Goal: Task Accomplishment & Management: Manage account settings

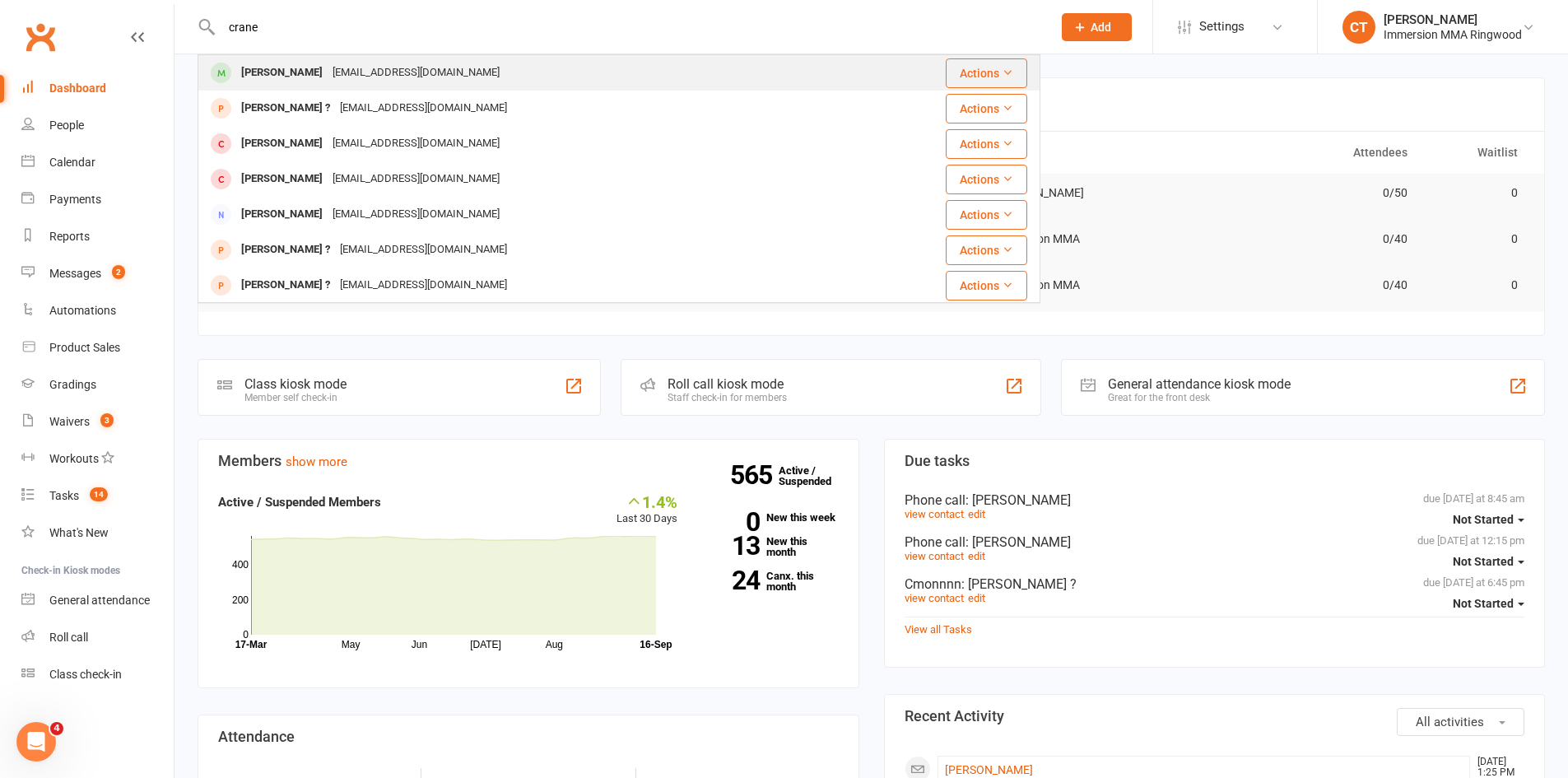
type input "crane"
click at [298, 77] on div "[PERSON_NAME]" at bounding box center [282, 72] width 91 height 24
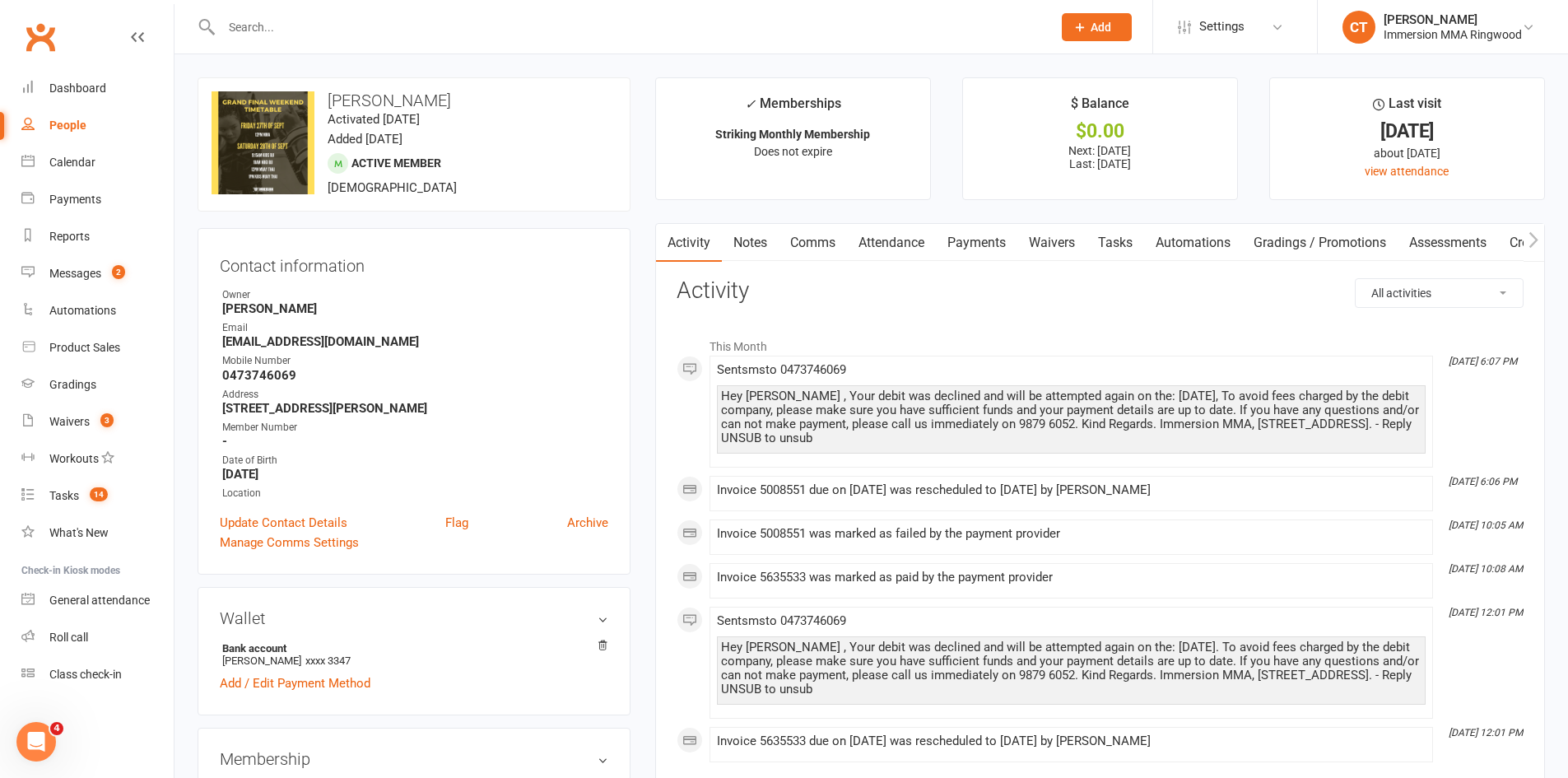
click at [971, 244] on link "Payments" at bounding box center [976, 243] width 81 height 38
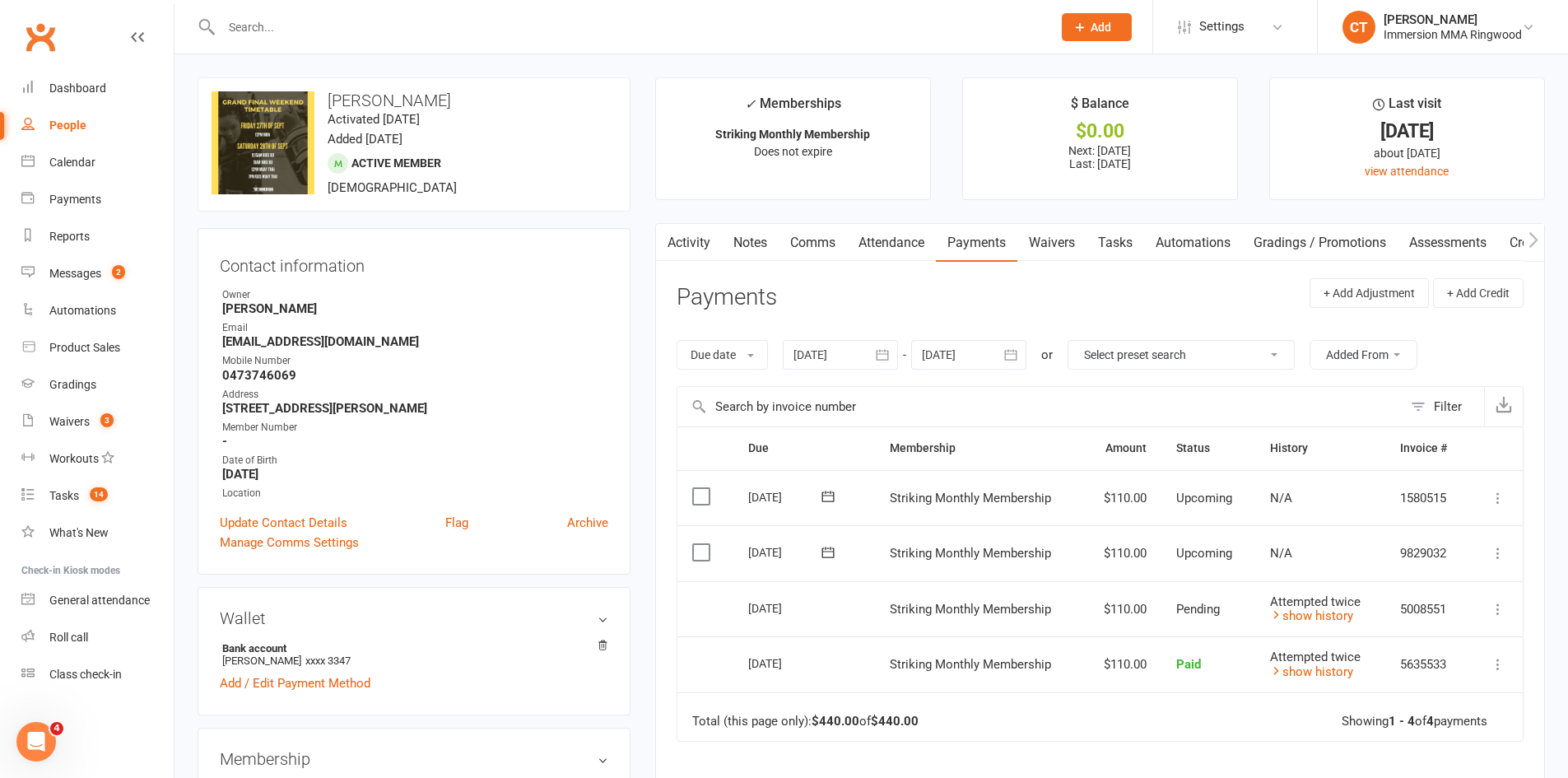
click at [790, 248] on link "Comms" at bounding box center [813, 243] width 68 height 38
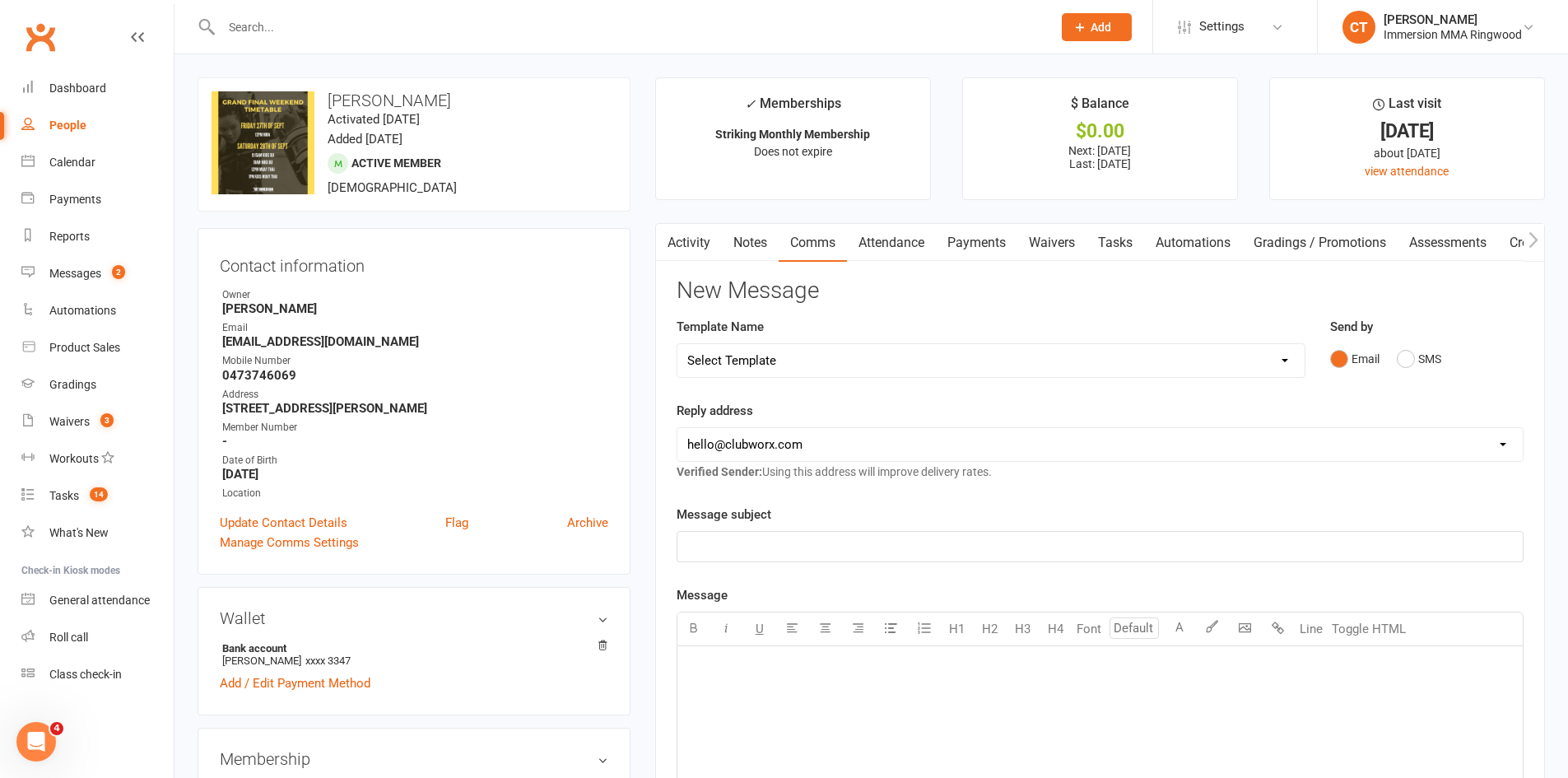
click at [993, 240] on link "Payments" at bounding box center [976, 243] width 81 height 38
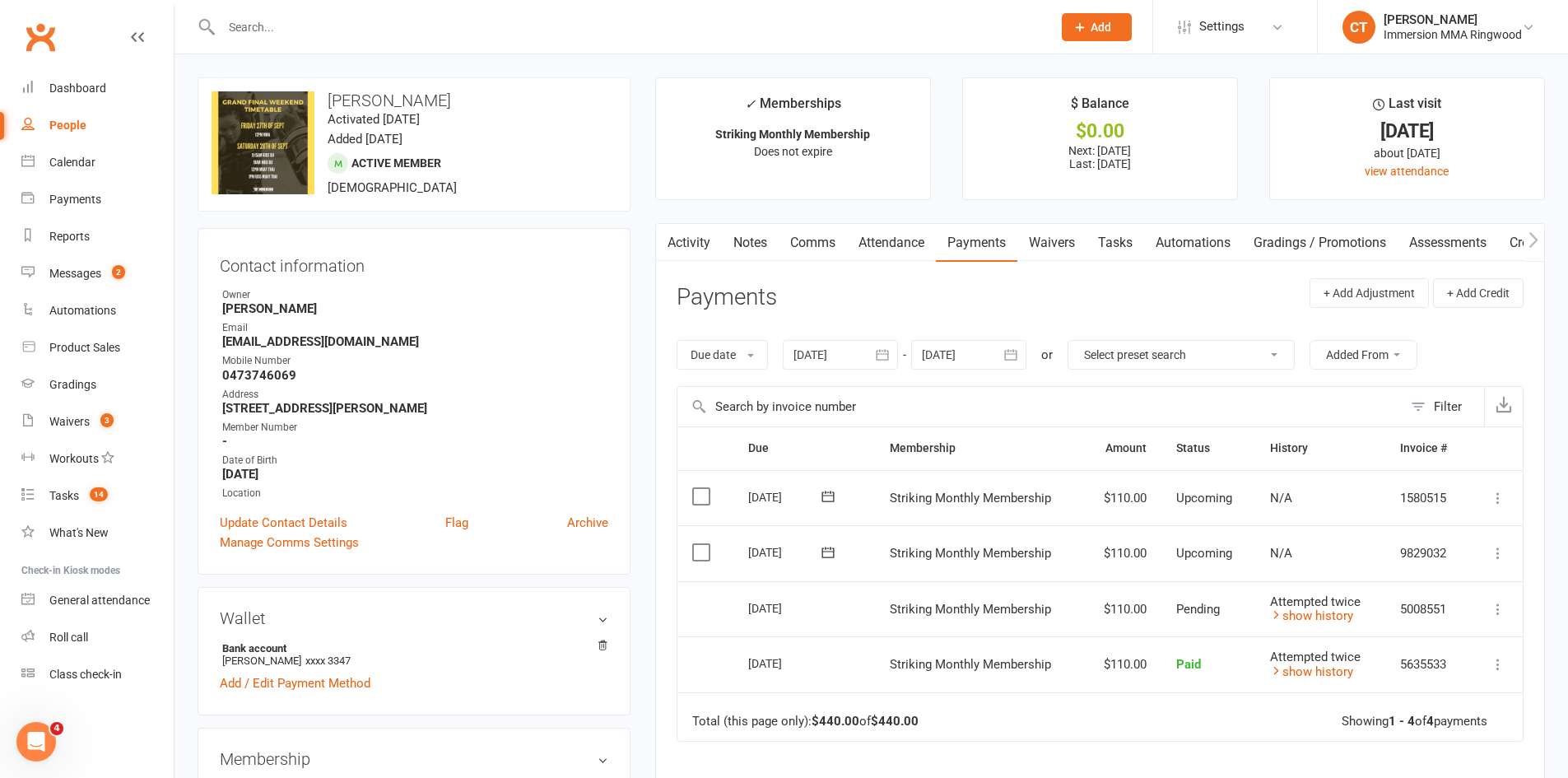
click at [795, 228] on link "Comms" at bounding box center [813, 243] width 68 height 38
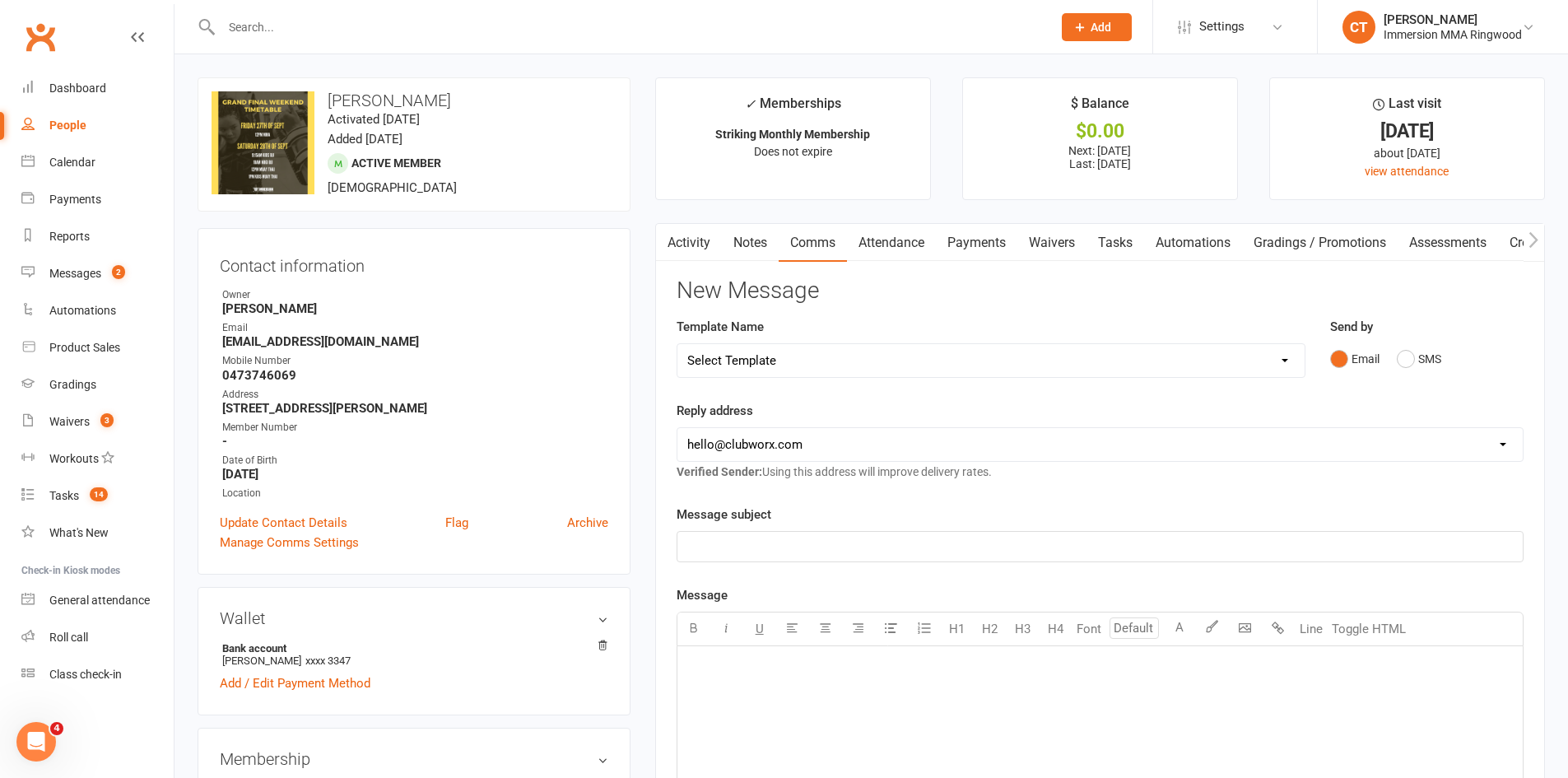
click at [1011, 239] on link "Payments" at bounding box center [976, 243] width 81 height 38
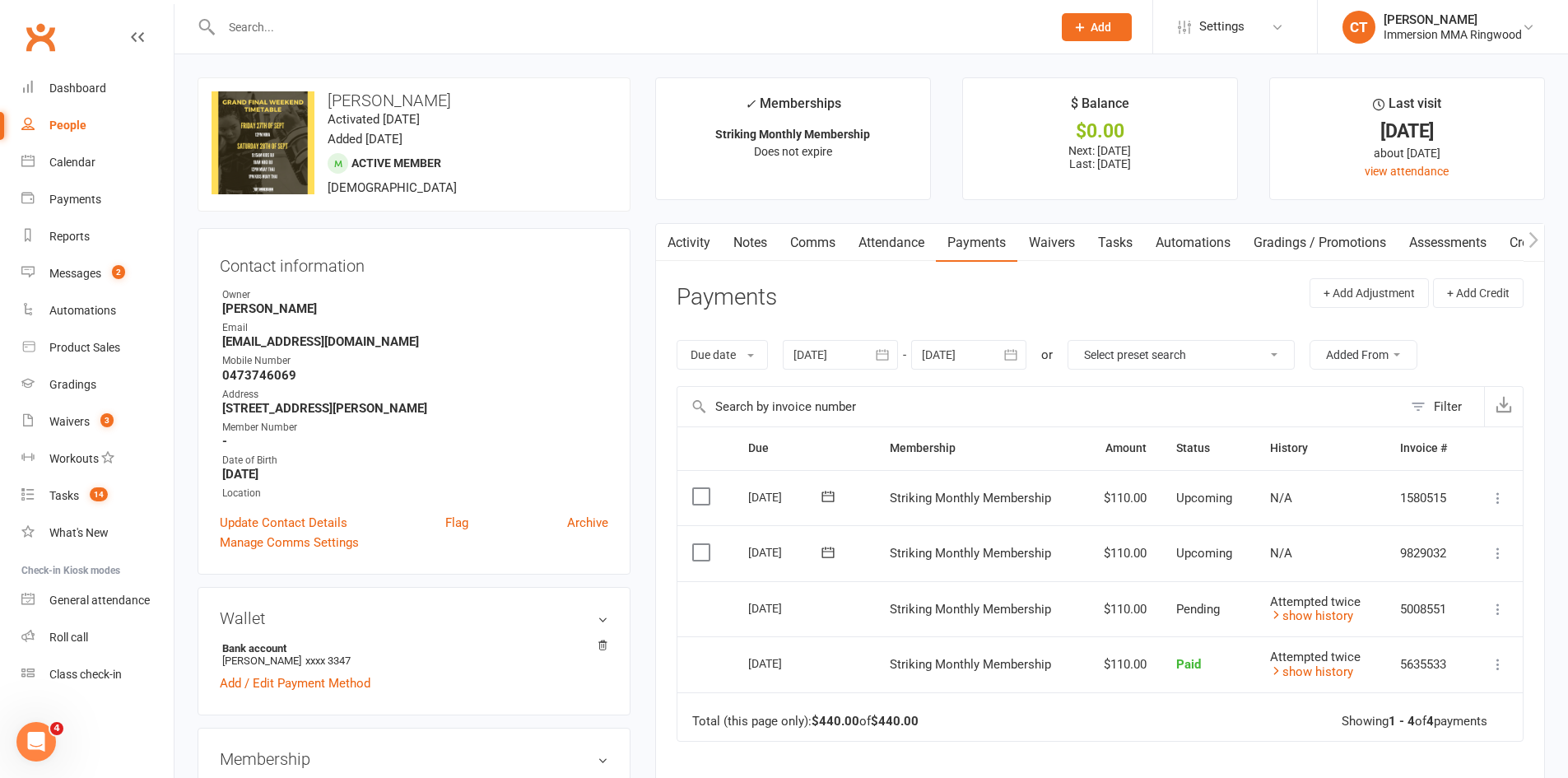
click at [801, 226] on link "Comms" at bounding box center [813, 243] width 68 height 38
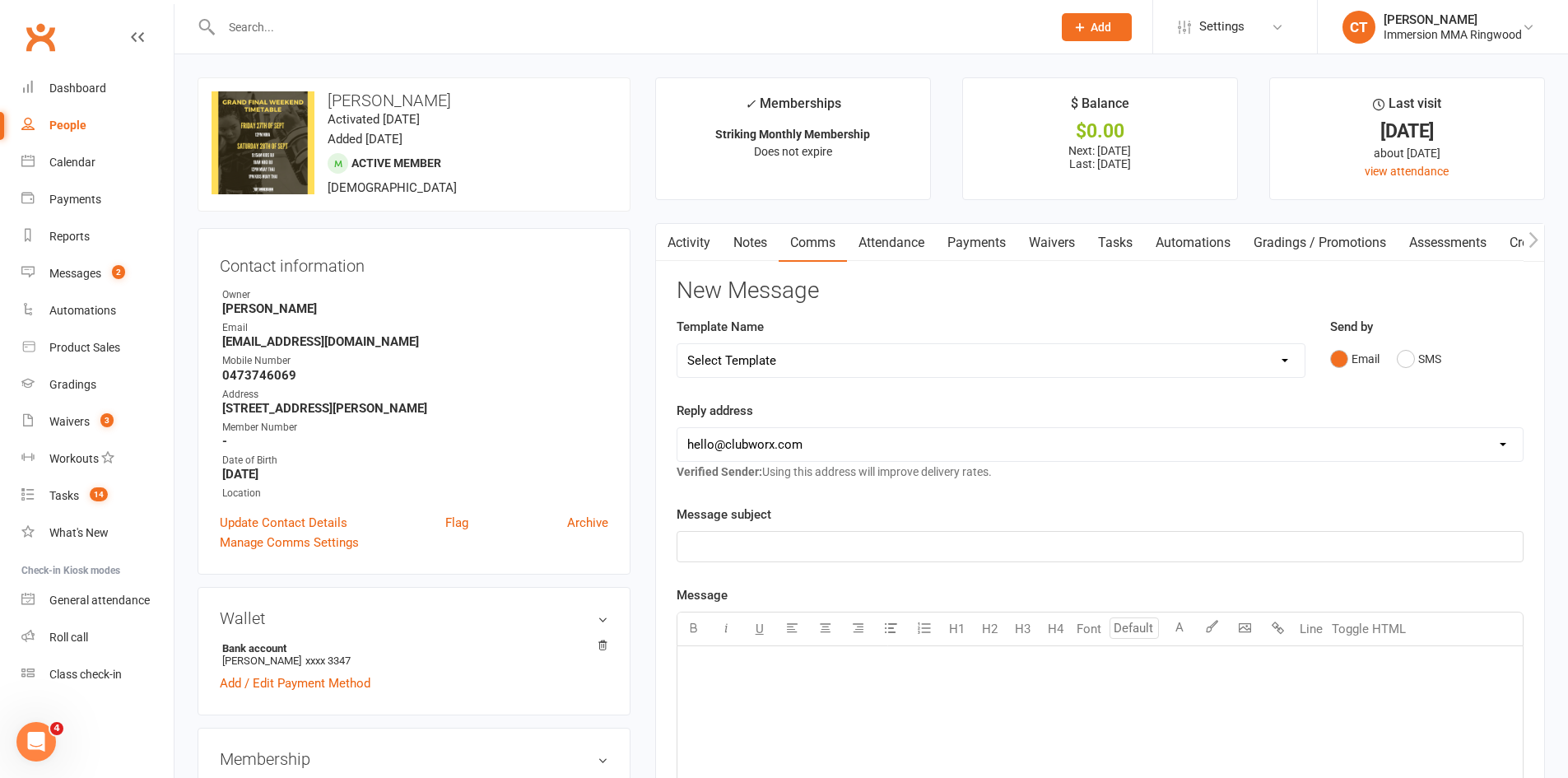
click at [812, 363] on select "Select Template [SMS] [PERSON_NAME] - Call back message [SMS] Mark- Call back m…" at bounding box center [991, 360] width 628 height 33
select select "7"
click at [677, 344] on select "Select Template [SMS] [PERSON_NAME] - Call back message [SMS] Mark- Call back m…" at bounding box center [991, 360] width 628 height 33
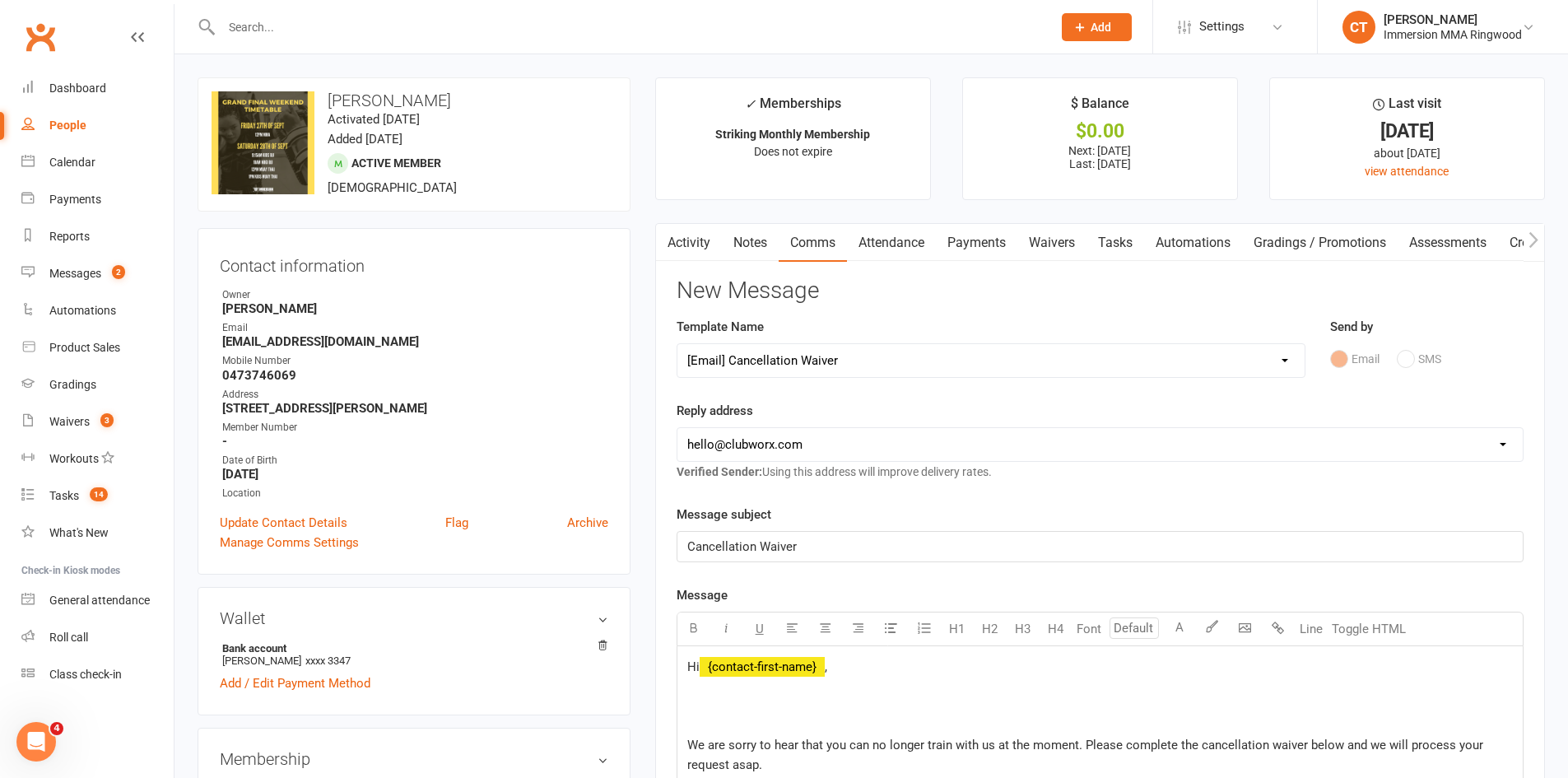
click at [766, 451] on select "[EMAIL_ADDRESS][DOMAIN_NAME] [EMAIL_ADDRESS][DOMAIN_NAME] [PERSON_NAME][EMAIL_A…" at bounding box center [1100, 445] width 845 height 33
select select "1"
click at [677, 428] on select "[EMAIL_ADDRESS][DOMAIN_NAME] [EMAIL_ADDRESS][DOMAIN_NAME] [PERSON_NAME][EMAIL_A…" at bounding box center [1100, 445] width 845 height 33
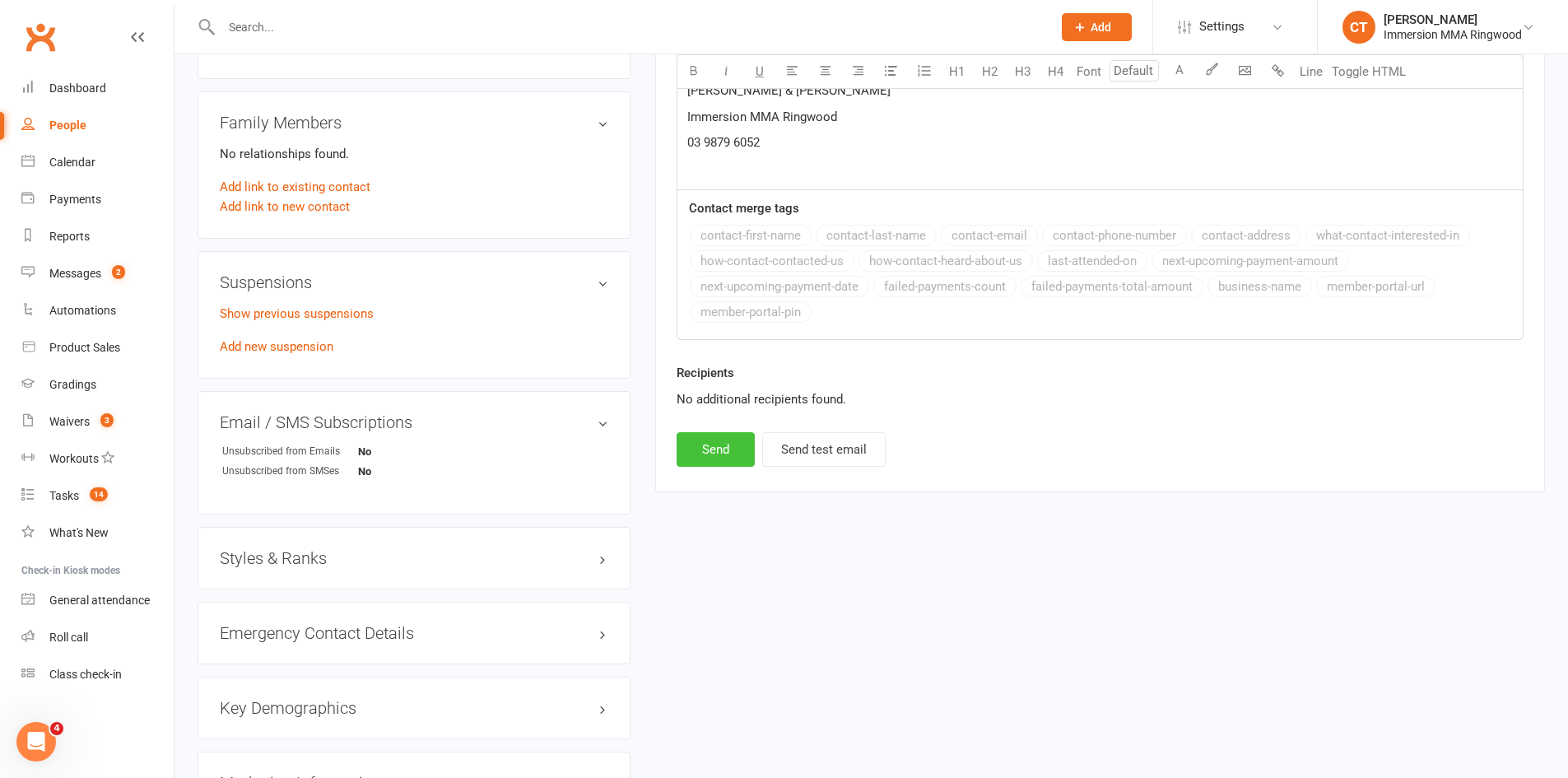
click at [726, 438] on button "Send" at bounding box center [716, 450] width 78 height 35
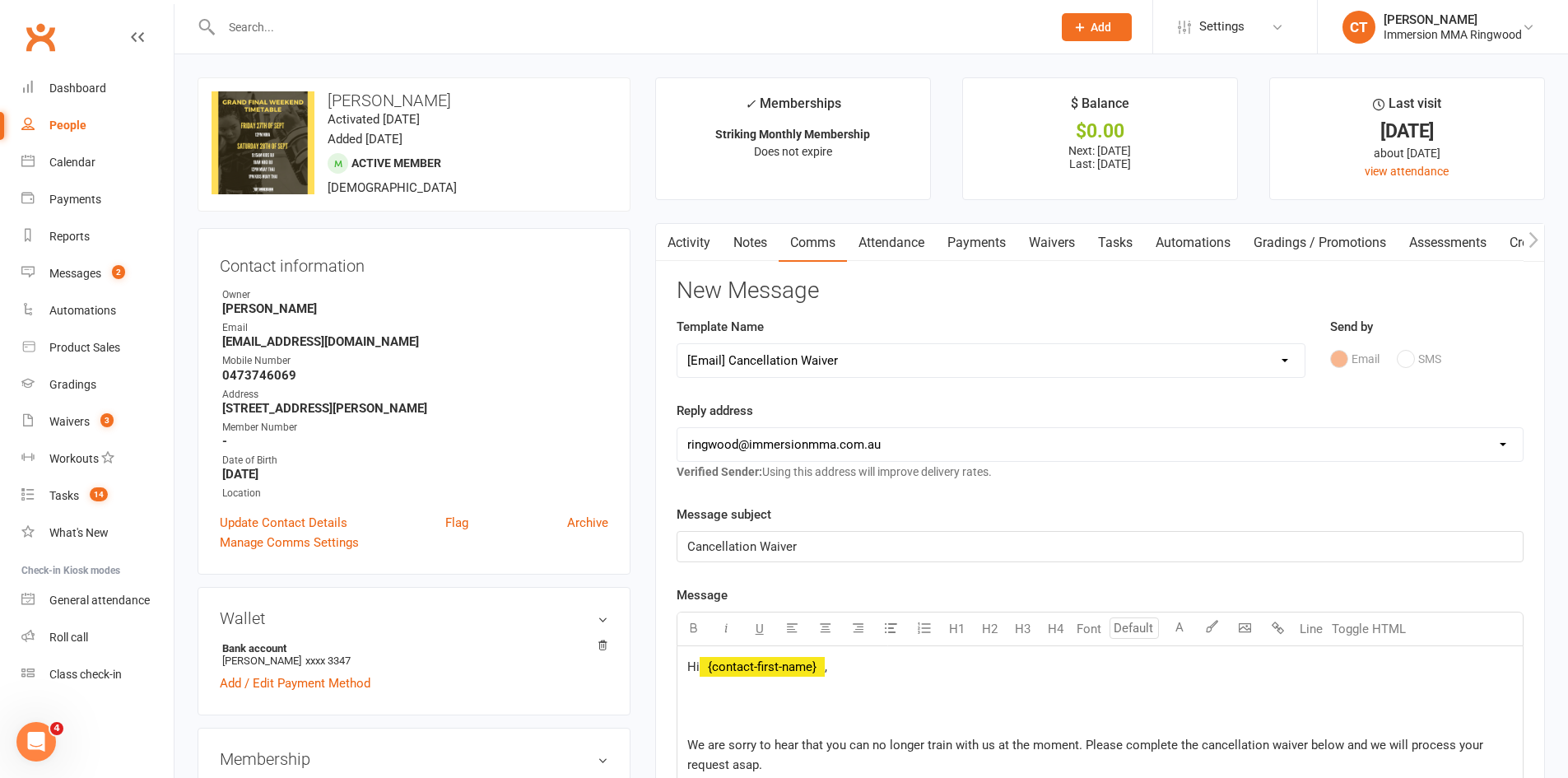
select select
select select "0"
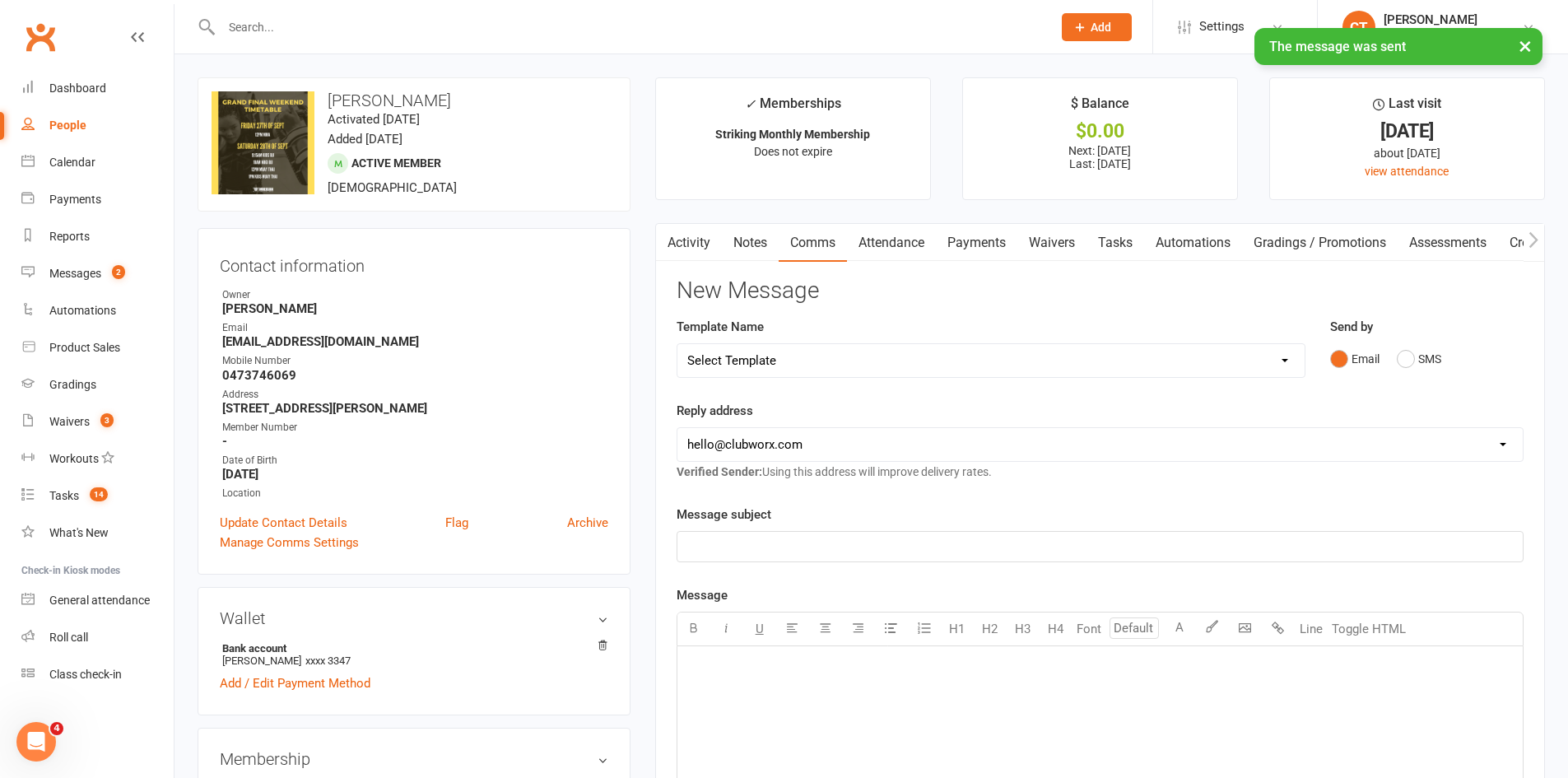
click at [989, 240] on link "Payments" at bounding box center [976, 243] width 81 height 38
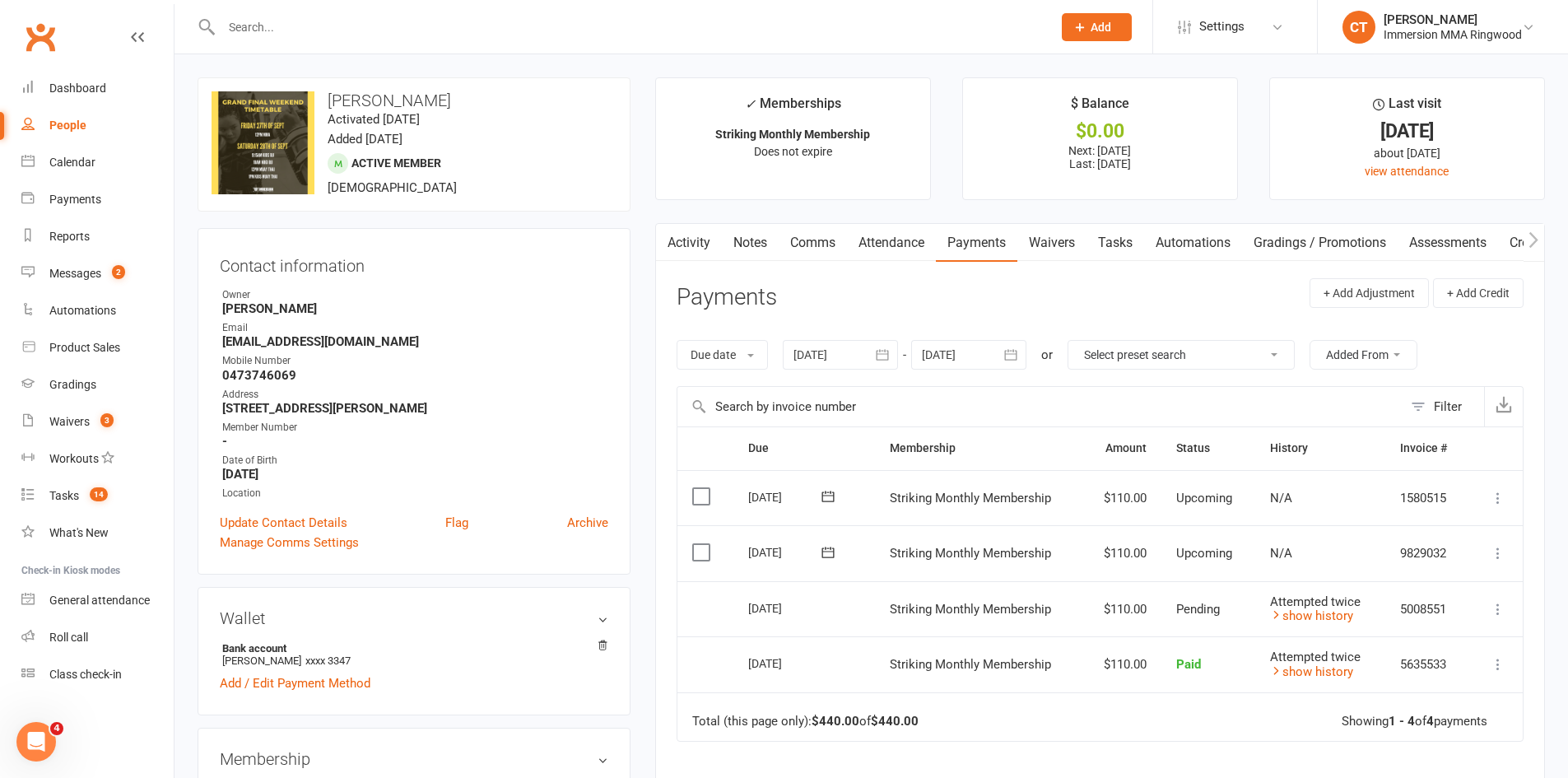
click at [696, 237] on link "Activity" at bounding box center [688, 243] width 66 height 38
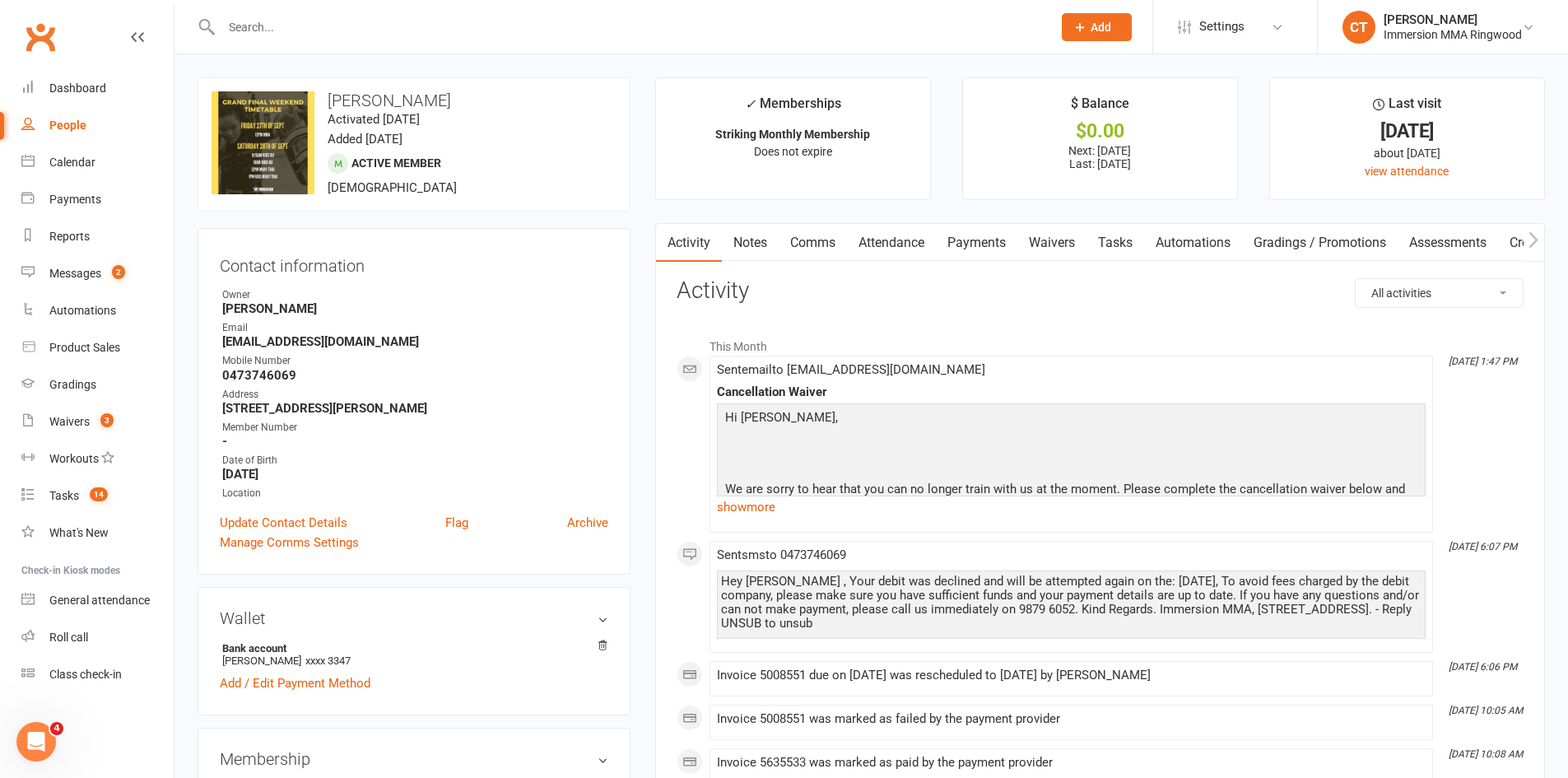
click at [753, 234] on link "Notes" at bounding box center [750, 243] width 56 height 38
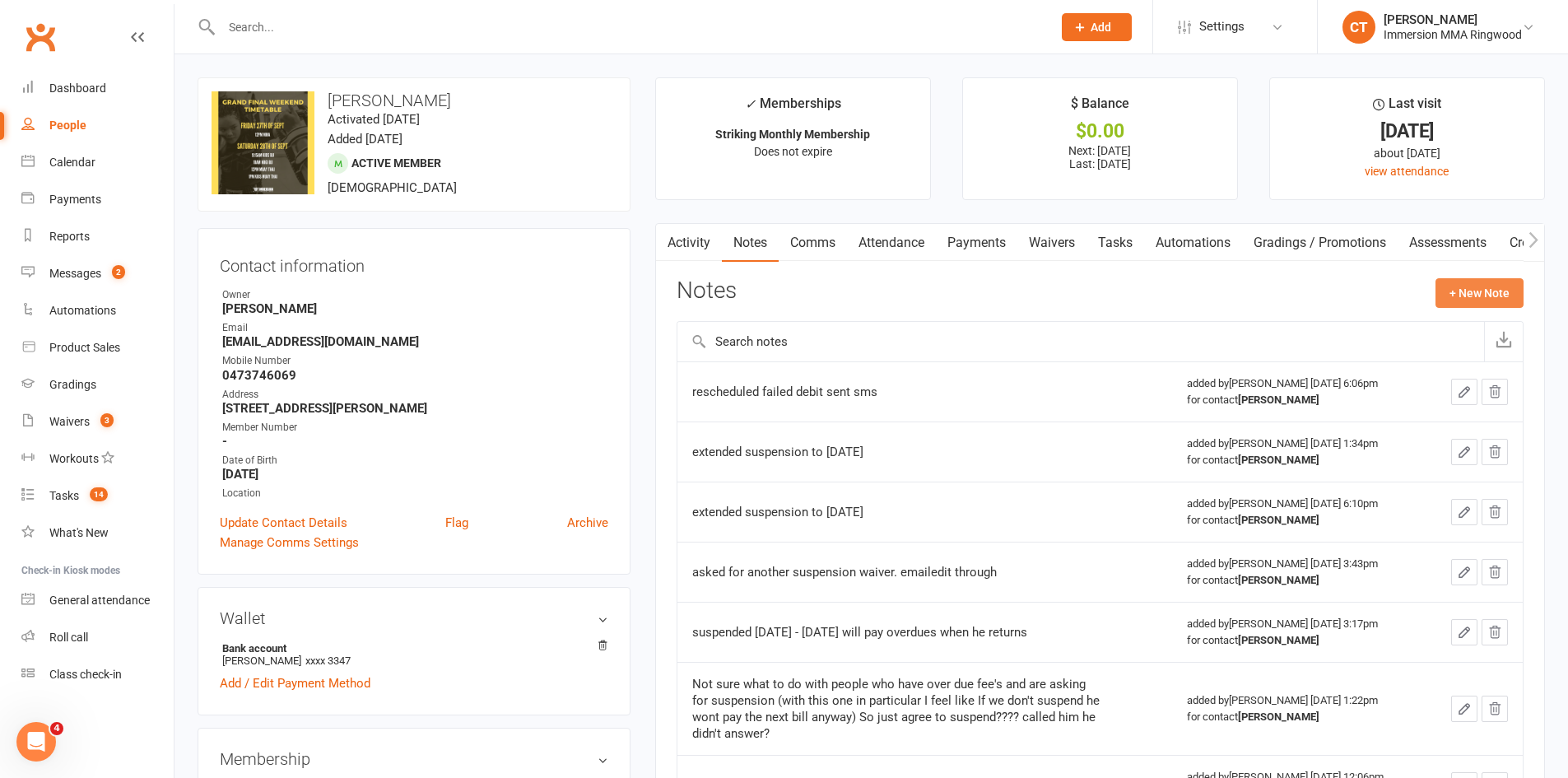
click at [1471, 289] on button "+ New Note" at bounding box center [1479, 293] width 88 height 30
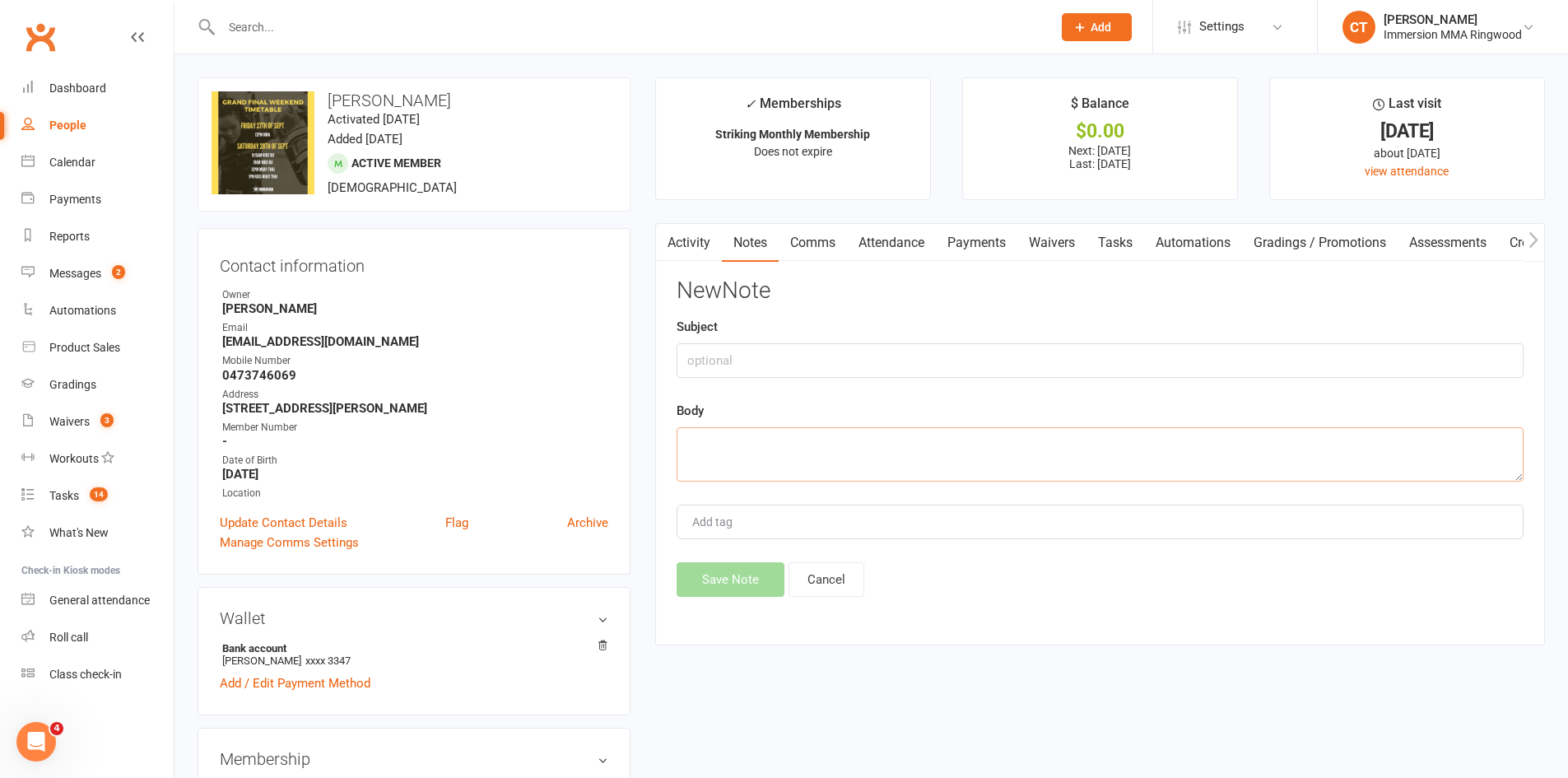
click at [1294, 472] on textarea at bounding box center [1100, 454] width 847 height 54
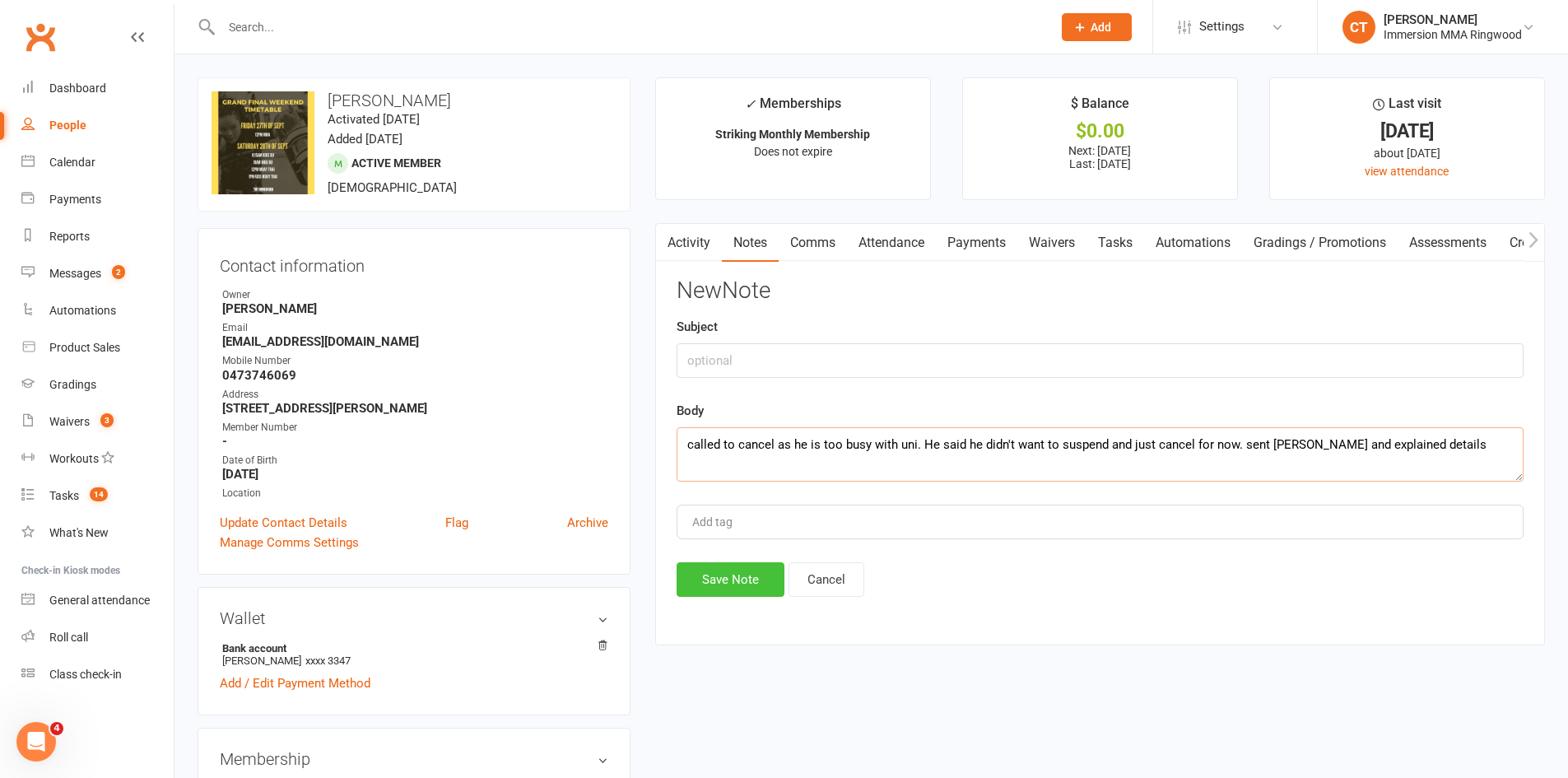
type textarea "called to cancel as he is too busy with uni. He said he didn't want to suspend …"
click at [715, 580] on button "Save Note" at bounding box center [730, 580] width 108 height 35
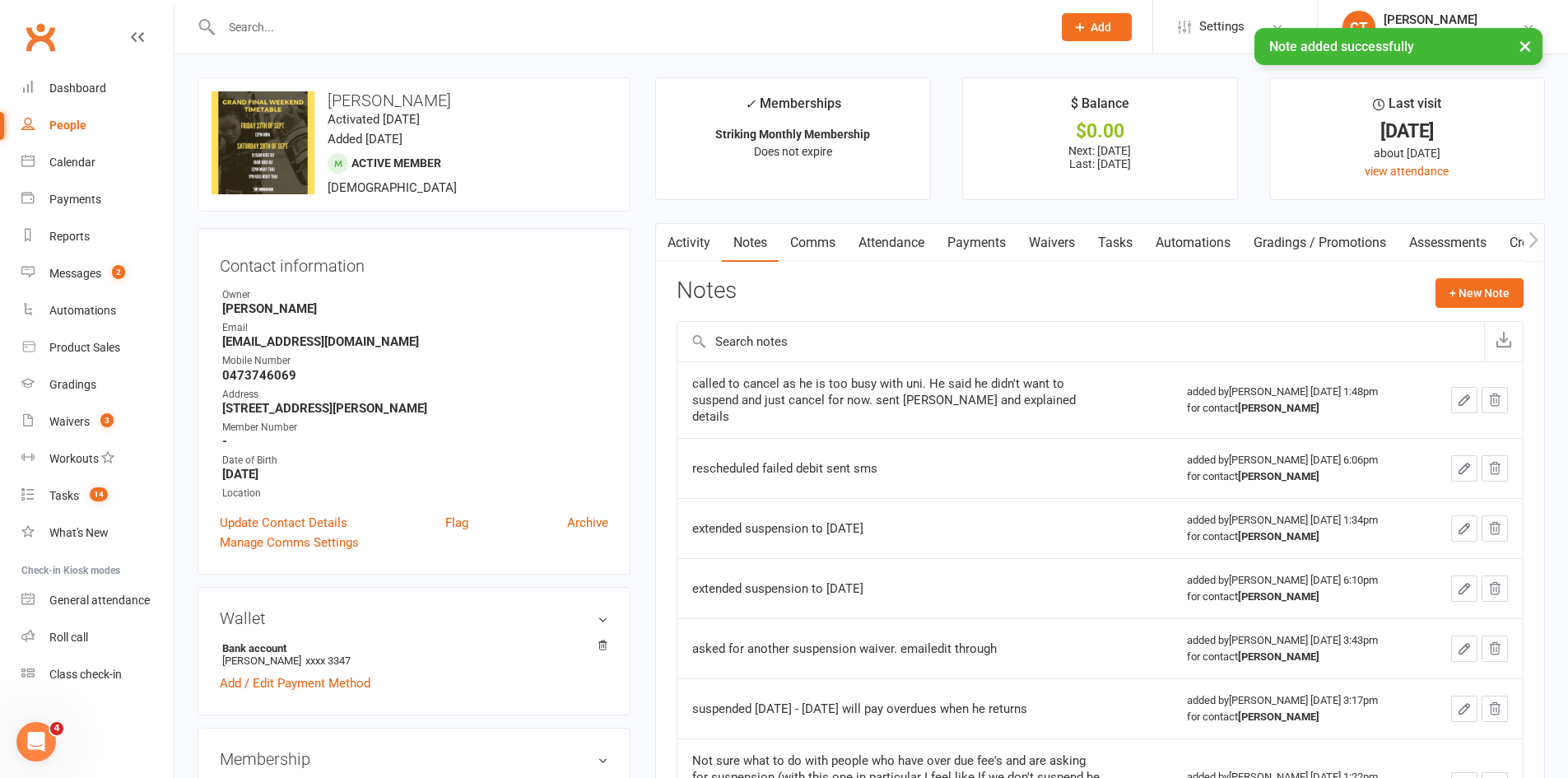
click at [708, 228] on link "Activity" at bounding box center [688, 243] width 66 height 38
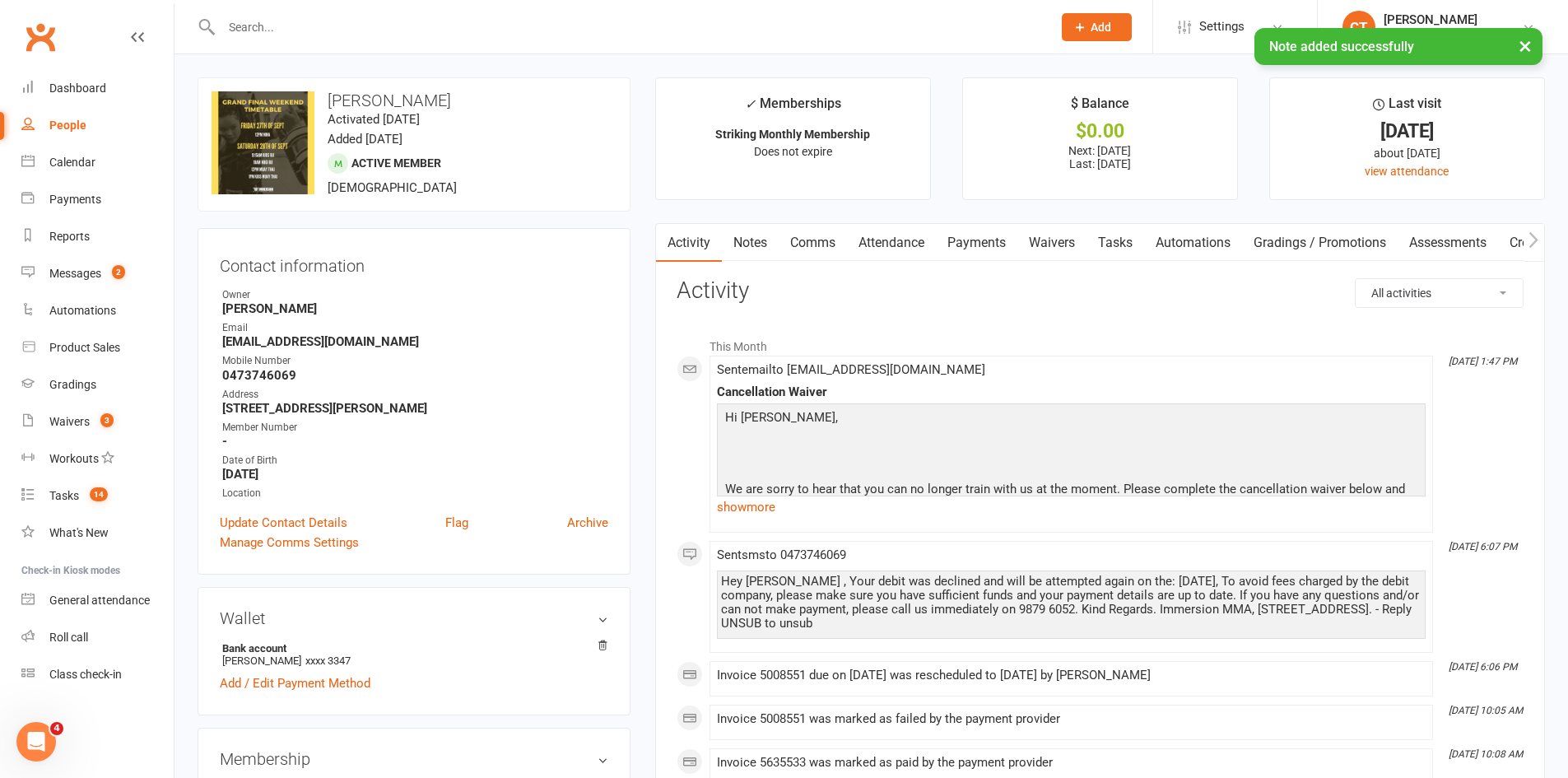
click at [1126, 251] on link "Tasks" at bounding box center [1115, 243] width 57 height 38
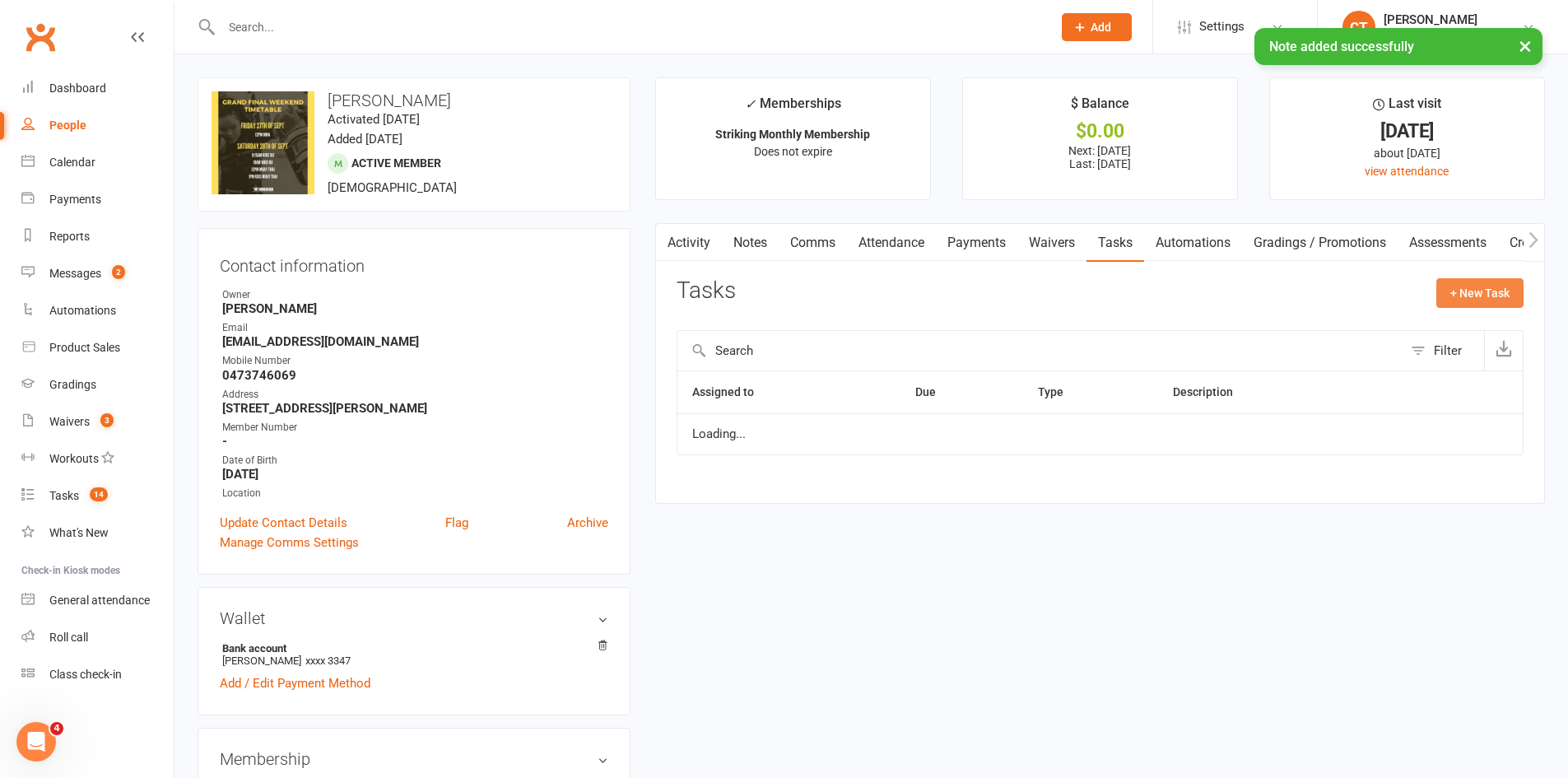
click at [1498, 278] on button "+ New Task" at bounding box center [1479, 293] width 87 height 30
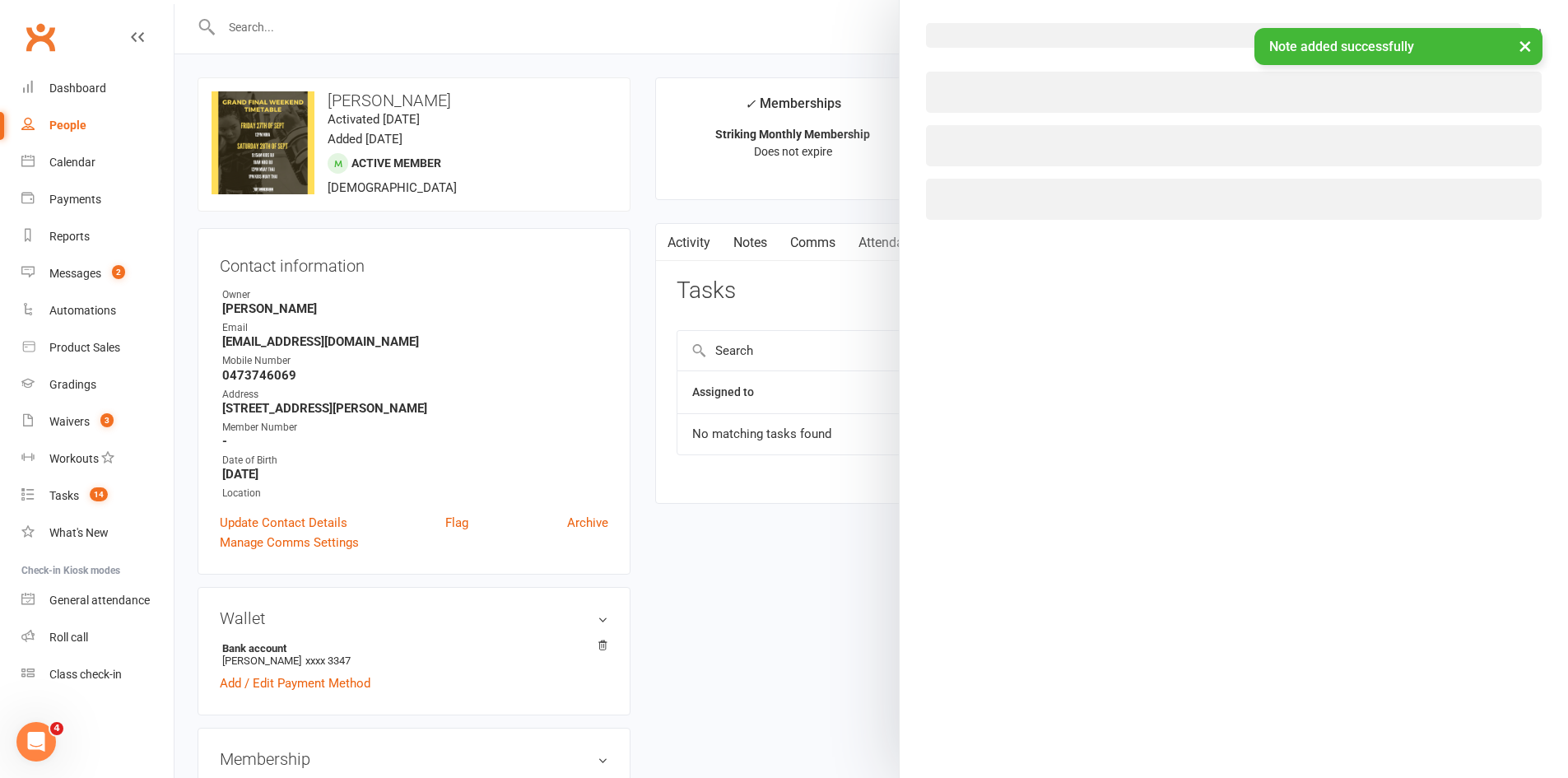
select select "11984"
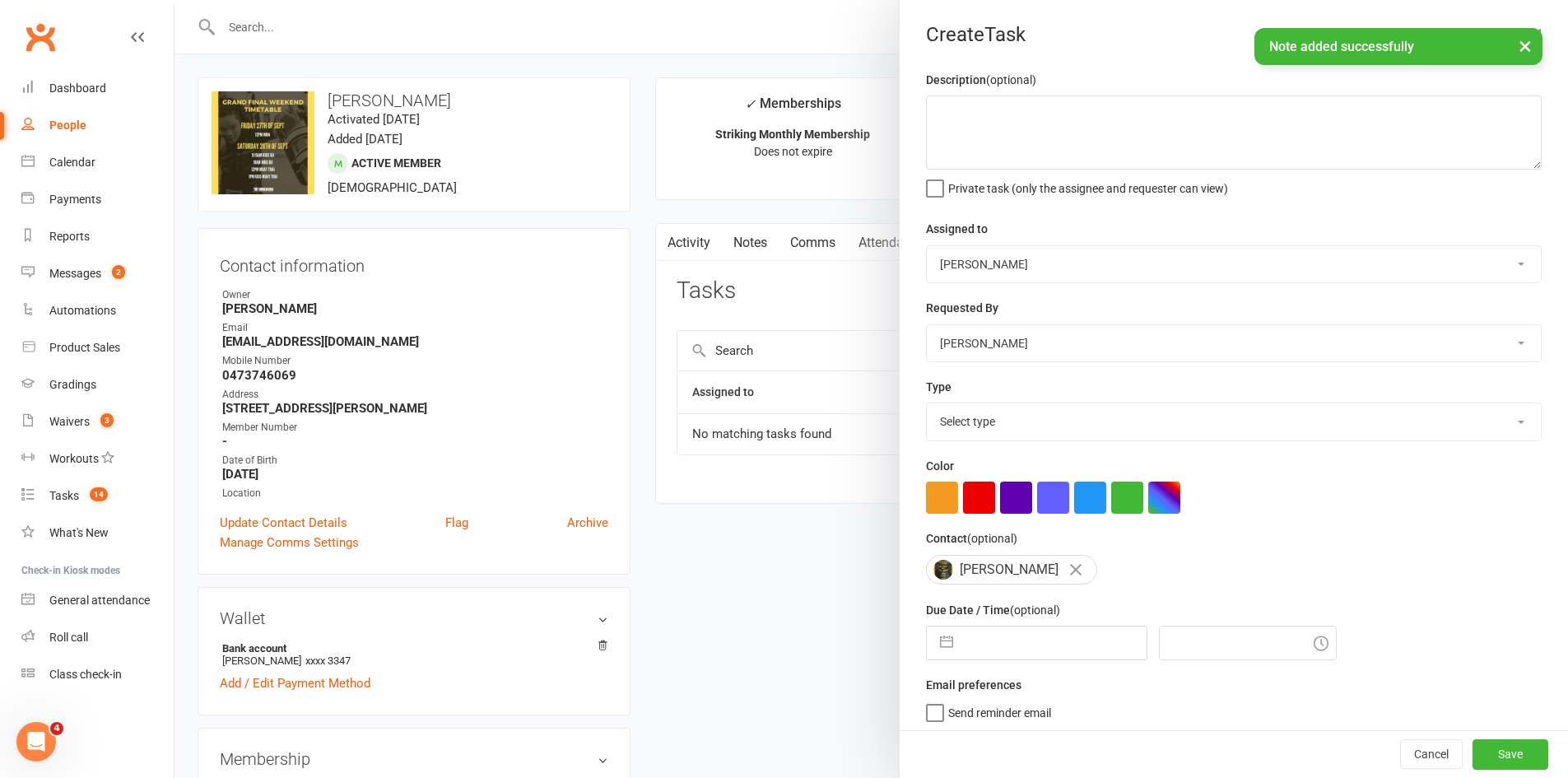
click at [1011, 668] on div "Description (optional) Private task (only the assignee and requester can view) …" at bounding box center [1233, 402] width 668 height 665
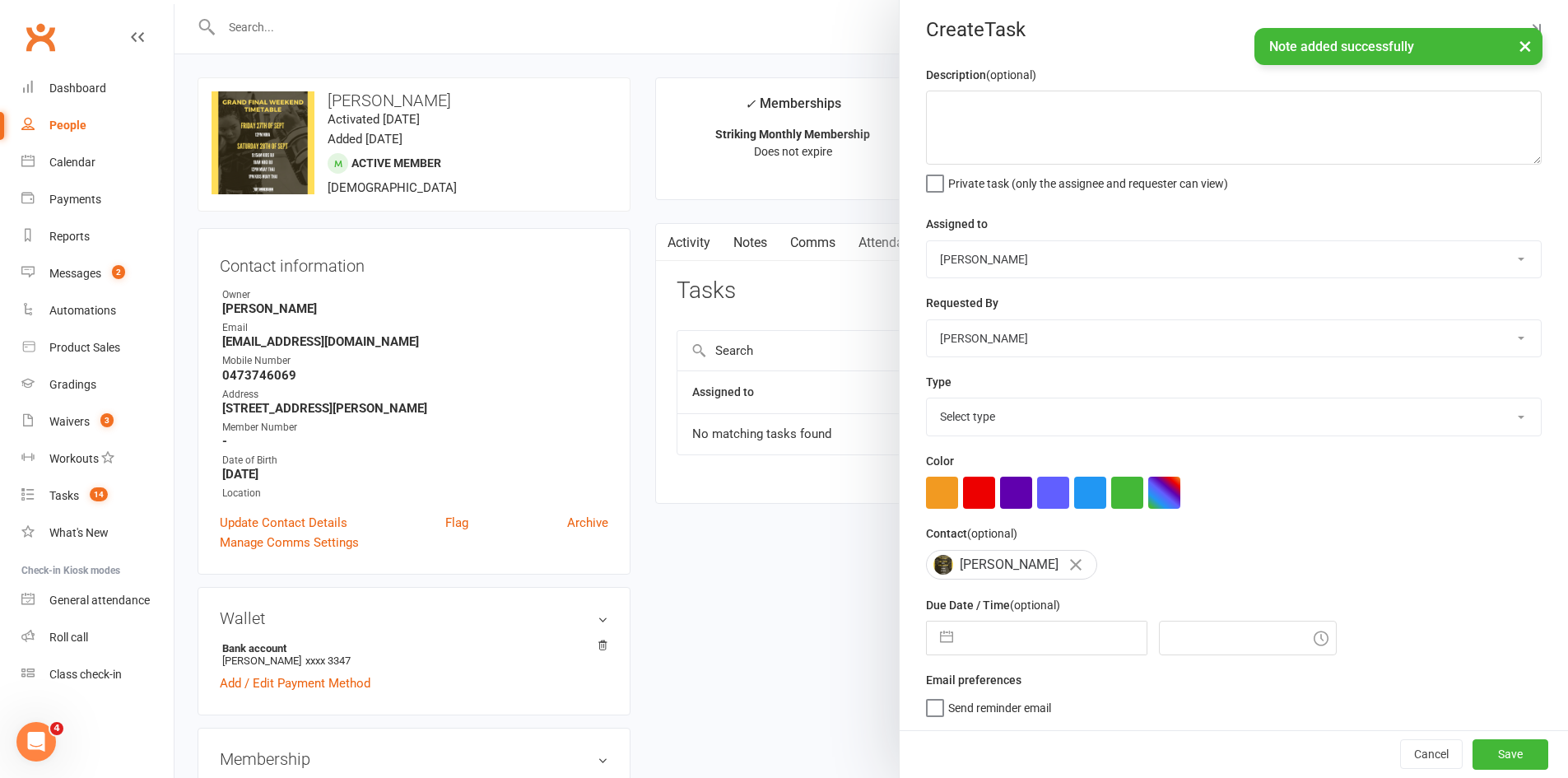
select select "7"
select select "2025"
select select "8"
select select "2025"
select select "9"
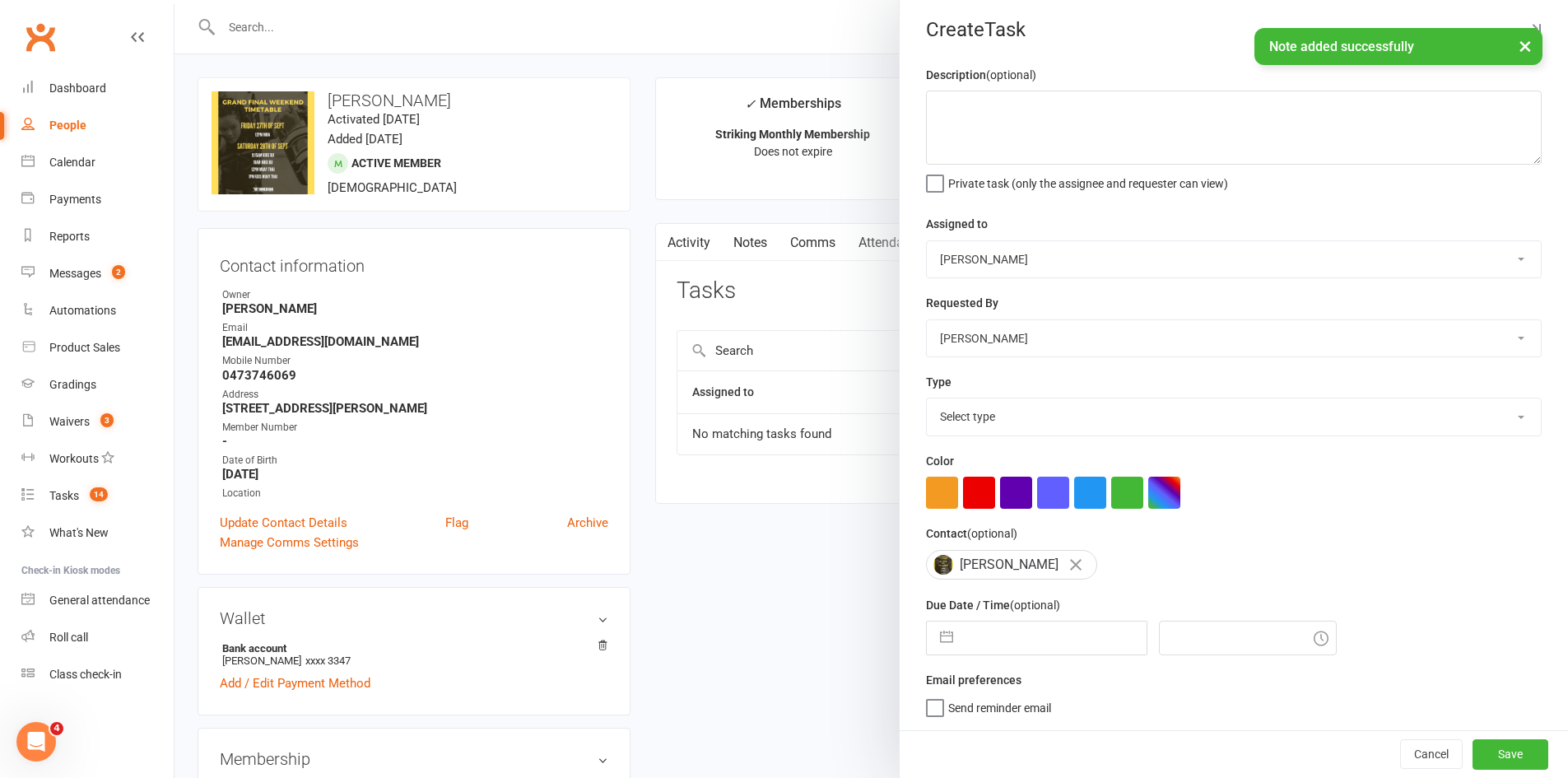
select select "2025"
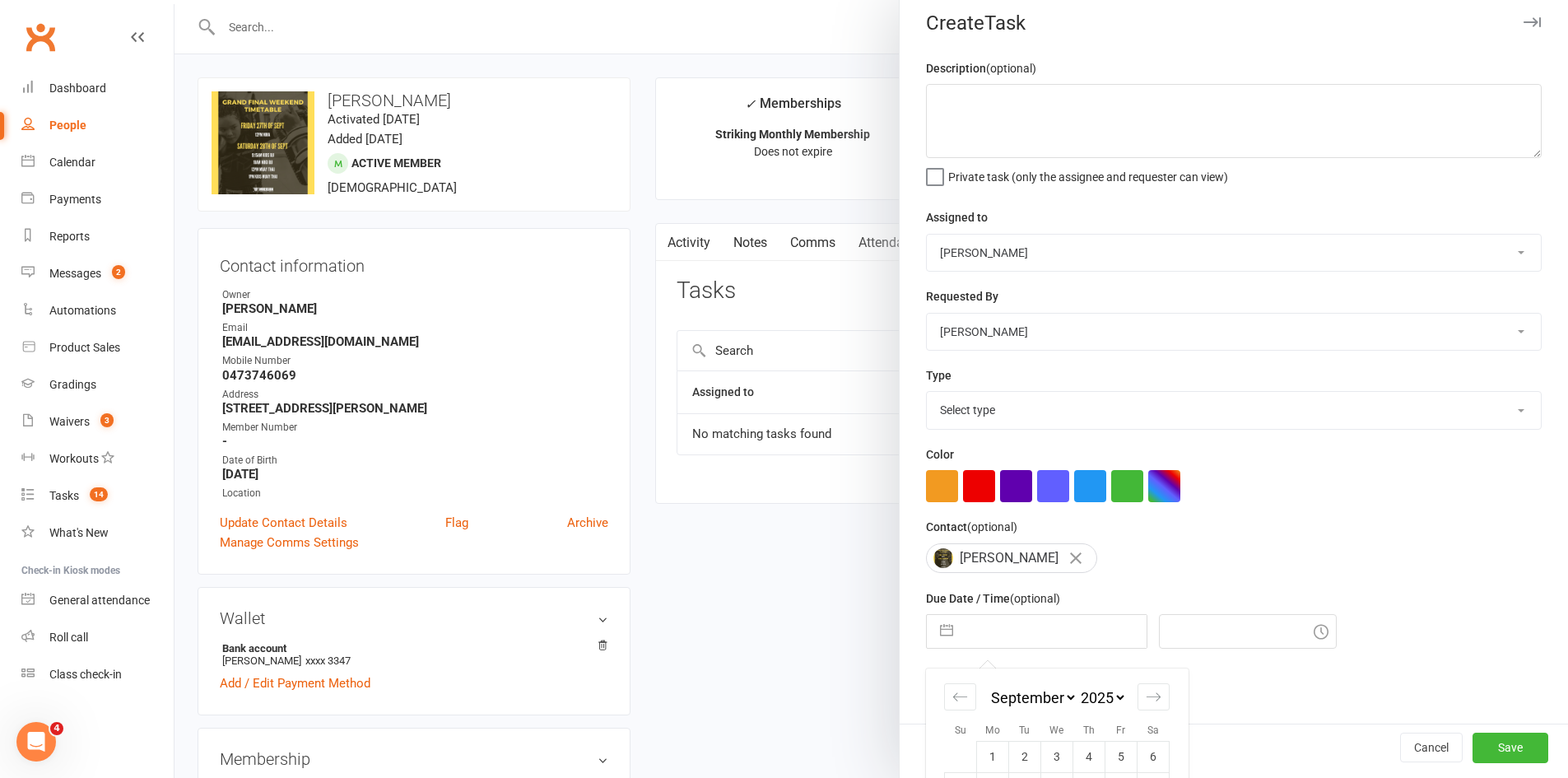
click at [1031, 628] on input "text" at bounding box center [1053, 632] width 185 height 33
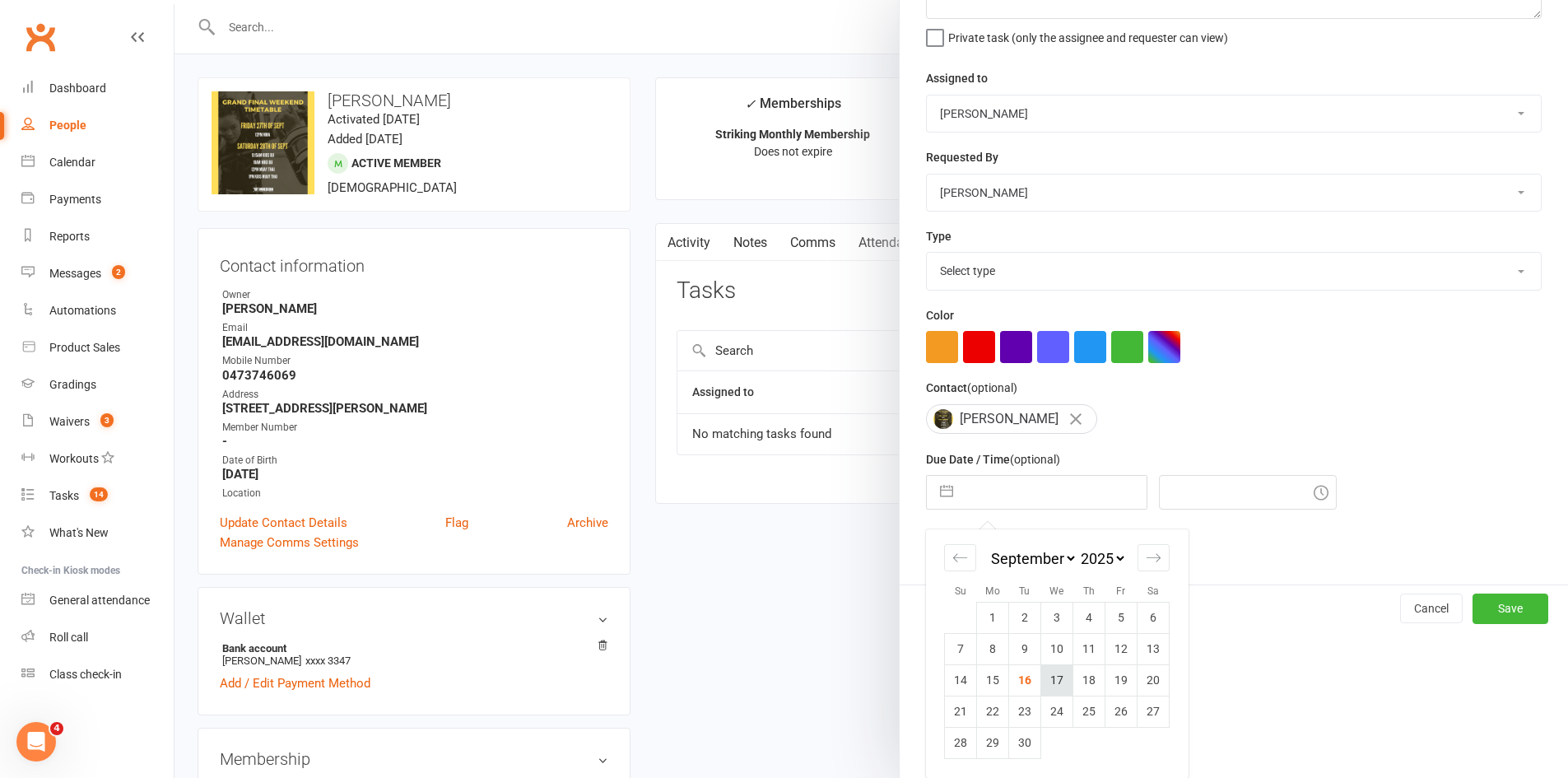
click at [1047, 680] on td "17" at bounding box center [1057, 680] width 32 height 32
type input "[DATE]"
type input "2:00pm"
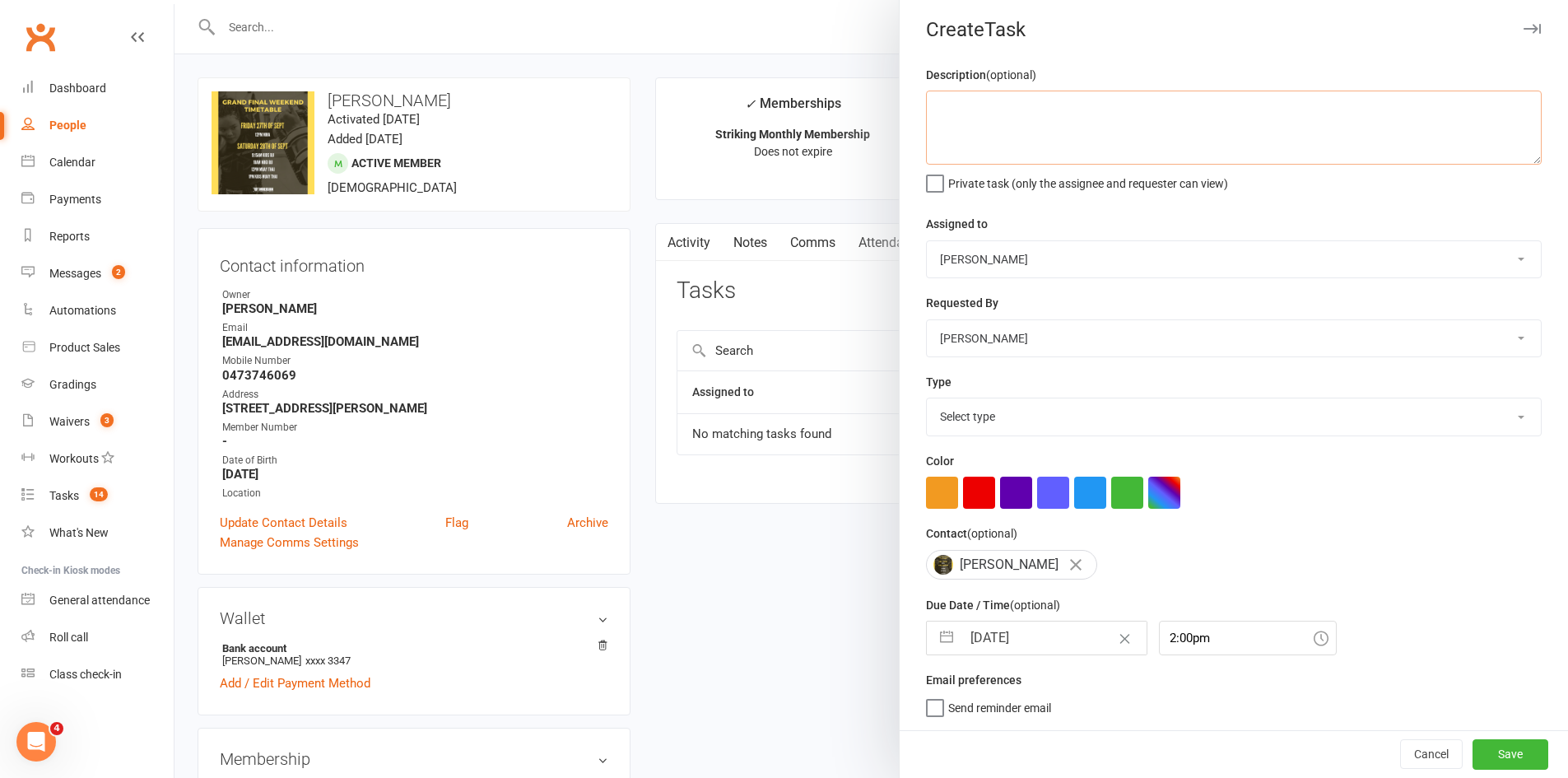
click at [1072, 111] on textarea at bounding box center [1234, 127] width 616 height 74
type textarea "did he fill out cxl waiver"
click at [1060, 412] on select "Select type Cmonnnn E-mail Financial Follow-up Help Just do it Letting ya know …" at bounding box center [1233, 417] width 614 height 37
select select "6641"
click at [926, 399] on select "Select type Cmonnnn E-mail Financial Follow-up Help Just do it Letting ya know …" at bounding box center [1233, 417] width 614 height 37
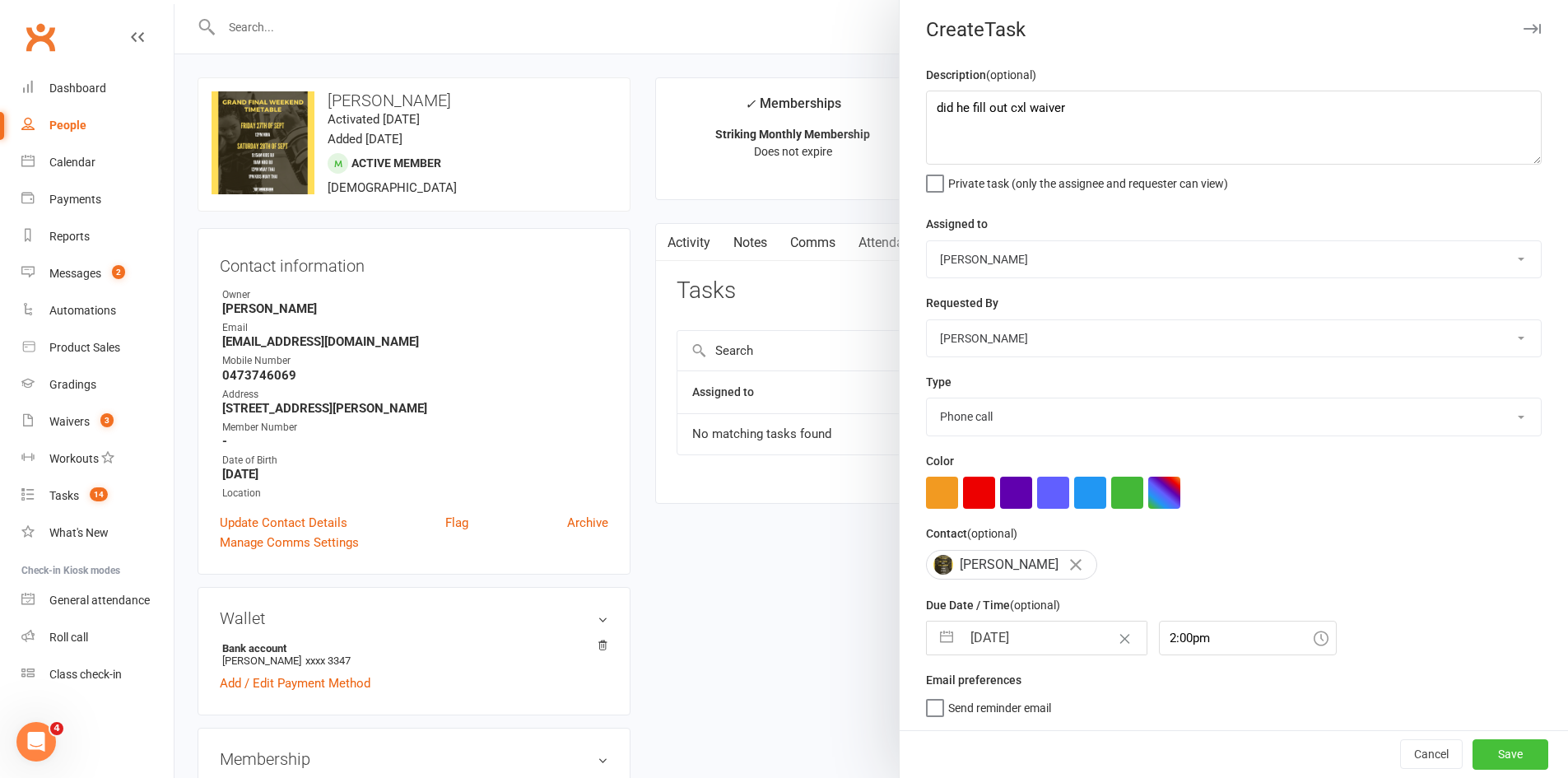
click at [1504, 762] on button "Save" at bounding box center [1510, 754] width 76 height 30
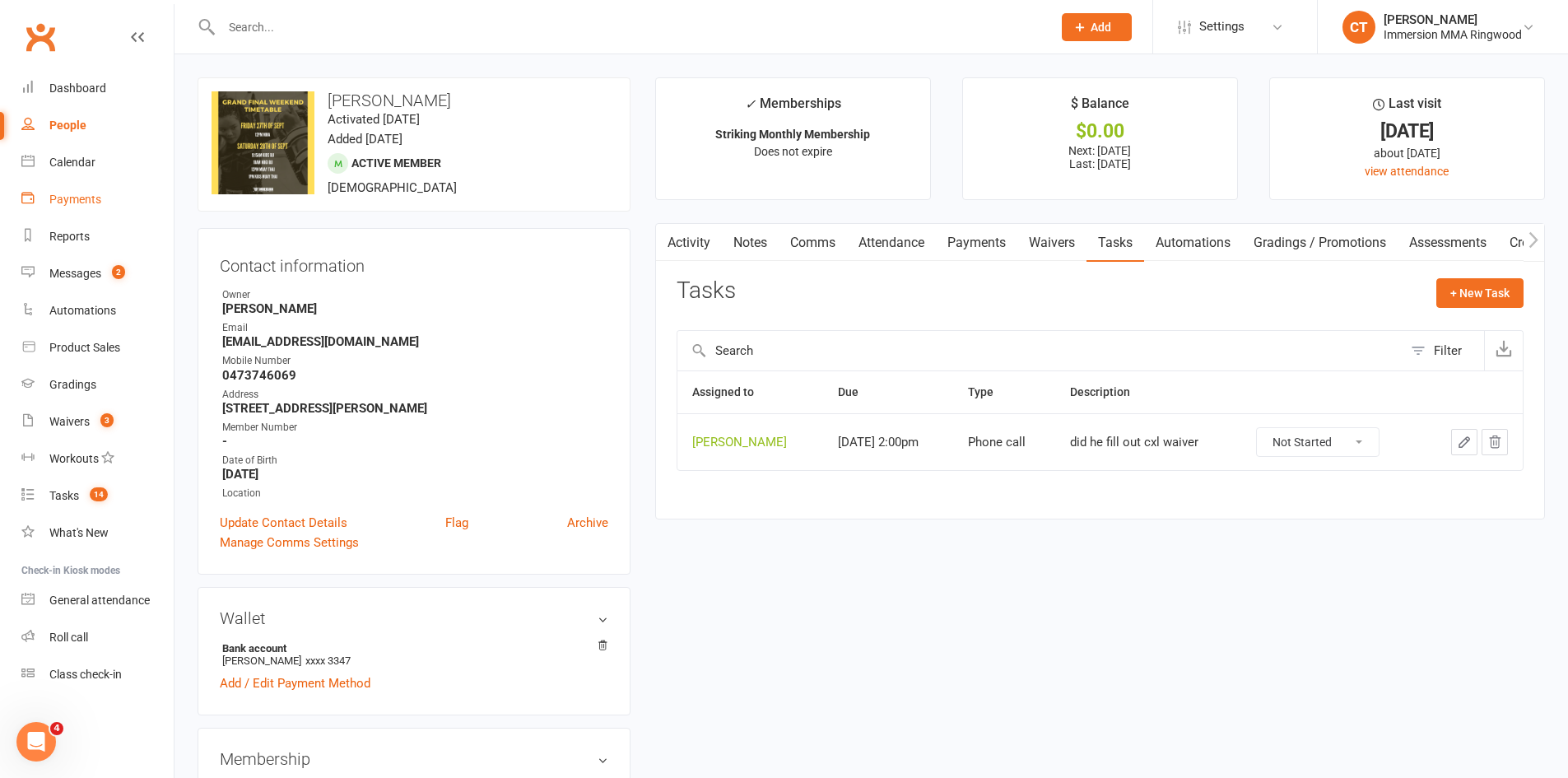
click at [89, 202] on div "Payments" at bounding box center [75, 199] width 51 height 13
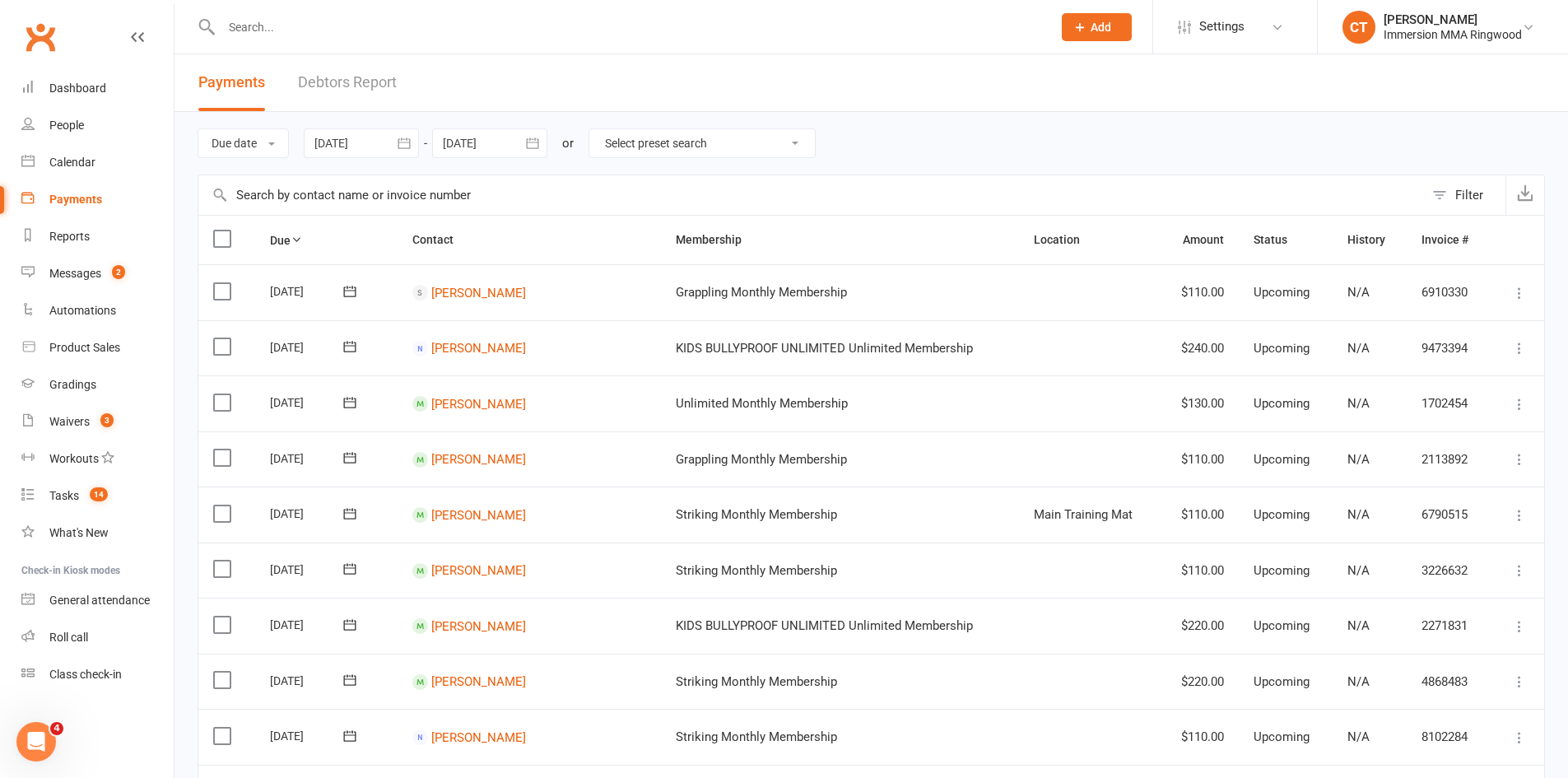
drag, startPoint x: 1460, startPoint y: 189, endPoint x: 1229, endPoint y: 158, distance: 233.1
click at [1459, 189] on div "Filter" at bounding box center [1469, 195] width 28 height 20
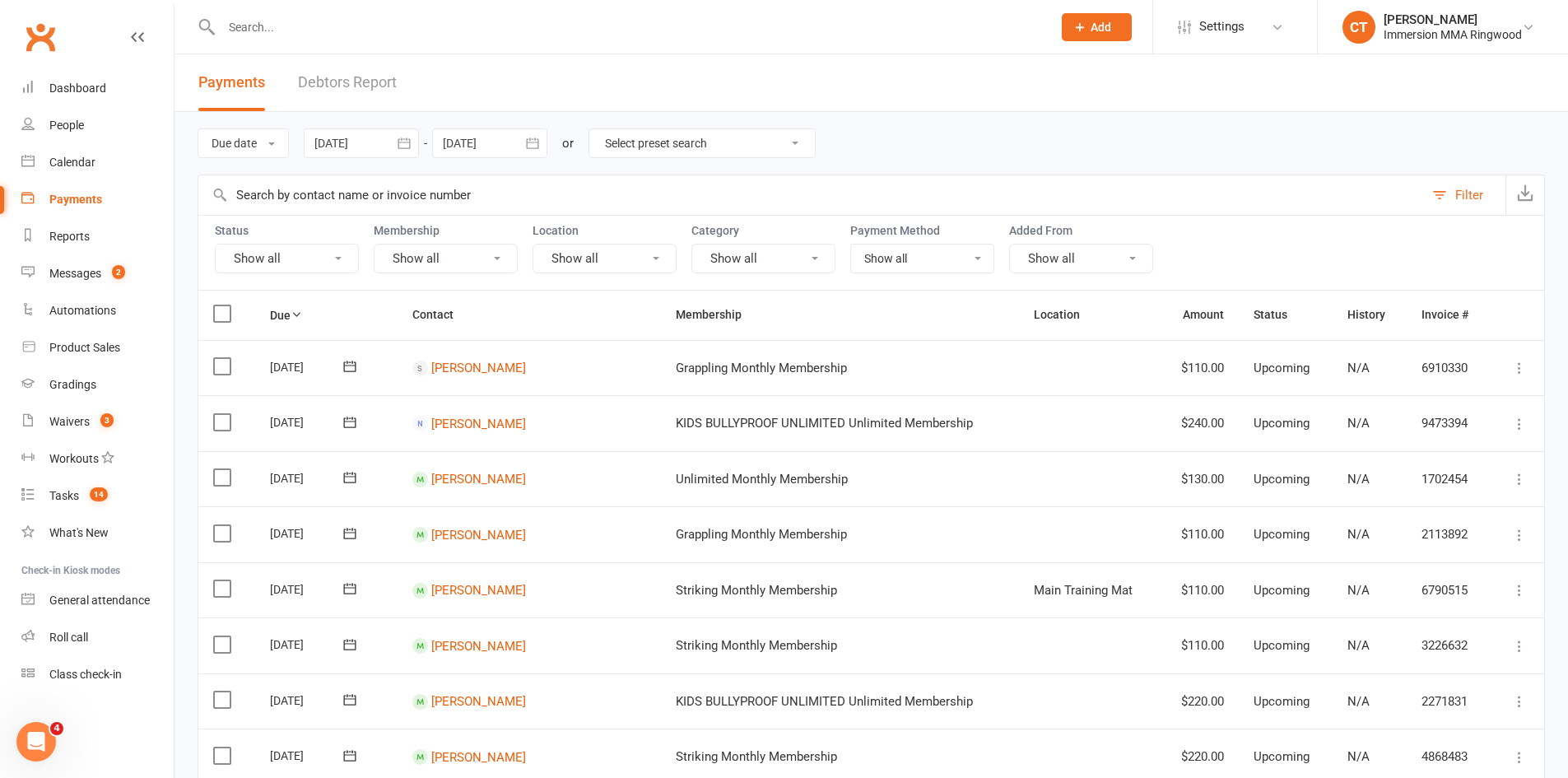
click at [339, 253] on button "Show all" at bounding box center [287, 259] width 144 height 30
click at [307, 434] on link "Failed" at bounding box center [306, 428] width 182 height 33
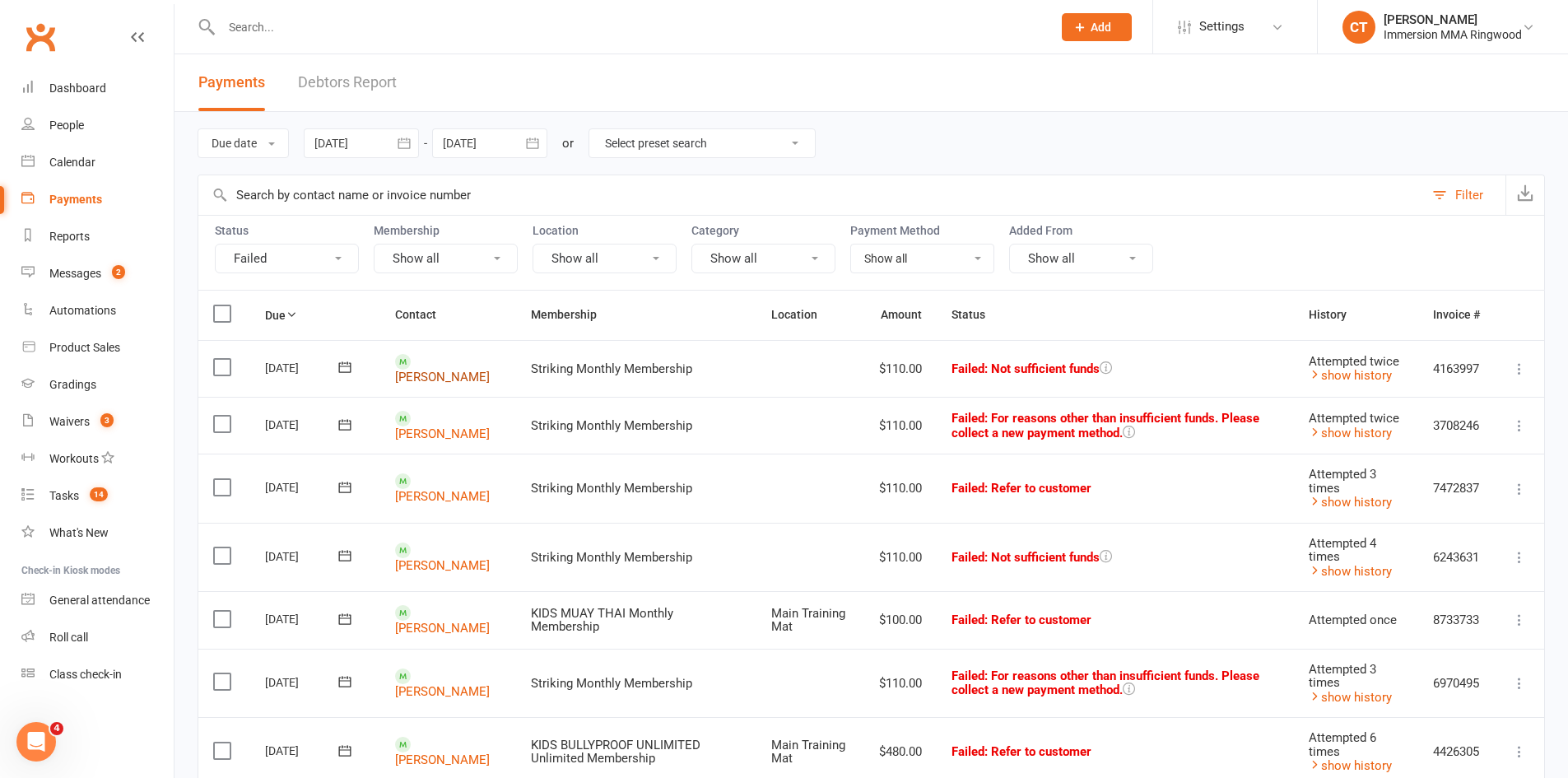
click at [432, 369] on link "Michael Gardiner" at bounding box center [442, 377] width 95 height 15
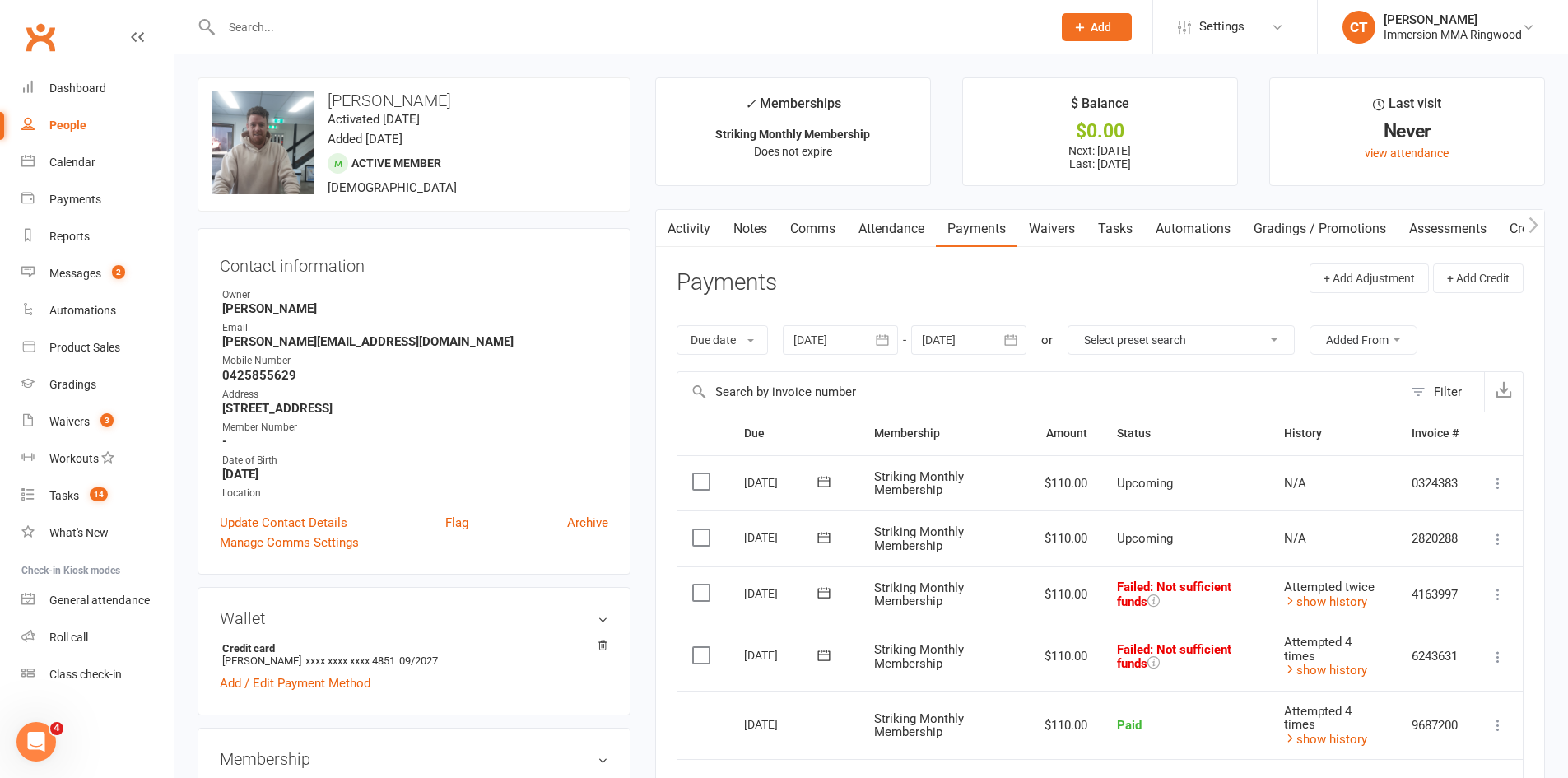
click at [793, 252] on div "Activity Notes Comms Attendance Payments Waivers Tasks Automations Gradings / P…" at bounding box center [1100, 628] width 890 height 838
click at [798, 244] on link "Comms" at bounding box center [813, 229] width 68 height 38
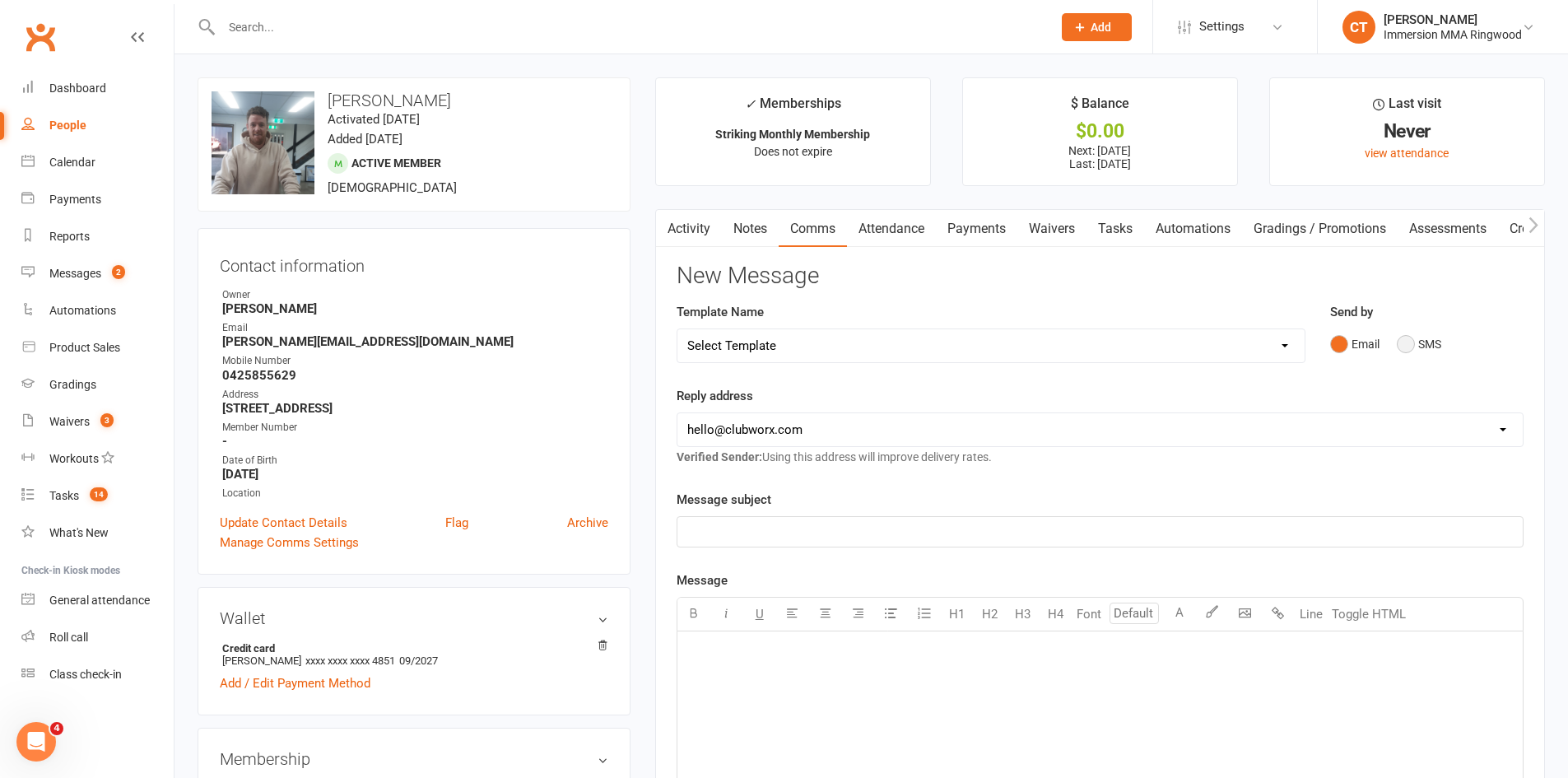
click at [1413, 339] on button "SMS" at bounding box center [1419, 345] width 45 height 32
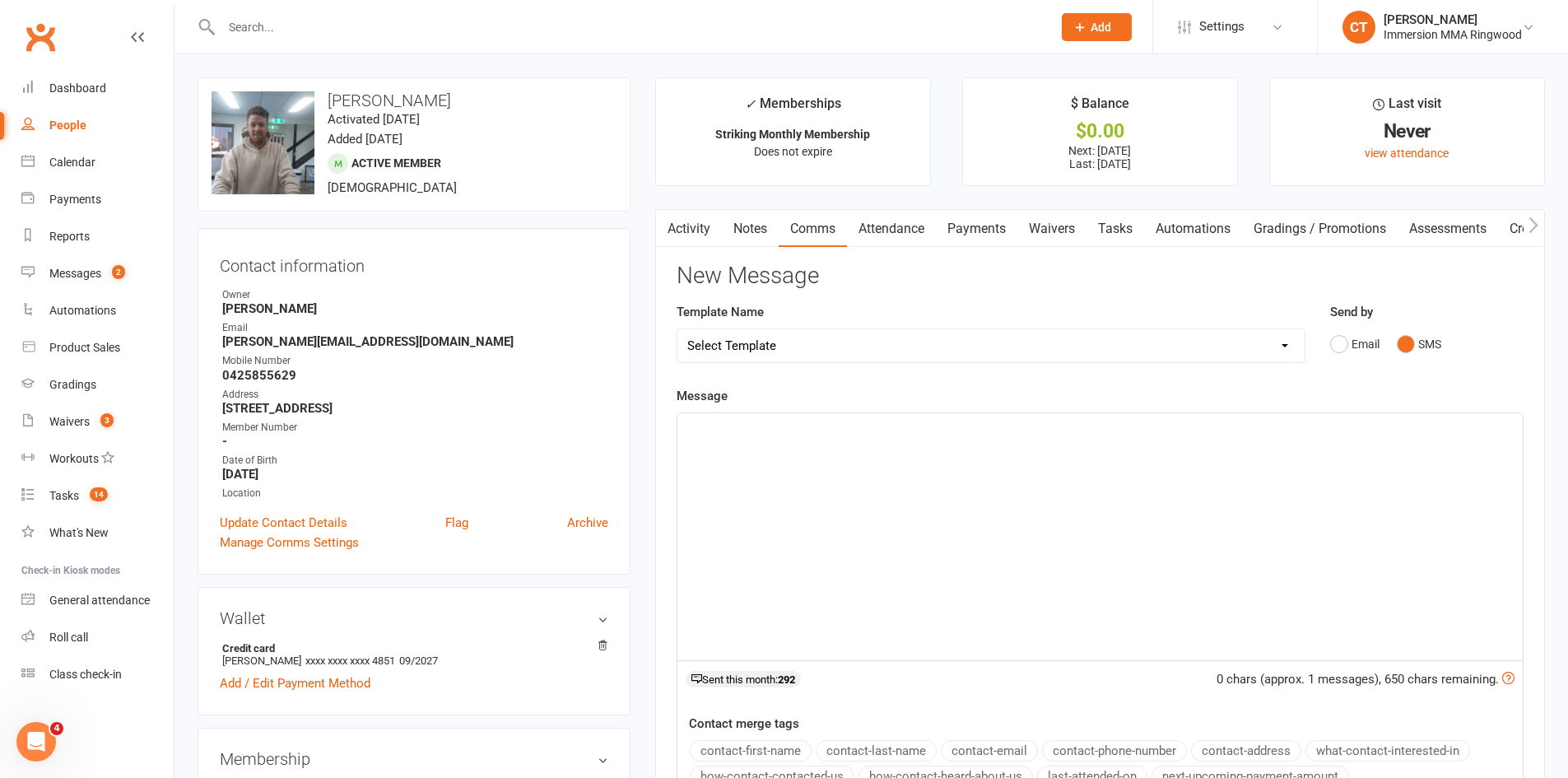
click at [1394, 513] on div "﻿" at bounding box center [1100, 536] width 845 height 247
click at [1128, 429] on span "Hey Michael. It's Chris from Immersion MMA. It's important that you call me bac…" at bounding box center [1064, 428] width 755 height 15
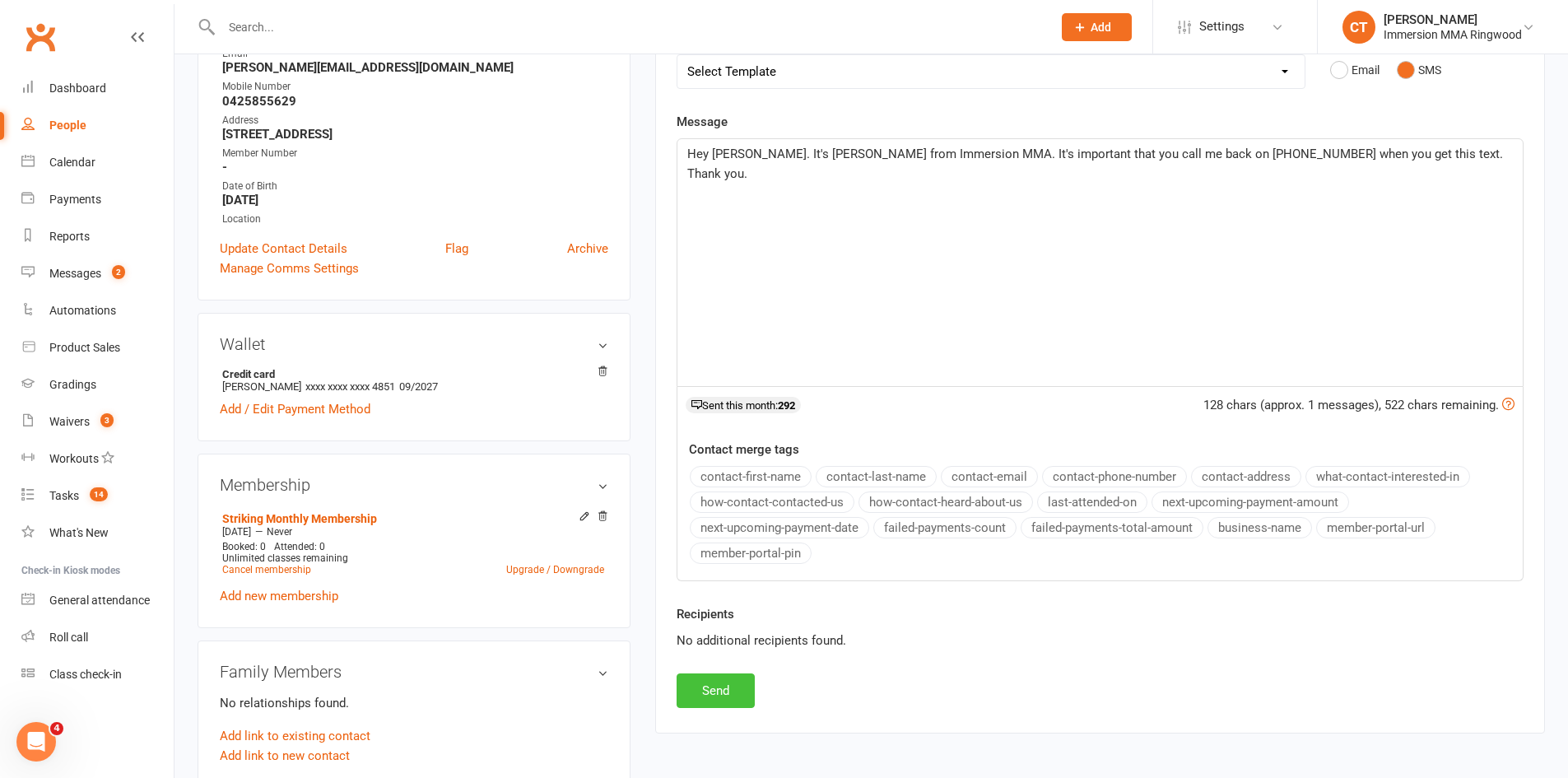
click at [747, 678] on button "Send" at bounding box center [716, 691] width 78 height 35
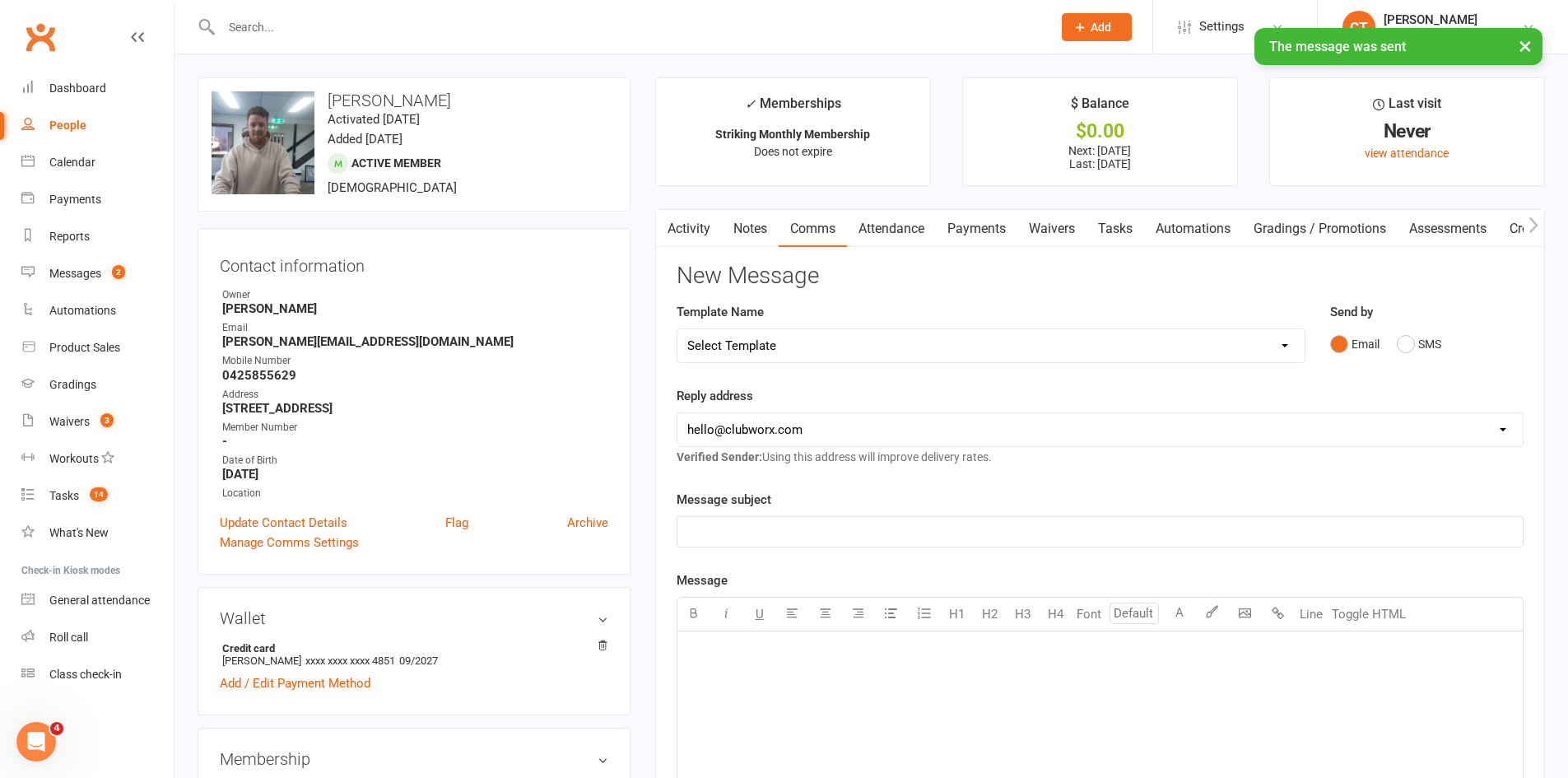
click at [749, 231] on link "Notes" at bounding box center [750, 229] width 56 height 38
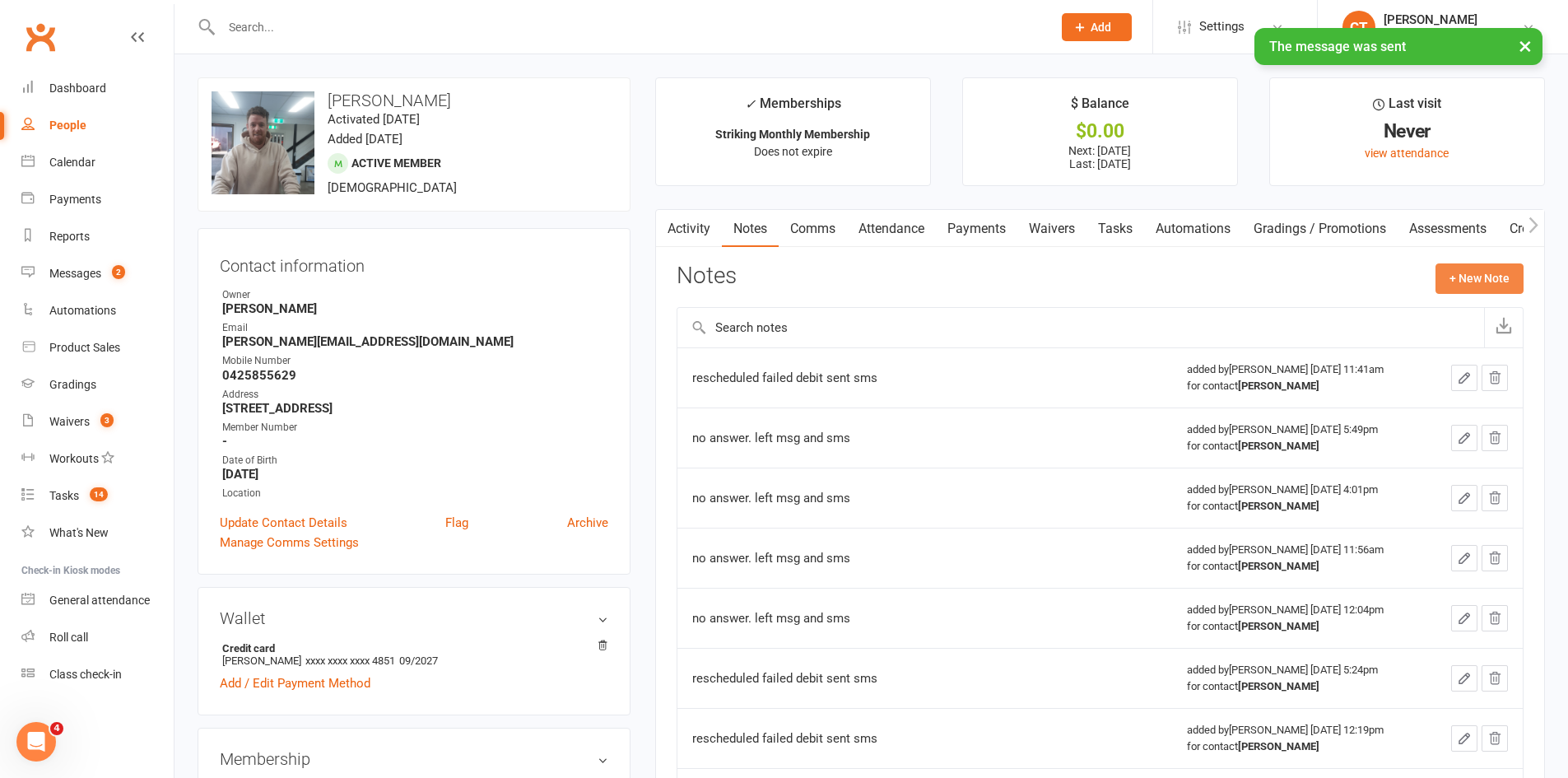
click at [1443, 276] on button "+ New Note" at bounding box center [1479, 278] width 88 height 30
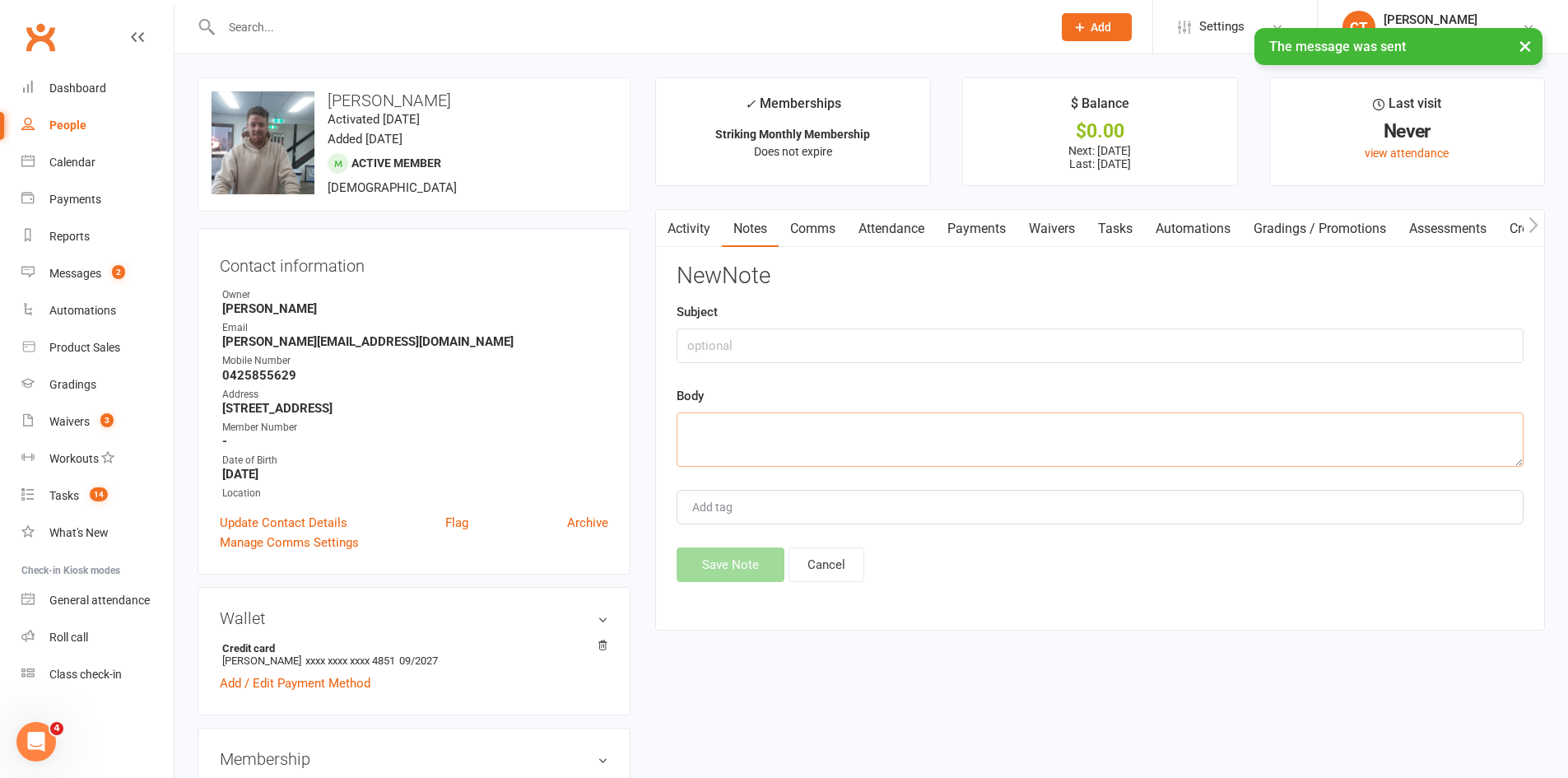
click at [980, 444] on textarea at bounding box center [1100, 439] width 847 height 54
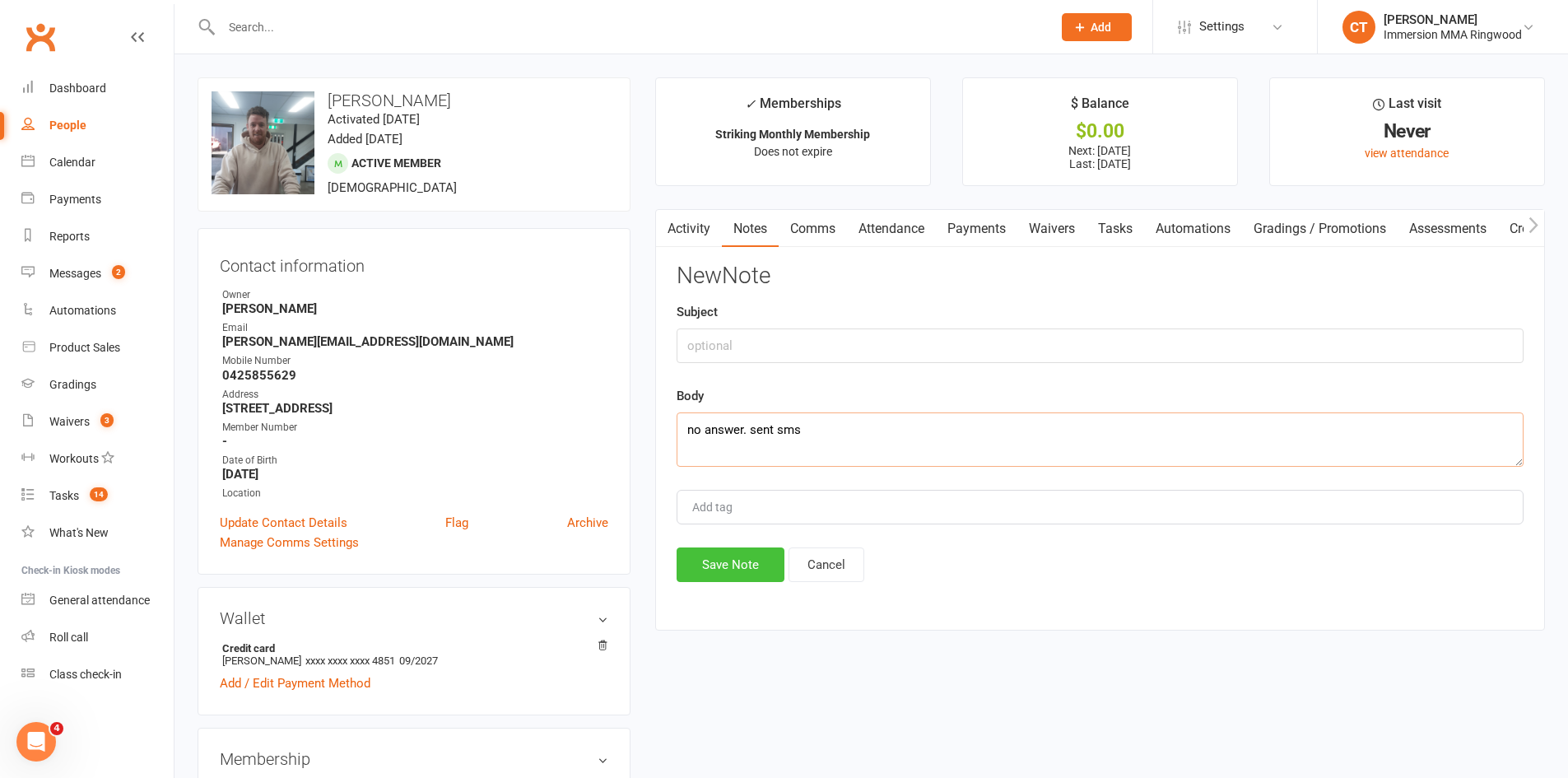
type textarea "no answer. sent sms"
click at [735, 560] on button "Save Note" at bounding box center [730, 565] width 108 height 35
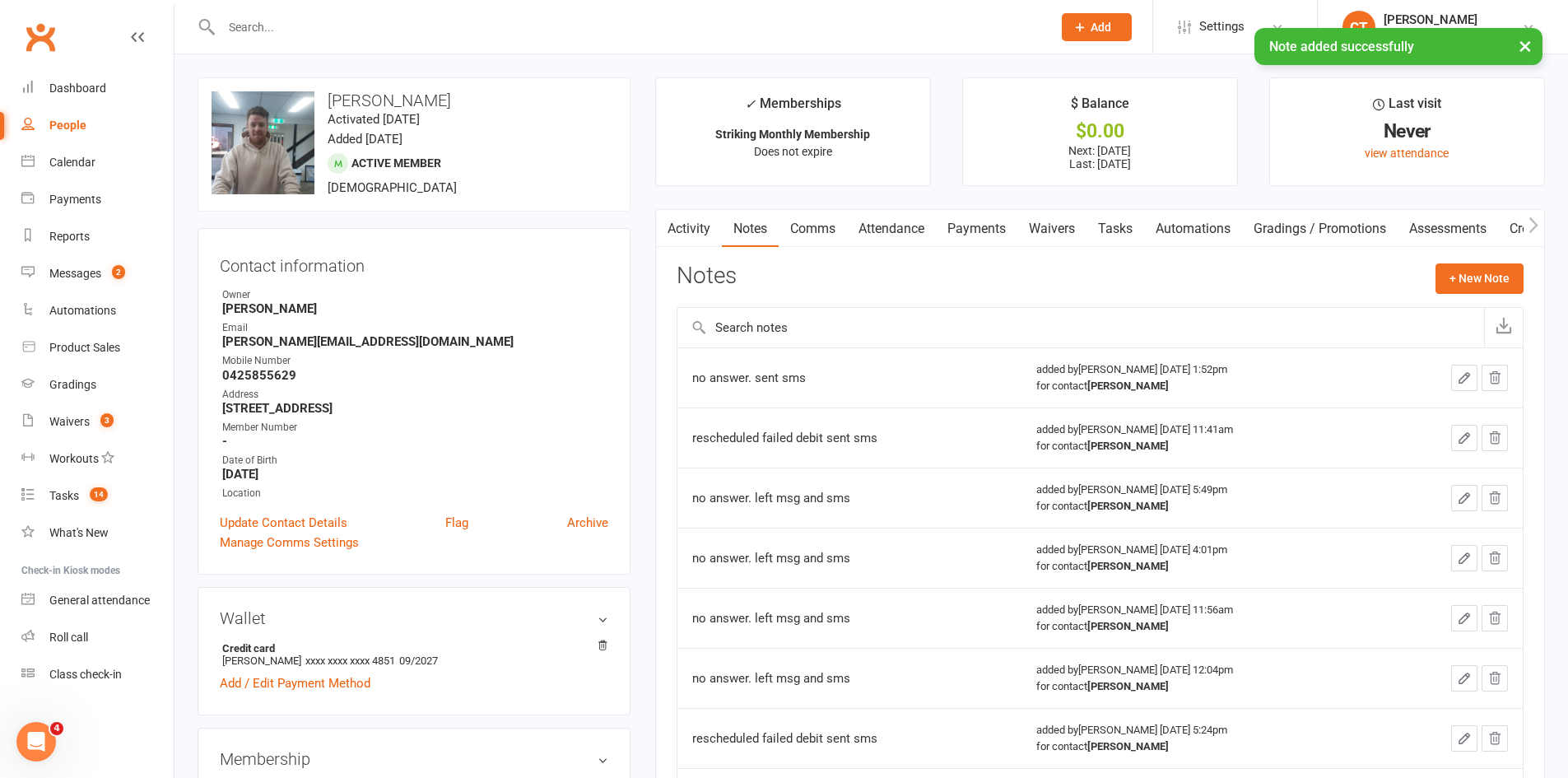
click at [703, 225] on link "Activity" at bounding box center [688, 229] width 66 height 38
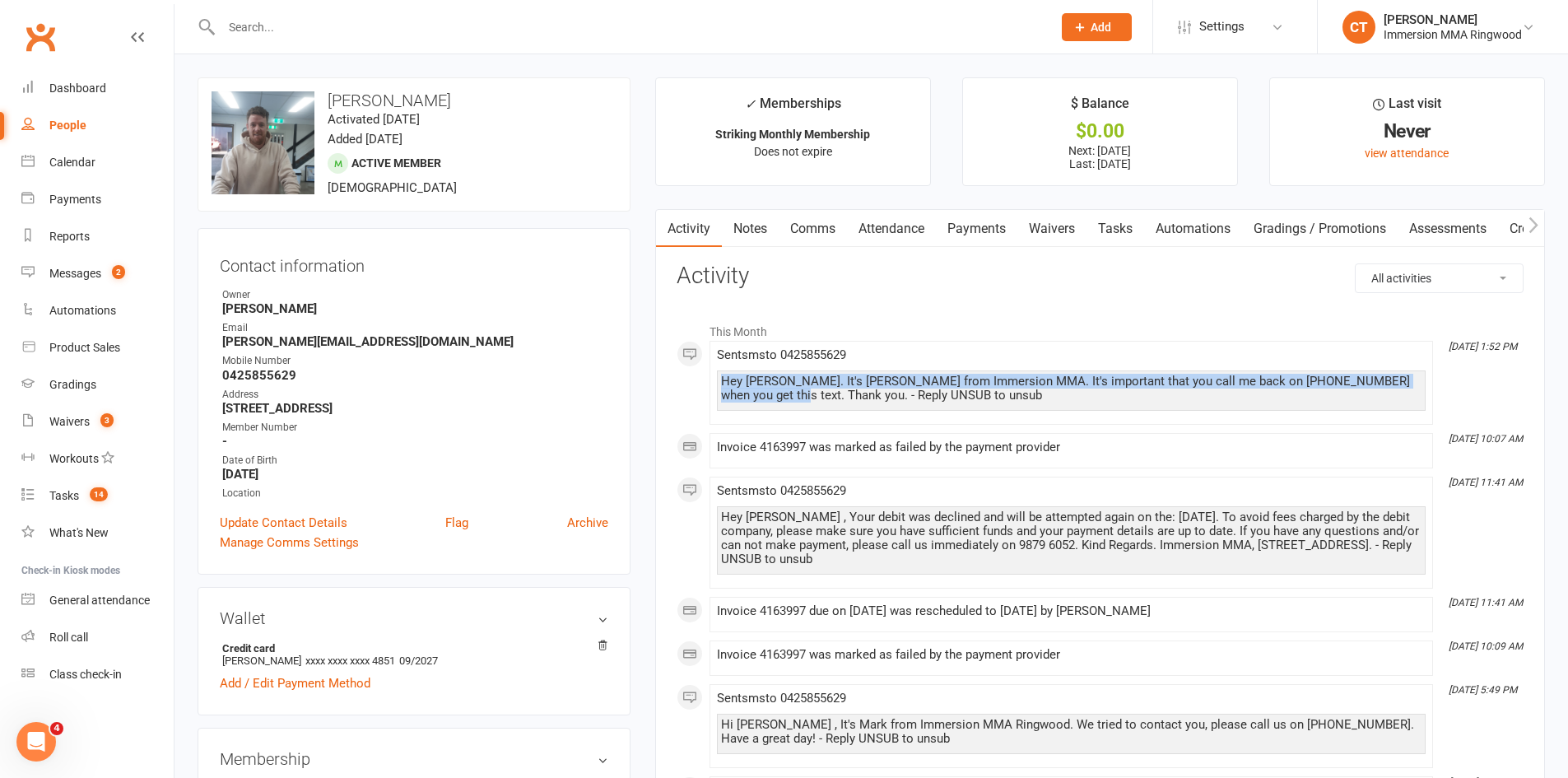
drag, startPoint x: 720, startPoint y: 376, endPoint x: 745, endPoint y: 404, distance: 37.5
click at [745, 404] on div "Hey Michael. It's Chris from Immersion MMA. It's important that you call me bac…" at bounding box center [1072, 390] width 709 height 41
copy div "Hey Michael. It's Chris from Immersion MMA. It's important that you call me bac…"
click at [818, 217] on link "Comms" at bounding box center [813, 229] width 68 height 38
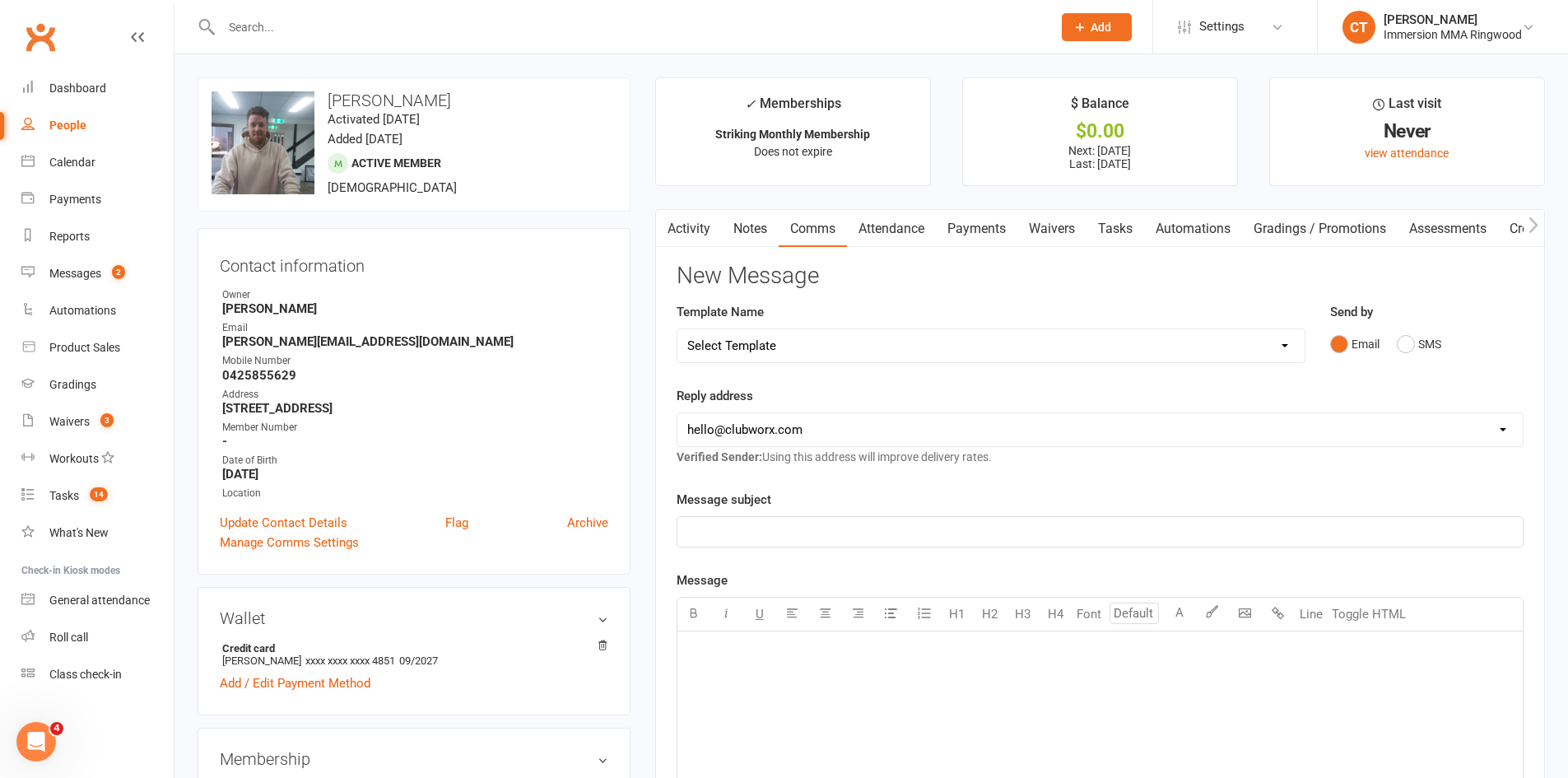
click at [820, 343] on select "Select Template [SMS] Chris - Call back message [SMS] Mark- Call back message […" at bounding box center [991, 346] width 628 height 33
select select "11"
click at [677, 330] on select "Select Template [SMS] Chris - Call back message [SMS] Mark- Call back message […" at bounding box center [991, 346] width 628 height 33
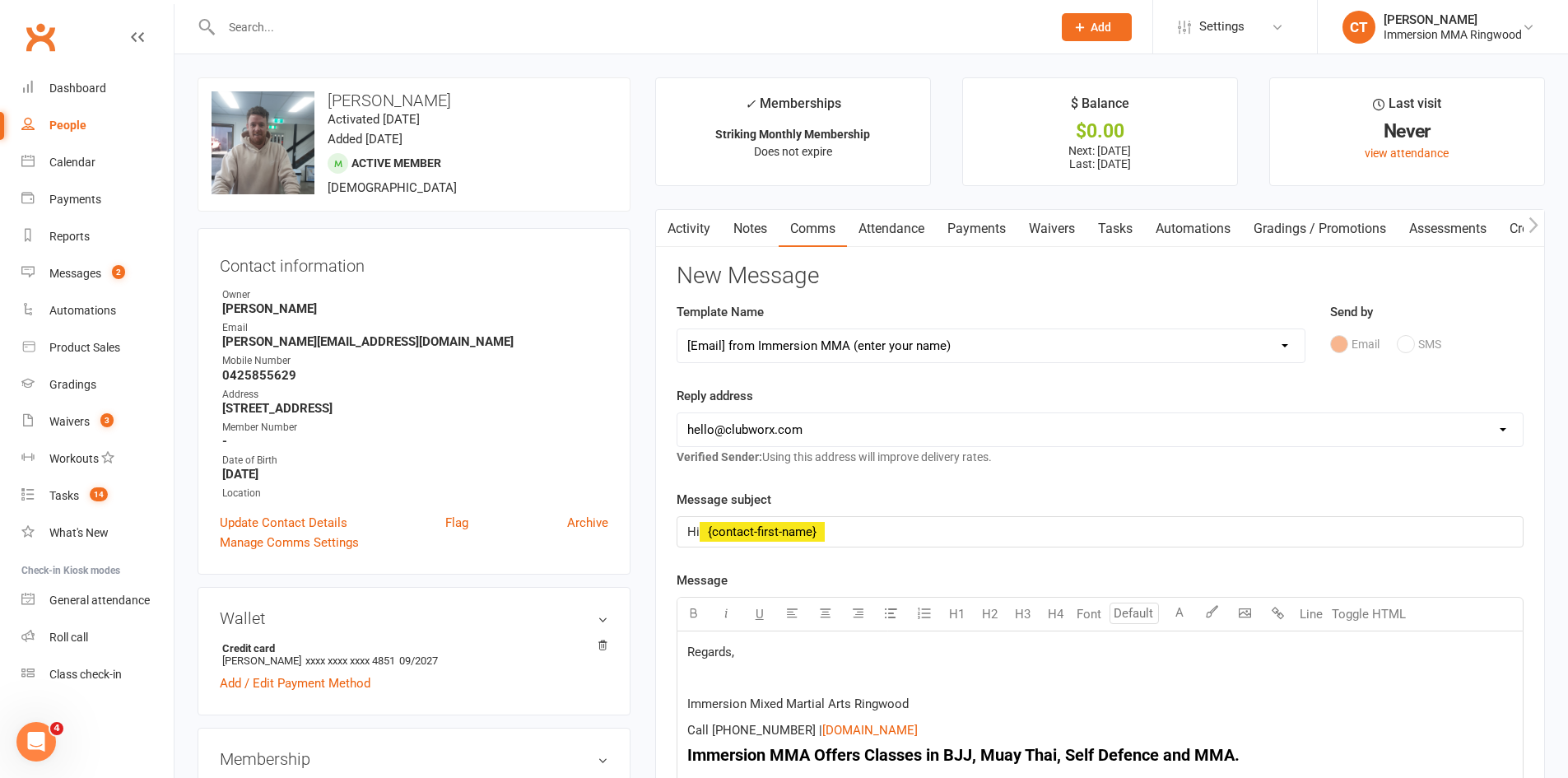
click at [774, 443] on select "hello@clubworx.com ringwood@immersionmma.com.au david@immersionmma.com.au lee@i…" at bounding box center [1100, 430] width 845 height 33
select select "1"
click at [677, 413] on select "hello@clubworx.com ringwood@immersionmma.com.au david@immersionmma.com.au lee@i…" at bounding box center [1100, 430] width 845 height 33
click at [688, 650] on span "Regards," at bounding box center [711, 652] width 47 height 15
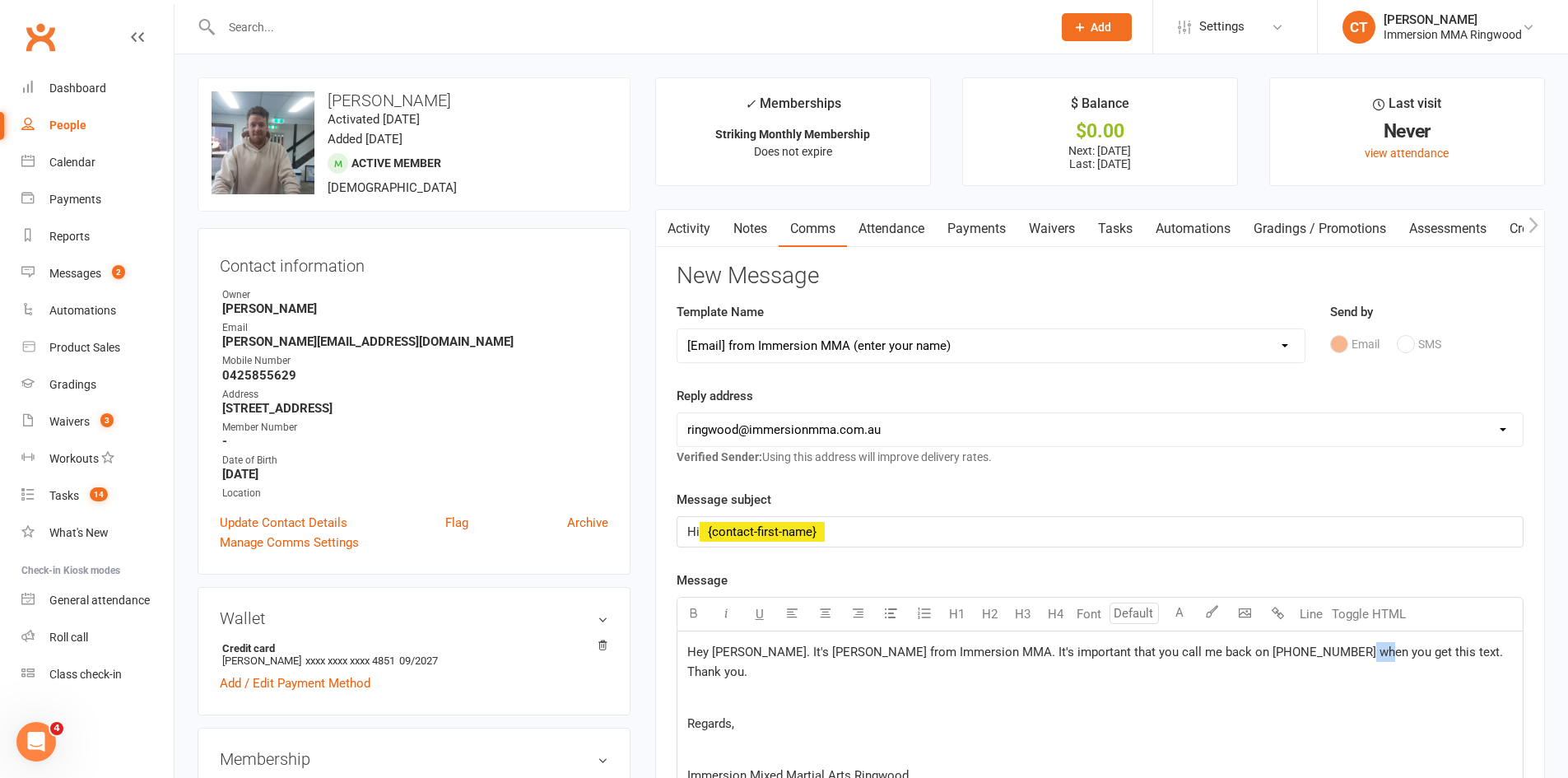
drag, startPoint x: 1310, startPoint y: 653, endPoint x: 1328, endPoint y: 647, distance: 19.0
click at [1328, 647] on span "Hey Michael. It's Chris from Immersion MMA. It's important that you call me bac…" at bounding box center [1097, 662] width 819 height 35
drag, startPoint x: 755, startPoint y: 712, endPoint x: 593, endPoint y: 709, distance: 162.0
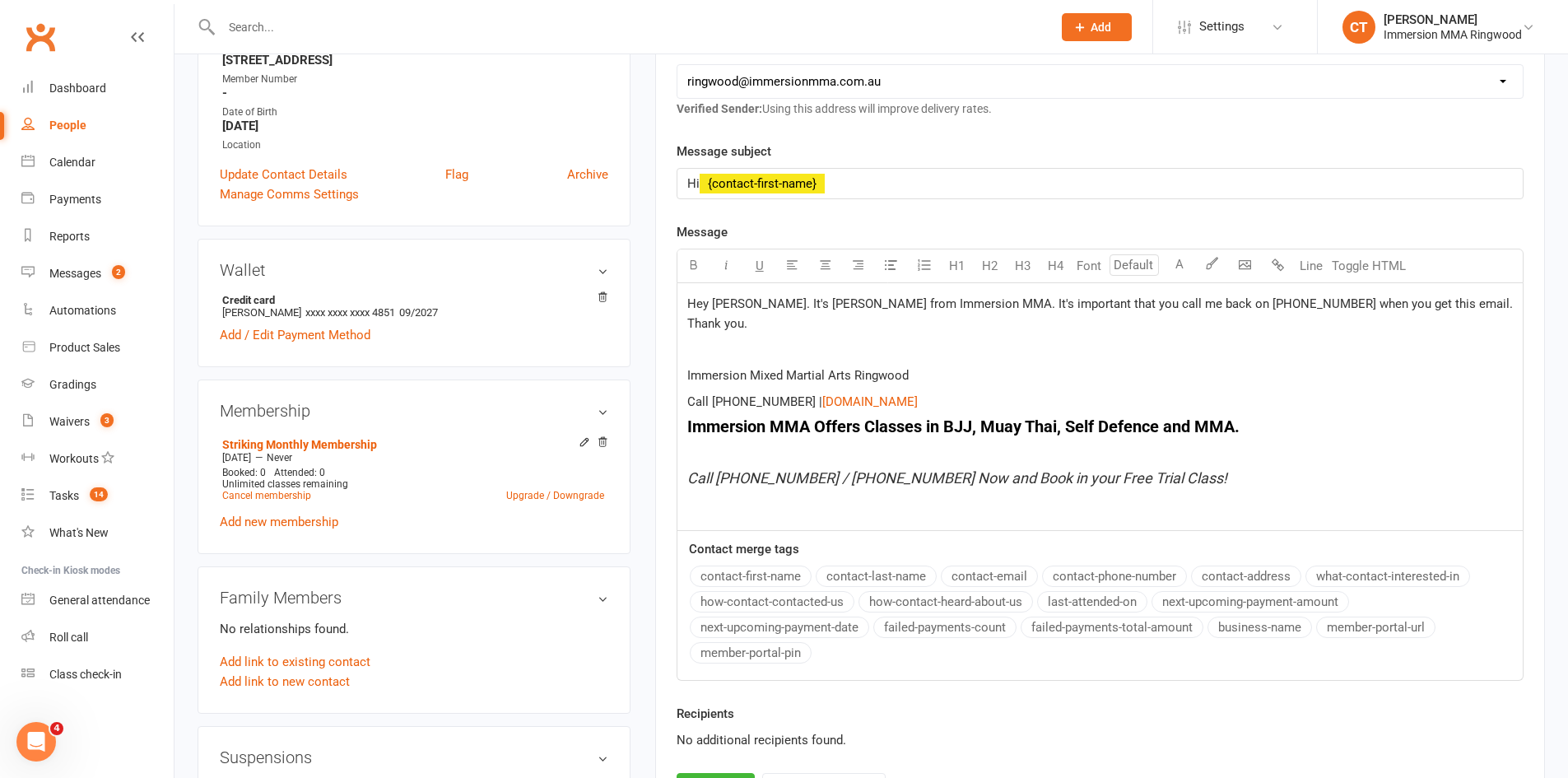
scroll to position [549, 0]
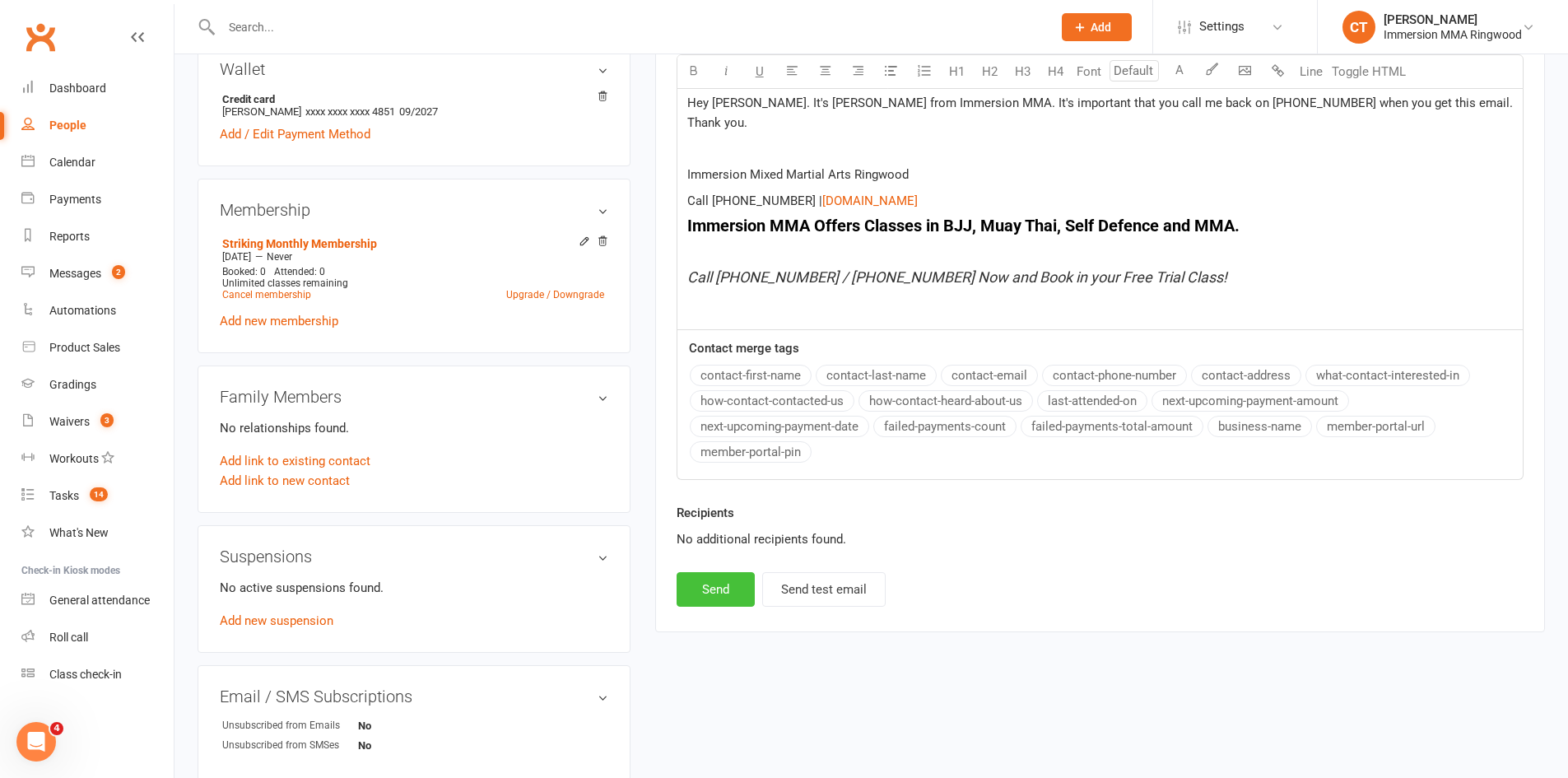
click at [723, 607] on button "Send" at bounding box center [716, 590] width 78 height 35
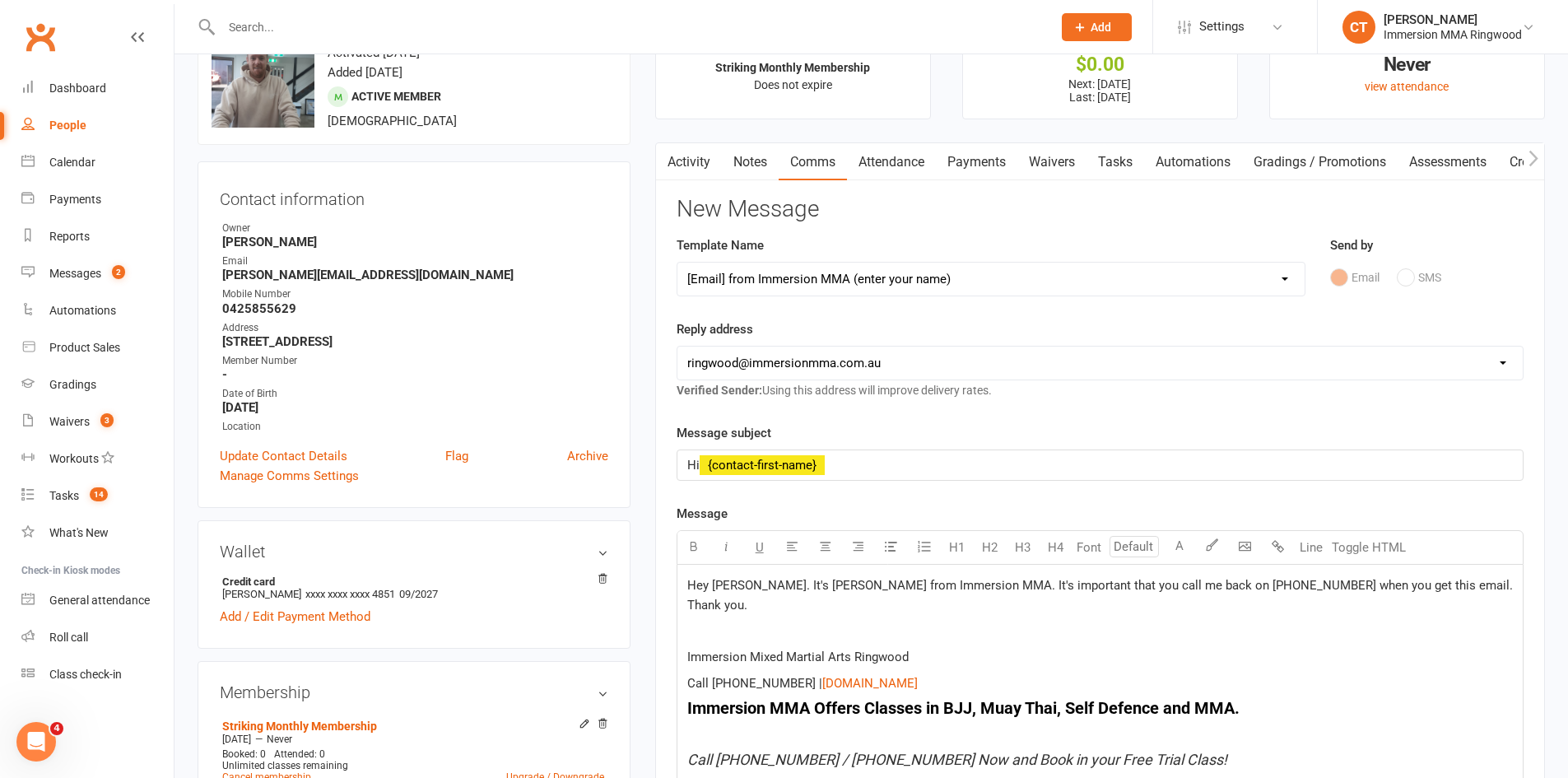
scroll to position [0, 0]
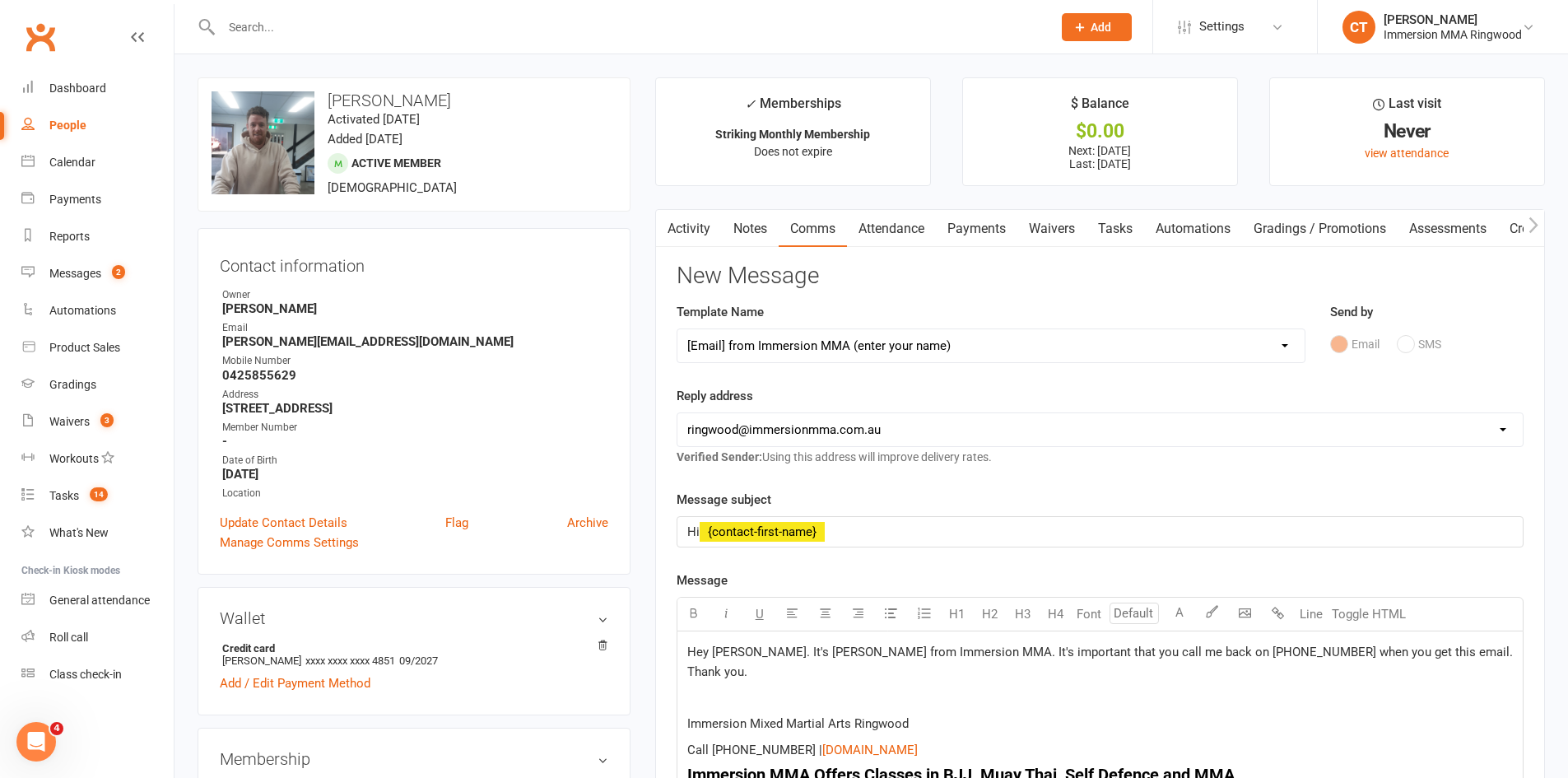
select select
select select "0"
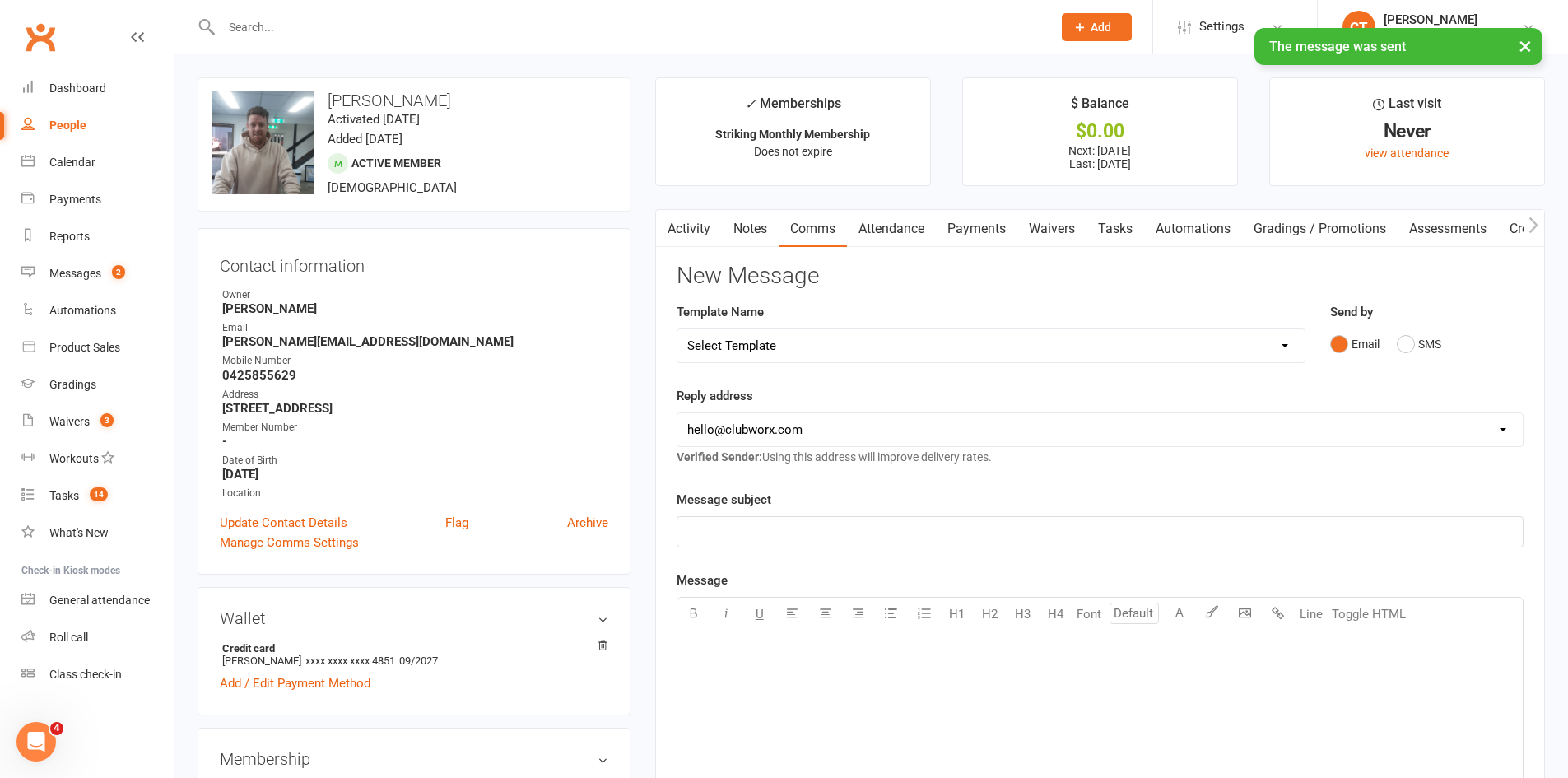
click at [1108, 232] on link "Tasks" at bounding box center [1115, 229] width 57 height 38
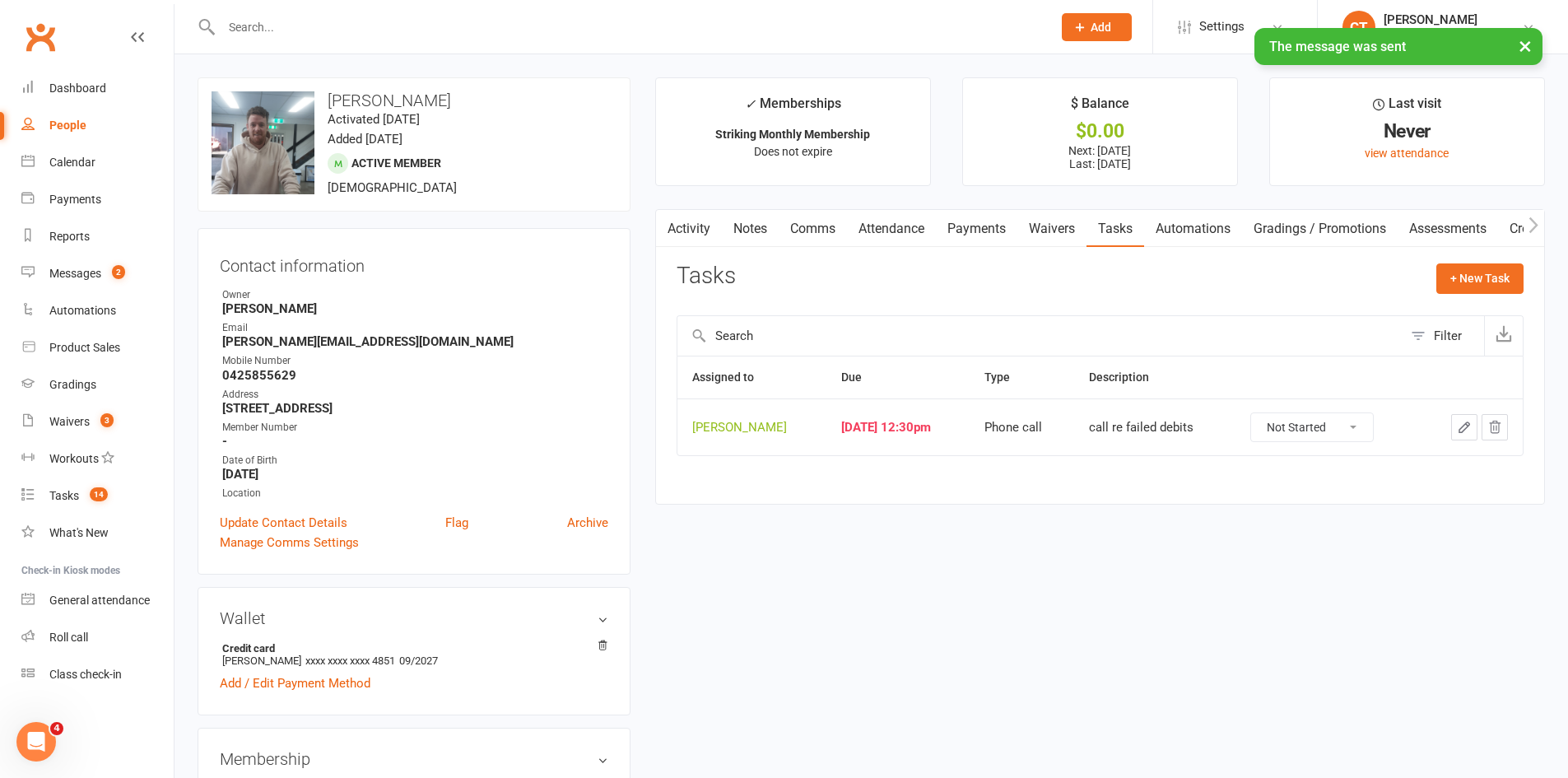
click at [1463, 427] on icon "button" at bounding box center [1464, 428] width 10 height 10
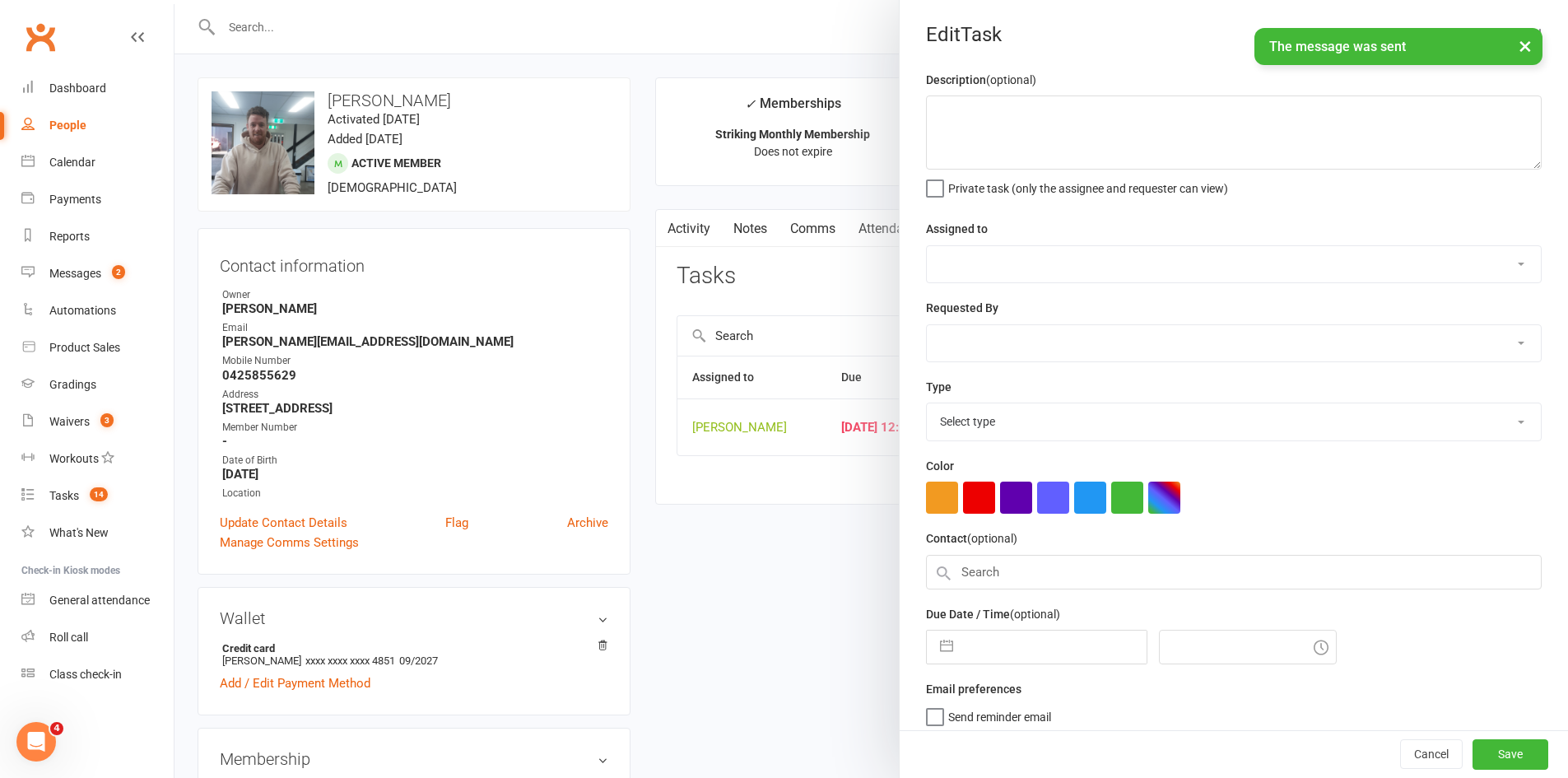
type textarea "call re failed debits"
select select "11984"
type input "[DATE]"
type input "12:30pm"
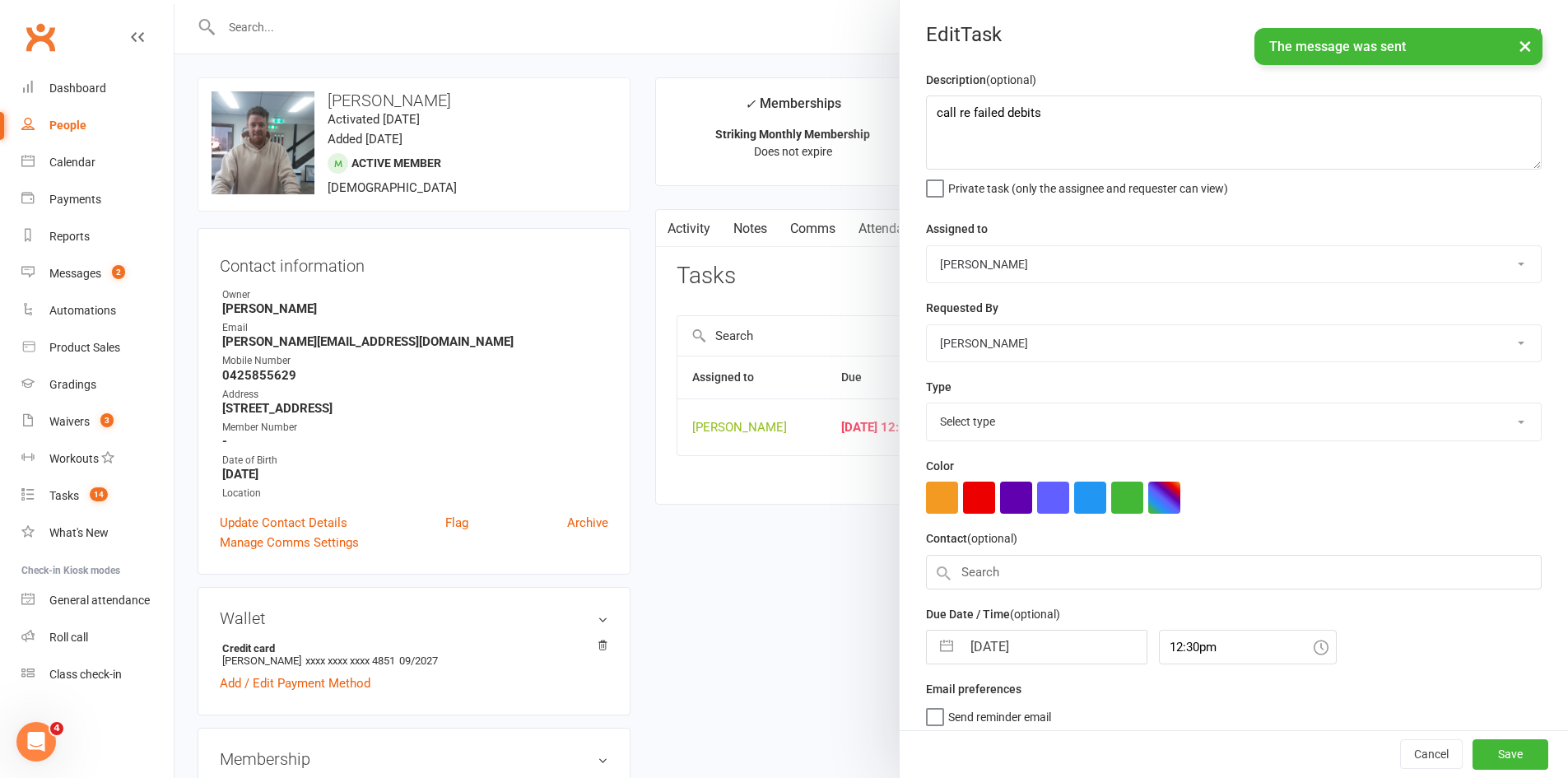
select select "6641"
click at [1015, 659] on input "[DATE]" at bounding box center [1053, 643] width 185 height 33
select select "7"
select select "2025"
select select "8"
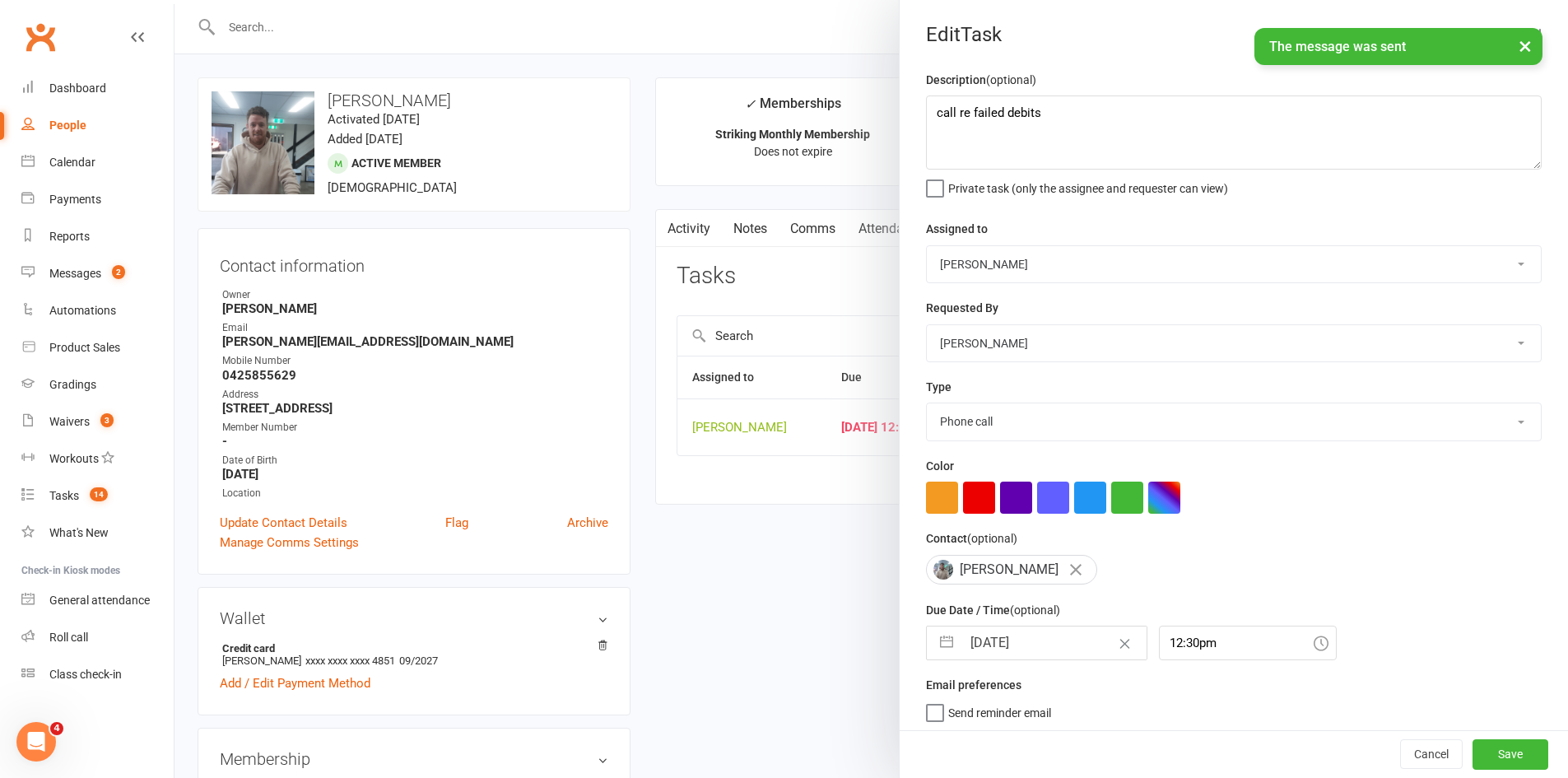
select select "2025"
select select "9"
select select "2025"
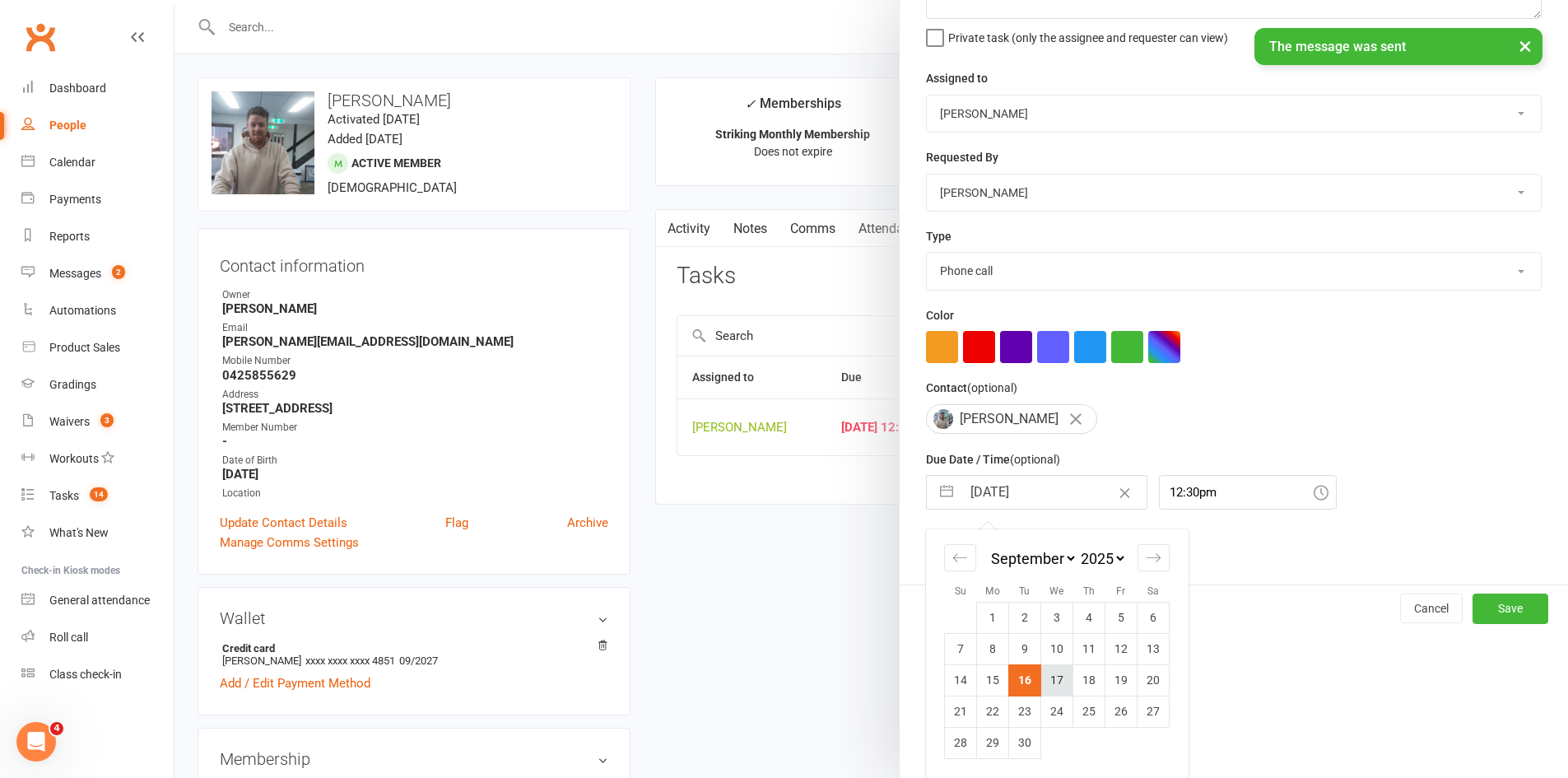
click at [1061, 675] on td "17" at bounding box center [1057, 680] width 32 height 32
type input "[DATE]"
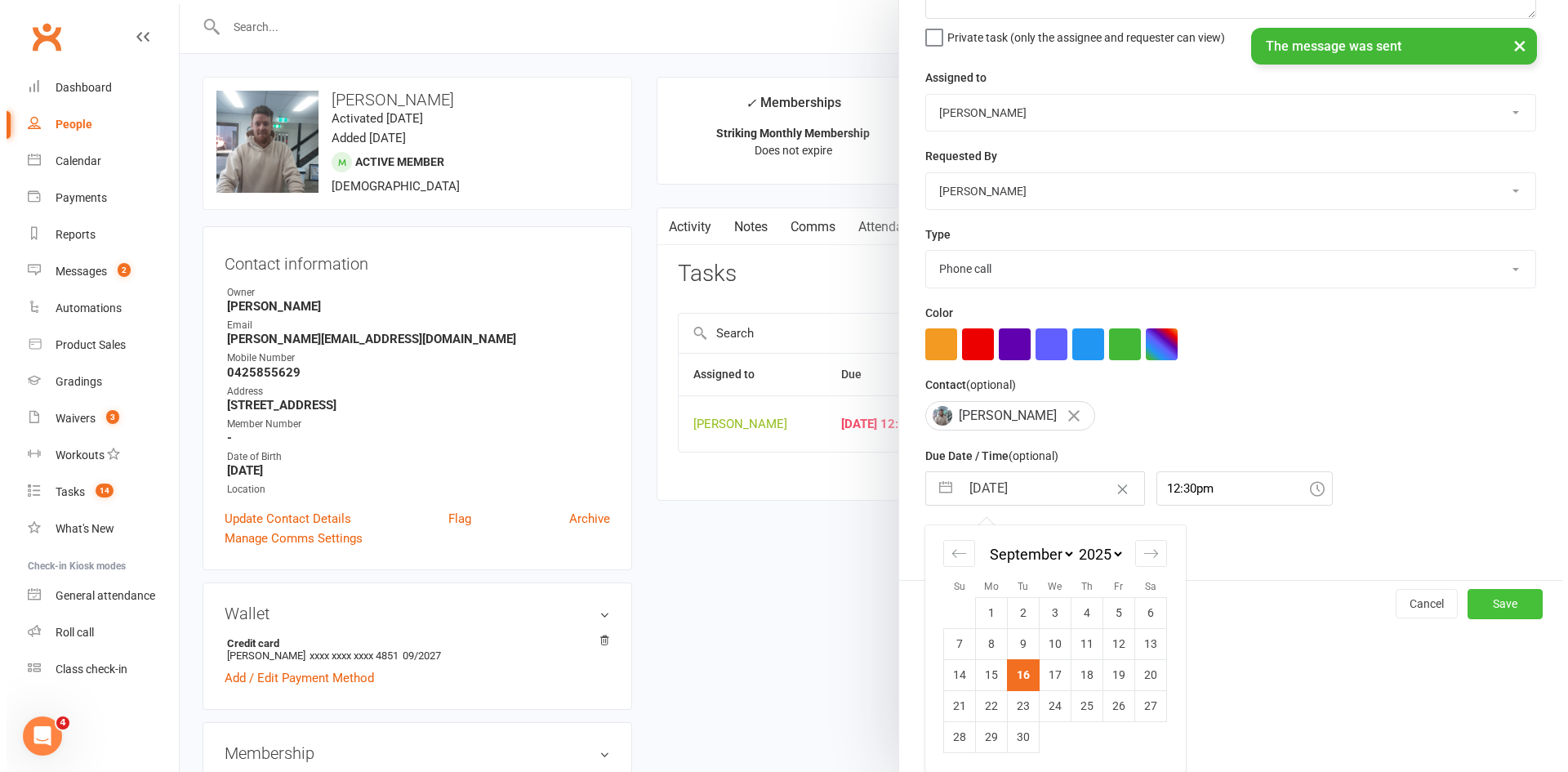
scroll to position [12, 0]
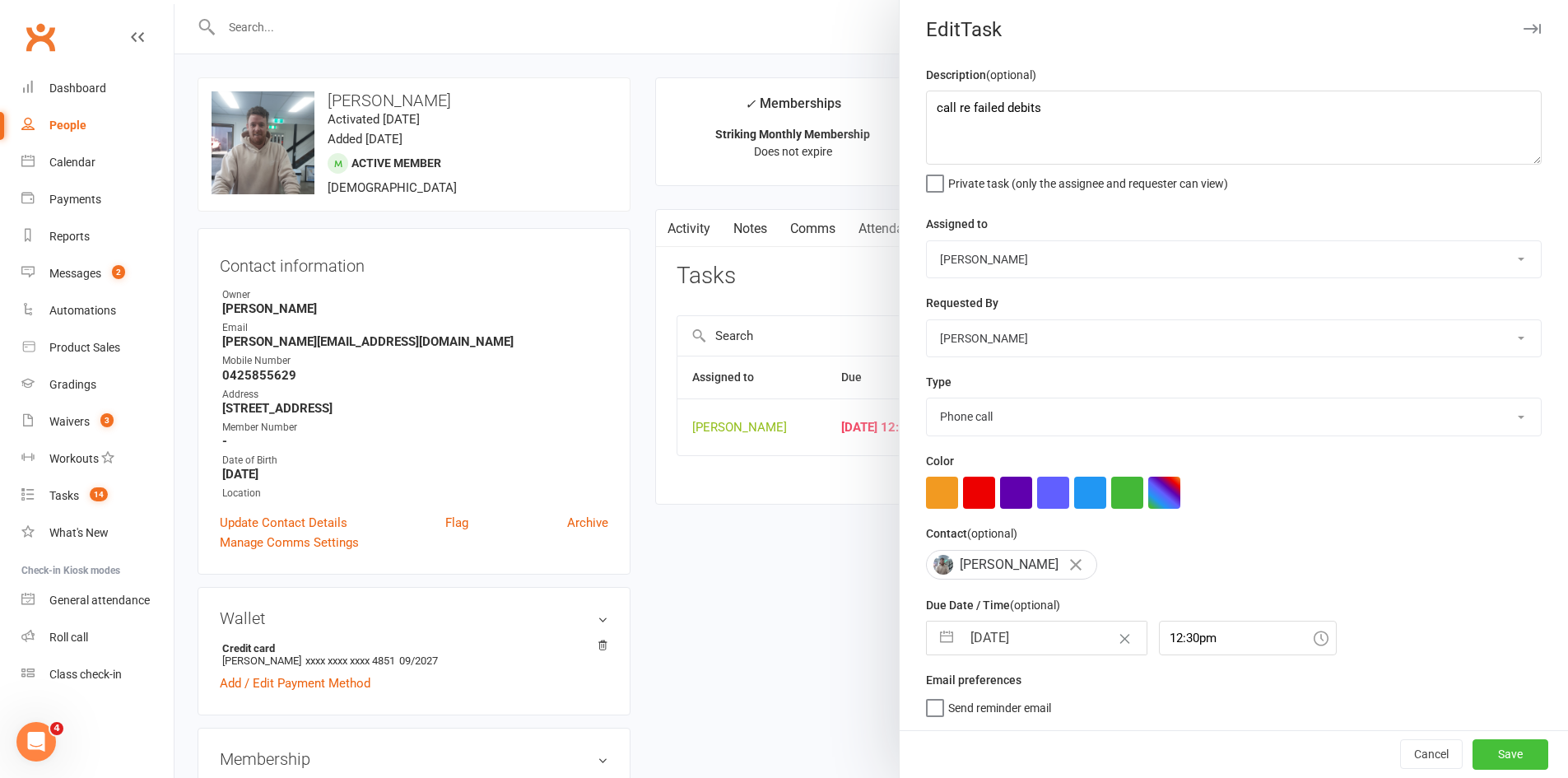
click at [1503, 750] on button "Save" at bounding box center [1510, 754] width 76 height 30
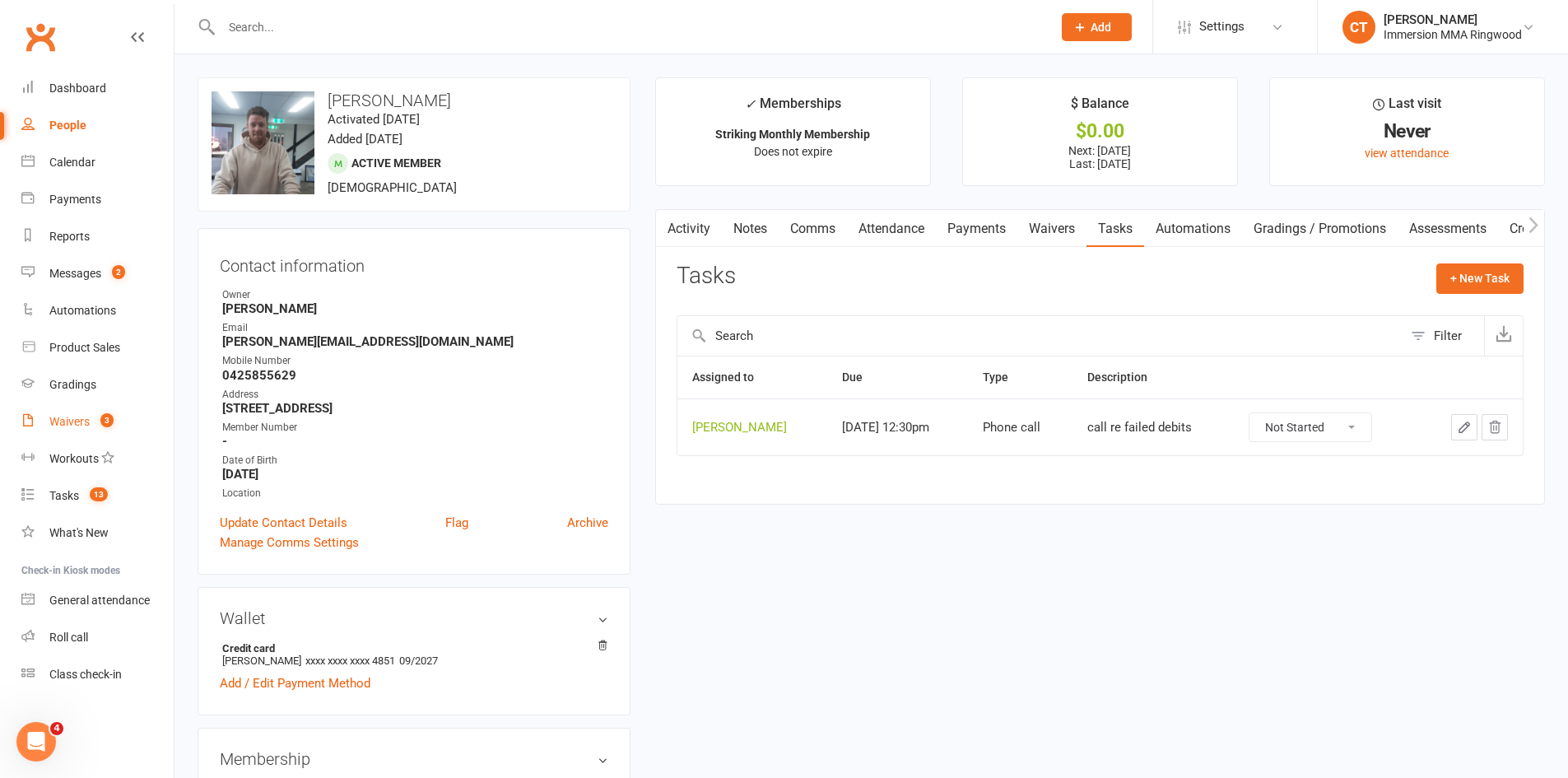
click at [82, 428] on div "Waivers" at bounding box center [69, 422] width 41 height 13
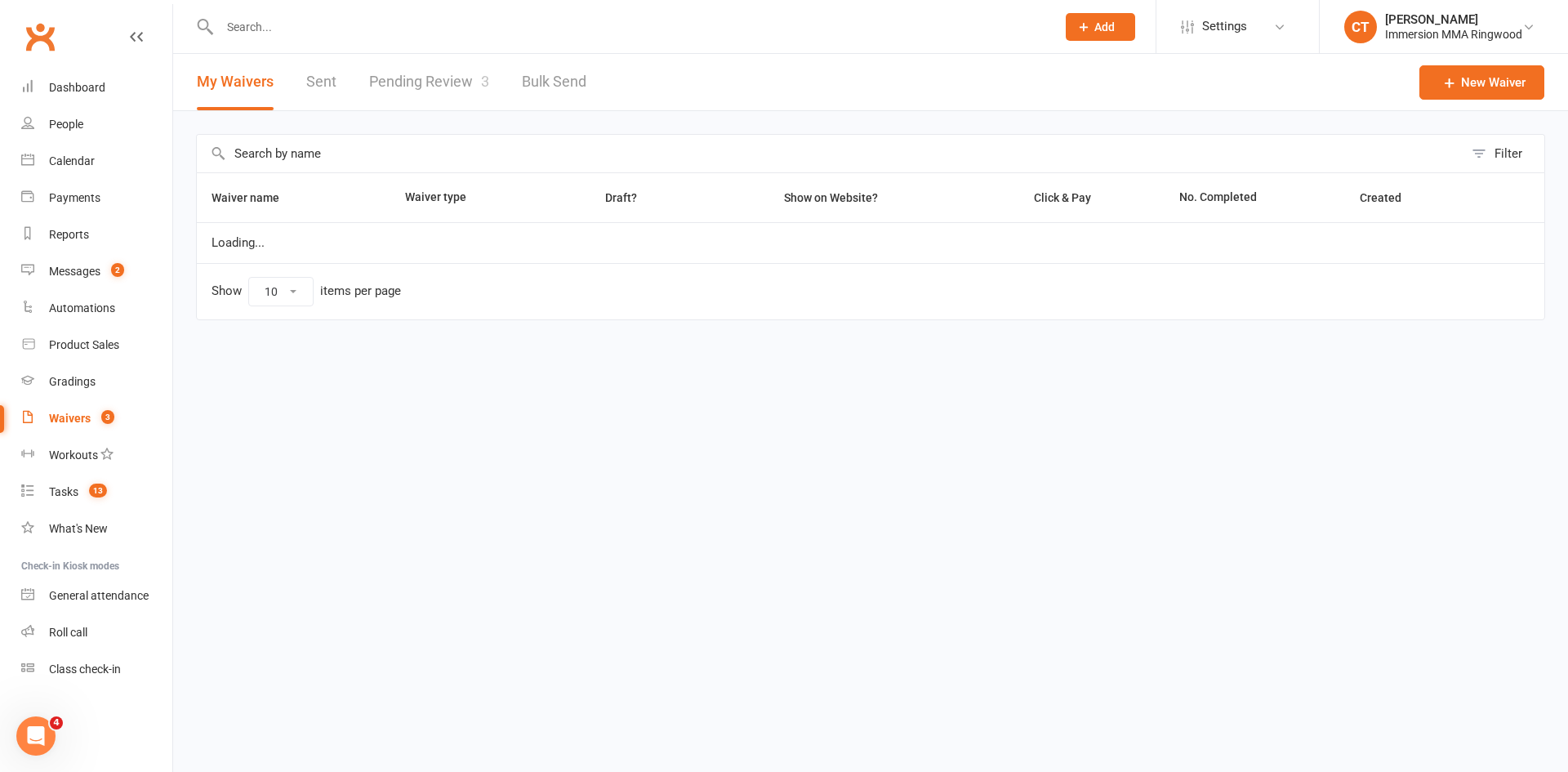
select select "25"
click at [434, 81] on link "Pending Review 3" at bounding box center [429, 82] width 120 height 56
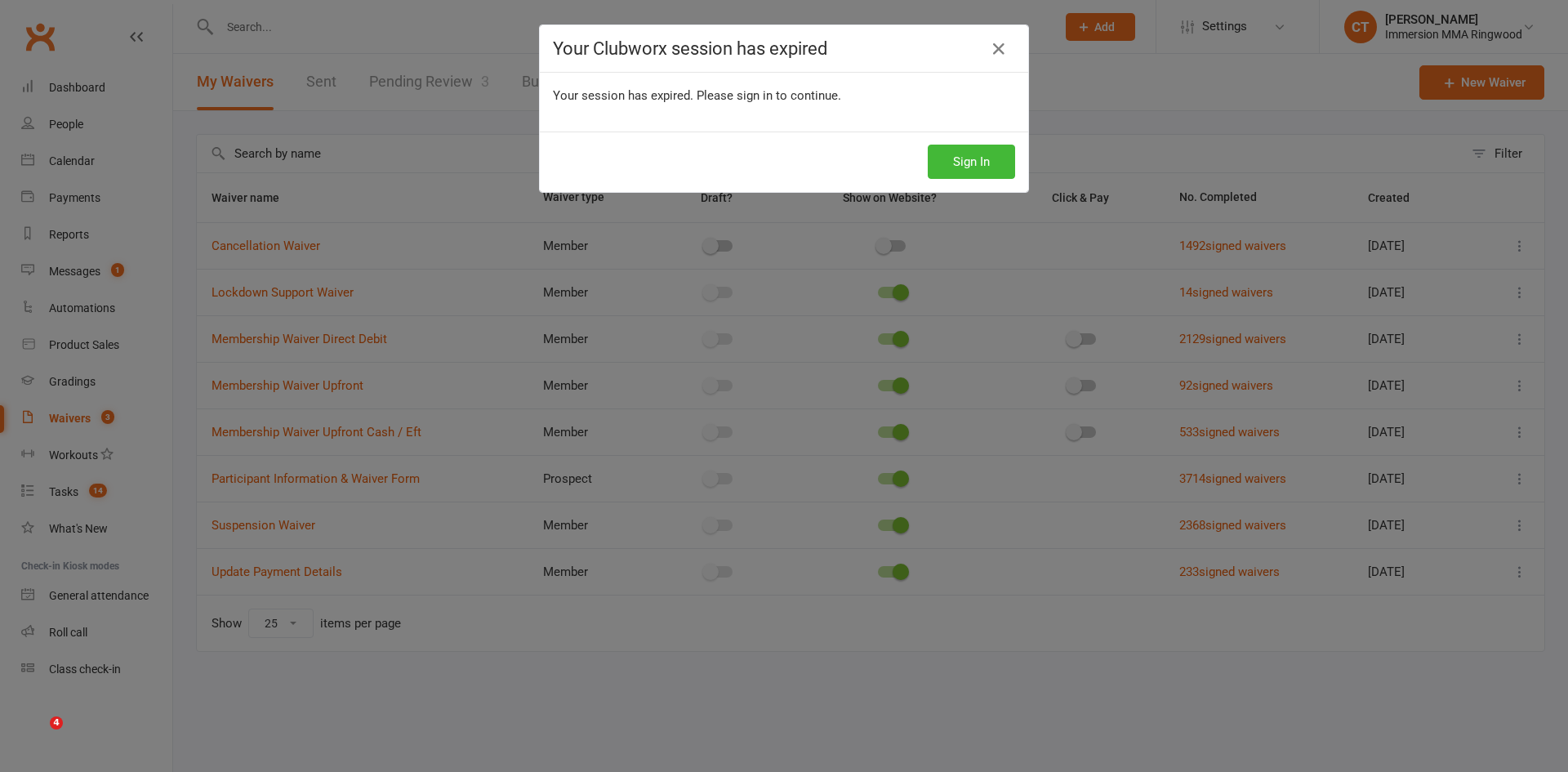
select select "25"
click at [945, 163] on button "Sign In" at bounding box center [971, 162] width 87 height 35
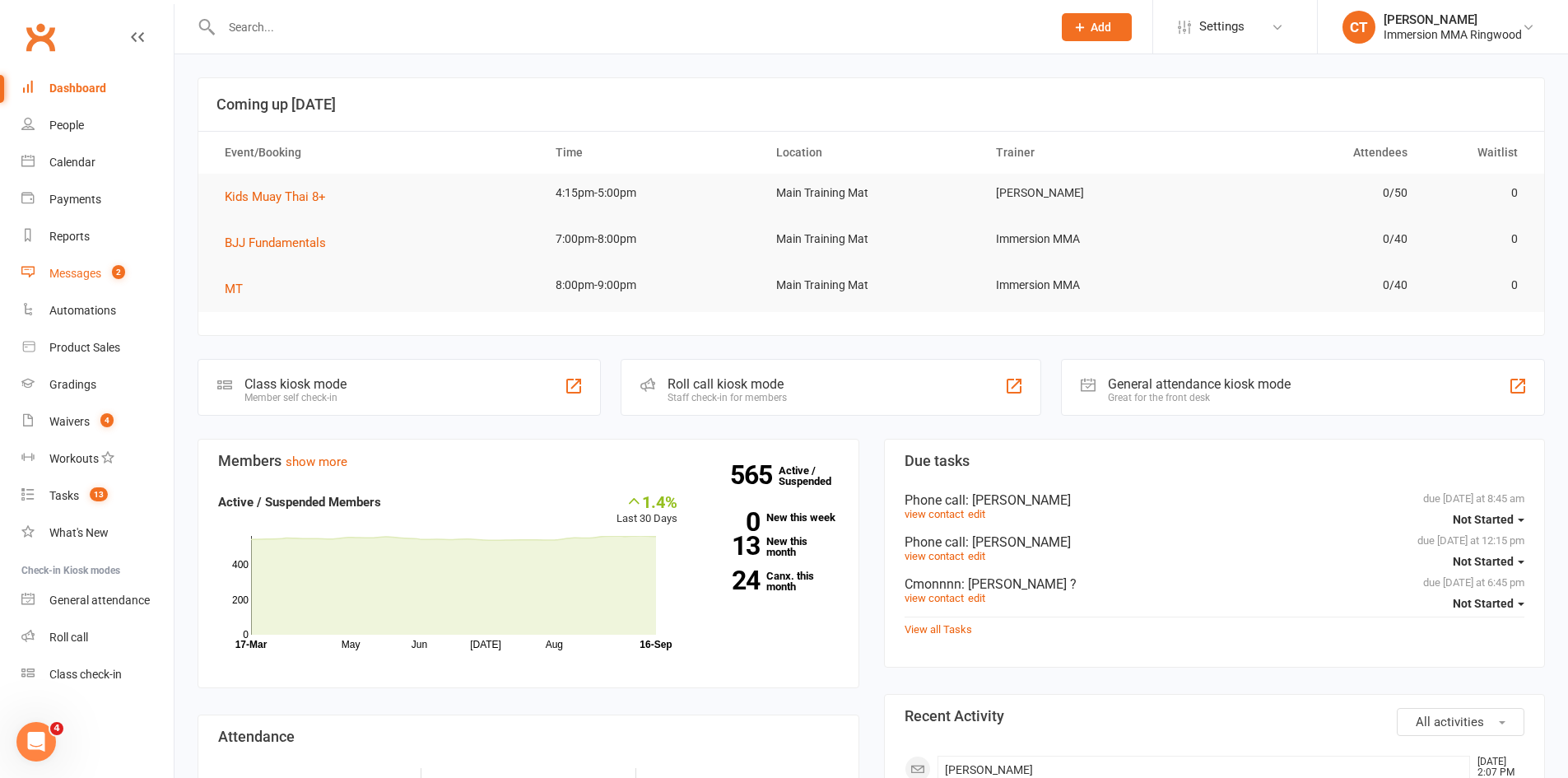
click at [111, 272] on count-badge "2" at bounding box center [115, 273] width 22 height 13
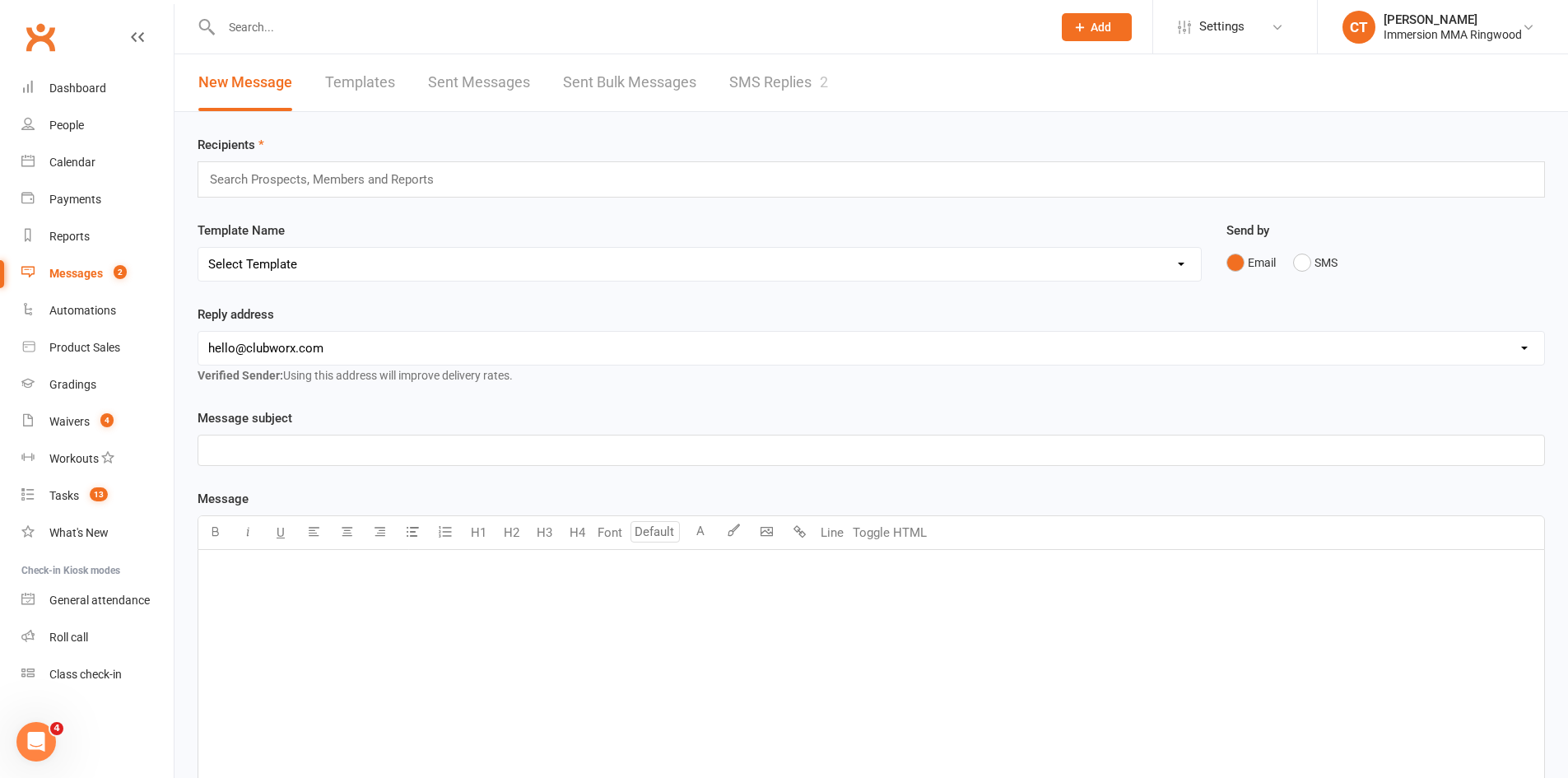
click at [737, 71] on link "SMS Replies 2" at bounding box center [779, 82] width 99 height 56
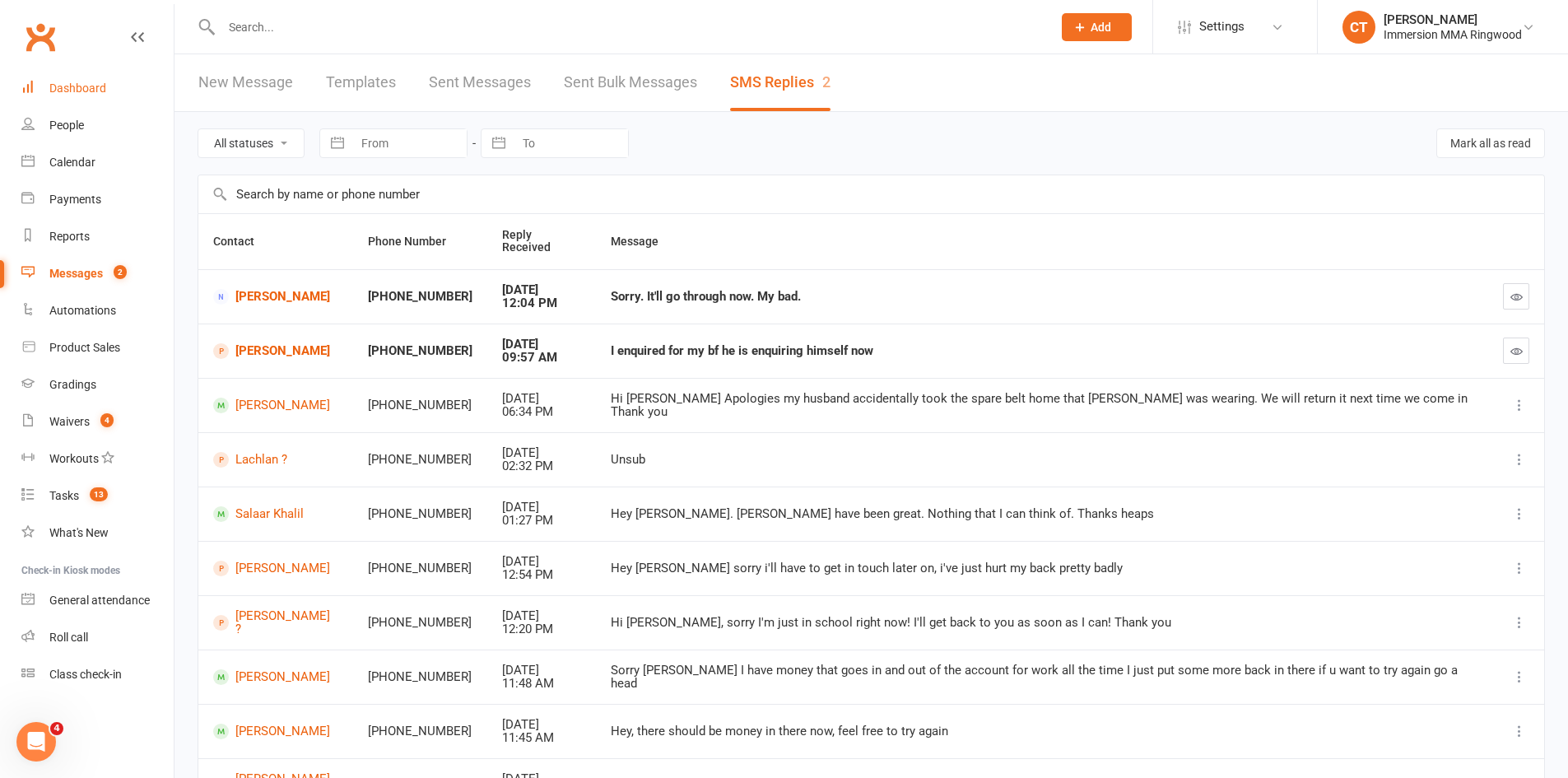
click at [82, 91] on div "Dashboard" at bounding box center [77, 88] width 56 height 13
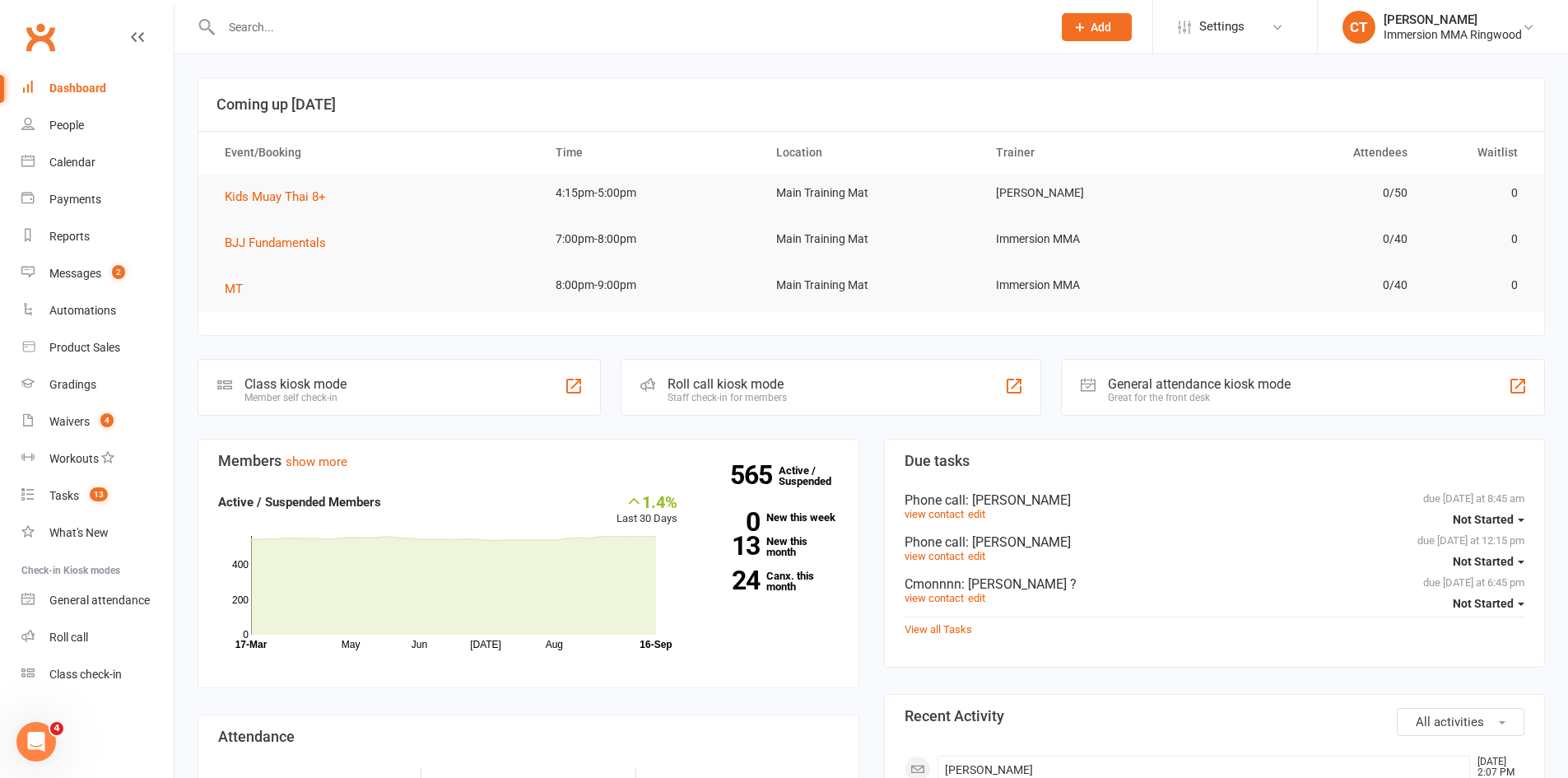
click at [266, 22] on input "text" at bounding box center [628, 27] width 824 height 23
drag, startPoint x: 80, startPoint y: 266, endPoint x: 96, endPoint y: 262, distance: 16.5
click at [80, 266] on link "Messages 2" at bounding box center [97, 273] width 152 height 37
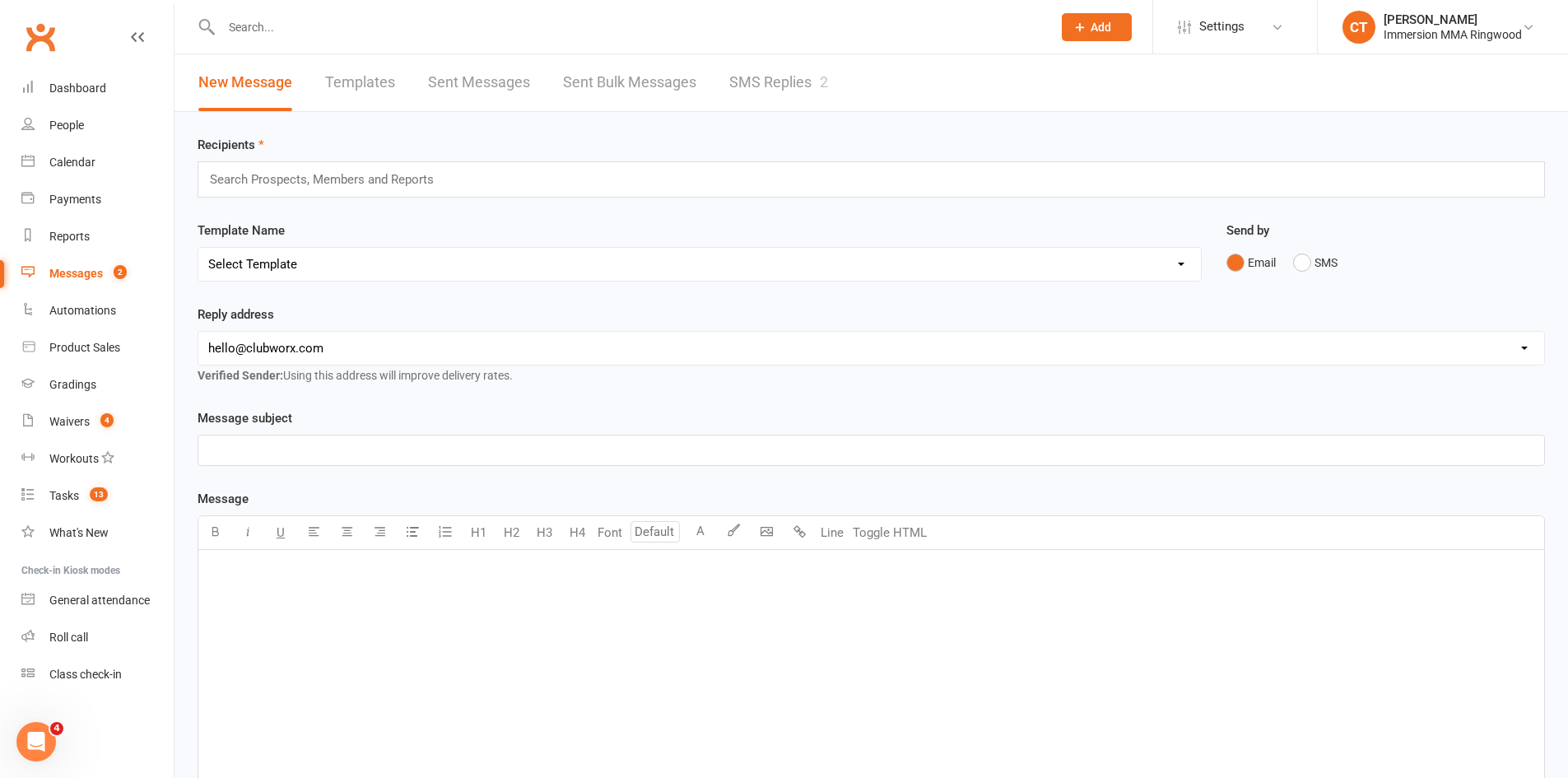
click at [764, 71] on link "SMS Replies 2" at bounding box center [779, 82] width 99 height 56
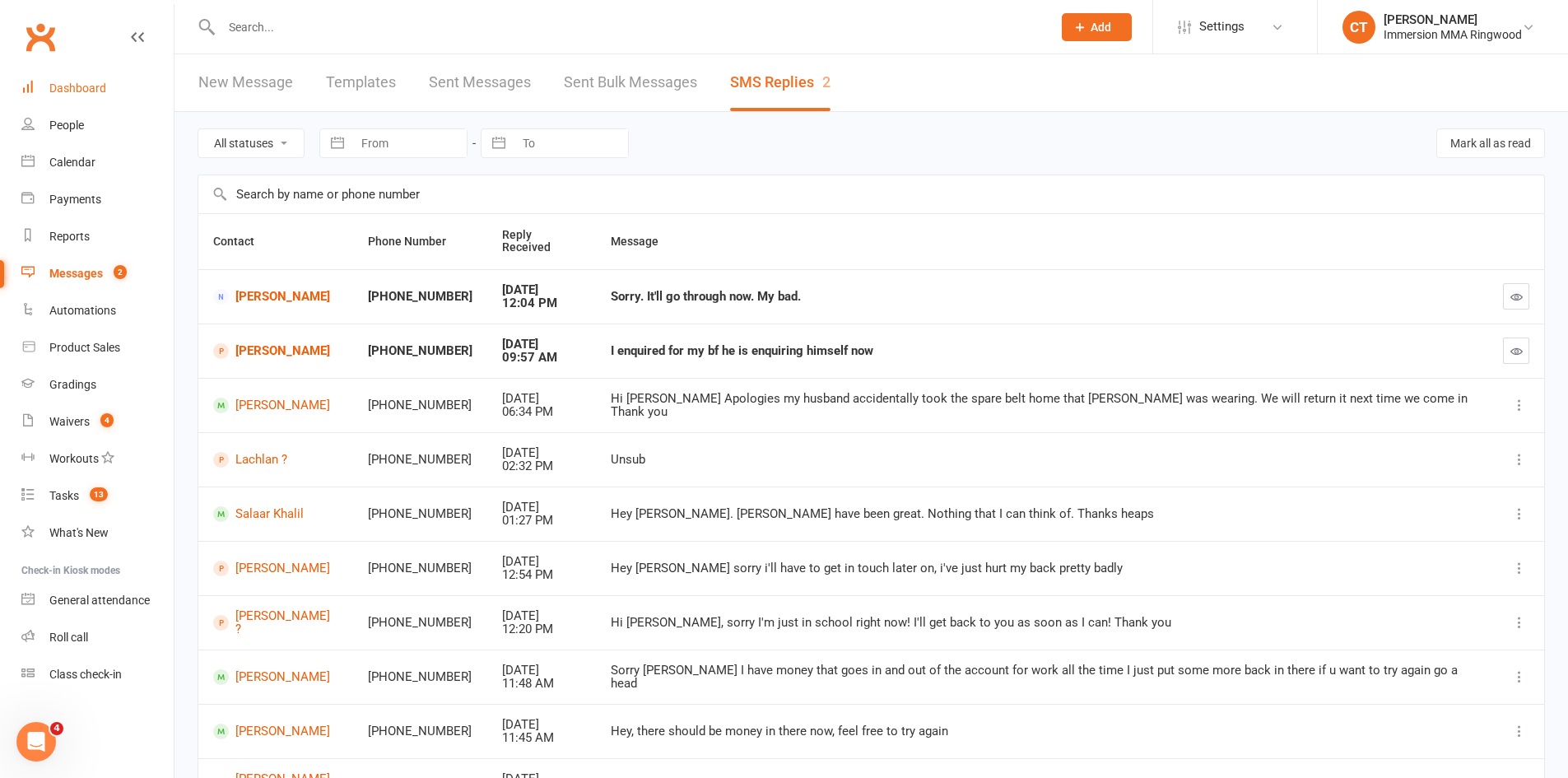
click at [71, 93] on div "Dashboard" at bounding box center [77, 88] width 56 height 13
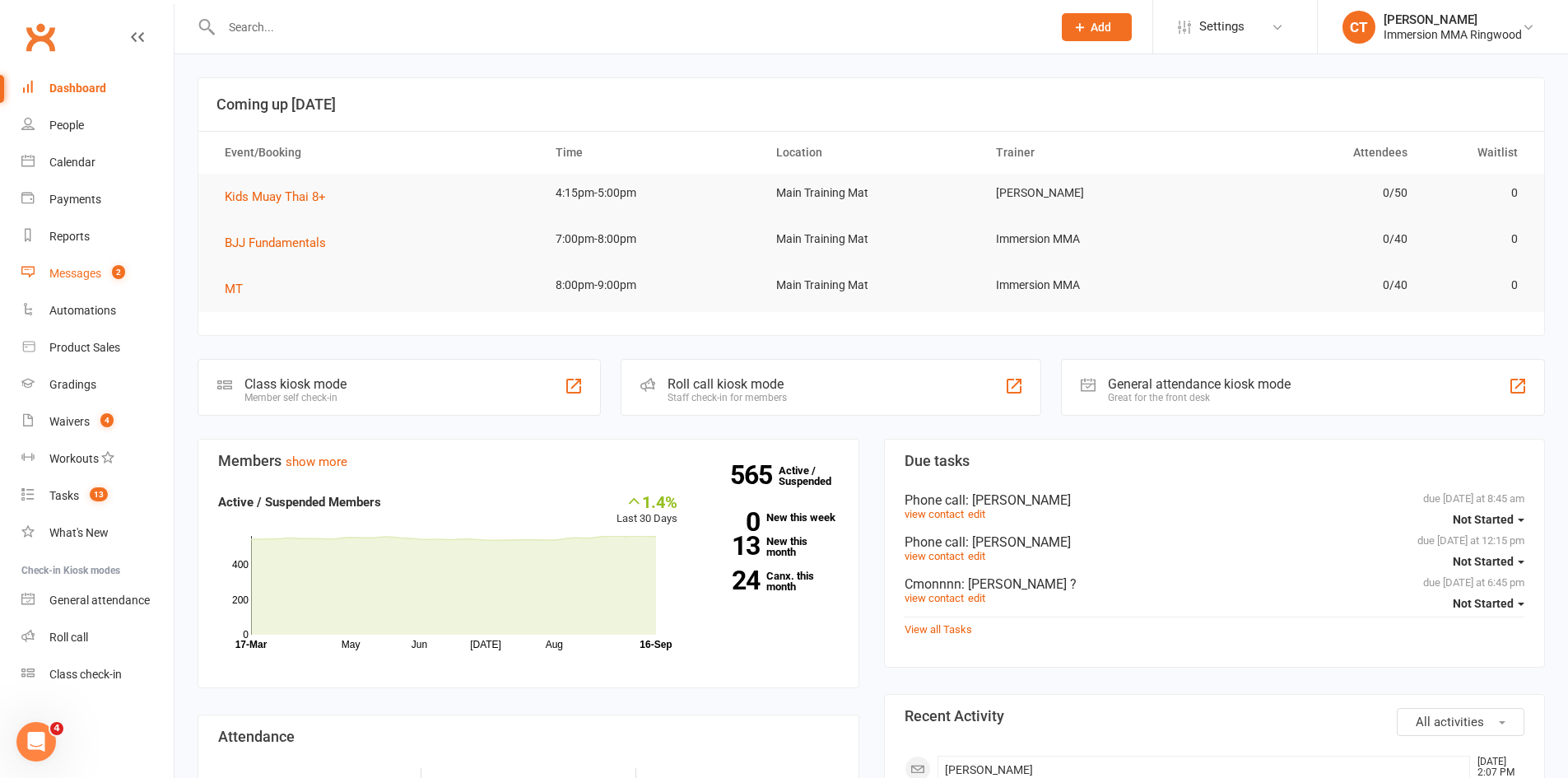
click at [92, 267] on div "Messages" at bounding box center [75, 273] width 51 height 13
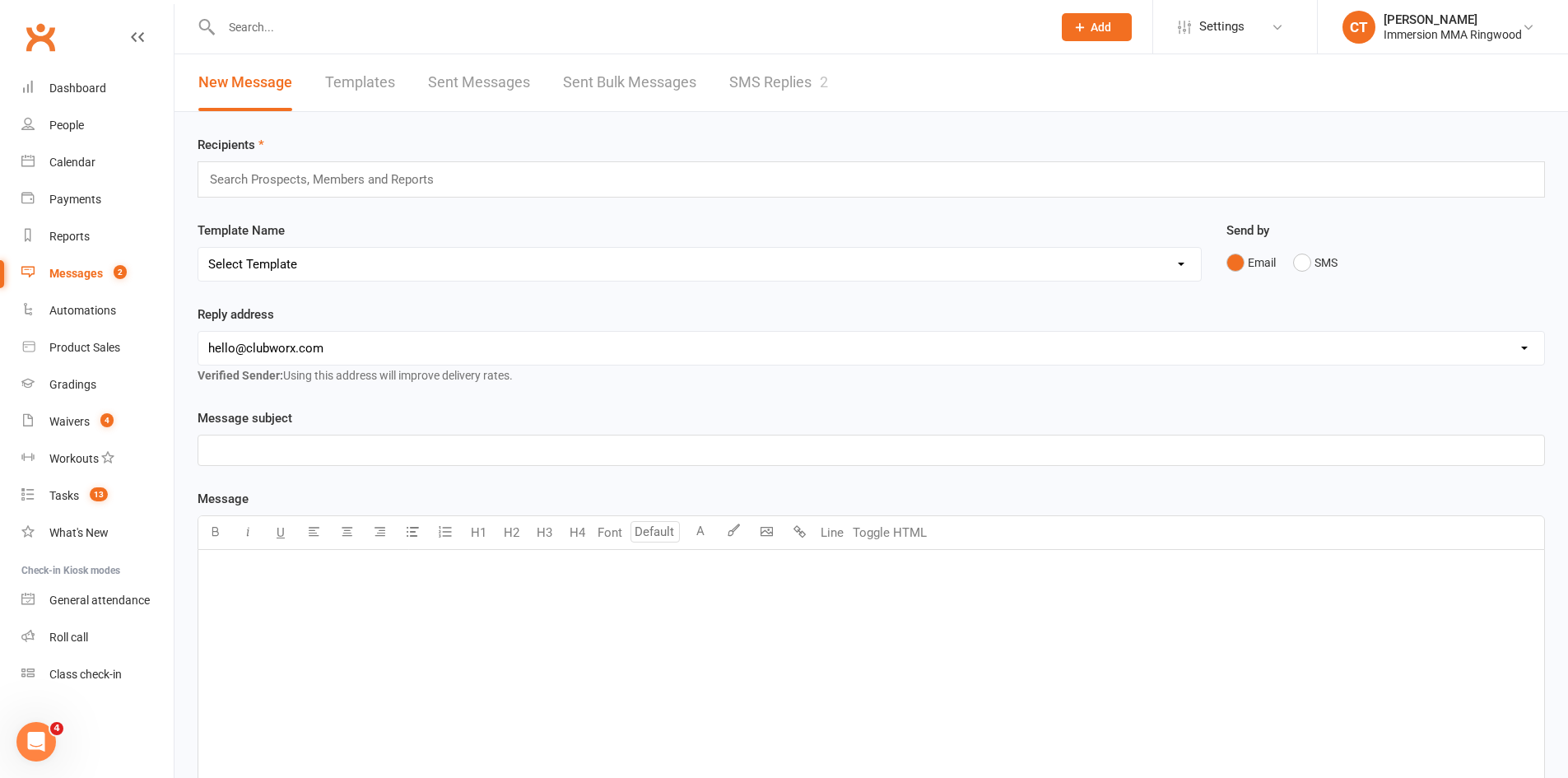
click at [1105, 31] on span "Add" at bounding box center [1101, 27] width 21 height 13
click at [1083, 76] on link "Prospect" at bounding box center [1079, 73] width 146 height 38
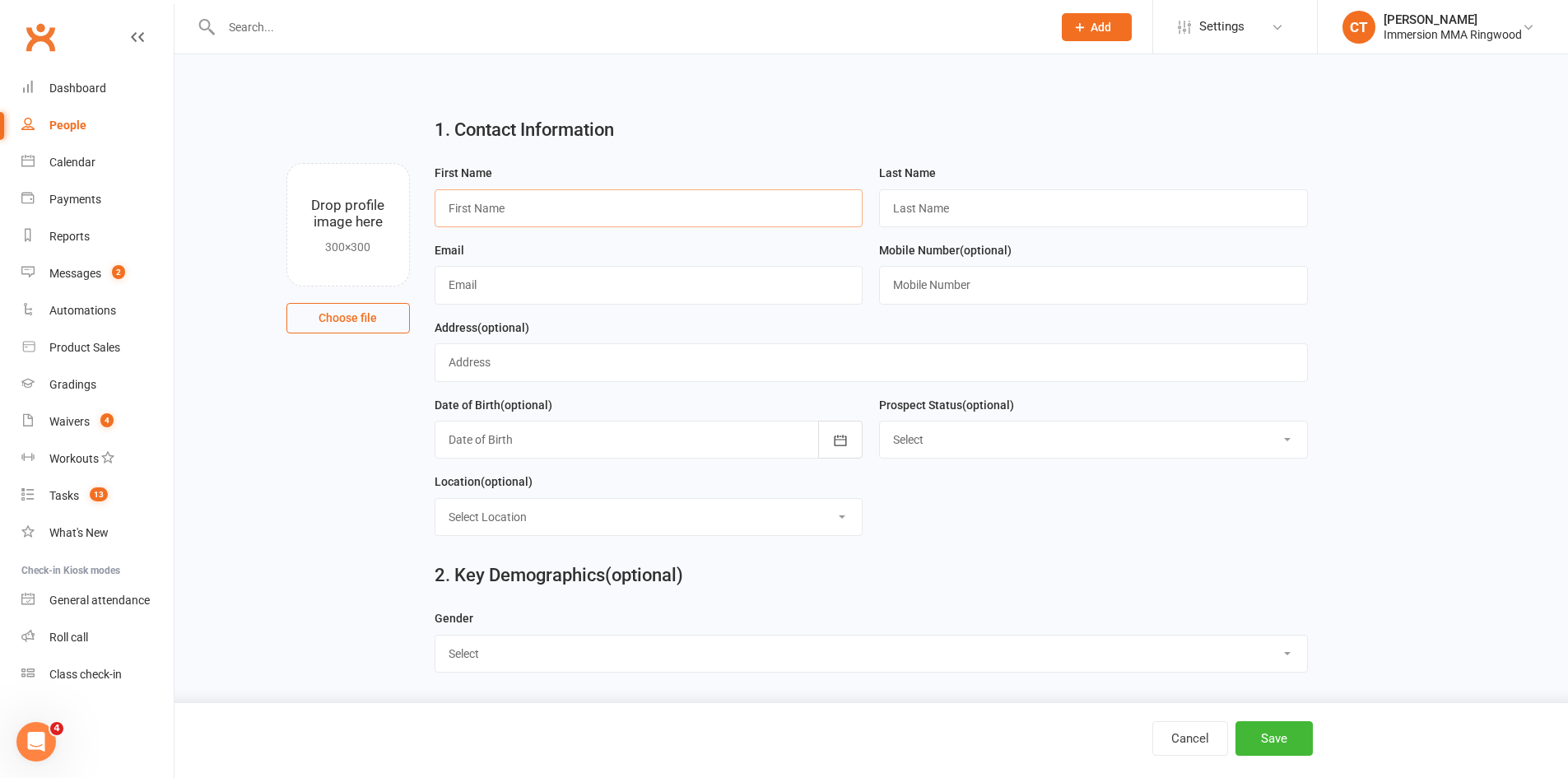
click at [667, 210] on input "text" at bounding box center [649, 208] width 429 height 38
paste input "Oliver Marelas"
click at [511, 212] on input "Oliver Marelas" at bounding box center [649, 208] width 429 height 38
type input "Oliver"
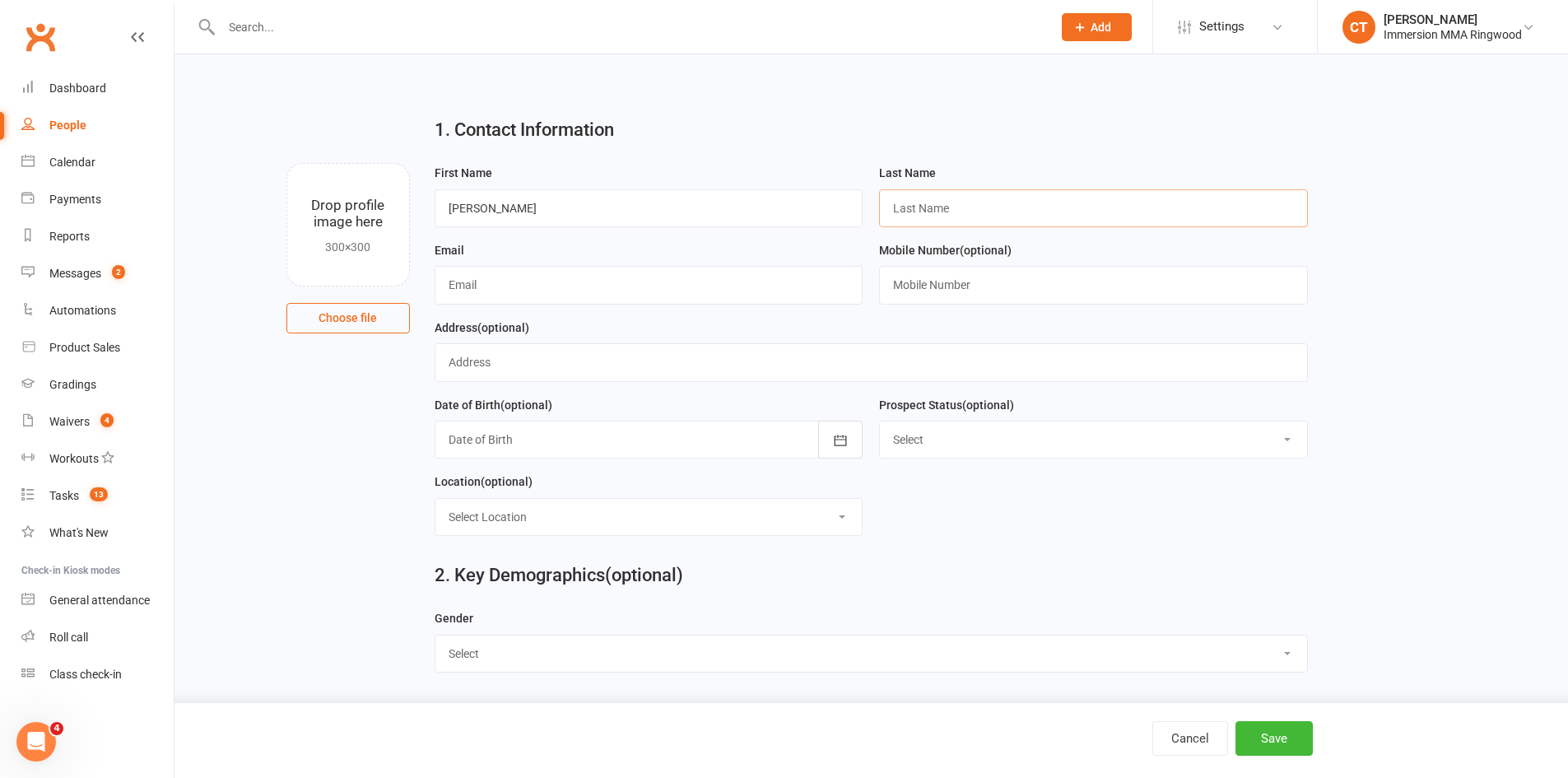
click at [959, 213] on input "text" at bounding box center [1093, 208] width 429 height 38
paste input "Marelas"
type input "Marelas"
click at [942, 288] on input "text" at bounding box center [1093, 285] width 429 height 38
paste input "0481569605"
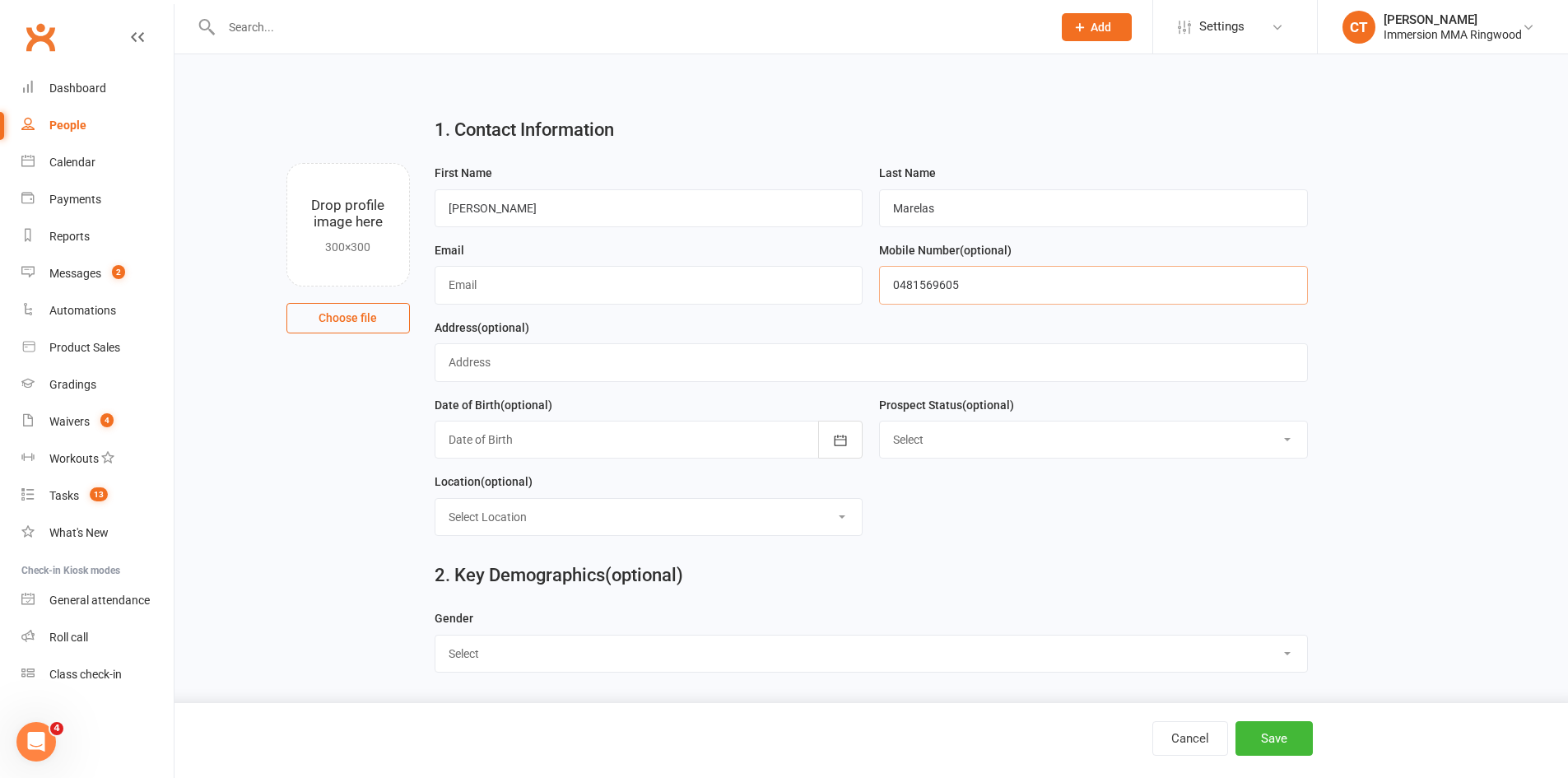
type input "0481569605"
click at [628, 285] on input "text" at bounding box center [649, 285] width 429 height 38
paste input "oliver.maral@icloud.com"
type input "oliver.maral@icloud.com"
click at [1284, 757] on div "Cancel Save" at bounding box center [784, 741] width 1568 height 75
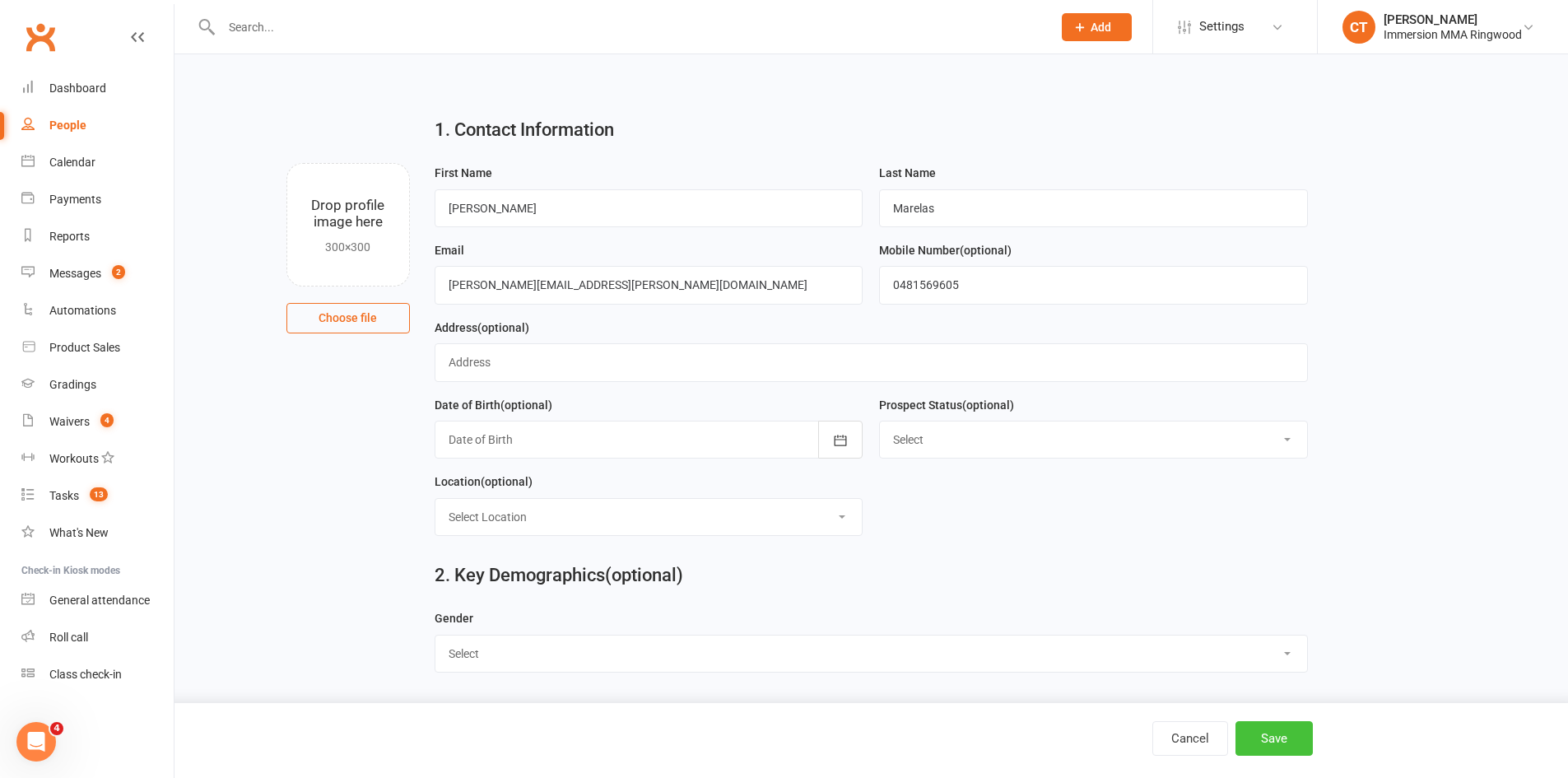
click at [1281, 746] on button "Save" at bounding box center [1273, 739] width 77 height 35
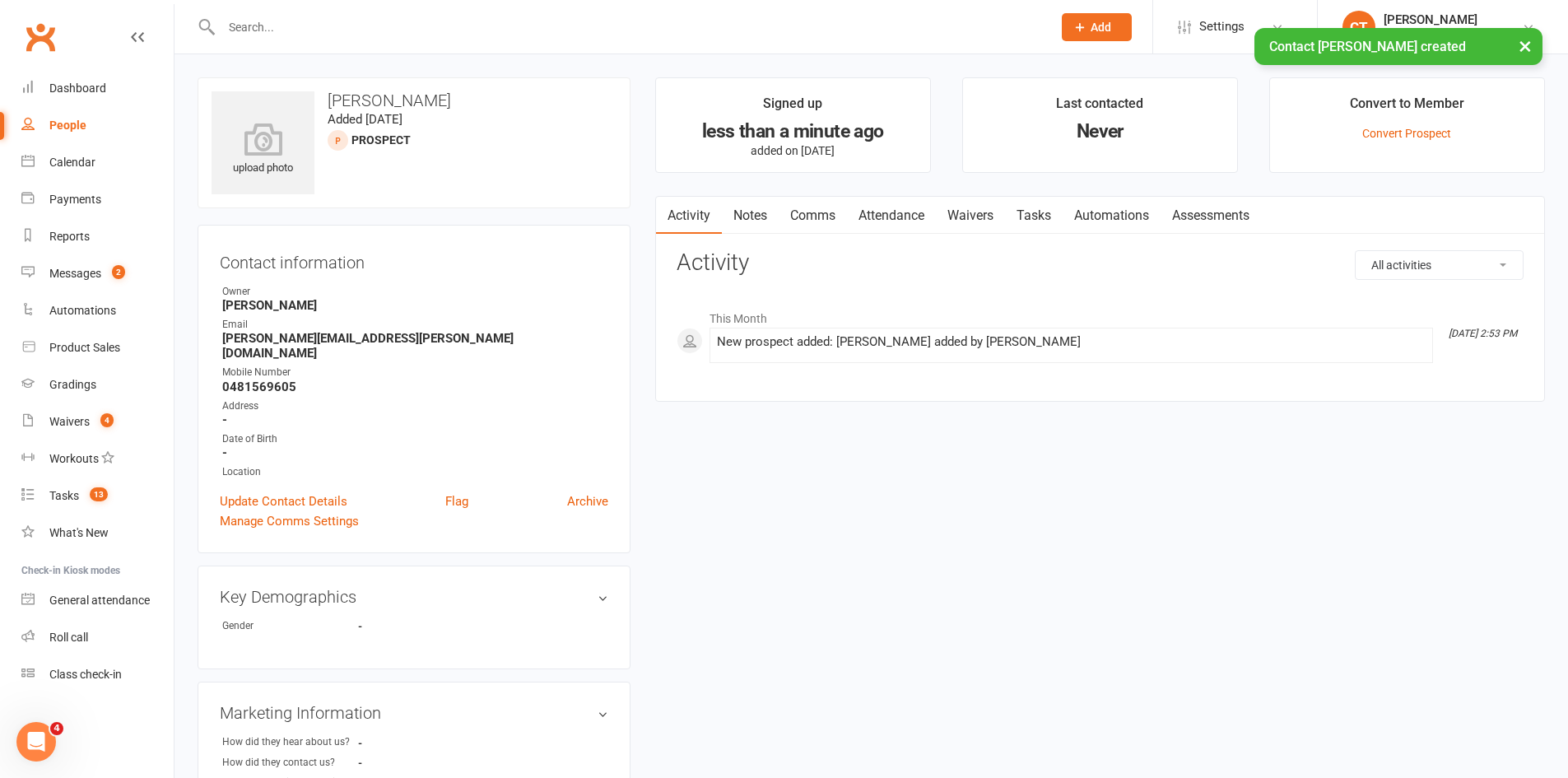
click at [762, 214] on link "Notes" at bounding box center [750, 216] width 56 height 38
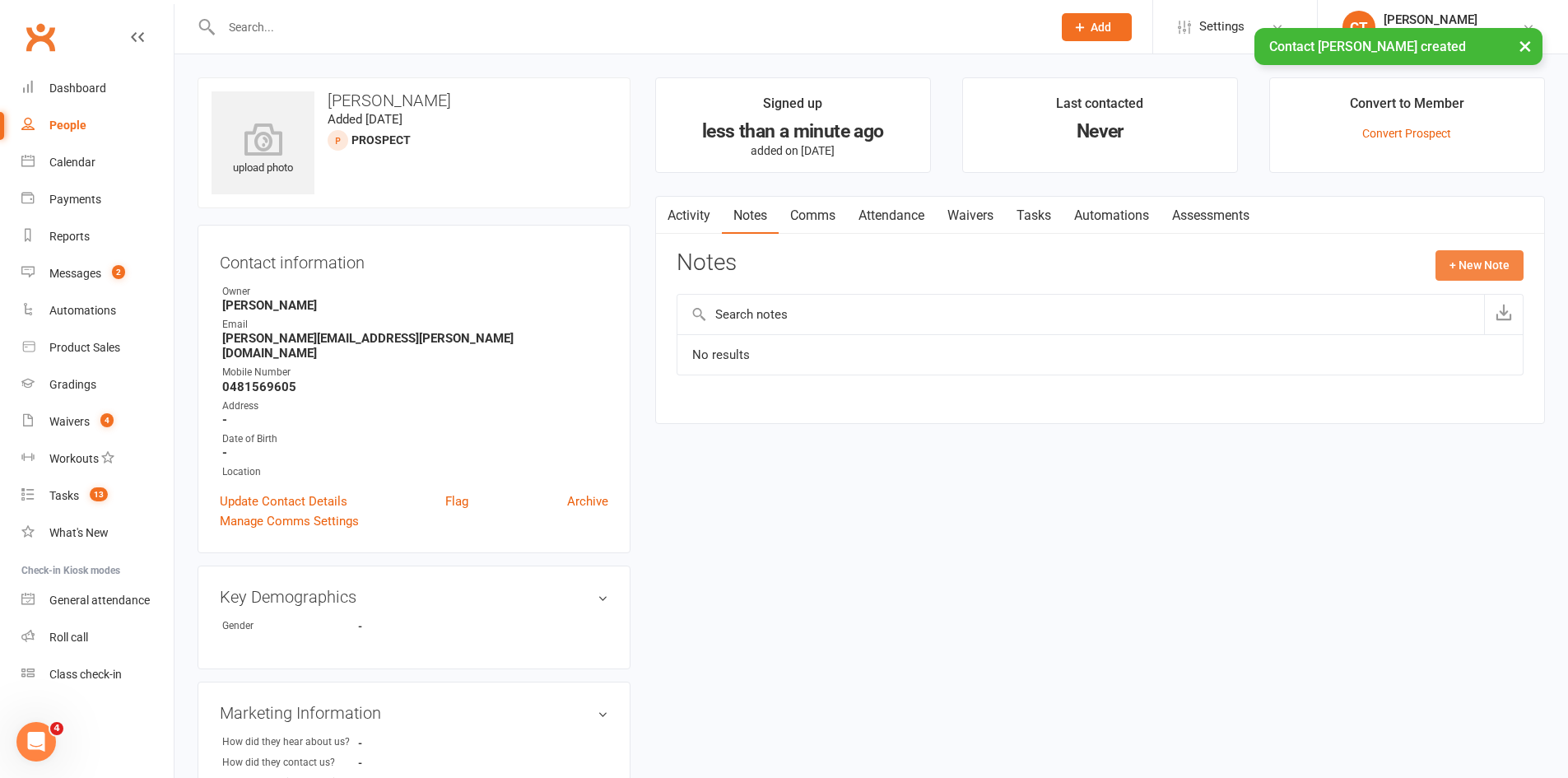
click at [1446, 262] on button "+ New Note" at bounding box center [1479, 265] width 88 height 30
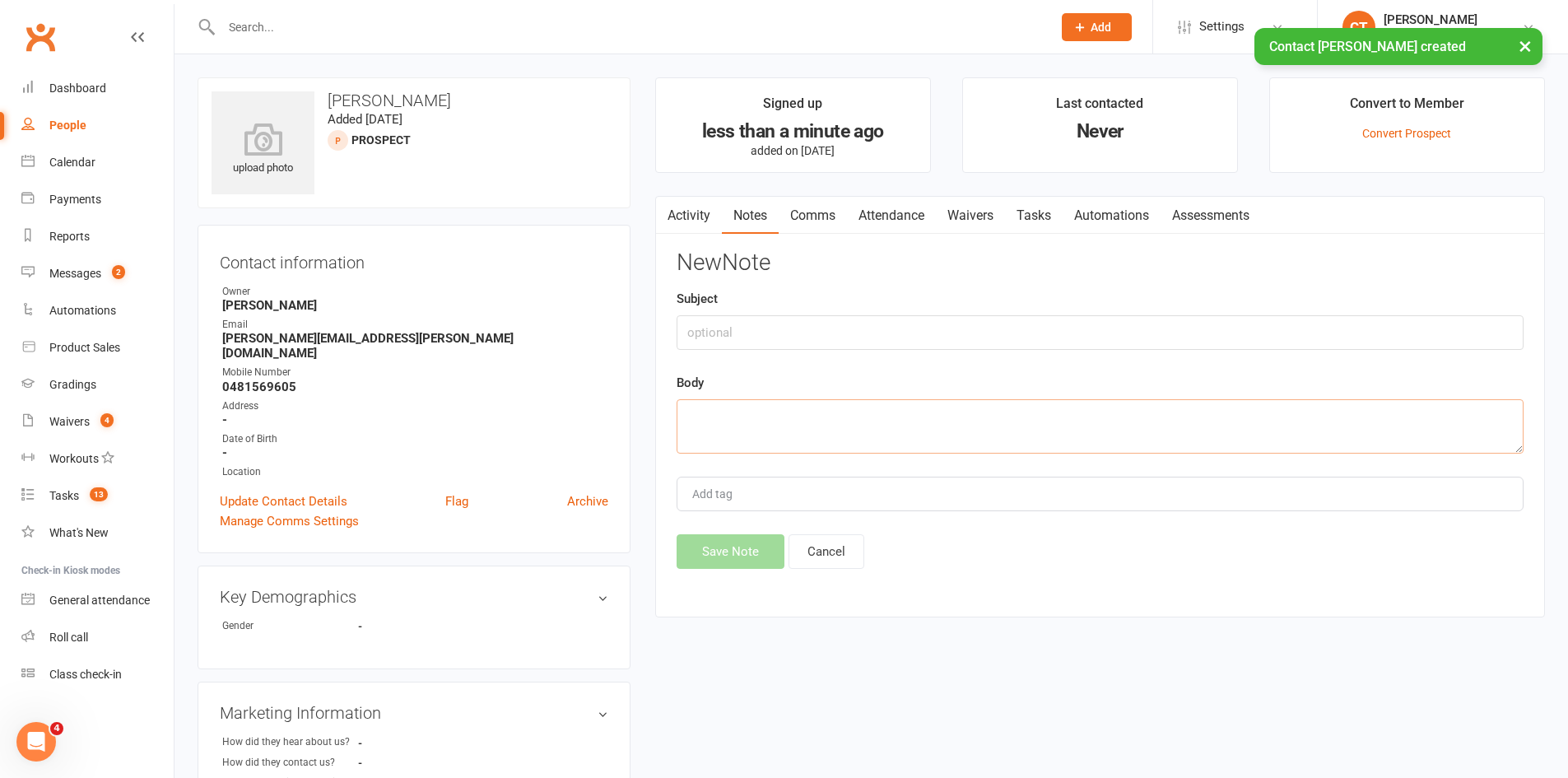
click at [1194, 450] on textarea at bounding box center [1100, 426] width 847 height 54
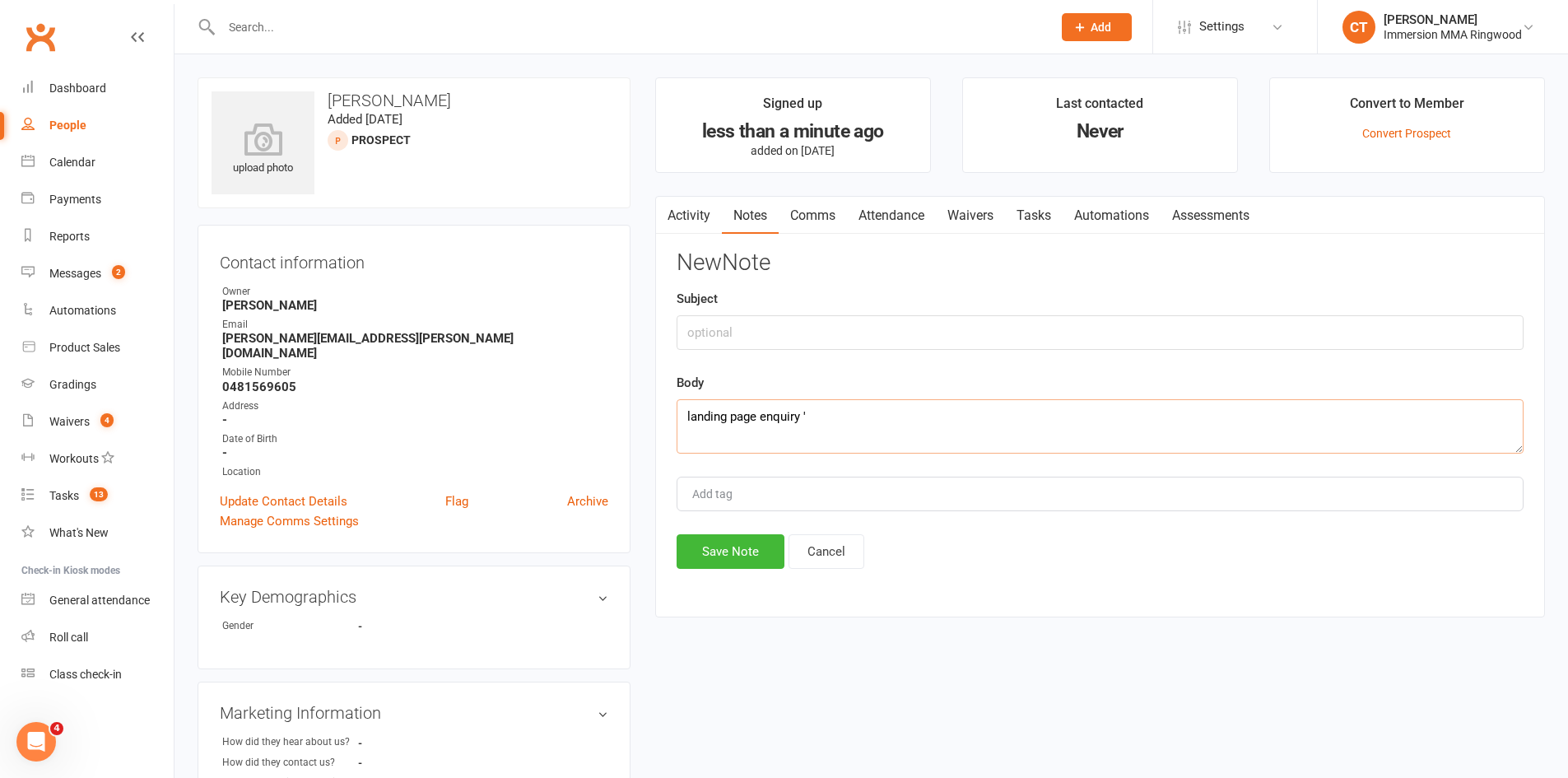
paste textarea "I want to develop my bjj and muay thai skills, hopedully being in the ufc one d…"
type textarea "landing page enquiry 'I want to develop my bjj and muay thai skills, hopedully …"
click at [720, 562] on button "Save Note" at bounding box center [730, 552] width 108 height 35
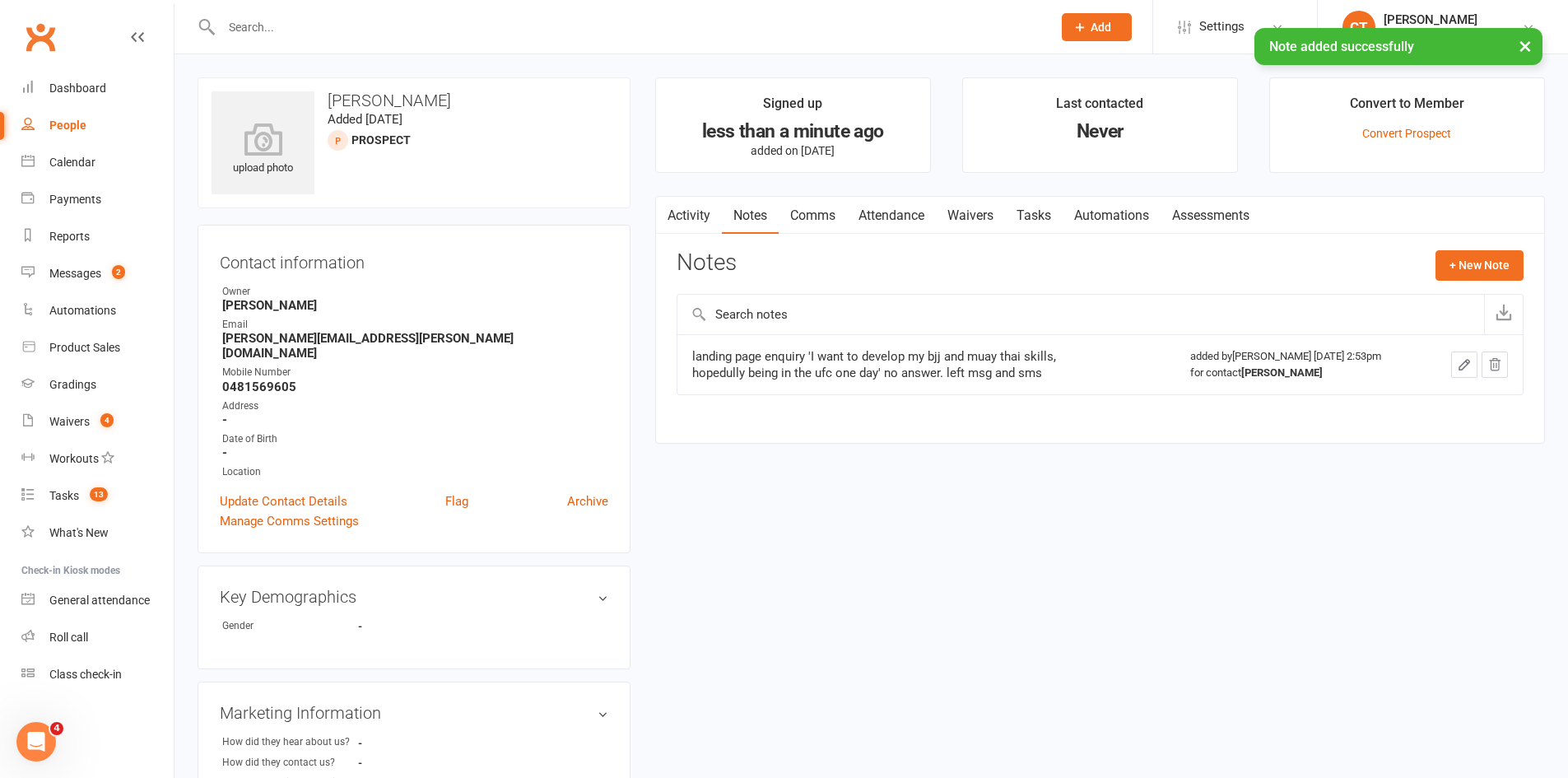
click at [805, 223] on link "Comms" at bounding box center [813, 216] width 68 height 38
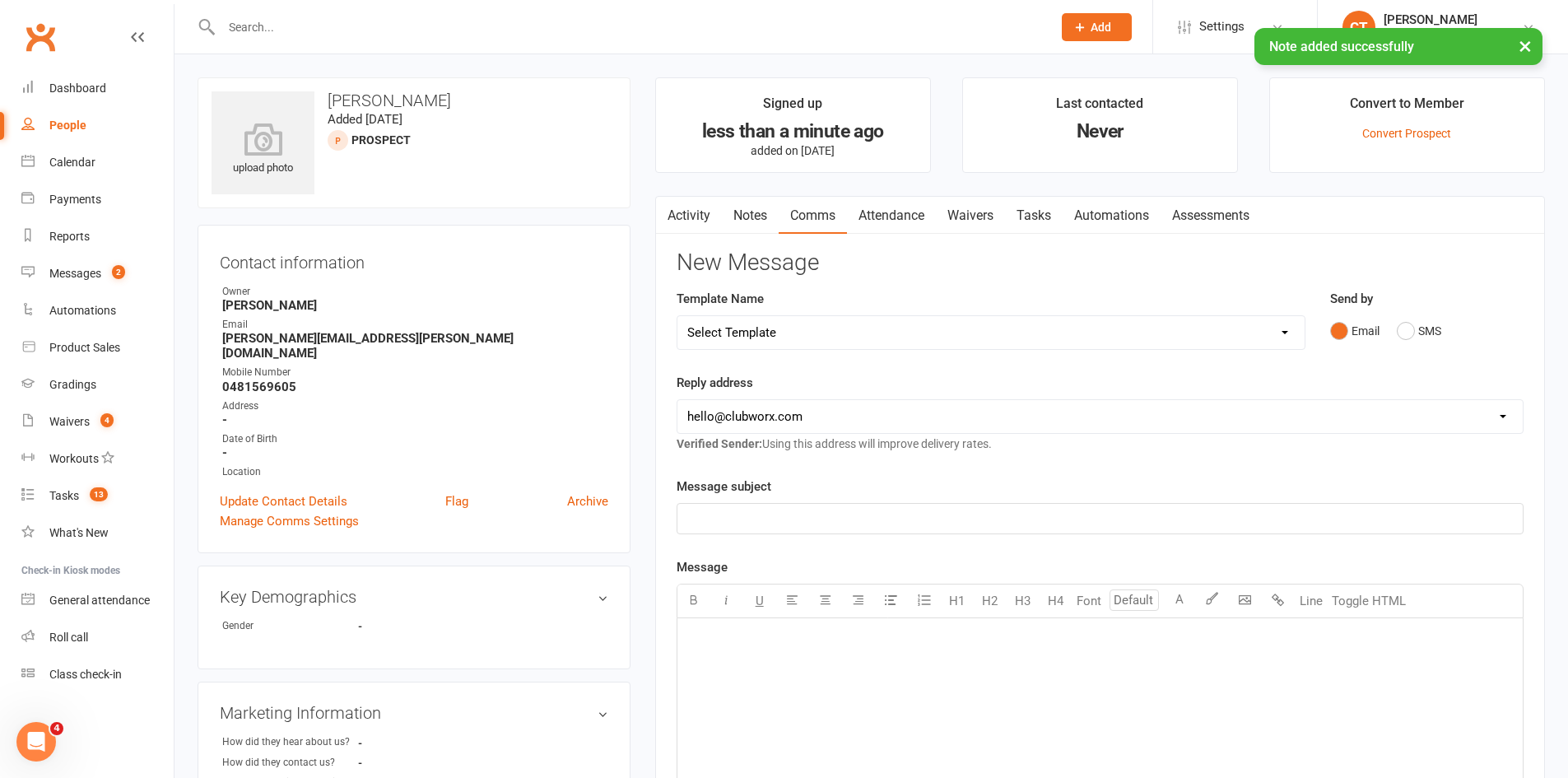
click at [791, 345] on select "Select Template [SMS] [PERSON_NAME] - Call back message [SMS] Mark- Call back m…" at bounding box center [991, 333] width 628 height 33
select select "0"
click at [677, 316] on select "Select Template [SMS] [PERSON_NAME] - Call back message [SMS] Mark- Call back m…" at bounding box center [991, 333] width 628 height 33
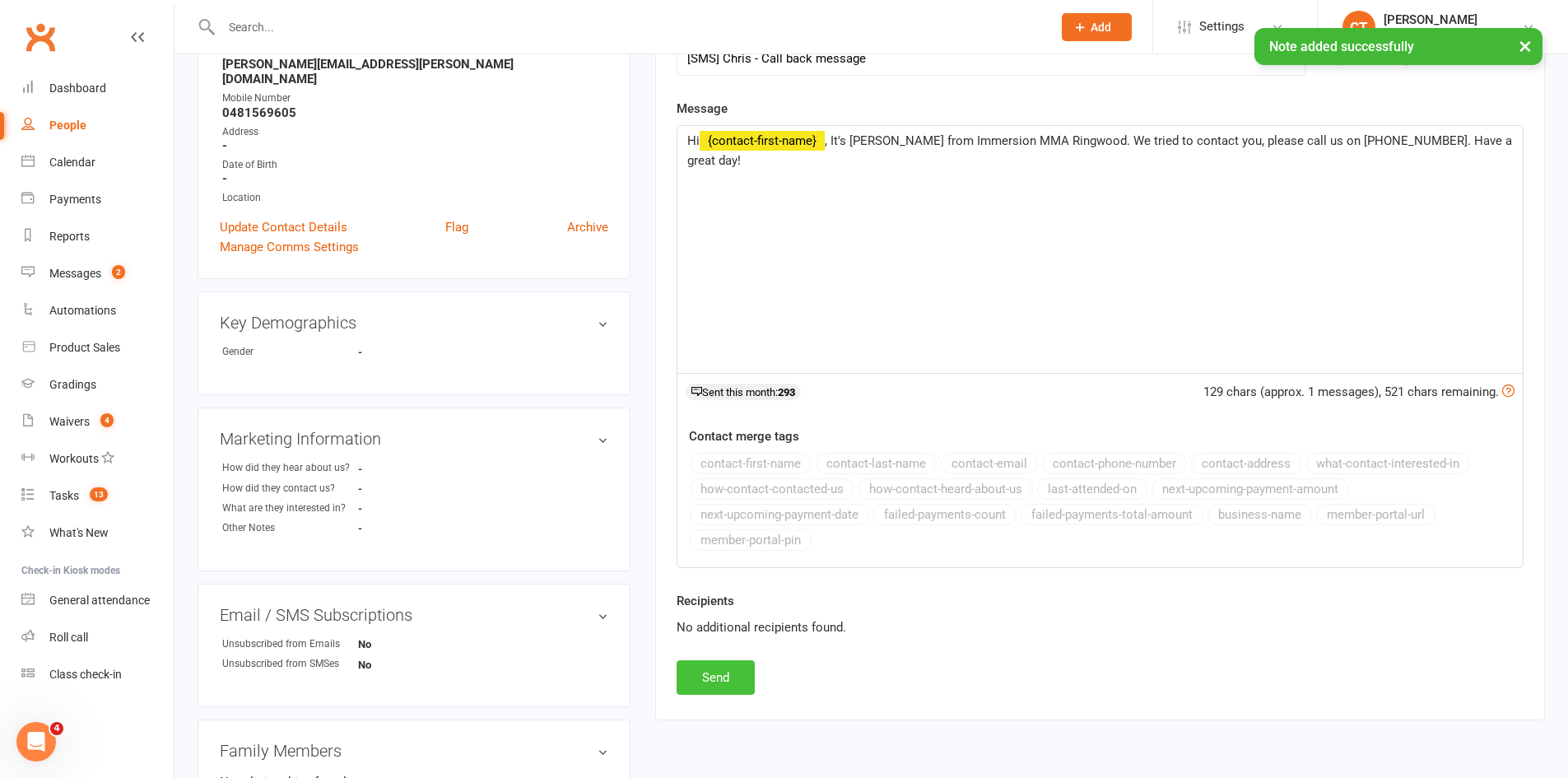
click at [735, 692] on button "Send" at bounding box center [716, 678] width 78 height 35
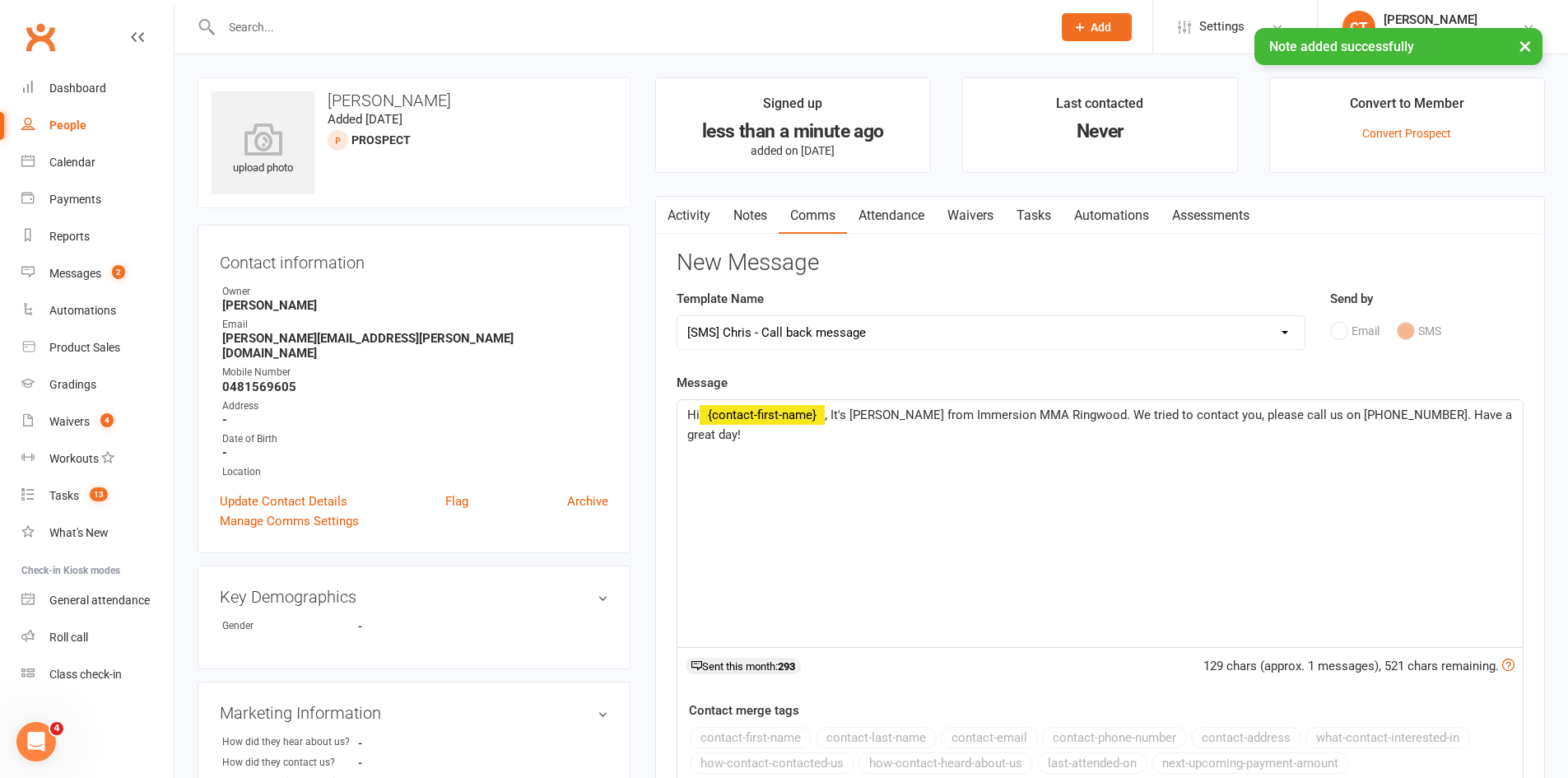
select select
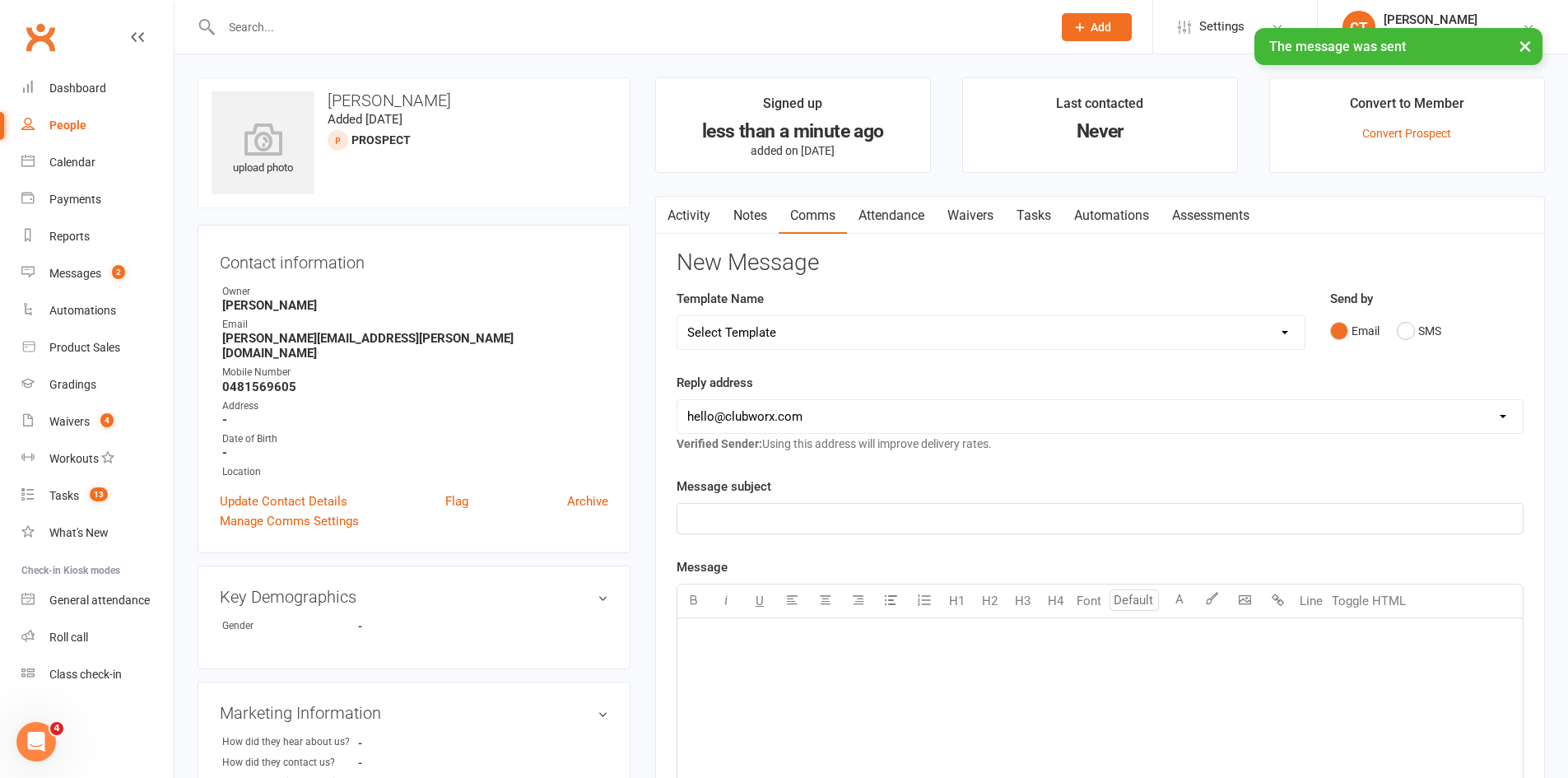
click at [1041, 211] on link "Tasks" at bounding box center [1033, 216] width 57 height 38
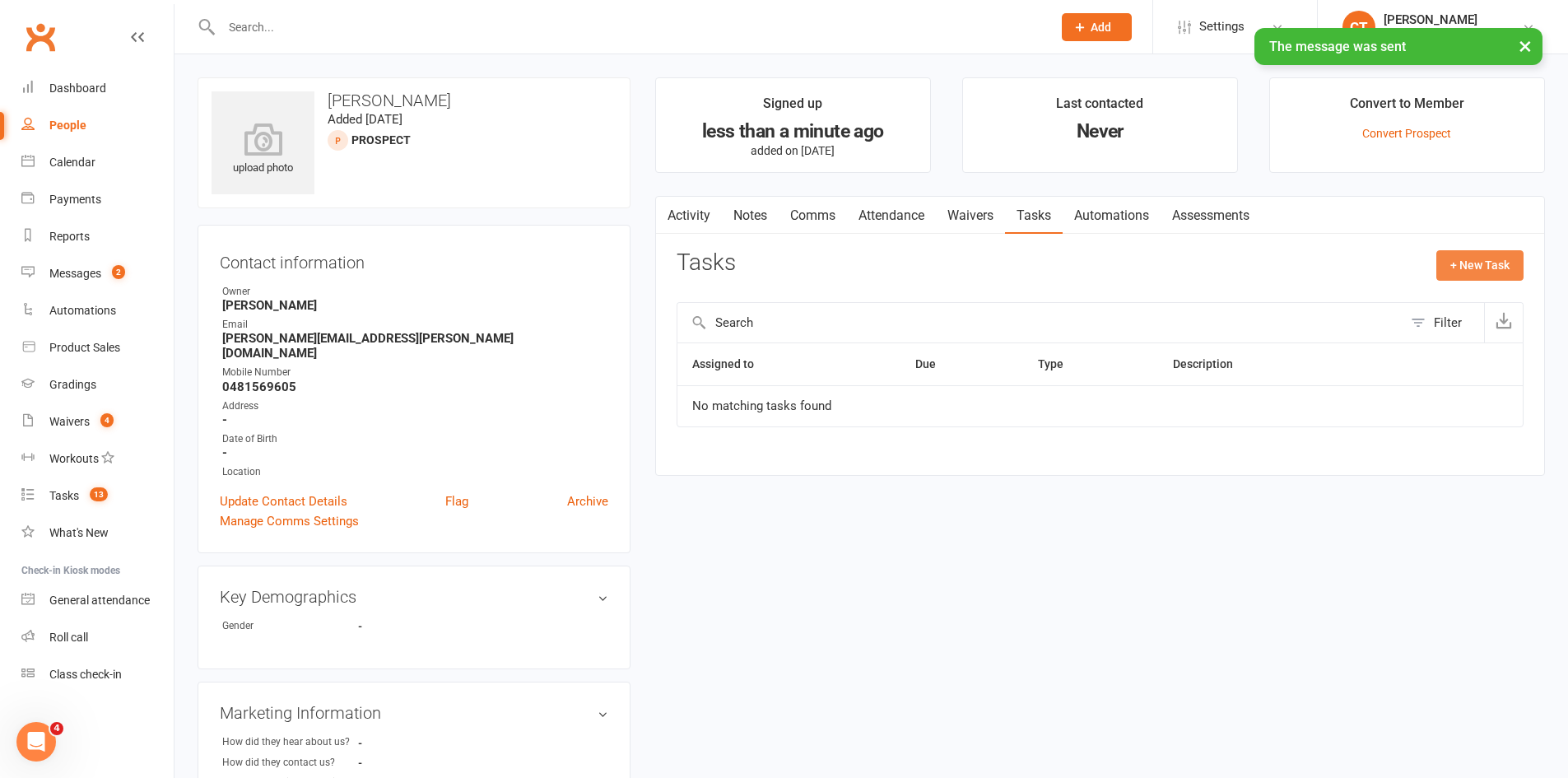
click at [1469, 274] on button "+ New Task" at bounding box center [1479, 265] width 87 height 30
select select "11984"
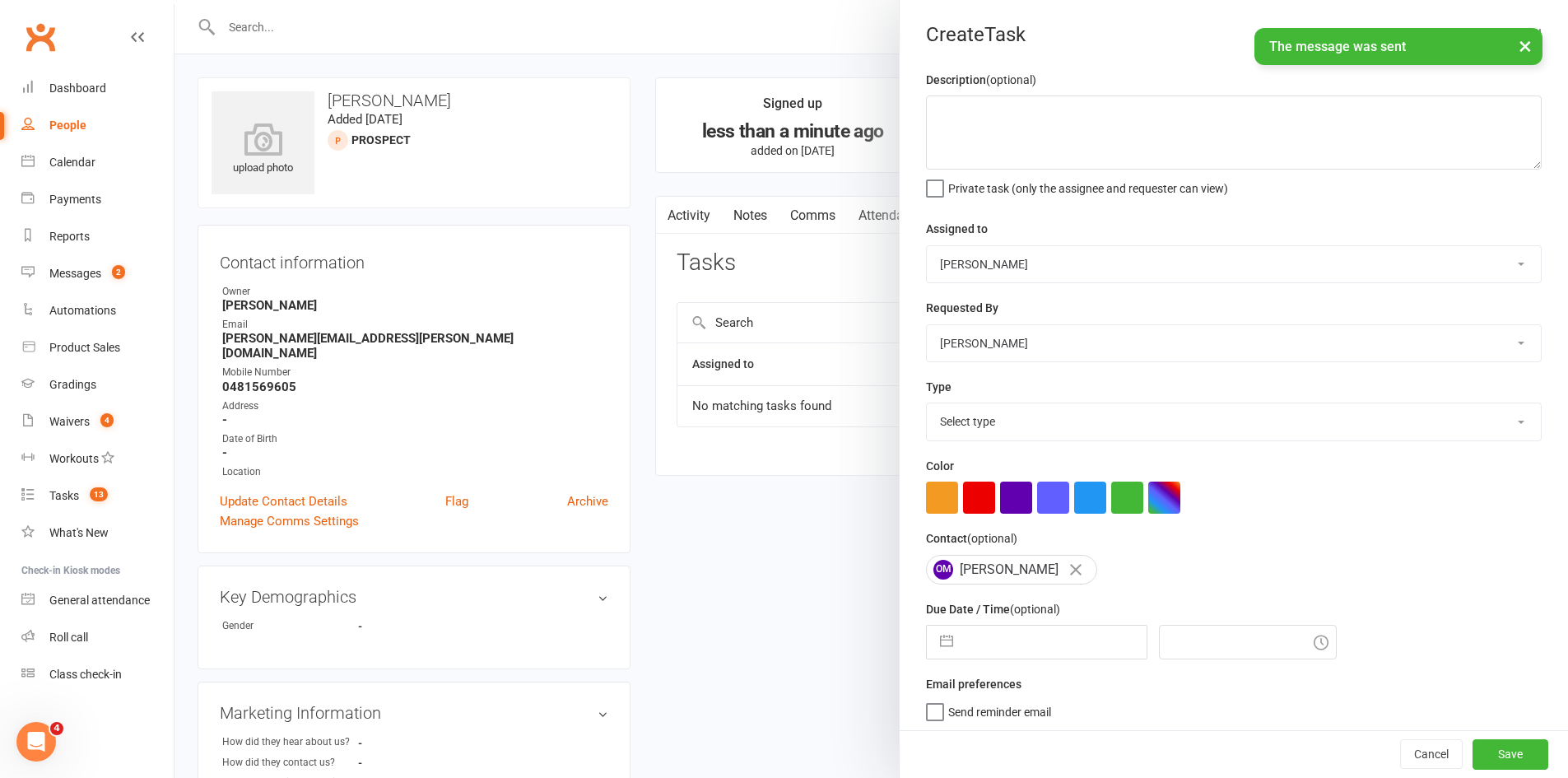
select select "7"
select select "2025"
select select "8"
select select "2025"
select select "9"
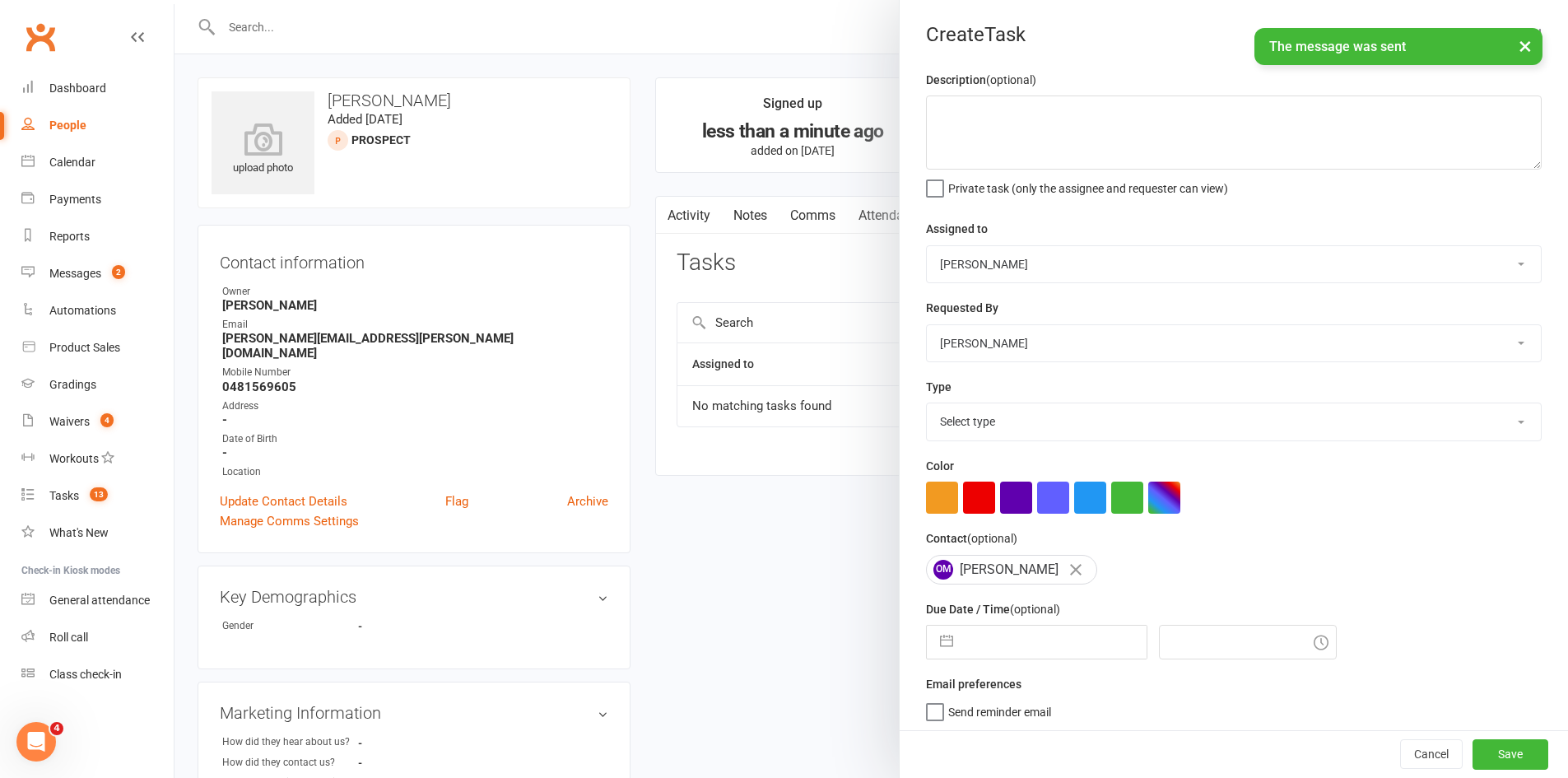
select select "2025"
click at [985, 656] on input "text" at bounding box center [1053, 643] width 185 height 33
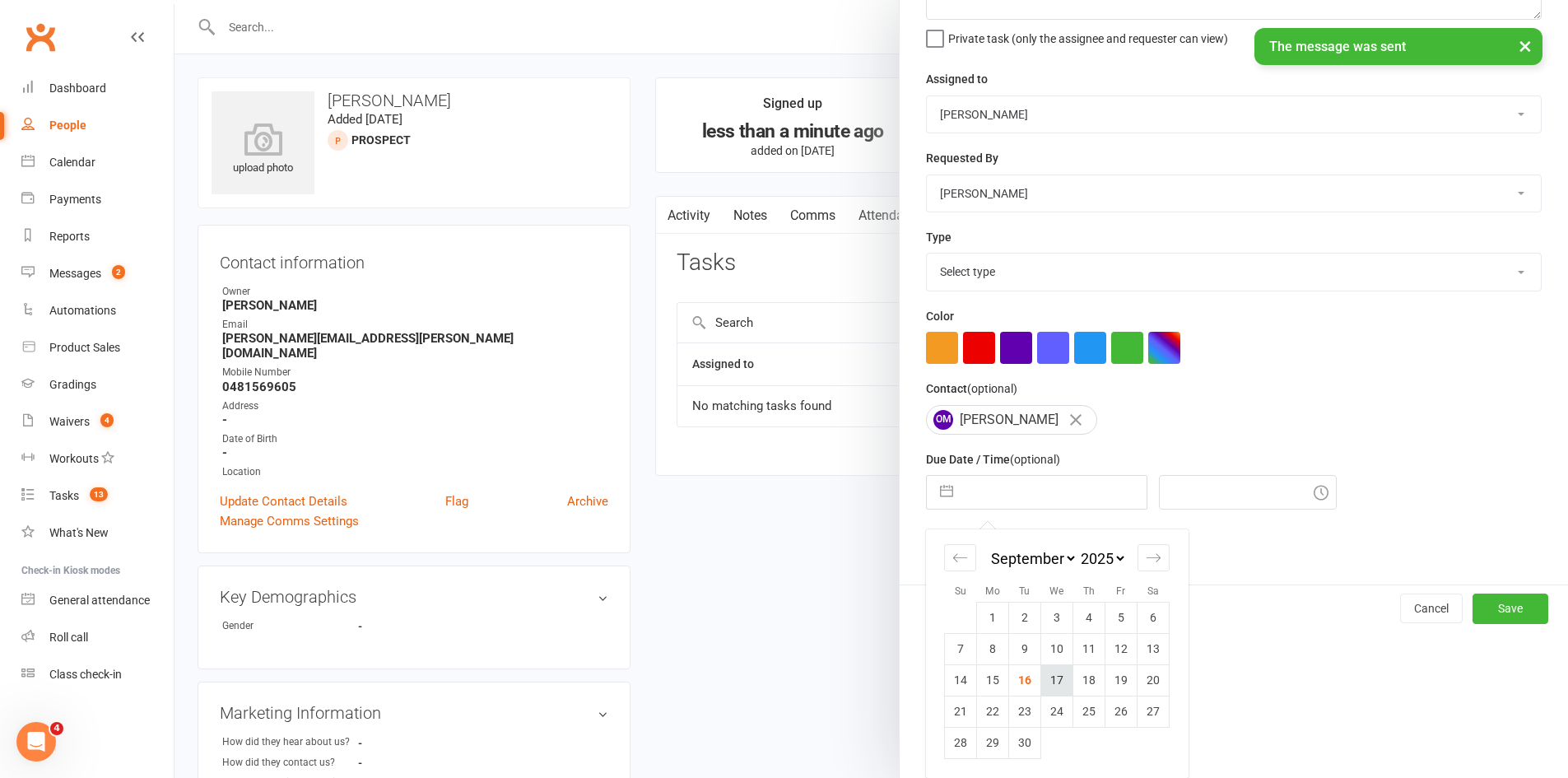
click at [1056, 681] on td "17" at bounding box center [1057, 680] width 32 height 32
type input "[DATE]"
type input "3:00pm"
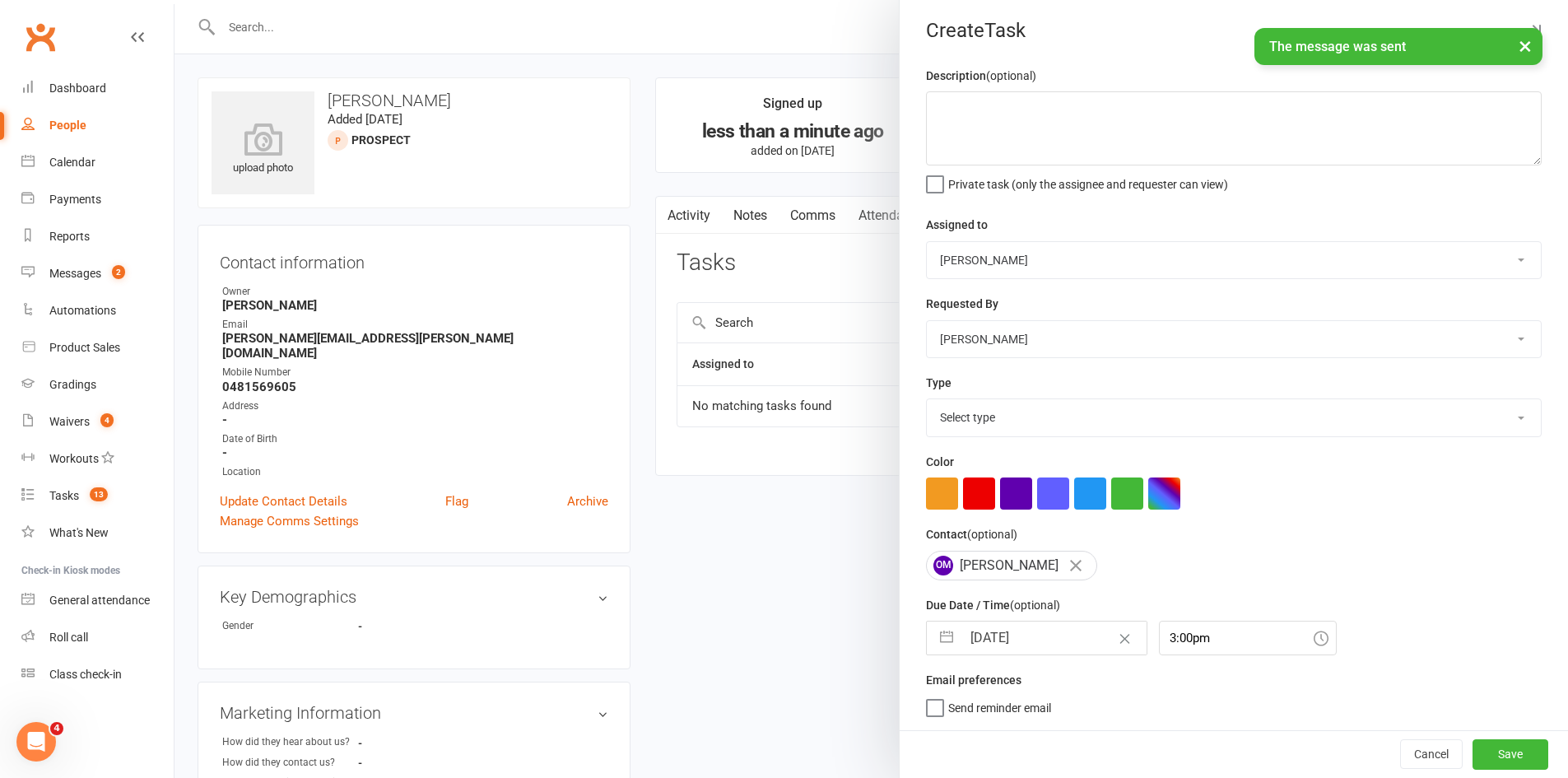
scroll to position [11, 0]
click at [1037, 135] on textarea at bounding box center [1234, 128] width 616 height 74
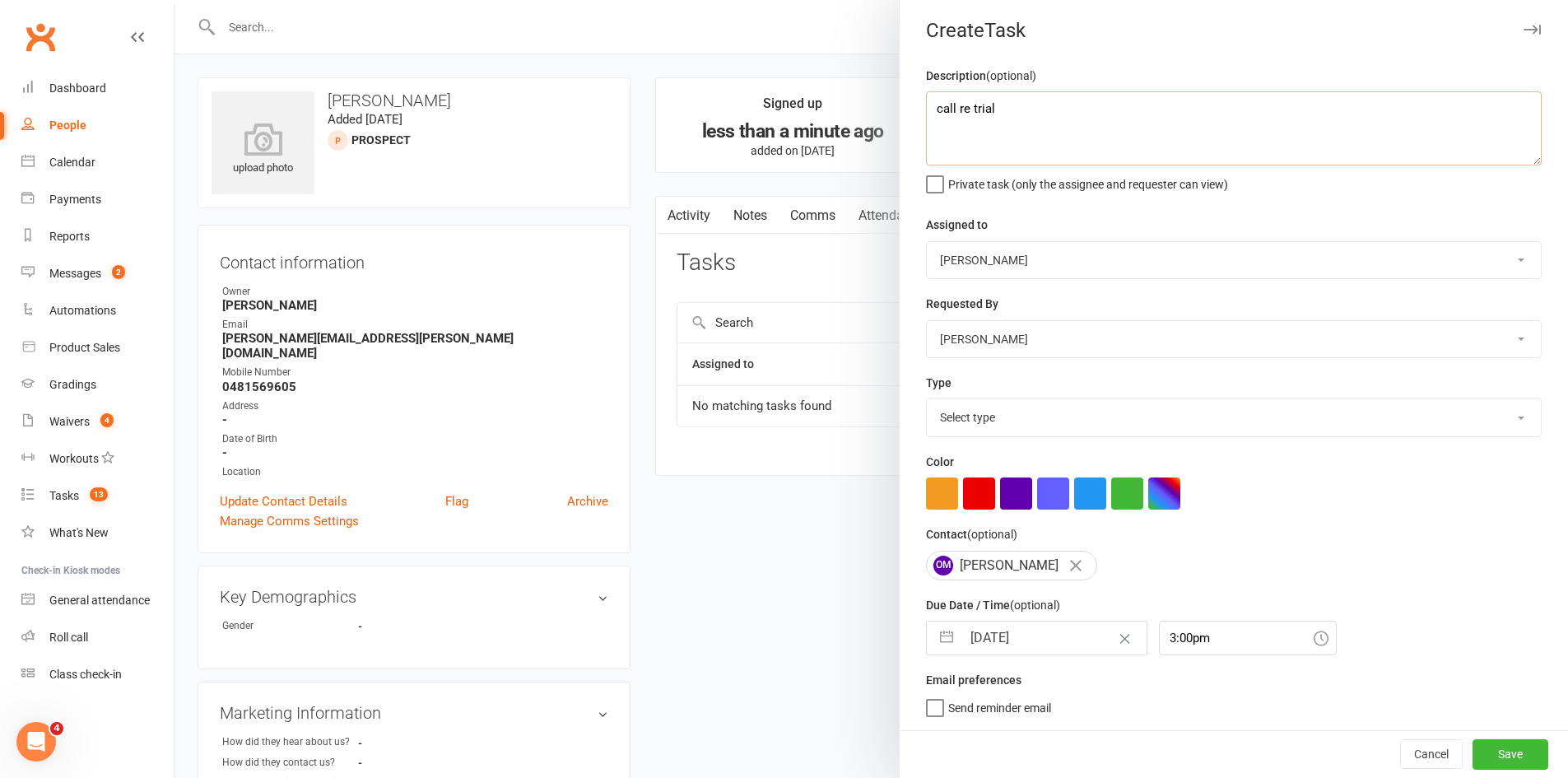
type textarea "call re trial"
click at [1011, 422] on select "Select type Cmonnnn E-mail Financial Follow-up Help Just do it Letting ya know …" at bounding box center [1233, 418] width 614 height 37
select select "6641"
click at [926, 399] on select "Select type Cmonnnn E-mail Financial Follow-up Help Just do it Letting ya know …" at bounding box center [1233, 418] width 614 height 37
click at [1481, 760] on button "Save" at bounding box center [1510, 754] width 76 height 30
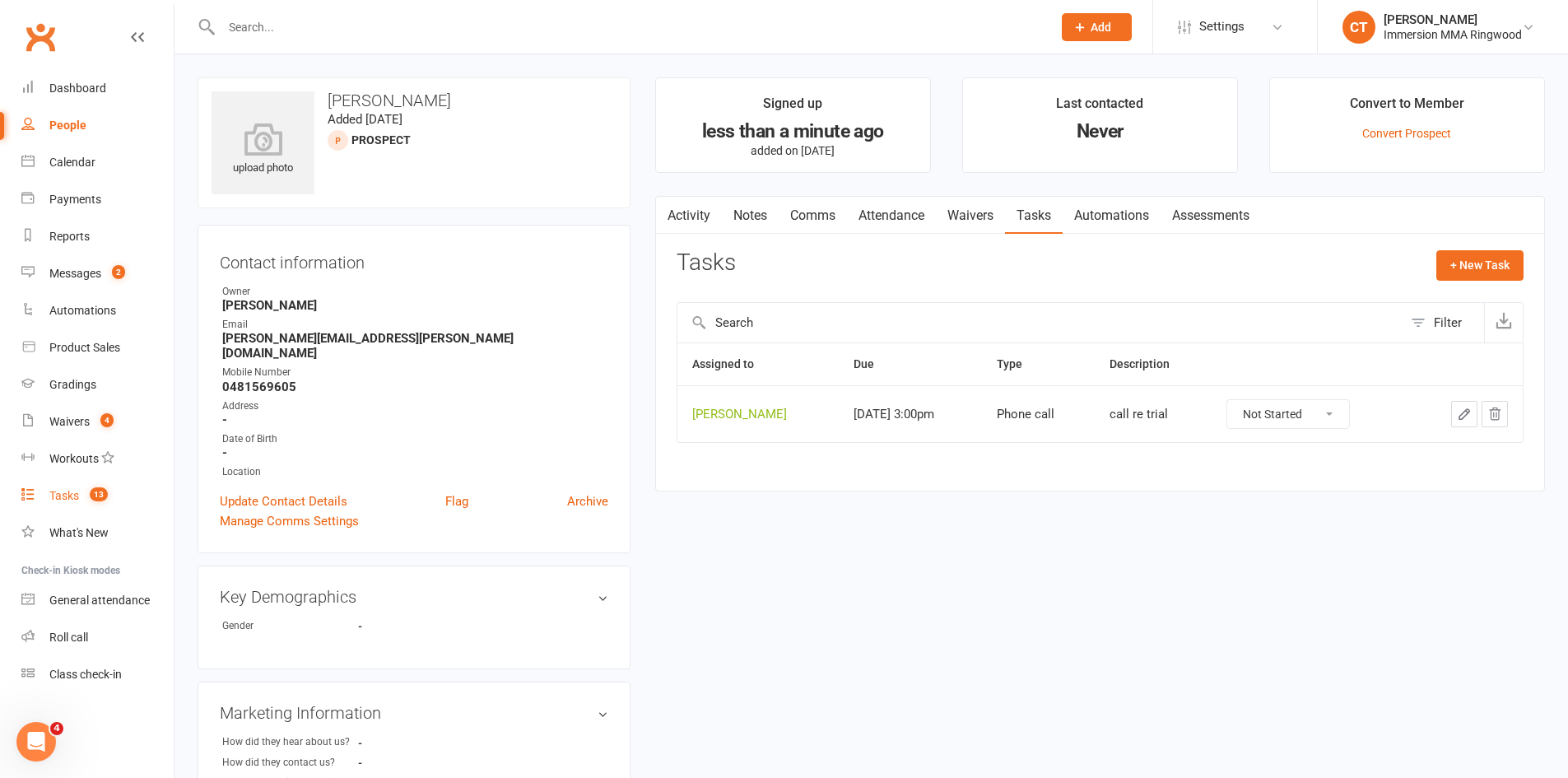
click at [85, 507] on link "Tasks 13" at bounding box center [97, 496] width 152 height 37
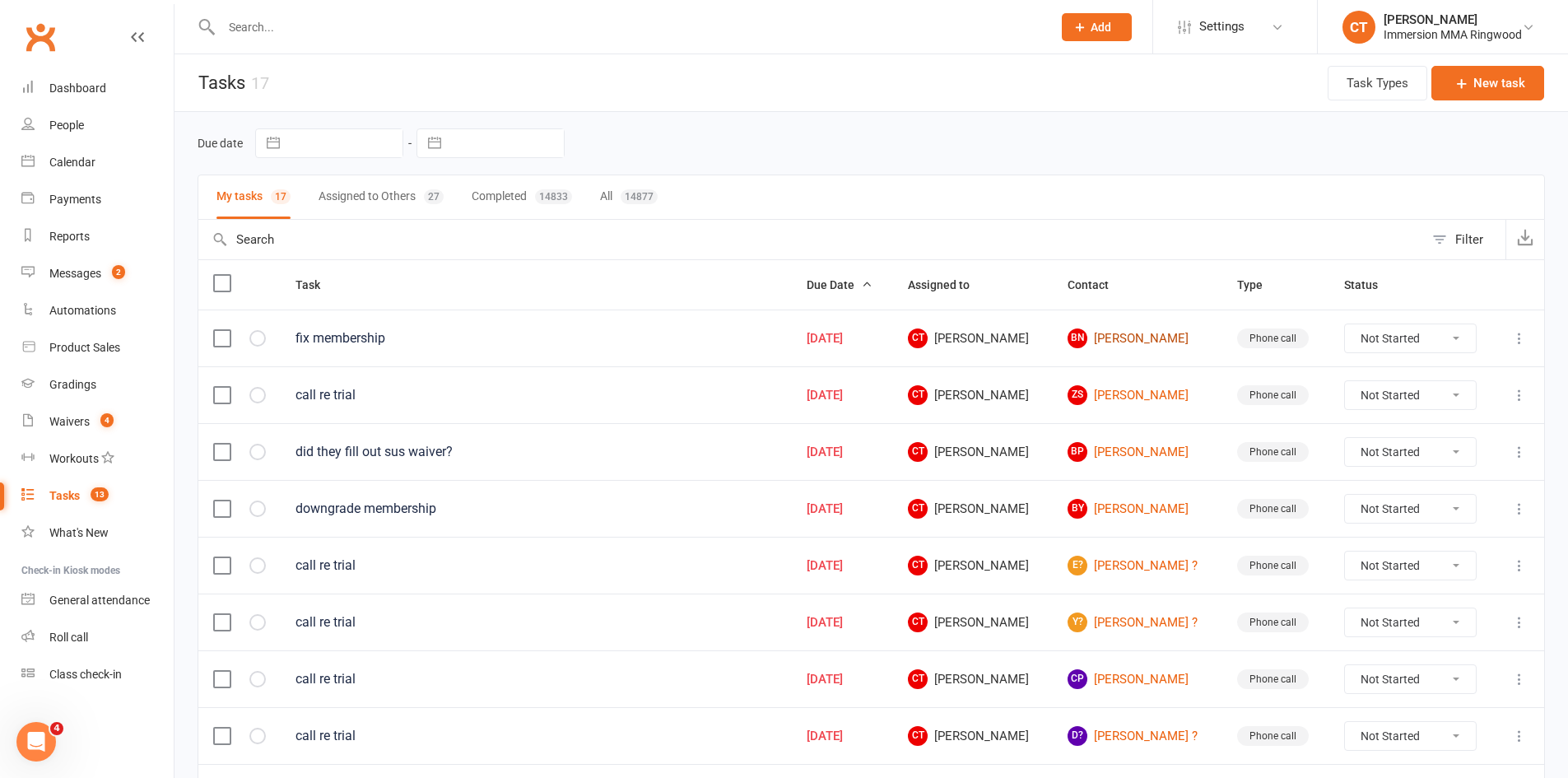
click at [1145, 342] on link "Bn Belinda negri" at bounding box center [1137, 339] width 140 height 20
click at [1146, 391] on link "ZS Zac Spadafora" at bounding box center [1137, 395] width 140 height 20
click at [1148, 446] on link "BP Billy Penfold" at bounding box center [1137, 452] width 140 height 20
click at [1150, 509] on link "BY Bryan Yaptian" at bounding box center [1137, 509] width 140 height 20
click at [1139, 568] on link "E? Emma ?" at bounding box center [1137, 565] width 140 height 20
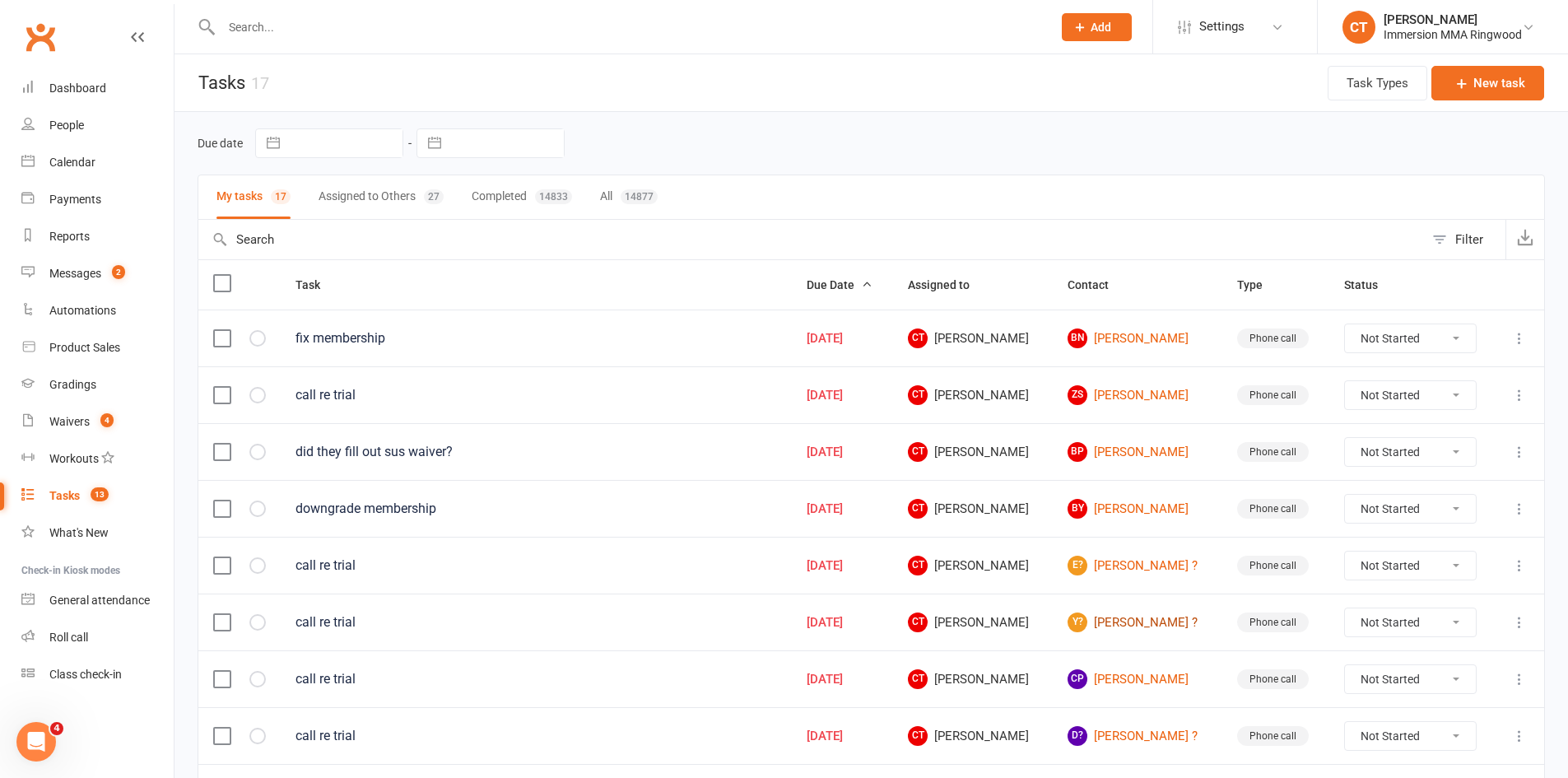
click at [1130, 623] on link "Y? Yoon ?" at bounding box center [1137, 623] width 140 height 20
click at [1143, 676] on link "CP Charlie Potter" at bounding box center [1137, 679] width 140 height 20
click at [1125, 743] on link "D? Daniel ?" at bounding box center [1137, 736] width 140 height 20
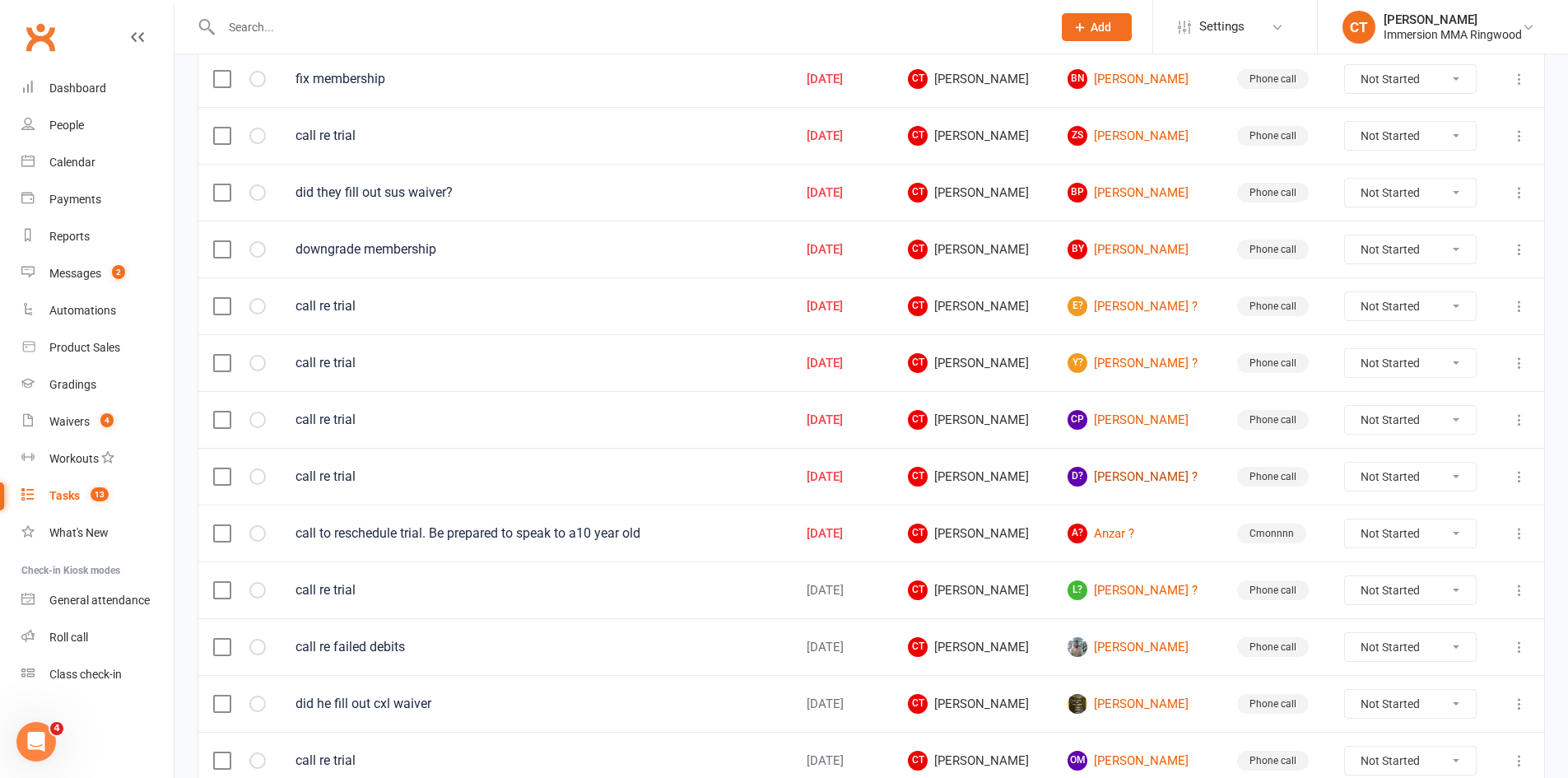
scroll to position [274, 0]
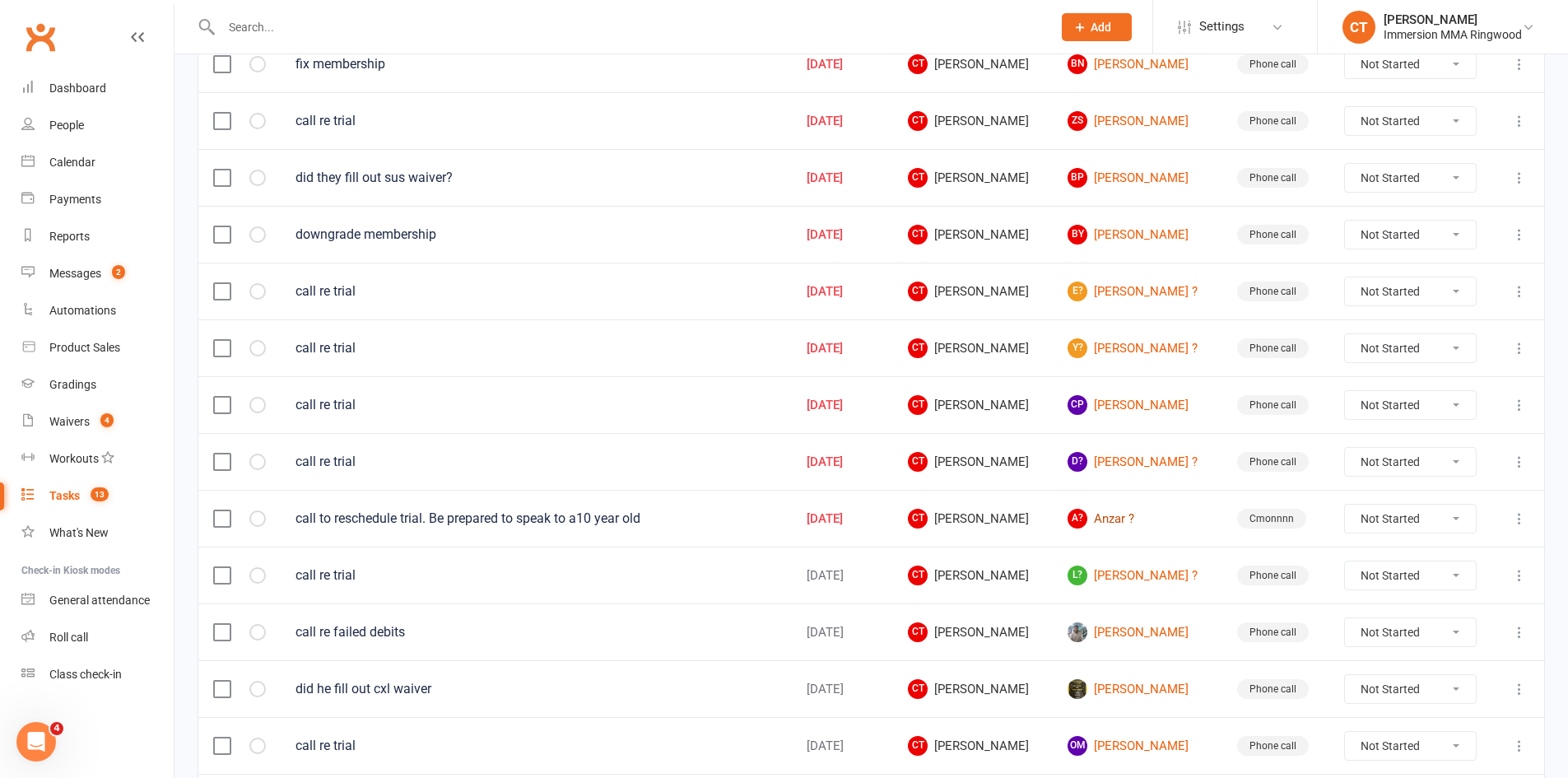
click at [1135, 516] on link "A? Anzar ?" at bounding box center [1137, 519] width 140 height 20
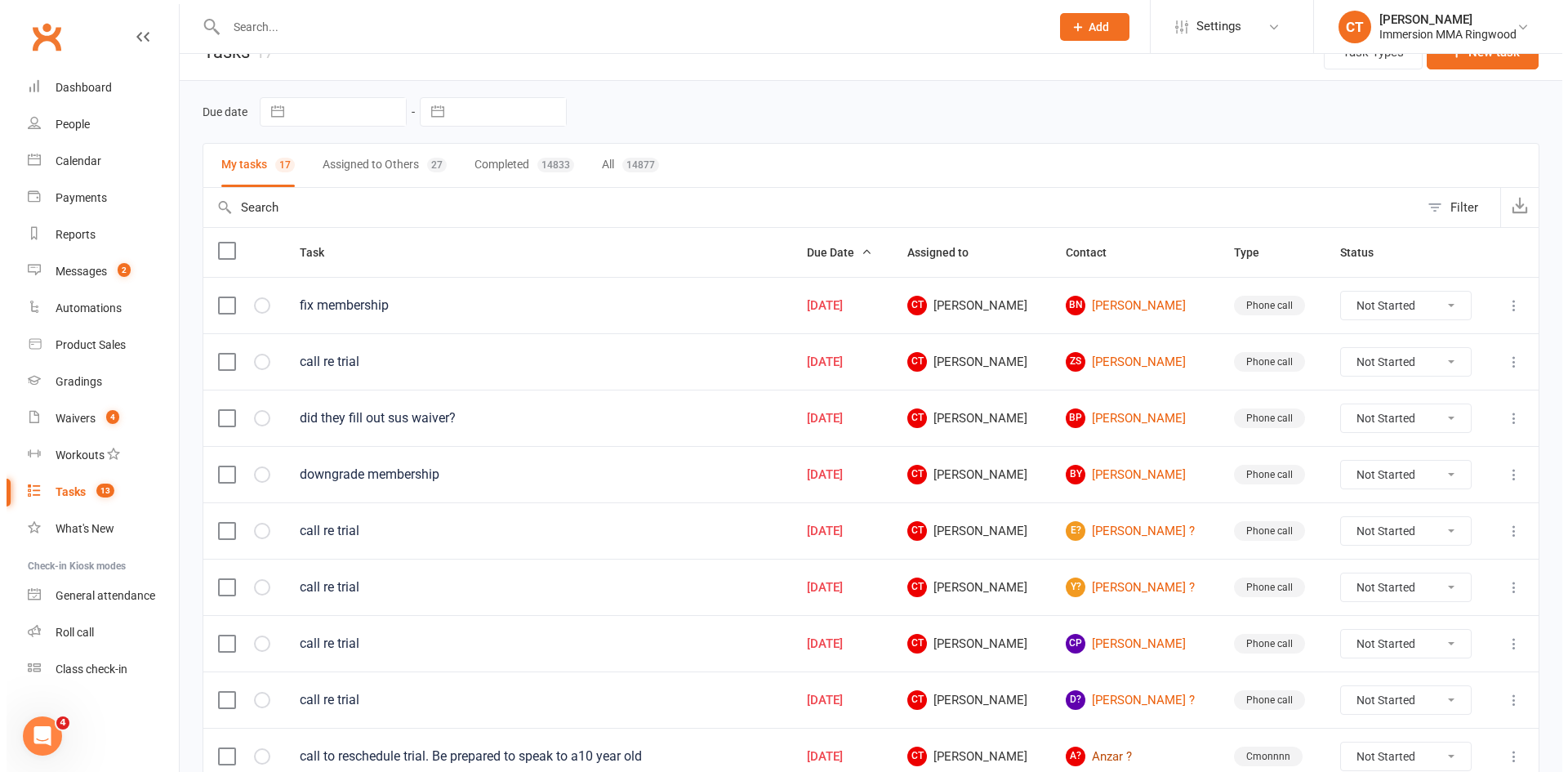
scroll to position [0, 0]
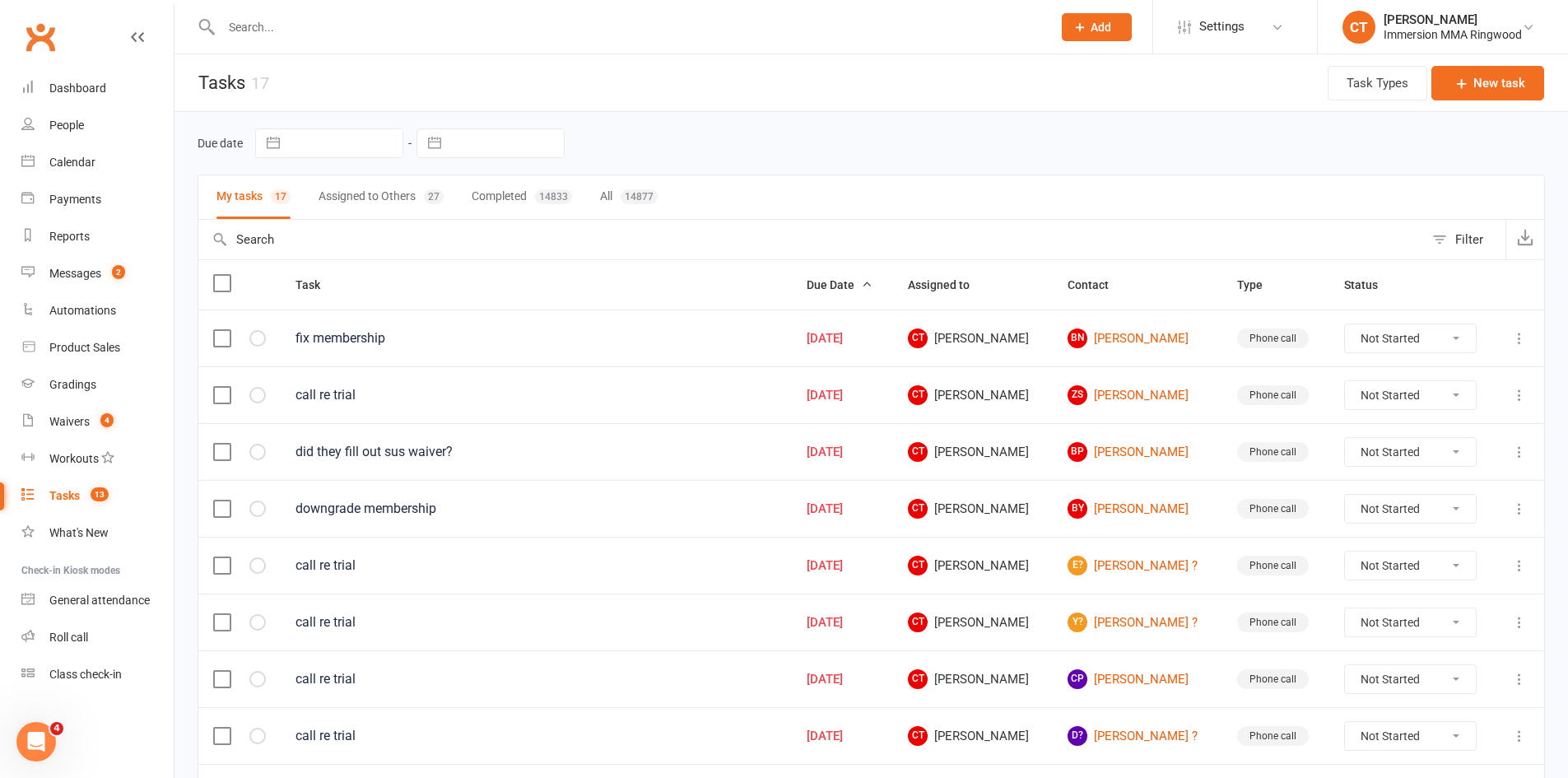
click at [350, 195] on button "Assigned to Others 27" at bounding box center [381, 197] width 125 height 44
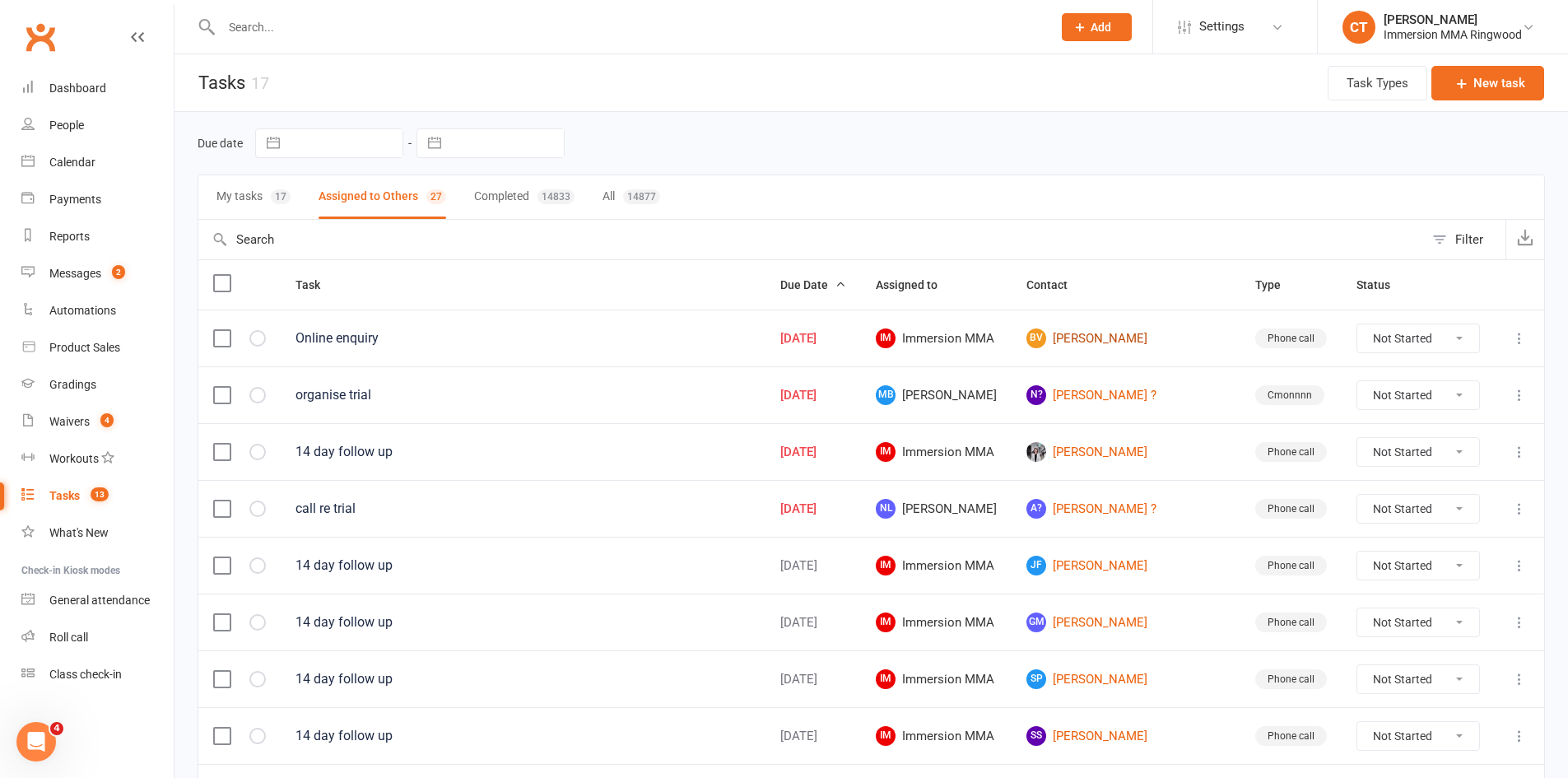
click at [1149, 330] on link "BV Bridget Vanbrussel" at bounding box center [1126, 339] width 199 height 20
click at [1129, 386] on link "N? Nathan ?" at bounding box center [1126, 395] width 199 height 20
click at [1435, 453] on select "Not Started In Progress Waiting Complete" at bounding box center [1418, 453] width 122 height 28
click at [1357, 438] on select "Not Started In Progress Waiting Complete" at bounding box center [1418, 453] width 122 height 28
select select "unstarted"
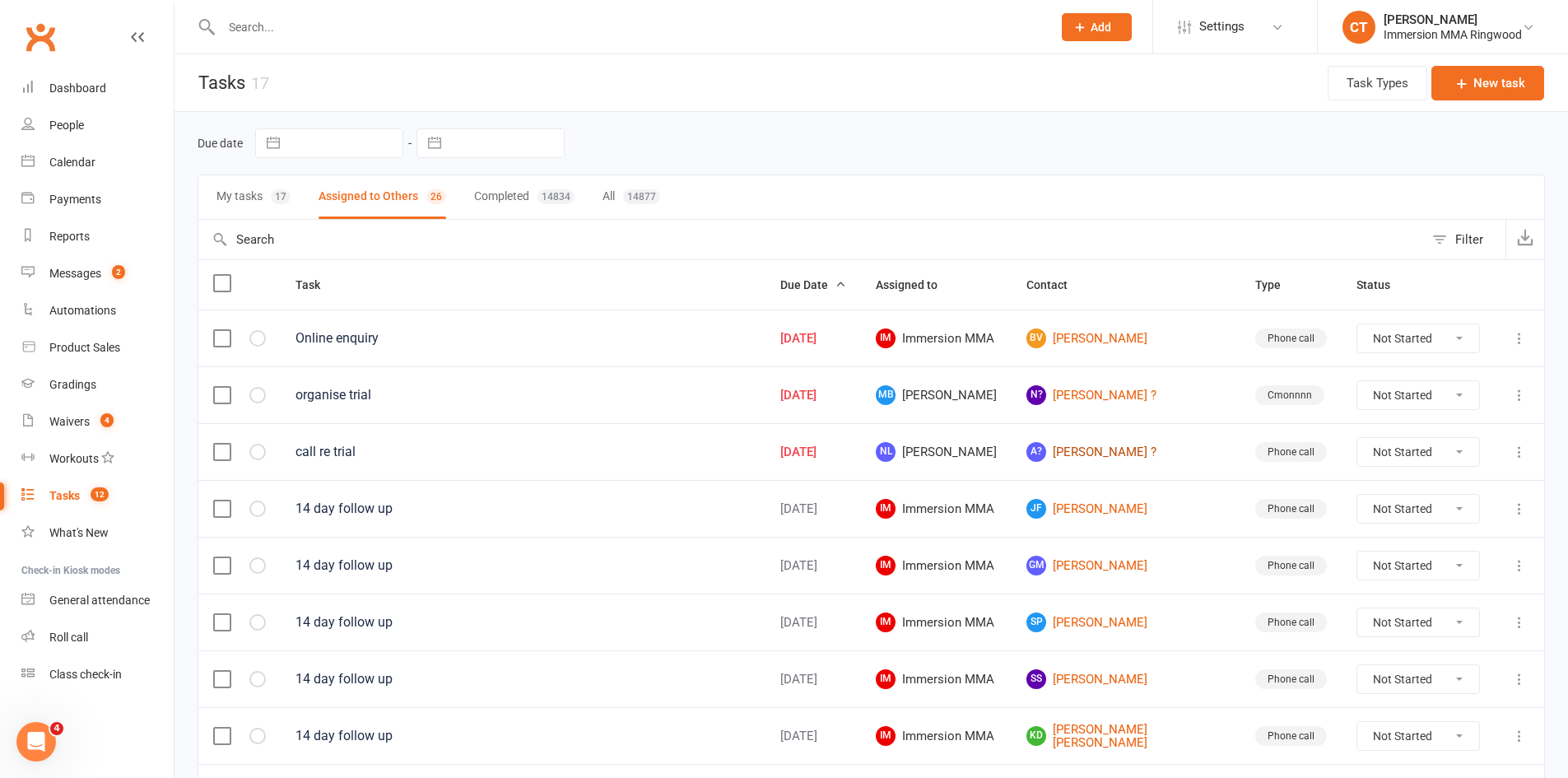
click at [1118, 450] on link "A? Aleicia ?" at bounding box center [1126, 452] width 199 height 20
click at [85, 426] on div "Waivers" at bounding box center [69, 422] width 41 height 13
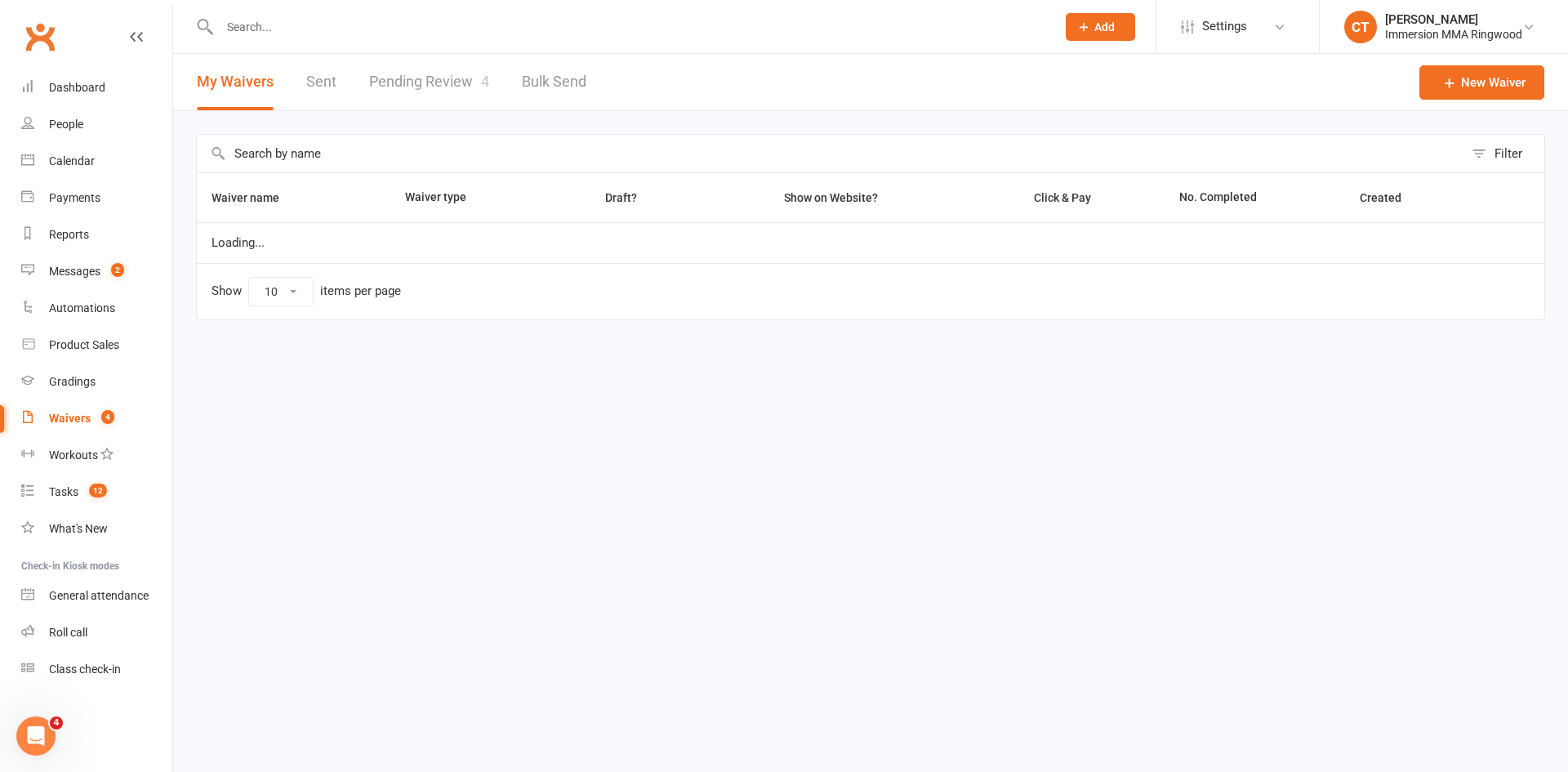
select select "25"
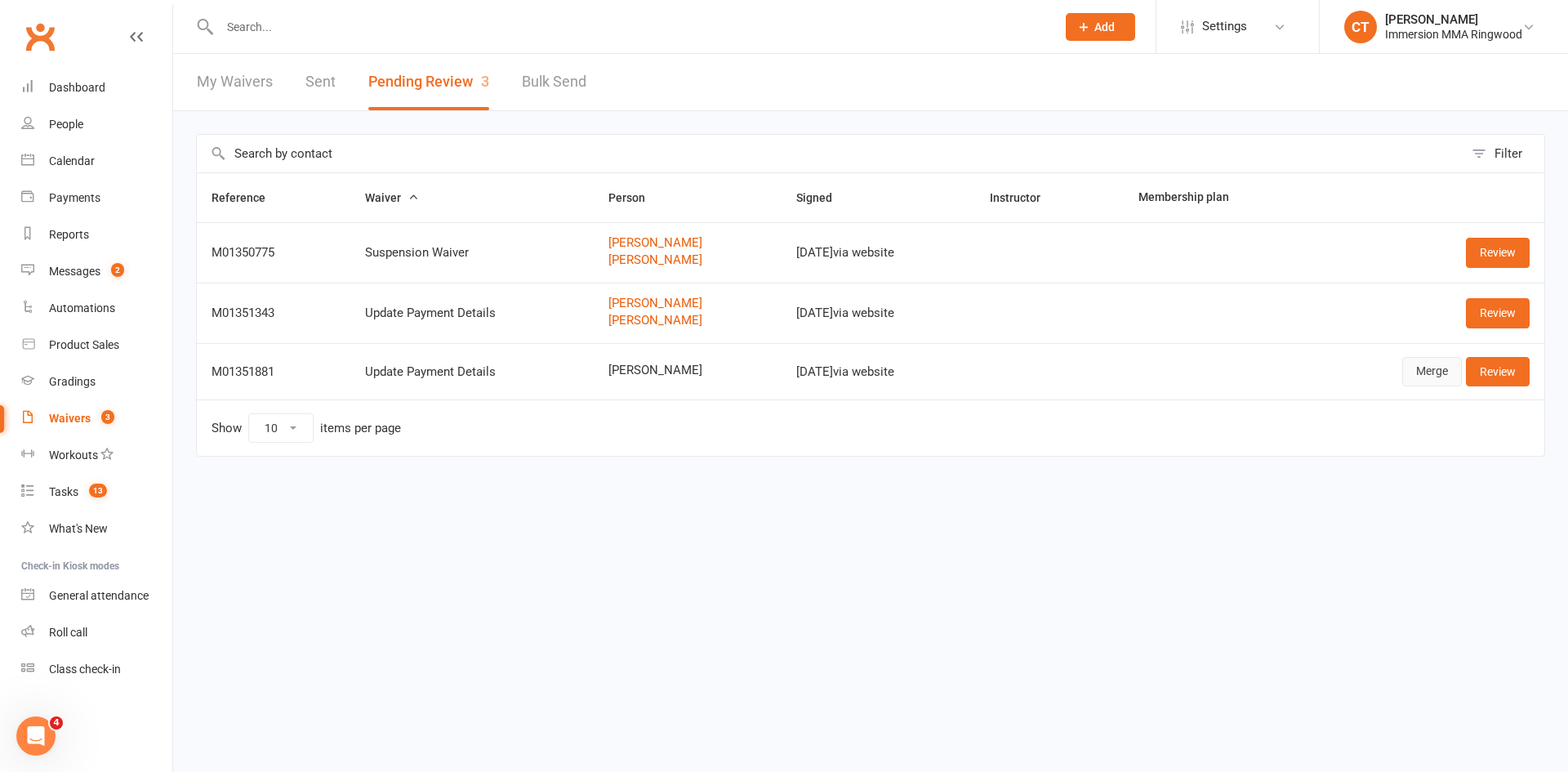
click at [1416, 372] on link "Merge" at bounding box center [1432, 372] width 59 height 30
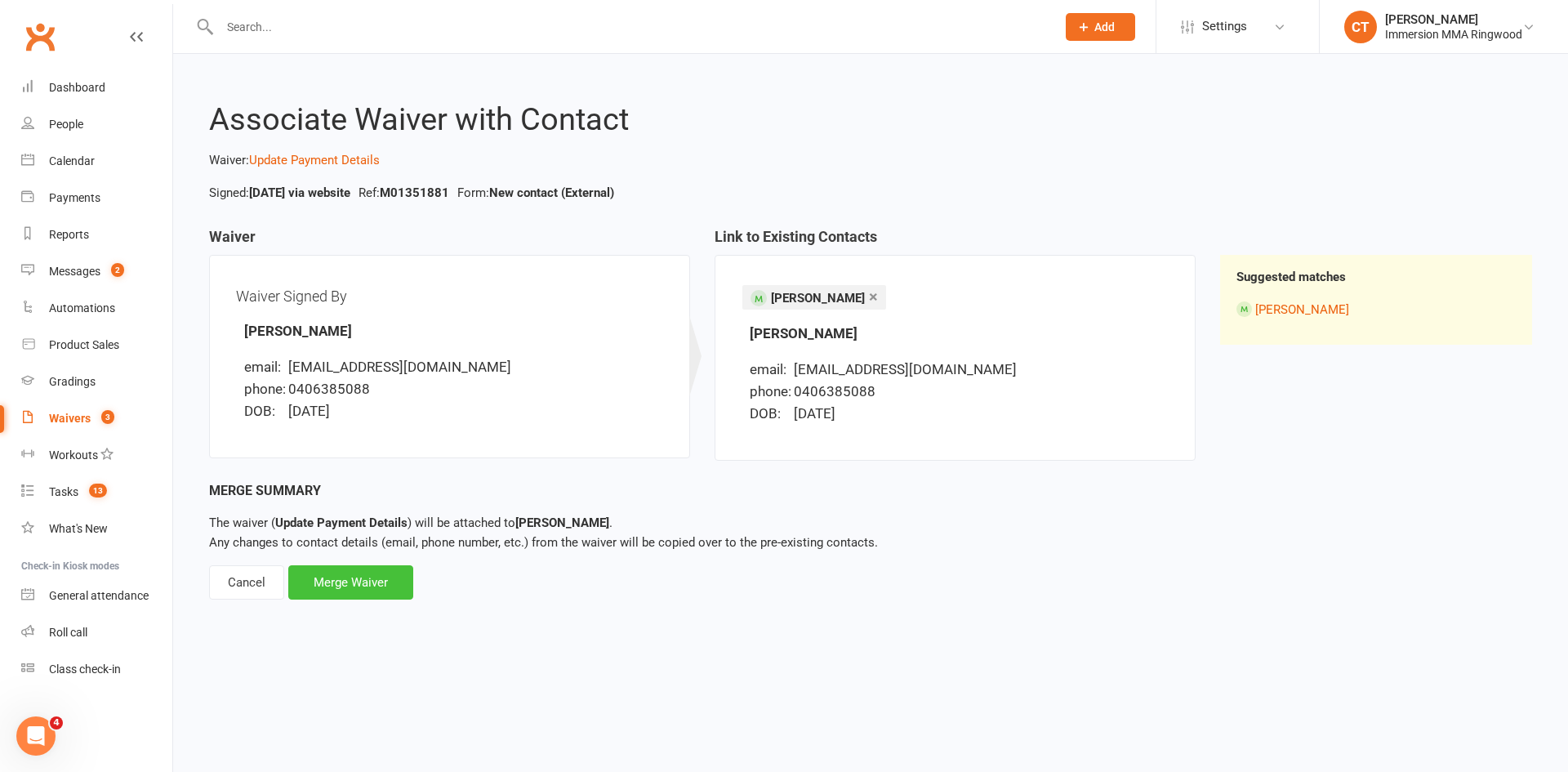
click at [368, 577] on div "Merge Waiver" at bounding box center [351, 583] width 125 height 35
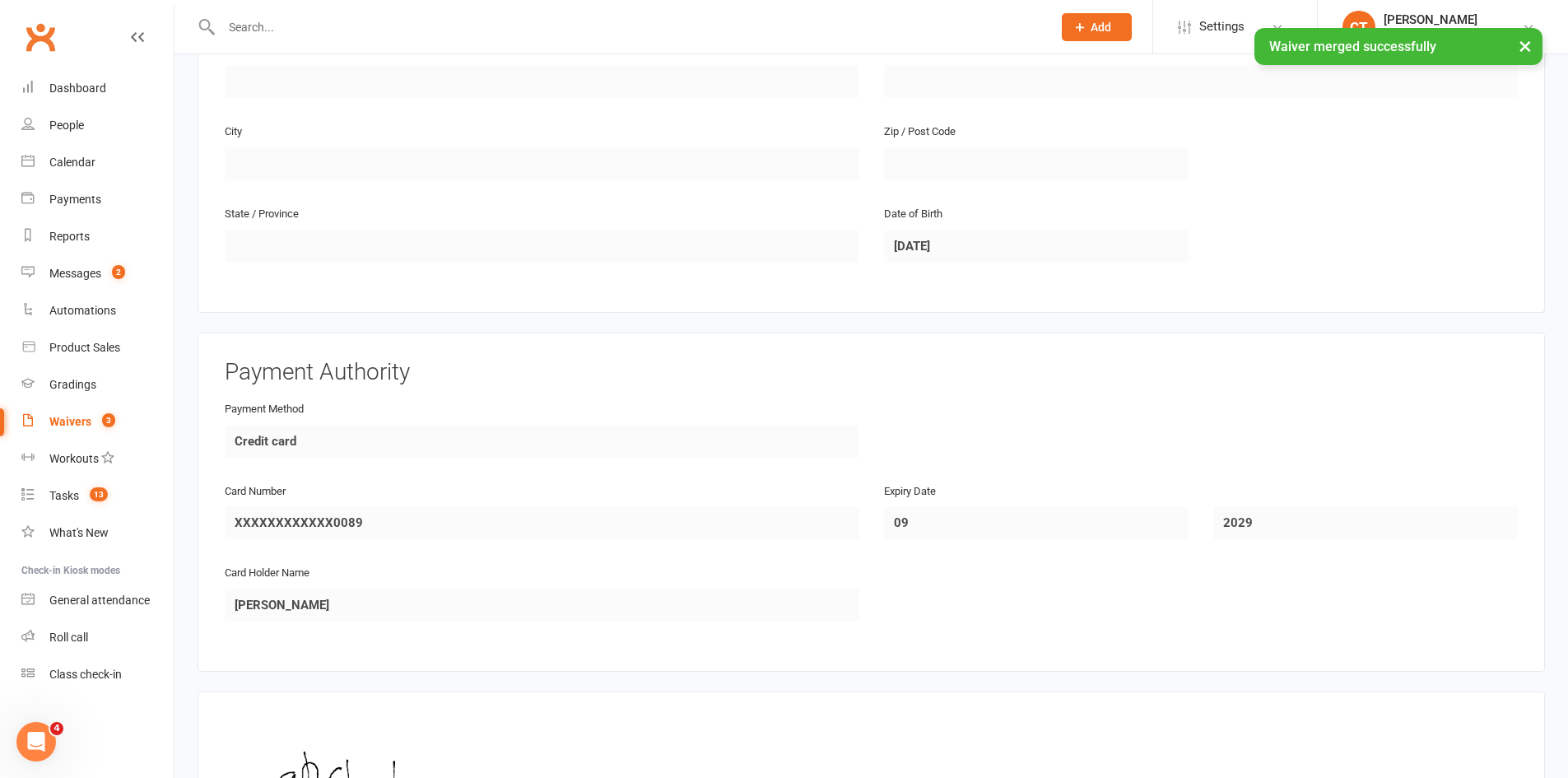
scroll to position [683, 0]
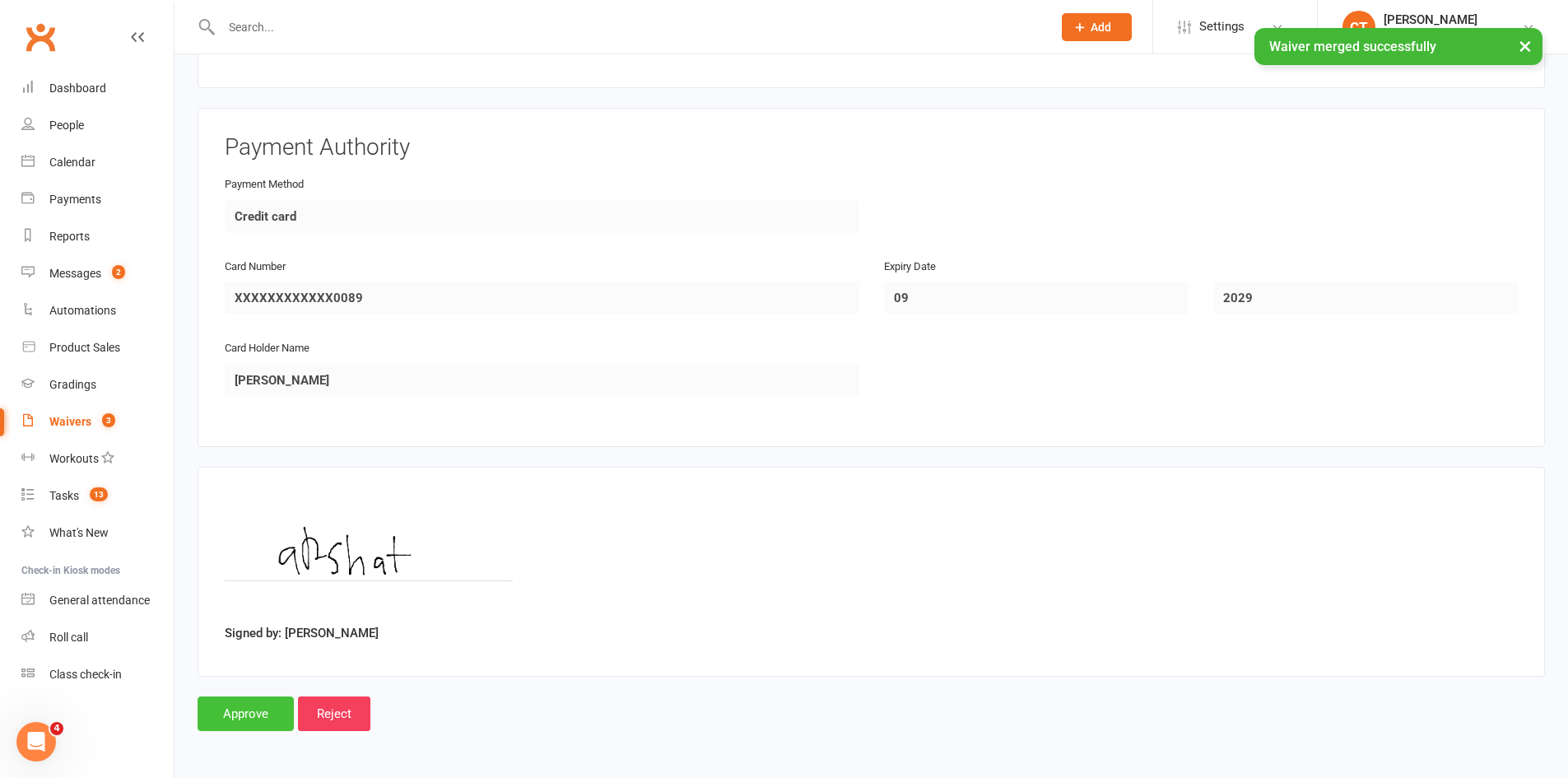
click at [248, 718] on input "Approve" at bounding box center [246, 714] width 96 height 35
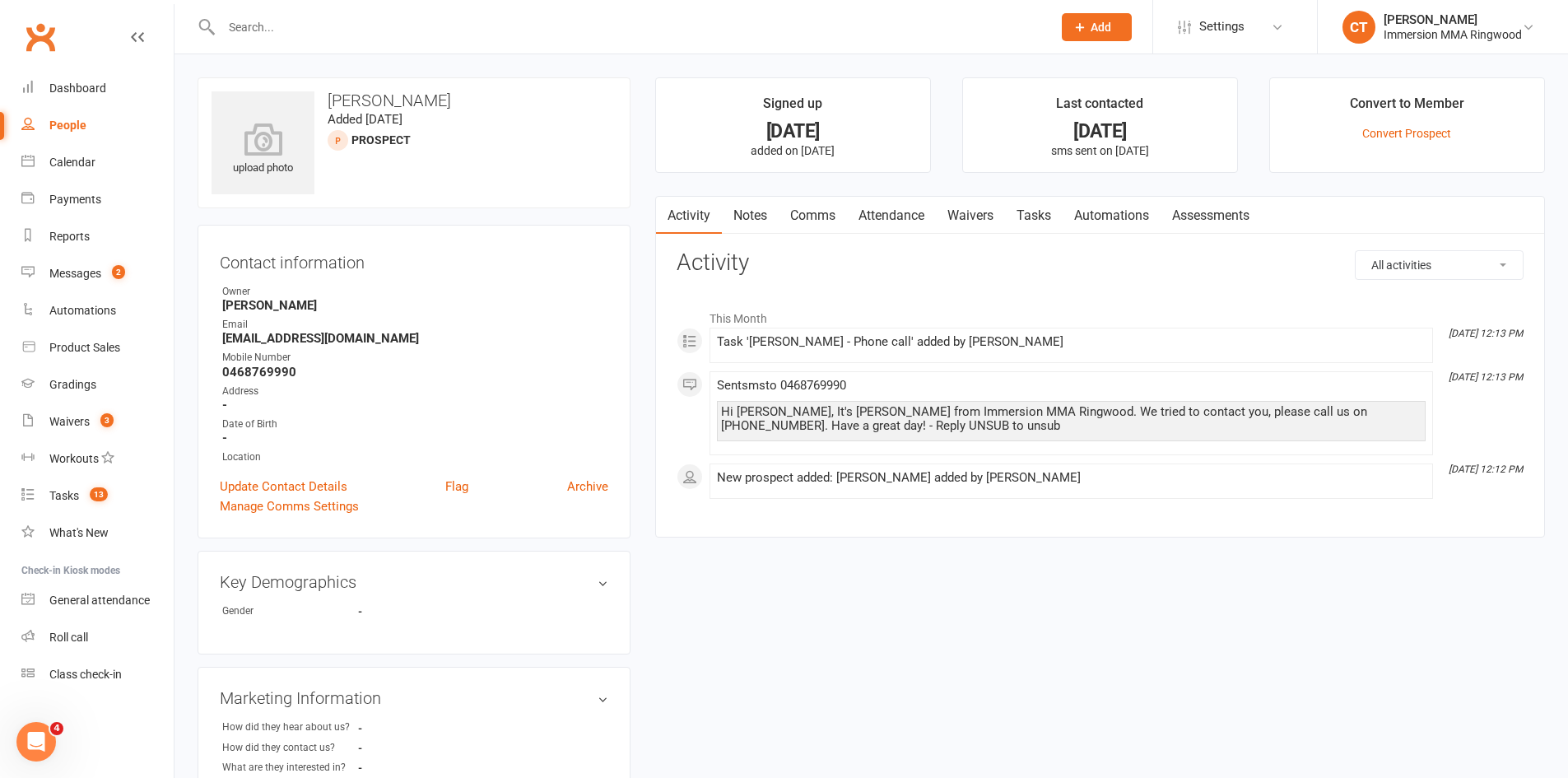
click at [751, 214] on link "Notes" at bounding box center [750, 216] width 56 height 38
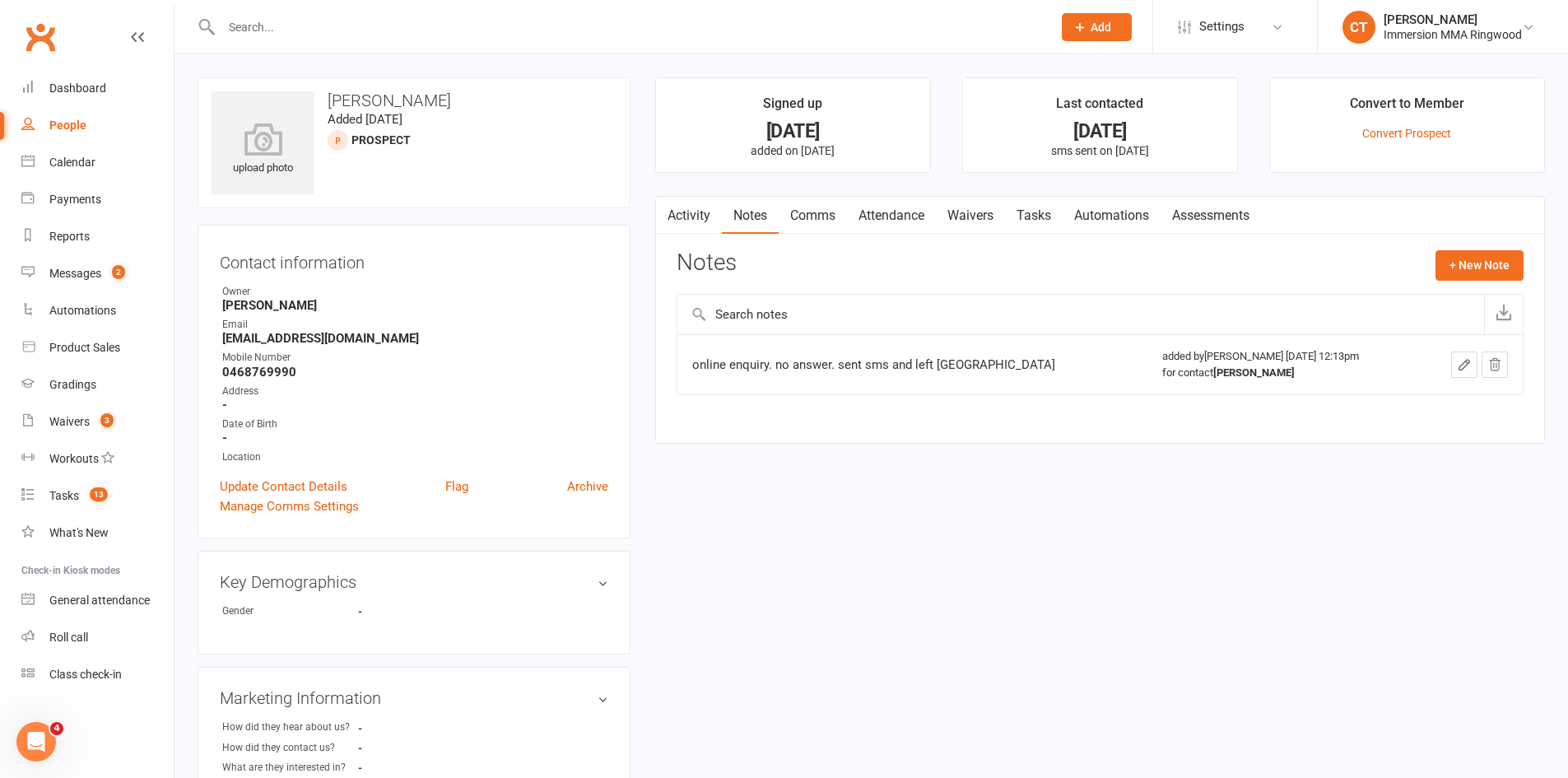
click at [895, 193] on main "Signed up 1 day ago added on 15 Sep 2025 Last contacted 1 day ago sms sent on 1…" at bounding box center [1100, 268] width 915 height 383
click at [892, 220] on link "Attendance" at bounding box center [891, 216] width 89 height 38
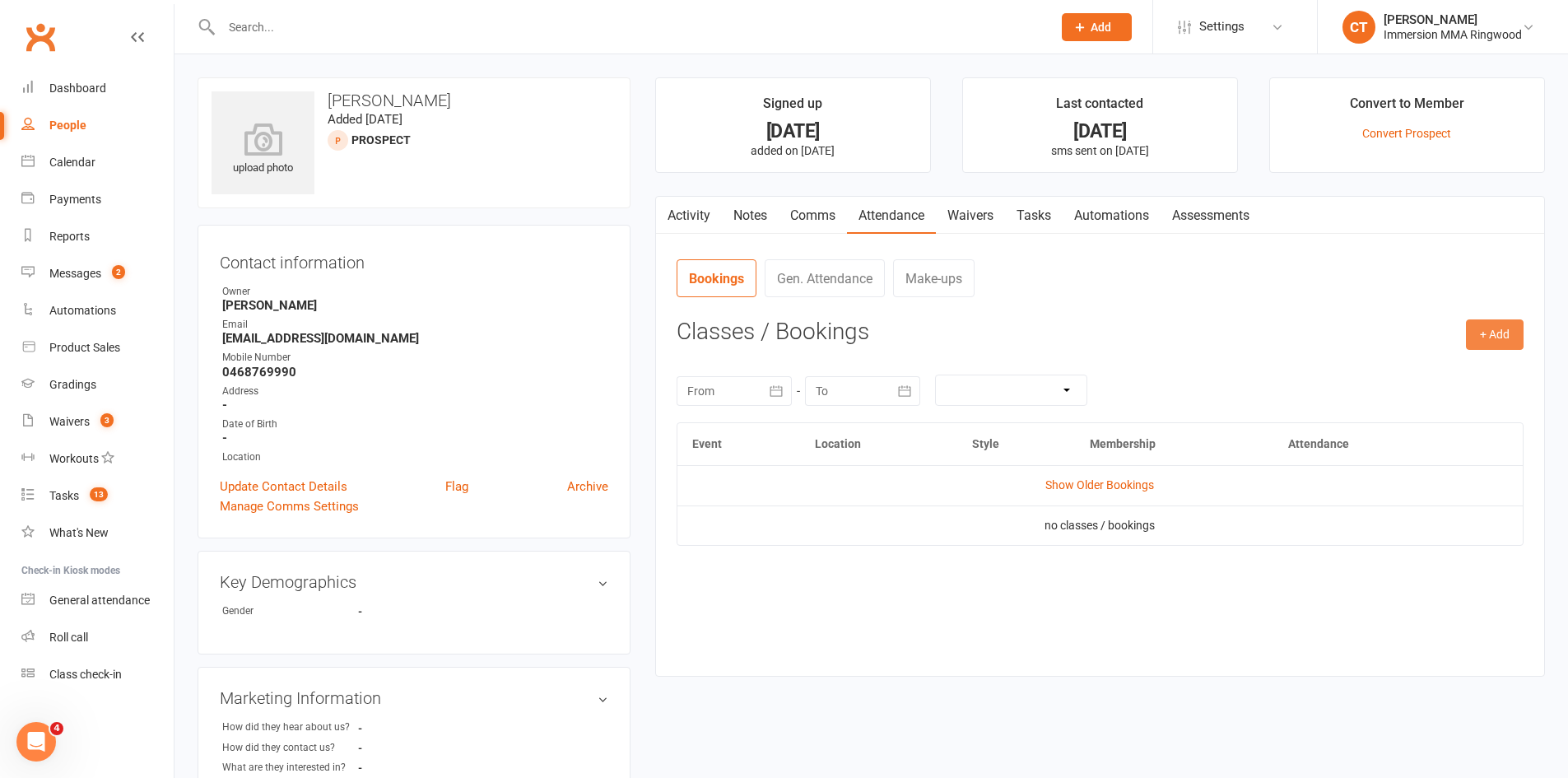
click at [1513, 330] on button "+ Add" at bounding box center [1494, 335] width 57 height 30
click at [1433, 394] on link "Add Appointment" at bounding box center [1441, 405] width 163 height 33
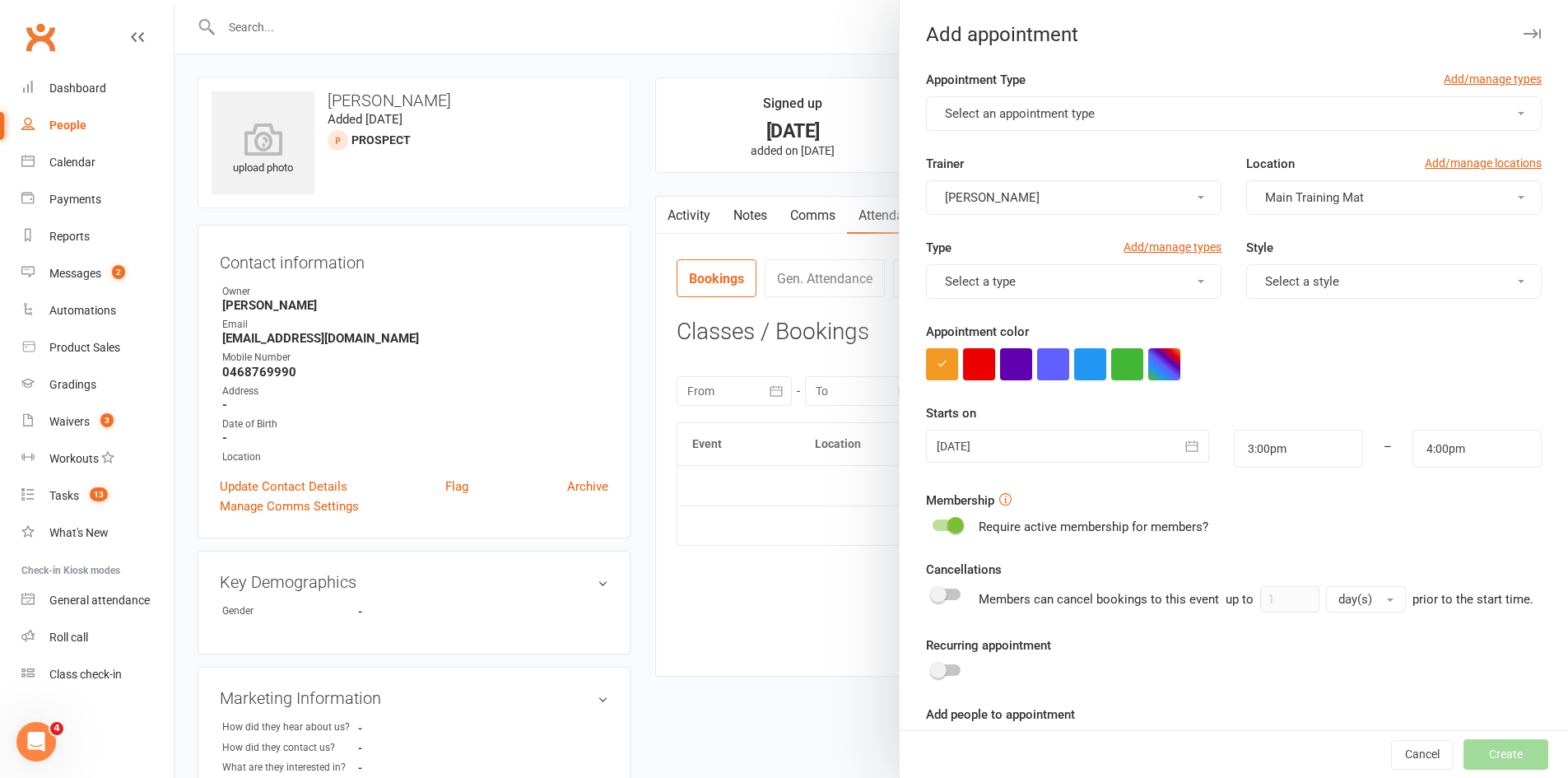
click at [987, 118] on span "Select an appointment type" at bounding box center [1019, 114] width 149 height 15
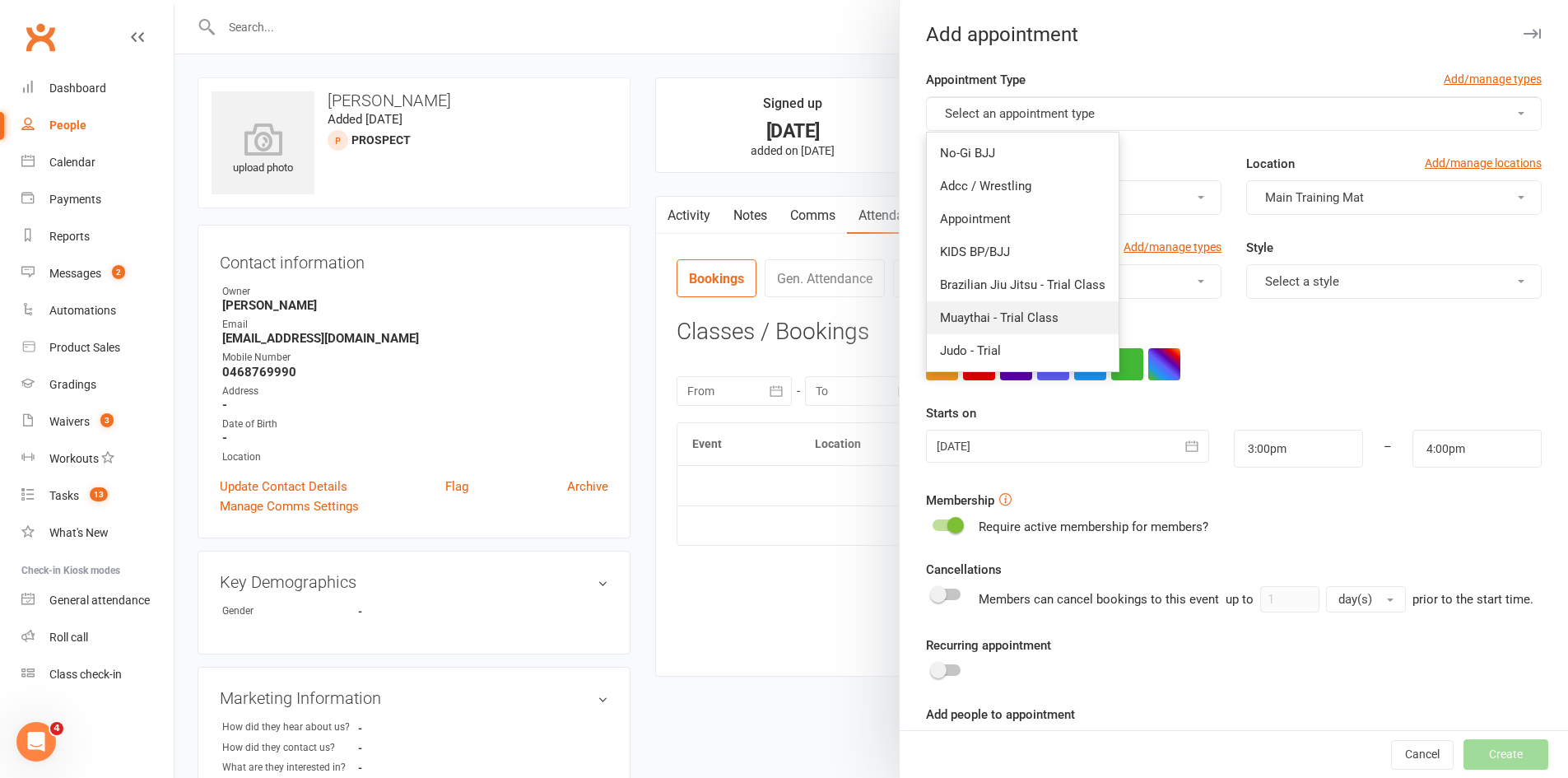
click at [1038, 322] on span "Muaythai - Trial Class" at bounding box center [999, 318] width 119 height 15
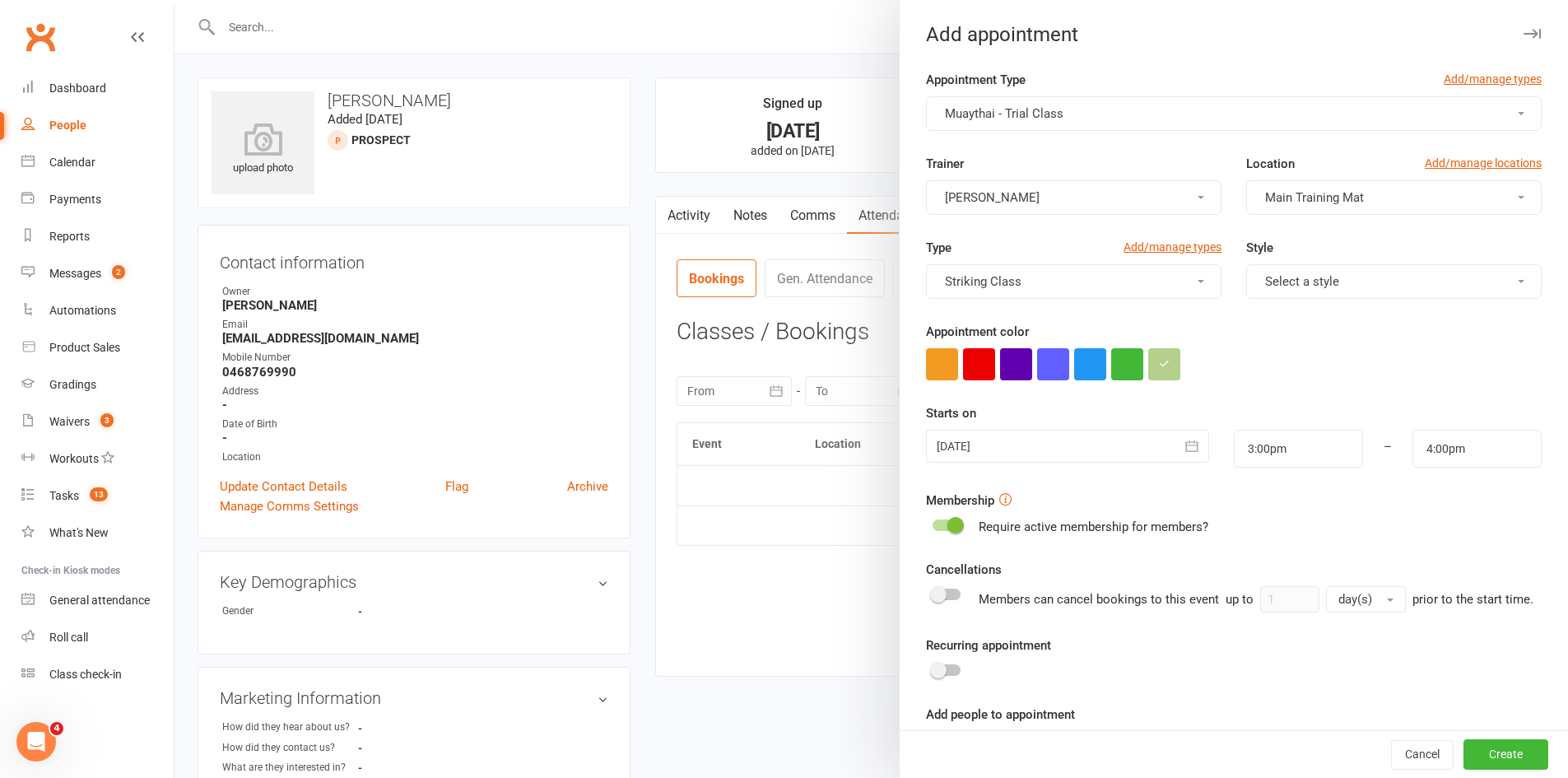
click at [1013, 440] on div at bounding box center [1067, 447] width 282 height 33
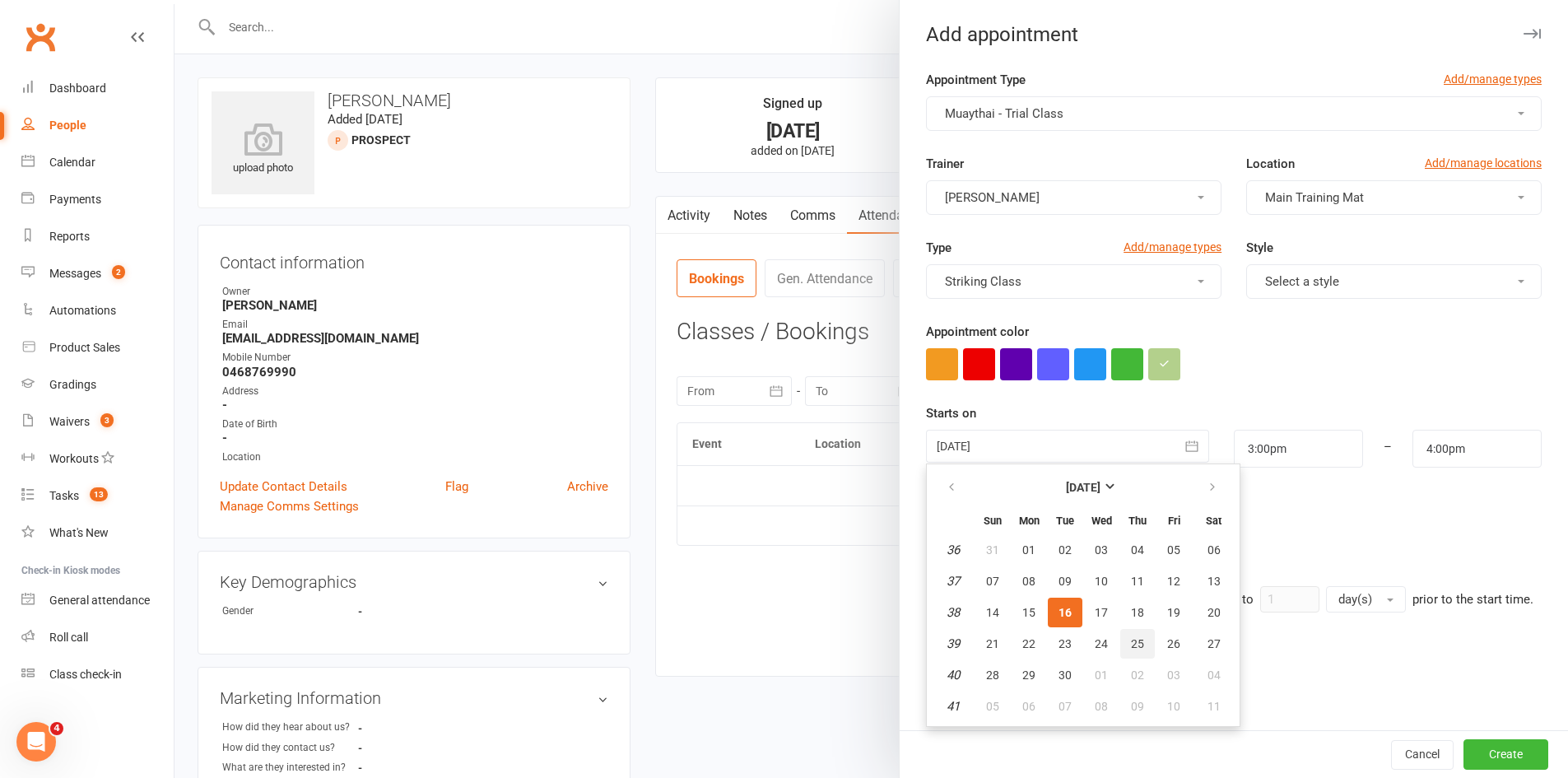
click at [1138, 639] on button "25" at bounding box center [1138, 644] width 35 height 30
type input "25 Sep 2025"
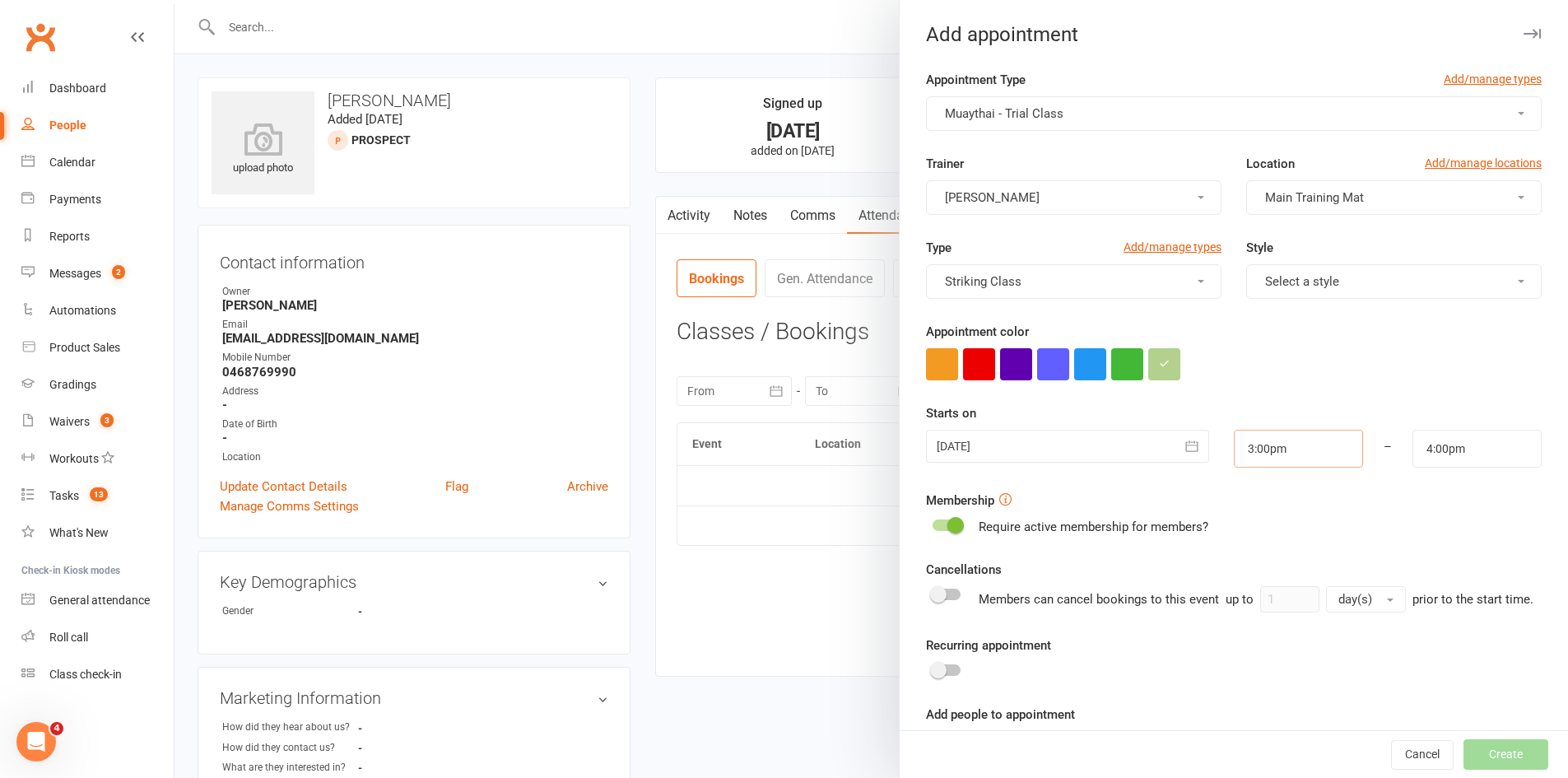
click at [1270, 448] on input "3:00pm" at bounding box center [1298, 449] width 129 height 38
type input "8:00pm"
type input "9:00pm"
click at [1266, 486] on li "8:00pm" at bounding box center [1273, 483] width 79 height 25
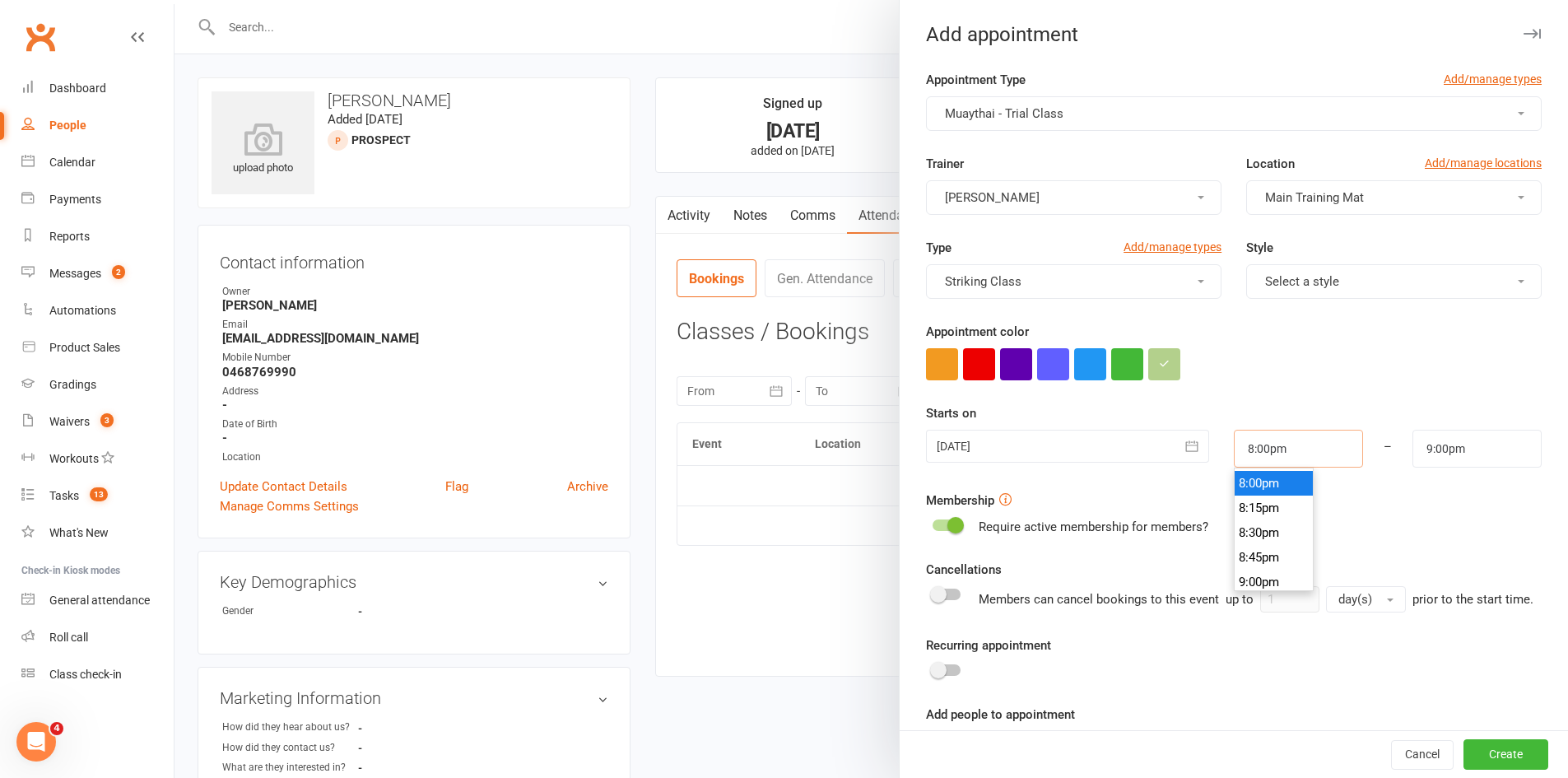
scroll to position [1951, 0]
click at [1257, 507] on li "8:00pm" at bounding box center [1273, 506] width 79 height 25
click at [1463, 741] on button "Create" at bounding box center [1506, 755] width 85 height 30
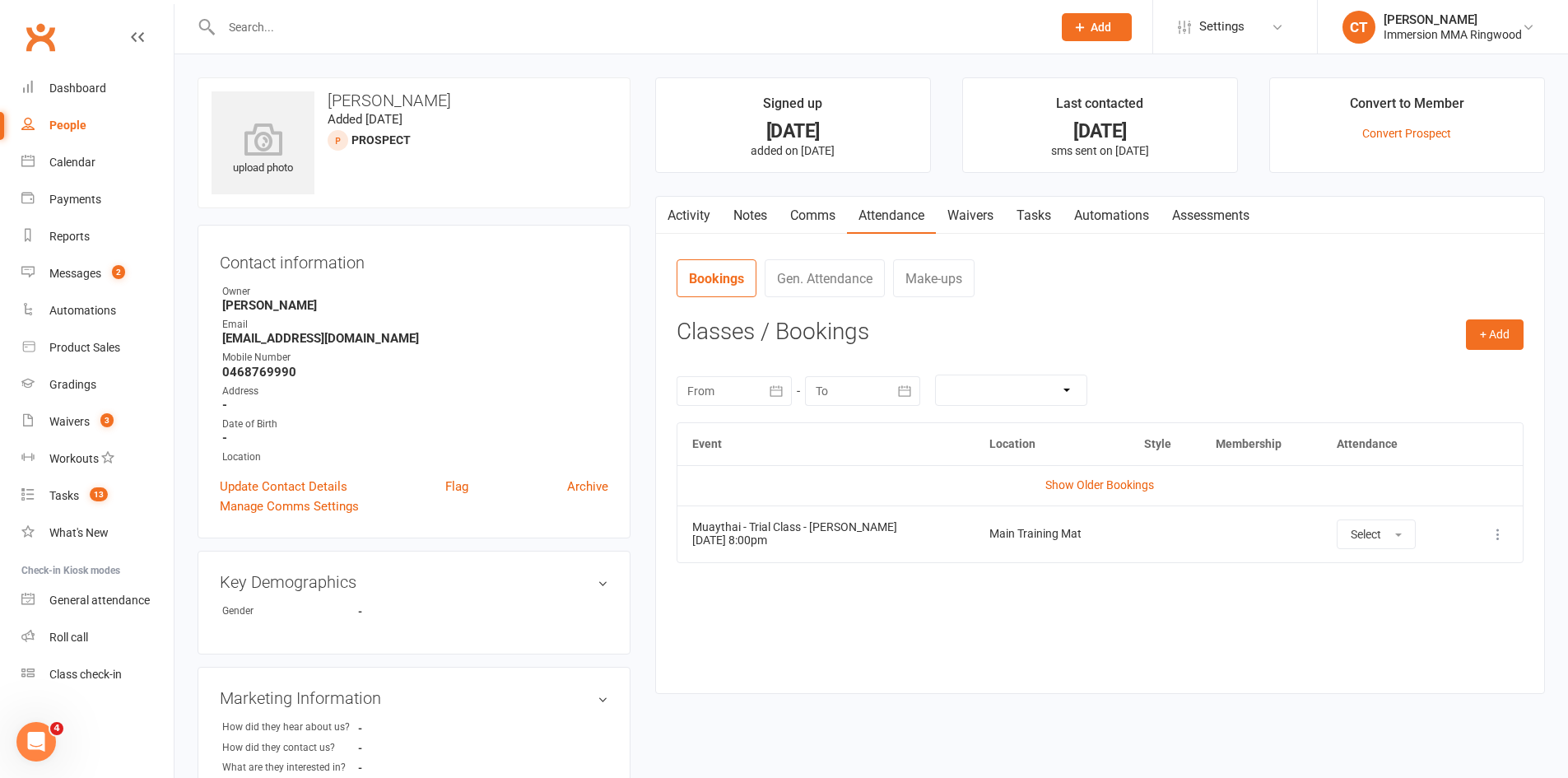
click at [758, 214] on link "Notes" at bounding box center [750, 216] width 56 height 38
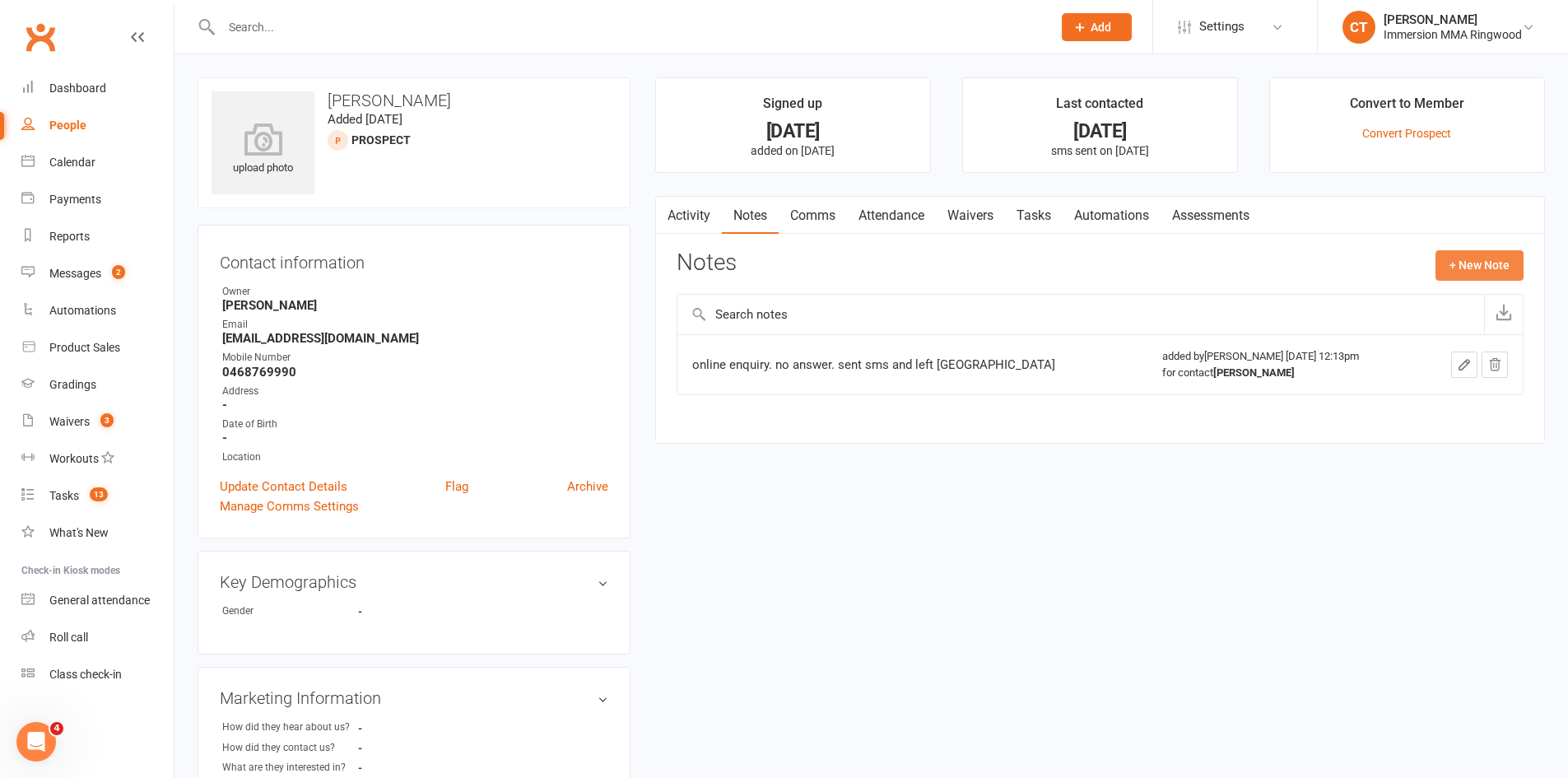
click at [1444, 268] on button "+ New Note" at bounding box center [1479, 265] width 88 height 30
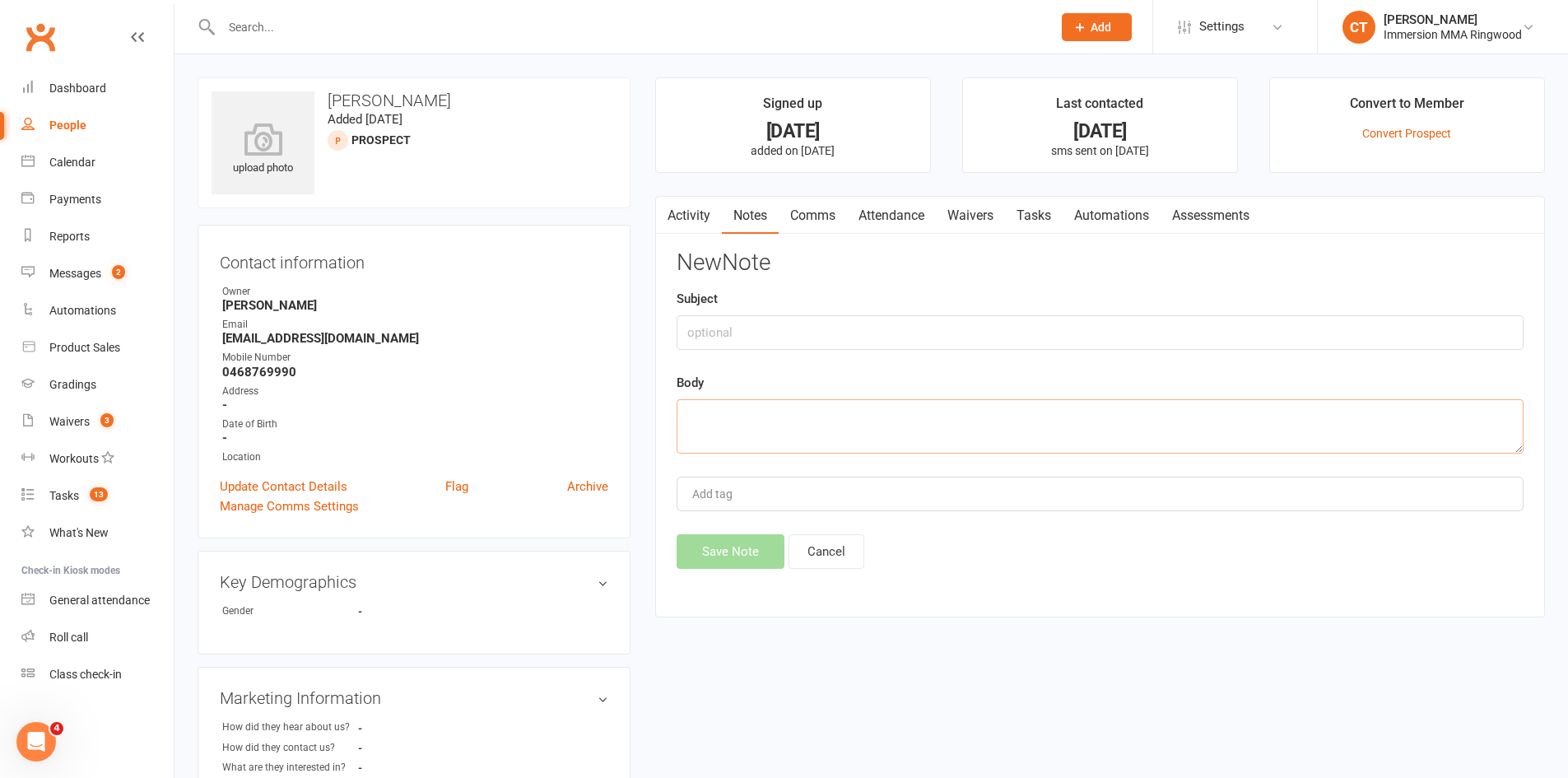
click at [1225, 437] on textarea at bounding box center [1100, 426] width 847 height 54
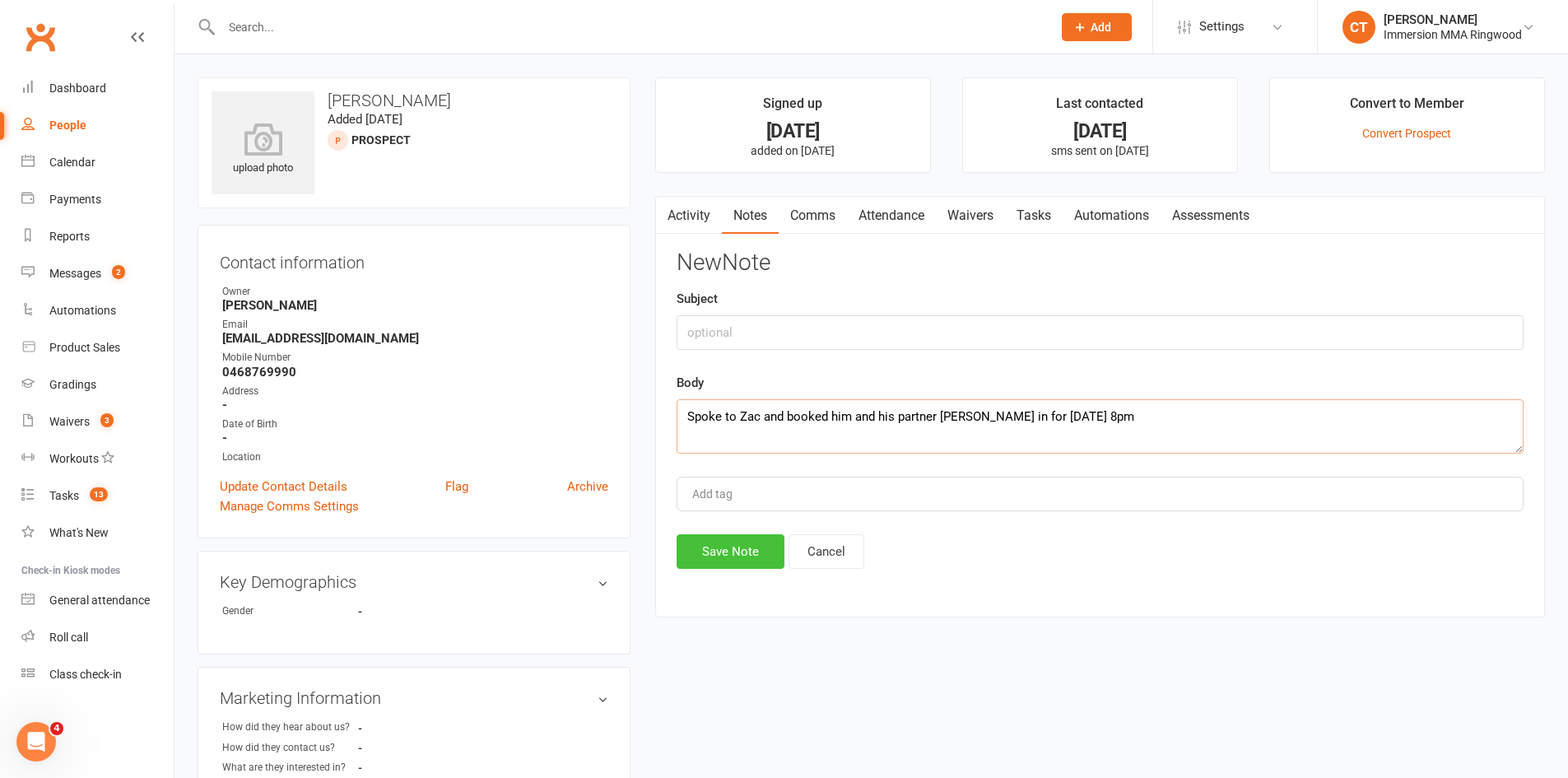
type textarea "Spoke to Zac and booked him and his partner Emma in for next Thursday 8pm"
click at [701, 563] on button "Save Note" at bounding box center [730, 552] width 108 height 35
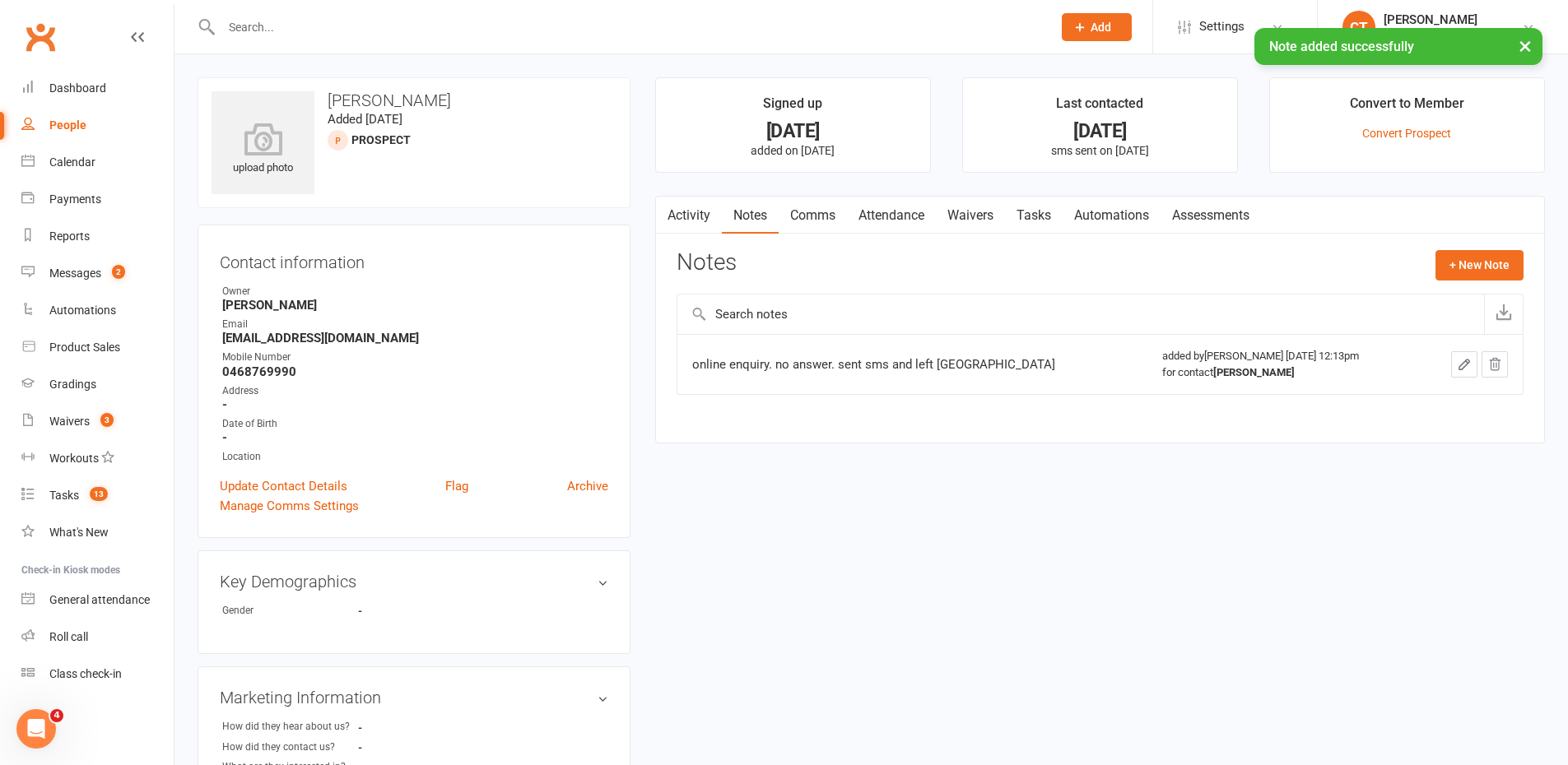
click at [894, 222] on link "Attendance" at bounding box center [891, 216] width 89 height 38
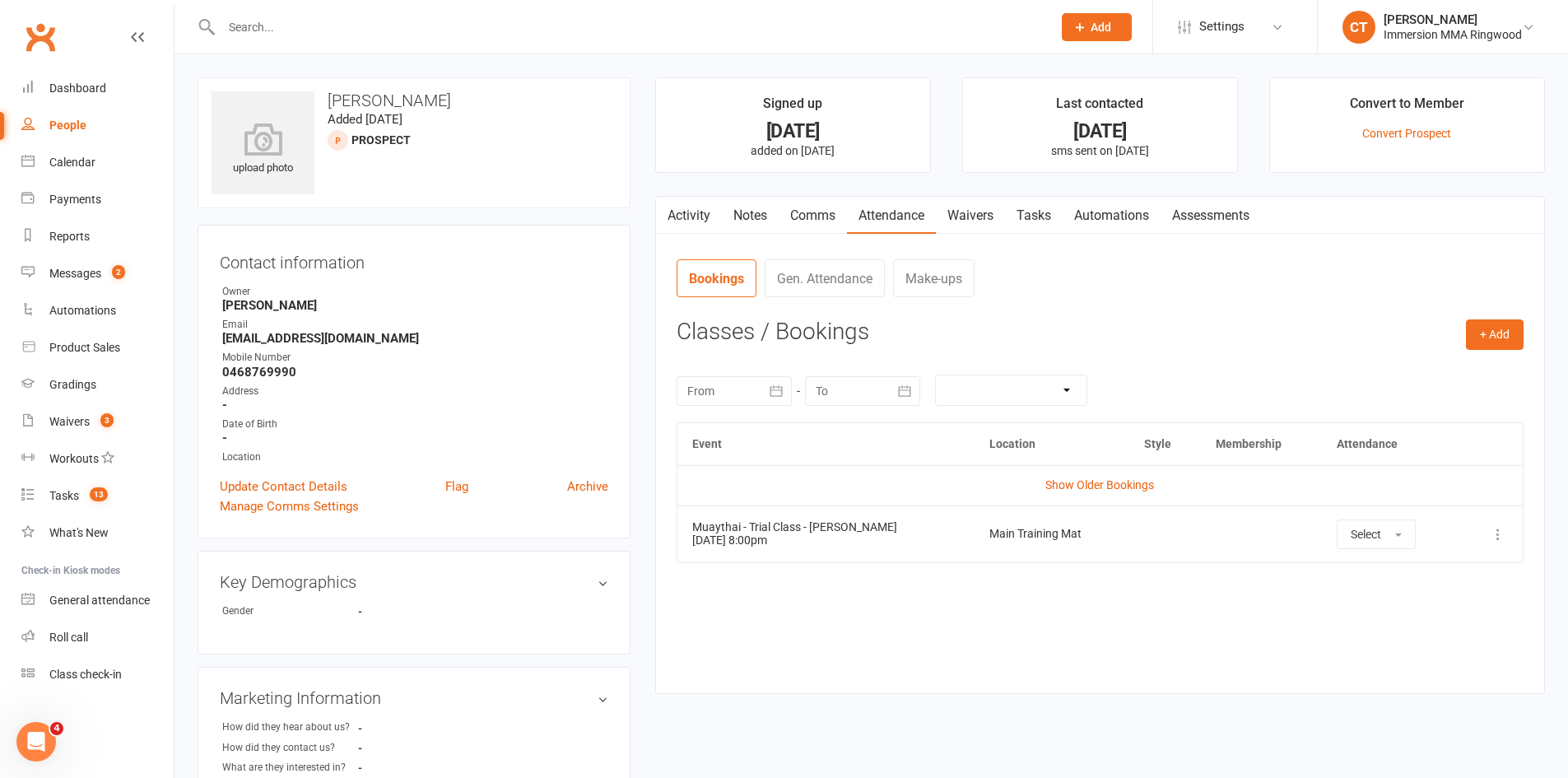
click at [1047, 212] on link "Tasks" at bounding box center [1033, 216] width 57 height 38
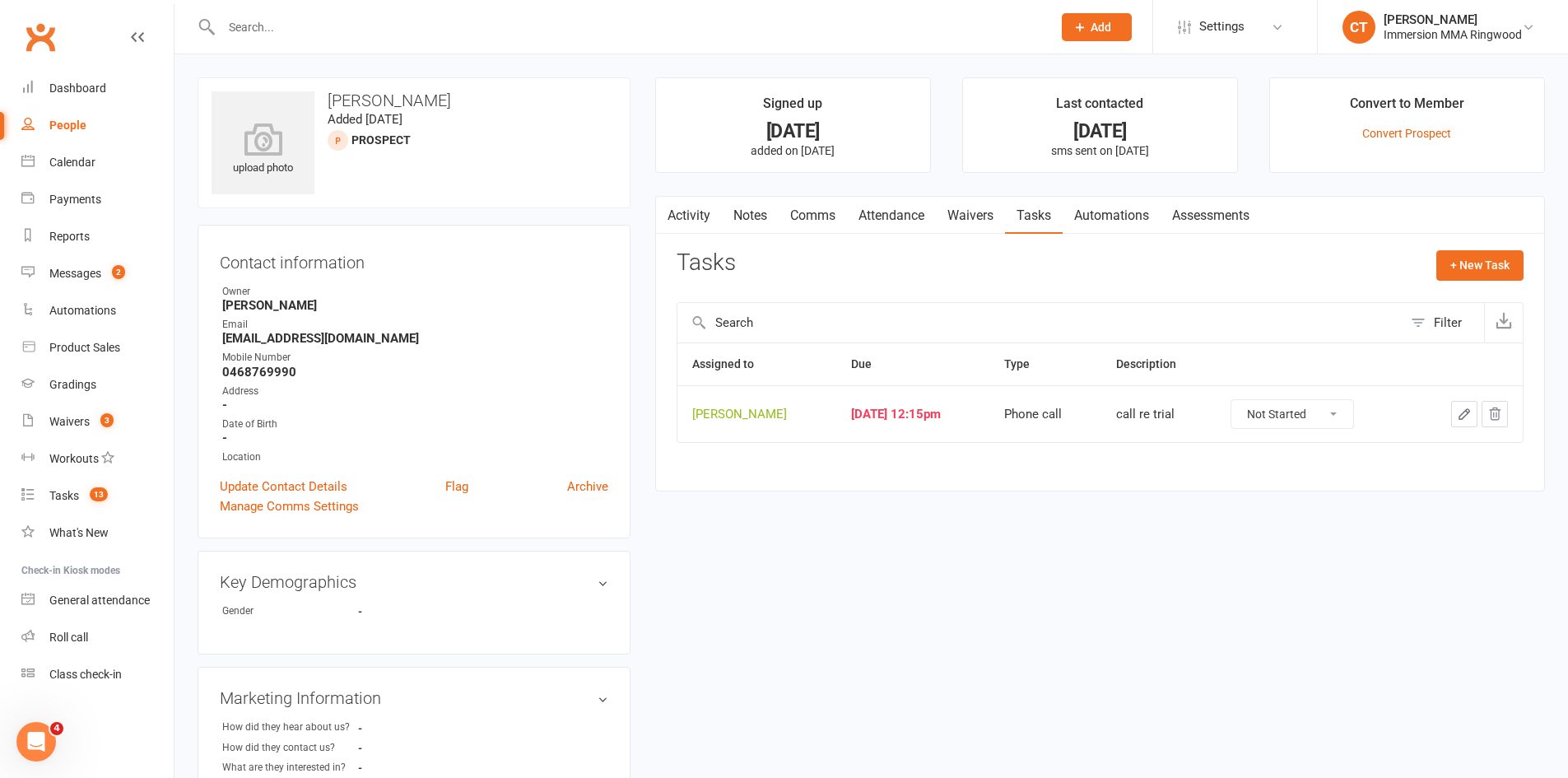
click at [1294, 420] on select "Not Started In Progress Waiting Complete" at bounding box center [1292, 414] width 122 height 28
click at [1251, 400] on select "Not Started In Progress Waiting Complete" at bounding box center [1292, 414] width 122 height 28
select select "unstarted"
click at [71, 170] on link "Calendar" at bounding box center [97, 163] width 152 height 37
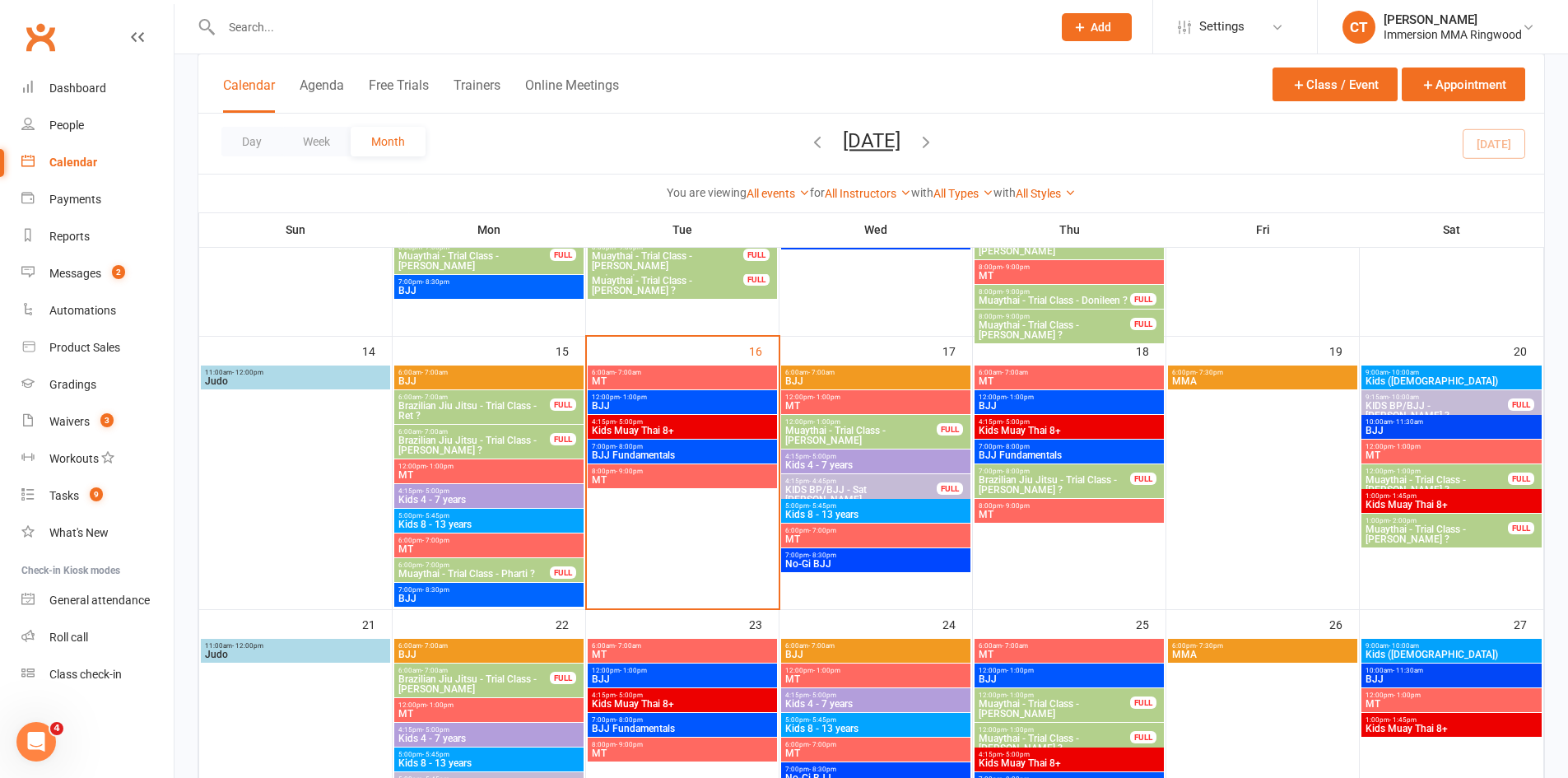
scroll to position [824, 0]
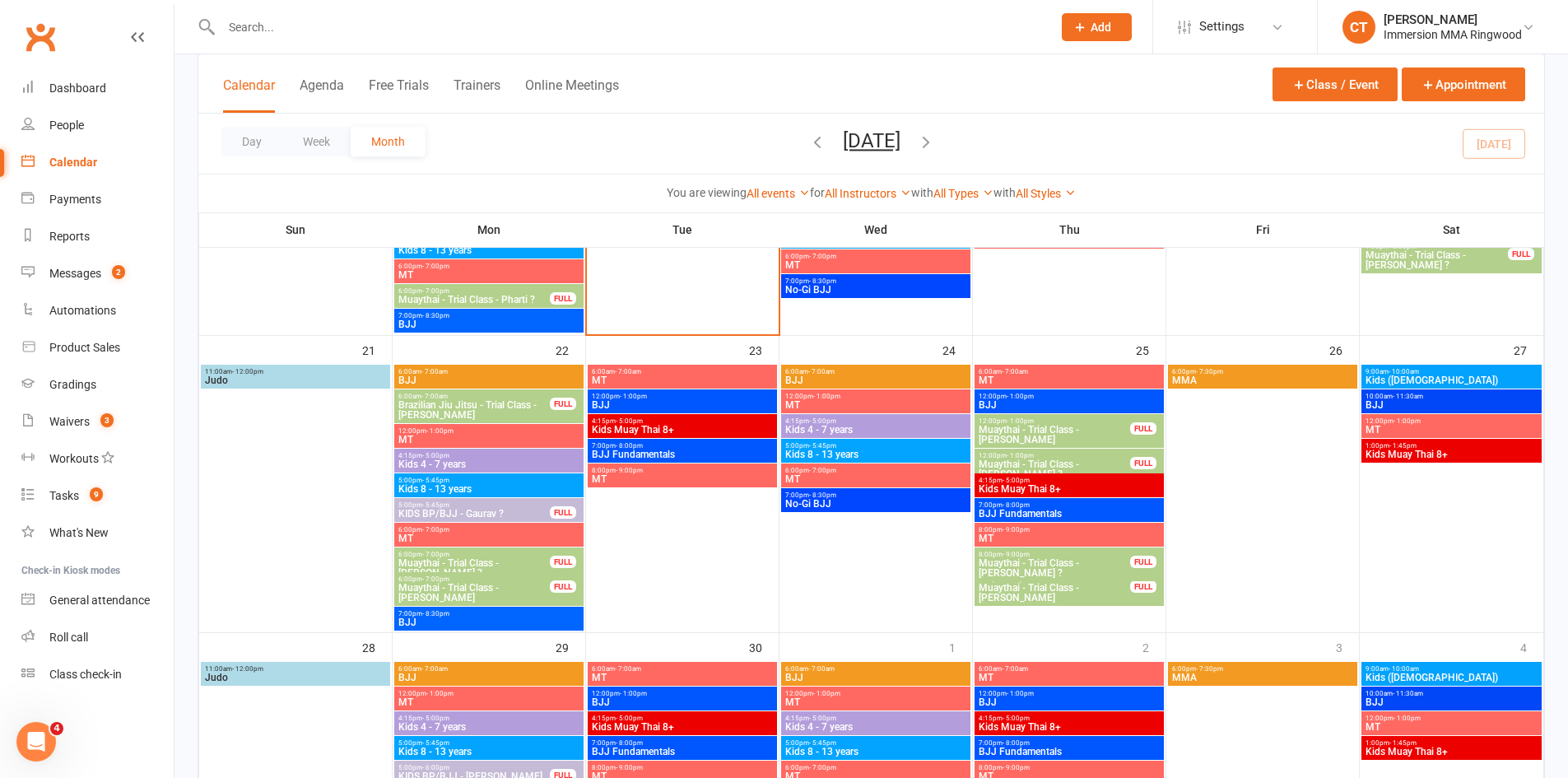
click at [1071, 560] on span "Muaythai - Trial Class - Emma ?" at bounding box center [1054, 568] width 153 height 20
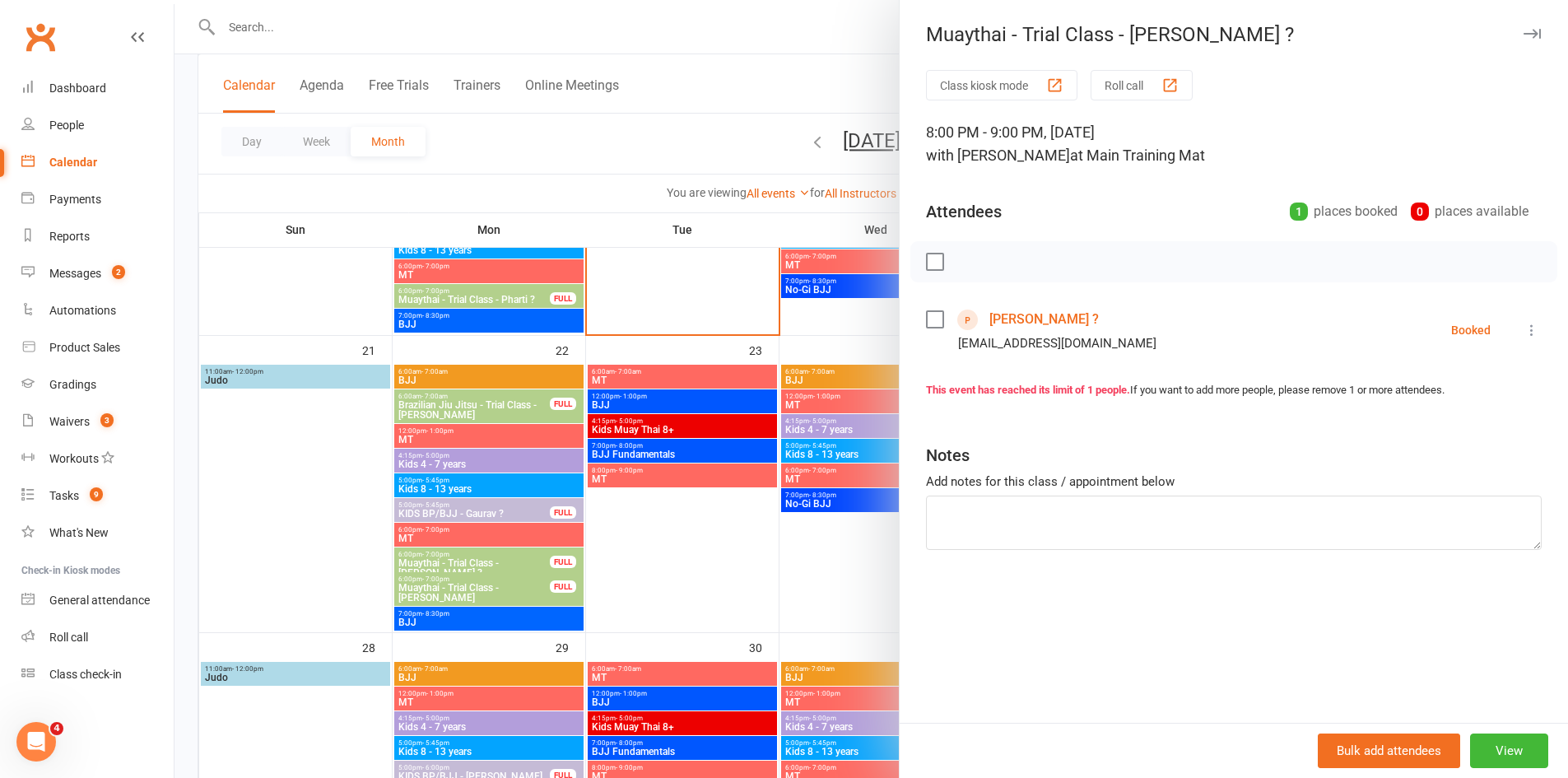
click at [1522, 329] on button at bounding box center [1531, 330] width 20 height 20
click at [1398, 502] on link "Send message" at bounding box center [1459, 494] width 163 height 33
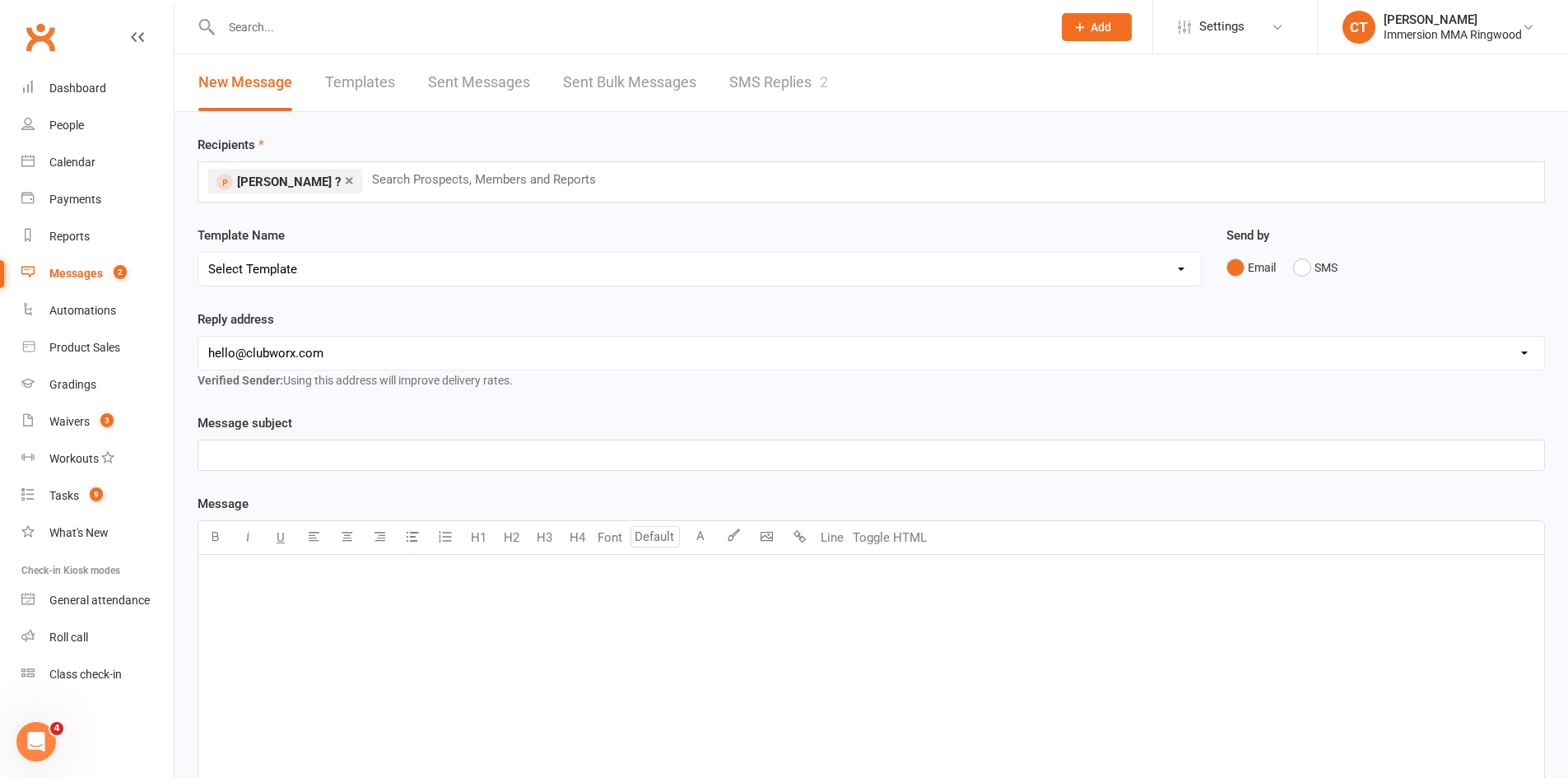
click at [299, 258] on select "Select Template [SMS] Chris - Call back message [SMS] Mark- Call back message […" at bounding box center [700, 269] width 1003 height 33
select select "3"
click at [198, 252] on select "Select Template [SMS] Chris - Call back message [SMS] Mark- Call back message […" at bounding box center [700, 269] width 1003 height 33
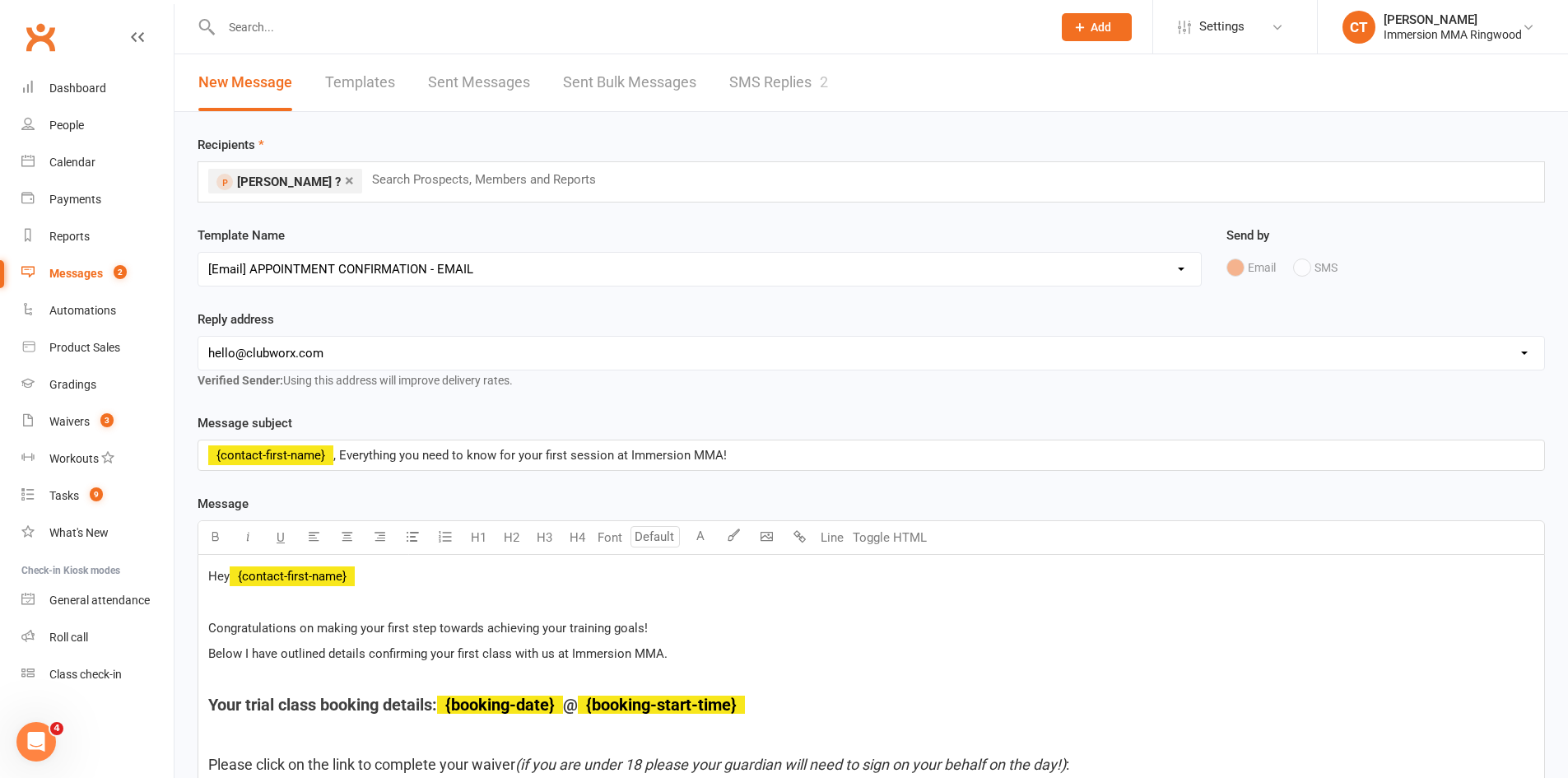
drag, startPoint x: 280, startPoint y: 357, endPoint x: 278, endPoint y: 366, distance: 9.2
click at [280, 357] on select "hello@clubworx.com ringwood@immersionmma.com.au david@immersionmma.com.au lee@i…" at bounding box center [871, 354] width 1346 height 33
select select "1"
click at [198, 337] on select "hello@clubworx.com ringwood@immersionmma.com.au david@immersionmma.com.au lee@i…" at bounding box center [871, 354] width 1346 height 33
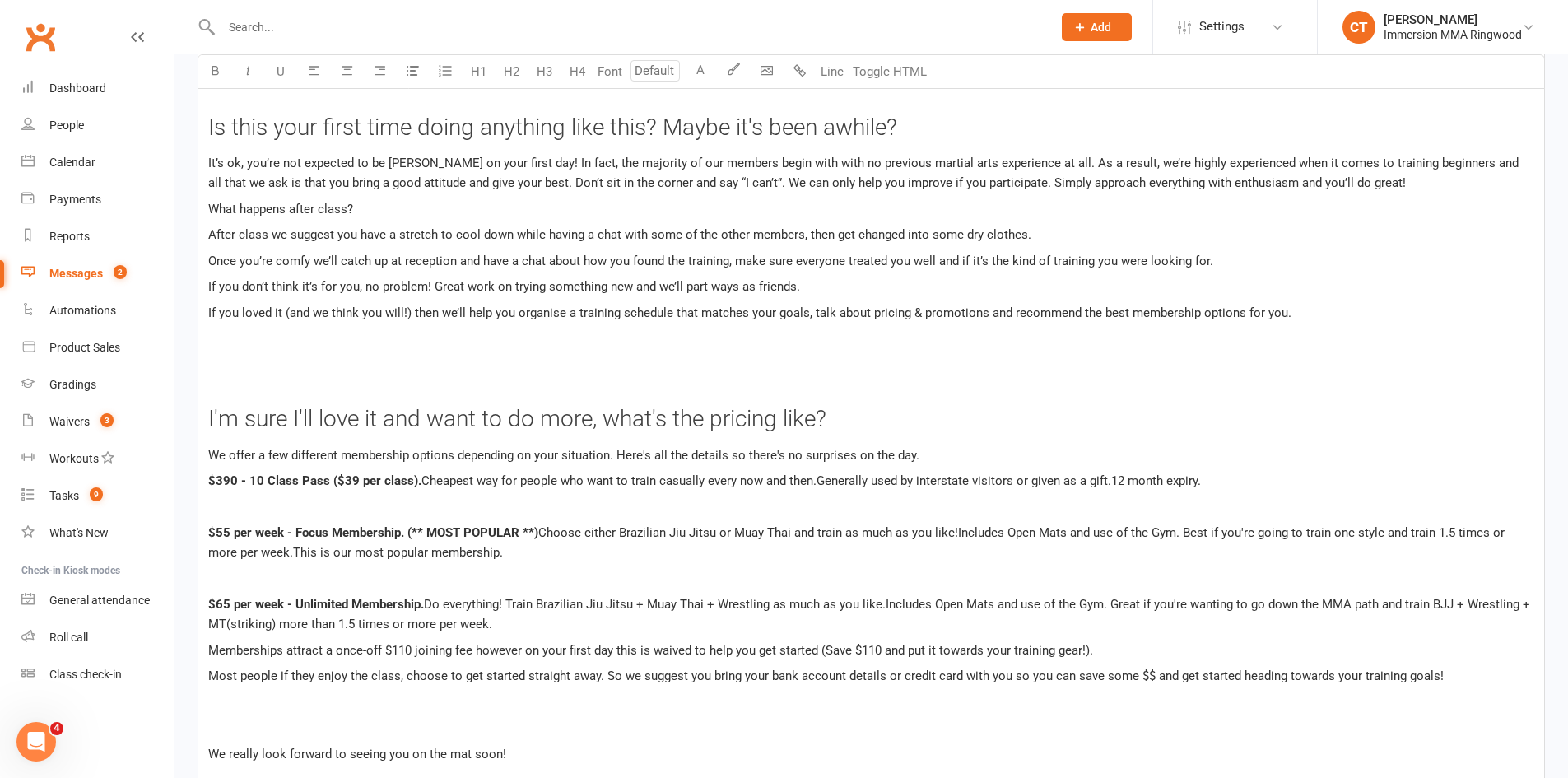
scroll to position [2992, 0]
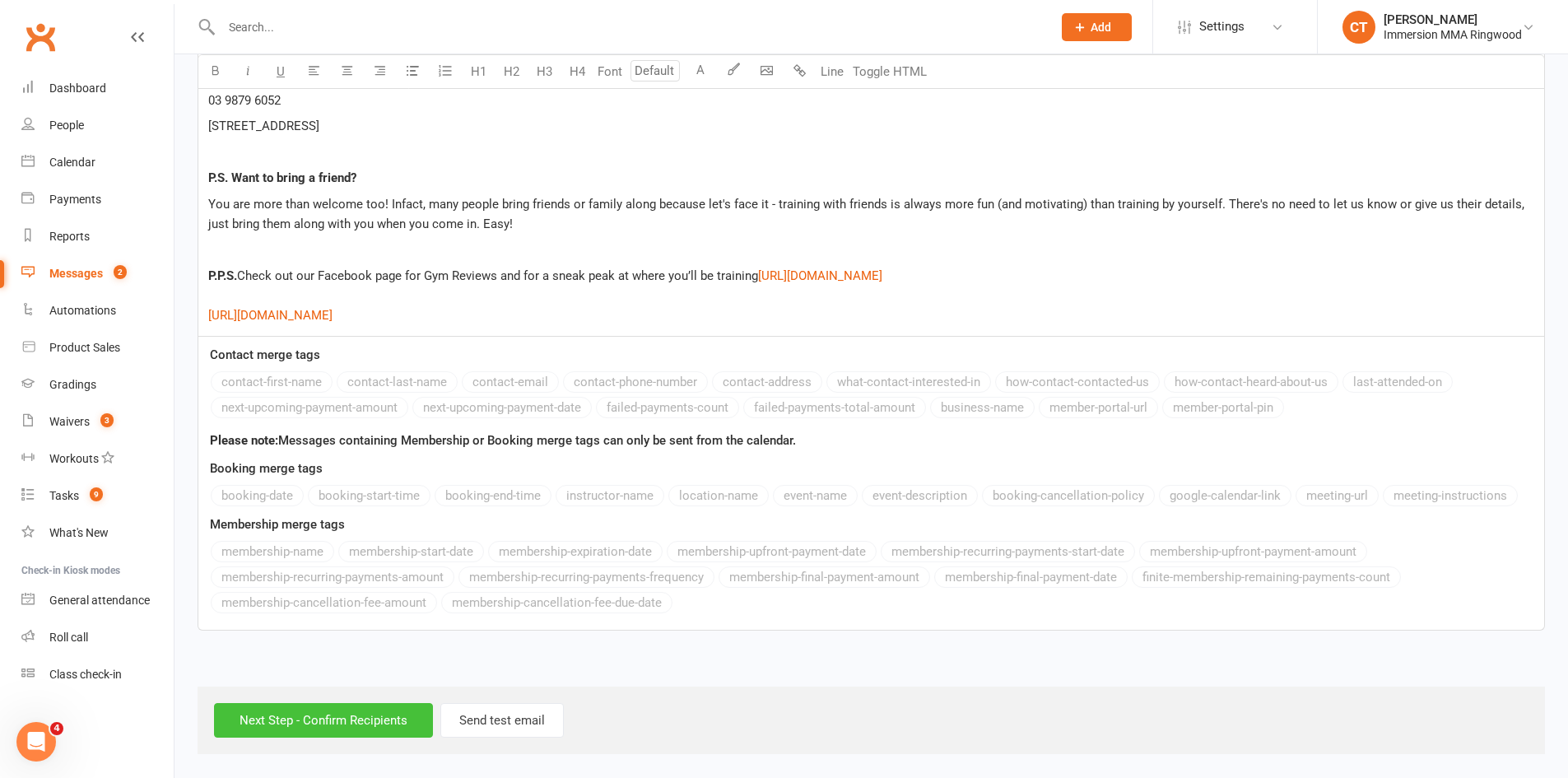
click at [325, 712] on input "Next Step - Confirm Recipients" at bounding box center [324, 721] width 219 height 35
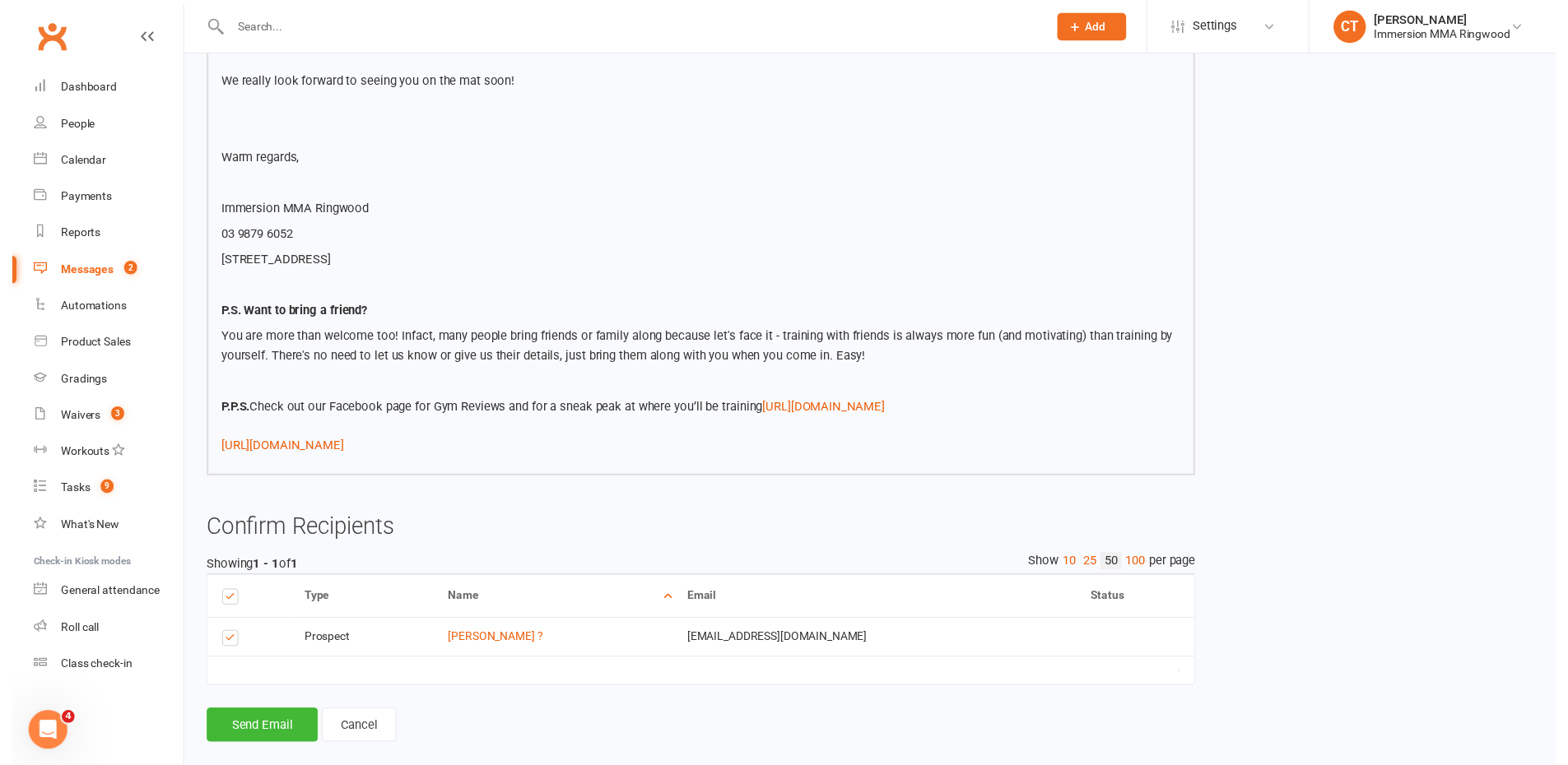
scroll to position [2737, 0]
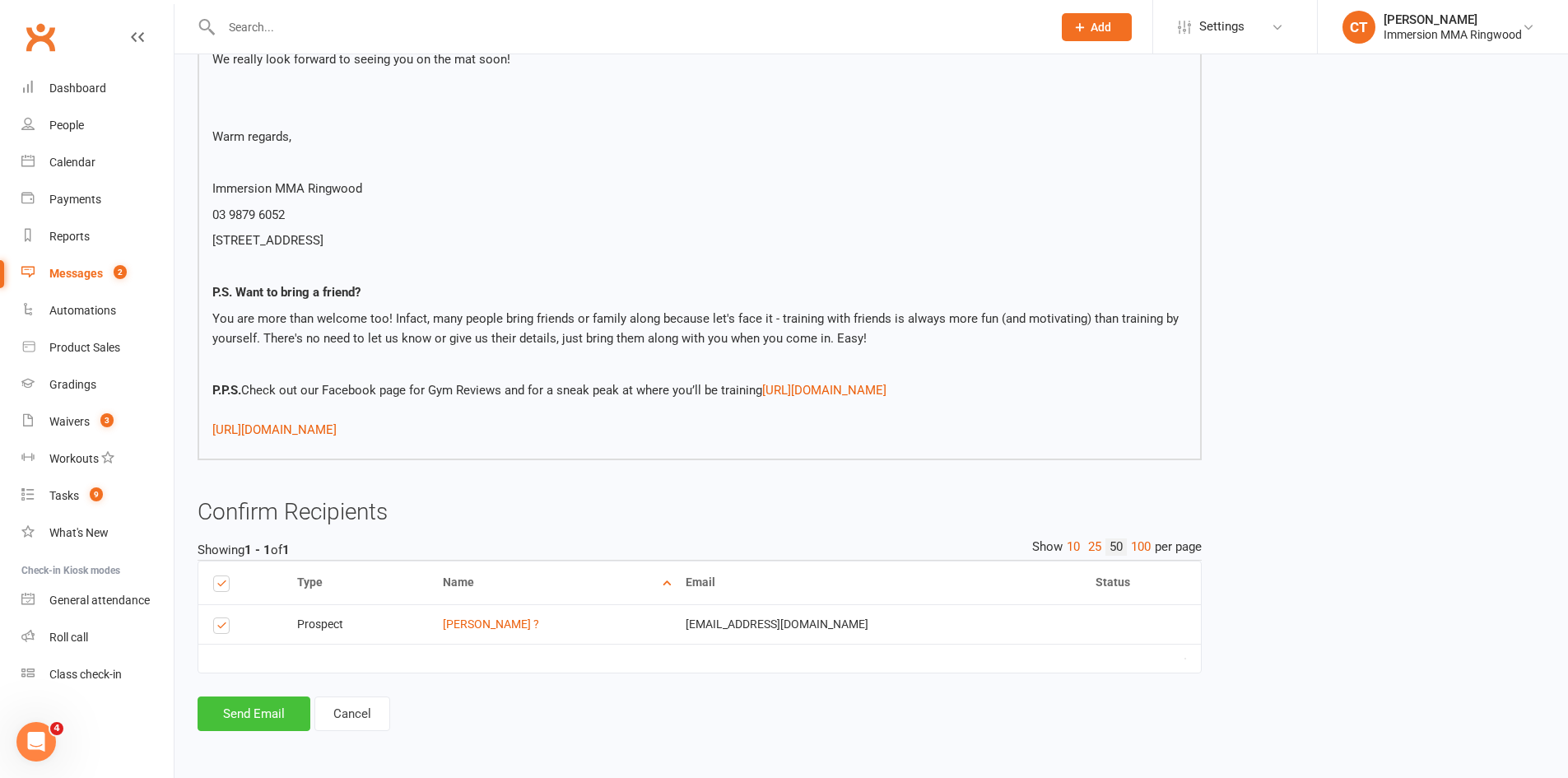
click at [258, 722] on button "Send Email" at bounding box center [254, 714] width 113 height 35
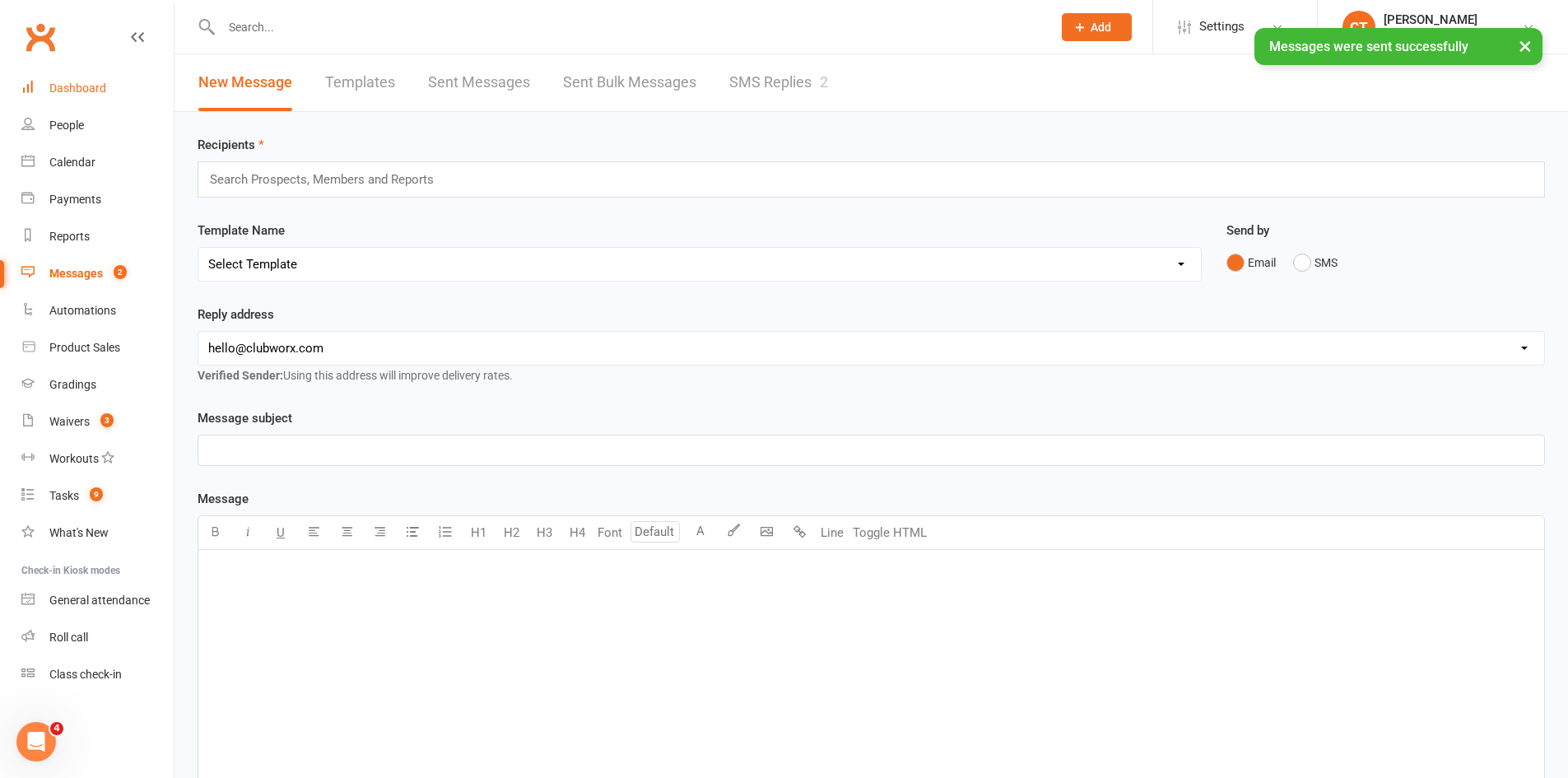
click at [95, 79] on link "Dashboard" at bounding box center [97, 88] width 152 height 37
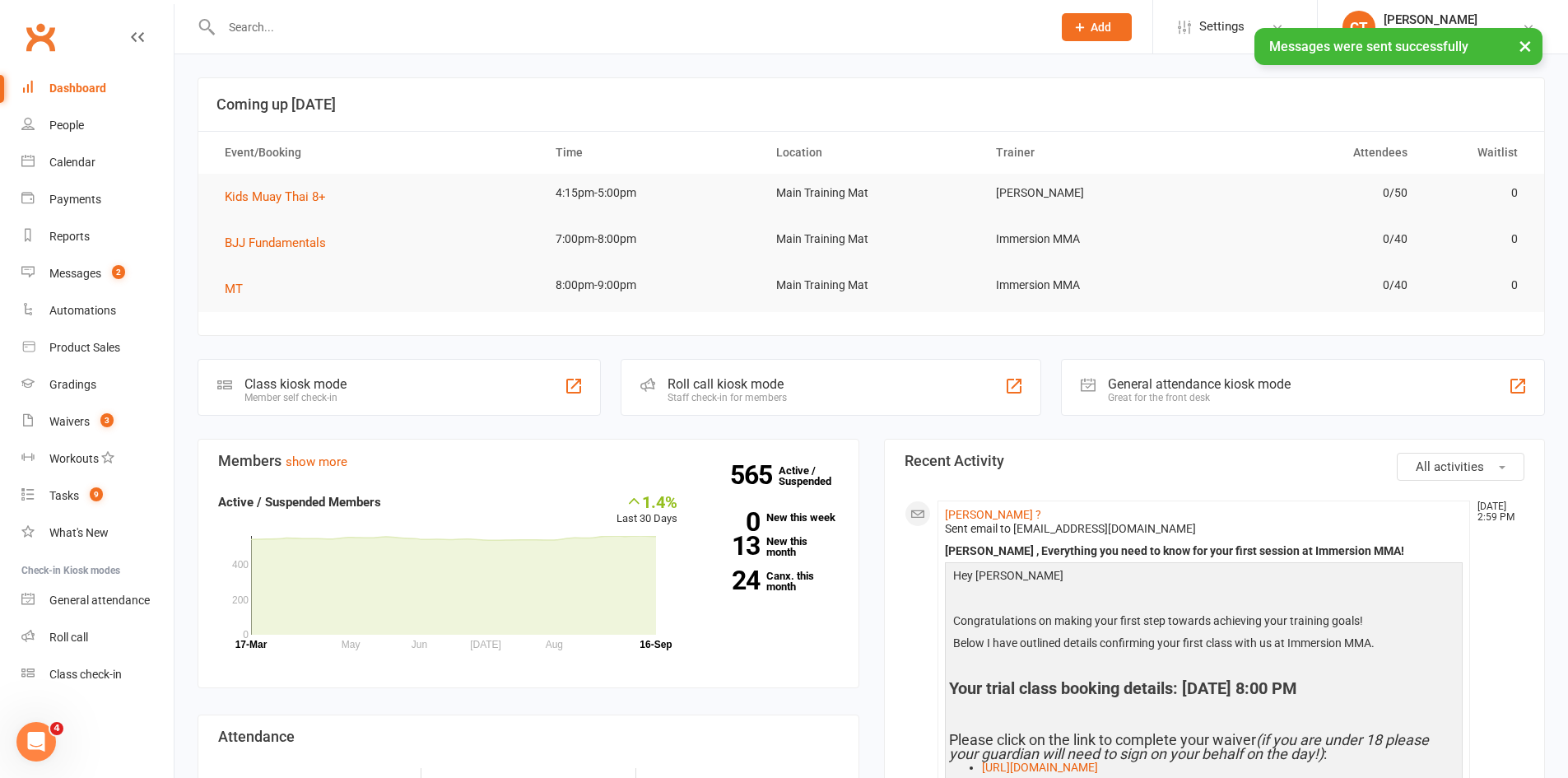
scroll to position [233, 0]
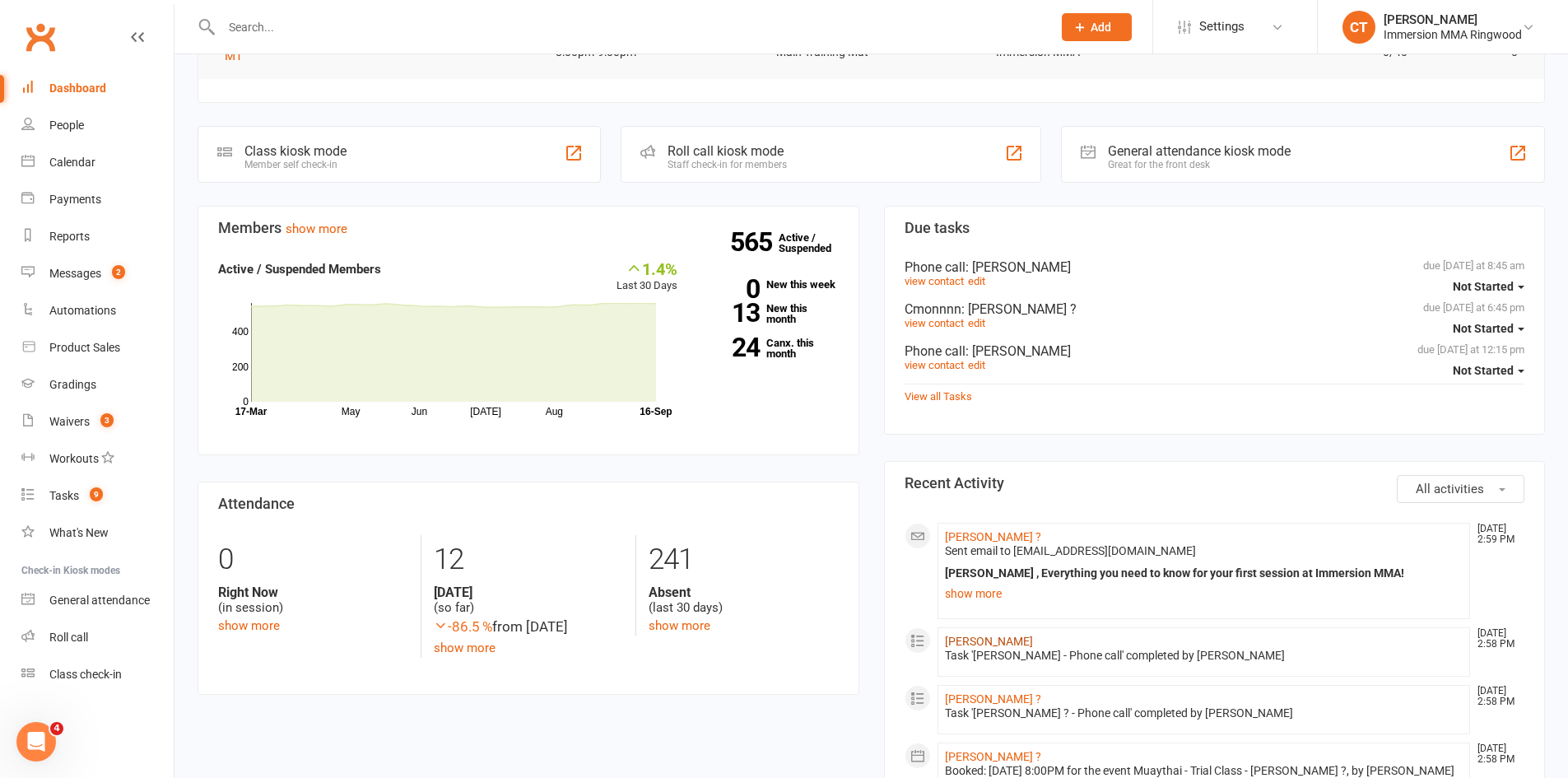
click at [957, 638] on link "Zac Spadafora" at bounding box center [989, 641] width 88 height 13
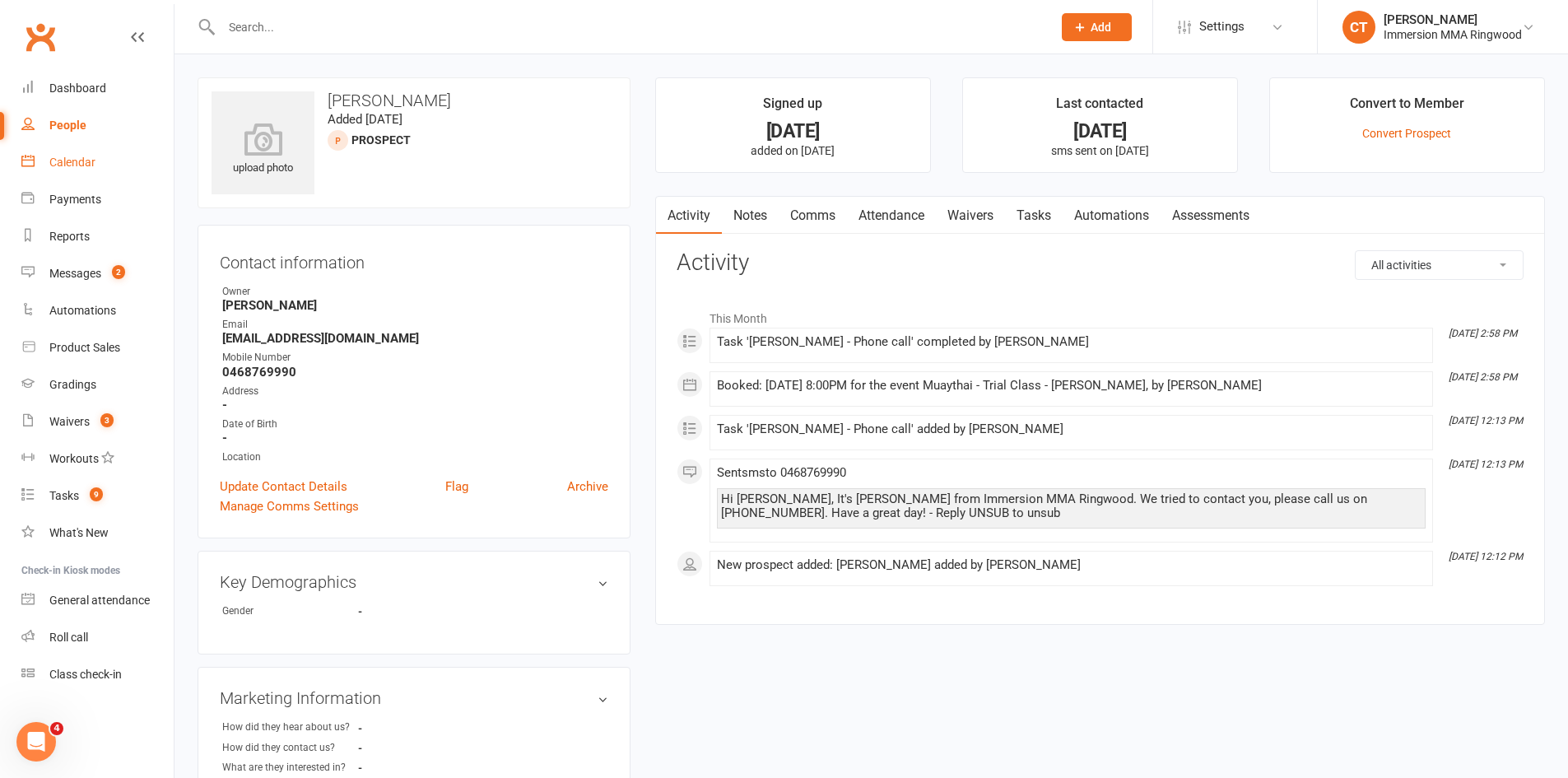
click at [42, 158] on link "Calendar" at bounding box center [97, 163] width 152 height 37
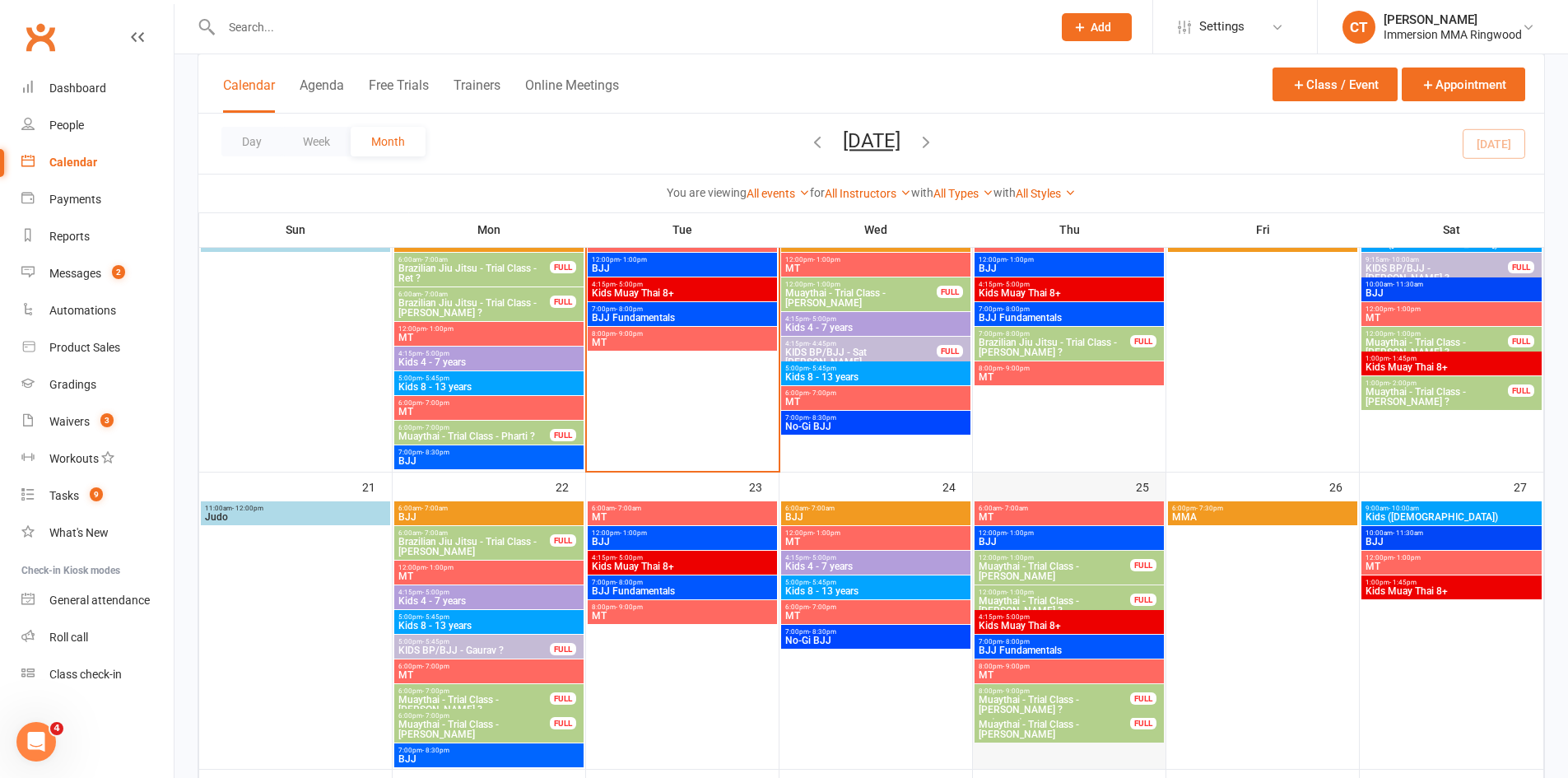
scroll to position [824, 0]
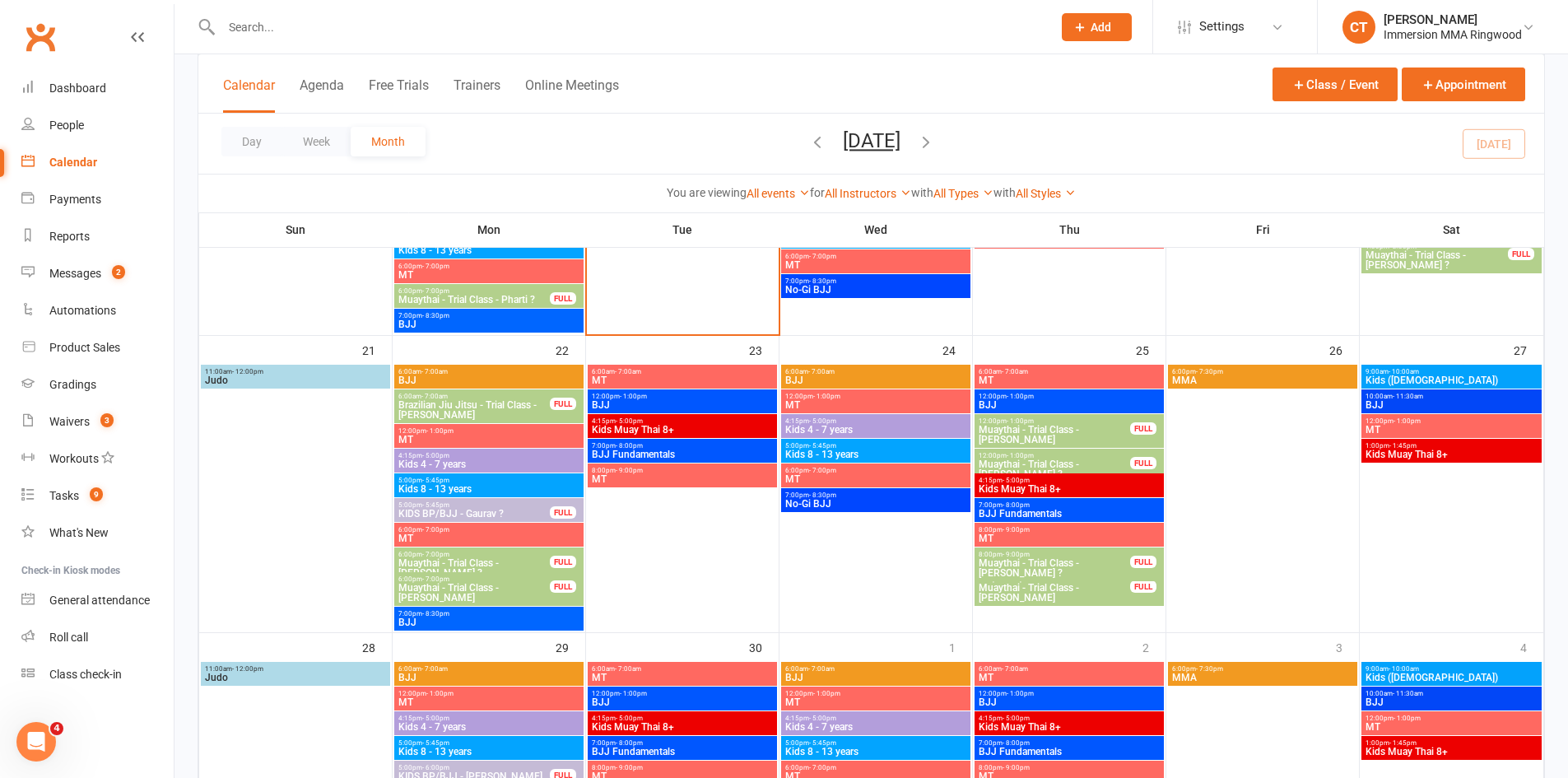
click at [1095, 594] on span "Muaythai - Trial Class - Zac Spadafora" at bounding box center [1054, 593] width 153 height 20
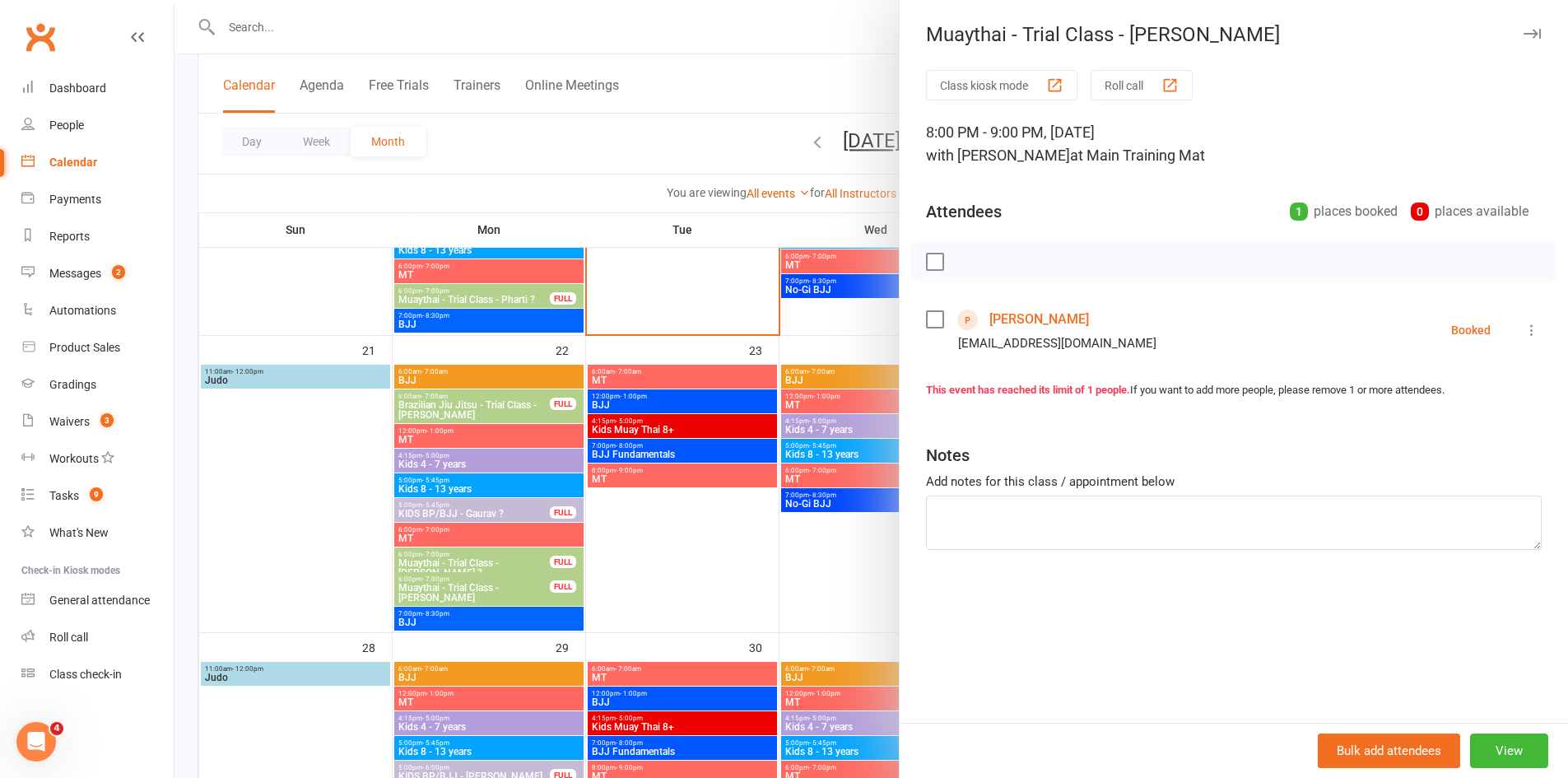
click at [1523, 329] on icon at bounding box center [1531, 330] width 17 height 17
click at [1421, 482] on link "Send message" at bounding box center [1459, 494] width 163 height 33
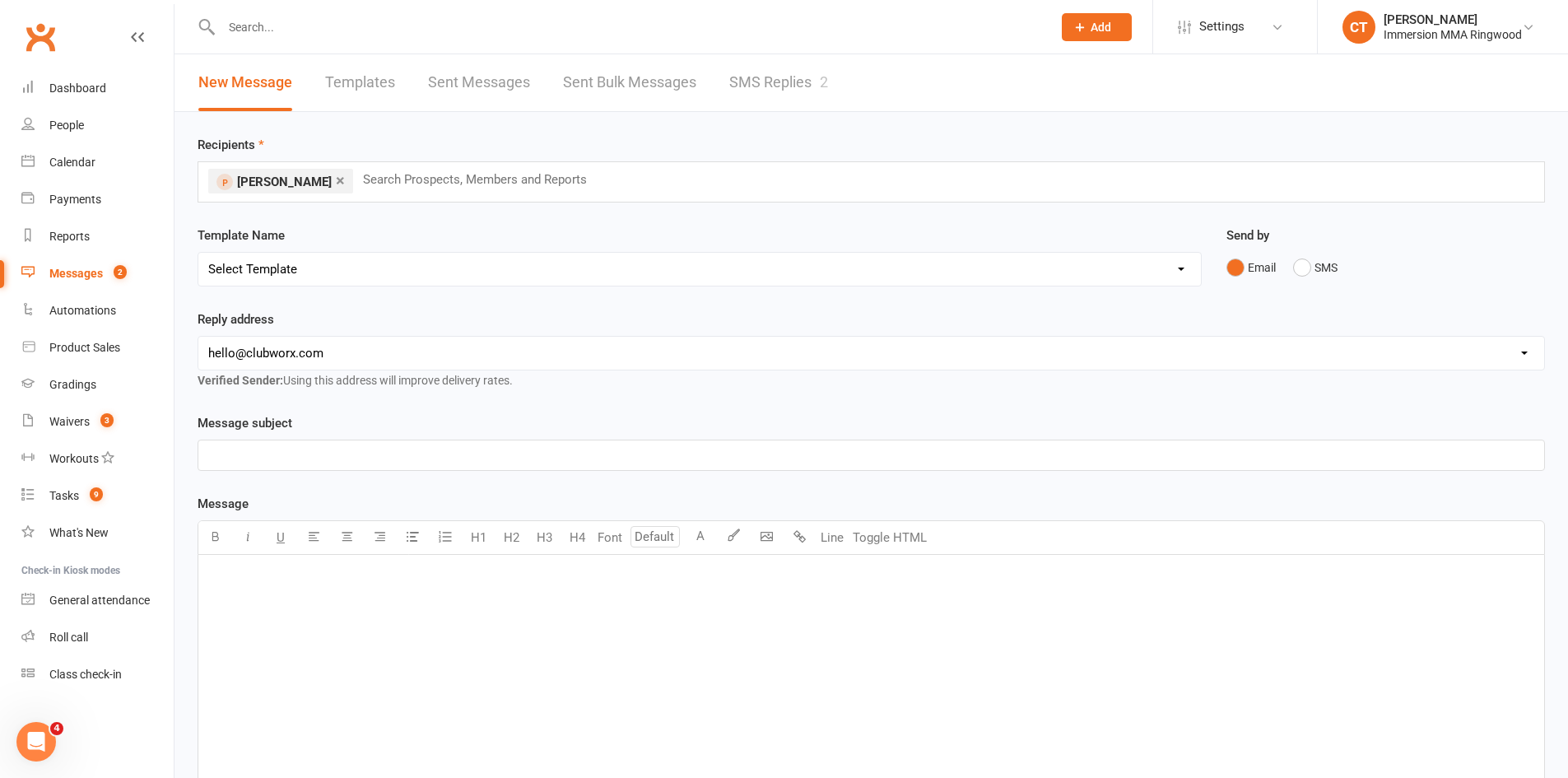
click at [245, 275] on select "Select Template [SMS] Chris - Call back message [SMS] Mark- Call back message […" at bounding box center [700, 269] width 1003 height 33
select select "3"
click at [198, 252] on select "Select Template [SMS] Chris - Call back message [SMS] Mark- Call back message […" at bounding box center [700, 269] width 1003 height 33
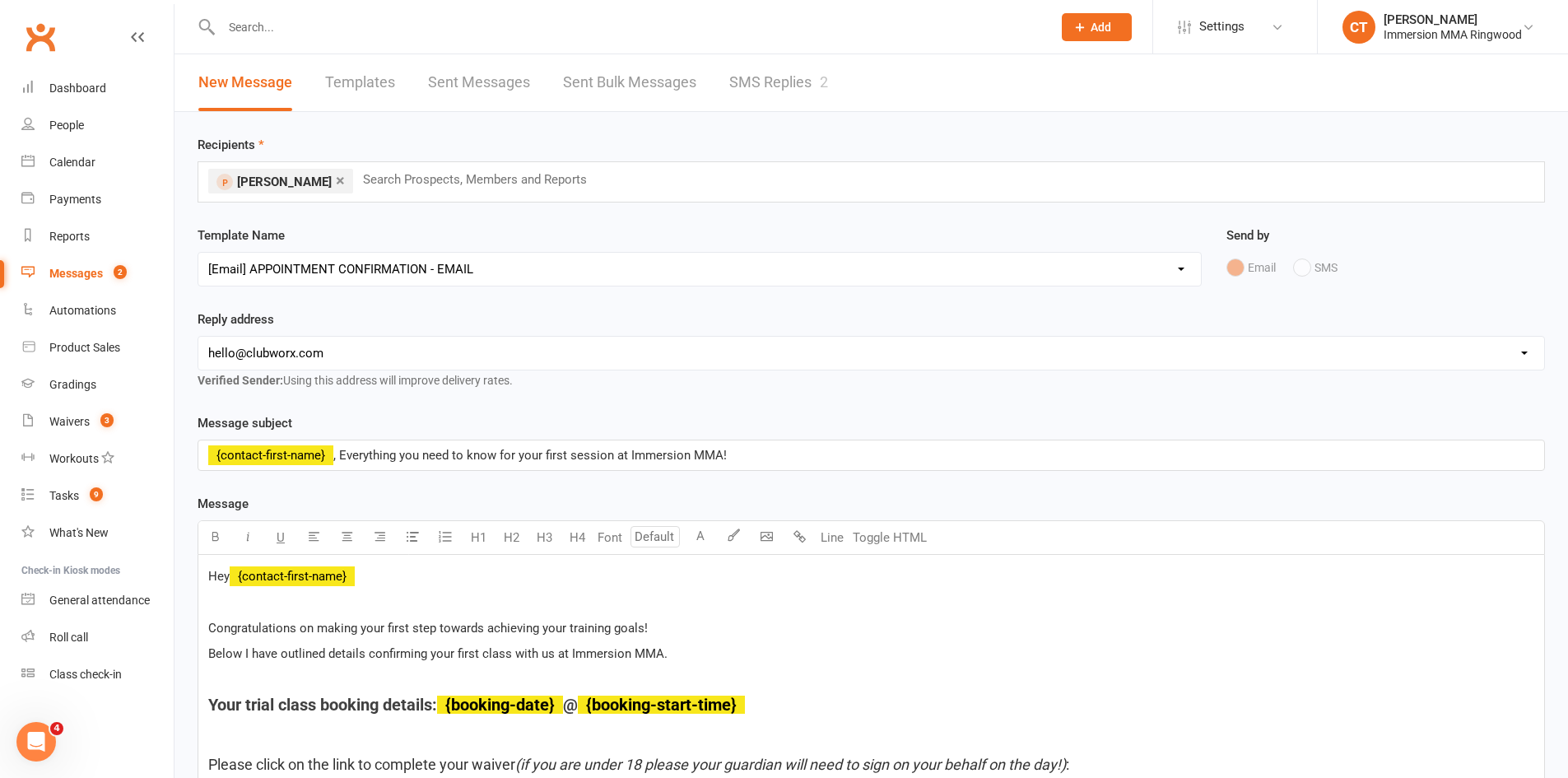
click at [268, 353] on select "hello@clubworx.com ringwood@immersionmma.com.au david@immersionmma.com.au lee@i…" at bounding box center [871, 354] width 1346 height 33
select select "1"
click at [198, 337] on select "hello@clubworx.com ringwood@immersionmma.com.au david@immersionmma.com.au lee@i…" at bounding box center [871, 354] width 1346 height 33
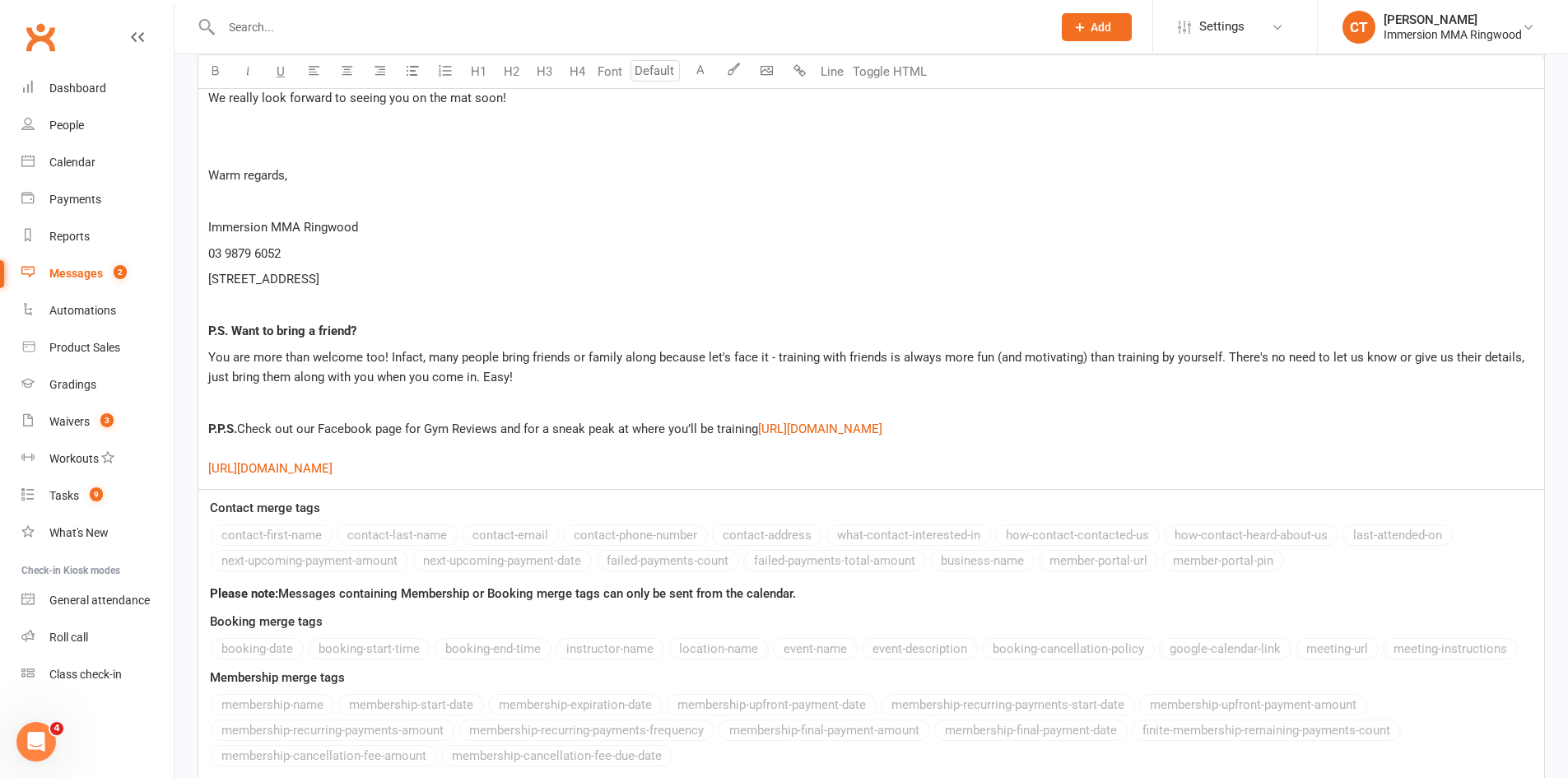
scroll to position [2992, 0]
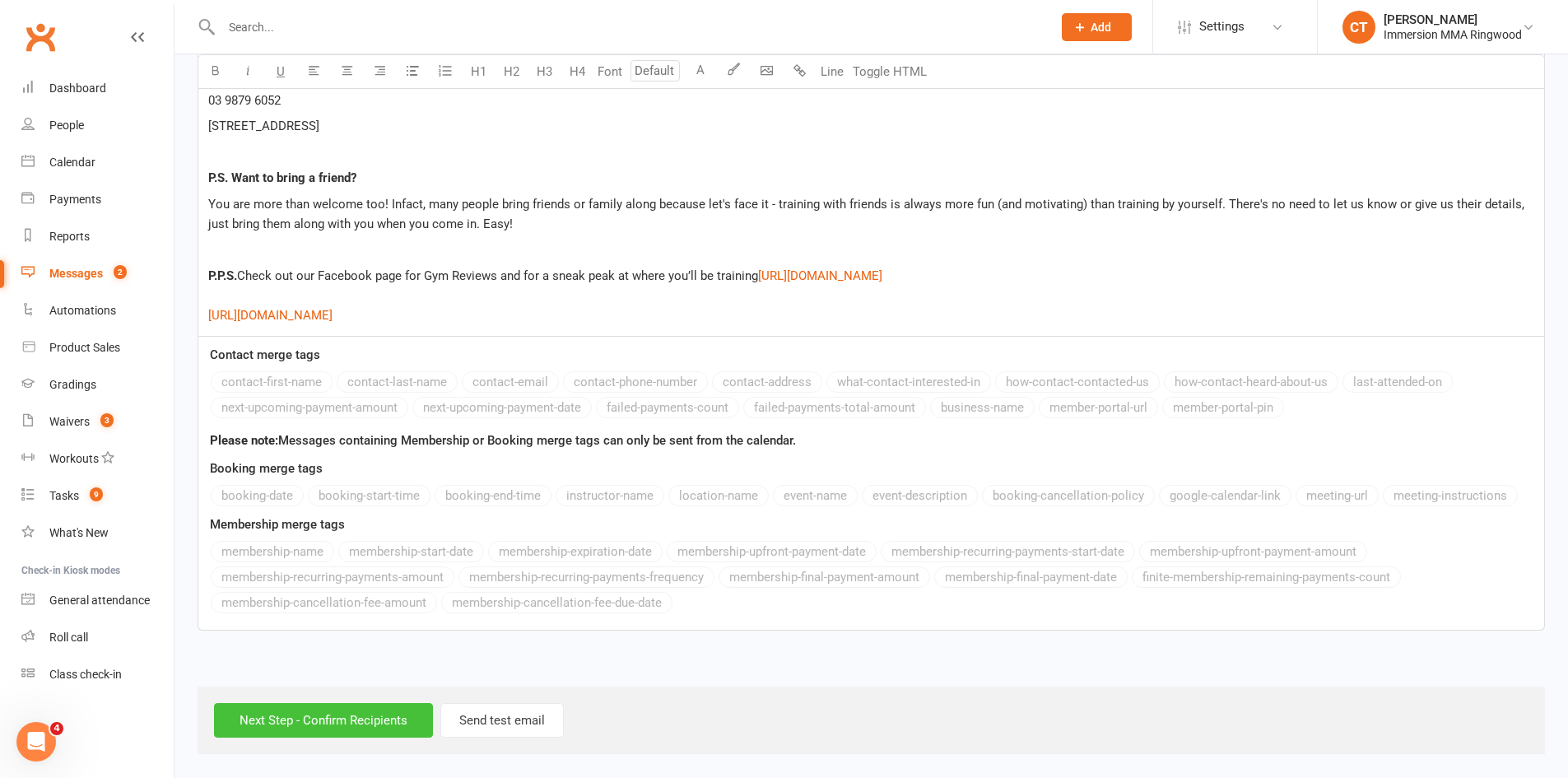
click at [278, 713] on input "Next Step - Confirm Recipients" at bounding box center [324, 721] width 219 height 35
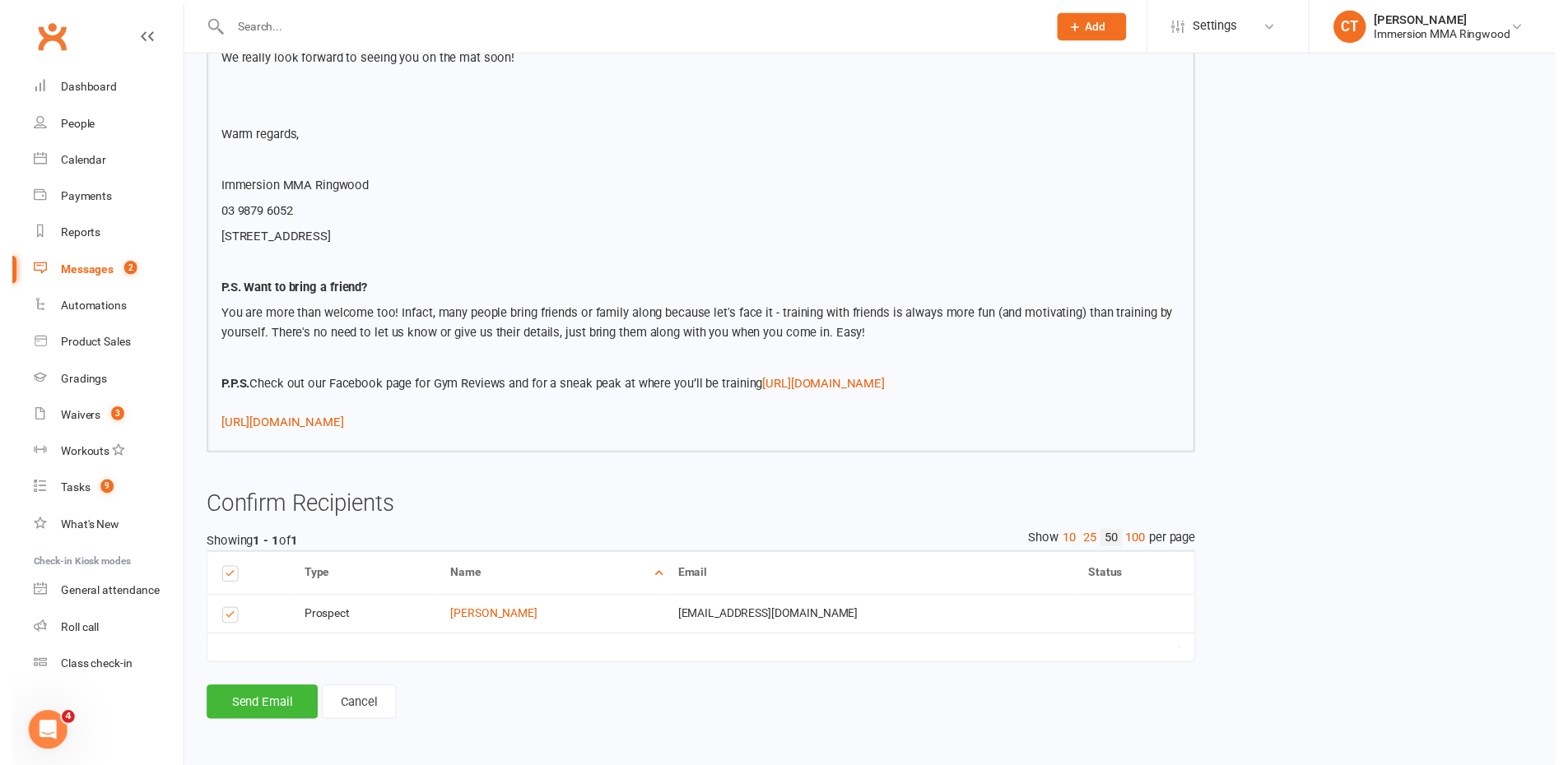
scroll to position [2737, 0]
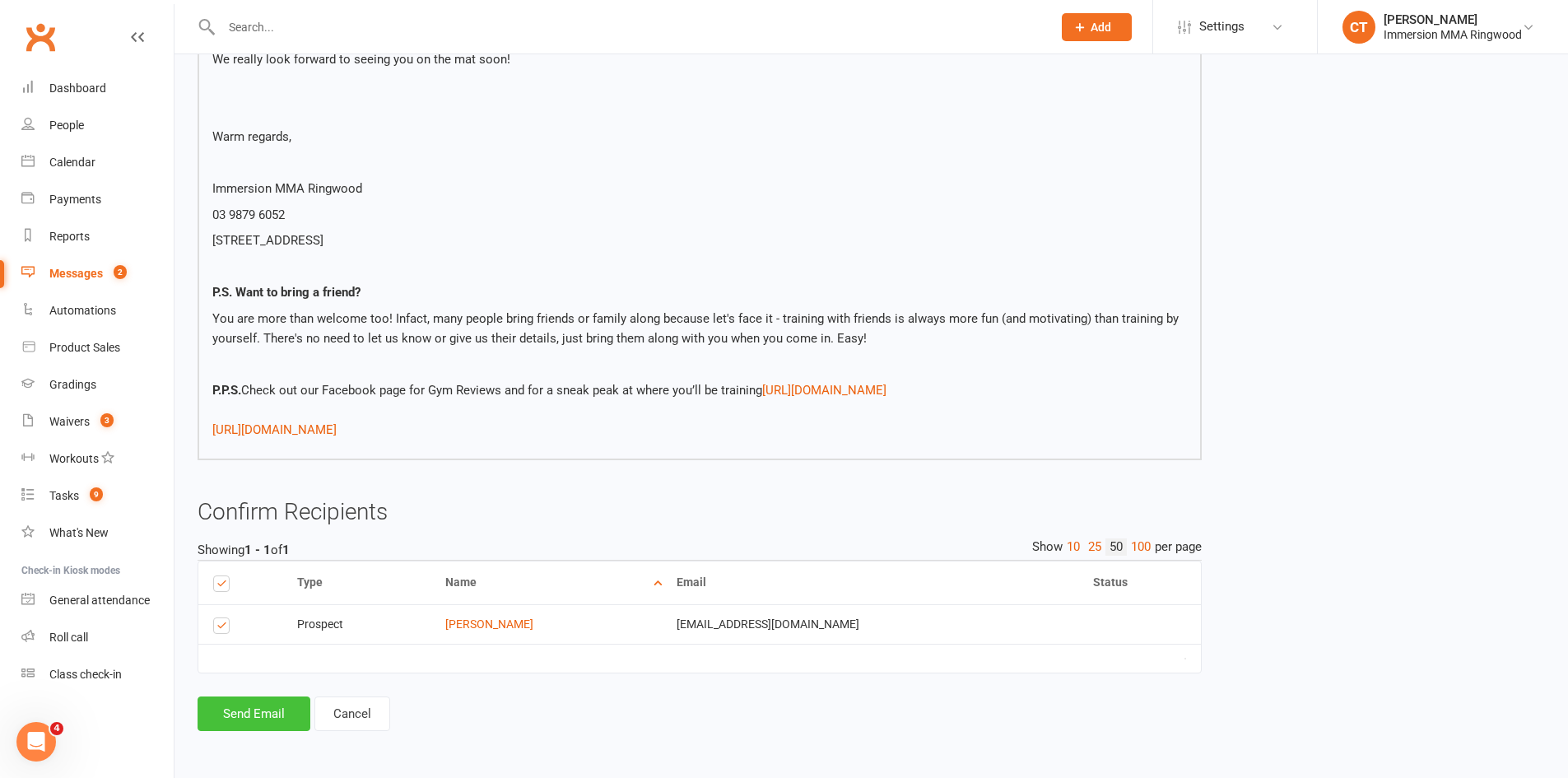
click at [273, 706] on button "Send Email" at bounding box center [254, 714] width 113 height 35
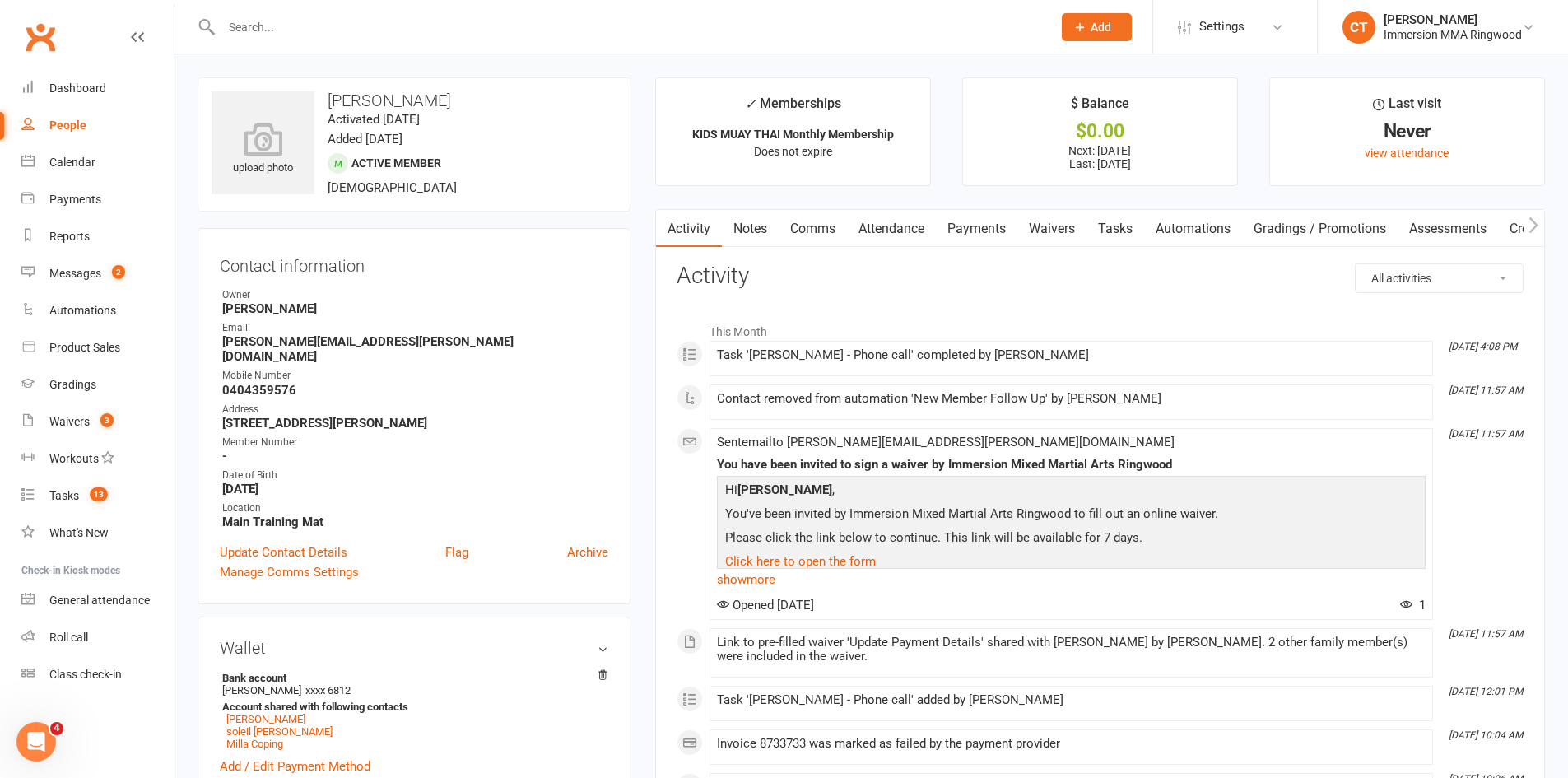
click at [1131, 228] on link "Tasks" at bounding box center [1115, 229] width 57 height 38
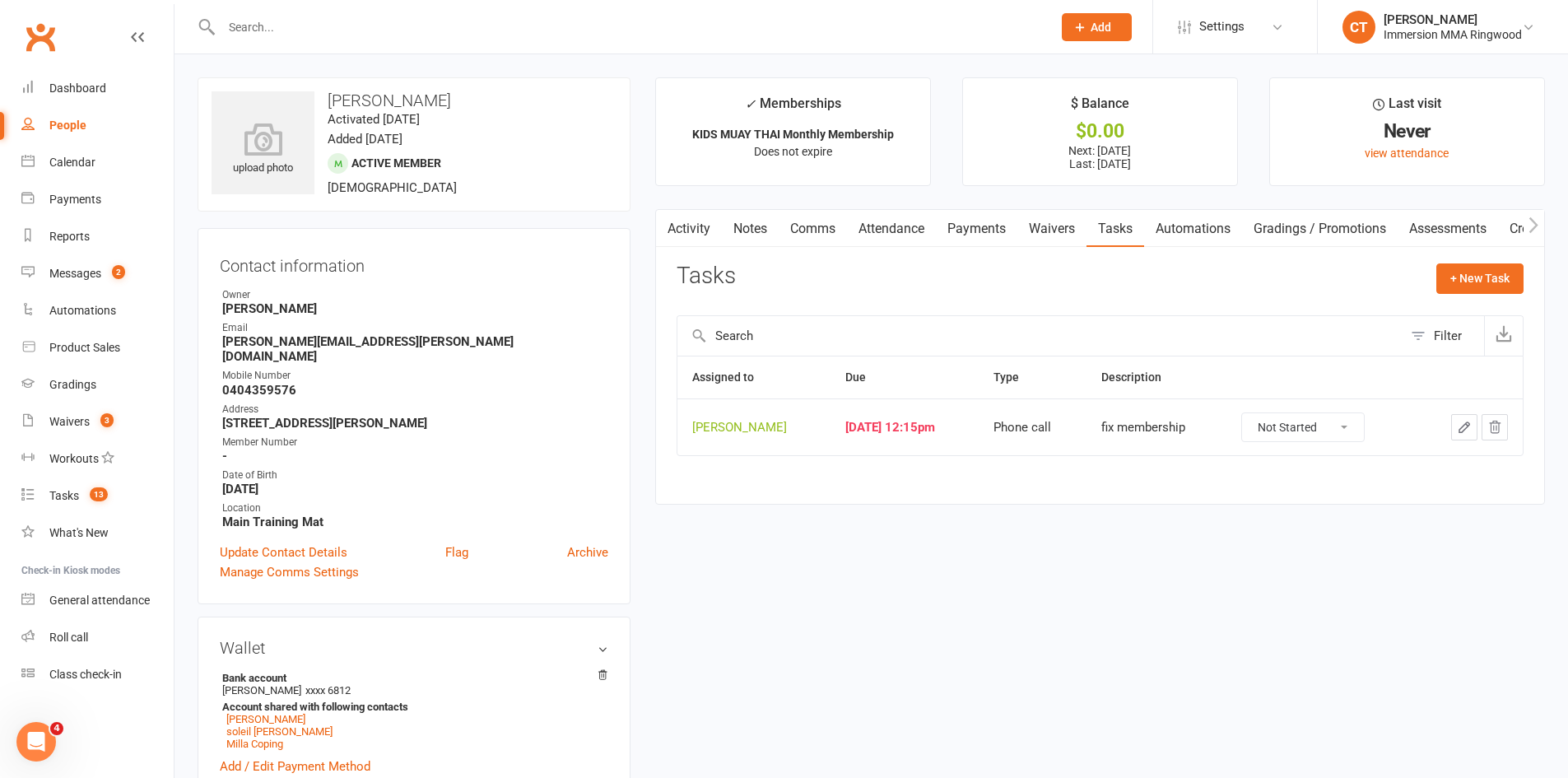
click at [1453, 436] on button "button" at bounding box center [1464, 428] width 27 height 27
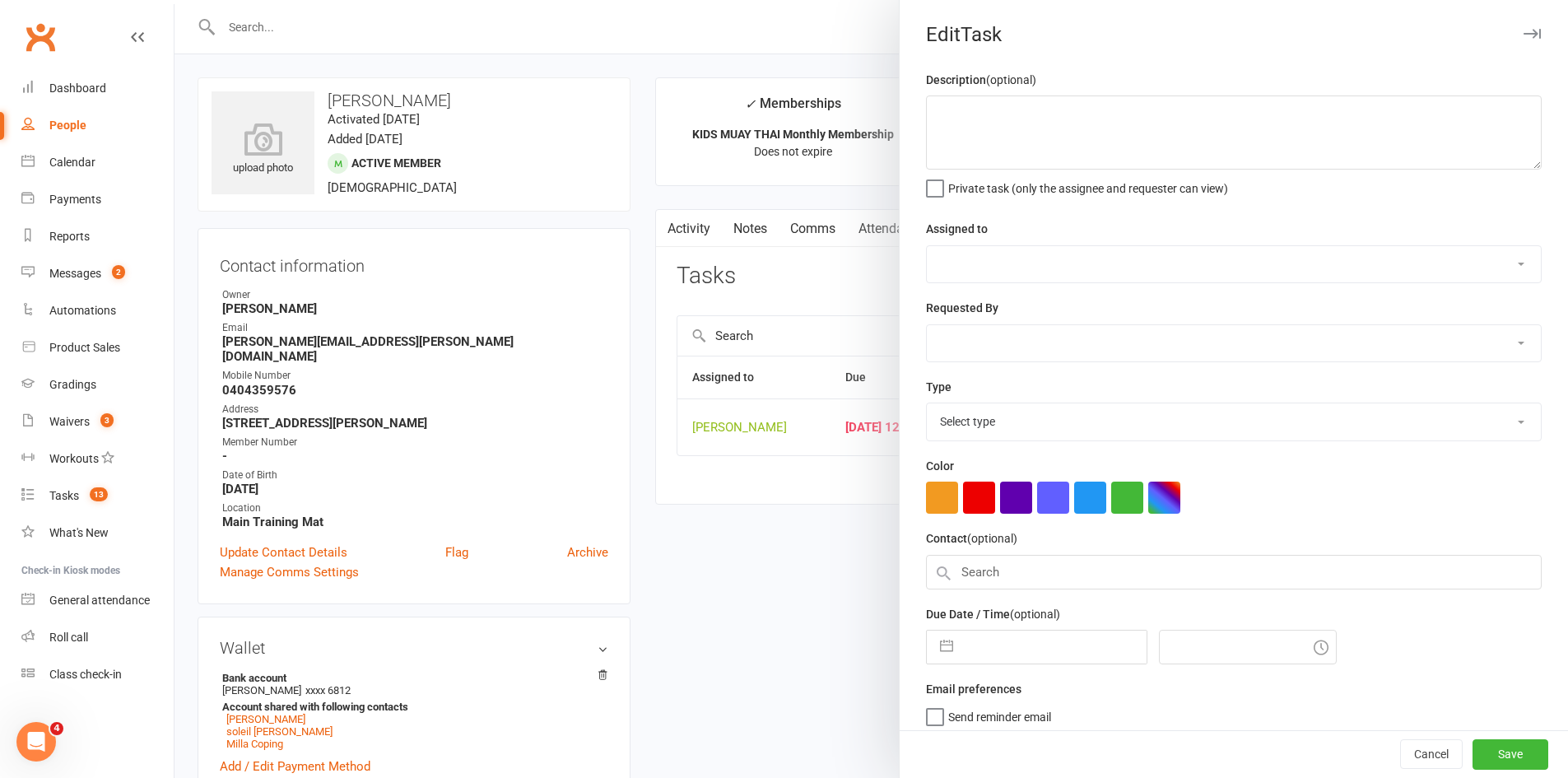
type textarea "fix membership"
select select "11984"
type input "[DATE]"
type input "12:15pm"
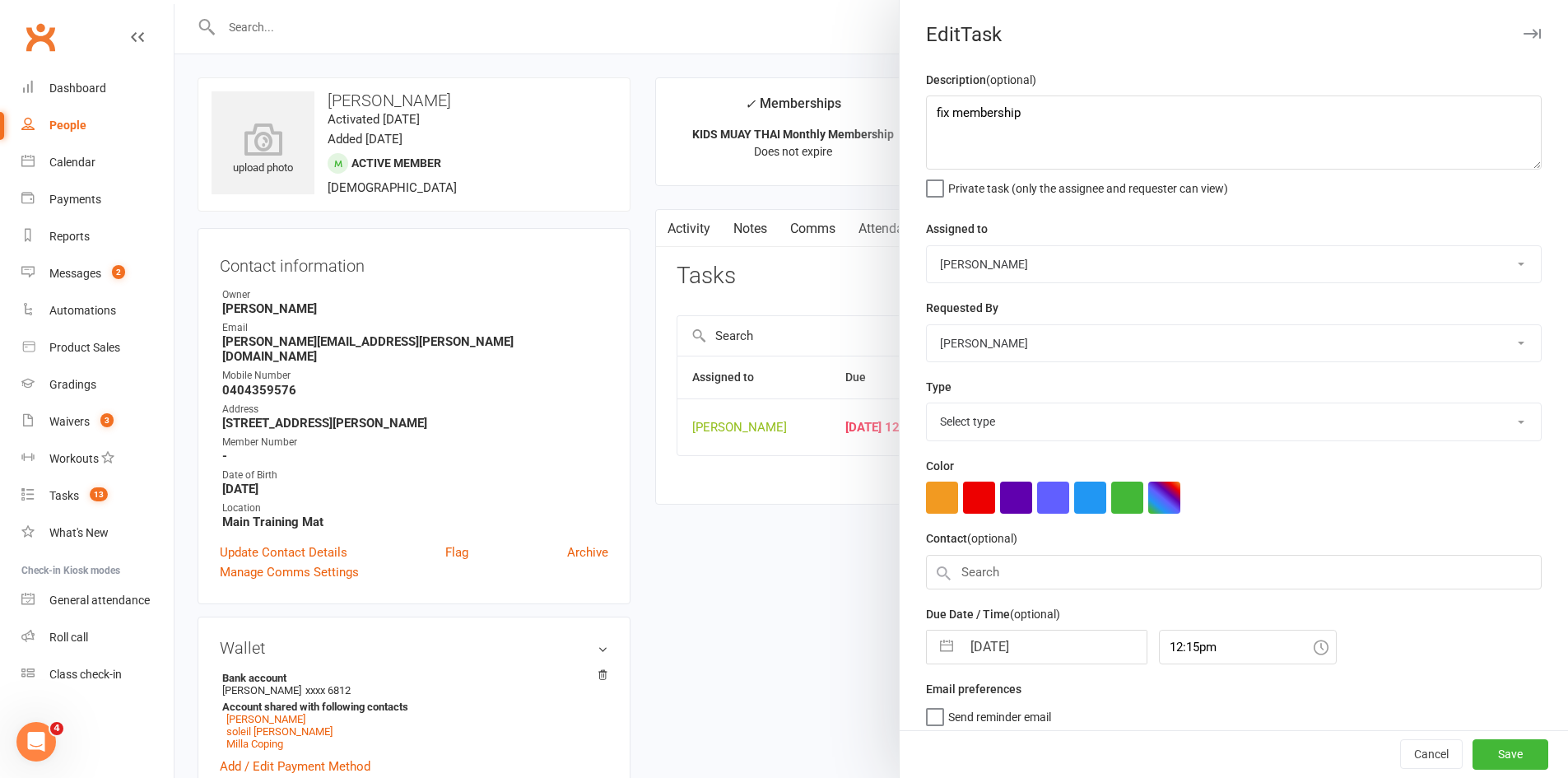
select select "6641"
click at [990, 658] on input "[DATE]" at bounding box center [1053, 643] width 185 height 33
select select "7"
select select "2025"
select select "8"
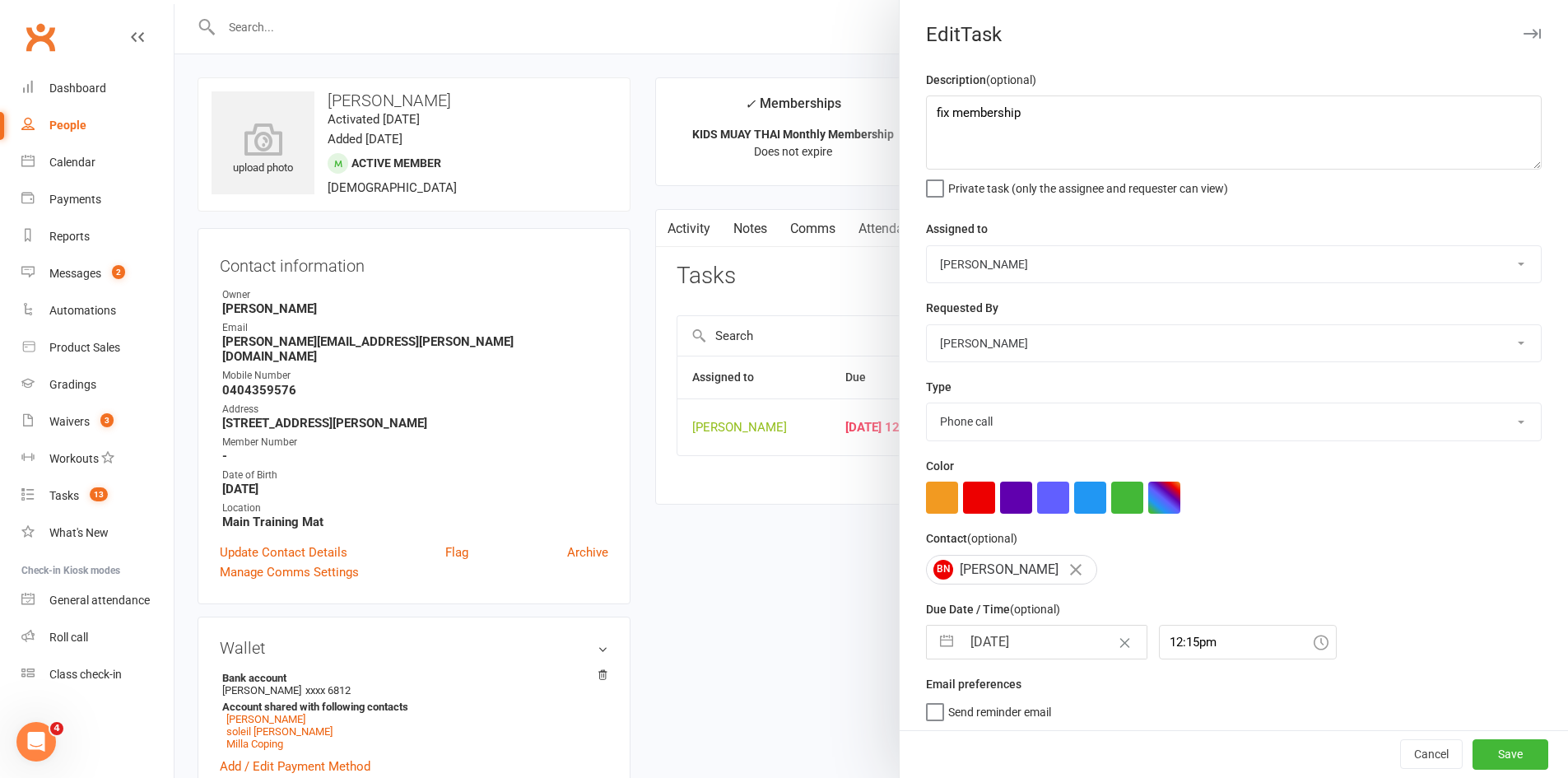
select select "2025"
select select "9"
select select "2025"
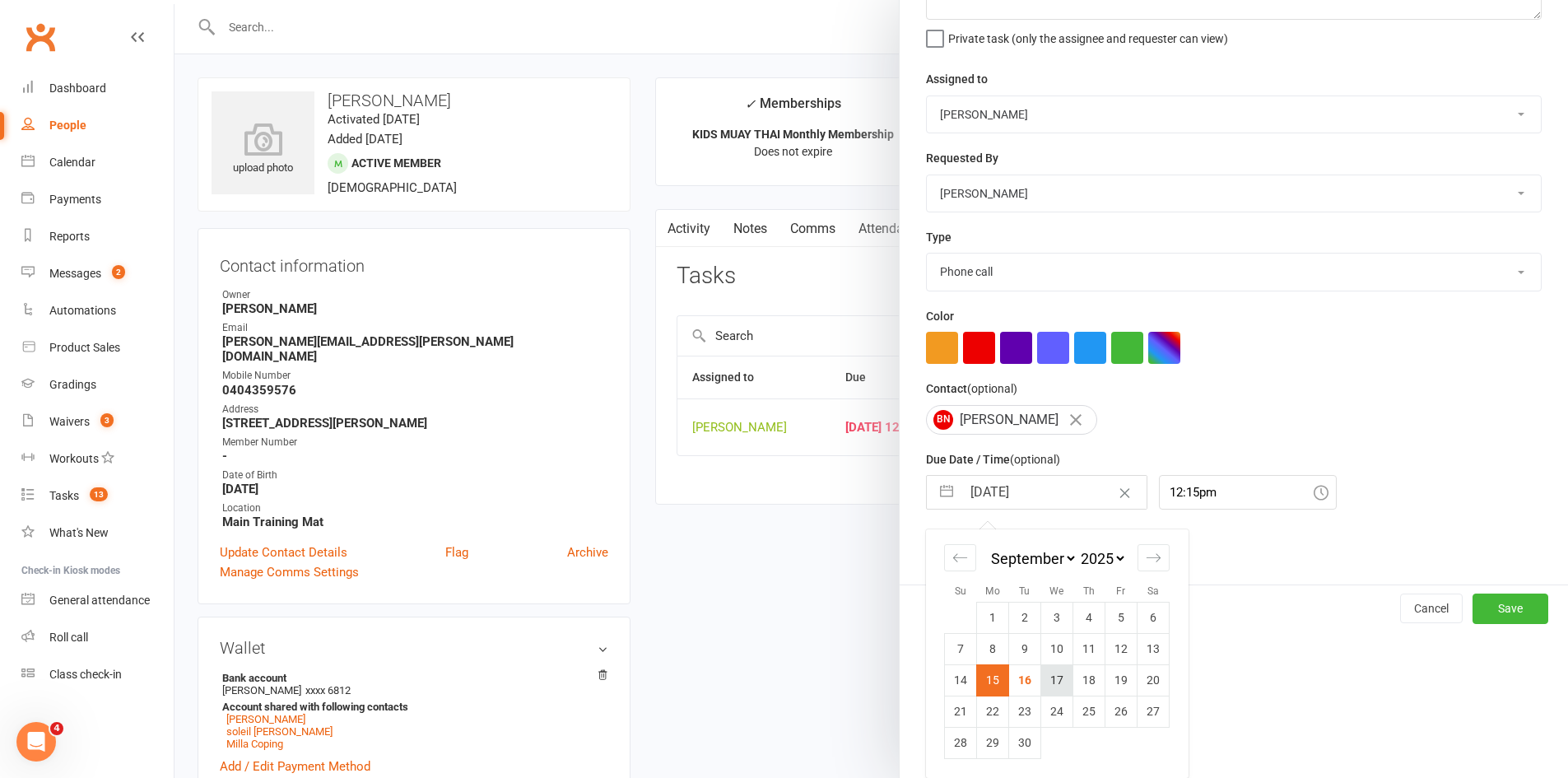
click at [1044, 680] on td "17" at bounding box center [1057, 680] width 32 height 32
type input "[DATE]"
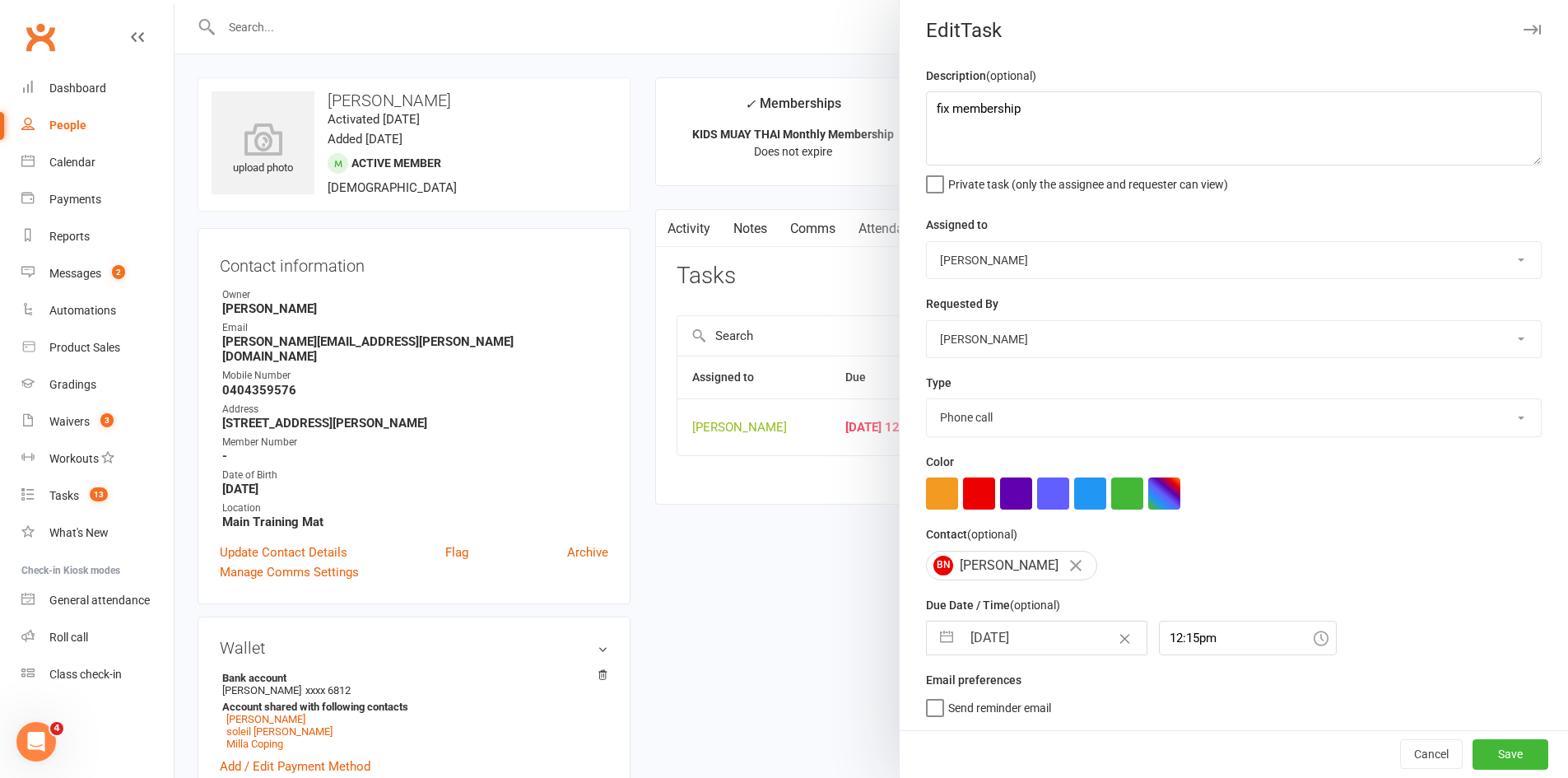
scroll to position [11, 0]
click at [1473, 756] on button "Save" at bounding box center [1510, 754] width 76 height 30
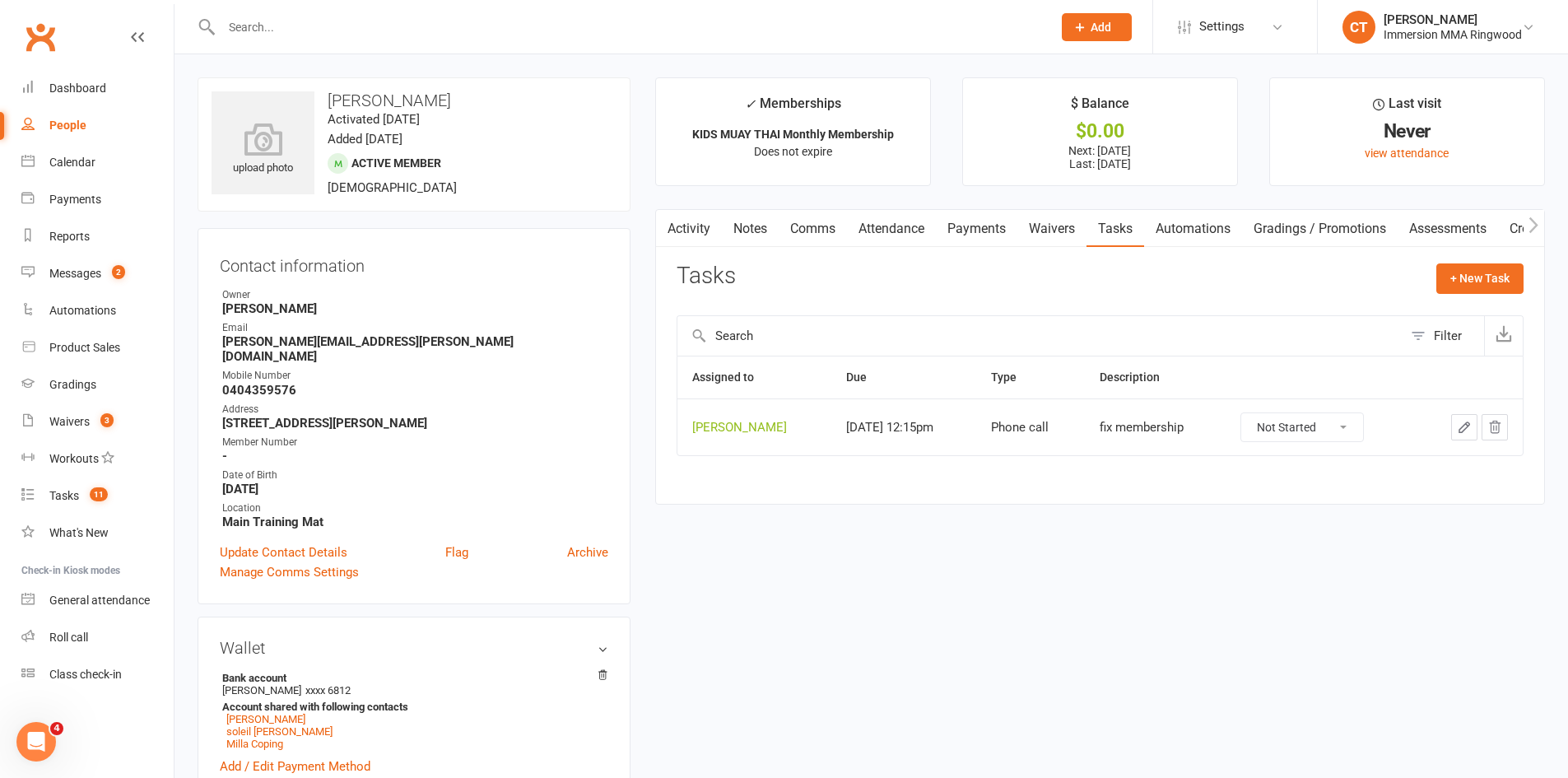
click at [987, 221] on link "Payments" at bounding box center [976, 229] width 81 height 38
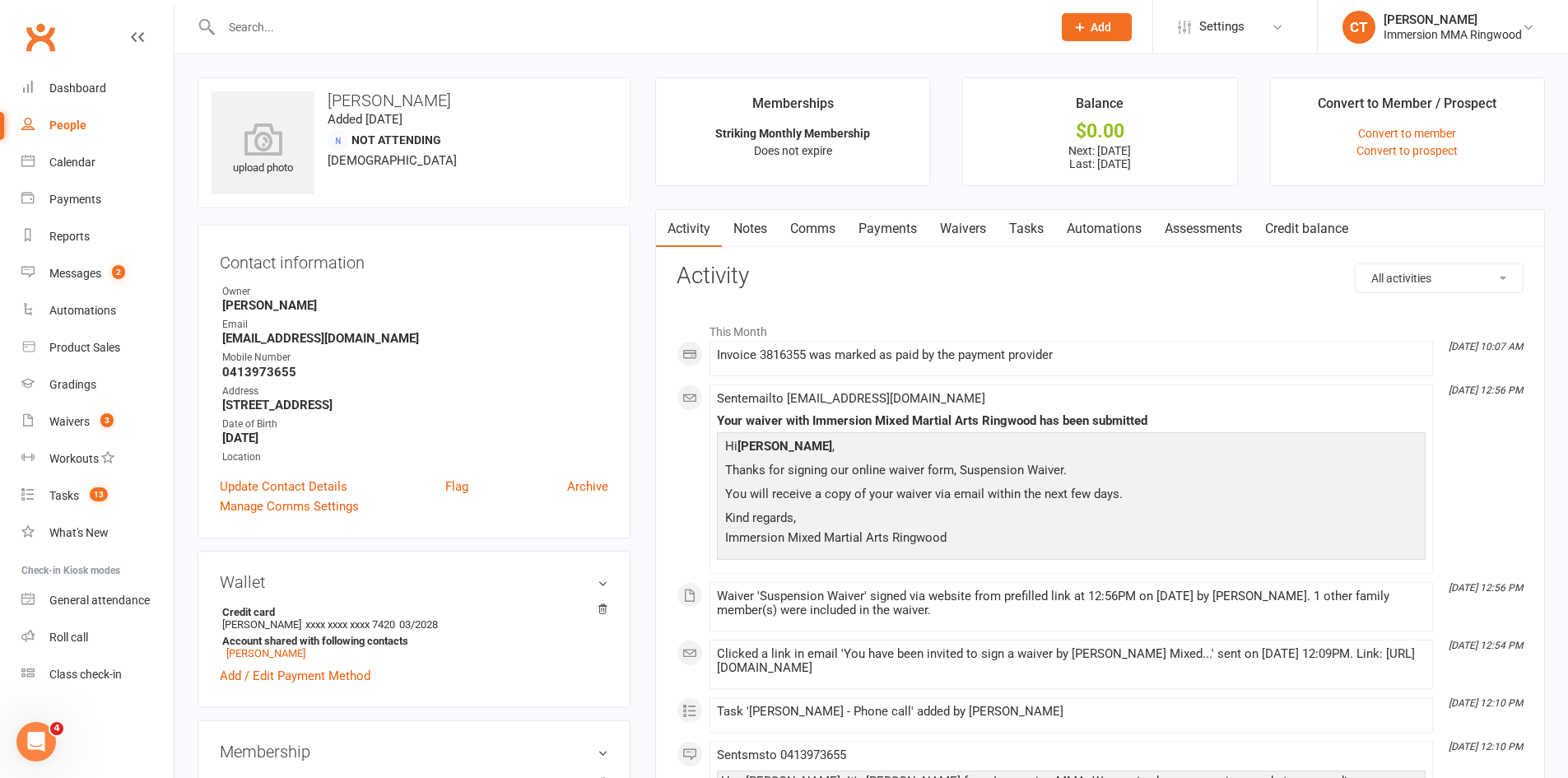
click at [324, 29] on input "text" at bounding box center [628, 27] width 824 height 23
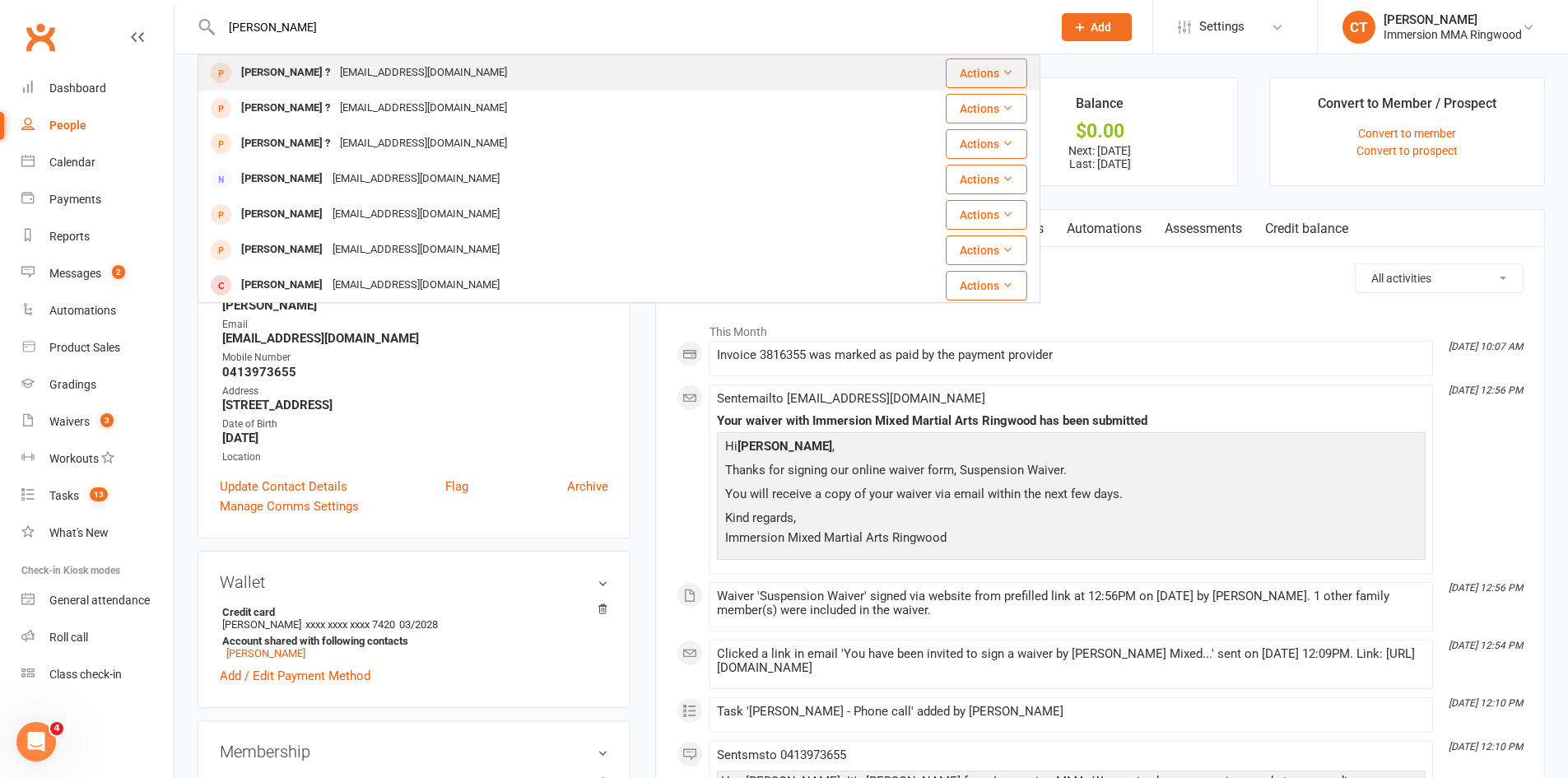
type input "[PERSON_NAME]"
click at [335, 71] on div "[EMAIL_ADDRESS][DOMAIN_NAME]" at bounding box center [423, 72] width 177 height 24
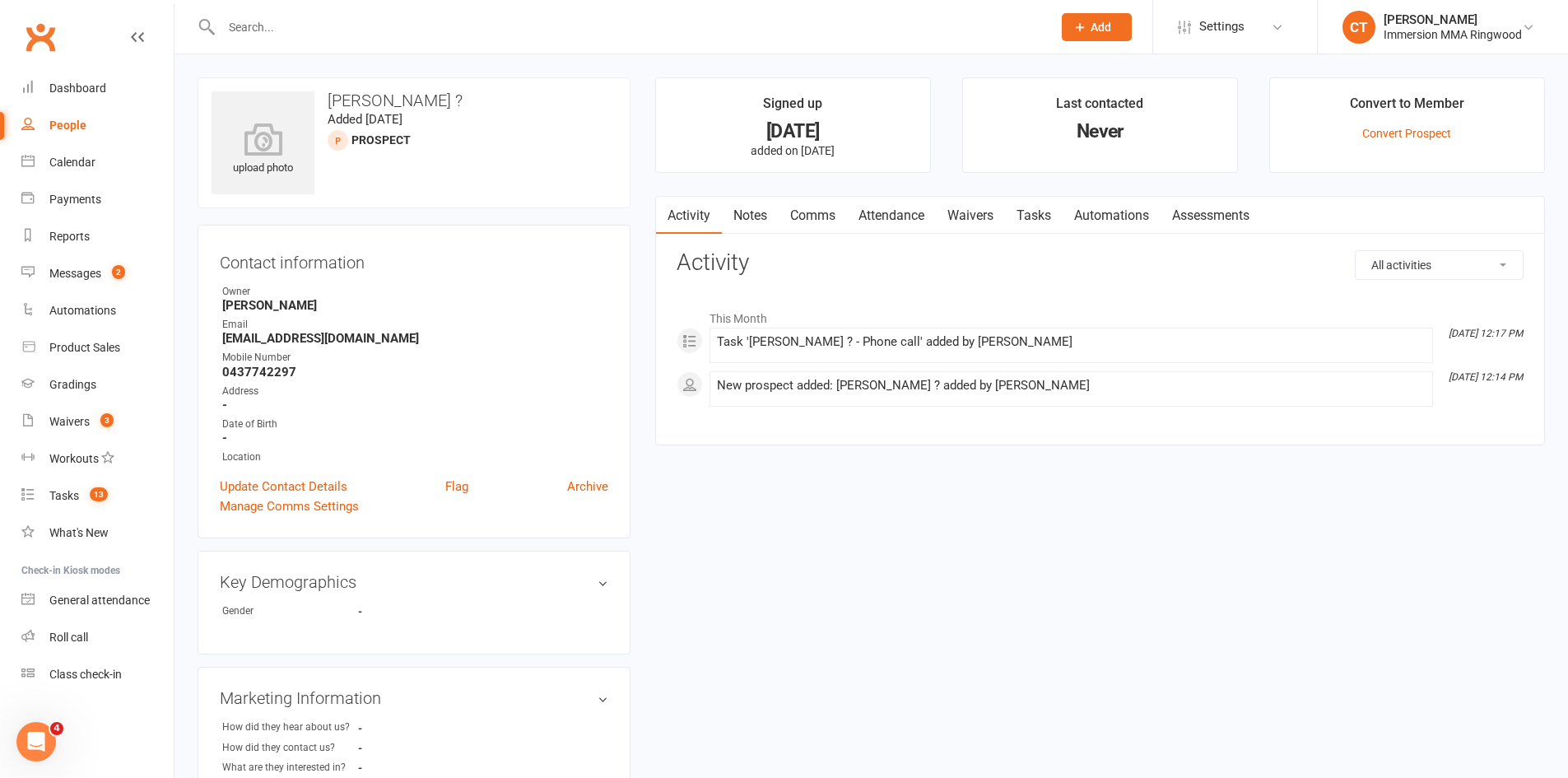
click at [747, 217] on link "Notes" at bounding box center [750, 216] width 56 height 38
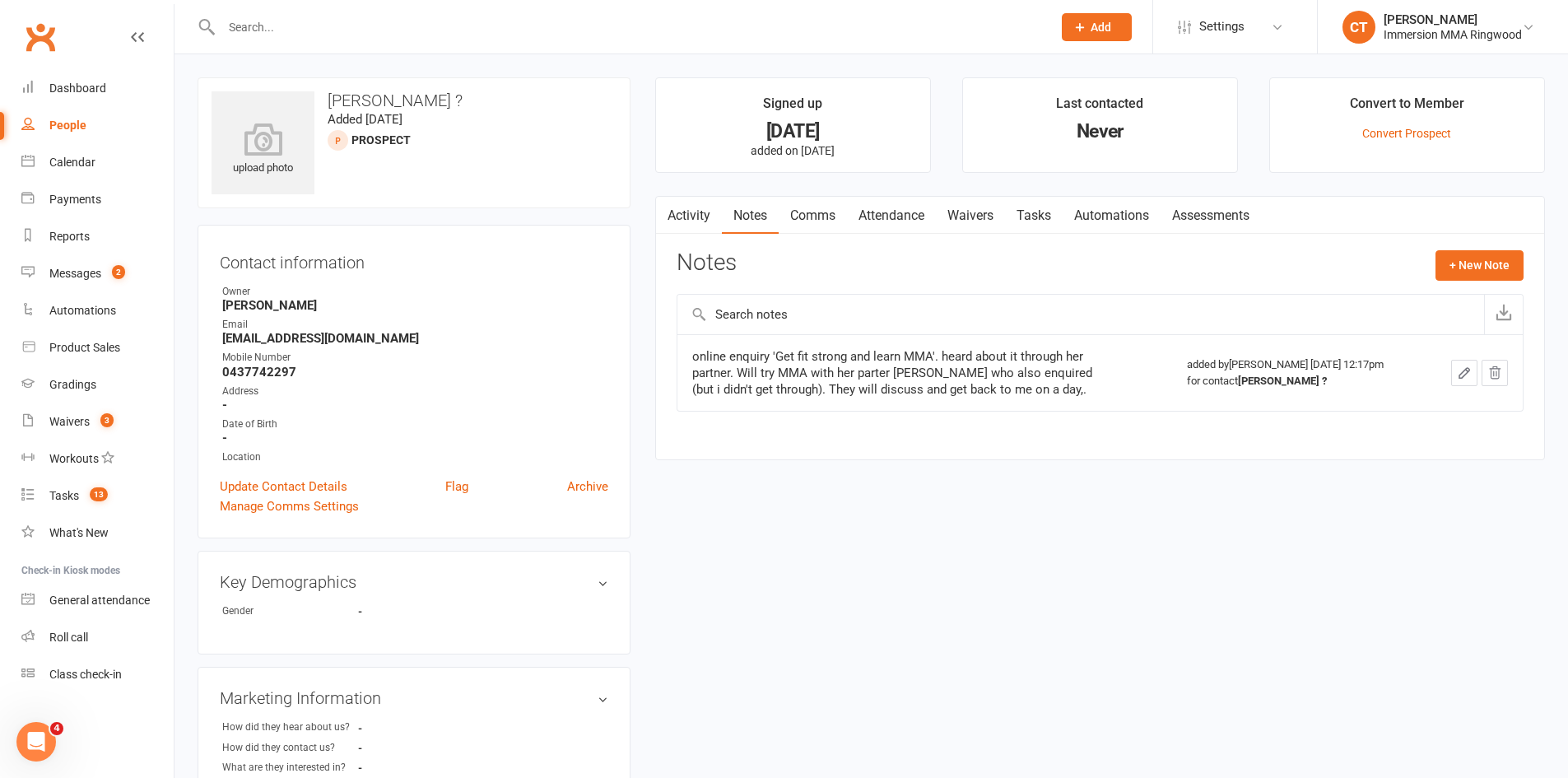
click at [1497, 240] on div "Activity Notes Comms Attendance Waivers Tasks Automations Assessments Notes + N…" at bounding box center [1100, 328] width 890 height 264
click at [1493, 251] on button "+ New Note" at bounding box center [1479, 265] width 88 height 30
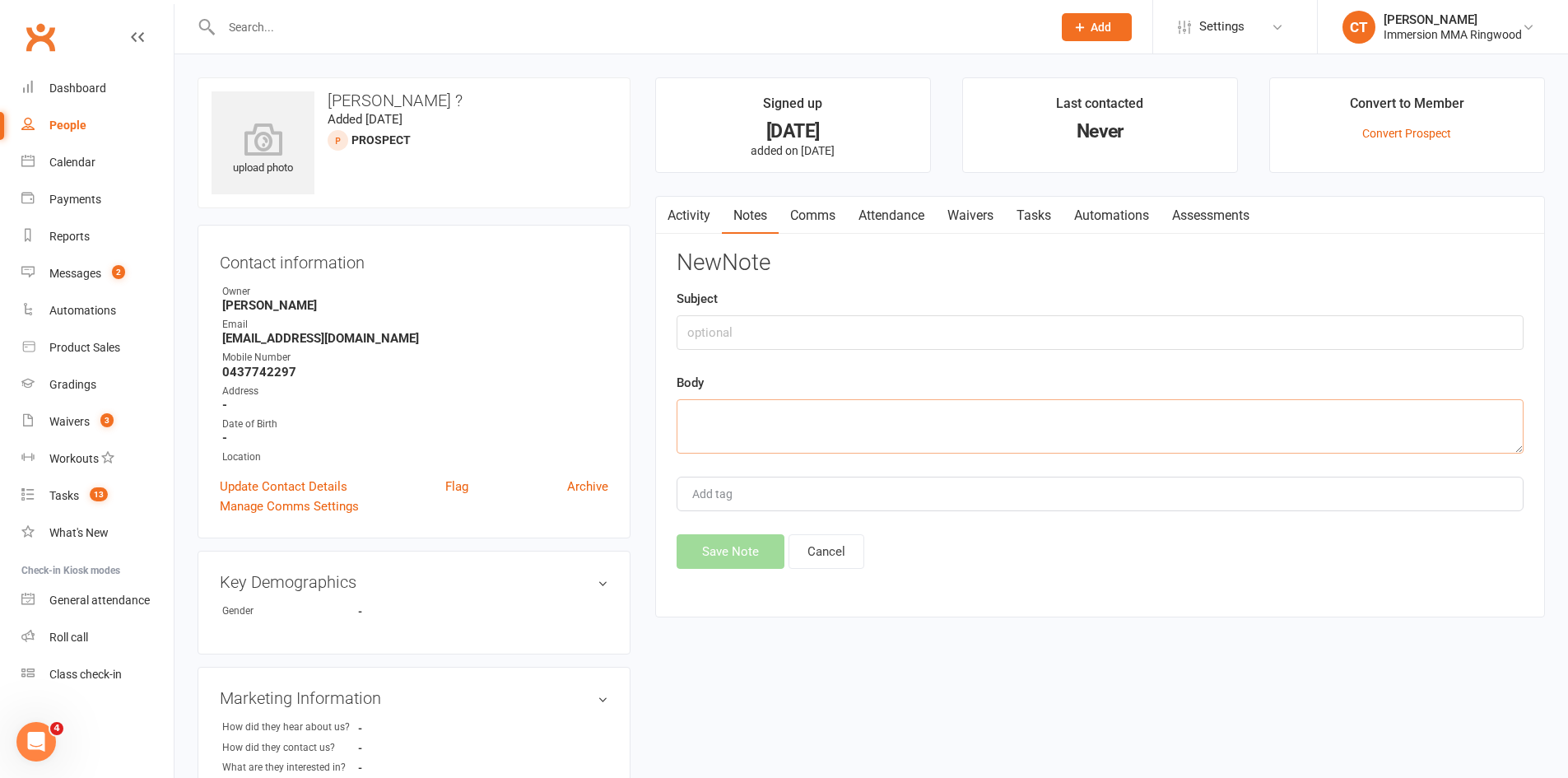
click at [1125, 418] on textarea at bounding box center [1100, 426] width 847 height 54
type textarea "S"
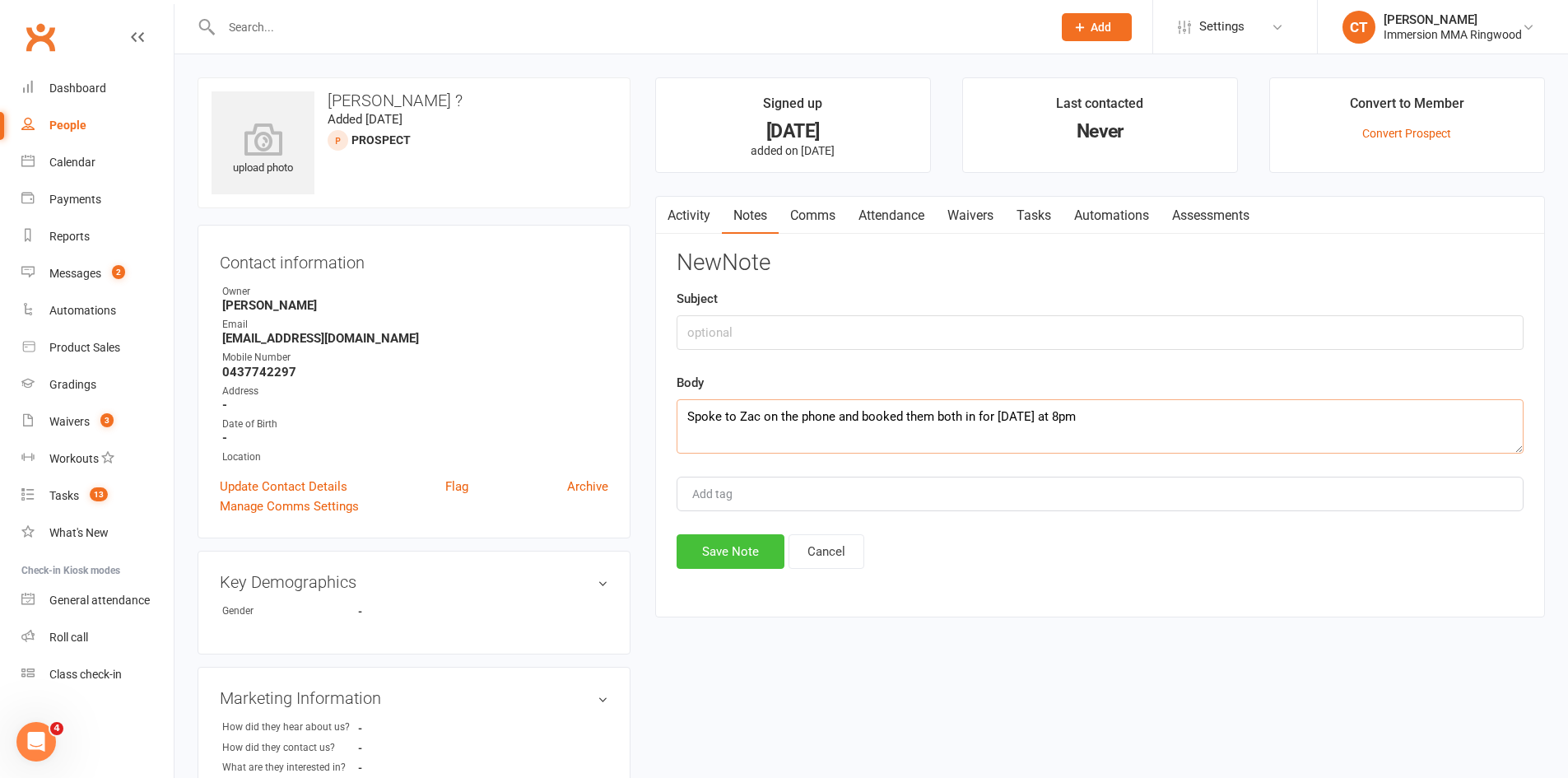
type textarea "Spoke to Zac on the phone and booked them both in for [DATE] at 8pm"
click at [725, 565] on button "Save Note" at bounding box center [730, 552] width 108 height 35
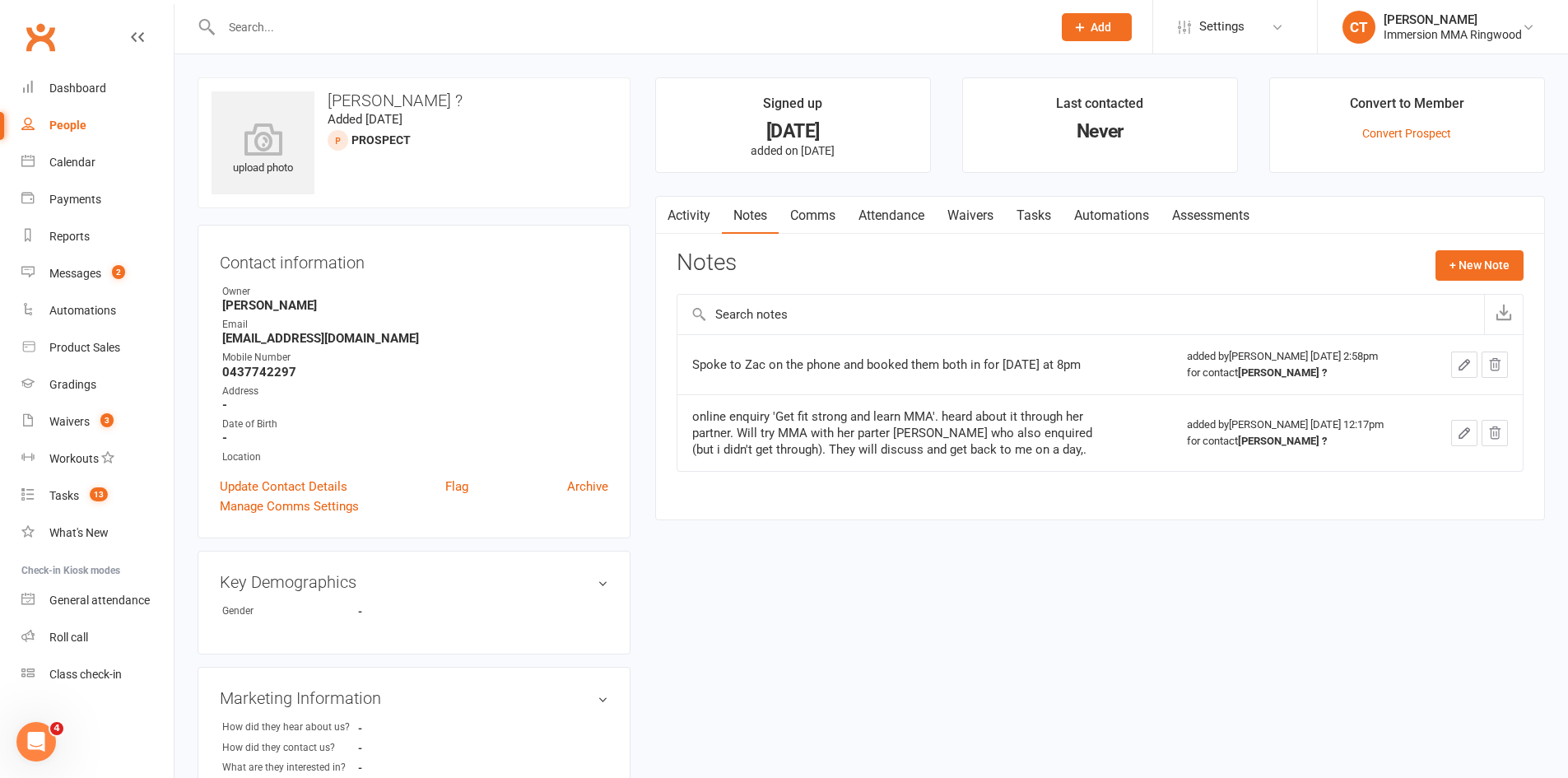
click at [899, 208] on link "Attendance" at bounding box center [891, 216] width 89 height 38
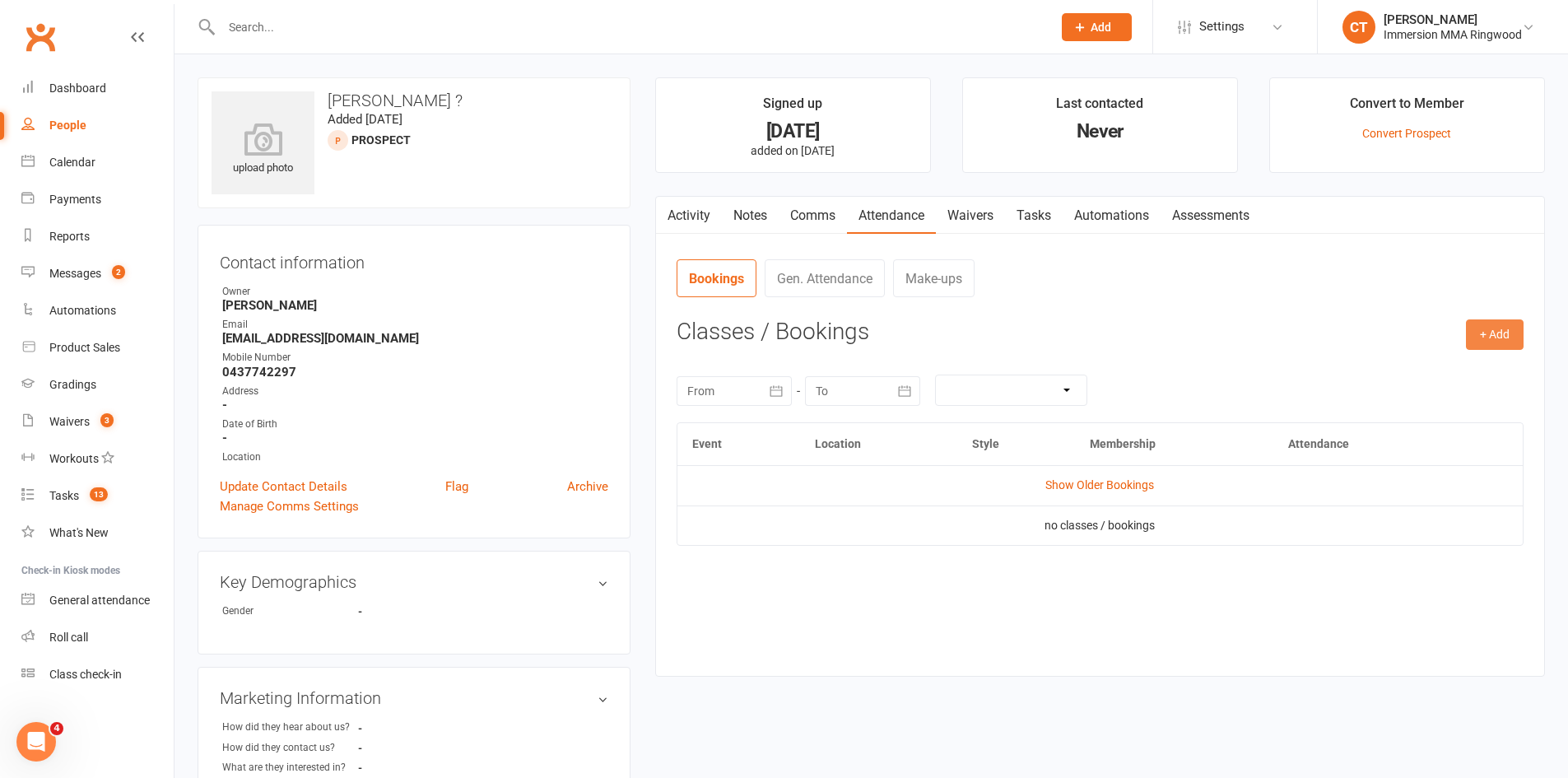
click at [1482, 328] on button "+ Add" at bounding box center [1494, 335] width 57 height 30
click at [1433, 398] on link "Add Appointment" at bounding box center [1441, 405] width 163 height 33
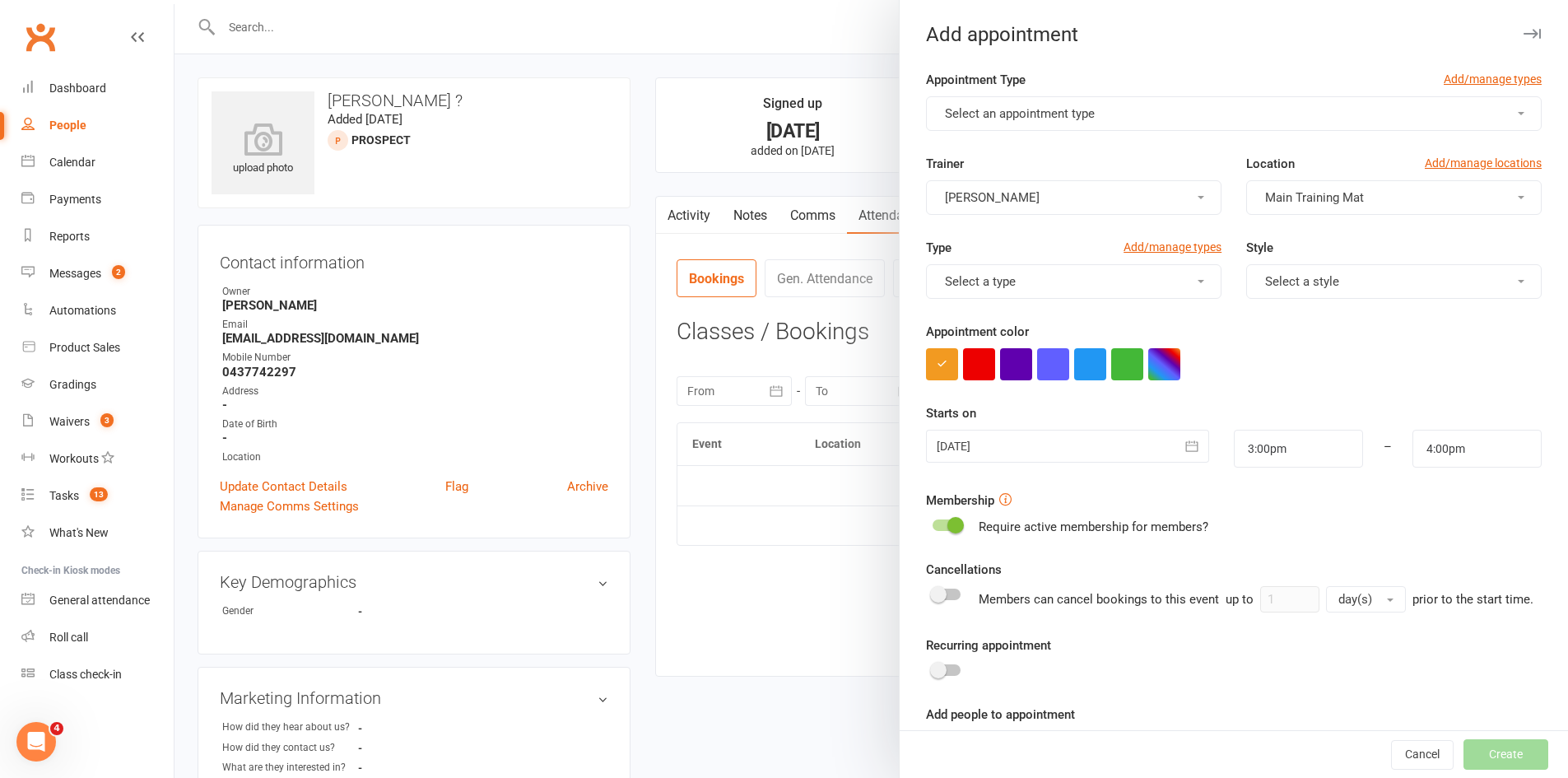
click at [1009, 120] on span "Select an appointment type" at bounding box center [1019, 114] width 149 height 15
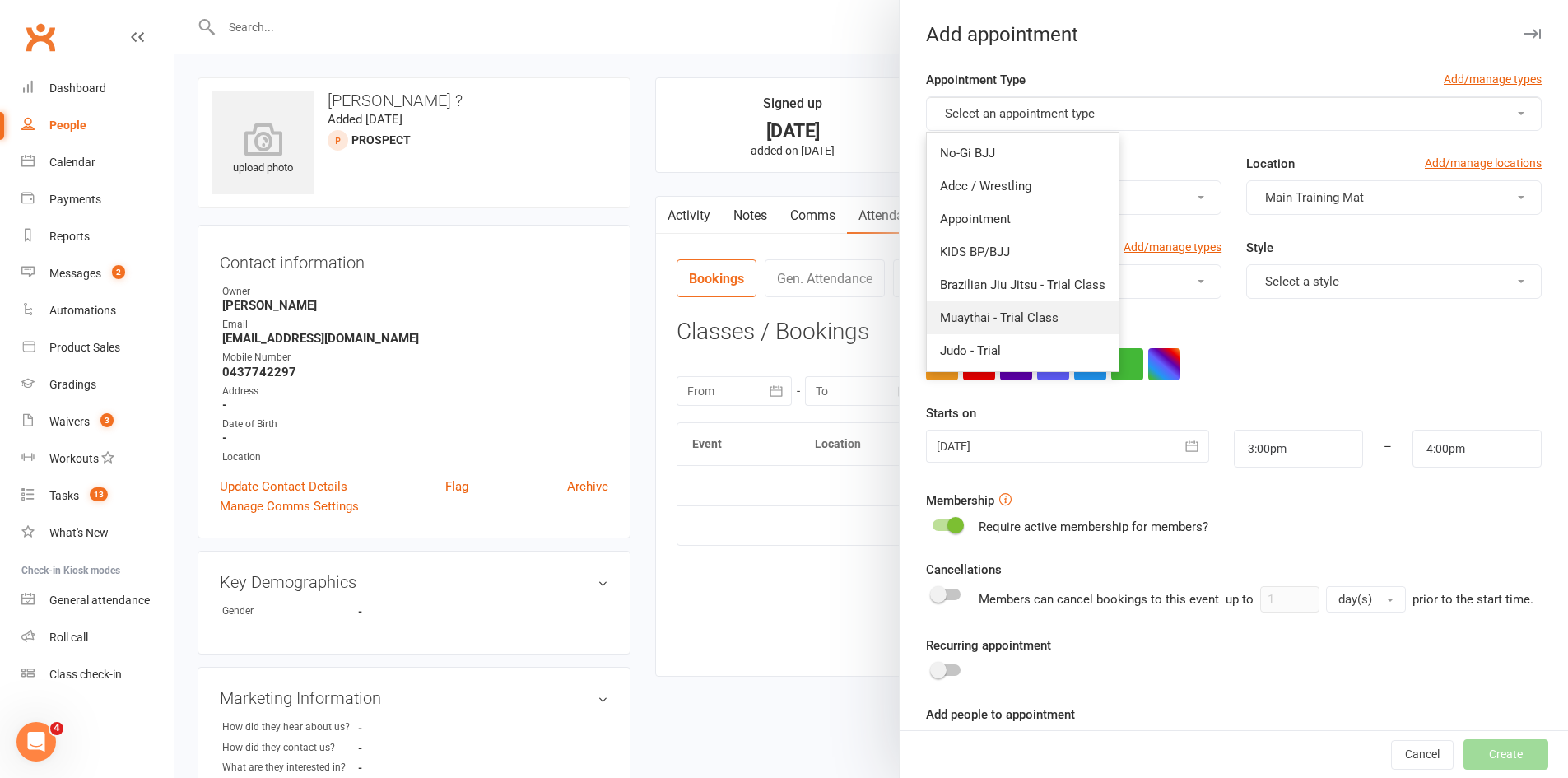
click at [999, 320] on span "Muaythai - Trial Class" at bounding box center [999, 318] width 119 height 15
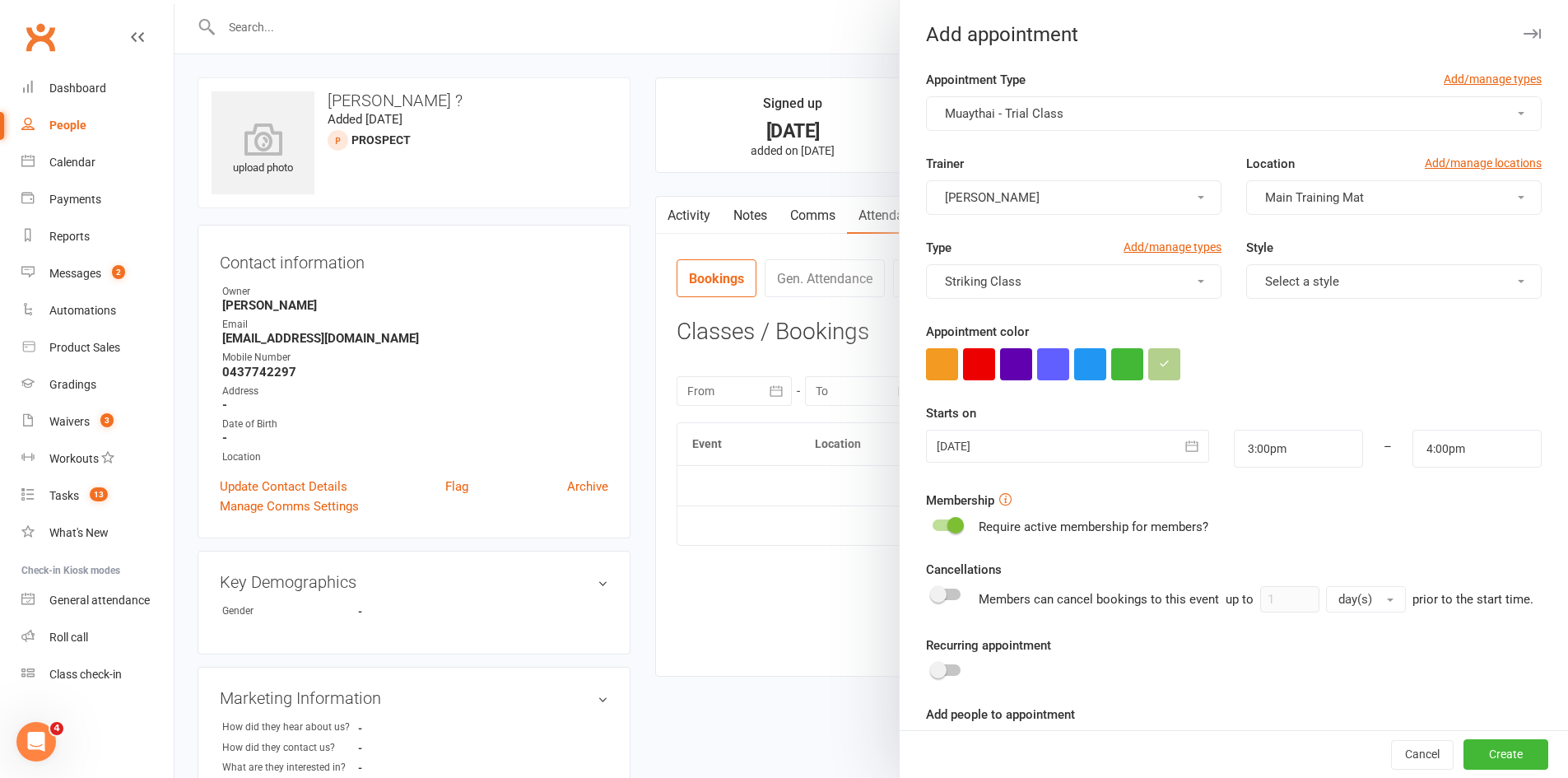
click at [992, 447] on div at bounding box center [1067, 447] width 282 height 33
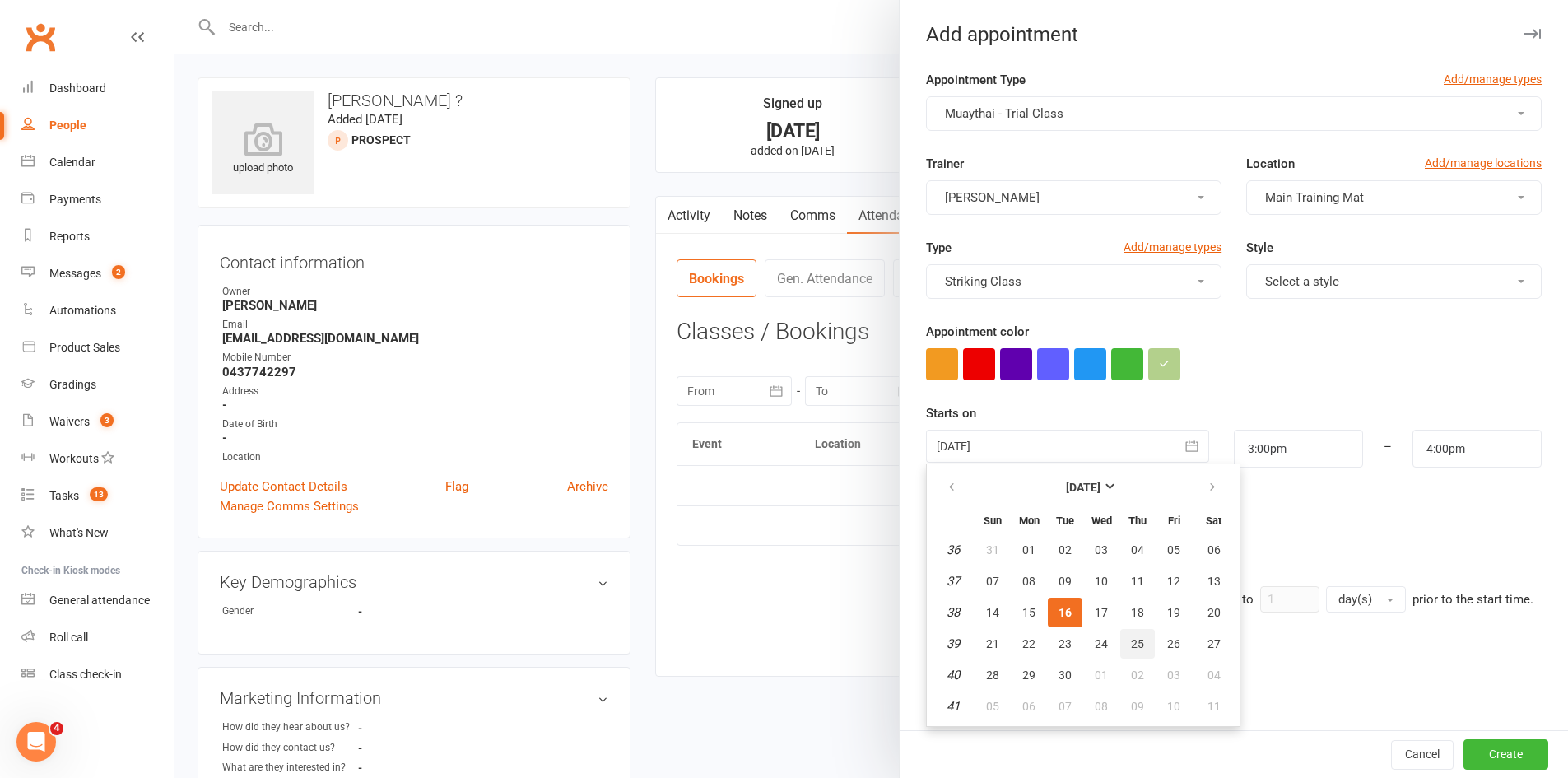
click at [1131, 644] on span "25" at bounding box center [1137, 643] width 13 height 13
type input "[DATE]"
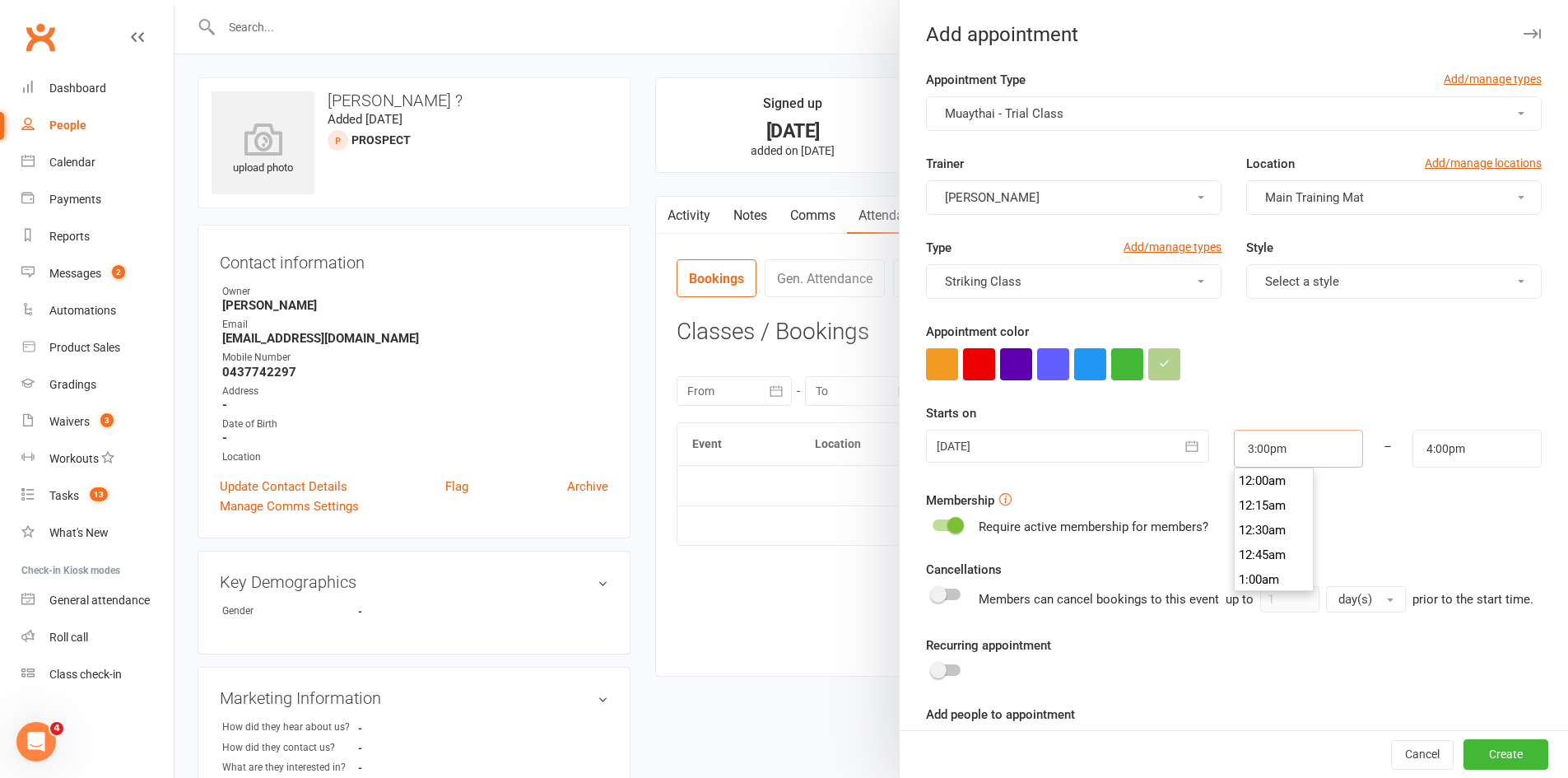
click at [1253, 448] on input "3:00pm" at bounding box center [1298, 449] width 129 height 38
type input "8:00pm"
type input "9:00pm"
click at [1258, 485] on li "8:00pm" at bounding box center [1273, 483] width 79 height 25
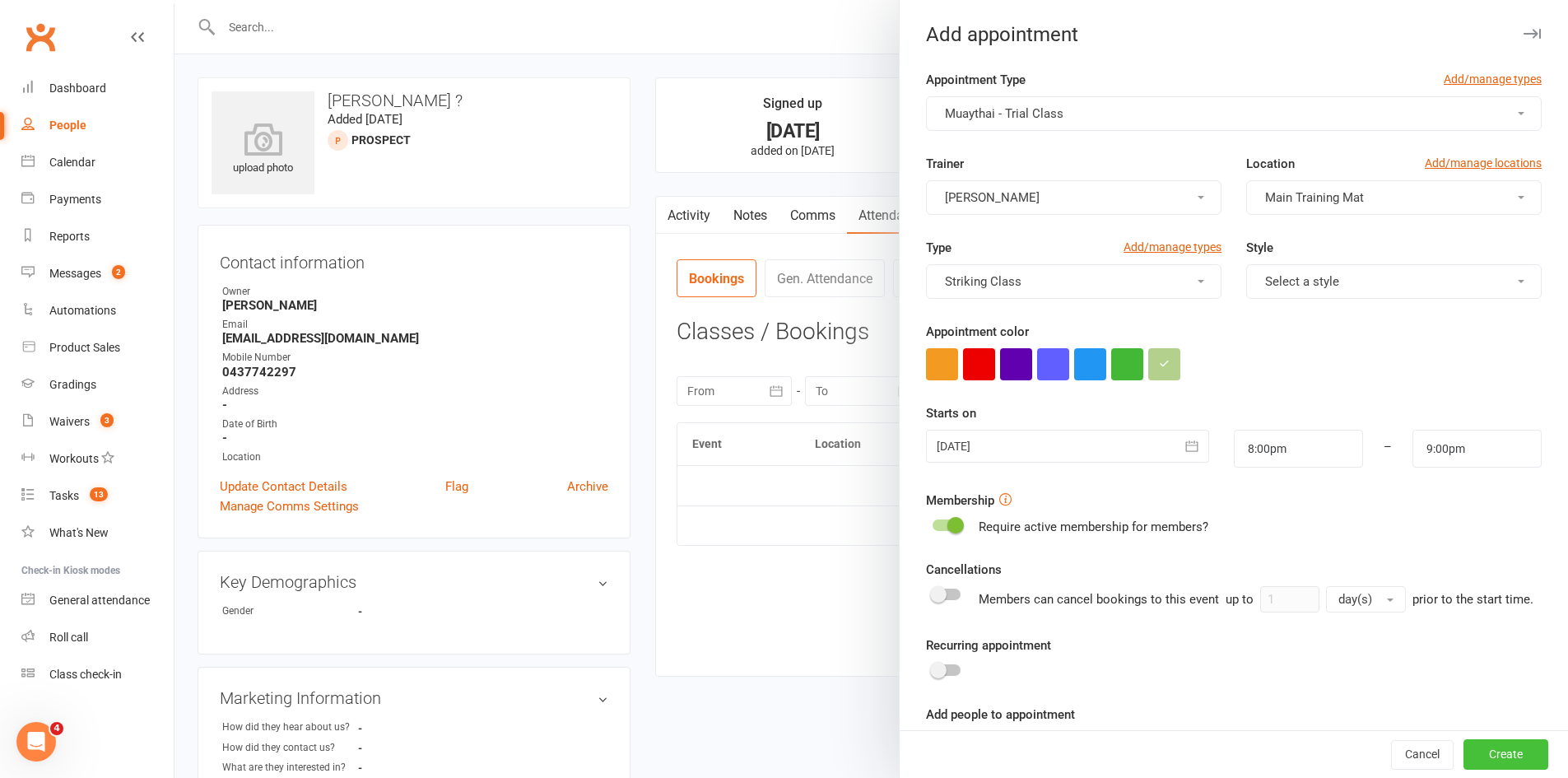
click at [1483, 766] on button "Create" at bounding box center [1506, 755] width 85 height 30
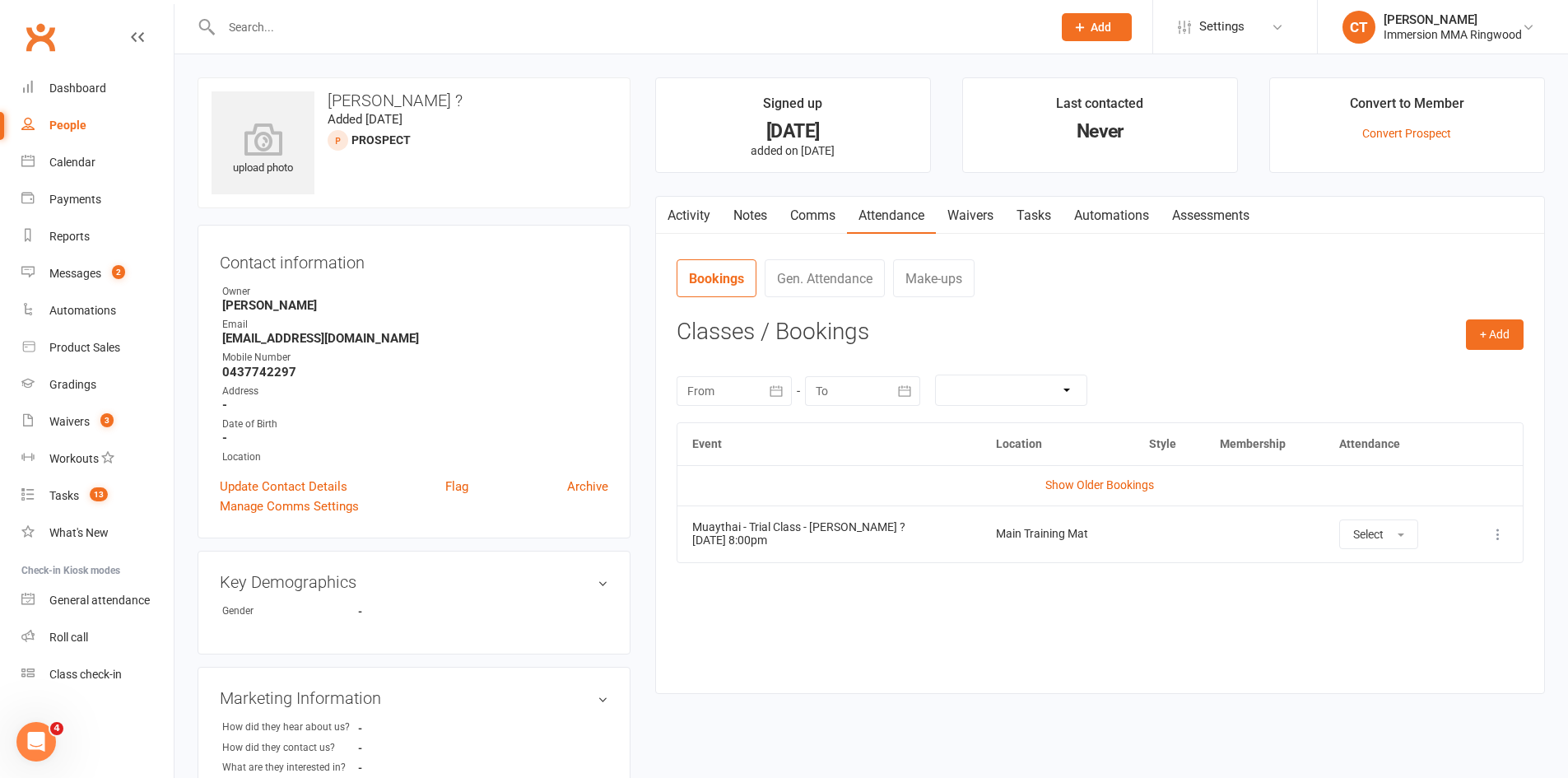
click at [1038, 216] on link "Tasks" at bounding box center [1033, 216] width 57 height 38
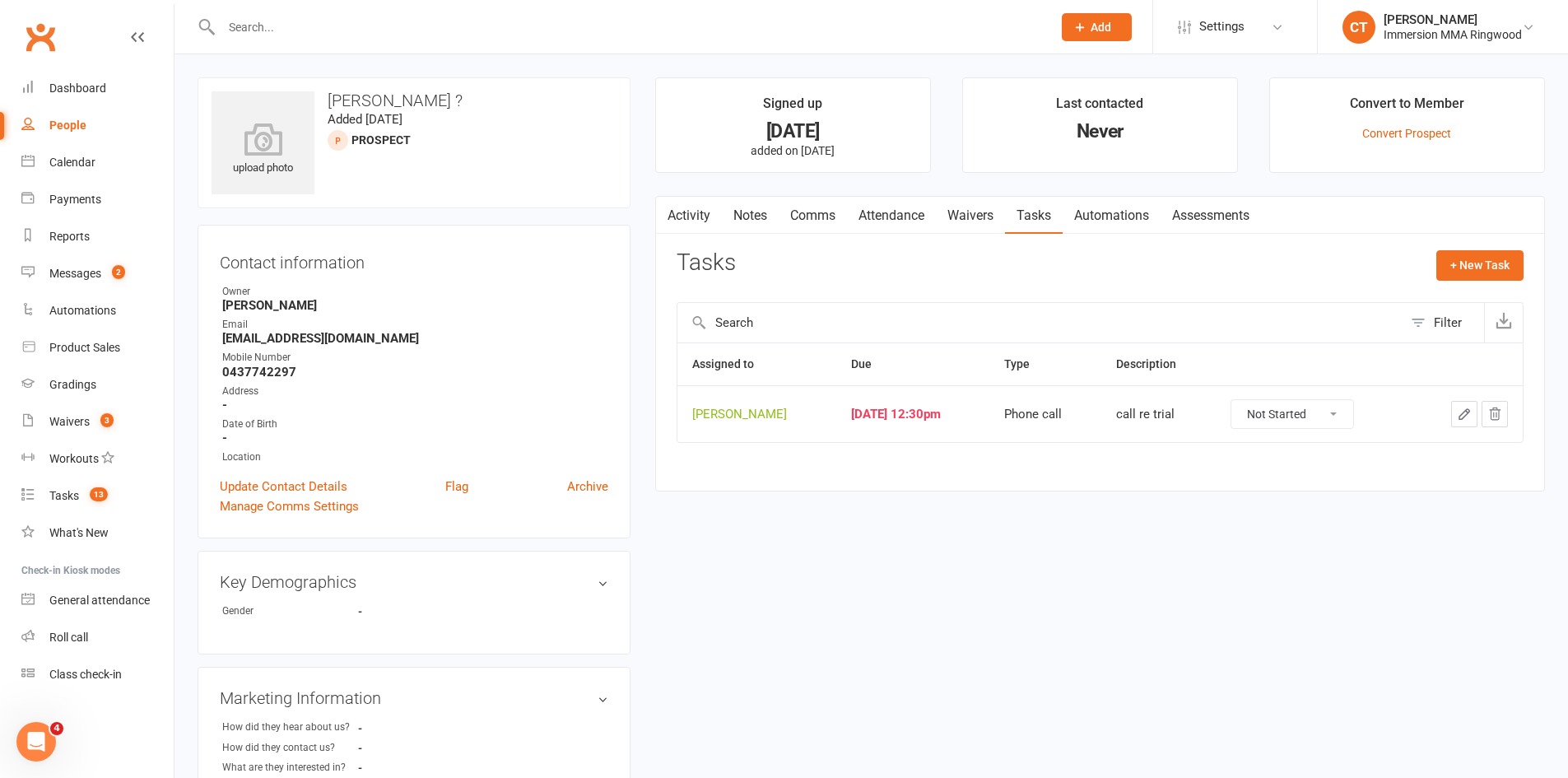
click at [1292, 414] on select "Not Started In Progress Waiting Complete" at bounding box center [1292, 414] width 122 height 28
click at [1251, 400] on select "Not Started In Progress Waiting Complete" at bounding box center [1292, 414] width 122 height 28
select select "unstarted"
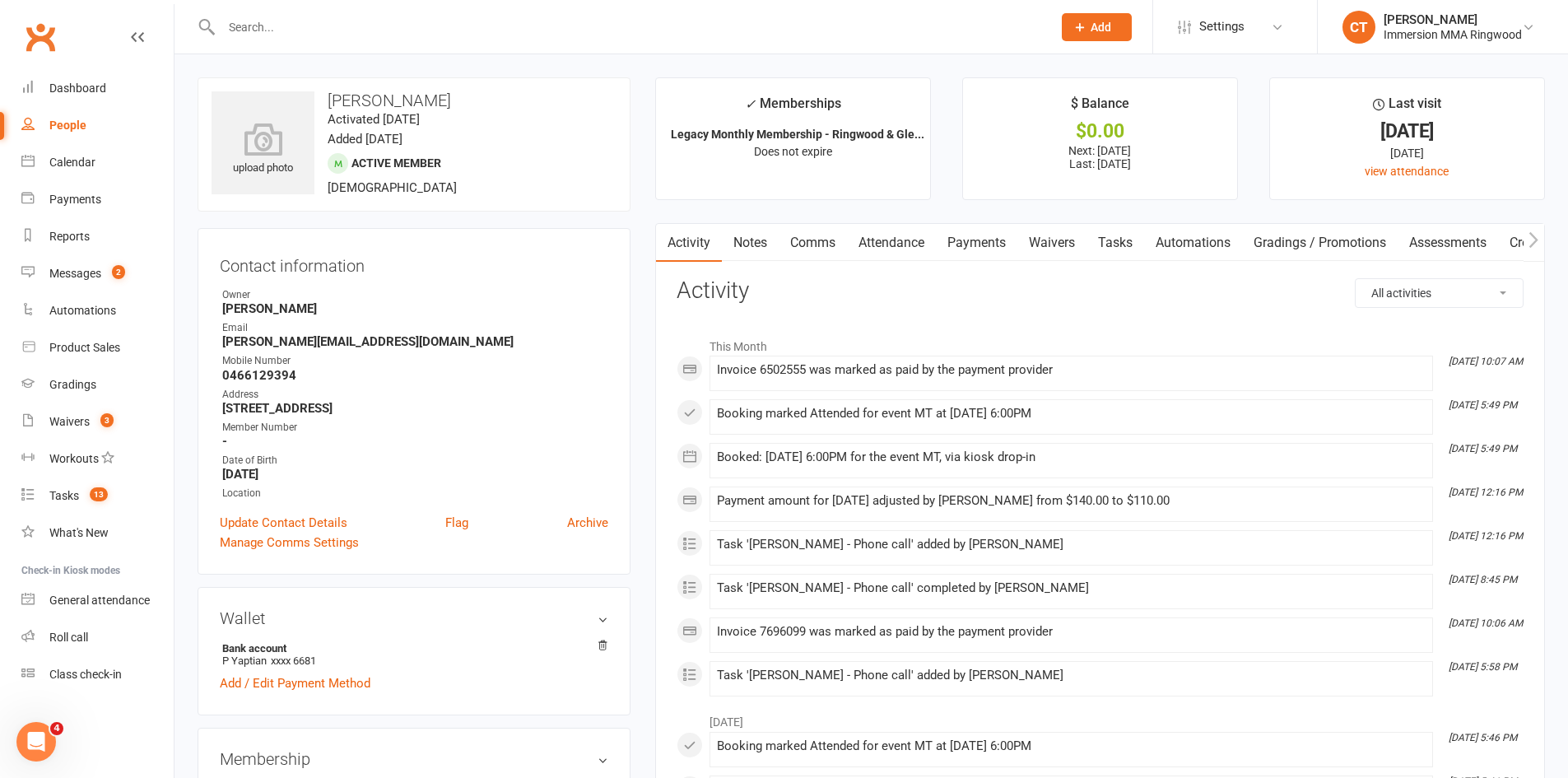
click at [1111, 247] on link "Tasks" at bounding box center [1115, 243] width 57 height 38
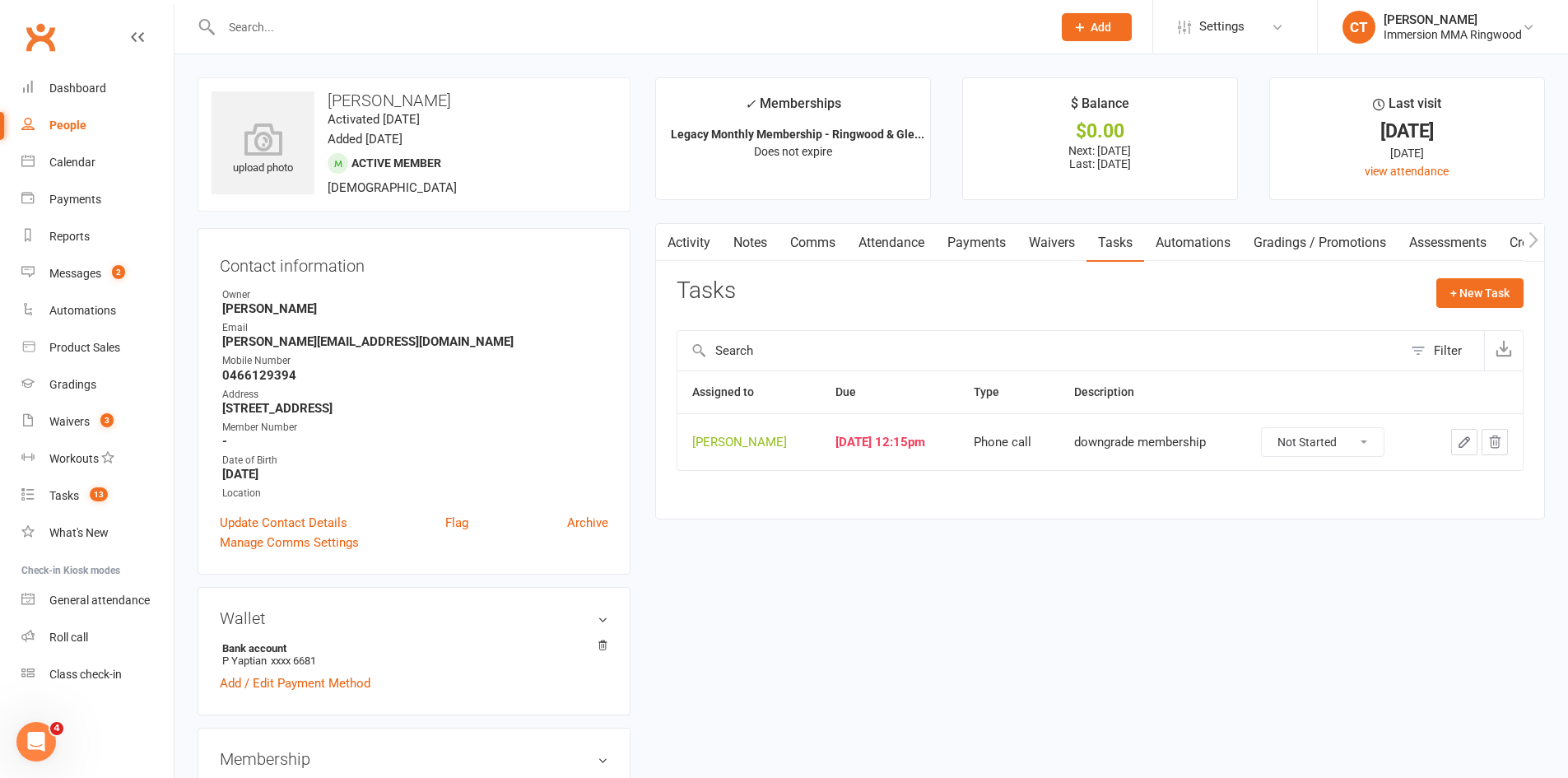
click at [979, 244] on link "Payments" at bounding box center [976, 243] width 81 height 38
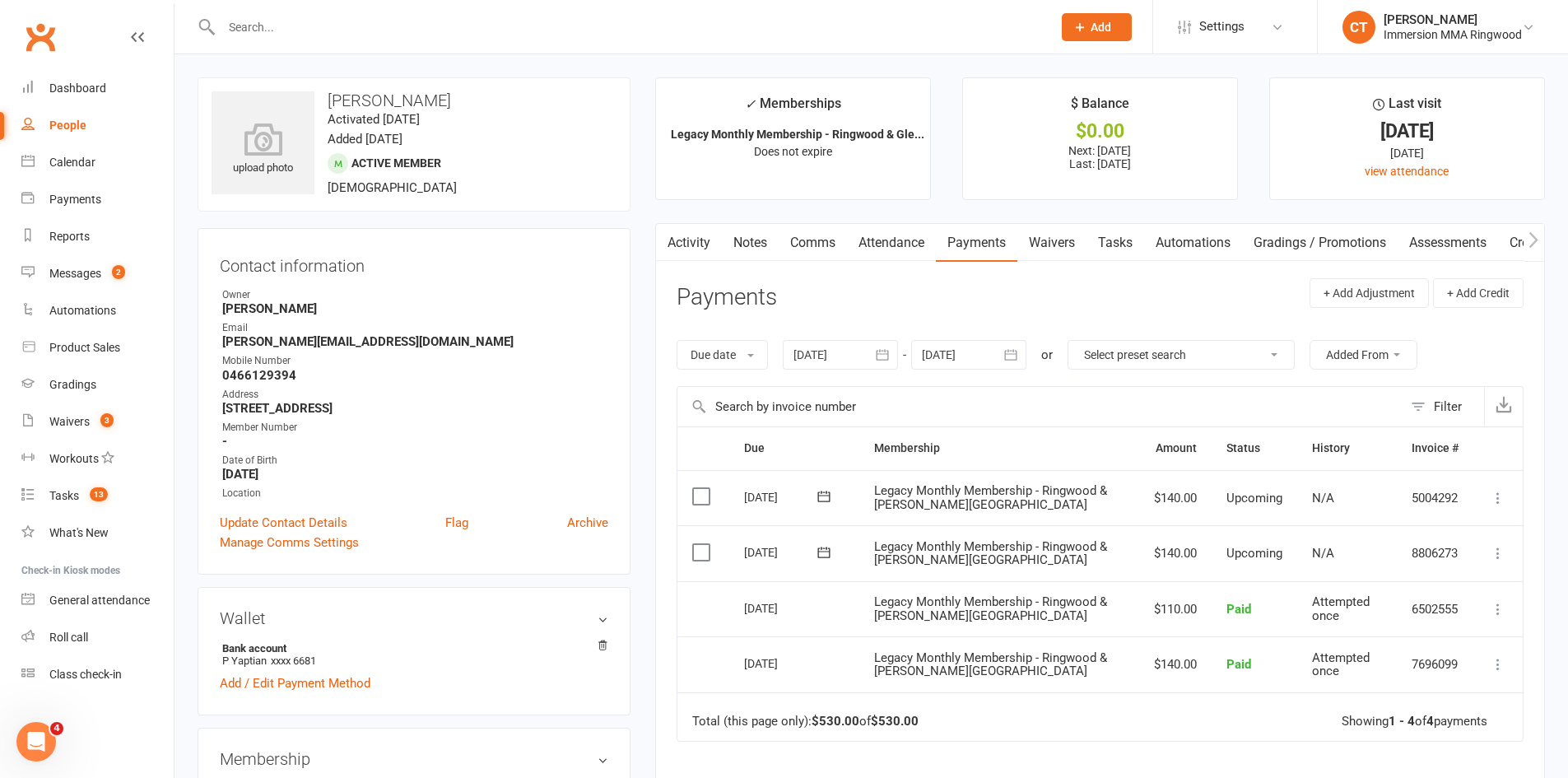
click at [1116, 243] on link "Tasks" at bounding box center [1115, 243] width 57 height 38
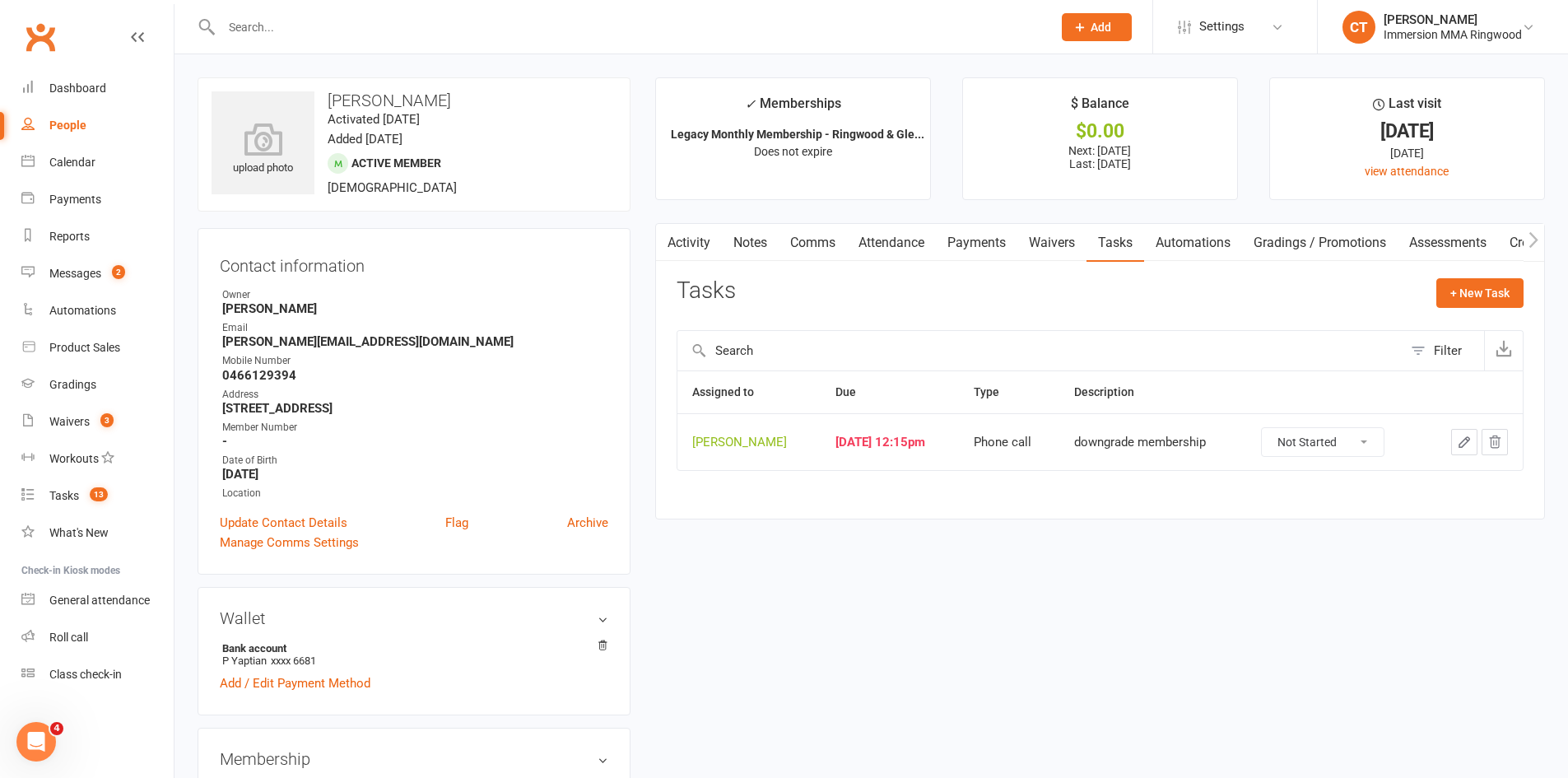
click at [1459, 439] on icon "button" at bounding box center [1464, 443] width 15 height 15
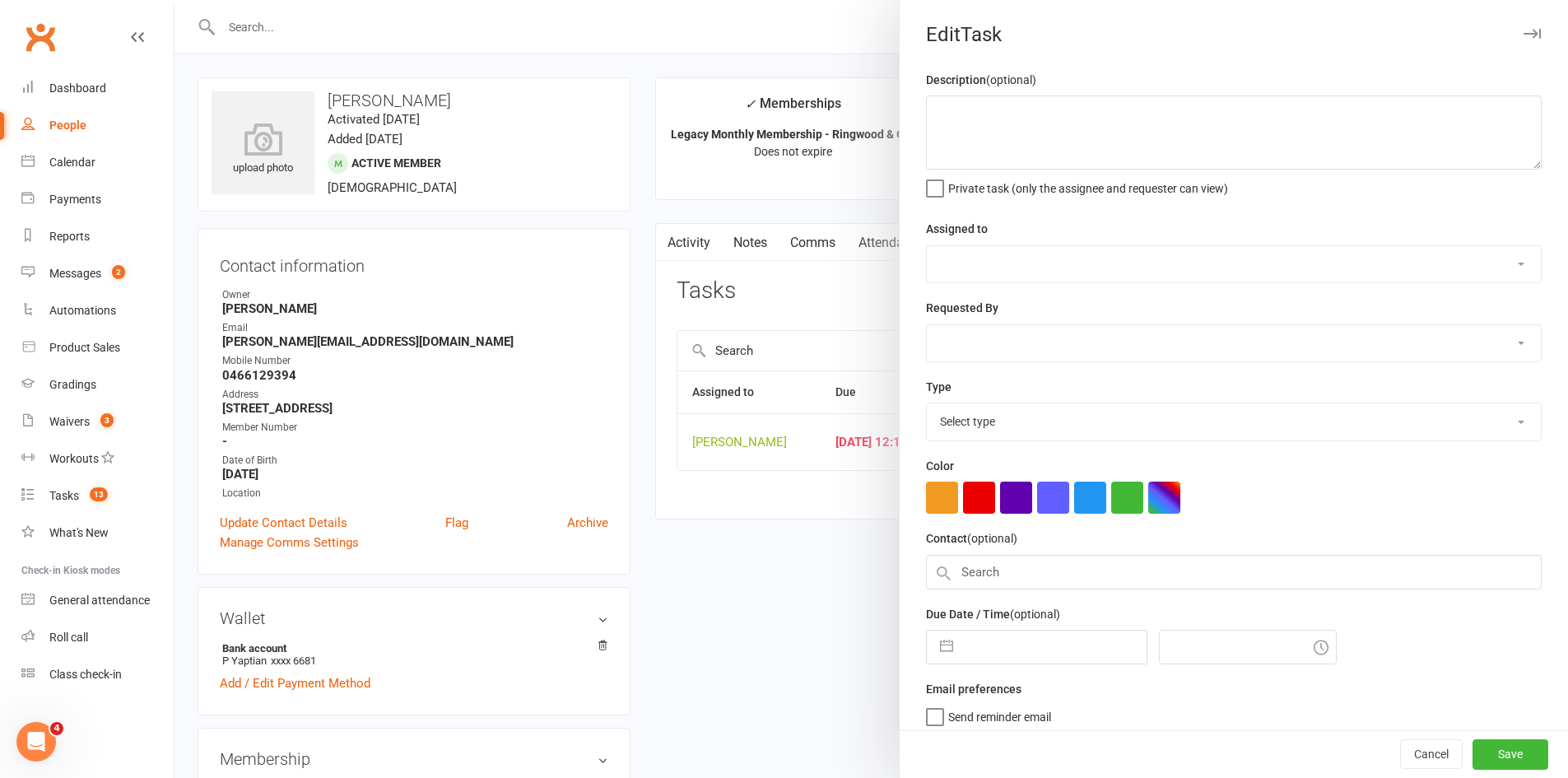
type textarea "downgrade membership"
select select "11984"
type input "[DATE]"
type input "12:15pm"
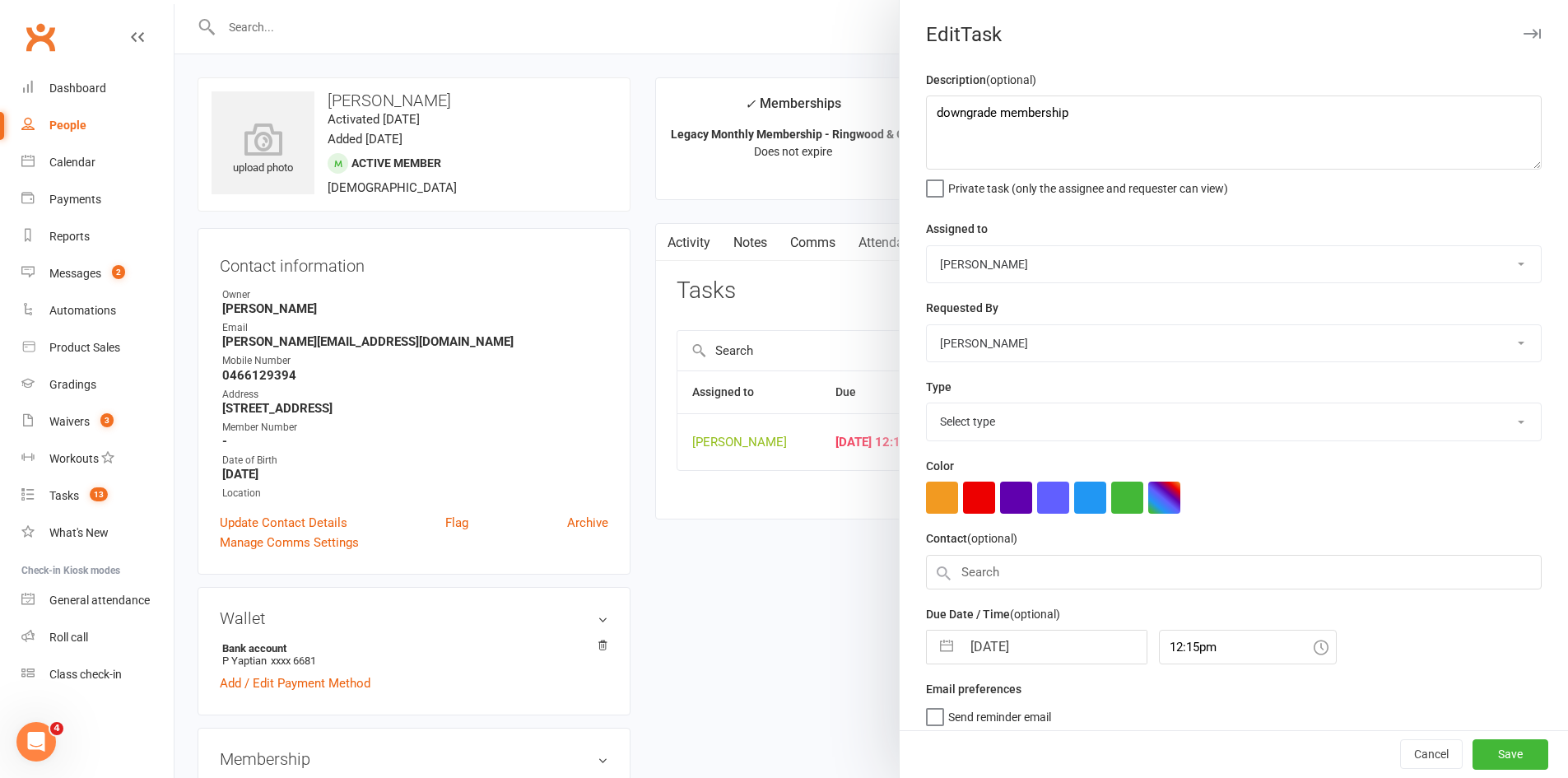
select select "6641"
select select "7"
select select "2025"
select select "8"
select select "2025"
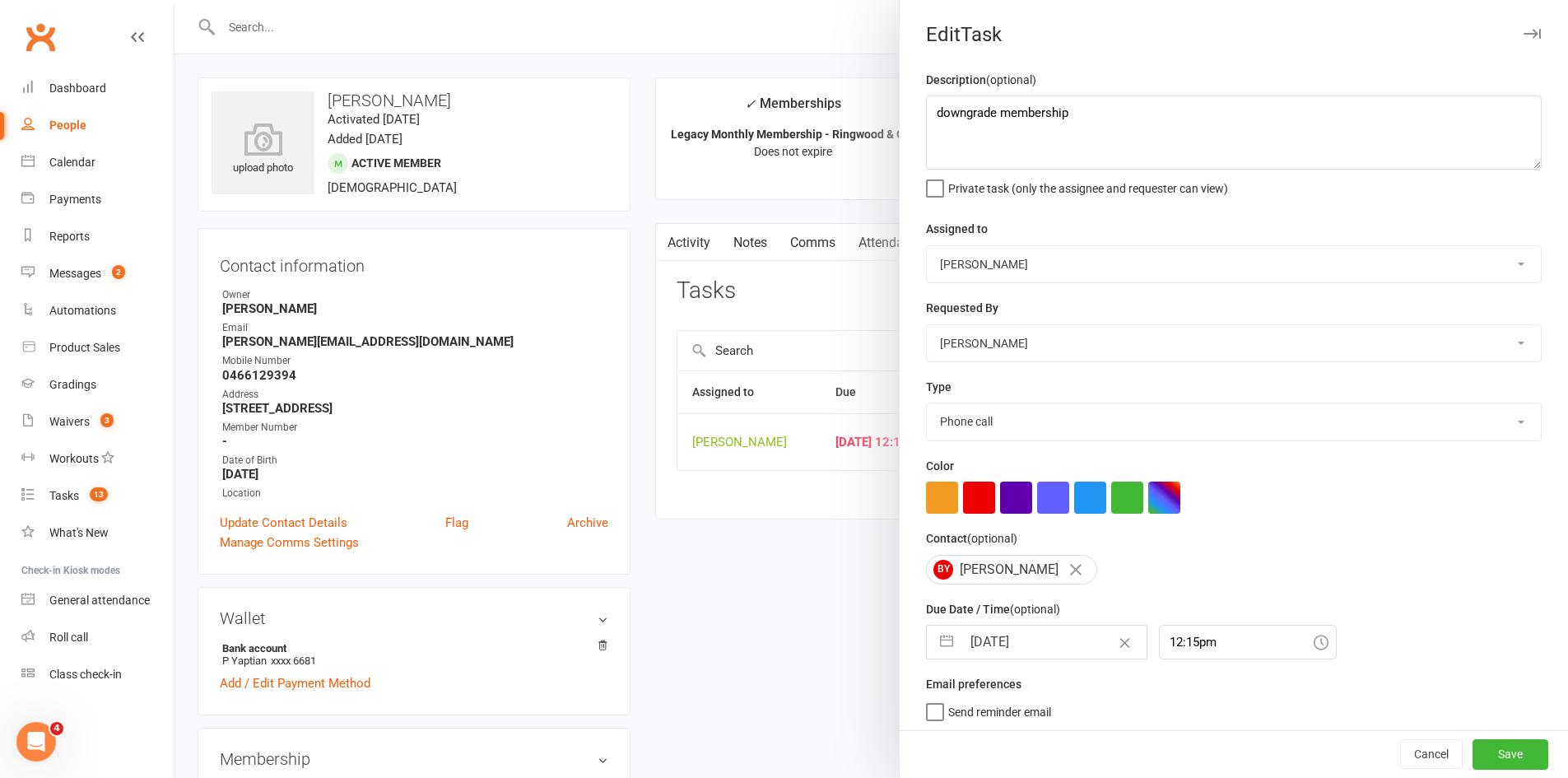
select select "9"
select select "2025"
click at [1003, 651] on input "[DATE]" at bounding box center [1053, 643] width 185 height 33
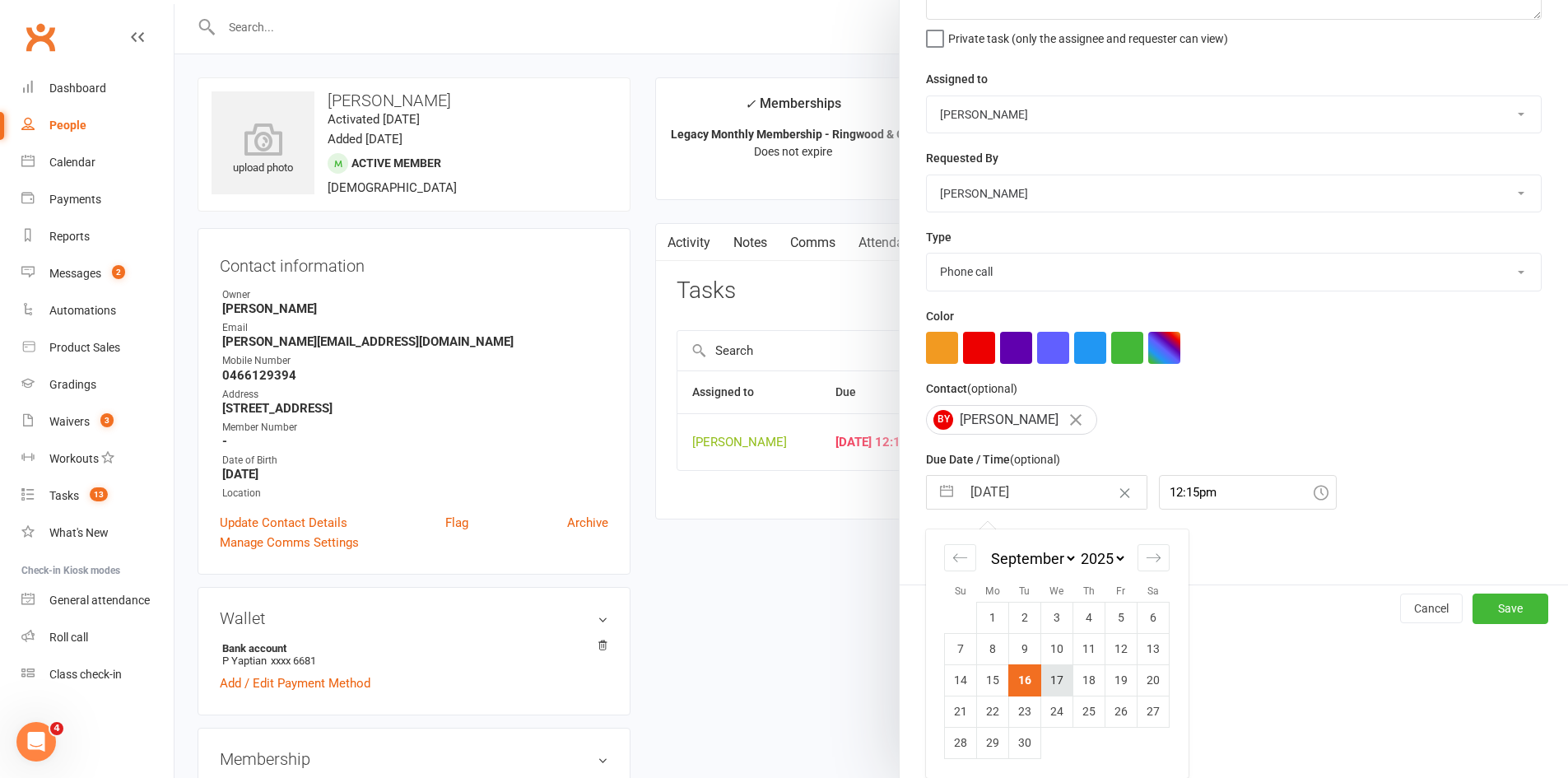
click at [1043, 680] on td "17" at bounding box center [1057, 680] width 32 height 32
type input "[DATE]"
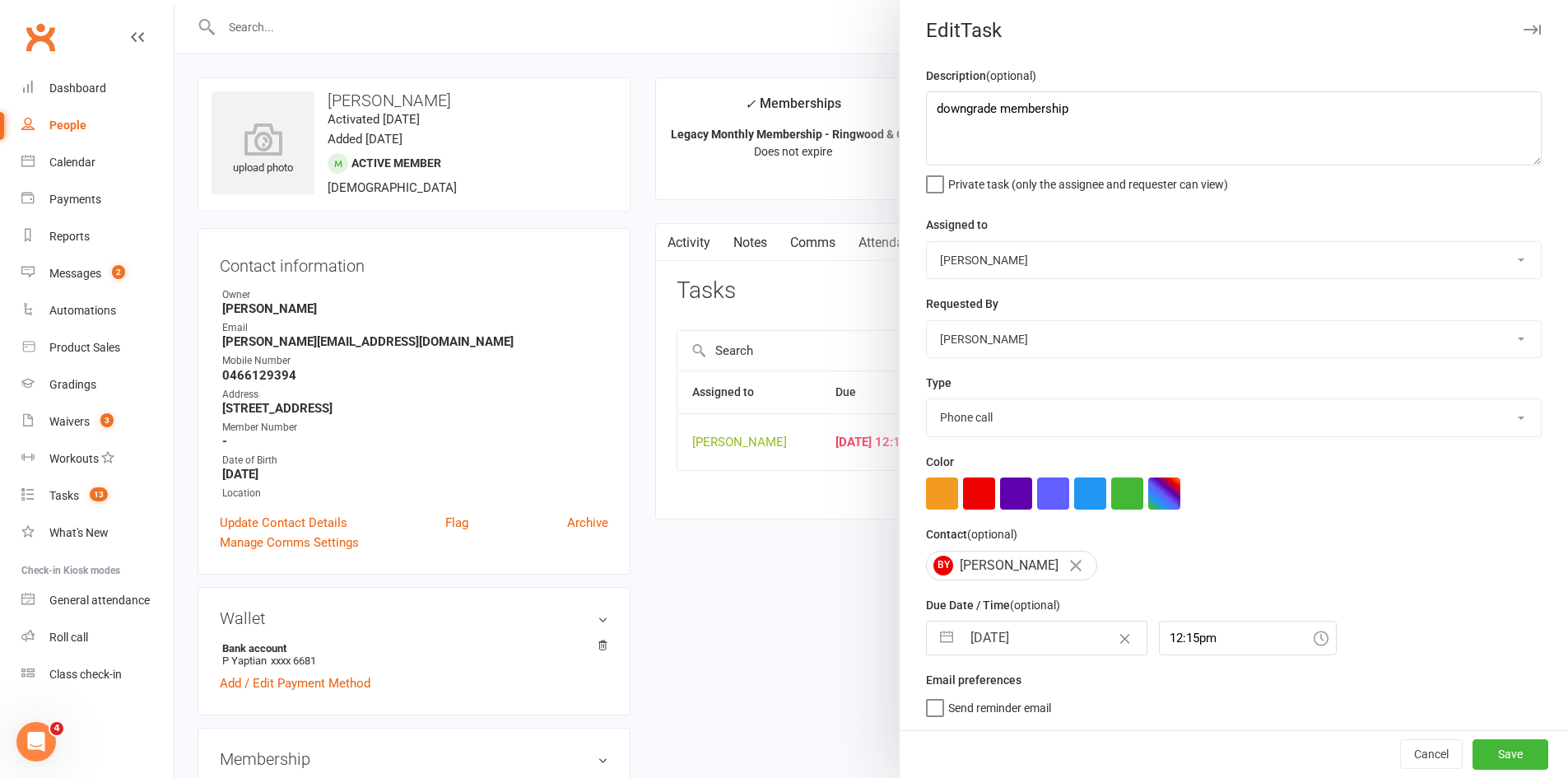
scroll to position [11, 0]
click at [1496, 764] on button "Save" at bounding box center [1510, 754] width 76 height 30
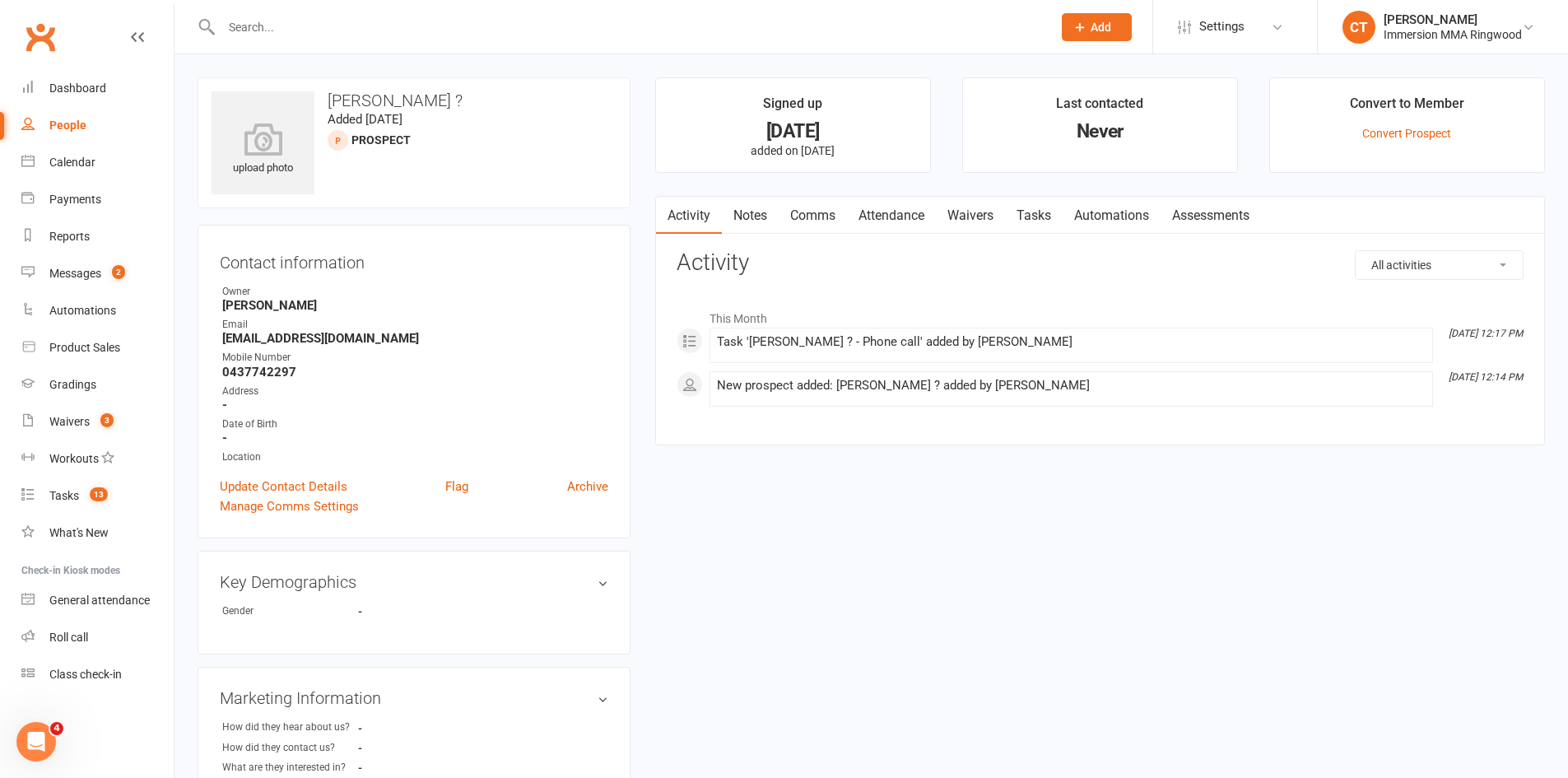
click at [740, 220] on link "Notes" at bounding box center [750, 216] width 56 height 38
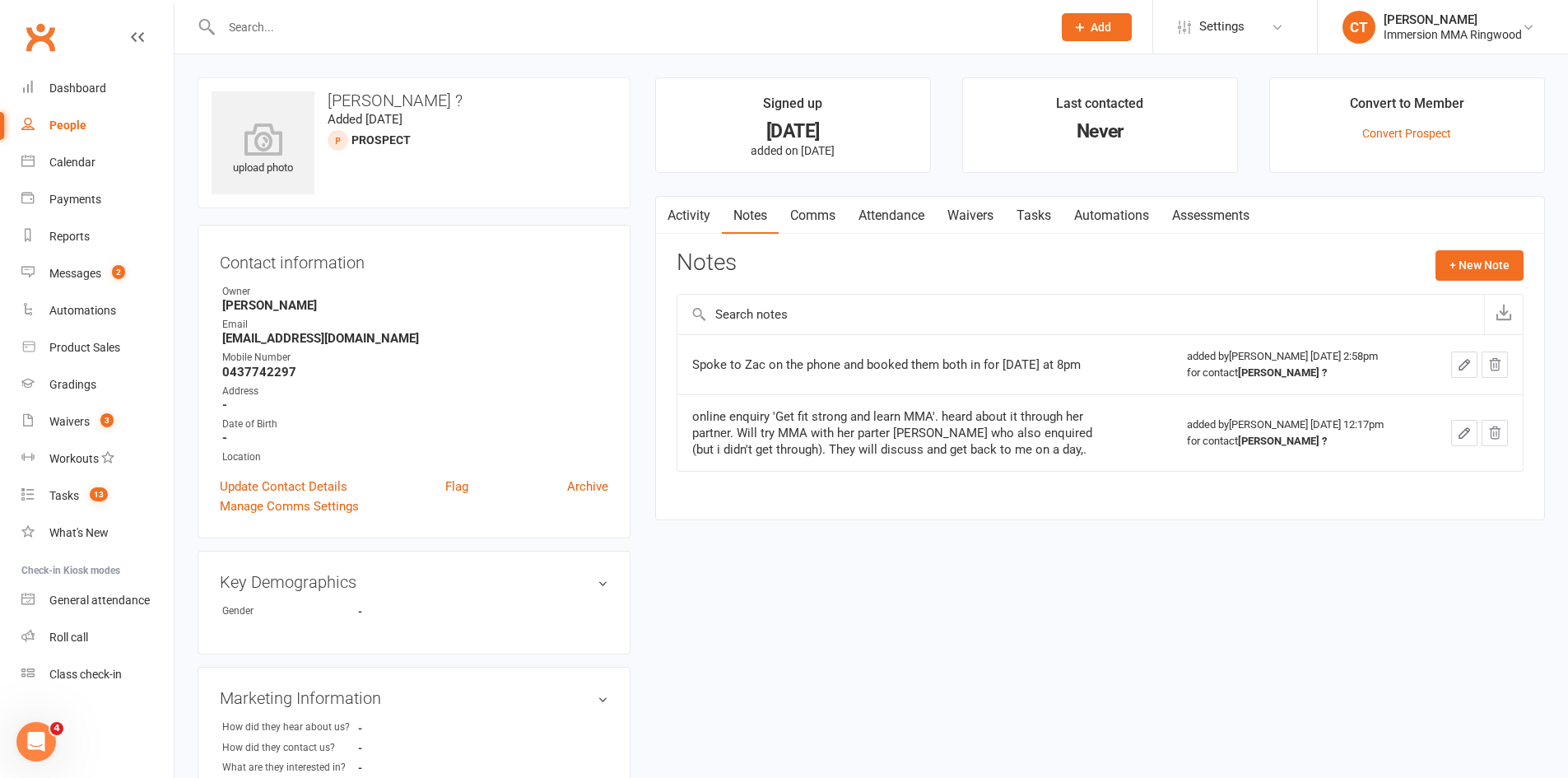
click at [1062, 208] on link "Tasks" at bounding box center [1033, 216] width 57 height 38
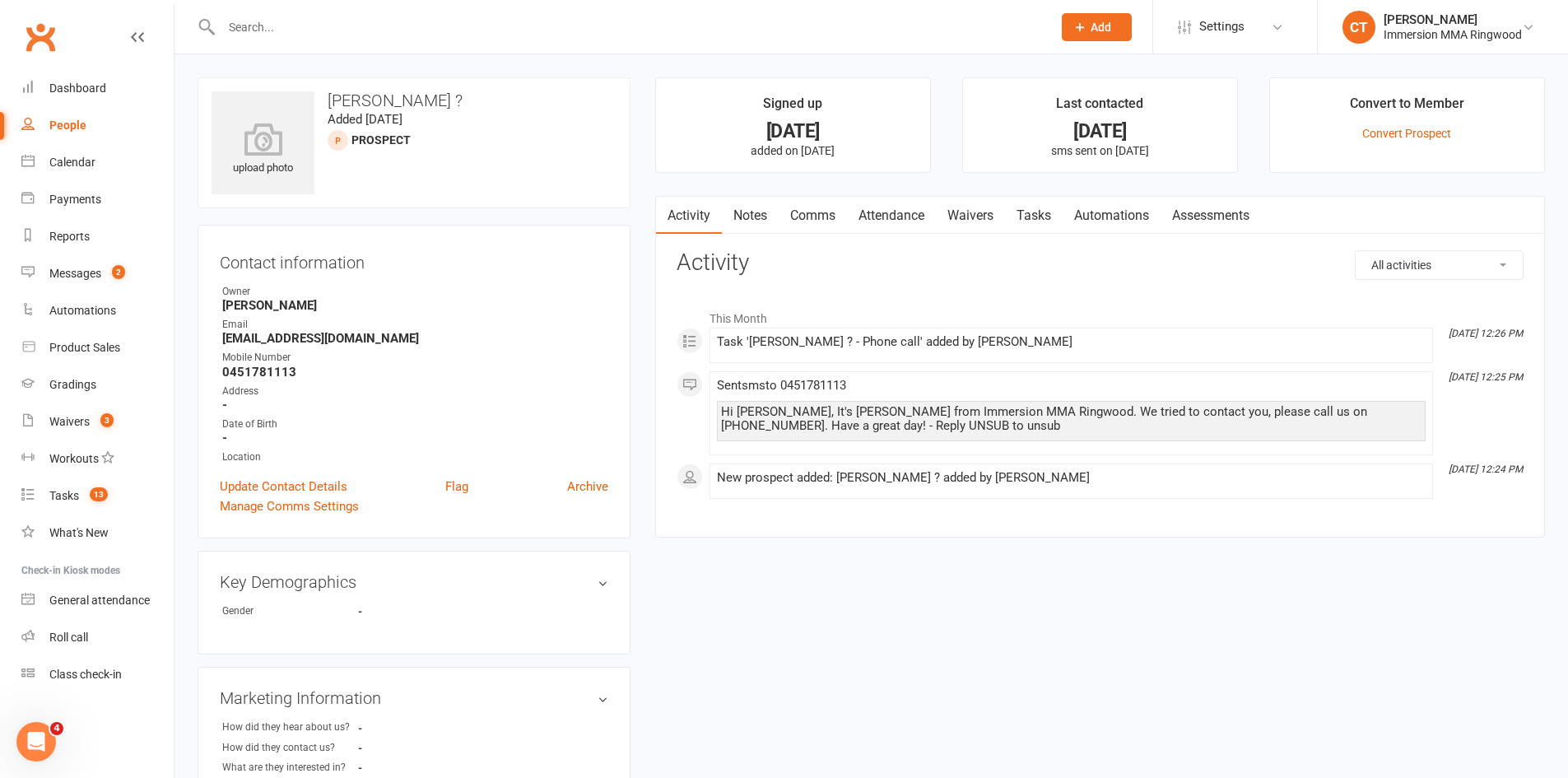
click at [750, 221] on link "Notes" at bounding box center [750, 216] width 56 height 38
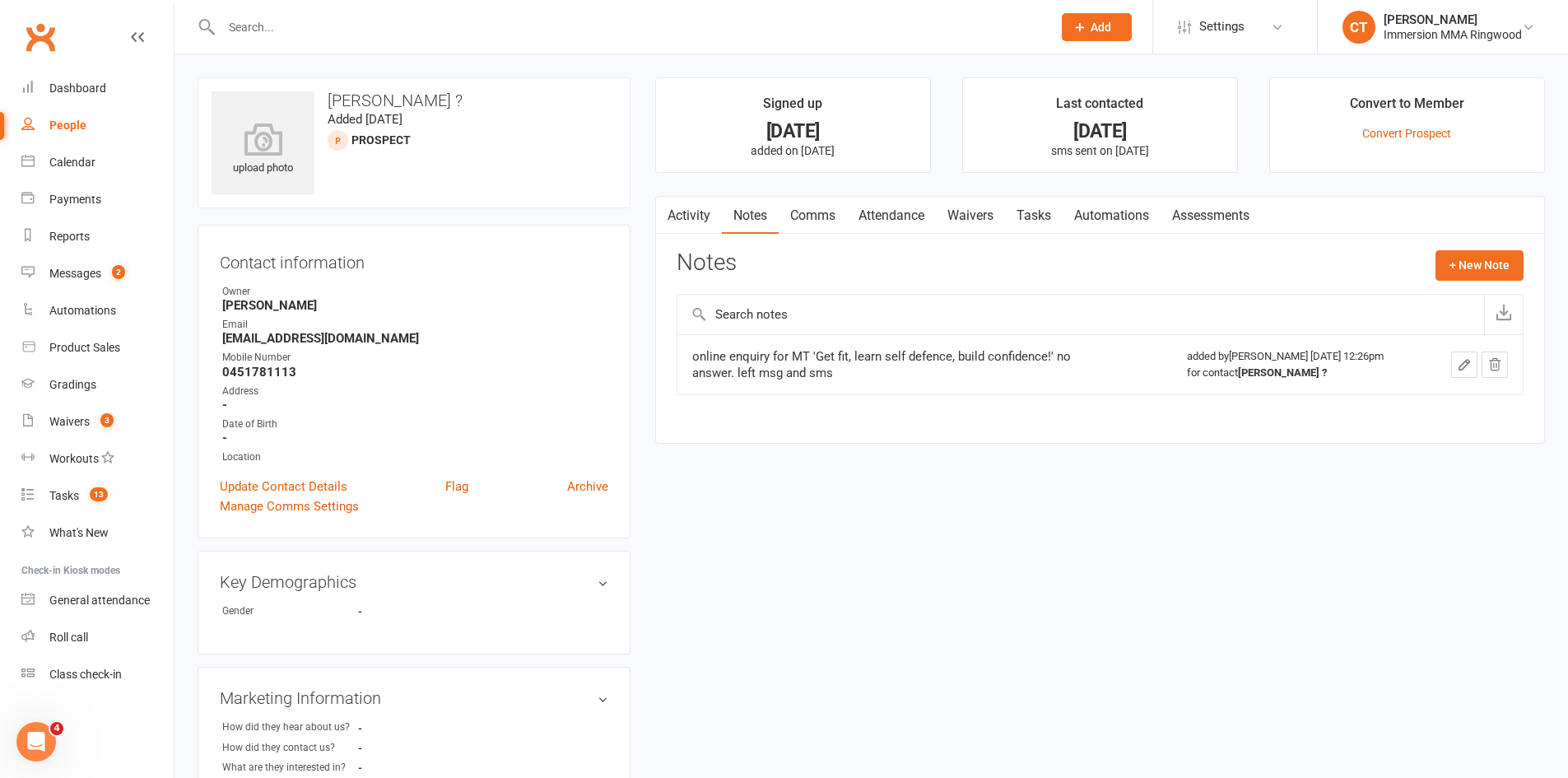
click at [801, 212] on link "Comms" at bounding box center [813, 216] width 68 height 38
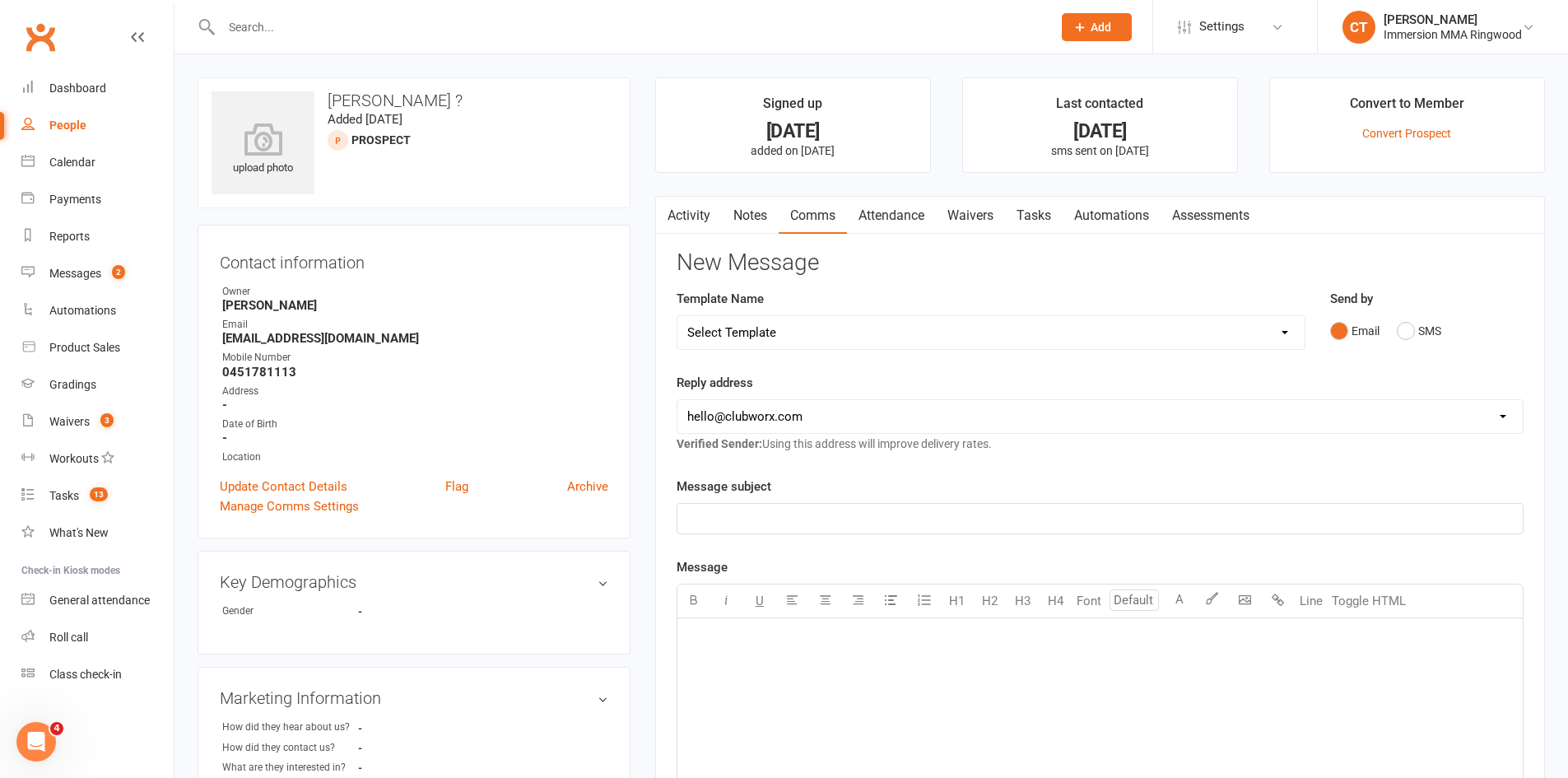
click at [758, 331] on select "Select Template [SMS] [PERSON_NAME] - Call back message [SMS] Mark- Call back m…" at bounding box center [991, 333] width 628 height 33
select select "0"
click at [677, 316] on select "Select Template [SMS] [PERSON_NAME] - Call back message [SMS] Mark- Call back m…" at bounding box center [991, 333] width 628 height 33
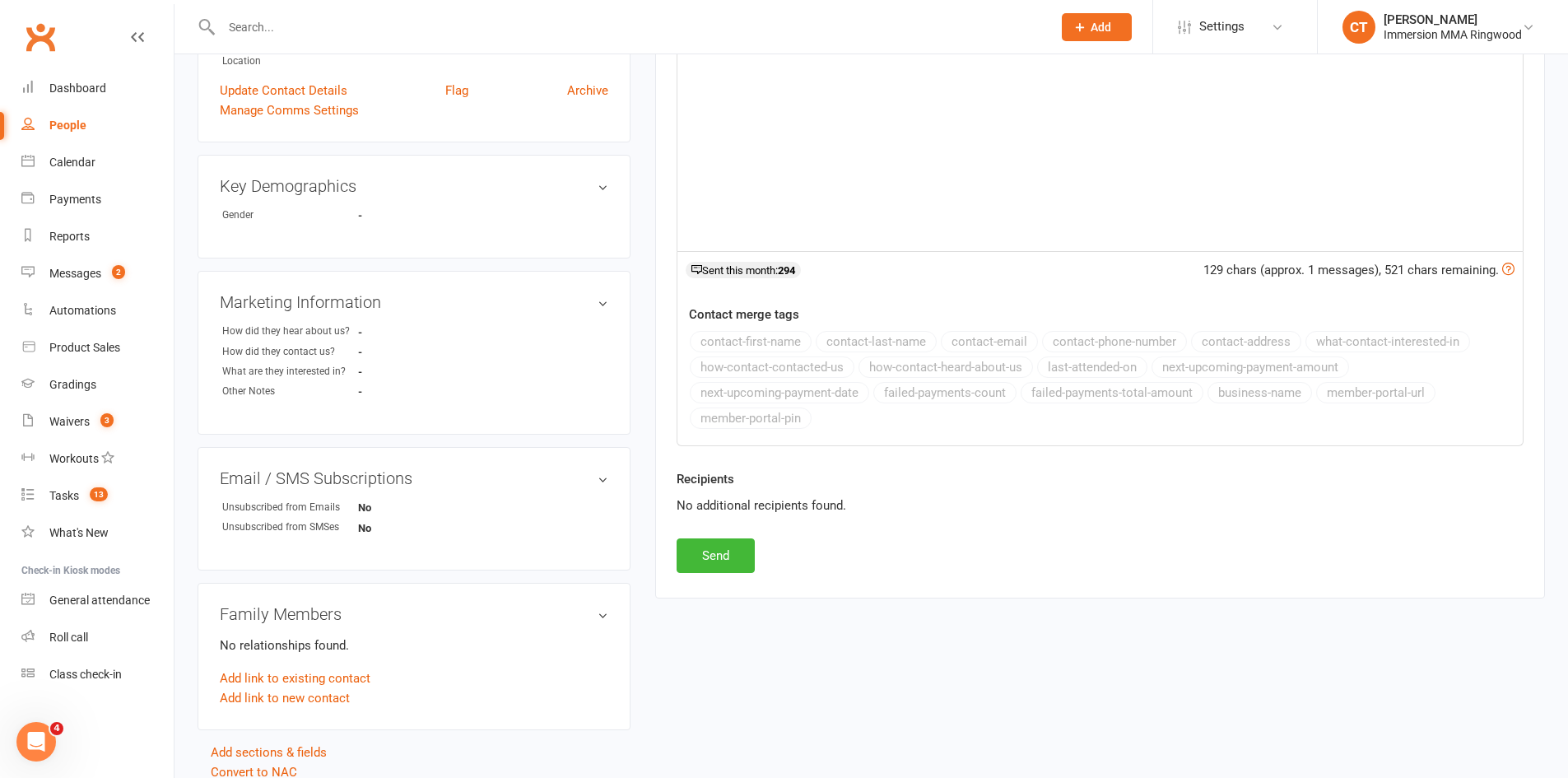
scroll to position [465, 0]
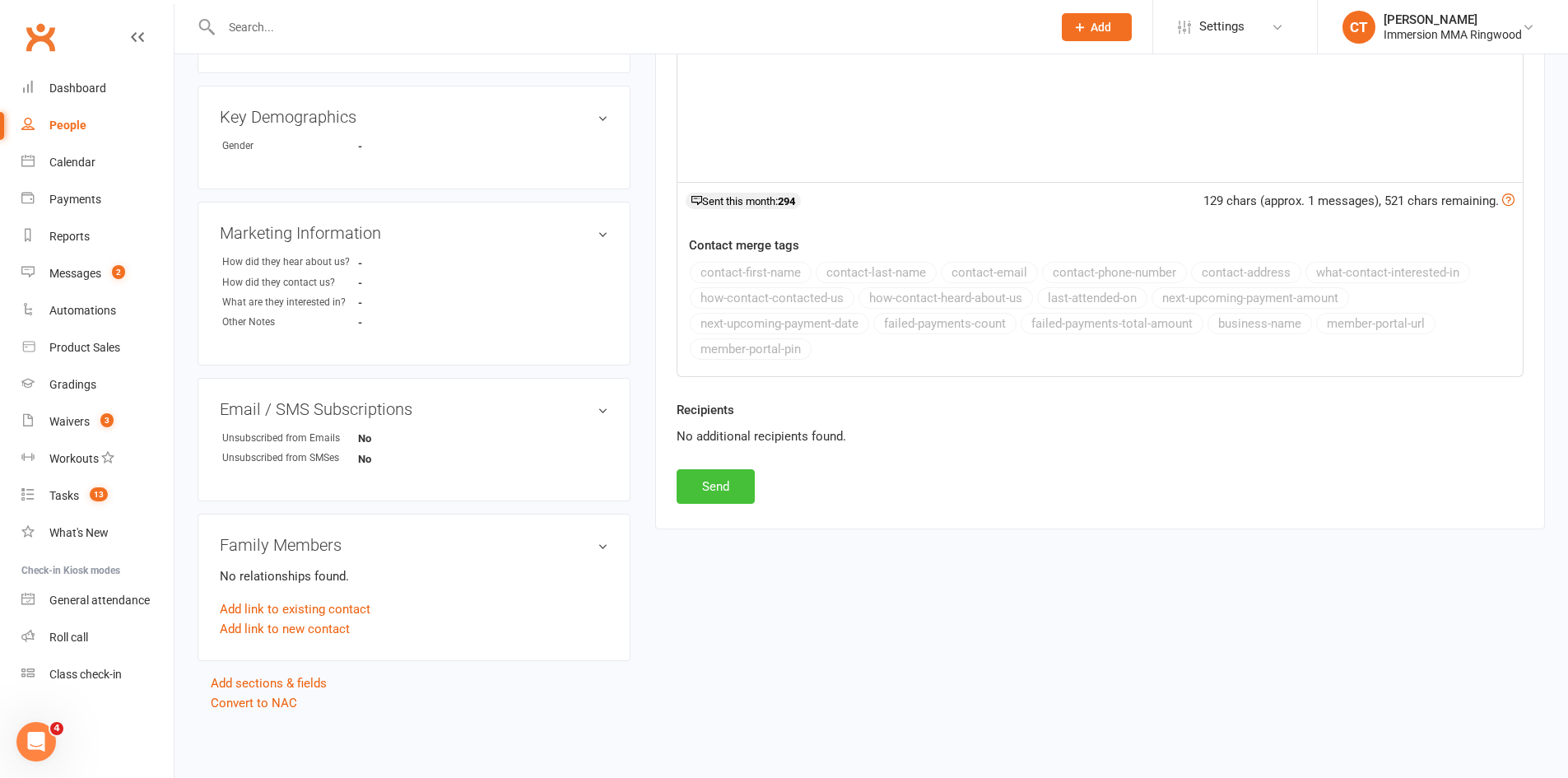
click at [720, 481] on button "Send" at bounding box center [716, 487] width 78 height 35
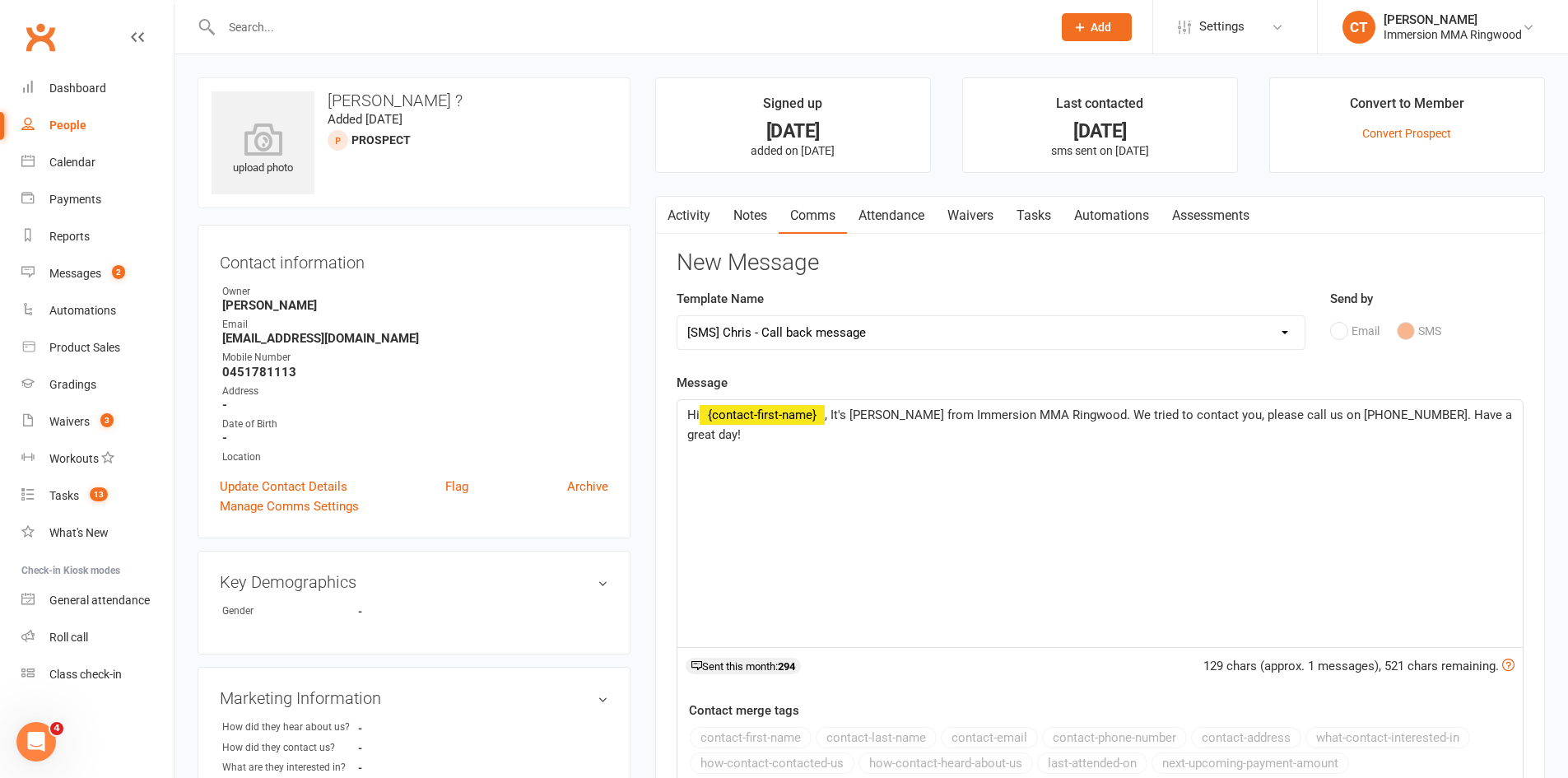
select select
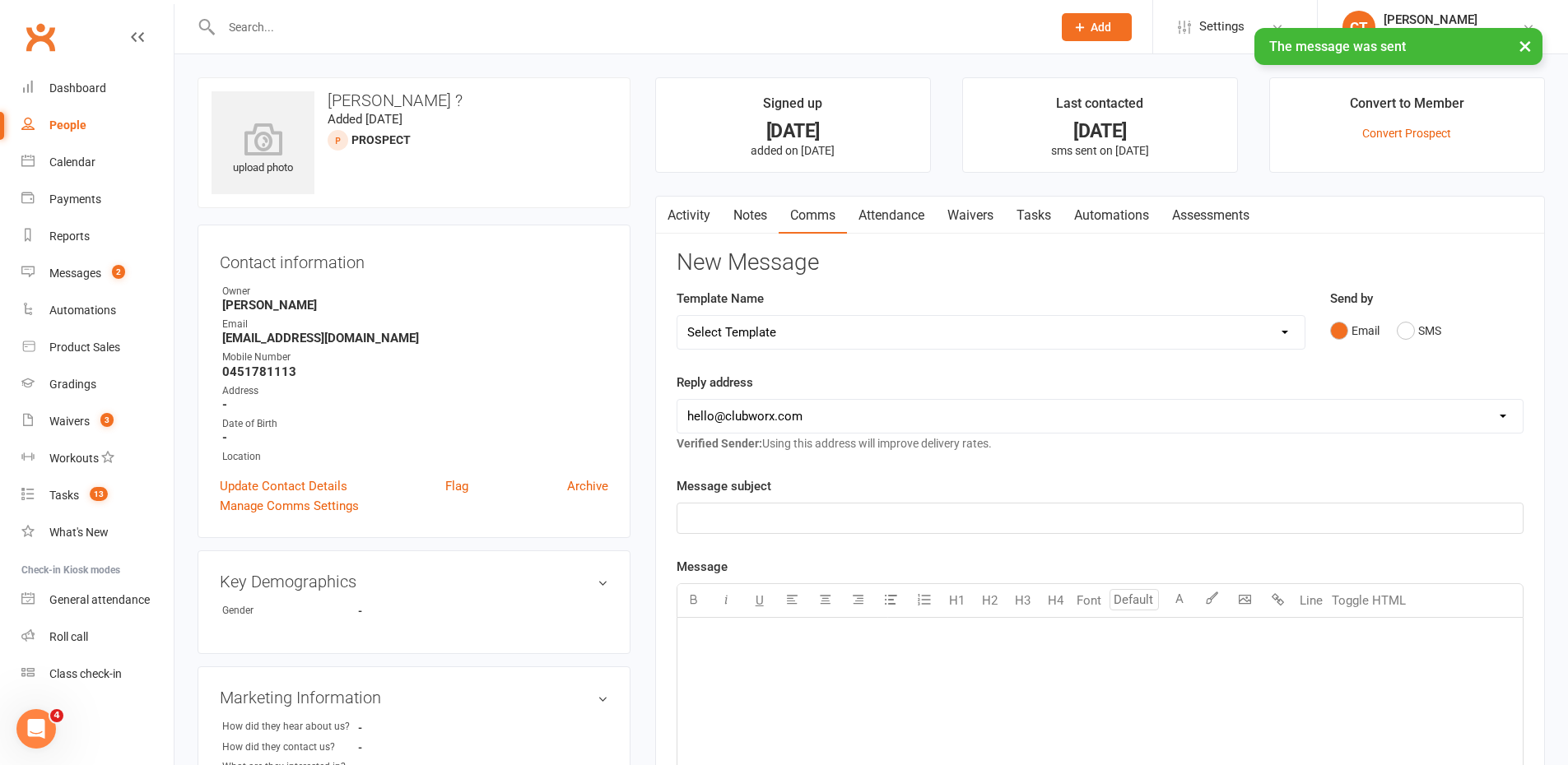
click at [750, 215] on link "Notes" at bounding box center [750, 216] width 56 height 38
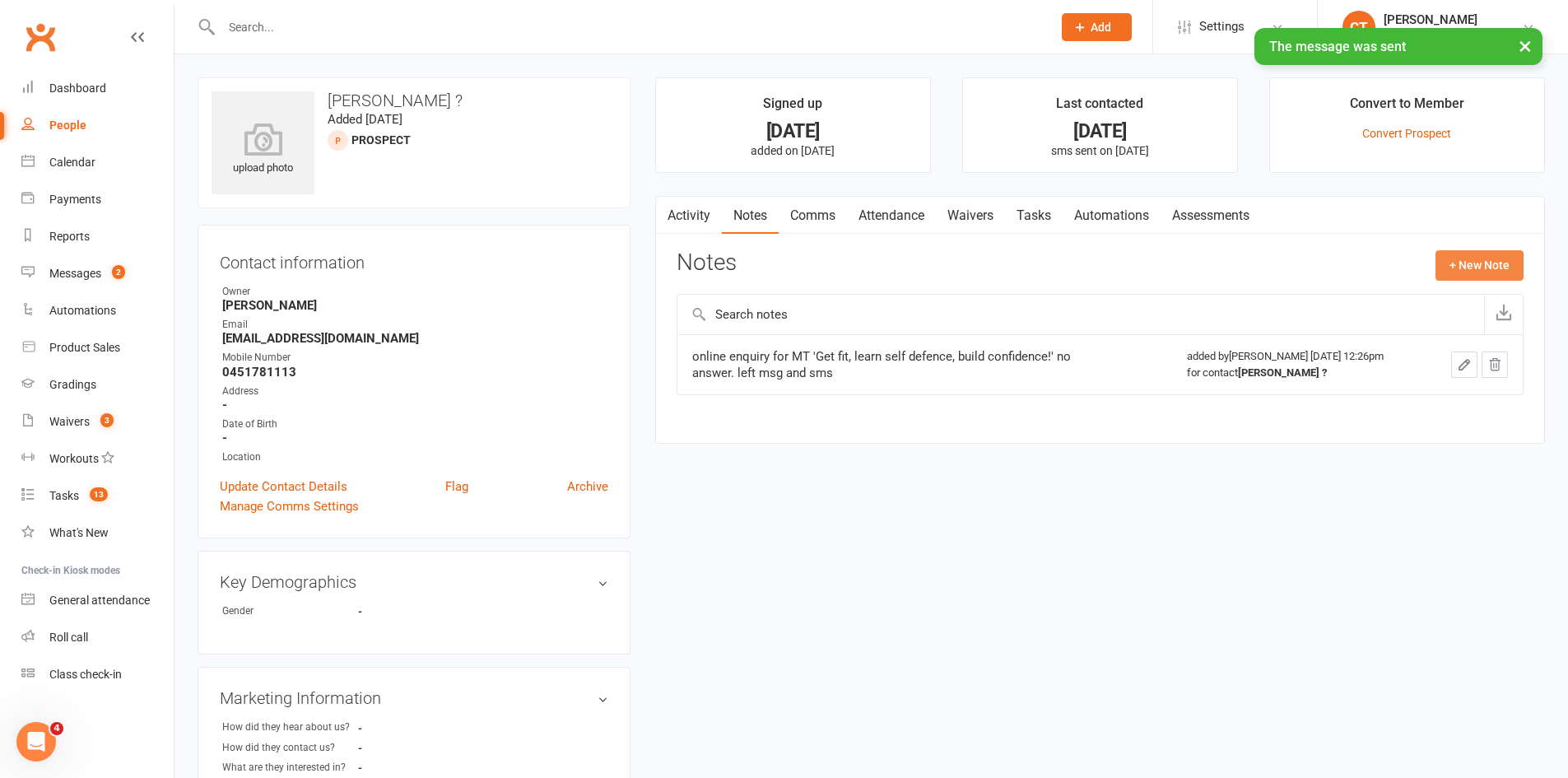
click at [1502, 254] on button "+ New Note" at bounding box center [1479, 265] width 88 height 30
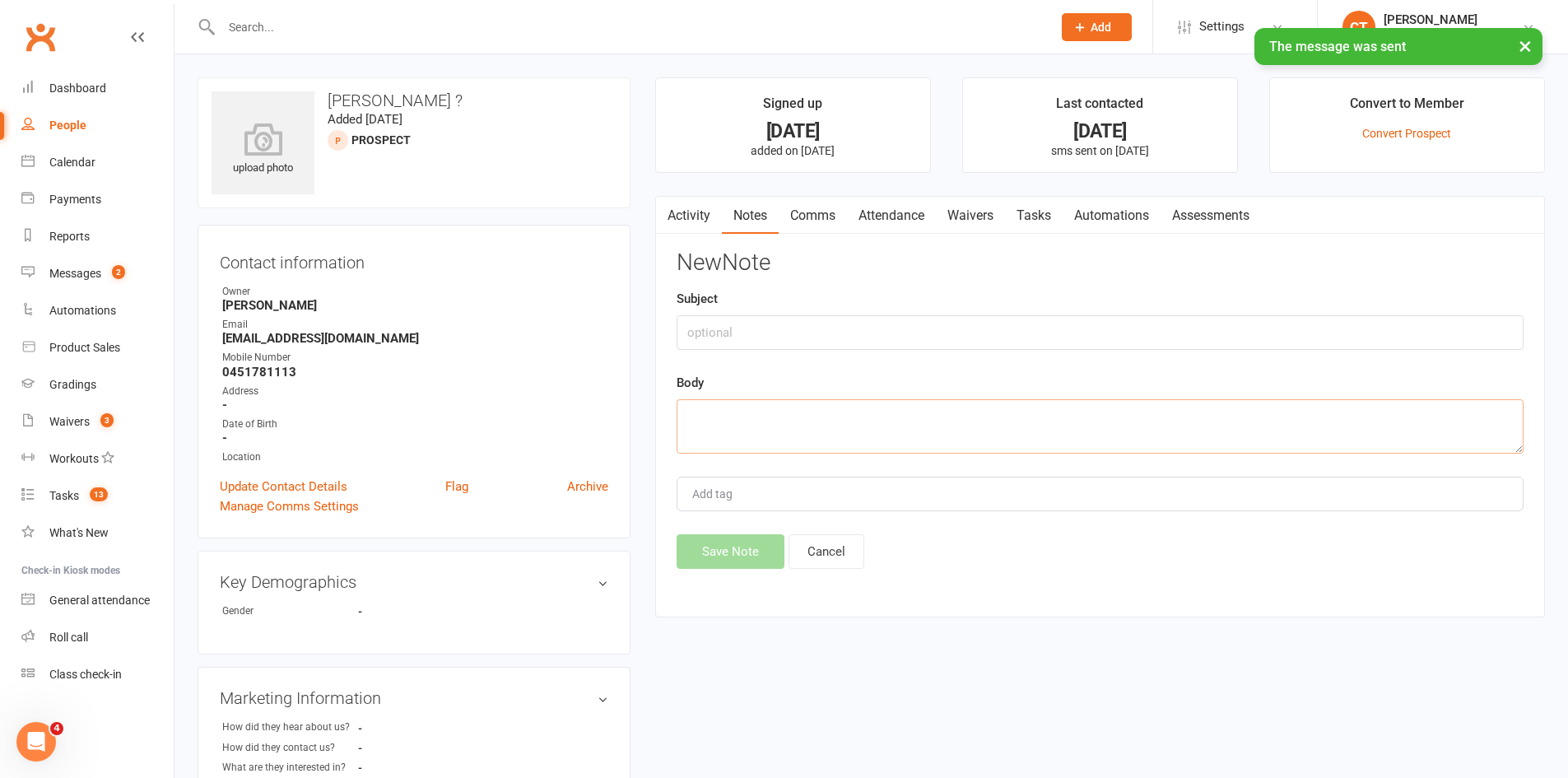
click at [1069, 431] on textarea at bounding box center [1100, 426] width 847 height 54
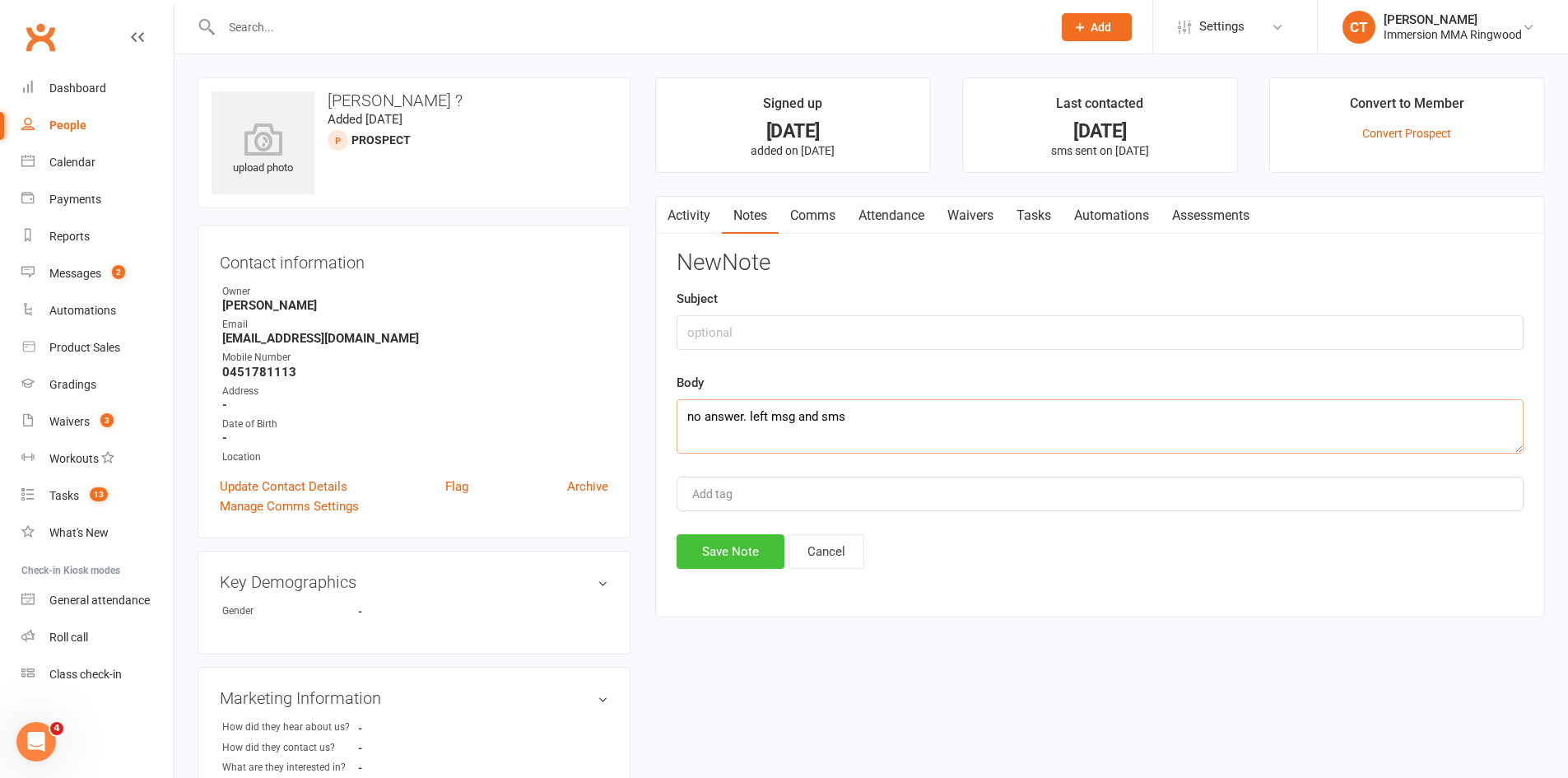
type textarea "no answer. left msg and sms"
click at [758, 547] on button "Save Note" at bounding box center [730, 552] width 108 height 35
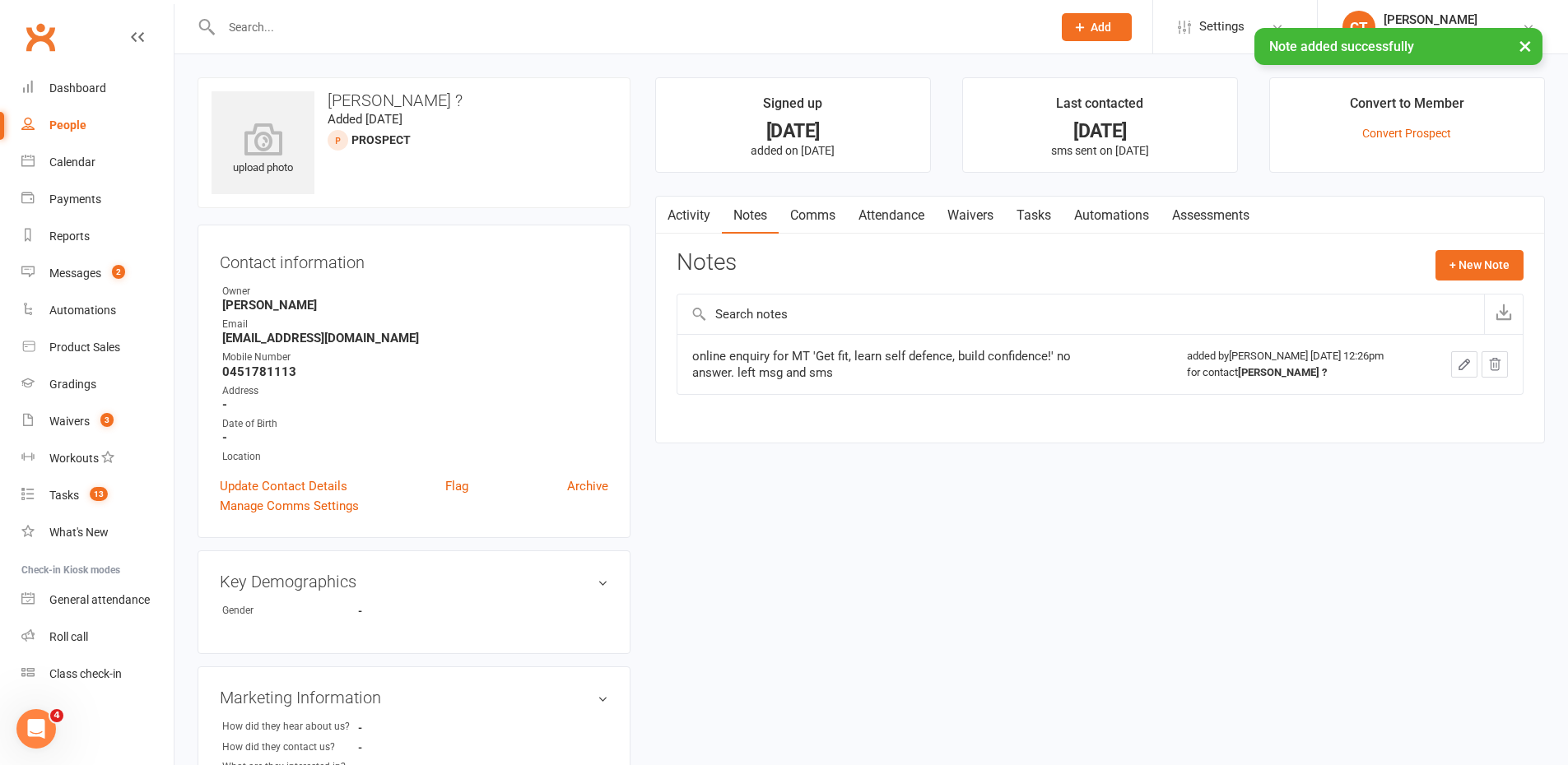
click at [1053, 217] on link "Tasks" at bounding box center [1033, 216] width 57 height 38
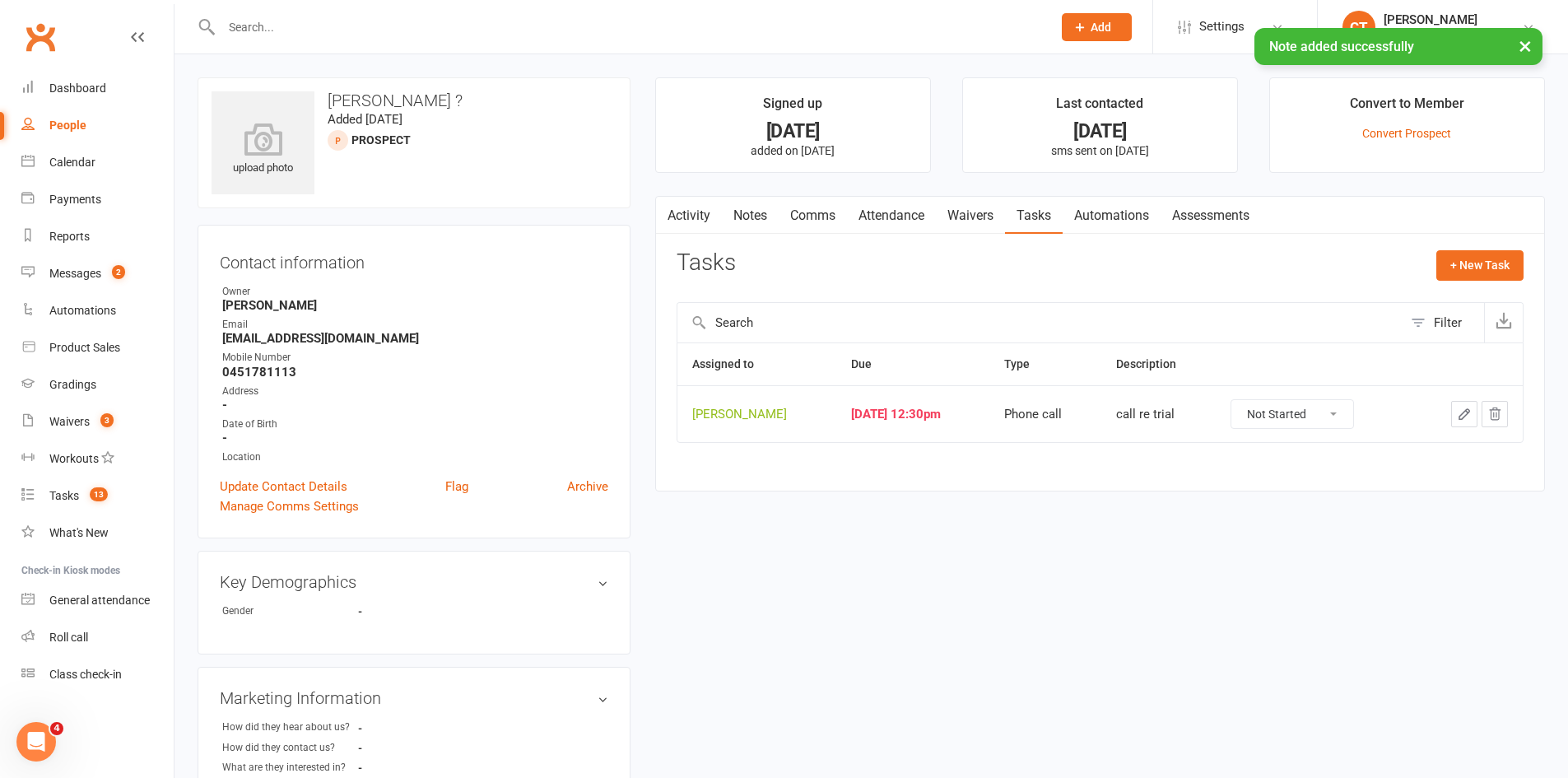
click at [1458, 411] on icon "button" at bounding box center [1464, 414] width 15 height 15
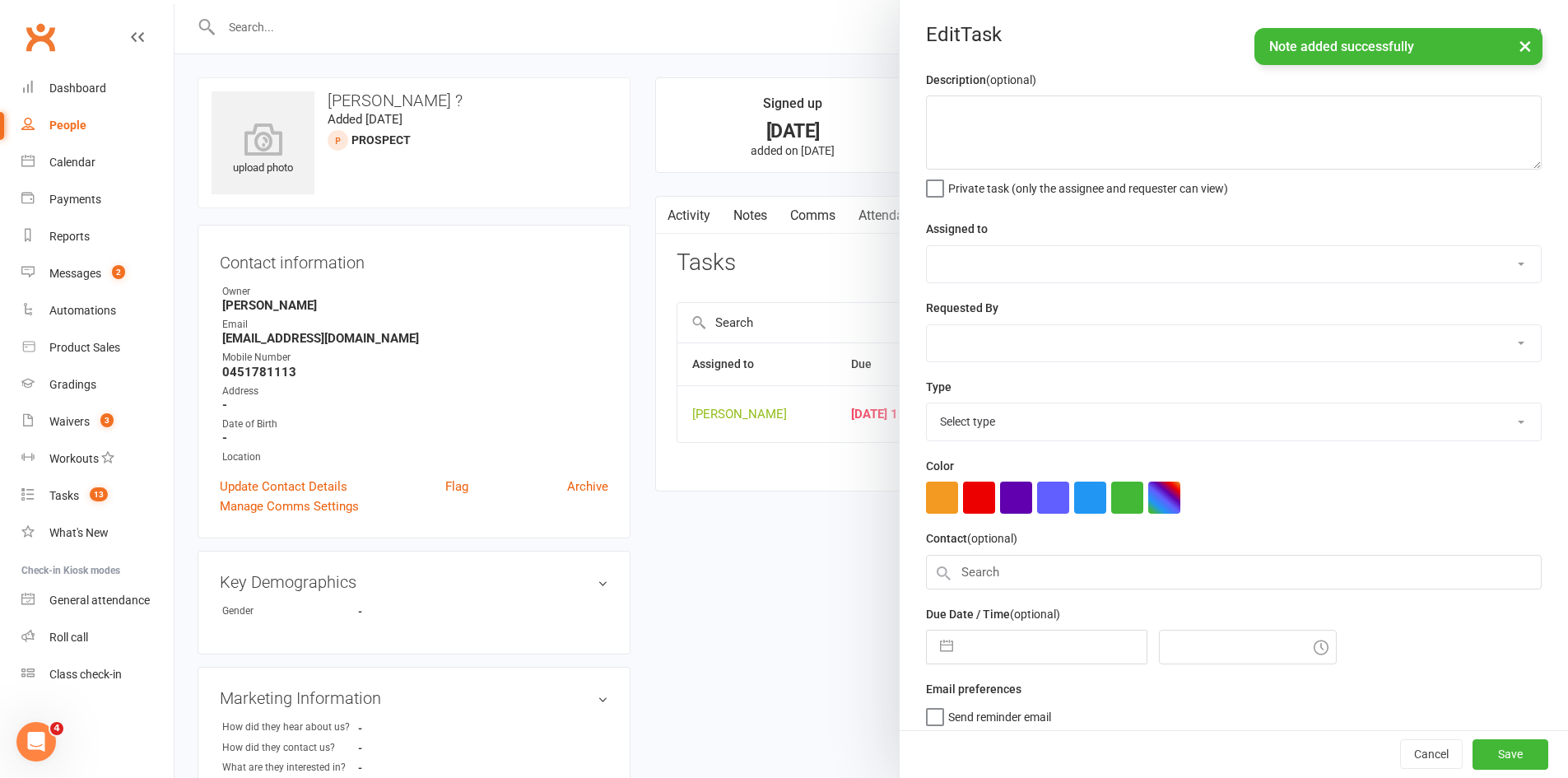
type textarea "call re trial"
select select "11984"
type input "[DATE]"
type input "12:30pm"
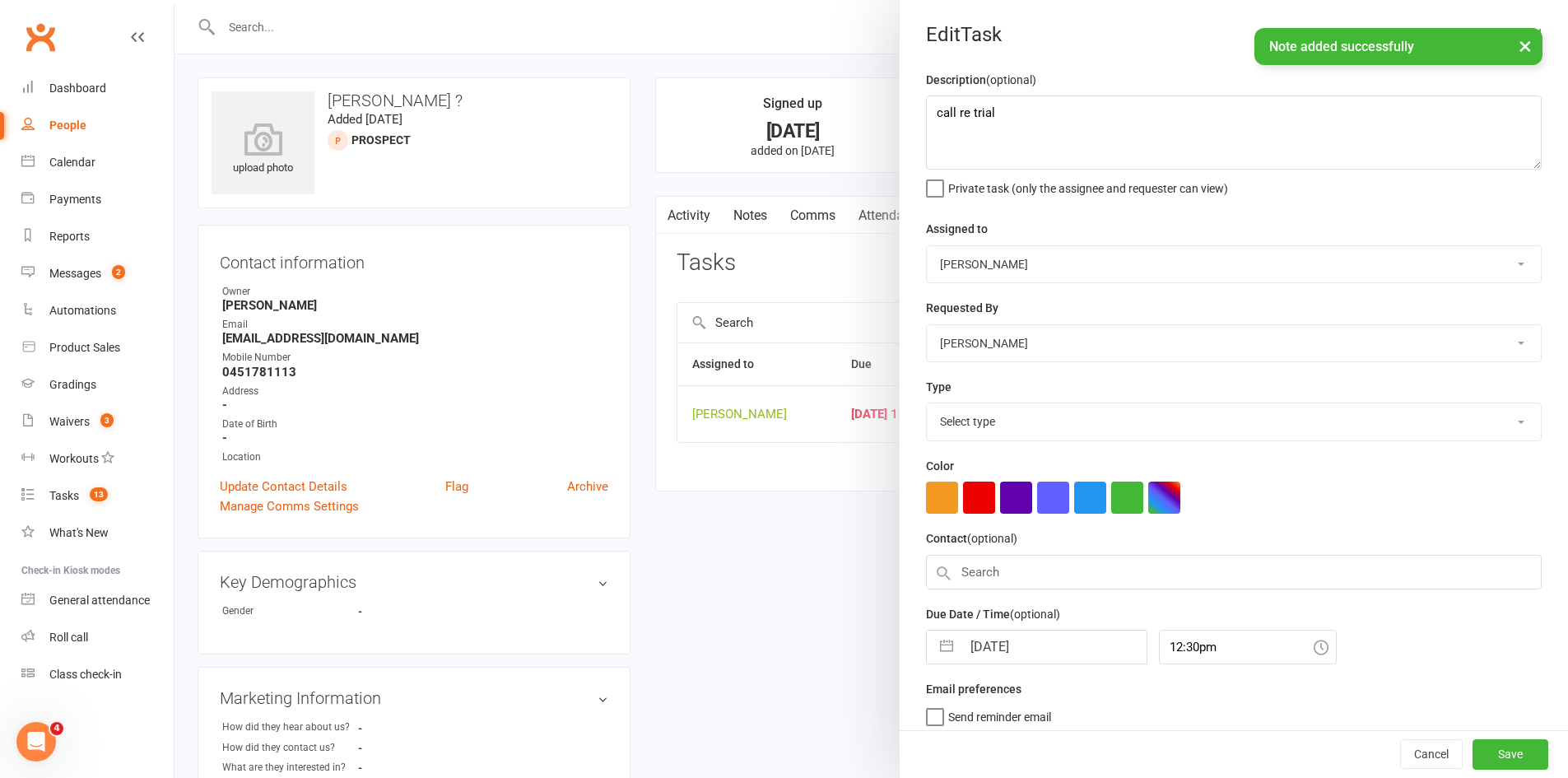
select select "6641"
select select "7"
select select "2025"
select select "8"
select select "2025"
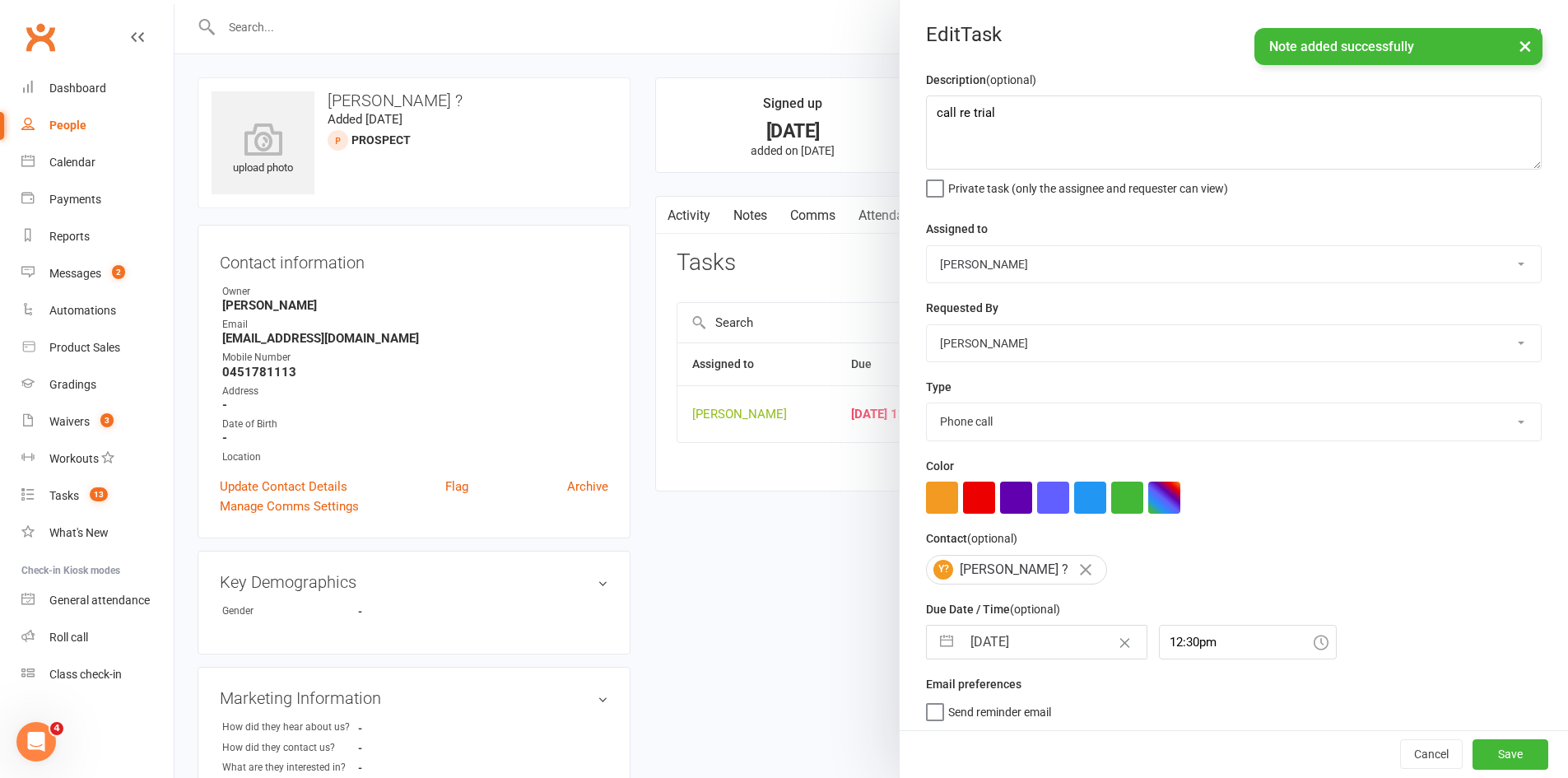
select select "9"
select select "2025"
click at [1019, 636] on input "[DATE]" at bounding box center [1053, 643] width 185 height 33
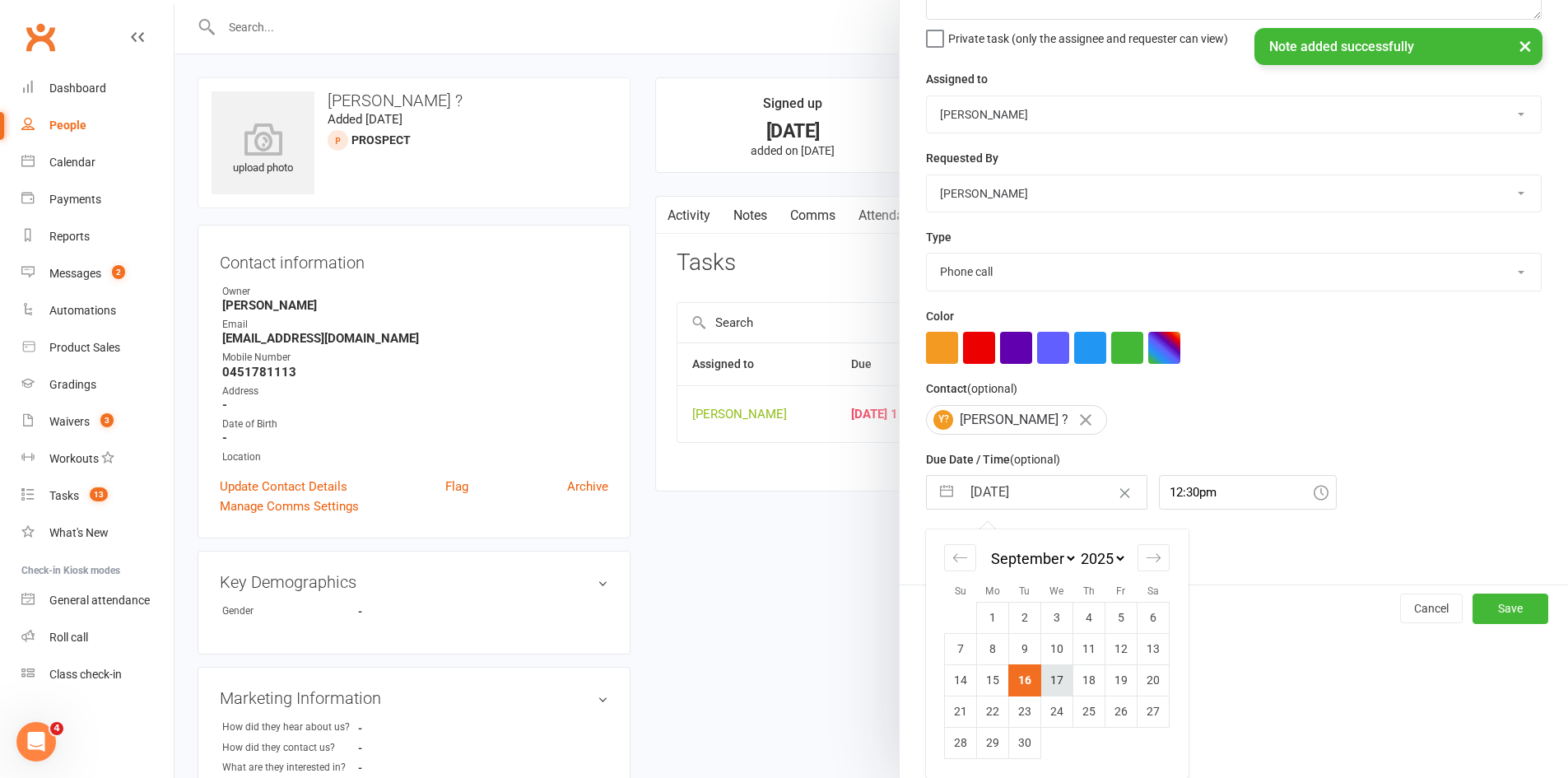
click at [1051, 668] on td "17" at bounding box center [1057, 680] width 32 height 32
type input "[DATE]"
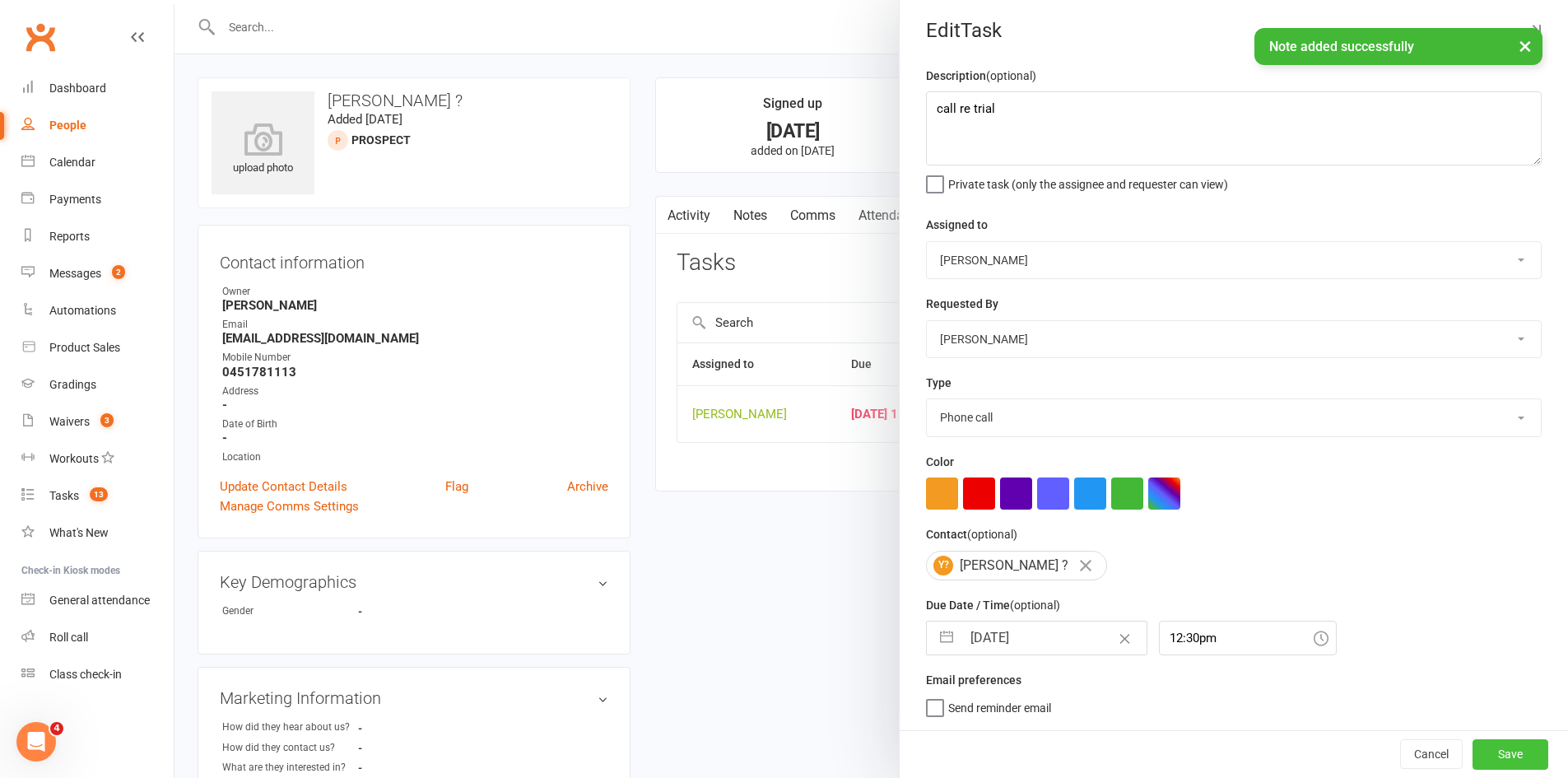
click at [1500, 761] on button "Save" at bounding box center [1510, 754] width 76 height 30
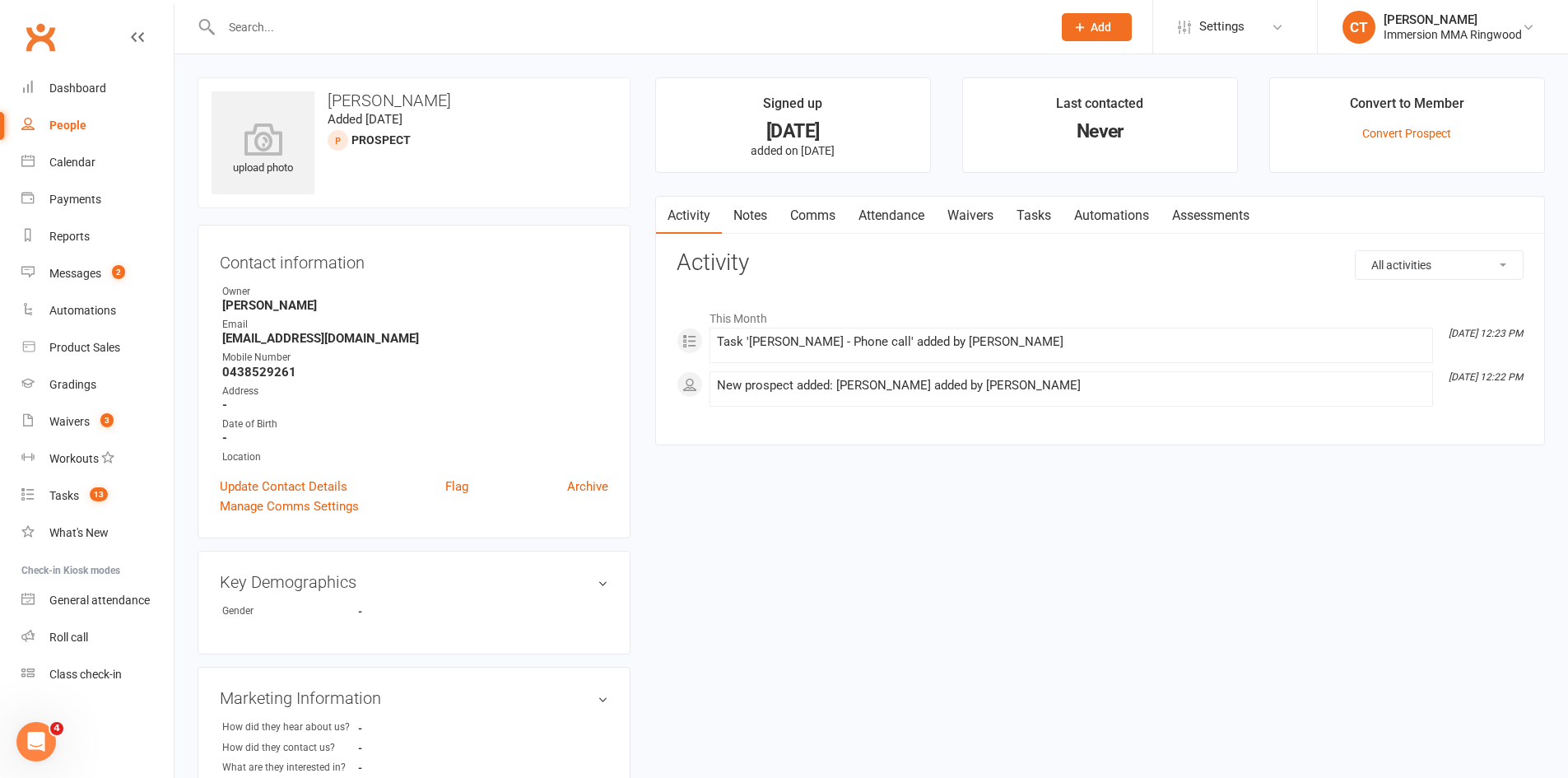
click at [753, 213] on link "Notes" at bounding box center [750, 216] width 56 height 38
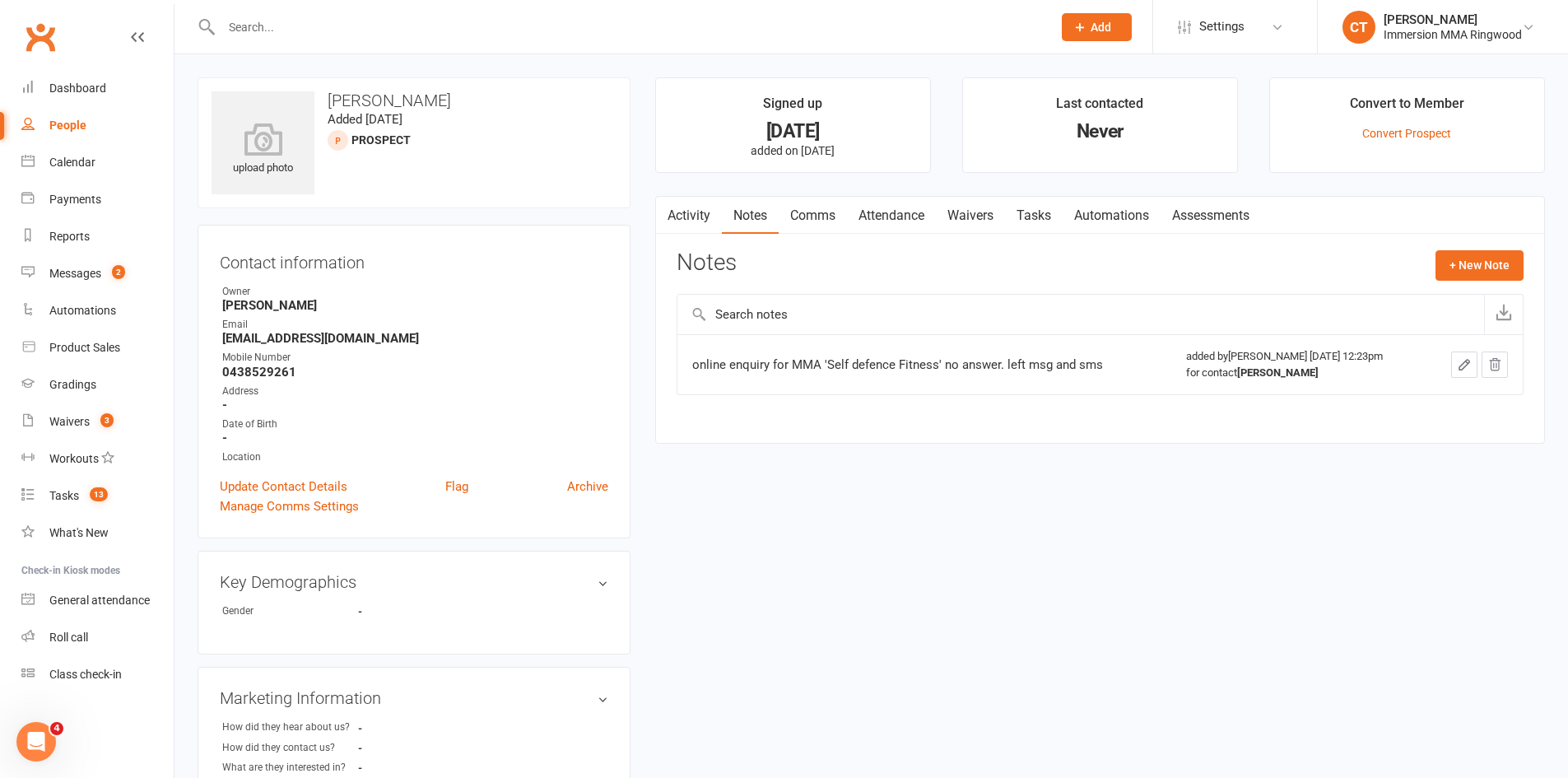
click at [674, 213] on button "button" at bounding box center [666, 215] width 21 height 37
click at [690, 219] on link "Activity" at bounding box center [688, 216] width 66 height 38
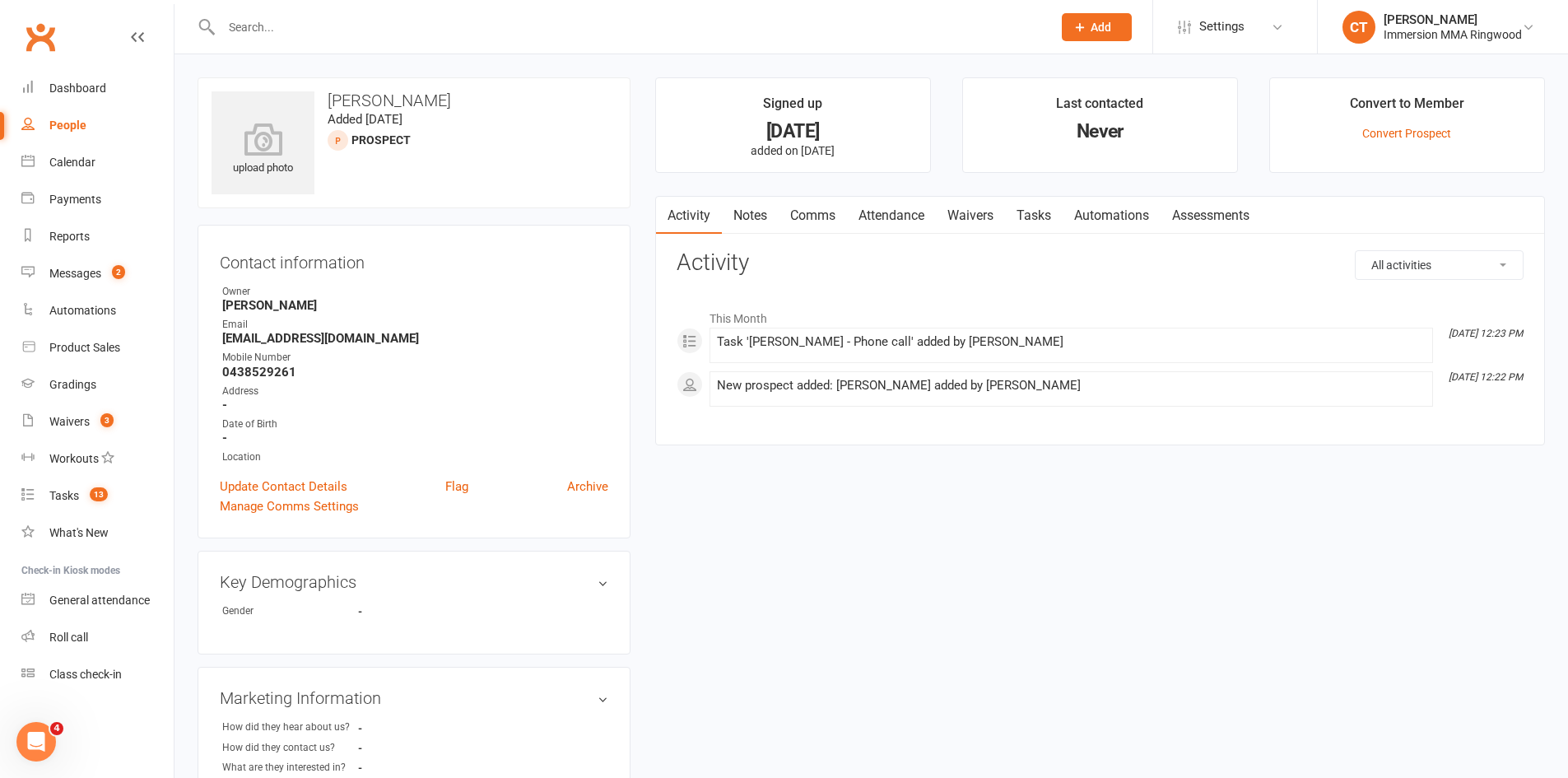
click at [795, 214] on link "Comms" at bounding box center [813, 216] width 68 height 38
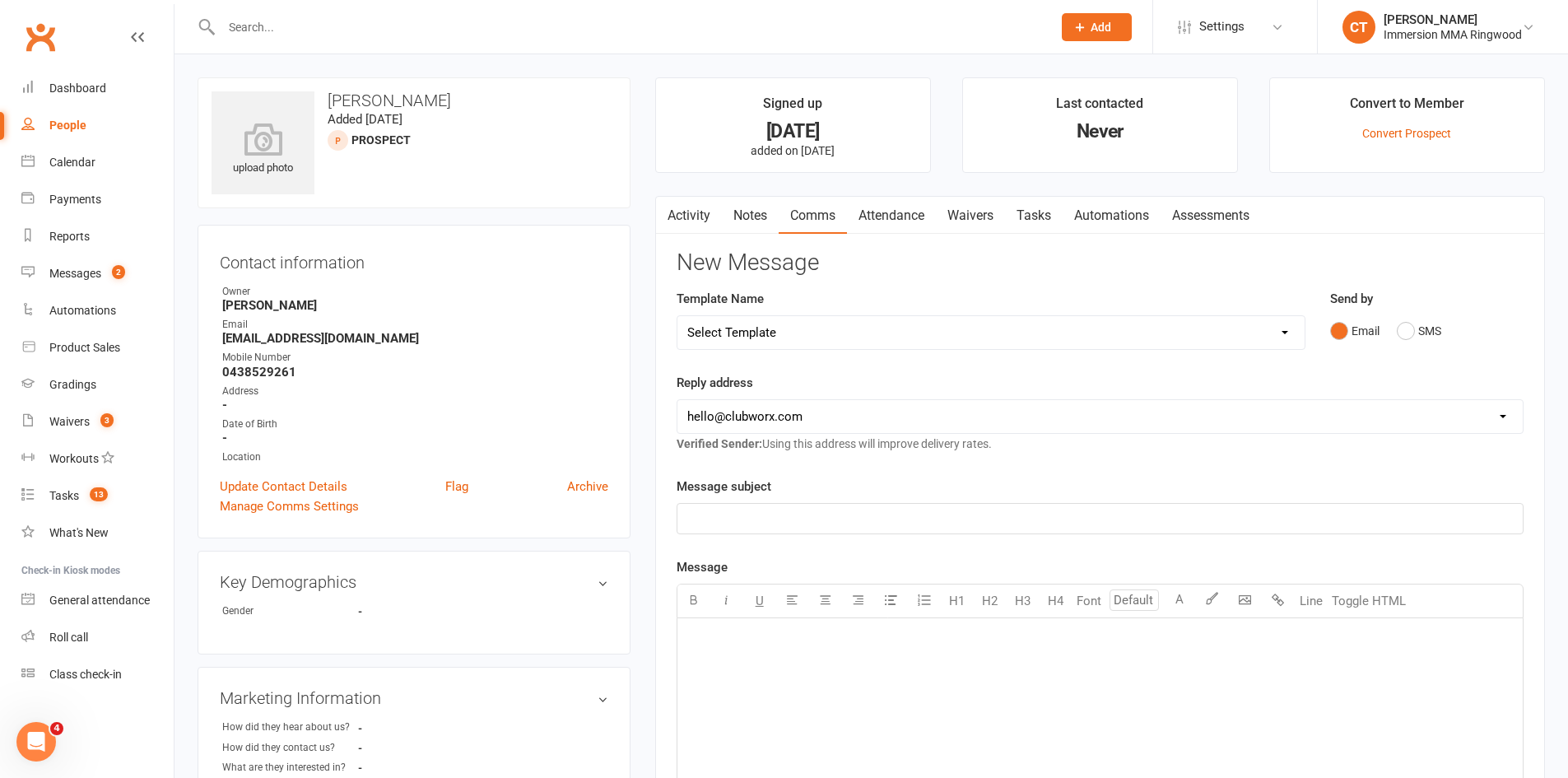
click at [764, 337] on select "Select Template [SMS] Chris - Call back message [SMS] Mark- Call back message […" at bounding box center [991, 333] width 628 height 33
select select "0"
click at [677, 316] on select "Select Template [SMS] Chris - Call back message [SMS] Mark- Call back message […" at bounding box center [991, 333] width 628 height 33
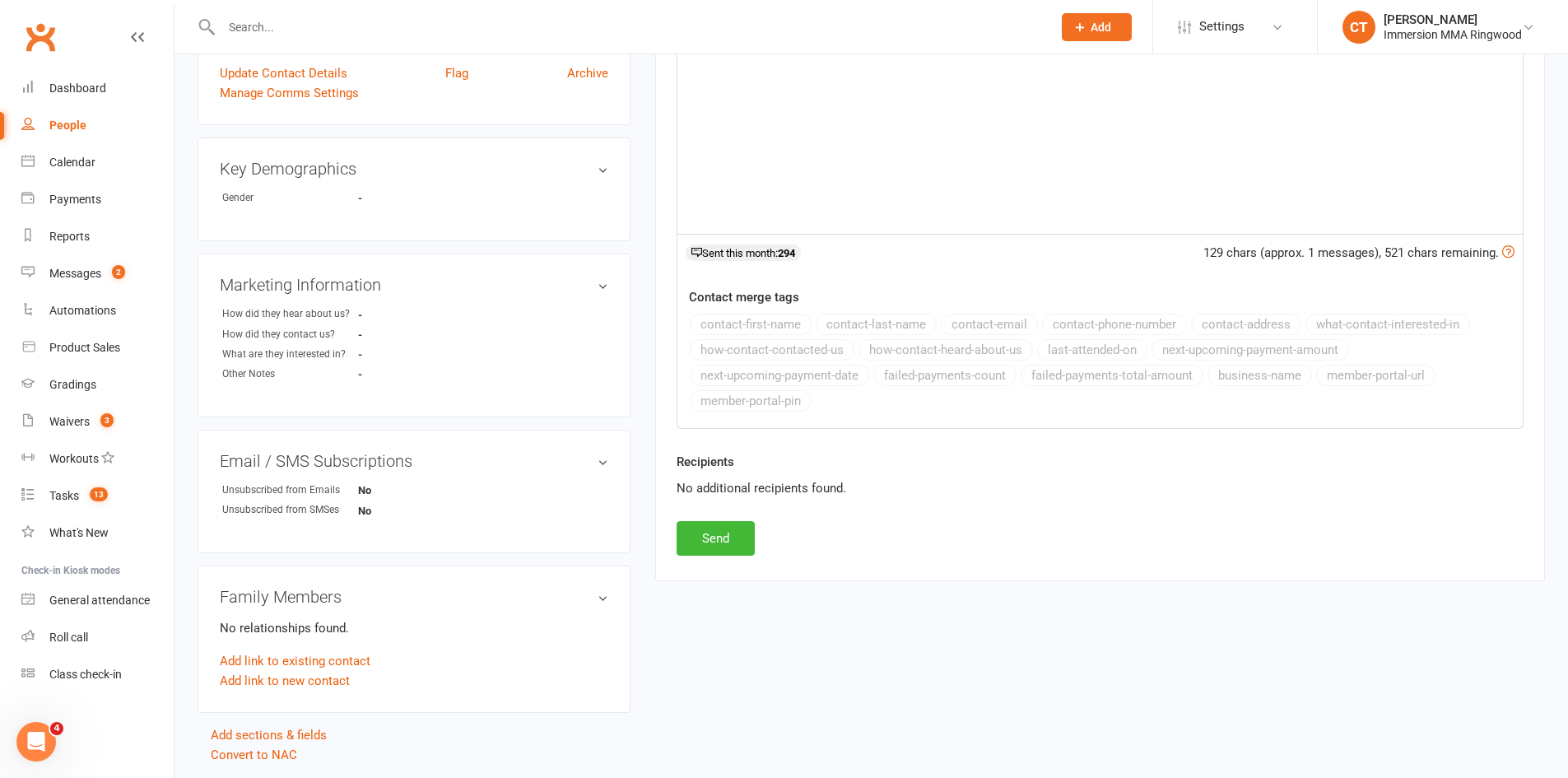
scroll to position [465, 0]
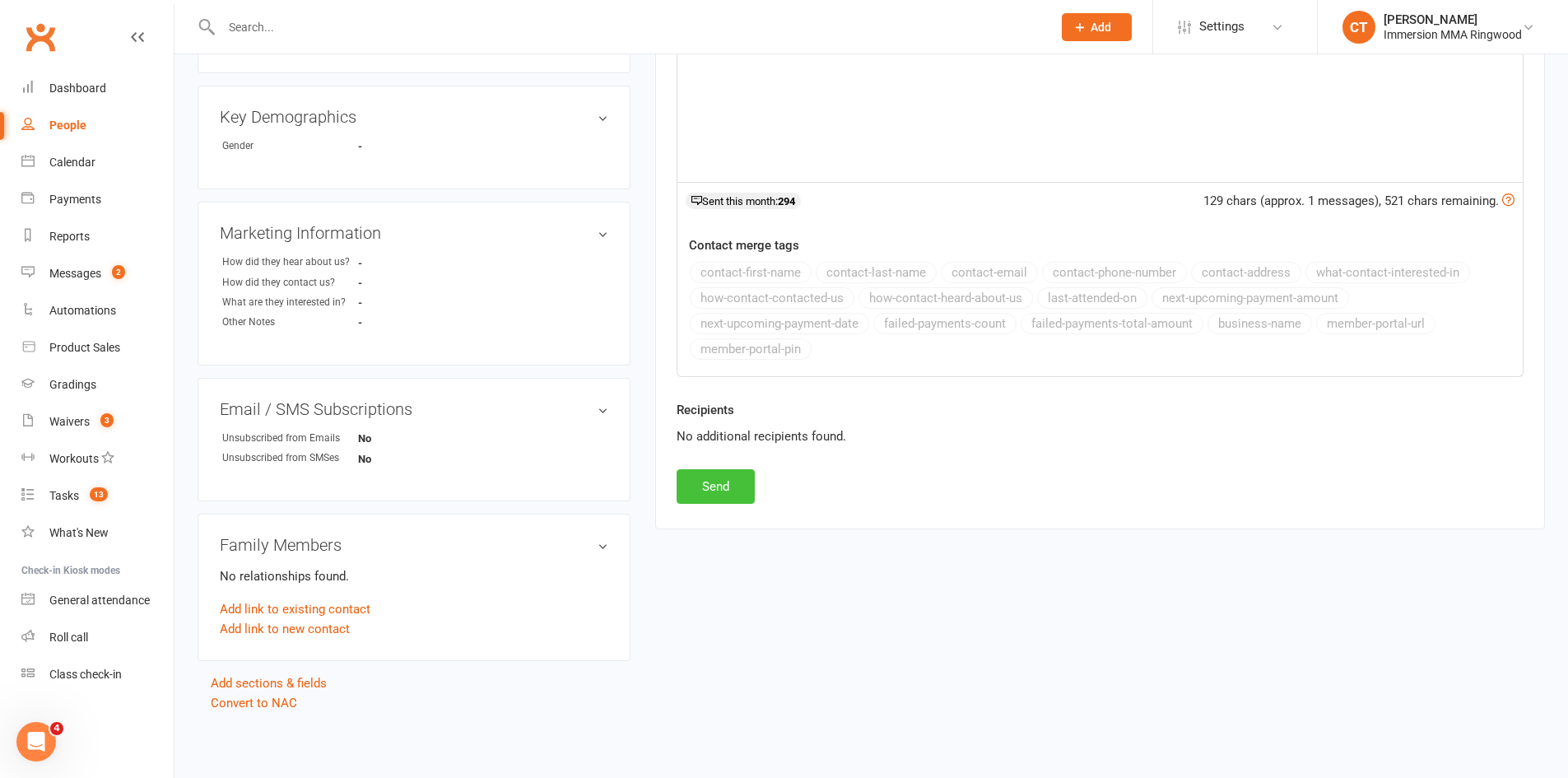
click at [732, 497] on button "Send" at bounding box center [716, 487] width 78 height 35
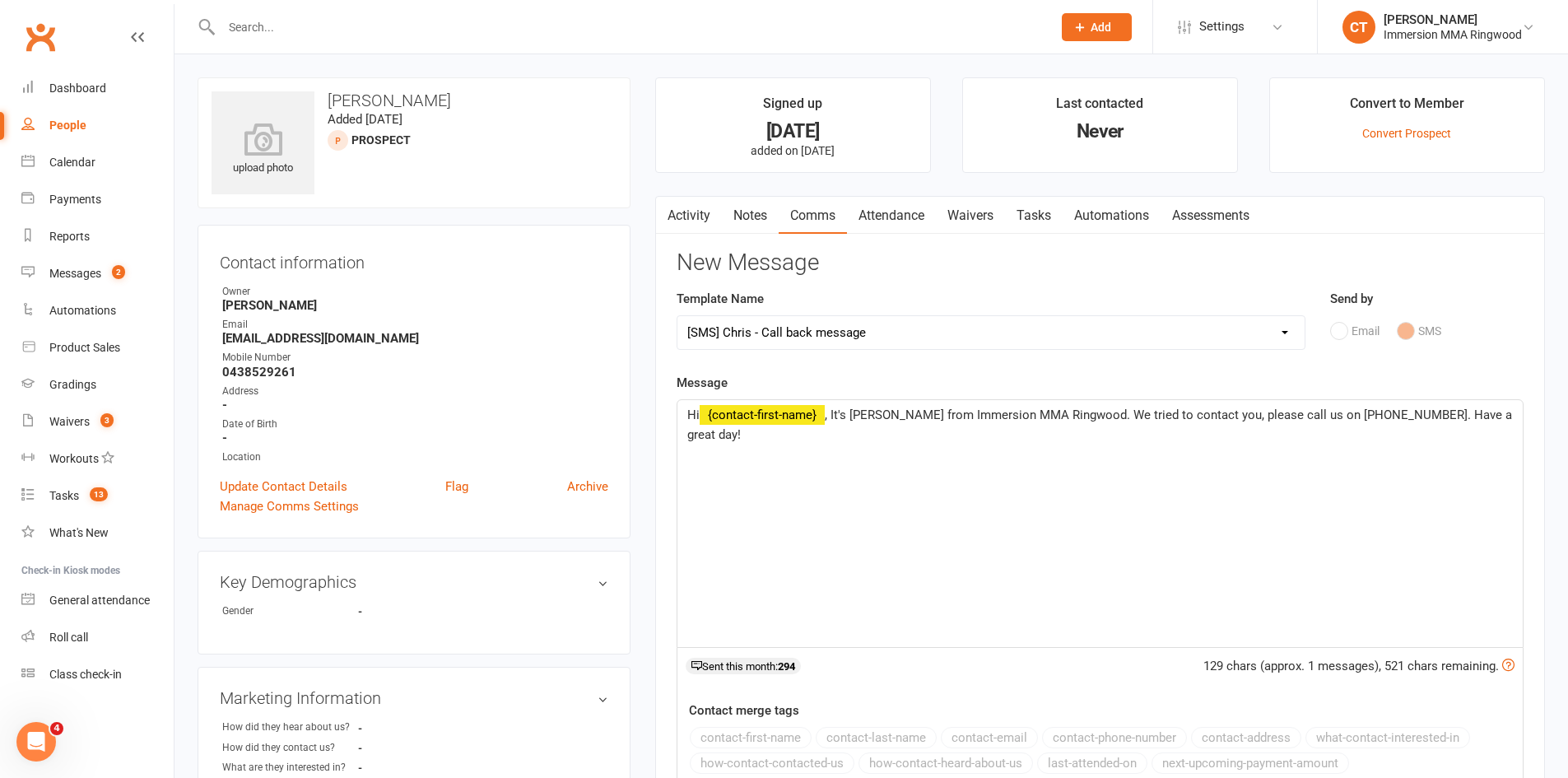
select select
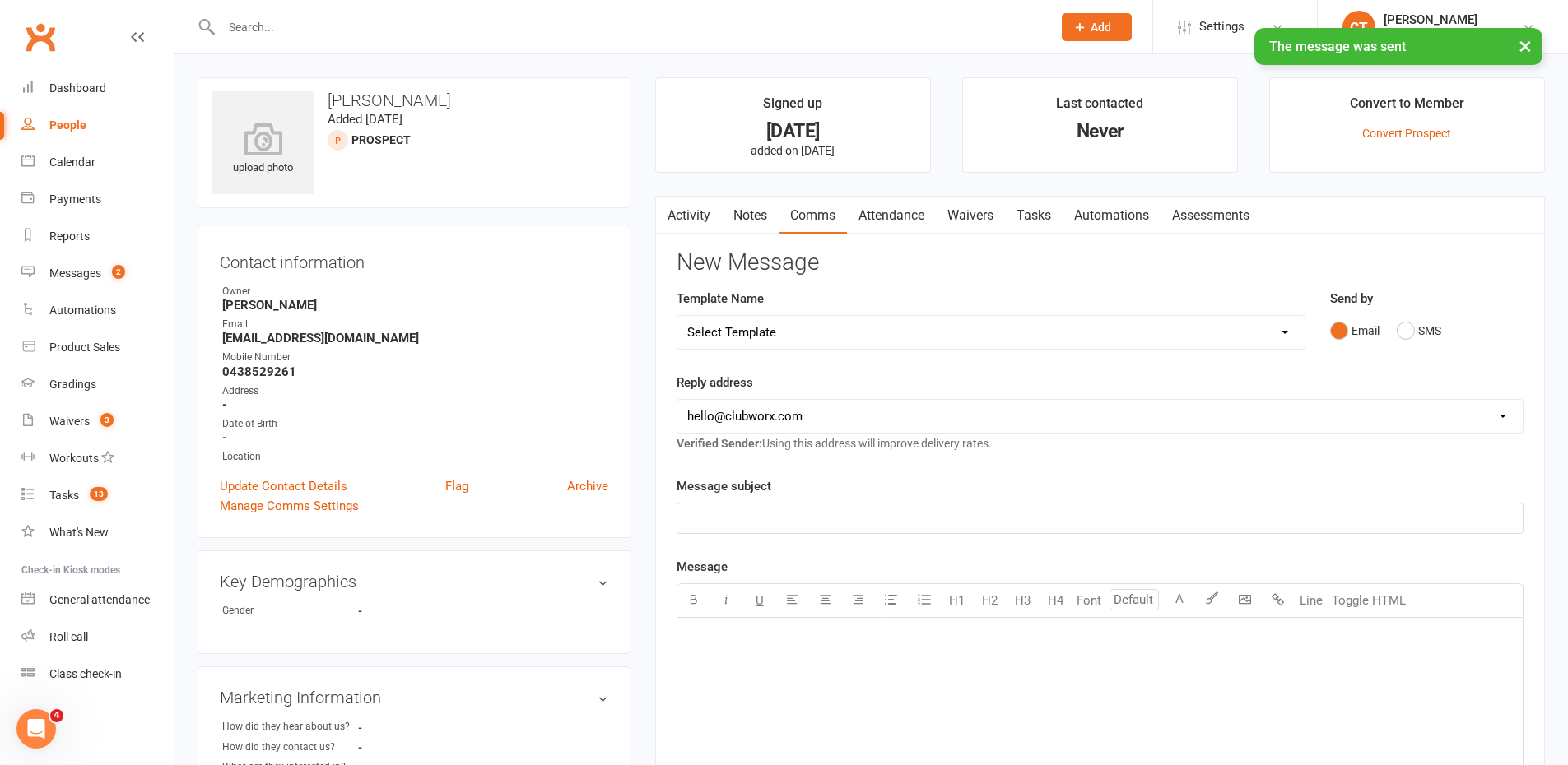
click at [1038, 217] on link "Tasks" at bounding box center [1033, 216] width 57 height 38
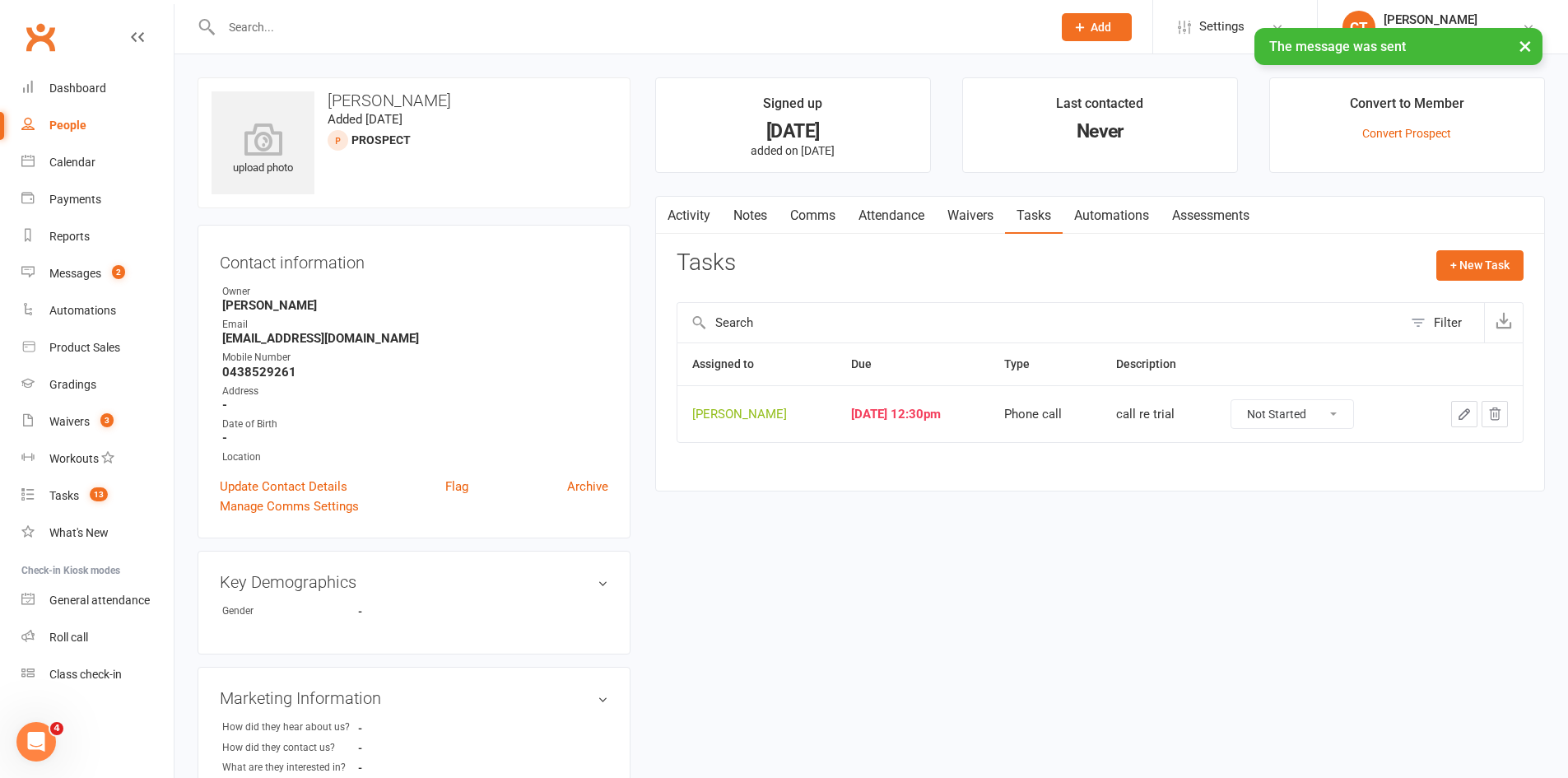
click at [1454, 412] on button "button" at bounding box center [1464, 414] width 27 height 27
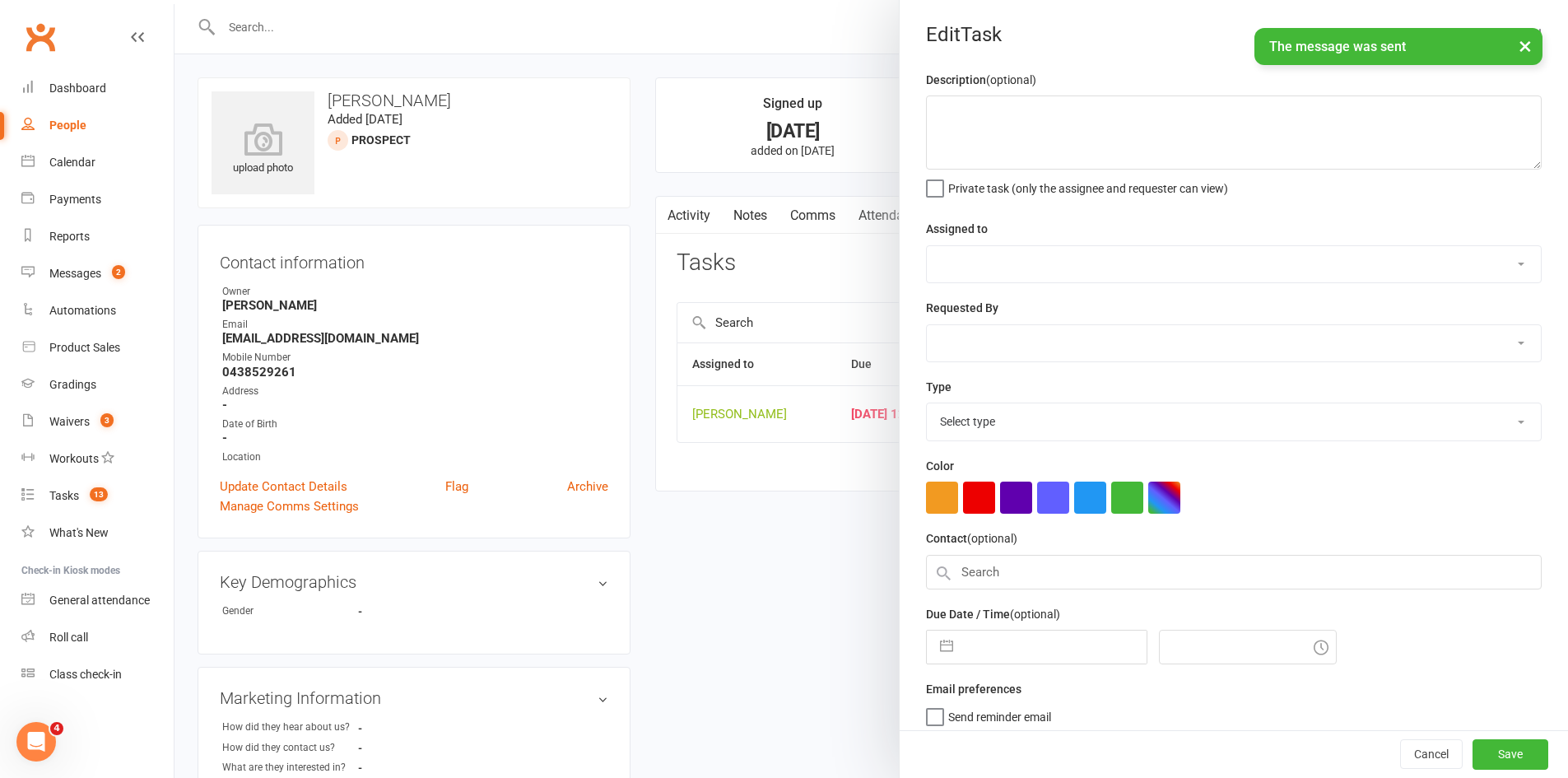
type textarea "call re trial"
select select "11984"
type input "[DATE]"
type input "12:30pm"
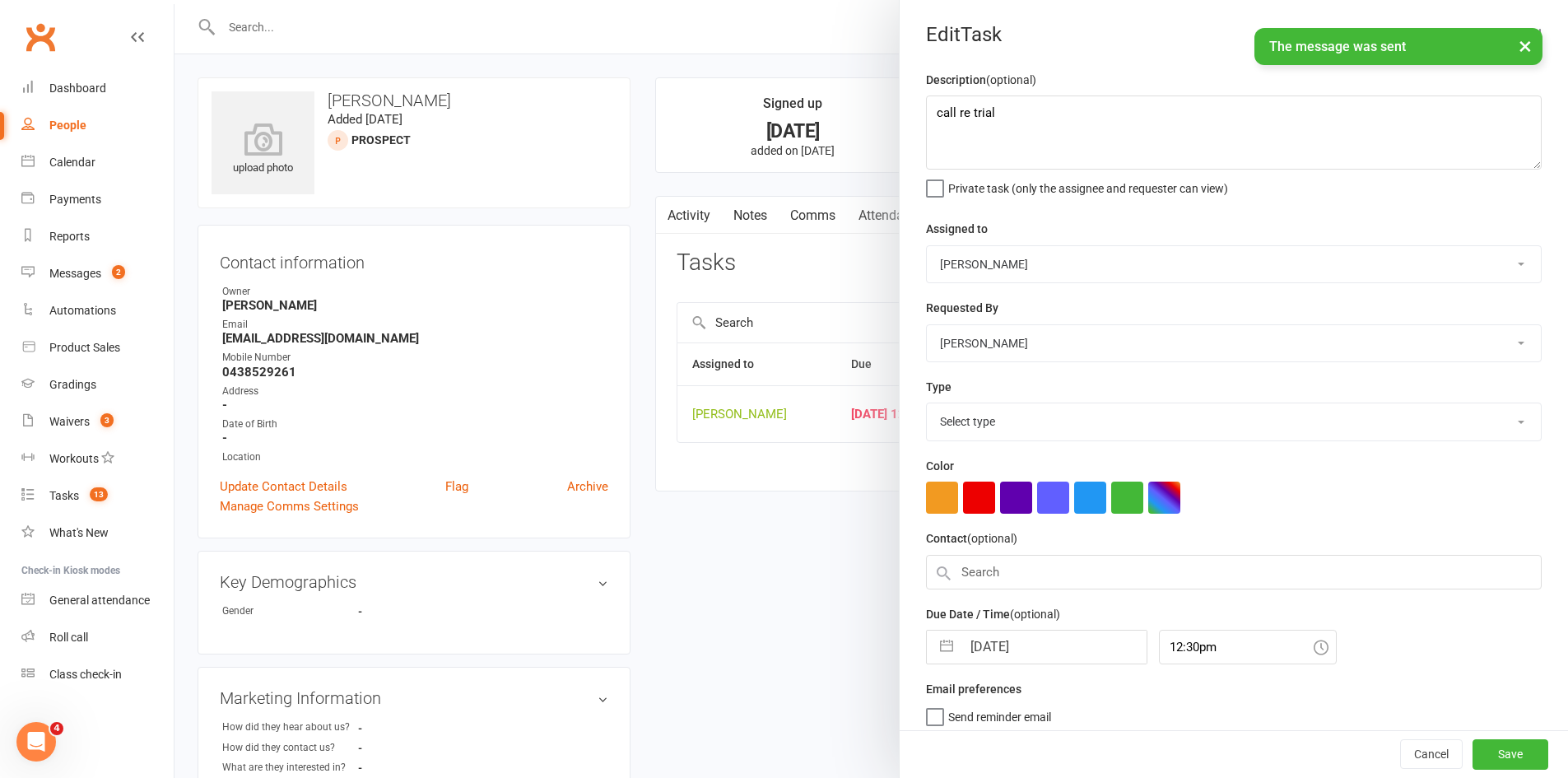
select select "6641"
click at [1001, 649] on input "[DATE]" at bounding box center [1053, 643] width 185 height 33
select select "7"
select select "2025"
select select "8"
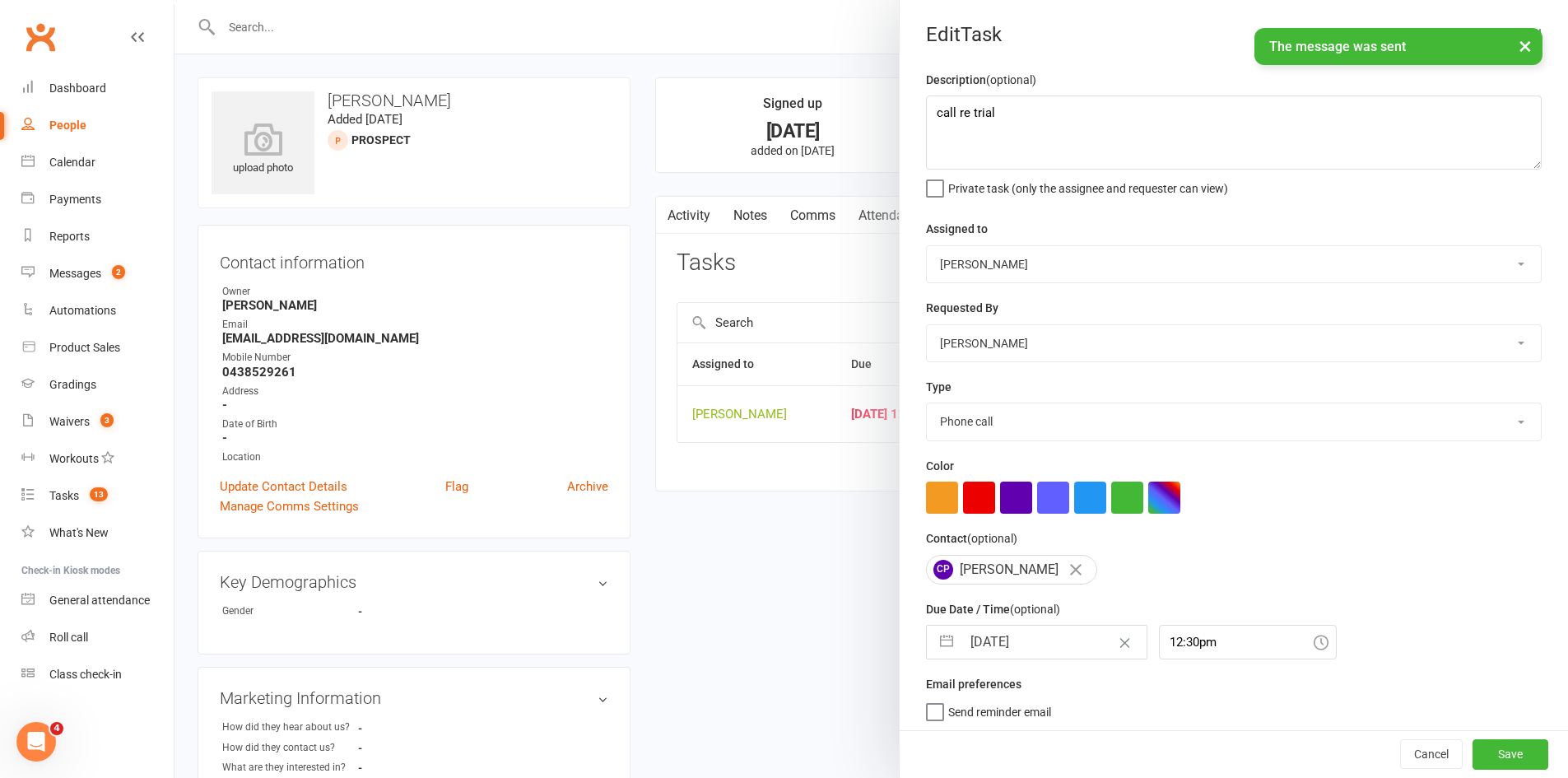
select select "2025"
select select "9"
select select "2025"
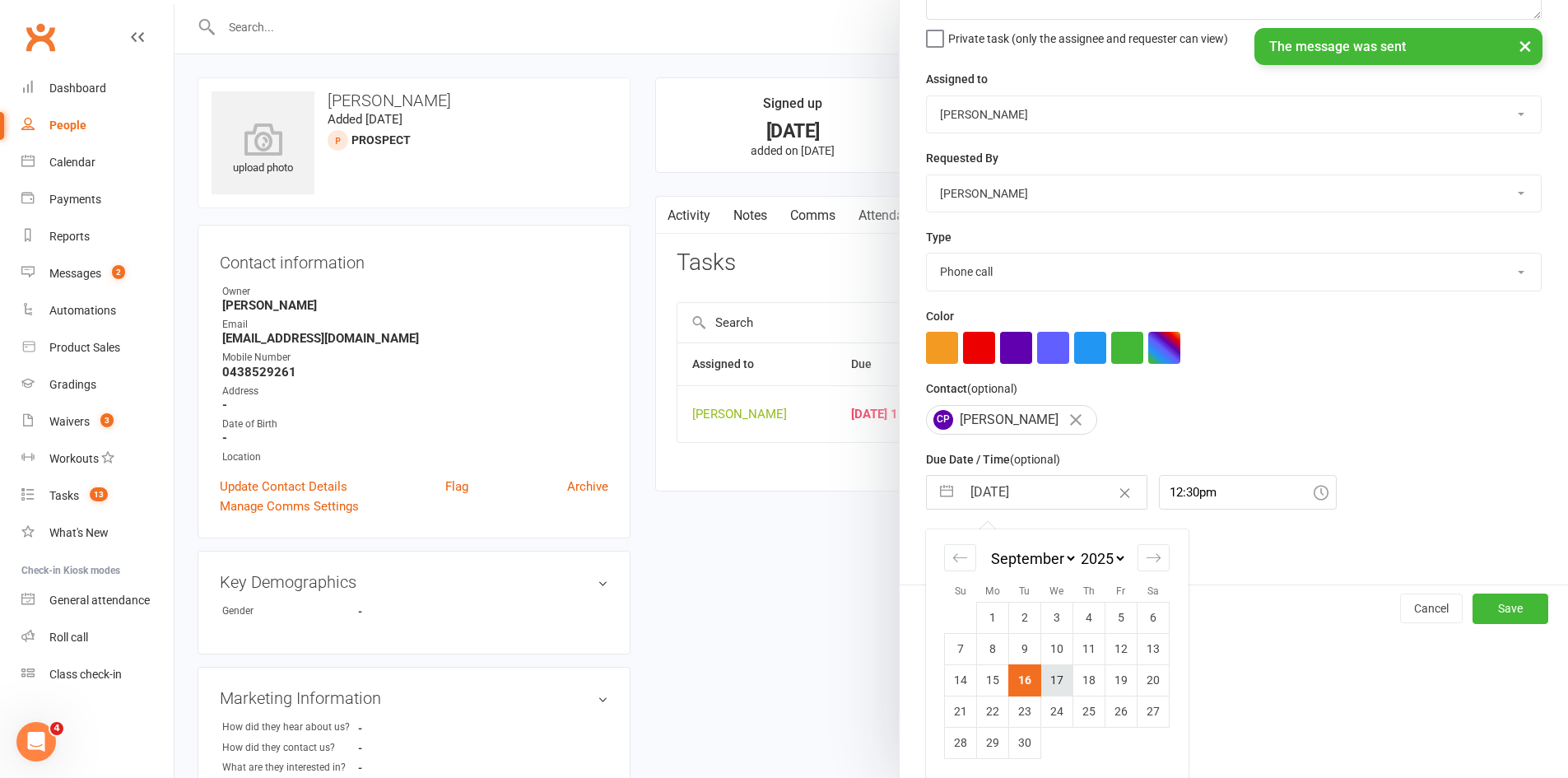
click at [1050, 675] on td "17" at bounding box center [1057, 680] width 32 height 32
type input "17 Sep 2025"
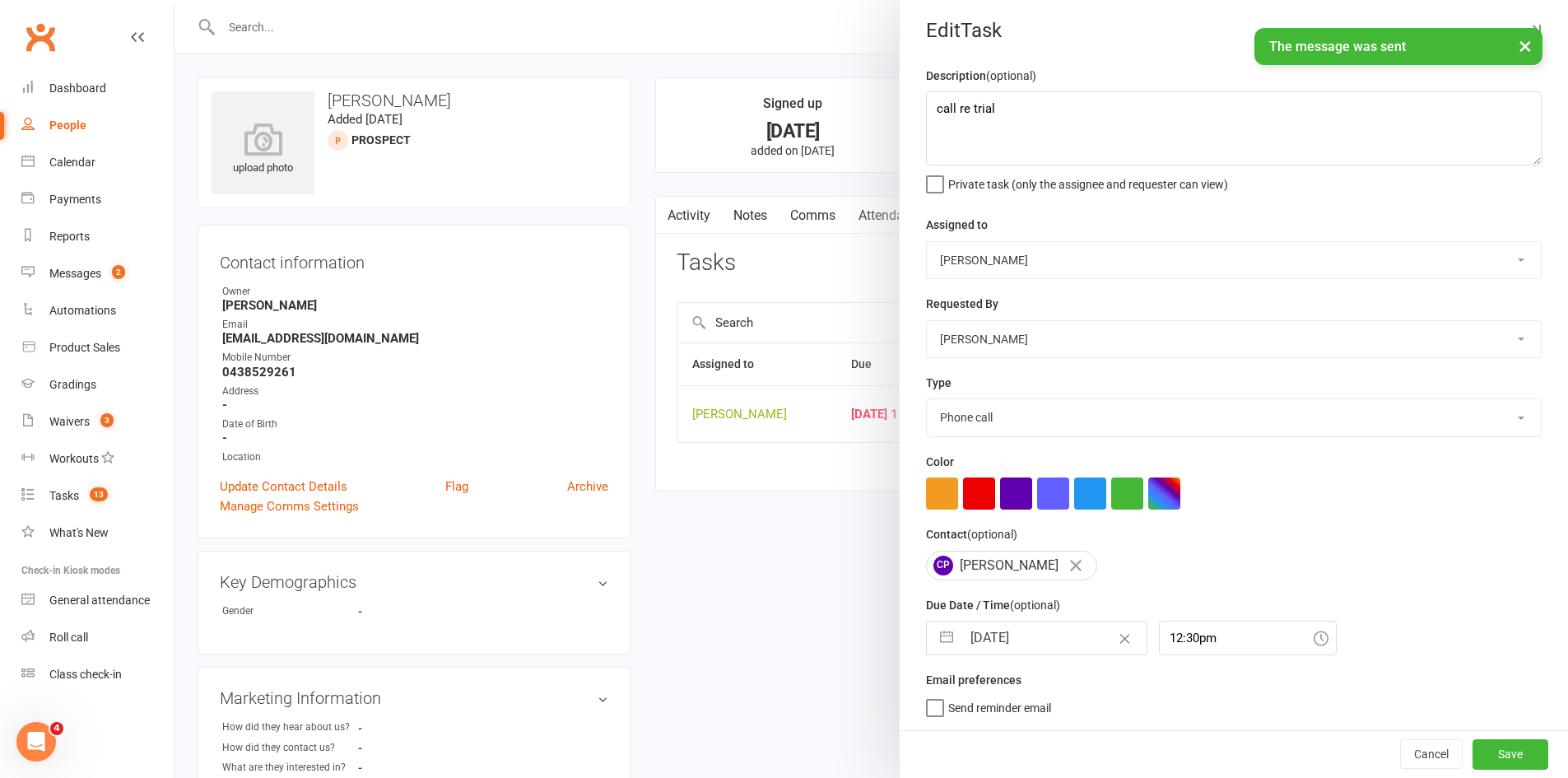
scroll to position [11, 0]
click at [1491, 754] on button "Save" at bounding box center [1510, 754] width 76 height 30
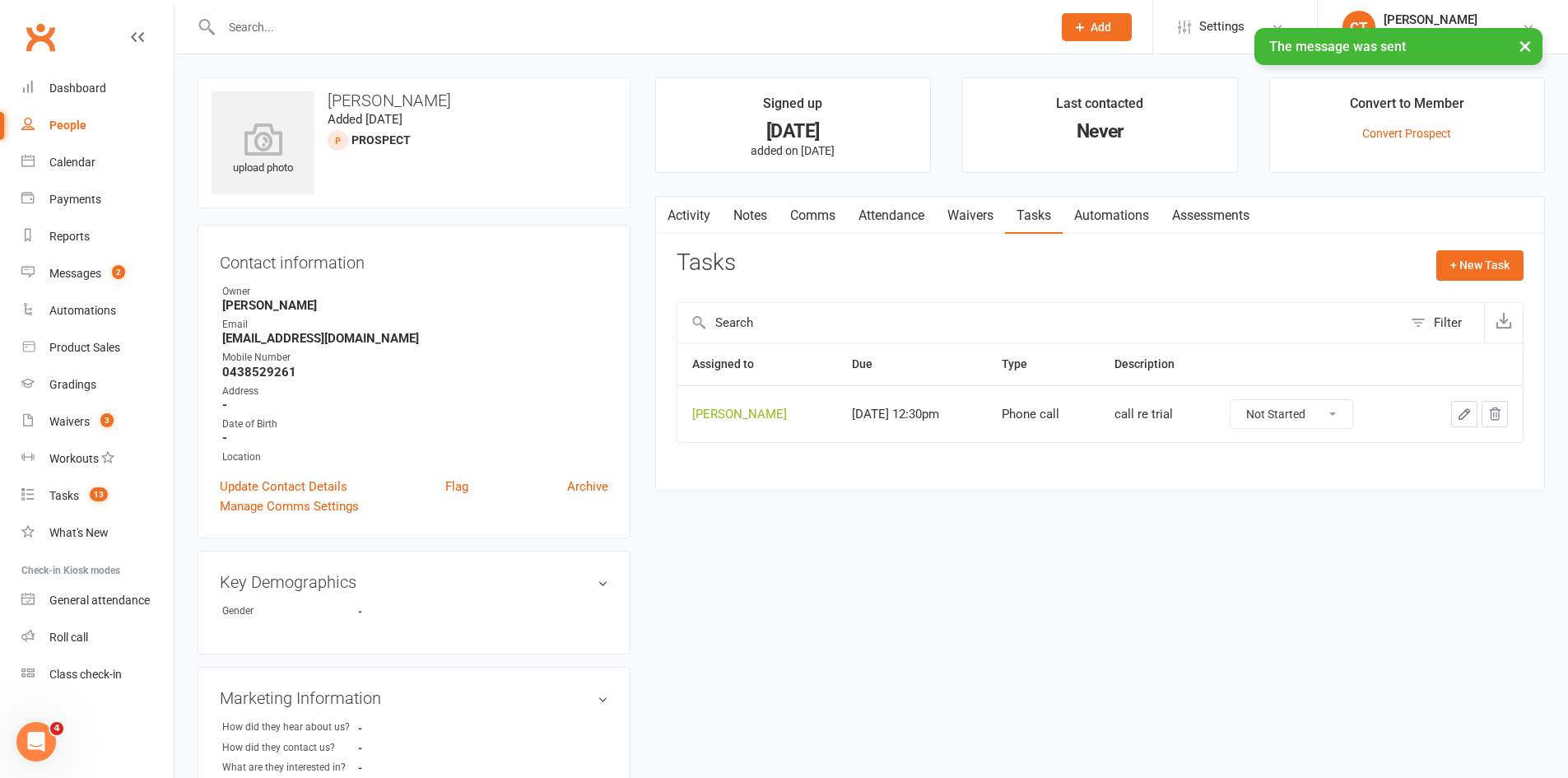
click at [736, 216] on link "Notes" at bounding box center [750, 216] width 56 height 38
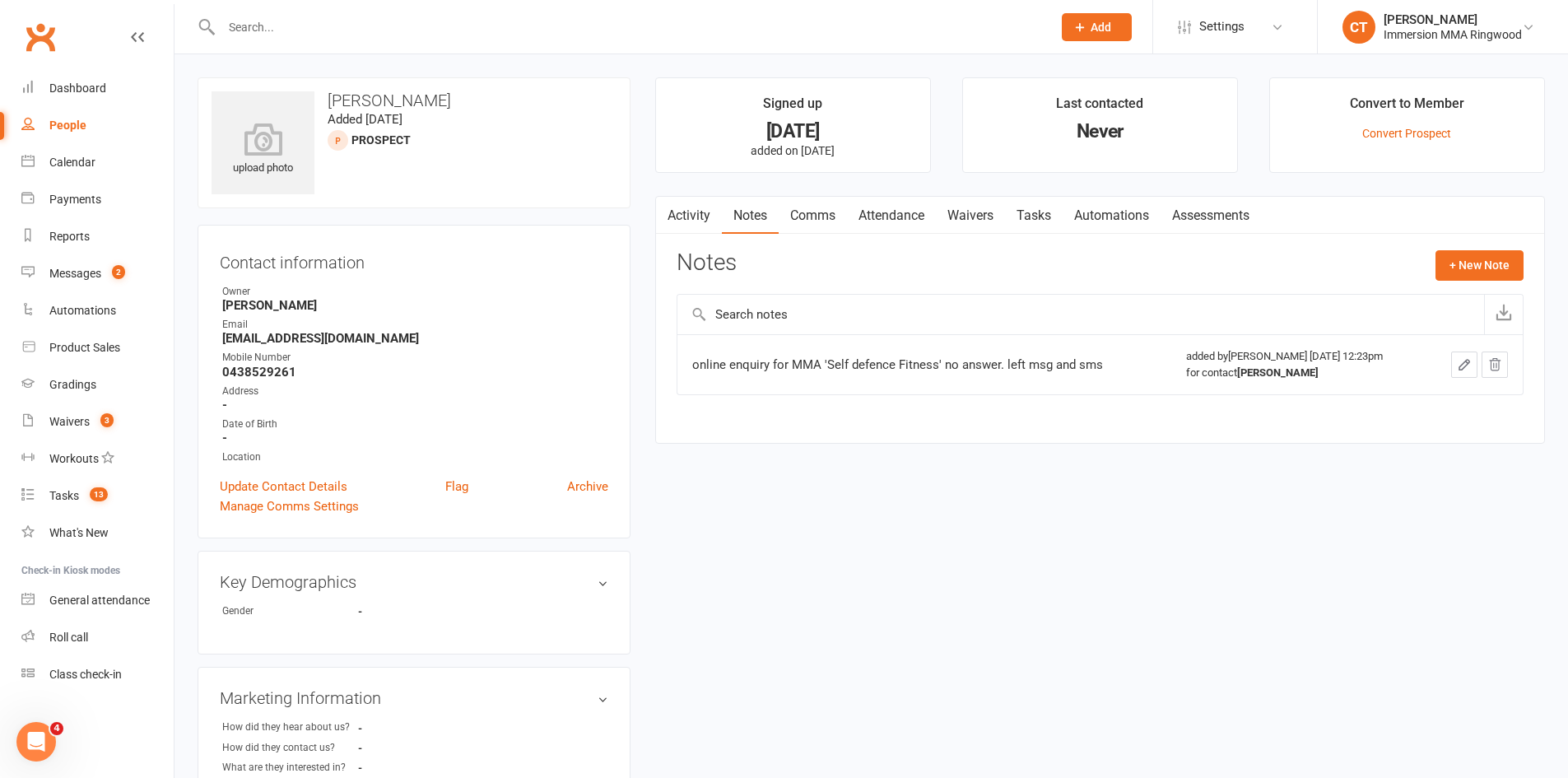
click at [1463, 369] on icon "button" at bounding box center [1464, 365] width 15 height 15
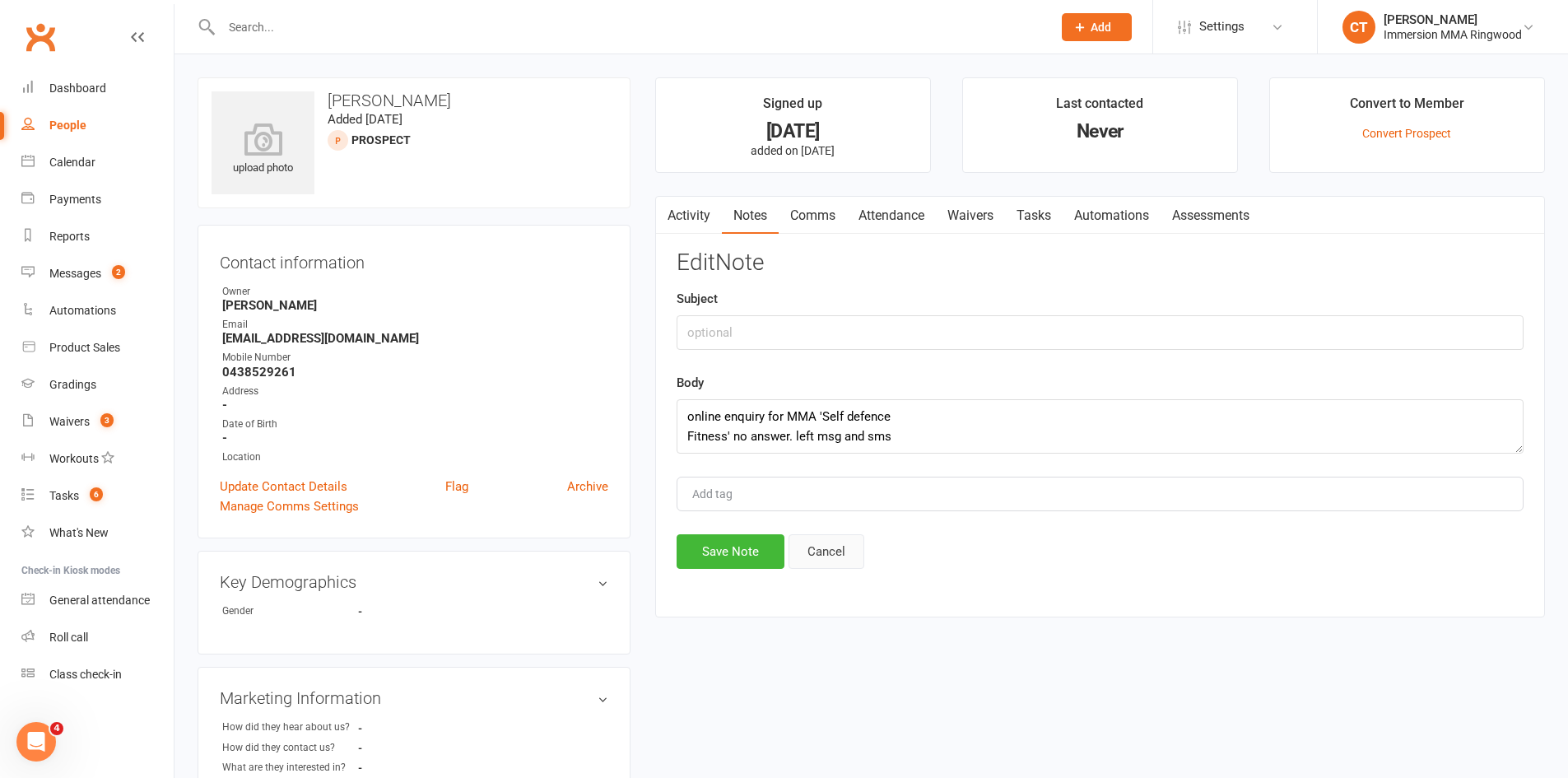
click at [842, 555] on button "Cancel" at bounding box center [826, 552] width 76 height 35
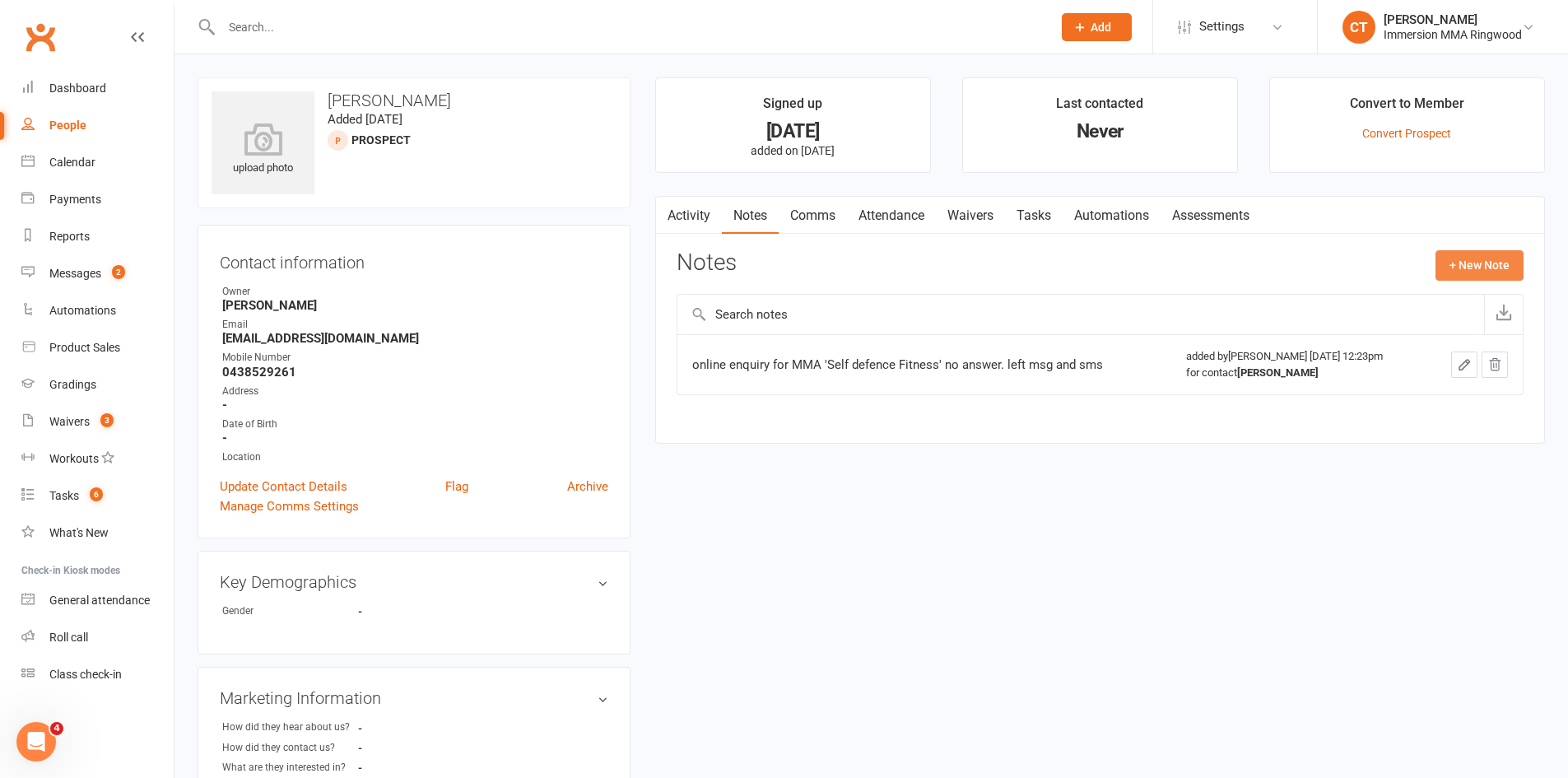
click at [1471, 275] on button "+ New Note" at bounding box center [1479, 265] width 88 height 30
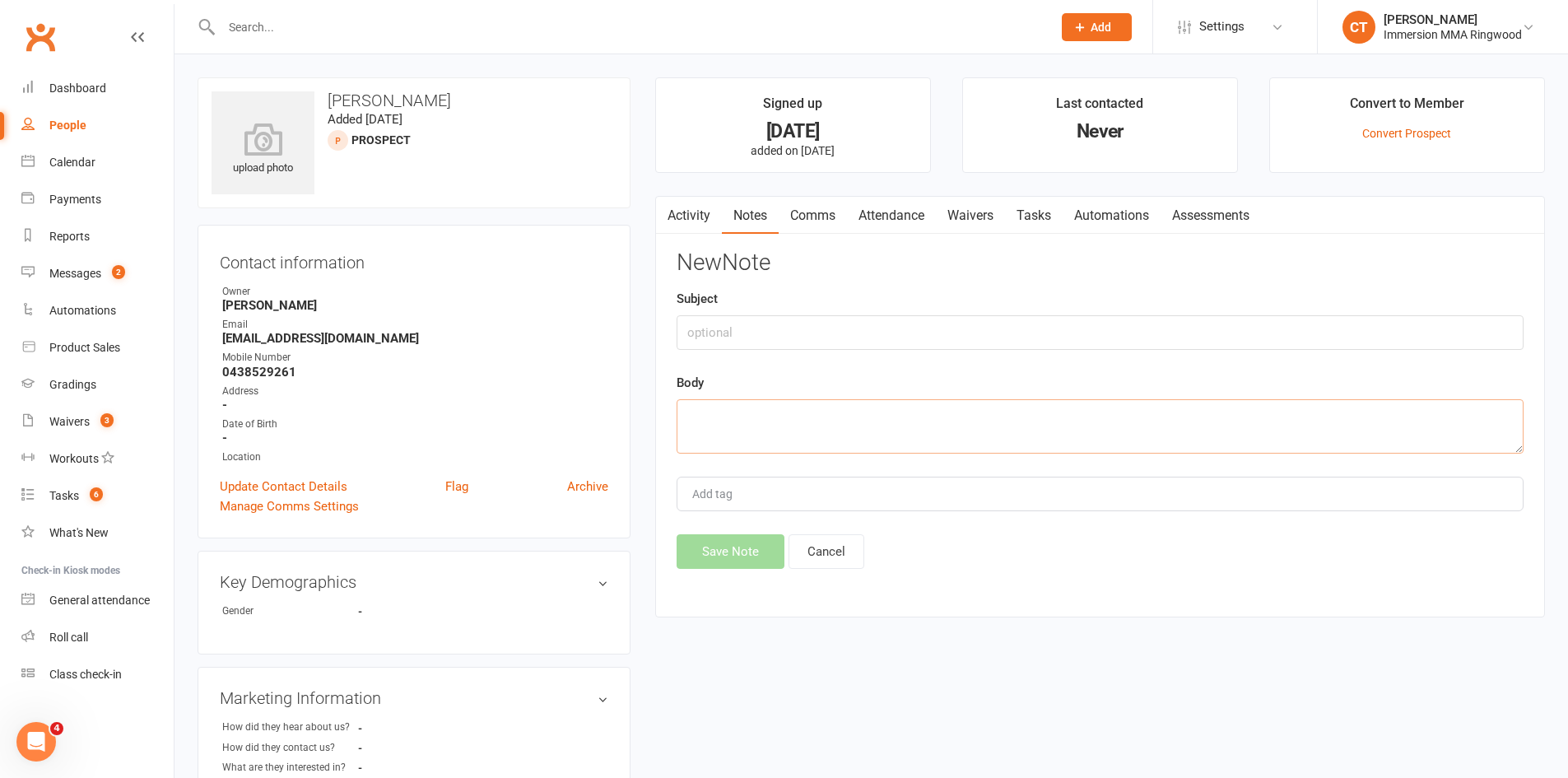
click at [1229, 436] on textarea at bounding box center [1100, 426] width 847 height 54
type textarea "no answer. sent sms"
click at [723, 558] on button "Save Note" at bounding box center [730, 552] width 108 height 35
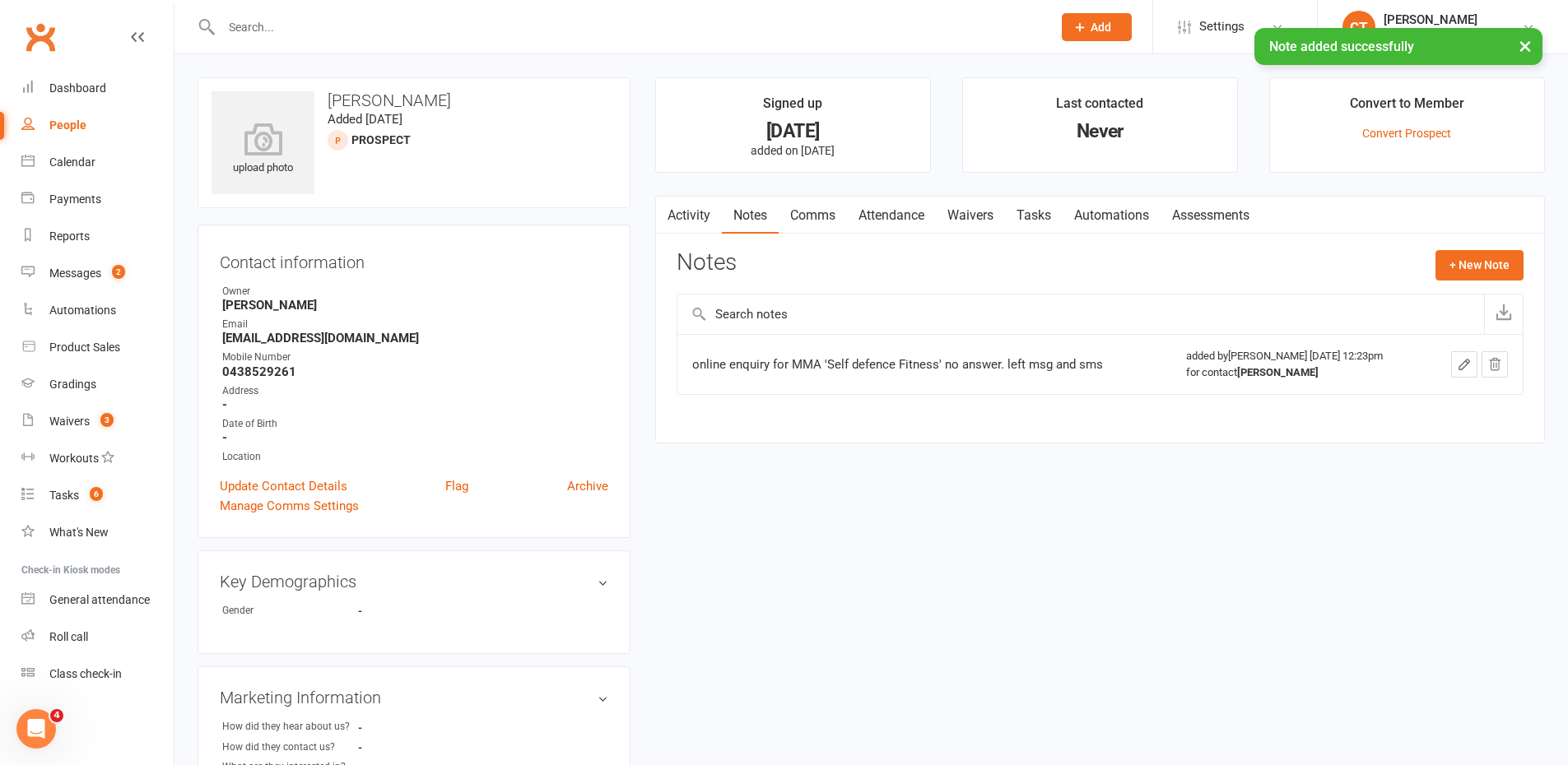
click at [1025, 217] on link "Tasks" at bounding box center [1033, 216] width 57 height 38
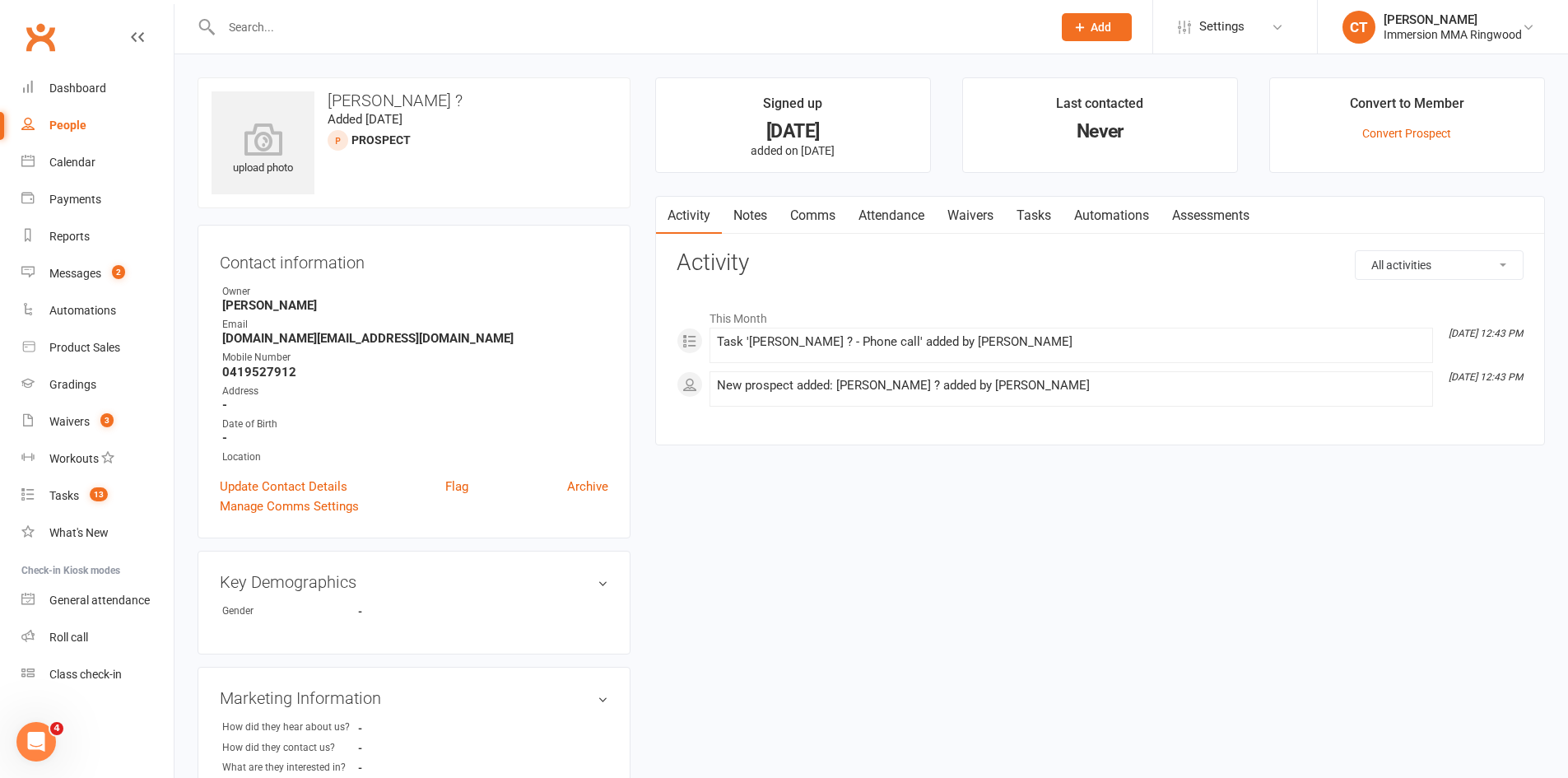
click at [757, 190] on main "Signed up [DATE] added on [DATE] Last contacted Never Convert to Member Convert…" at bounding box center [1100, 269] width 915 height 384
click at [757, 214] on link "Notes" at bounding box center [750, 216] width 56 height 38
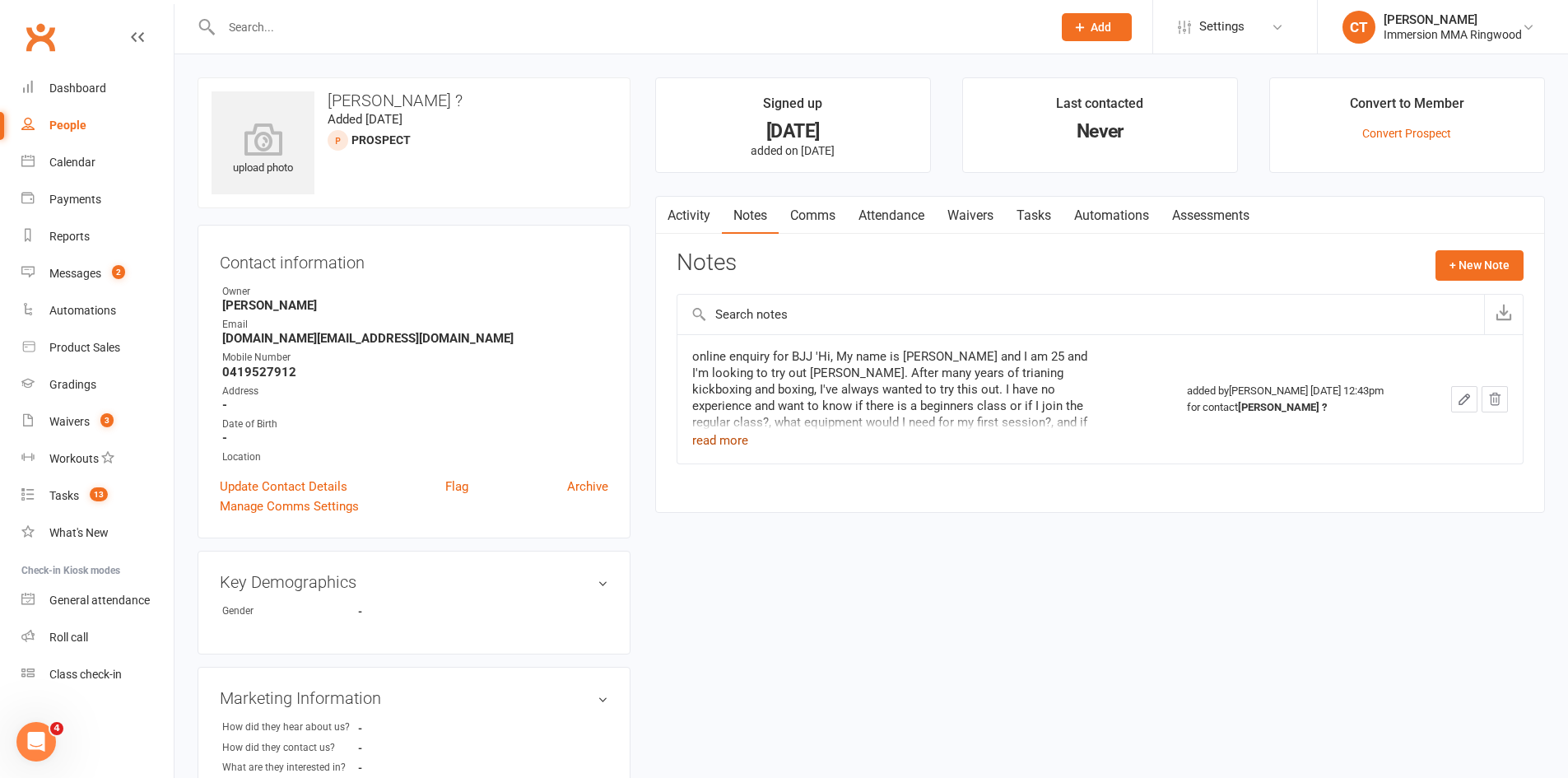
drag, startPoint x: 729, startPoint y: 443, endPoint x: 731, endPoint y: 435, distance: 8.2
click at [728, 443] on button "read more" at bounding box center [720, 441] width 56 height 20
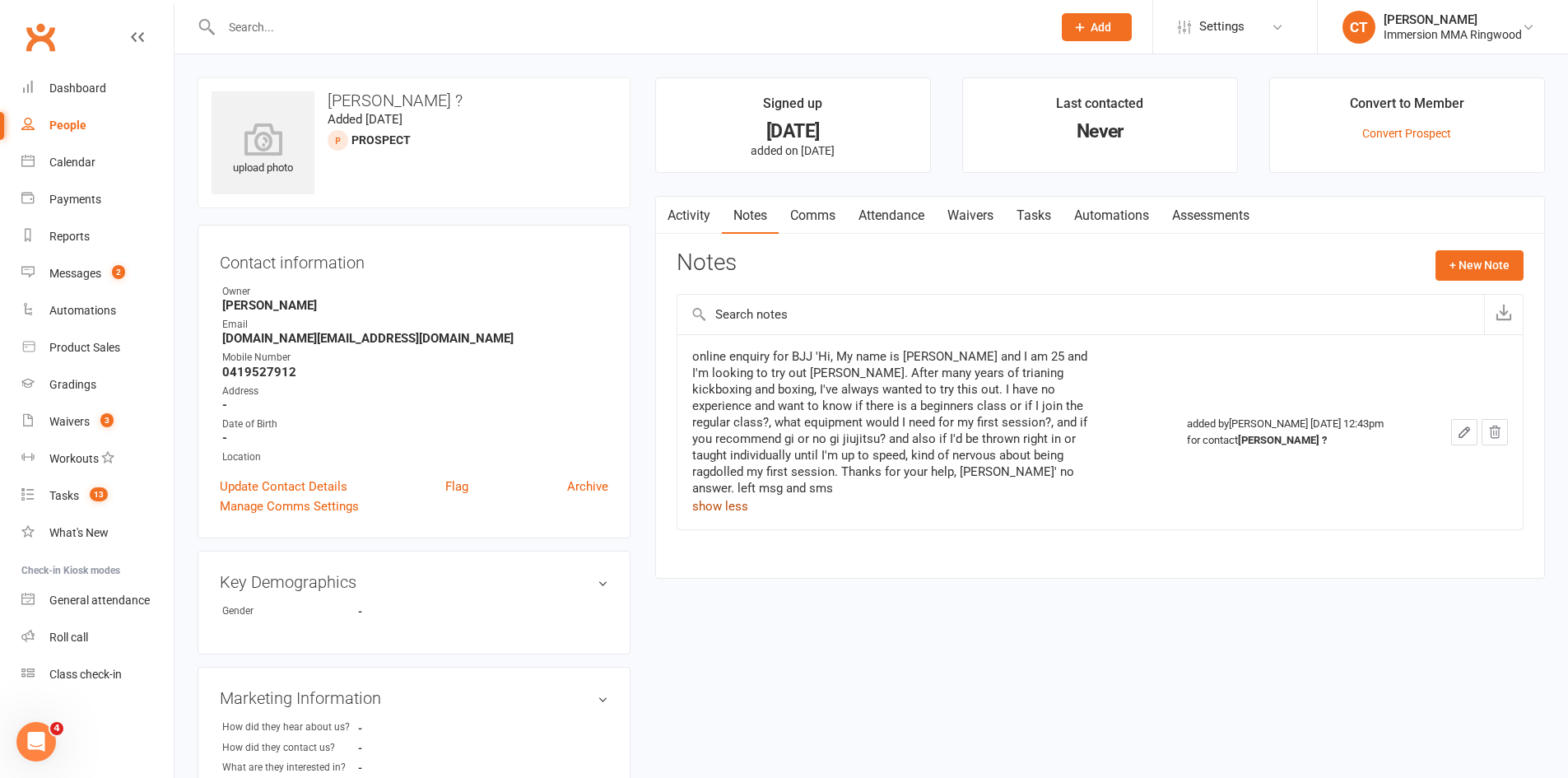
click at [700, 212] on link "Activity" at bounding box center [688, 216] width 66 height 38
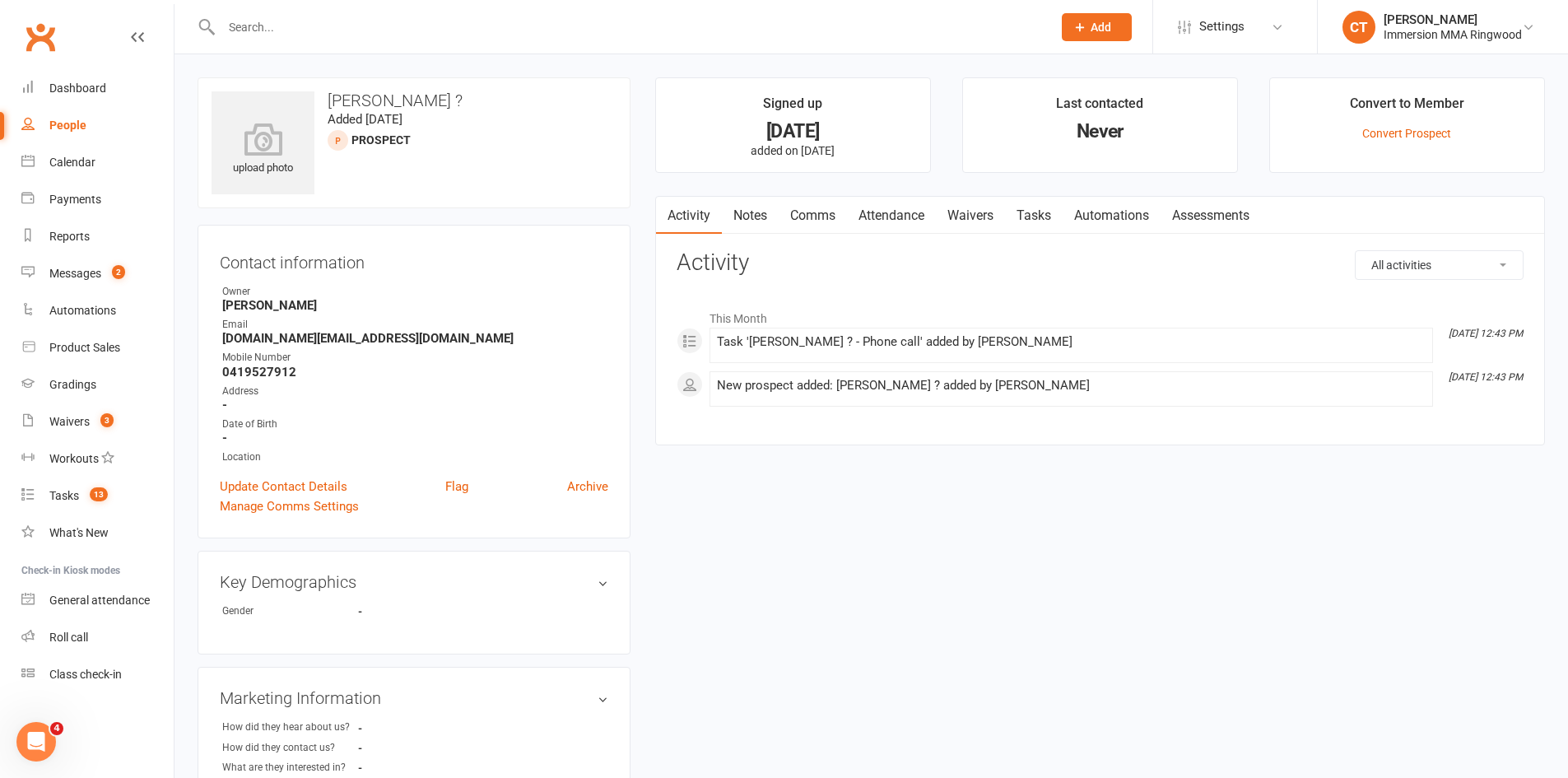
click at [828, 224] on link "Comms" at bounding box center [813, 216] width 68 height 38
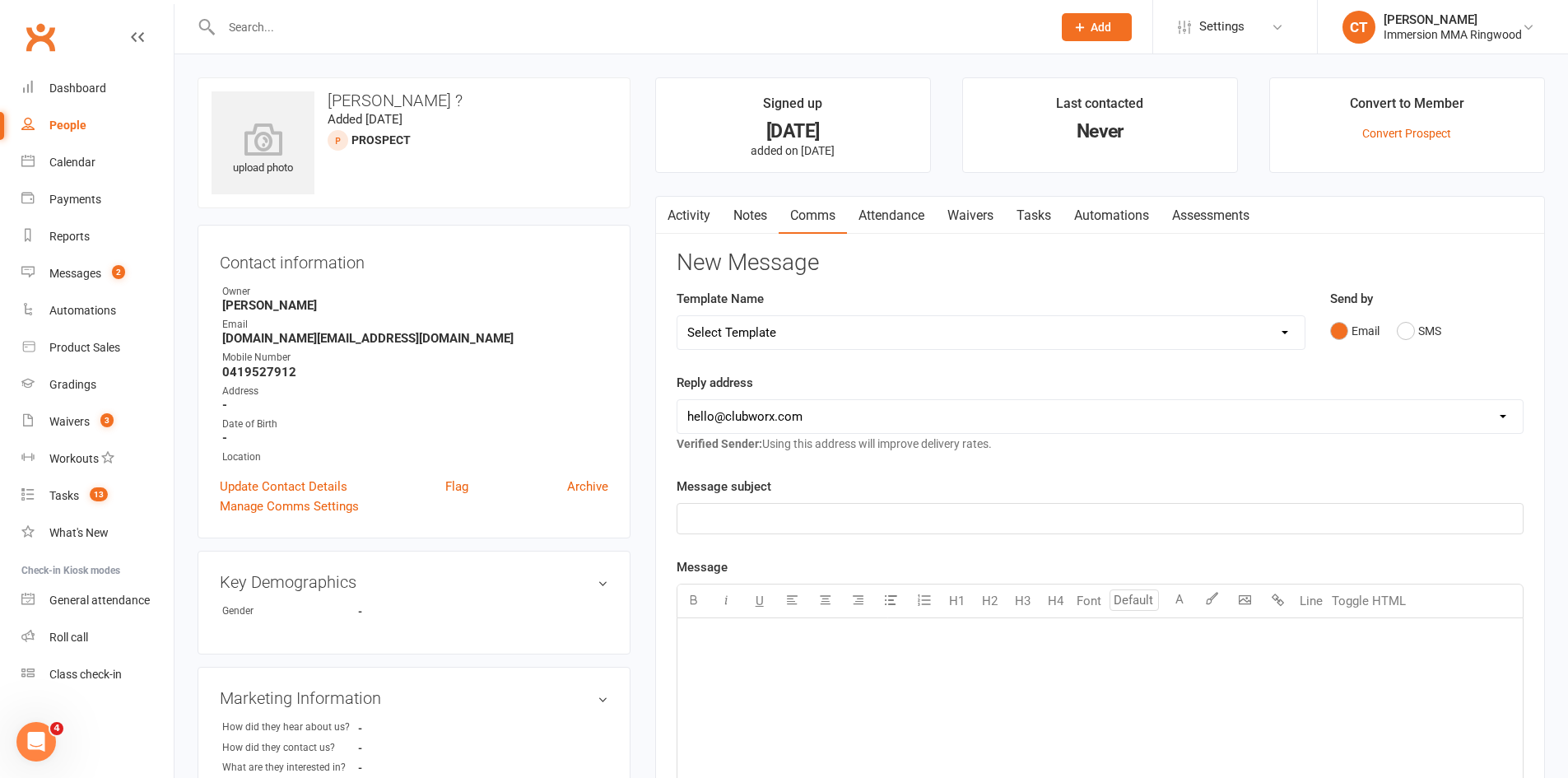
click at [772, 330] on select "Select Template [SMS] [PERSON_NAME] - Call back message [SMS] Mark- Call back m…" at bounding box center [991, 333] width 628 height 33
select select "0"
click at [677, 316] on select "Select Template [SMS] [PERSON_NAME] - Call back message [SMS] Mark- Call back m…" at bounding box center [991, 333] width 628 height 33
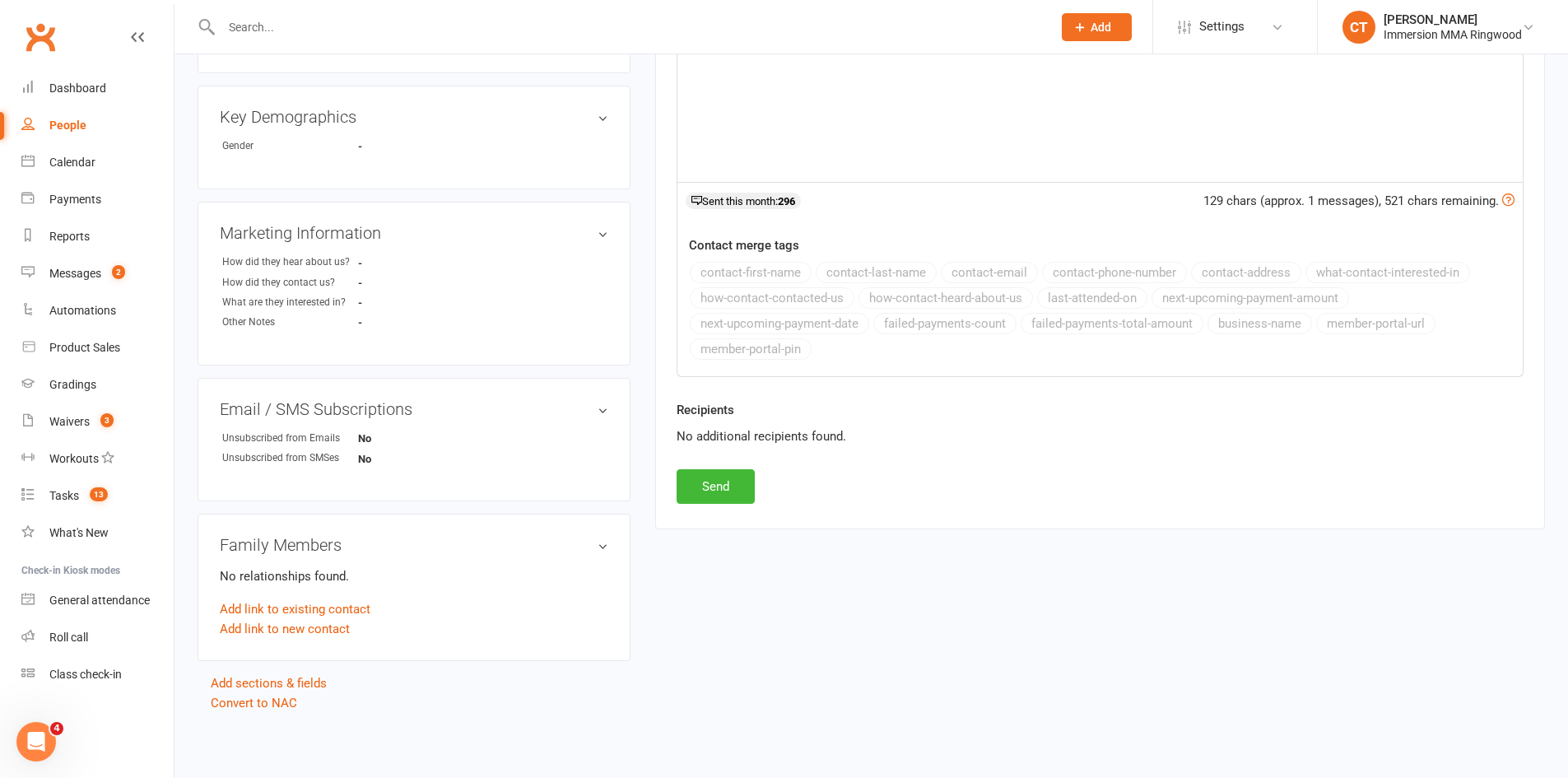
click at [710, 506] on div "Activity Notes Comms Attendance Waivers Tasks Automations Assessments New Messa…" at bounding box center [1100, 130] width 890 height 799
click at [710, 489] on button "Send" at bounding box center [716, 487] width 78 height 35
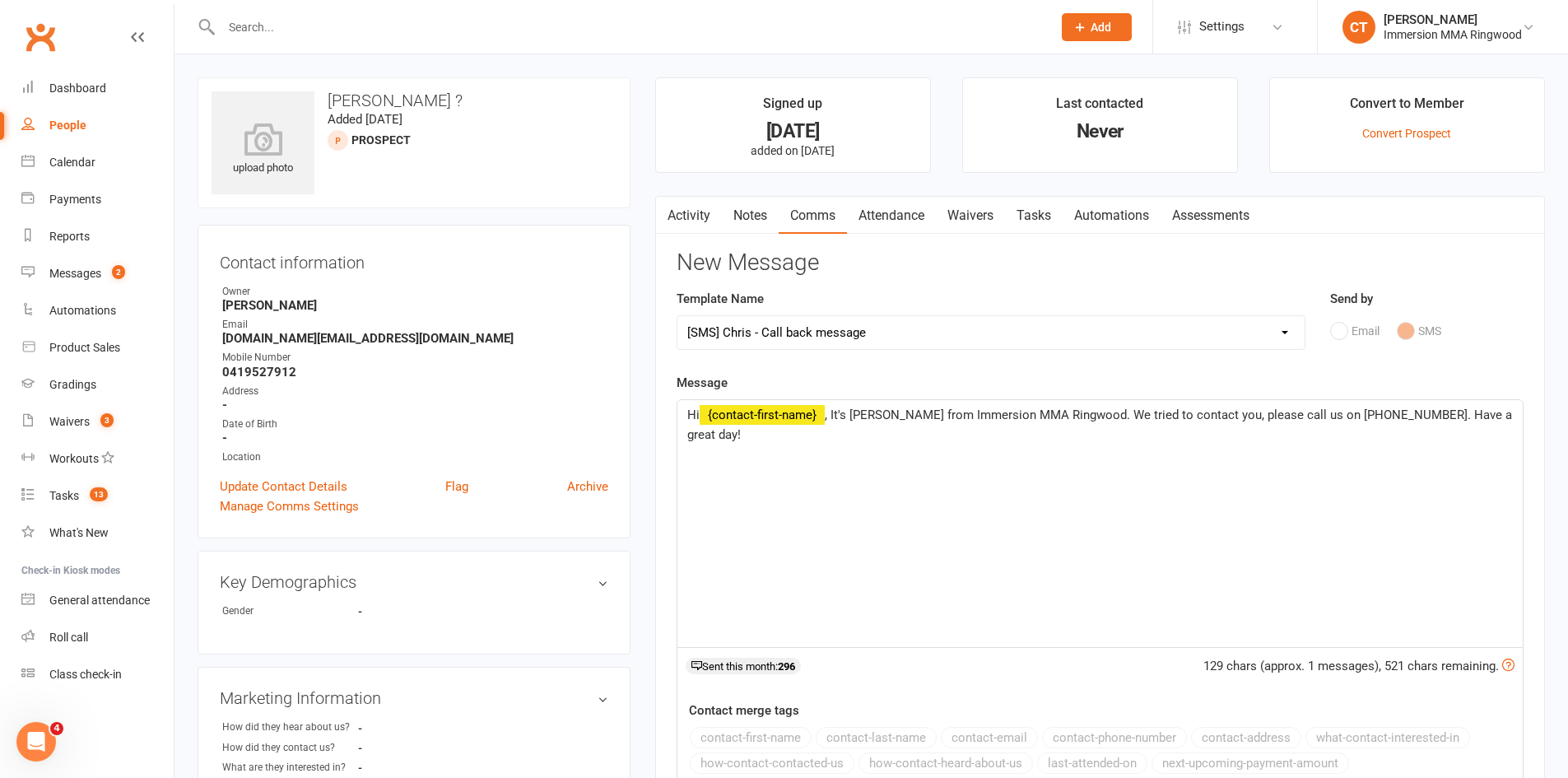
select select
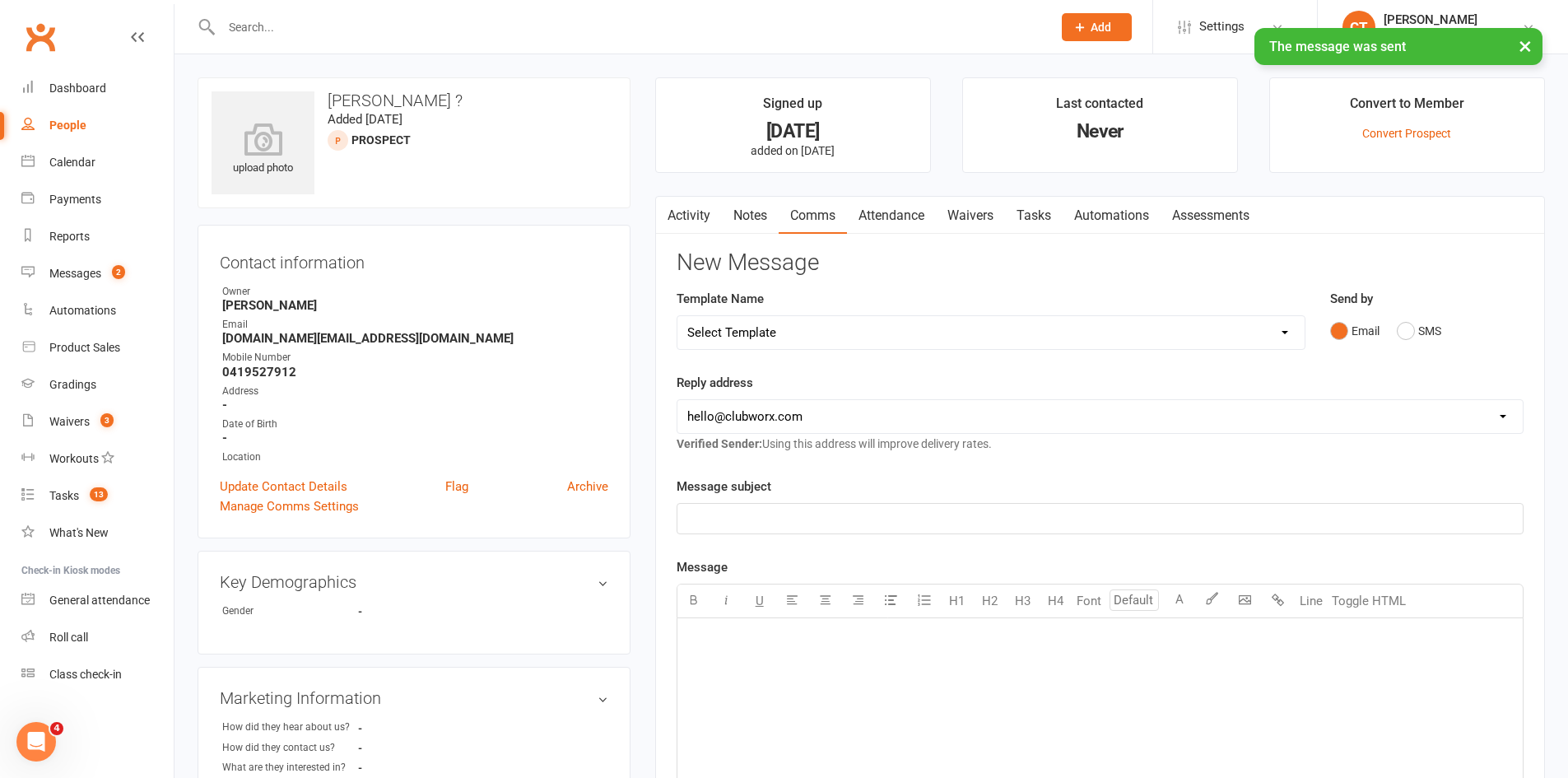
click at [1047, 213] on link "Tasks" at bounding box center [1033, 216] width 57 height 38
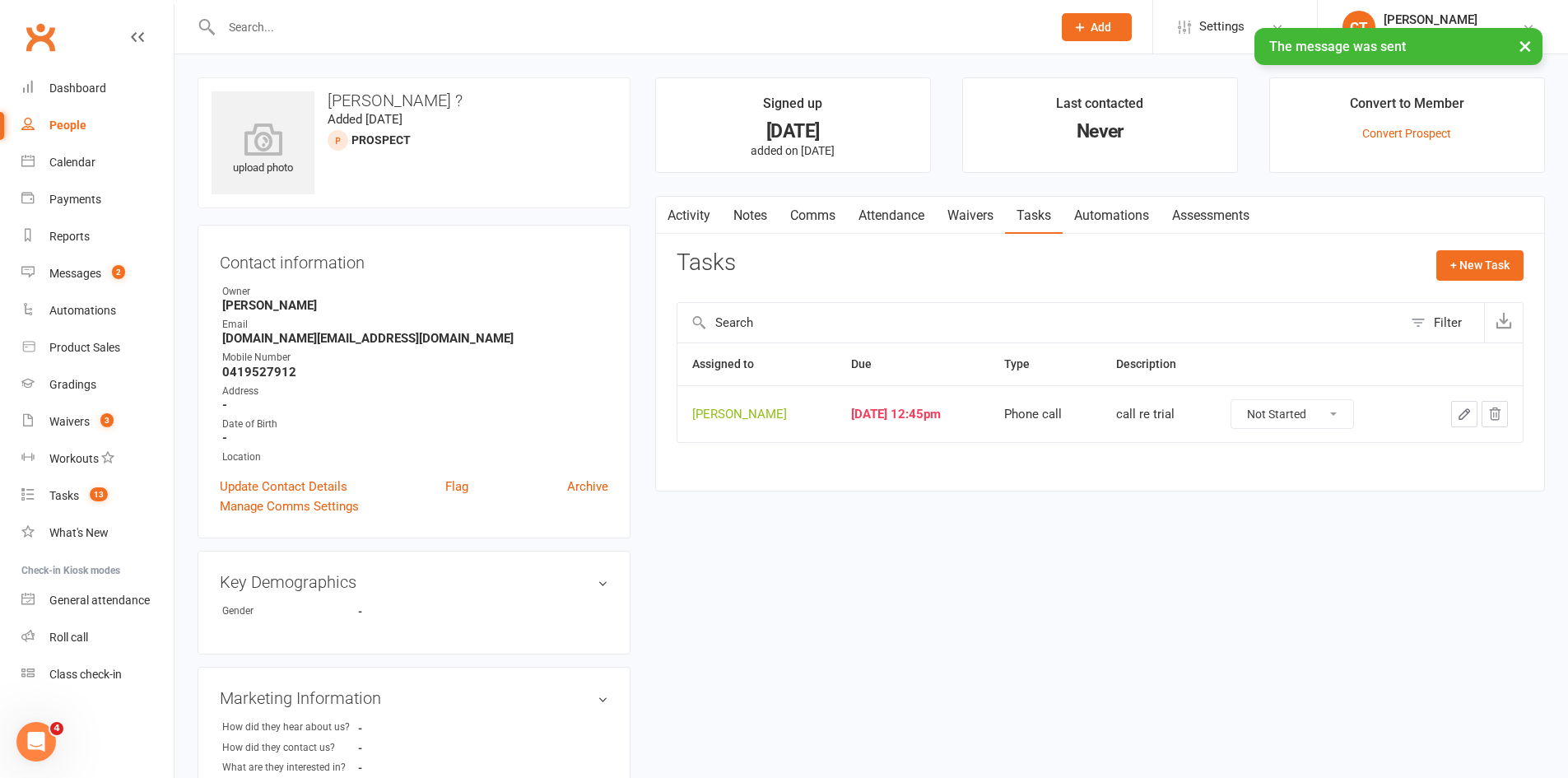
click at [1451, 411] on button "button" at bounding box center [1464, 414] width 27 height 27
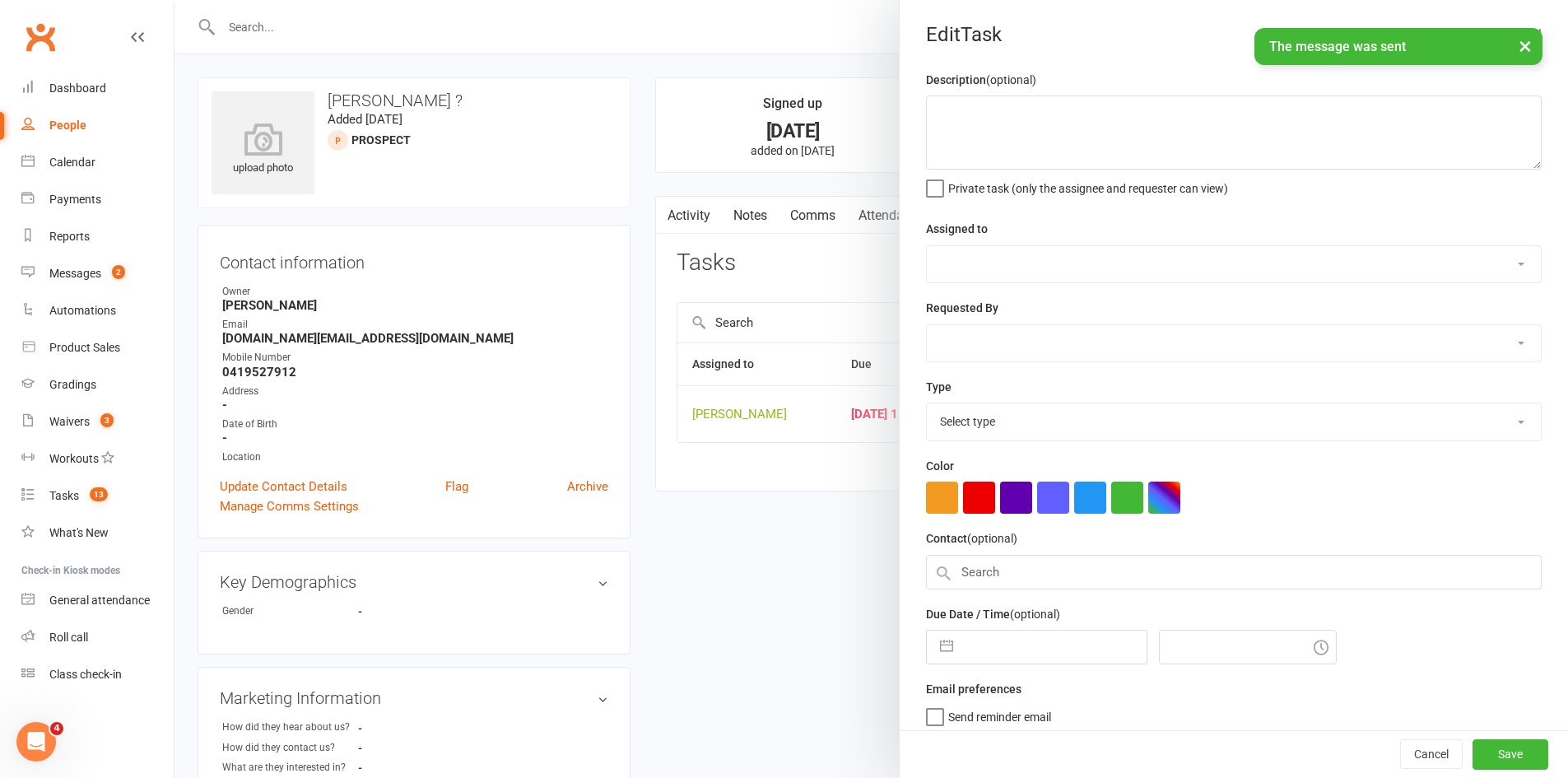
type textarea "call re trial"
select select "11984"
type input "[DATE]"
type input "12:45pm"
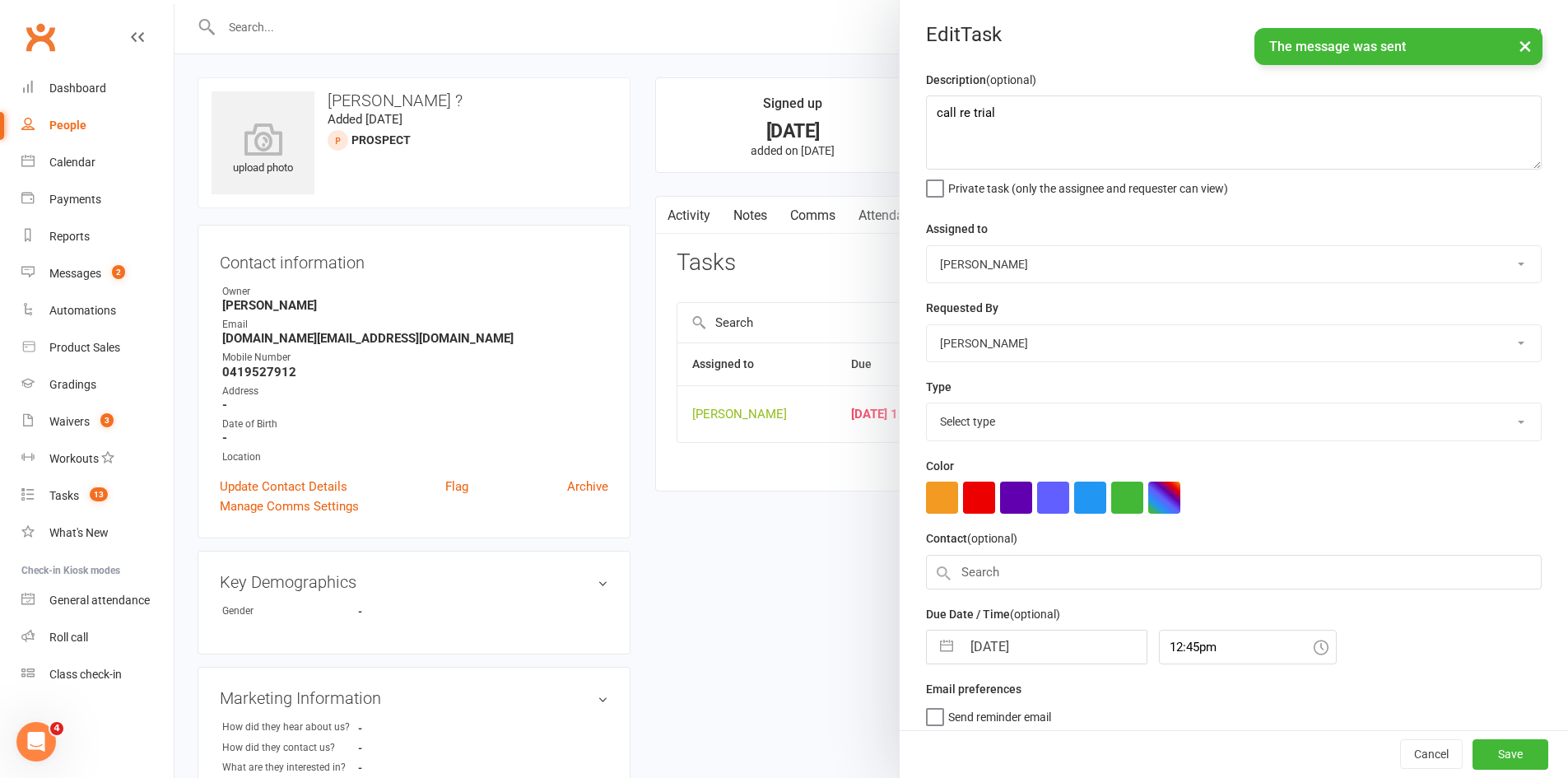
select select "6641"
click at [1031, 658] on input "[DATE]" at bounding box center [1053, 643] width 185 height 33
select select "7"
select select "2025"
select select "8"
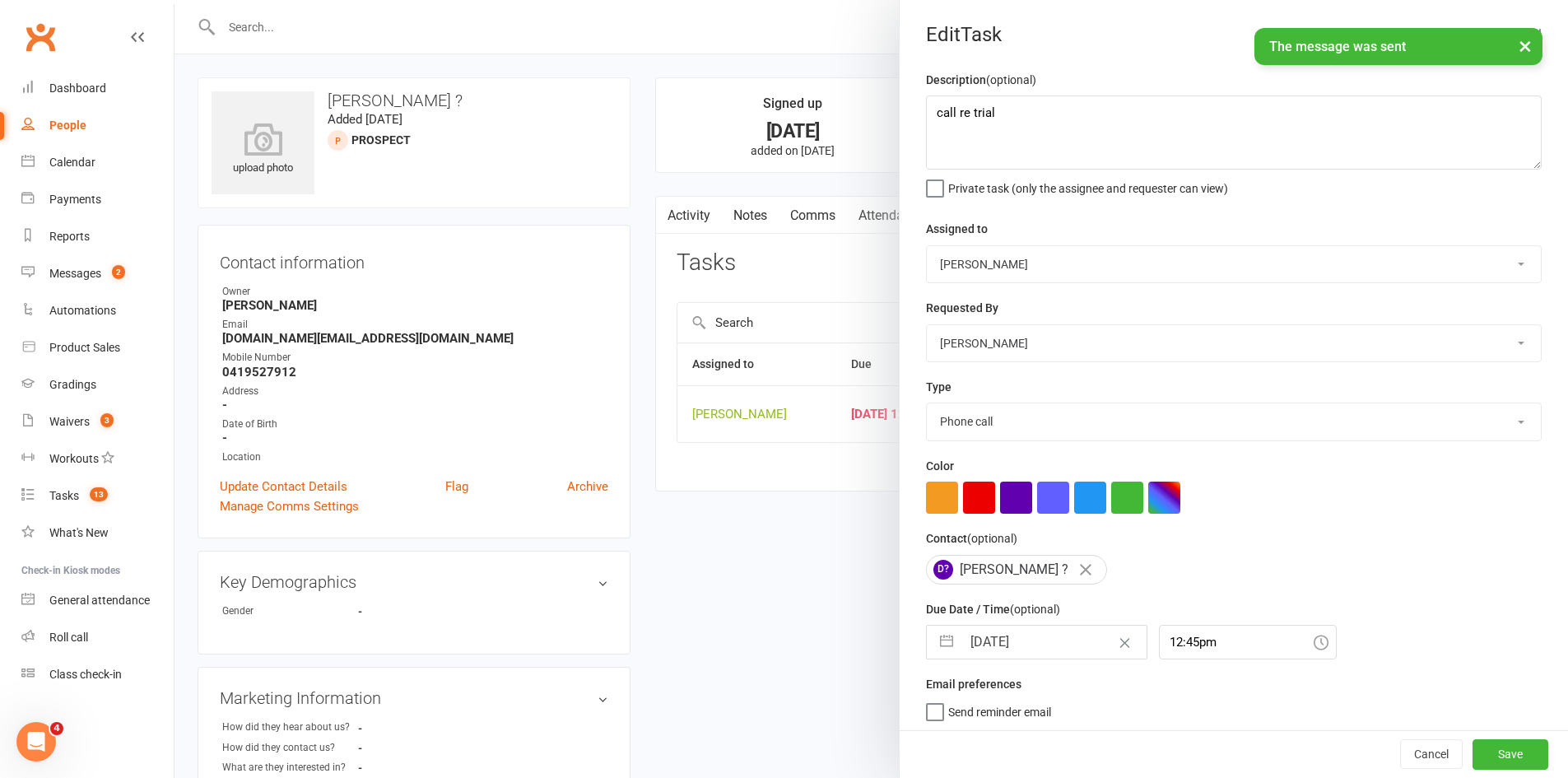
select select "2025"
select select "9"
select select "2025"
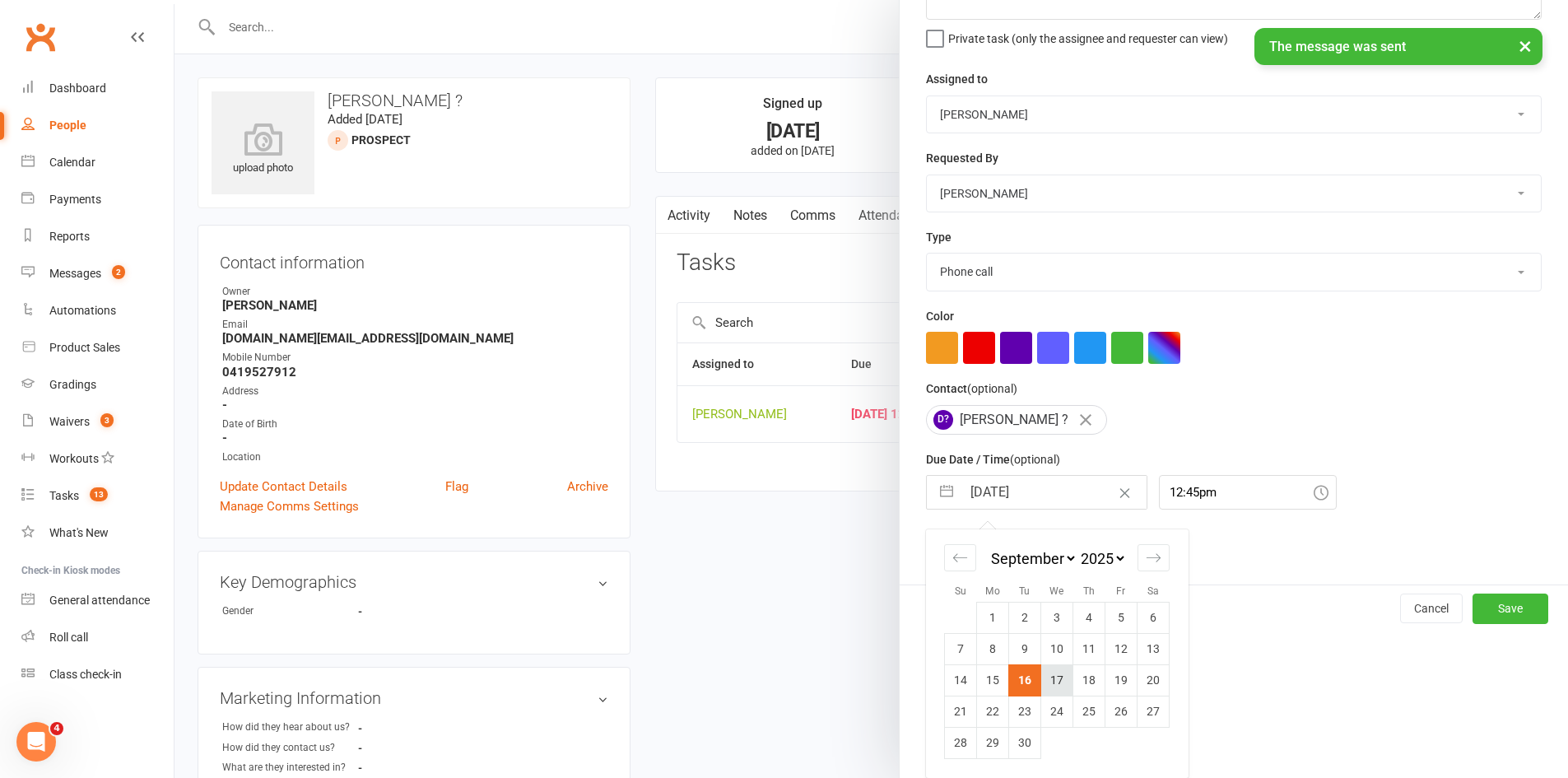
click at [1051, 686] on td "17" at bounding box center [1057, 680] width 32 height 32
type input "[DATE]"
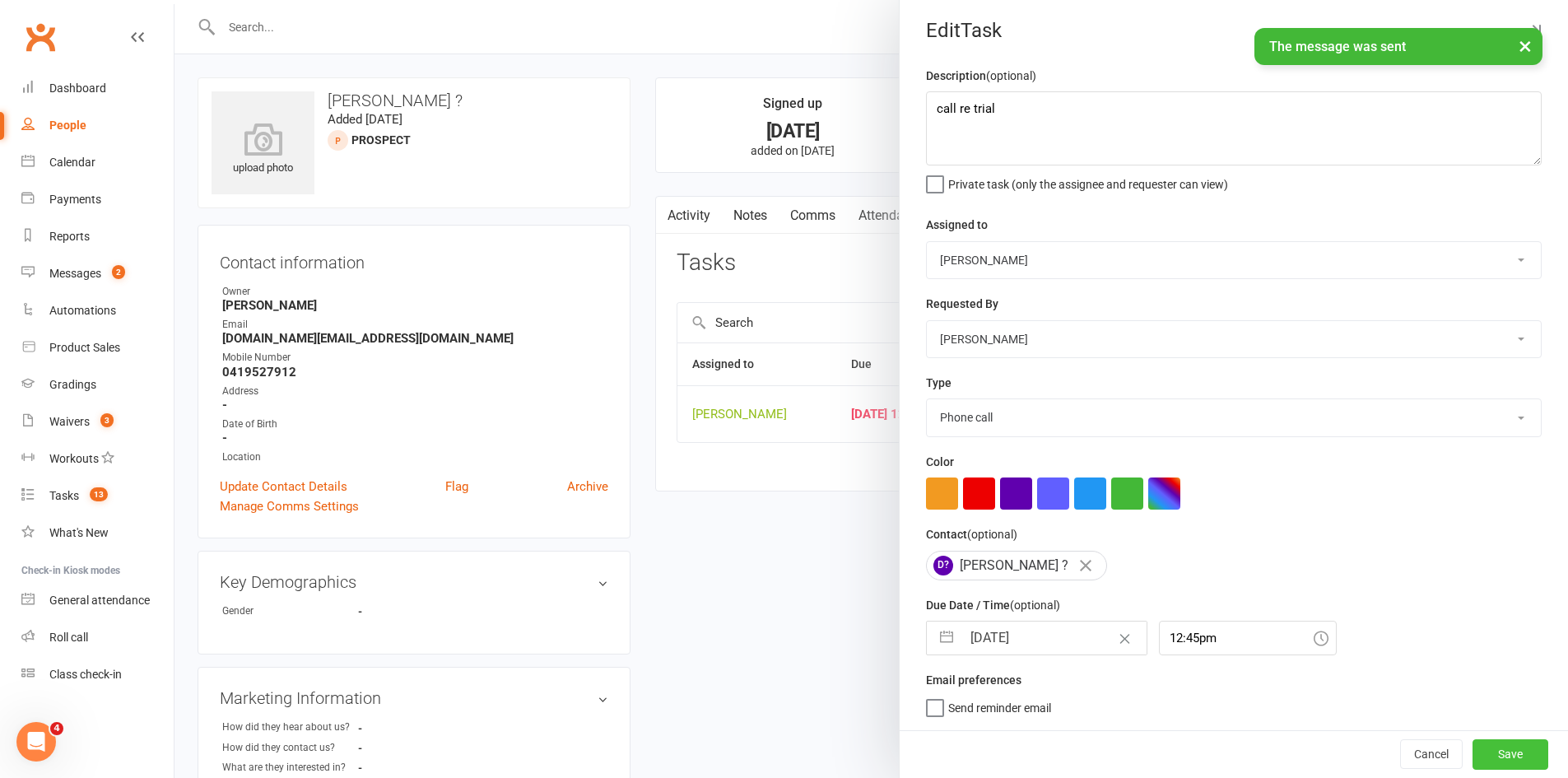
click at [1473, 746] on button "Save" at bounding box center [1510, 754] width 76 height 30
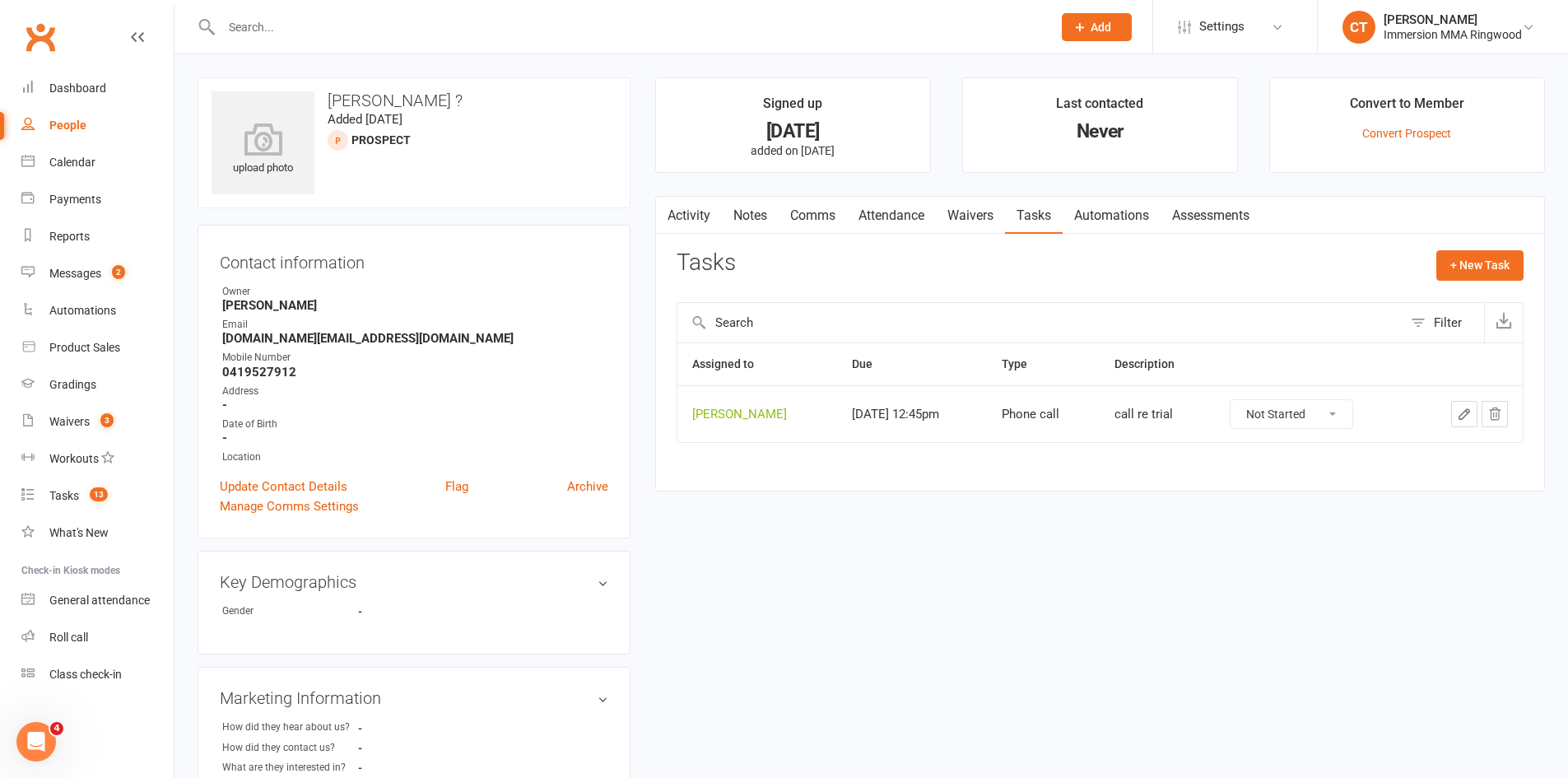
click at [748, 214] on link "Notes" at bounding box center [750, 216] width 56 height 38
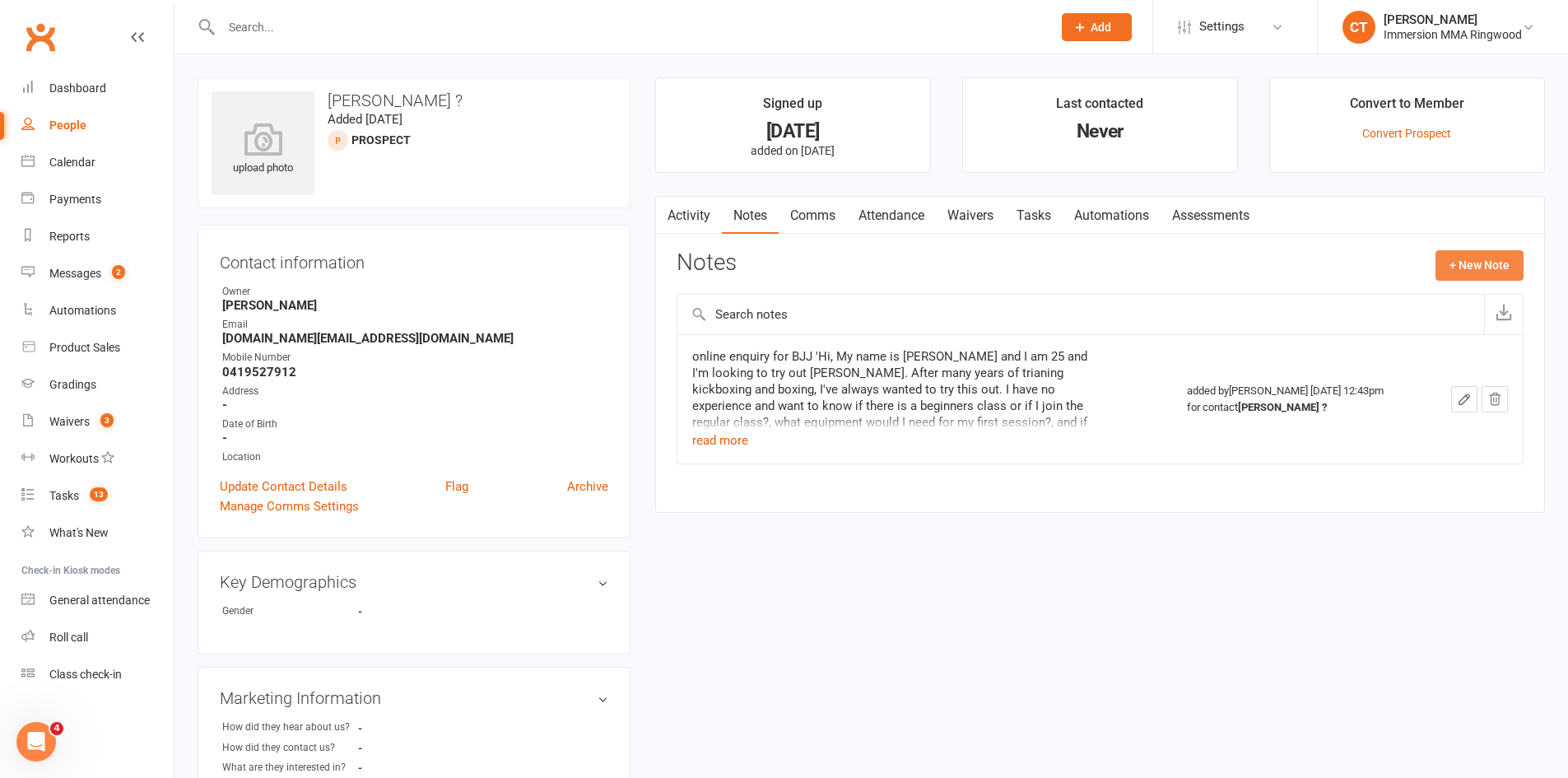
click at [1448, 271] on button "+ New Note" at bounding box center [1479, 265] width 88 height 30
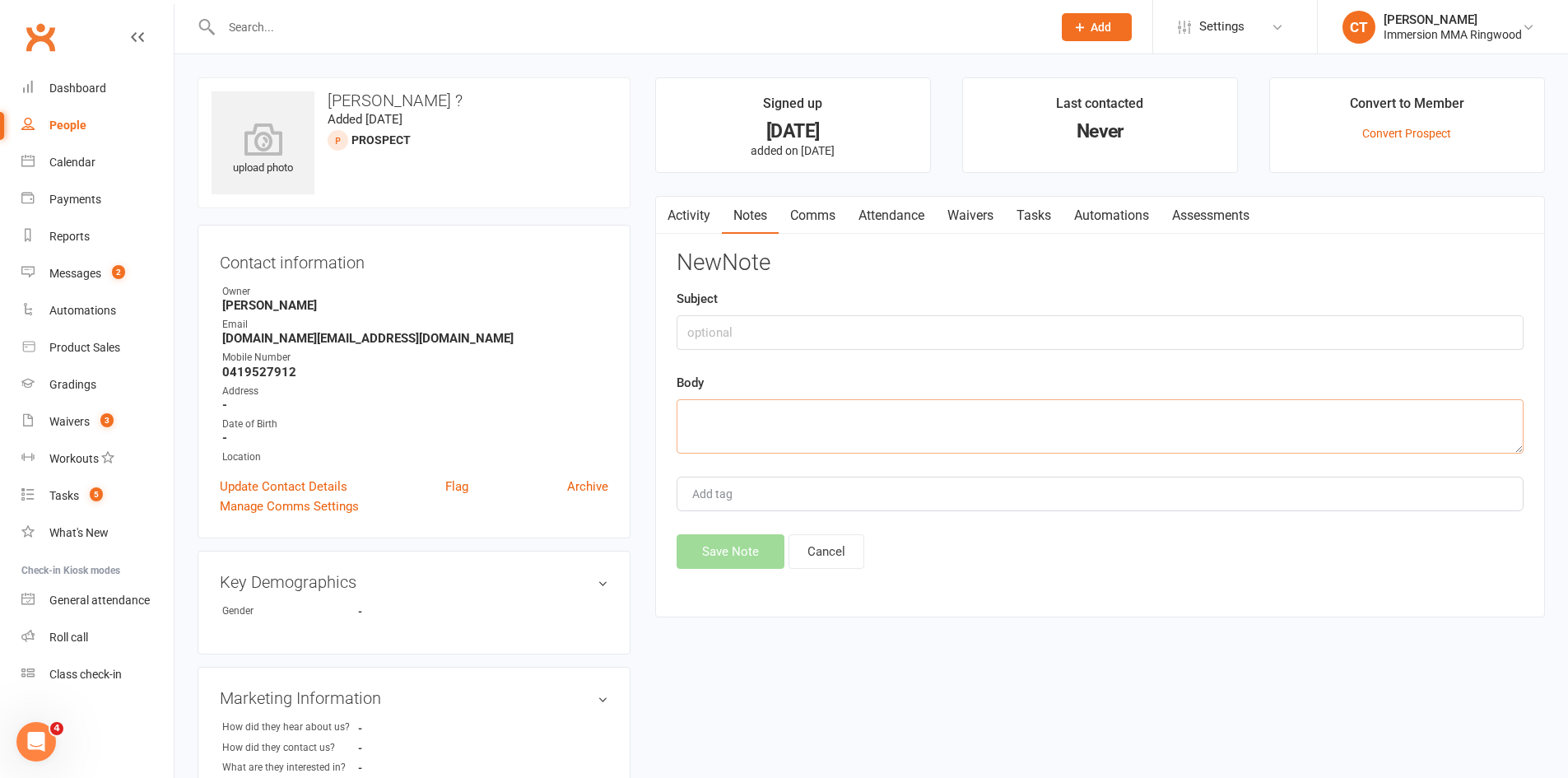
click at [1168, 433] on textarea at bounding box center [1100, 426] width 847 height 54
type textarea "call re trial"
click at [742, 547] on button "Save Note" at bounding box center [730, 552] width 108 height 35
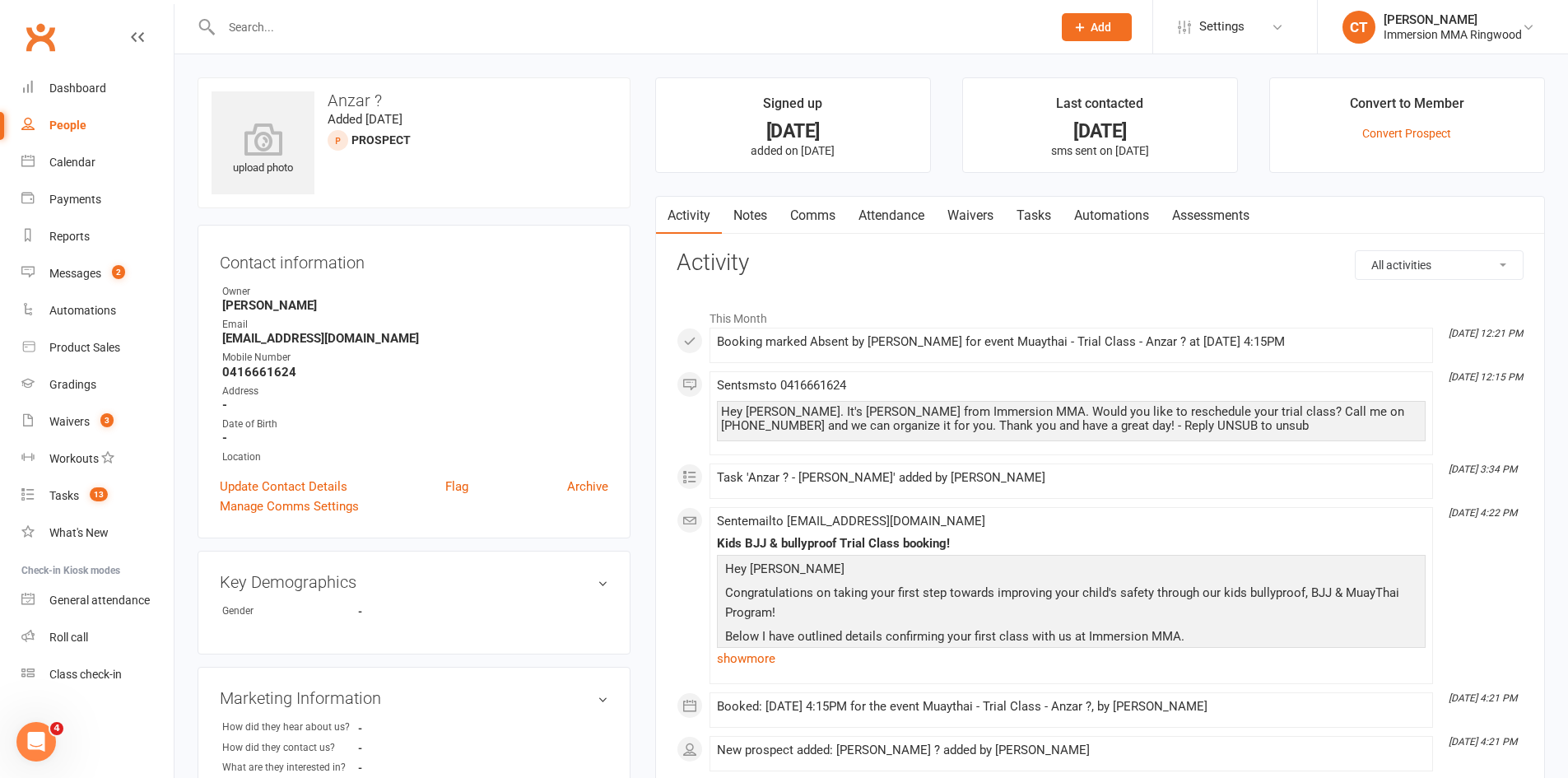
click at [810, 215] on link "Comms" at bounding box center [813, 216] width 68 height 38
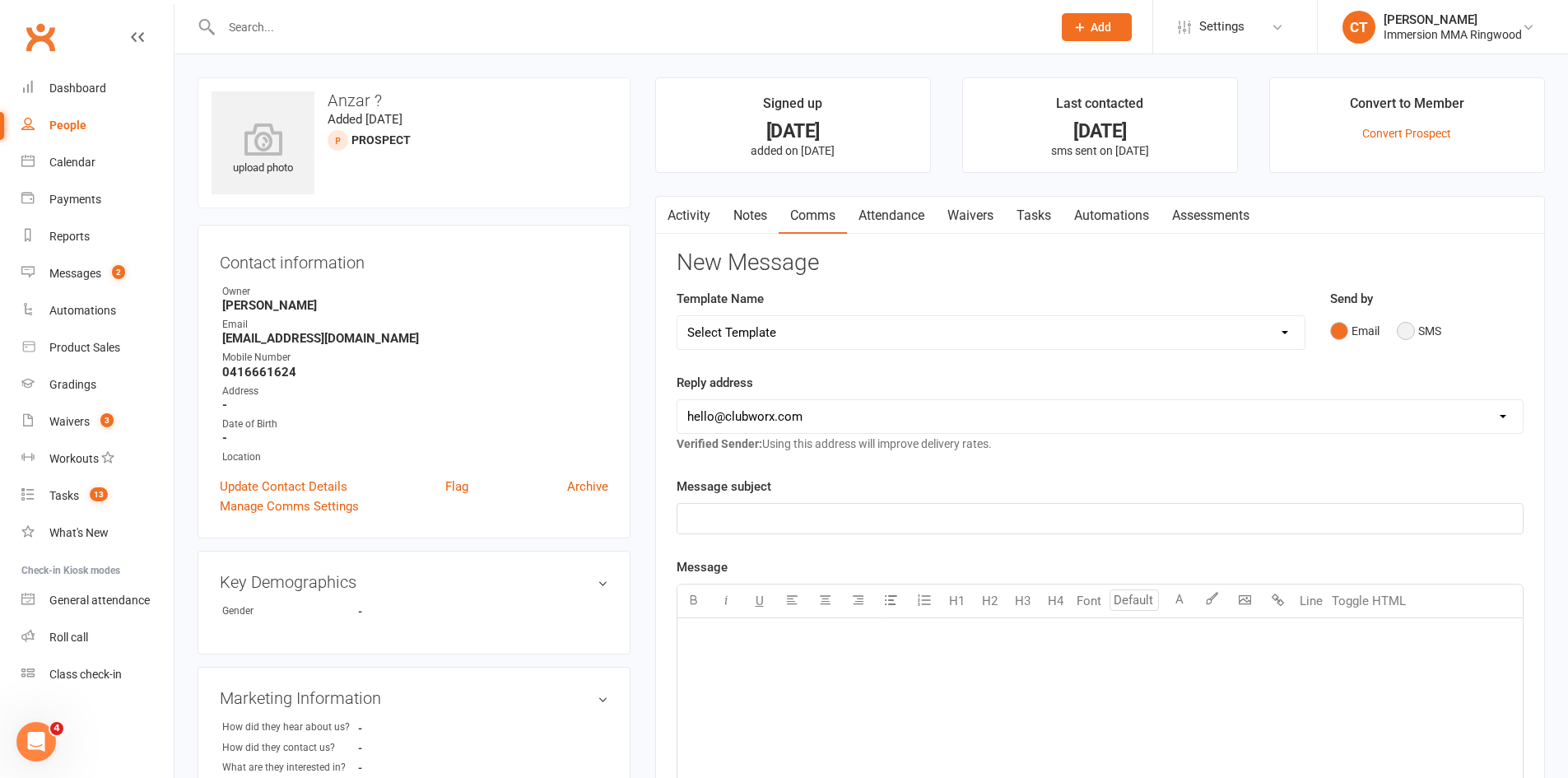
click at [1412, 335] on button "SMS" at bounding box center [1419, 331] width 45 height 32
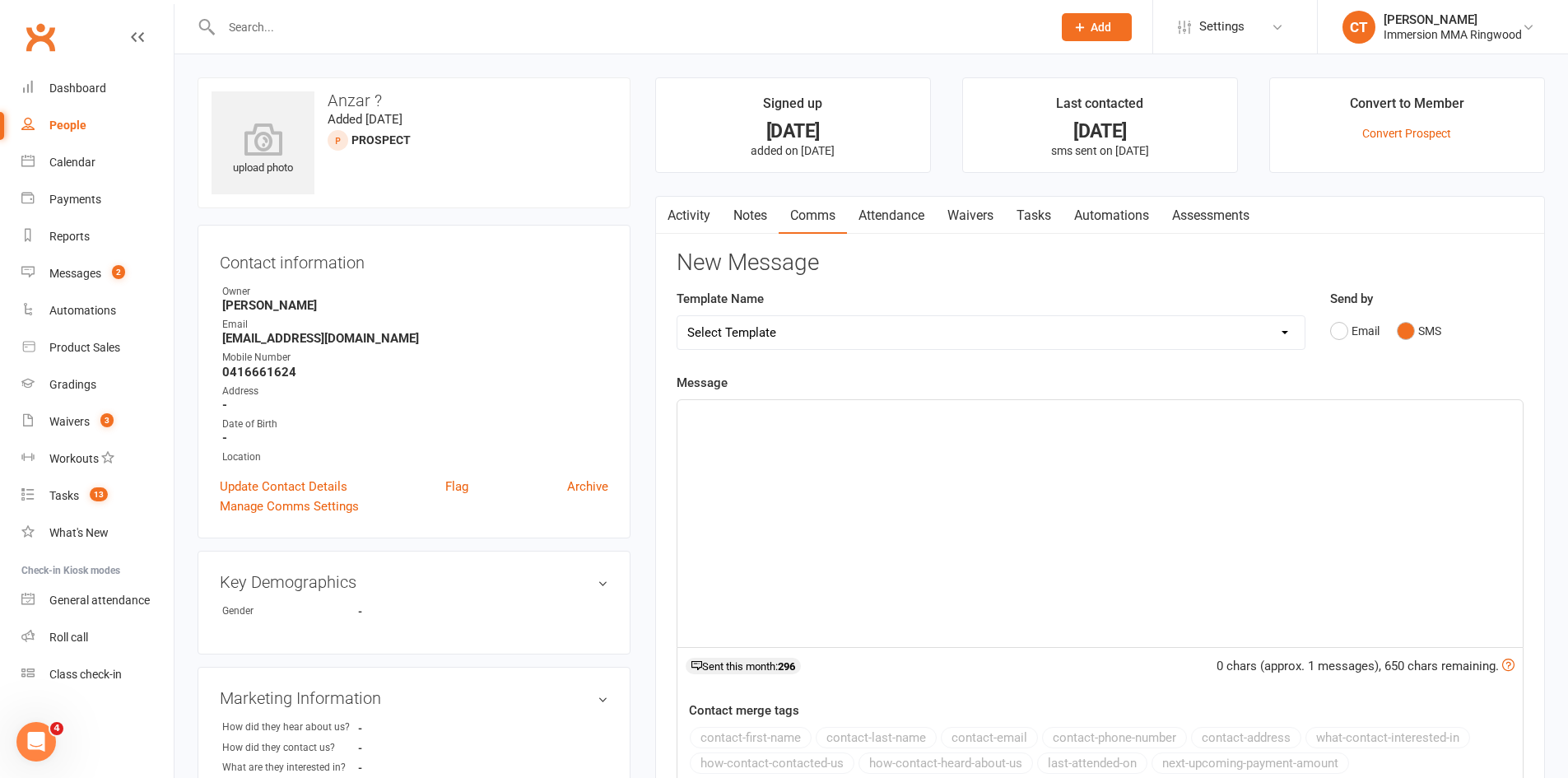
click at [1409, 453] on div "﻿" at bounding box center [1100, 523] width 845 height 247
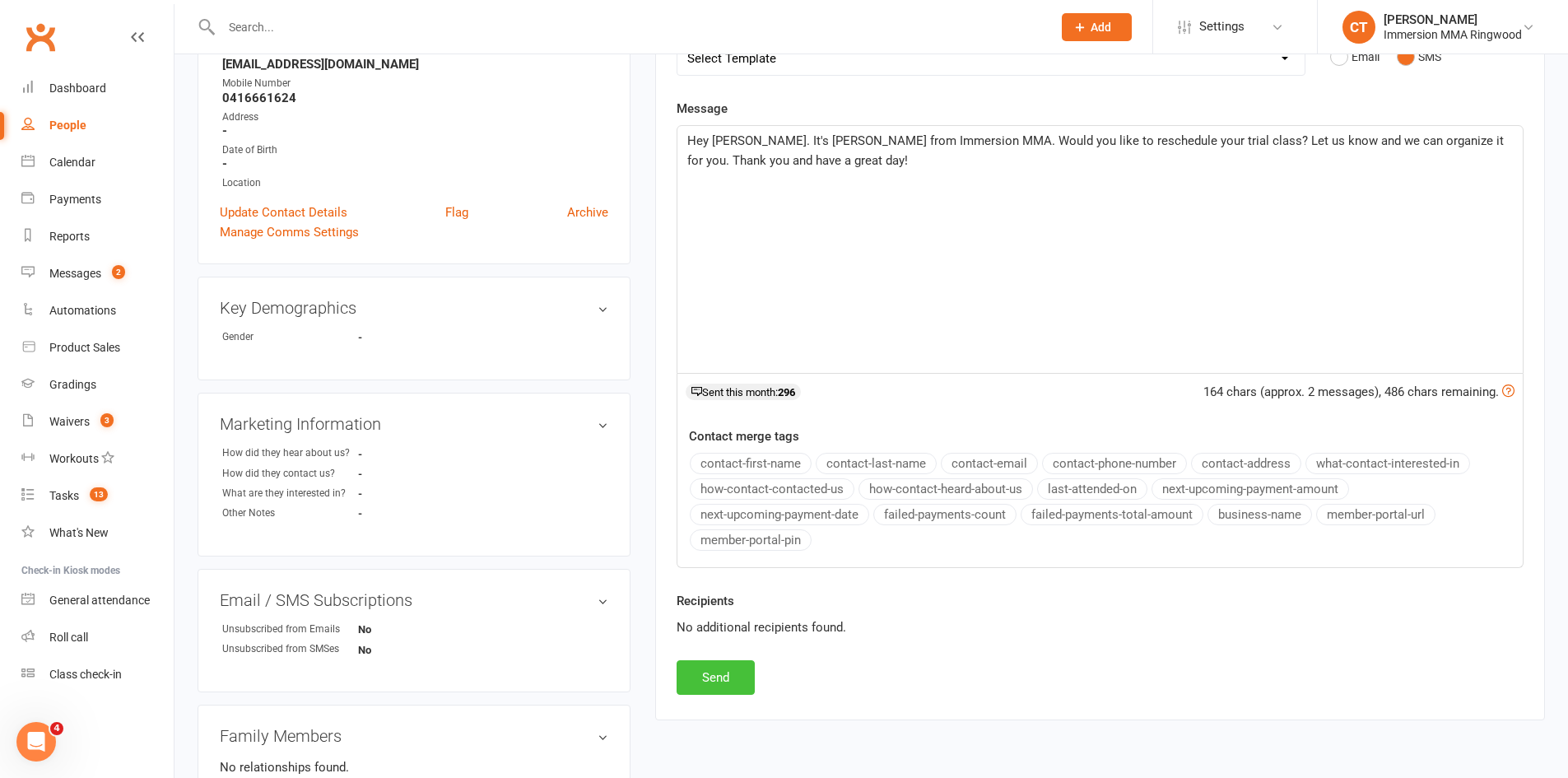
click at [699, 683] on button "Send" at bounding box center [716, 678] width 78 height 35
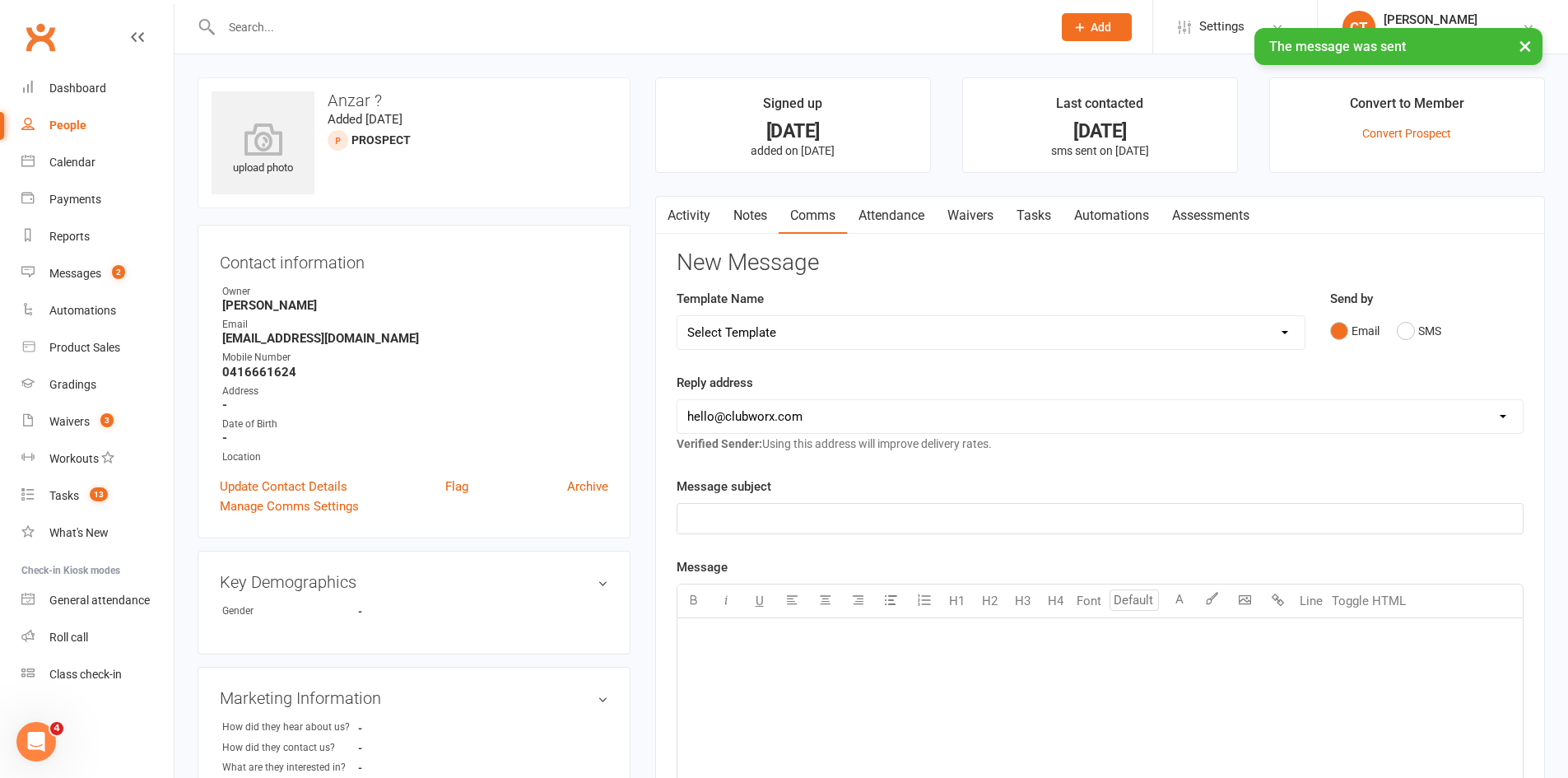
click at [740, 210] on link "Notes" at bounding box center [750, 216] width 56 height 38
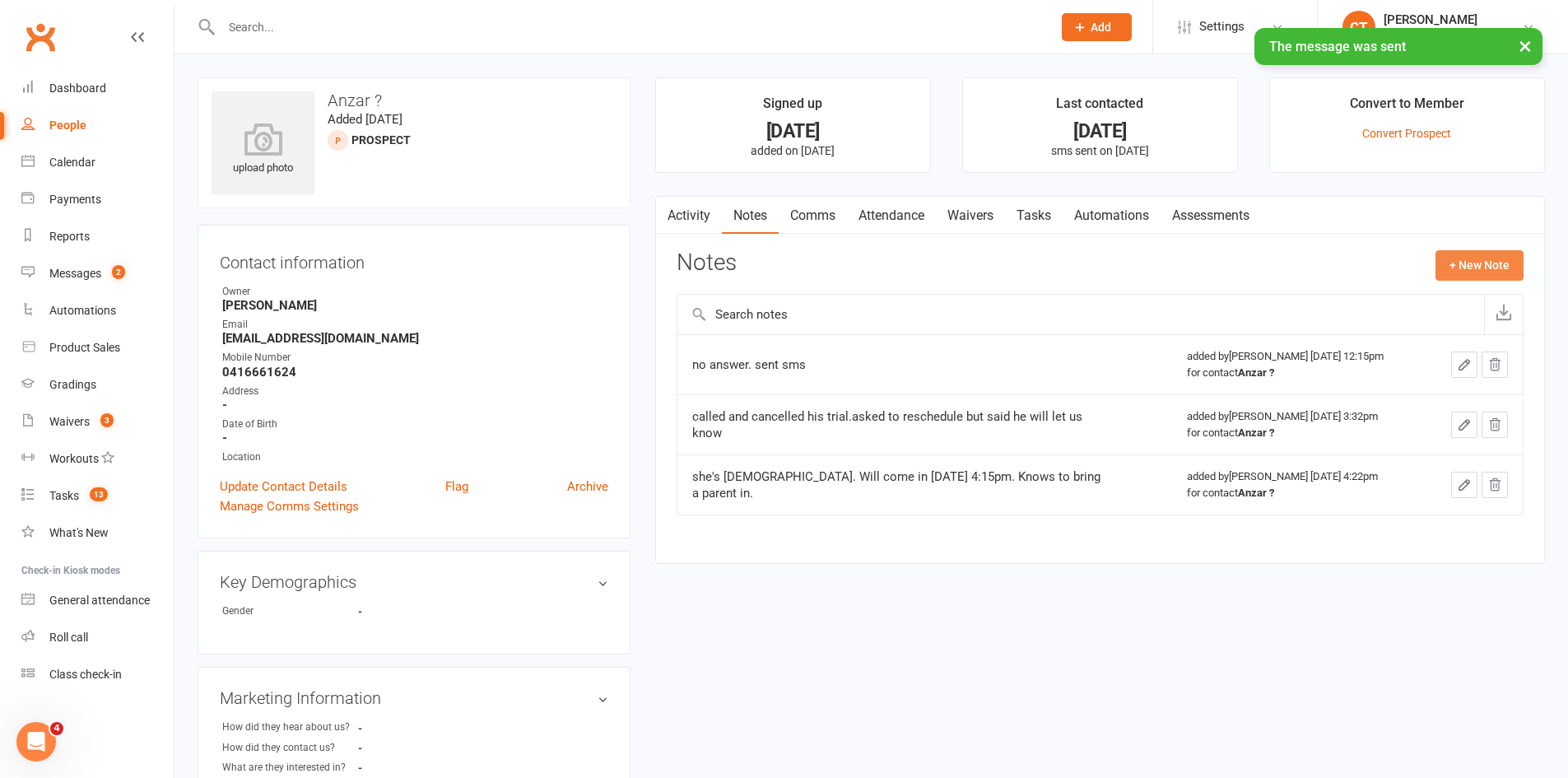
click at [1458, 259] on button "+ New Note" at bounding box center [1479, 265] width 88 height 30
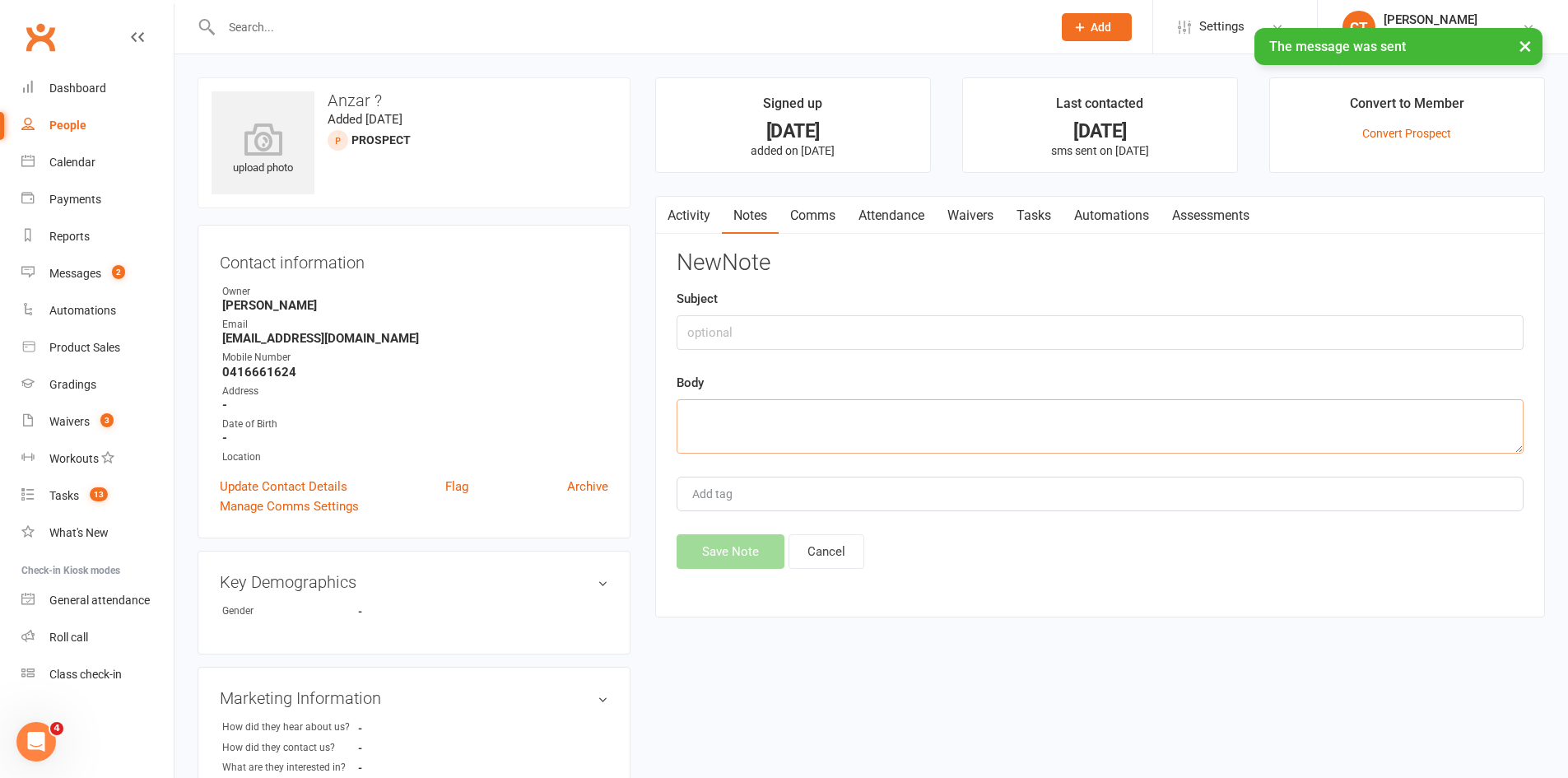
click at [1144, 420] on textarea at bounding box center [1100, 426] width 847 height 54
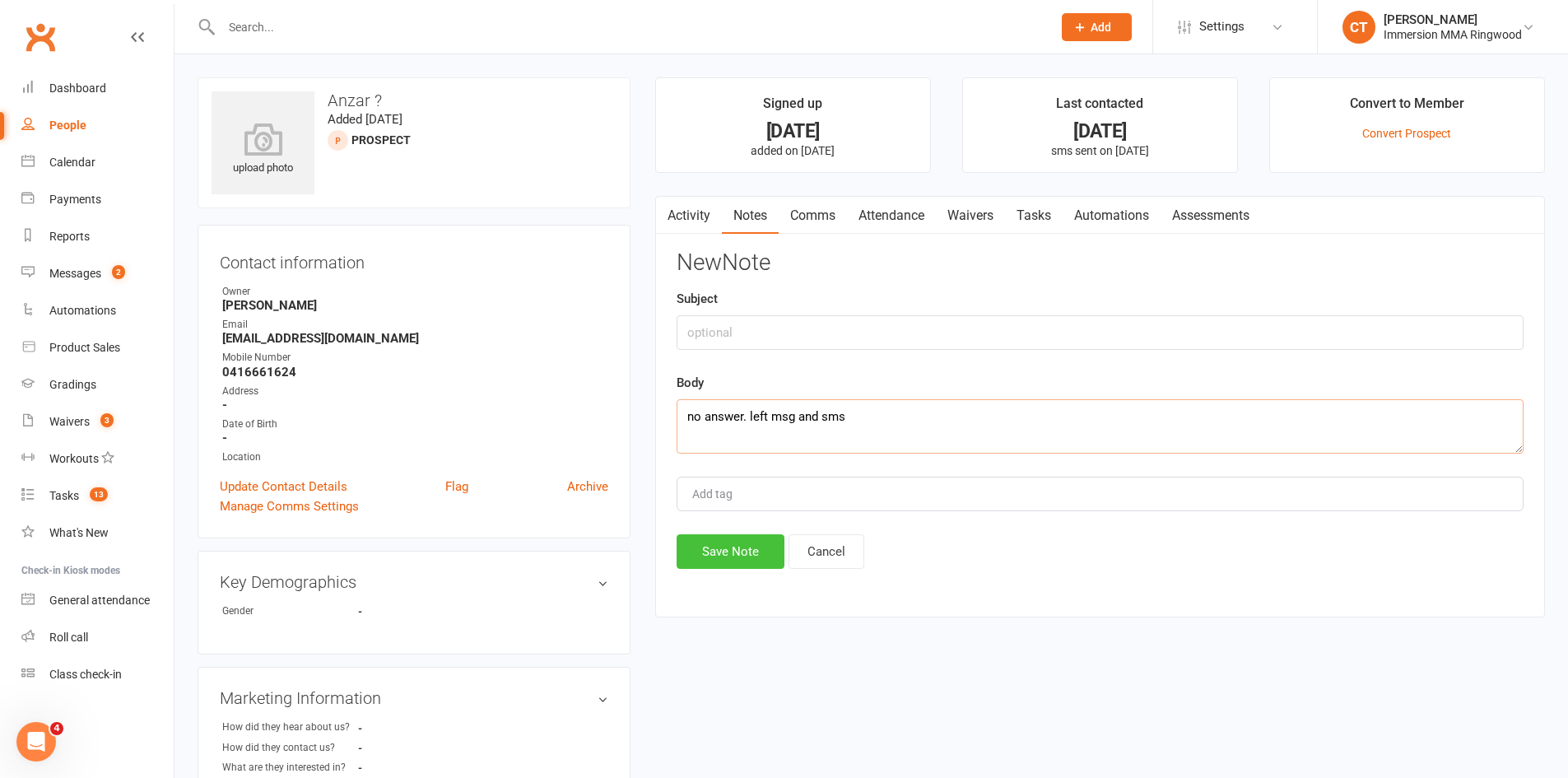
type textarea "no answer. left msg and sms"
click at [744, 559] on button "Save Note" at bounding box center [730, 552] width 108 height 35
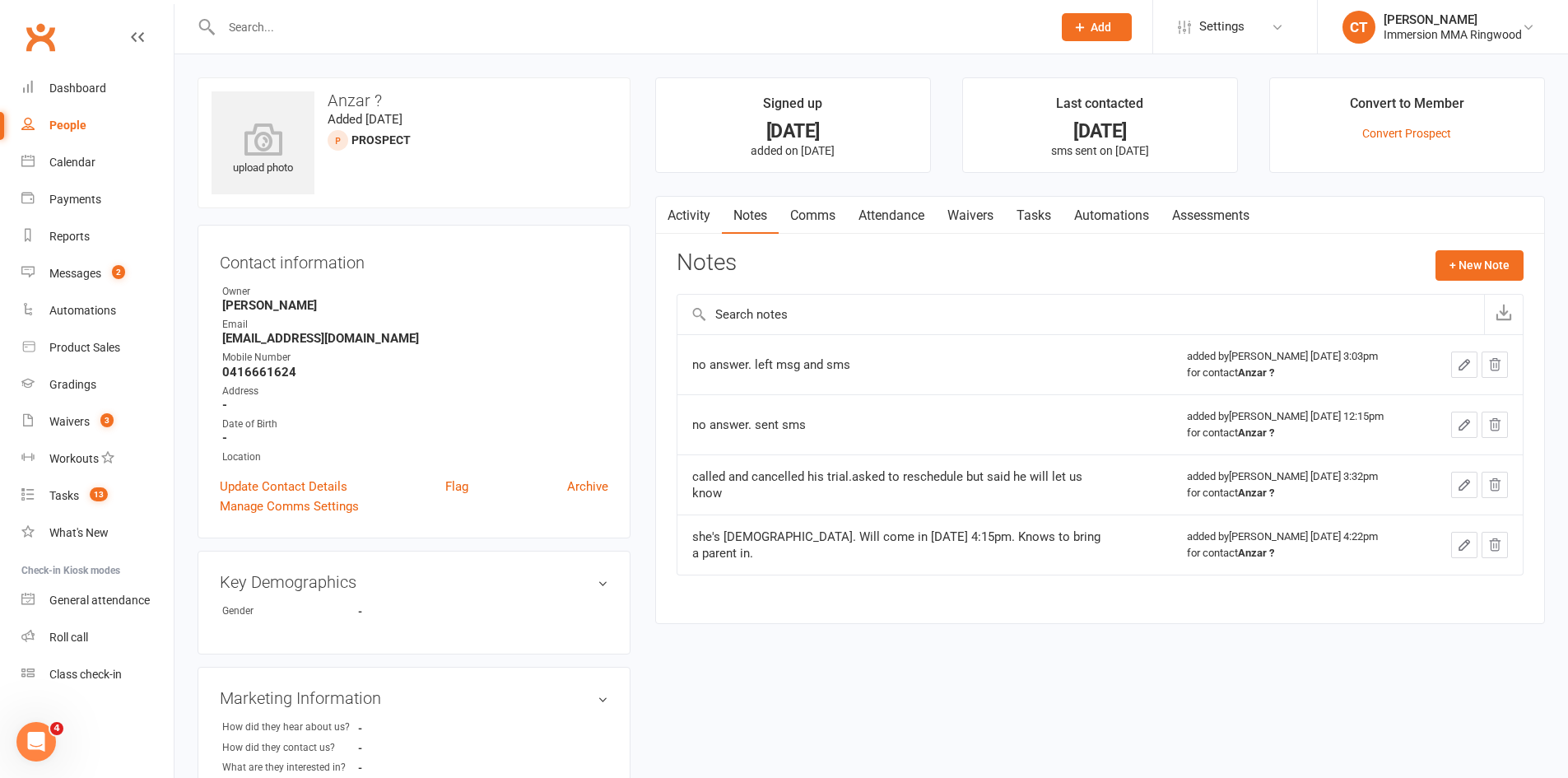
click at [1034, 213] on link "Tasks" at bounding box center [1033, 216] width 57 height 38
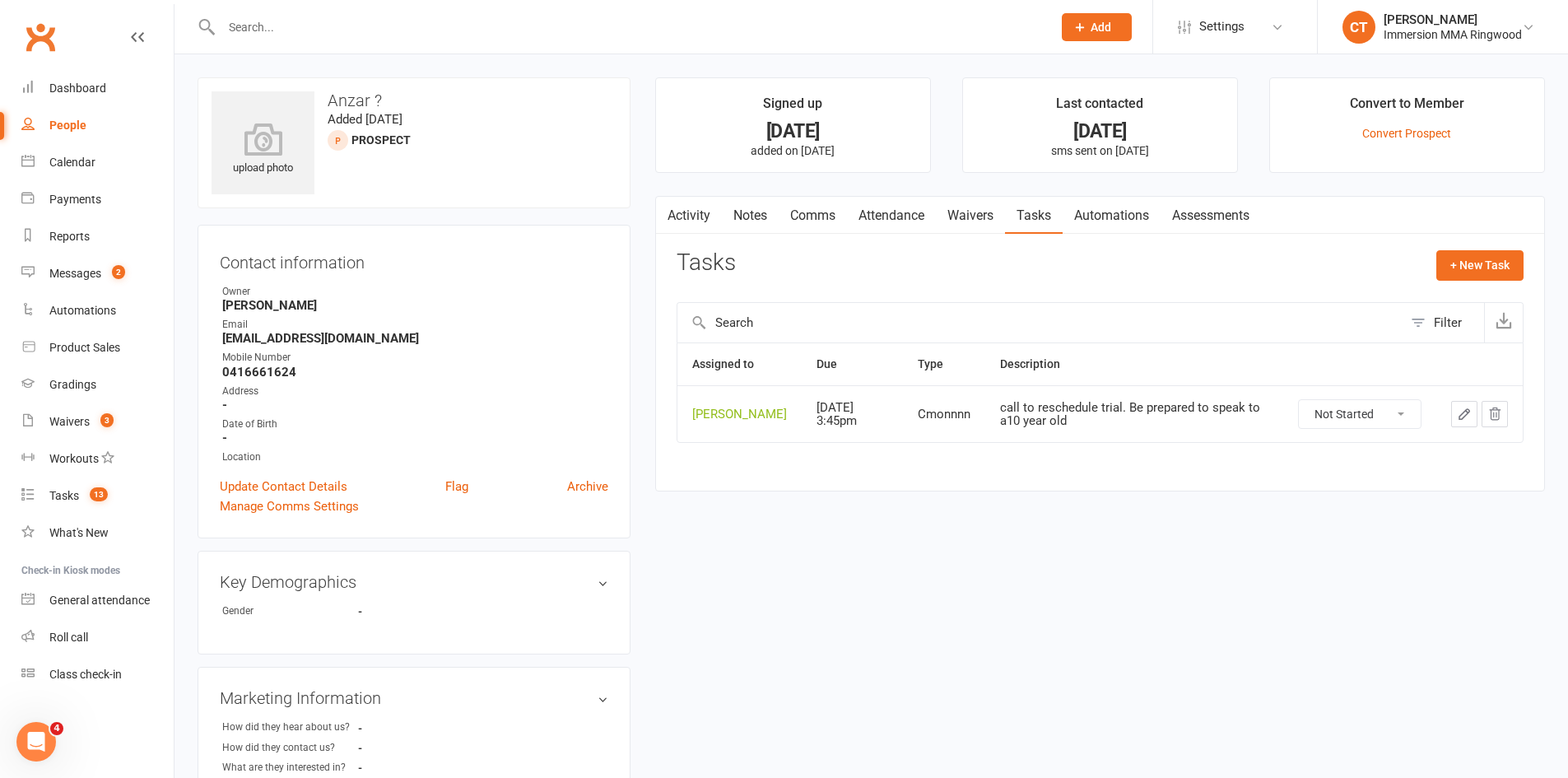
click at [1457, 416] on icon "button" at bounding box center [1464, 414] width 15 height 15
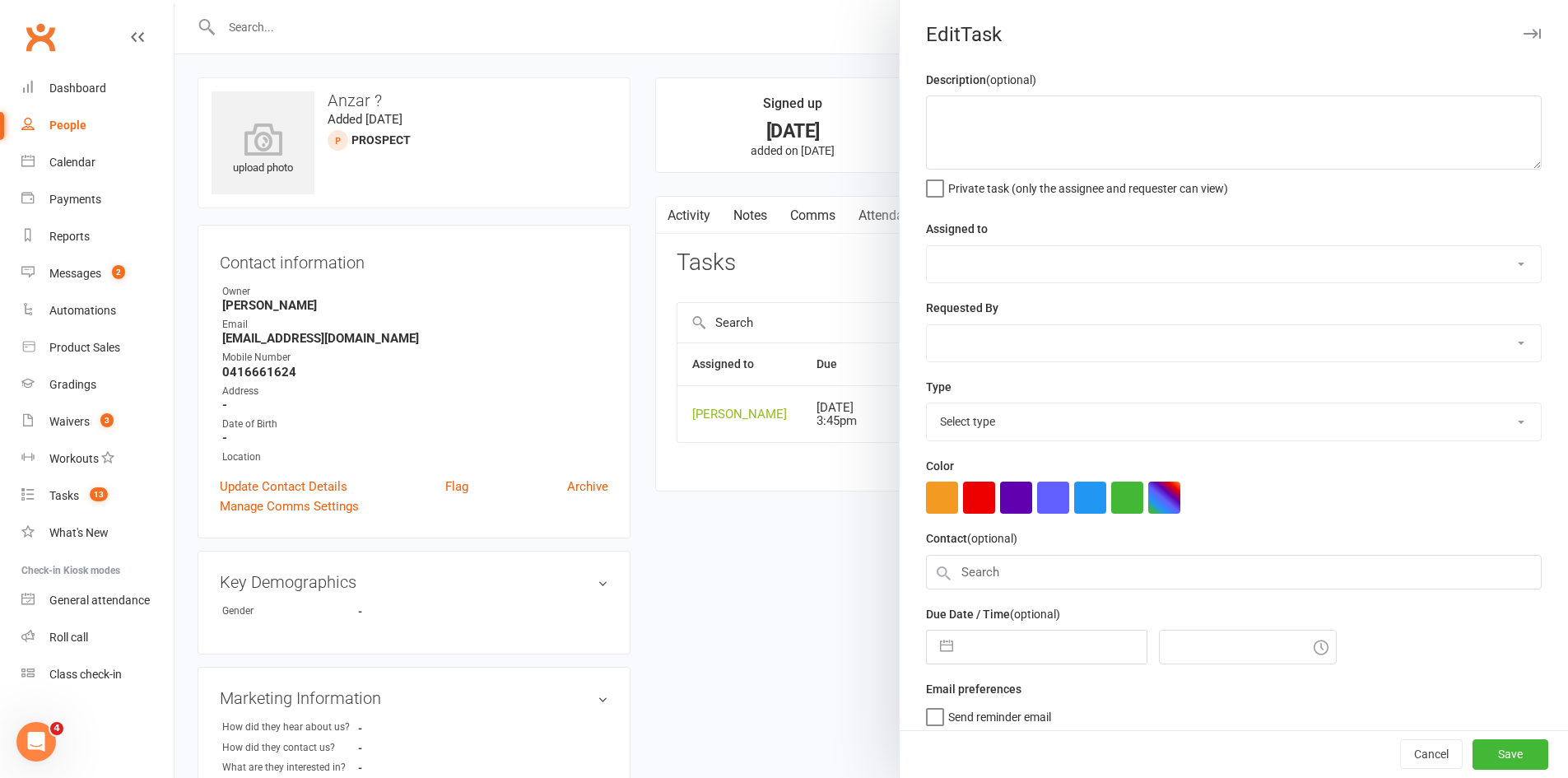
type textarea "call to reschedule trial. Be prepared to speak to a10 year old"
select select "11984"
type input "[DATE]"
type input "3:45pm"
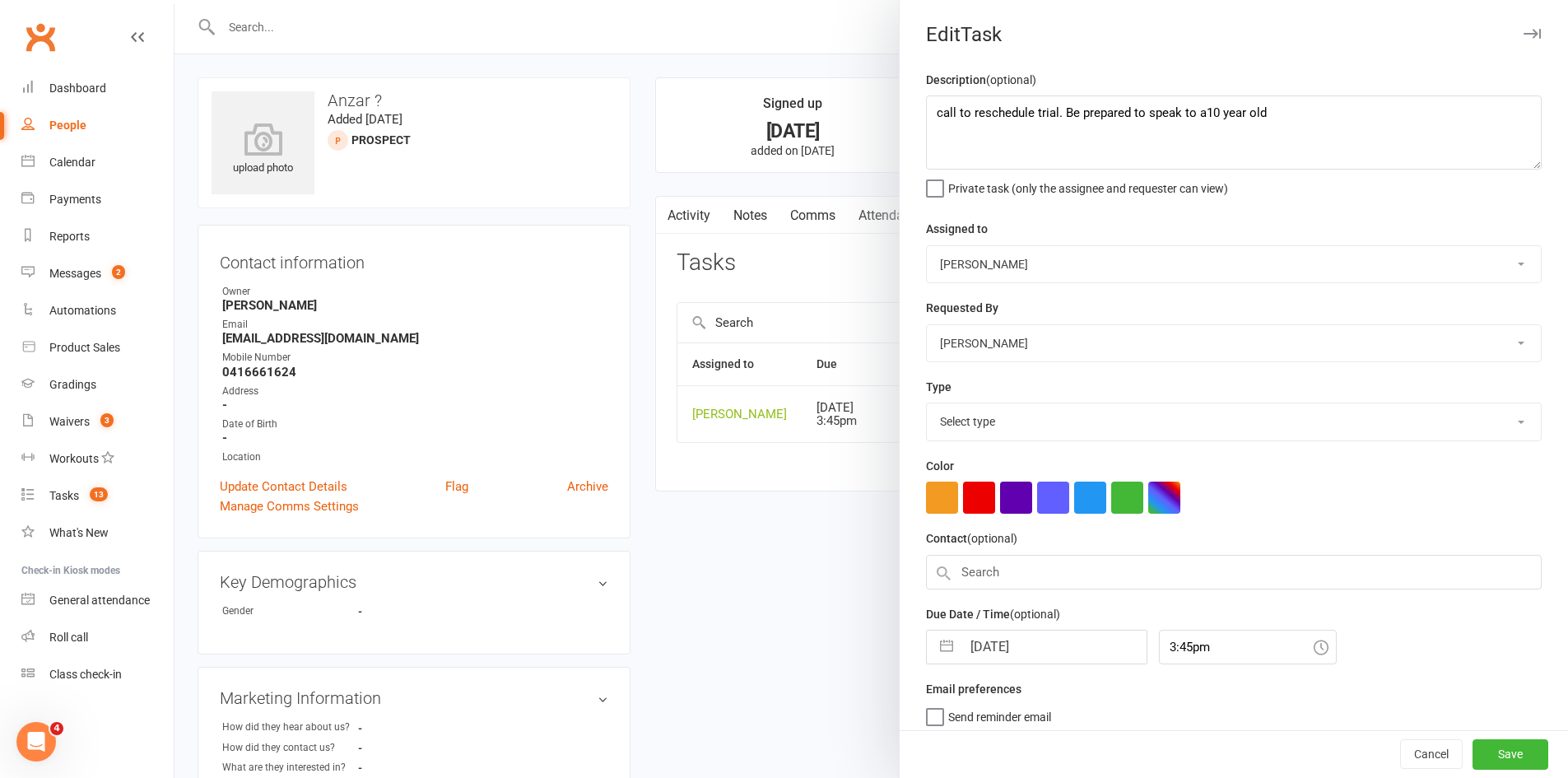
select select "28903"
click at [981, 653] on input "[DATE]" at bounding box center [1053, 643] width 185 height 33
select select "7"
select select "2025"
select select "8"
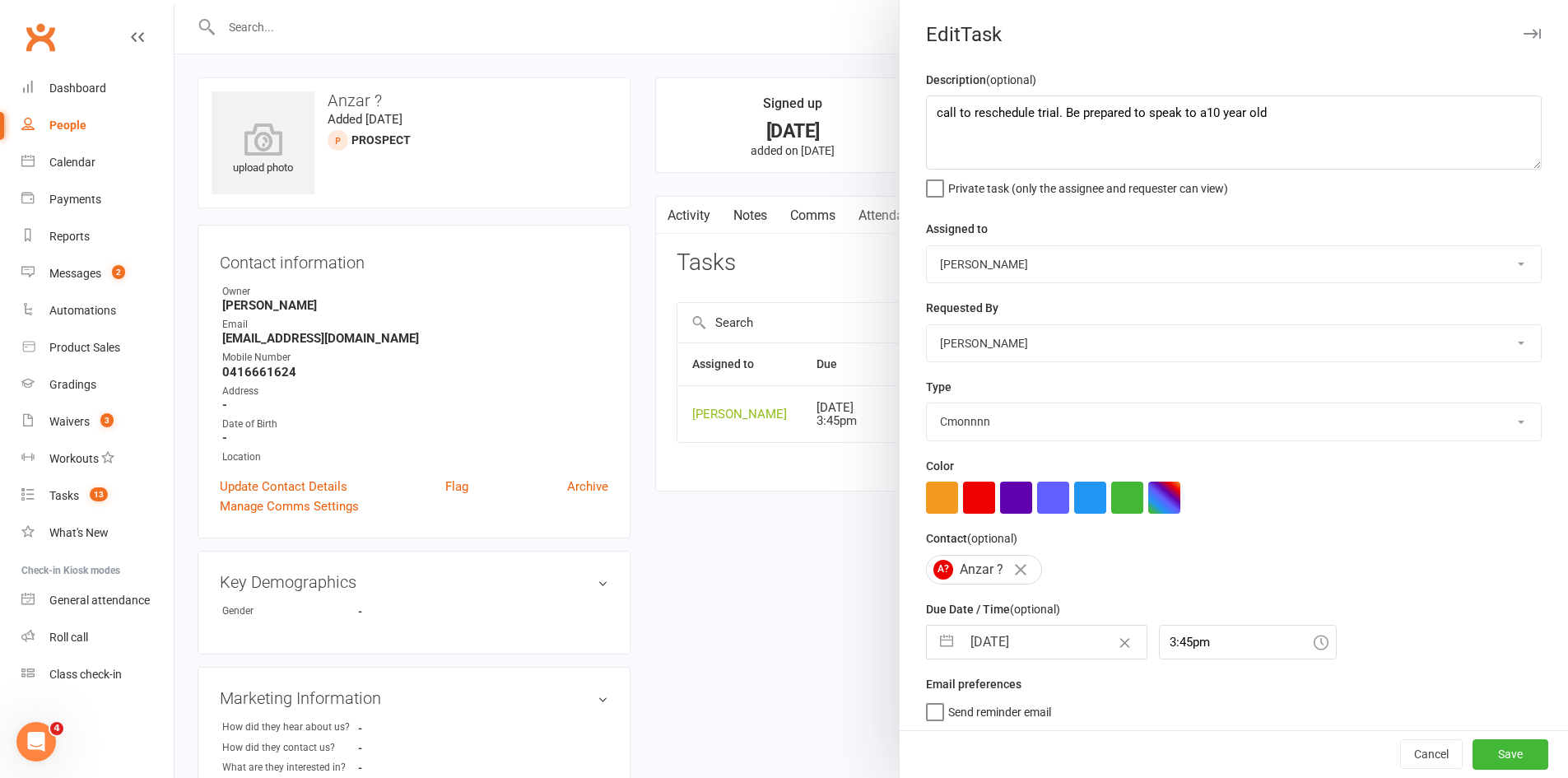
select select "2025"
select select "9"
select select "2025"
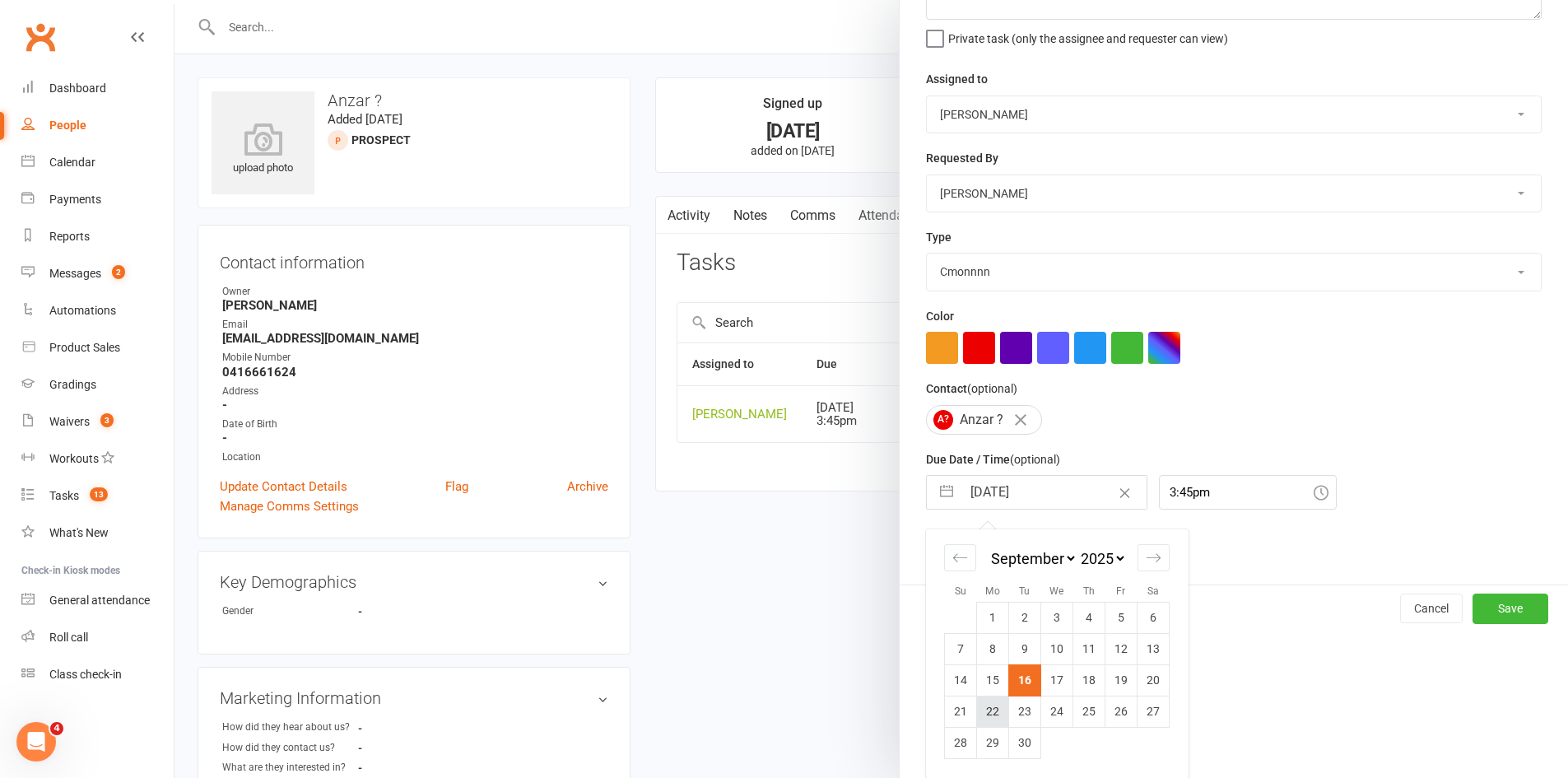
click at [994, 707] on td "22" at bounding box center [993, 712] width 32 height 32
type input "[DATE]"
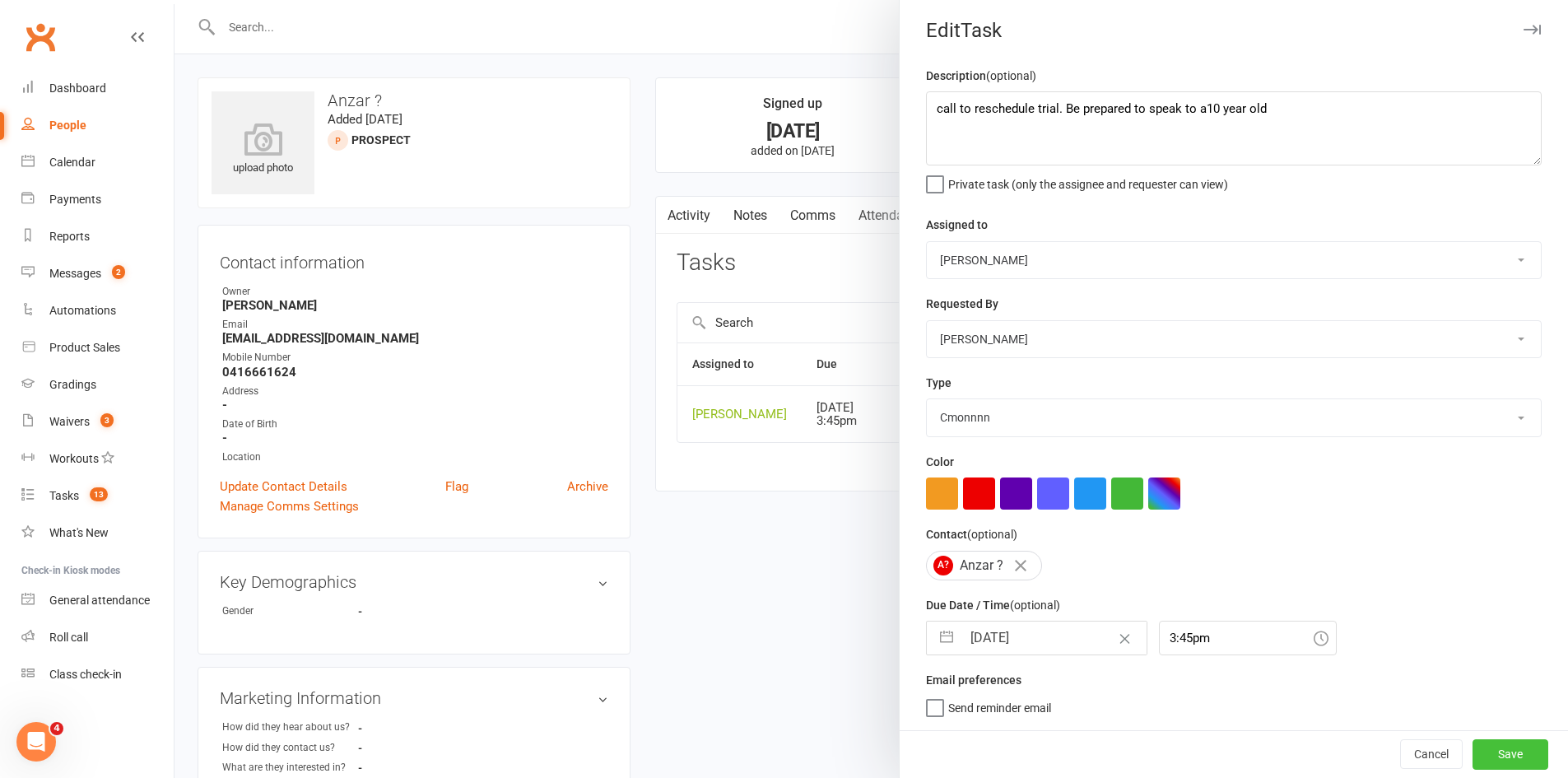
click at [1501, 755] on button "Save" at bounding box center [1510, 754] width 76 height 30
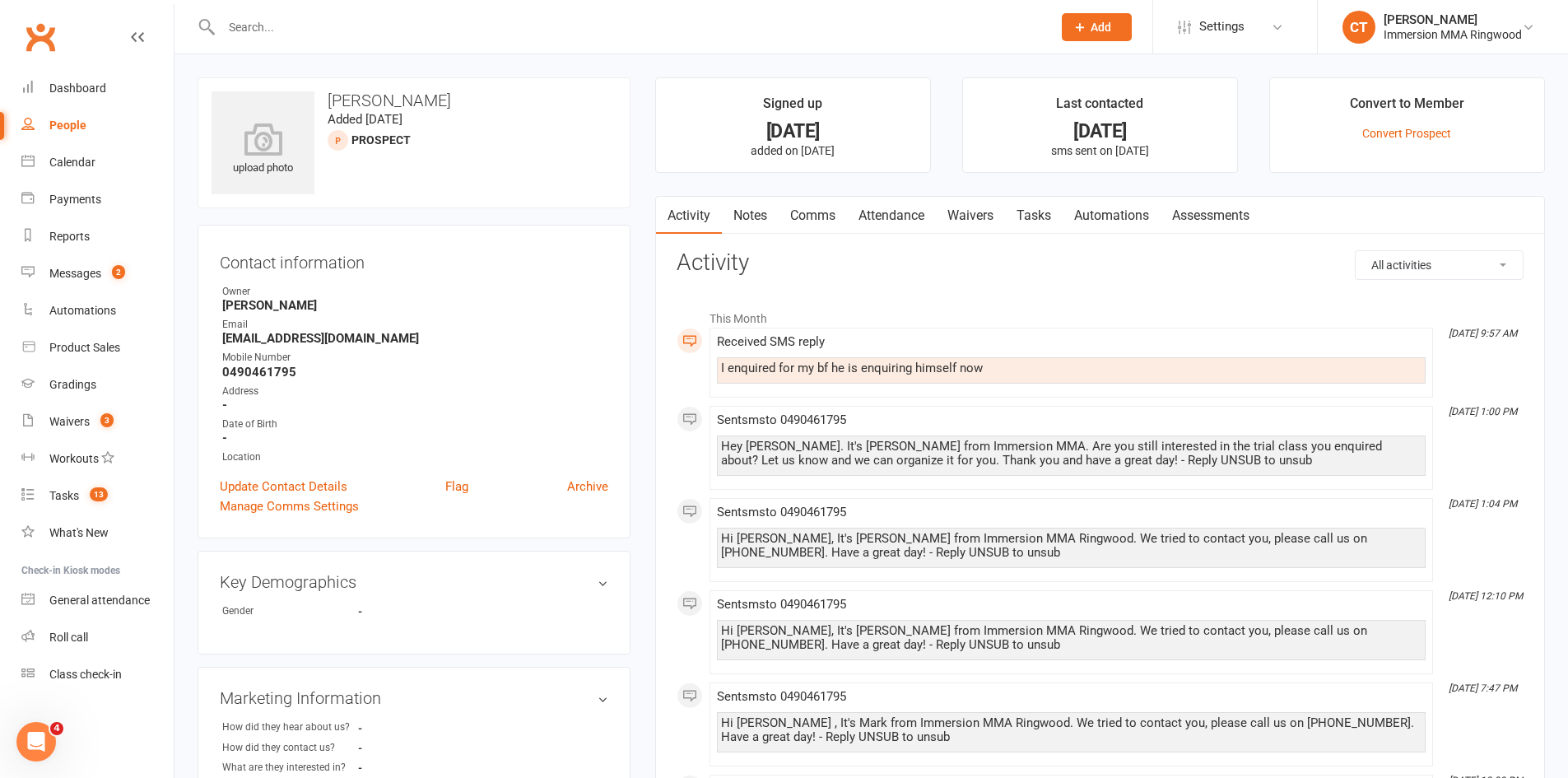
click at [818, 208] on link "Comms" at bounding box center [813, 216] width 68 height 38
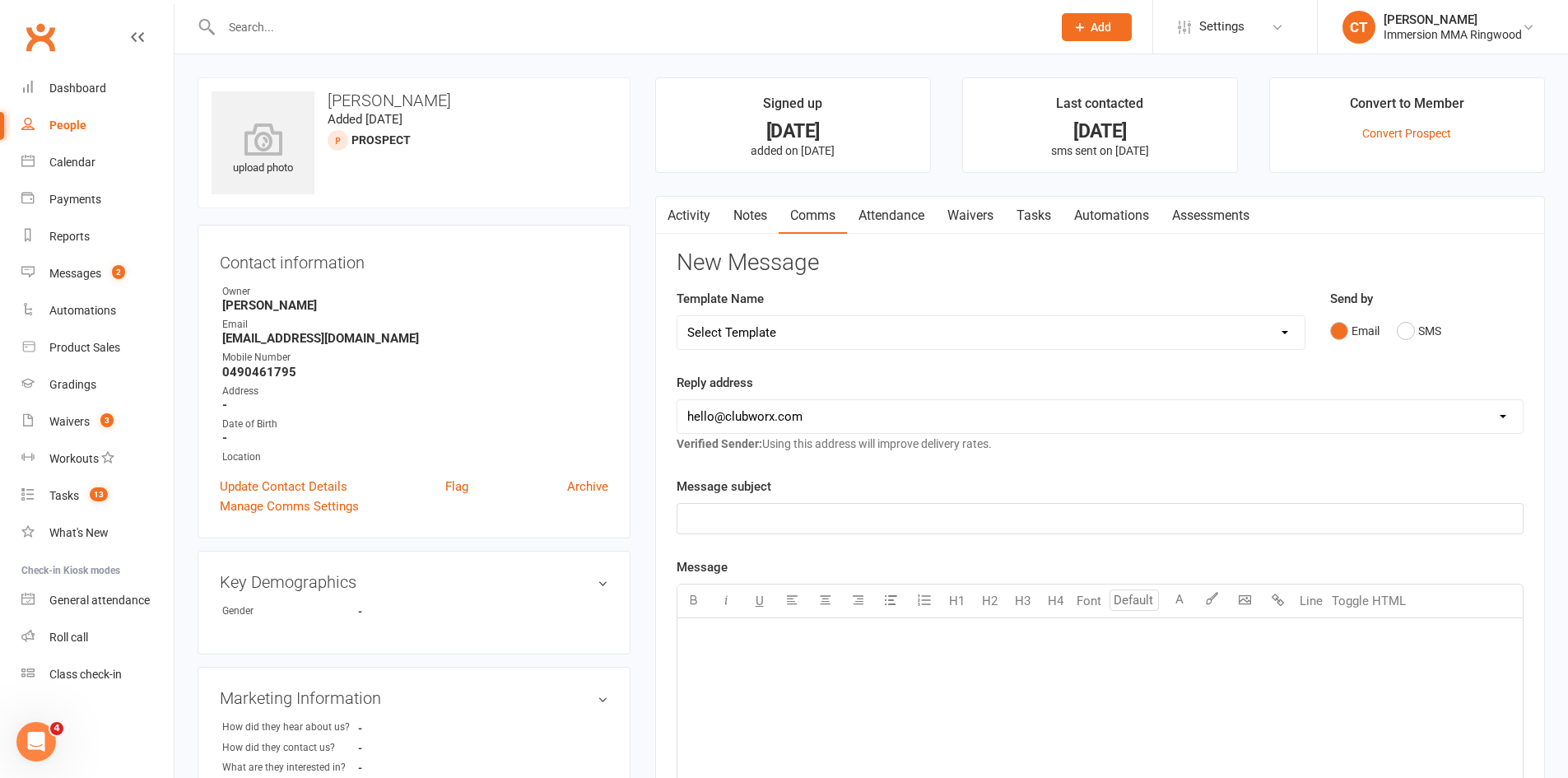
click at [1452, 327] on div "Email SMS" at bounding box center [1426, 331] width 193 height 32
click at [1417, 330] on button "SMS" at bounding box center [1419, 331] width 45 height 32
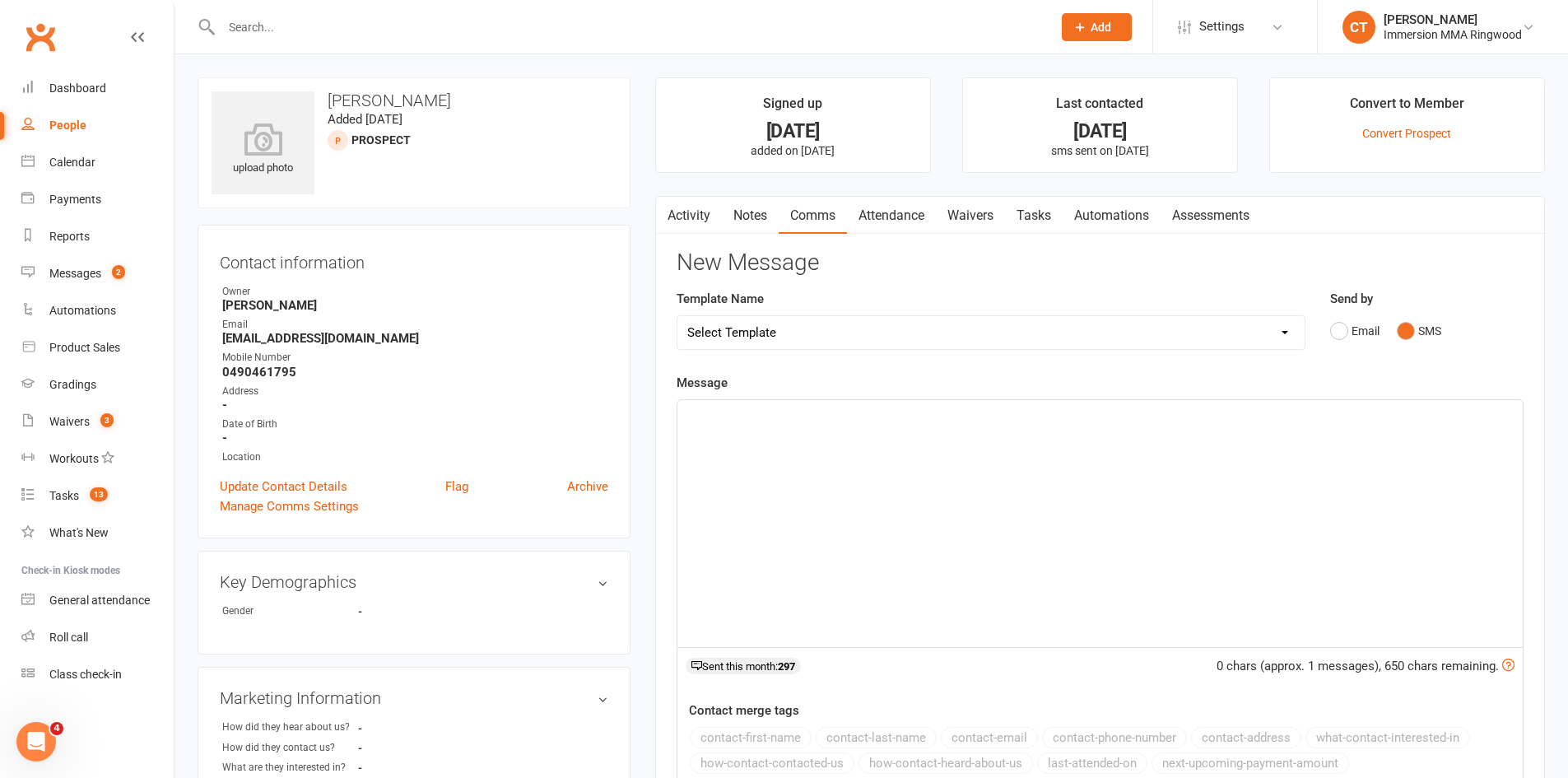
click at [1365, 482] on div "﻿" at bounding box center [1100, 523] width 845 height 247
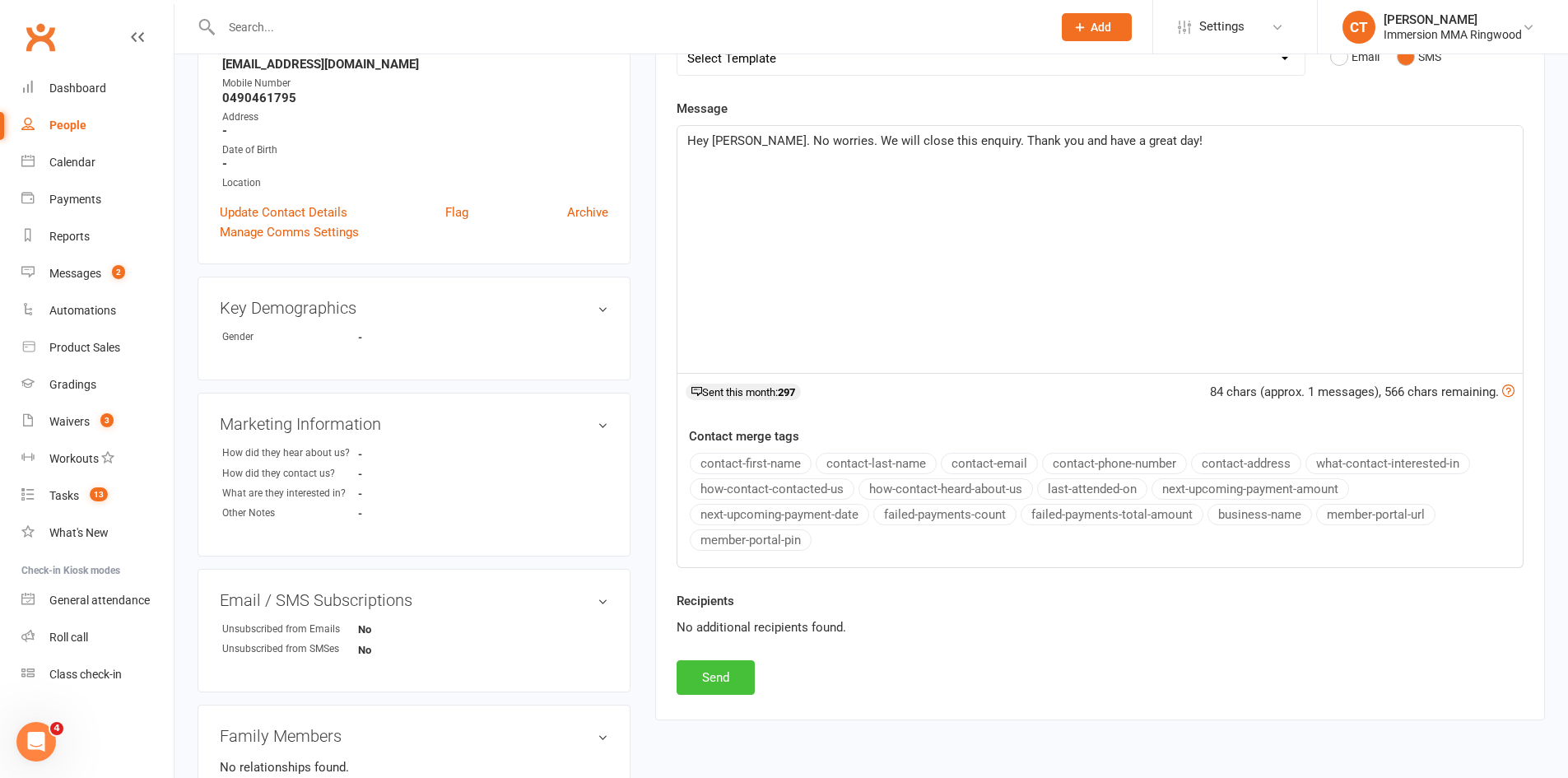
click at [724, 680] on button "Send" at bounding box center [716, 678] width 78 height 35
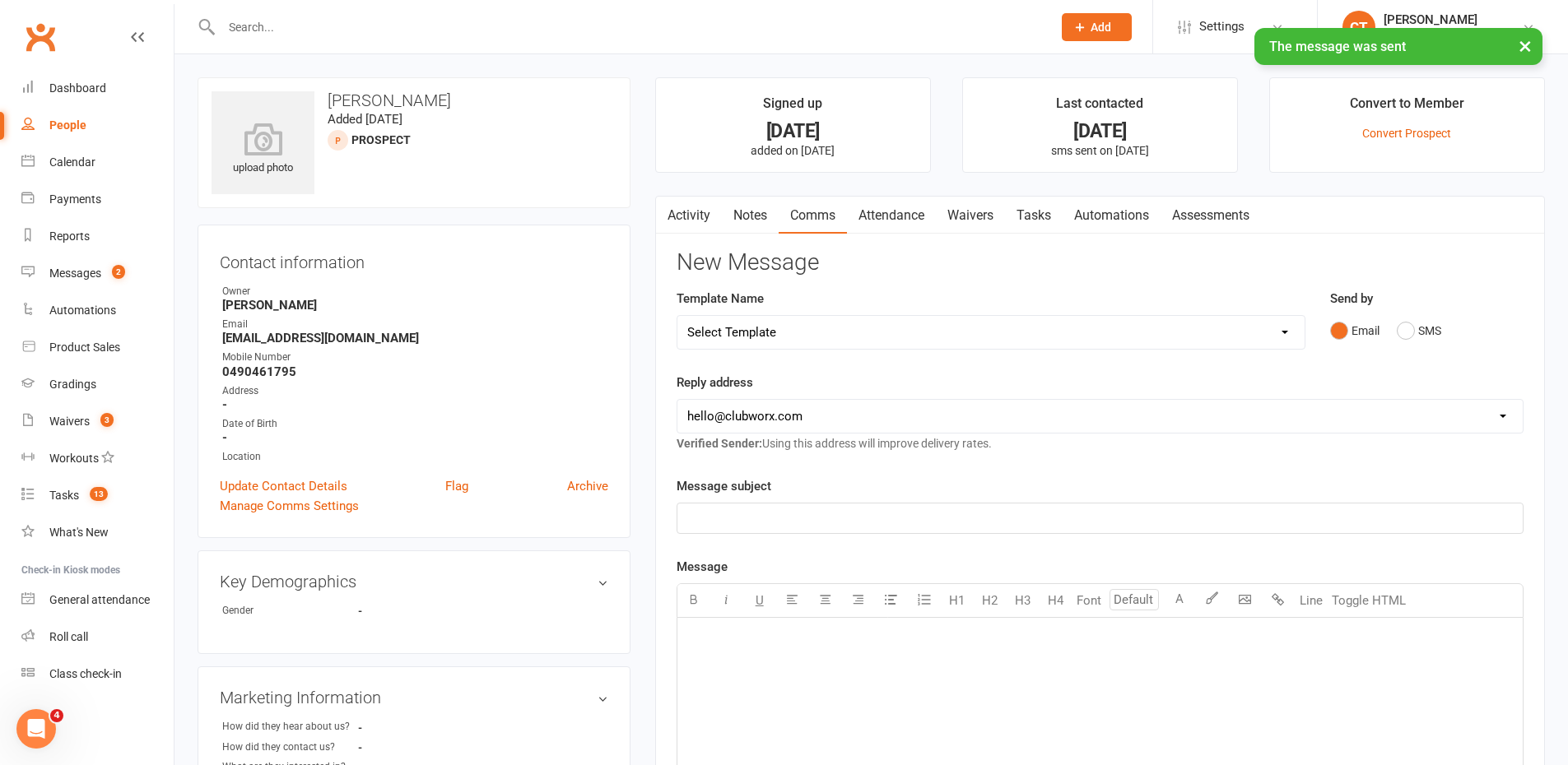
click at [748, 212] on link "Notes" at bounding box center [750, 216] width 56 height 38
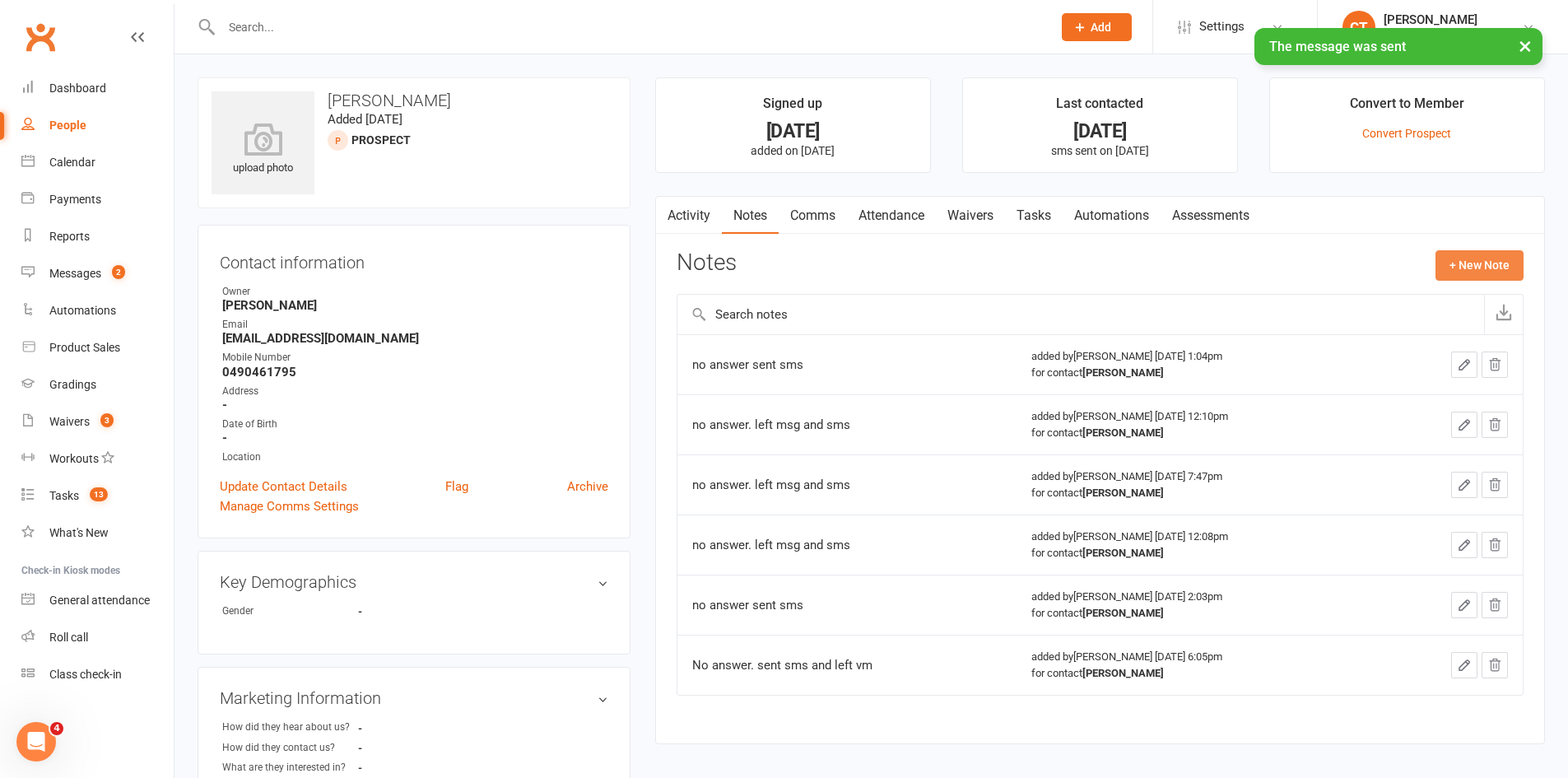
click at [1455, 261] on button "+ New Note" at bounding box center [1479, 265] width 88 height 30
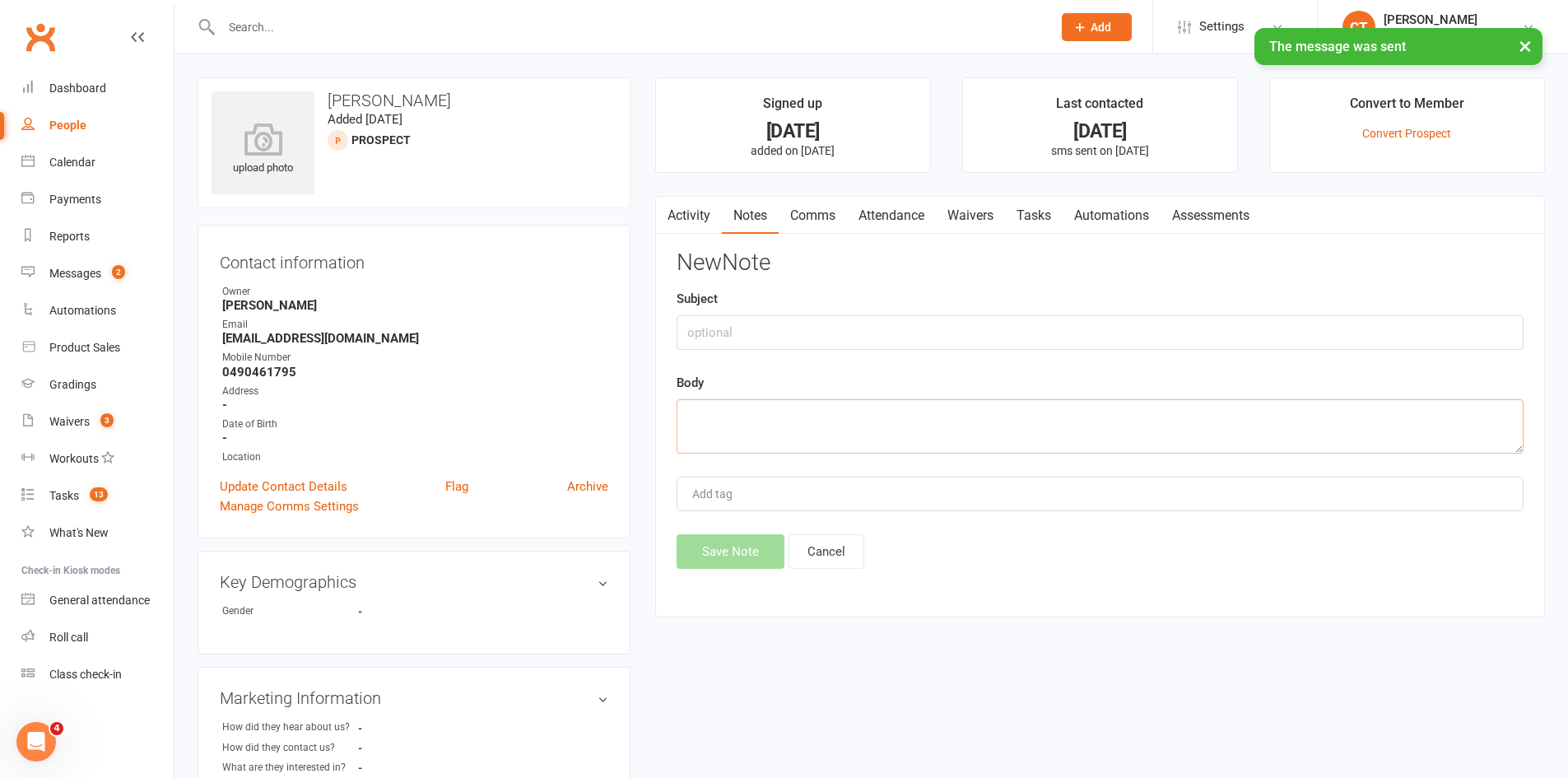
click at [992, 430] on textarea at bounding box center [1100, 426] width 847 height 54
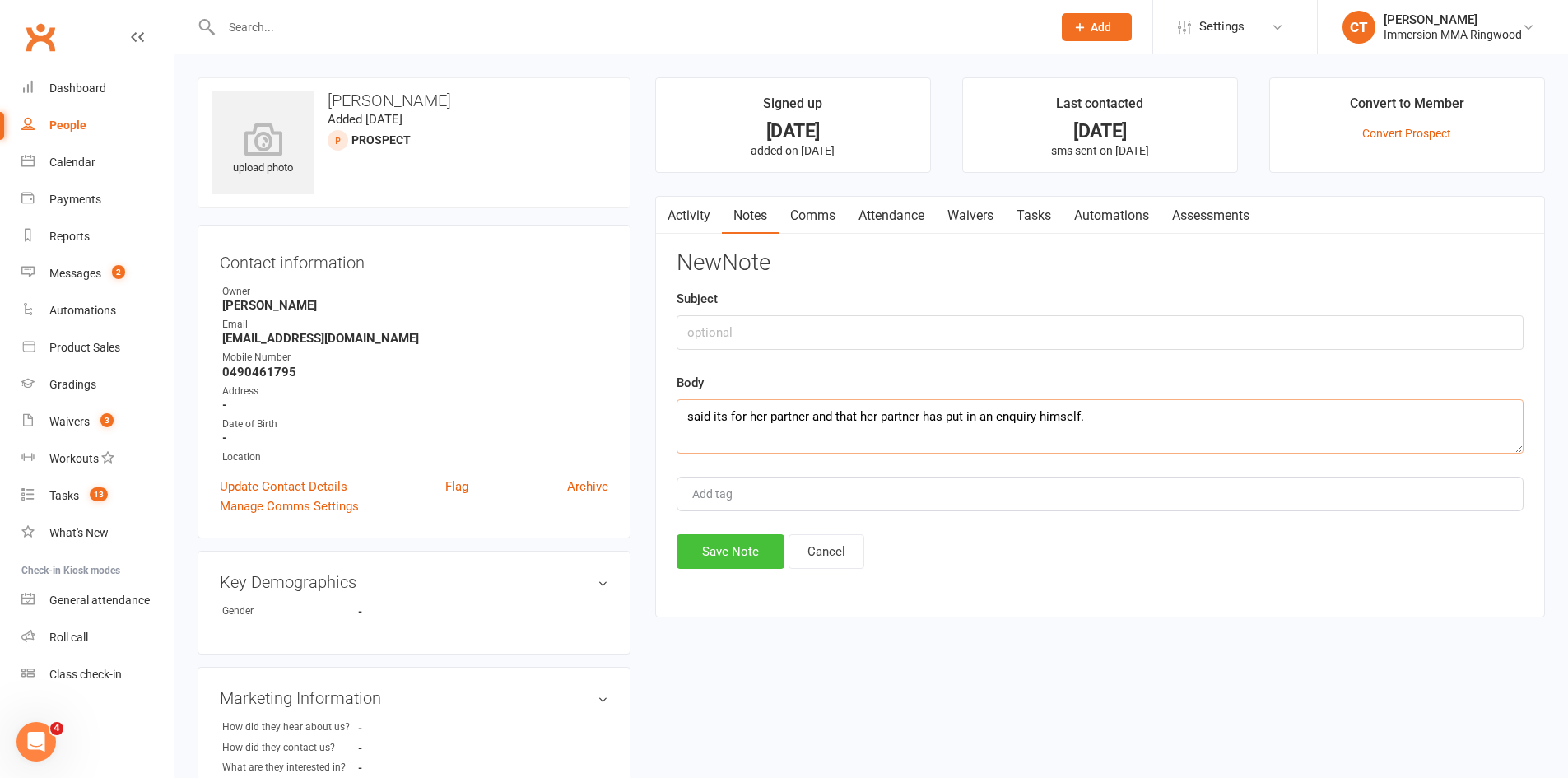
type textarea "said its for her partner and that her partner has put in an enquiry himself."
click at [715, 560] on button "Save Note" at bounding box center [730, 552] width 108 height 35
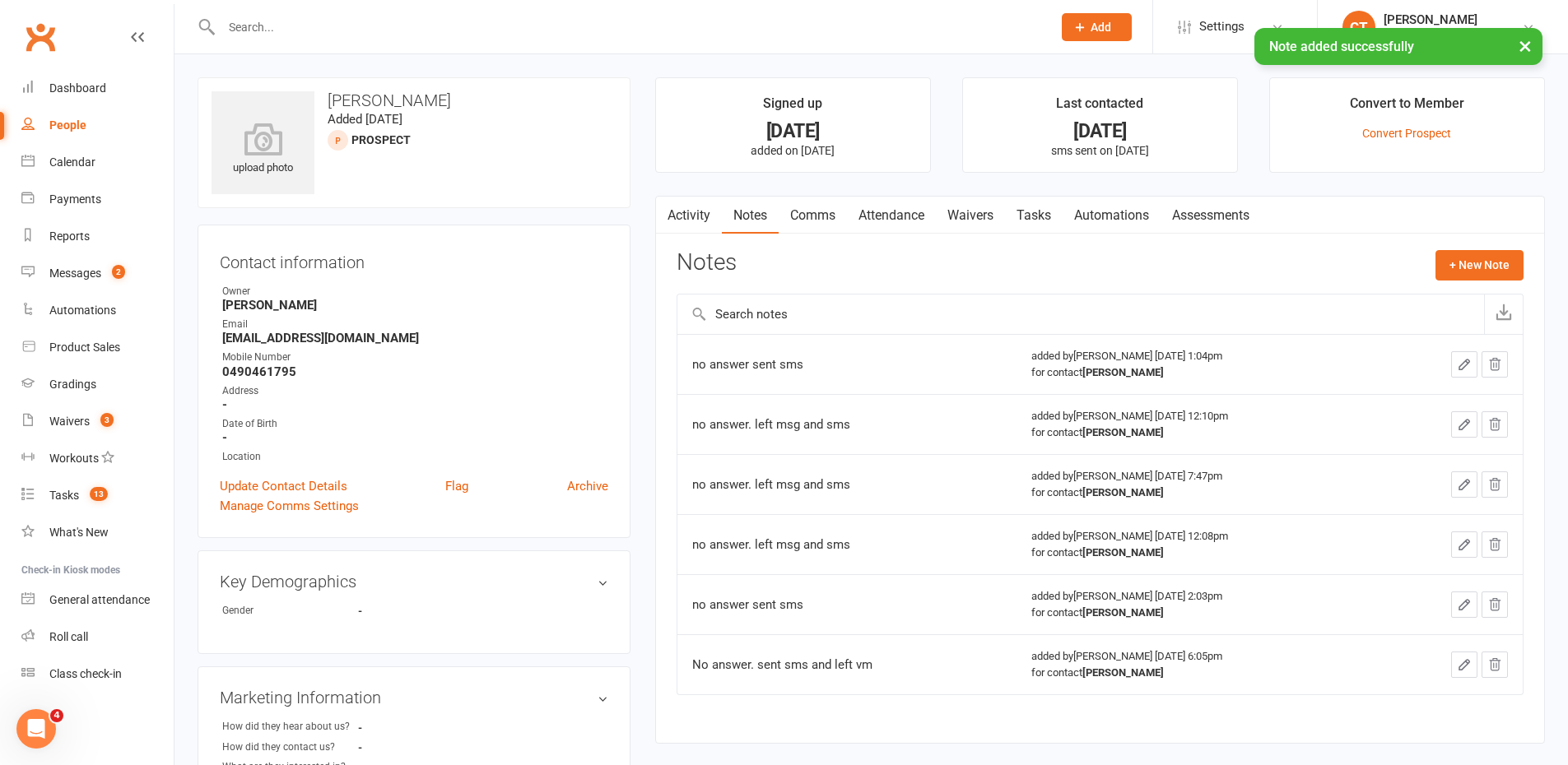
click at [1017, 213] on link "Tasks" at bounding box center [1033, 216] width 57 height 38
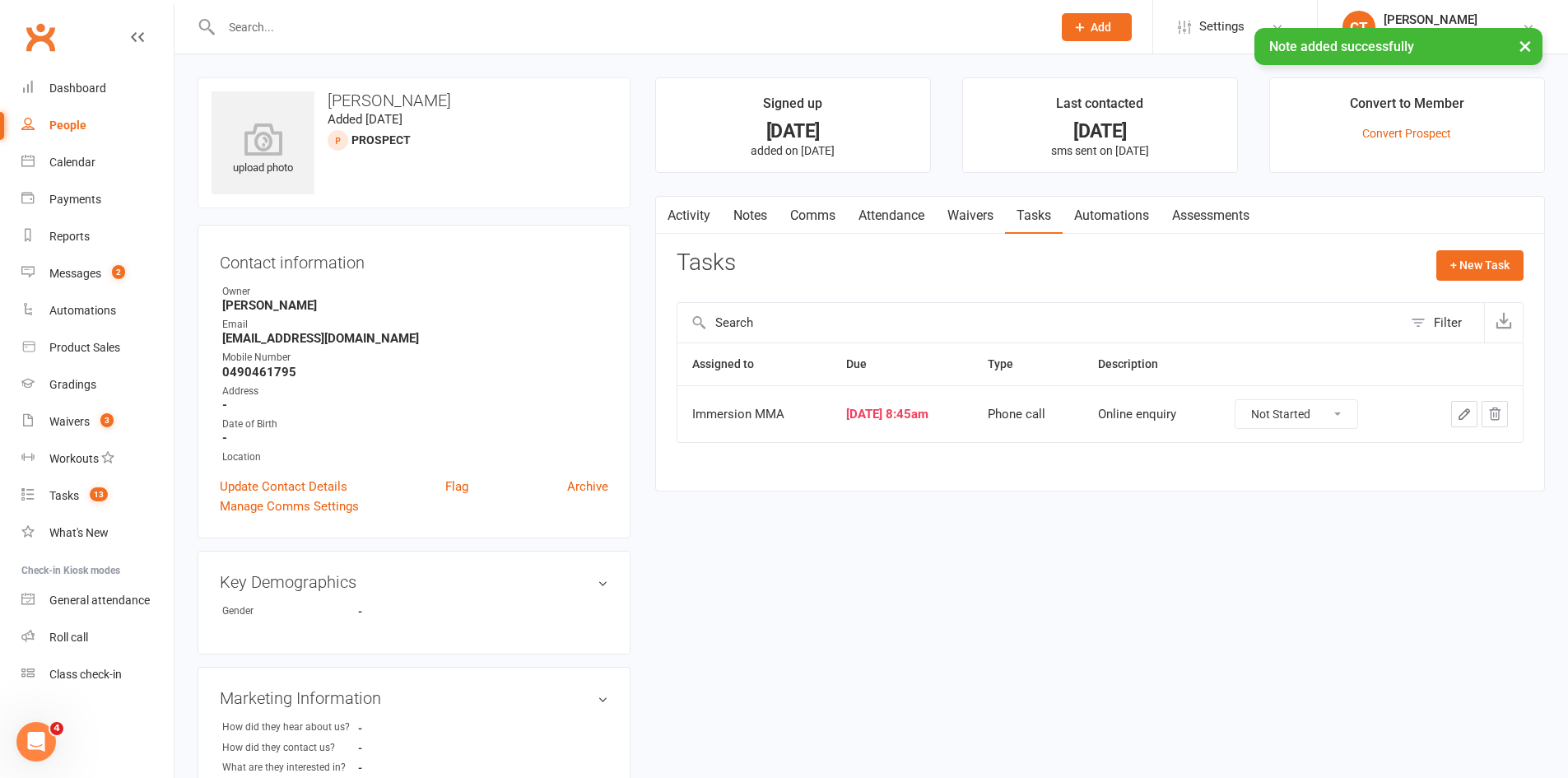
click at [1335, 426] on select "Not Started In Progress Waiting Complete" at bounding box center [1296, 414] width 122 height 28
click at [1249, 400] on select "Not Started In Progress Waiting Complete" at bounding box center [1296, 414] width 122 height 28
select select "unstarted"
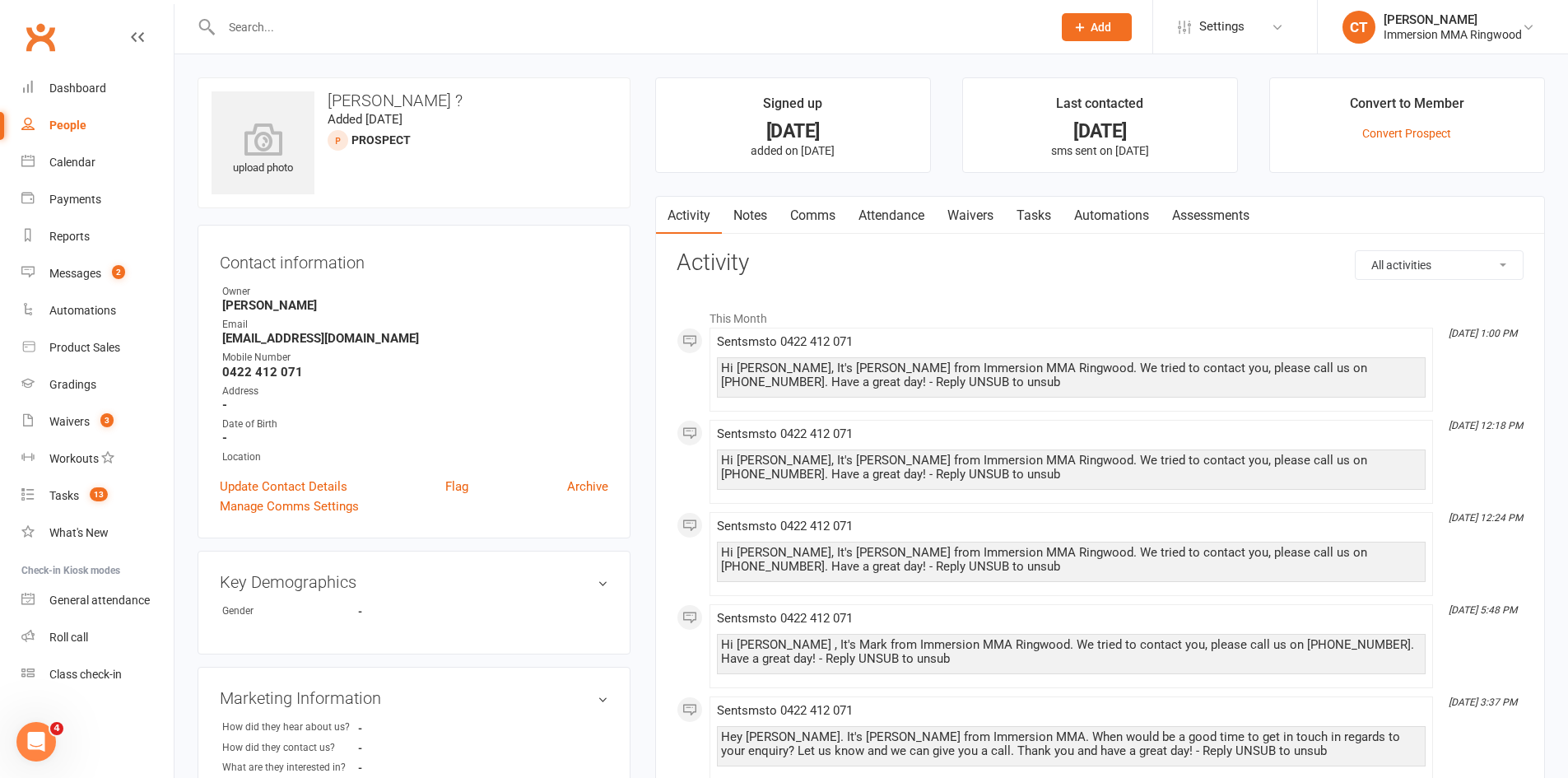
click at [838, 203] on link "Comms" at bounding box center [813, 216] width 68 height 38
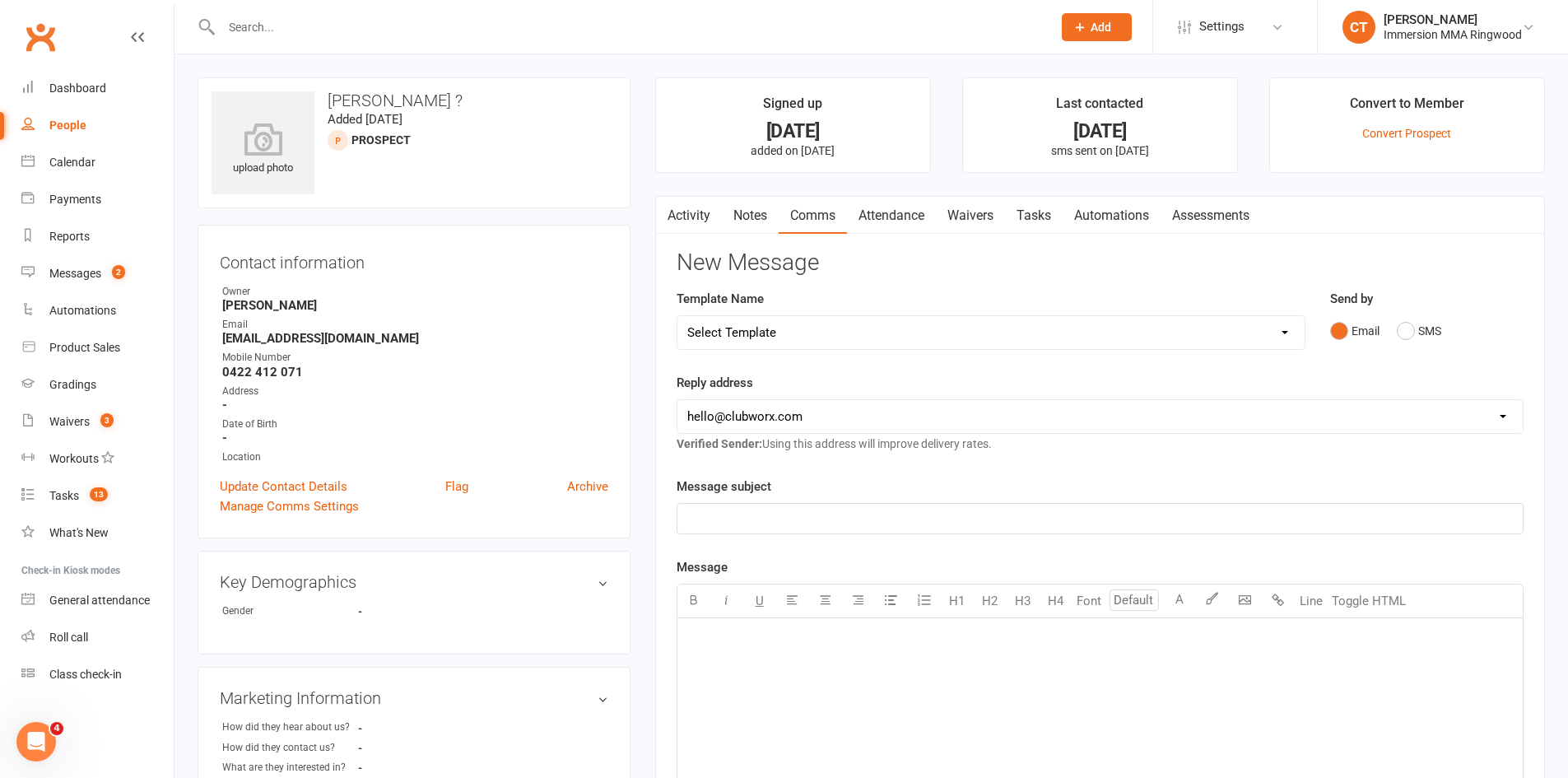
click at [769, 340] on select "Select Template [SMS] [PERSON_NAME] - Call back message [SMS] Mark- Call back m…" at bounding box center [991, 333] width 628 height 33
select select "11"
click at [677, 316] on select "Select Template [SMS] [PERSON_NAME] - Call back message [SMS] Mark- Call back m…" at bounding box center [991, 333] width 628 height 33
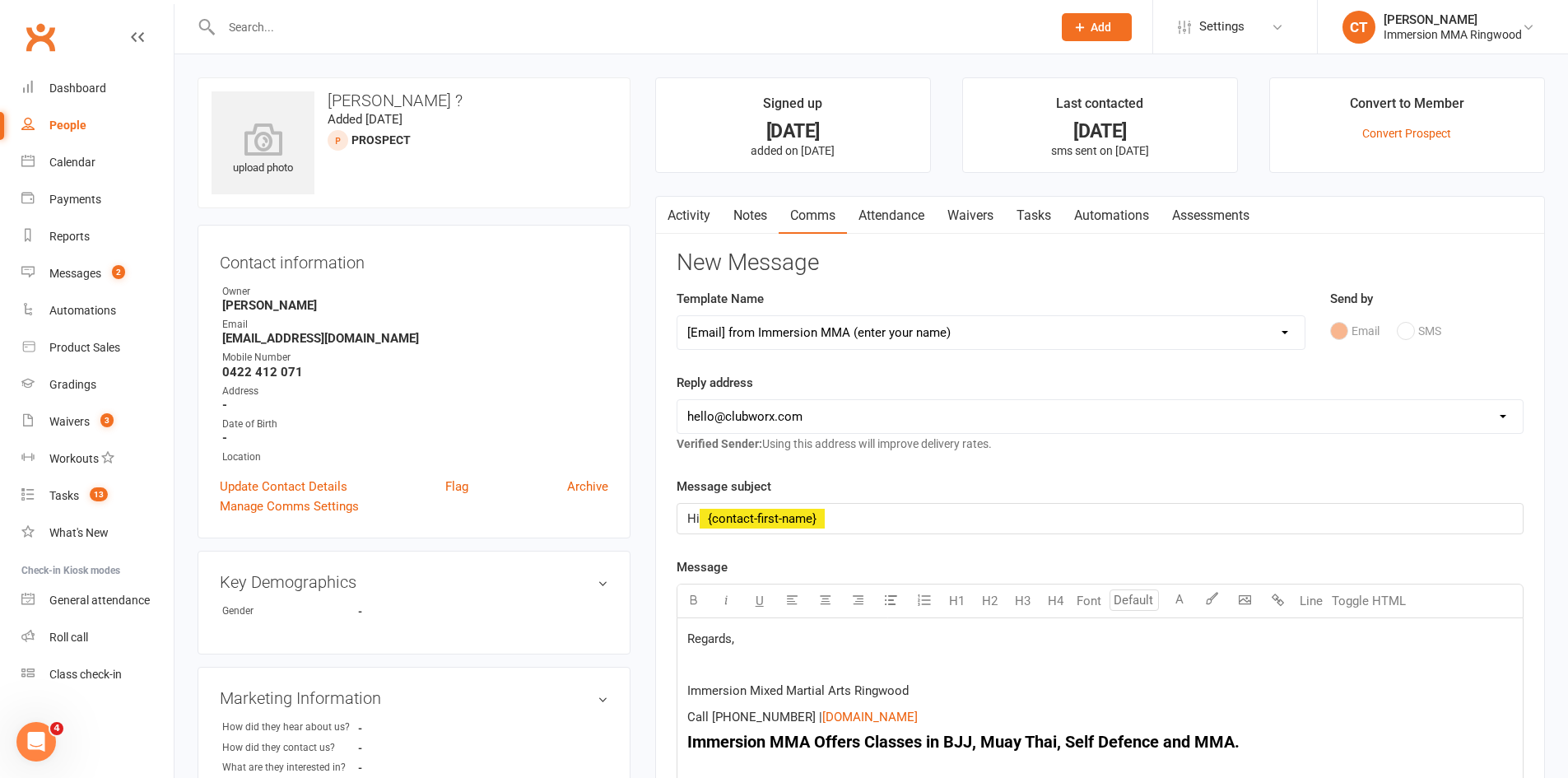
click at [714, 428] on select "[EMAIL_ADDRESS][DOMAIN_NAME] [EMAIL_ADDRESS][DOMAIN_NAME] [PERSON_NAME][EMAIL_A…" at bounding box center [1100, 417] width 845 height 33
select select "1"
click at [677, 400] on select "[EMAIL_ADDRESS][DOMAIN_NAME] [EMAIL_ADDRESS][DOMAIN_NAME] [PERSON_NAME][EMAIL_A…" at bounding box center [1100, 417] width 845 height 33
click at [683, 639] on div "Regards, Immersion Mixed Martial Arts Ringwood Call [PHONE_NUMBER] | $ [DOMAIN_…" at bounding box center [1100, 741] width 845 height 247
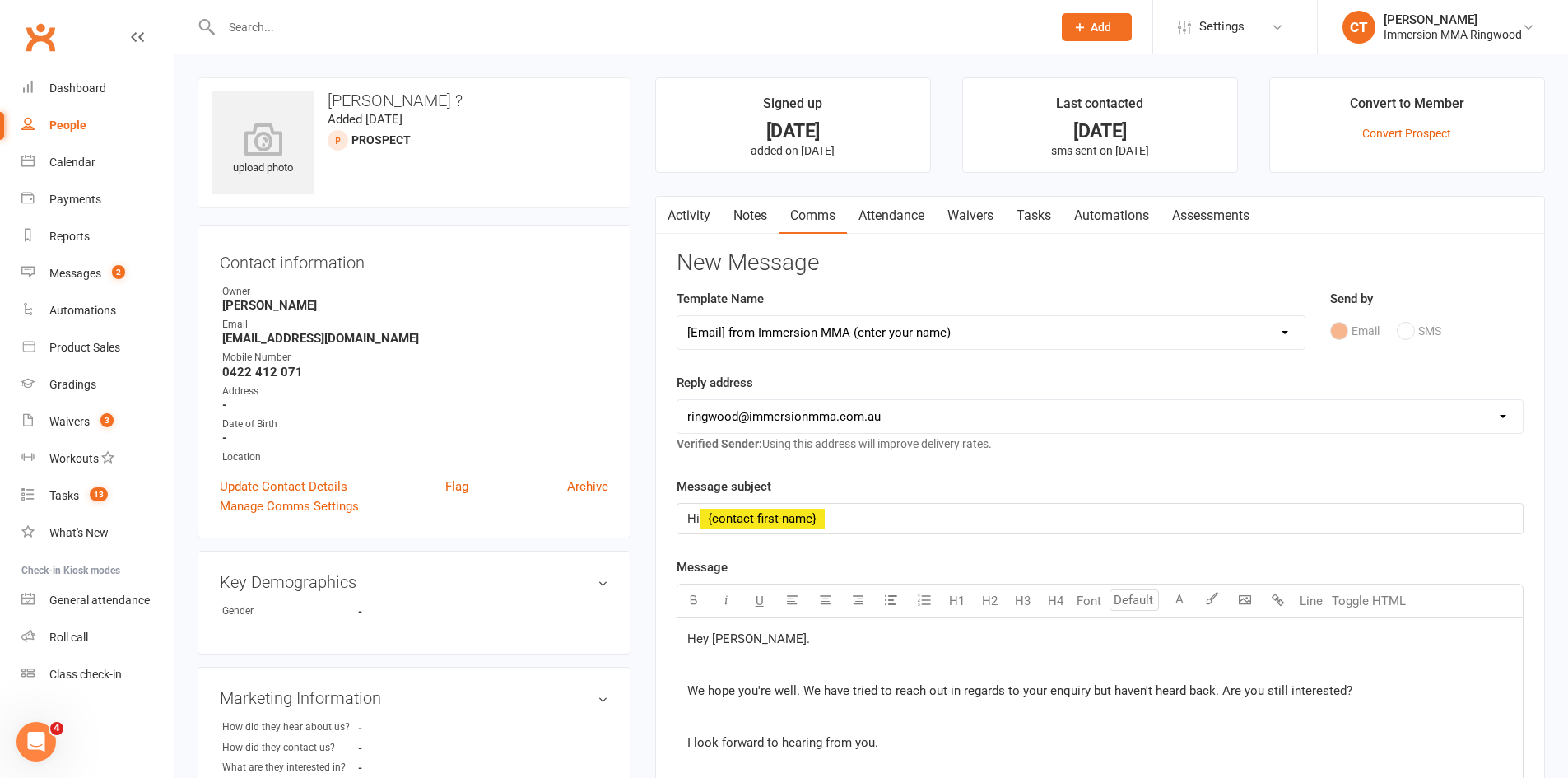
scroll to position [274, 0]
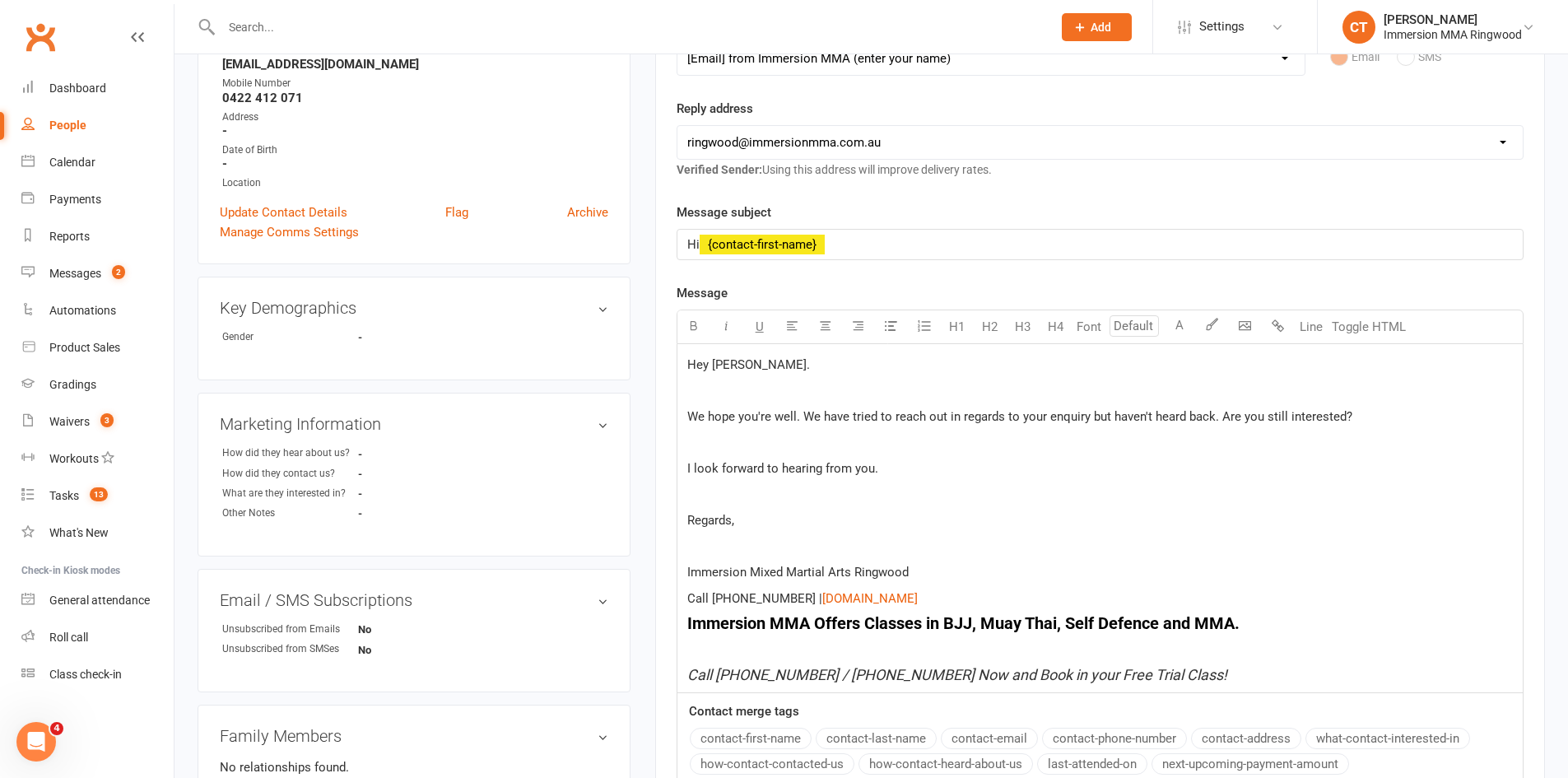
click at [752, 520] on p "Regards," at bounding box center [1100, 521] width 826 height 20
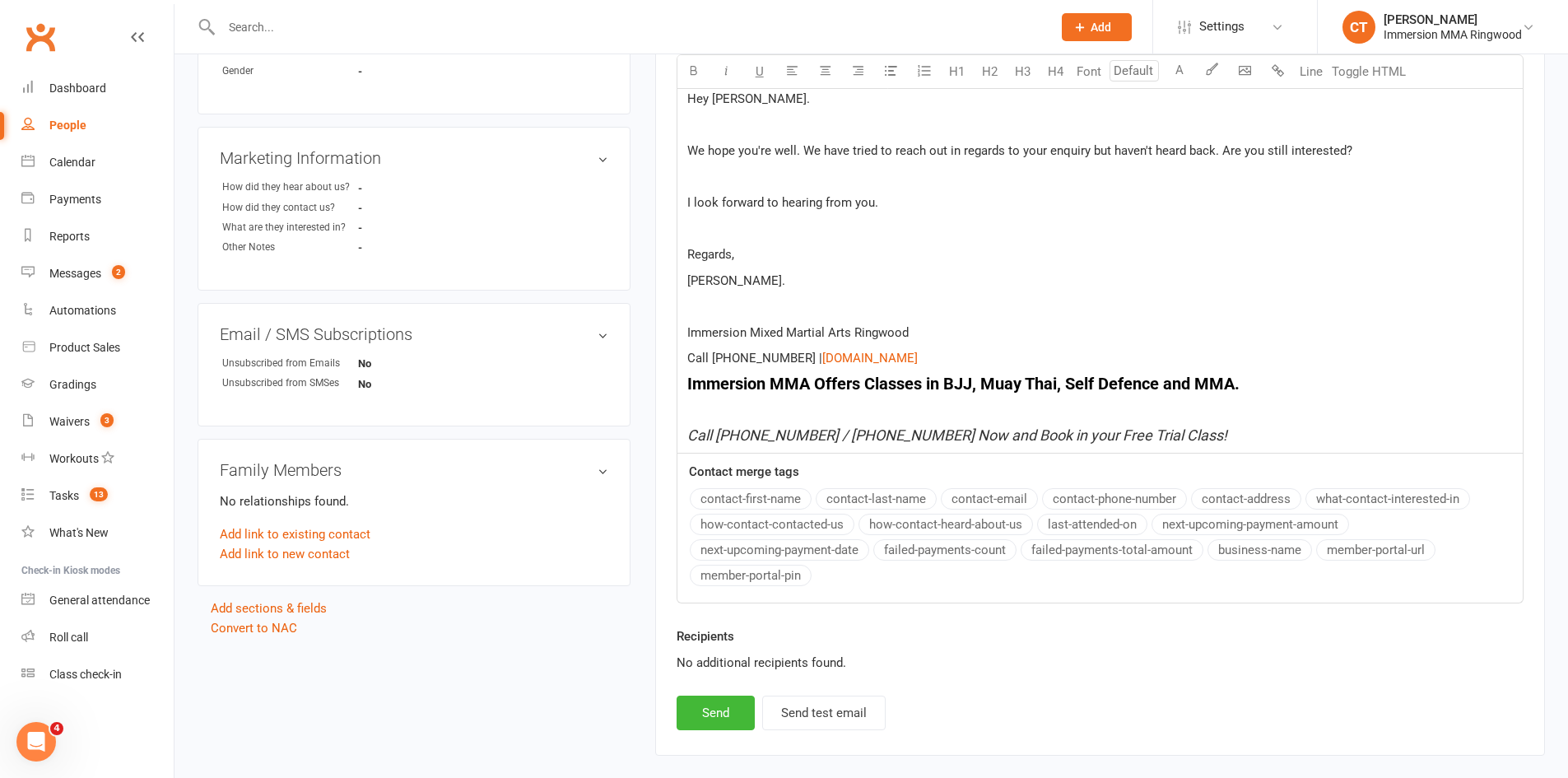
scroll to position [549, 0]
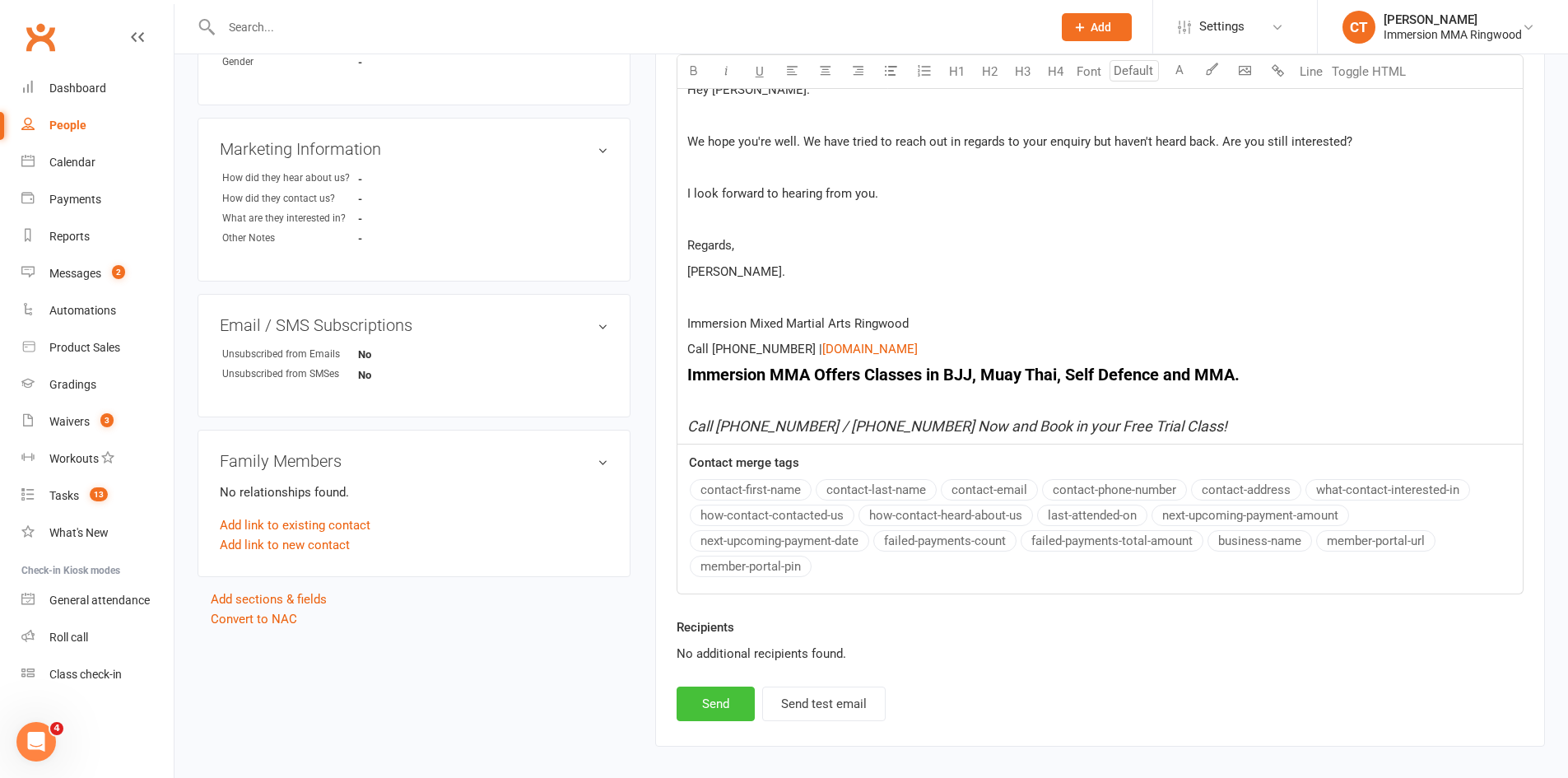
click at [735, 704] on button "Send" at bounding box center [716, 704] width 78 height 35
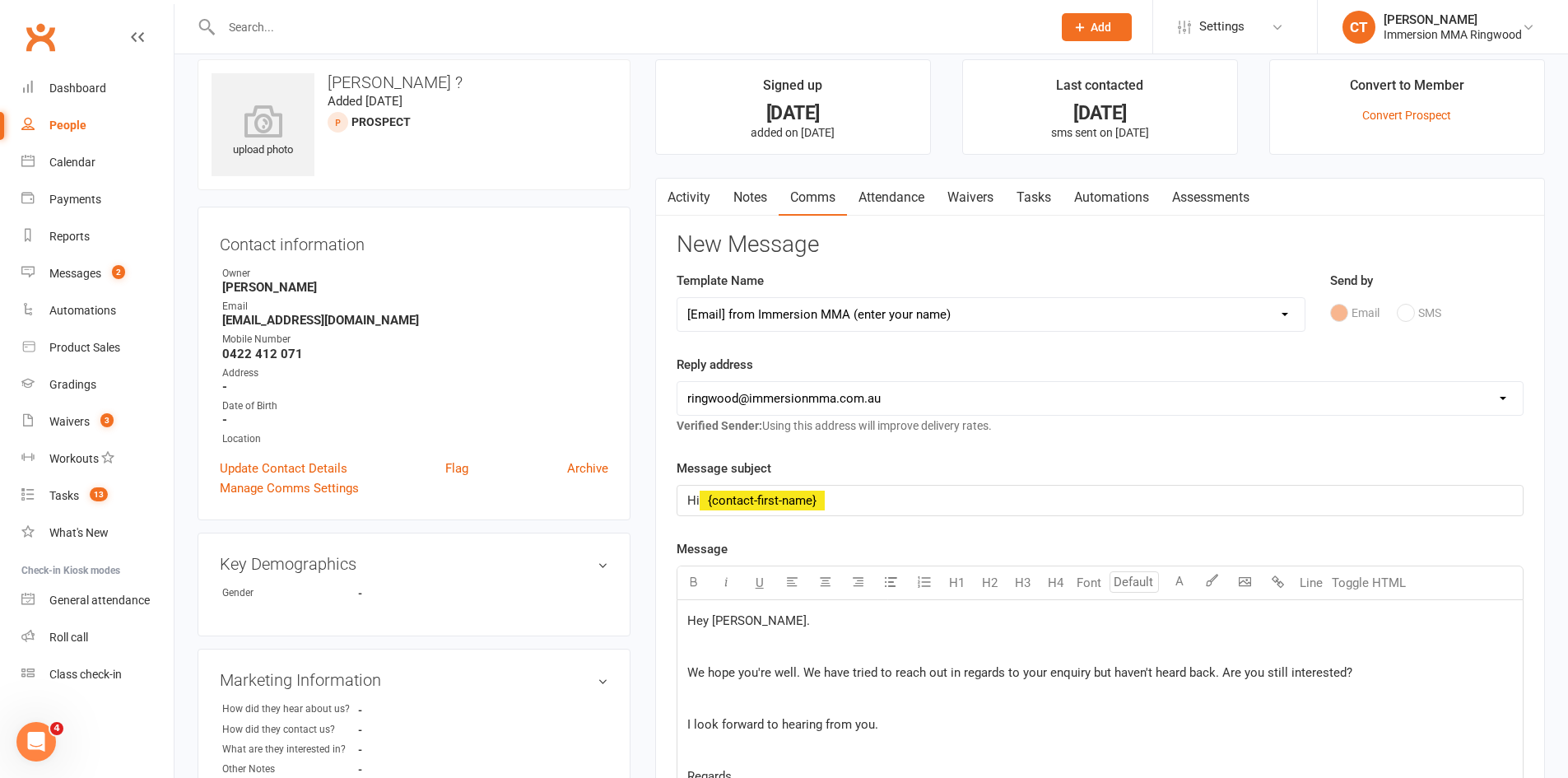
scroll to position [0, 0]
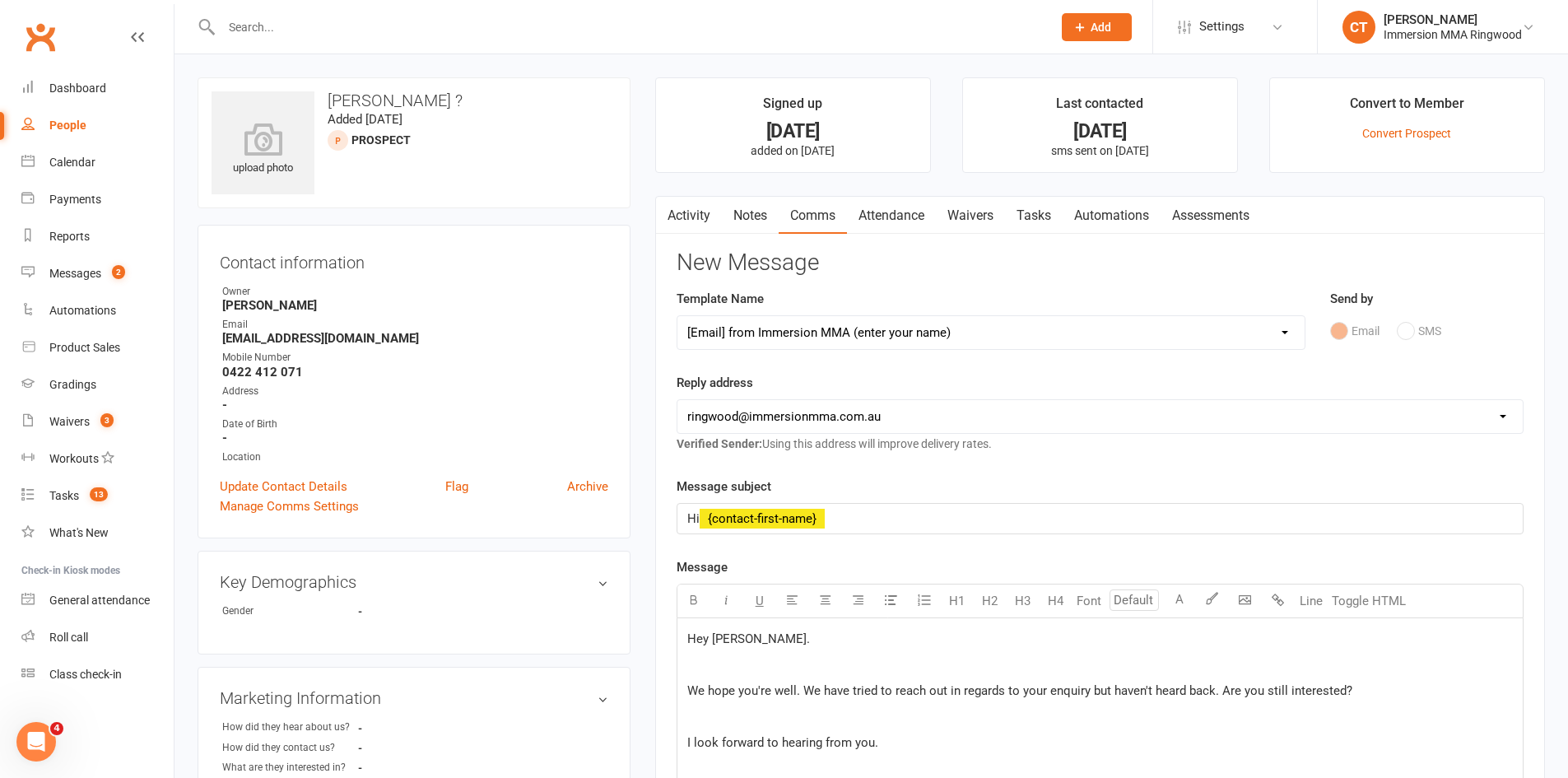
select select
select select "0"
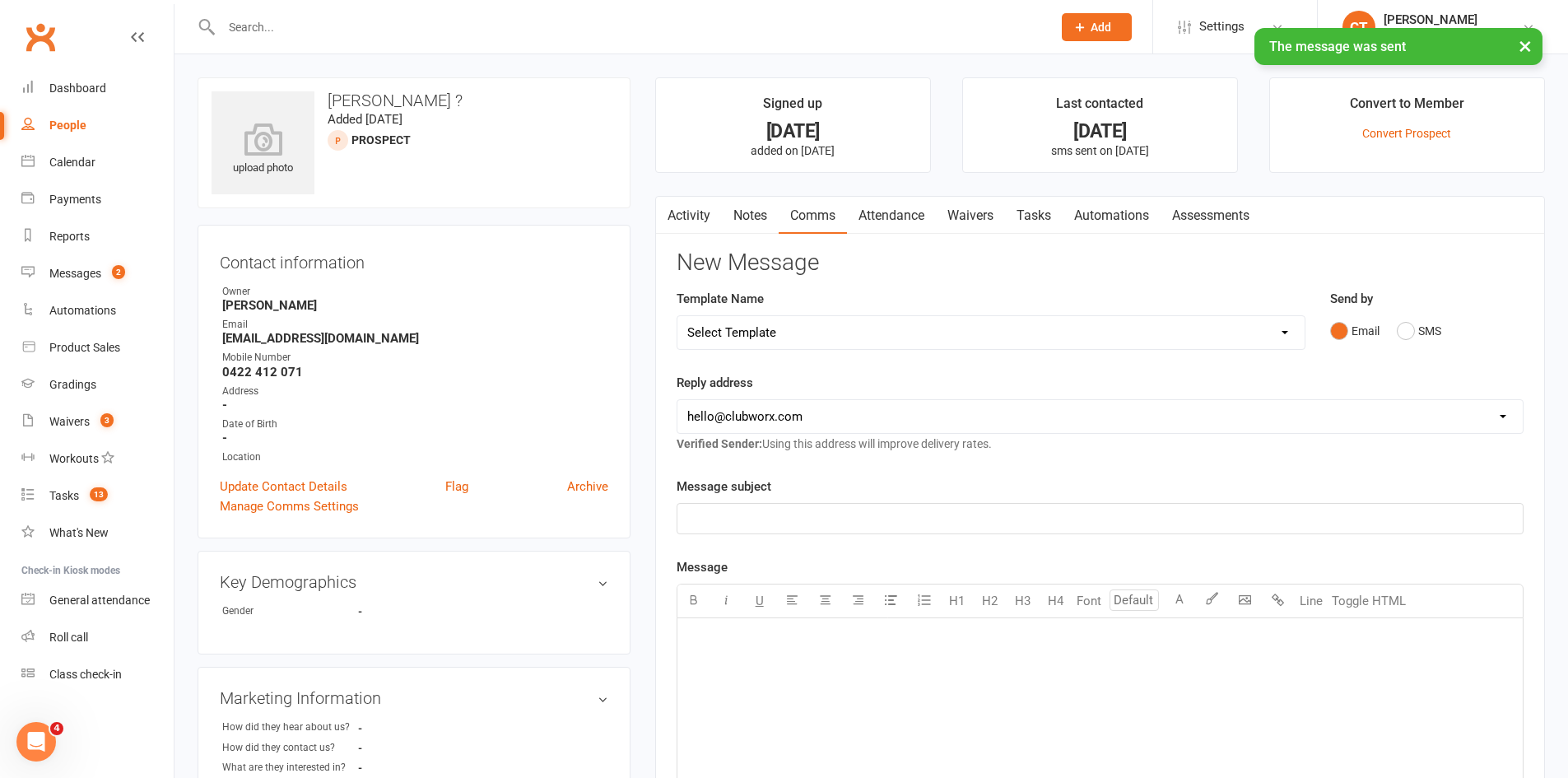
click at [1036, 216] on link "Tasks" at bounding box center [1033, 216] width 57 height 38
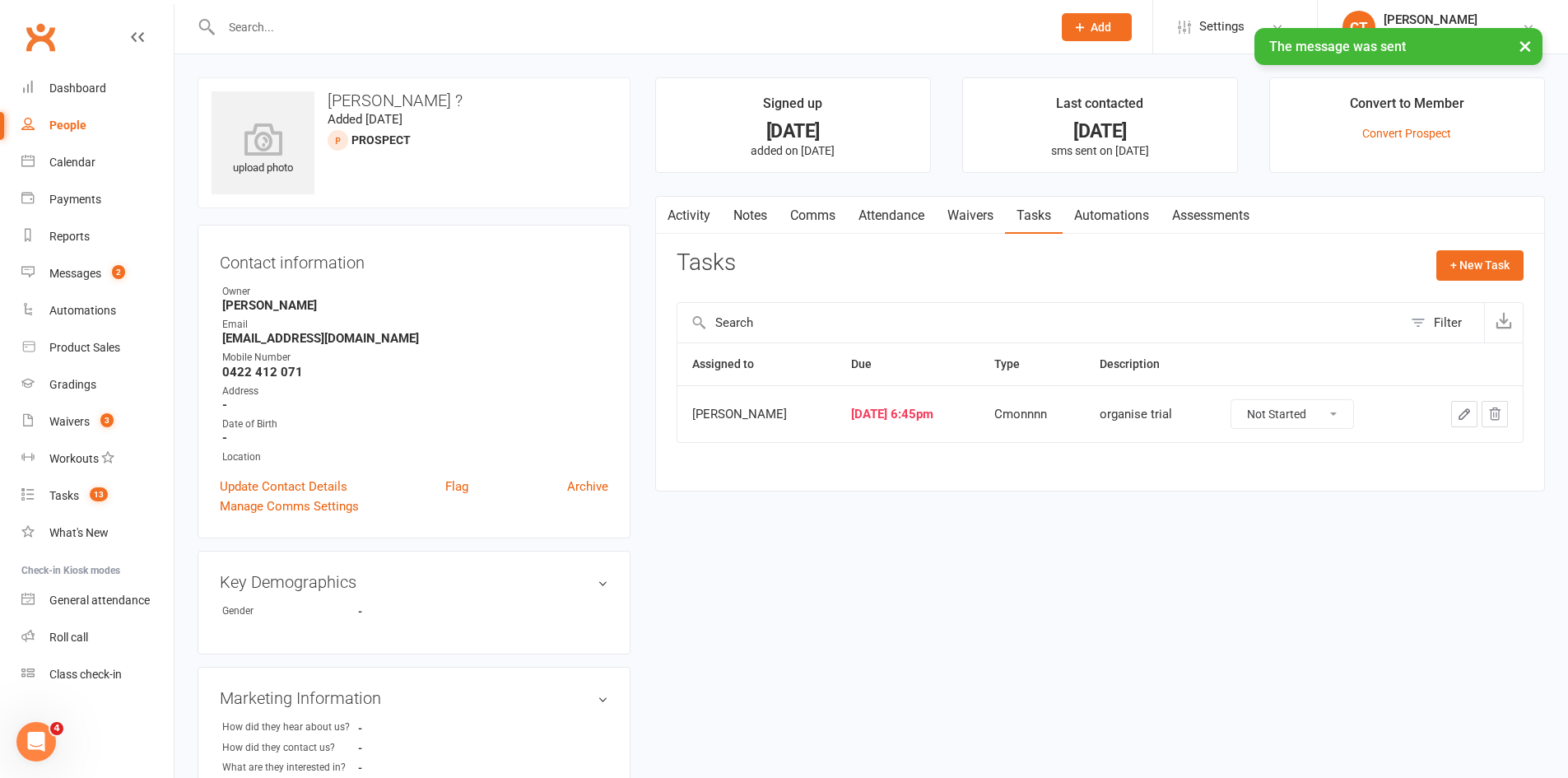
click at [1459, 417] on icon "button" at bounding box center [1464, 414] width 10 height 10
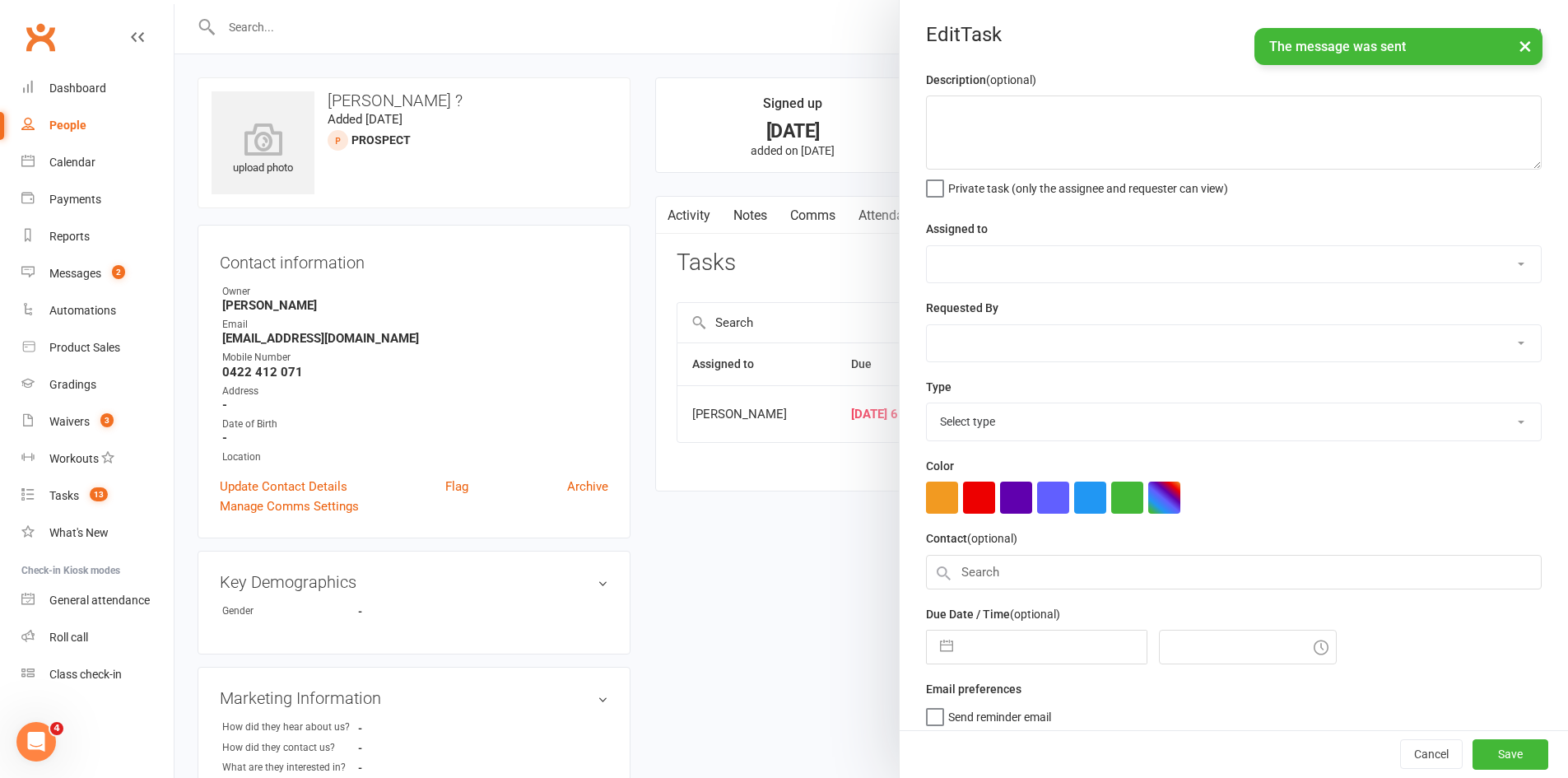
type textarea "organise trial"
select select "51778"
type input "[DATE]"
type input "6:45pm"
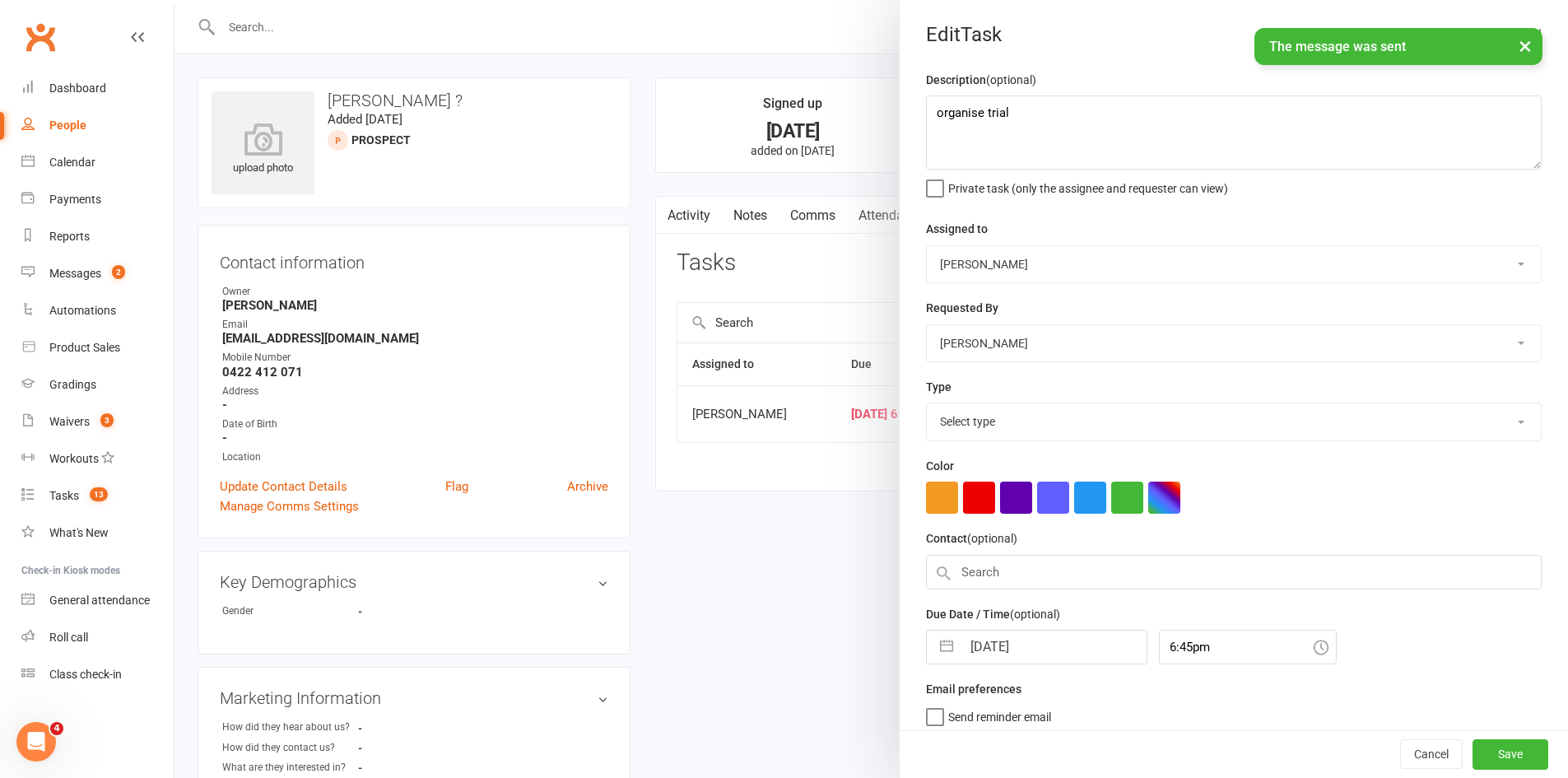
select select "28903"
select select "7"
select select "2025"
select select "8"
select select "2025"
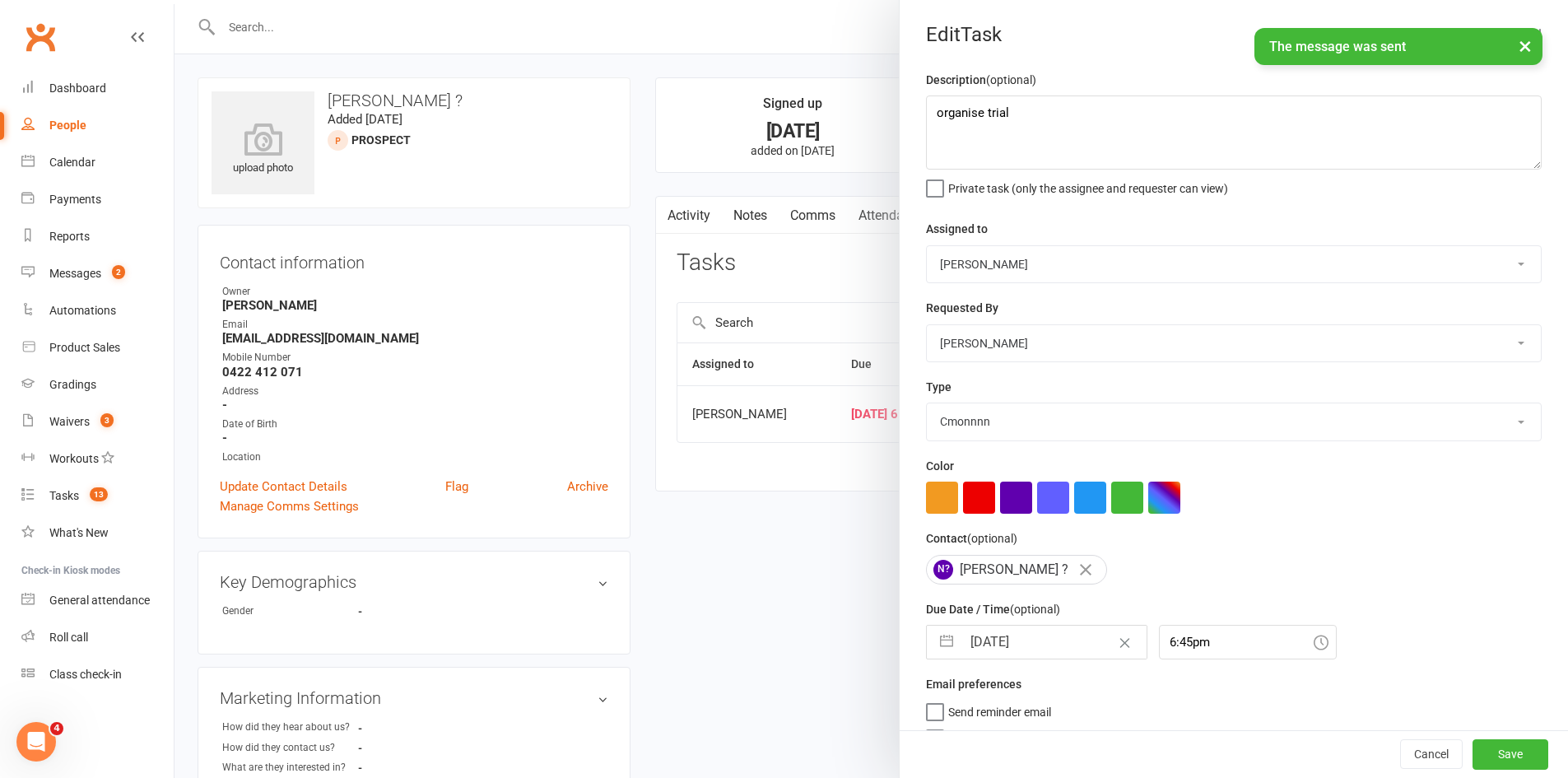
select select "9"
select select "2025"
click at [1003, 649] on input "15 Sep 2025" at bounding box center [1053, 643] width 185 height 33
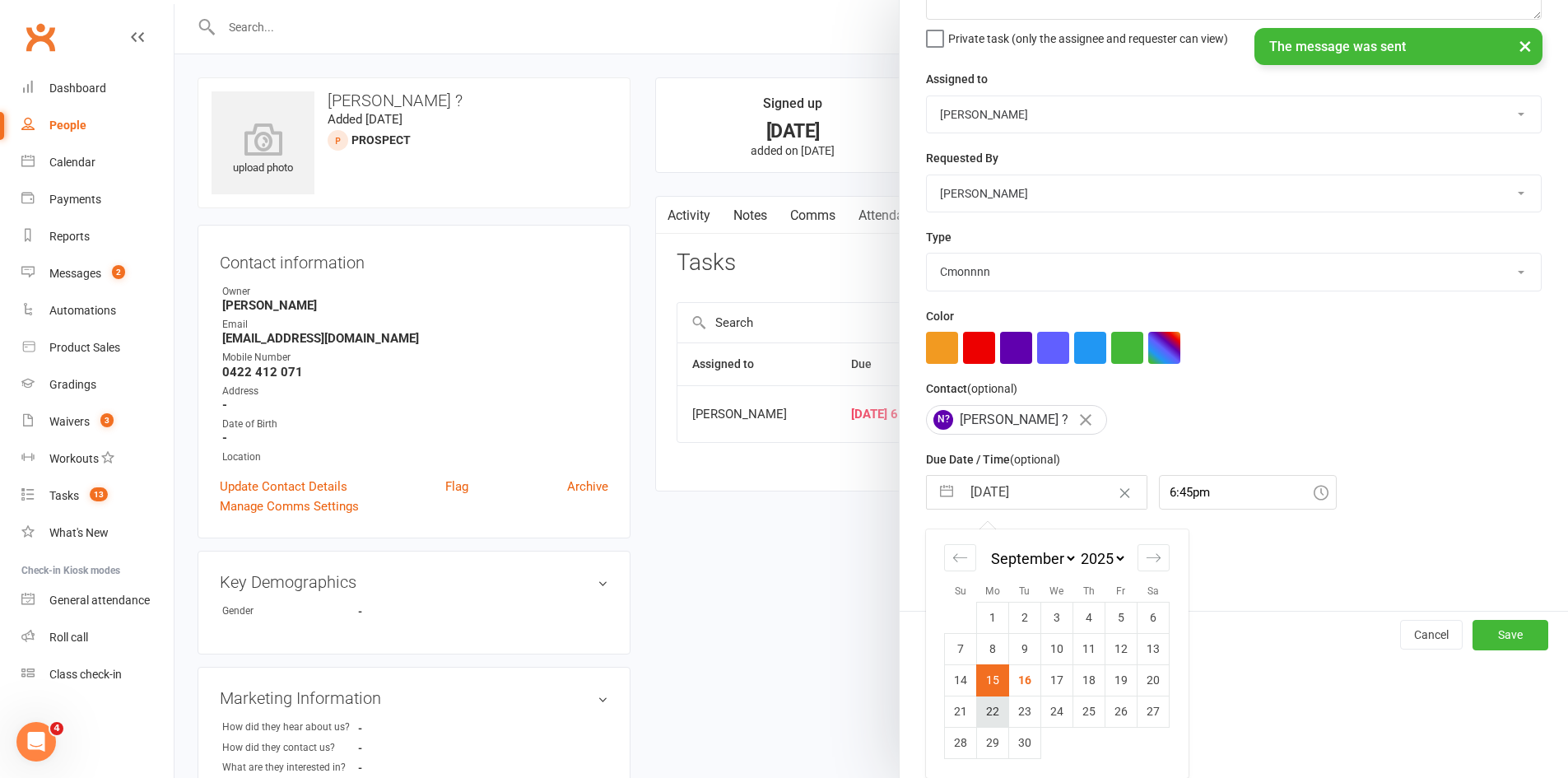
click at [996, 719] on td "22" at bounding box center [993, 712] width 32 height 32
type input "22 Sep 2025"
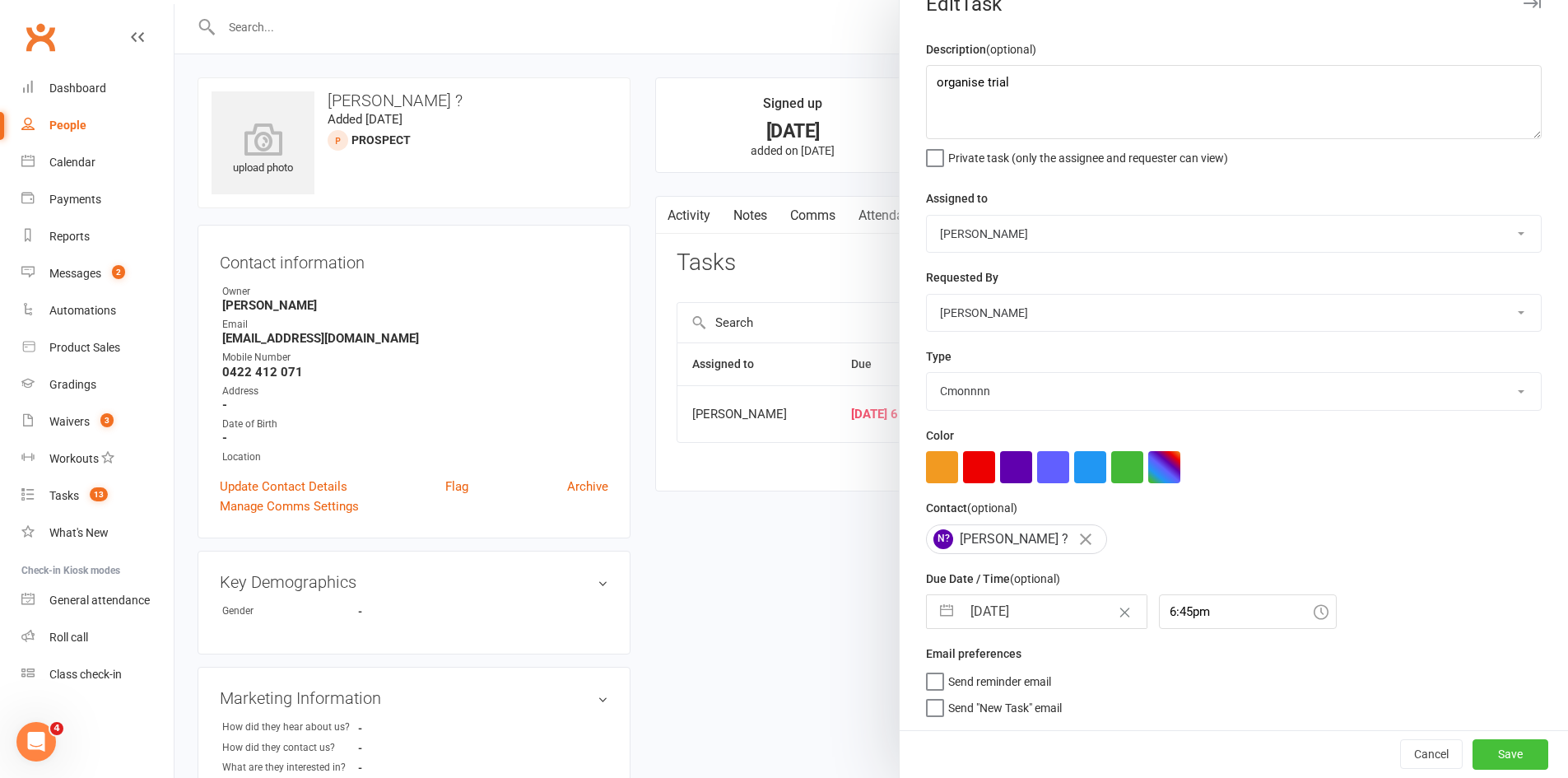
click at [1488, 765] on button "Save" at bounding box center [1510, 754] width 76 height 30
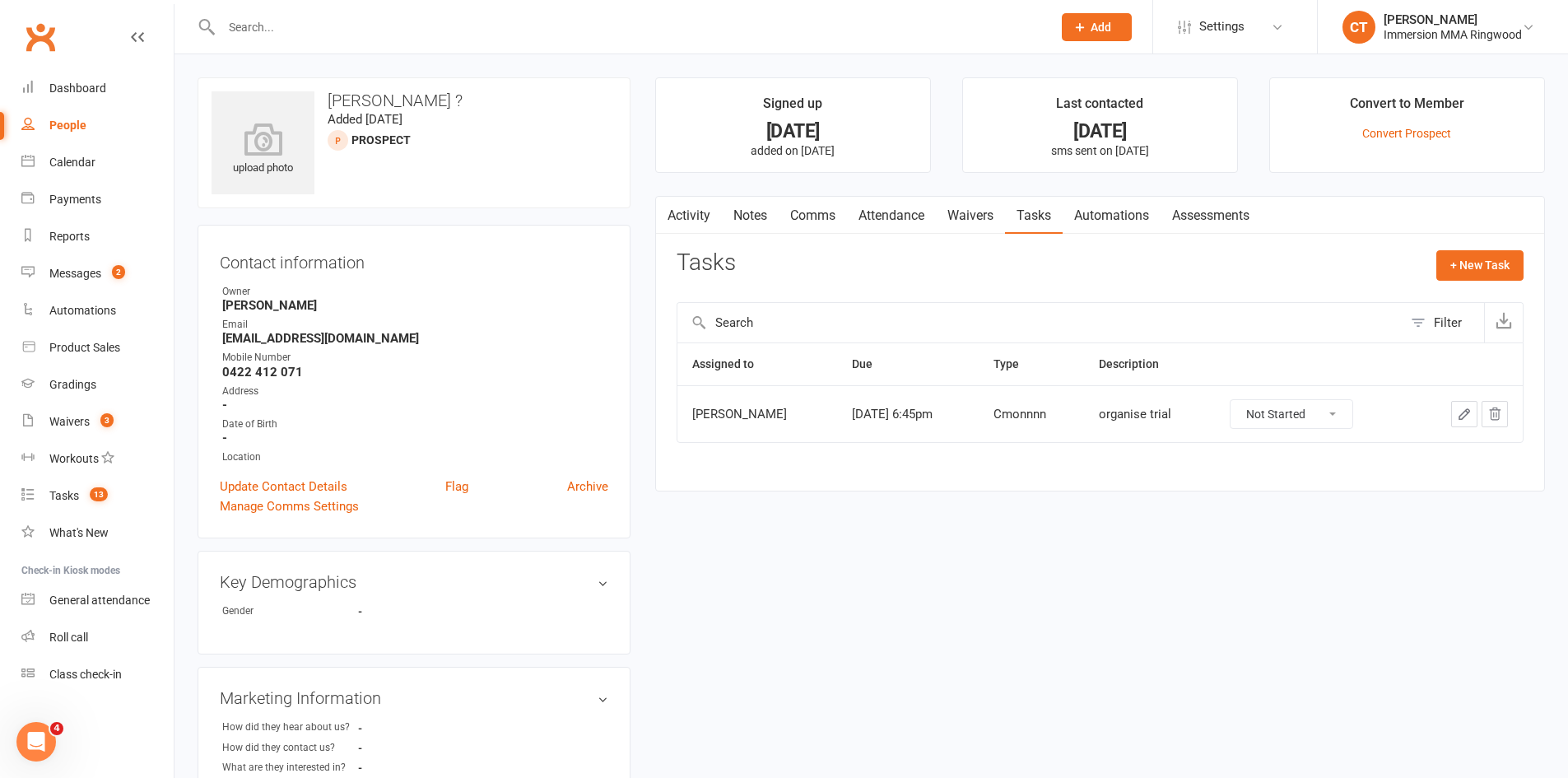
click at [744, 212] on link "Notes" at bounding box center [750, 216] width 56 height 38
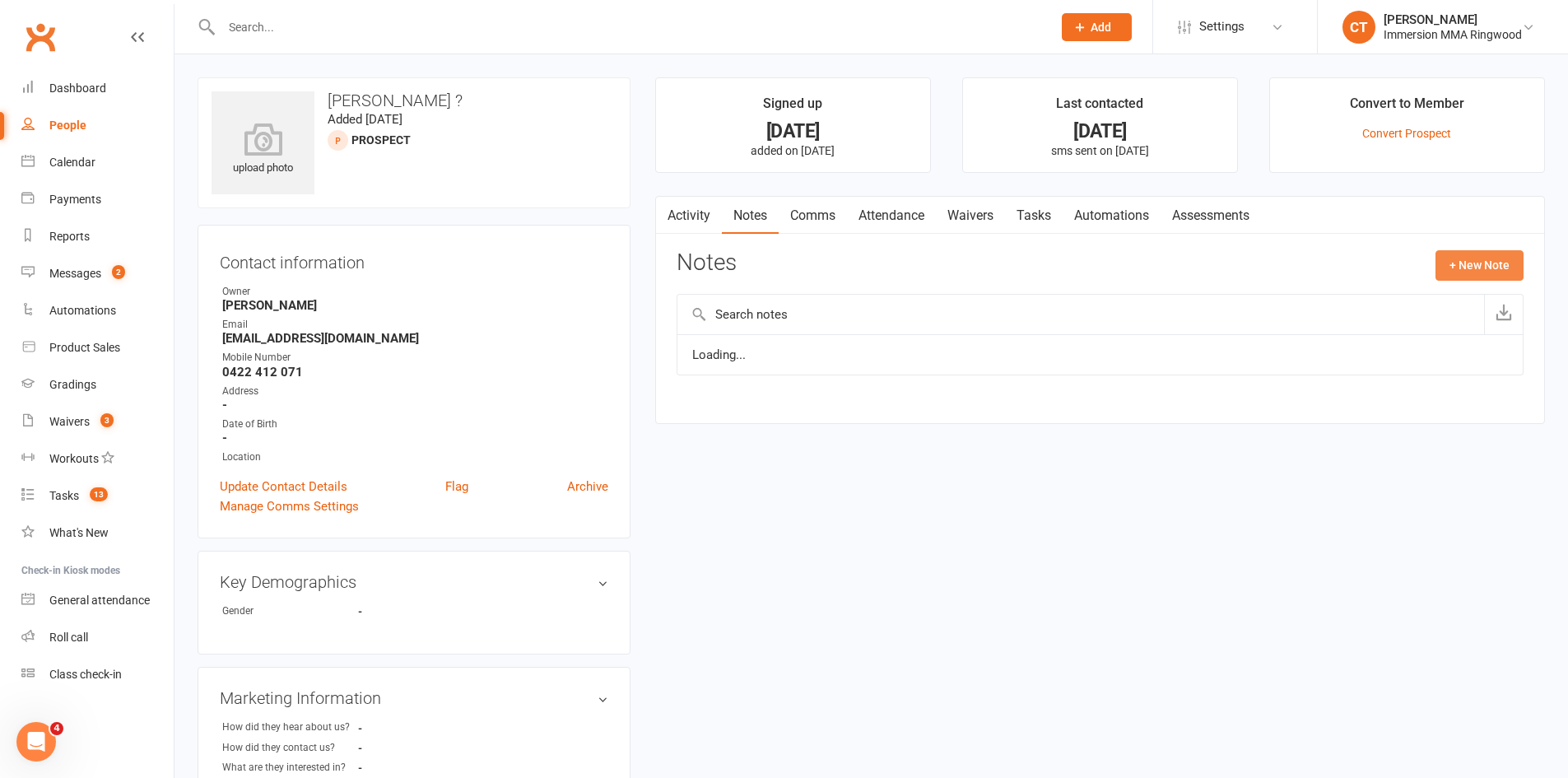
click at [1485, 267] on button "+ New Note" at bounding box center [1479, 265] width 88 height 30
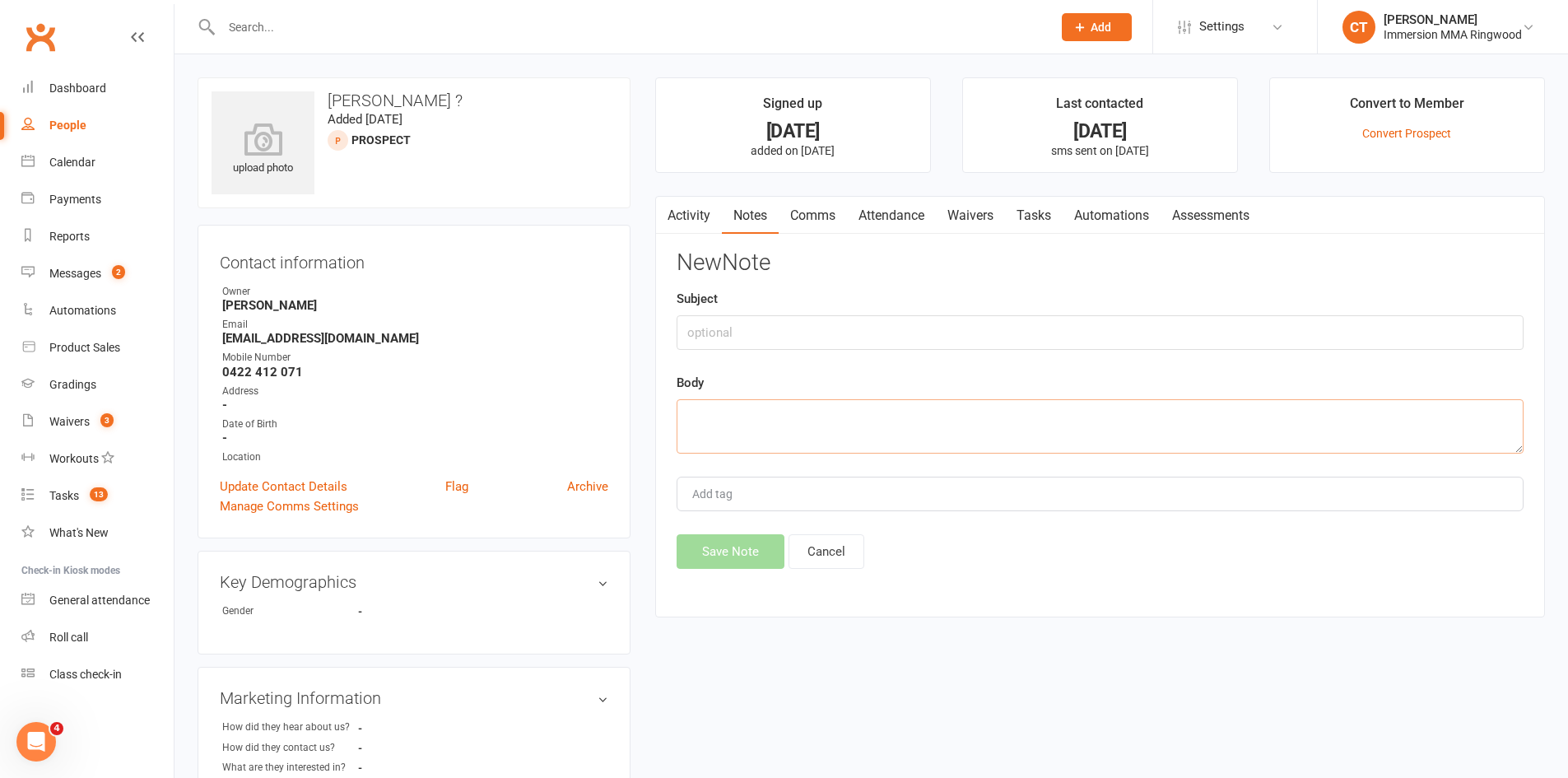
click at [1188, 437] on textarea at bounding box center [1100, 426] width 847 height 54
type textarea "no answer. sent email"
click at [753, 546] on button "Save Note" at bounding box center [730, 552] width 108 height 35
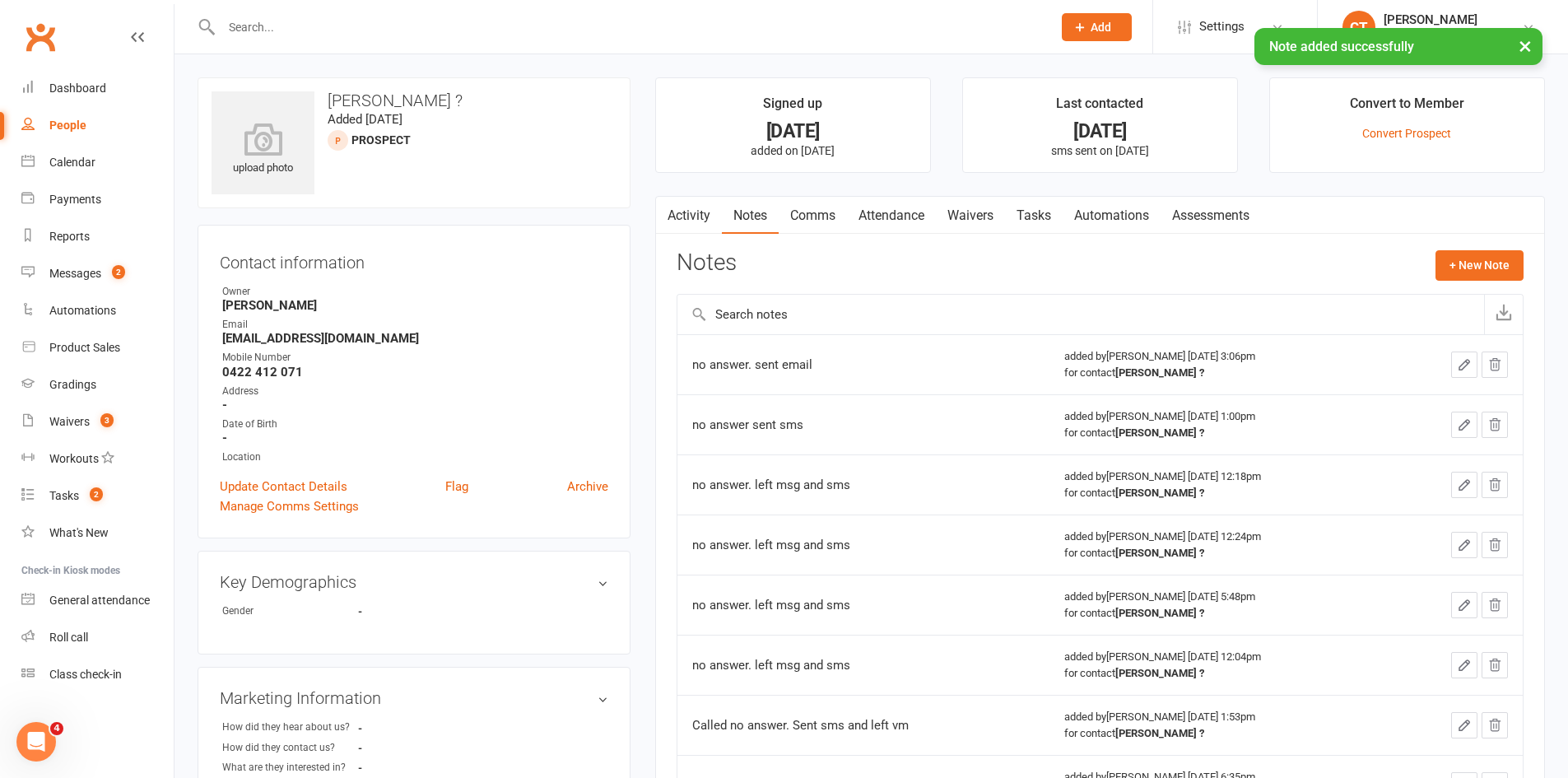
click at [1049, 223] on link "Tasks" at bounding box center [1033, 216] width 57 height 38
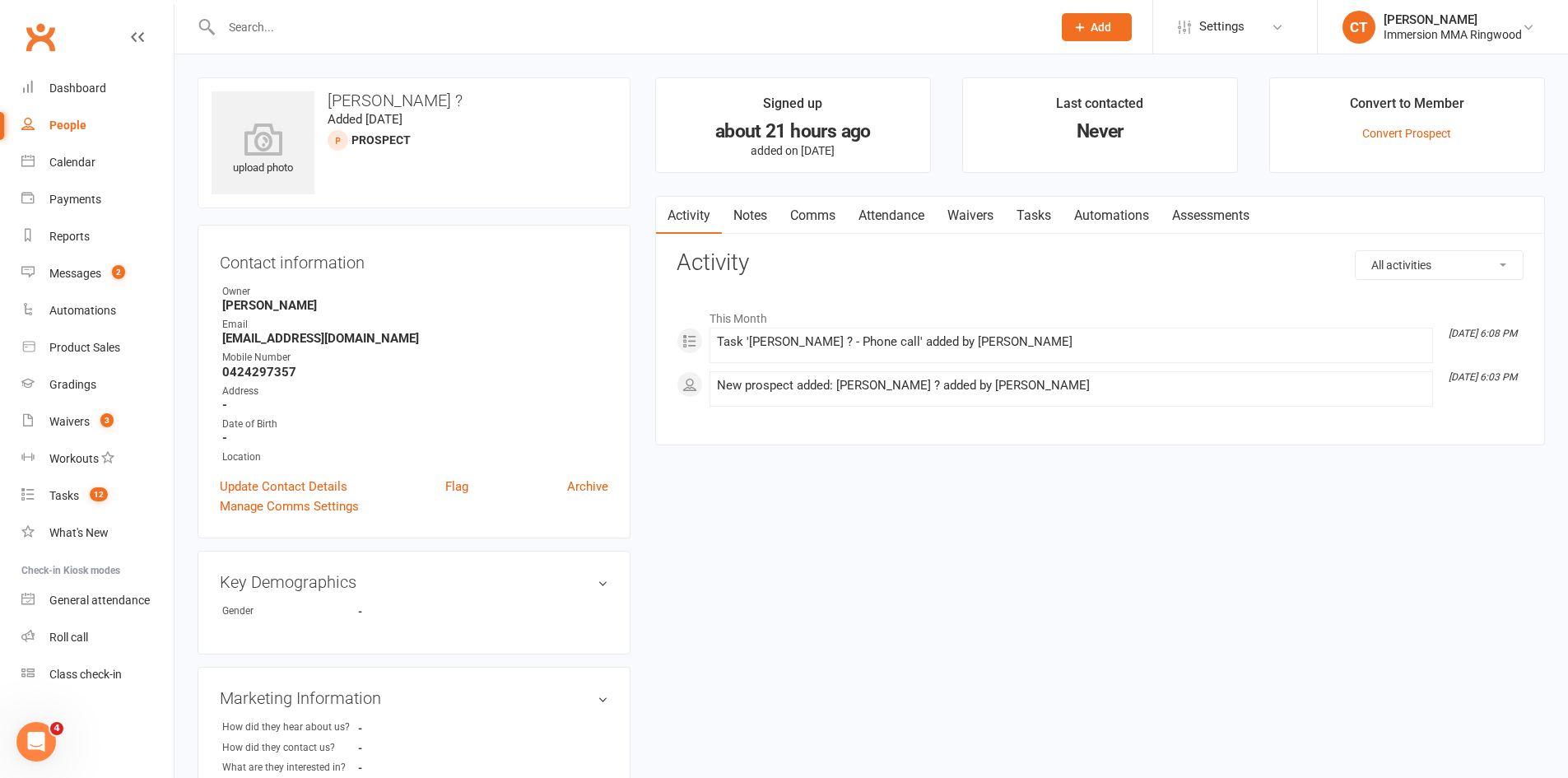
click at [759, 216] on link "Notes" at bounding box center [750, 216] width 56 height 38
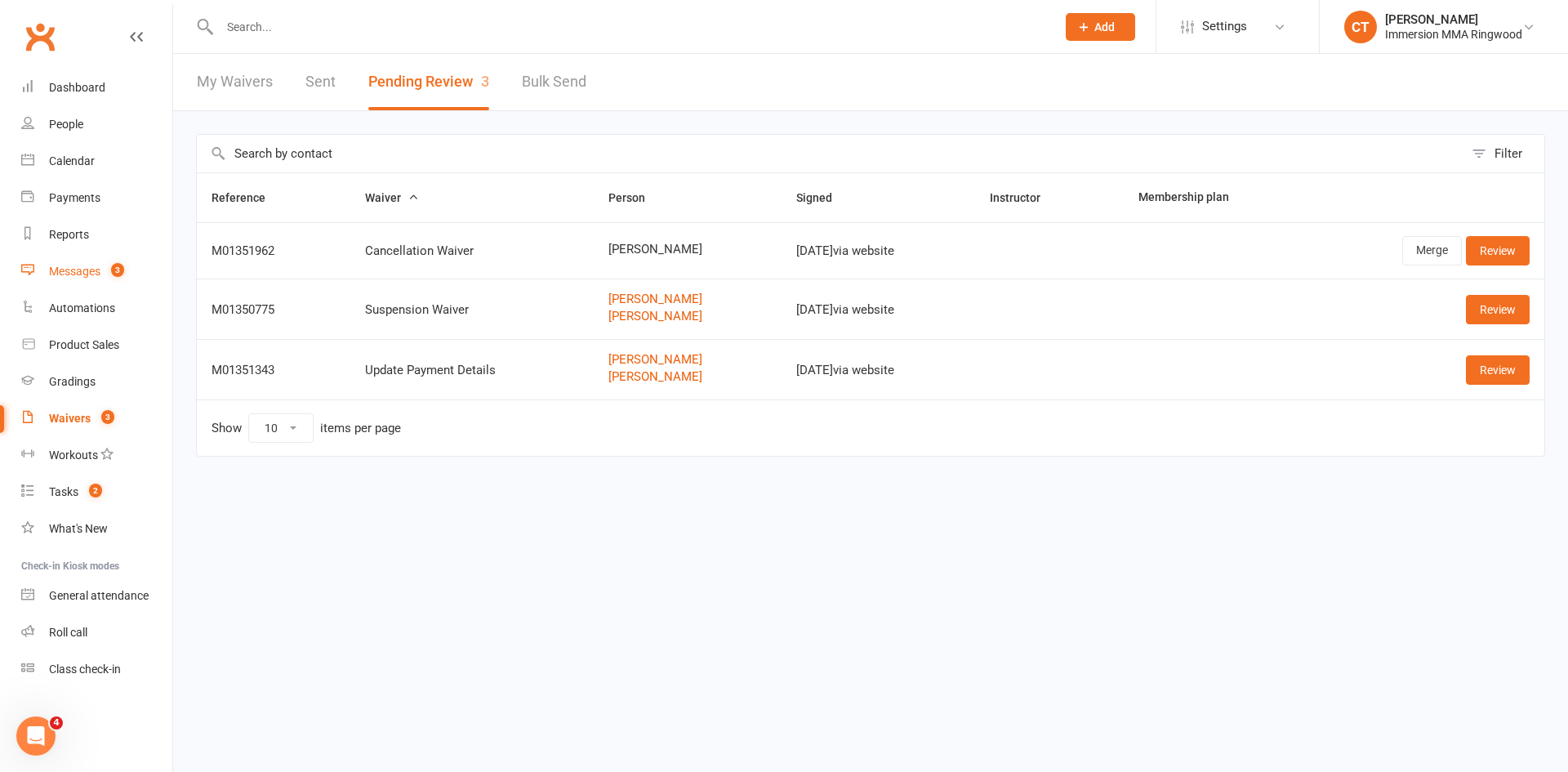
drag, startPoint x: 58, startPoint y: 283, endPoint x: 79, endPoint y: 276, distance: 22.1
click at [58, 283] on link "Messages 3" at bounding box center [96, 271] width 151 height 37
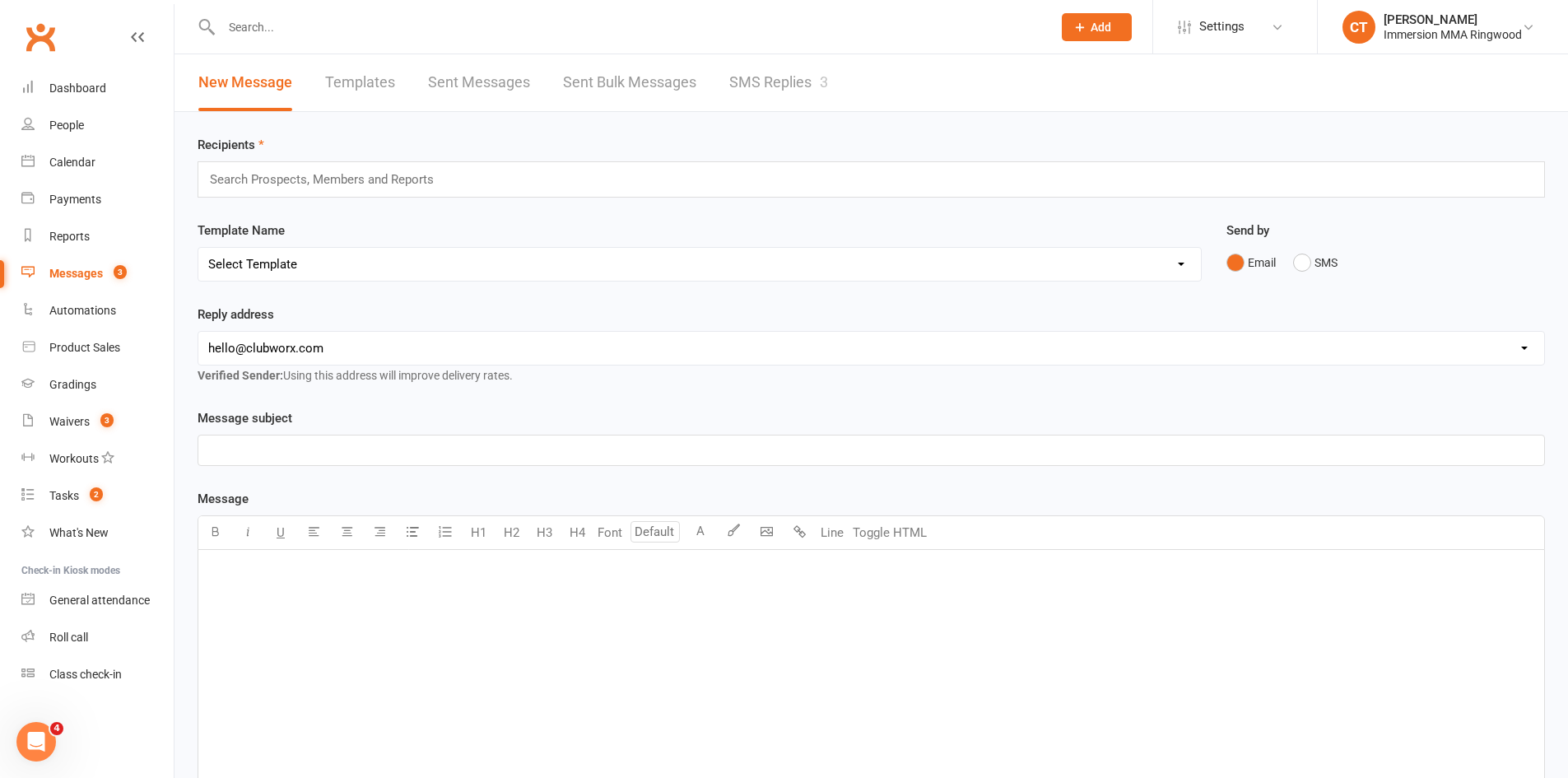
click at [771, 56] on link "SMS Replies 3" at bounding box center [779, 82] width 99 height 56
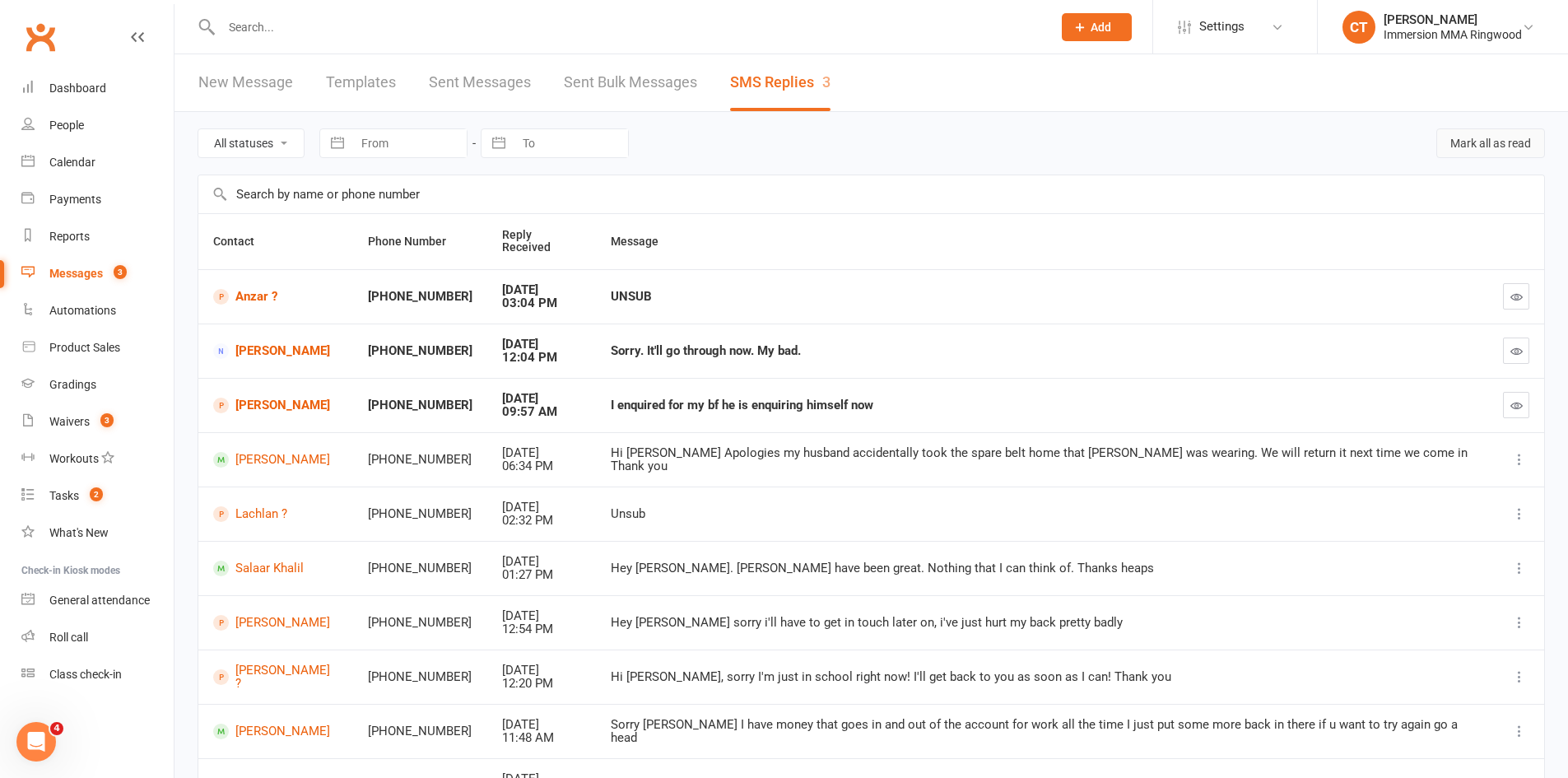
click at [1469, 151] on button "Mark all as read" at bounding box center [1490, 144] width 109 height 30
click at [241, 289] on link "Anzar ?" at bounding box center [276, 296] width 125 height 16
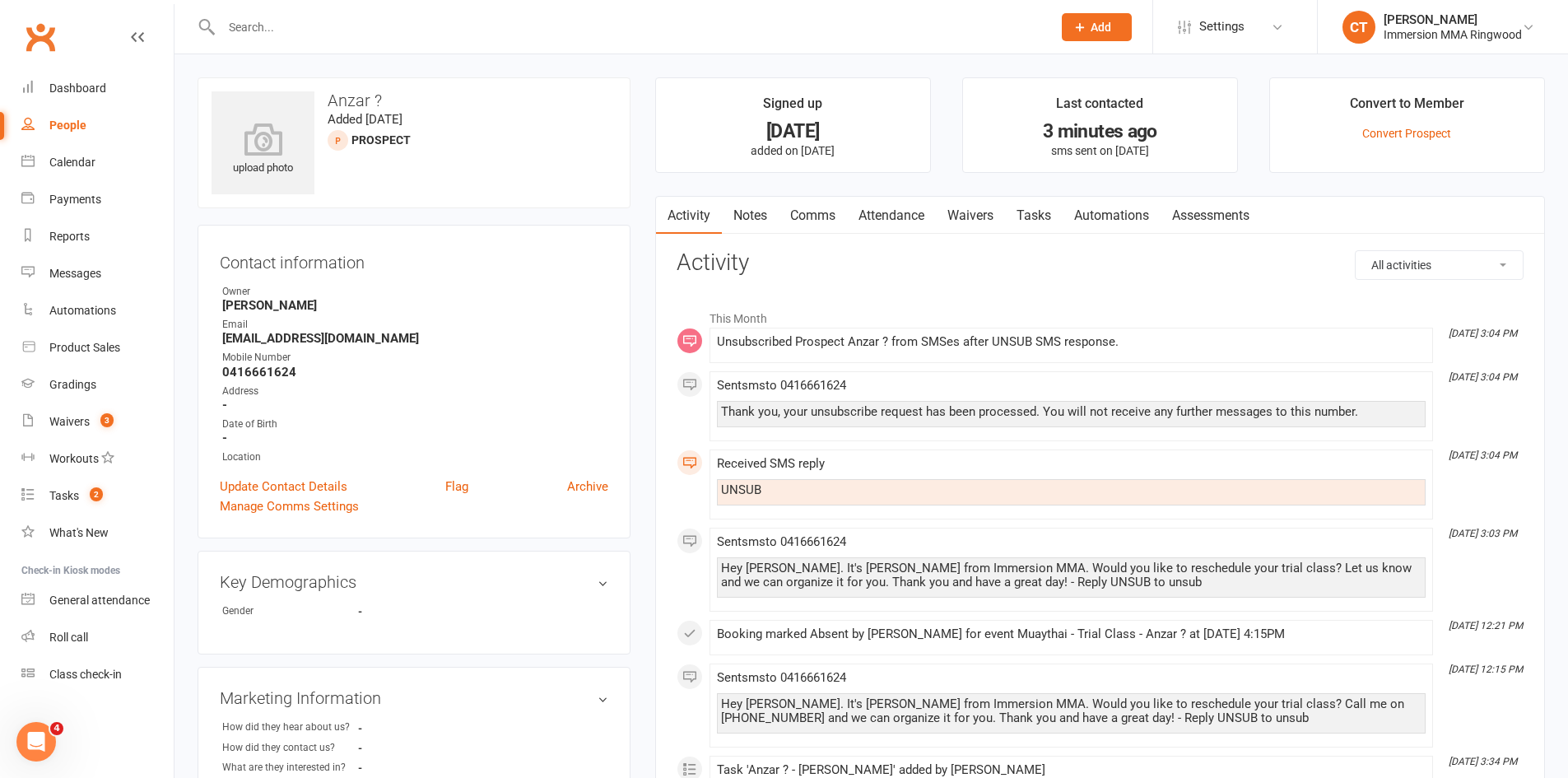
click at [761, 215] on link "Notes" at bounding box center [750, 216] width 56 height 38
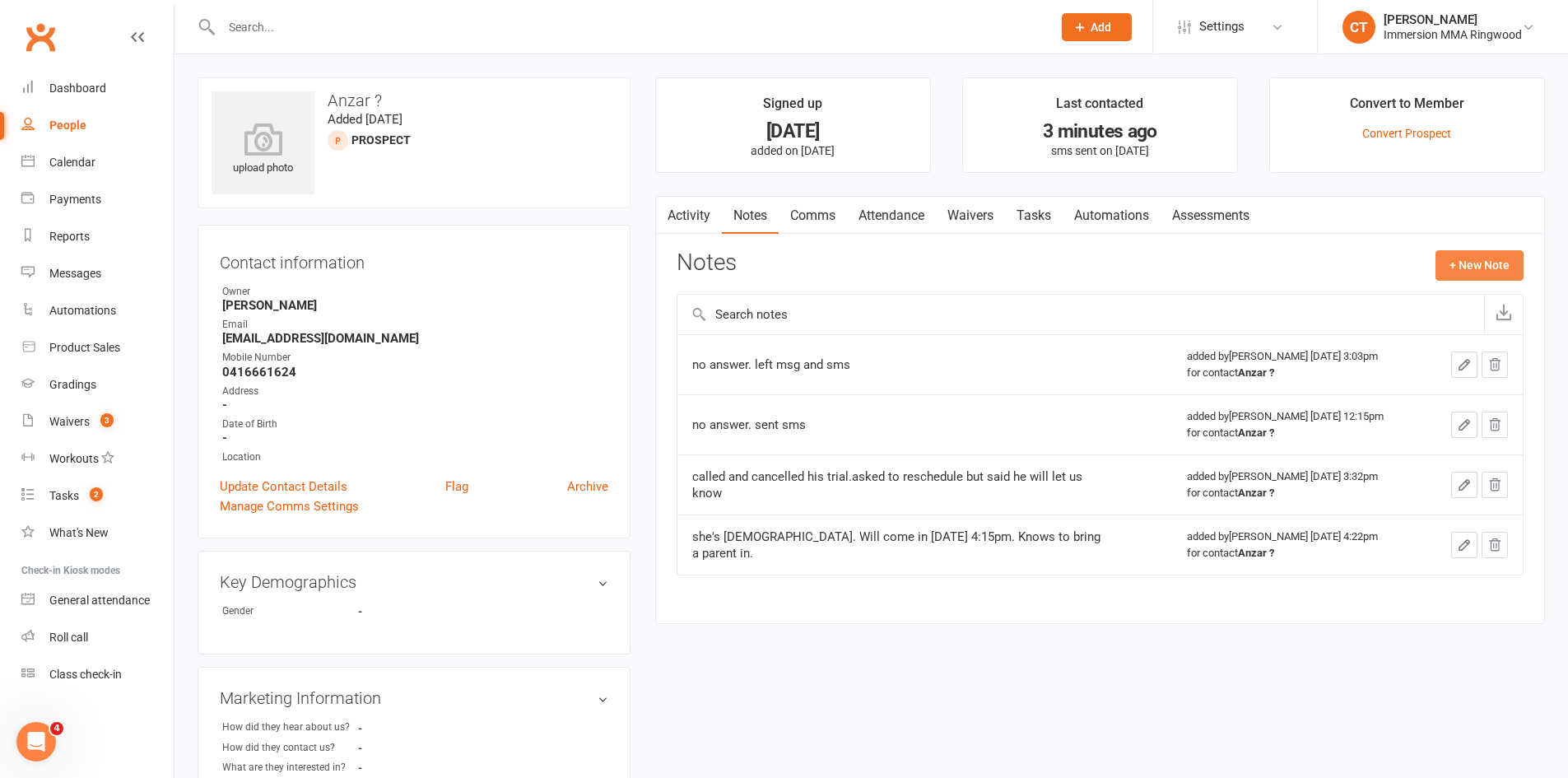
click at [1511, 258] on button "+ New Note" at bounding box center [1479, 265] width 88 height 30
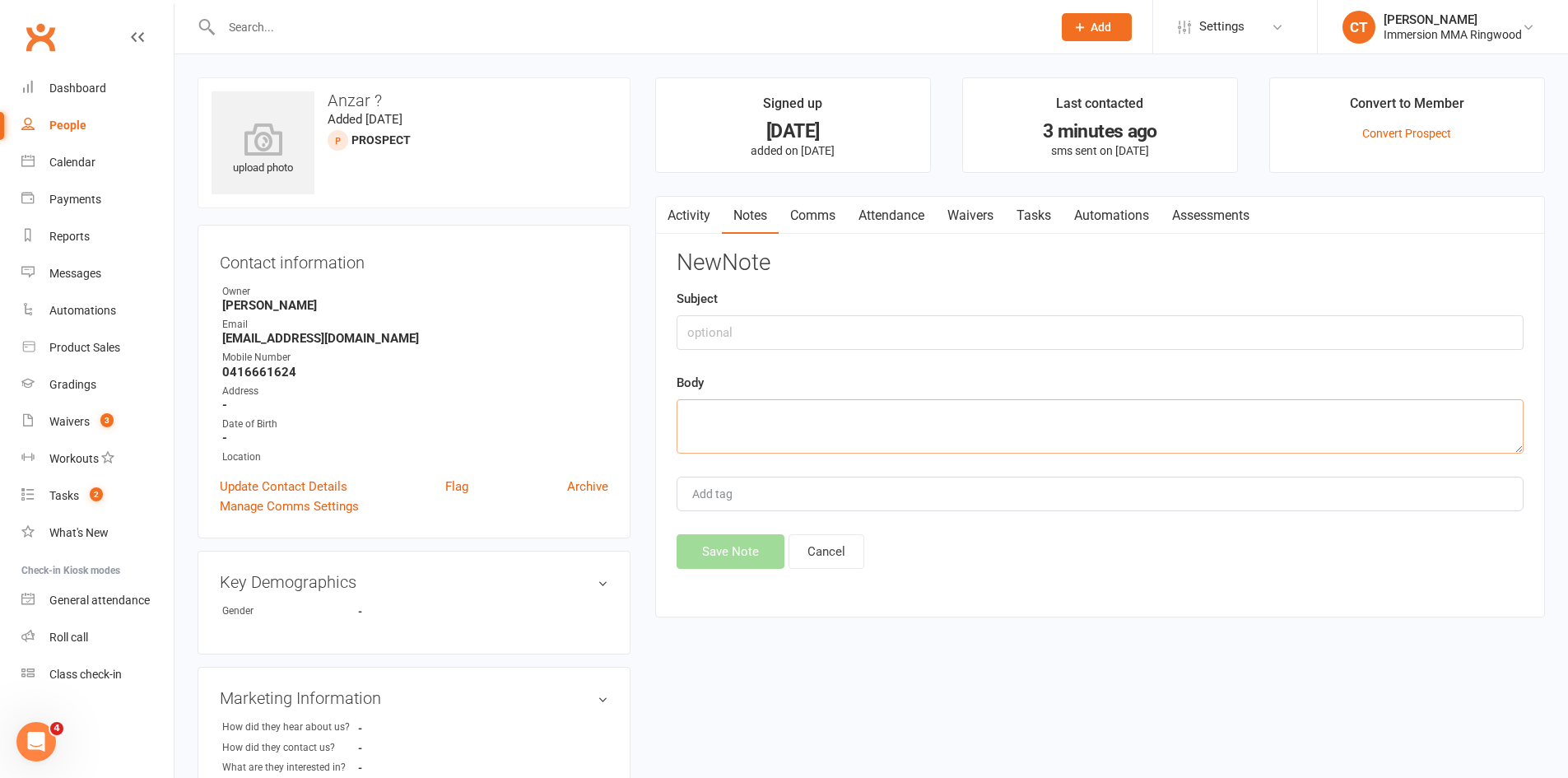
click at [1109, 427] on textarea at bounding box center [1100, 426] width 847 height 54
type textarea "unsubbed"
click at [736, 552] on button "Save Note" at bounding box center [730, 552] width 108 height 35
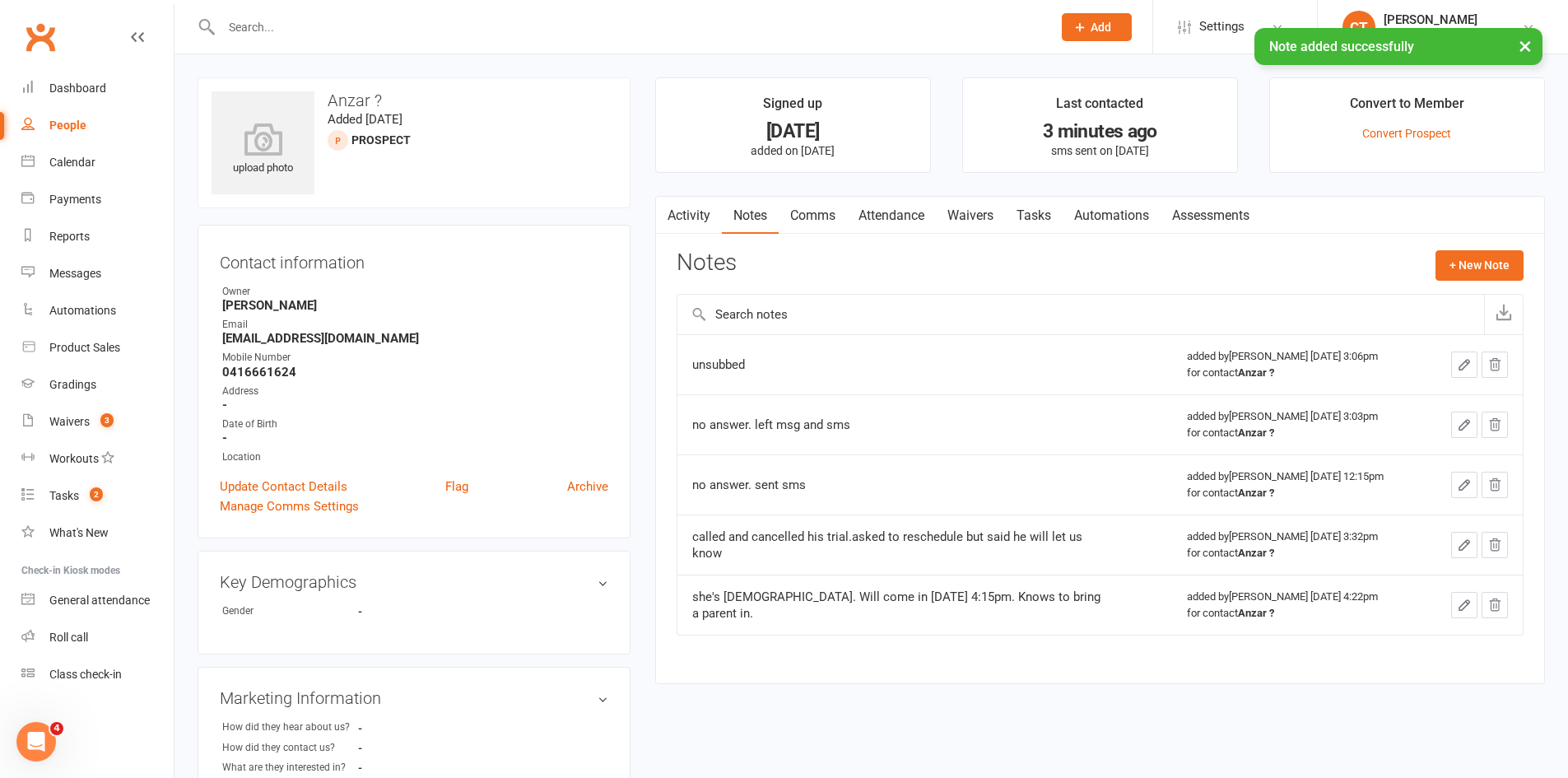
click at [1049, 218] on link "Tasks" at bounding box center [1033, 216] width 57 height 38
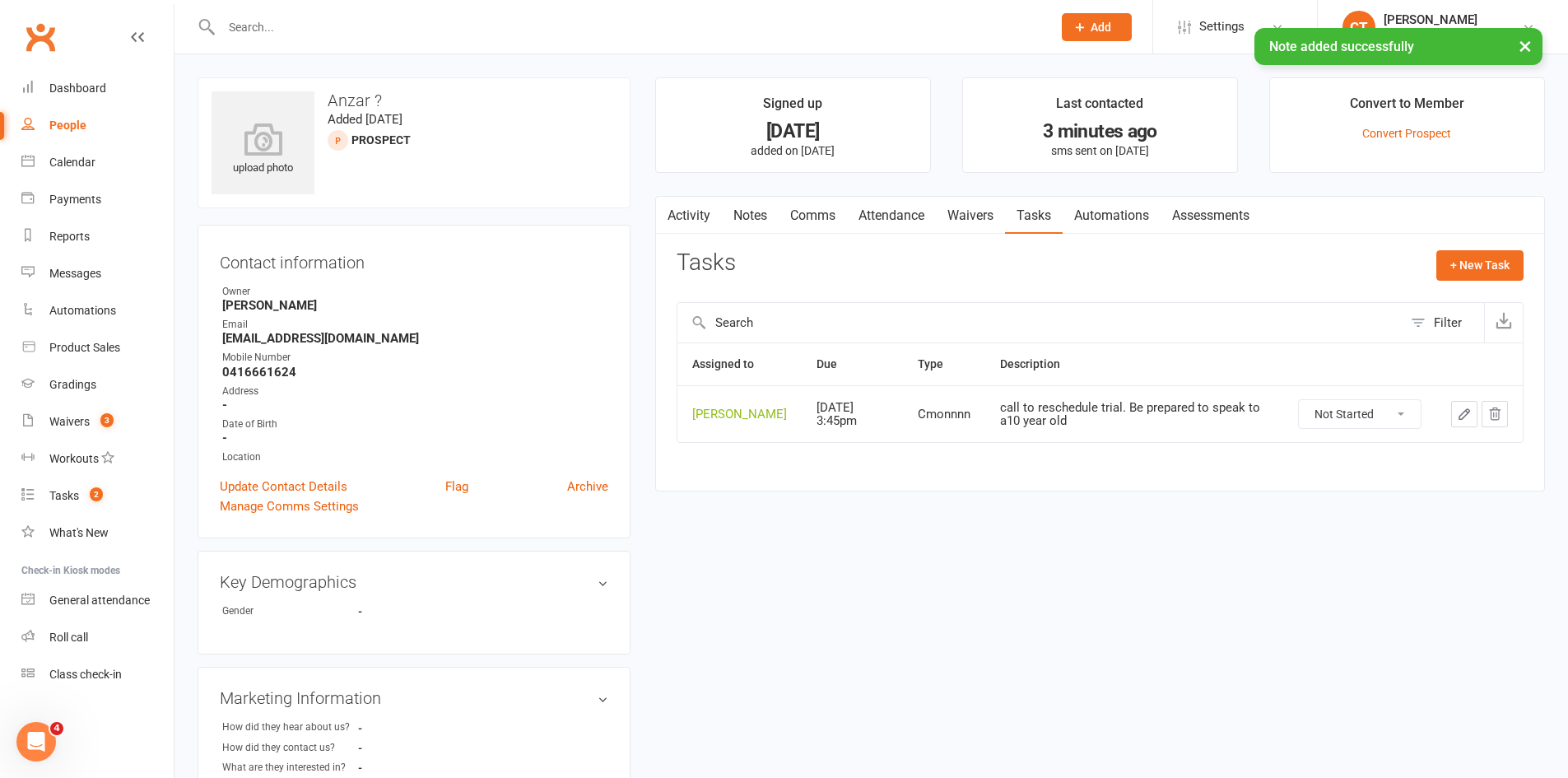
click at [244, 367] on strong "0416661624" at bounding box center [415, 372] width 386 height 15
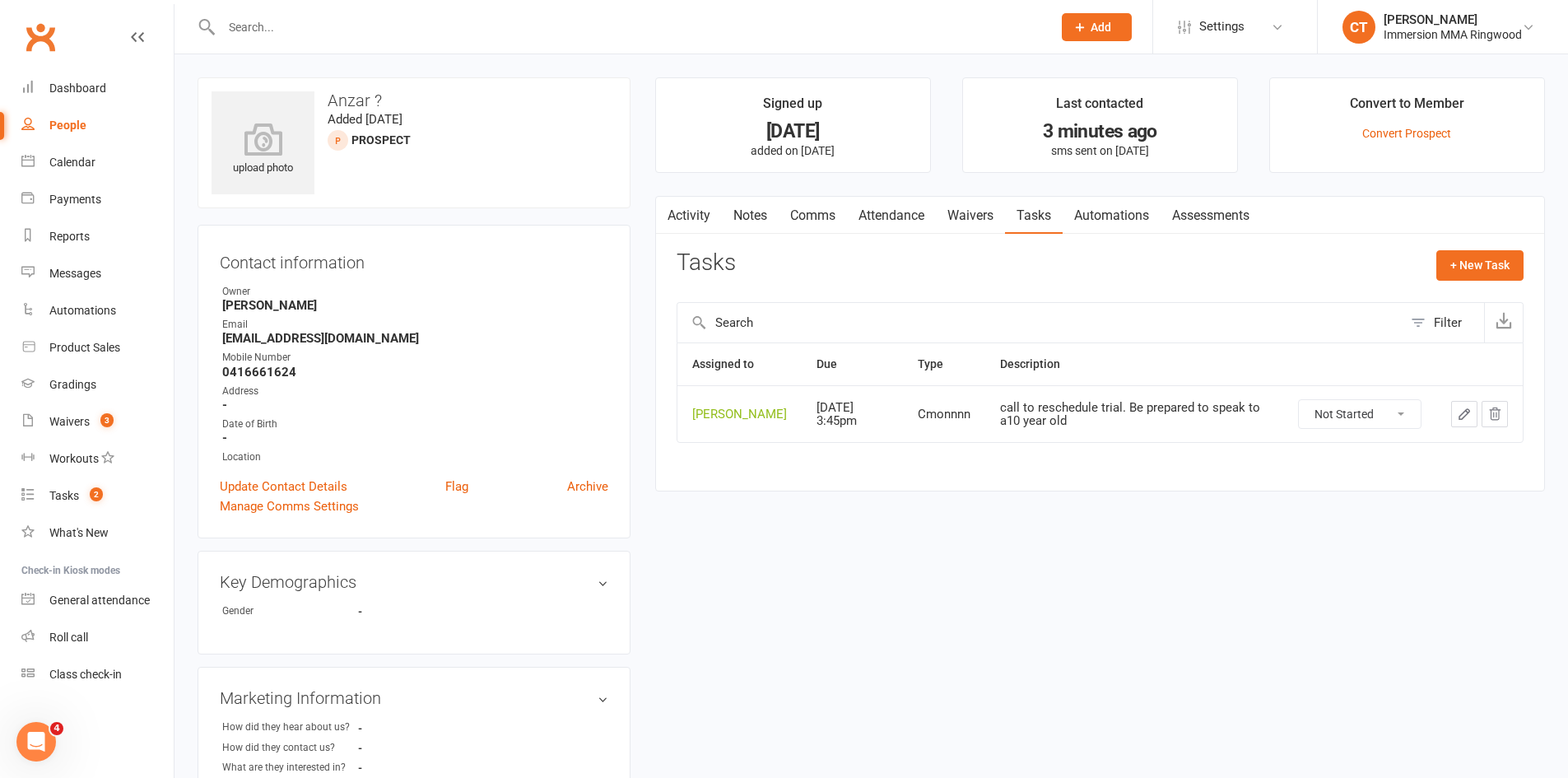
drag, startPoint x: 1336, startPoint y: 3, endPoint x: 807, endPoint y: 524, distance: 742.5
click at [807, 524] on div "upload photo Anzar ? Added 2 September, 2025 prospect Contact information Owner…" at bounding box center [871, 628] width 1372 height 1101
drag, startPoint x: 1381, startPoint y: 413, endPoint x: 1370, endPoint y: 426, distance: 17.0
click at [1380, 413] on select "Not Started In Progress Waiting Complete" at bounding box center [1360, 414] width 122 height 28
click at [1299, 400] on select "Not Started In Progress Waiting Complete" at bounding box center [1360, 414] width 122 height 28
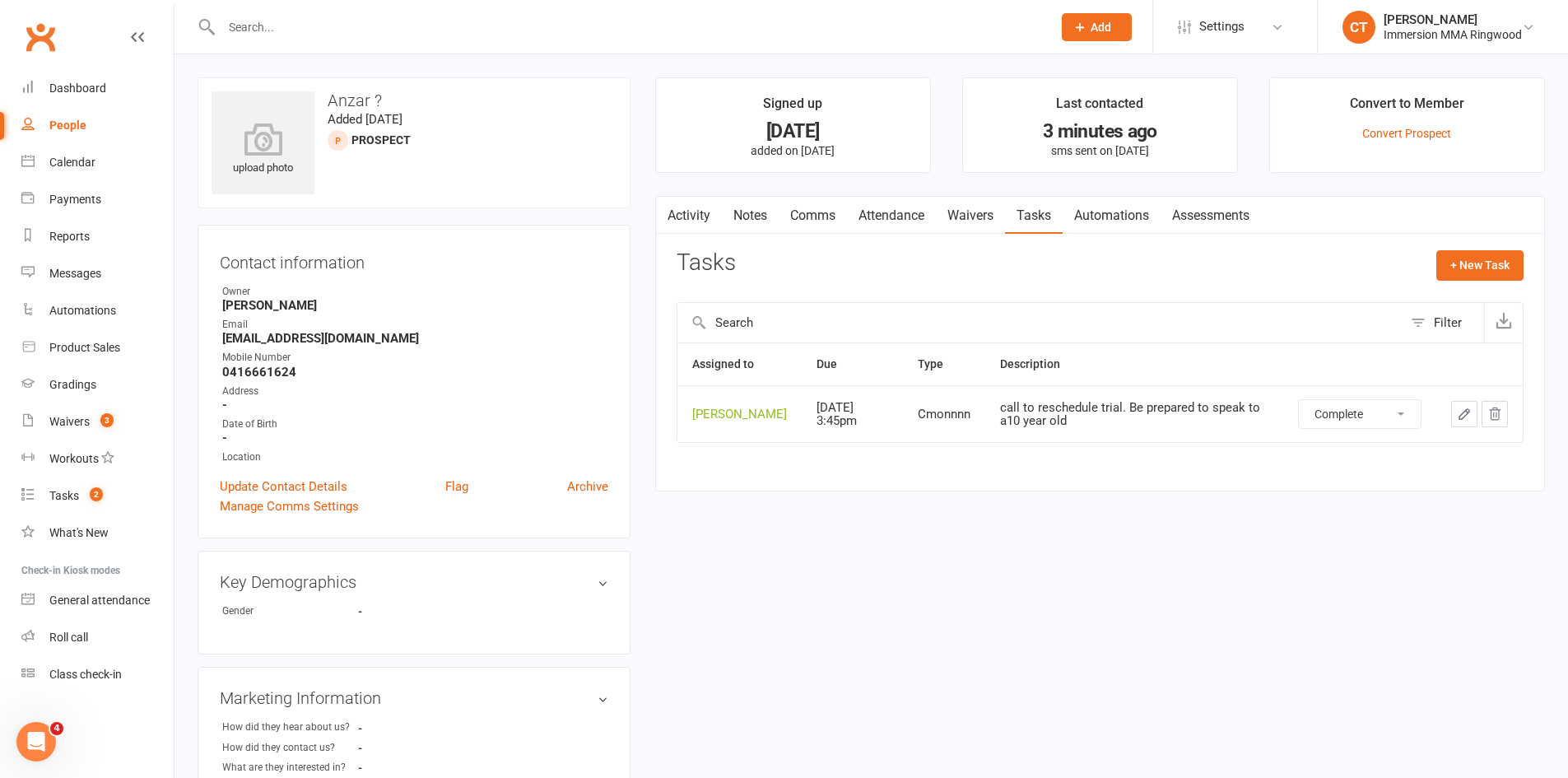
select select "unstarted"
click at [754, 220] on link "Notes" at bounding box center [750, 216] width 56 height 38
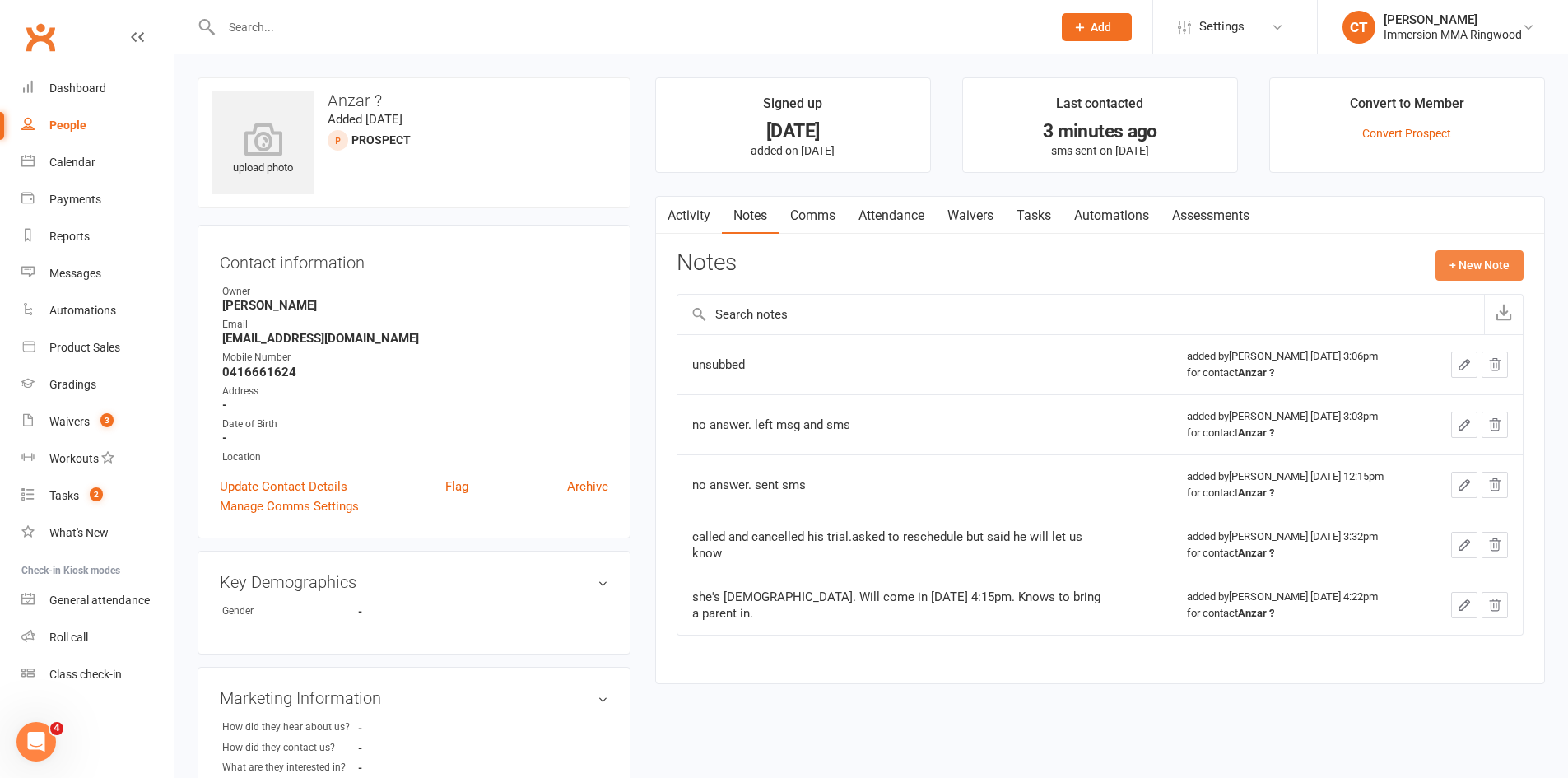
click at [1467, 268] on button "+ New Note" at bounding box center [1479, 265] width 88 height 30
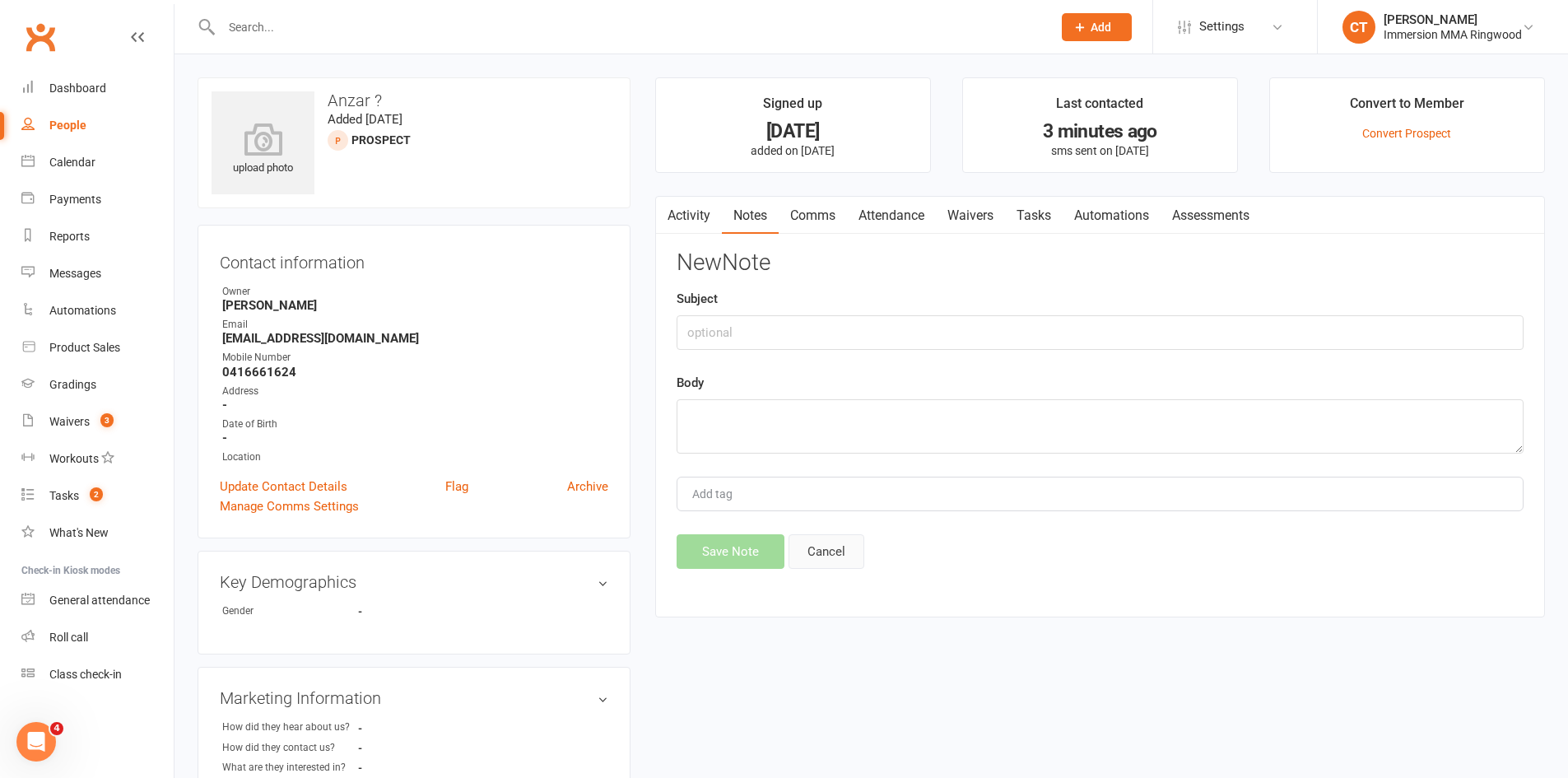
click at [836, 536] on button "Cancel" at bounding box center [826, 552] width 76 height 35
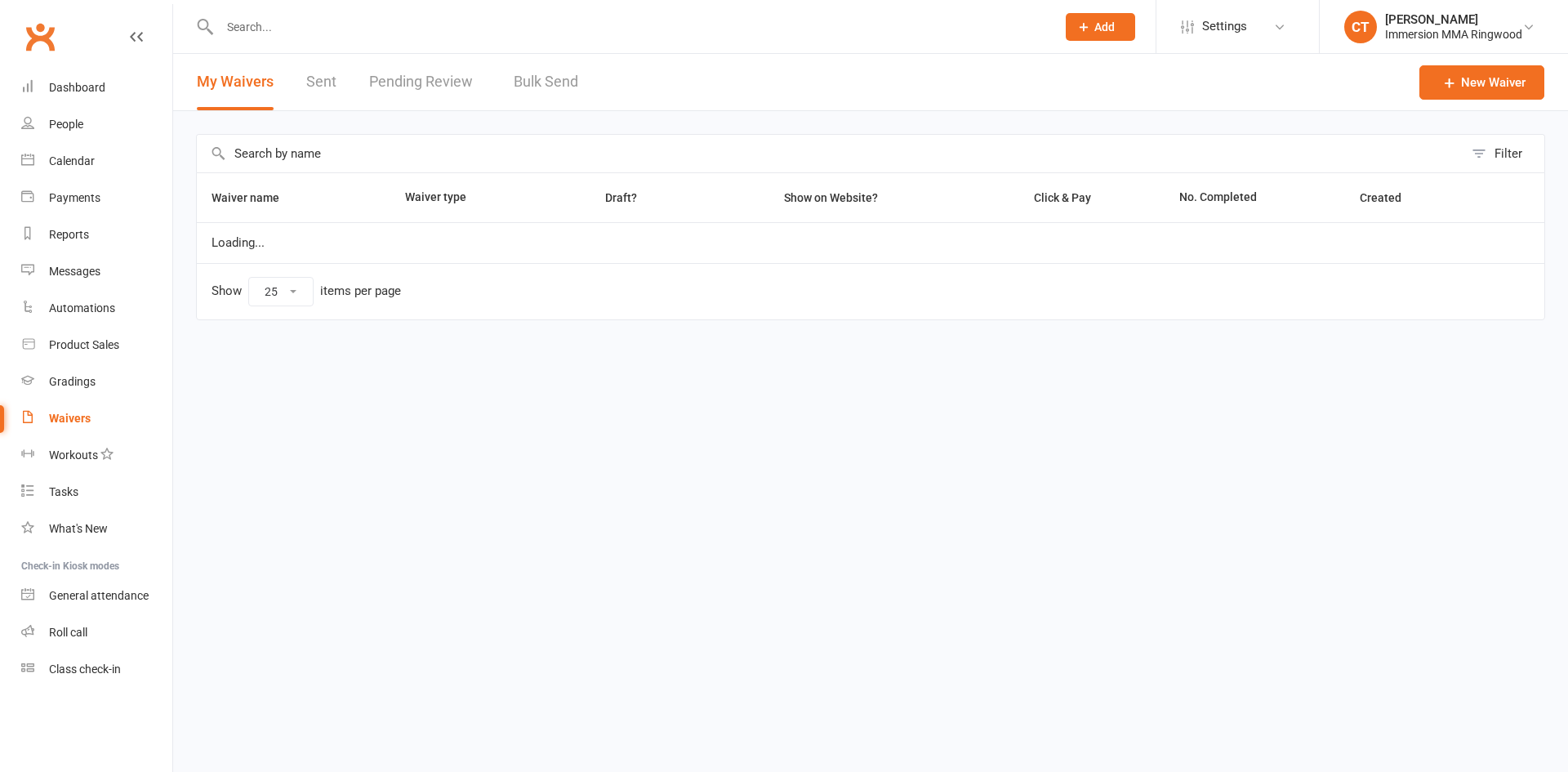
select select "25"
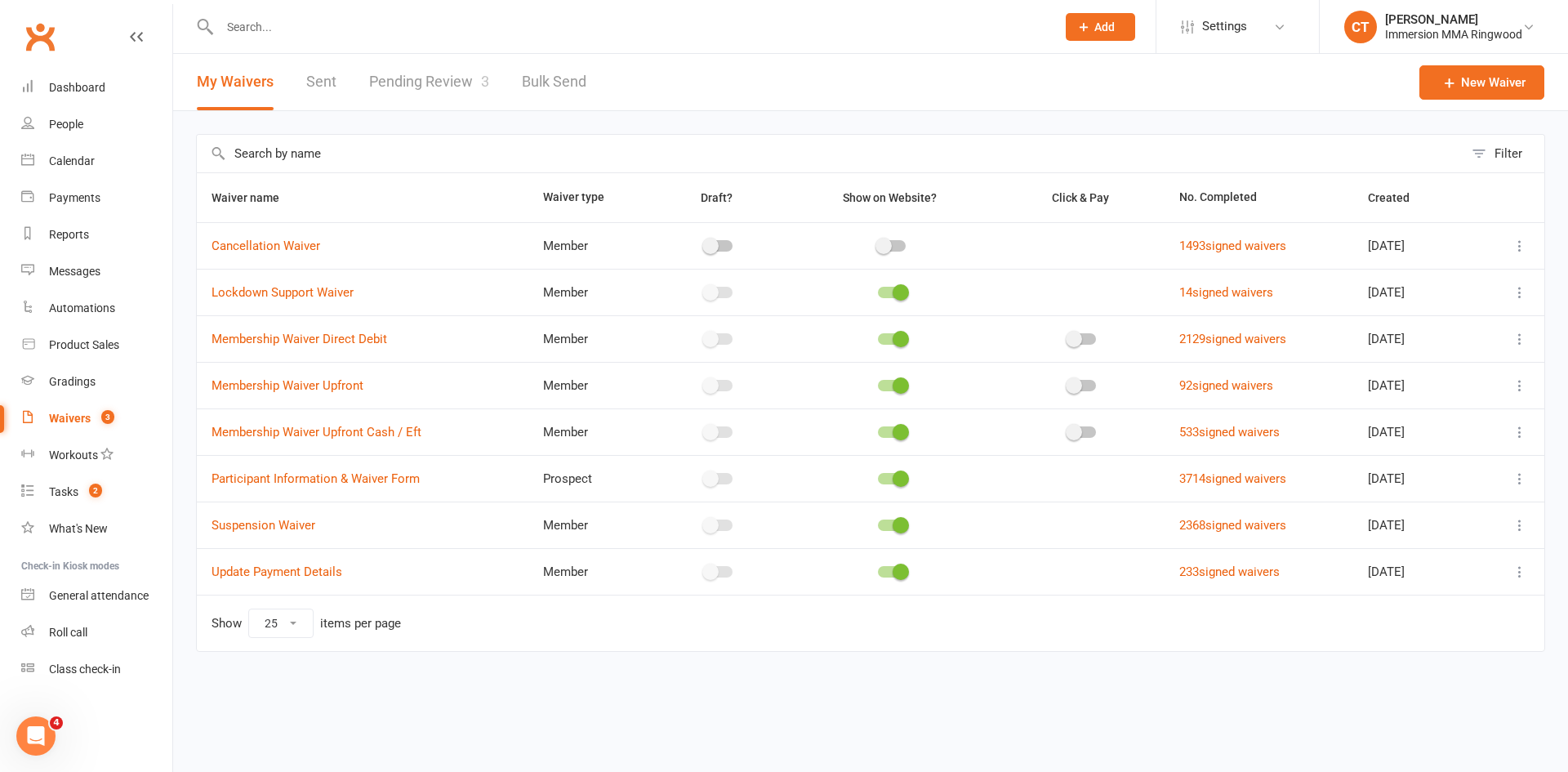
click at [383, 95] on link "Pending Review 3" at bounding box center [429, 82] width 120 height 56
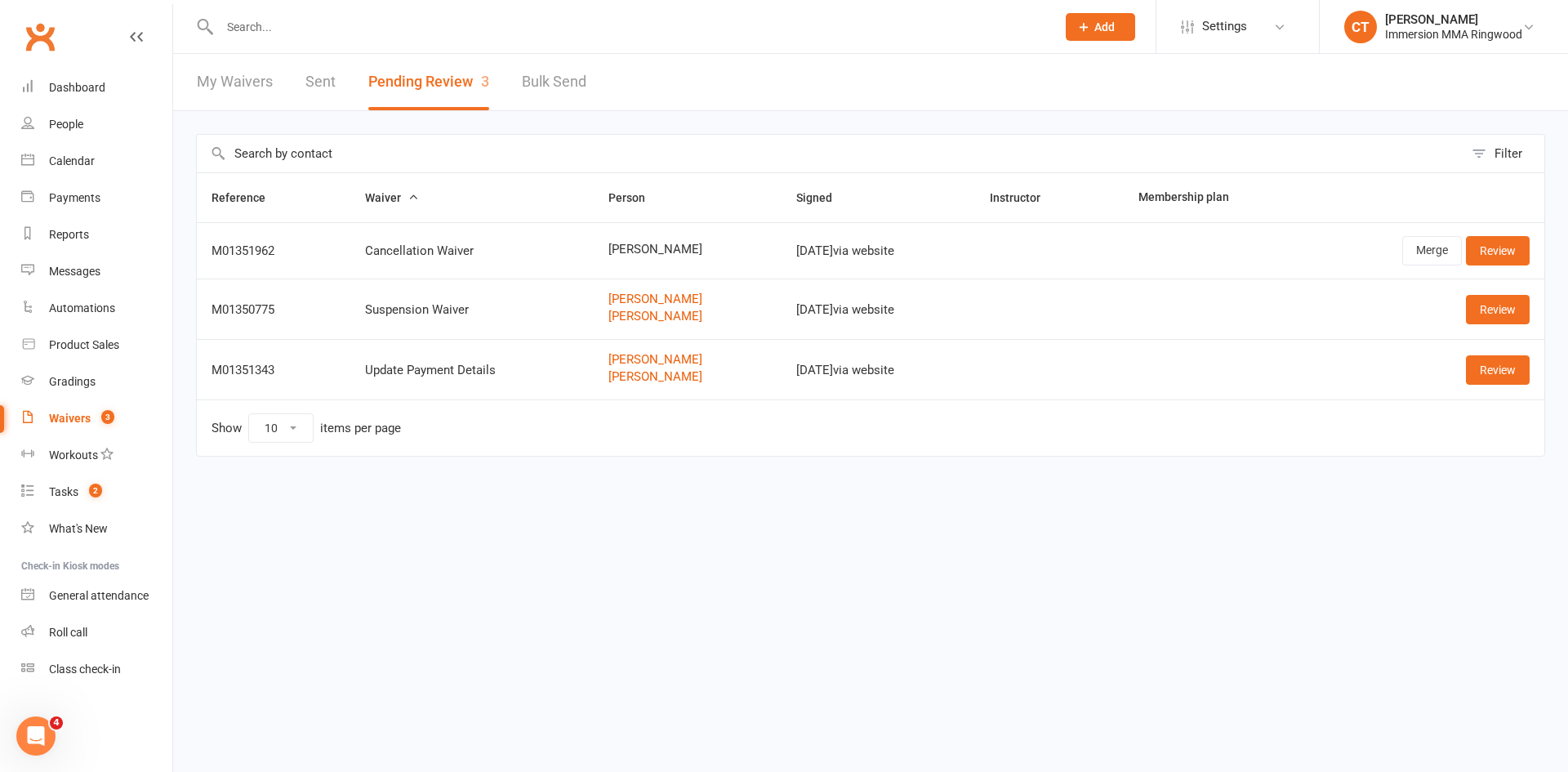
click at [636, 249] on span "Lachlan Crane" at bounding box center [687, 249] width 157 height 14
copy span "Lachlan Crane"
click at [1429, 250] on link "Merge" at bounding box center [1432, 251] width 59 height 30
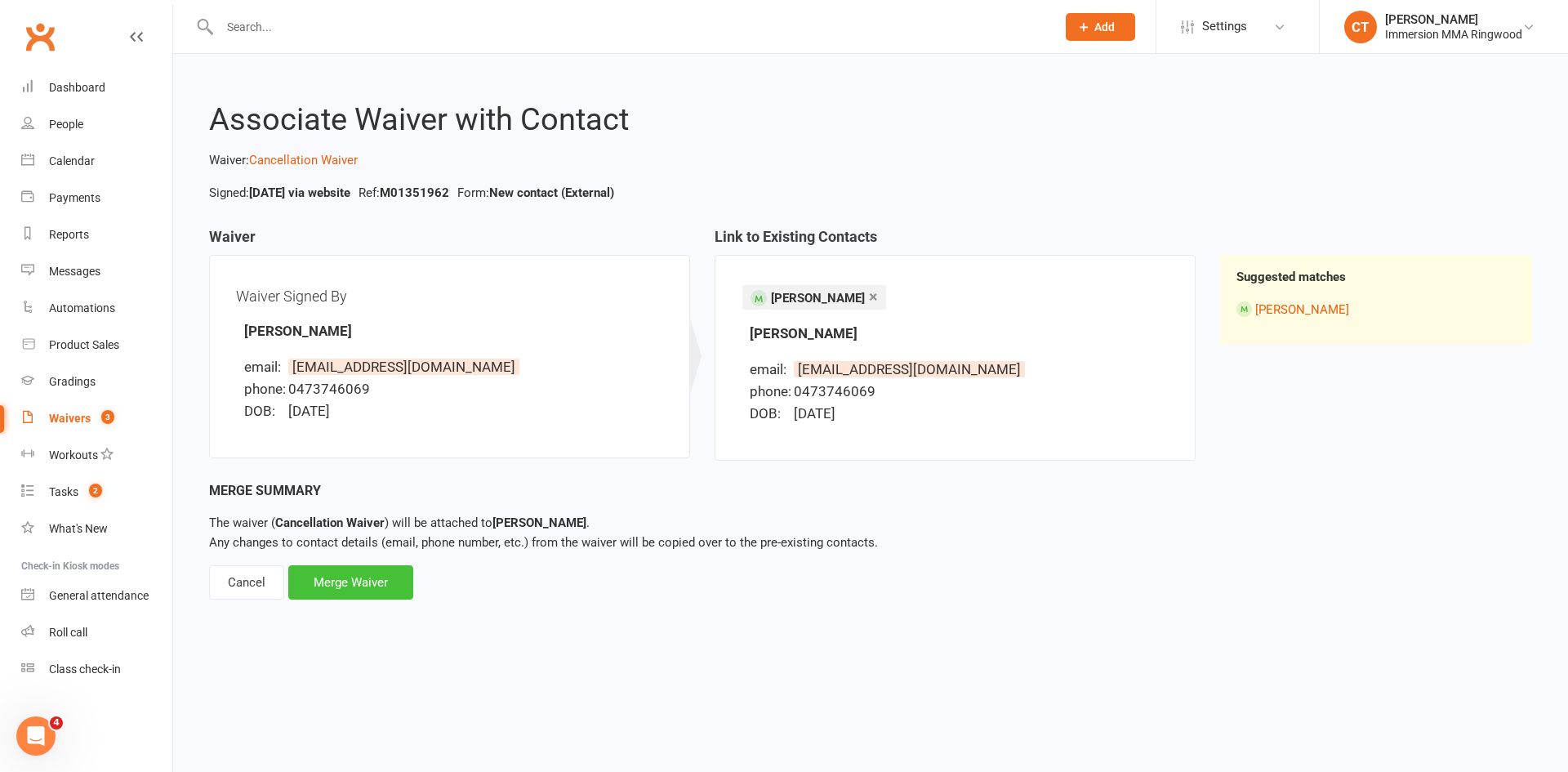
click at [360, 580] on div "Merge Waiver" at bounding box center [351, 583] width 125 height 35
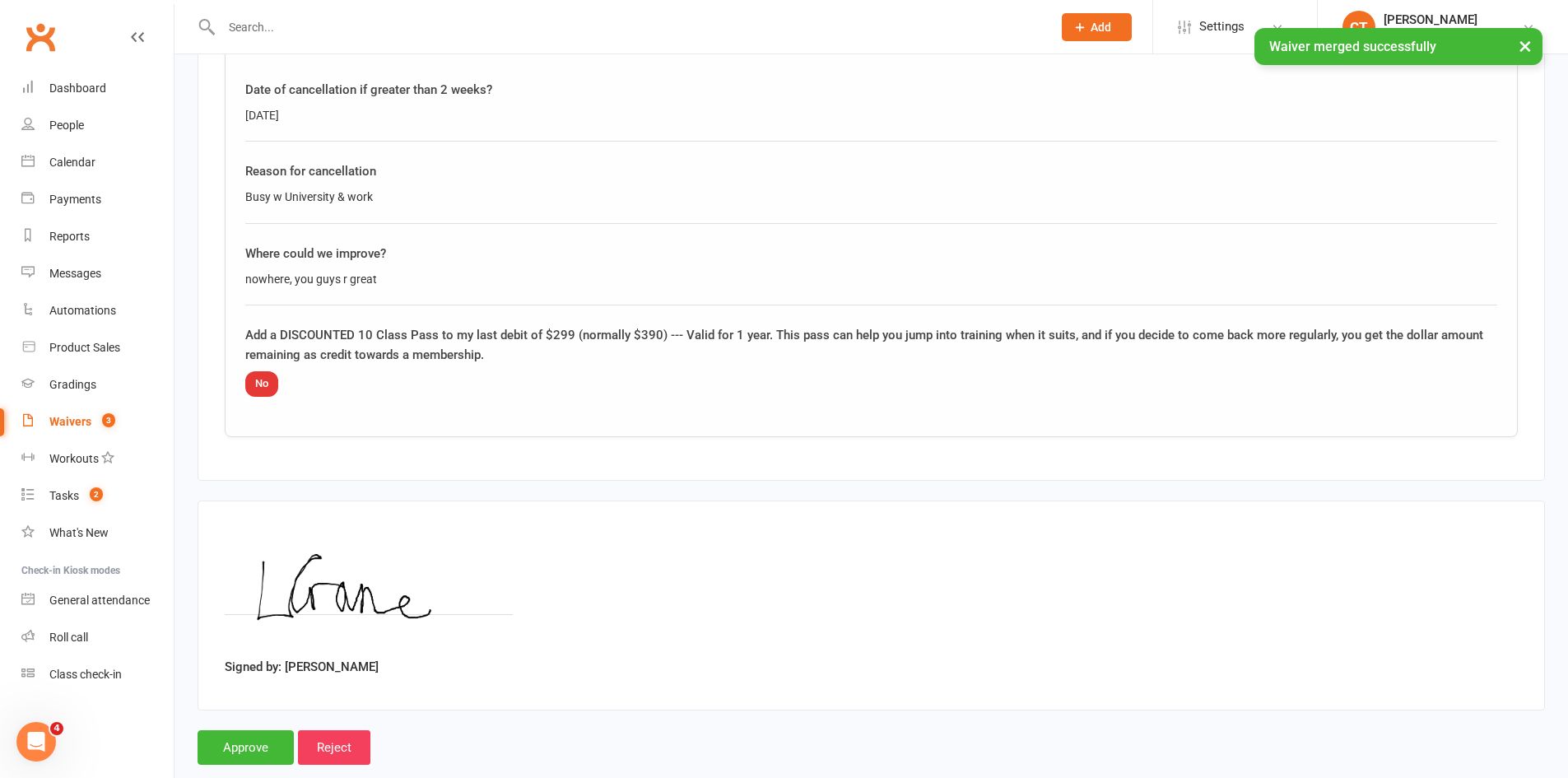
scroll to position [921, 0]
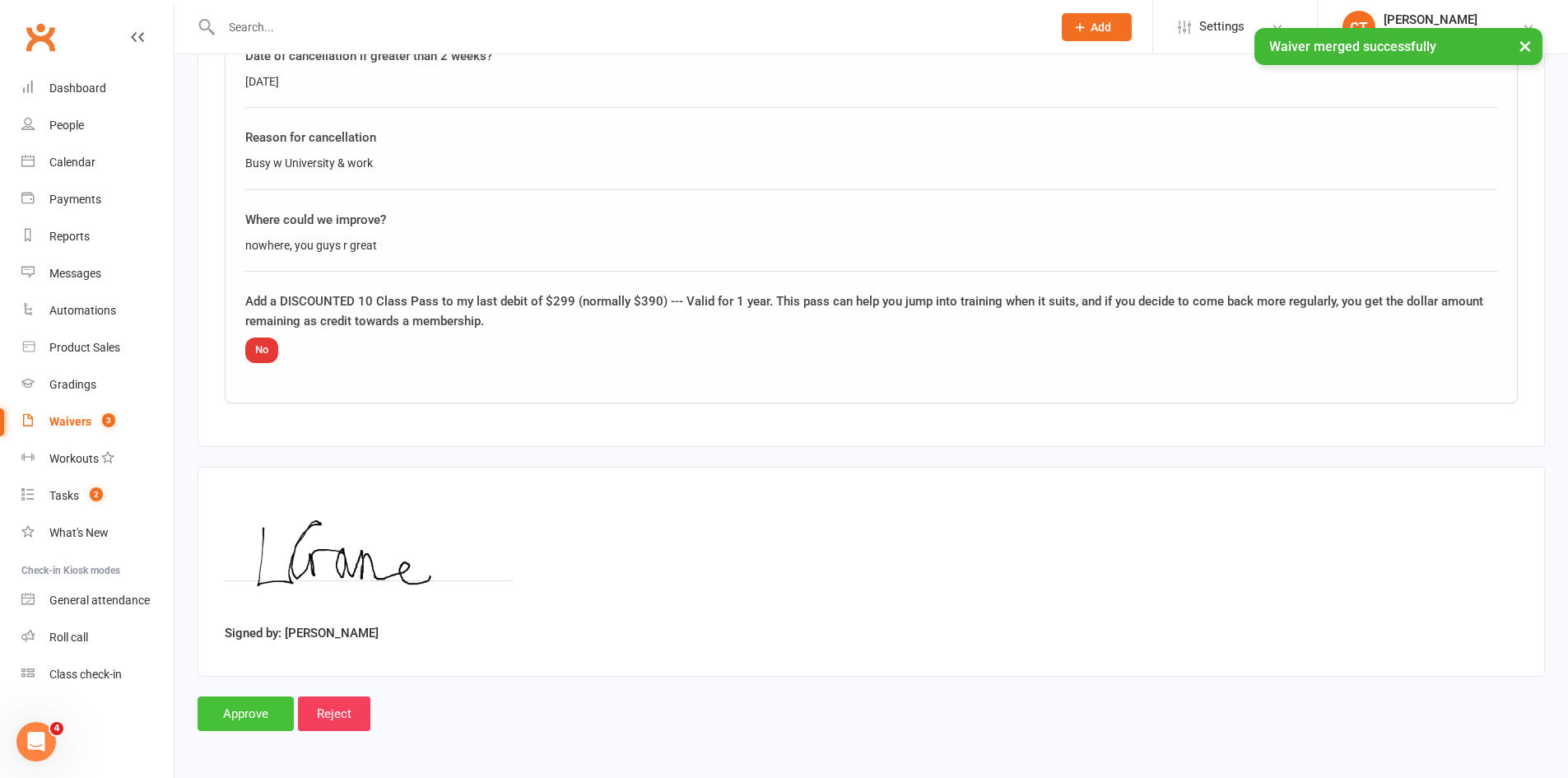
click at [244, 715] on input "Approve" at bounding box center [246, 714] width 96 height 35
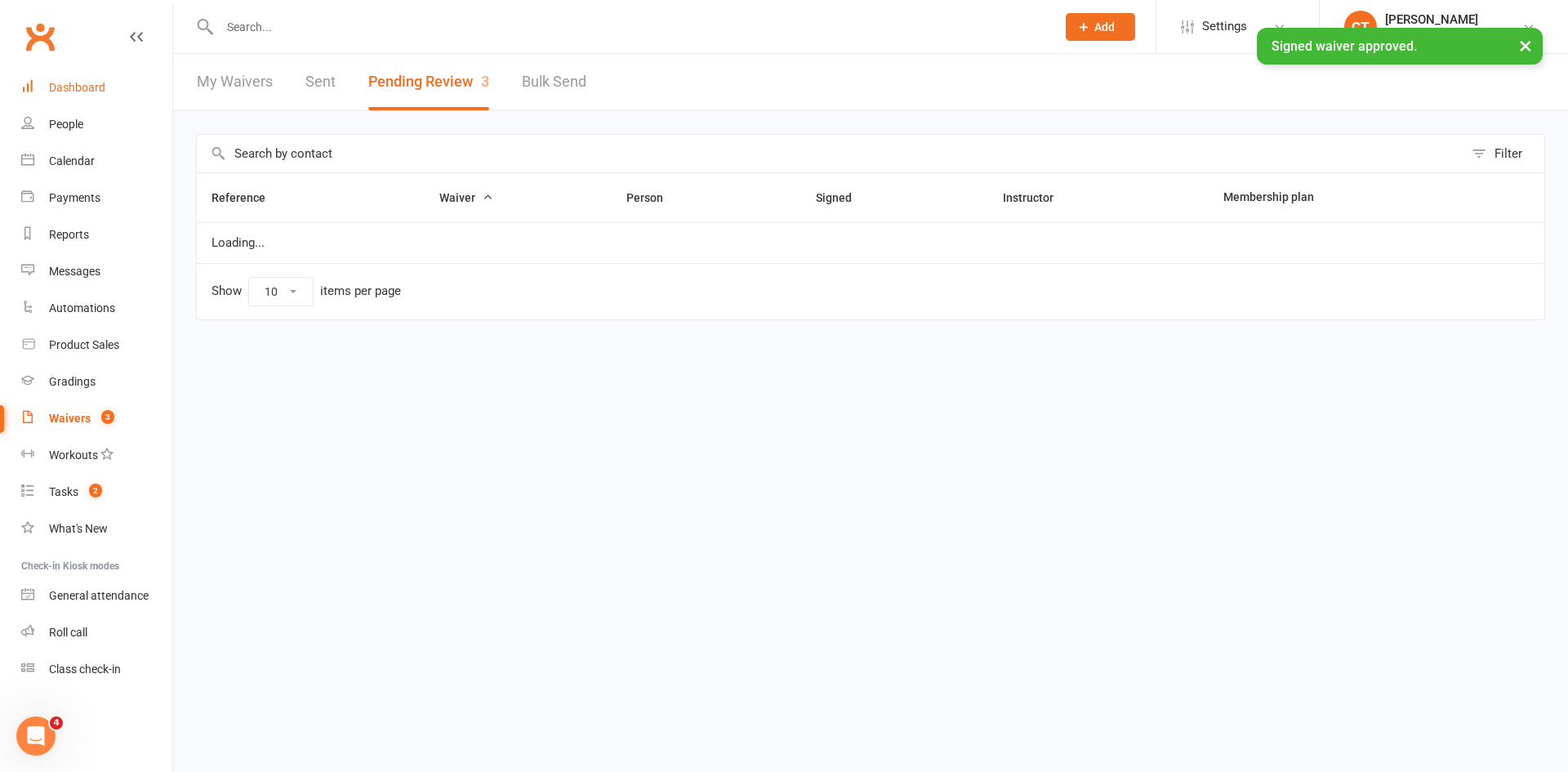
click at [96, 95] on link "Dashboard" at bounding box center [96, 87] width 151 height 37
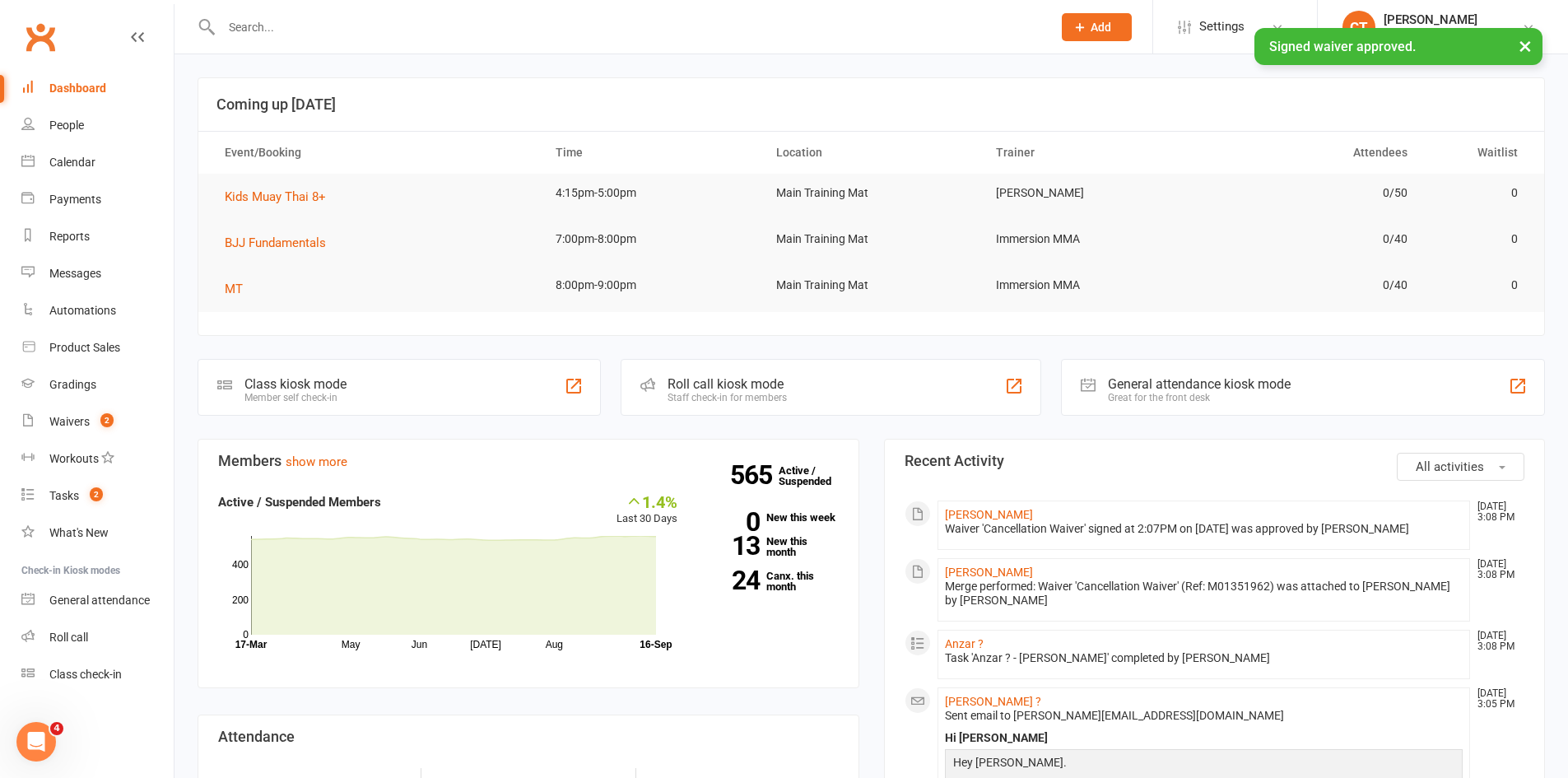
scroll to position [144, 0]
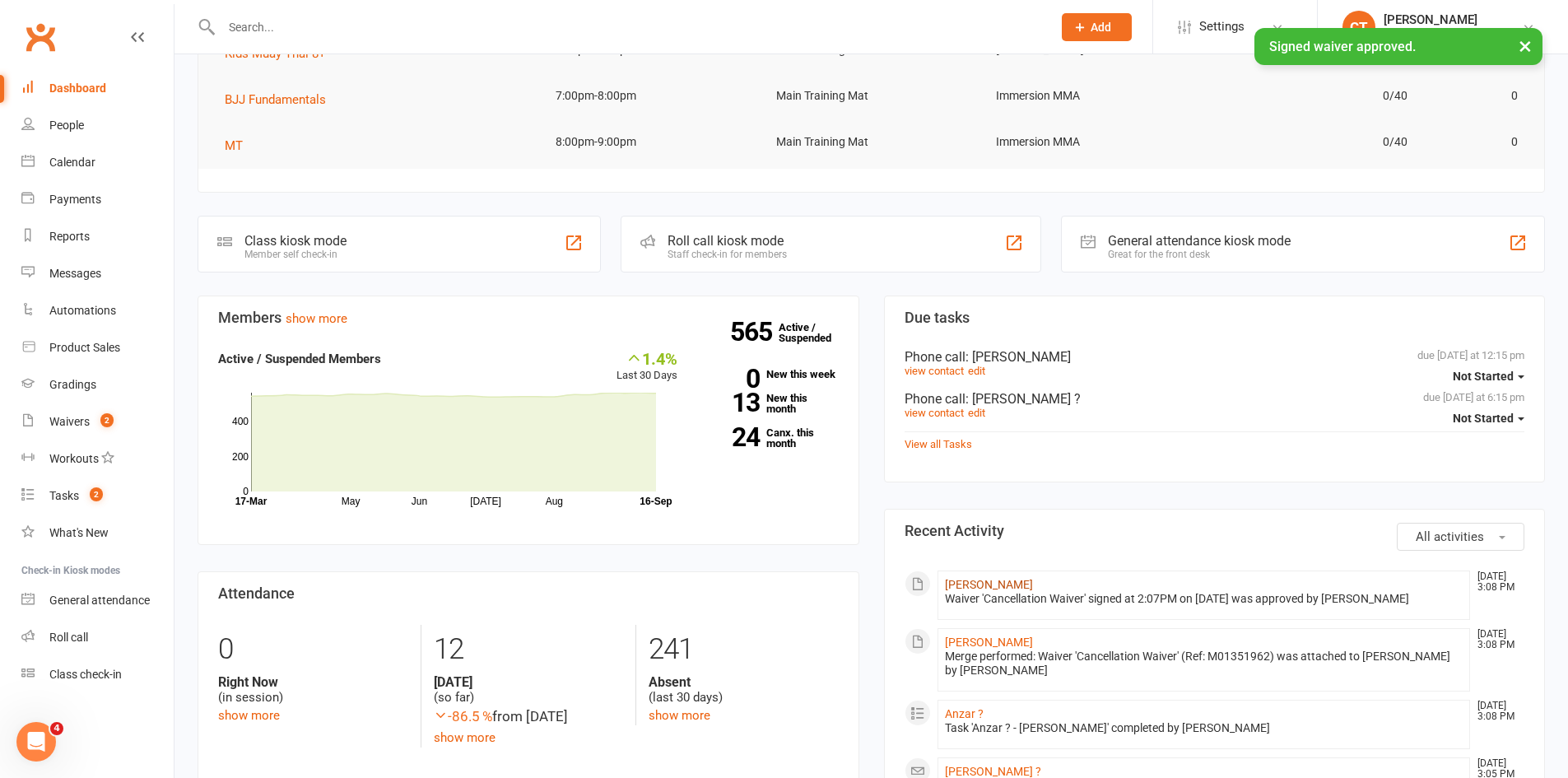
click at [970, 578] on link "Lachlan Crane" at bounding box center [989, 585] width 88 height 13
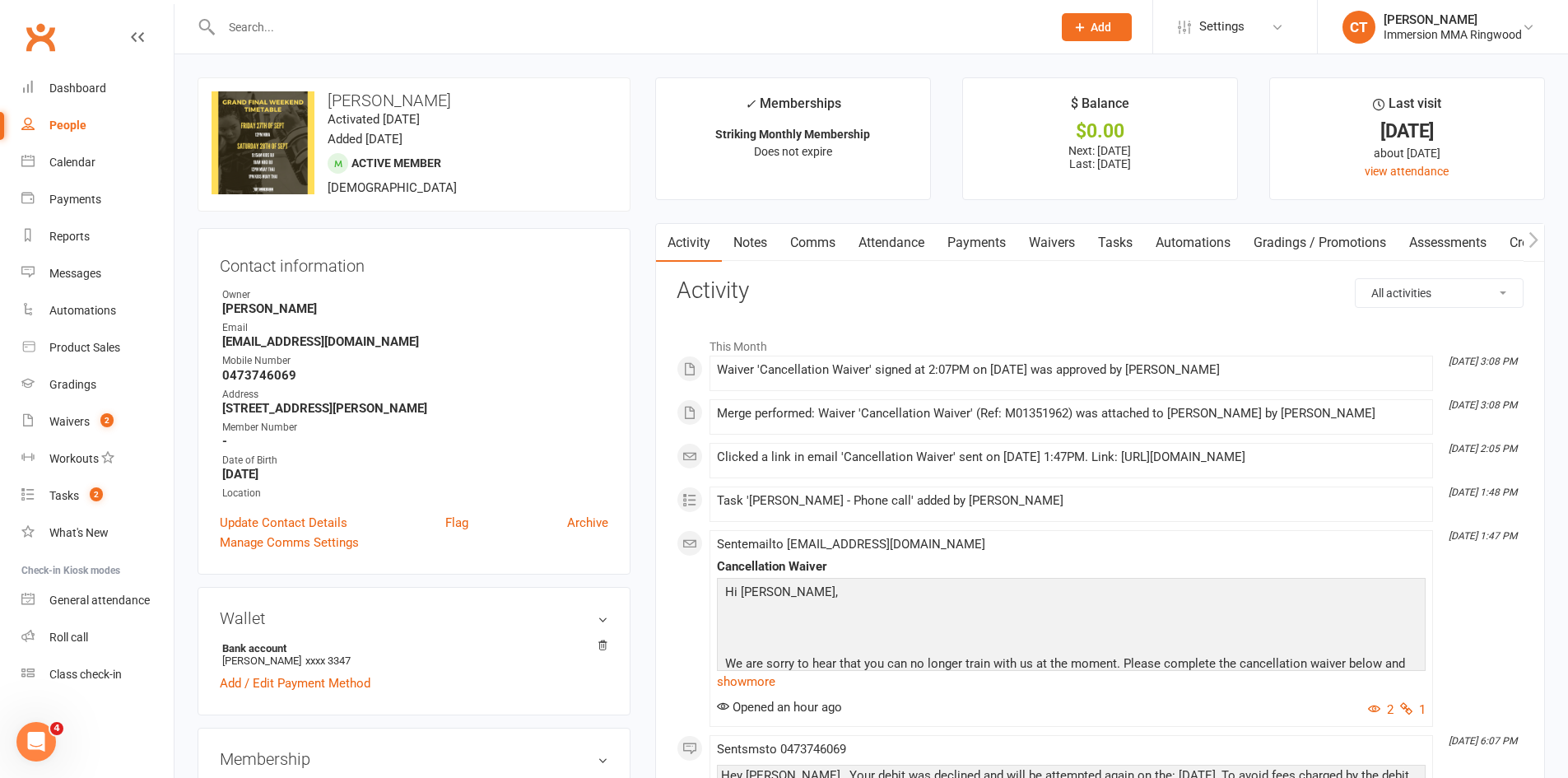
click at [960, 258] on link "Payments" at bounding box center [976, 243] width 81 height 38
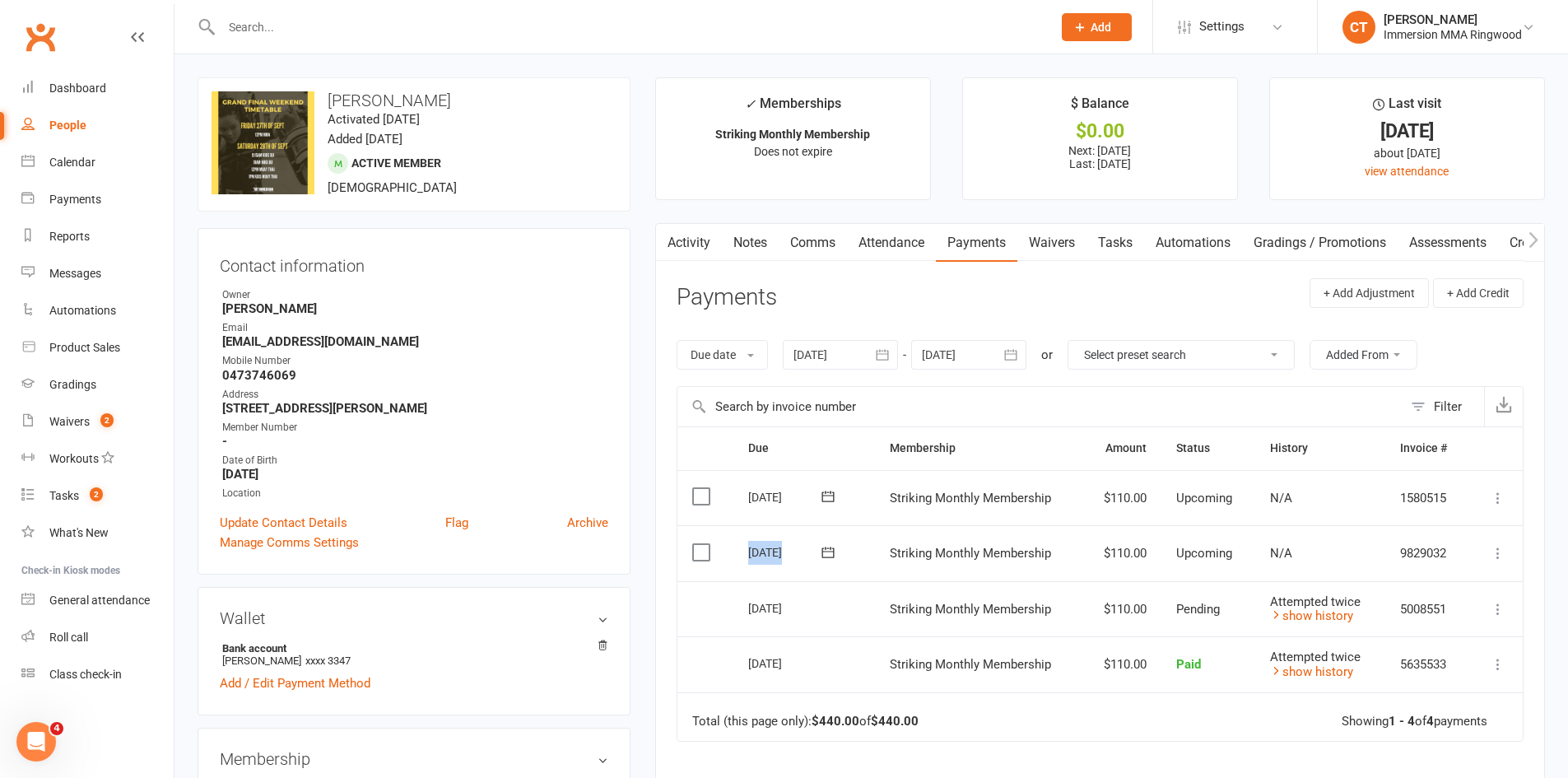
drag, startPoint x: 741, startPoint y: 565, endPoint x: 810, endPoint y: 556, distance: 69.6
click at [810, 556] on td "24 Sep 2025" at bounding box center [804, 553] width 142 height 56
copy tr "24 Sep 2025 Lachlan Crane"
click at [824, 237] on link "Comms" at bounding box center [813, 243] width 68 height 38
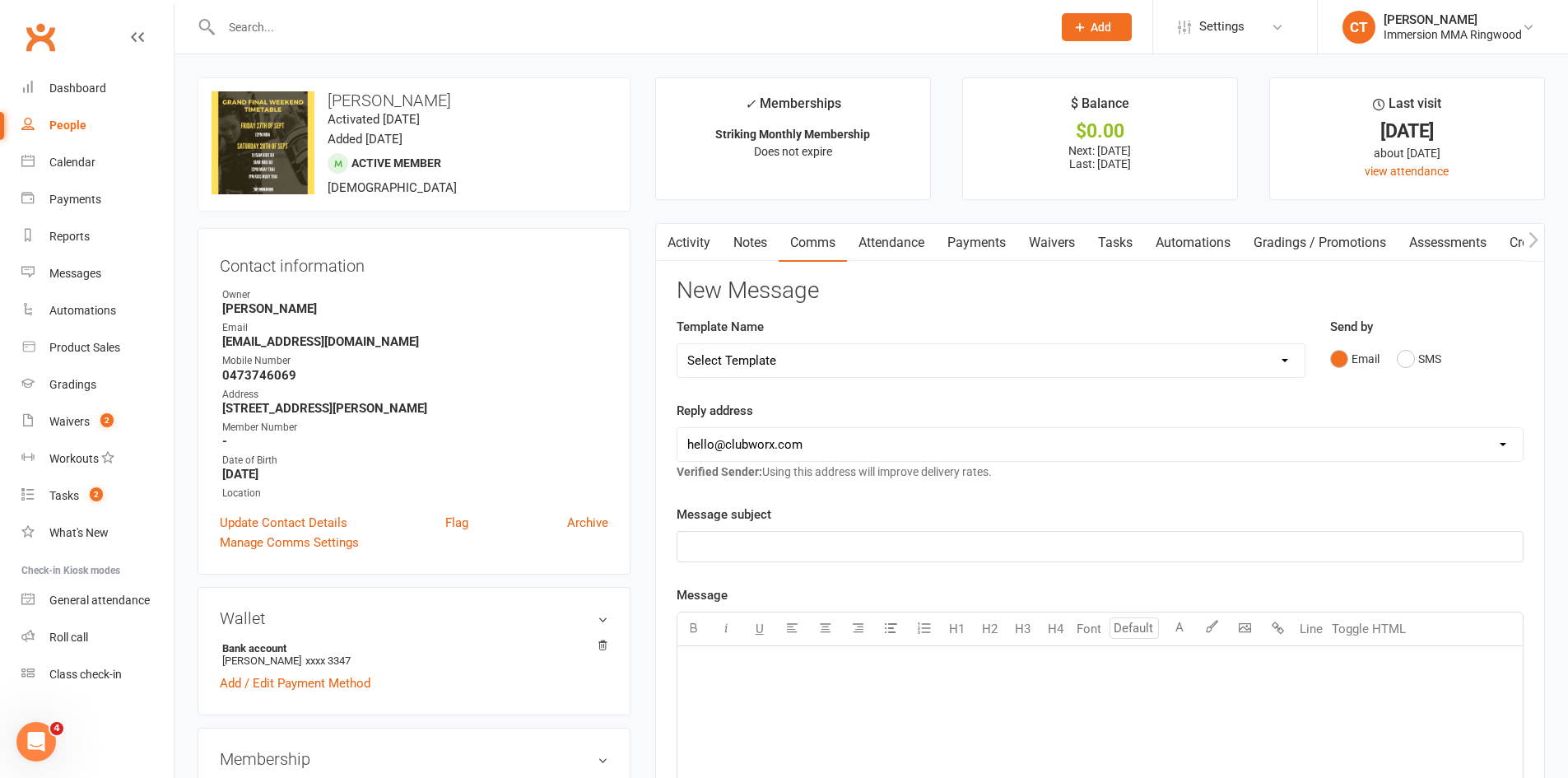
click at [760, 369] on select "Select Template [SMS] Chris - Call back message [SMS] Mark- Call back message […" at bounding box center [991, 360] width 628 height 33
select select "6"
click at [677, 344] on select "Select Template [SMS] Chris - Call back message [SMS] Mark- Call back message […" at bounding box center [991, 360] width 628 height 33
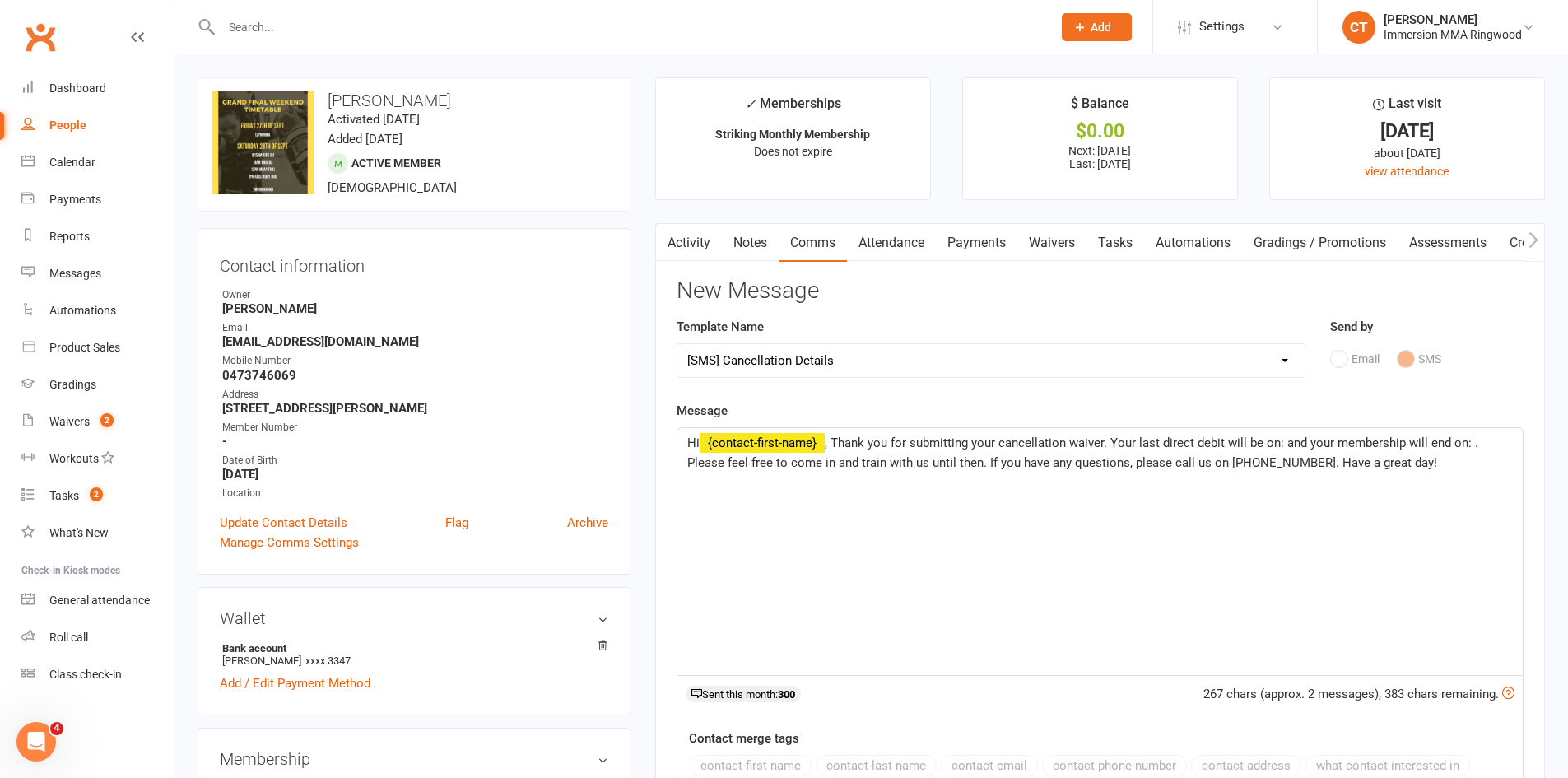
click at [1282, 440] on span ", Thank you for submitting your cancellation waiver. Your last direct debit wil…" at bounding box center [1084, 453] width 794 height 35
paste div
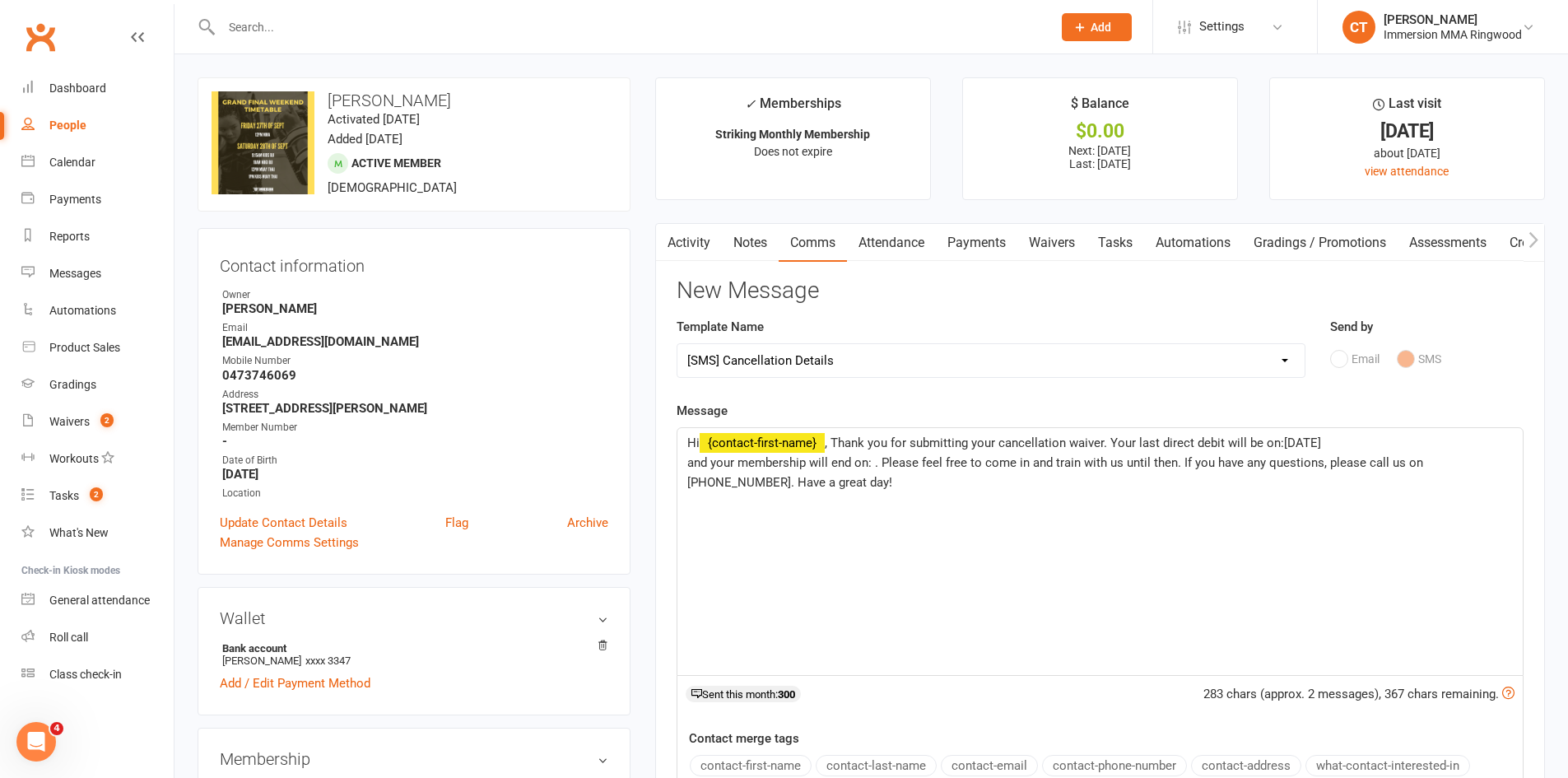
click at [1282, 440] on span ", Thank you for submitting your cancellation waiver. Your last direct debit wil…" at bounding box center [1073, 443] width 496 height 15
click at [717, 463] on span "and your membership will end on: . Please feel free to come in and train with u…" at bounding box center [1057, 472] width 739 height 35
click at [730, 467] on span ", Thank you for submitting your cancellation waiver. Your last direct debit wil…" at bounding box center [1102, 453] width 828 height 35
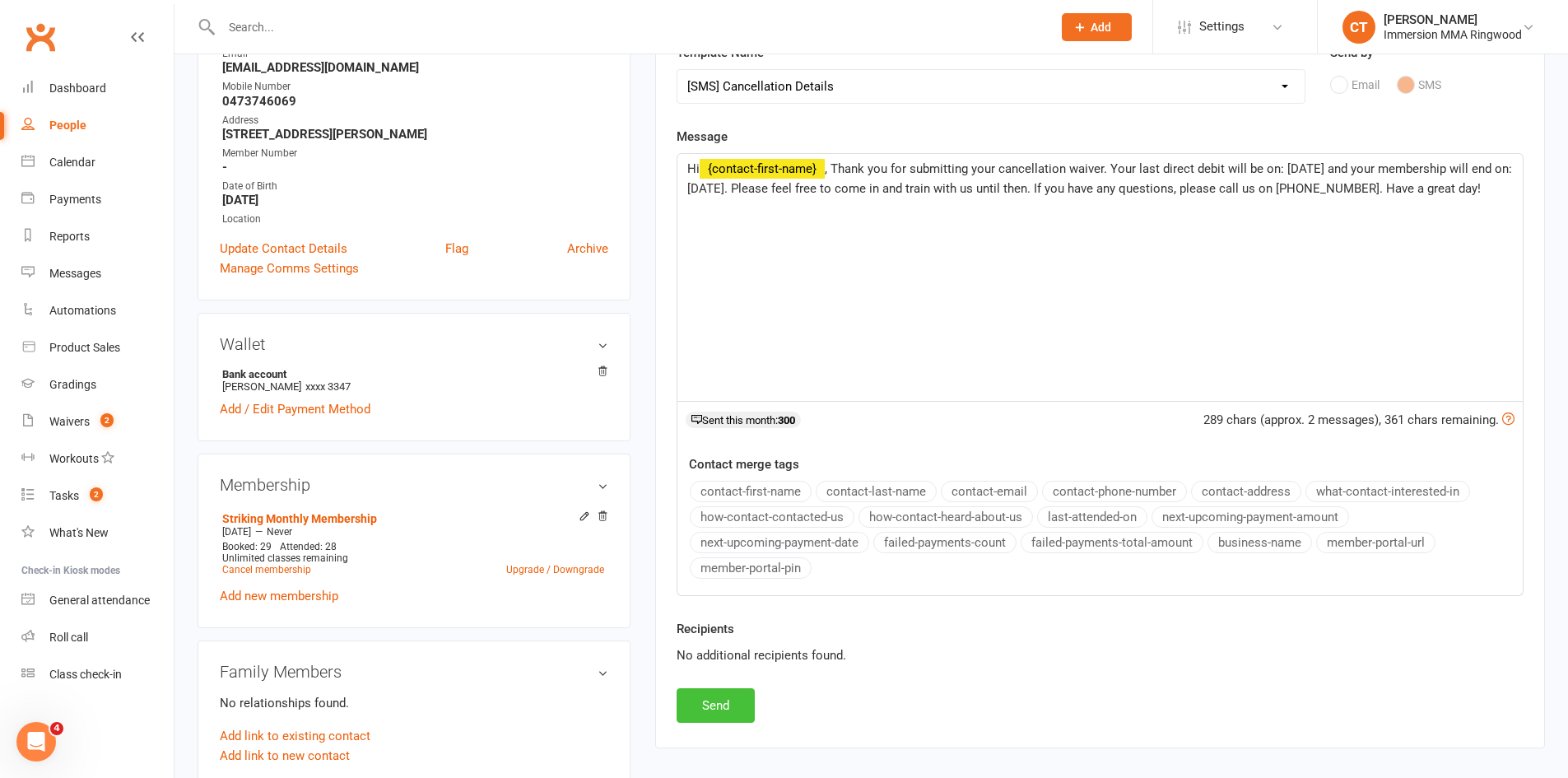
click at [728, 706] on button "Send" at bounding box center [716, 706] width 78 height 35
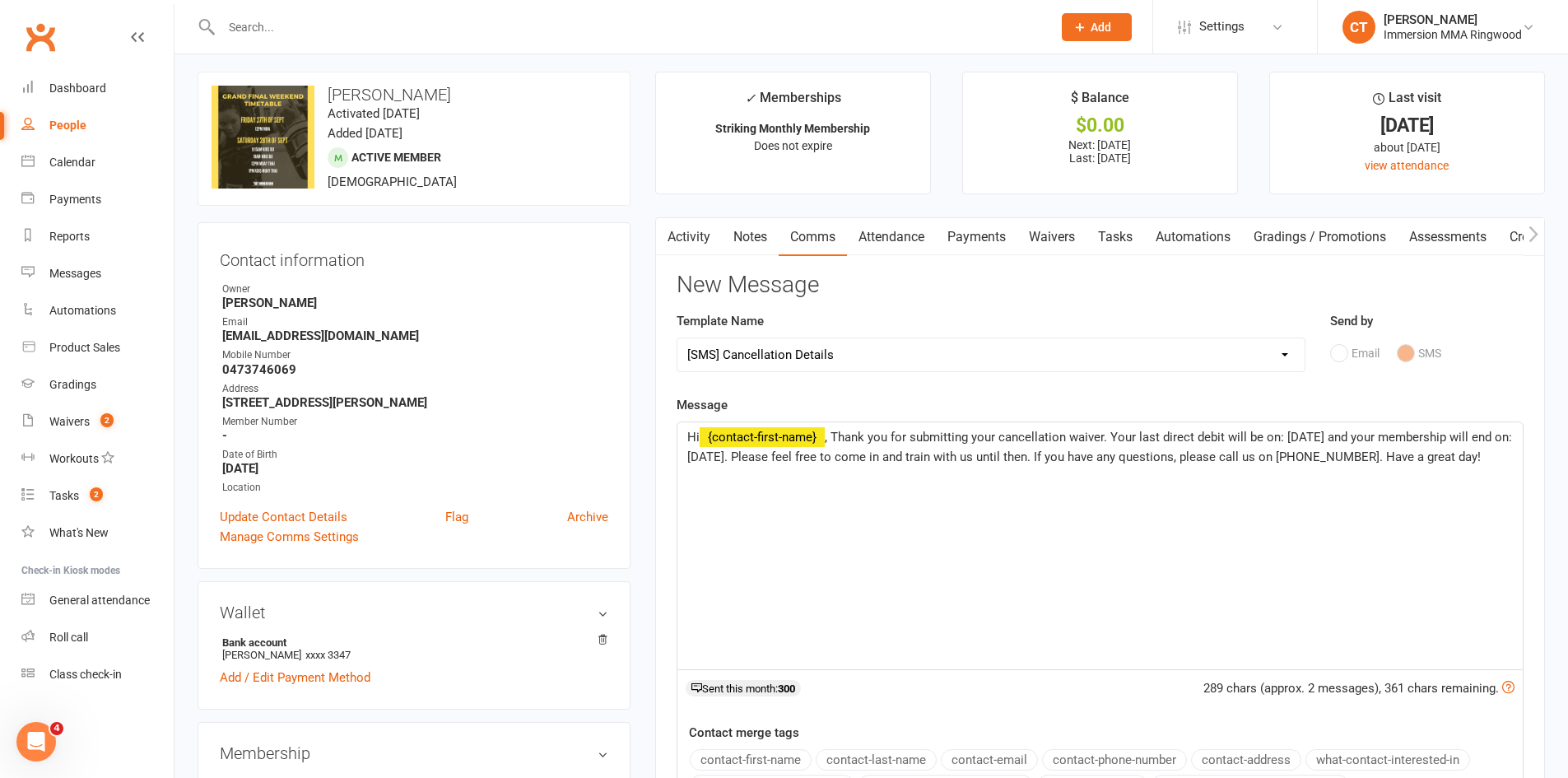
scroll to position [0, 0]
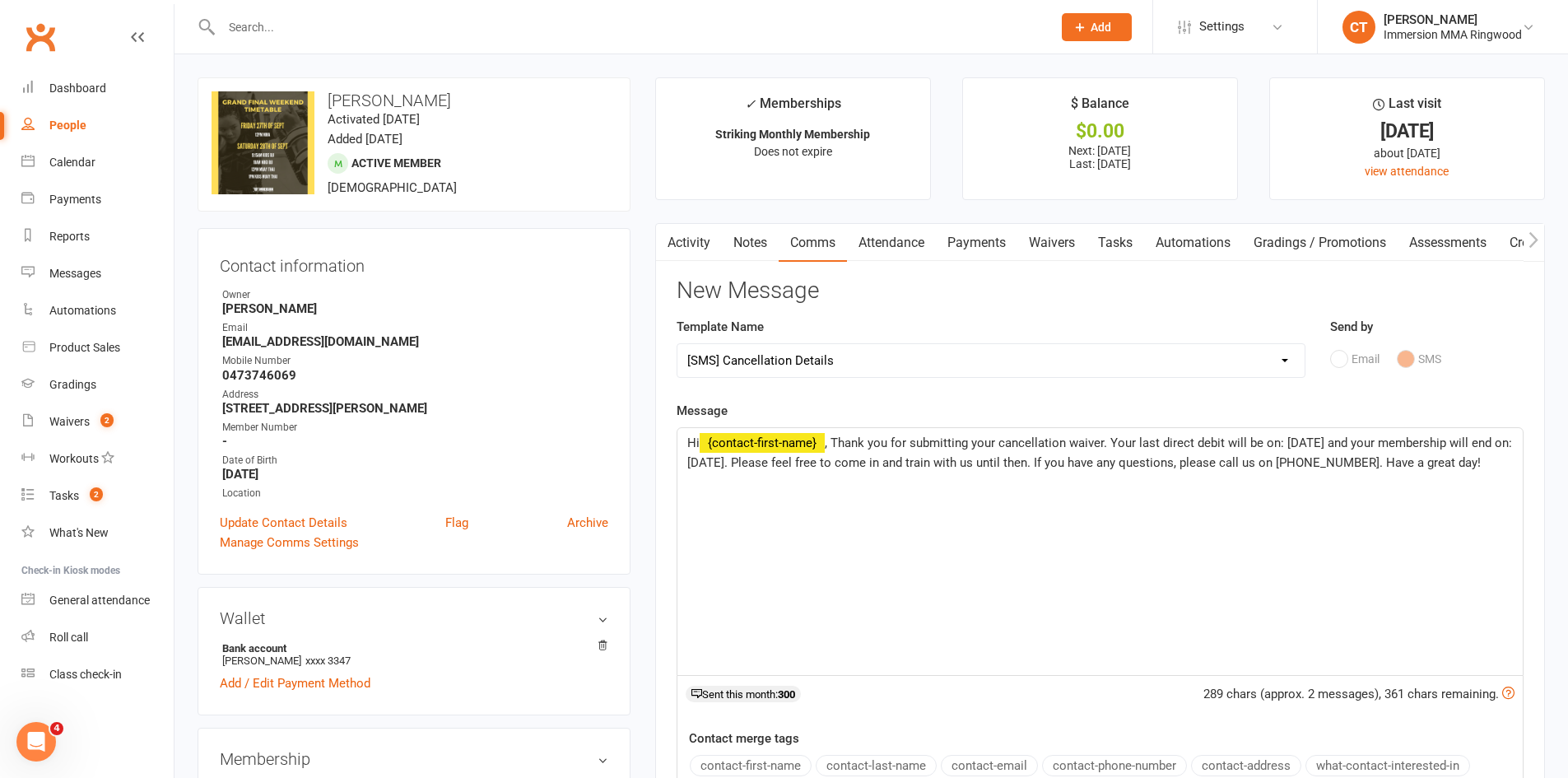
select select
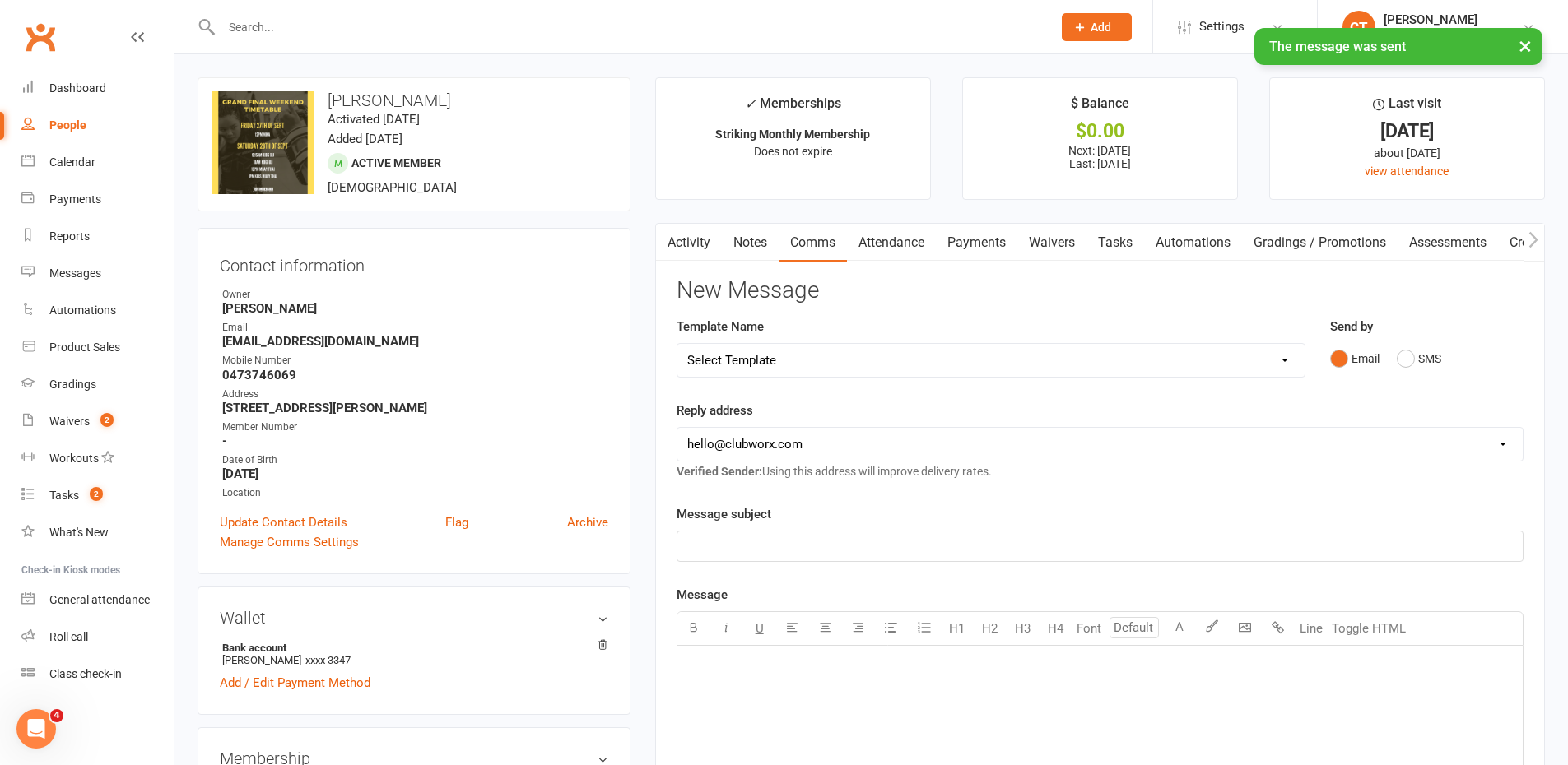
click at [735, 241] on link "Notes" at bounding box center [750, 243] width 56 height 38
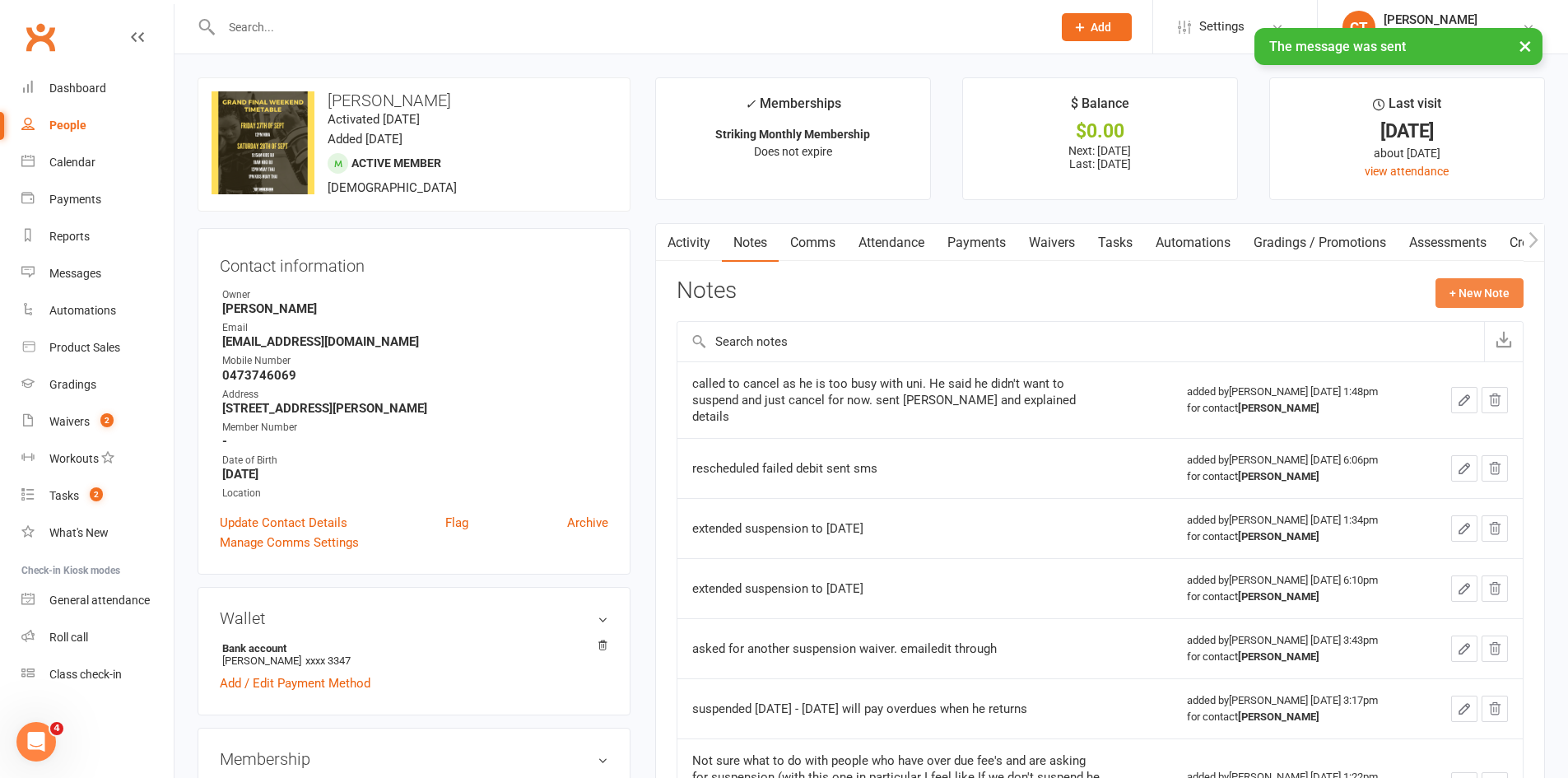
click at [1492, 291] on button "+ New Note" at bounding box center [1479, 293] width 88 height 30
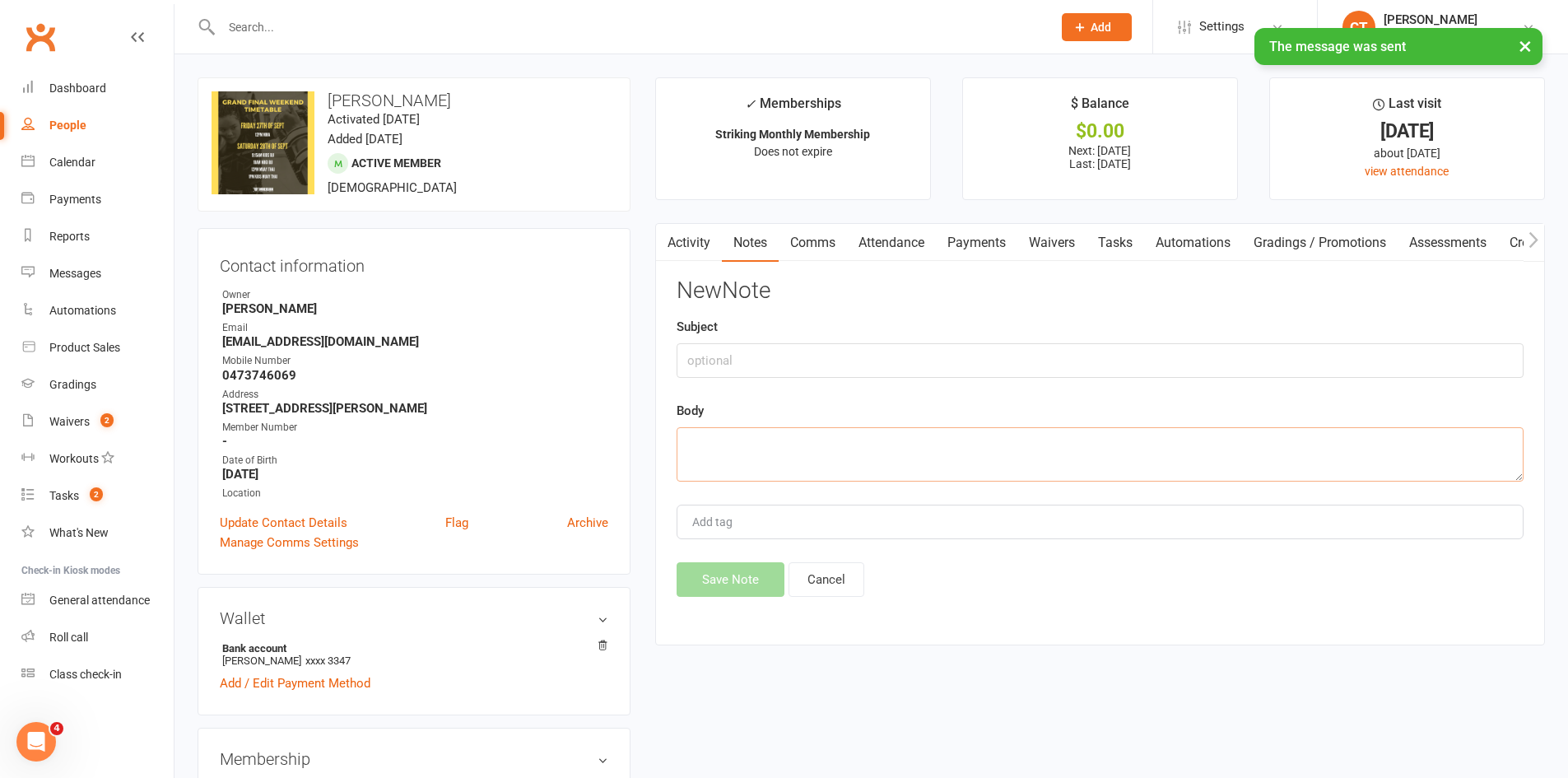
click at [1096, 453] on textarea at bounding box center [1100, 454] width 847 height 54
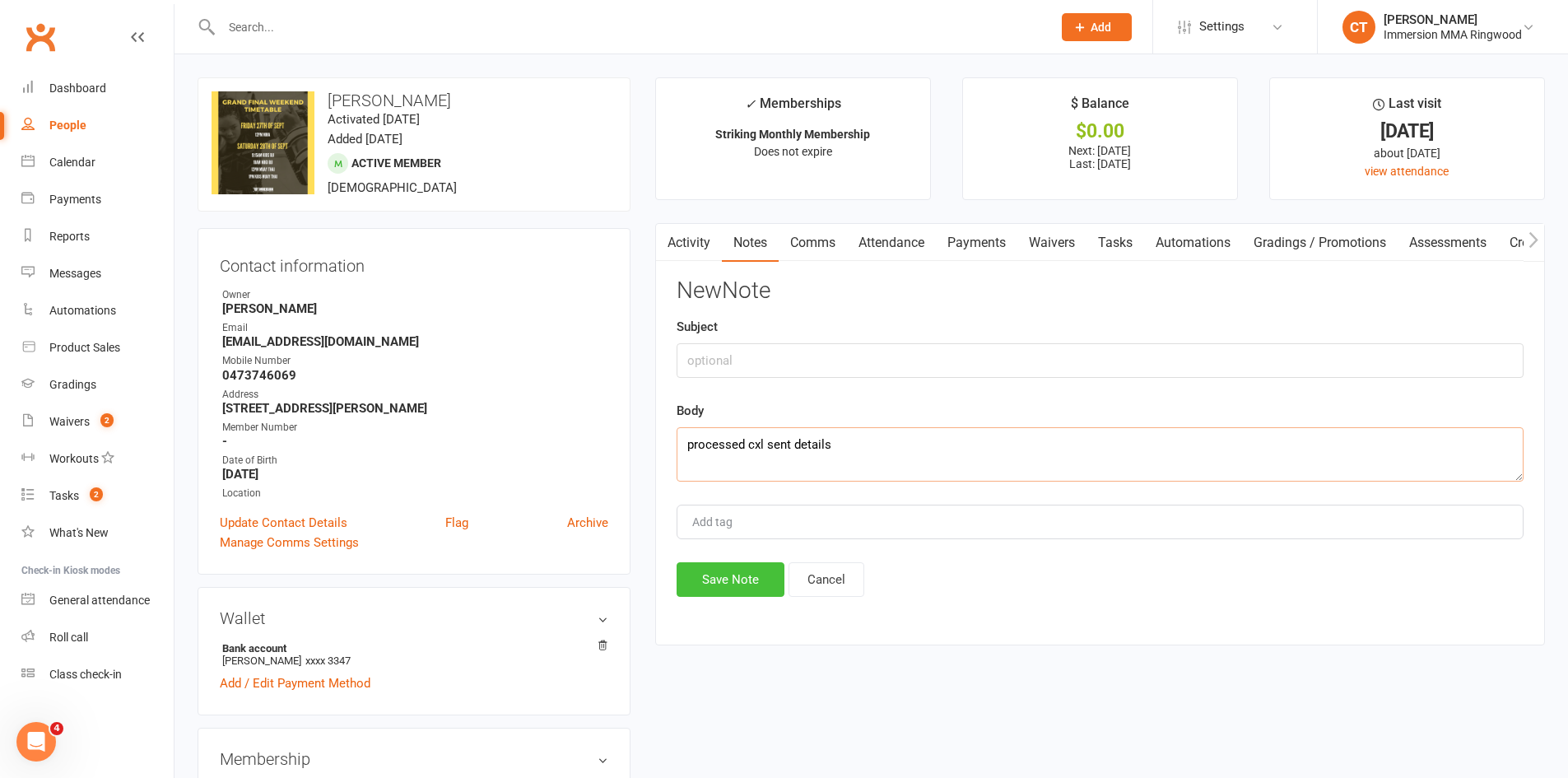
type textarea "processed cxl sent details"
click at [753, 572] on button "Save Note" at bounding box center [730, 580] width 108 height 35
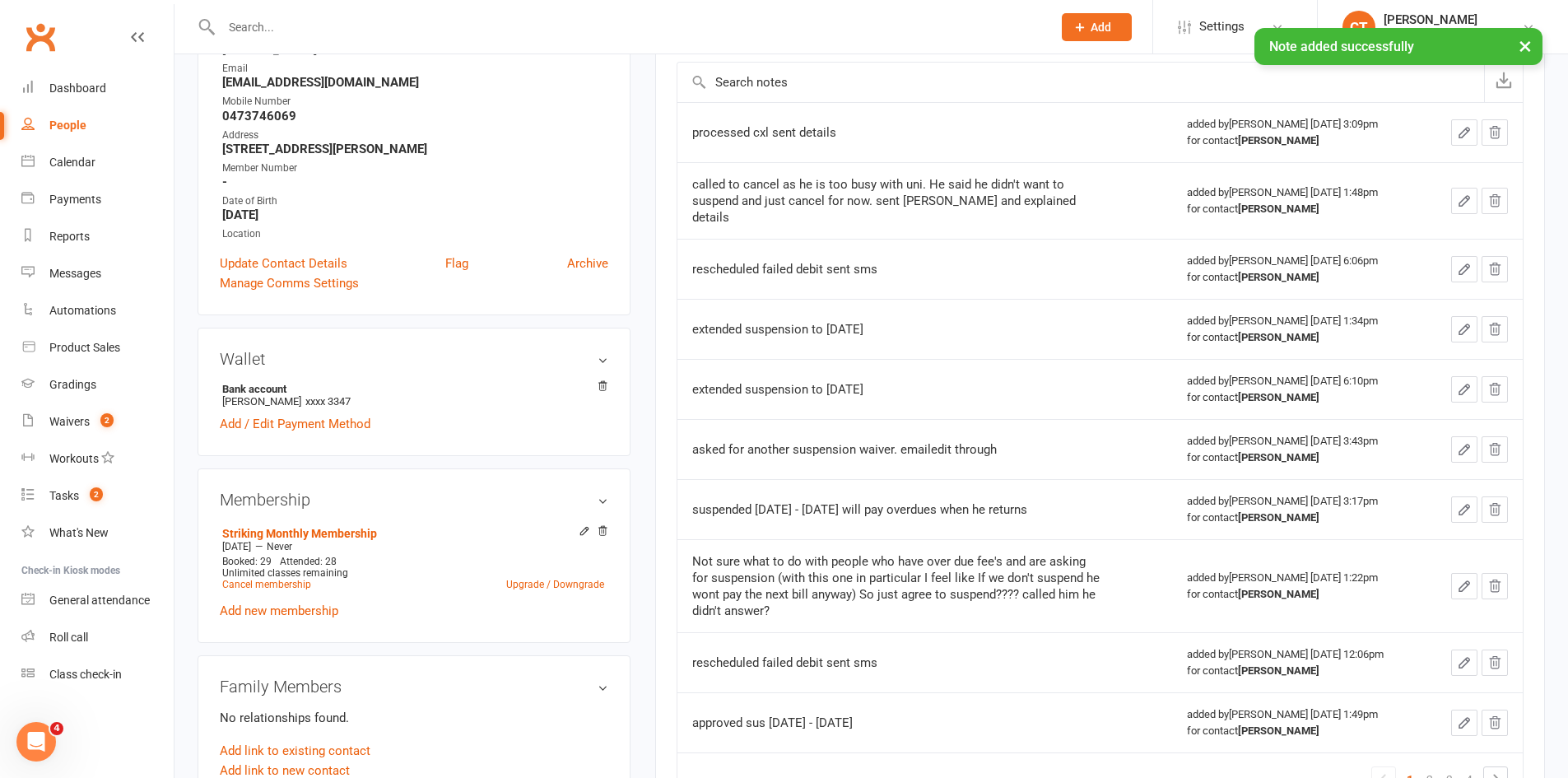
scroll to position [274, 0]
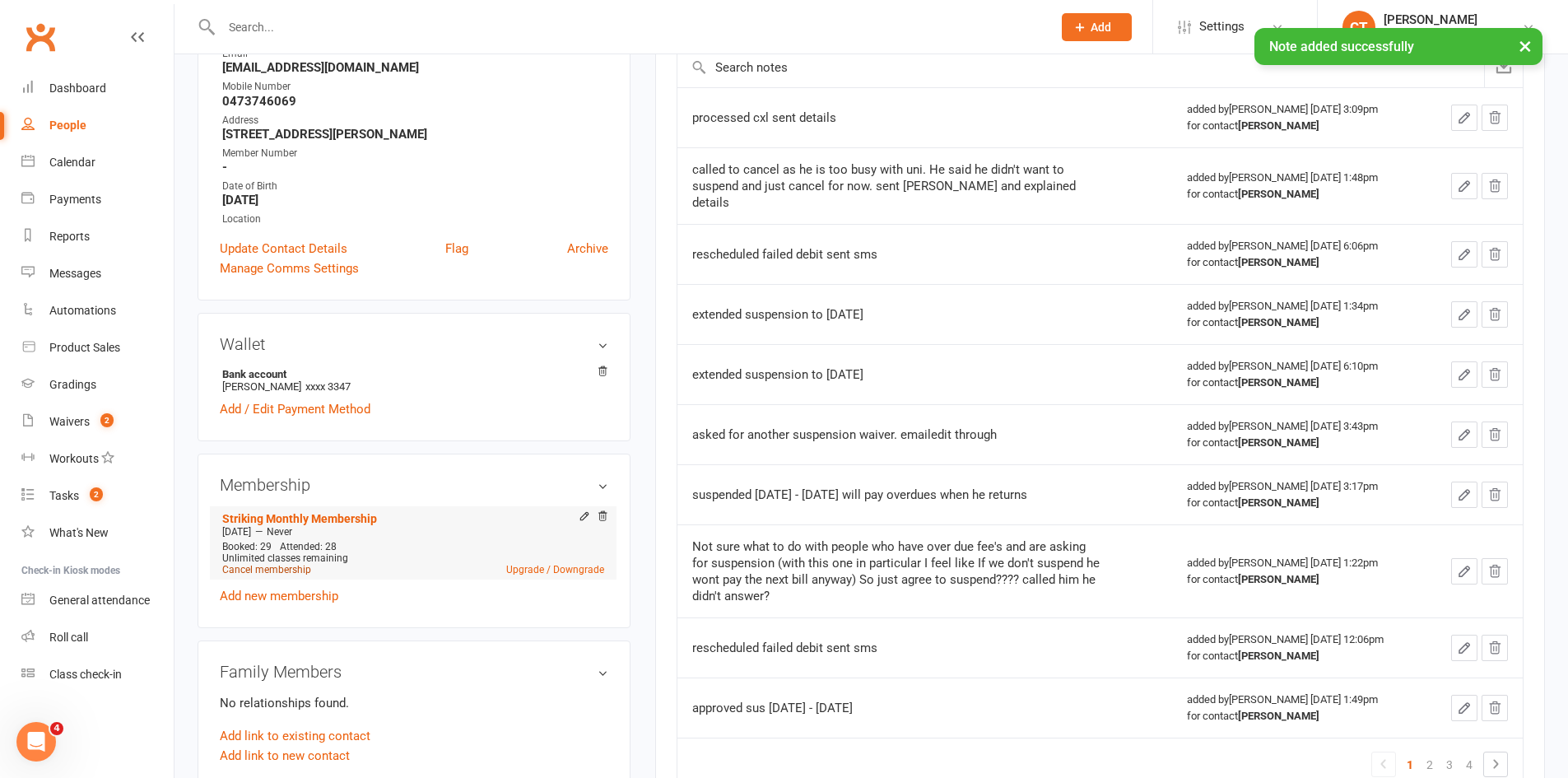
click at [288, 569] on link "Cancel membership" at bounding box center [266, 570] width 89 height 12
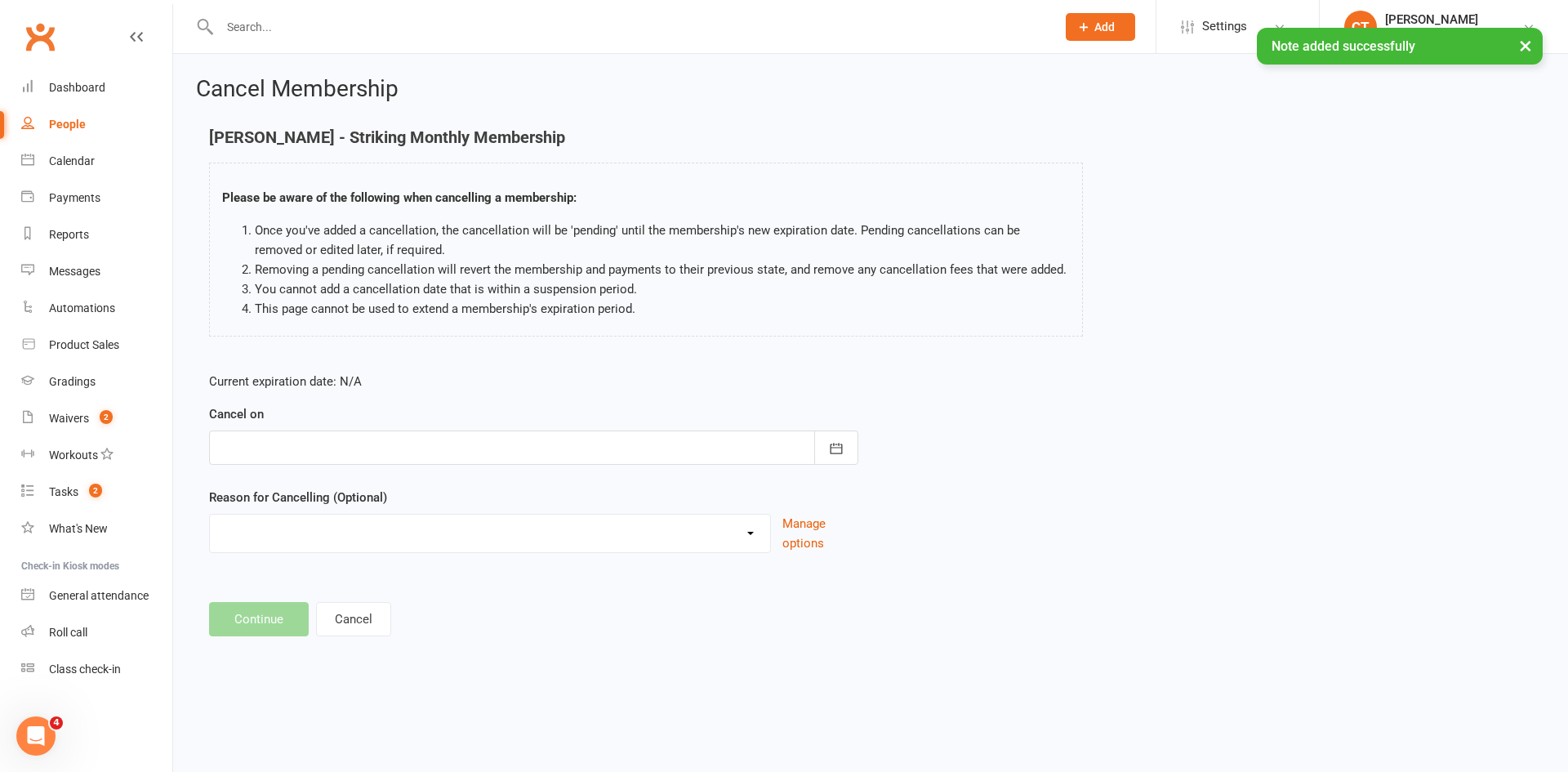
click at [367, 445] on div at bounding box center [534, 448] width 649 height 35
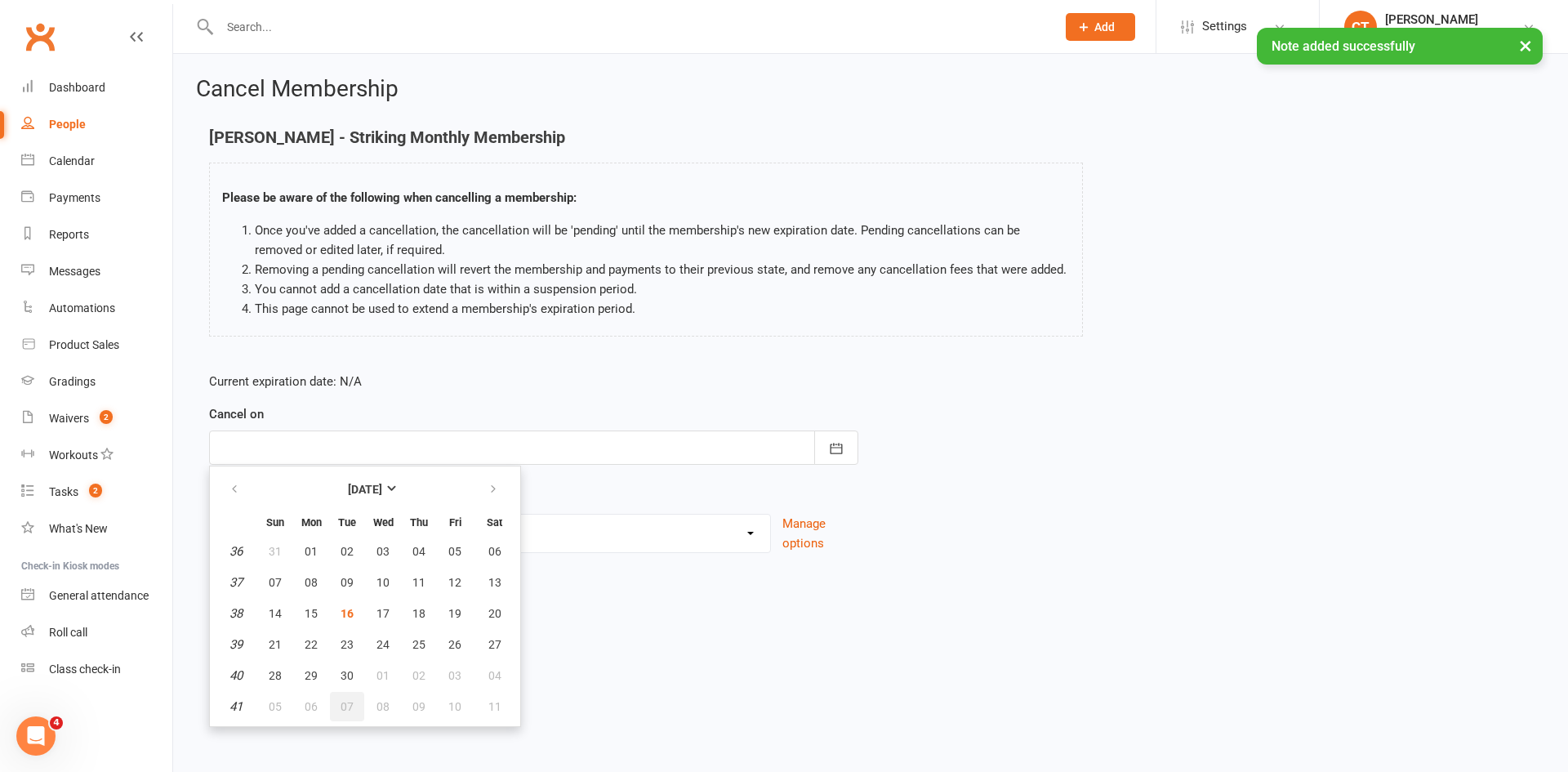
click at [349, 704] on span "07" at bounding box center [347, 707] width 13 height 13
type input "07 Oct 2025"
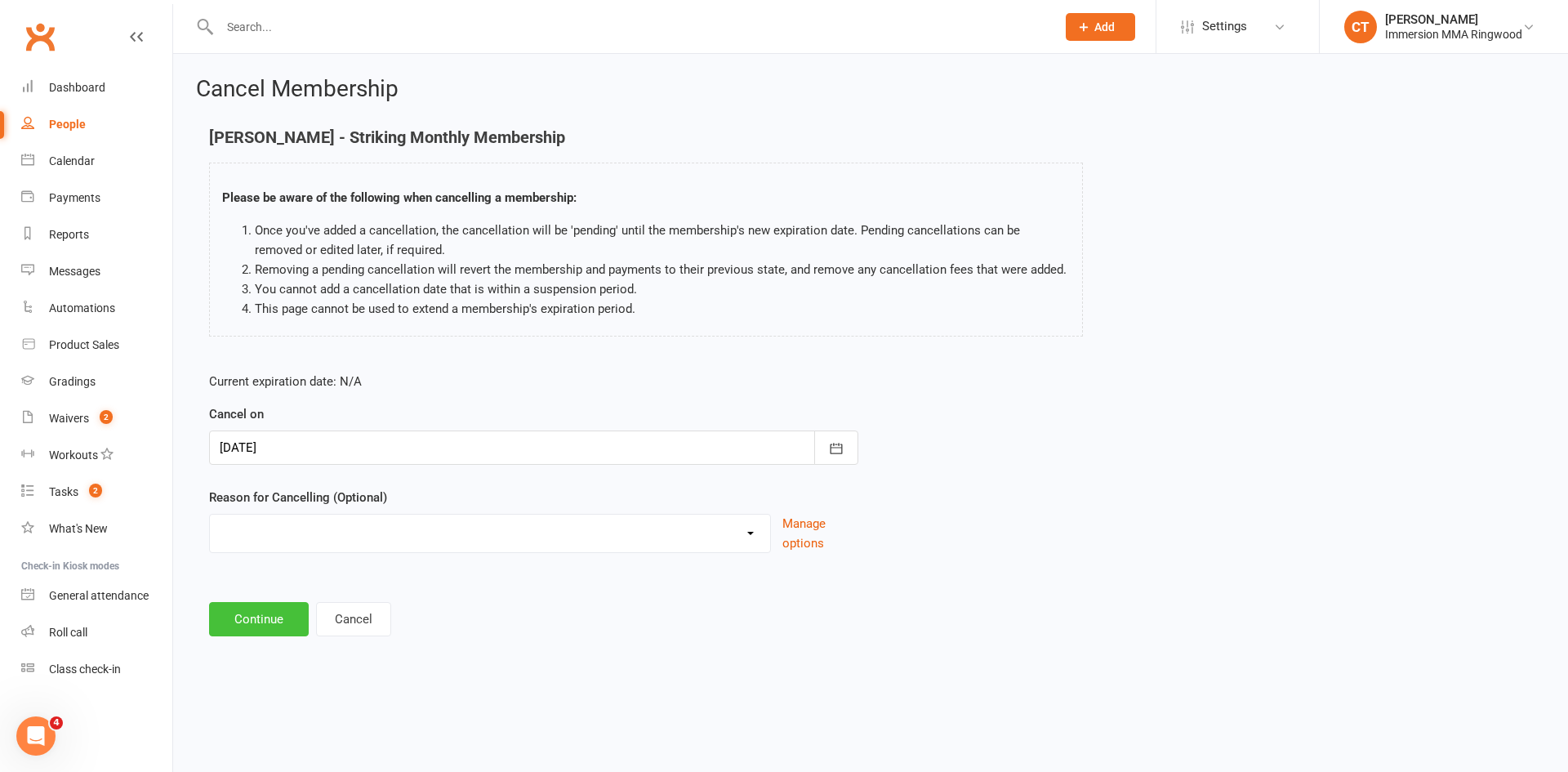
click at [268, 616] on button "Continue" at bounding box center [259, 620] width 100 height 35
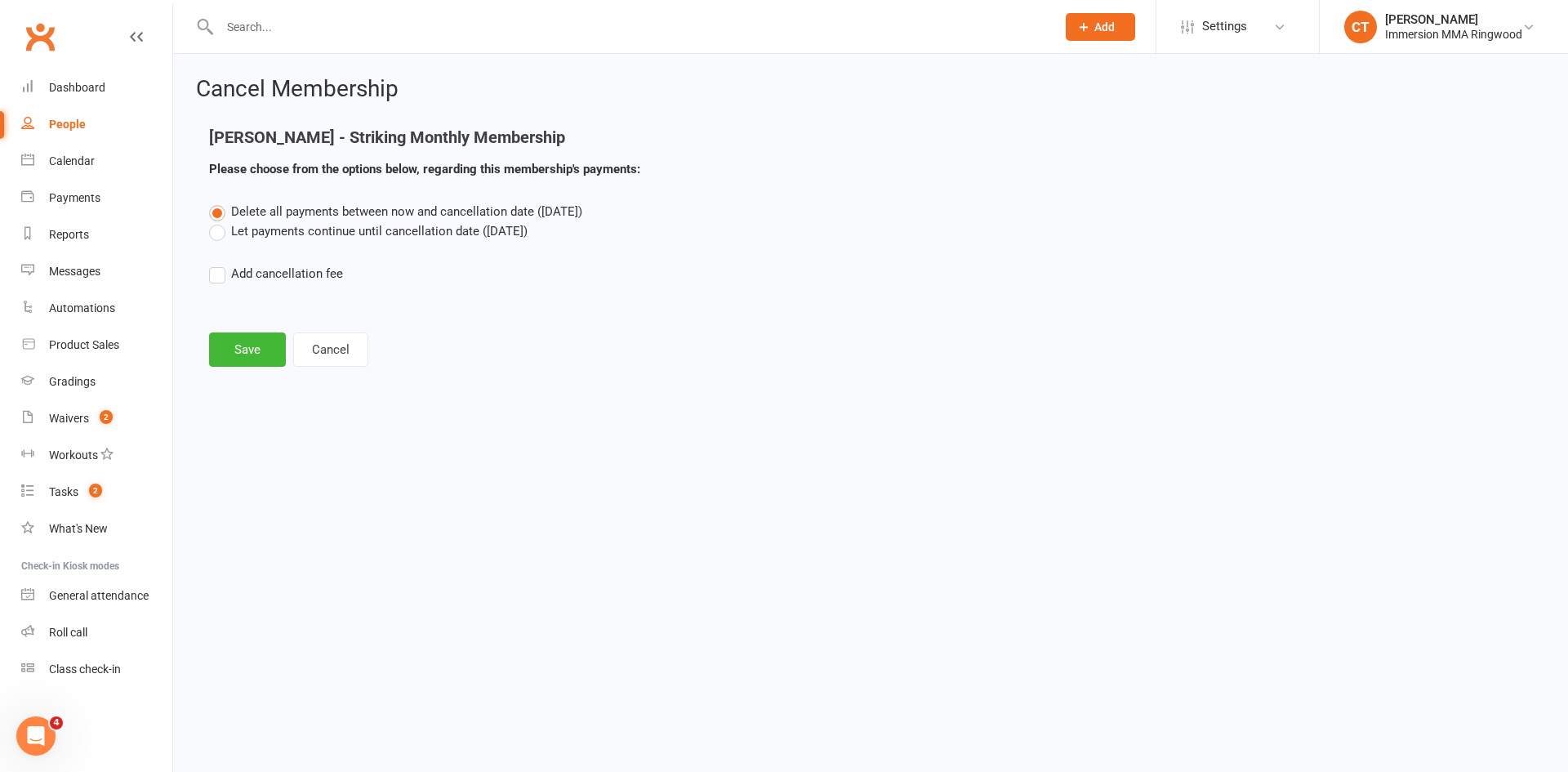
click at [324, 227] on label "Let payments continue until cancellation date (Oct 7, 2025)" at bounding box center [368, 232] width 319 height 20
click at [220, 222] on input "Let payments continue until cancellation date (Oct 7, 2025)" at bounding box center [214, 222] width 11 height 0
click at [253, 365] on button "Save" at bounding box center [247, 350] width 77 height 35
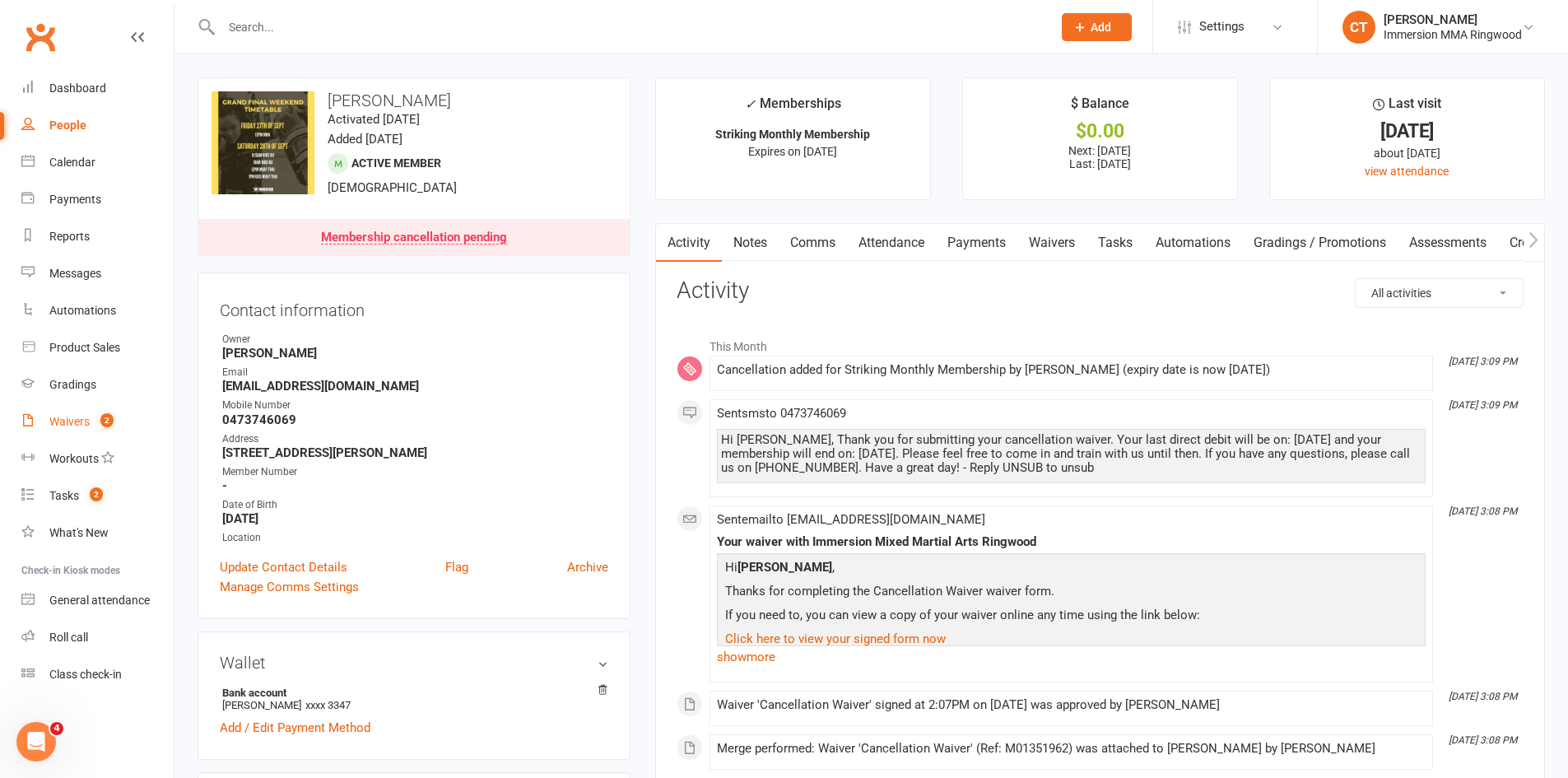
click at [93, 413] on link "Waivers 2" at bounding box center [97, 422] width 152 height 37
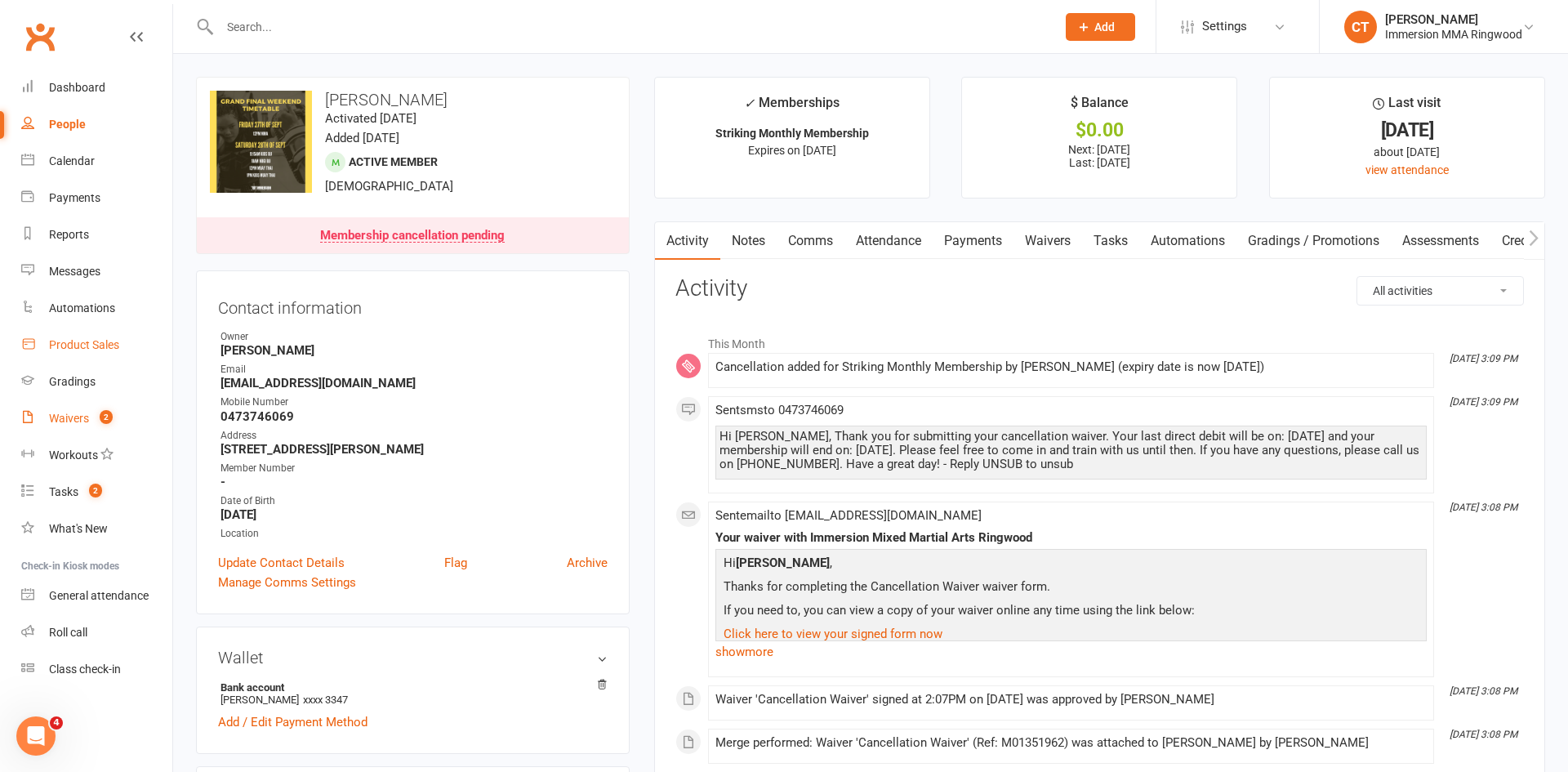
select select "25"
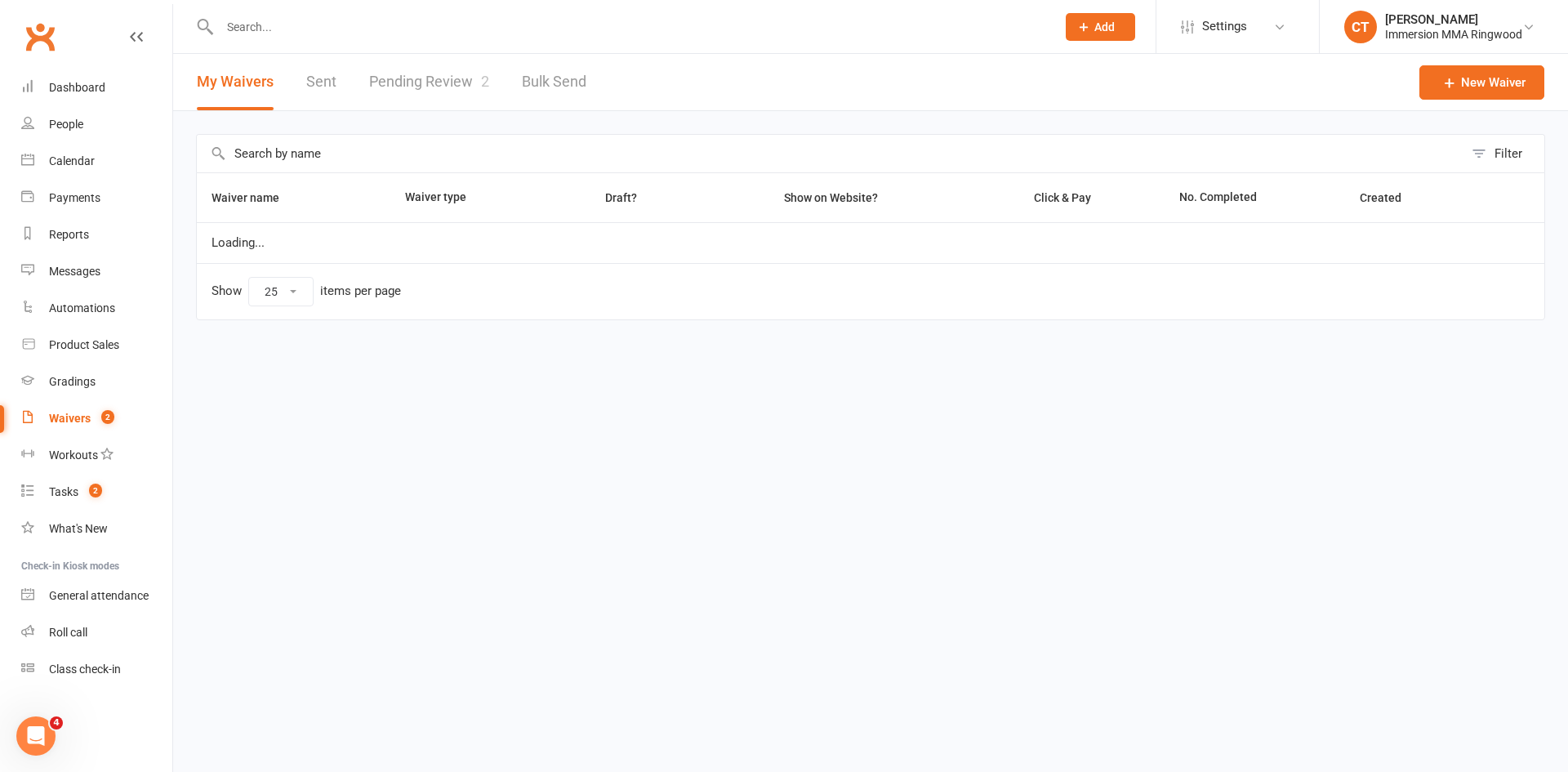
click at [427, 64] on link "Pending Review 2" at bounding box center [429, 82] width 120 height 56
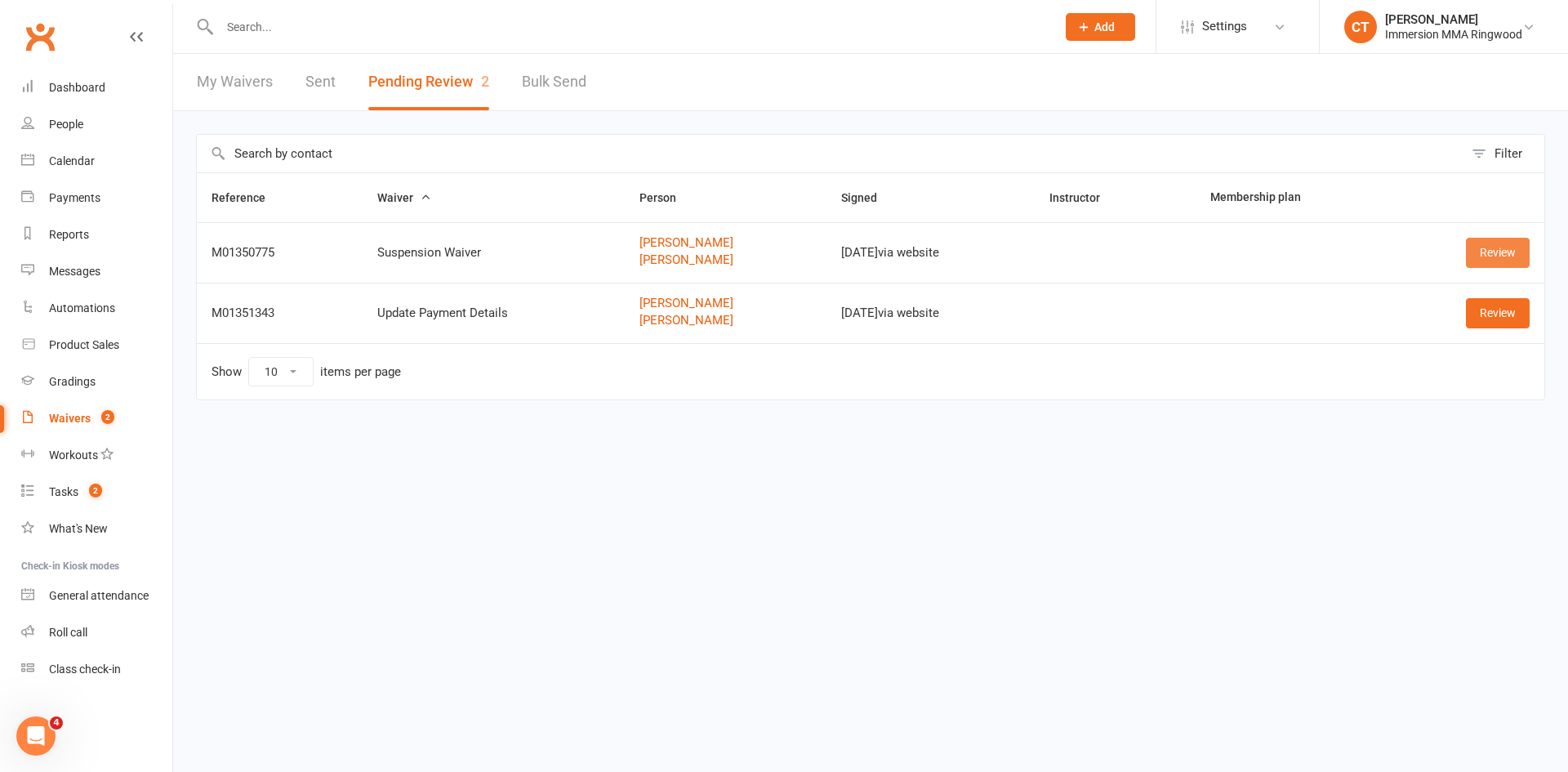
click at [1500, 254] on link "Review" at bounding box center [1497, 253] width 63 height 30
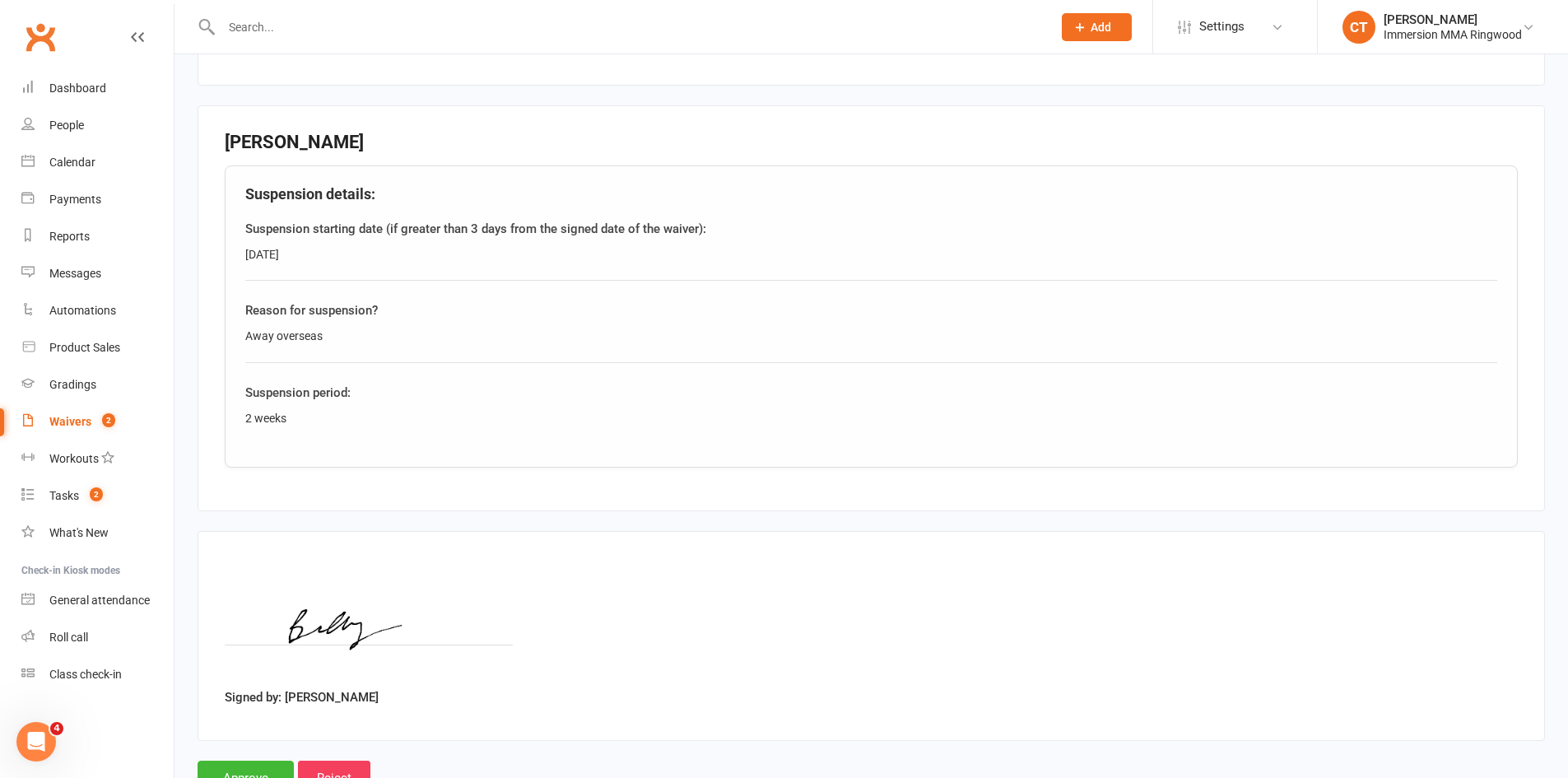
scroll to position [1373, 0]
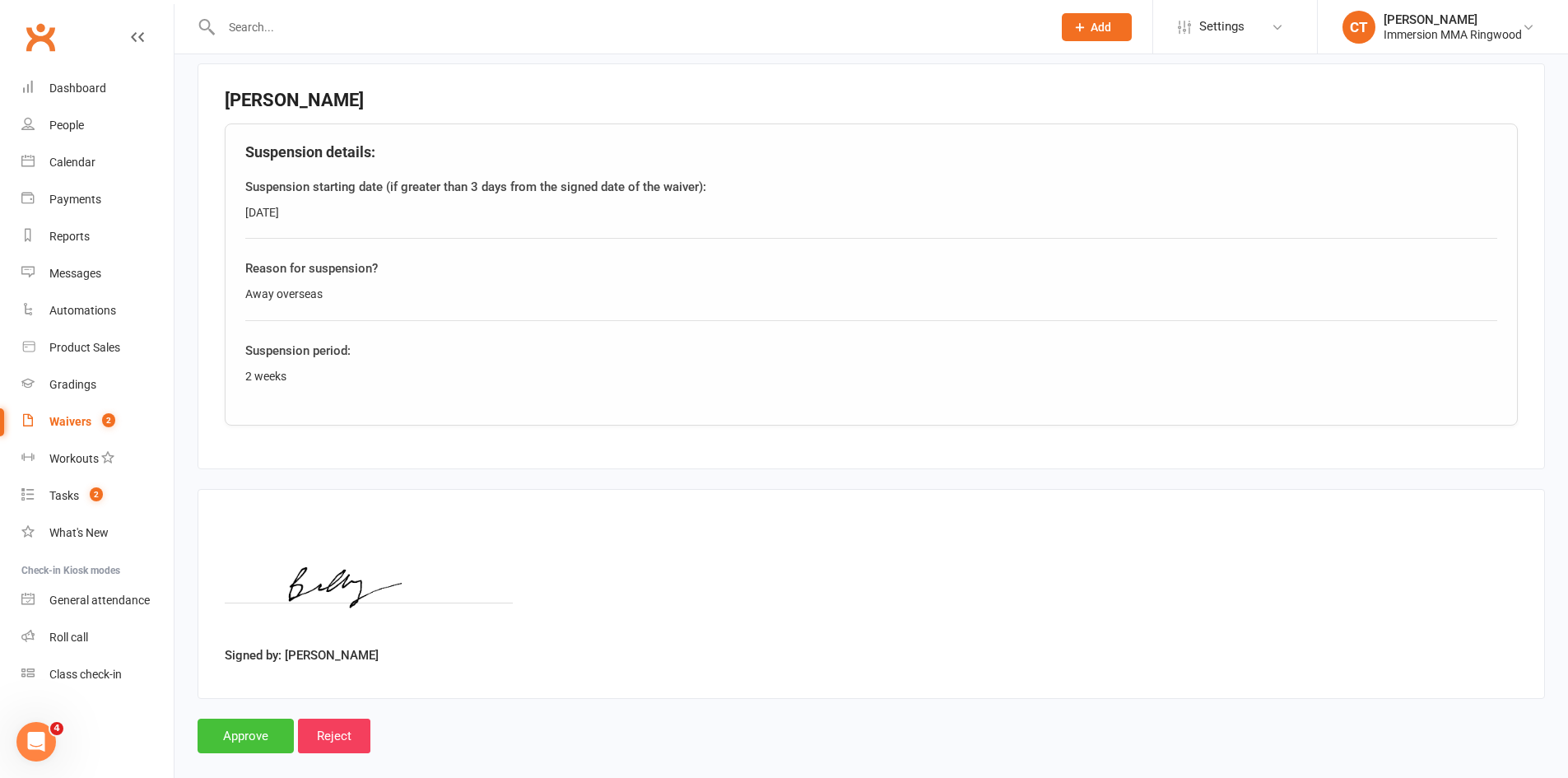
click at [261, 729] on input "Approve" at bounding box center [246, 736] width 96 height 35
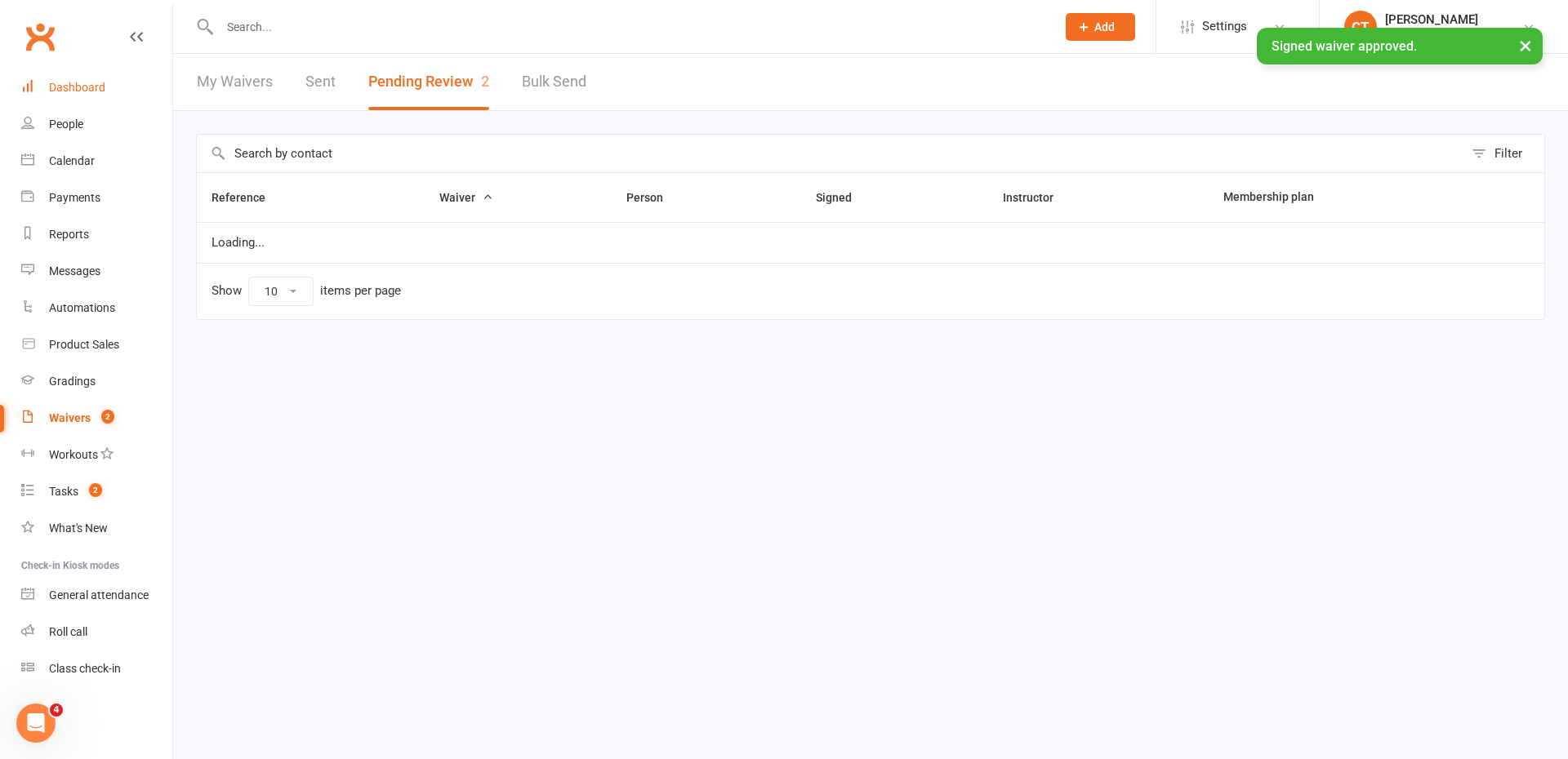
click at [89, 96] on link "Dashboard" at bounding box center [96, 87] width 151 height 37
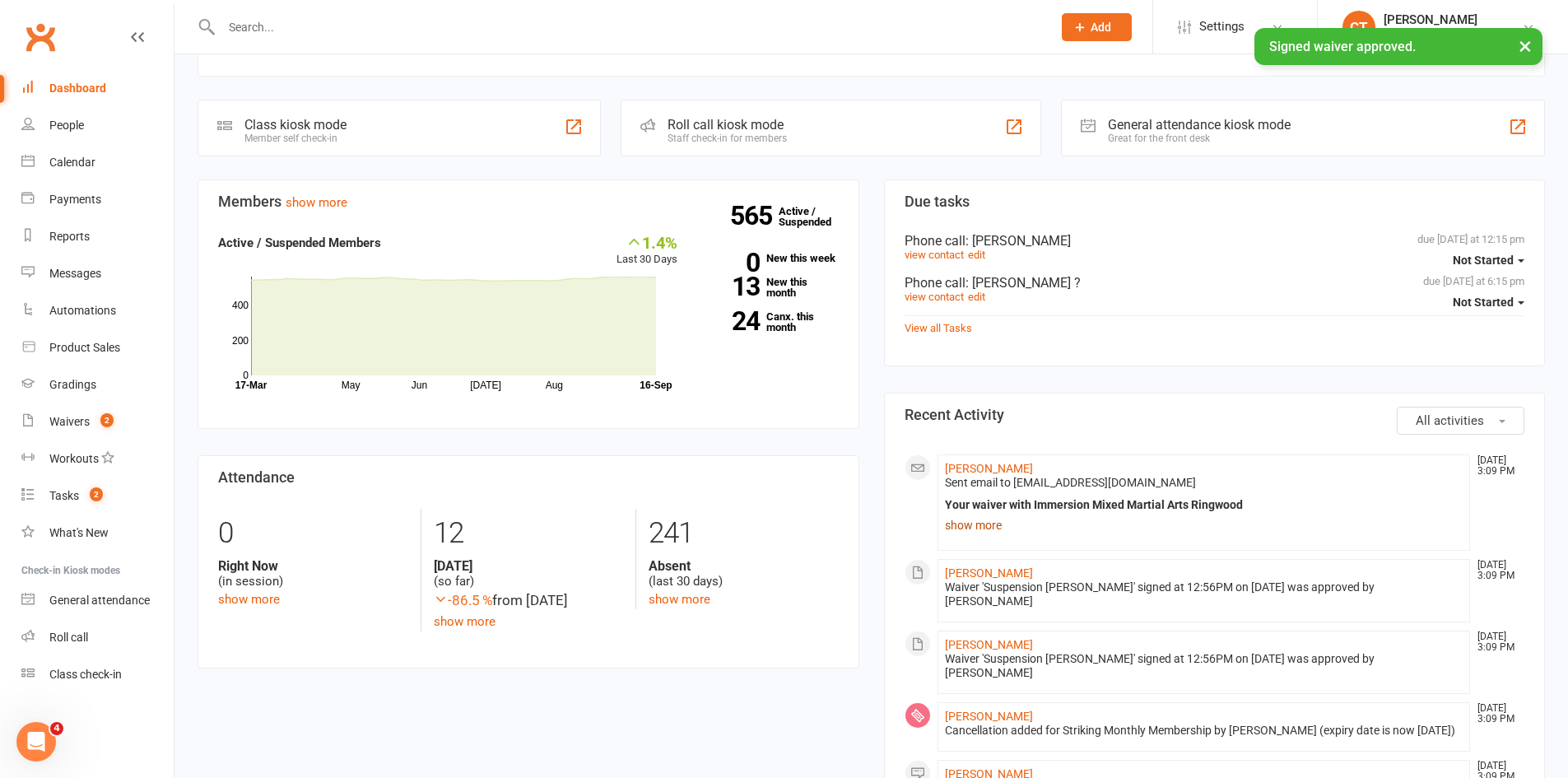
scroll to position [274, 0]
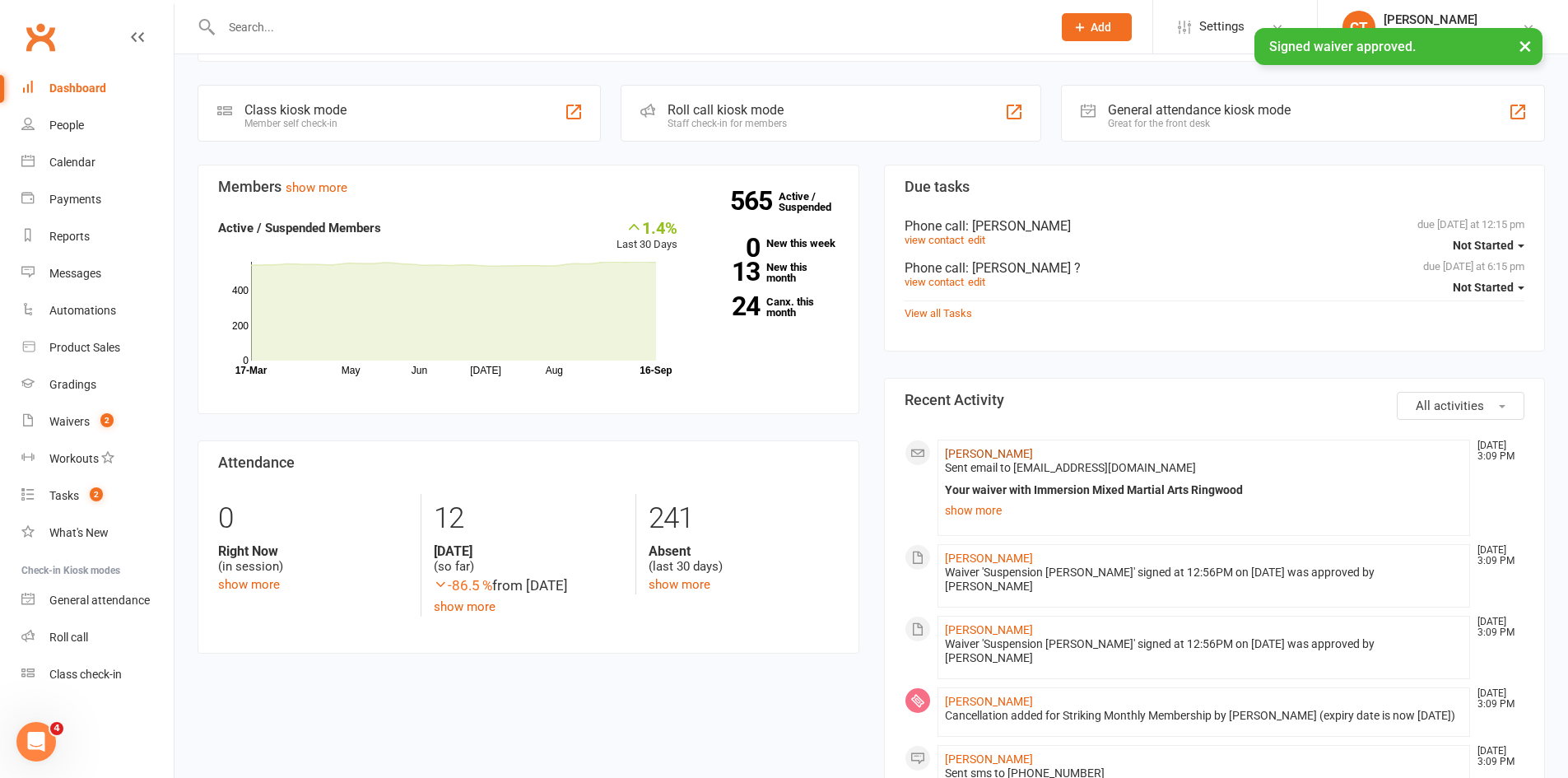
click at [965, 454] on link "[PERSON_NAME]" at bounding box center [989, 453] width 88 height 13
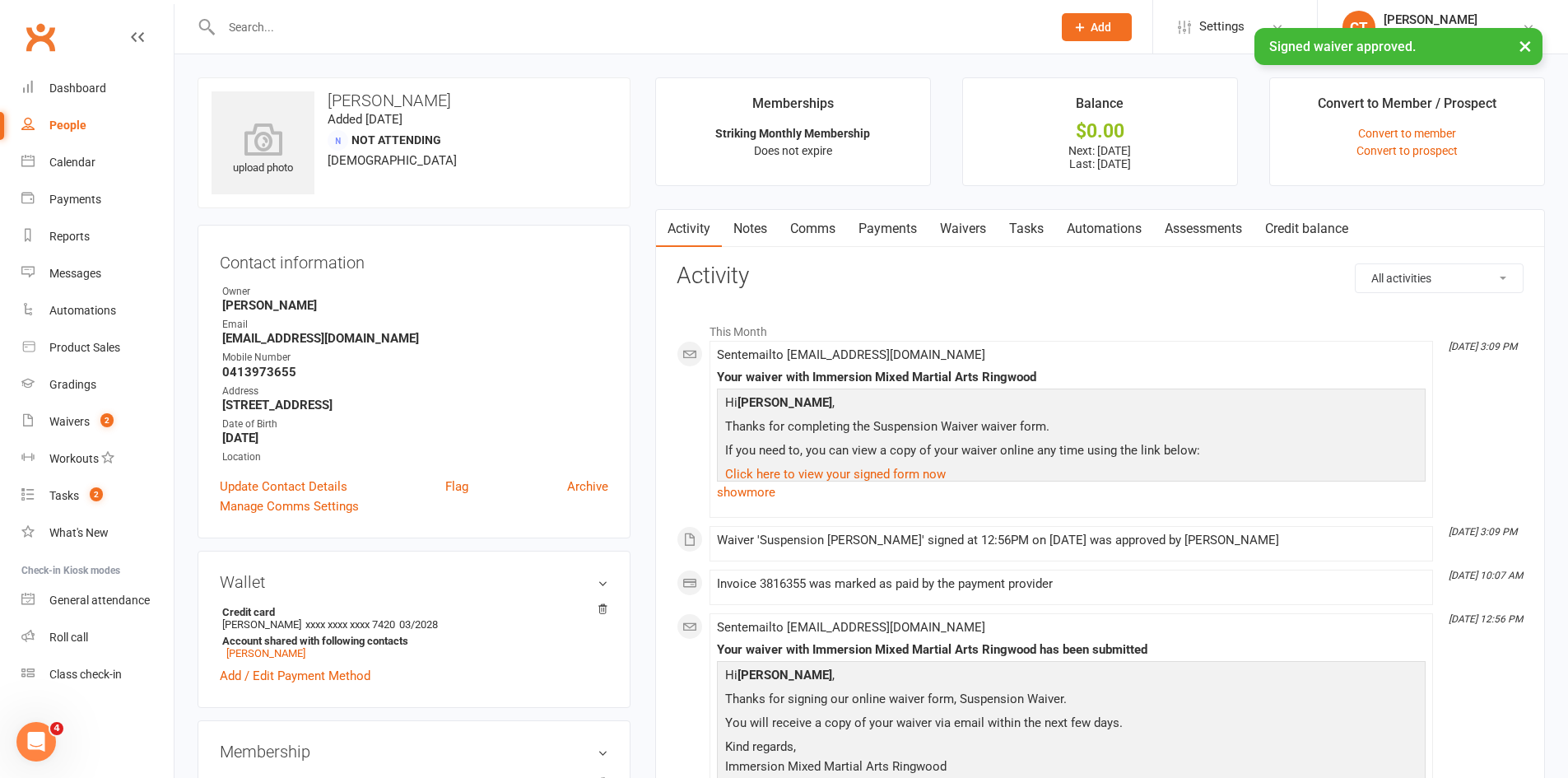
click at [878, 242] on link "Payments" at bounding box center [887, 229] width 81 height 38
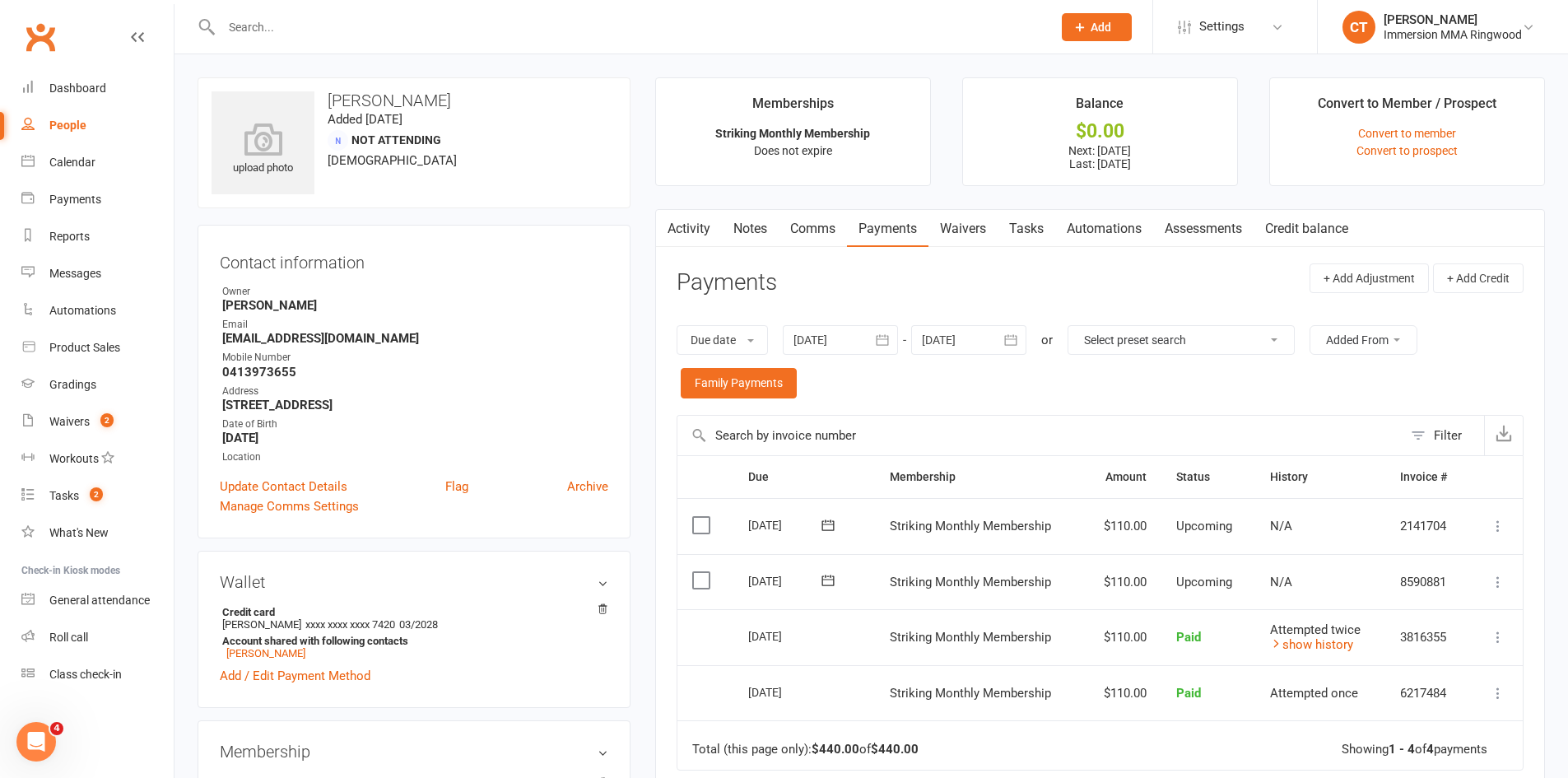
click at [1490, 526] on icon at bounding box center [1498, 526] width 17 height 17
click at [1374, 660] on link "Skip" at bounding box center [1410, 657] width 194 height 33
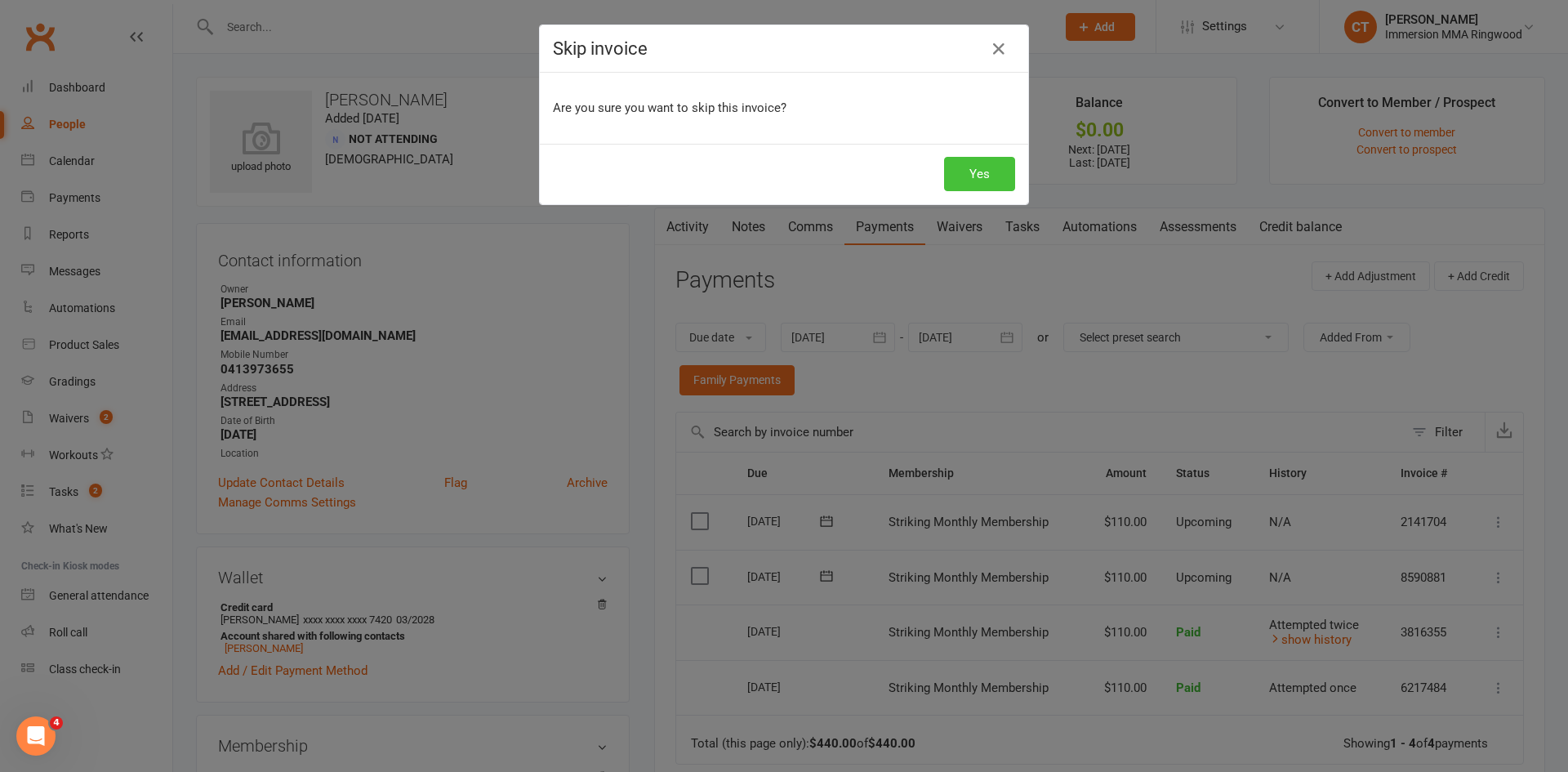
click at [987, 180] on button "Yes" at bounding box center [979, 174] width 71 height 35
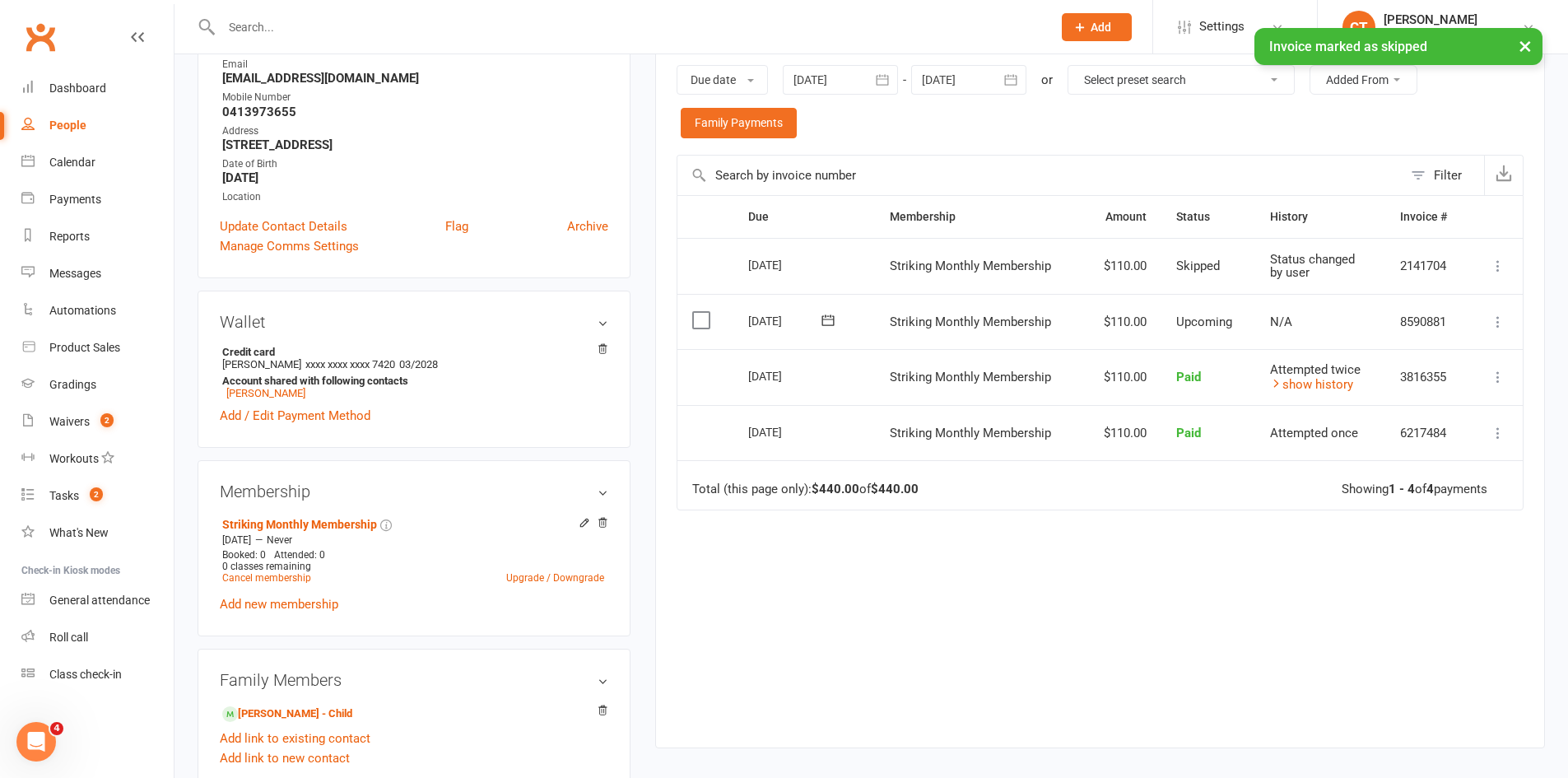
scroll to position [275, 0]
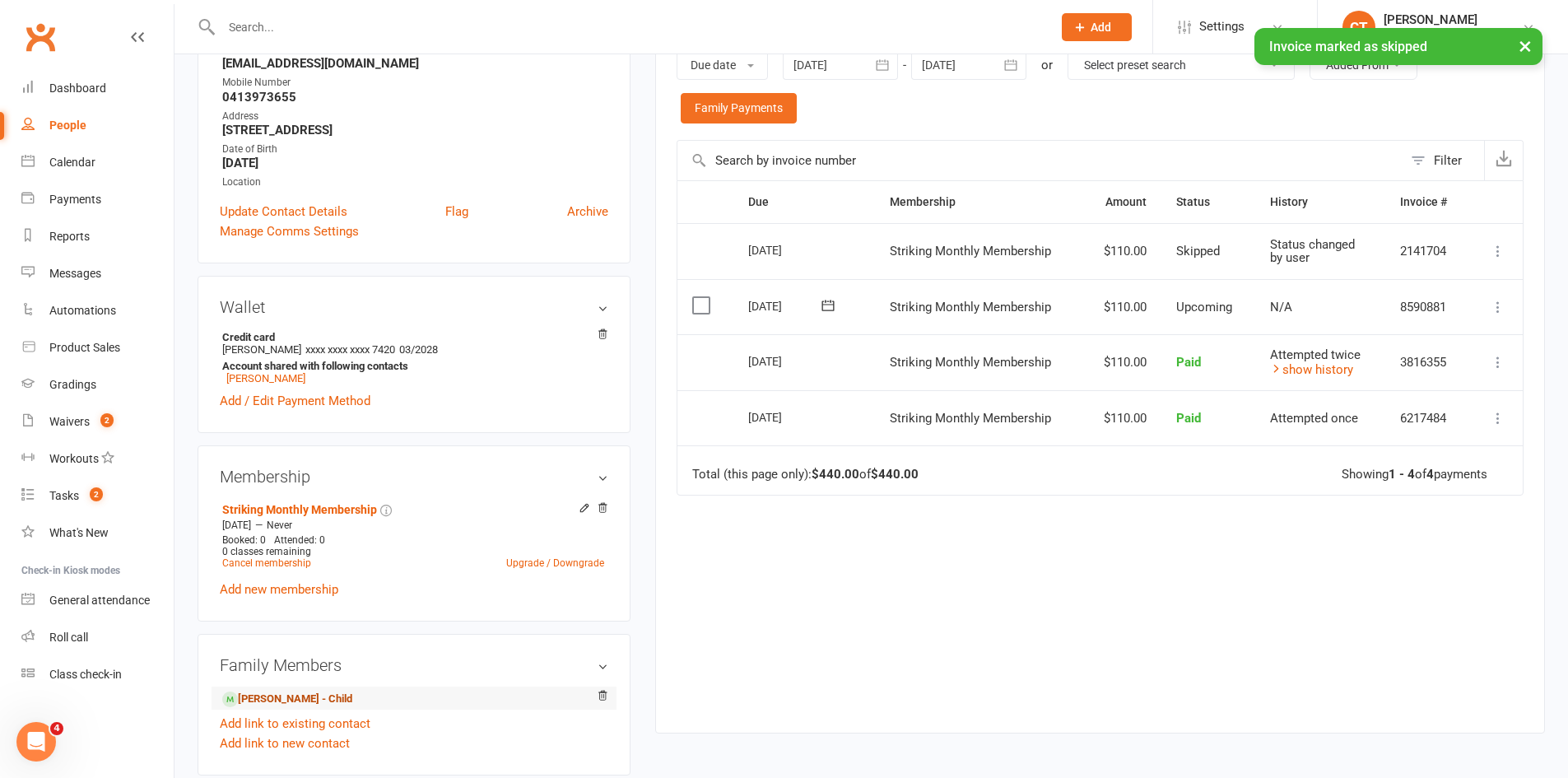
click at [256, 694] on link "Liam Penfold - Child" at bounding box center [287, 699] width 130 height 17
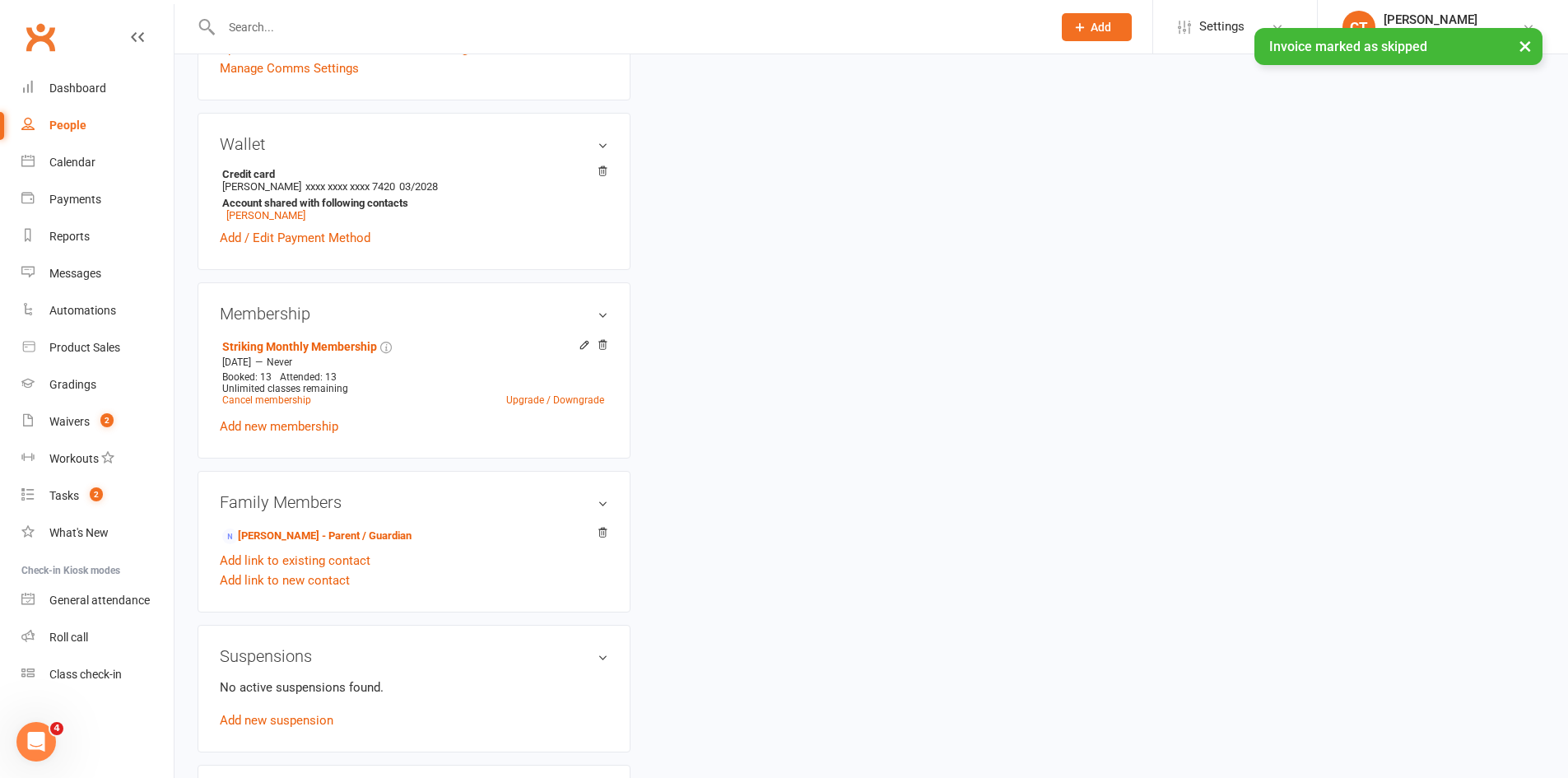
scroll to position [454, 0]
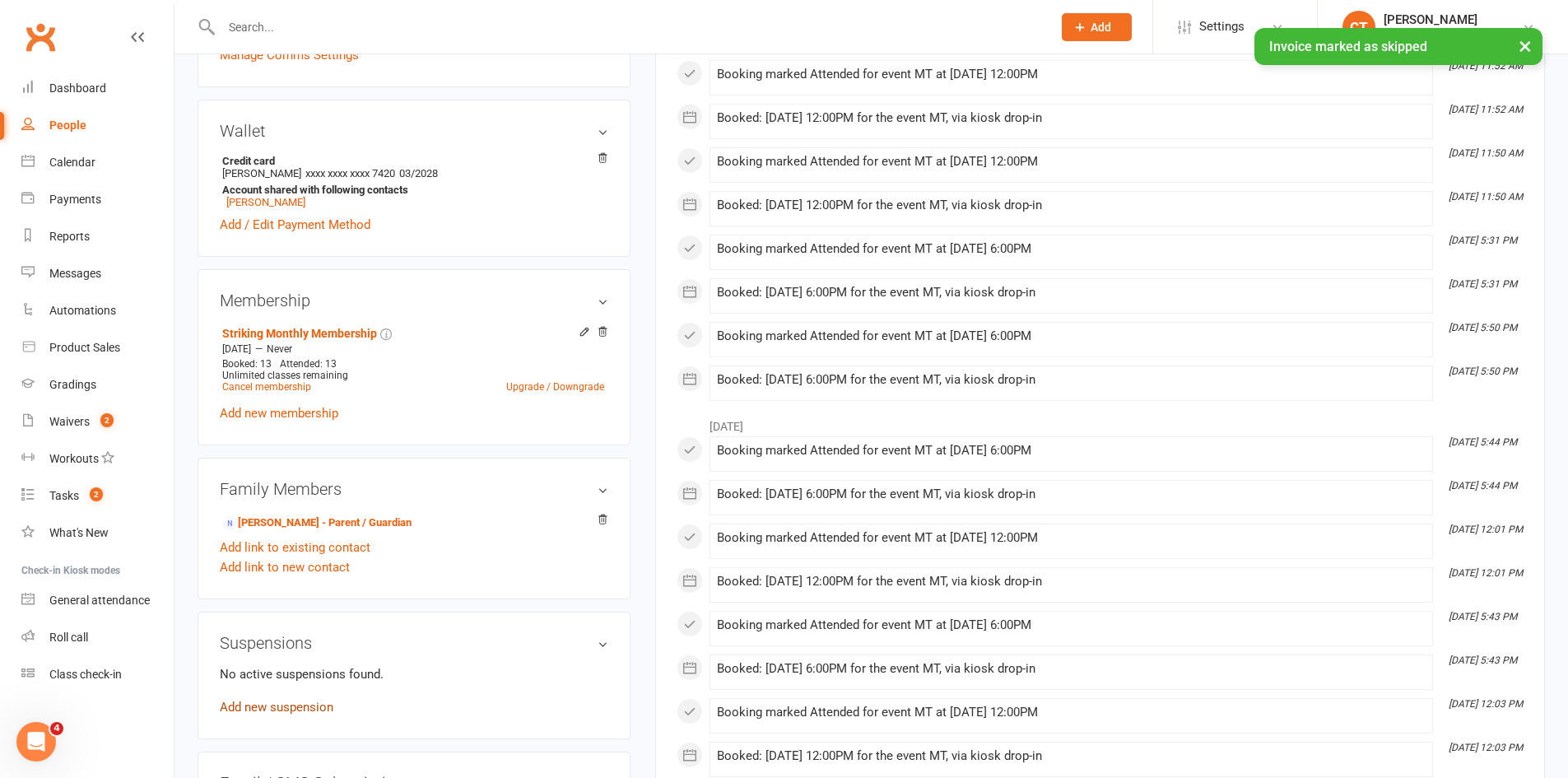
click at [276, 702] on link "Add new suspension" at bounding box center [276, 707] width 114 height 15
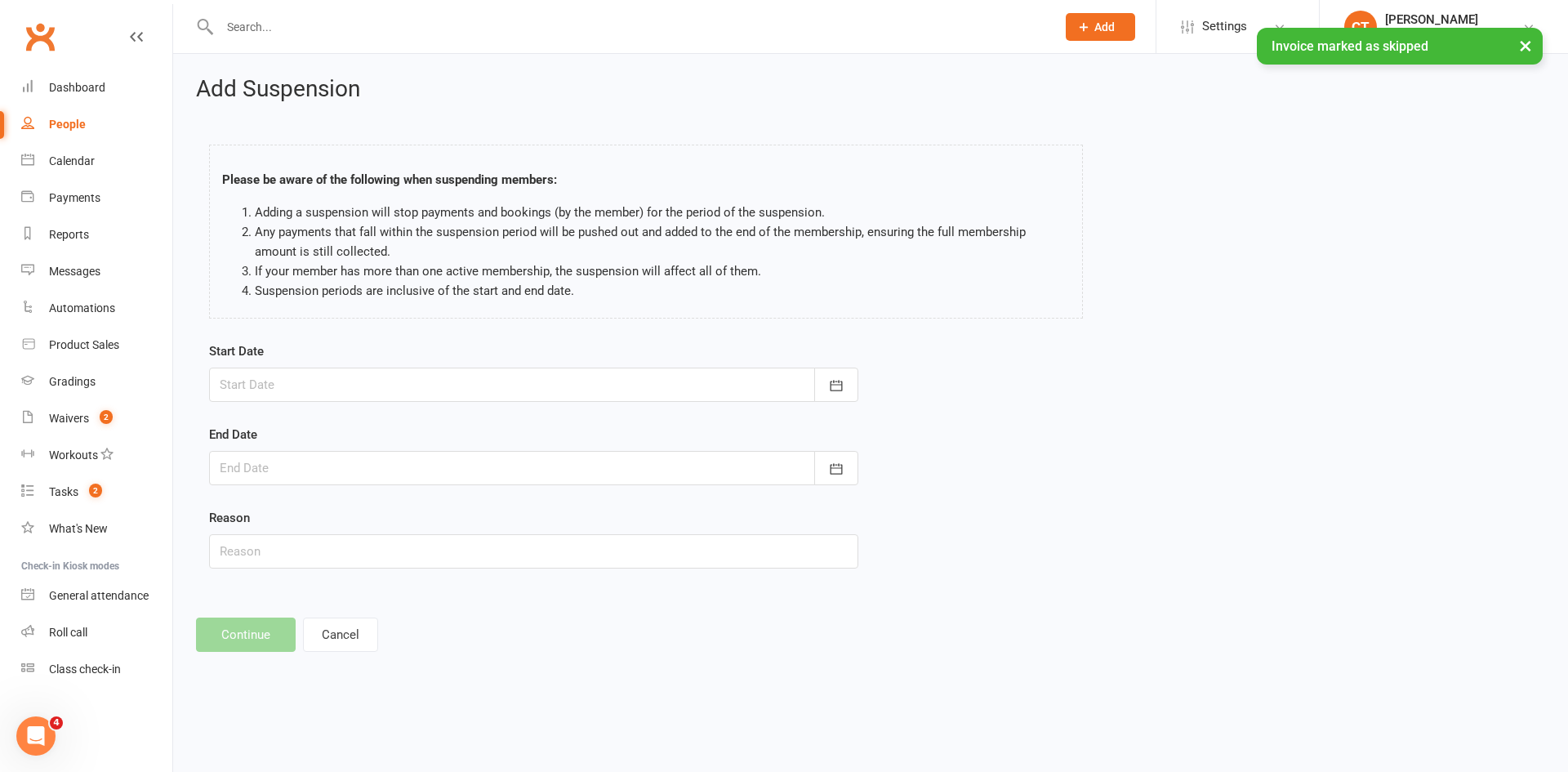
click at [332, 383] on div at bounding box center [534, 385] width 649 height 35
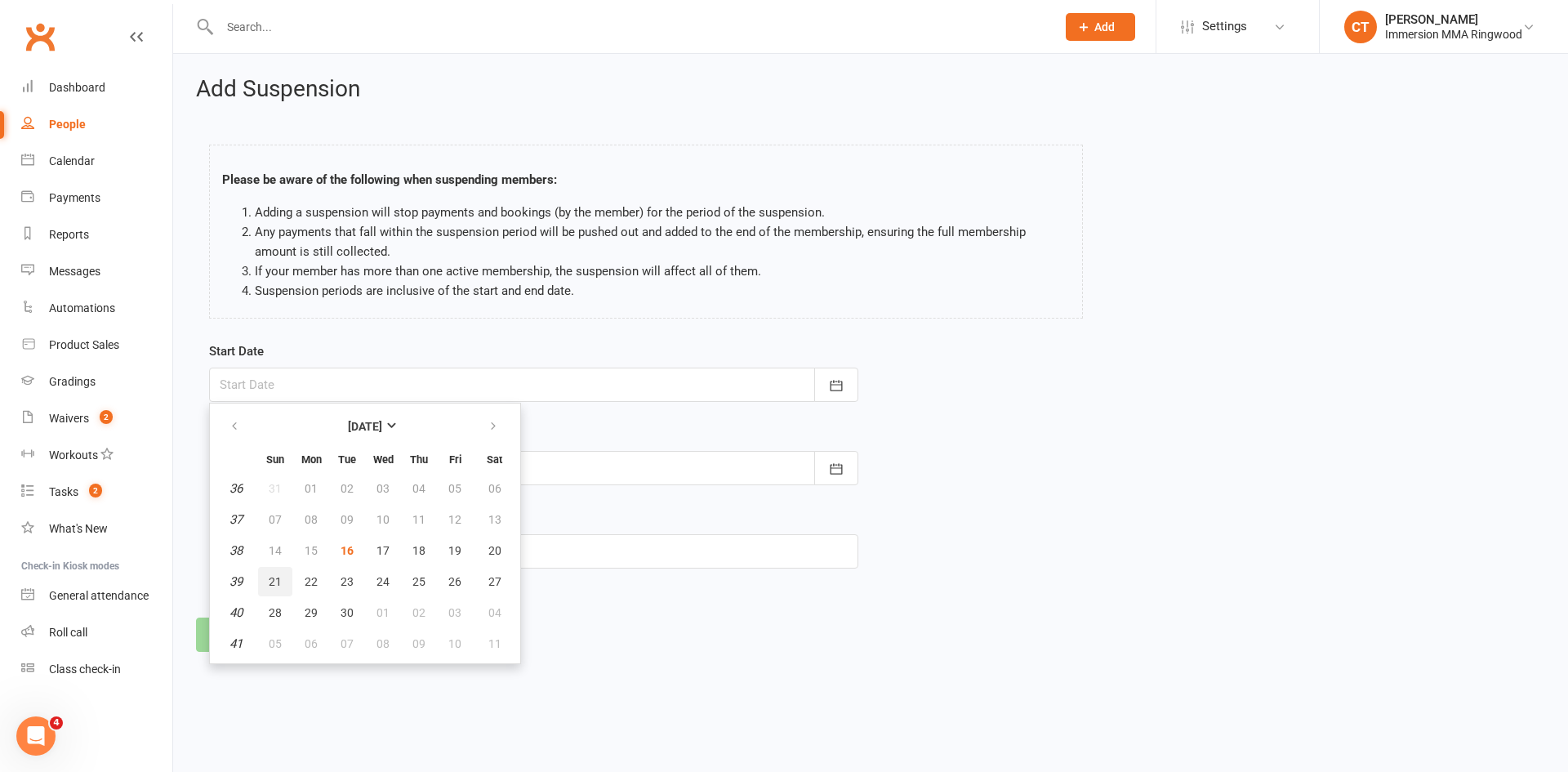
click at [273, 578] on span "21" at bounding box center [275, 582] width 13 height 13
type input "21 Sep 2025"
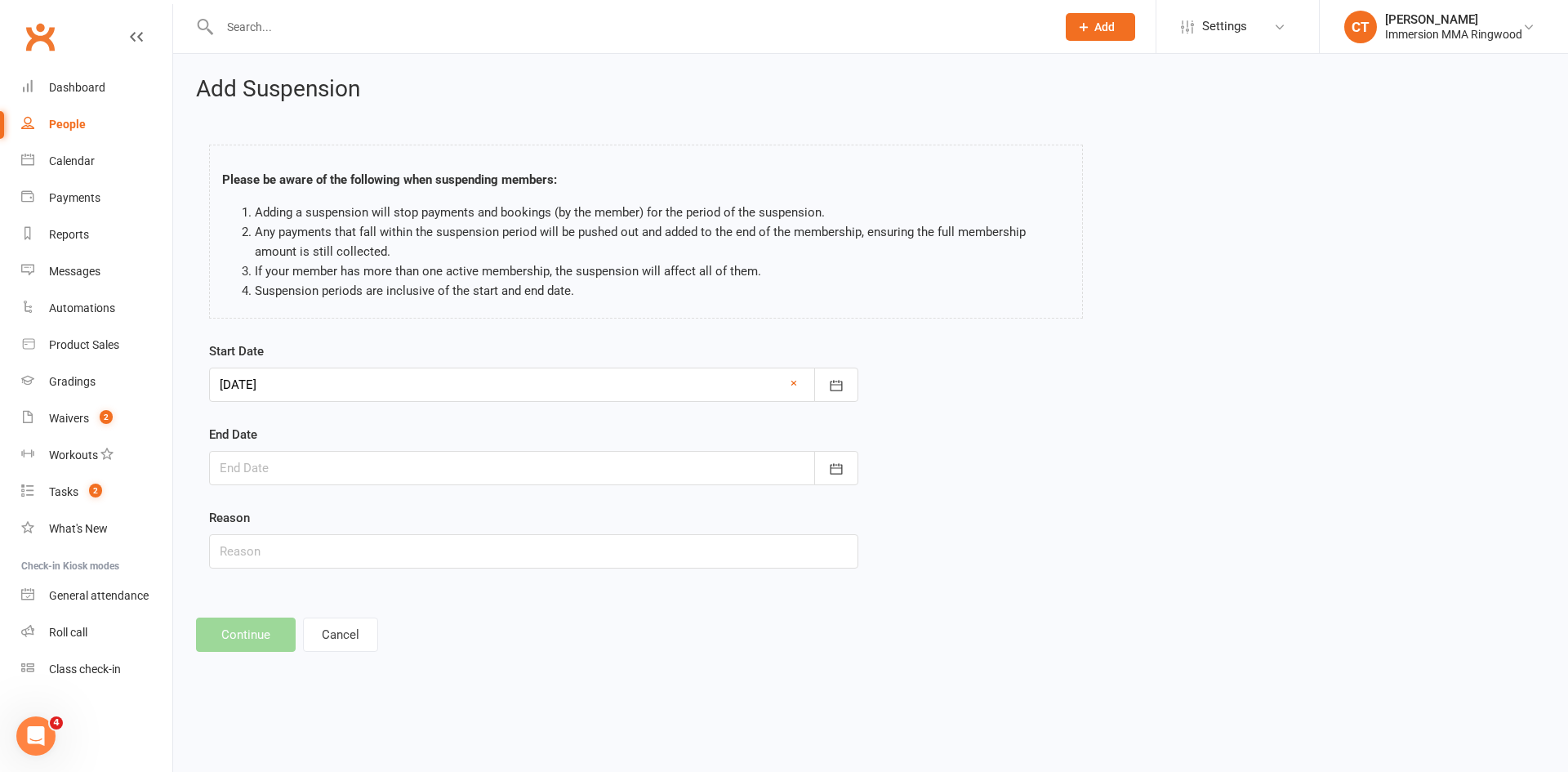
click at [290, 472] on div at bounding box center [534, 468] width 649 height 35
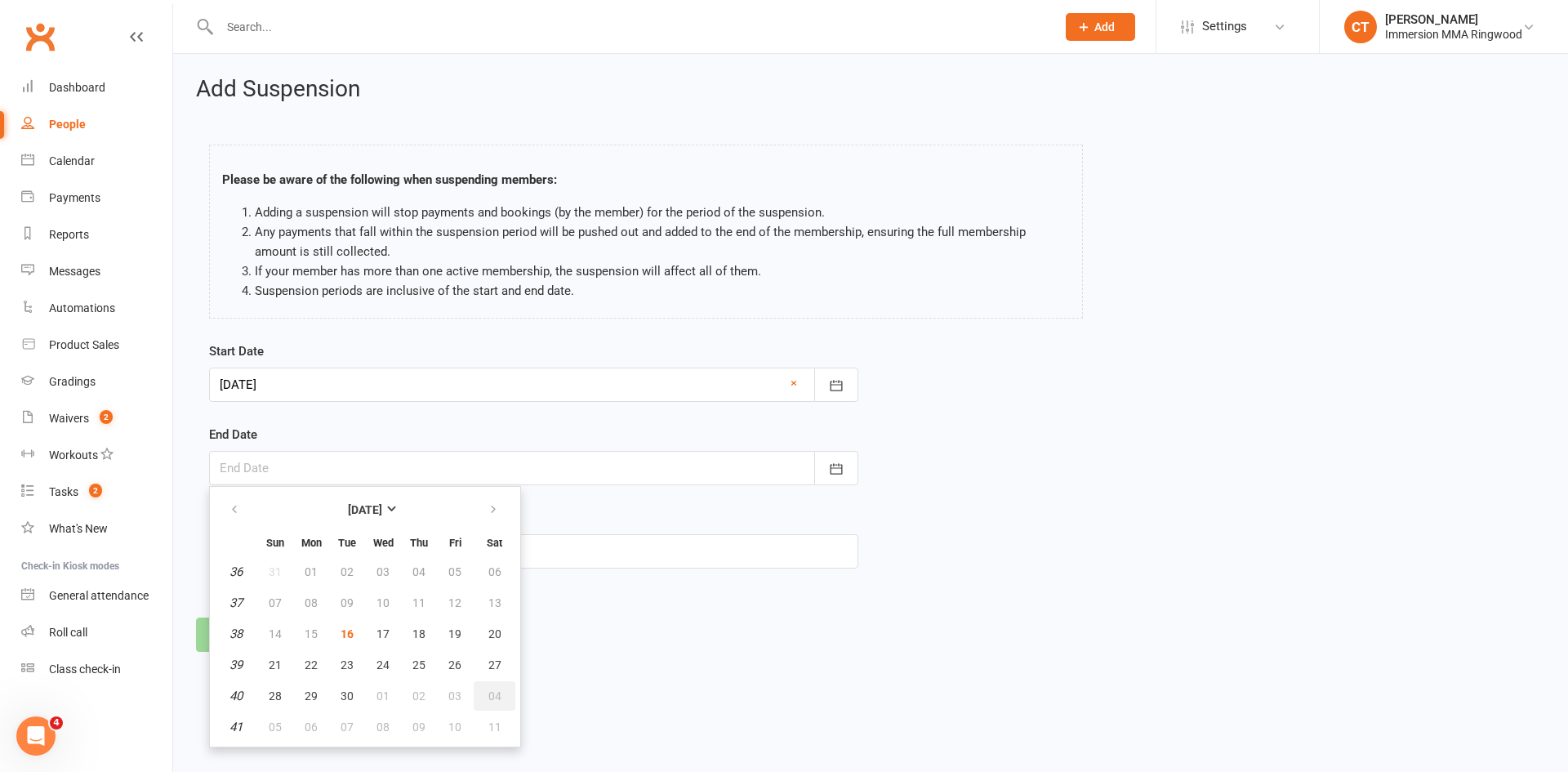
click at [493, 694] on span "04" at bounding box center [495, 696] width 13 height 13
type input "04 Oct 2025"
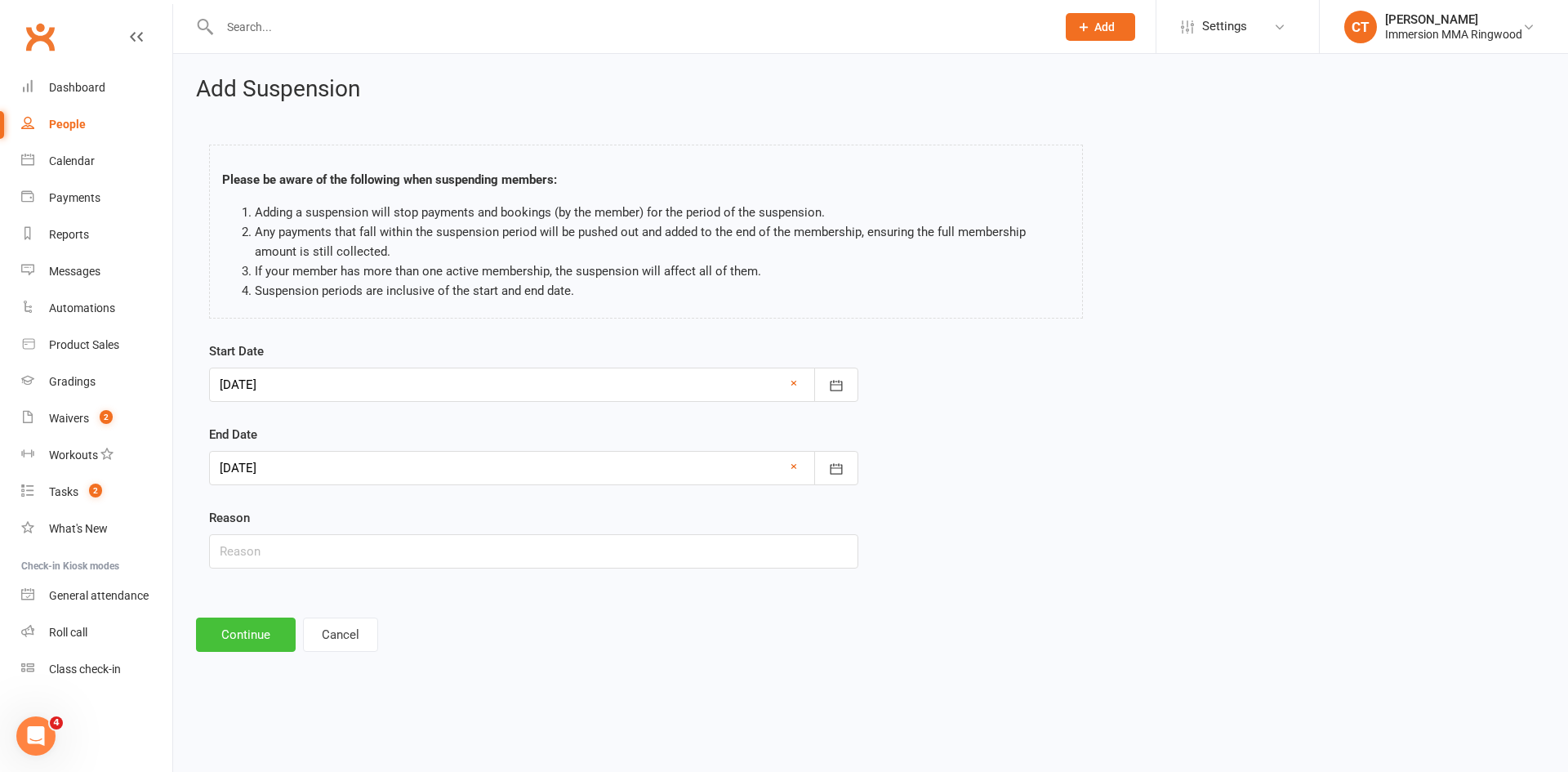
click at [246, 637] on button "Continue" at bounding box center [245, 635] width 100 height 35
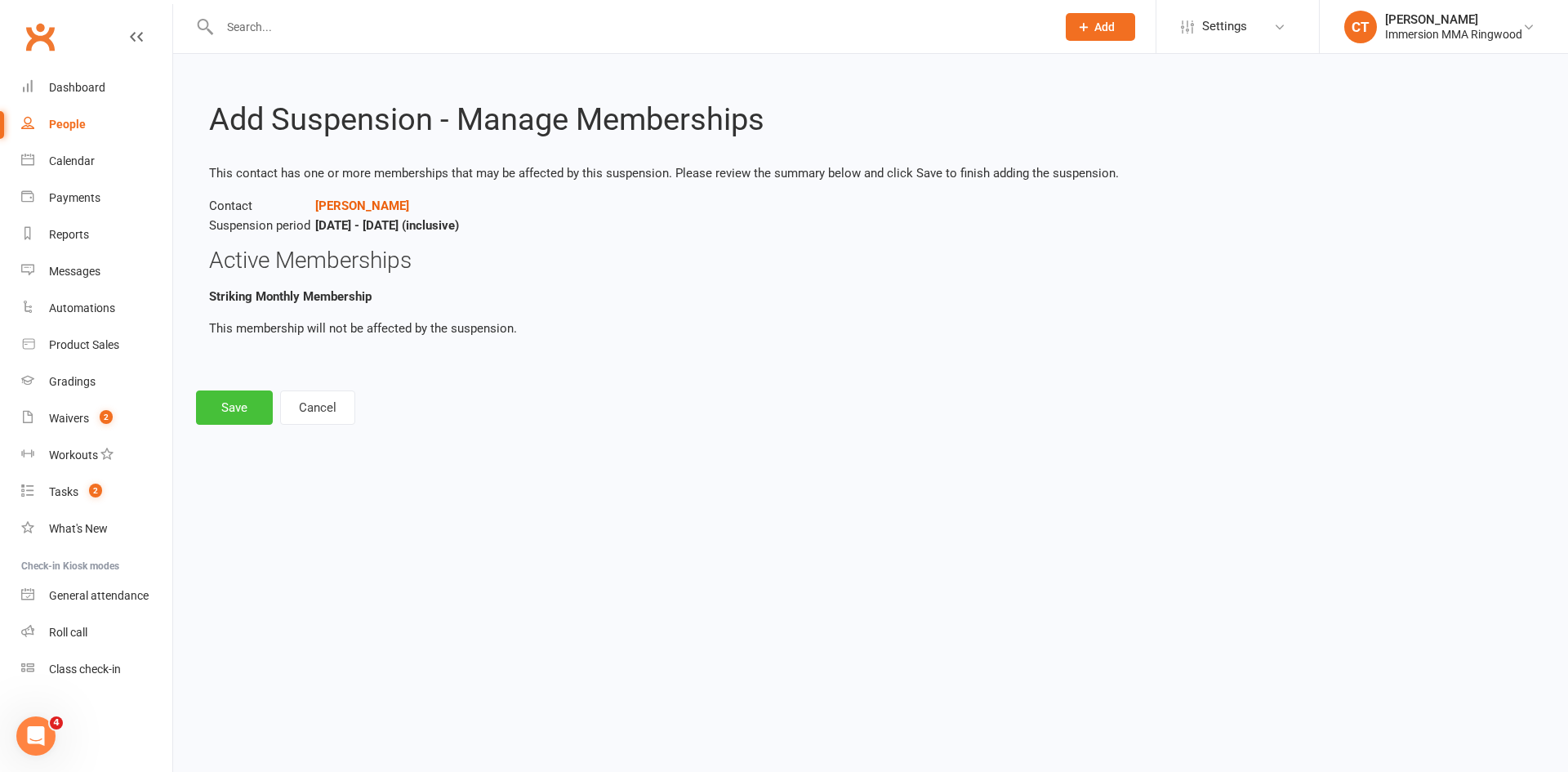
click at [241, 416] on button "Save" at bounding box center [234, 408] width 77 height 35
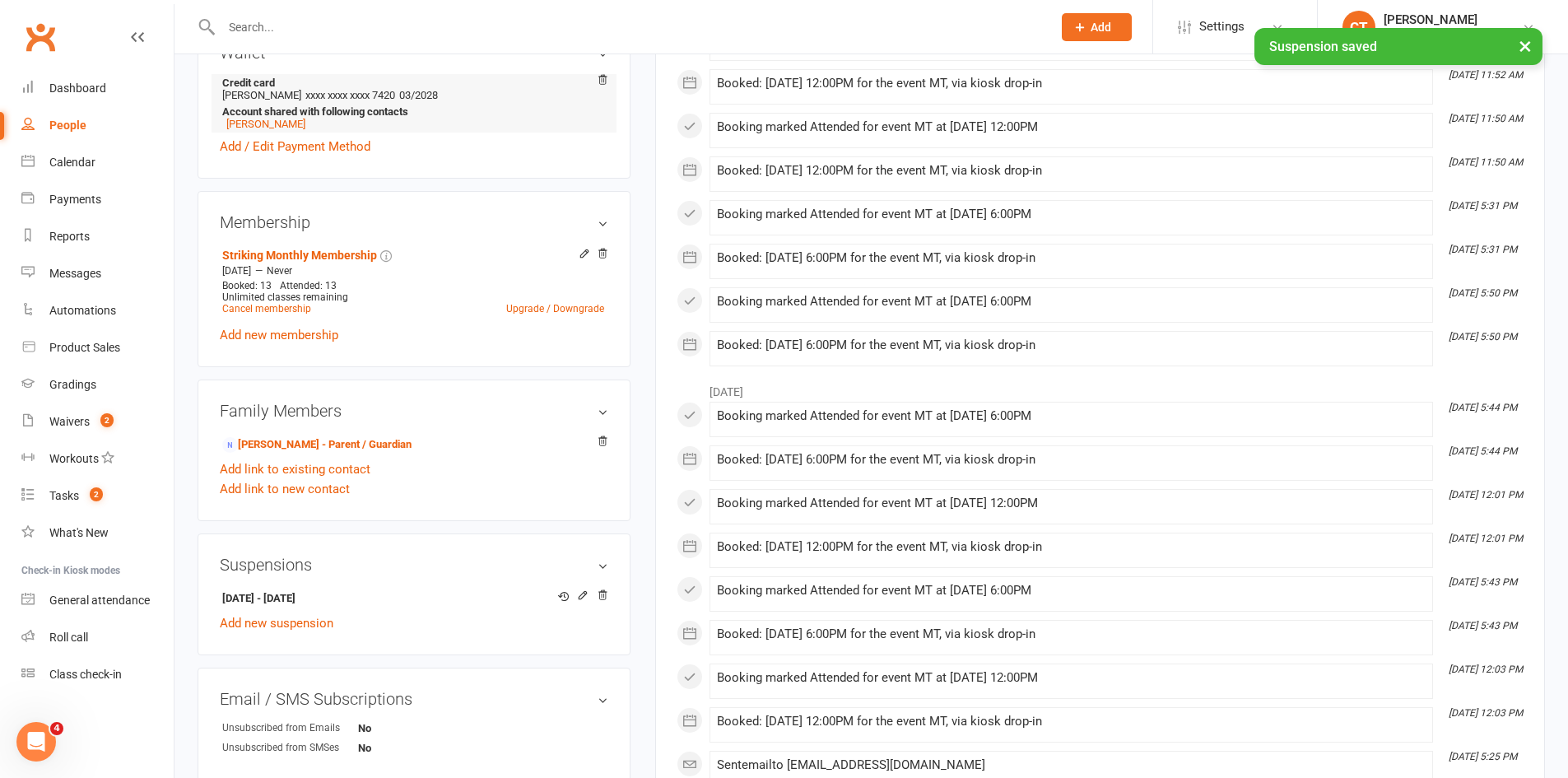
scroll to position [549, 0]
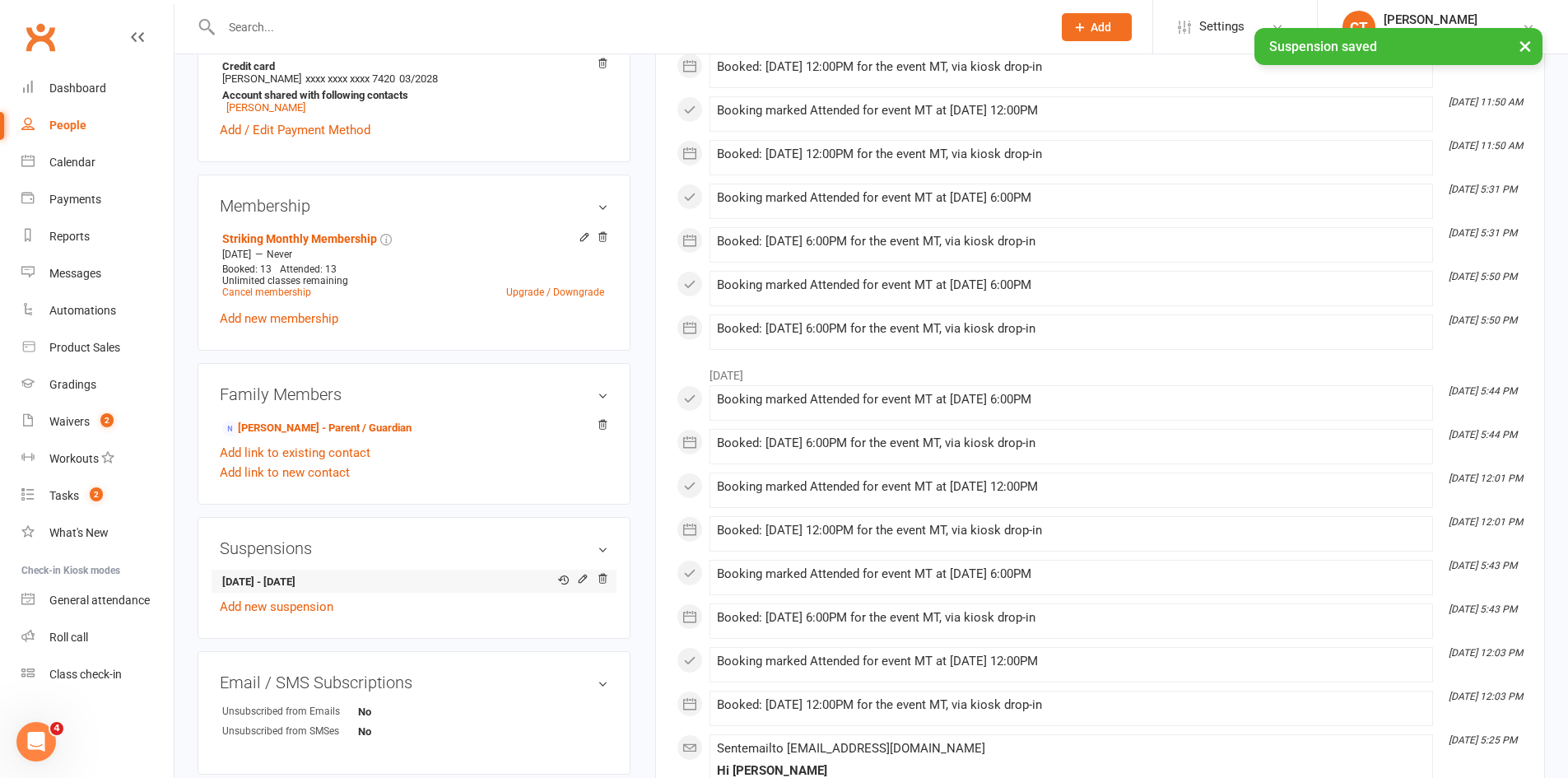
click at [278, 576] on strong "21 Sep 2025 - 4 Oct 2025" at bounding box center [411, 582] width 378 height 17
copy li "21 Sep 2025 - 4 Oct 2025"
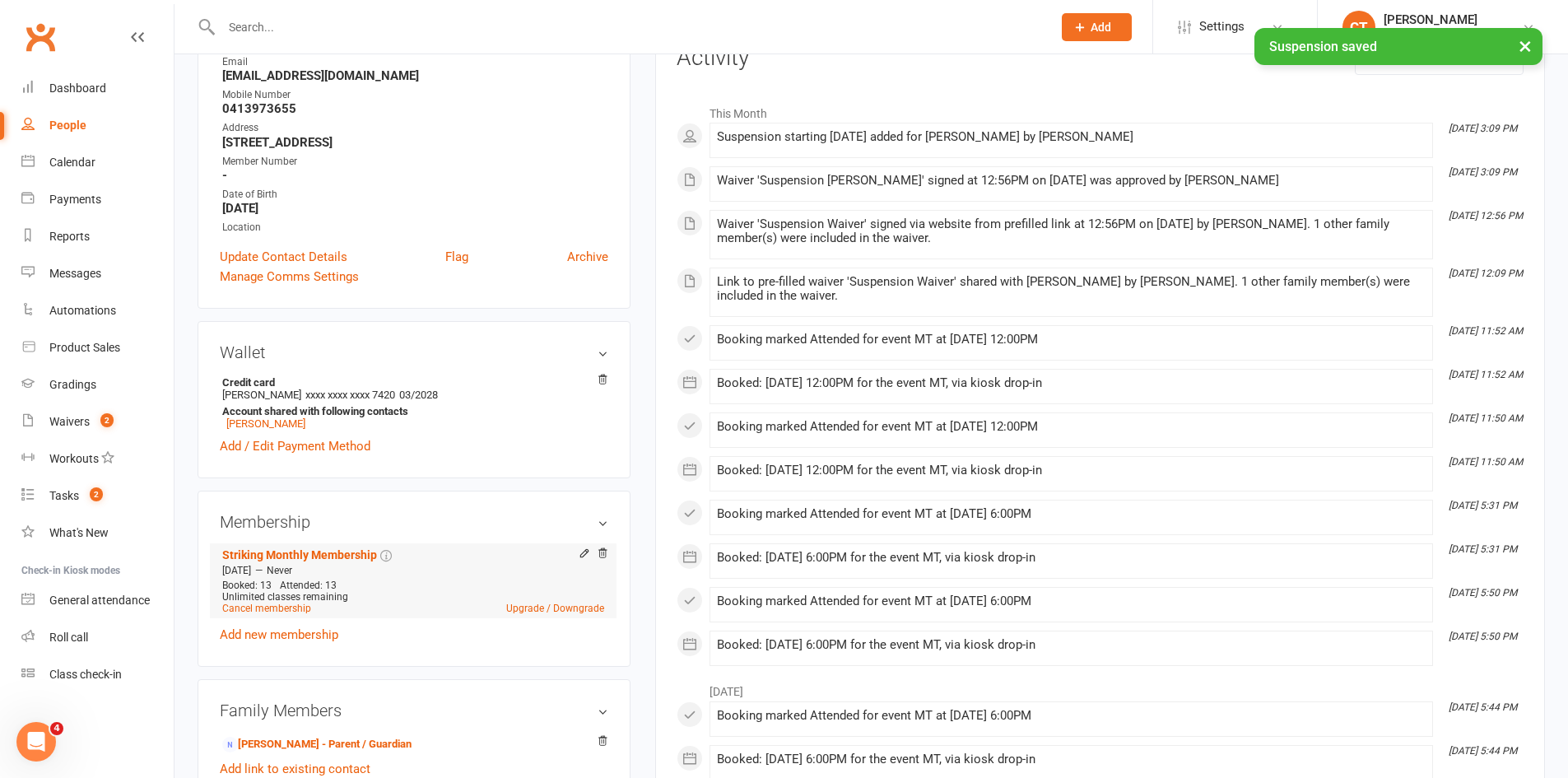
scroll to position [274, 0]
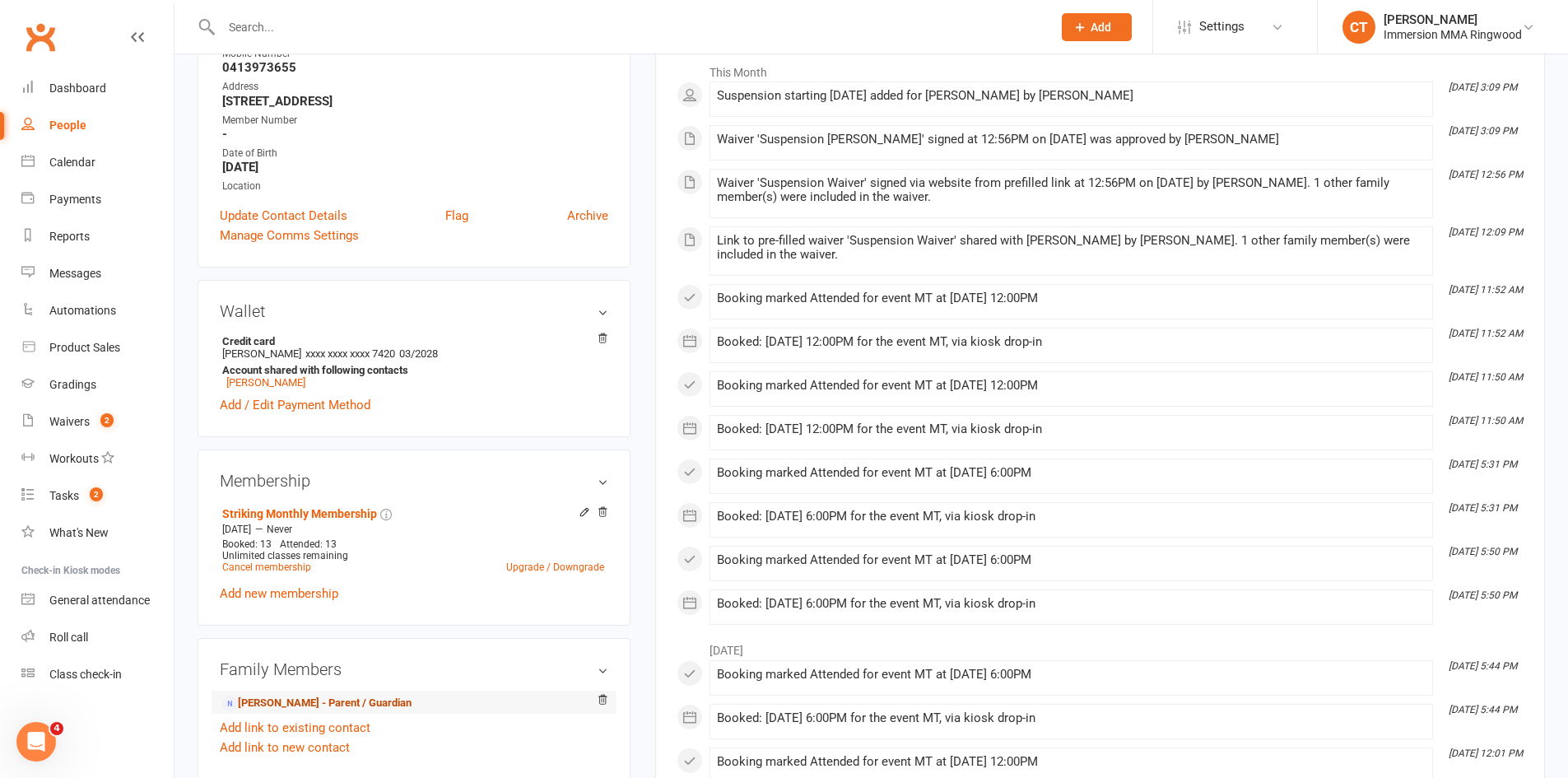
click at [286, 701] on link "Billy Penfold - Parent / Guardian" at bounding box center [317, 703] width 189 height 17
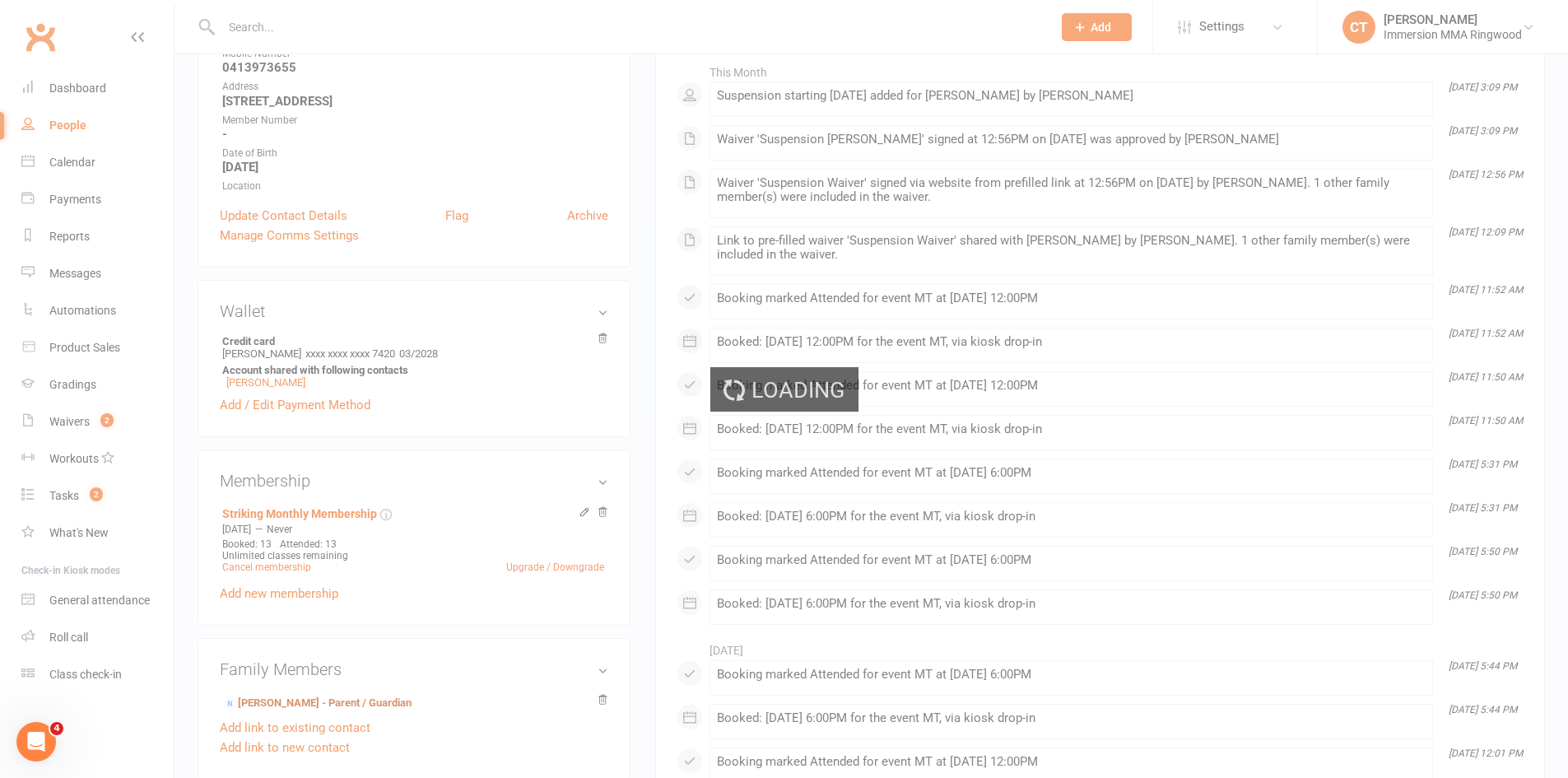
scroll to position [0, 0]
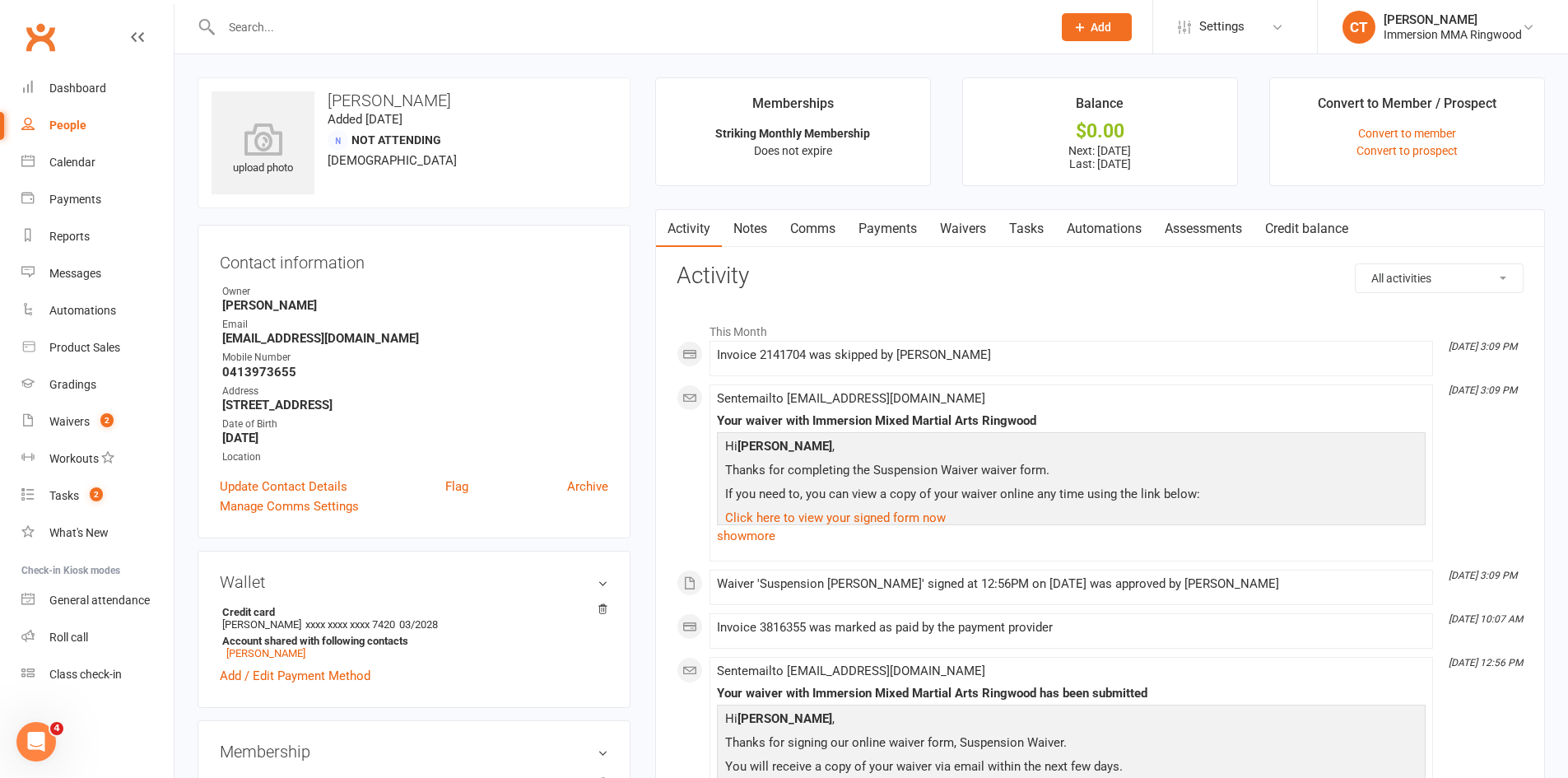
click at [807, 223] on link "Comms" at bounding box center [813, 229] width 68 height 38
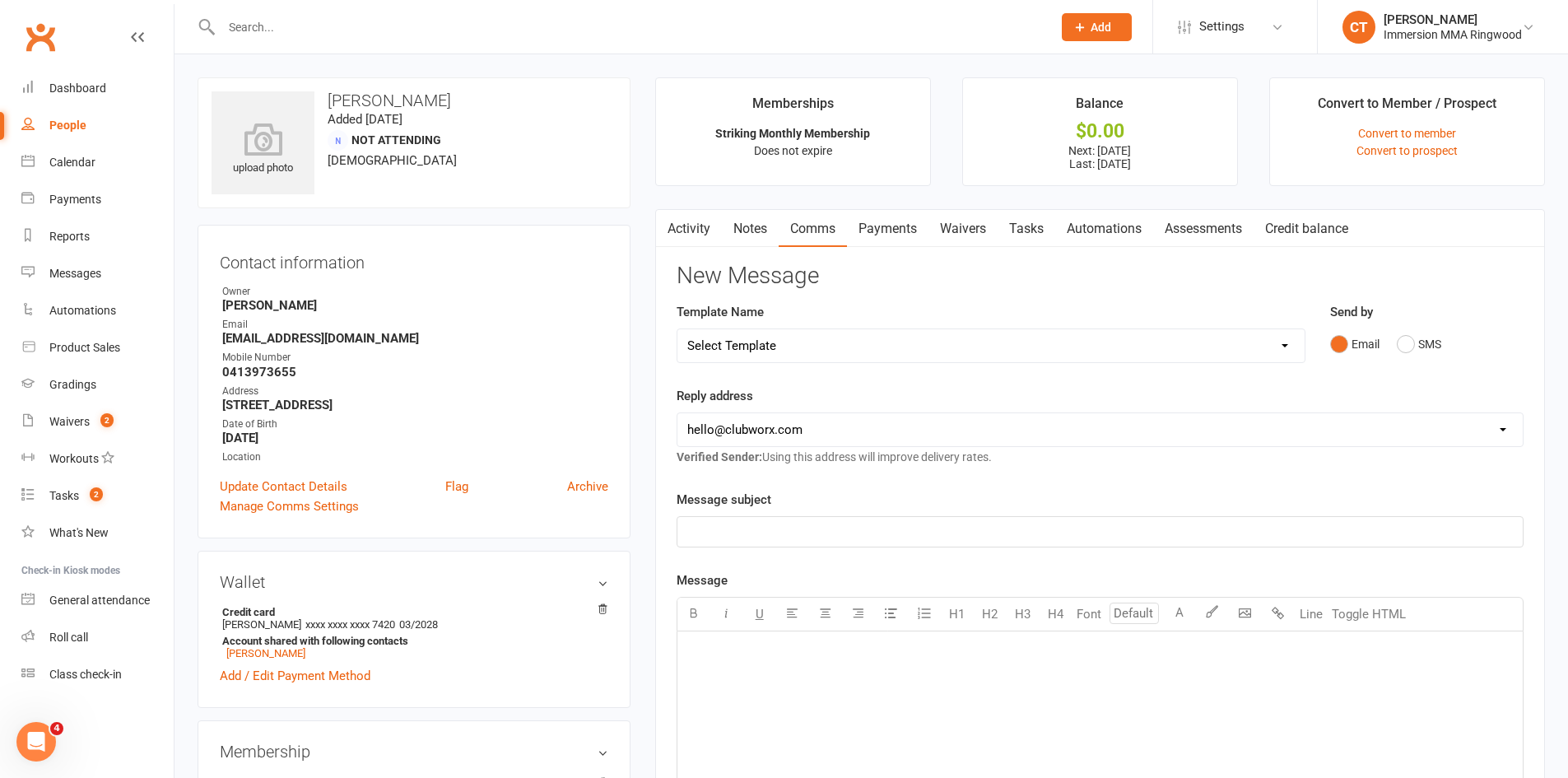
click at [802, 343] on select "Select Template [SMS] [PERSON_NAME] - Call back message [SMS] Mark- Call back m…" at bounding box center [991, 346] width 628 height 33
select select "19"
click at [677, 330] on select "Select Template [SMS] [PERSON_NAME] - Call back message [SMS] Mark- Call back m…" at bounding box center [991, 346] width 628 height 33
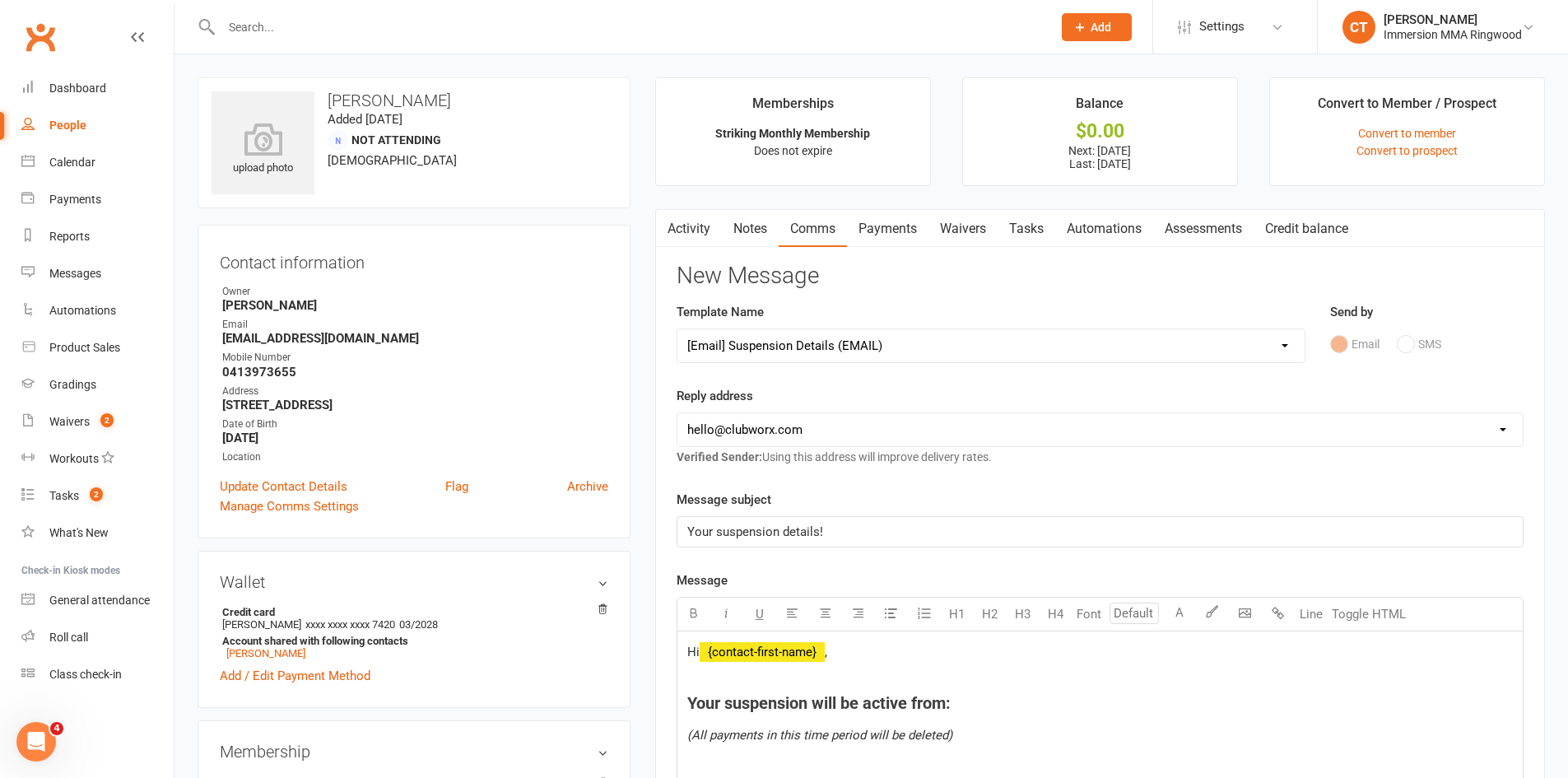
click at [750, 437] on select "[EMAIL_ADDRESS][DOMAIN_NAME] [EMAIL_ADDRESS][DOMAIN_NAME] [PERSON_NAME][EMAIL_A…" at bounding box center [1100, 430] width 845 height 33
select select "1"
click at [677, 413] on select "[EMAIL_ADDRESS][DOMAIN_NAME] [EMAIL_ADDRESS][DOMAIN_NAME] [PERSON_NAME][EMAIL_A…" at bounding box center [1100, 430] width 845 height 33
click at [961, 697] on h4 "Your suspension will be active from:" at bounding box center [1100, 703] width 826 height 18
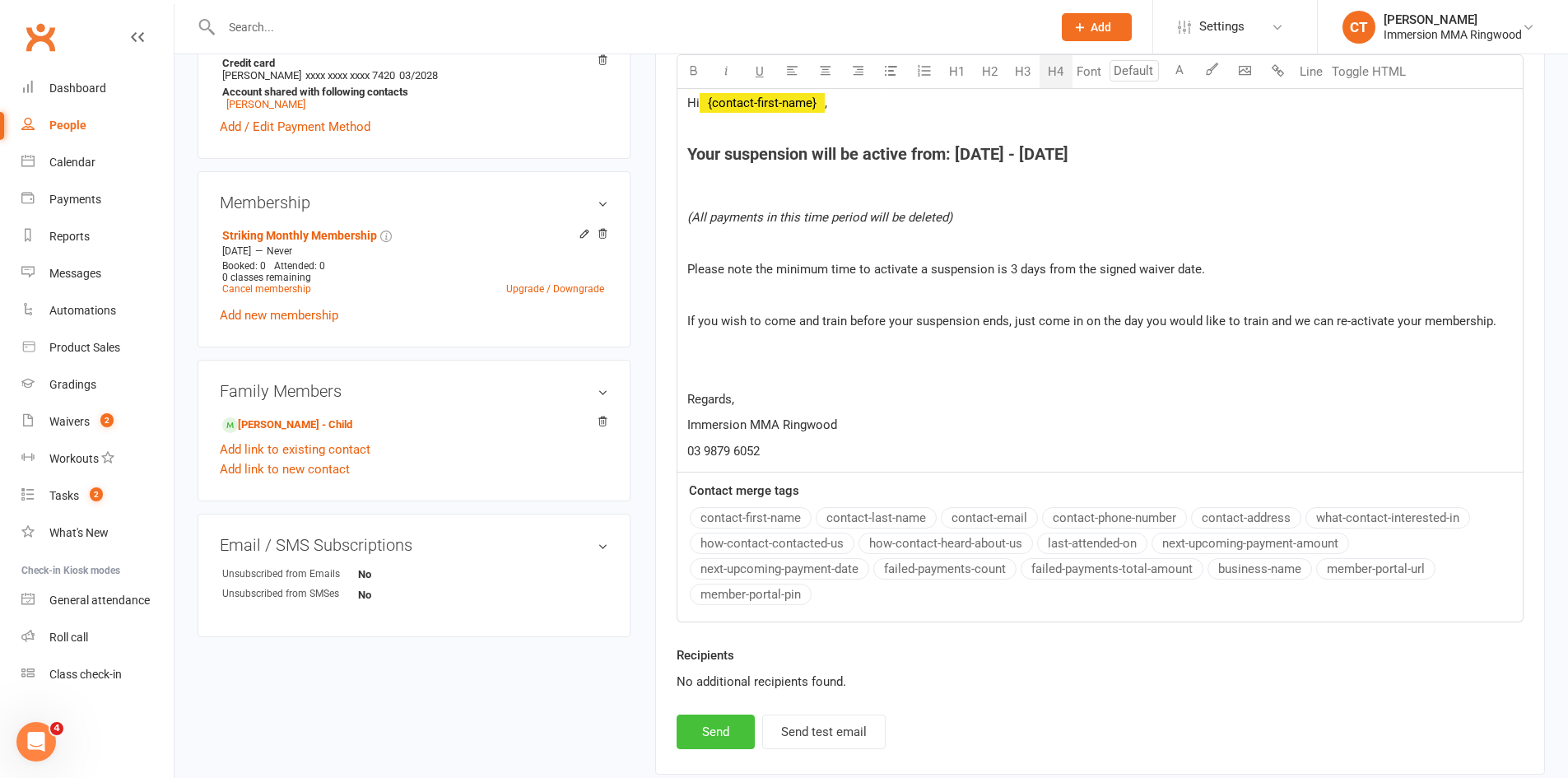
click at [733, 744] on button "Send" at bounding box center [716, 732] width 78 height 35
select select
select select "0"
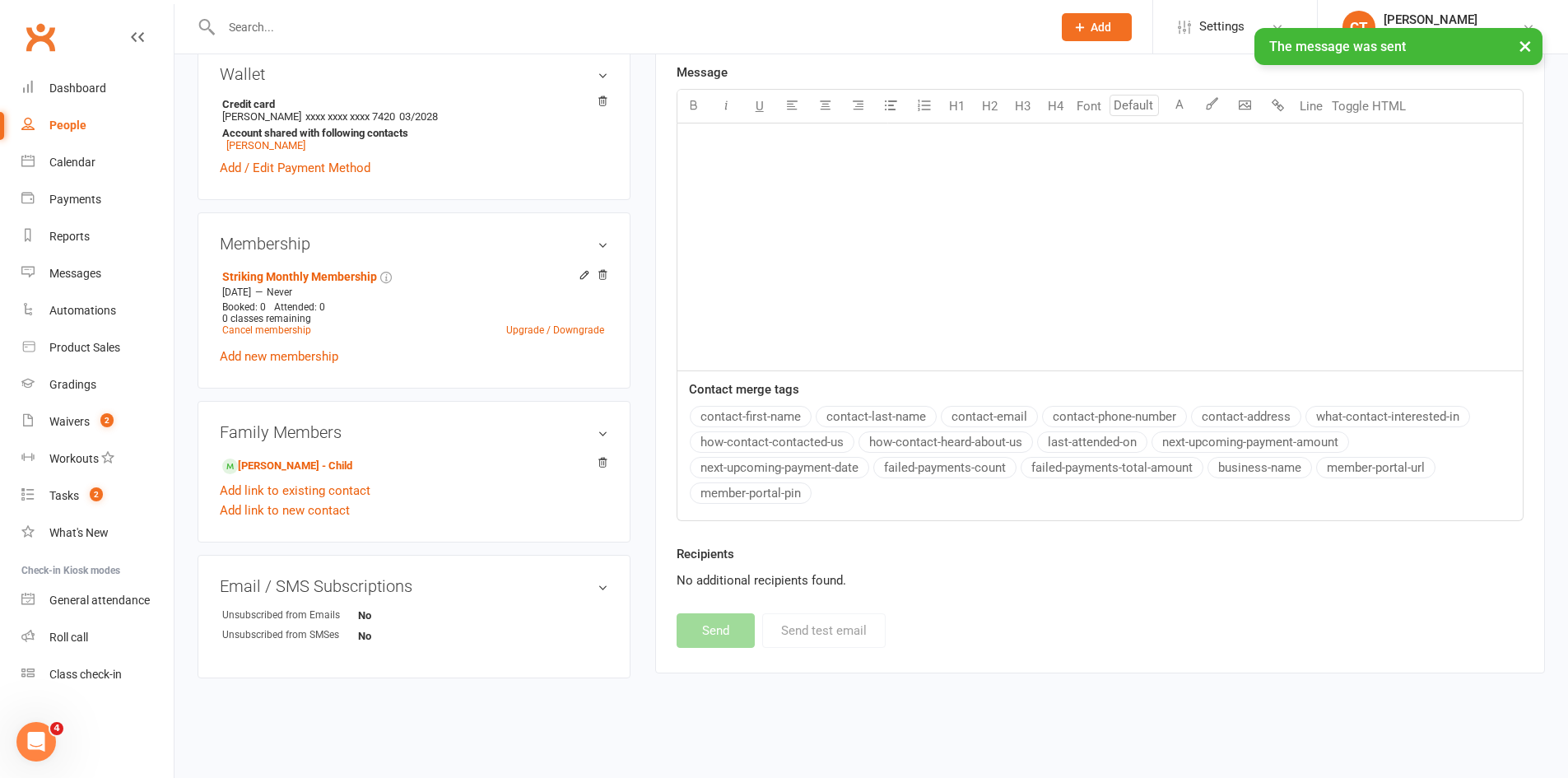
scroll to position [0, 0]
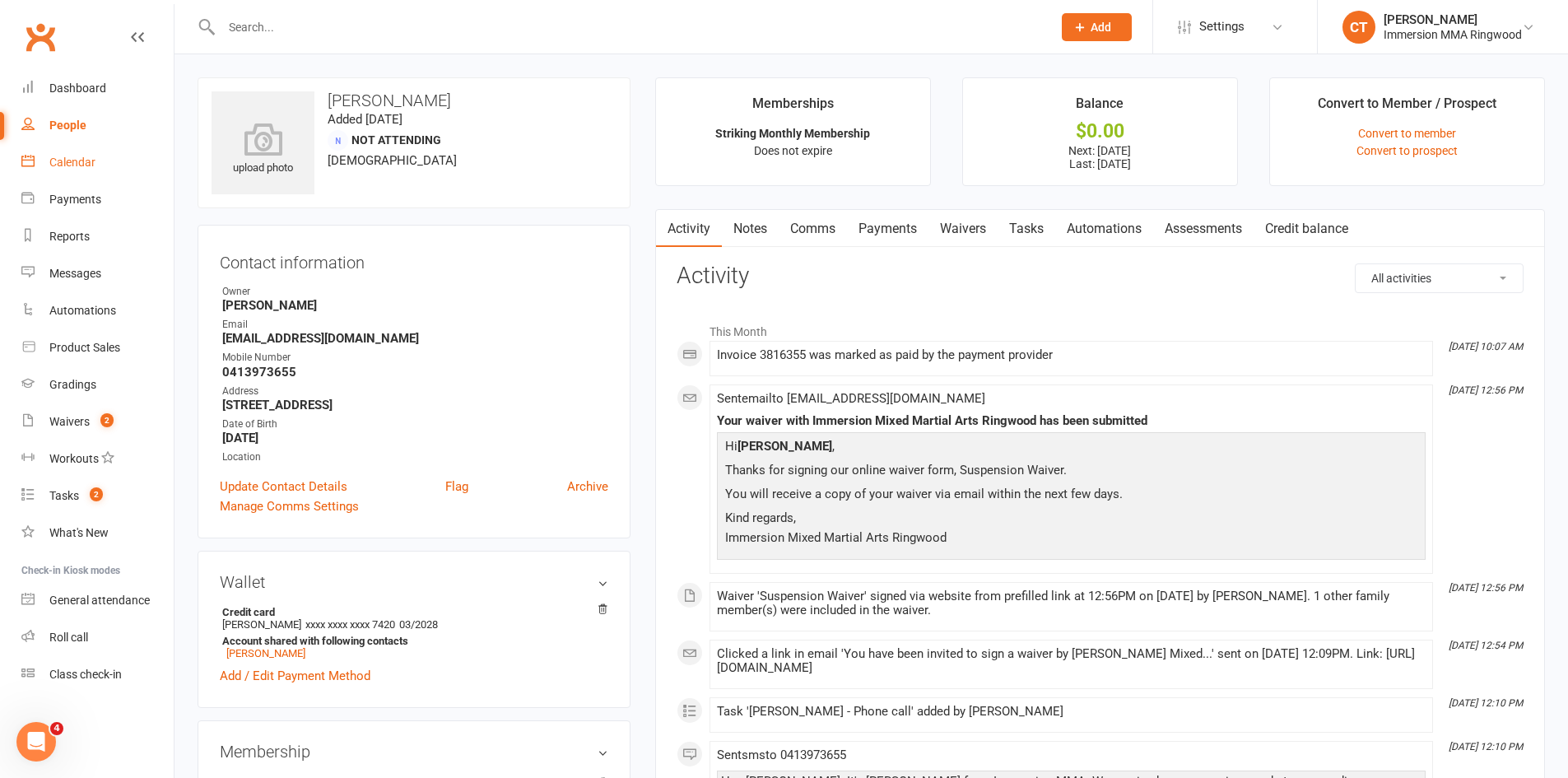
click at [66, 165] on div "Calendar" at bounding box center [72, 162] width 46 height 13
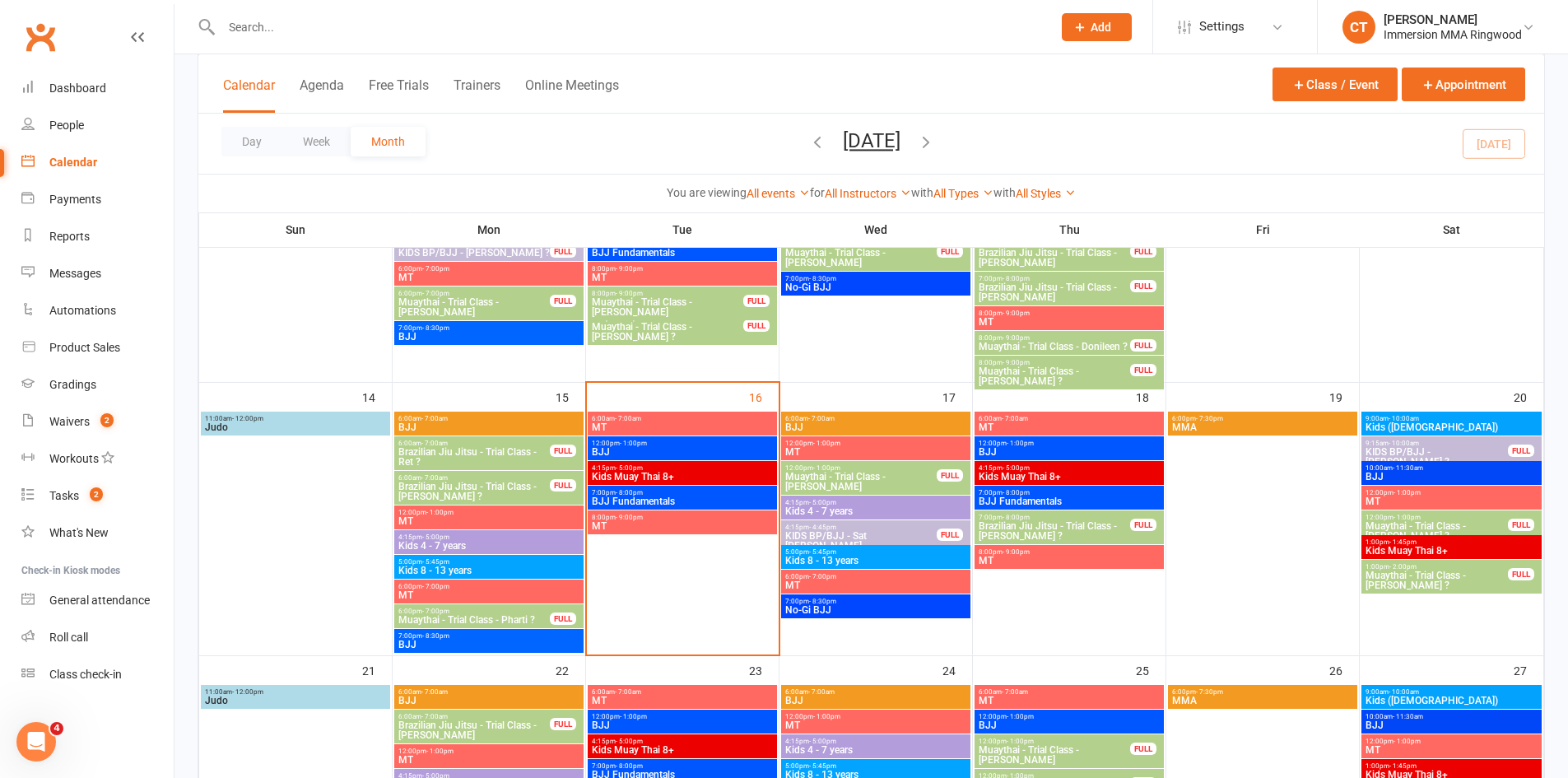
scroll to position [549, 0]
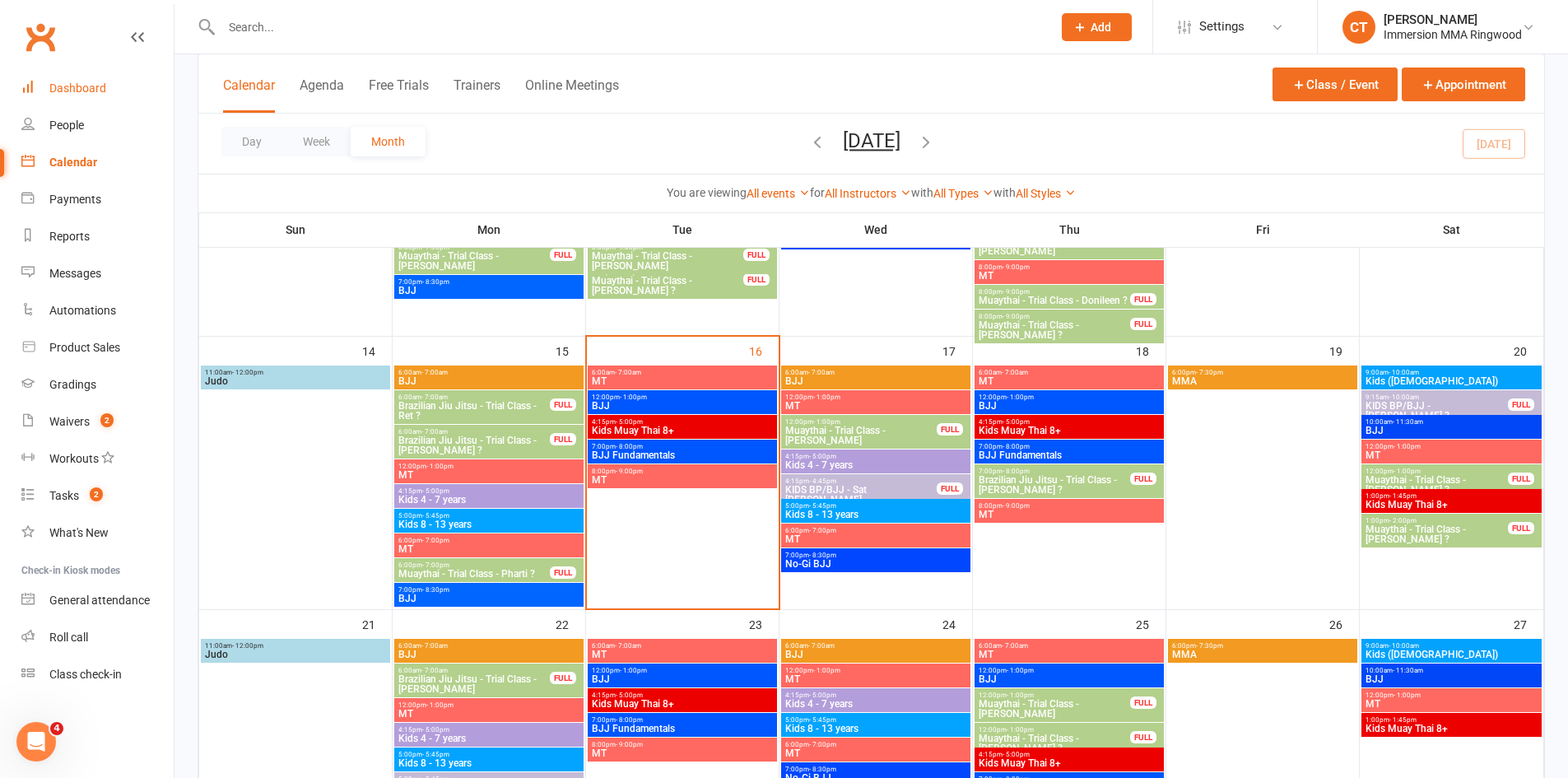
click at [65, 78] on link "Dashboard" at bounding box center [97, 88] width 152 height 37
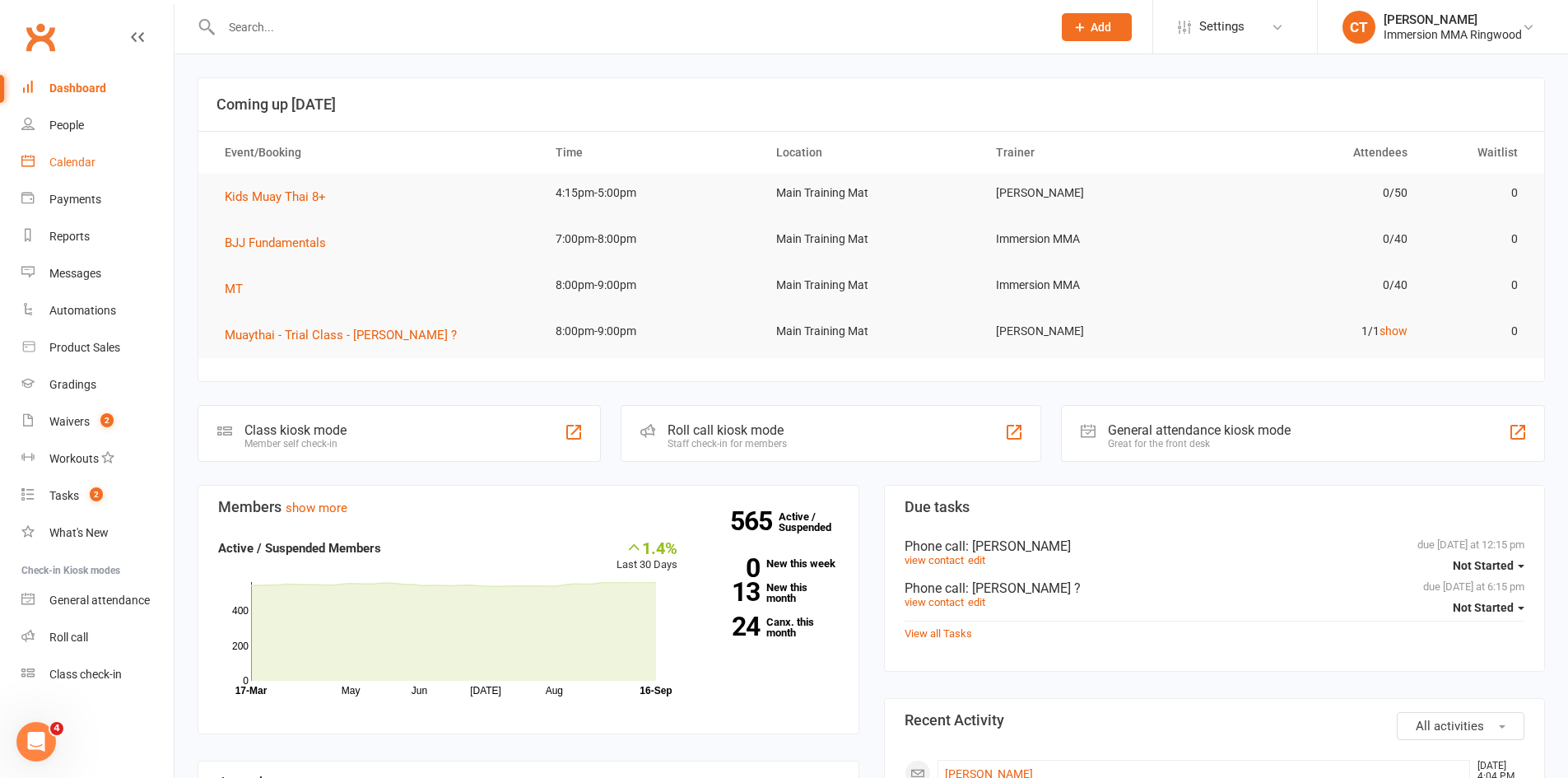
click at [66, 162] on div "Calendar" at bounding box center [72, 162] width 46 height 13
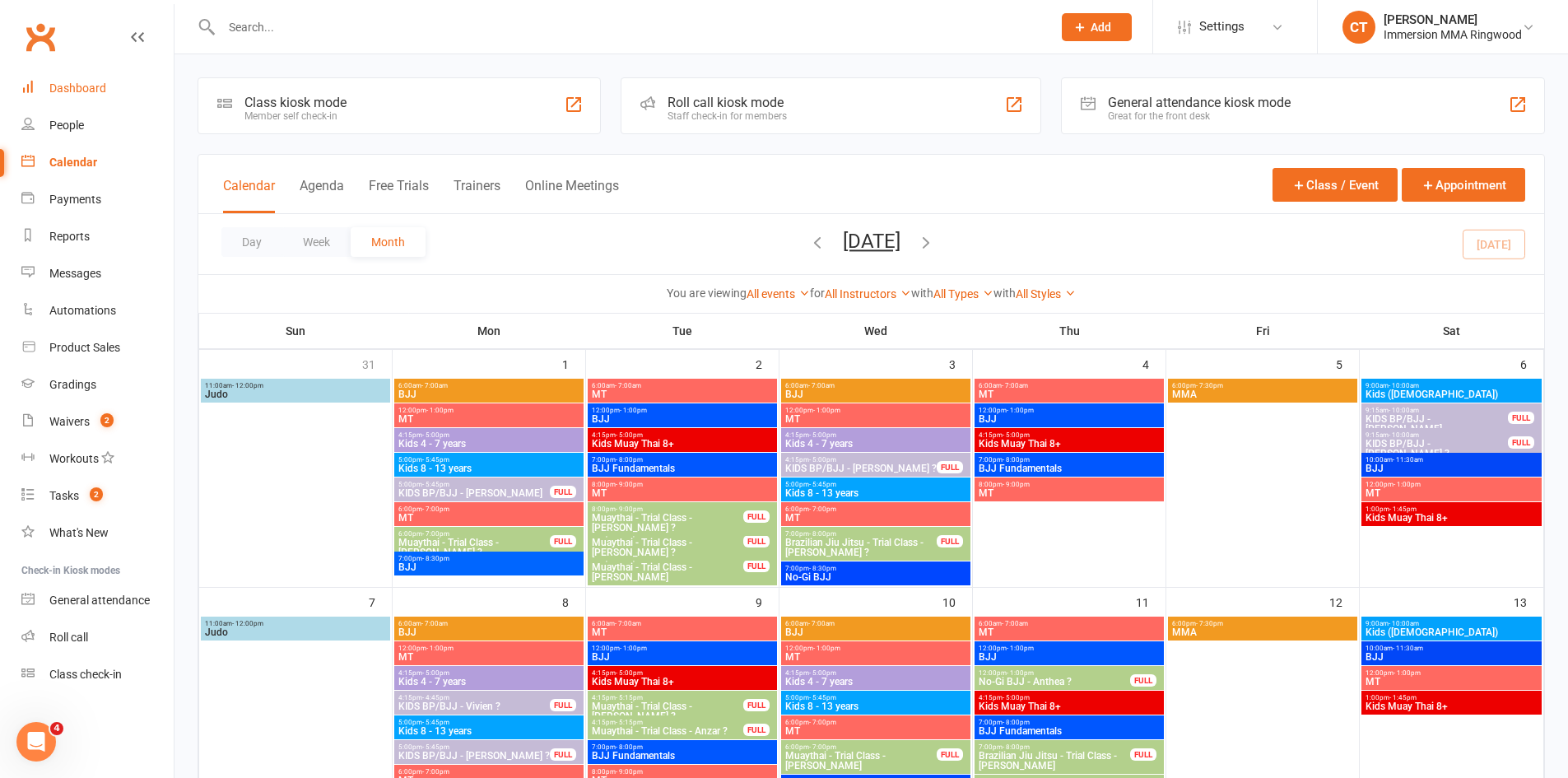
click at [112, 93] on link "Dashboard" at bounding box center [97, 88] width 152 height 37
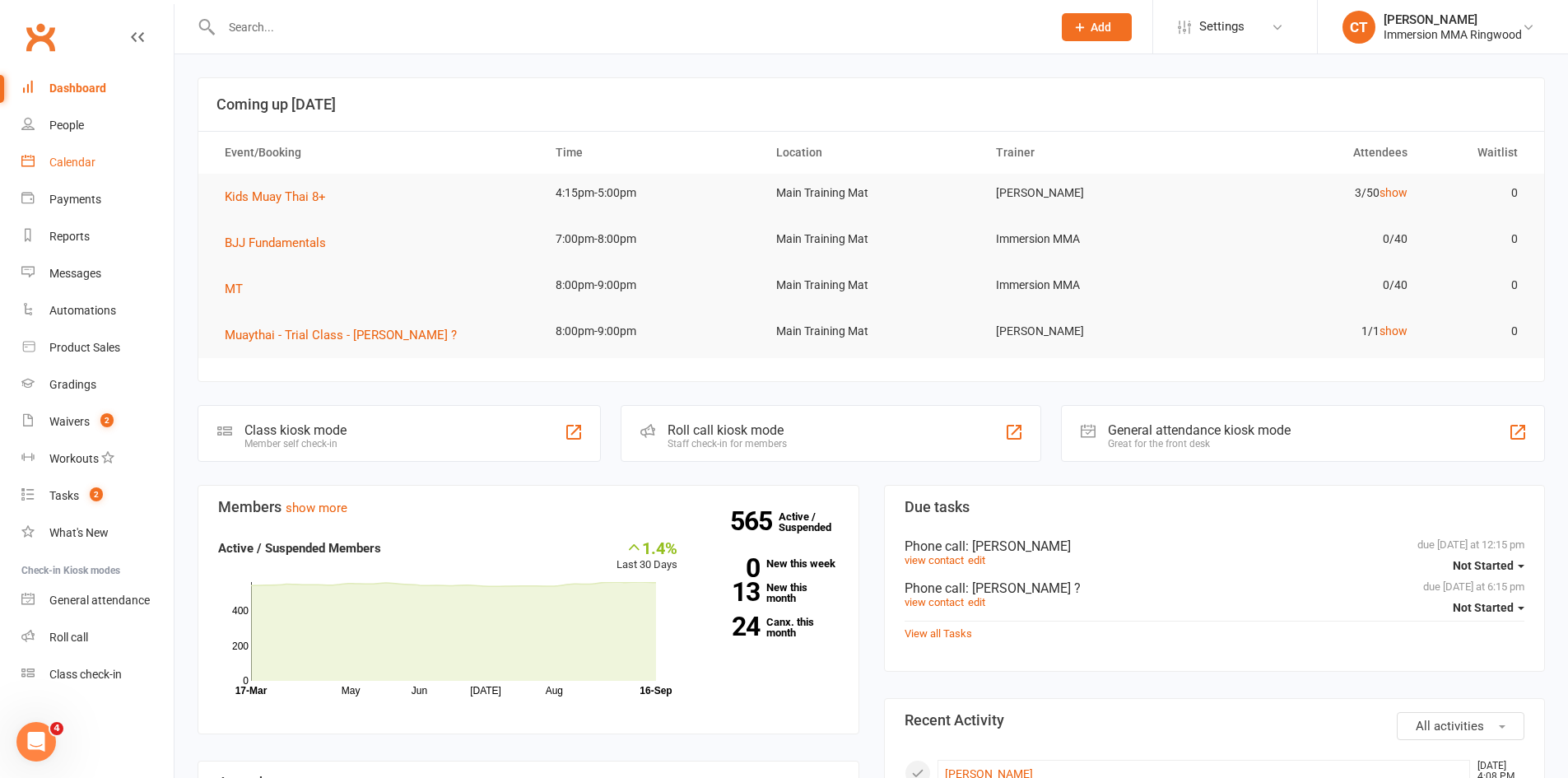
click at [83, 162] on div "Calendar" at bounding box center [72, 162] width 46 height 13
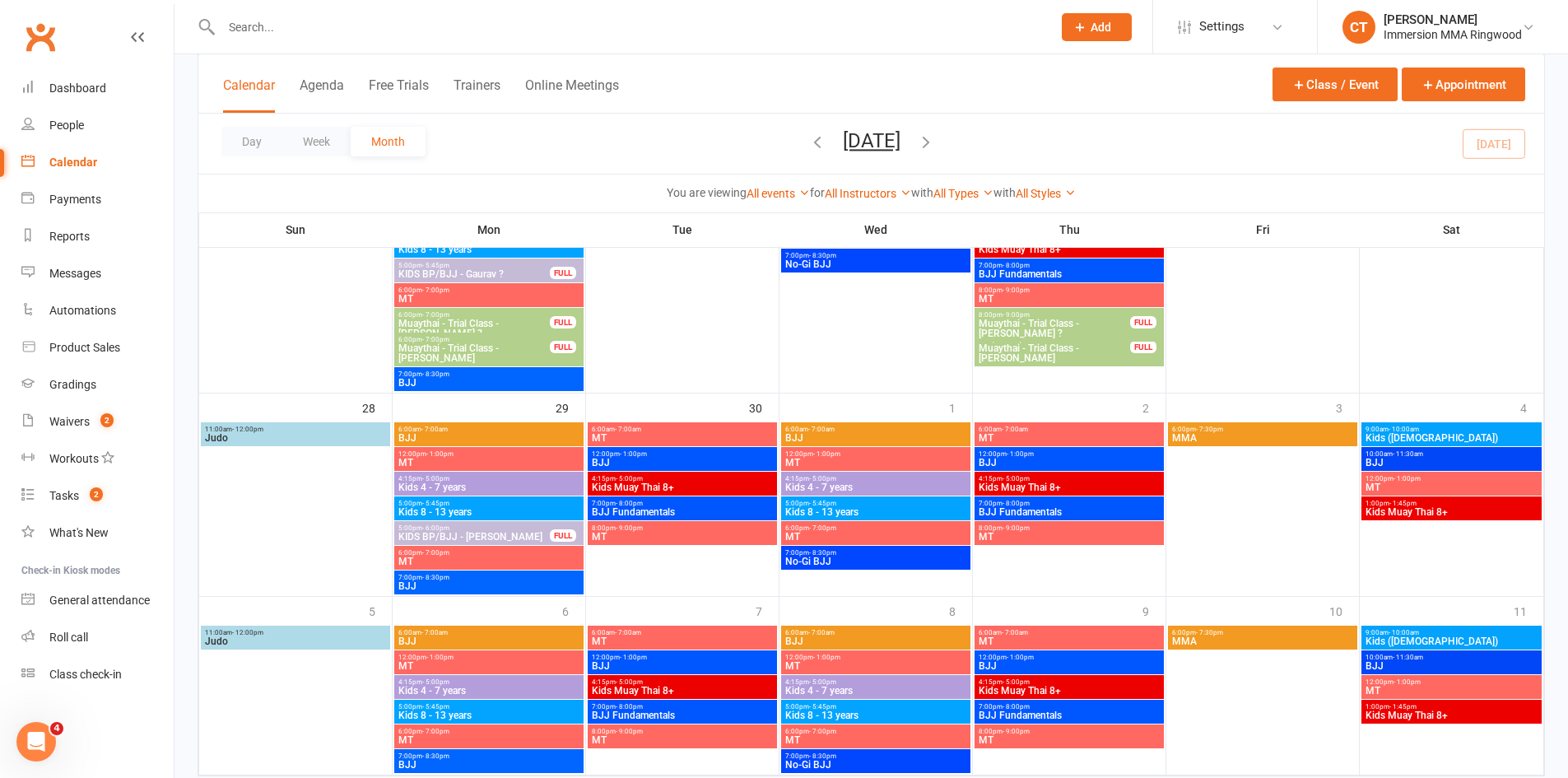
scroll to position [1098, 0]
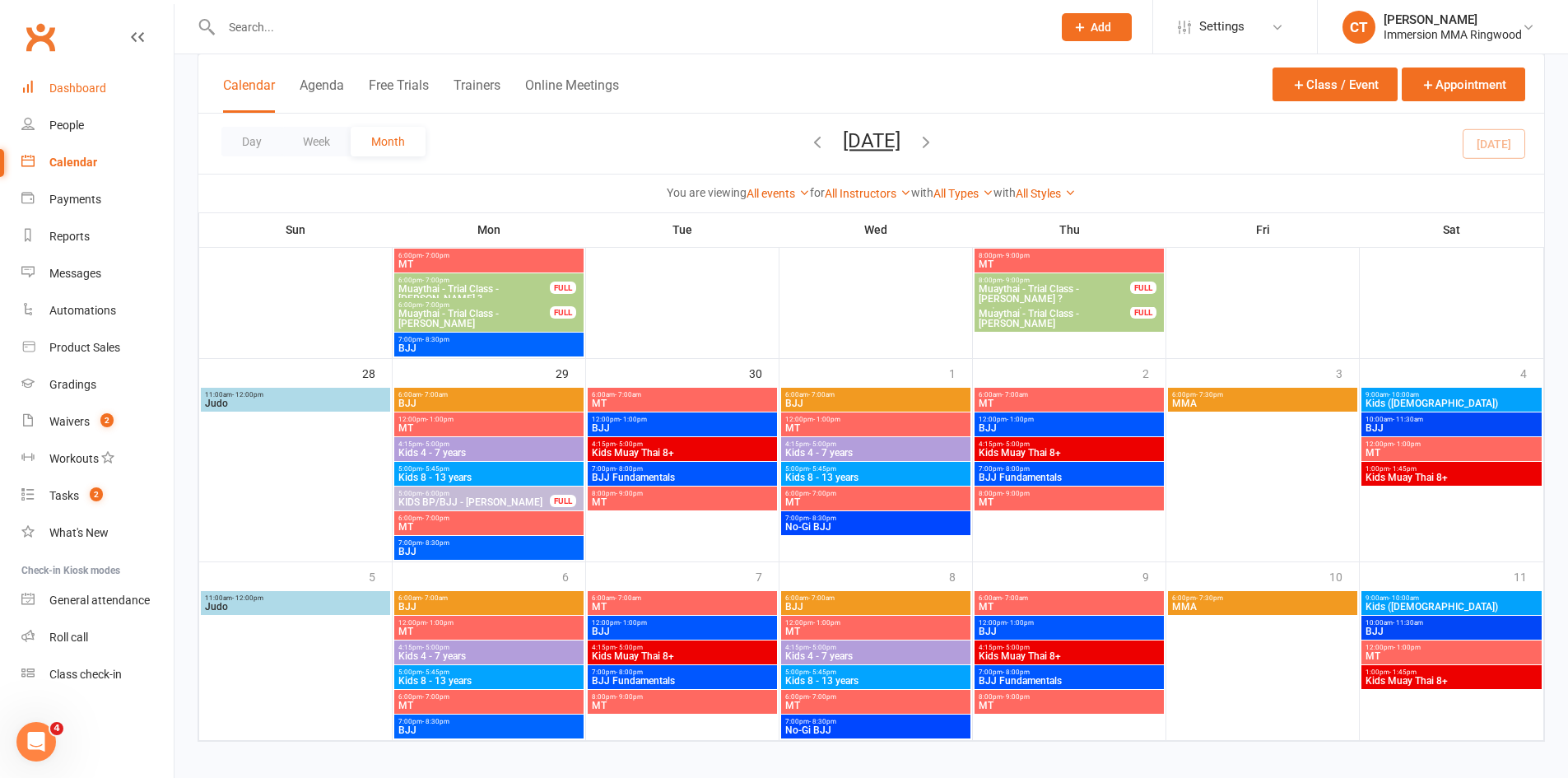
click at [66, 80] on link "Dashboard" at bounding box center [97, 88] width 152 height 37
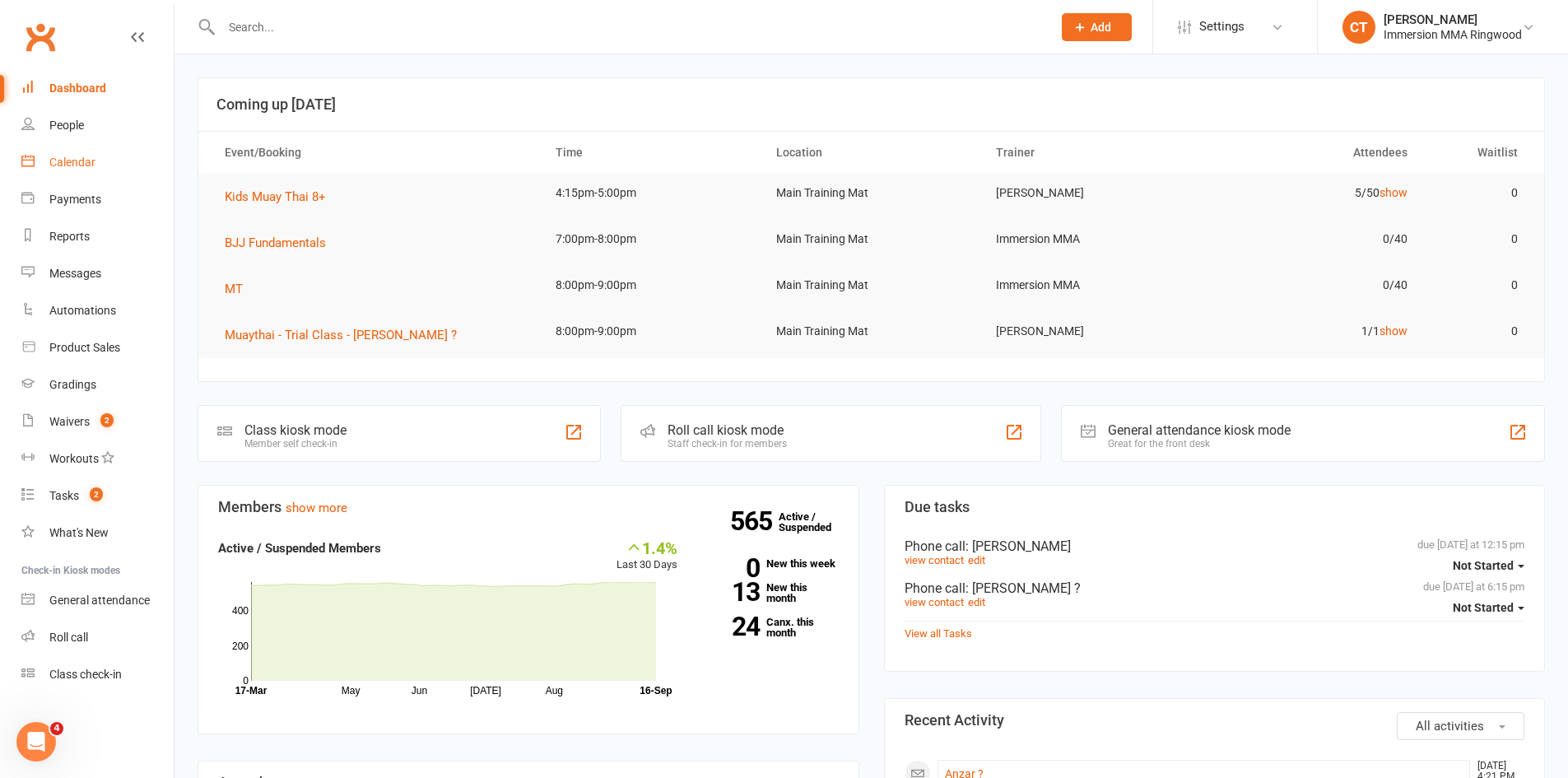
click at [49, 164] on link "Calendar" at bounding box center [97, 163] width 152 height 37
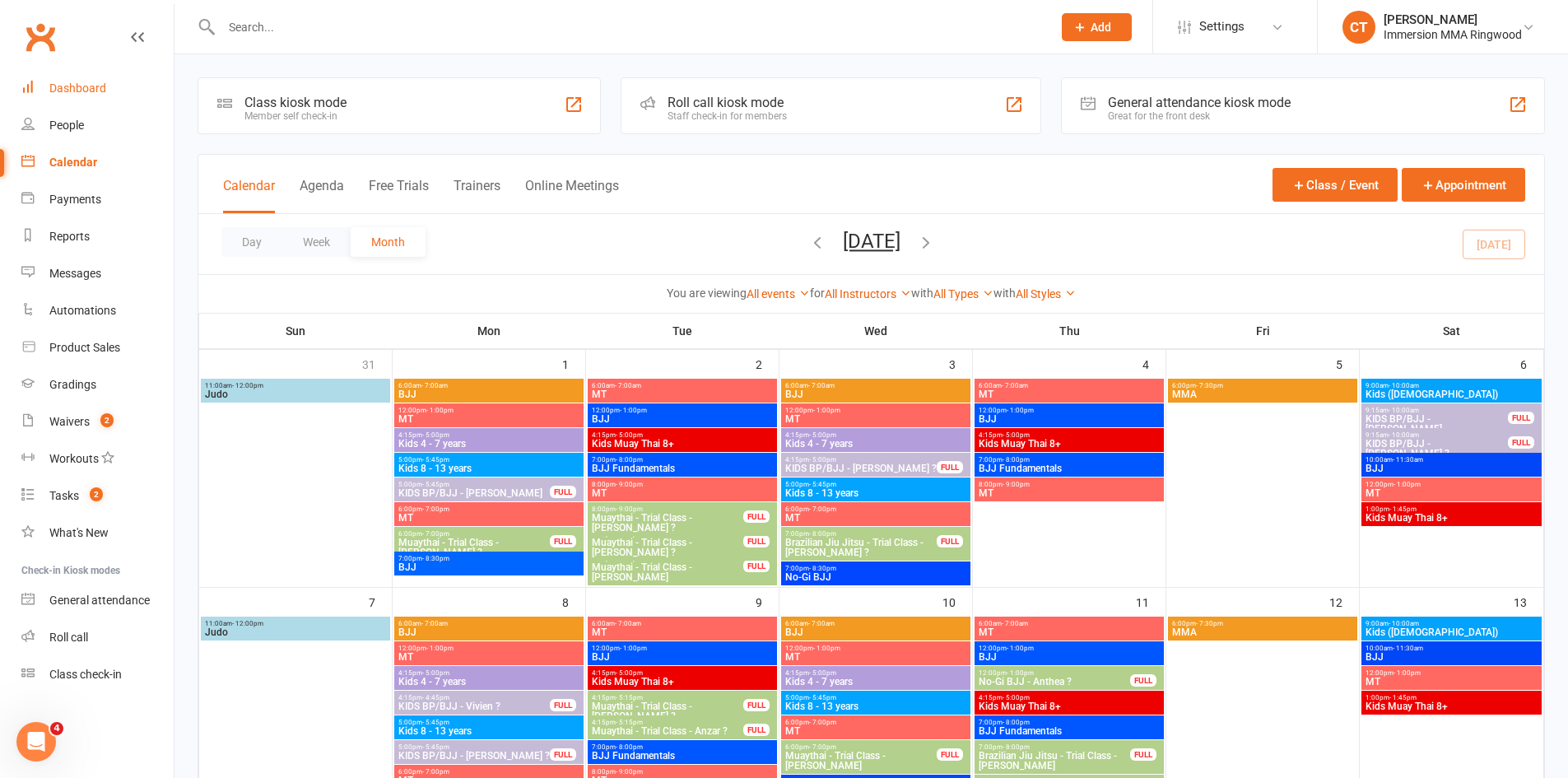
click at [88, 92] on div "Dashboard" at bounding box center [77, 88] width 56 height 13
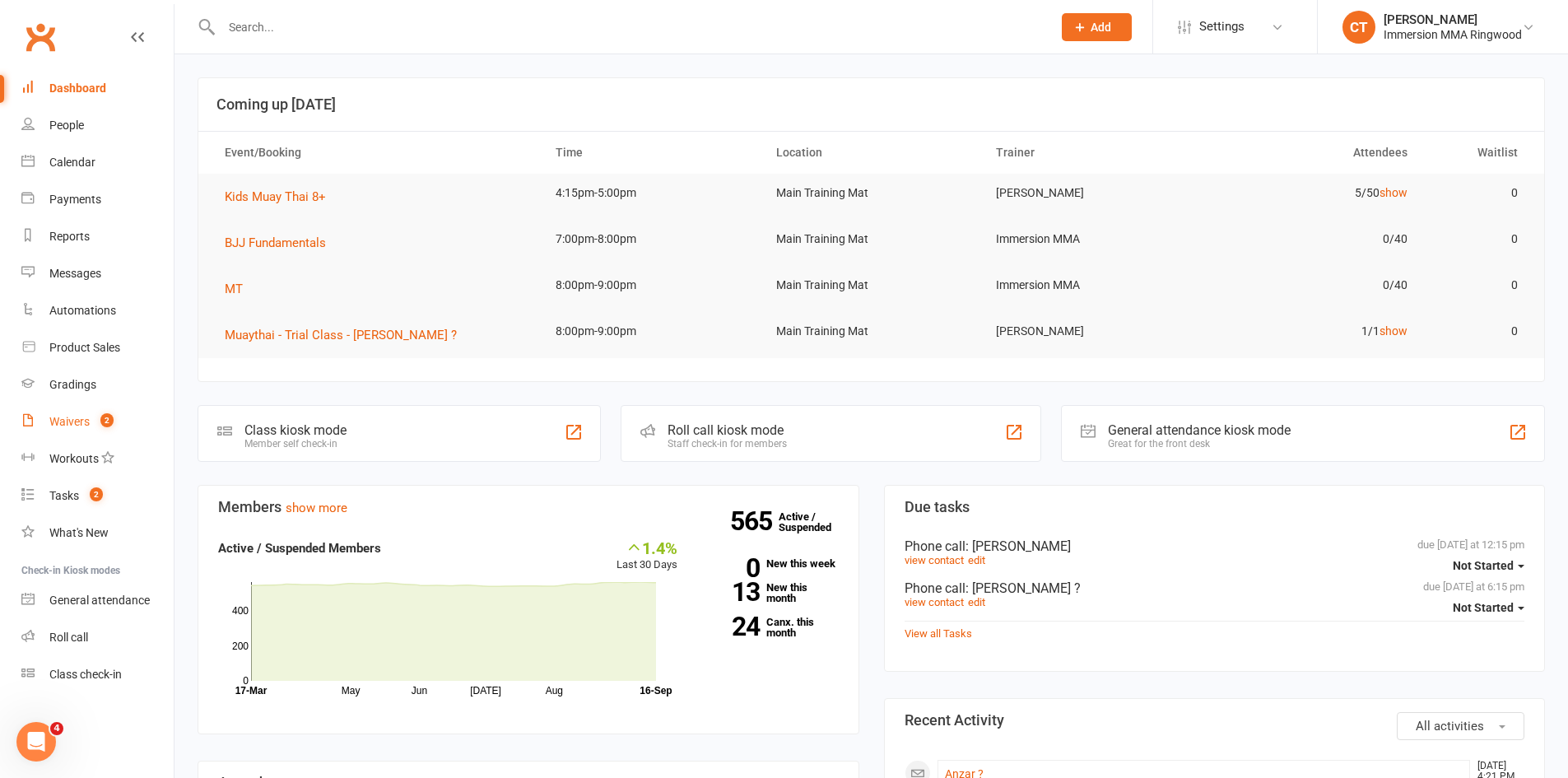
click at [76, 433] on link "Waivers 2" at bounding box center [97, 422] width 152 height 37
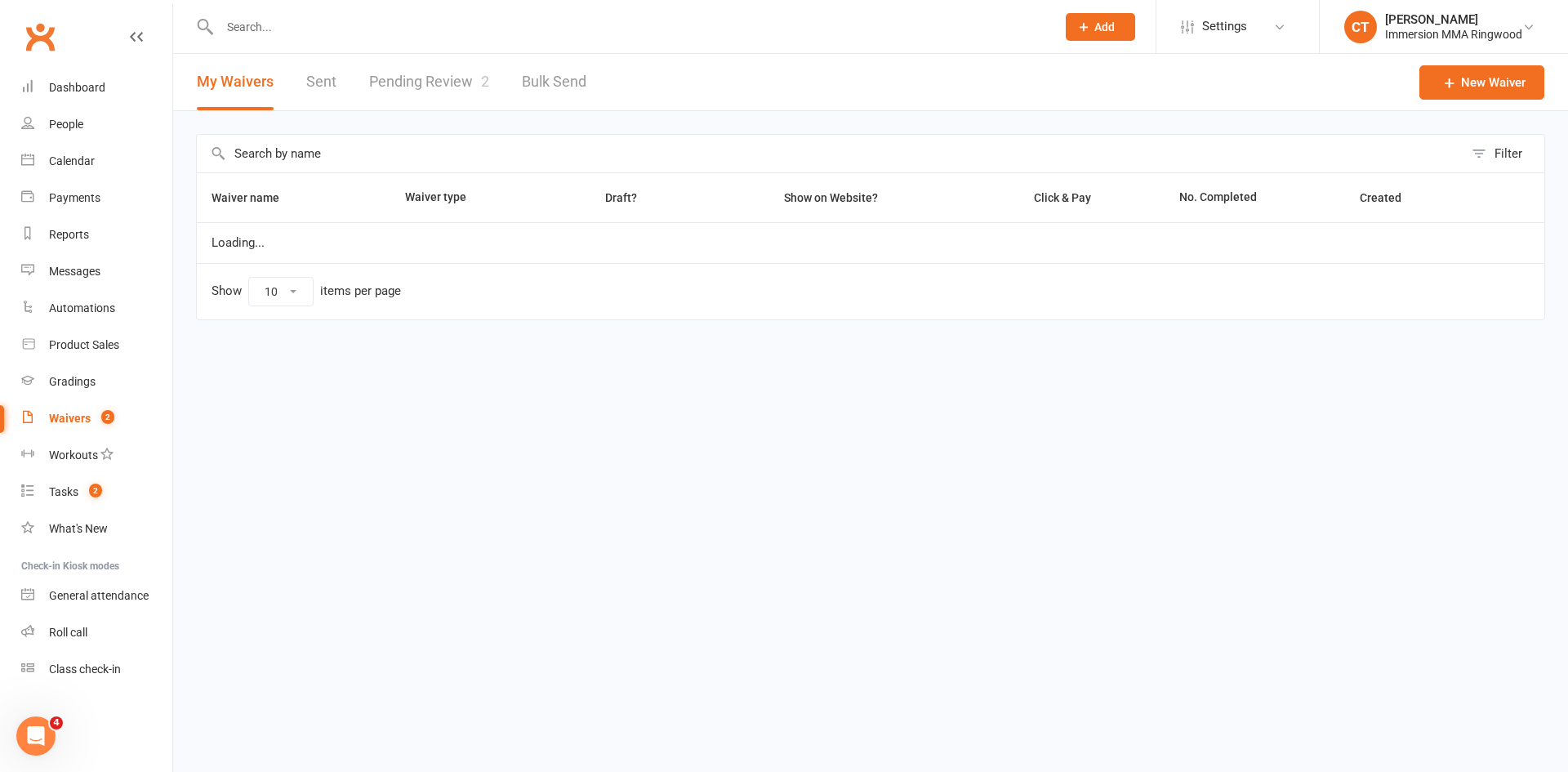
select select "25"
click at [421, 89] on link "Pending Review 2" at bounding box center [429, 82] width 120 height 56
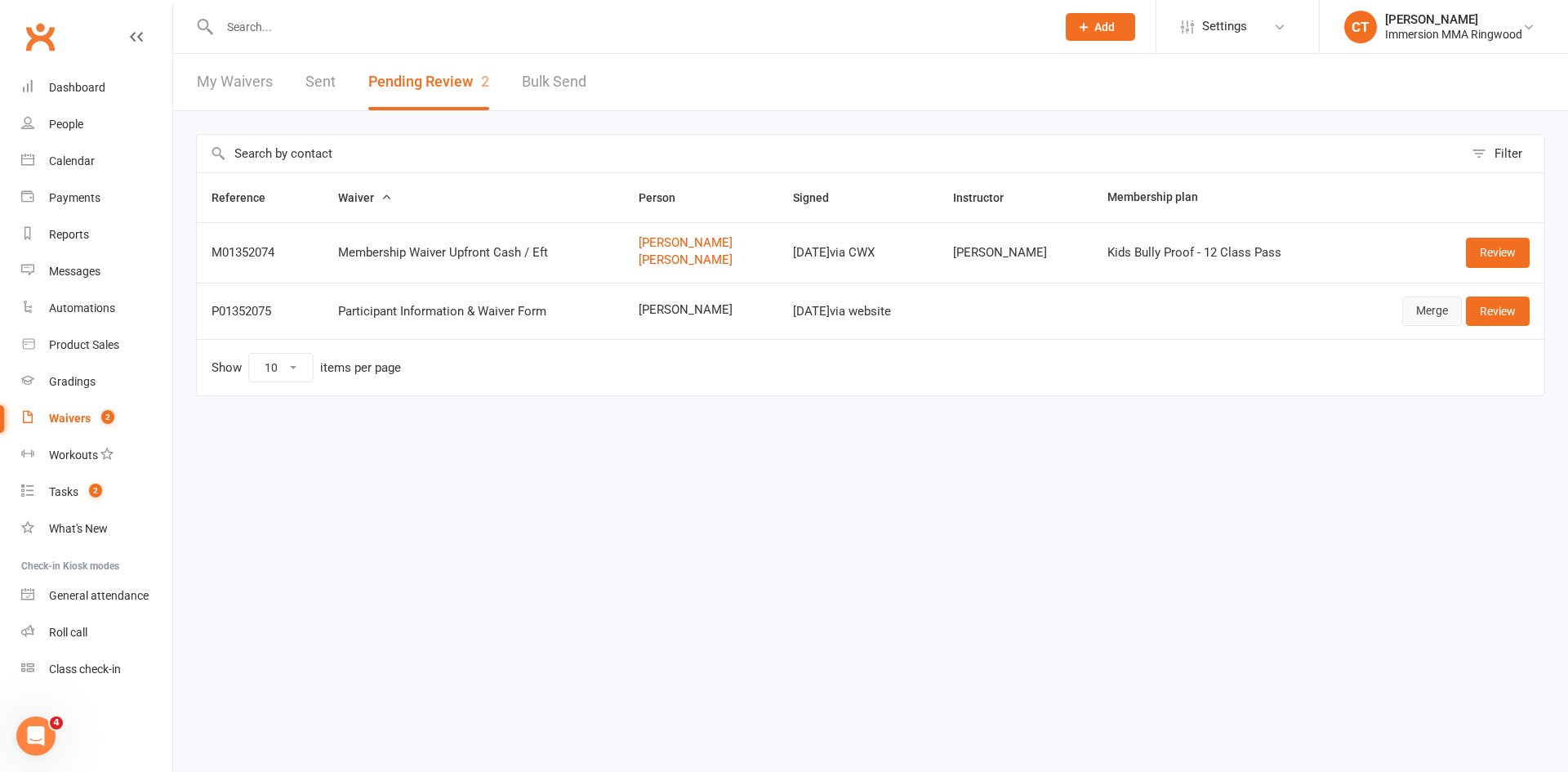
click at [1422, 313] on link "Merge" at bounding box center [1432, 311] width 59 height 30
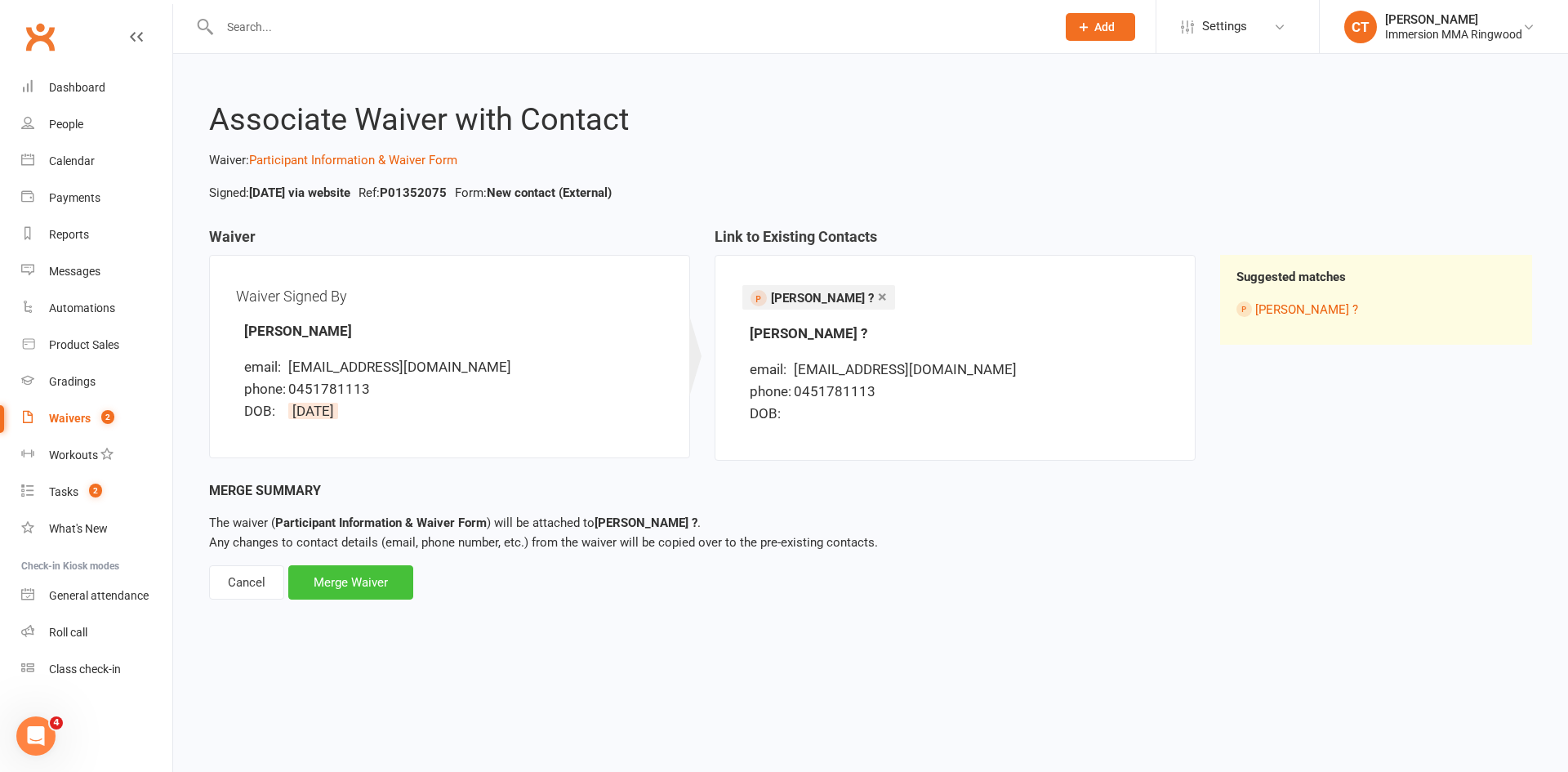
click at [375, 594] on div "Merge Waiver" at bounding box center [351, 583] width 125 height 35
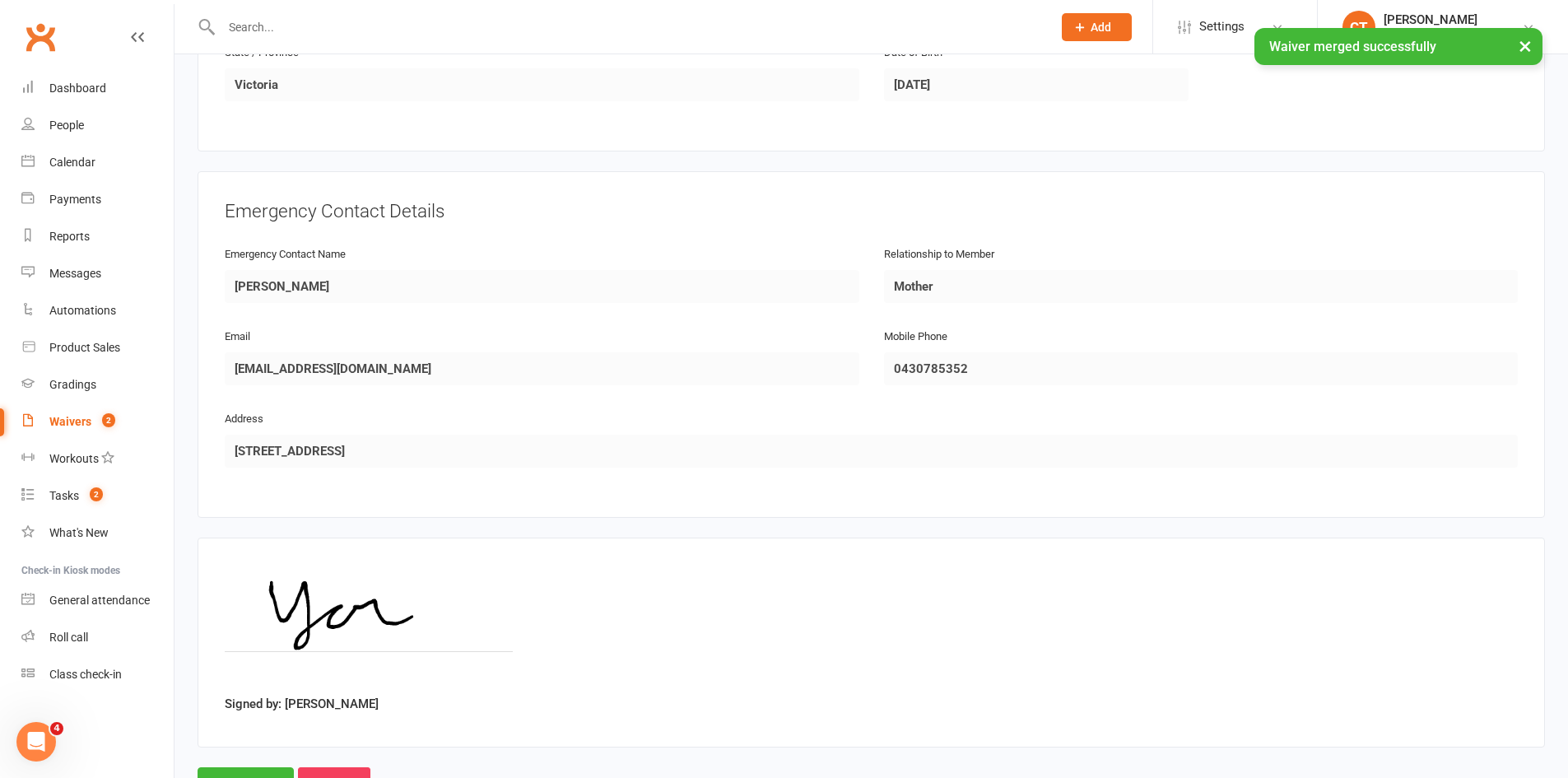
scroll to position [710, 0]
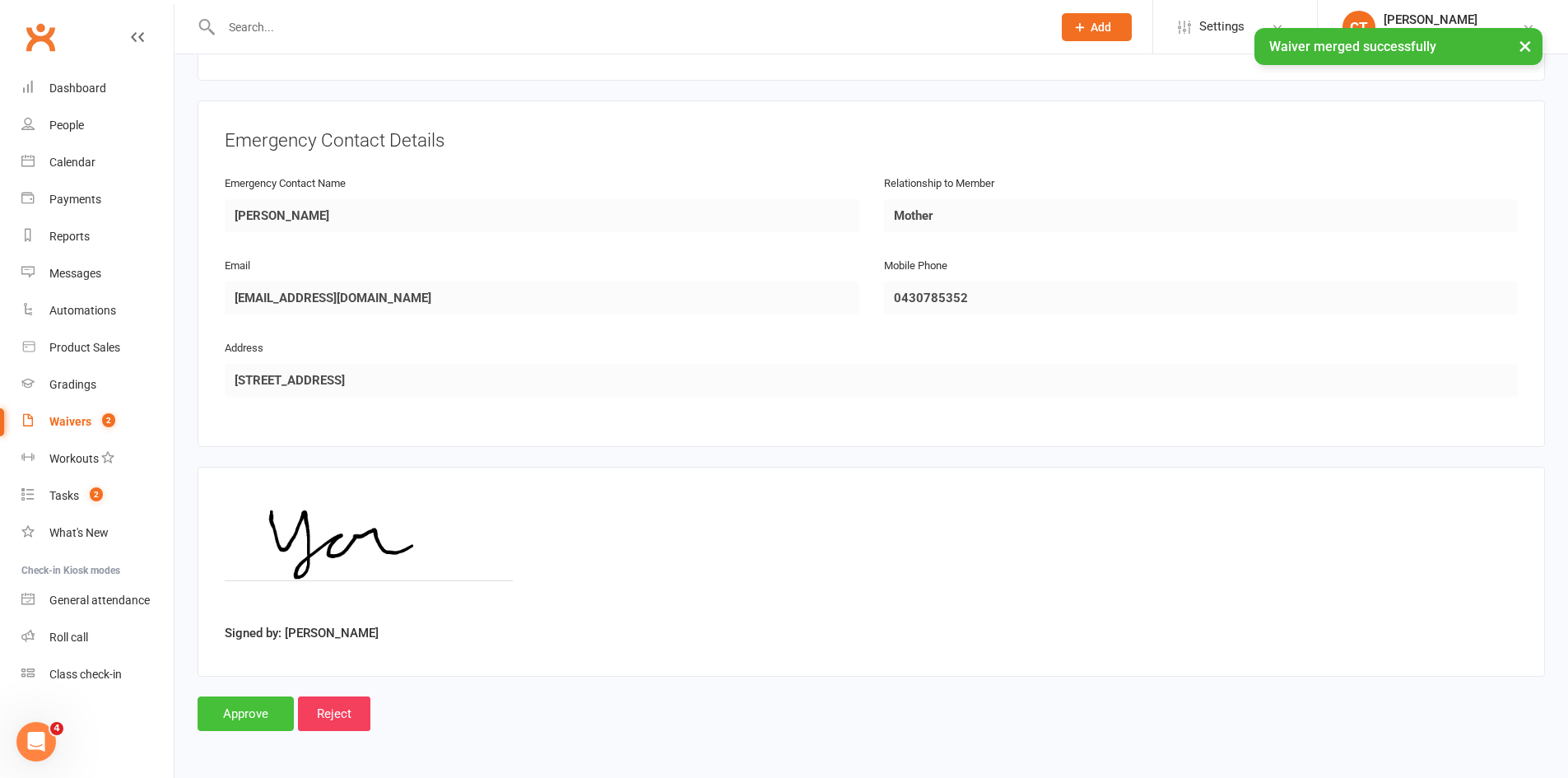
click at [236, 697] on input "Approve" at bounding box center [246, 714] width 96 height 35
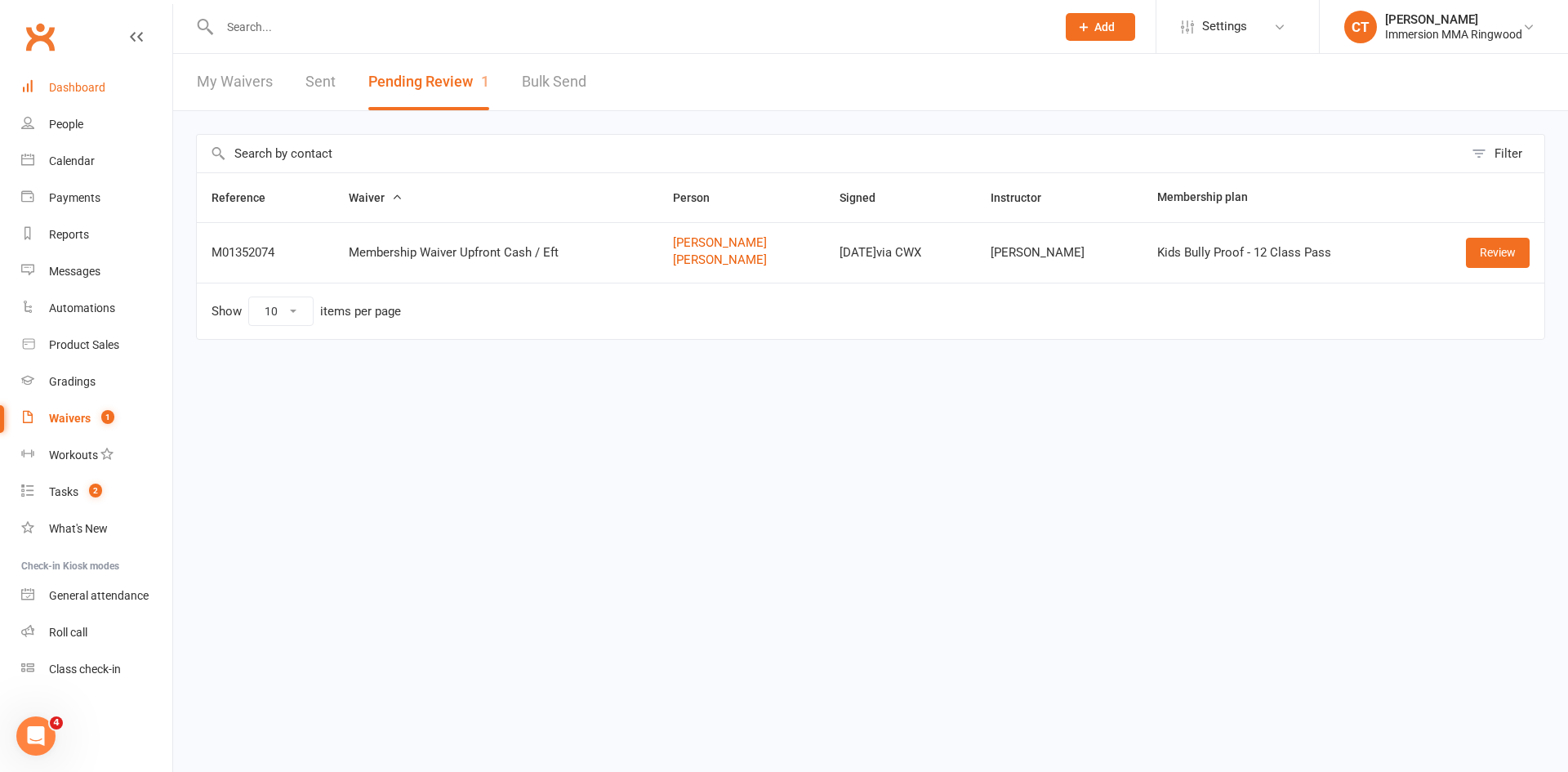
click at [97, 87] on div "Dashboard" at bounding box center [77, 87] width 56 height 13
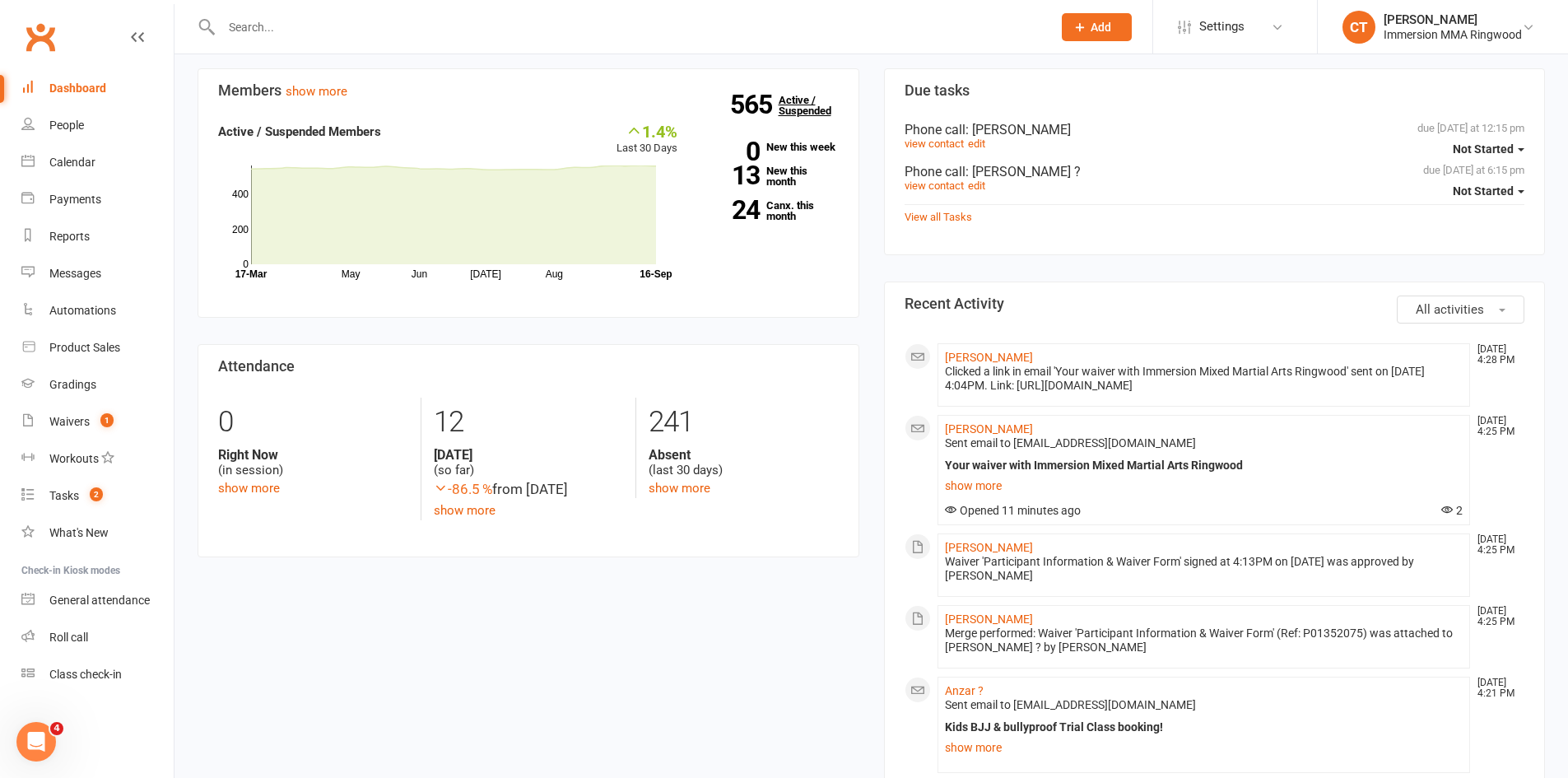
scroll to position [549, 0]
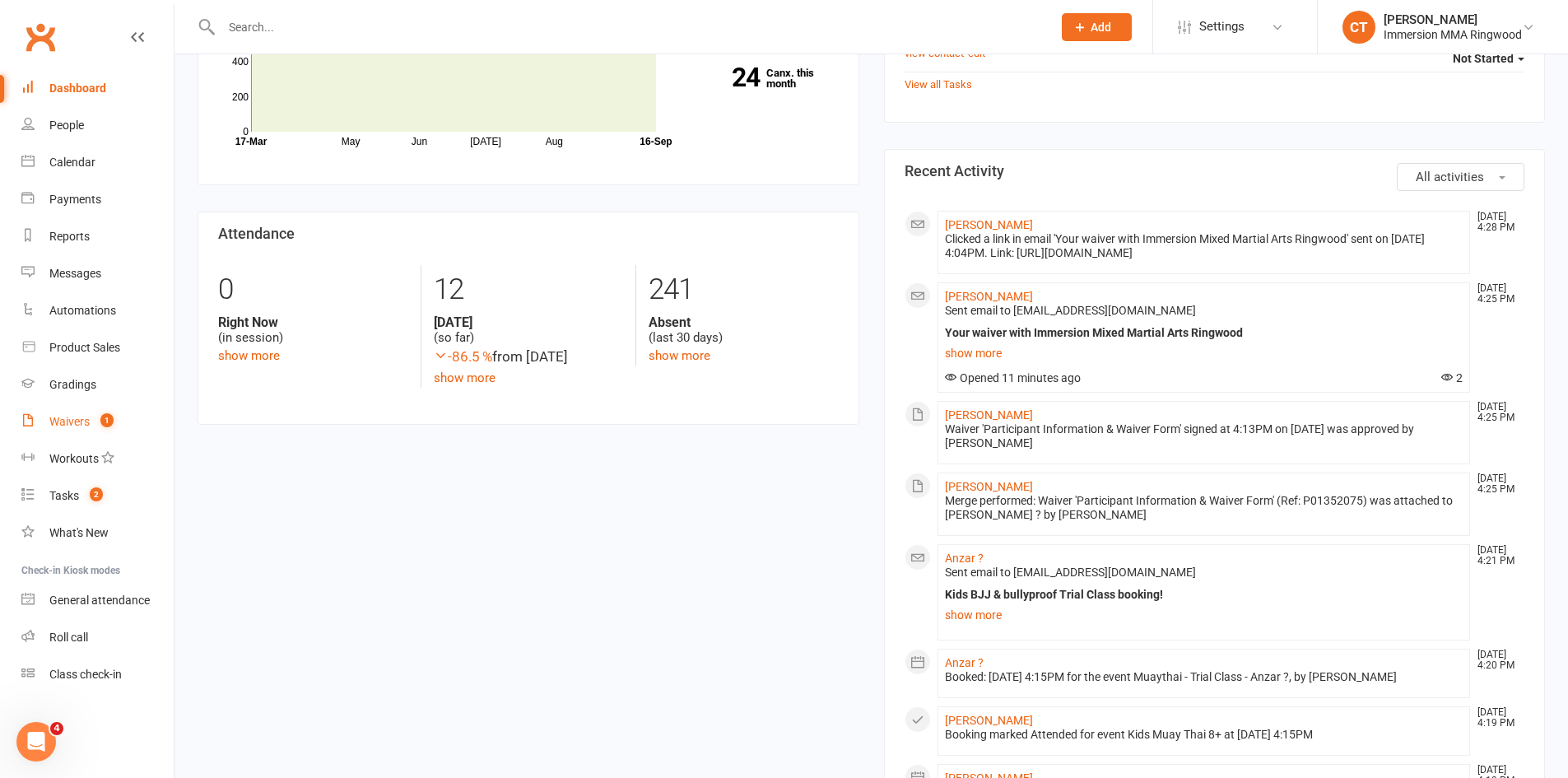
click at [69, 411] on link "Waivers 1" at bounding box center [97, 422] width 152 height 37
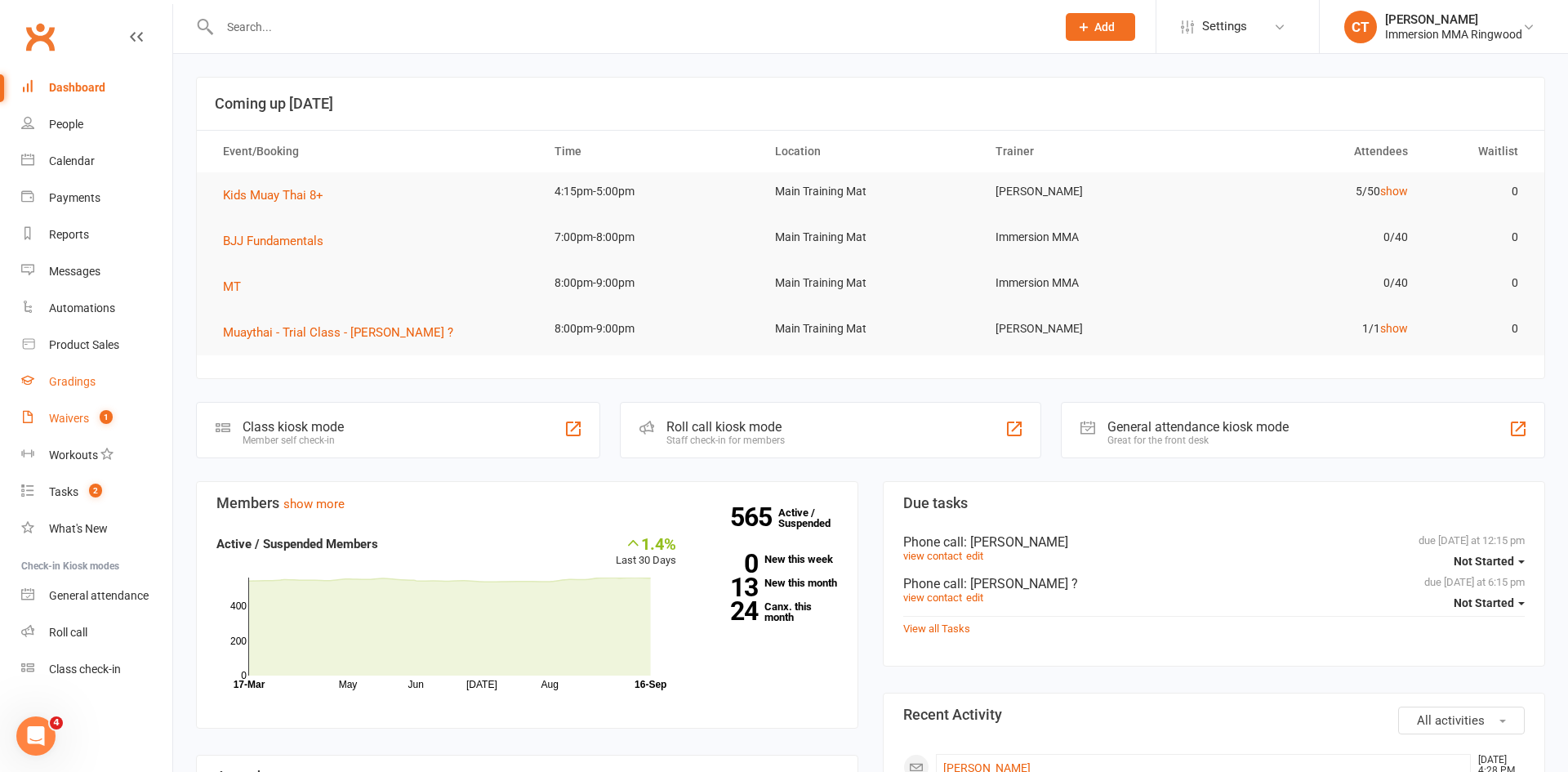
select select "25"
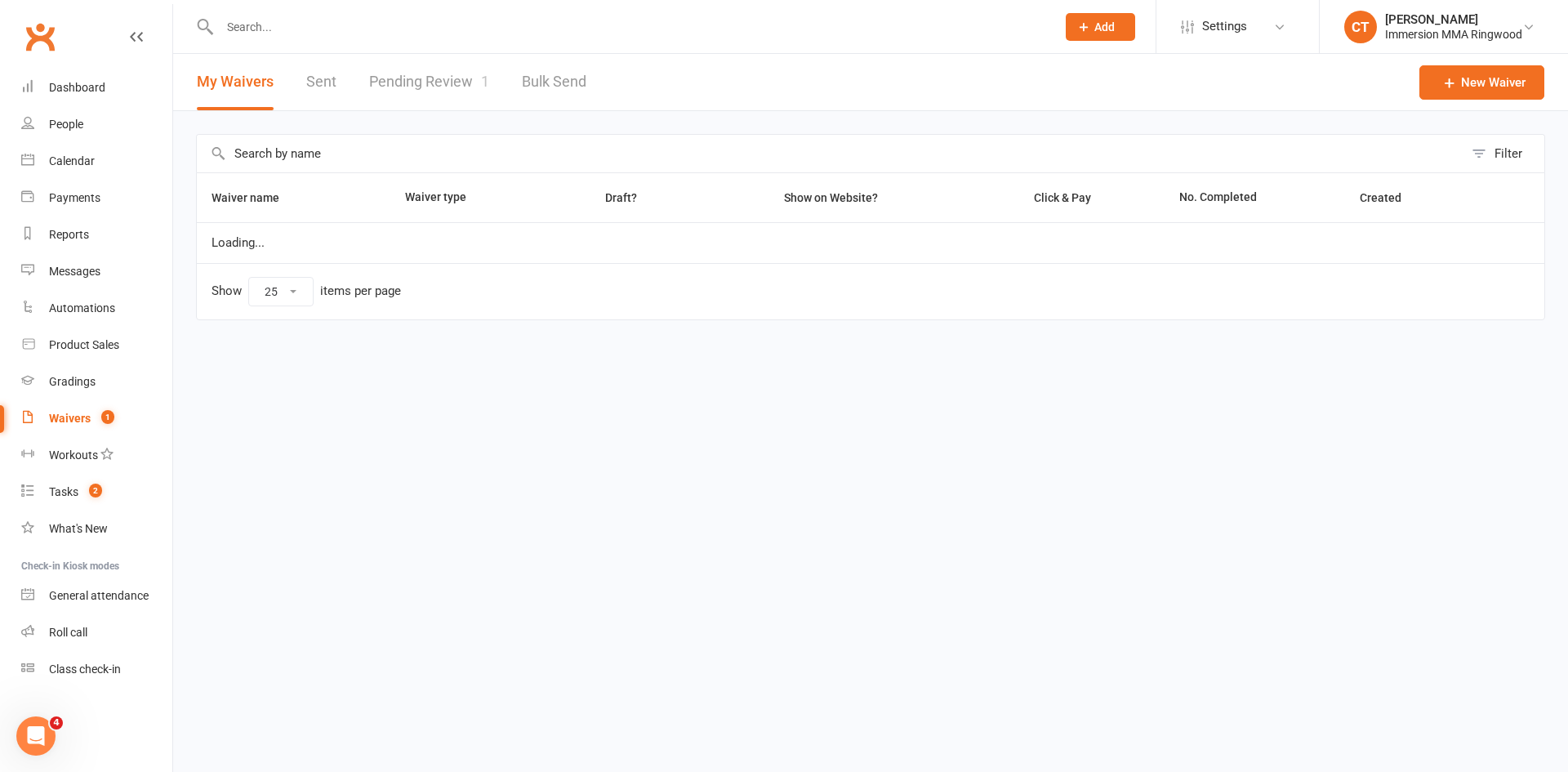
click at [477, 82] on link "Pending Review 1" at bounding box center [429, 82] width 120 height 56
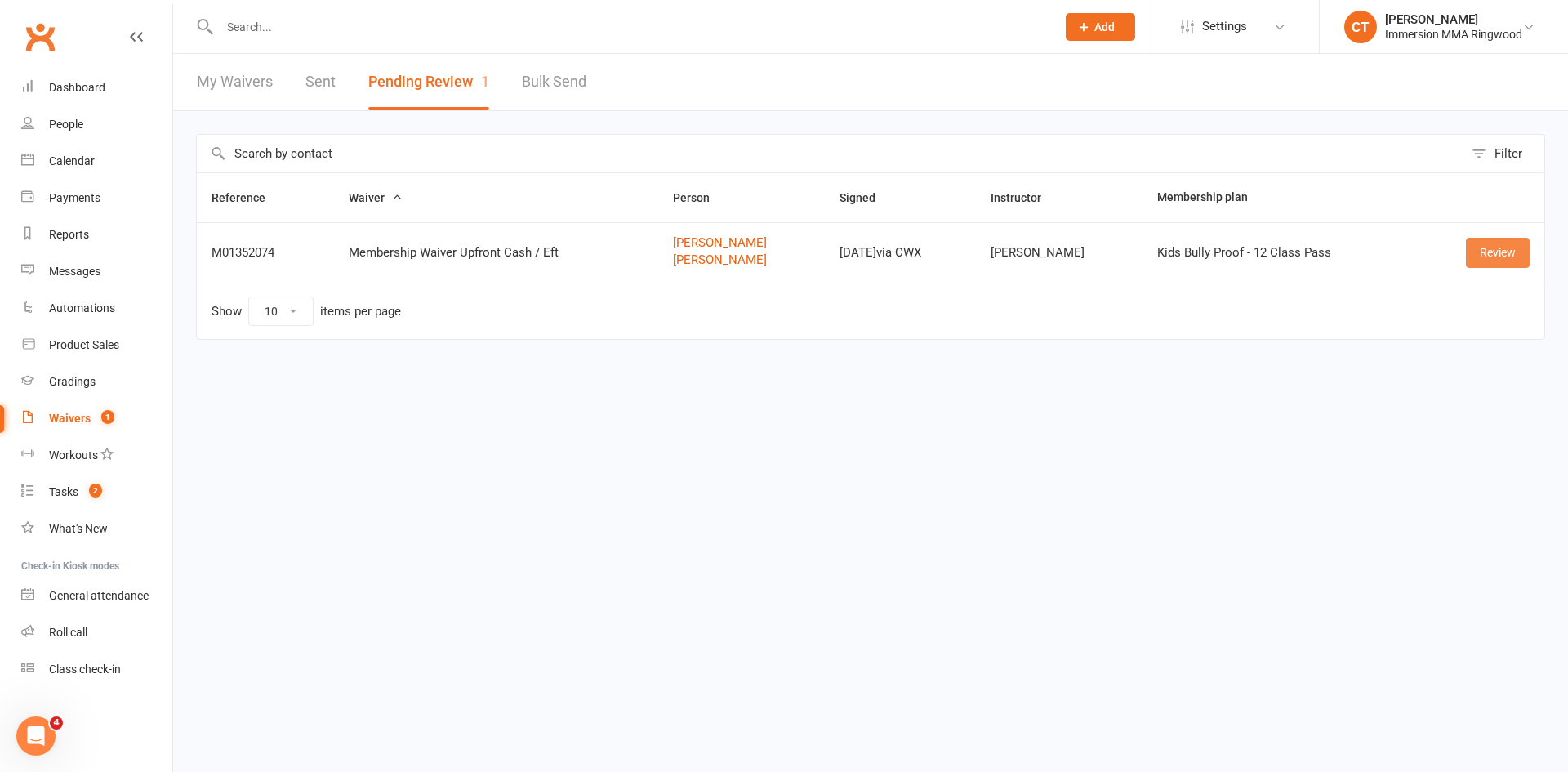
click at [1479, 261] on link "Review" at bounding box center [1497, 253] width 63 height 30
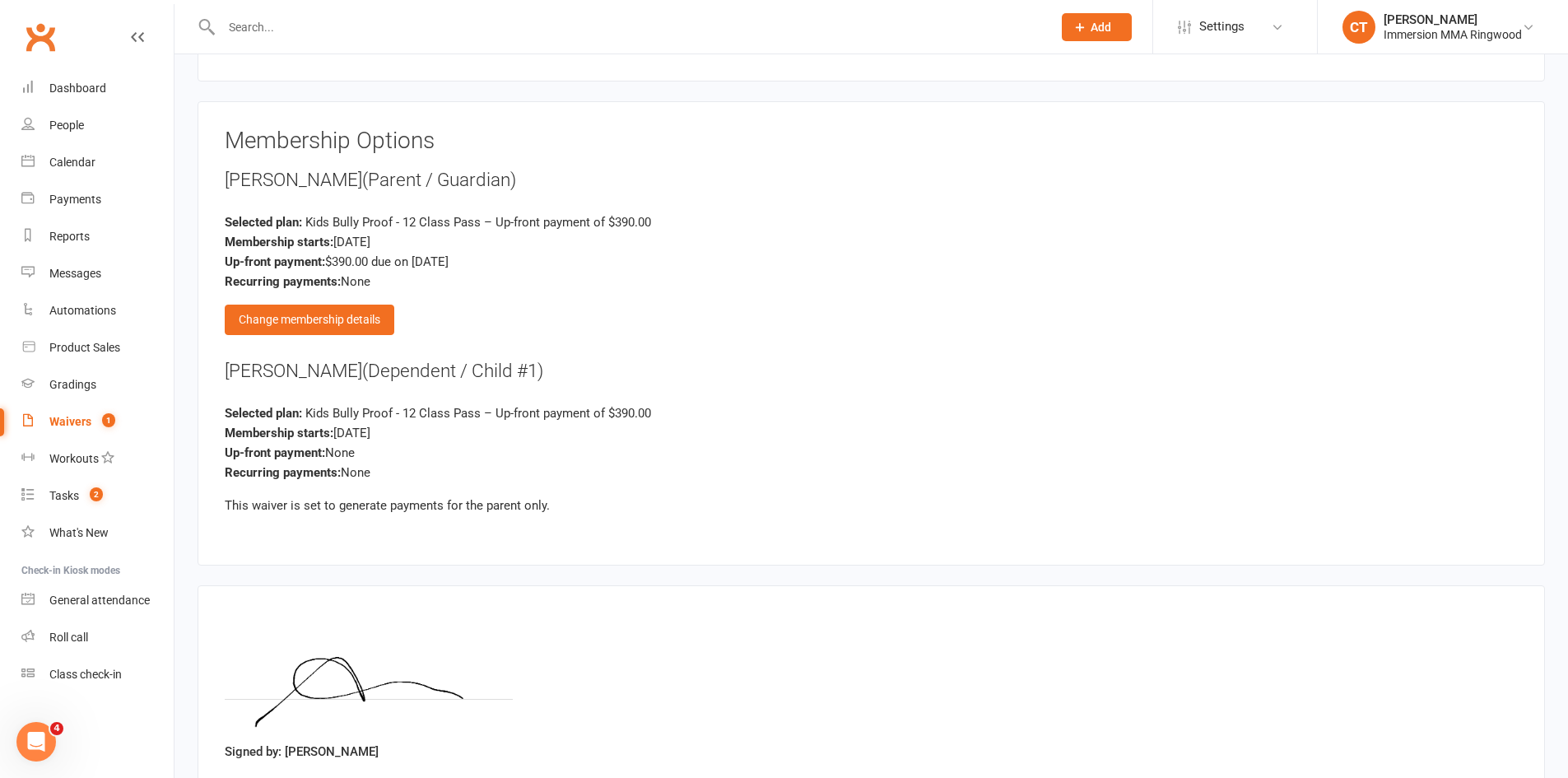
scroll to position [1819, 0]
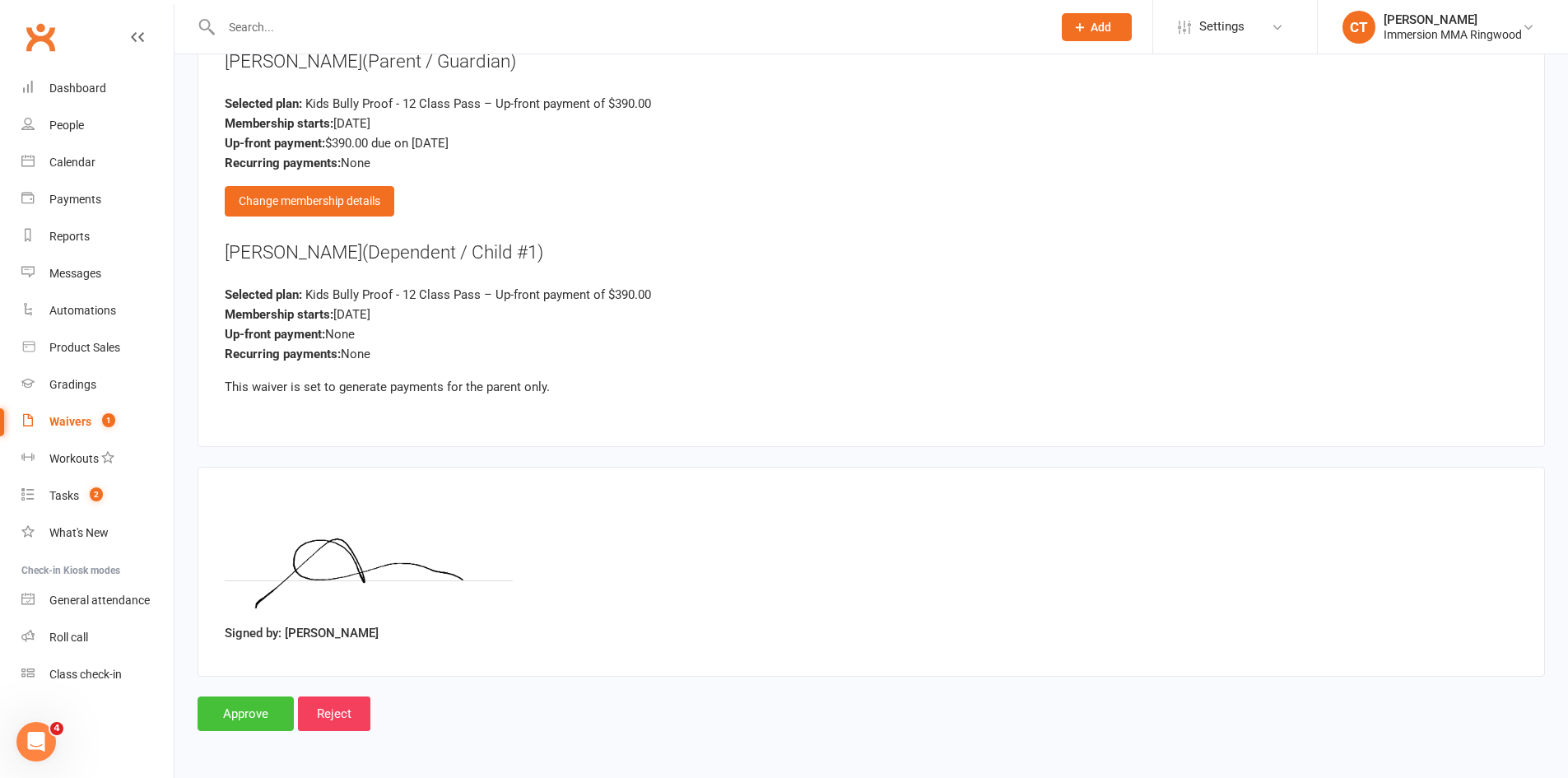
click at [235, 707] on input "Approve" at bounding box center [246, 714] width 96 height 35
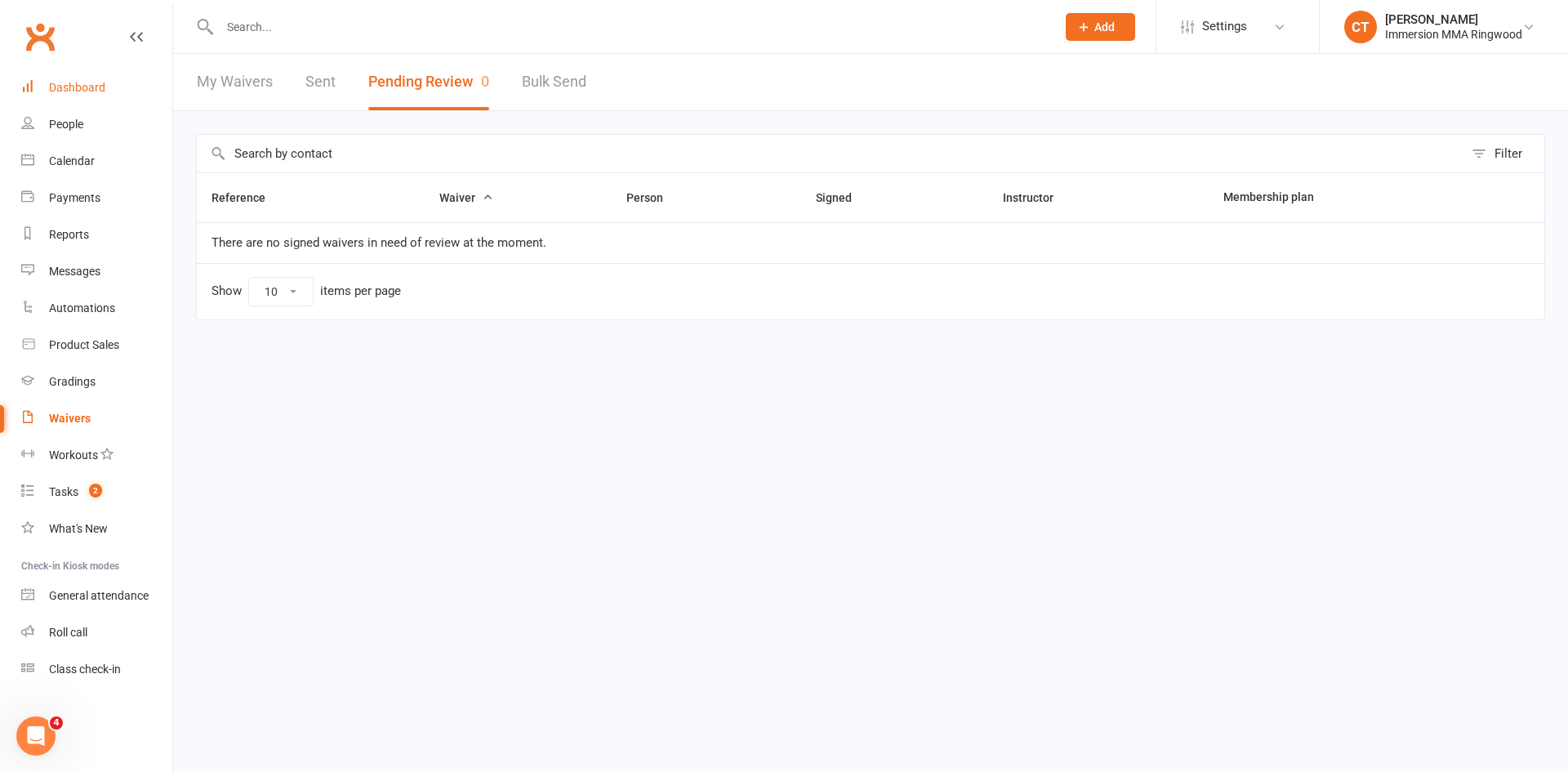
drag, startPoint x: 53, startPoint y: 86, endPoint x: 66, endPoint y: 87, distance: 13.0
click at [53, 86] on div "Dashboard" at bounding box center [77, 87] width 56 height 13
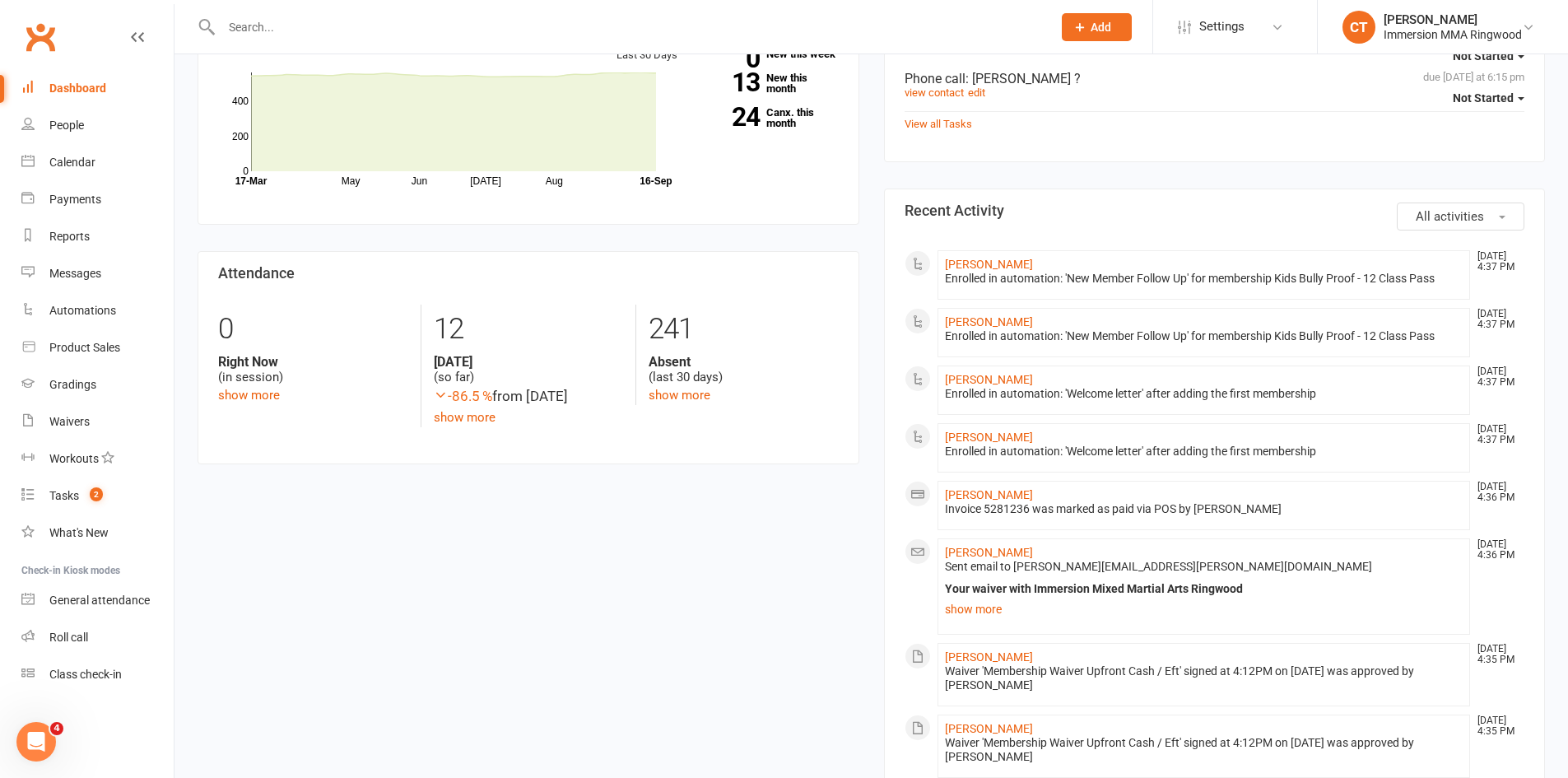
scroll to position [549, 0]
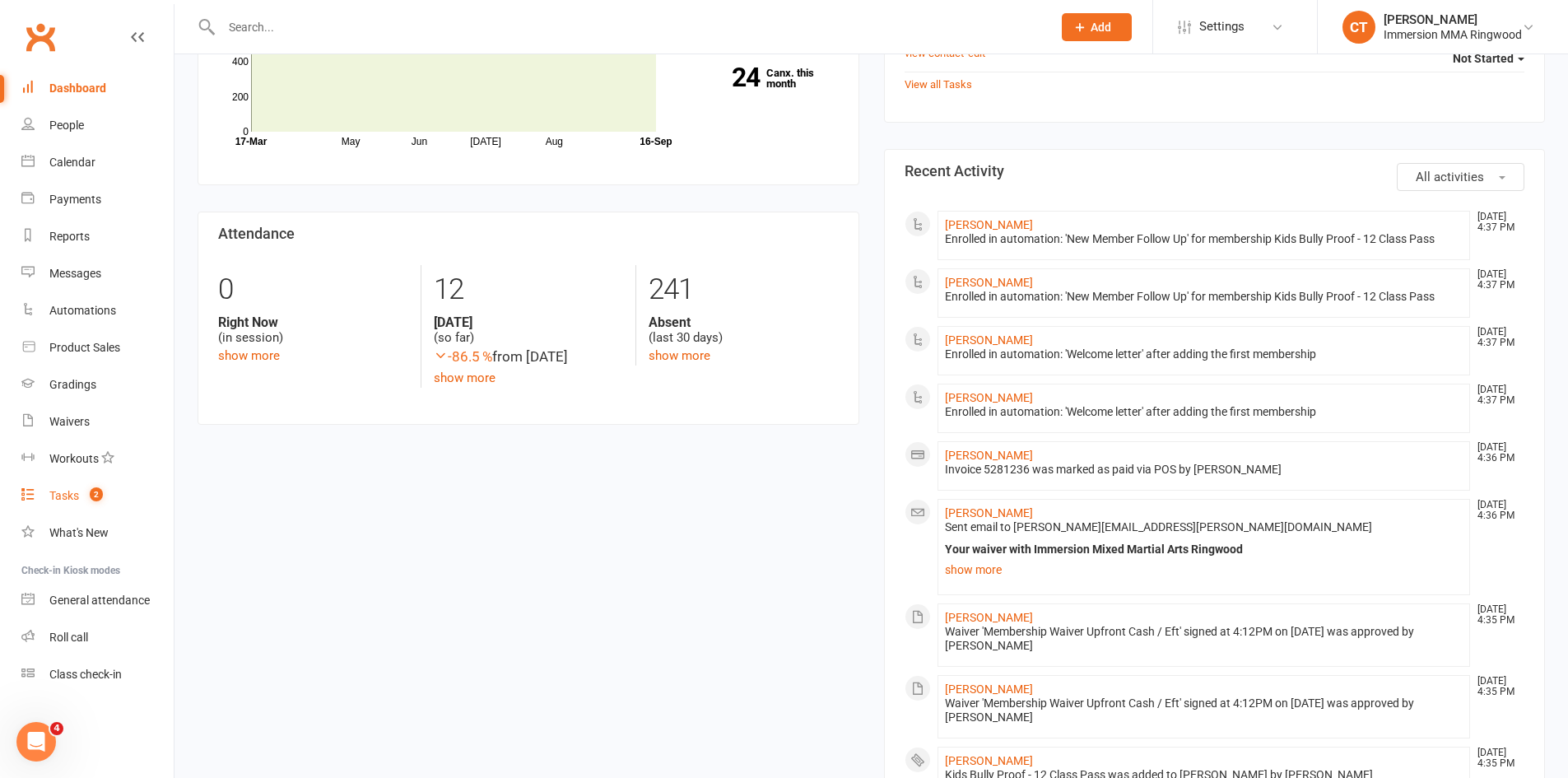
click at [64, 504] on link "Tasks 2" at bounding box center [97, 496] width 152 height 37
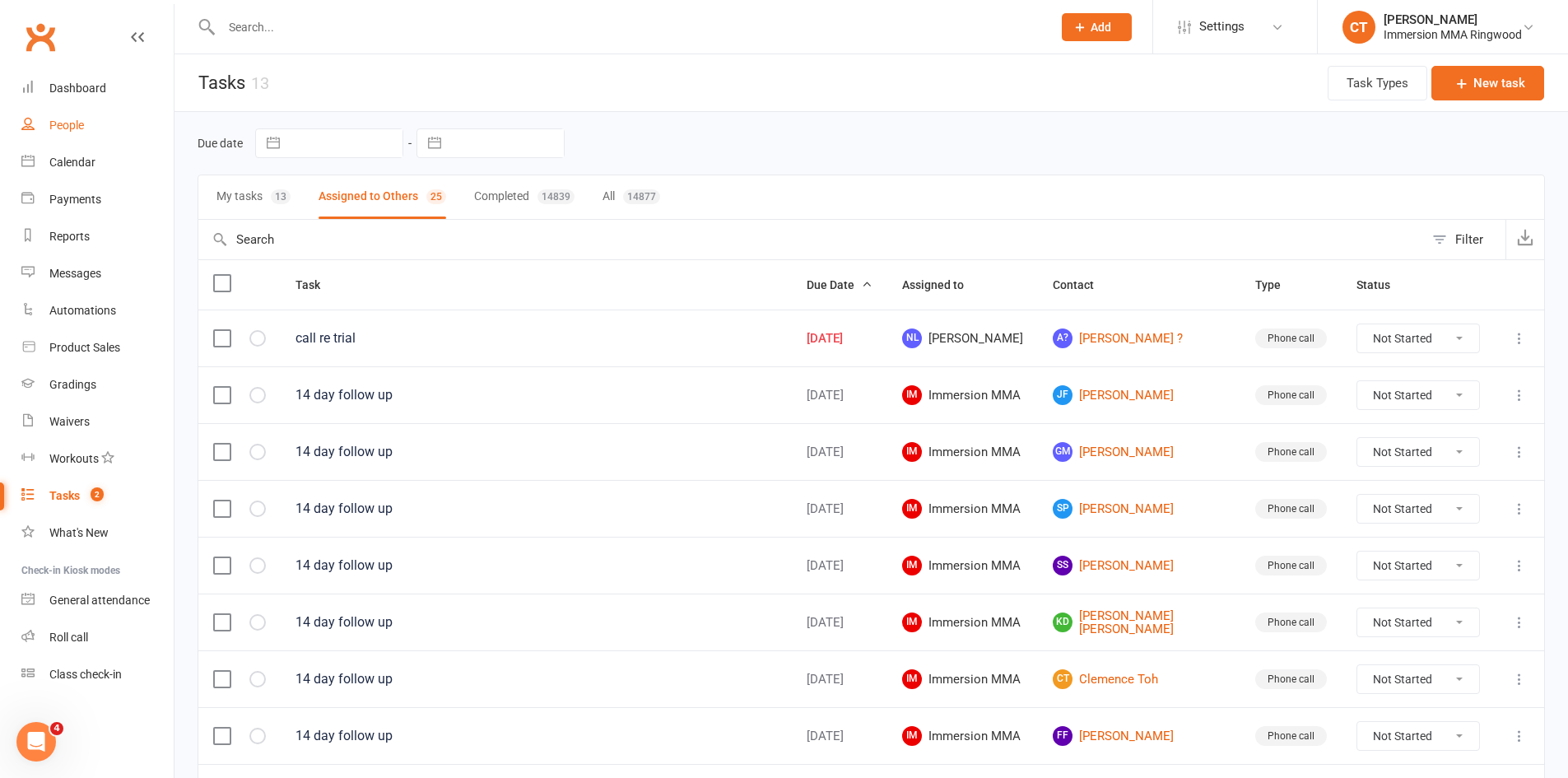
click at [46, 110] on link "People" at bounding box center [97, 125] width 152 height 37
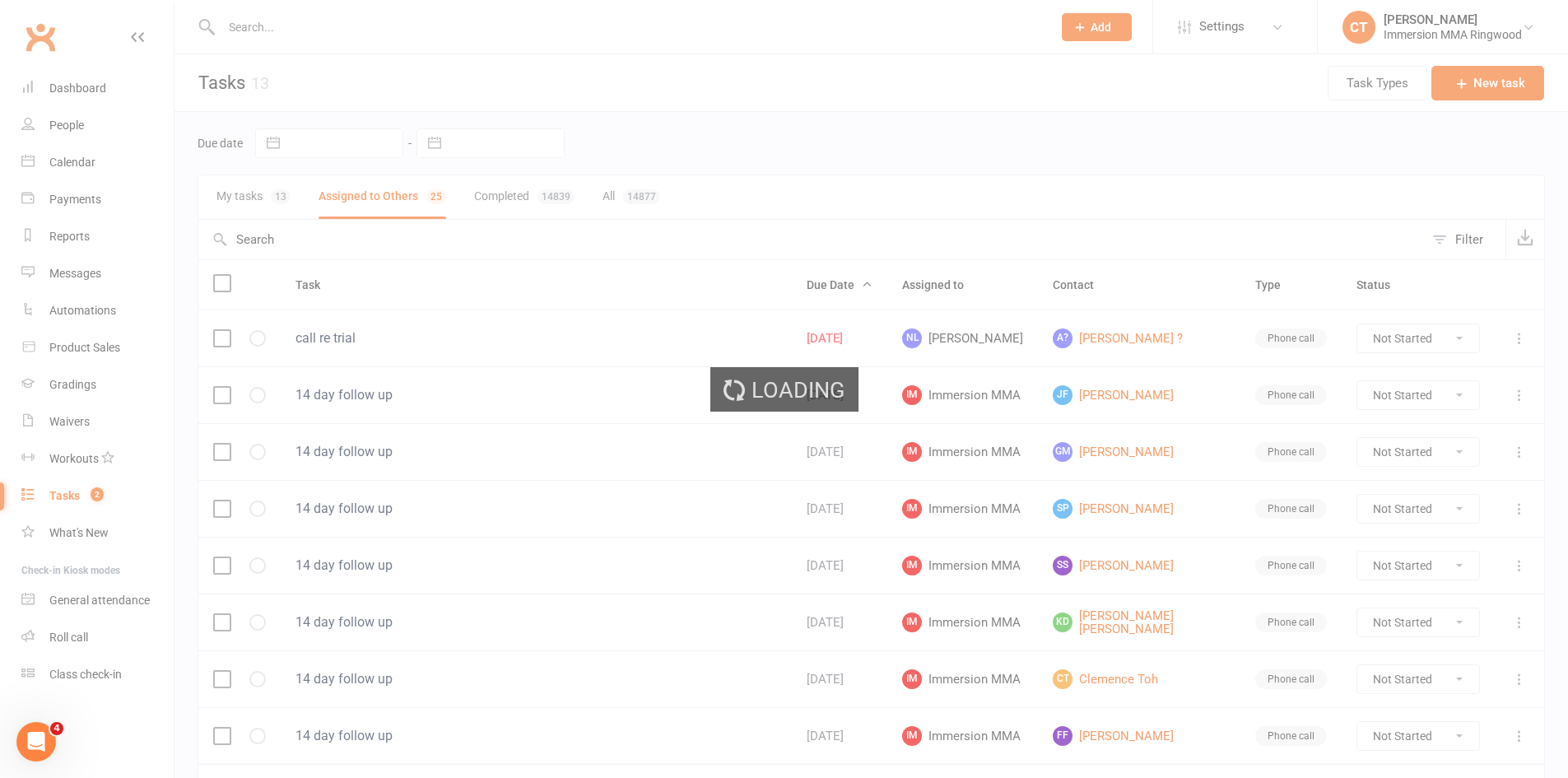
click at [54, 91] on div "Loading" at bounding box center [784, 389] width 1568 height 778
select select "25"
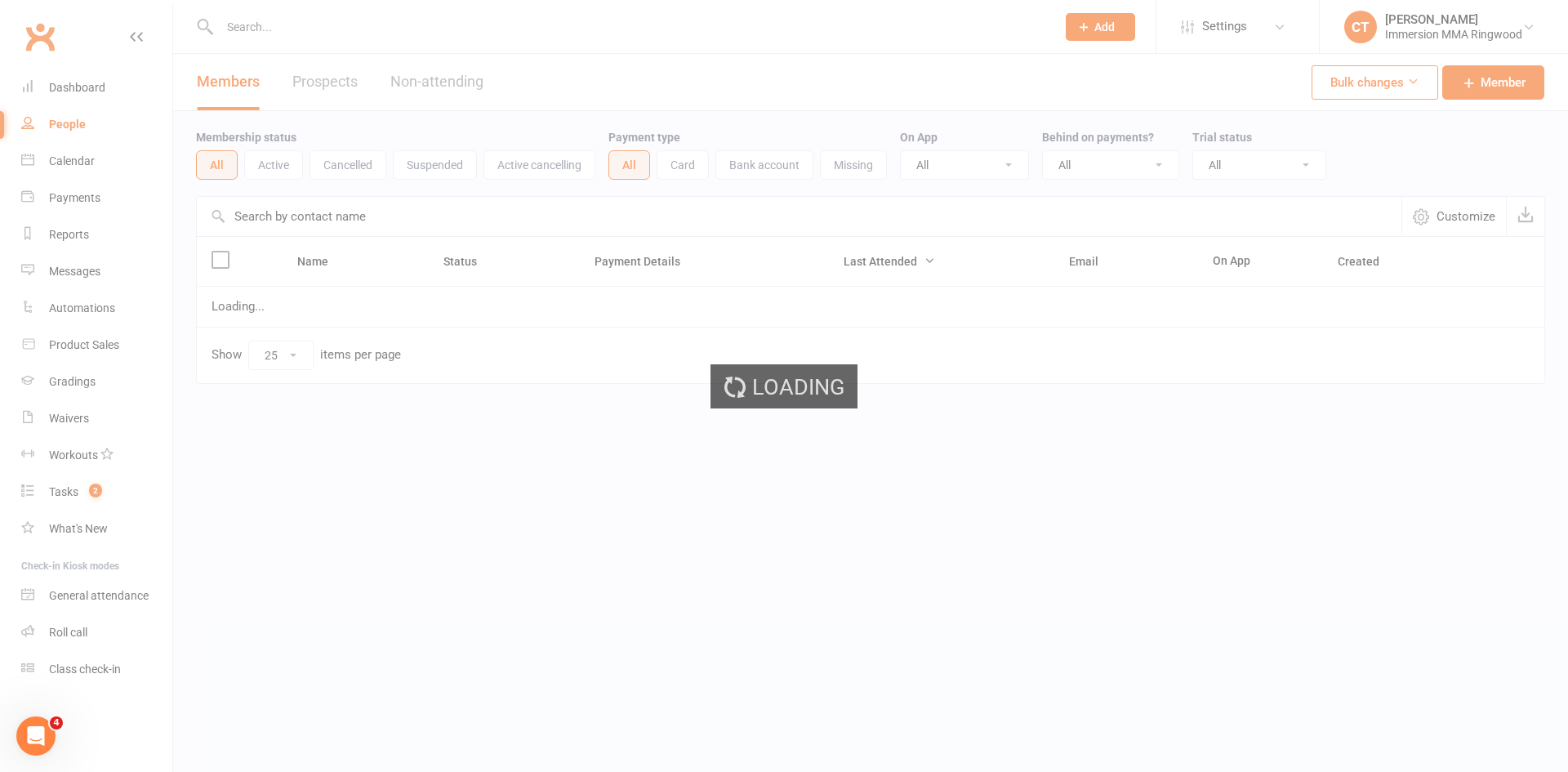
click at [89, 79] on div "Loading" at bounding box center [784, 386] width 1568 height 772
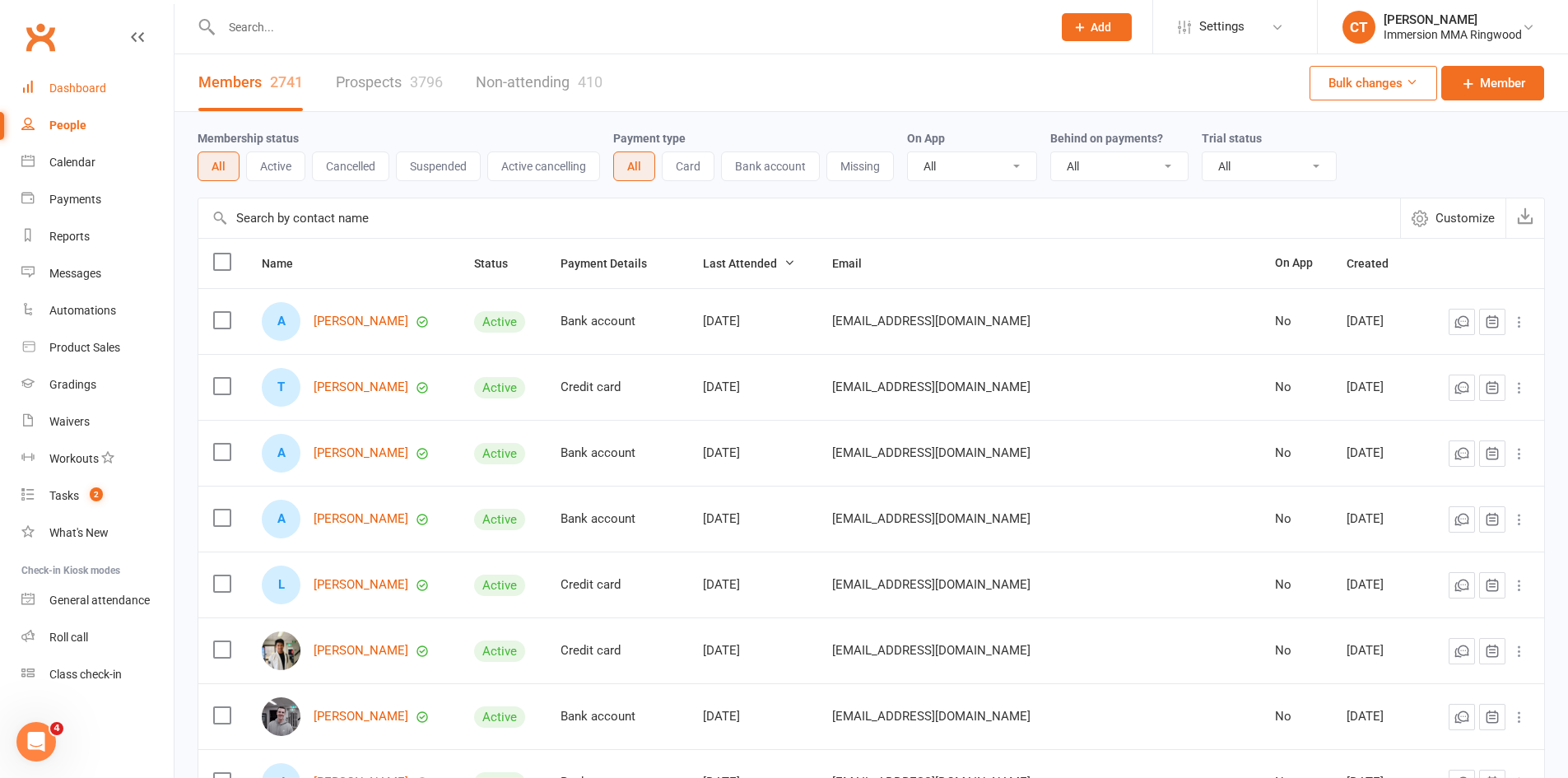
click at [90, 80] on link "Dashboard" at bounding box center [97, 88] width 152 height 37
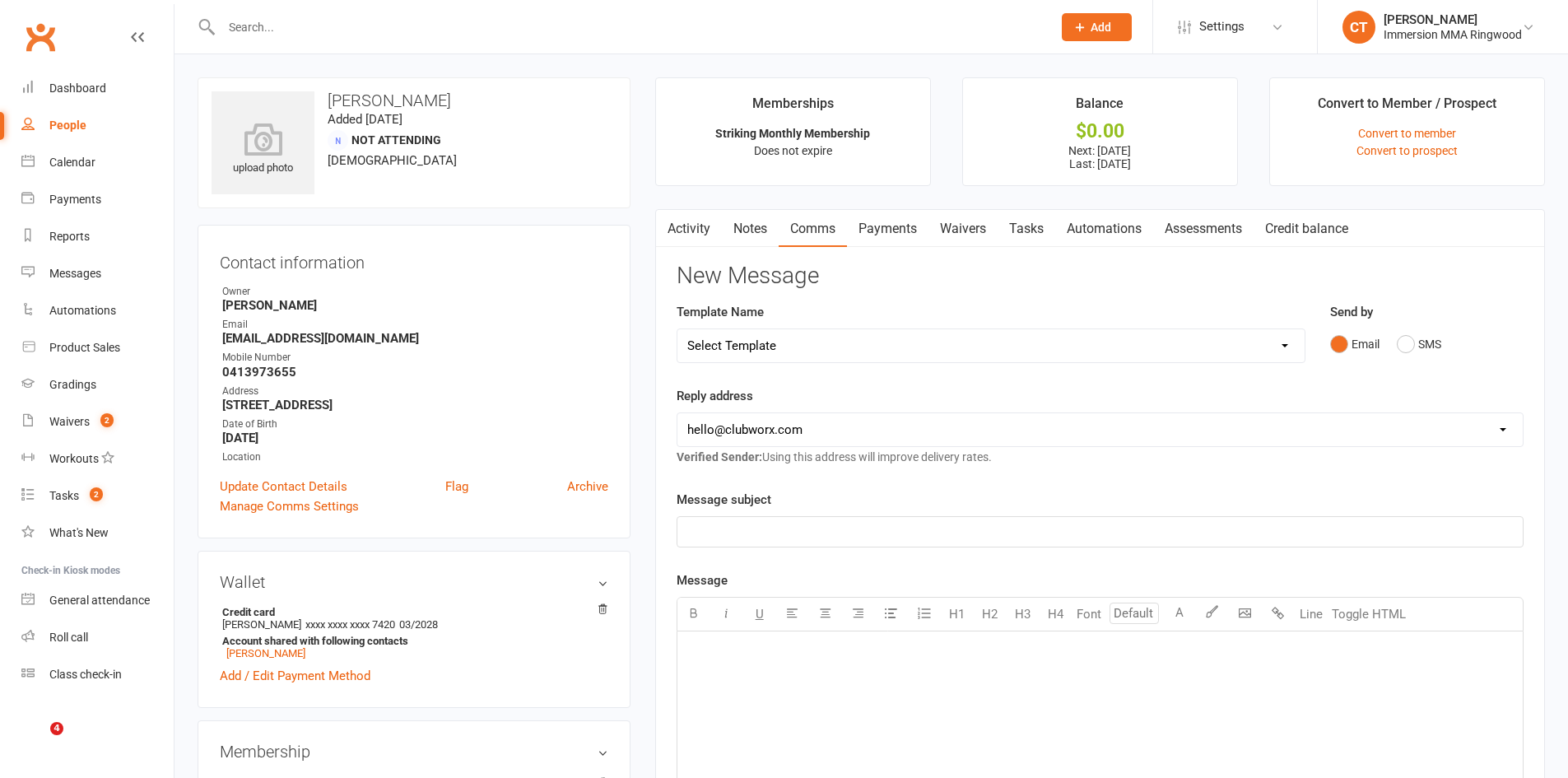
type input "0431677628"
click at [115, 90] on link "Dashboard" at bounding box center [97, 88] width 152 height 37
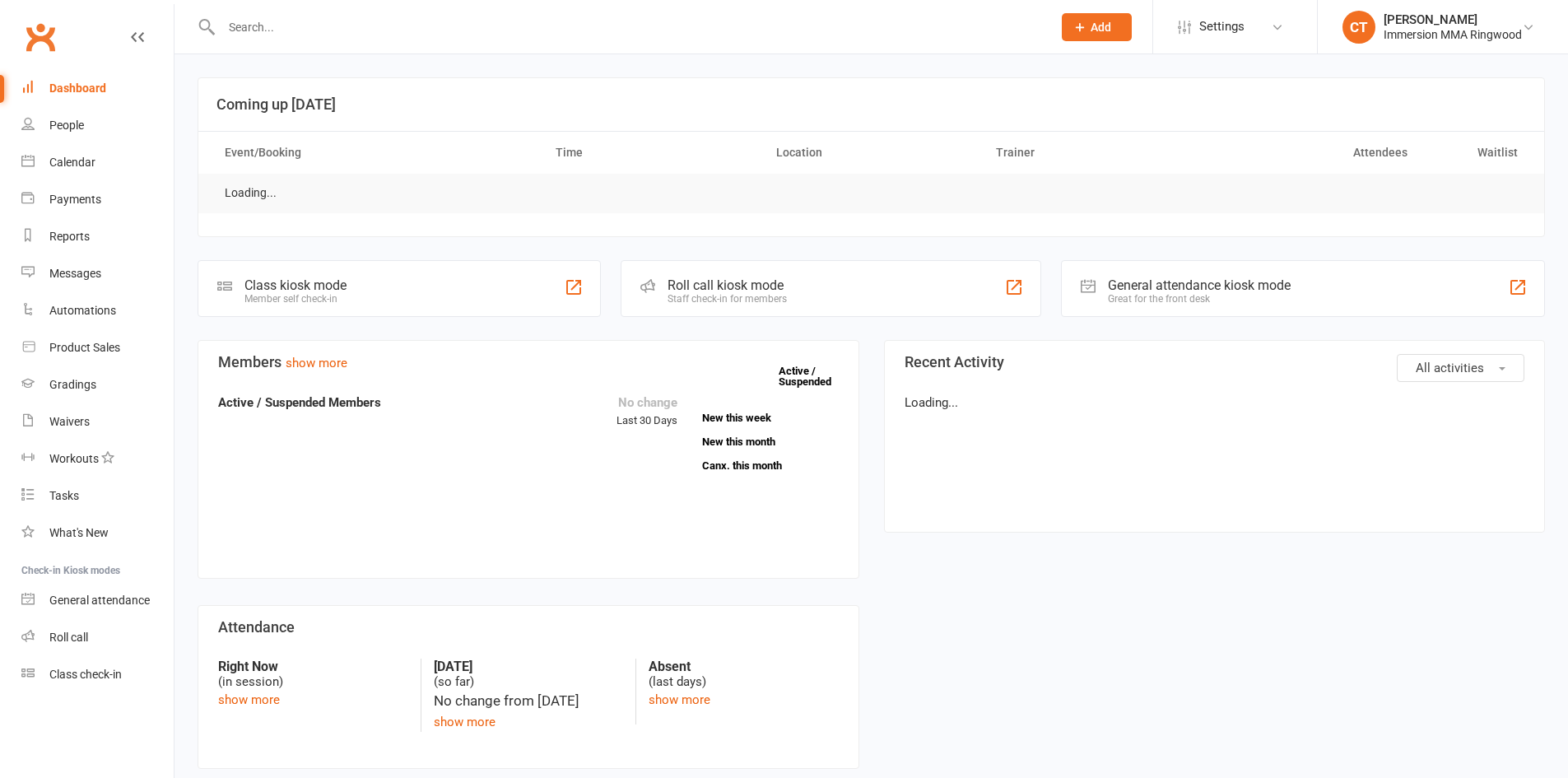
click at [339, 34] on input "text" at bounding box center [628, 27] width 824 height 23
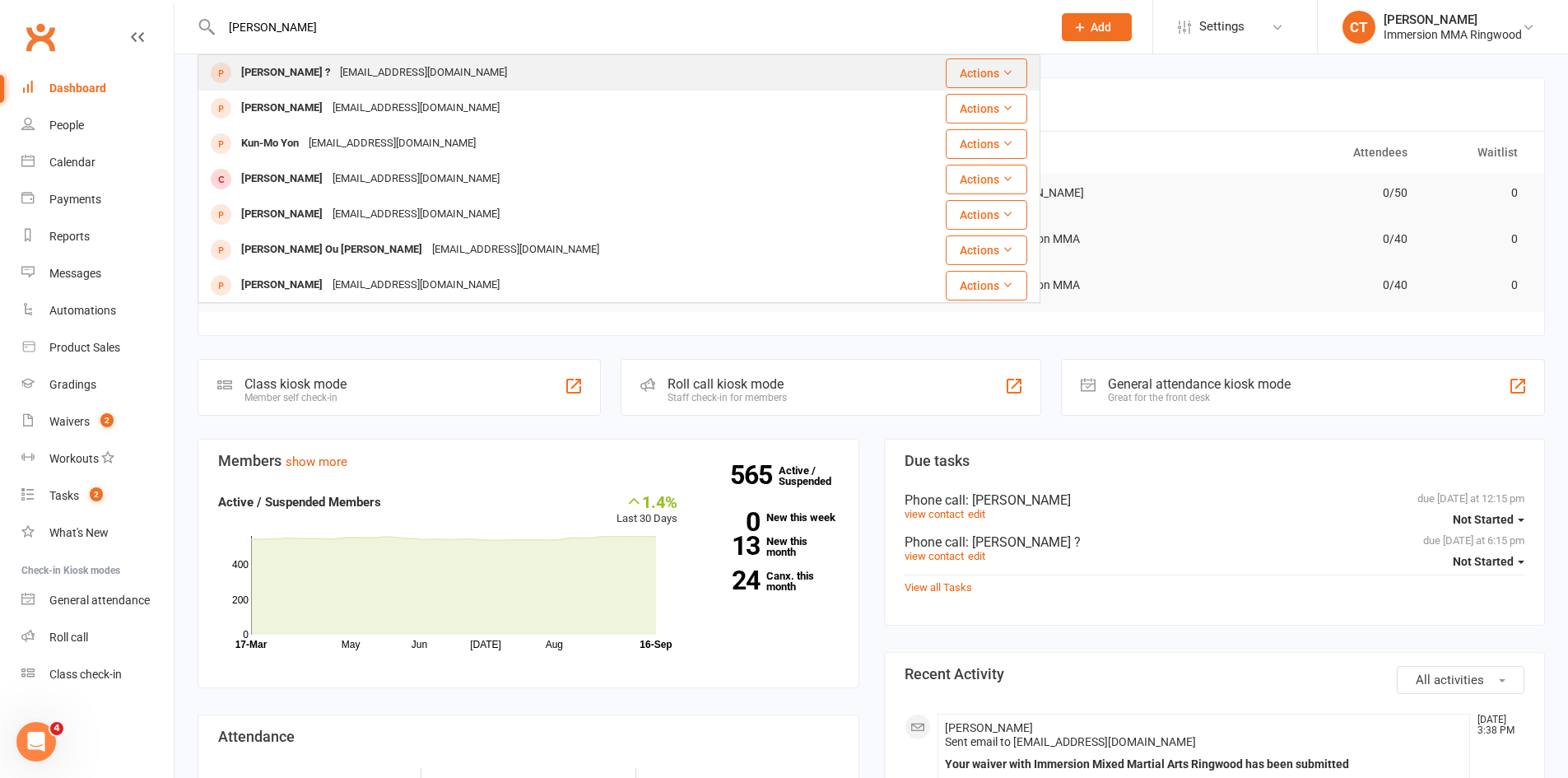
type input "[PERSON_NAME]"
click at [386, 80] on div "[EMAIL_ADDRESS][DOMAIN_NAME]" at bounding box center [423, 72] width 177 height 24
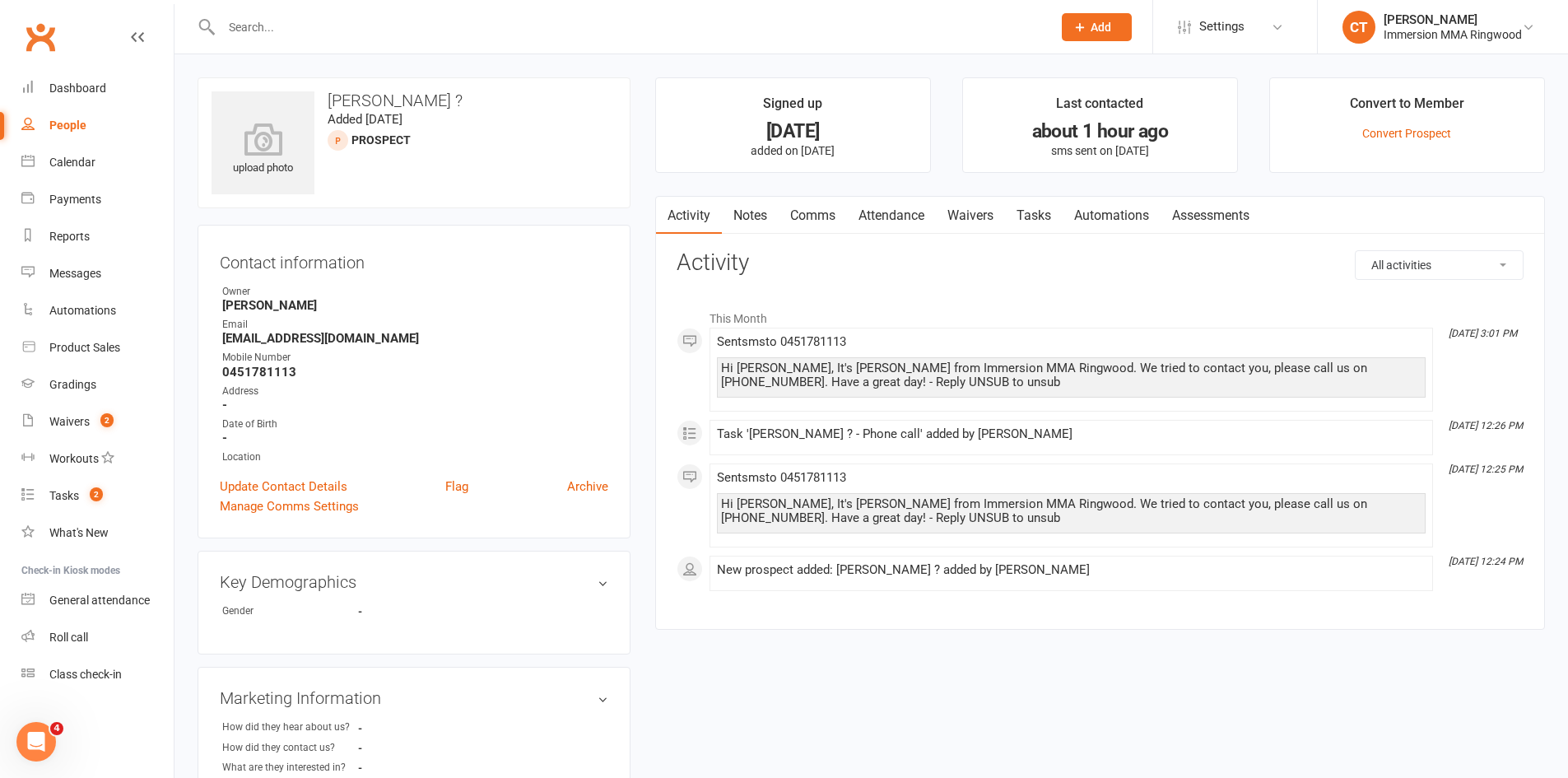
click at [748, 203] on link "Notes" at bounding box center [750, 216] width 56 height 38
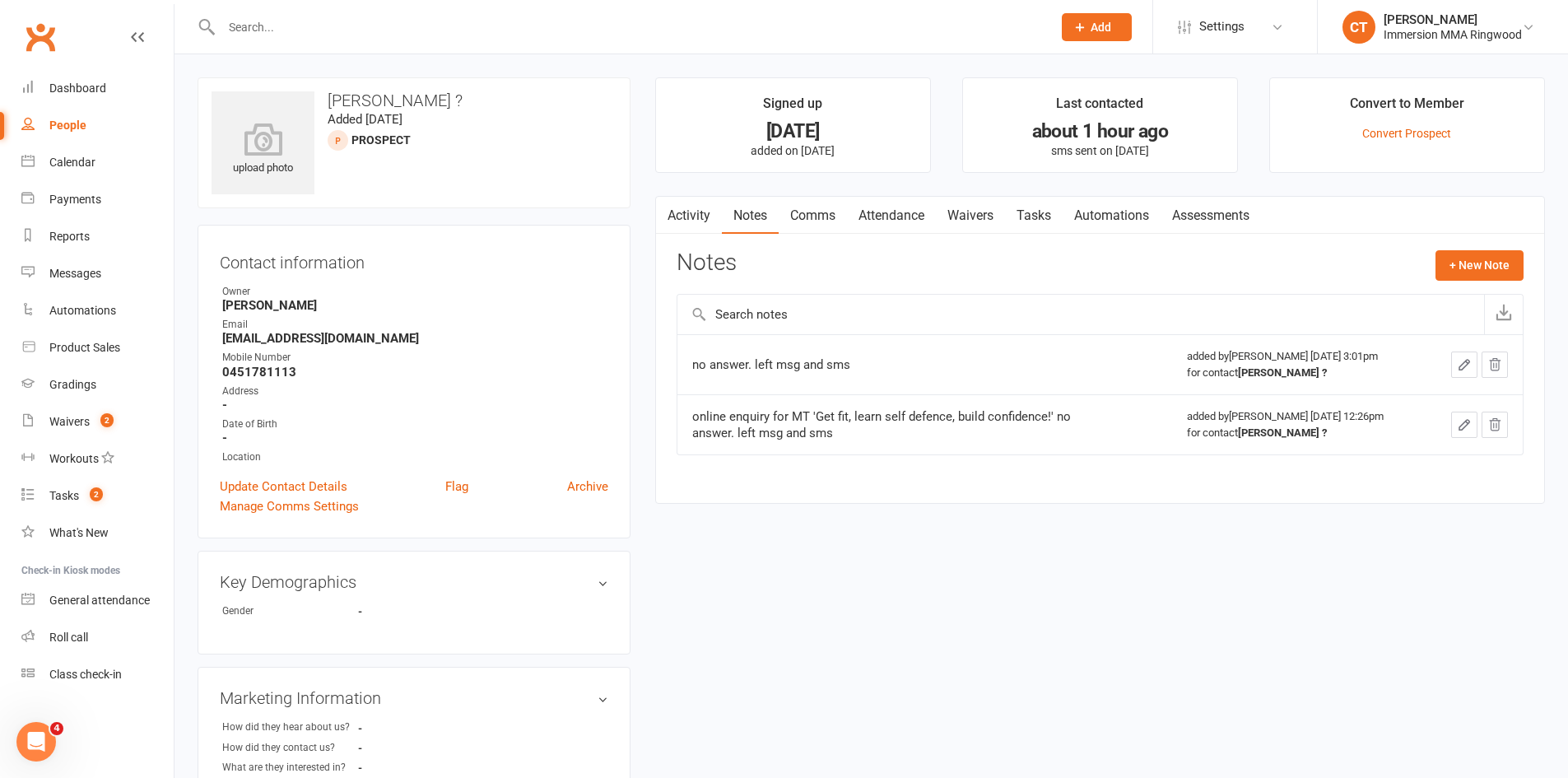
click at [1491, 246] on div "Activity Notes Comms Attendance Waivers Tasks Automations Assessments Notes + N…" at bounding box center [1100, 350] width 890 height 308
click at [1490, 272] on button "+ New Note" at bounding box center [1479, 265] width 88 height 30
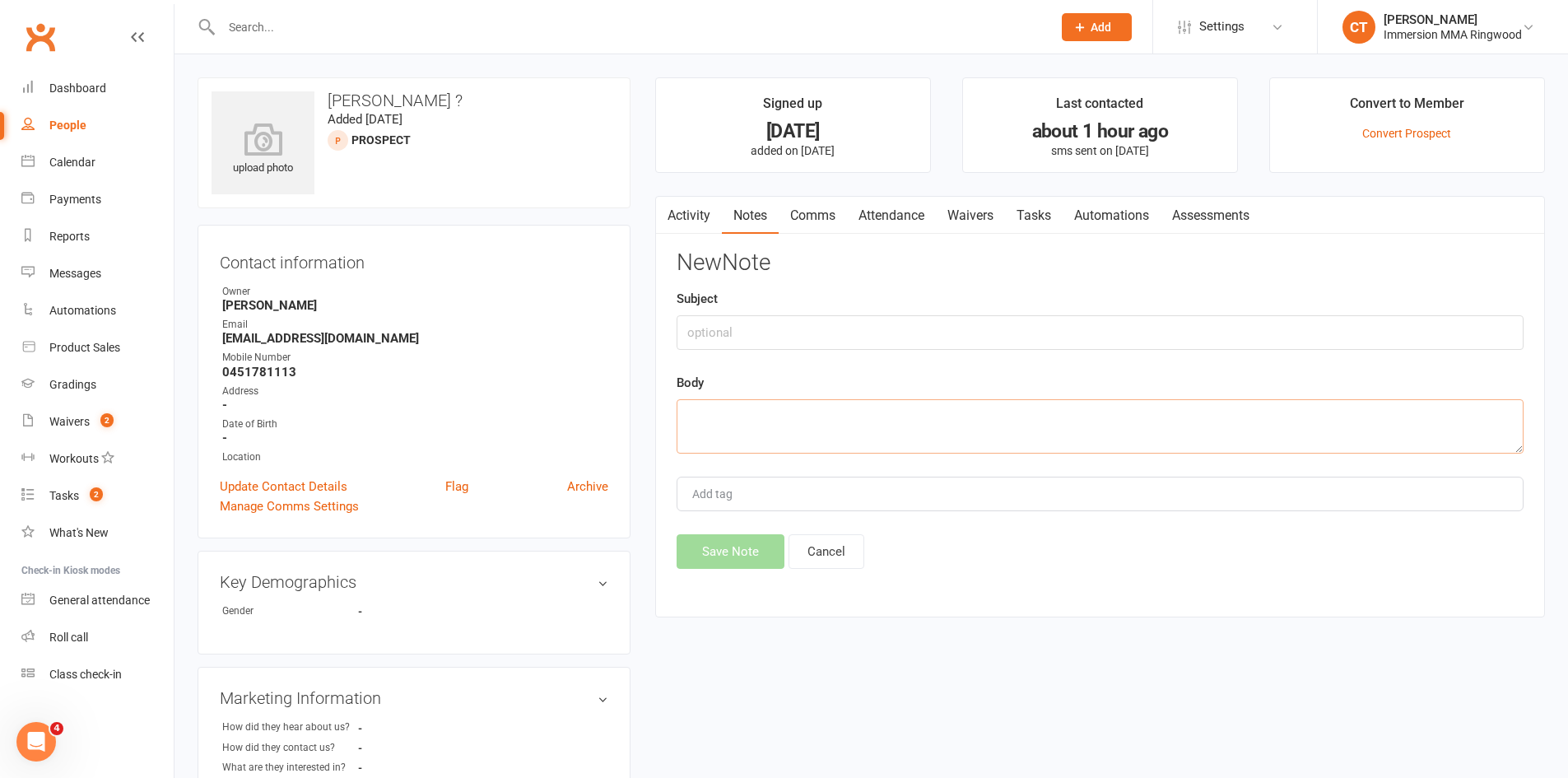
click at [1333, 427] on textarea at bounding box center [1100, 426] width 847 height 54
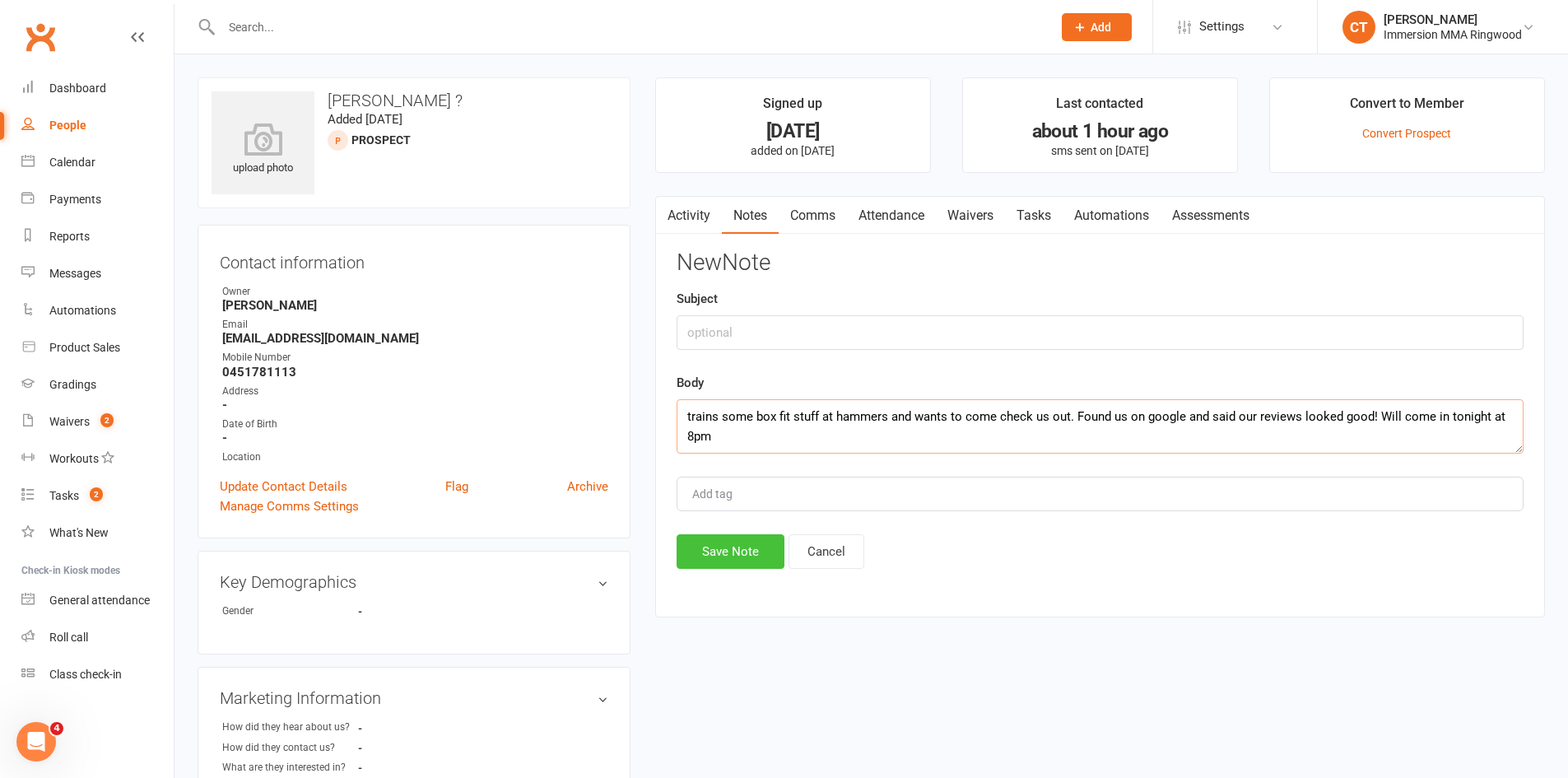
type textarea "trains some box fit stuff at hammers and wants to come check us out. Found us o…"
click at [741, 541] on button "Save Note" at bounding box center [730, 552] width 108 height 35
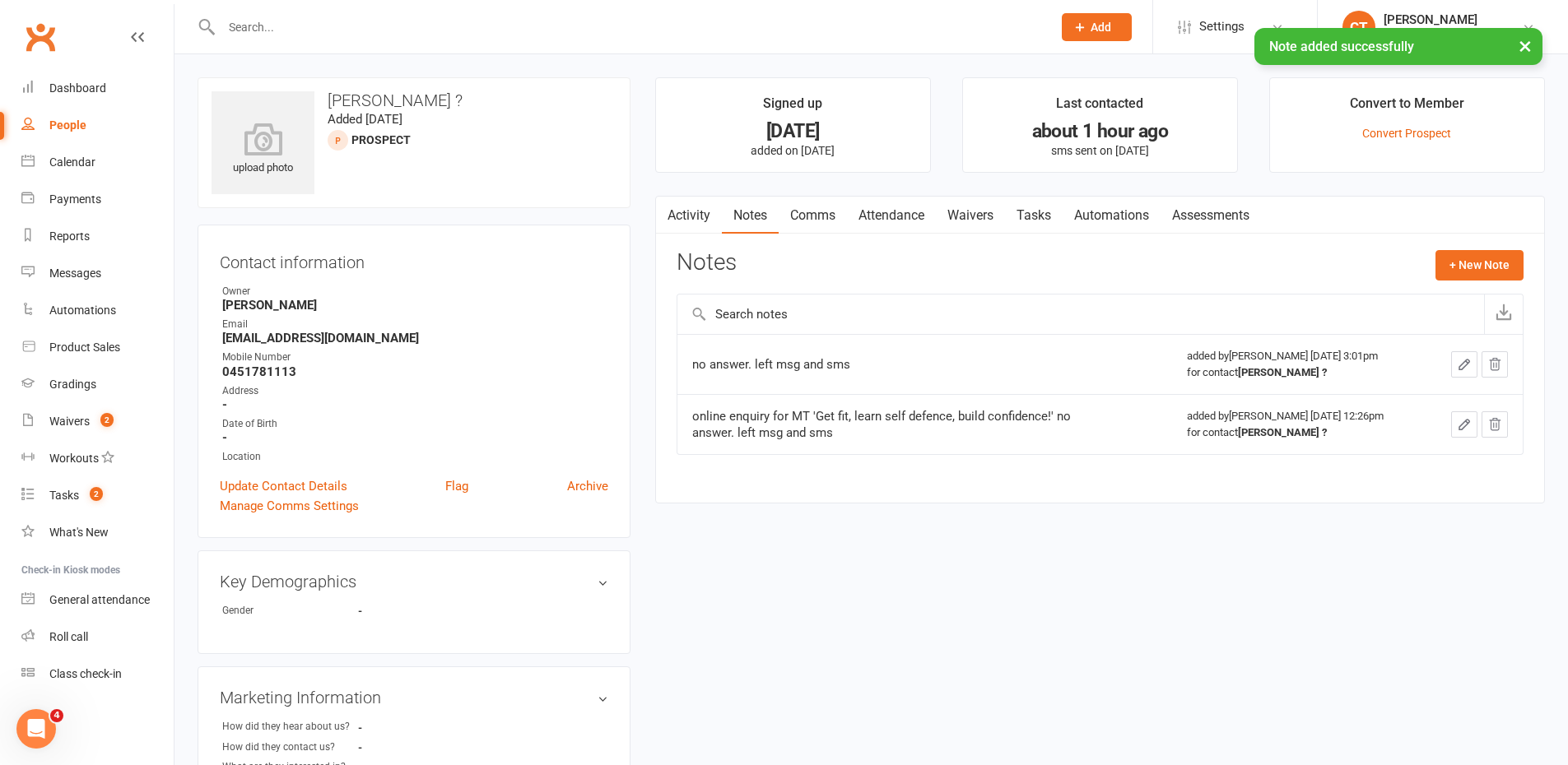
click at [891, 209] on link "Attendance" at bounding box center [891, 216] width 89 height 38
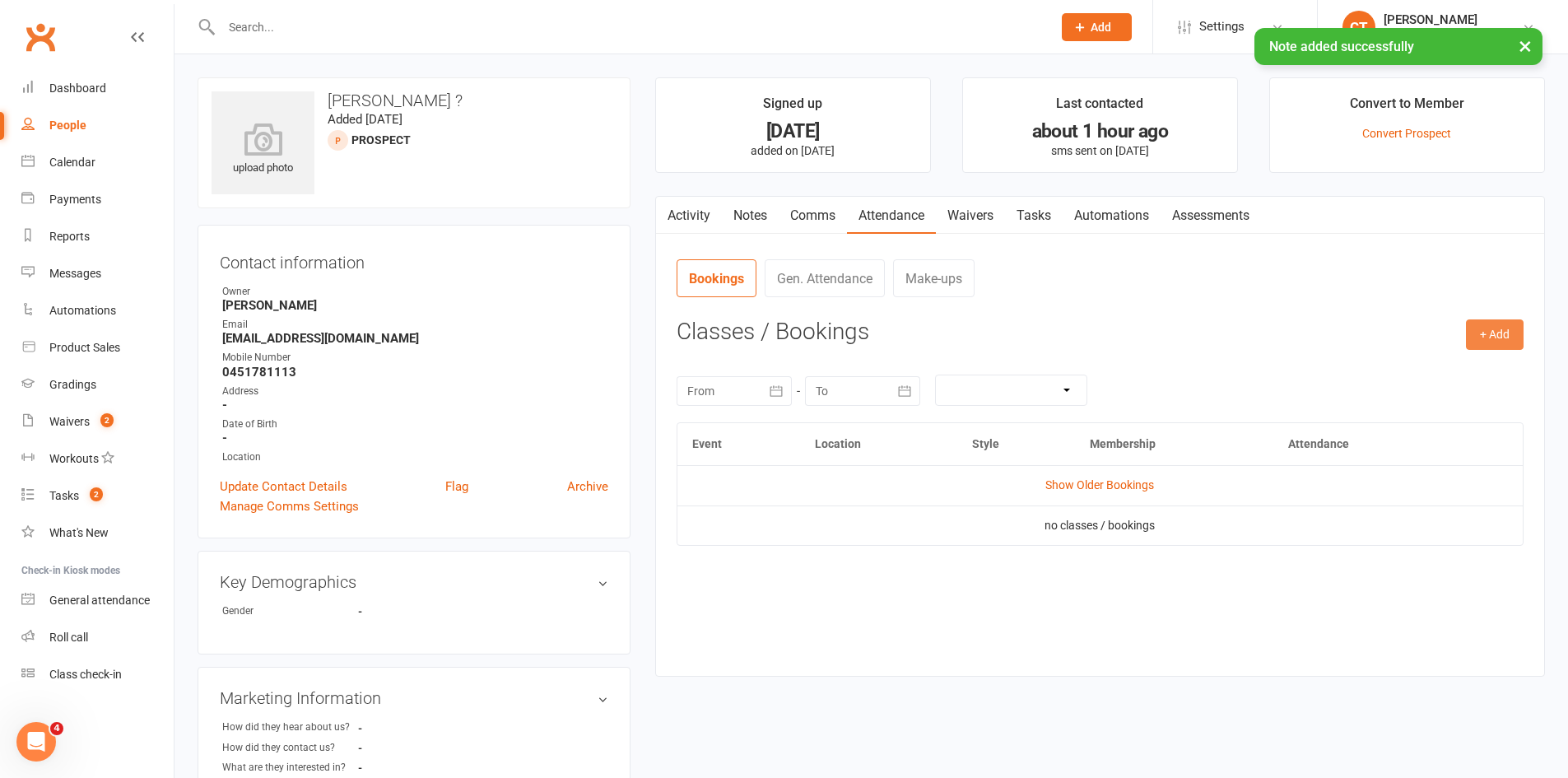
click at [1502, 329] on button "+ Add" at bounding box center [1494, 335] width 57 height 30
click at [1432, 403] on link "Add Appointment" at bounding box center [1441, 405] width 163 height 33
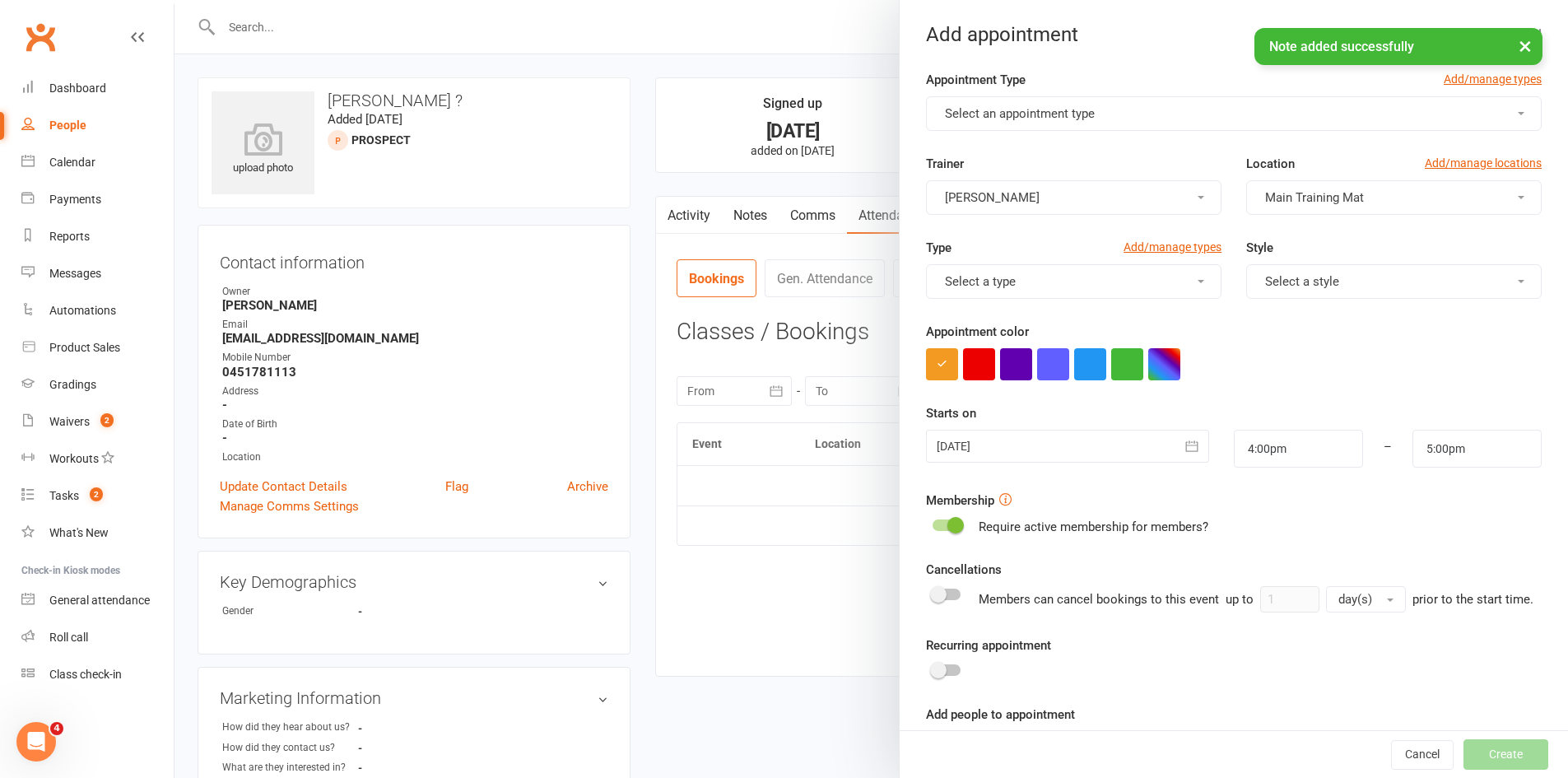
click at [995, 105] on button "Select an appointment type" at bounding box center [1234, 114] width 616 height 35
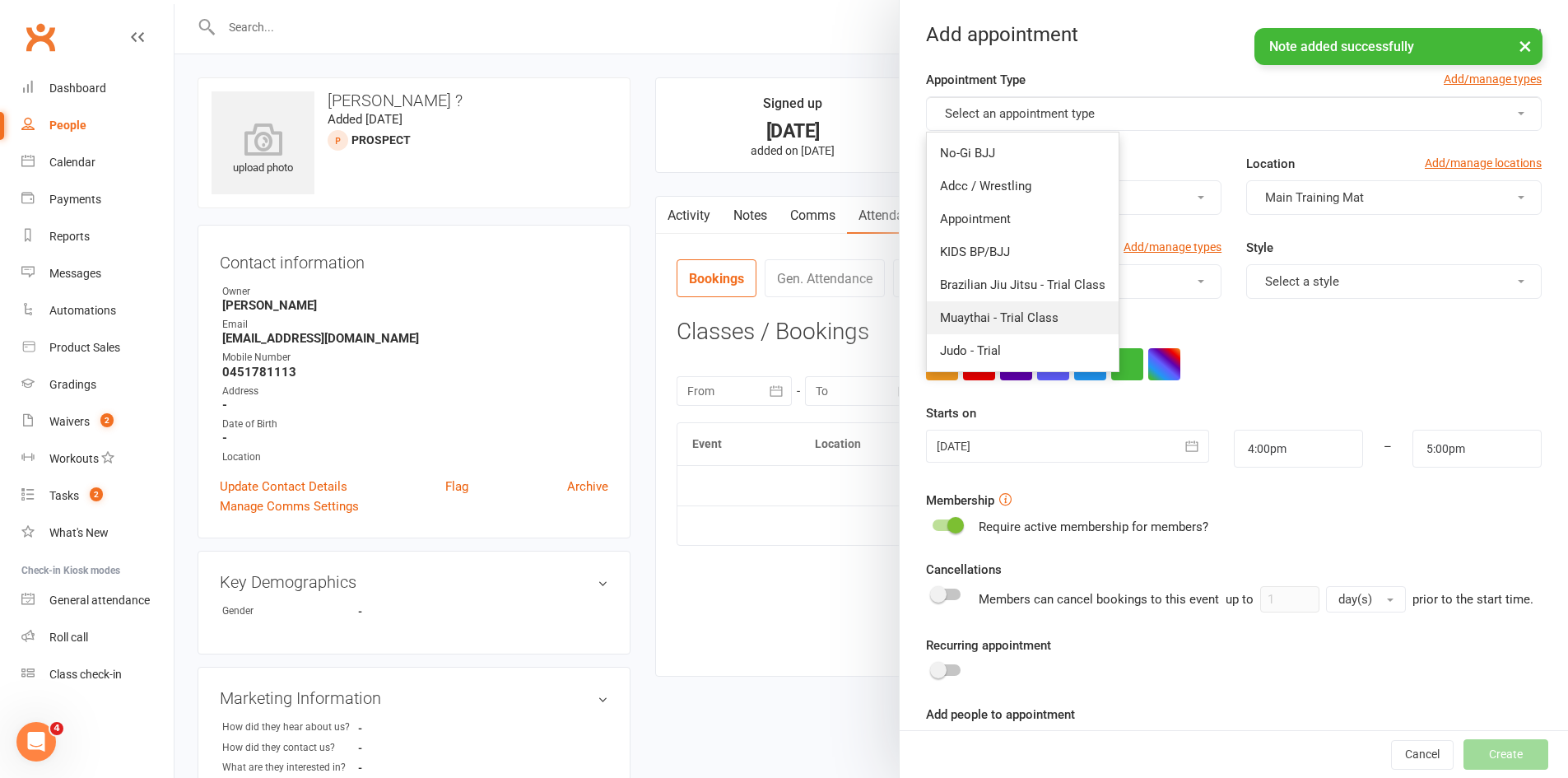
click at [965, 326] on link "Muaythai - Trial Class" at bounding box center [1022, 318] width 192 height 33
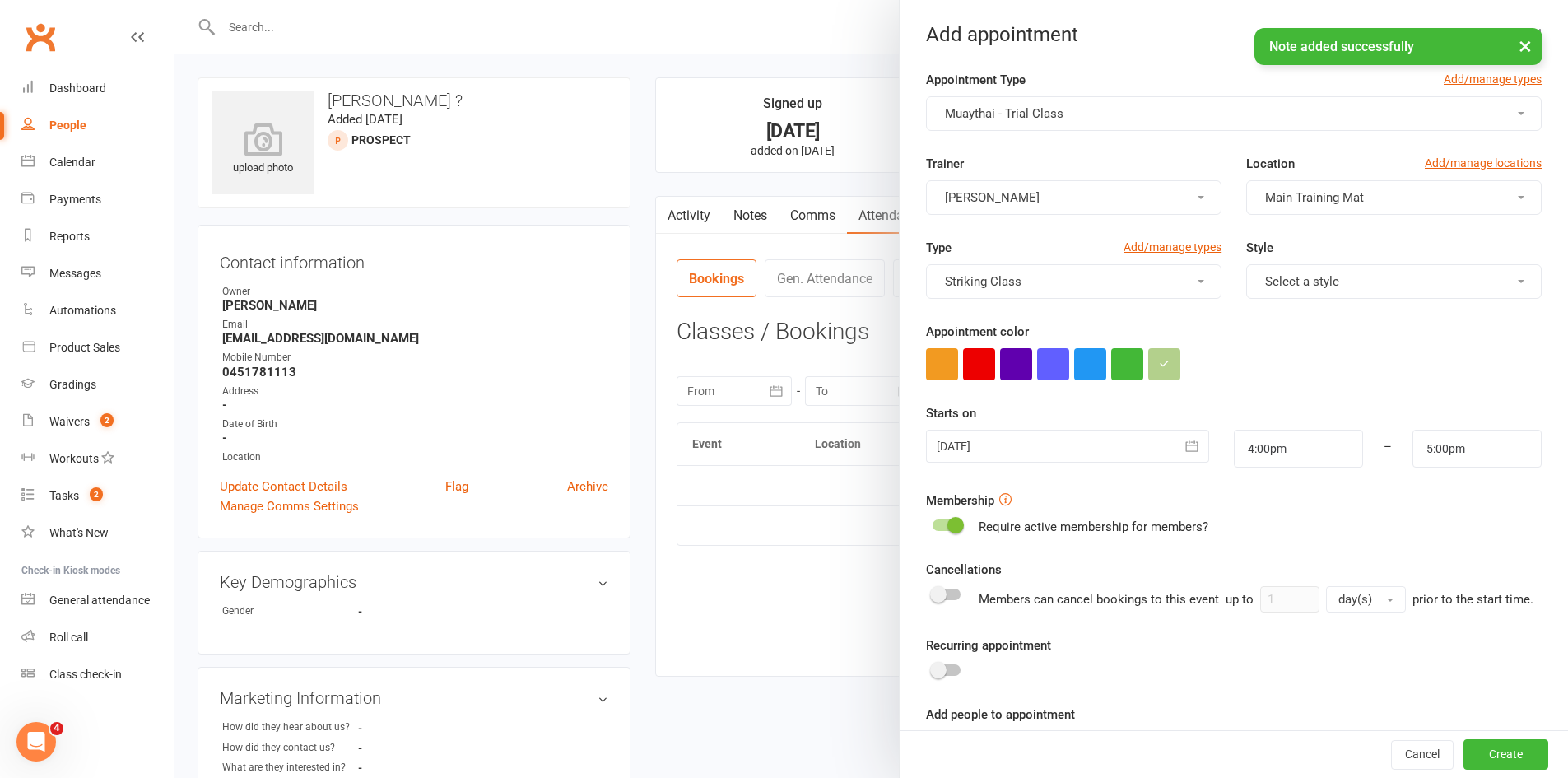
click at [1001, 448] on div at bounding box center [1067, 447] width 282 height 33
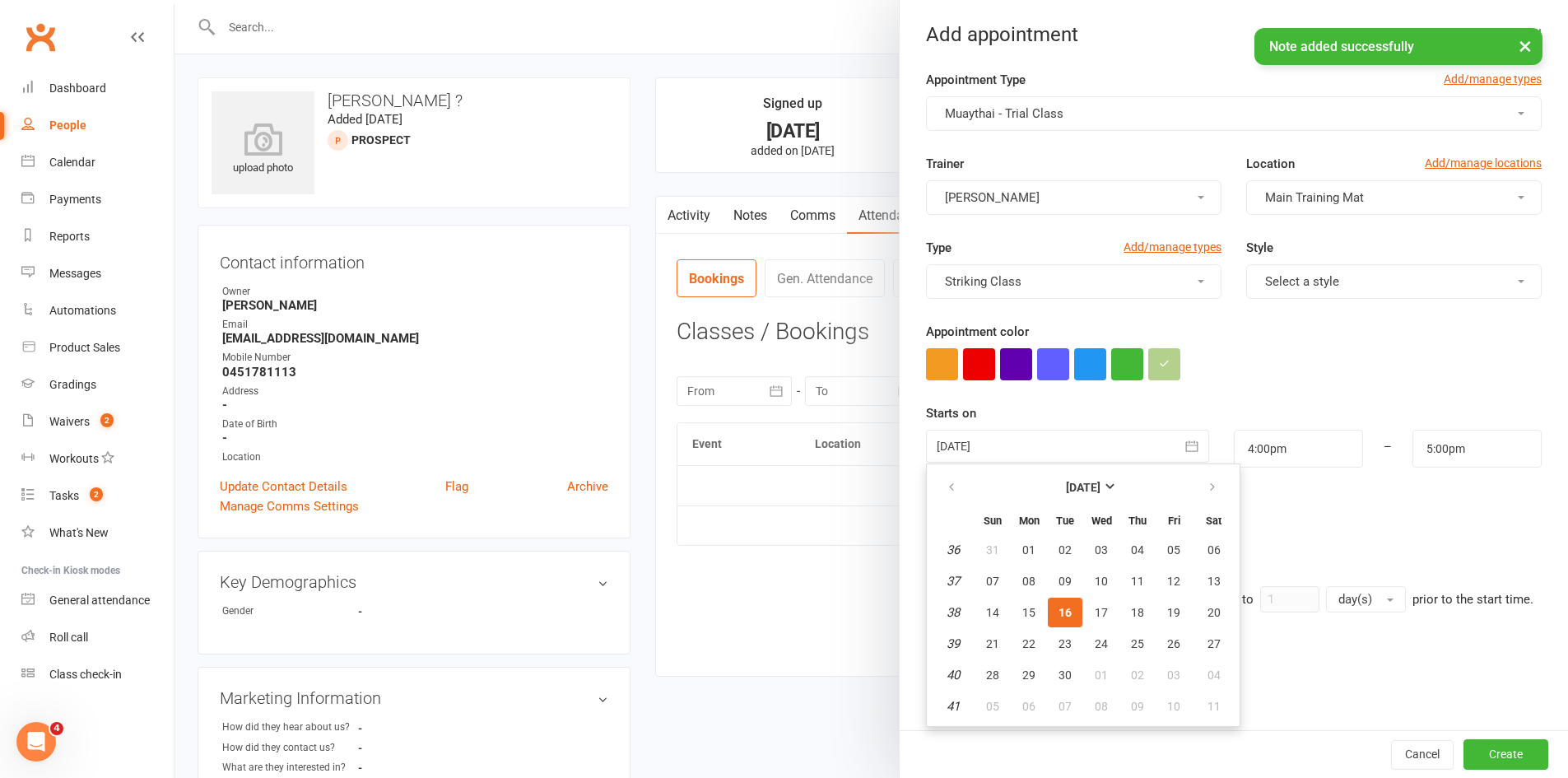
click at [1062, 609] on span "16" at bounding box center [1065, 613] width 13 height 13
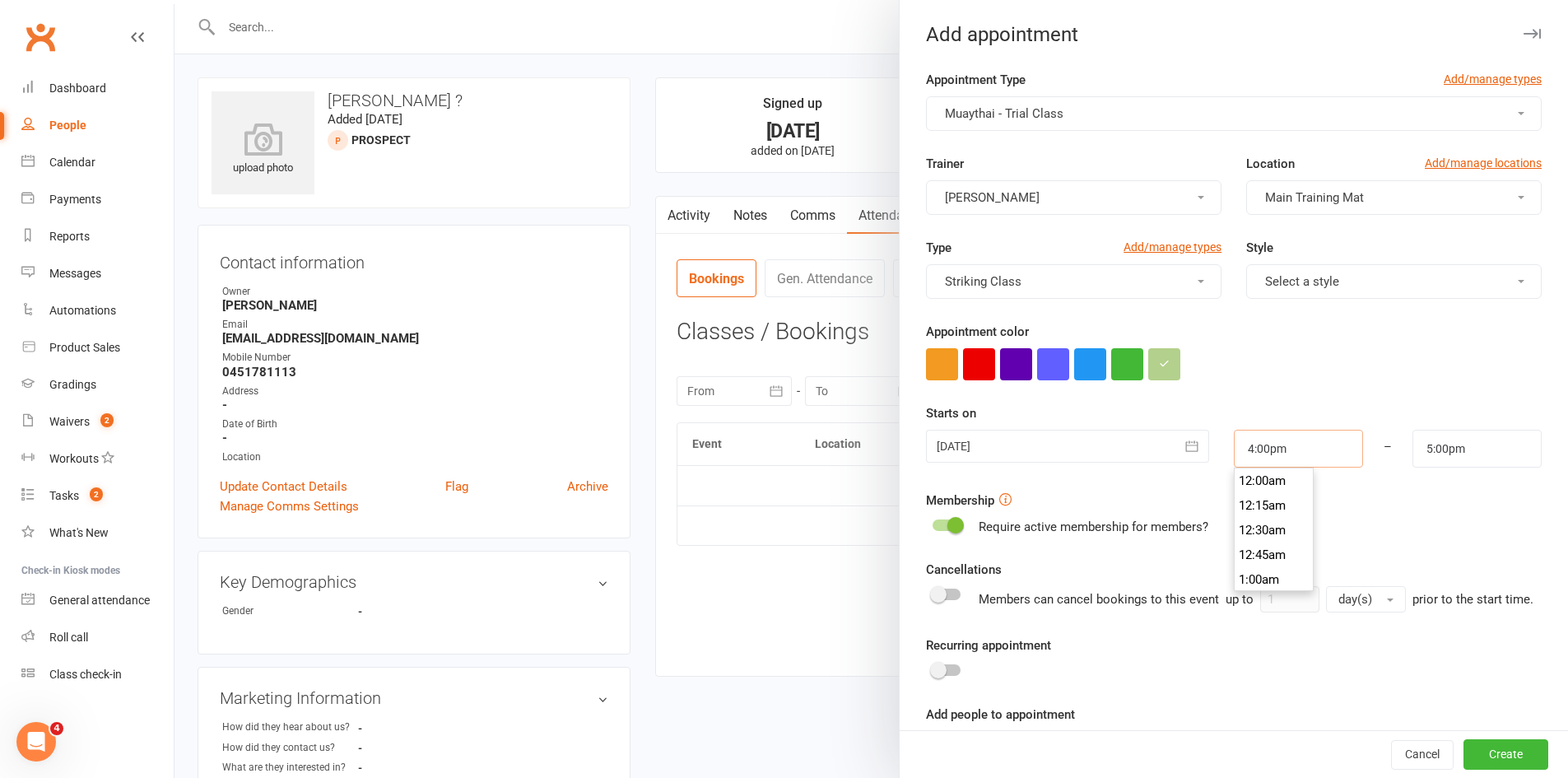
click at [1266, 438] on input "4:00pm" at bounding box center [1298, 449] width 129 height 38
type input "8:00pm"
type input "9:00pm"
click at [1239, 483] on li "8:00pm" at bounding box center [1273, 482] width 79 height 25
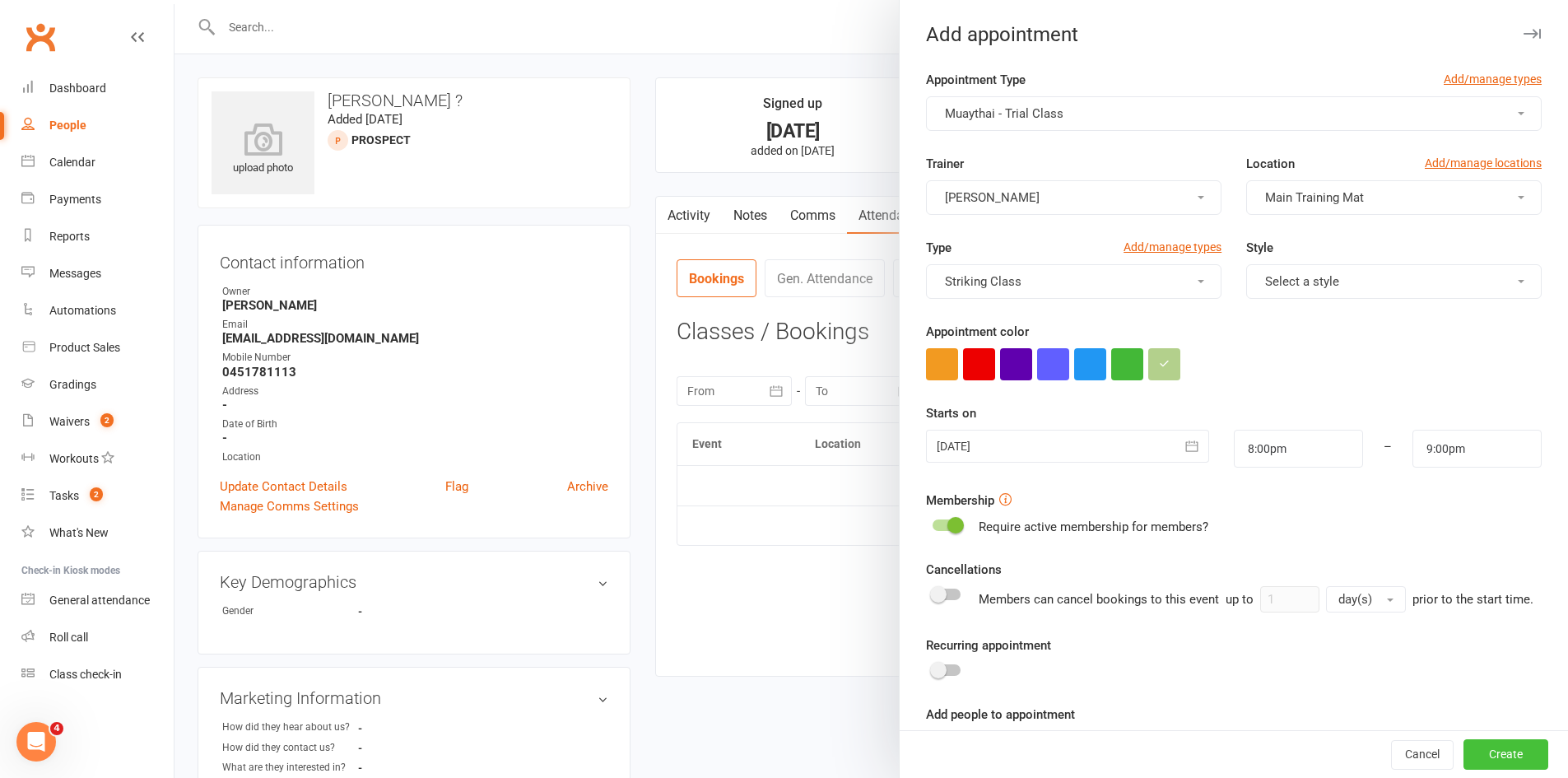
click at [1498, 760] on button "Create" at bounding box center [1506, 755] width 85 height 30
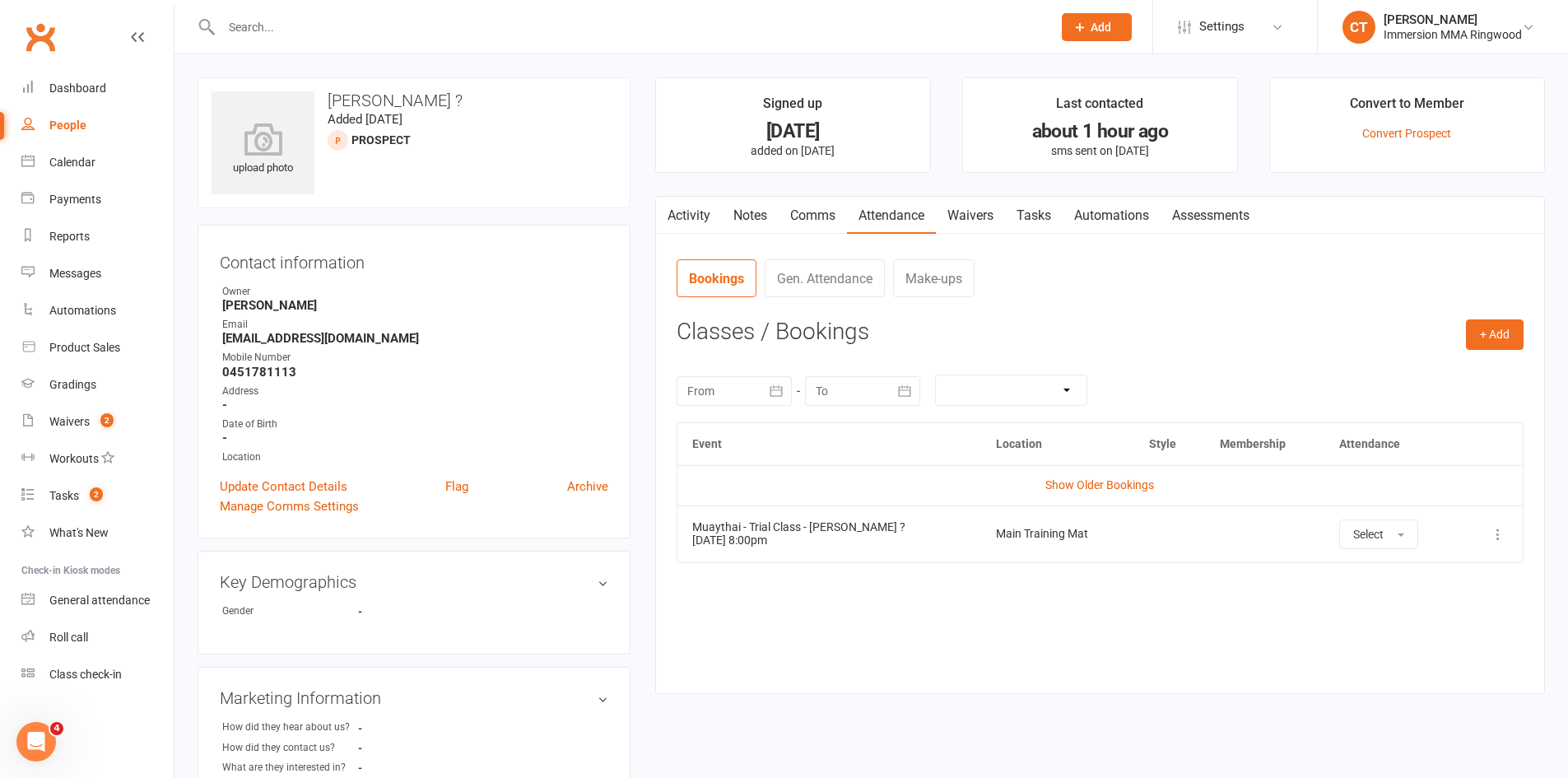
click at [774, 216] on link "Notes" at bounding box center [750, 216] width 56 height 38
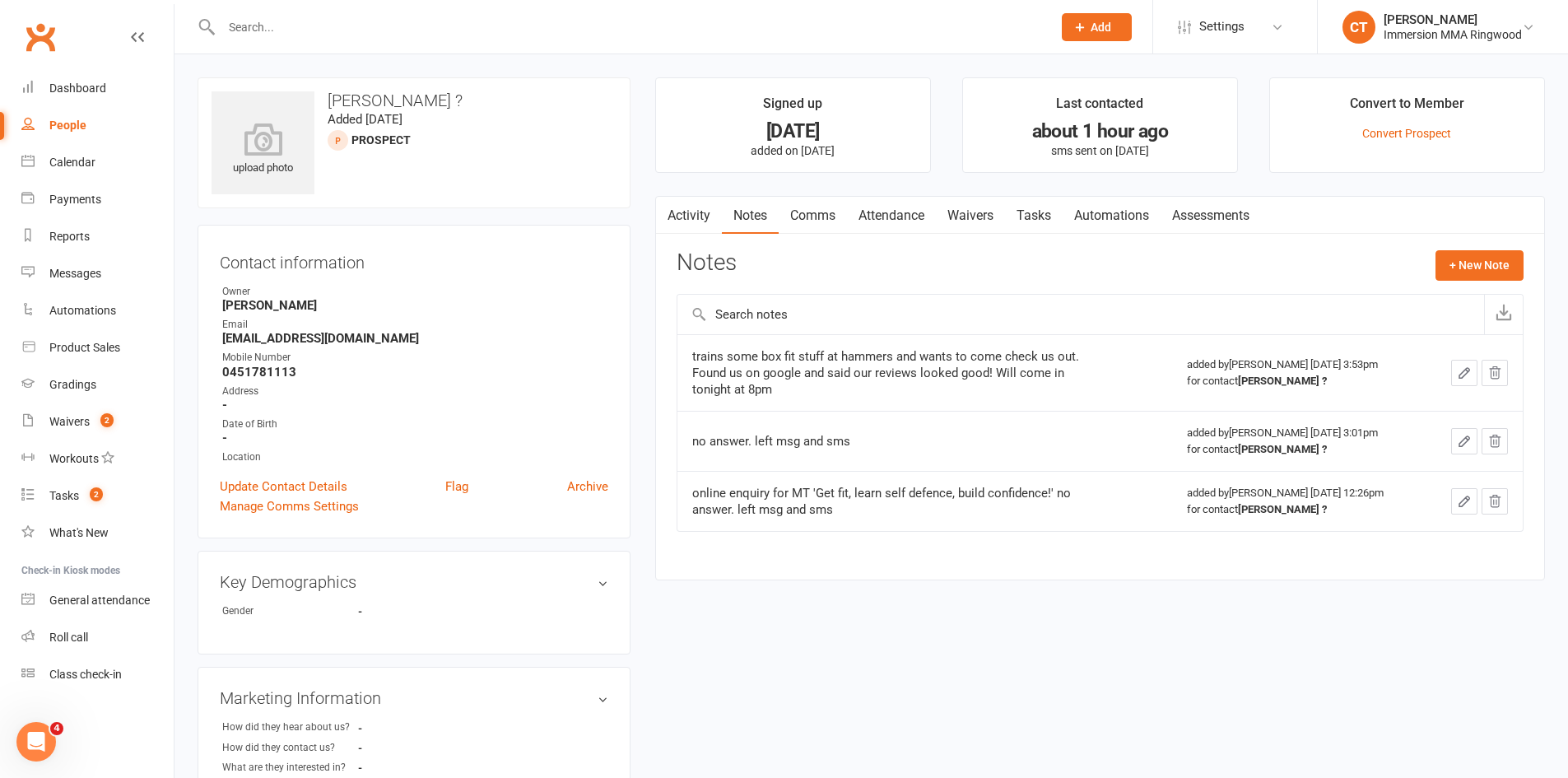
click at [811, 211] on link "Comms" at bounding box center [813, 216] width 68 height 38
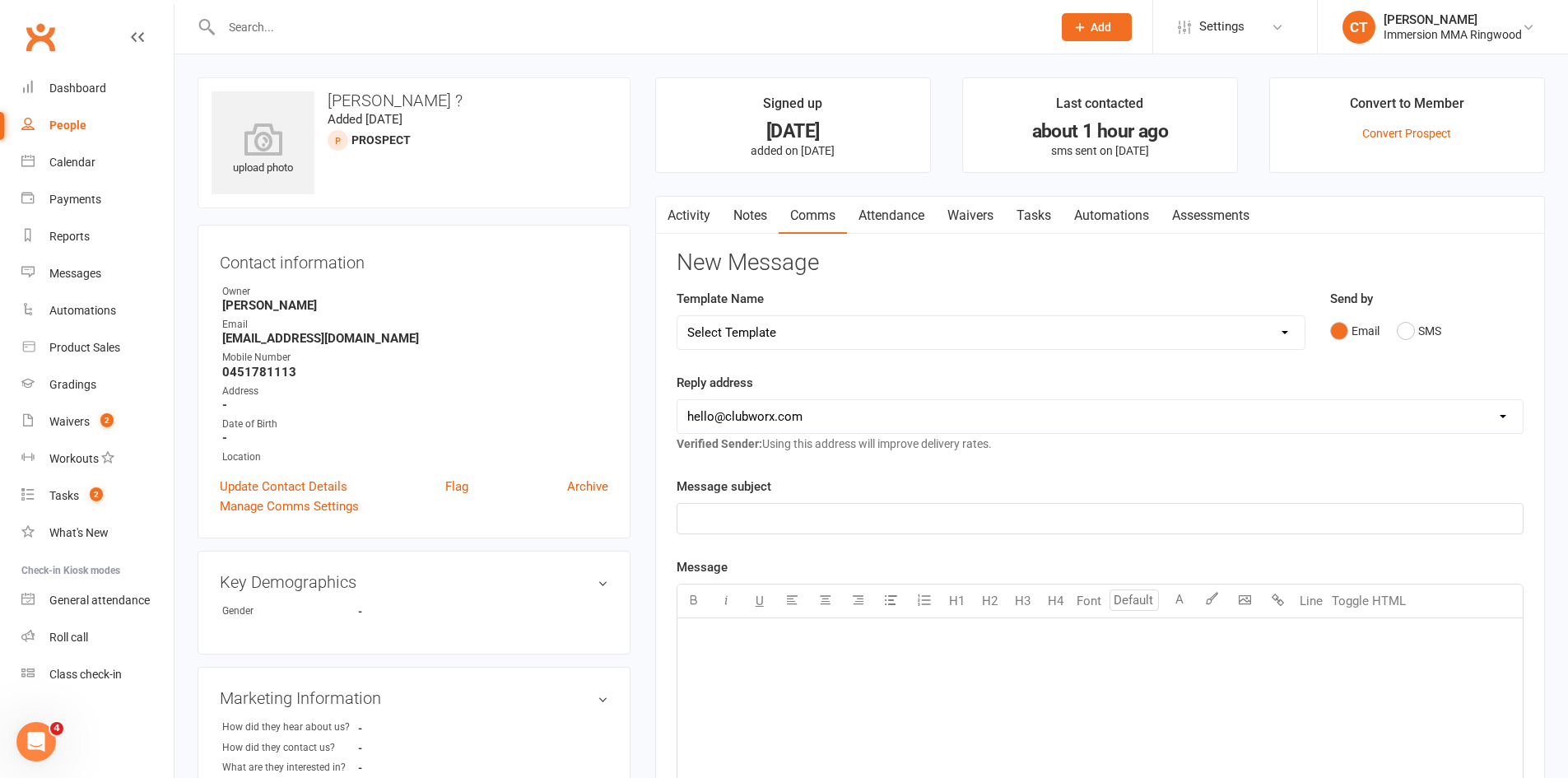
click at [696, 218] on link "Activity" at bounding box center [688, 216] width 66 height 38
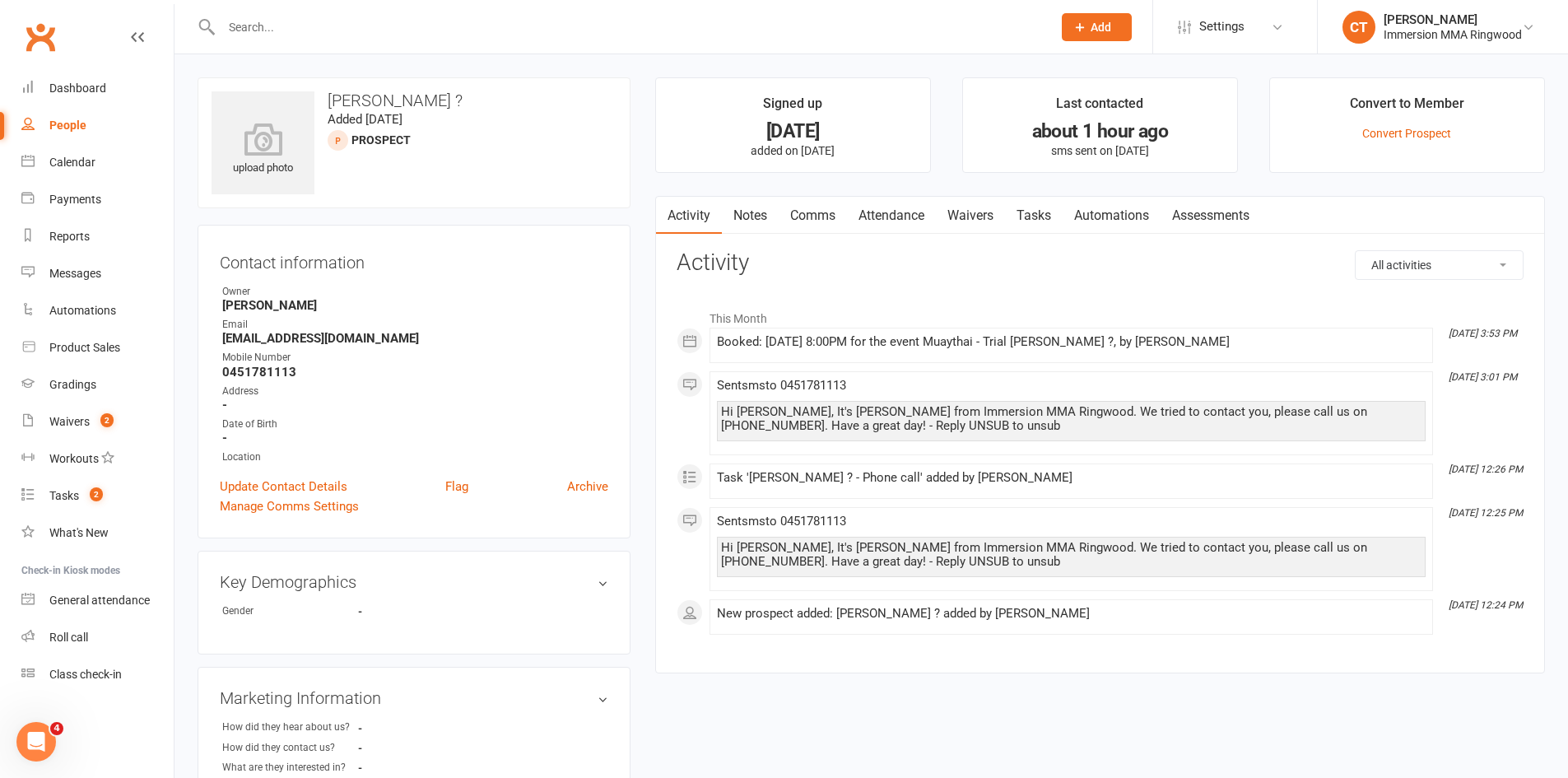
click at [965, 206] on link "Waivers" at bounding box center [970, 216] width 69 height 38
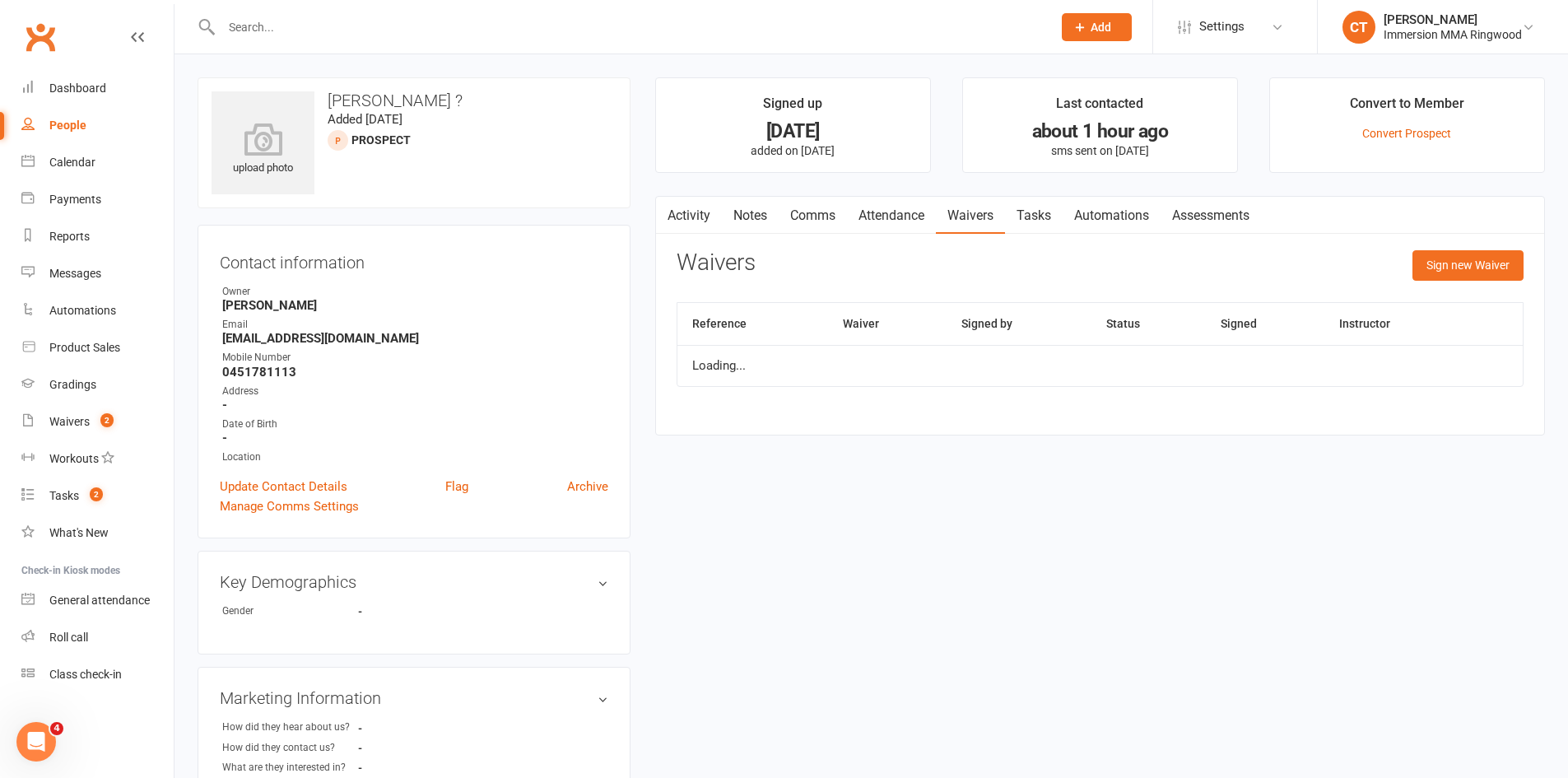
click at [1045, 217] on link "Tasks" at bounding box center [1033, 216] width 57 height 38
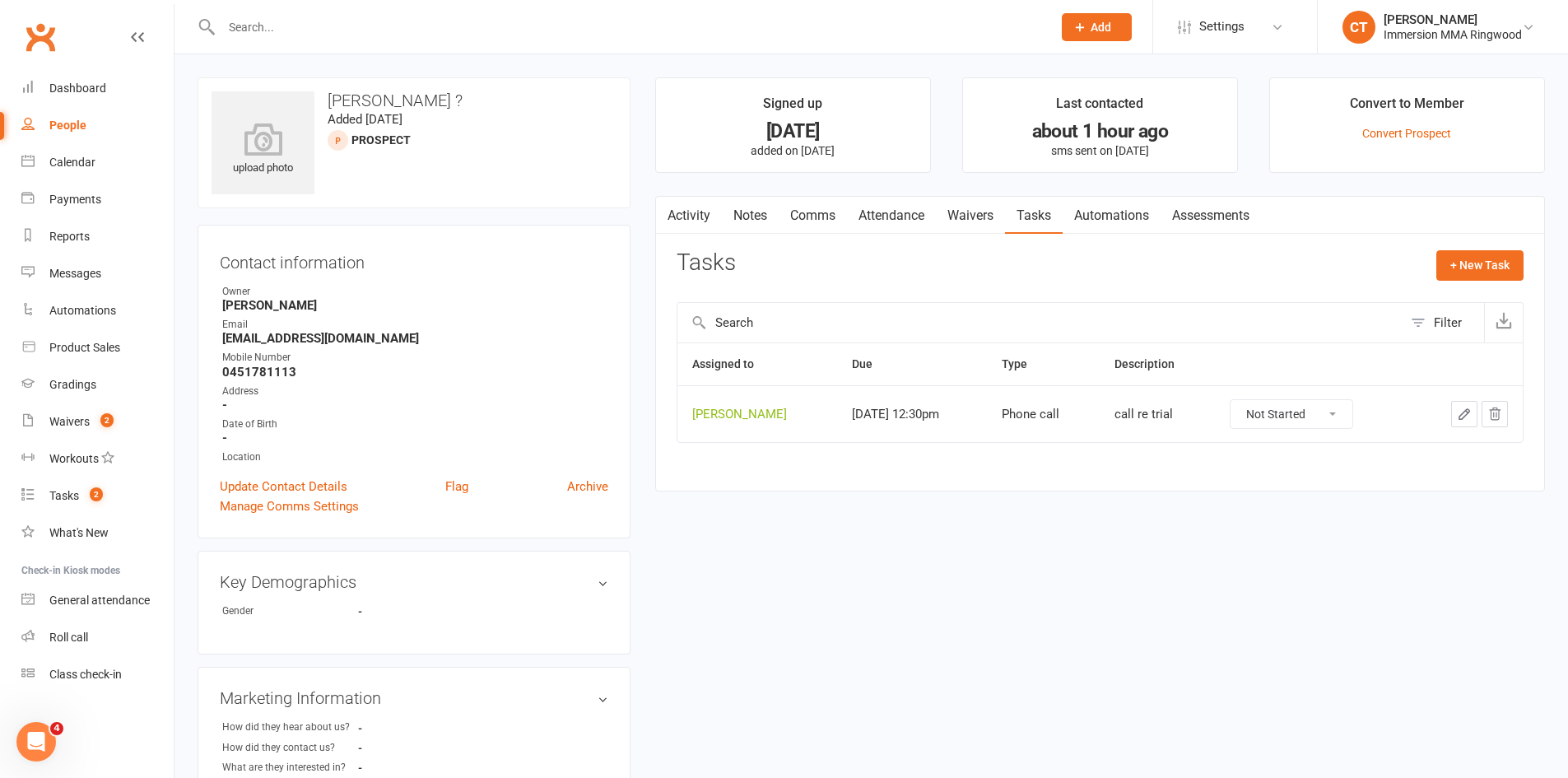
click at [1311, 420] on select "Not Started In Progress Waiting Complete" at bounding box center [1291, 414] width 122 height 28
click at [1250, 400] on select "Not Started In Progress Waiting Complete" at bounding box center [1291, 414] width 122 height 28
select select "unstarted"
click at [910, 213] on link "Attendance" at bounding box center [891, 216] width 89 height 38
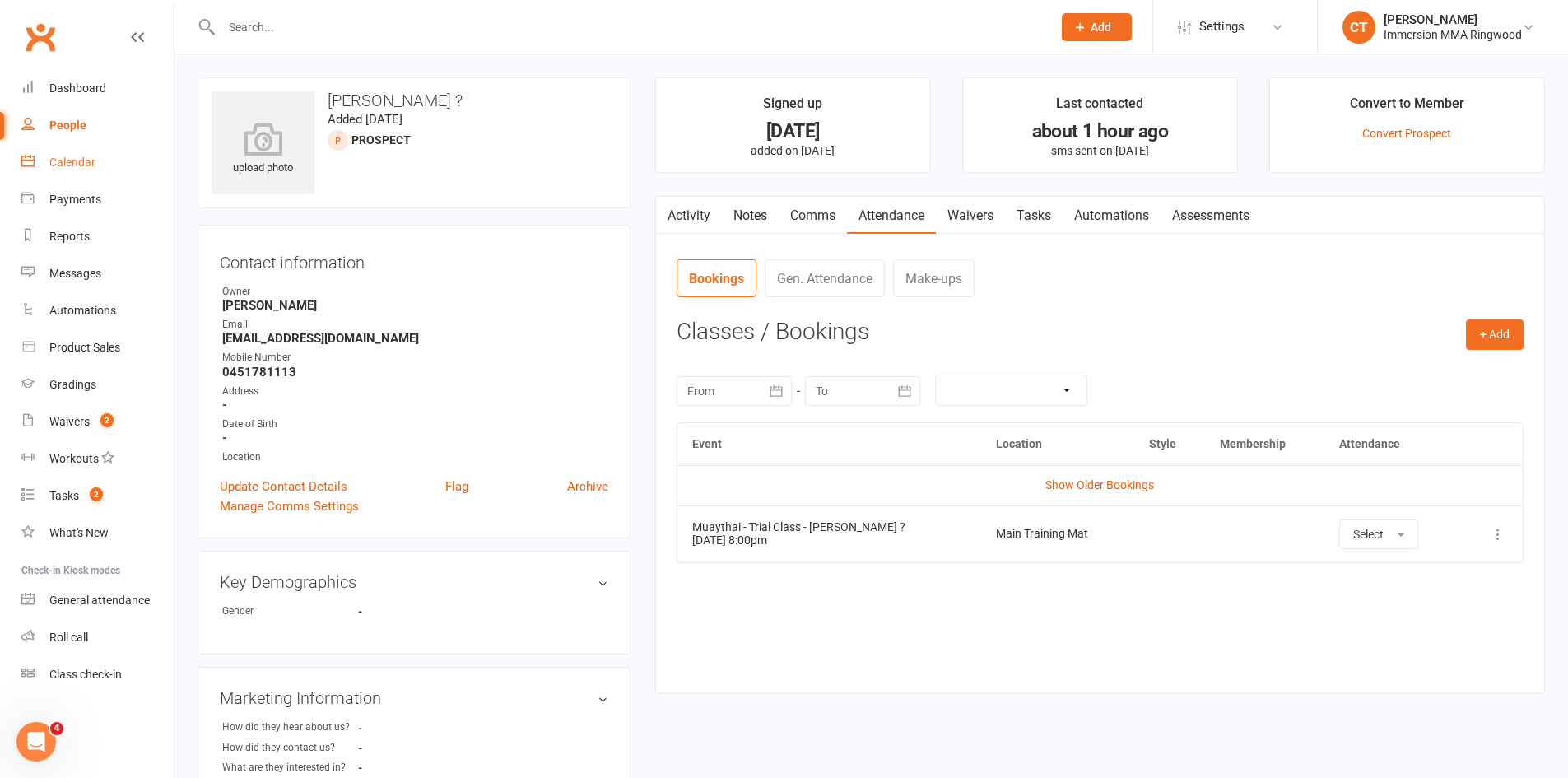
click at [49, 164] on link "Calendar" at bounding box center [97, 163] width 152 height 37
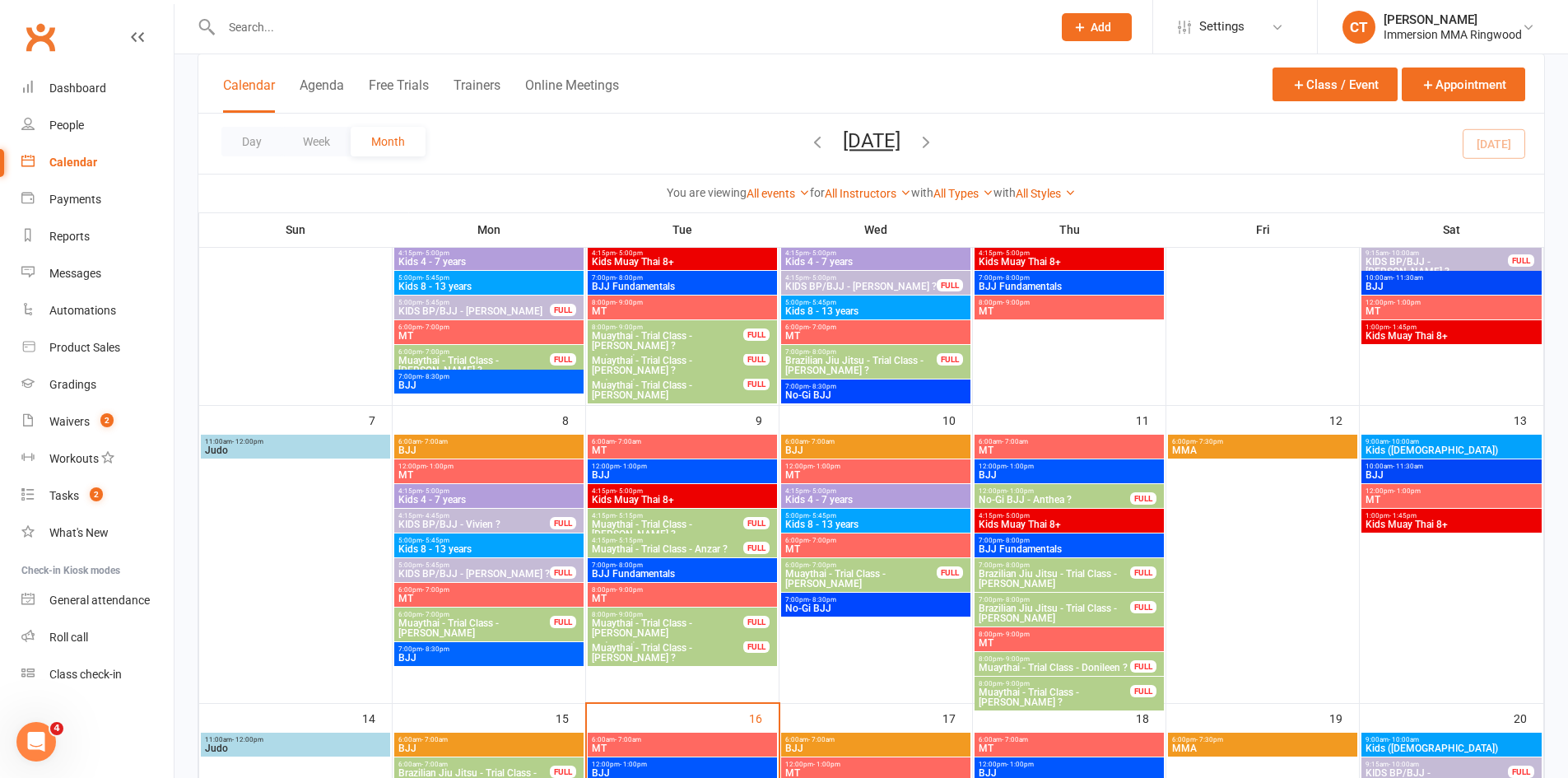
scroll to position [549, 0]
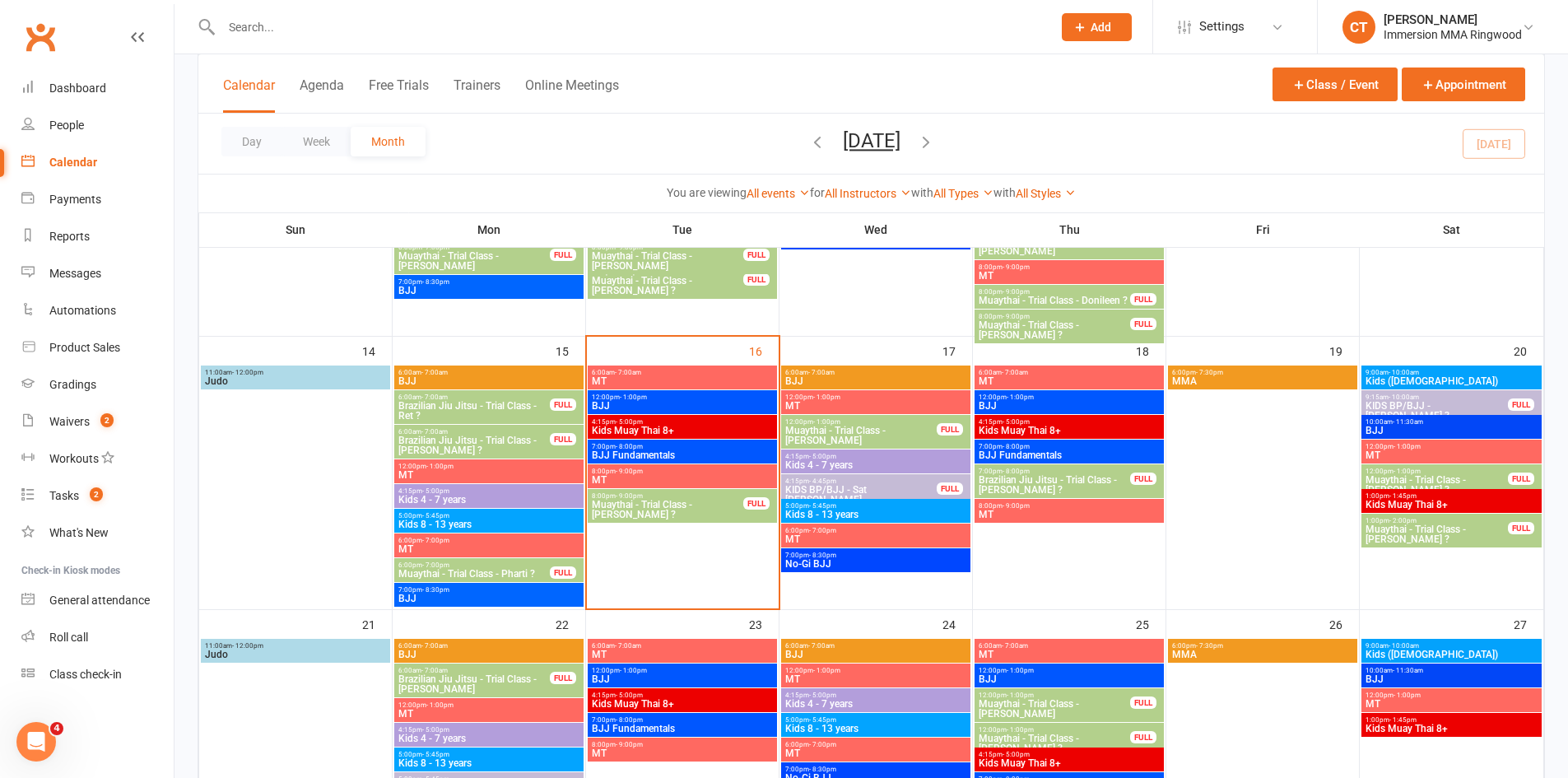
click at [685, 497] on span "8:00pm - 9:00pm" at bounding box center [667, 496] width 153 height 7
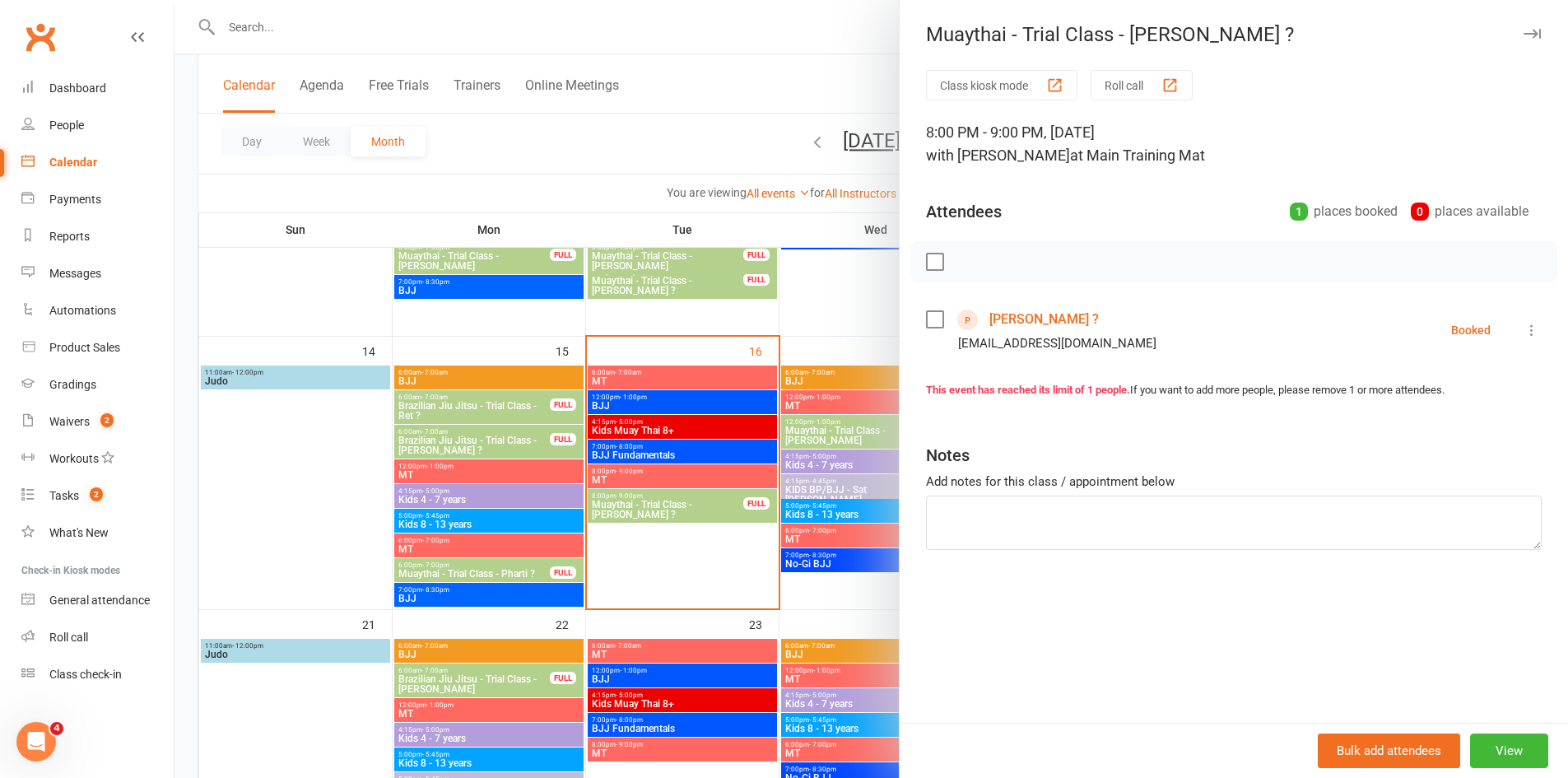
click at [1523, 326] on icon at bounding box center [1531, 330] width 17 height 17
click at [1432, 489] on link "Send message" at bounding box center [1459, 494] width 163 height 33
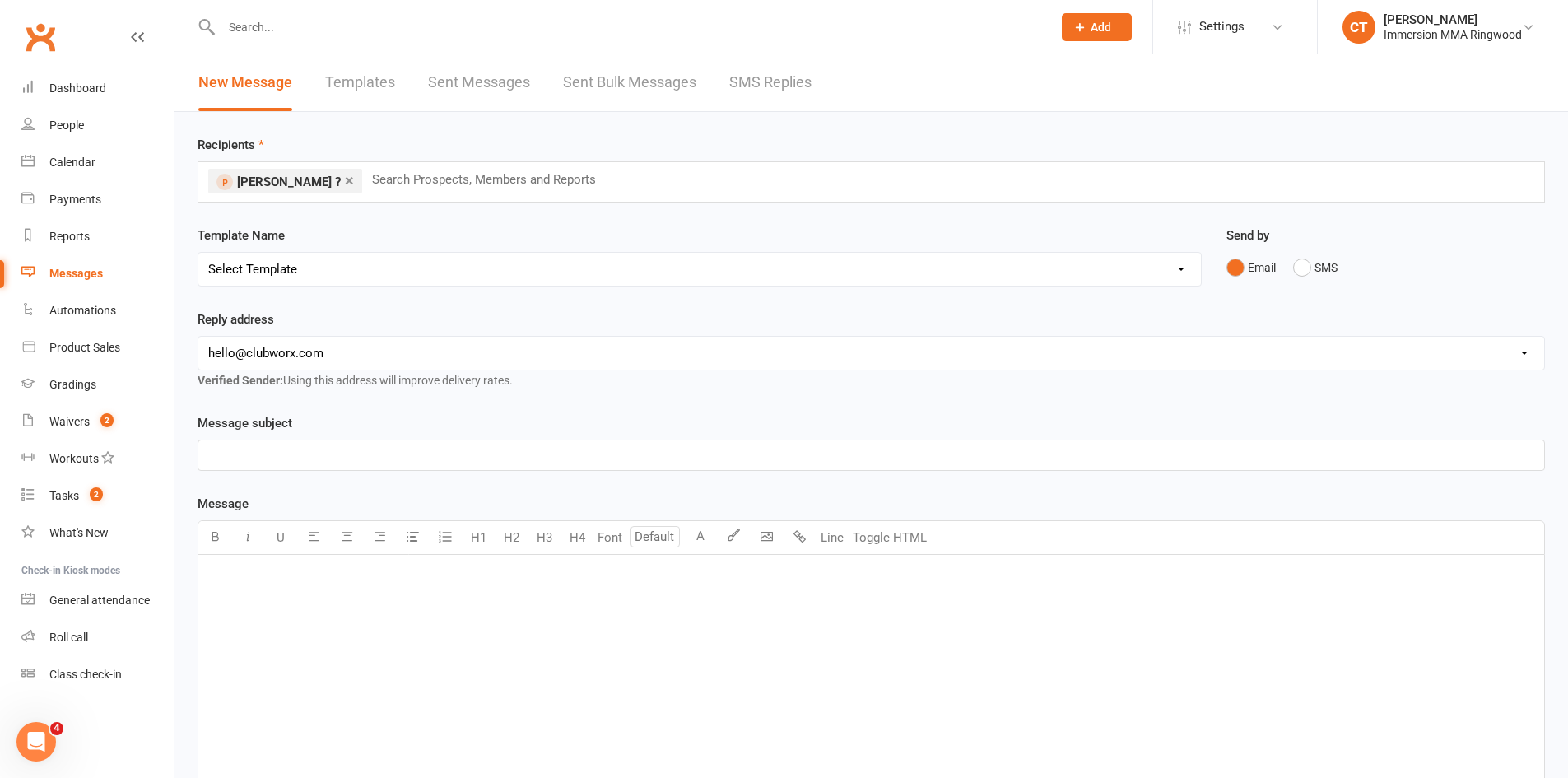
click at [276, 268] on select "Select Template [SMS] [PERSON_NAME] - Call back message [SMS] Mark- Call back m…" at bounding box center [700, 269] width 1003 height 33
select select "3"
click at [198, 252] on select "Select Template [SMS] [PERSON_NAME] - Call back message [SMS] Mark- Call back m…" at bounding box center [700, 269] width 1003 height 33
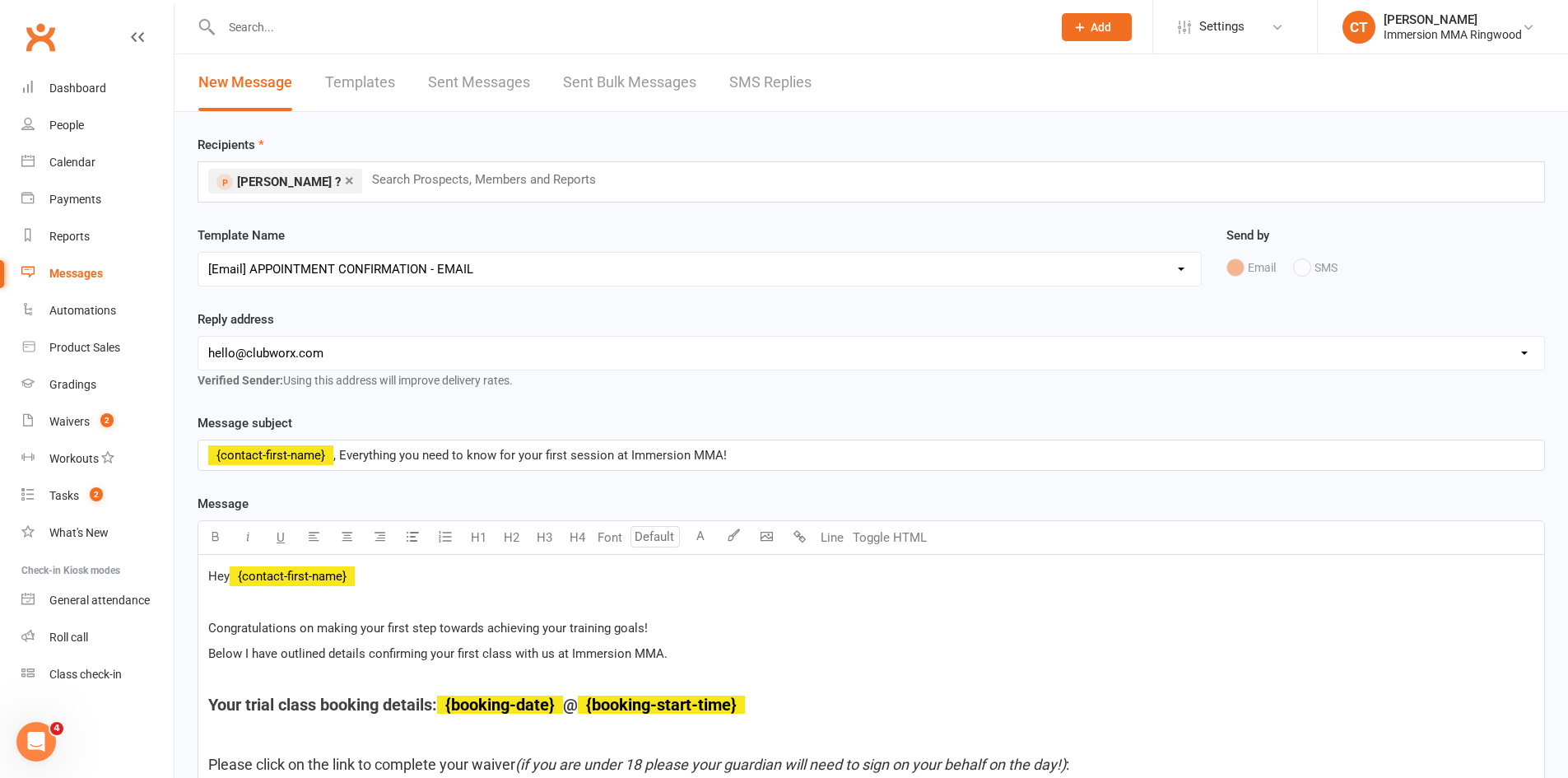
drag, startPoint x: 264, startPoint y: 345, endPoint x: 265, endPoint y: 365, distance: 20.0
click at [264, 345] on select "[EMAIL_ADDRESS][DOMAIN_NAME] [EMAIL_ADDRESS][DOMAIN_NAME] [PERSON_NAME][EMAIL_A…" at bounding box center [871, 354] width 1346 height 33
select select "1"
click at [198, 337] on select "[EMAIL_ADDRESS][DOMAIN_NAME] [EMAIL_ADDRESS][DOMAIN_NAME] [PERSON_NAME][EMAIL_A…" at bounding box center [871, 354] width 1346 height 33
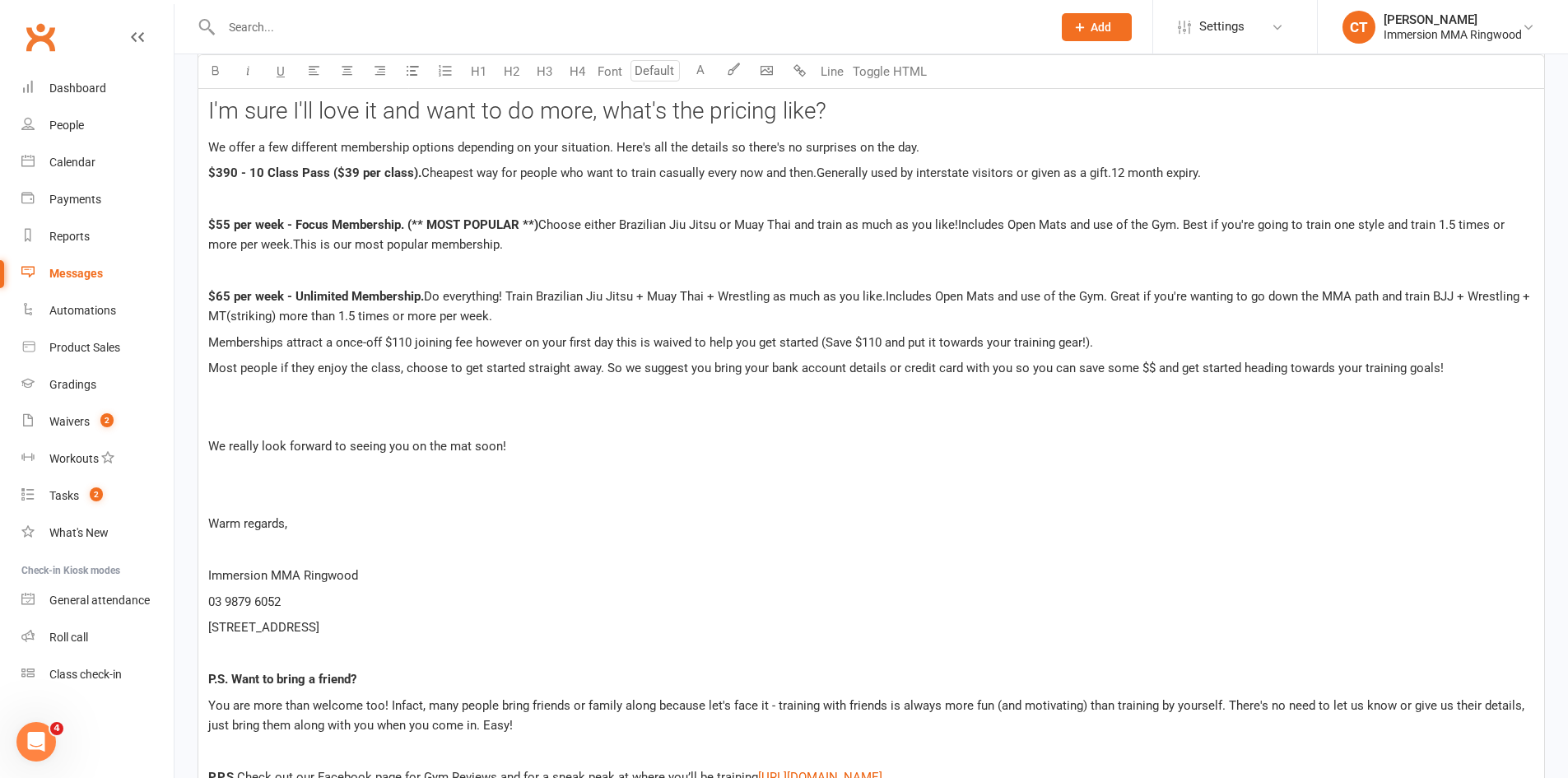
scroll to position [2992, 0]
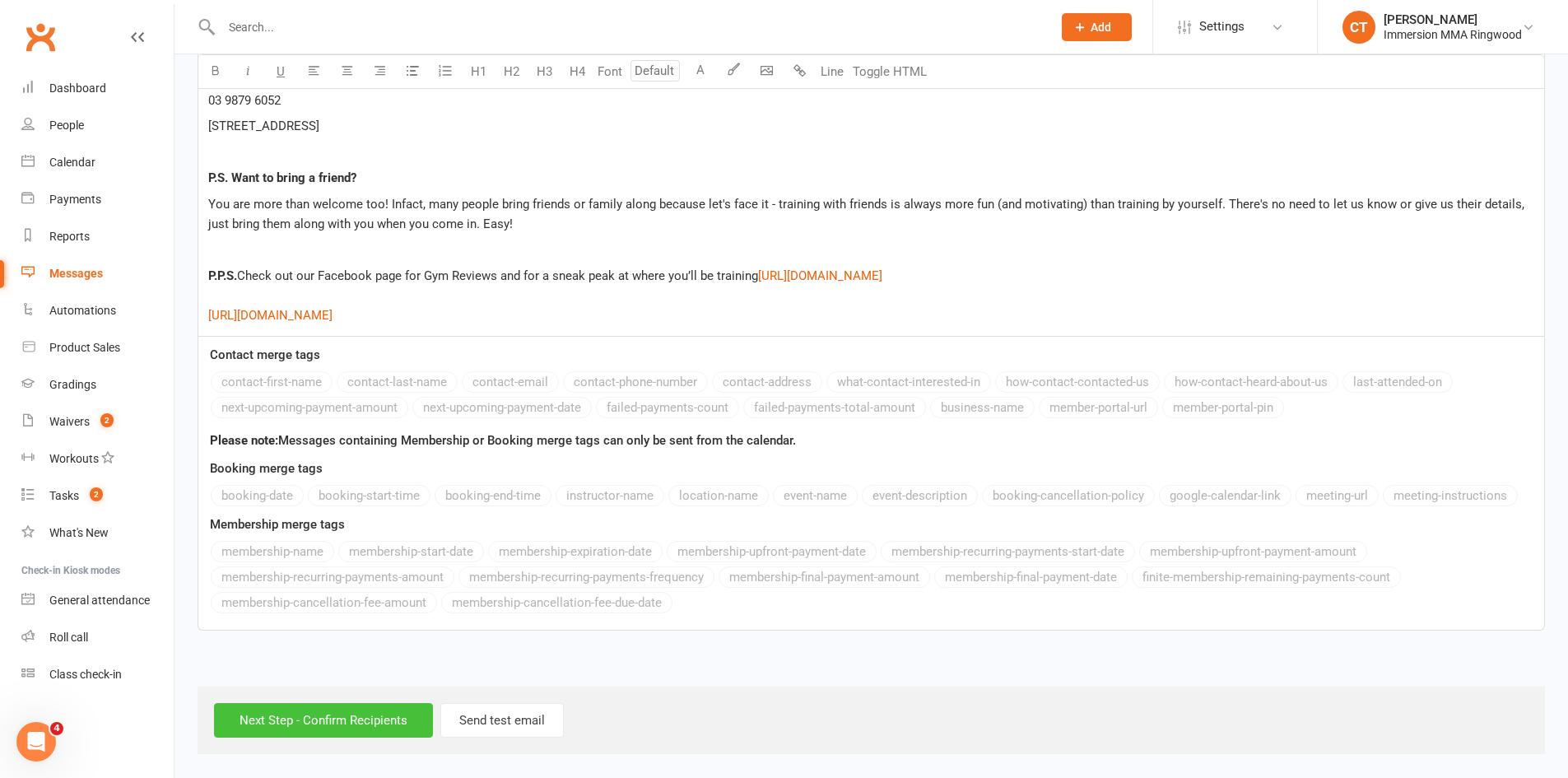
click at [260, 720] on input "Next Step - Confirm Recipients" at bounding box center [324, 721] width 219 height 35
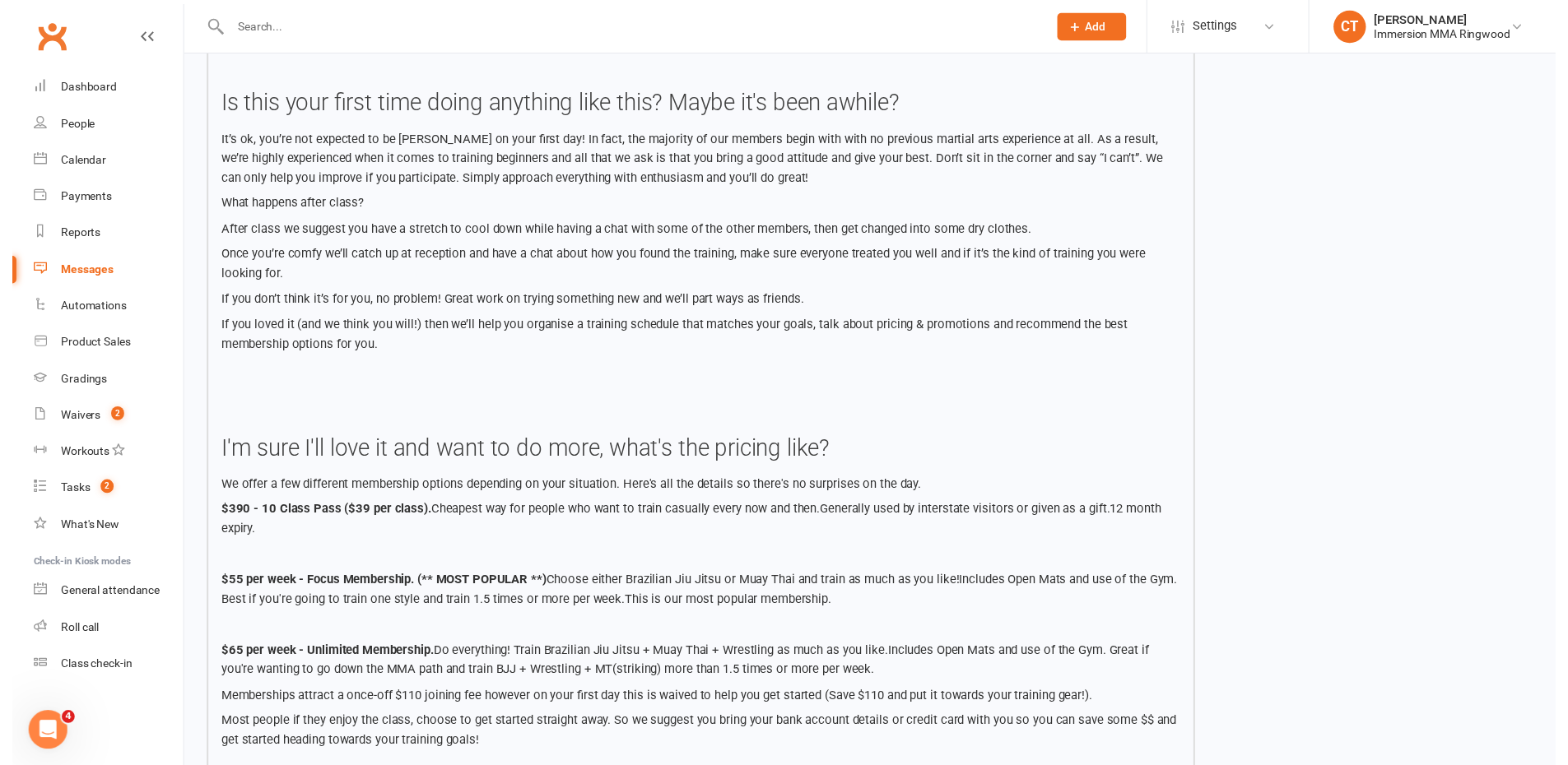
scroll to position [2737, 0]
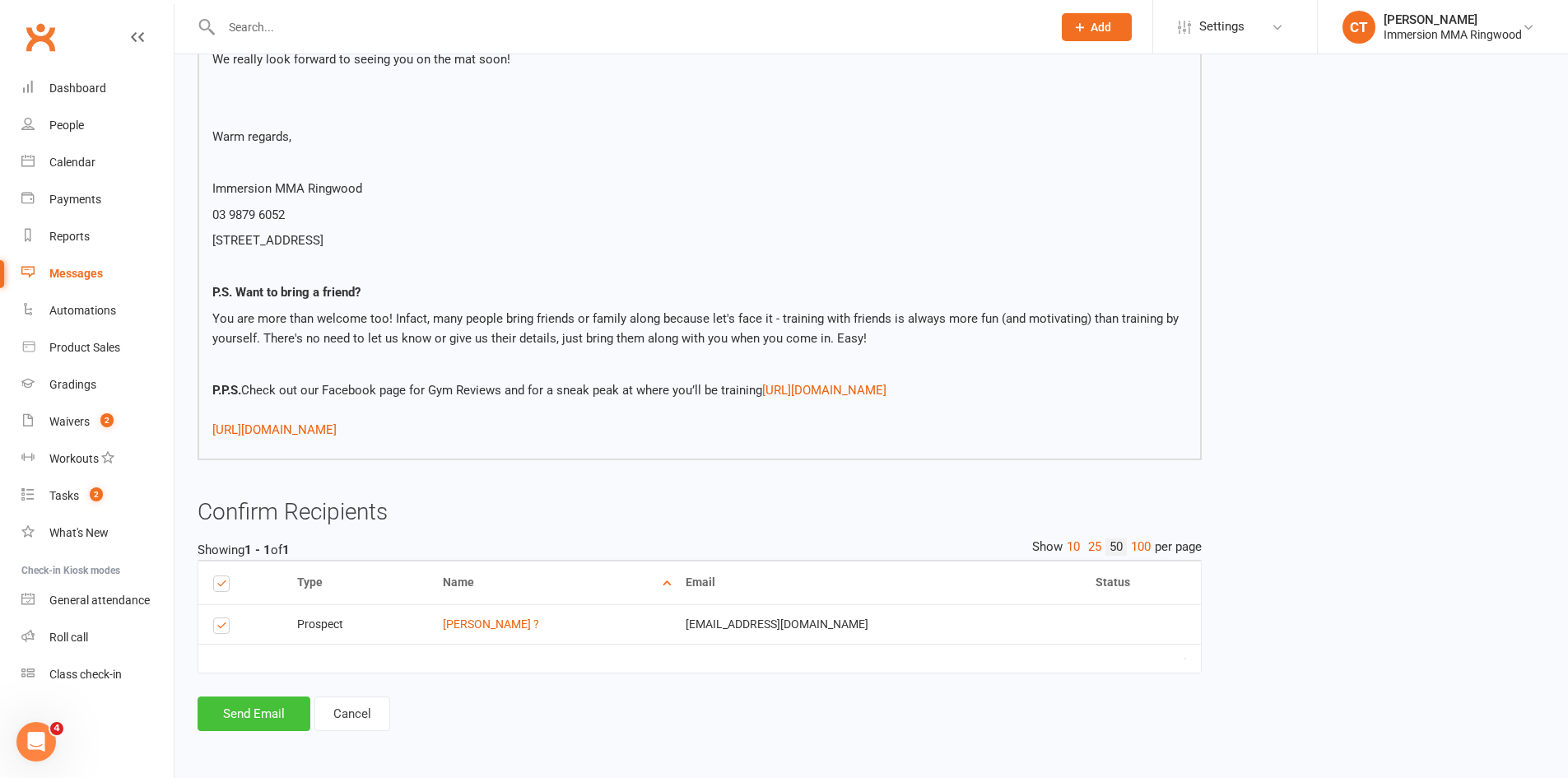
click at [266, 718] on button "Send Email" at bounding box center [254, 714] width 113 height 35
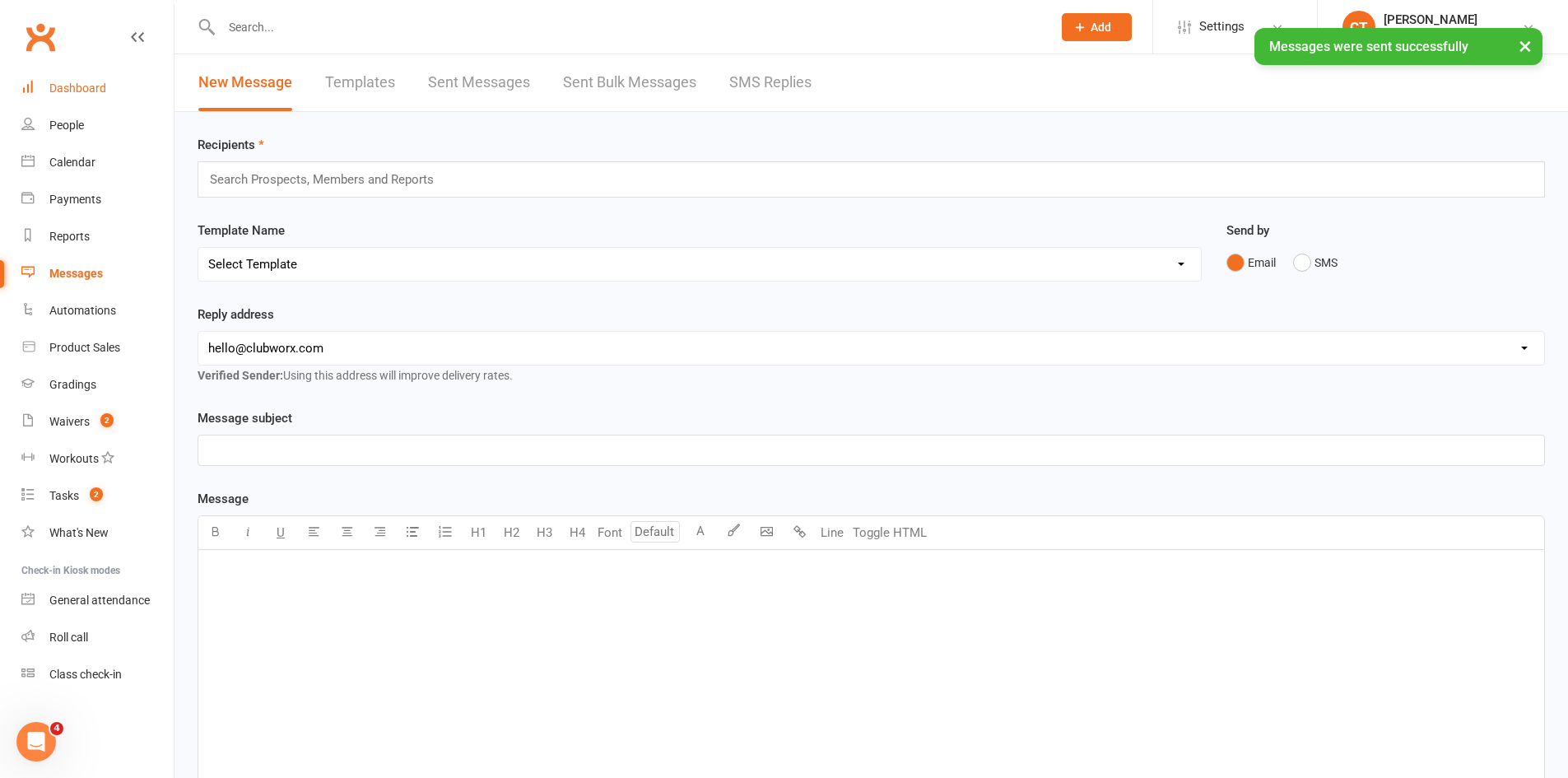
click at [99, 97] on link "Dashboard" at bounding box center [97, 88] width 152 height 37
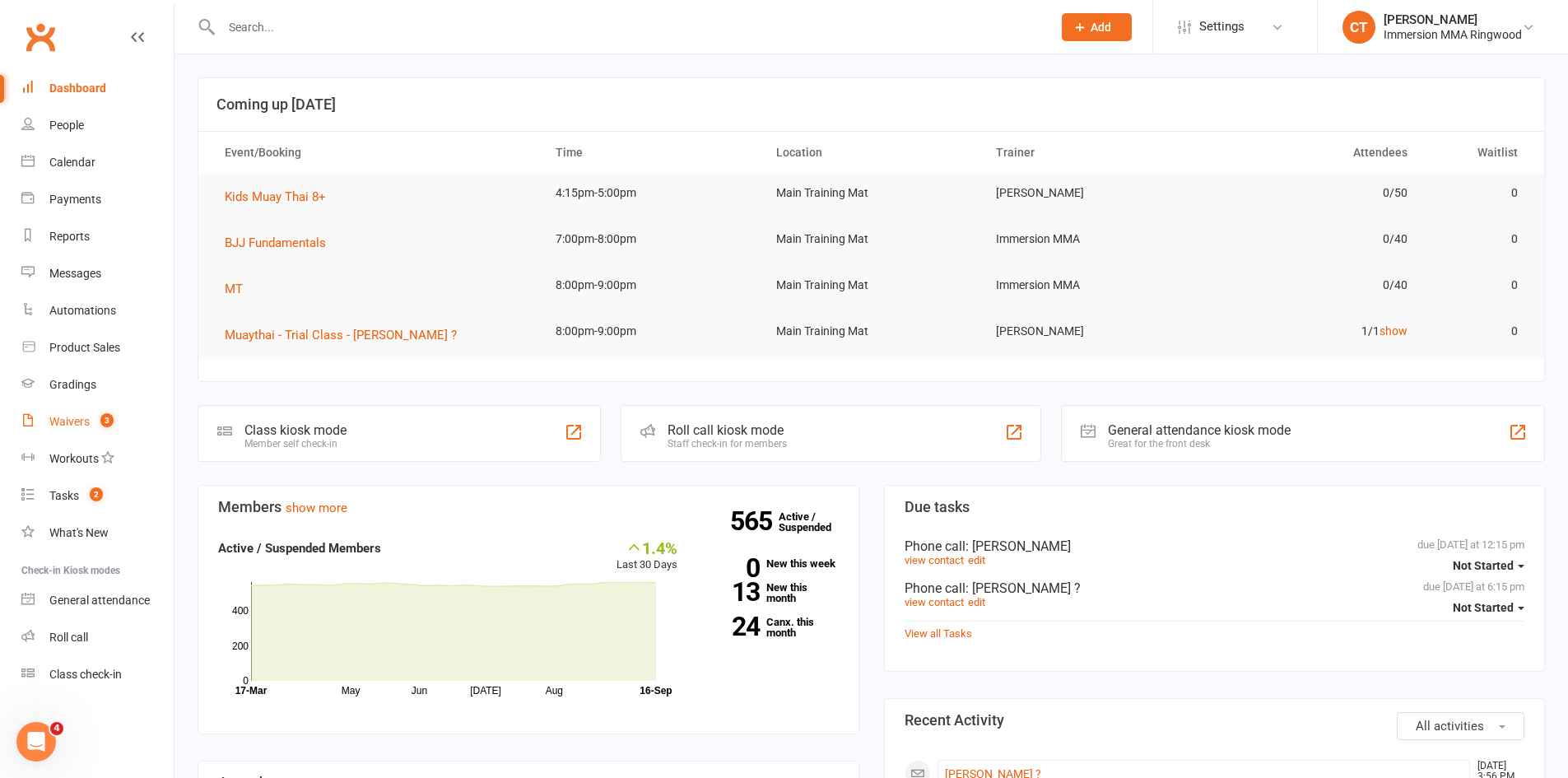
click at [64, 429] on link "Waivers 3" at bounding box center [97, 422] width 152 height 37
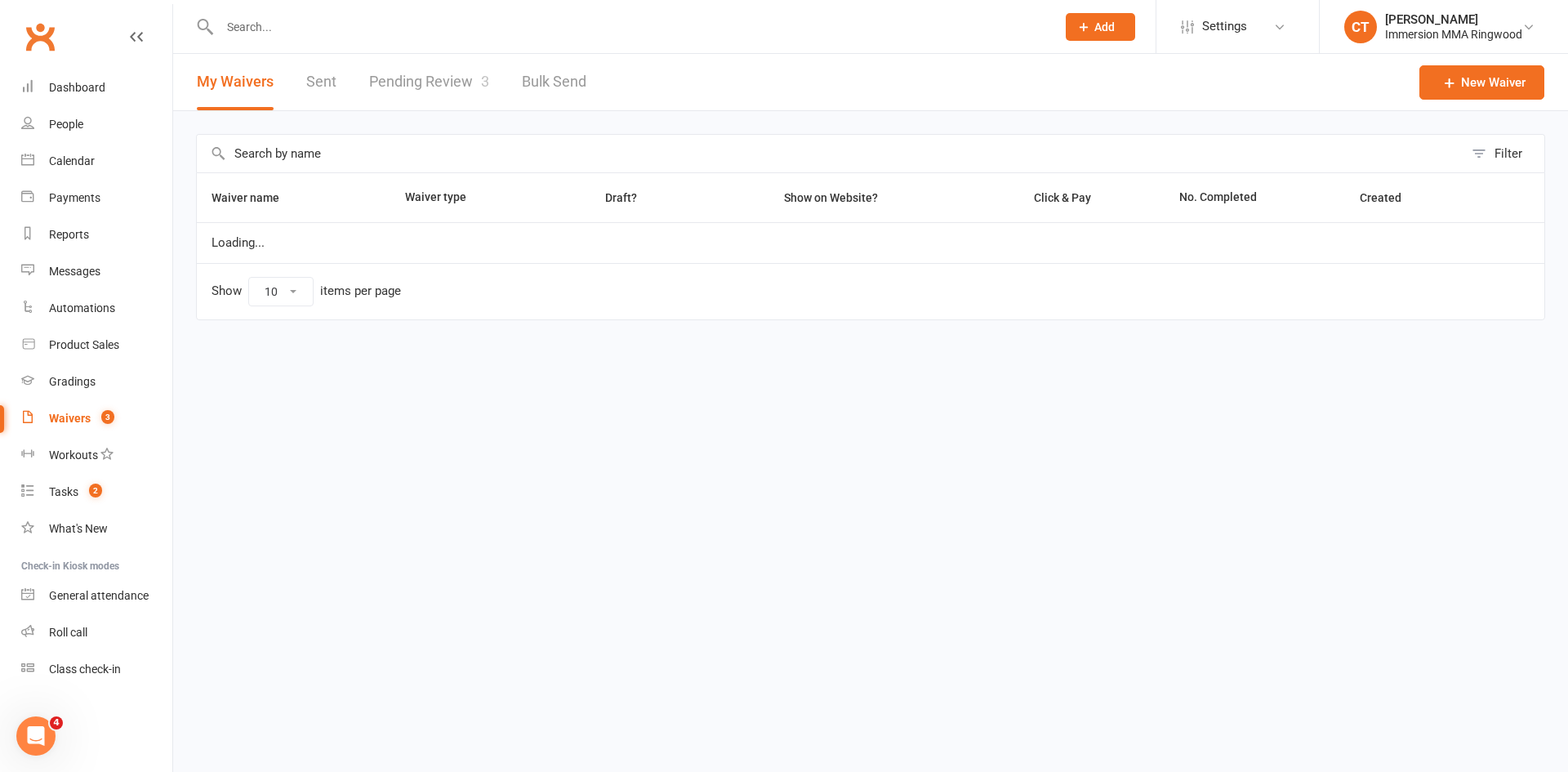
select select "25"
click at [466, 80] on link "Pending Review 3" at bounding box center [429, 82] width 120 height 56
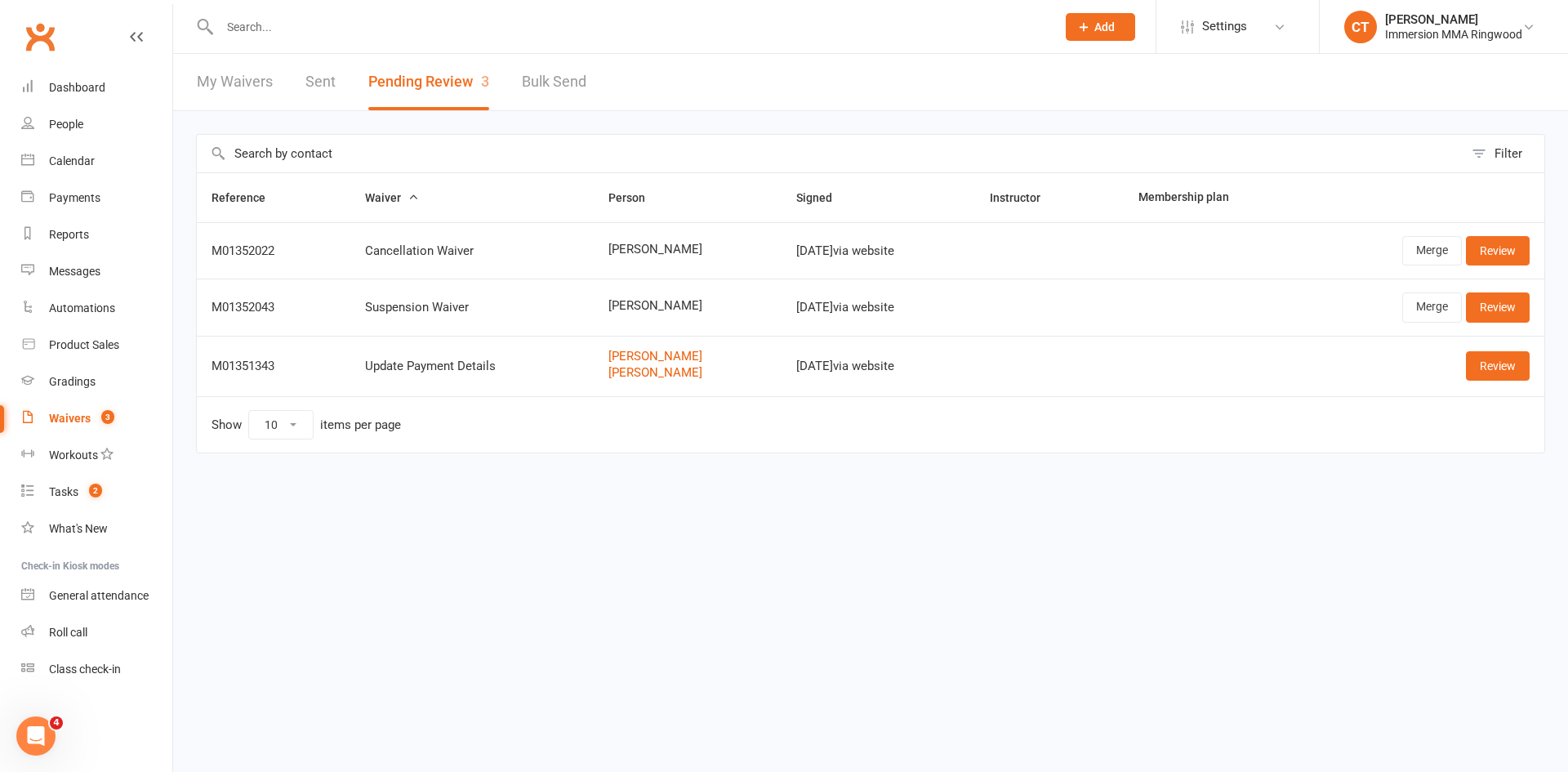
click at [609, 245] on span "[PERSON_NAME]" at bounding box center [687, 249] width 157 height 14
copy span "[PERSON_NAME]"
click at [1420, 250] on link "Merge" at bounding box center [1432, 251] width 59 height 30
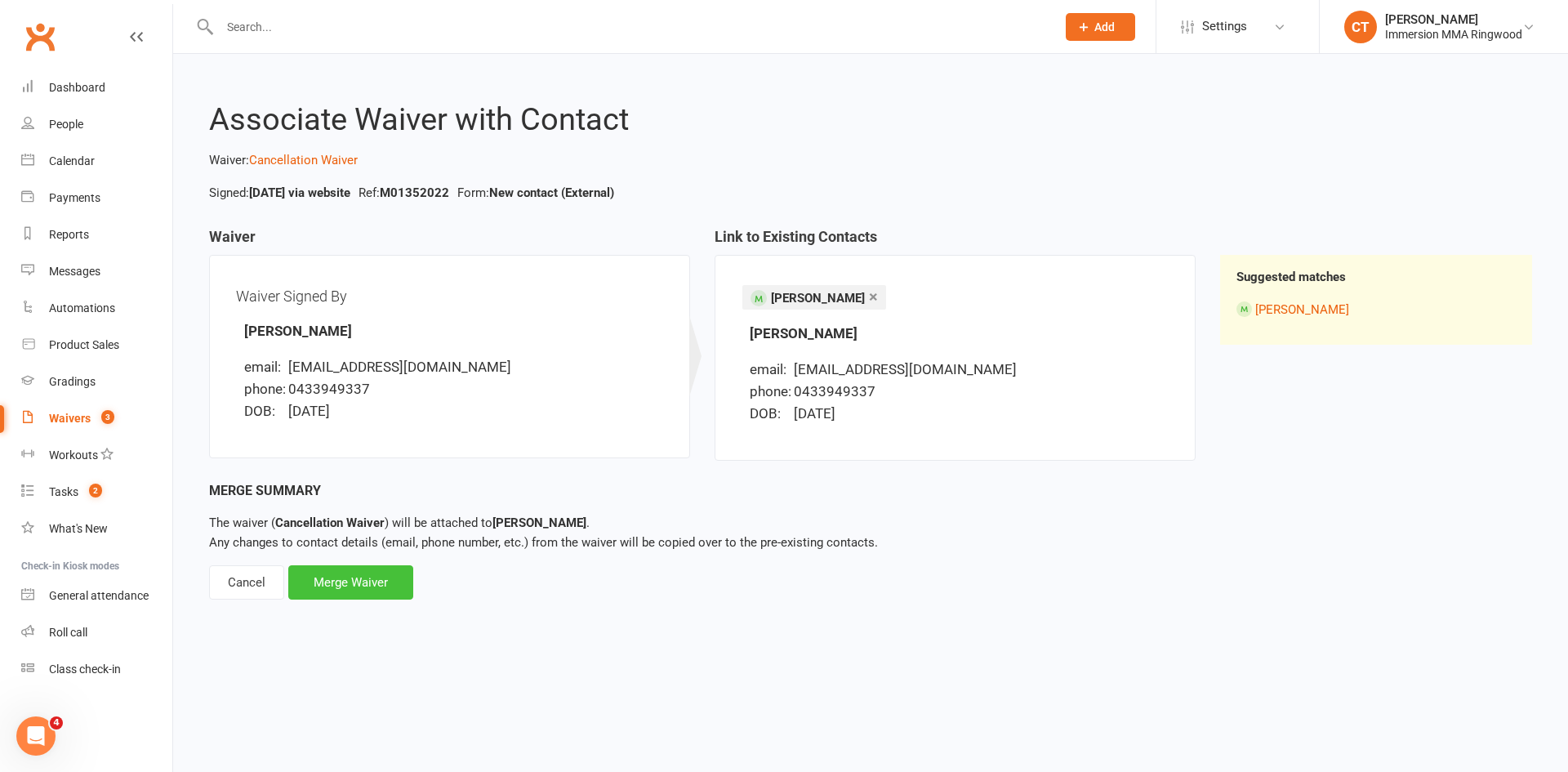
click at [346, 592] on div "Merge Waiver" at bounding box center [351, 583] width 125 height 35
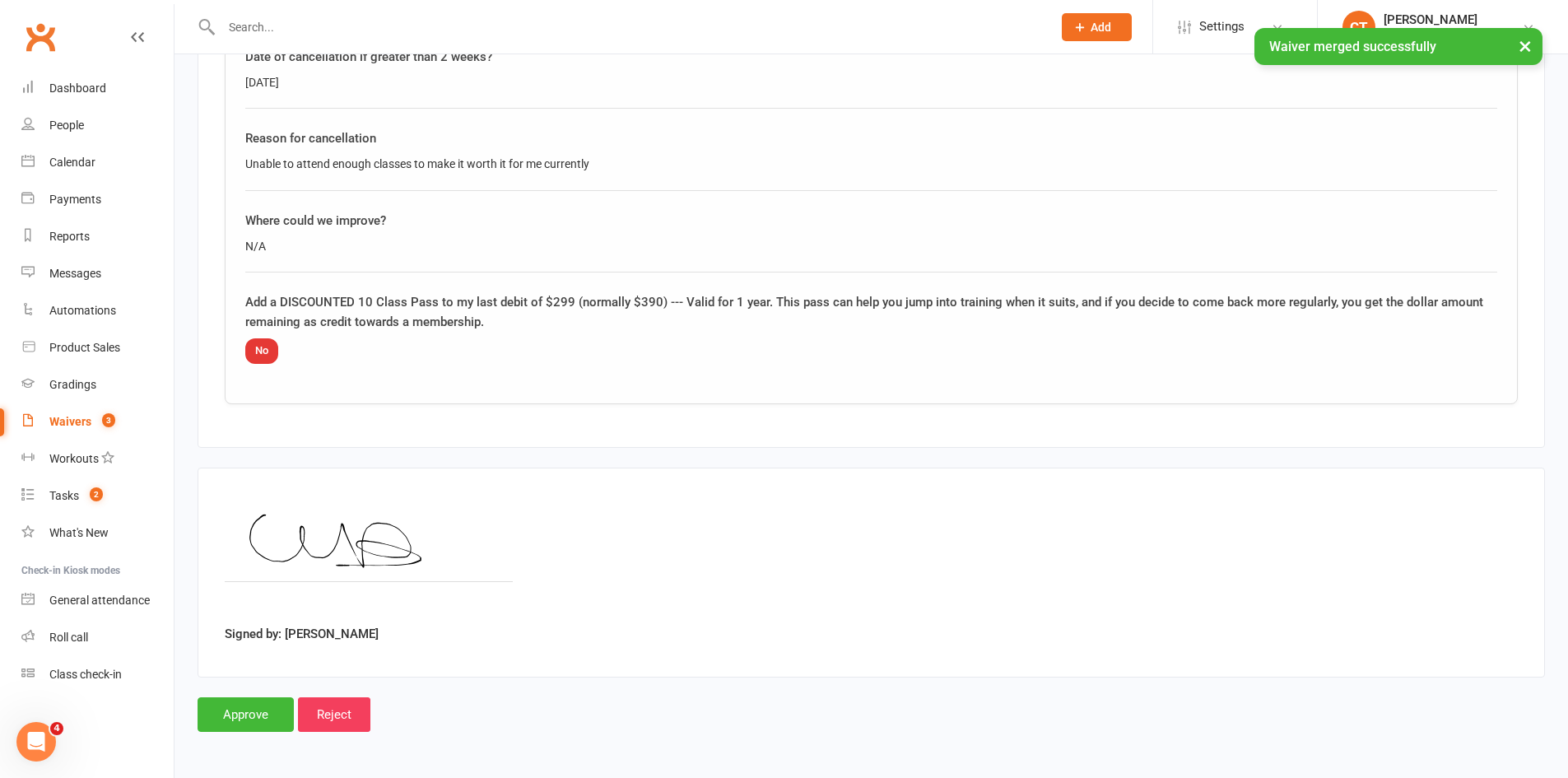
scroll to position [921, 0]
click at [246, 717] on input "Approve" at bounding box center [246, 714] width 96 height 35
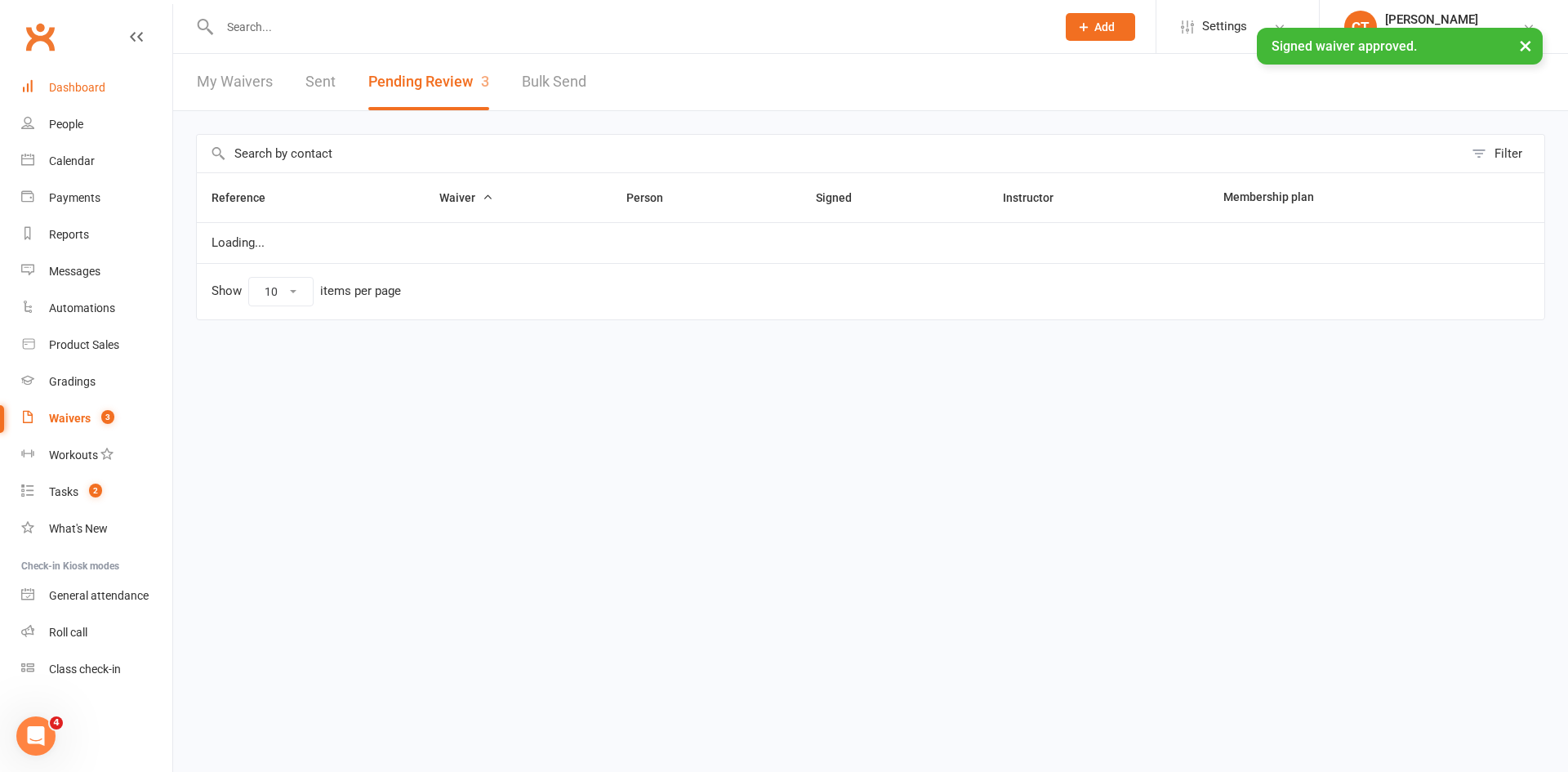
click at [81, 94] on div "Dashboard" at bounding box center [77, 87] width 56 height 13
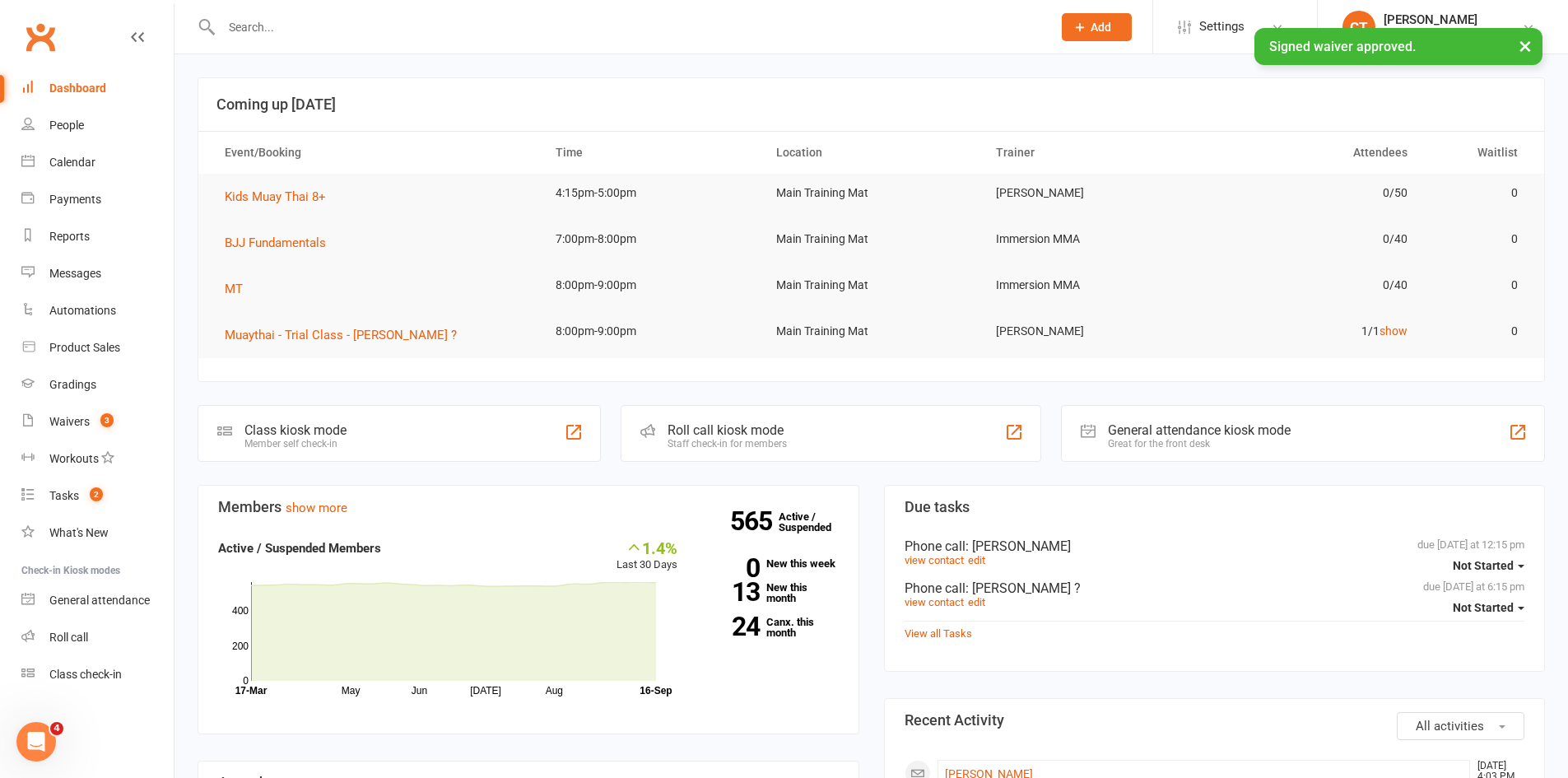
scroll to position [274, 0]
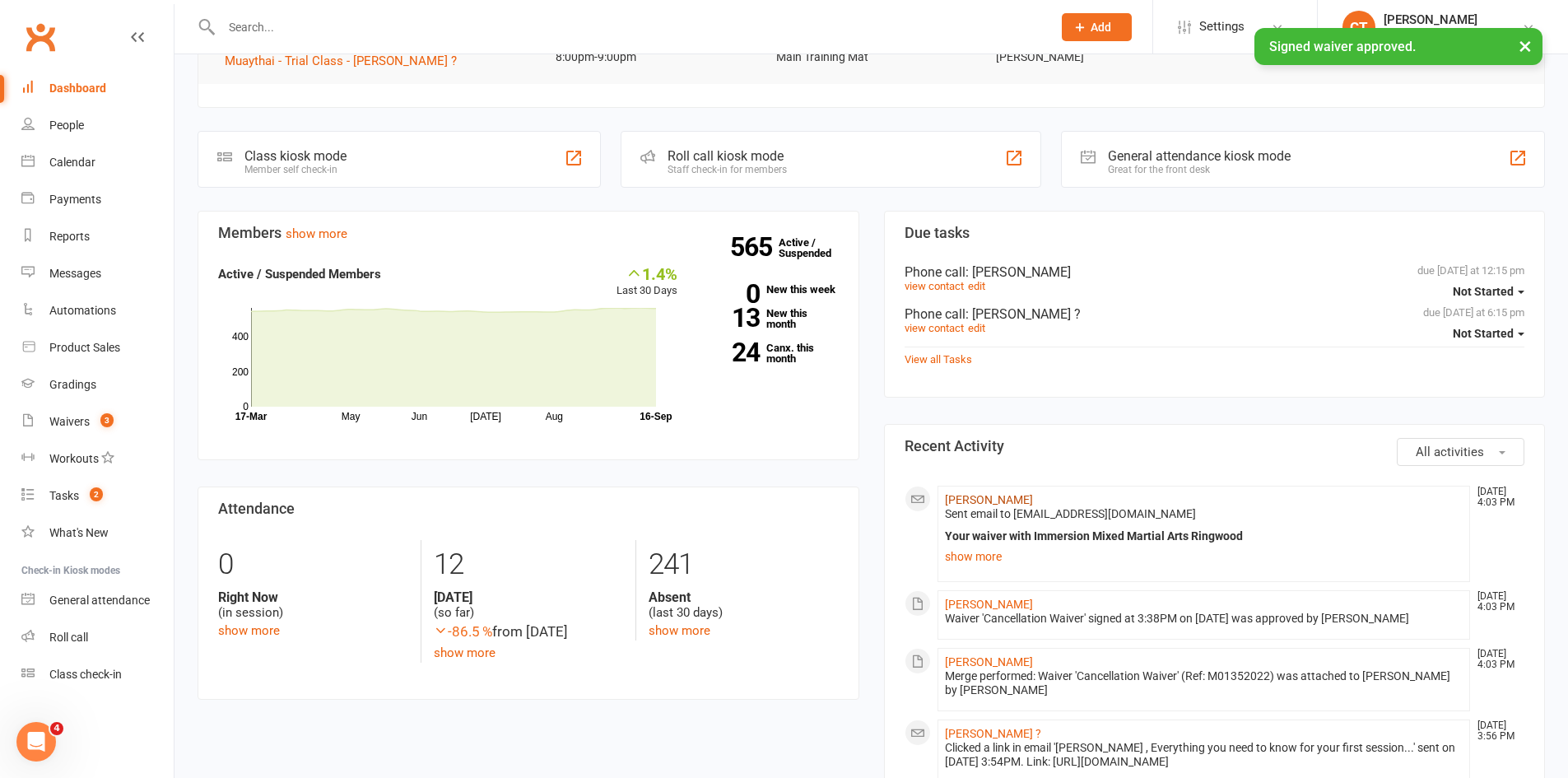
click at [963, 497] on link "[PERSON_NAME]" at bounding box center [989, 500] width 88 height 13
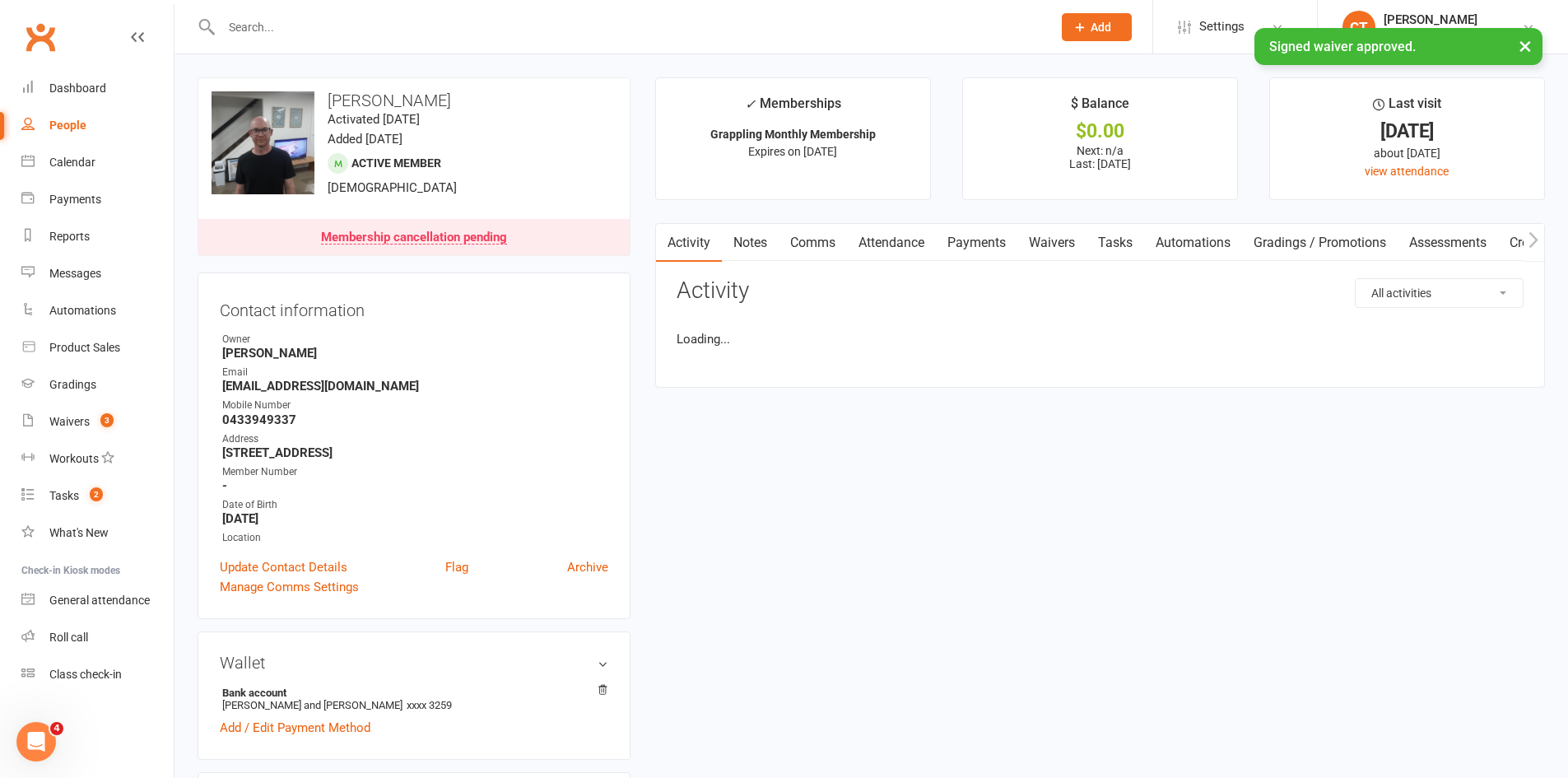
click at [965, 233] on link "Payments" at bounding box center [976, 243] width 81 height 38
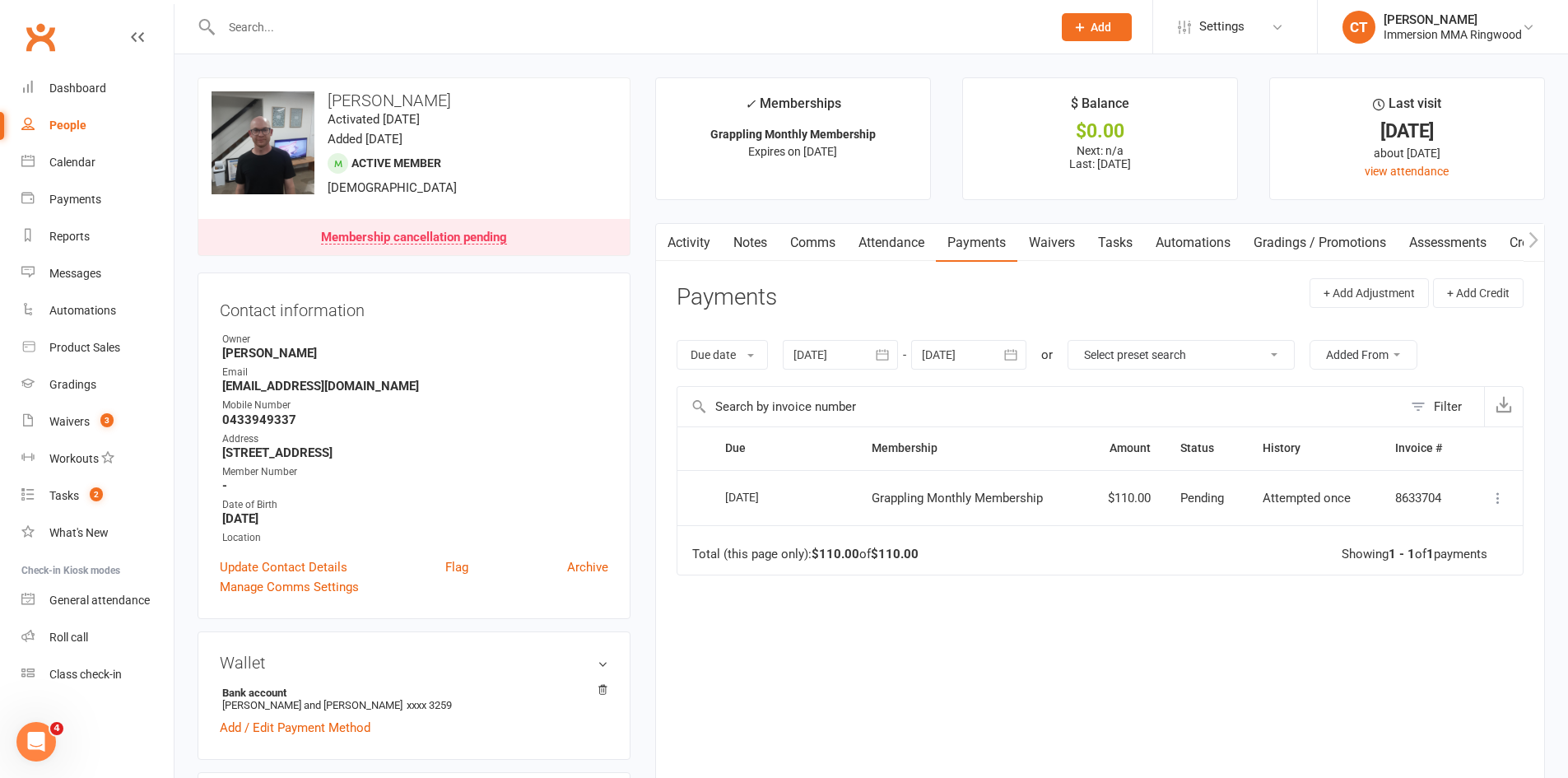
drag, startPoint x: 716, startPoint y: 500, endPoint x: 807, endPoint y: 498, distance: 91.0
click at [807, 498] on td "[DATE]" at bounding box center [784, 497] width 146 height 56
copy div "[DATE]"
click at [808, 243] on link "Comms" at bounding box center [813, 243] width 68 height 38
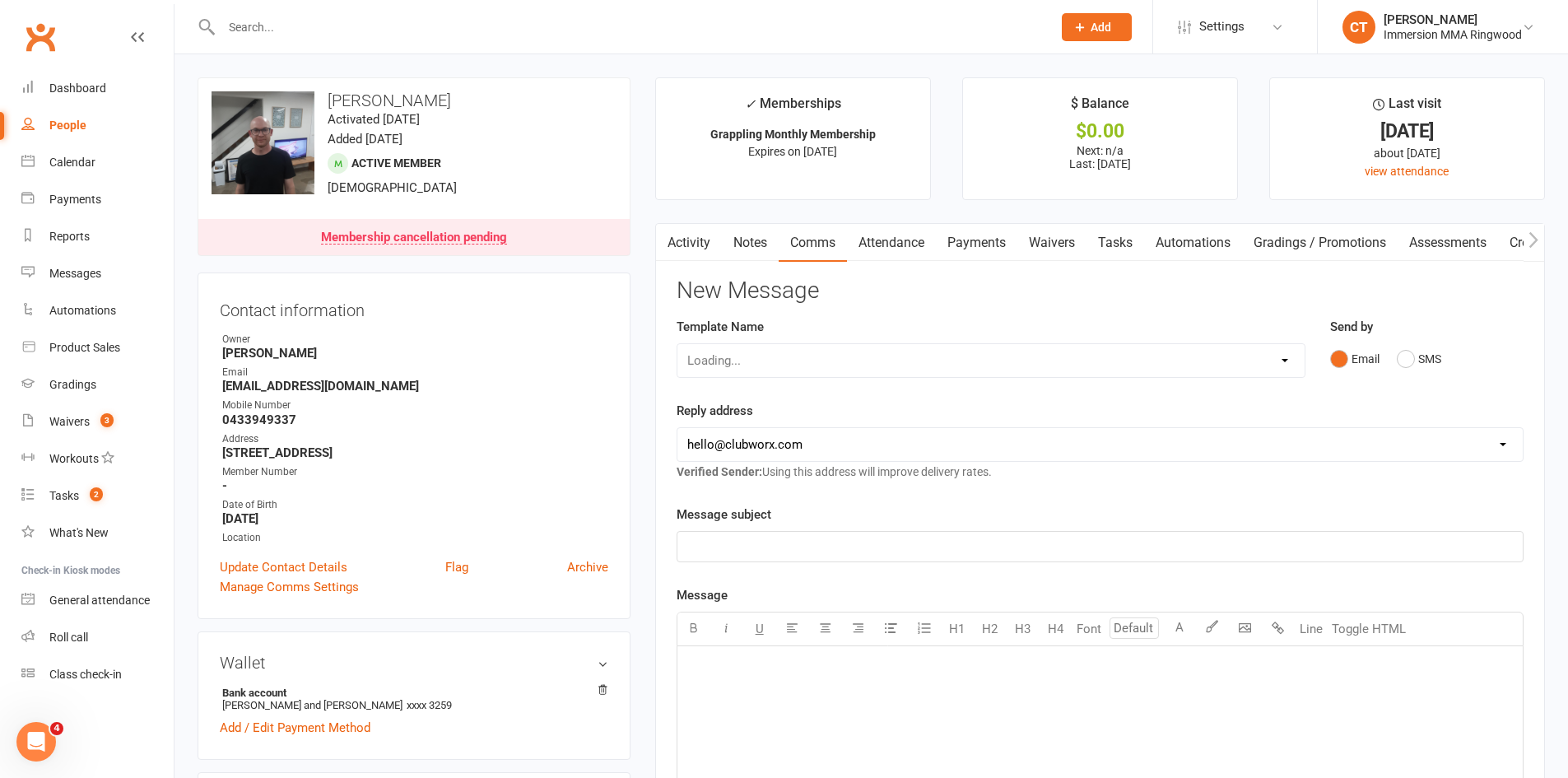
click at [794, 365] on div "Loading..." at bounding box center [991, 360] width 629 height 35
click at [794, 362] on select "Select Template [SMS] [PERSON_NAME] - Call back message [SMS] Mark- Call back m…" at bounding box center [991, 360] width 628 height 33
select select "6"
click at [677, 344] on select "Select Template [SMS] [PERSON_NAME] - Call back message [SMS] Mark- Call back m…" at bounding box center [991, 360] width 628 height 33
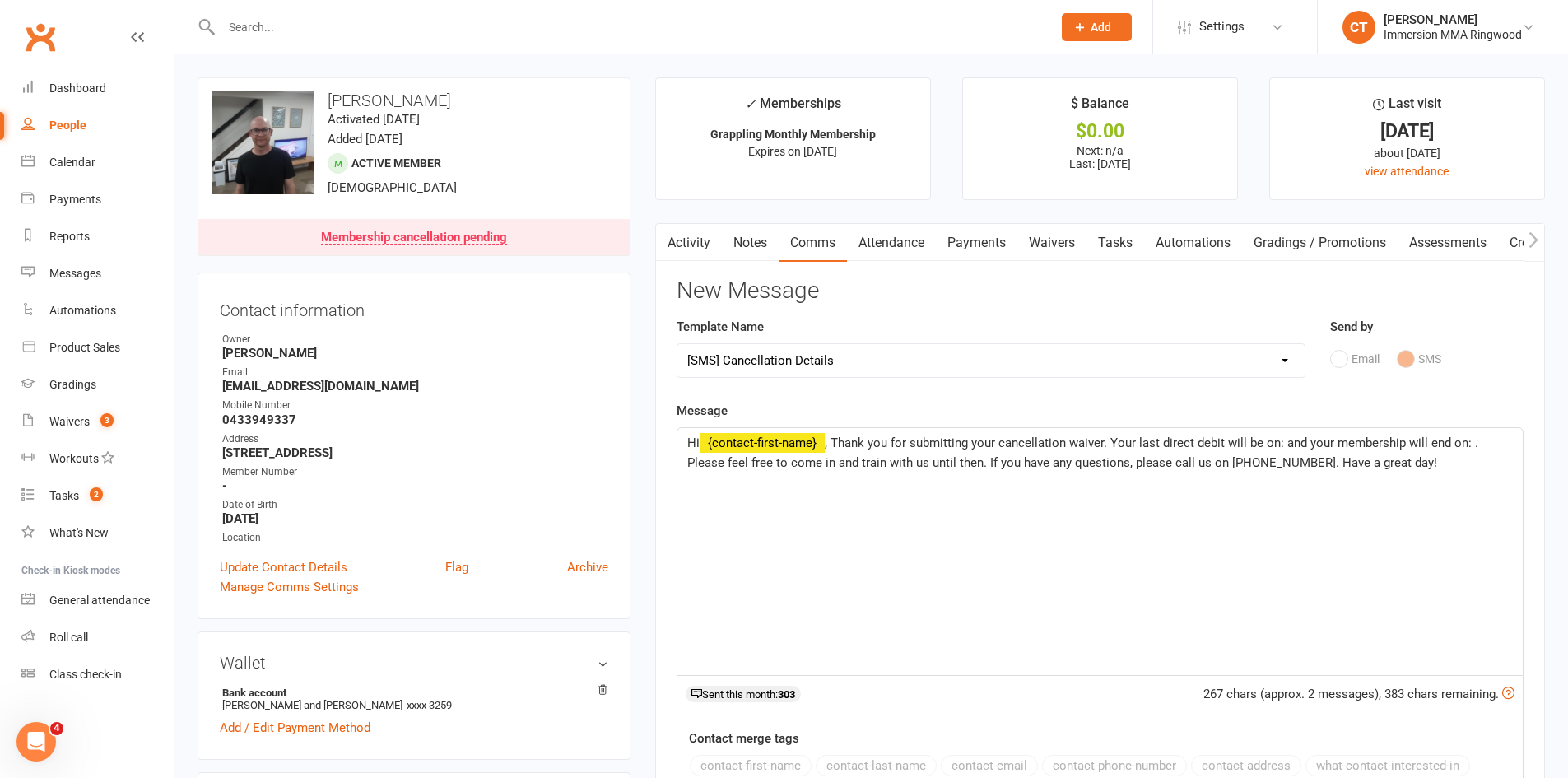
click at [1286, 441] on span ", Thank you for submitting your cancellation waiver. Your last direct debit wil…" at bounding box center [1084, 453] width 794 height 35
paste div
click at [732, 465] on span ", Thank you for submitting your cancellation waiver. Your last direct debit wil…" at bounding box center [1102, 453] width 828 height 35
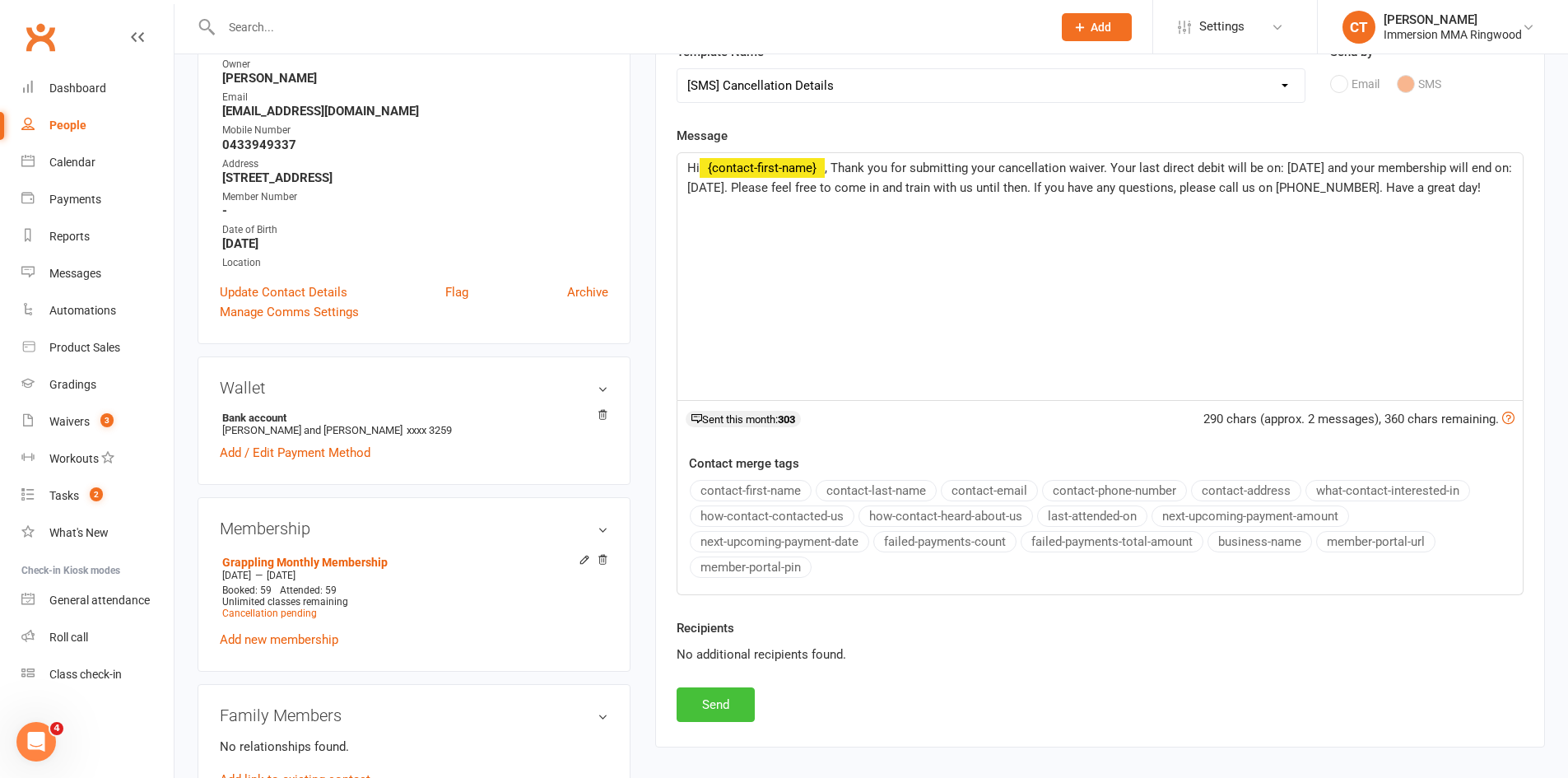
click at [702, 712] on button "Send" at bounding box center [716, 705] width 78 height 35
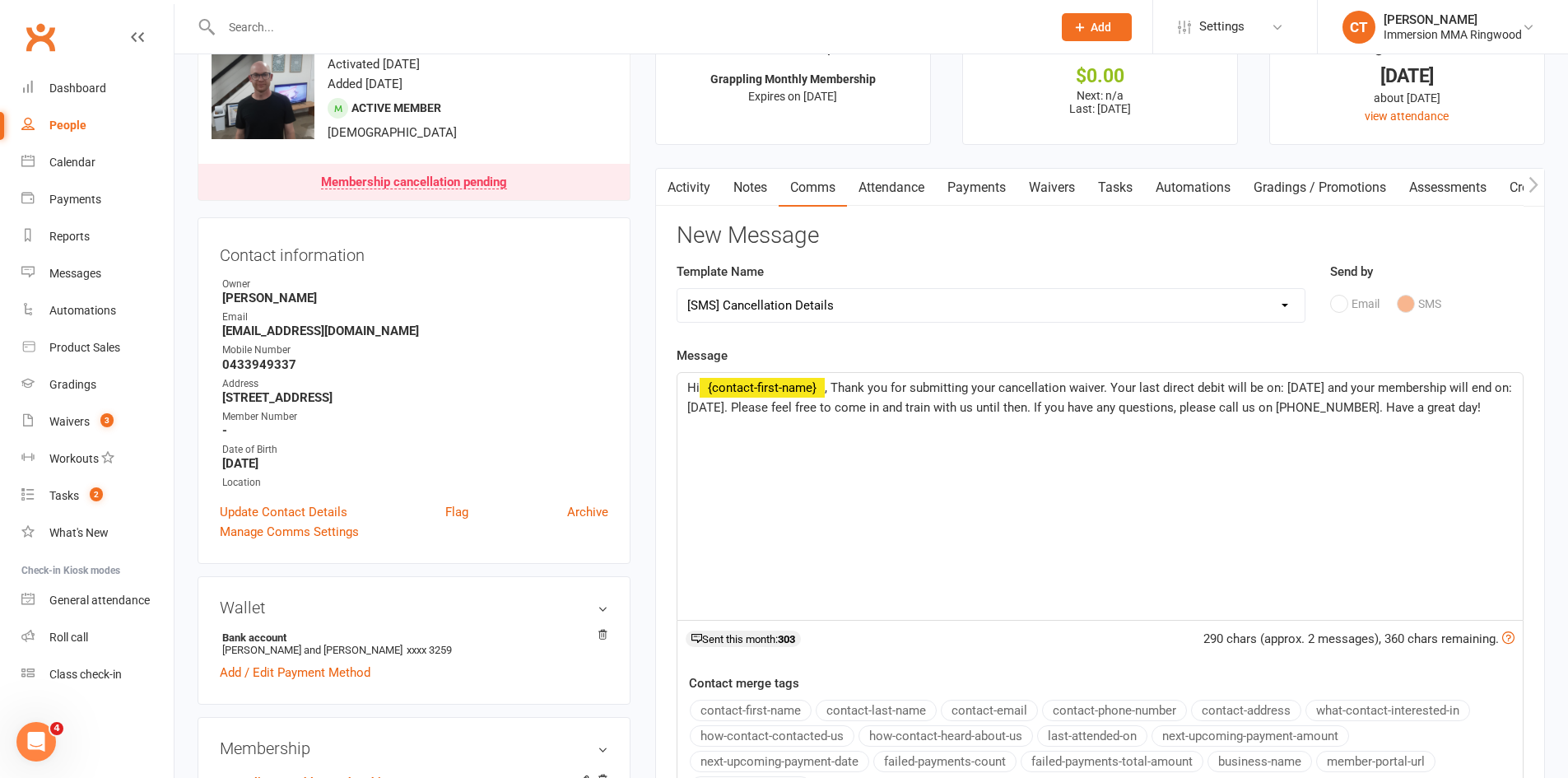
select select
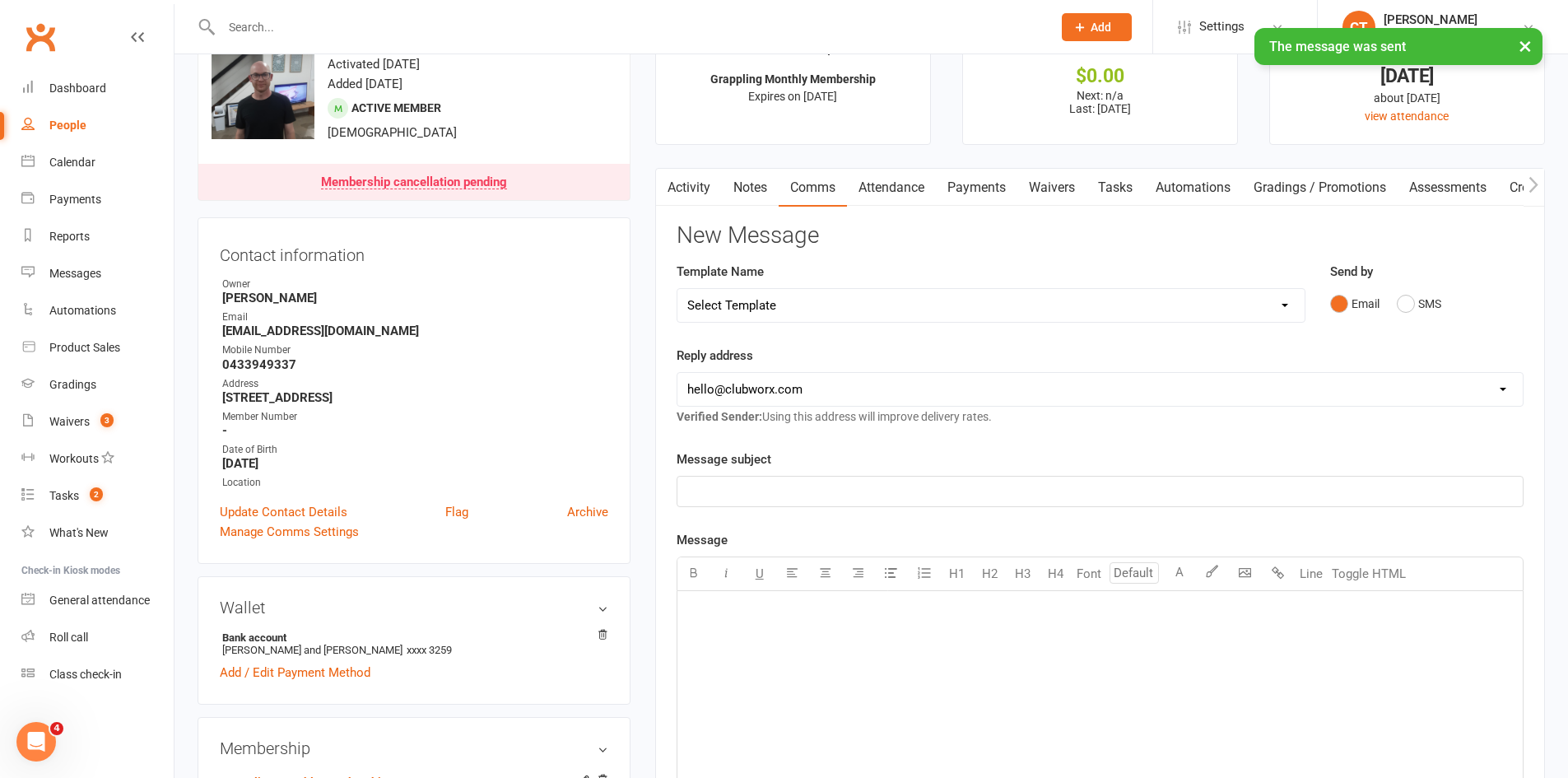
scroll to position [0, 0]
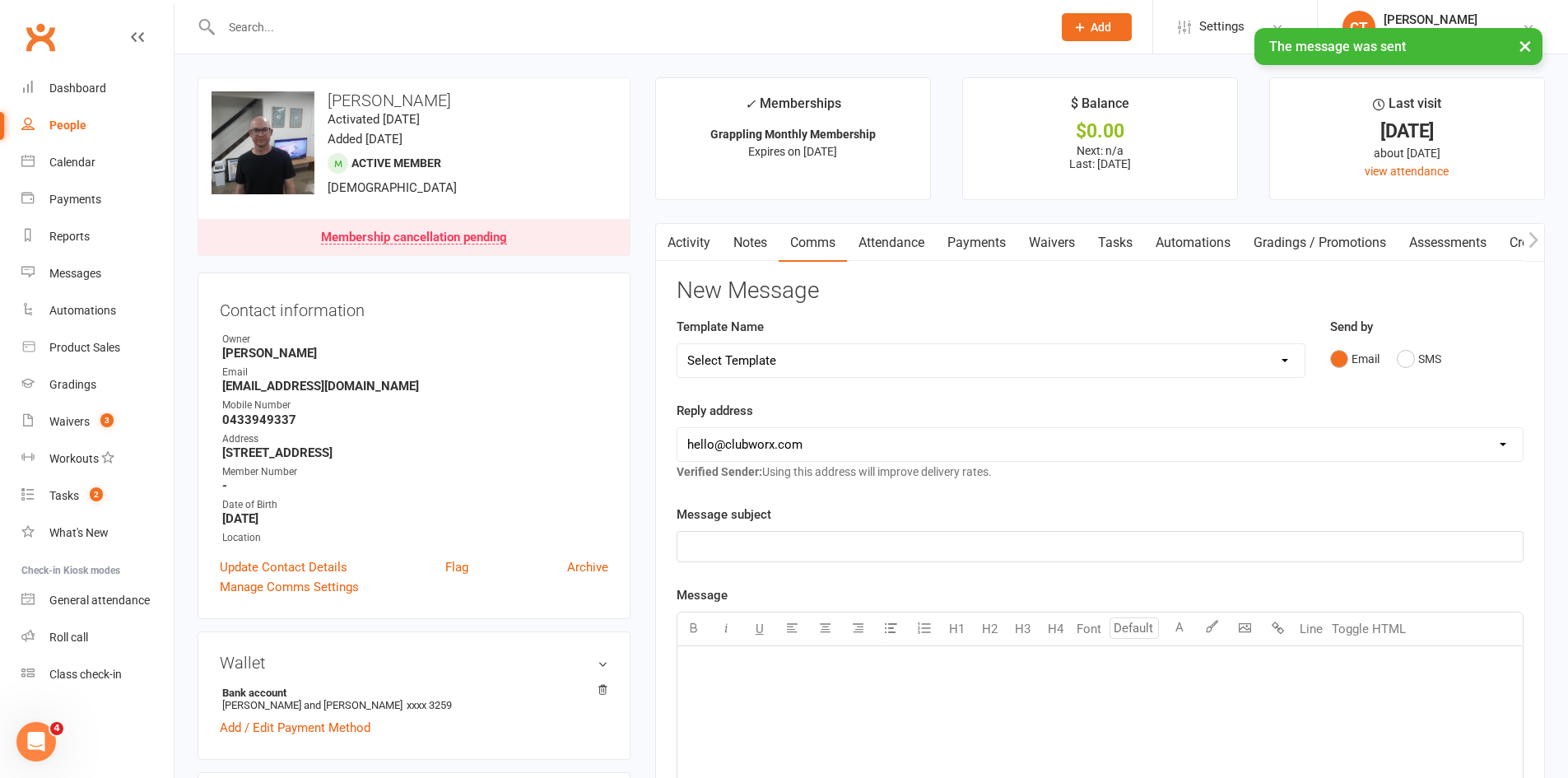
click at [774, 244] on link "Notes" at bounding box center [750, 243] width 56 height 38
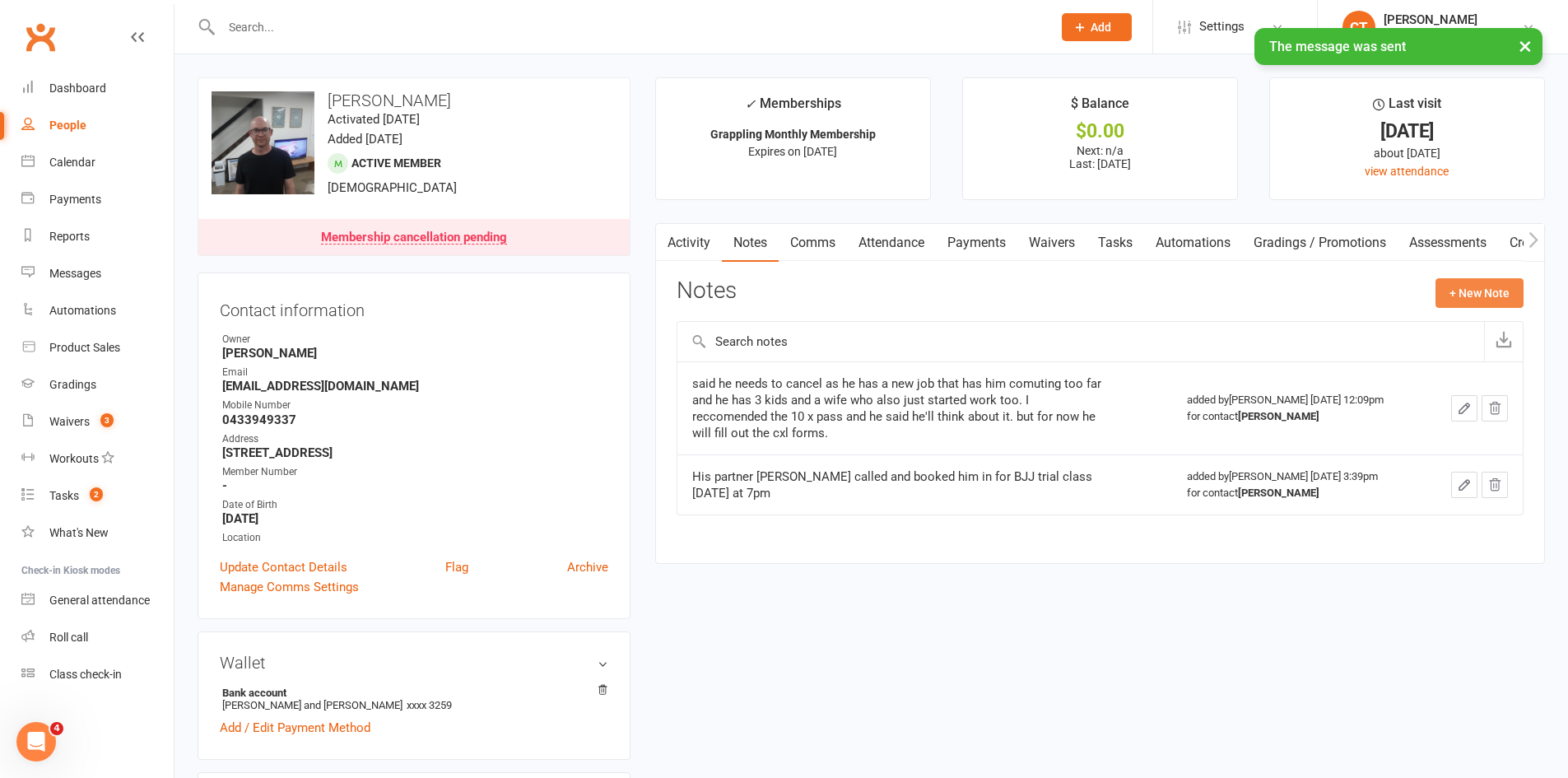
click at [1483, 292] on button "+ New Note" at bounding box center [1479, 293] width 88 height 30
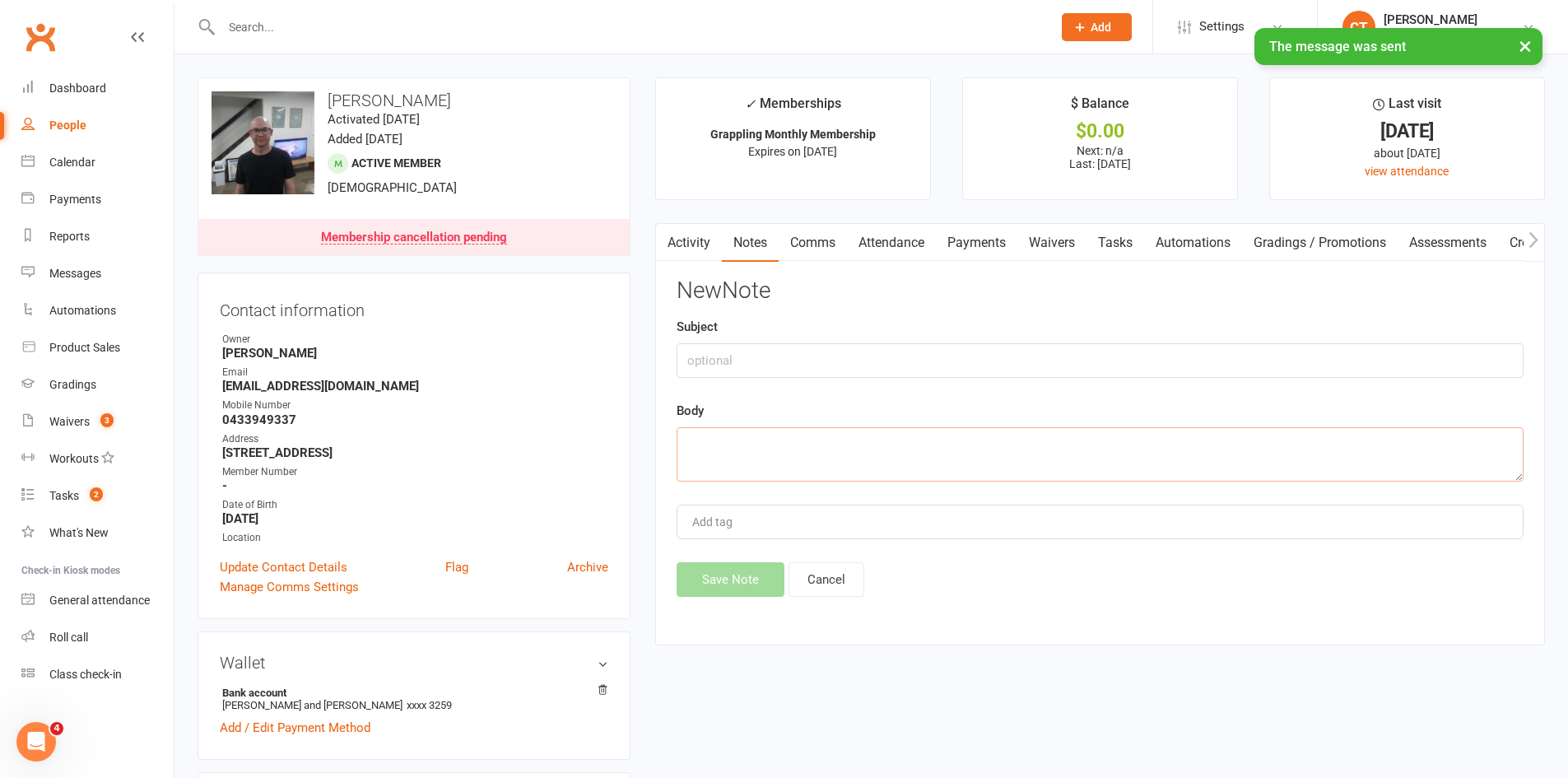
click at [1014, 447] on textarea at bounding box center [1100, 454] width 847 height 54
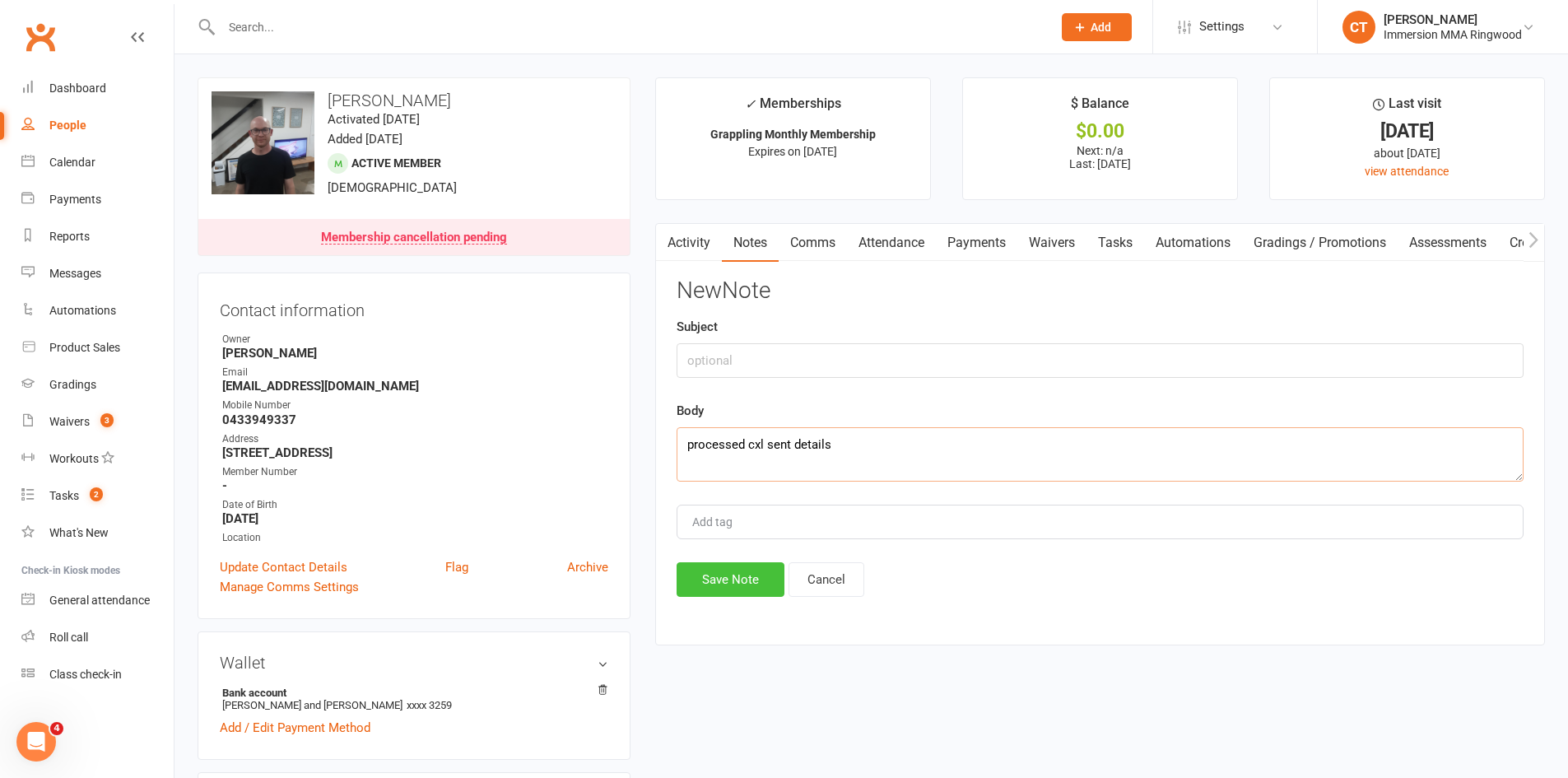
type textarea "processed cxl sent details"
click at [691, 570] on button "Save Note" at bounding box center [730, 580] width 108 height 35
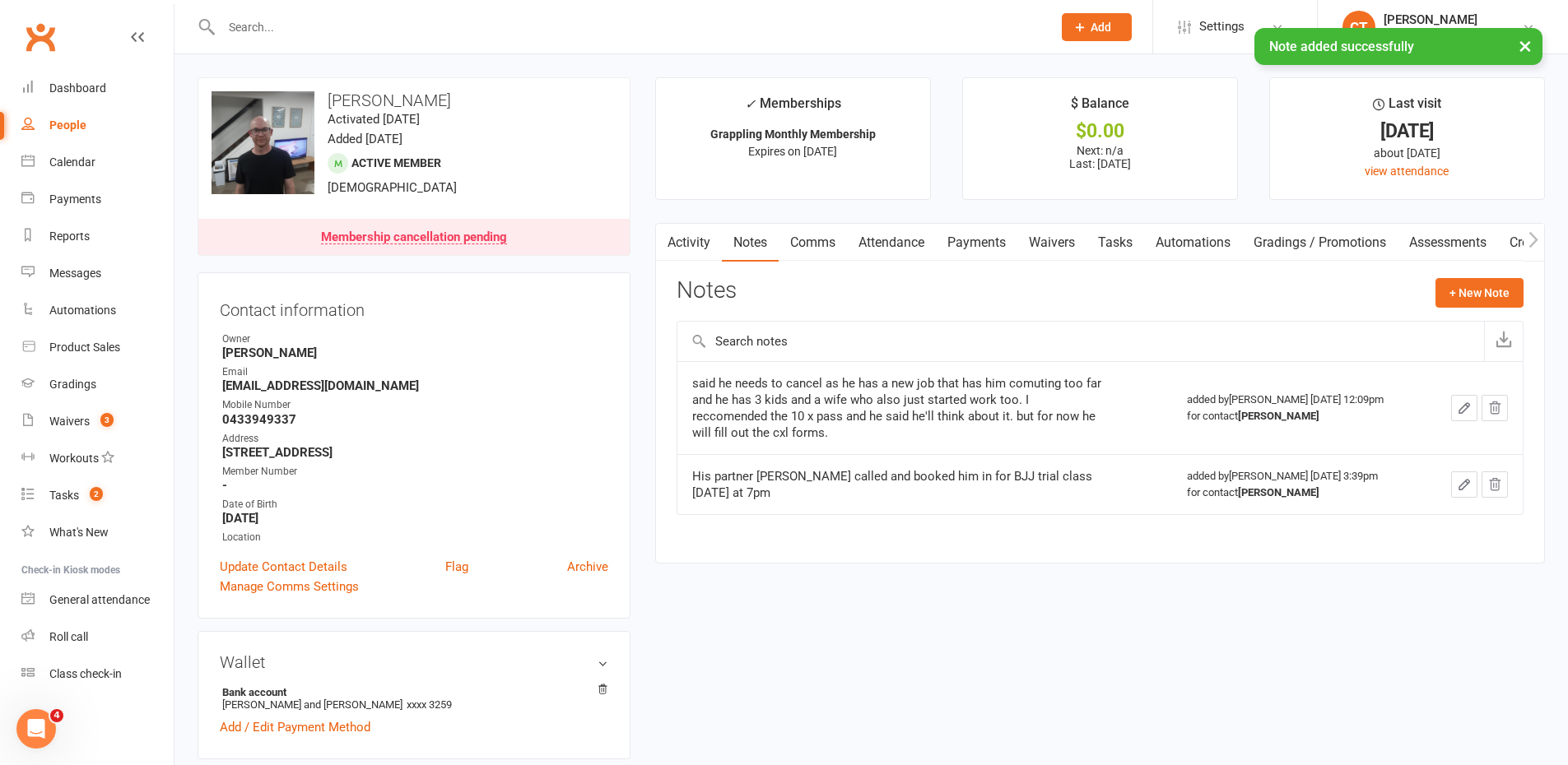
click at [1143, 238] on link "Tasks" at bounding box center [1115, 243] width 57 height 38
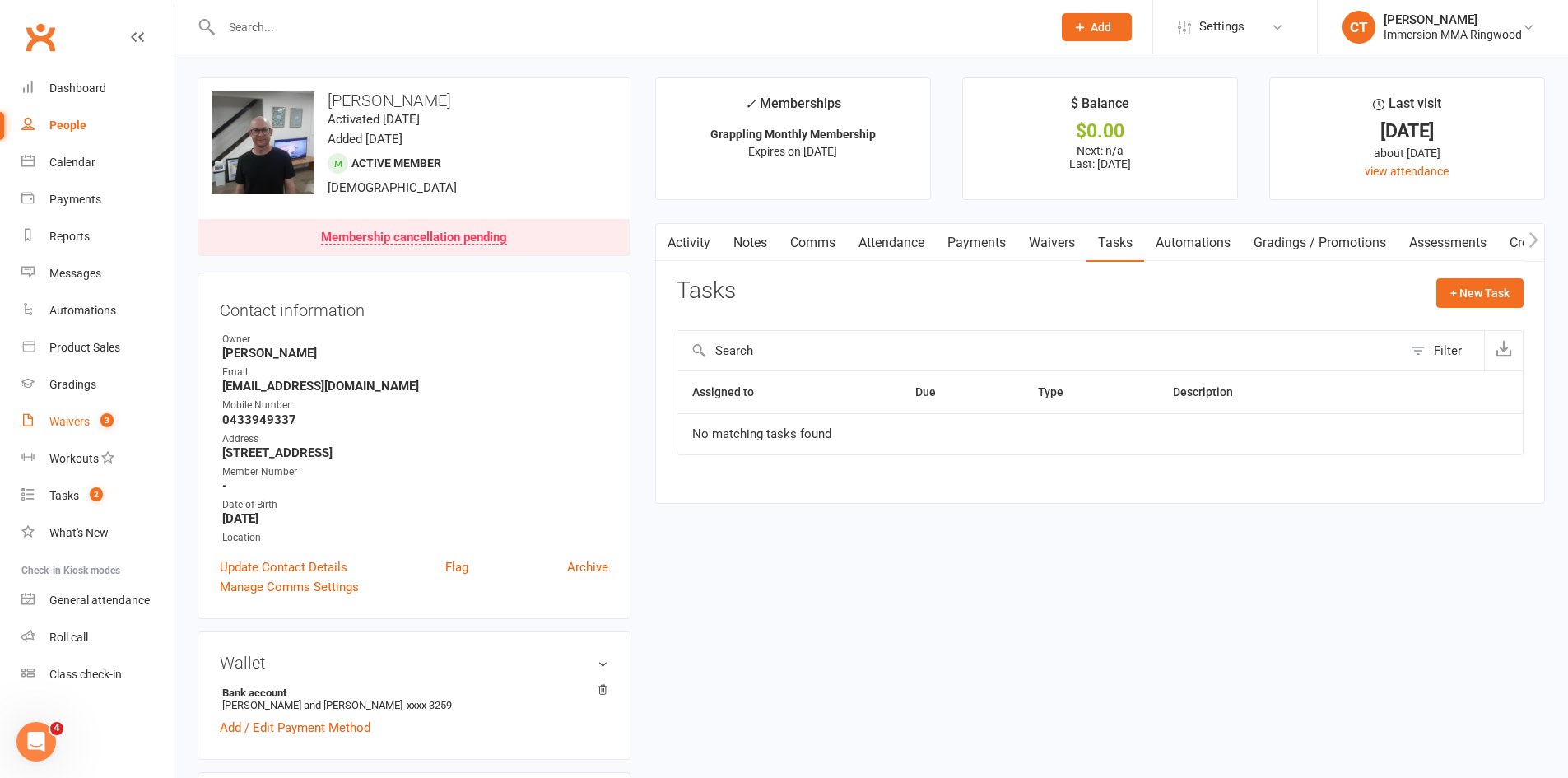
click at [109, 422] on span "3" at bounding box center [107, 420] width 13 height 14
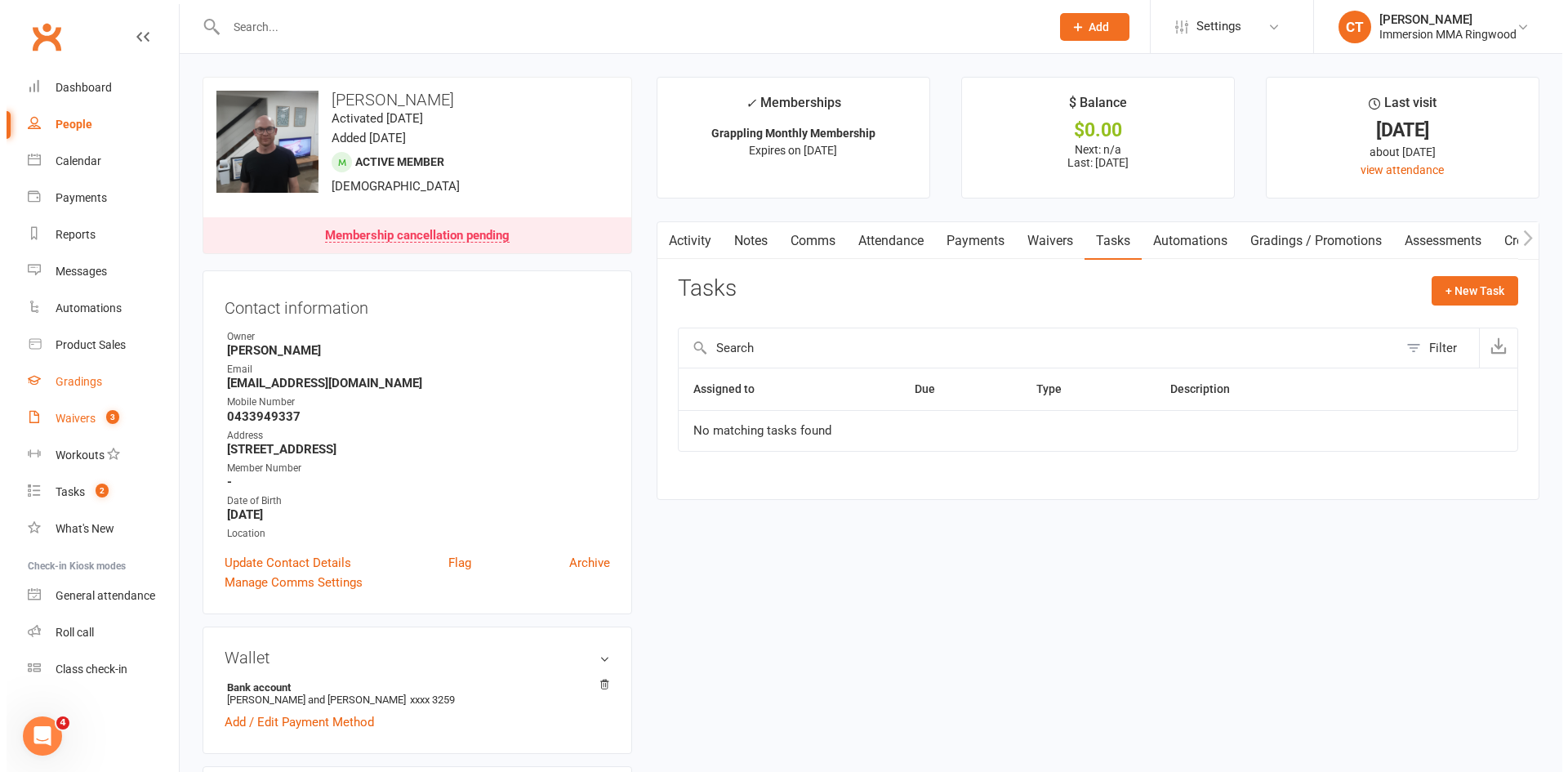
select select "25"
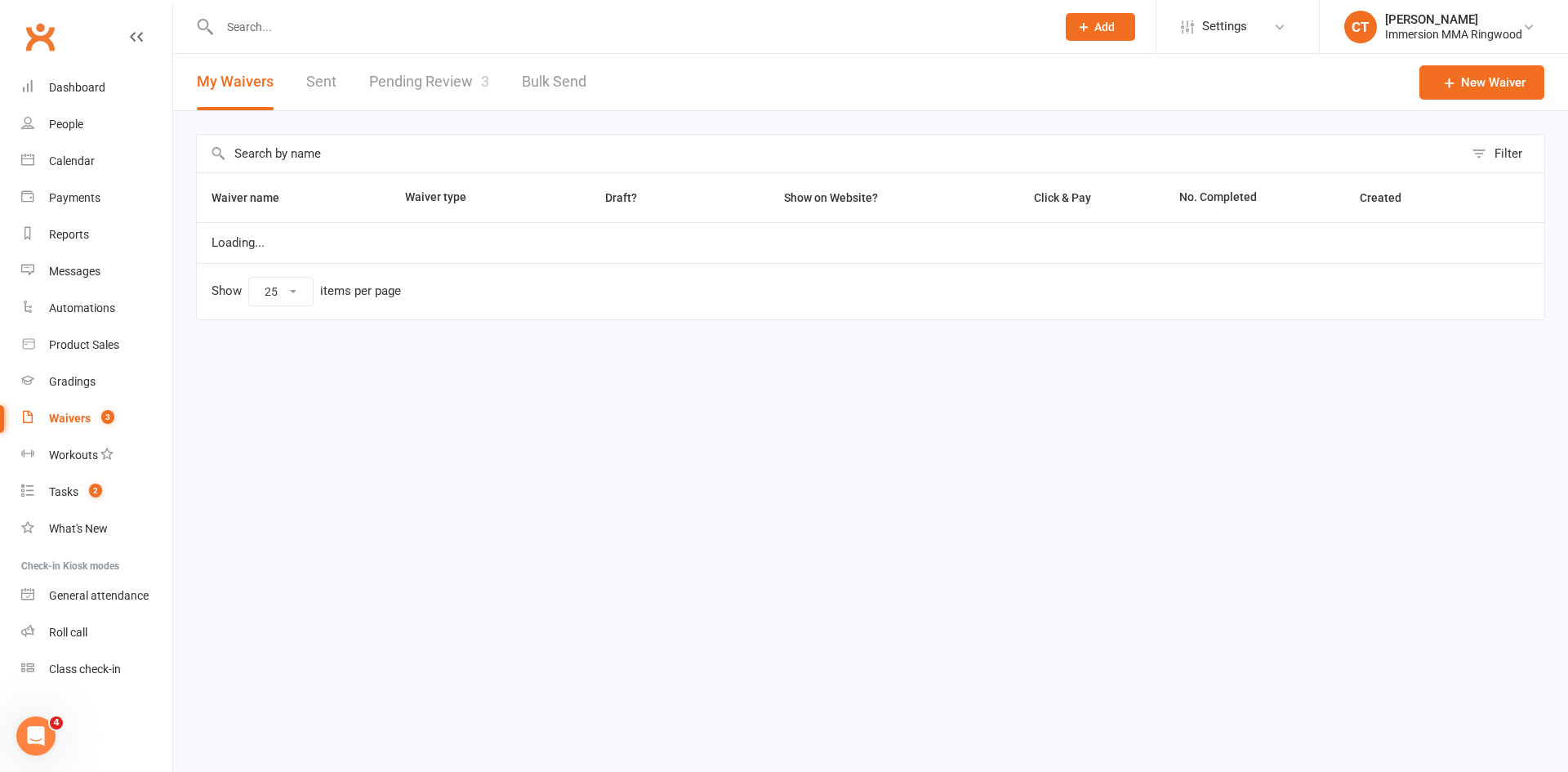
click at [408, 77] on link "Pending Review 3" at bounding box center [429, 82] width 120 height 56
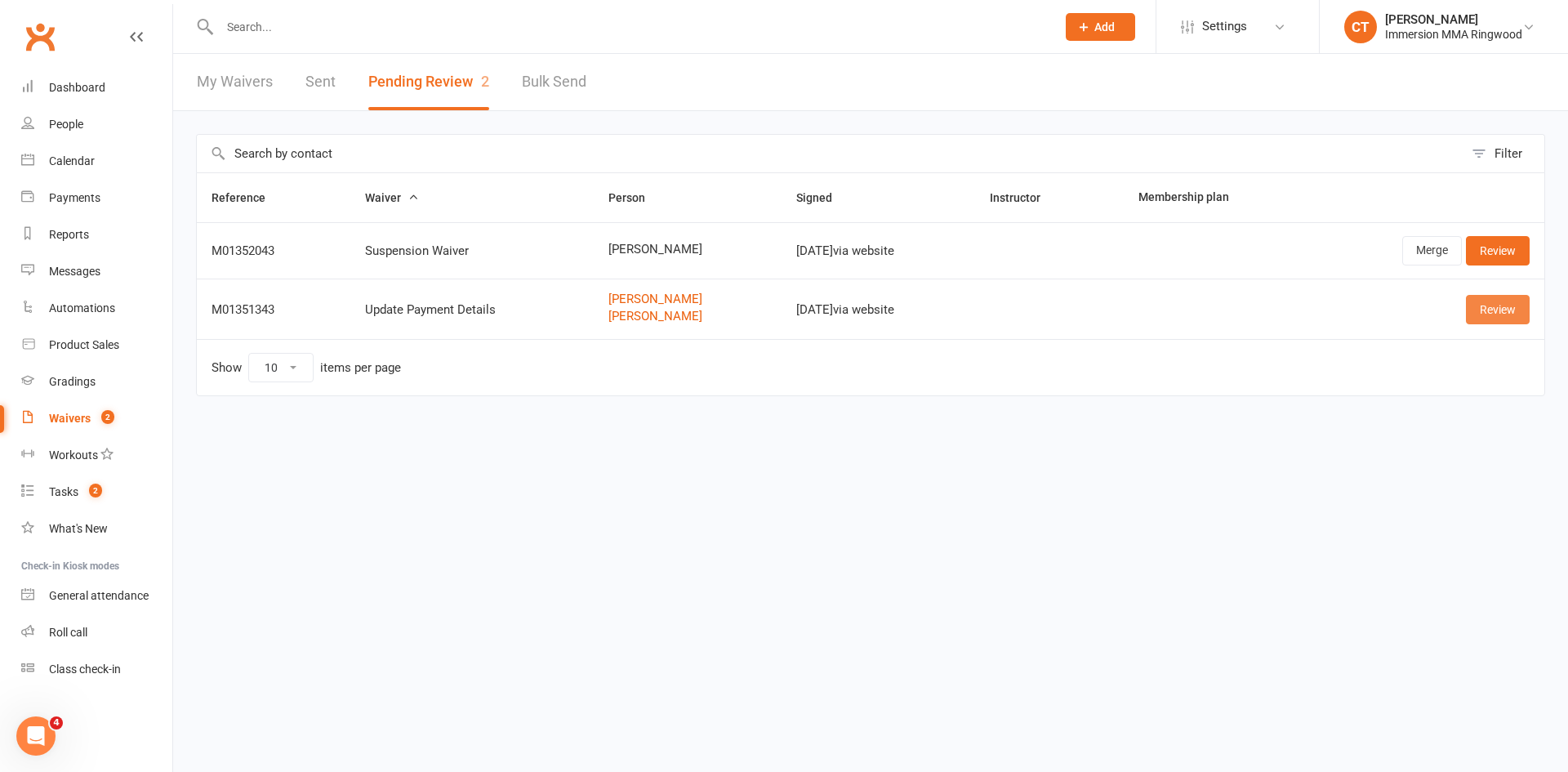
click at [1500, 319] on link "Review" at bounding box center [1497, 310] width 63 height 30
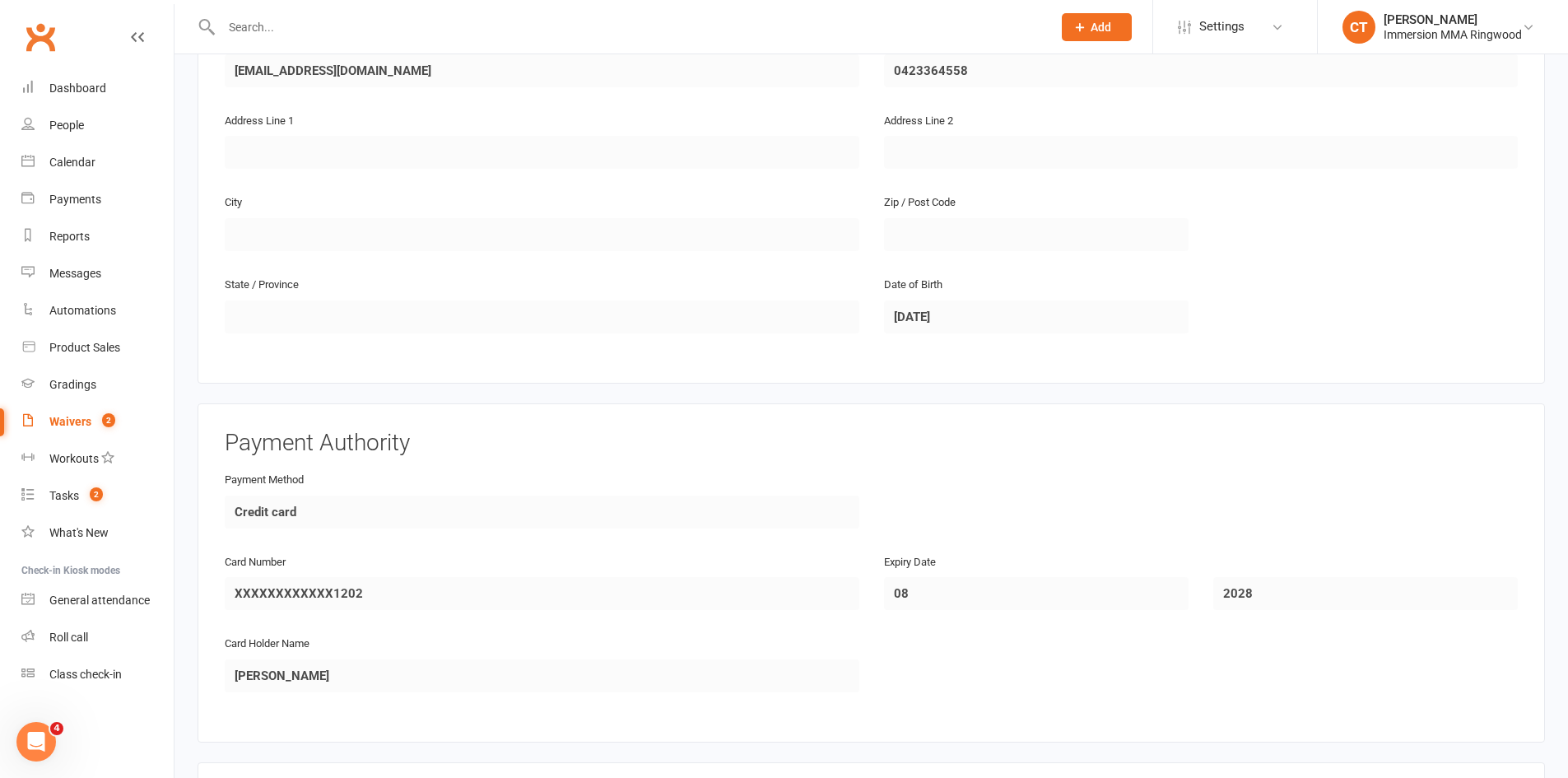
scroll to position [1309, 0]
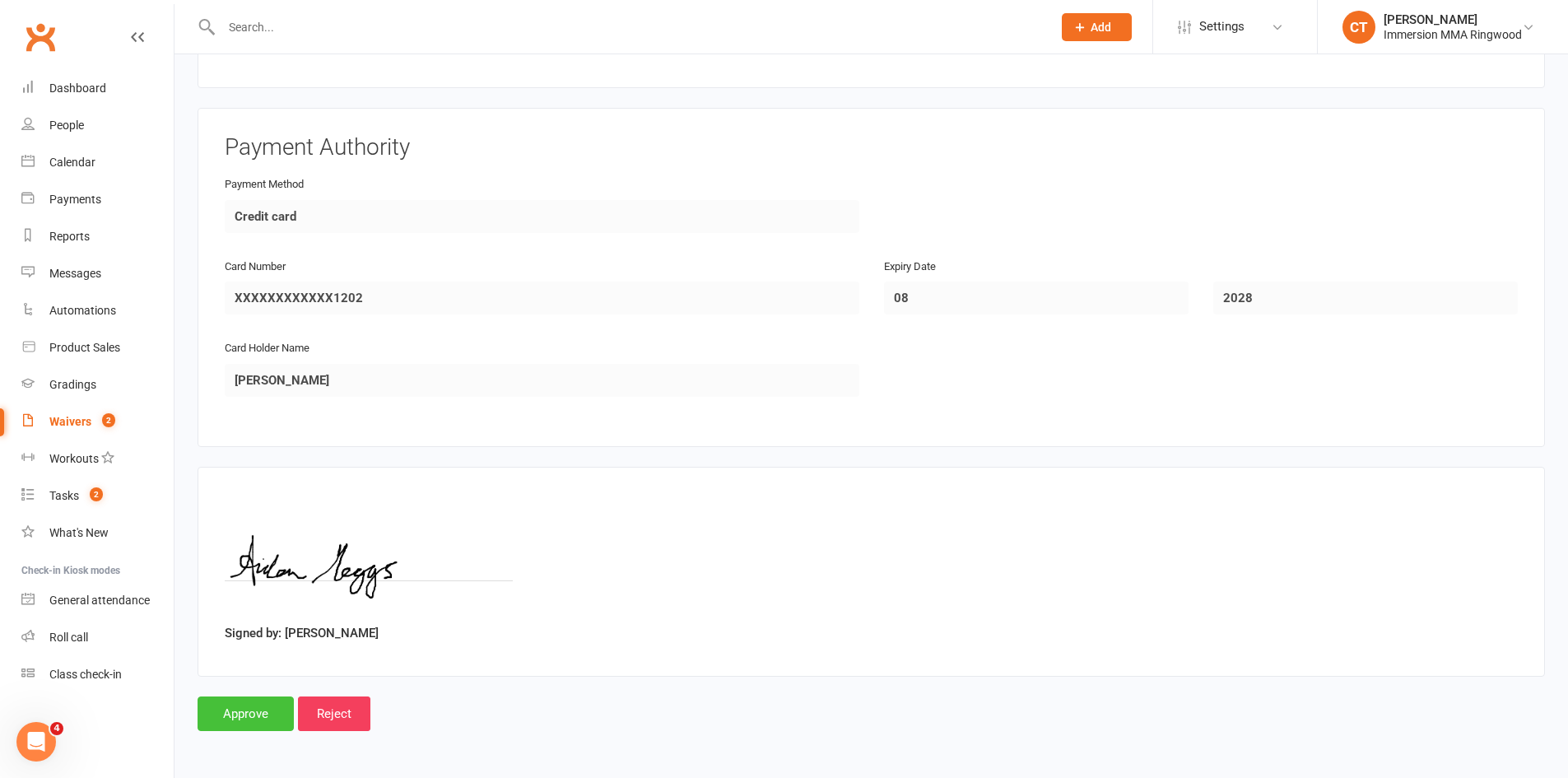
click at [261, 728] on input "Approve" at bounding box center [246, 714] width 96 height 35
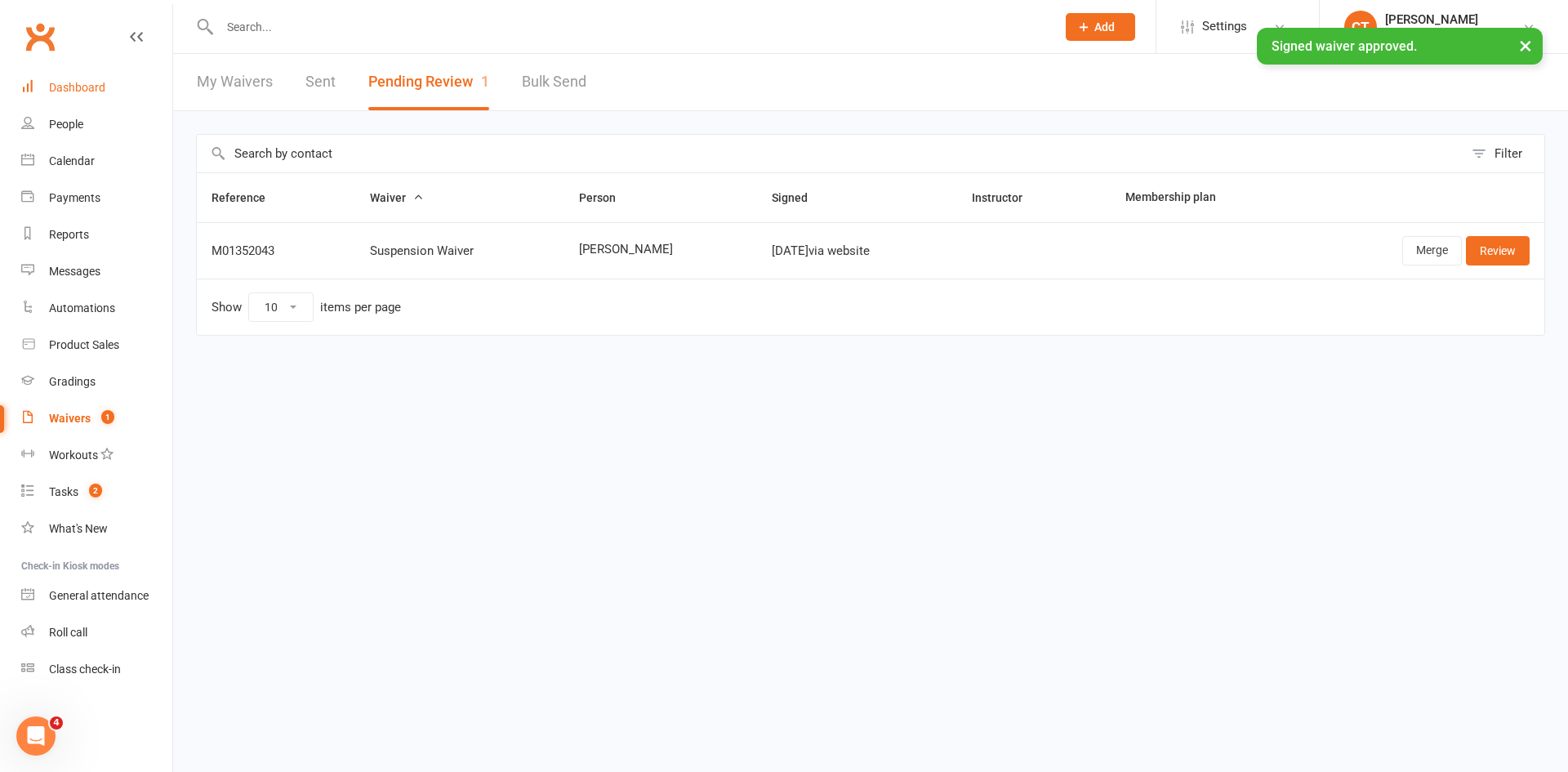
click at [85, 76] on link "Dashboard" at bounding box center [96, 87] width 151 height 37
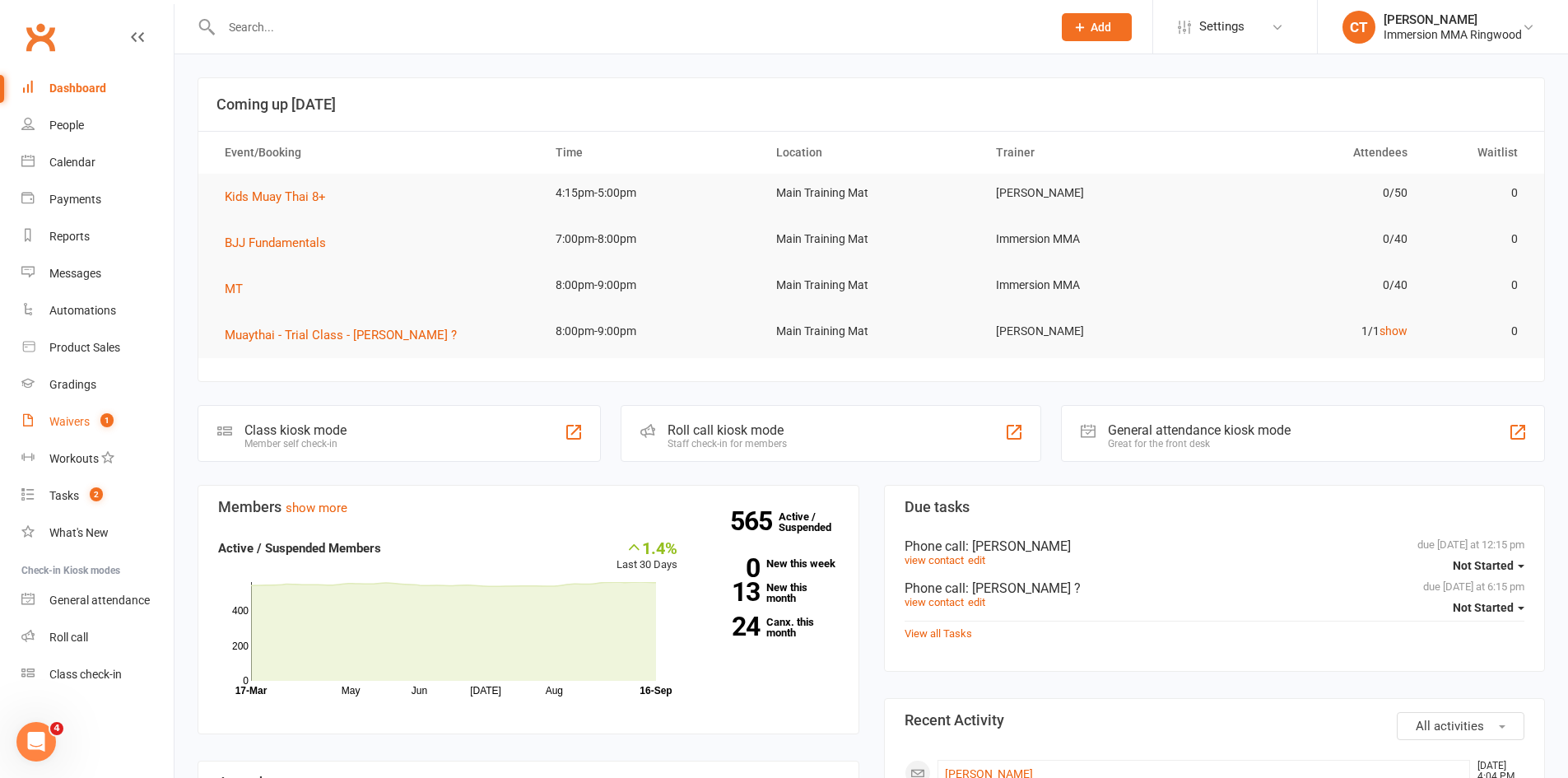
click at [90, 425] on link "Waivers 1" at bounding box center [97, 422] width 152 height 37
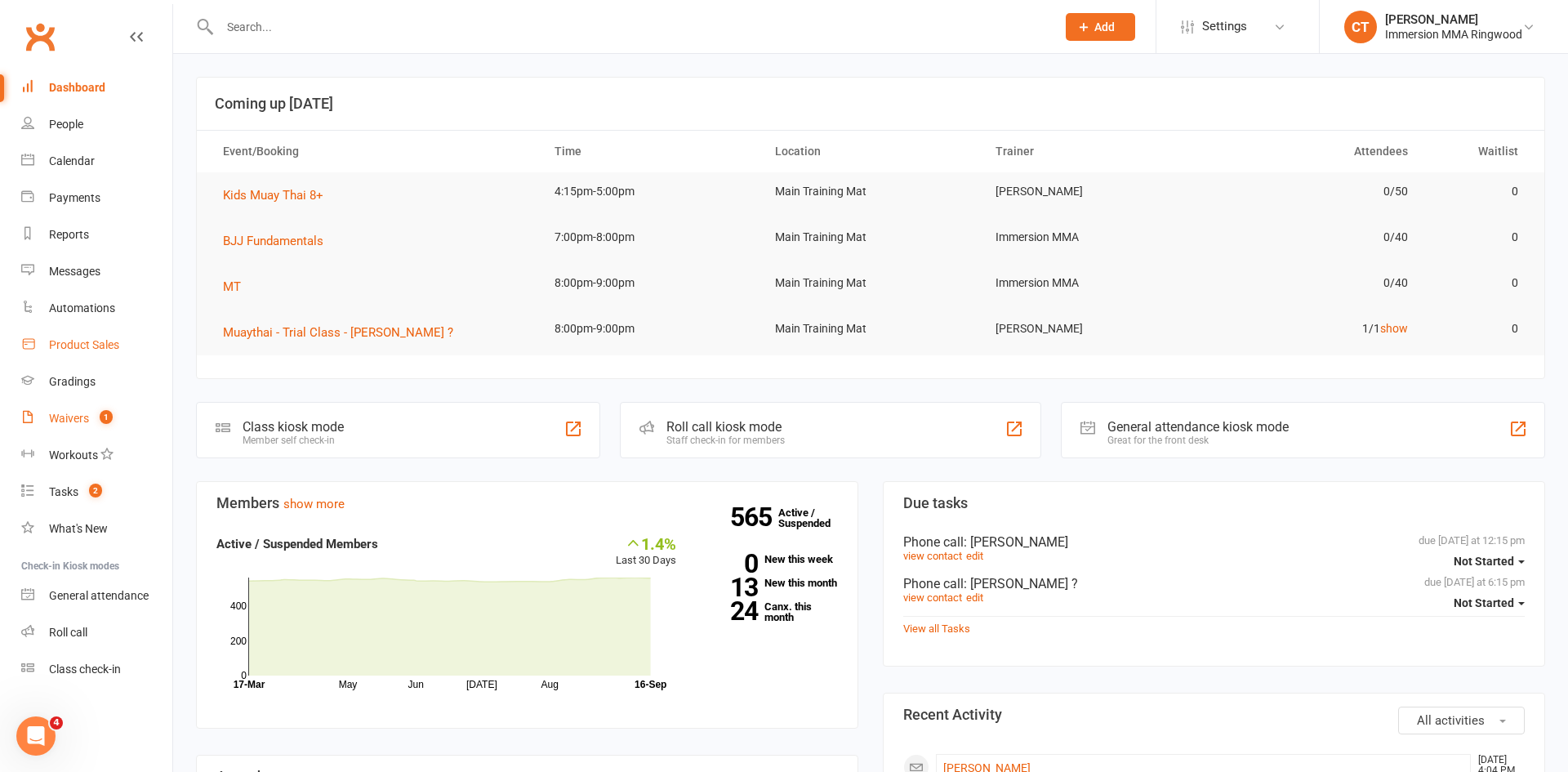
select select "25"
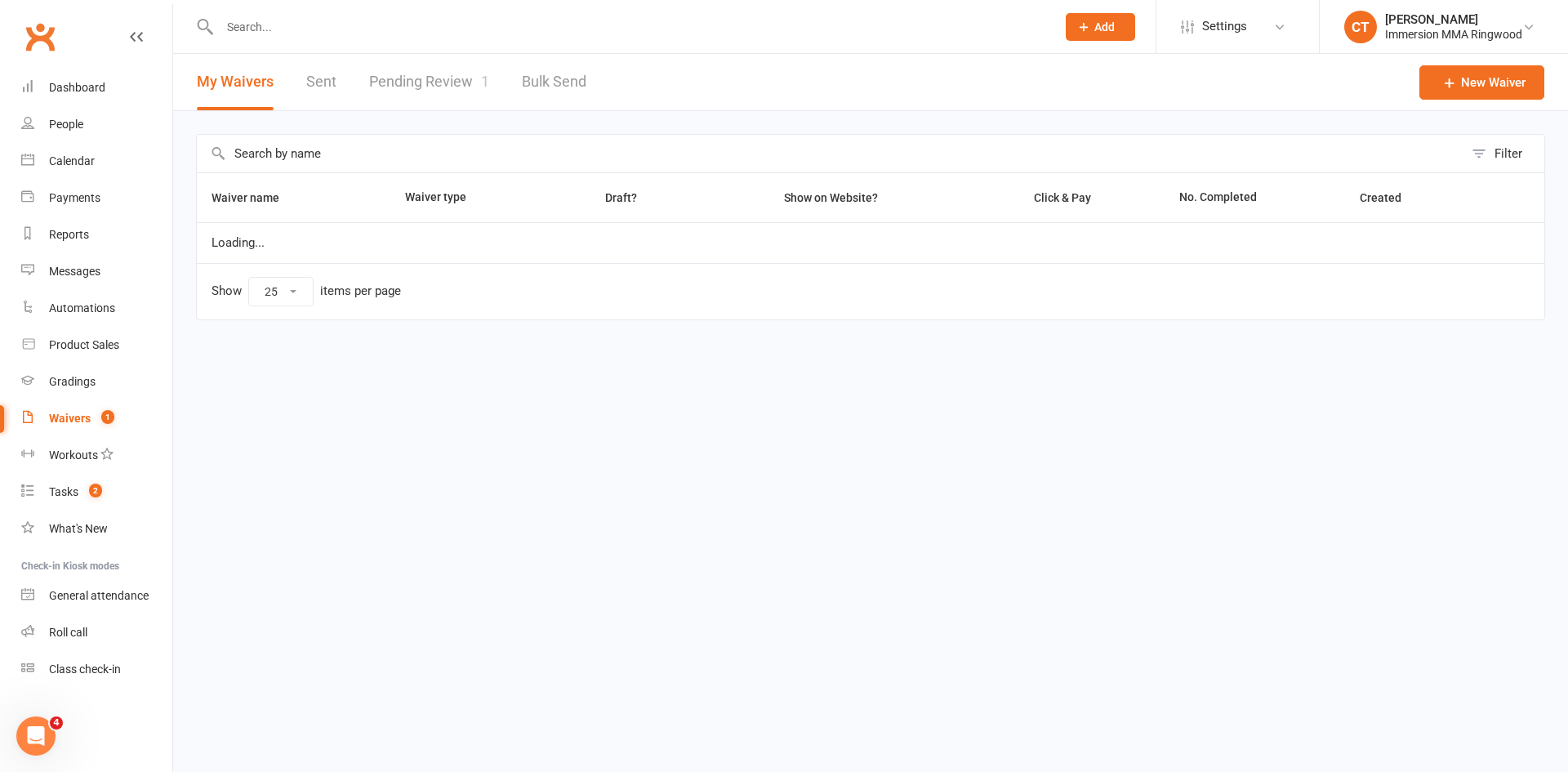
click at [453, 85] on link "Pending Review 1" at bounding box center [429, 82] width 120 height 56
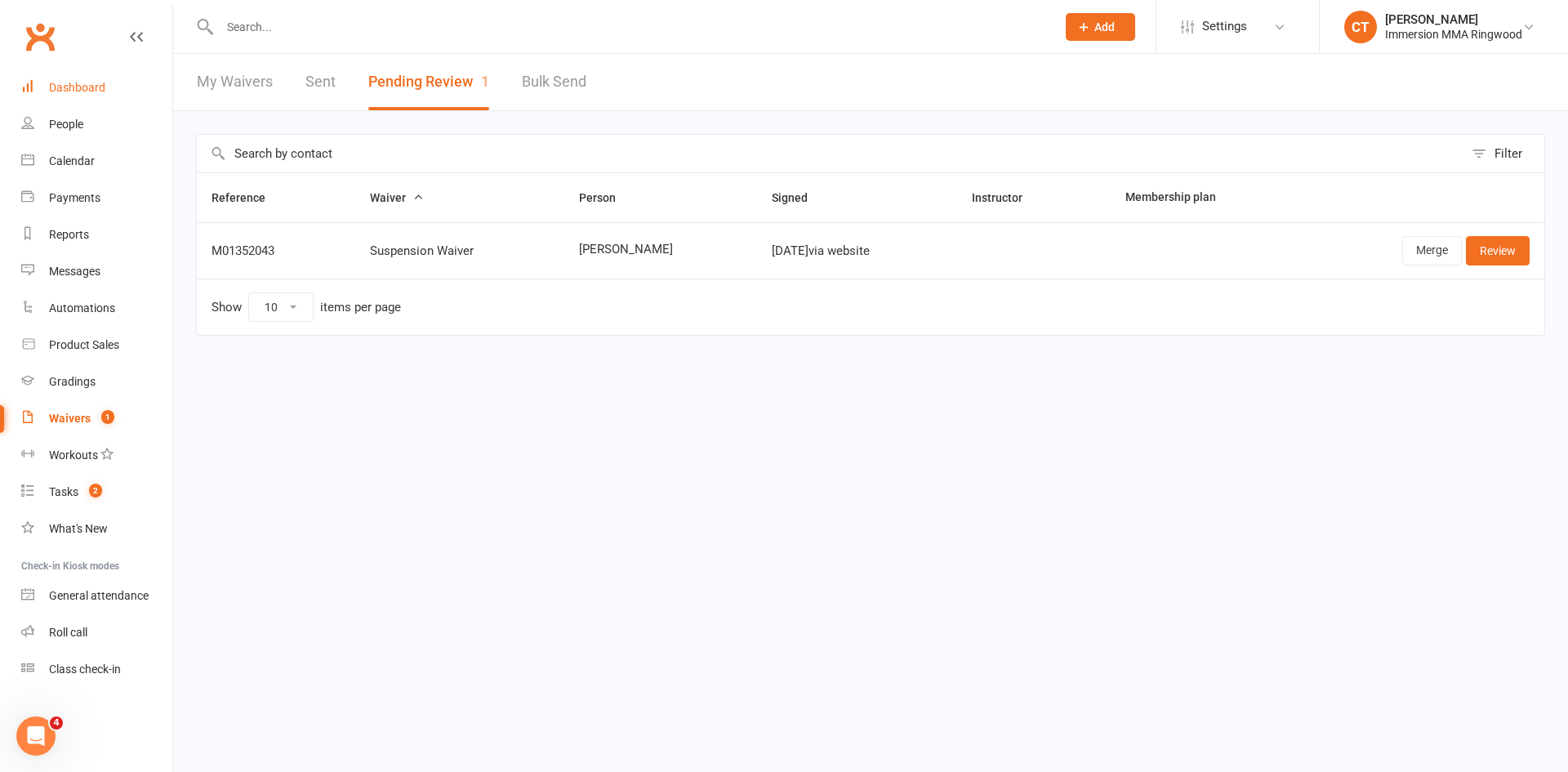
click at [93, 87] on div "Dashboard" at bounding box center [77, 87] width 56 height 13
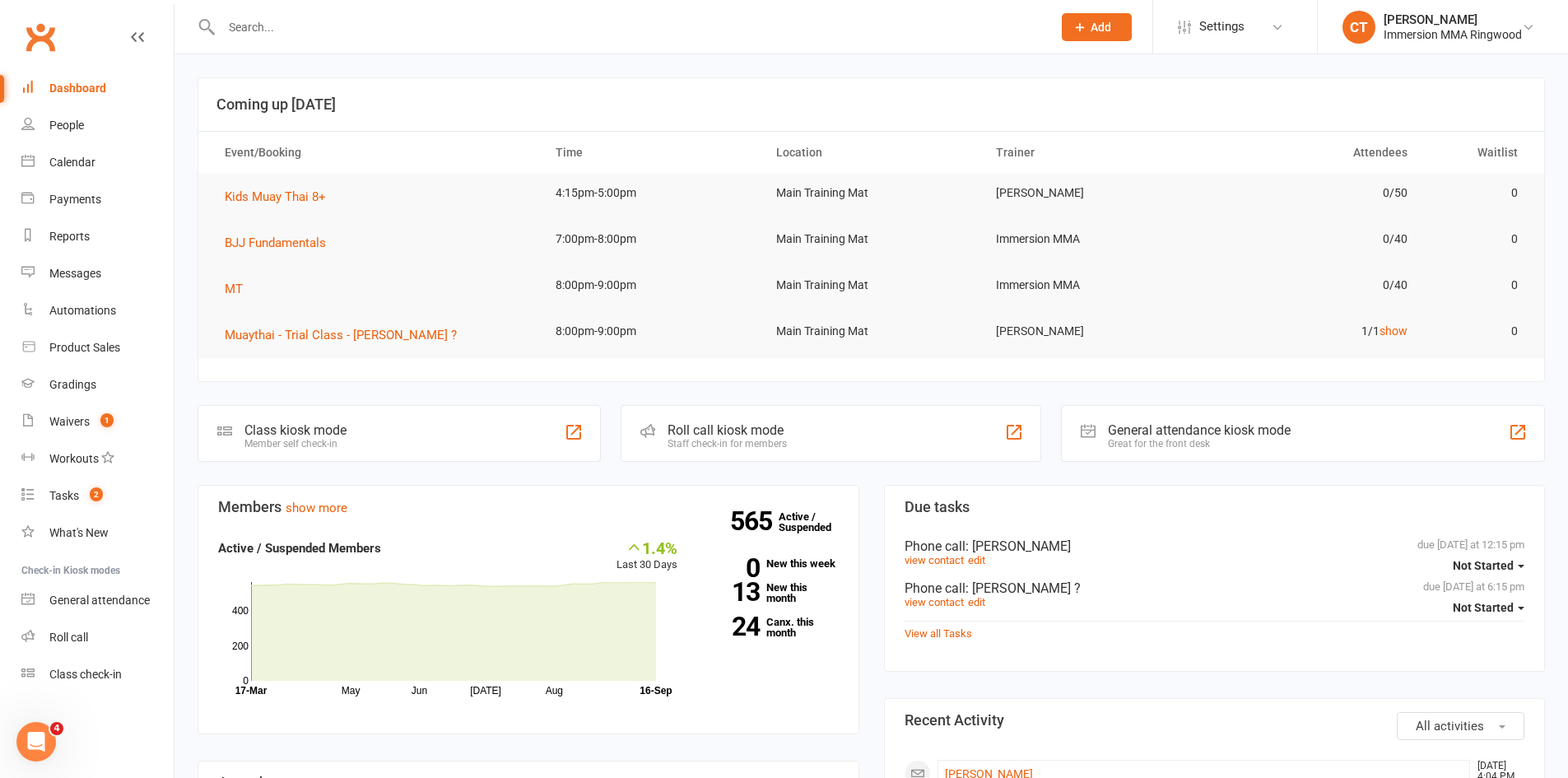
click at [96, 98] on link "Dashboard" at bounding box center [97, 88] width 152 height 37
click at [414, 22] on input "text" at bounding box center [628, 27] width 824 height 23
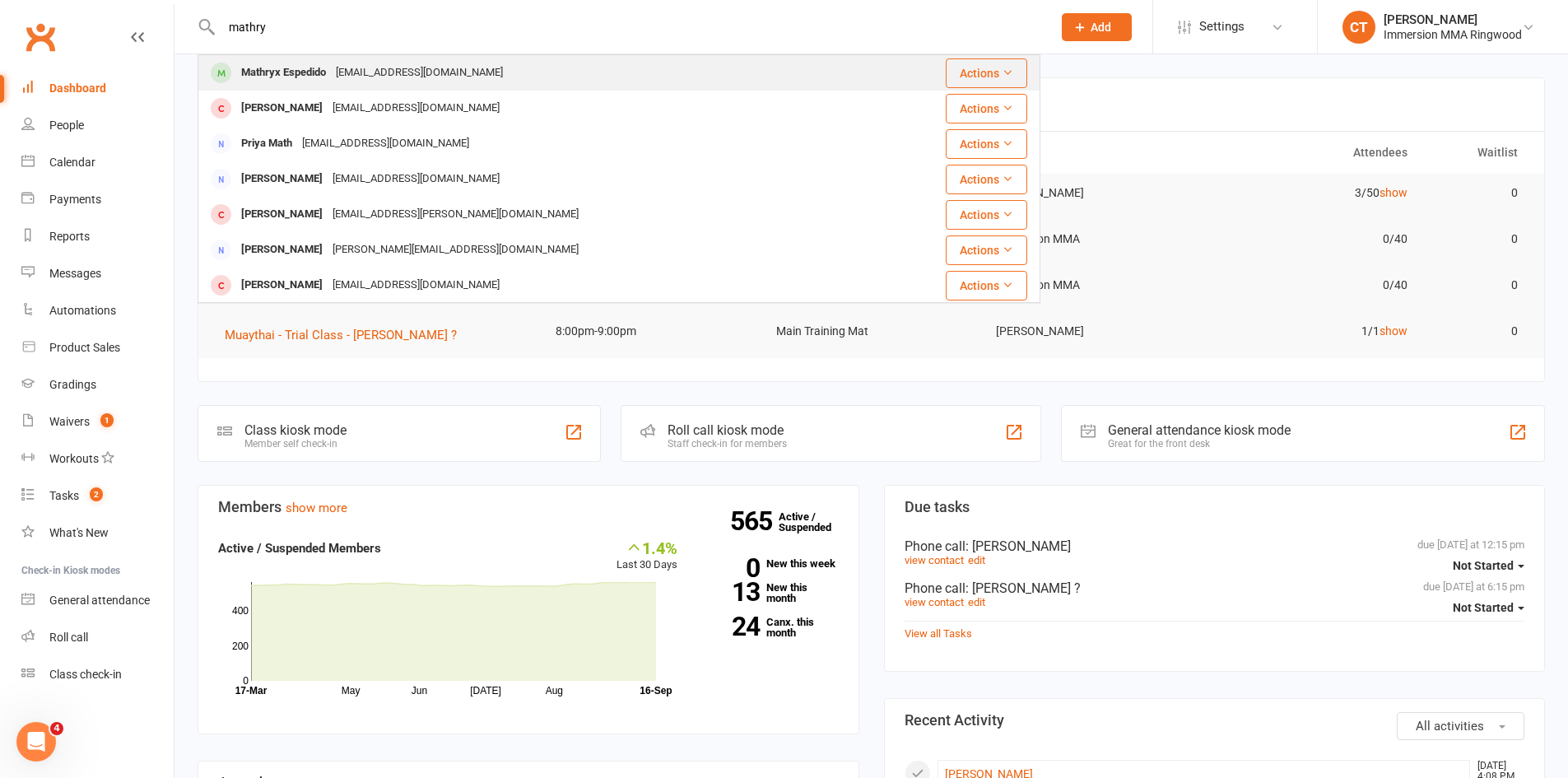
type input "mathry"
click at [333, 76] on div "[EMAIL_ADDRESS][DOMAIN_NAME]" at bounding box center [419, 72] width 177 height 24
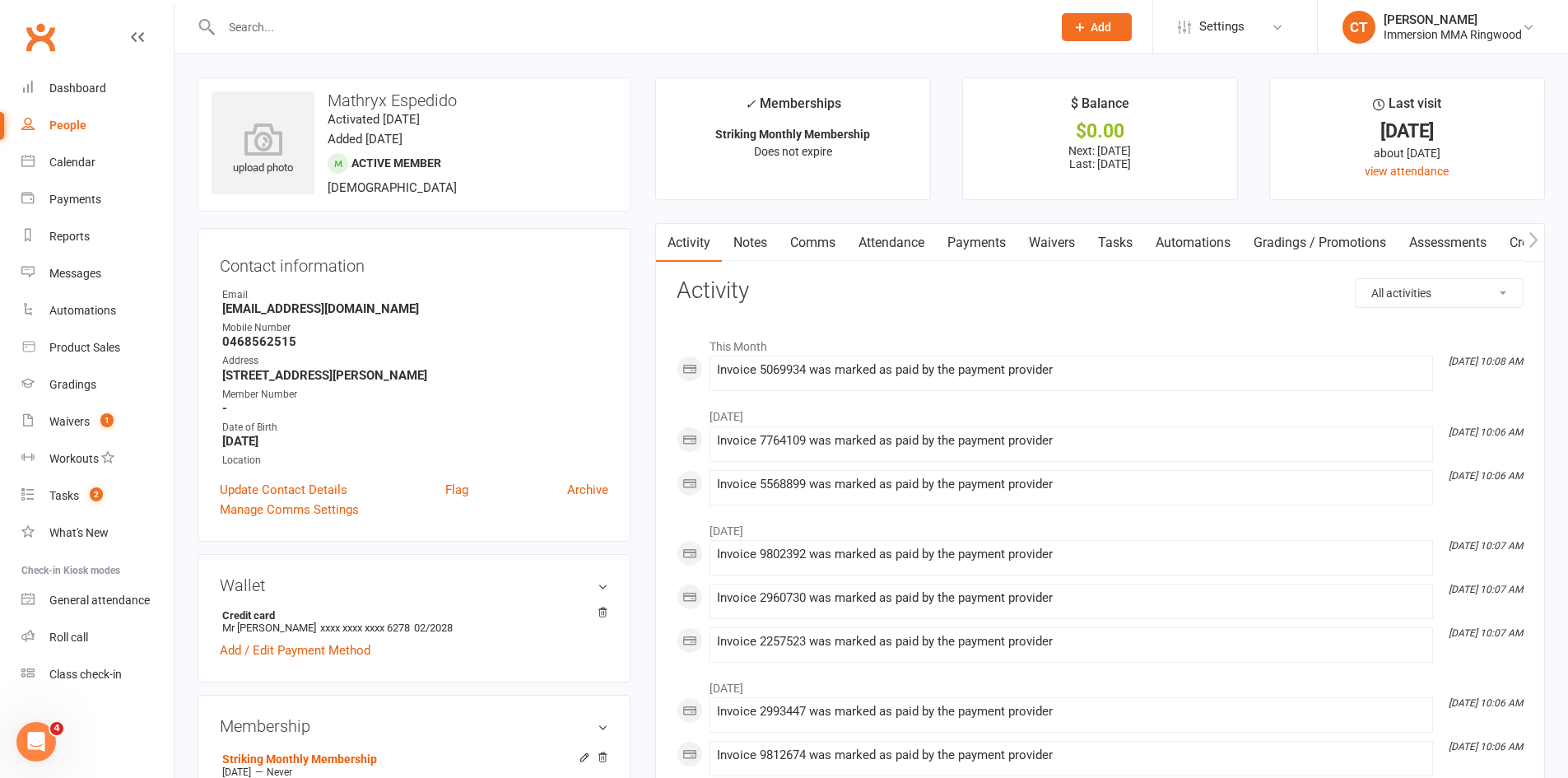
click at [974, 247] on link "Payments" at bounding box center [976, 243] width 81 height 38
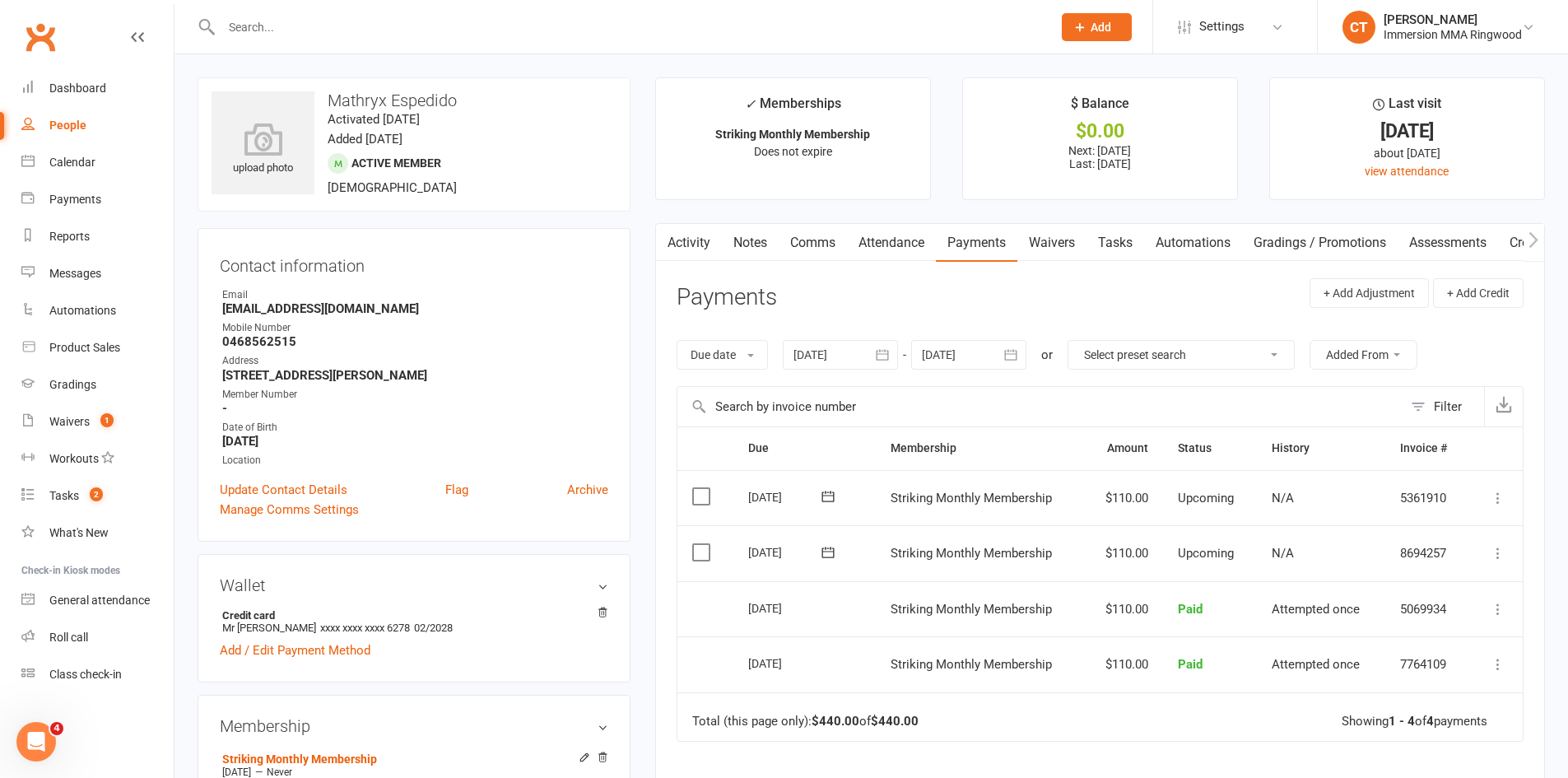
click at [799, 247] on link "Comms" at bounding box center [813, 243] width 68 height 38
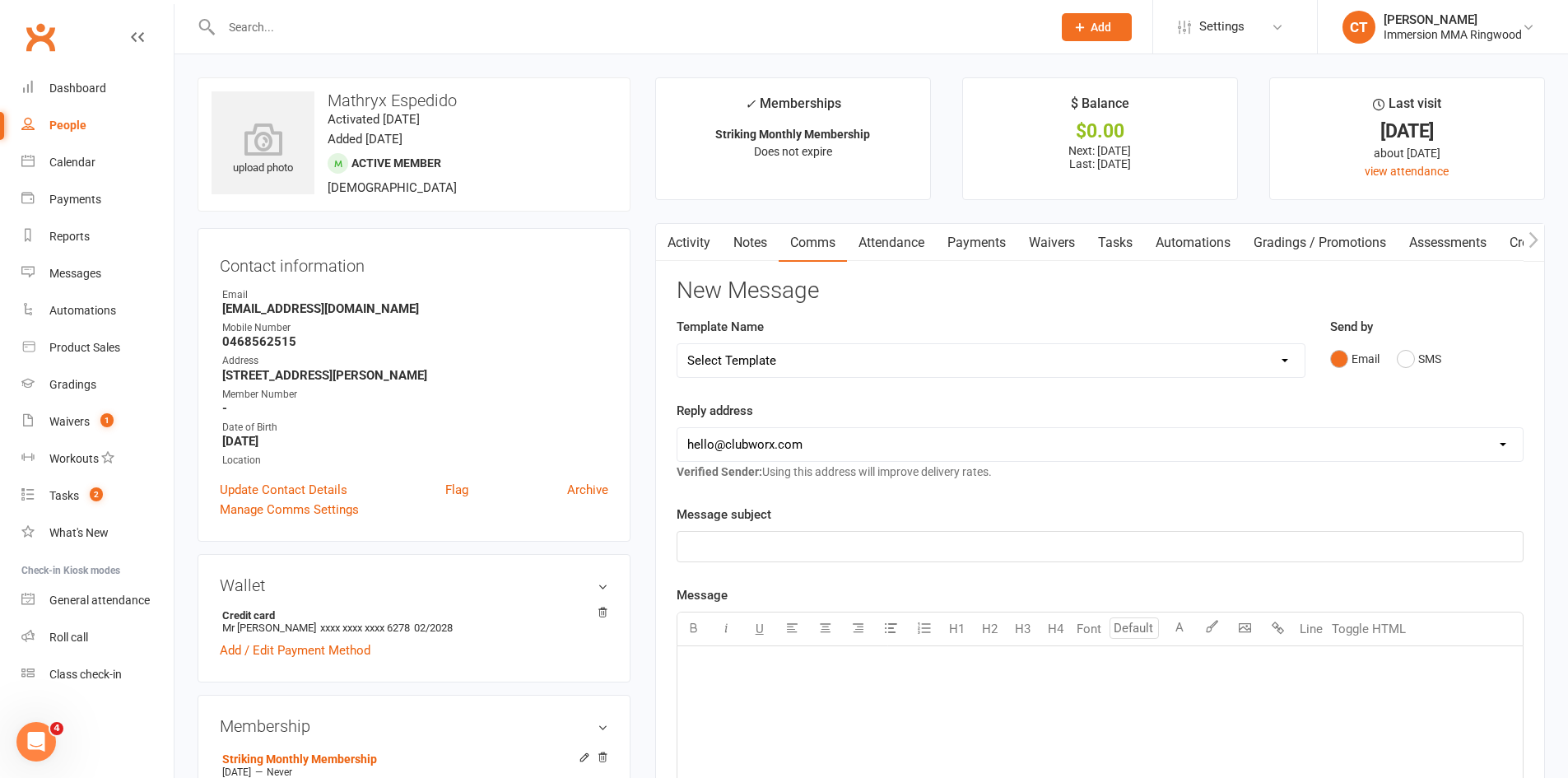
click at [798, 352] on select "Select Template [SMS] [PERSON_NAME] - Call back message [SMS] Mark- Call back m…" at bounding box center [991, 360] width 628 height 33
select select "7"
click at [677, 344] on select "Select Template [SMS] Chris - Call back message [SMS] Mark- Call back message […" at bounding box center [991, 360] width 628 height 33
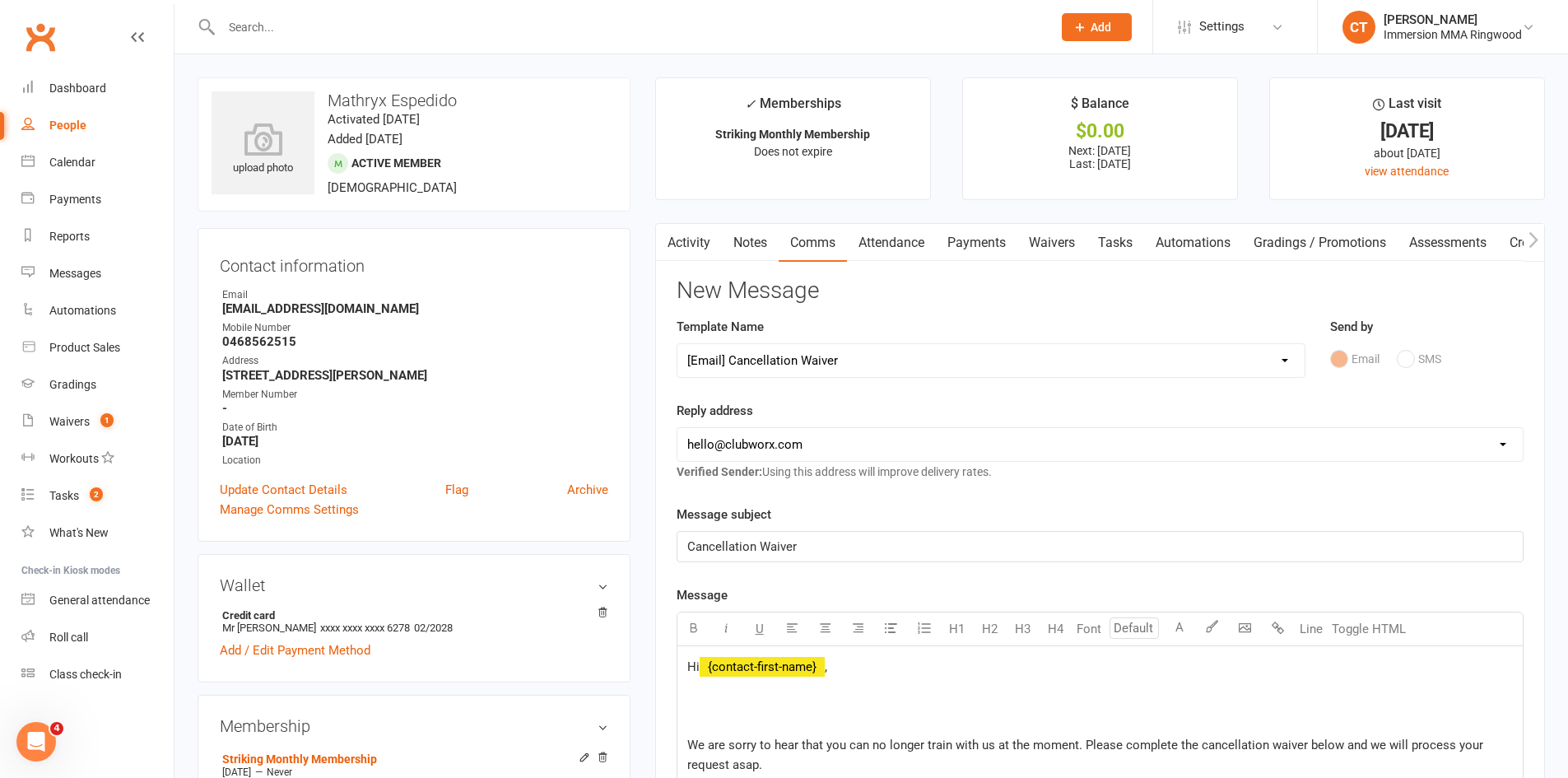
drag, startPoint x: 736, startPoint y: 438, endPoint x: 741, endPoint y: 456, distance: 18.7
click at [736, 438] on select "hello@clubworx.com ringwood@immersionmma.com.au david@immersionmma.com.au lee@i…" at bounding box center [1100, 445] width 845 height 33
select select "1"
click at [677, 428] on select "hello@clubworx.com ringwood@immersionmma.com.au david@immersionmma.com.au lee@i…" at bounding box center [1100, 445] width 845 height 33
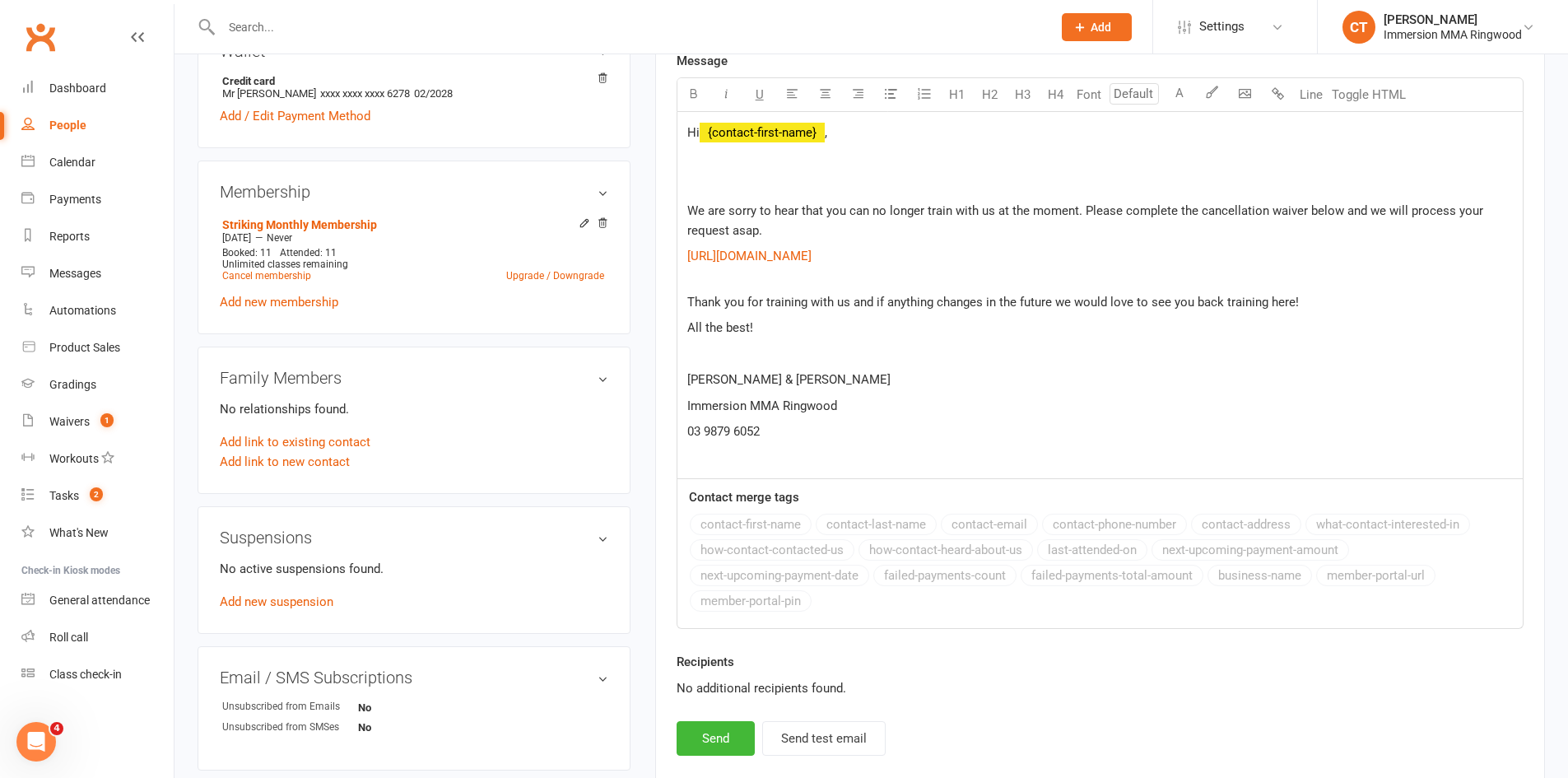
scroll to position [549, 0]
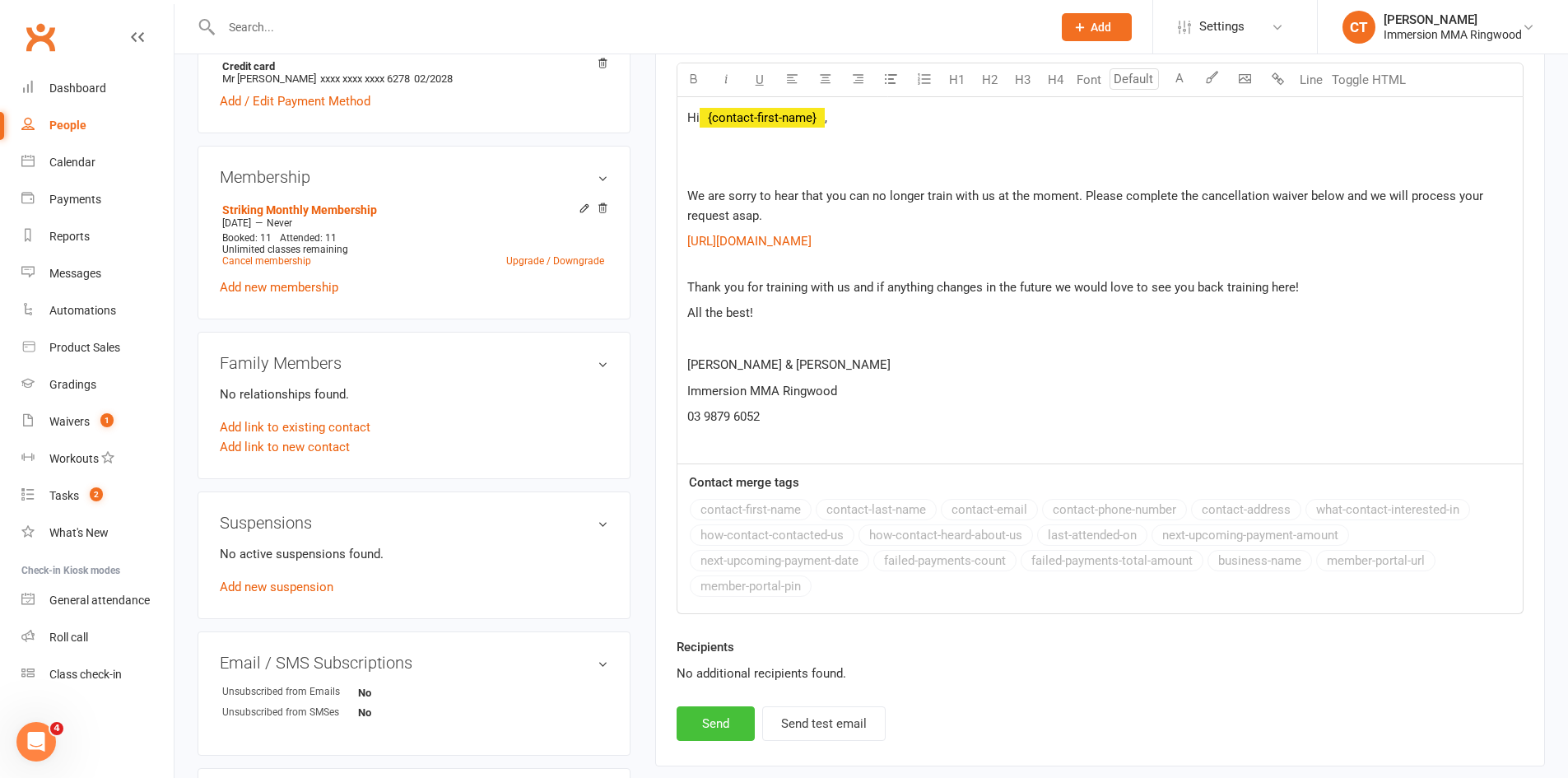
click at [740, 727] on button "Send" at bounding box center [716, 724] width 78 height 35
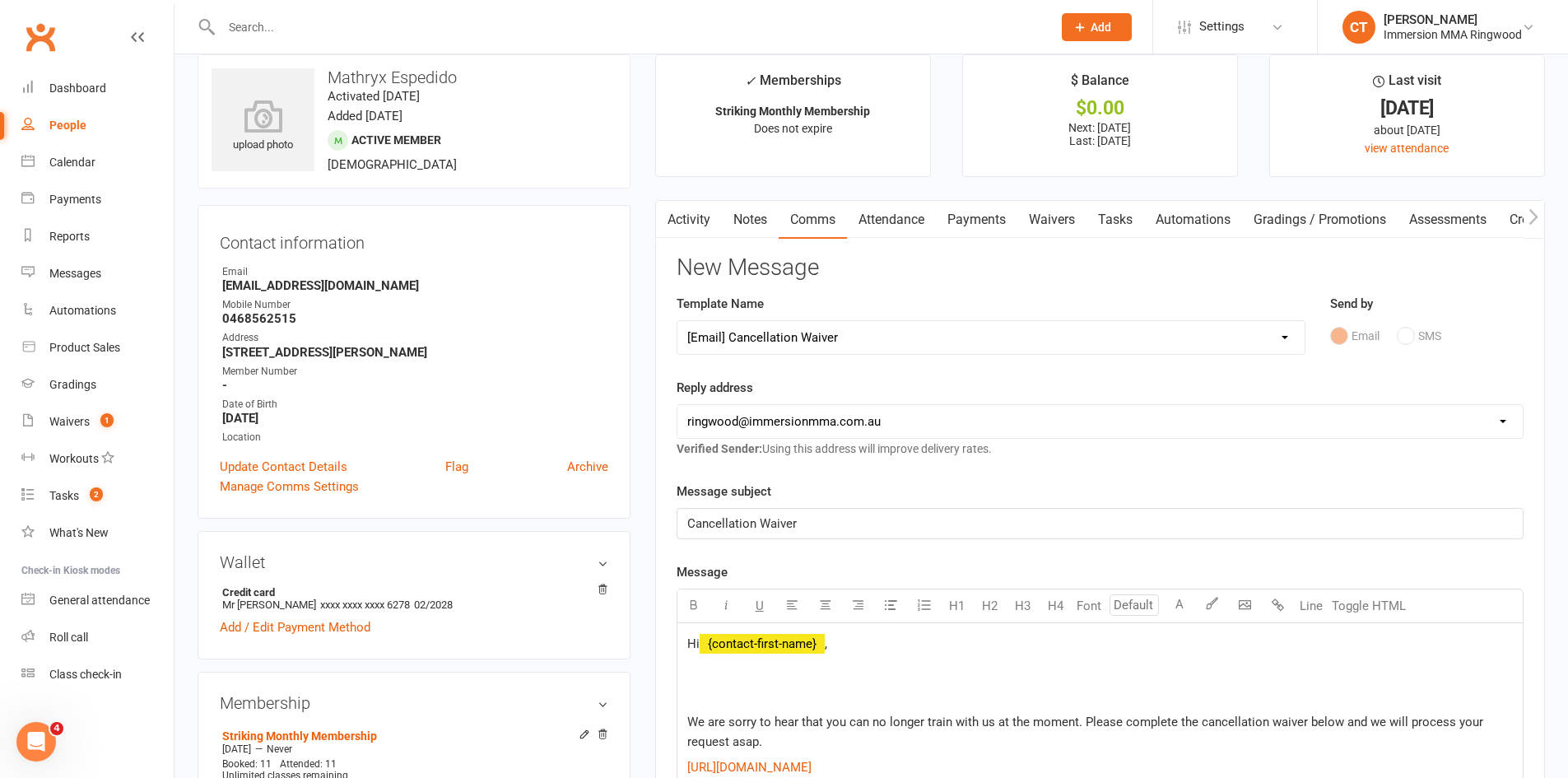
scroll to position [0, 0]
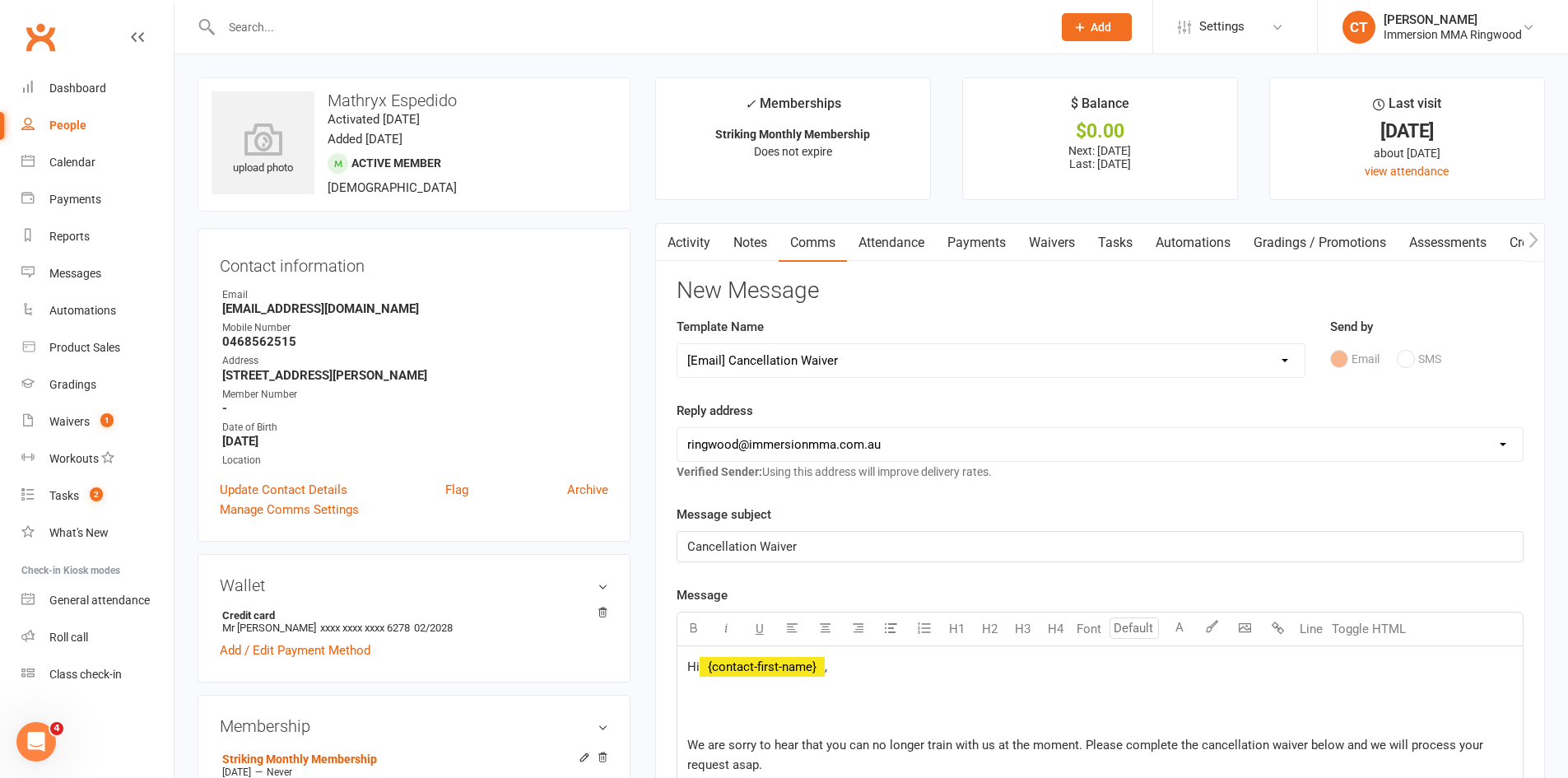
select select
select select "0"
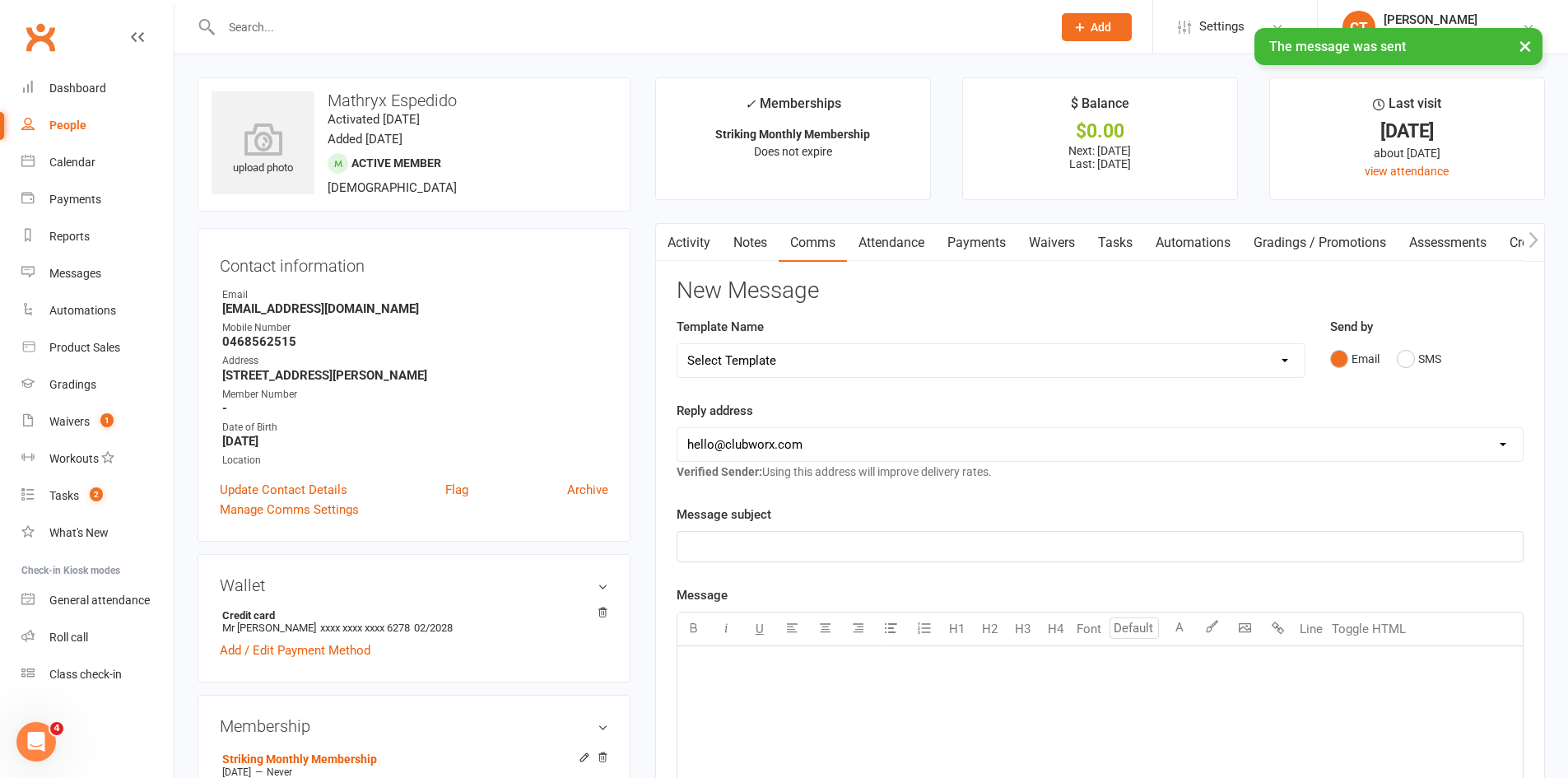
click at [956, 239] on link "Payments" at bounding box center [976, 243] width 81 height 38
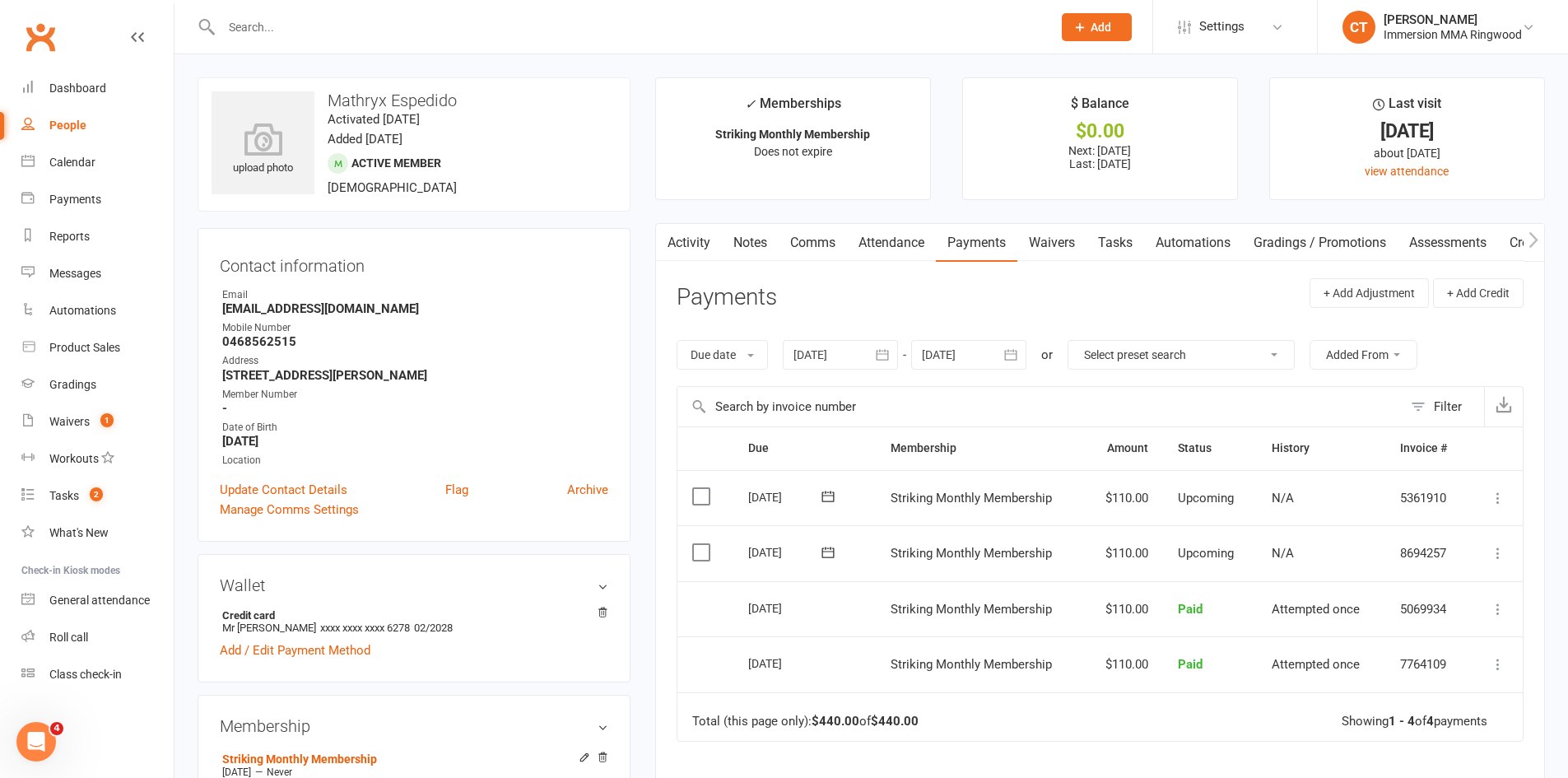
click at [657, 599] on div "Activity Notes Comms Attendance Payments Waivers Tasks Automations Gradings / P…" at bounding box center [1100, 601] width 890 height 756
click at [681, 243] on link "Activity" at bounding box center [688, 243] width 66 height 38
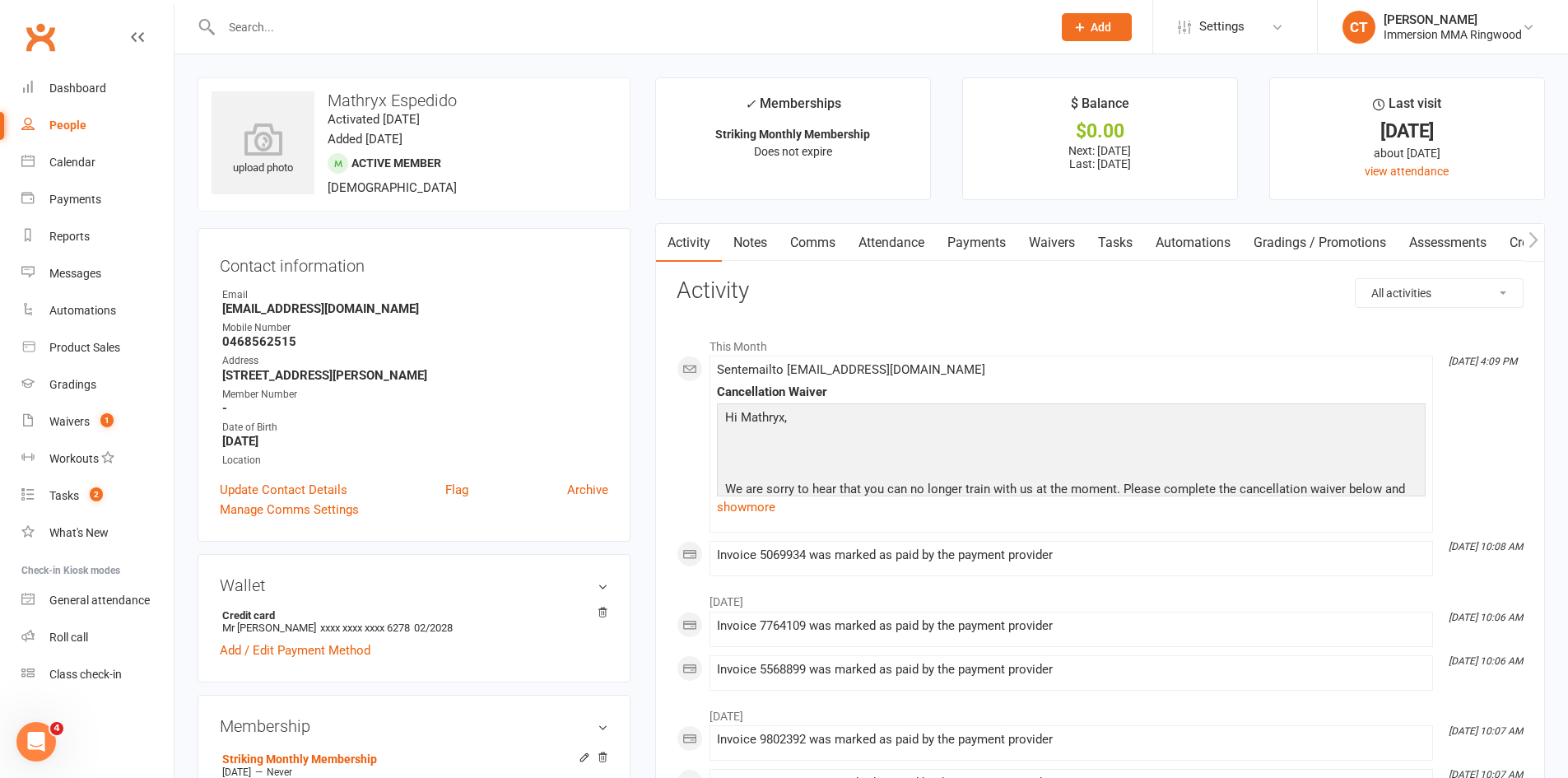
click at [745, 242] on link "Notes" at bounding box center [750, 243] width 56 height 38
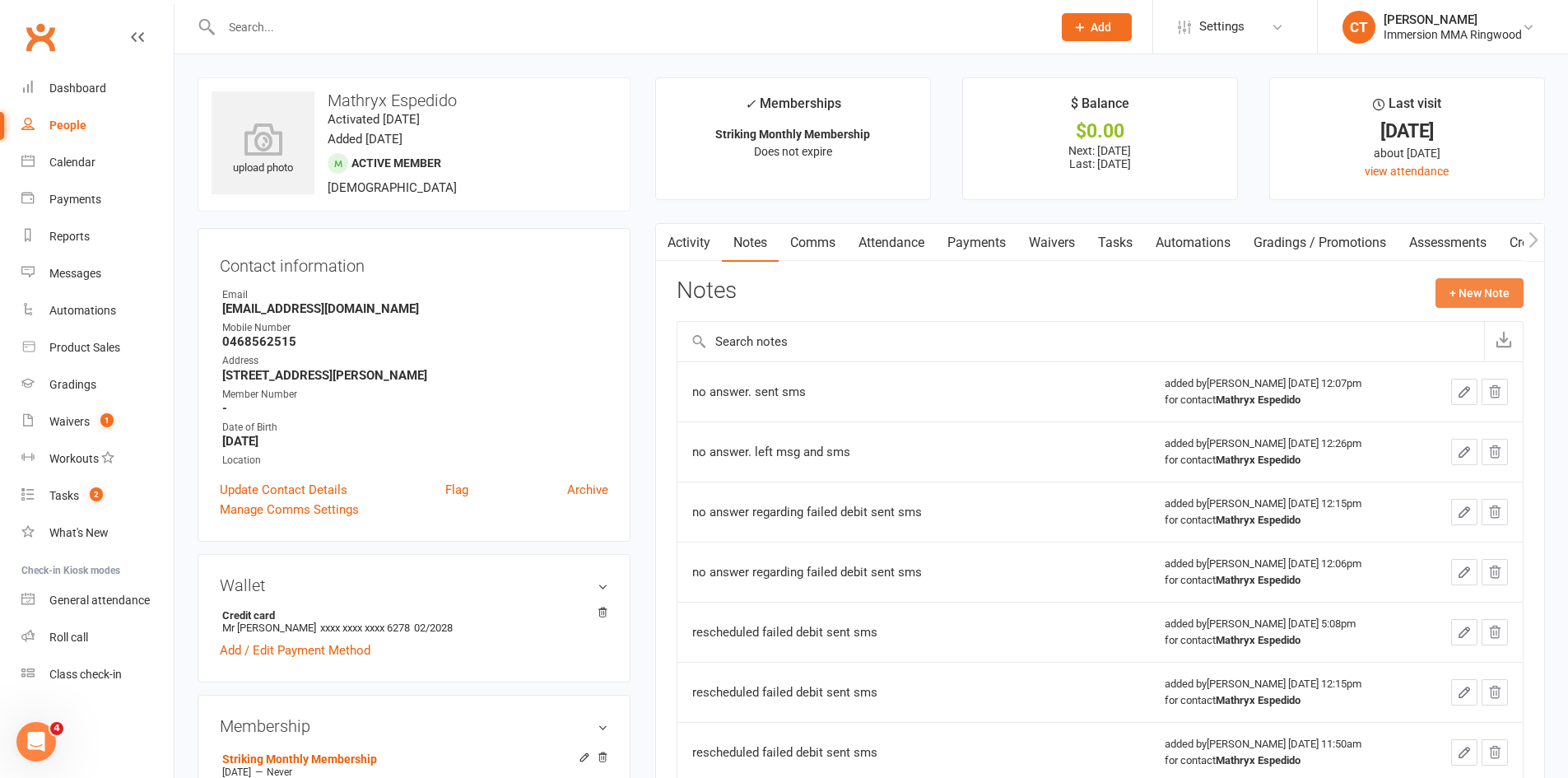
click at [1483, 283] on button "+ New Note" at bounding box center [1479, 293] width 88 height 30
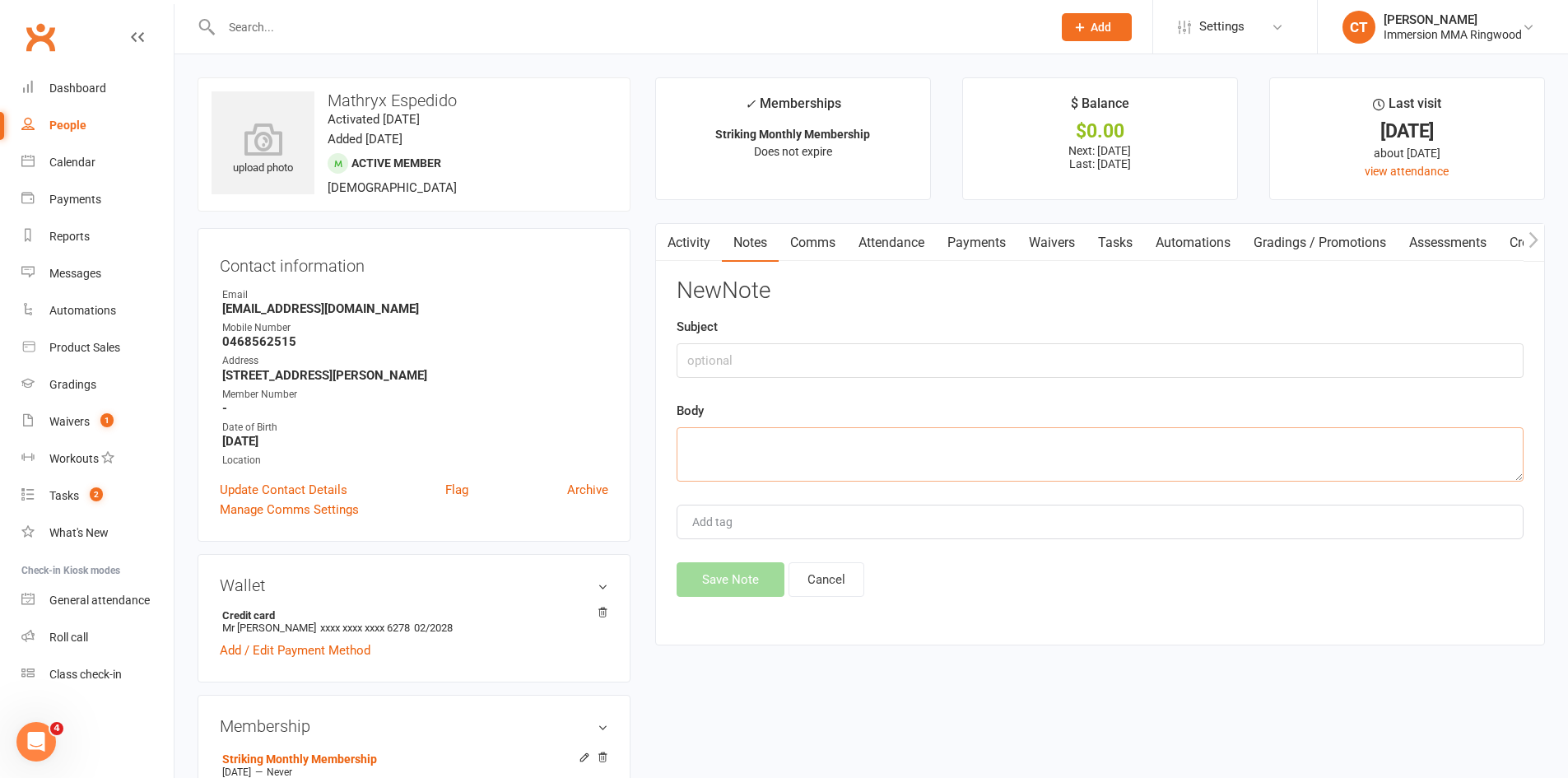
click at [981, 474] on textarea at bounding box center [1100, 454] width 847 height 54
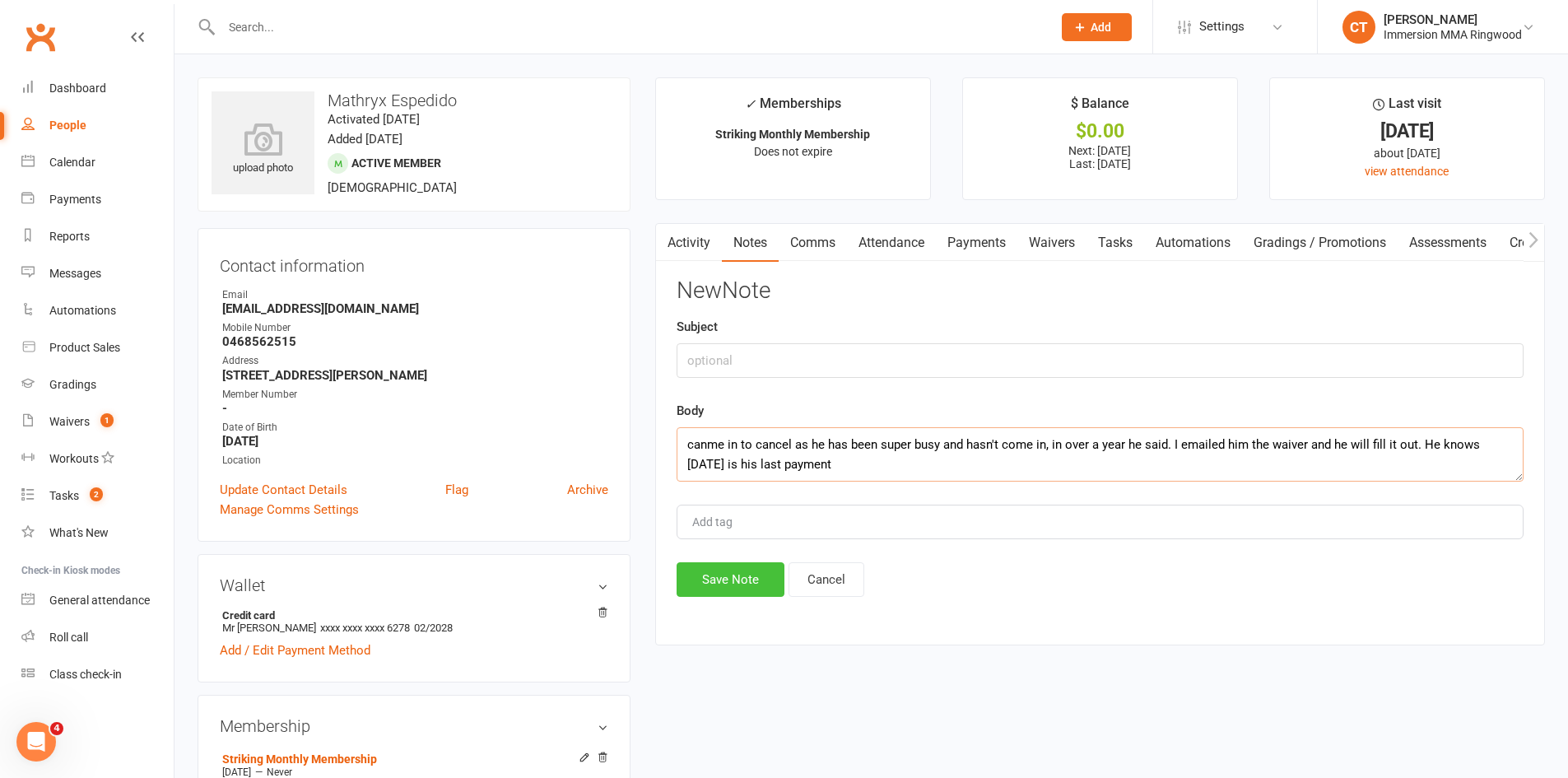
type textarea "canme in to cancel as he has been super busy and hasn't come in, in over a year…"
click at [706, 585] on button "Save Note" at bounding box center [730, 580] width 108 height 35
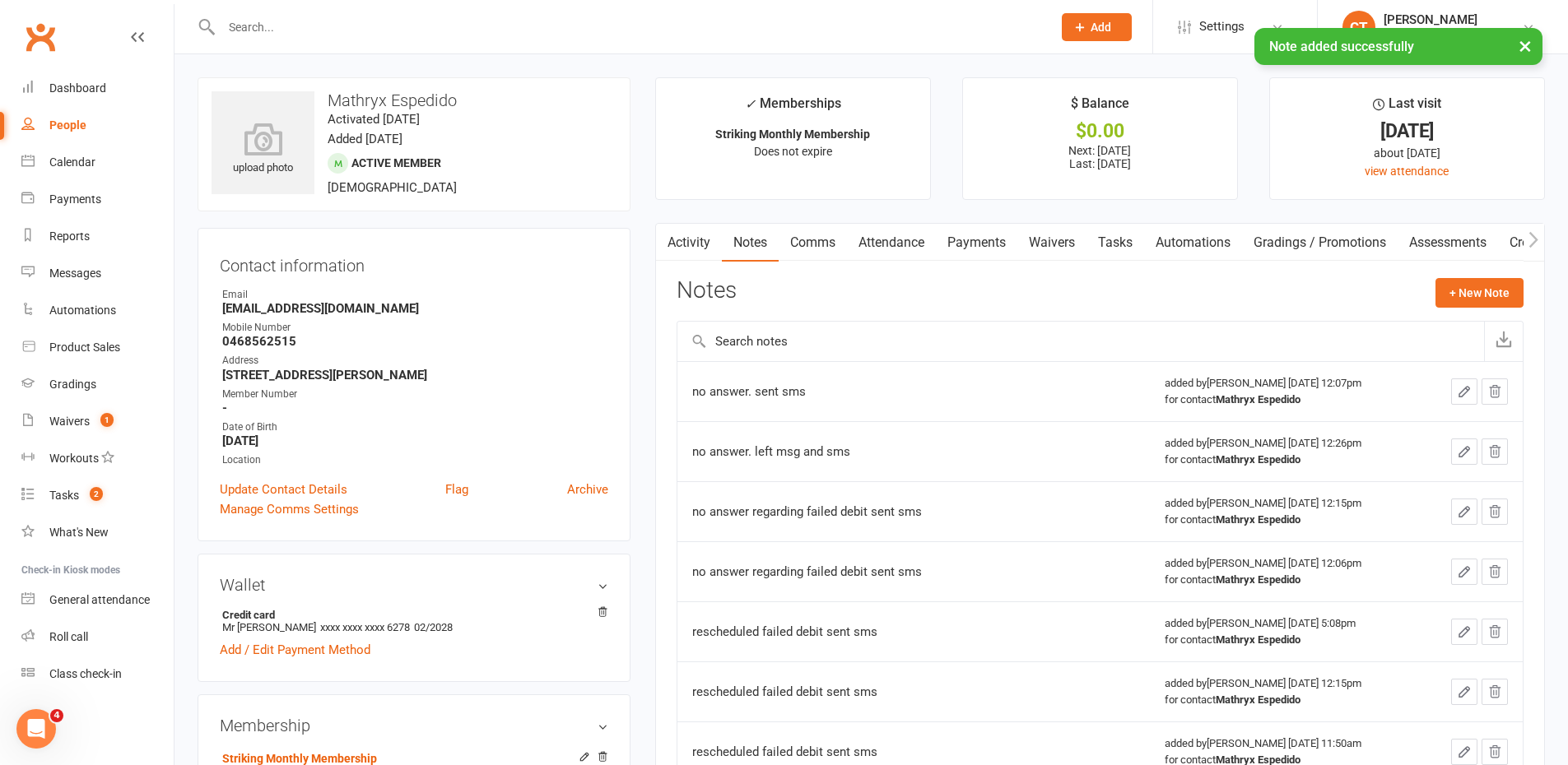
click at [987, 241] on link "Payments" at bounding box center [976, 243] width 81 height 38
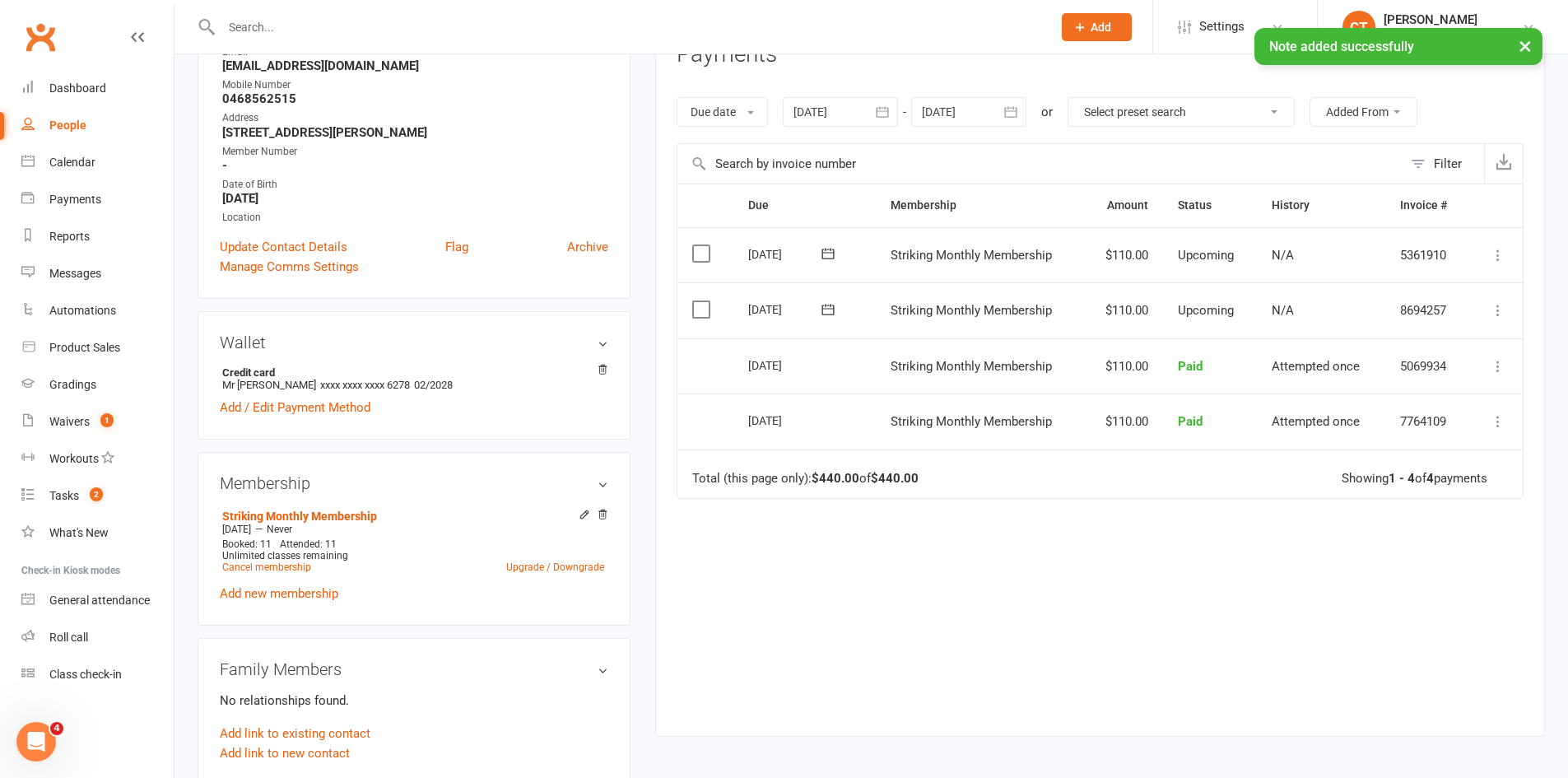
scroll to position [274, 0]
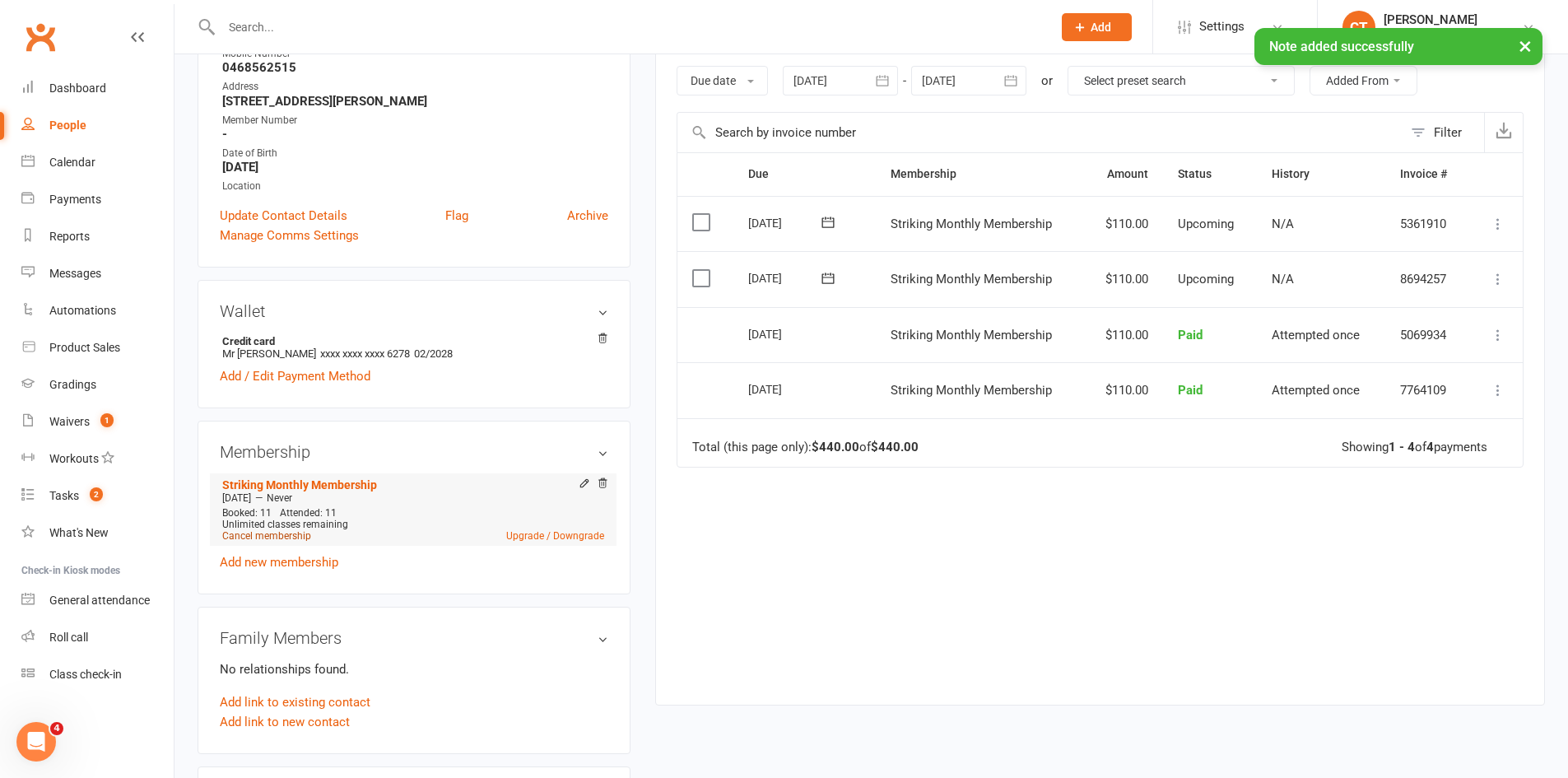
click at [271, 535] on link "Cancel membership" at bounding box center [266, 536] width 89 height 12
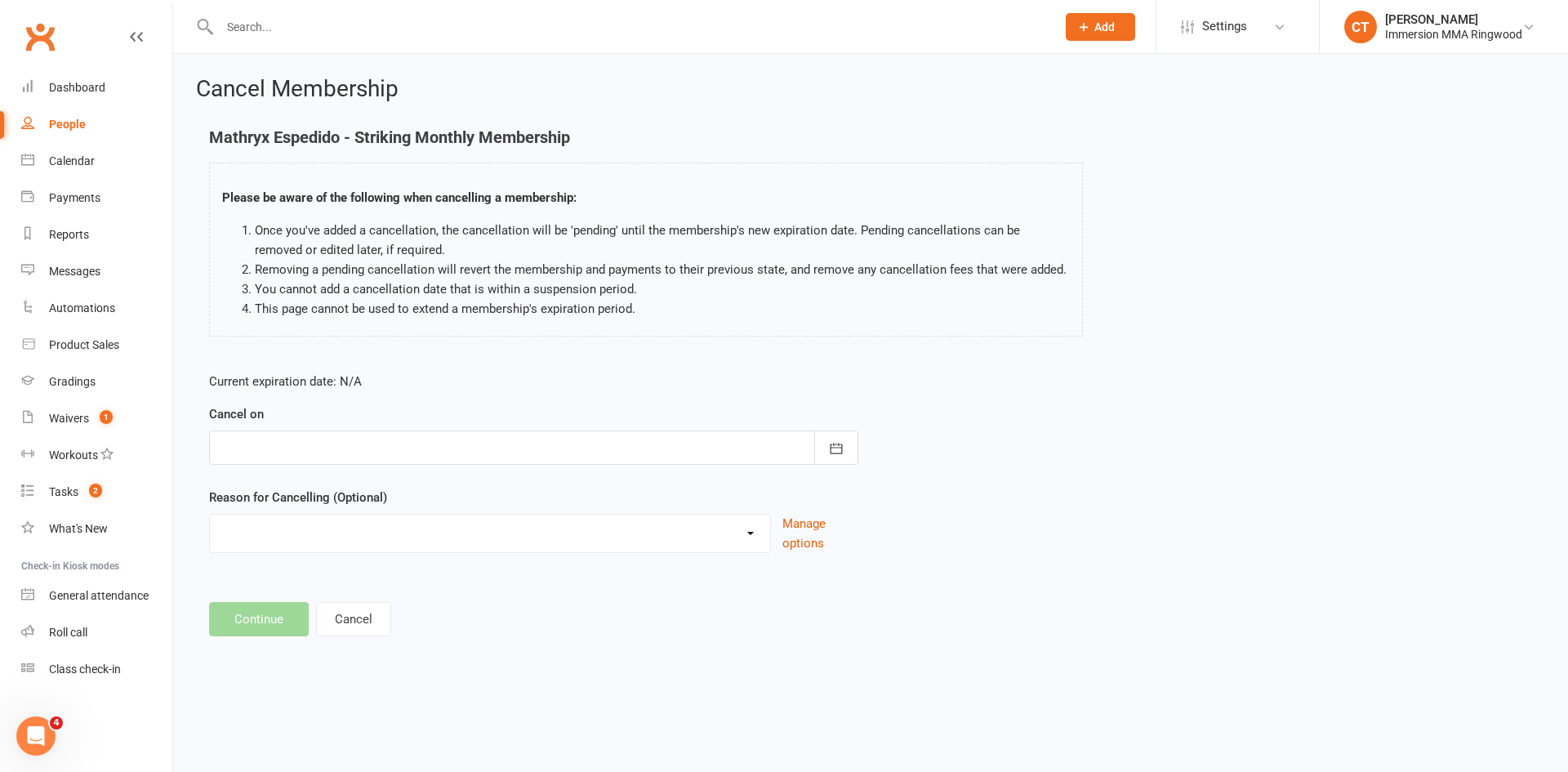
click at [351, 440] on div at bounding box center [534, 448] width 649 height 35
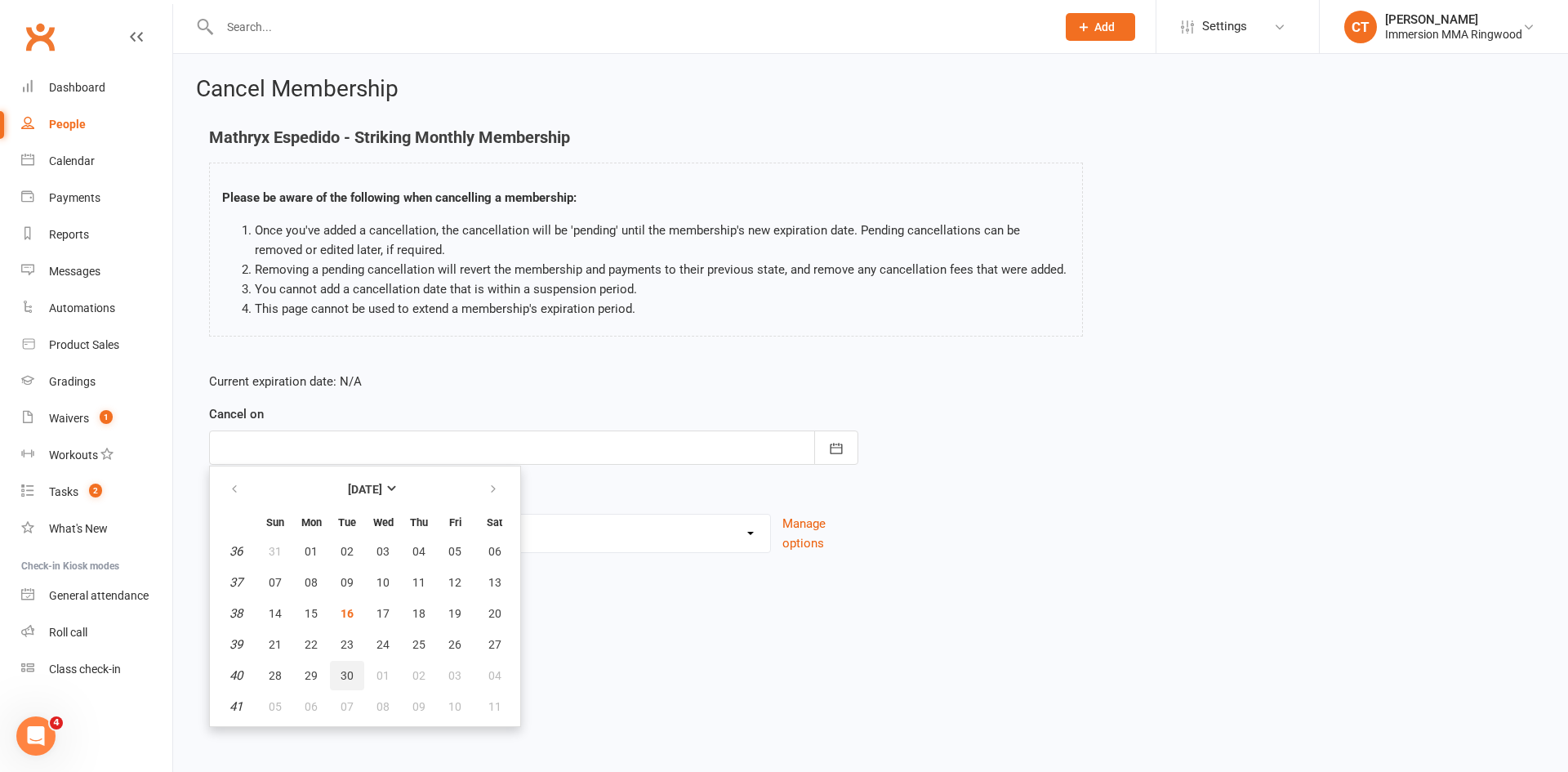
click at [352, 669] on span "30" at bounding box center [347, 676] width 13 height 13
type input "30 Sep 2025"
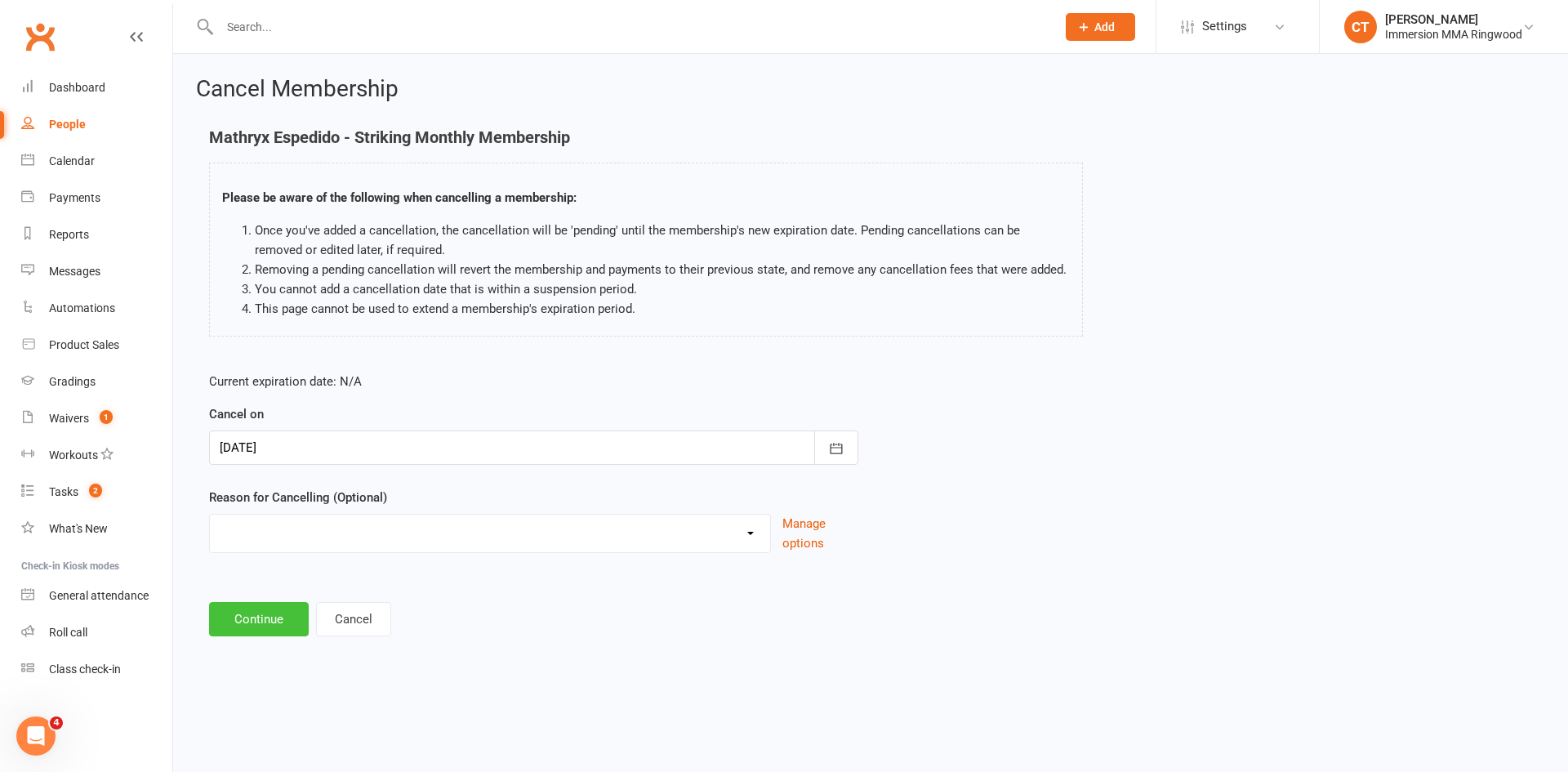
click at [273, 625] on button "Continue" at bounding box center [259, 620] width 100 height 35
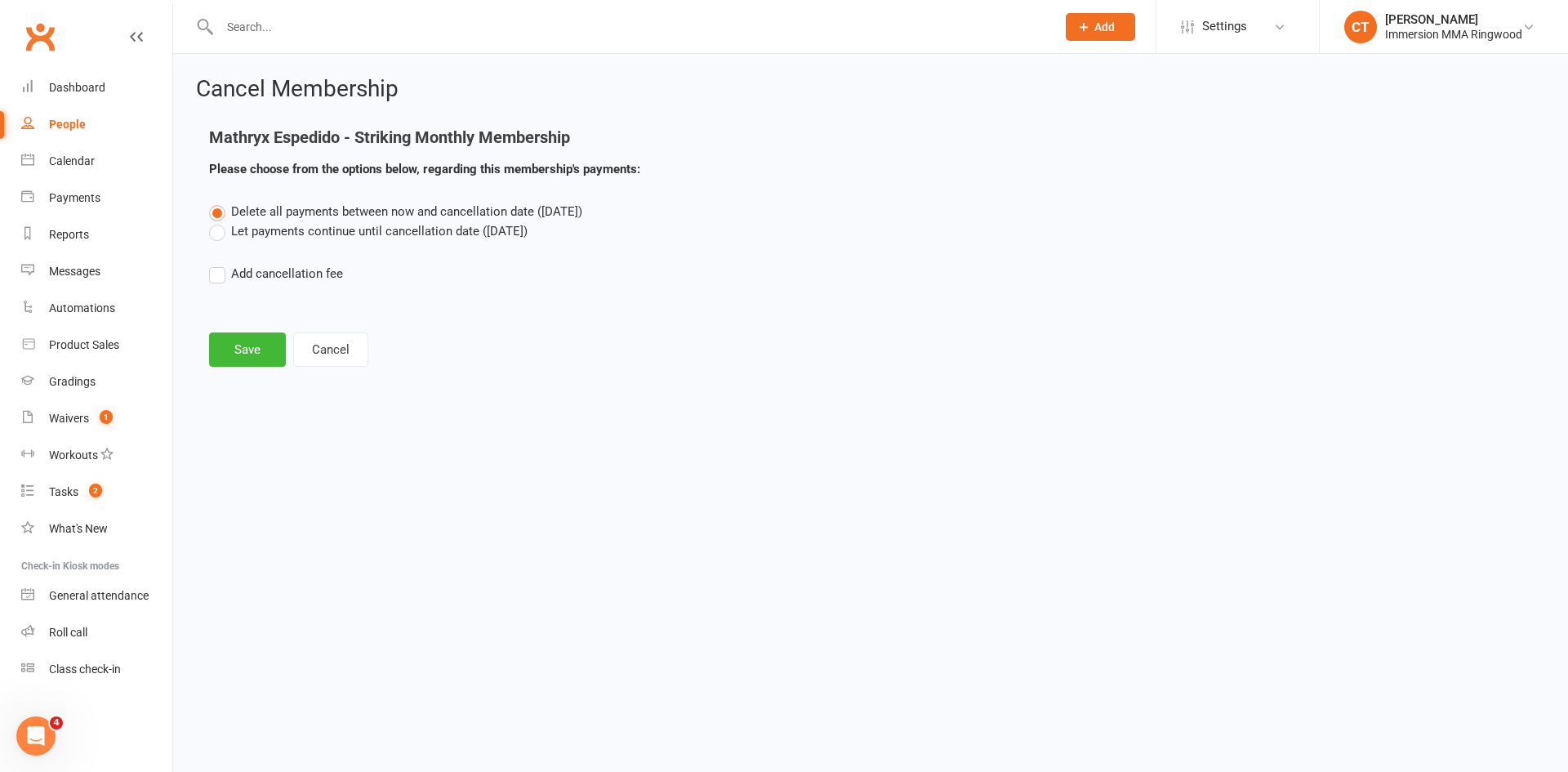
click at [278, 242] on div "Delete all payments between now and cancellation date (Sep 30, 2025) Let paymen…" at bounding box center [870, 254] width 1347 height 105
click at [278, 236] on label "Let payments continue until cancellation date (Sep 30, 2025)" at bounding box center [368, 232] width 319 height 20
click at [220, 222] on input "Let payments continue until cancellation date (Sep 30, 2025)" at bounding box center [214, 222] width 11 height 0
click at [248, 359] on button "Save" at bounding box center [247, 350] width 77 height 35
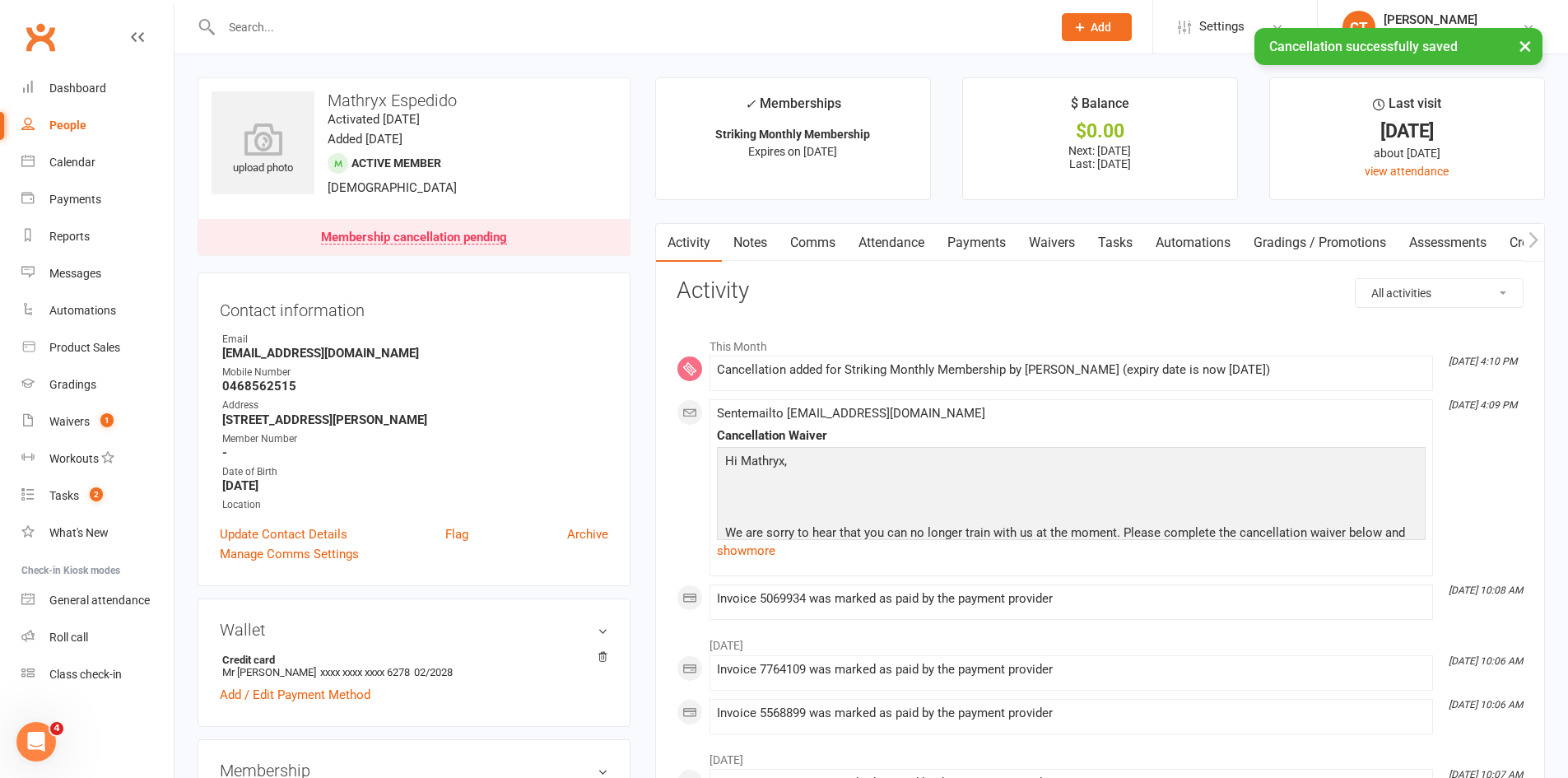
click at [752, 242] on link "Notes" at bounding box center [750, 243] width 56 height 38
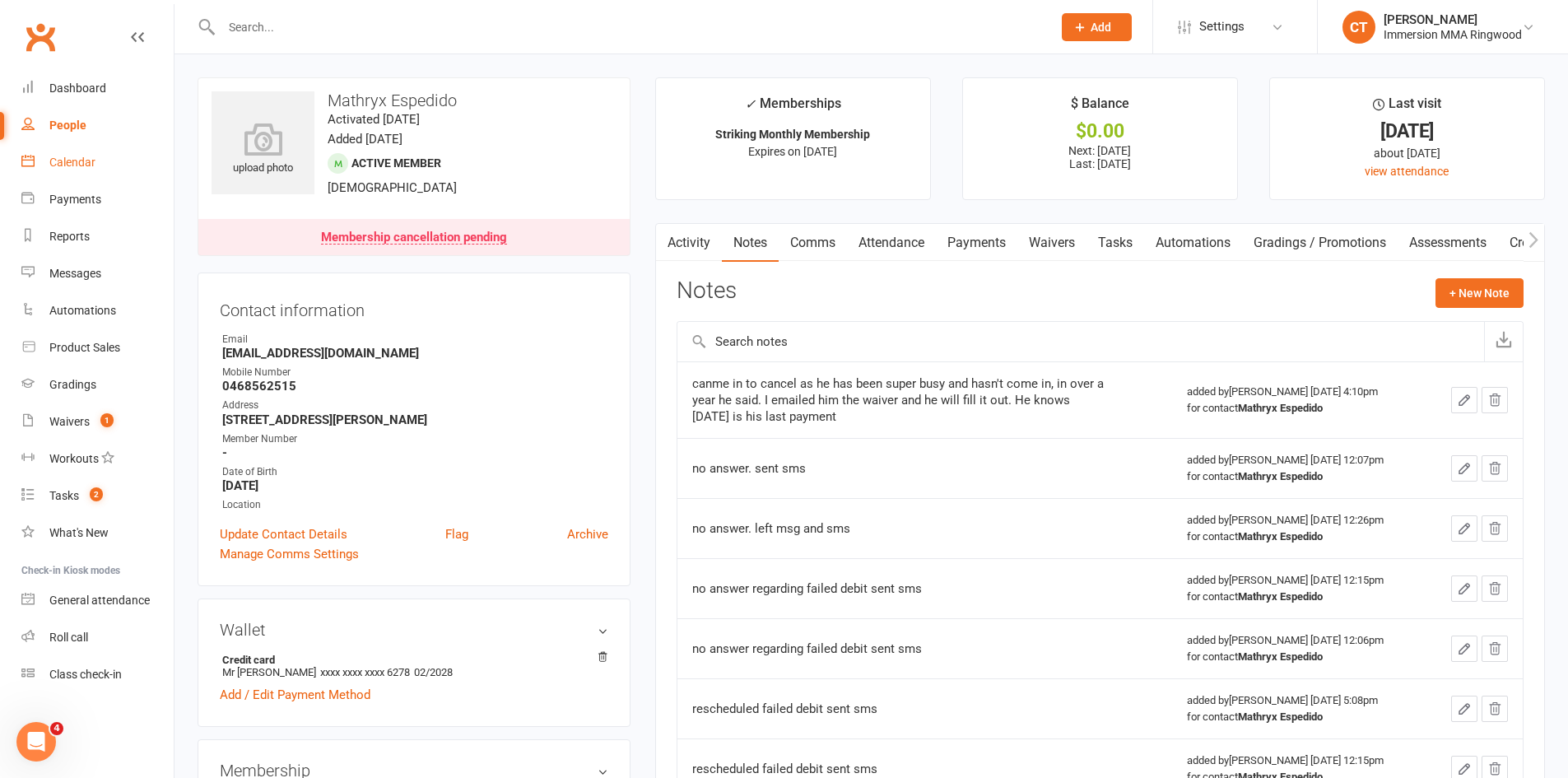
drag, startPoint x: 85, startPoint y: 163, endPoint x: 160, endPoint y: 161, distance: 75.0
click at [85, 163] on div "Calendar" at bounding box center [72, 162] width 46 height 13
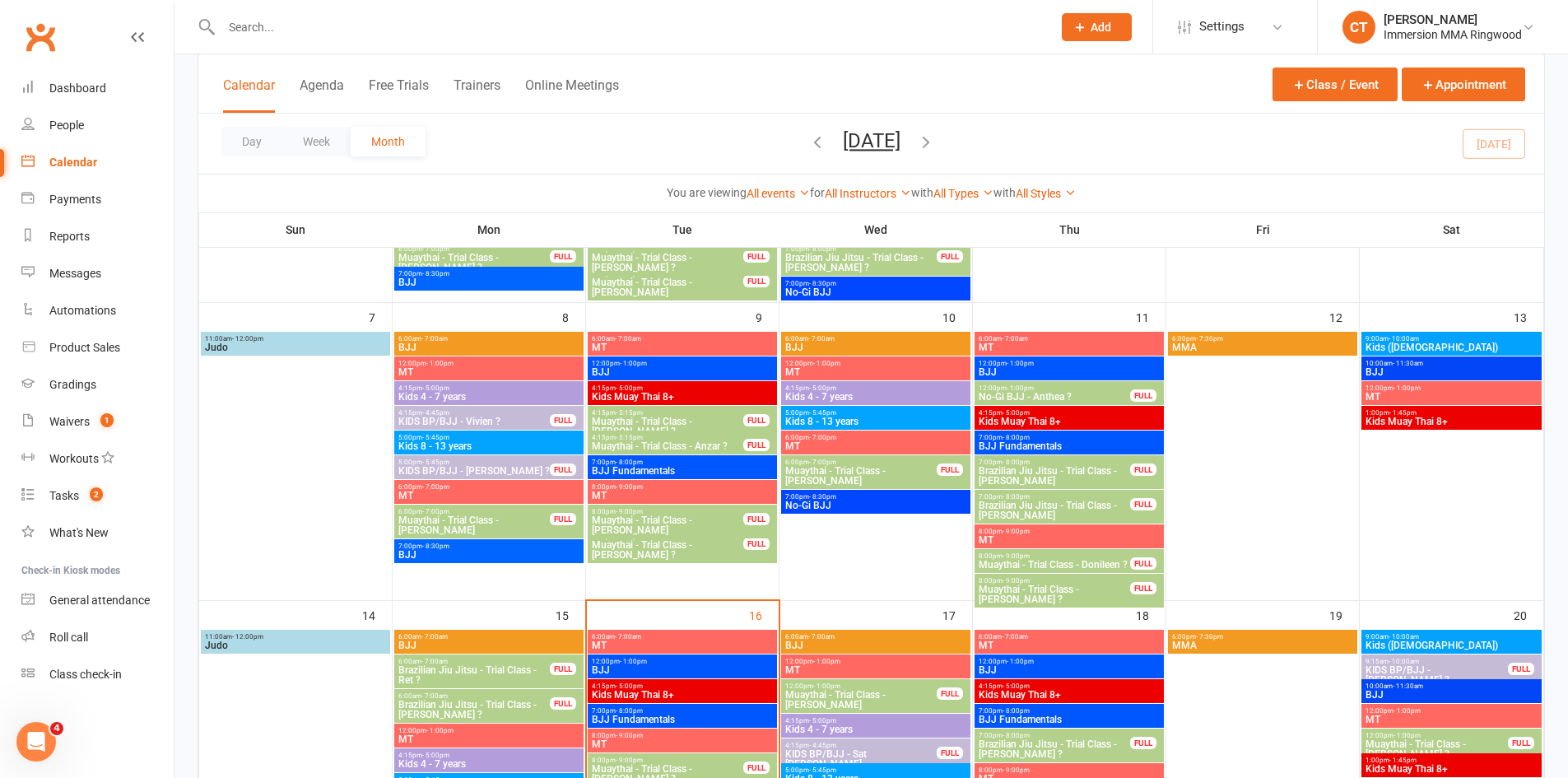
scroll to position [274, 0]
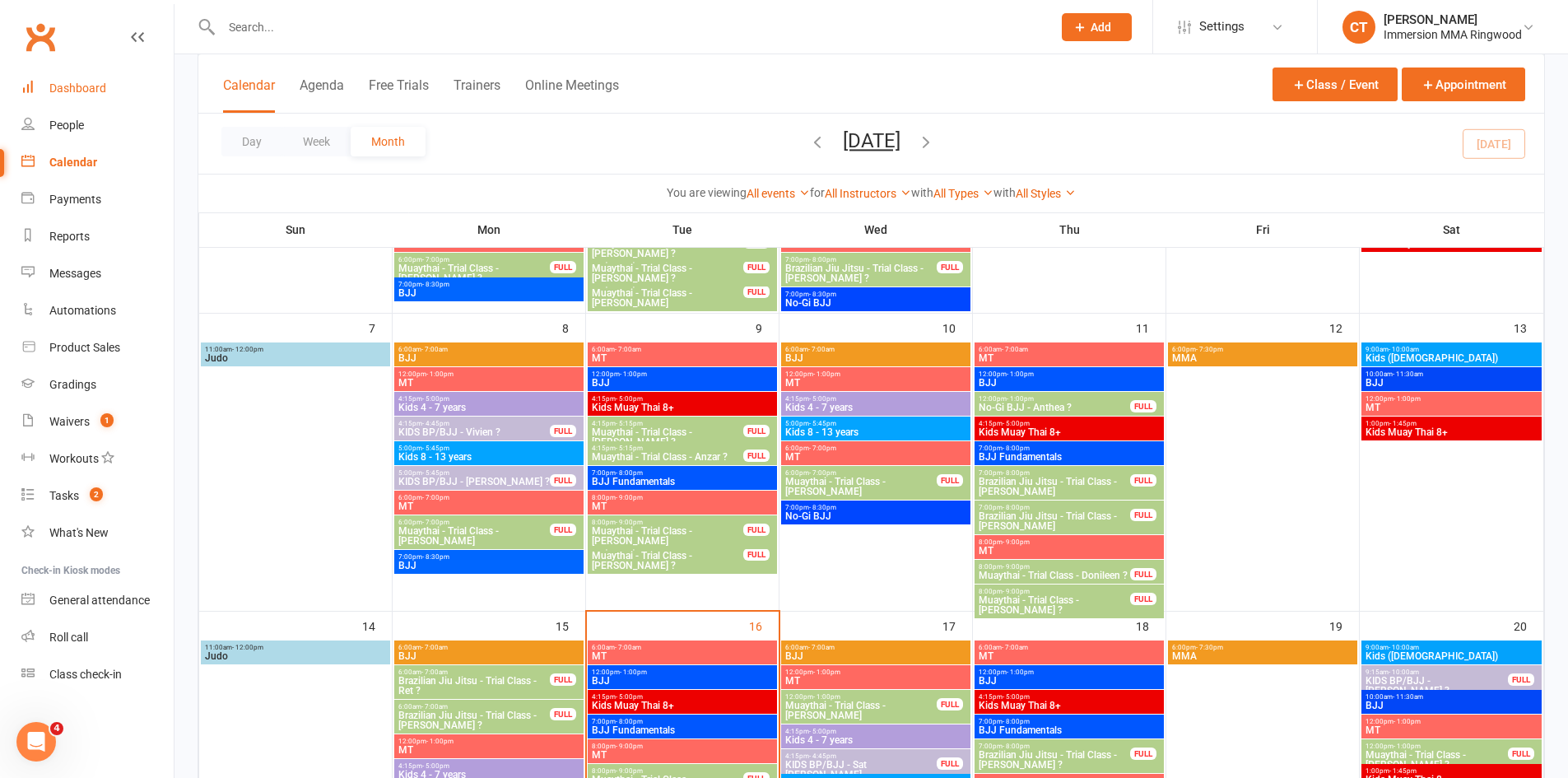
click at [104, 91] on div "Dashboard" at bounding box center [77, 88] width 56 height 13
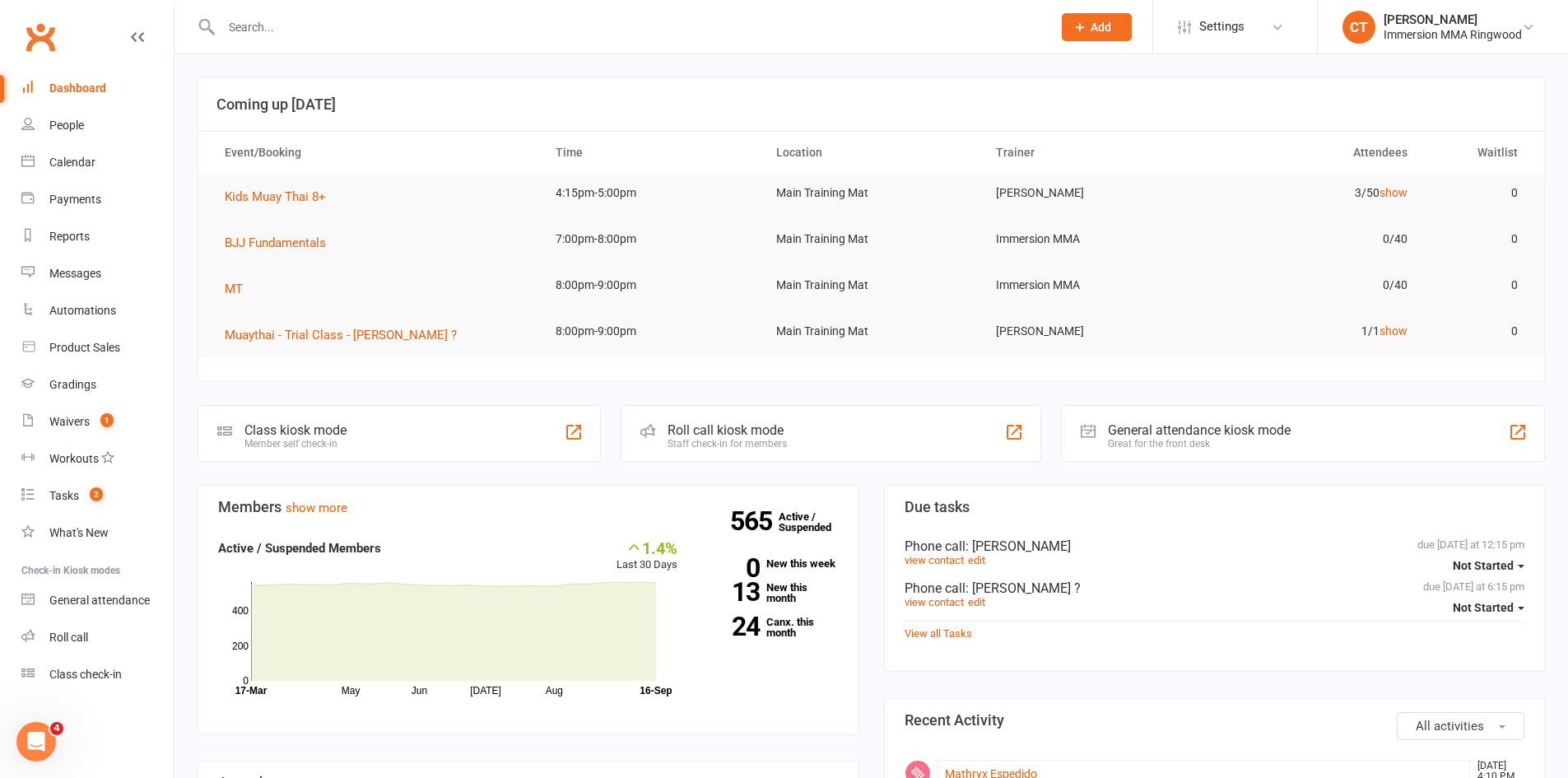
click at [315, 20] on input "text" at bounding box center [628, 27] width 824 height 23
paste input "0426215830"
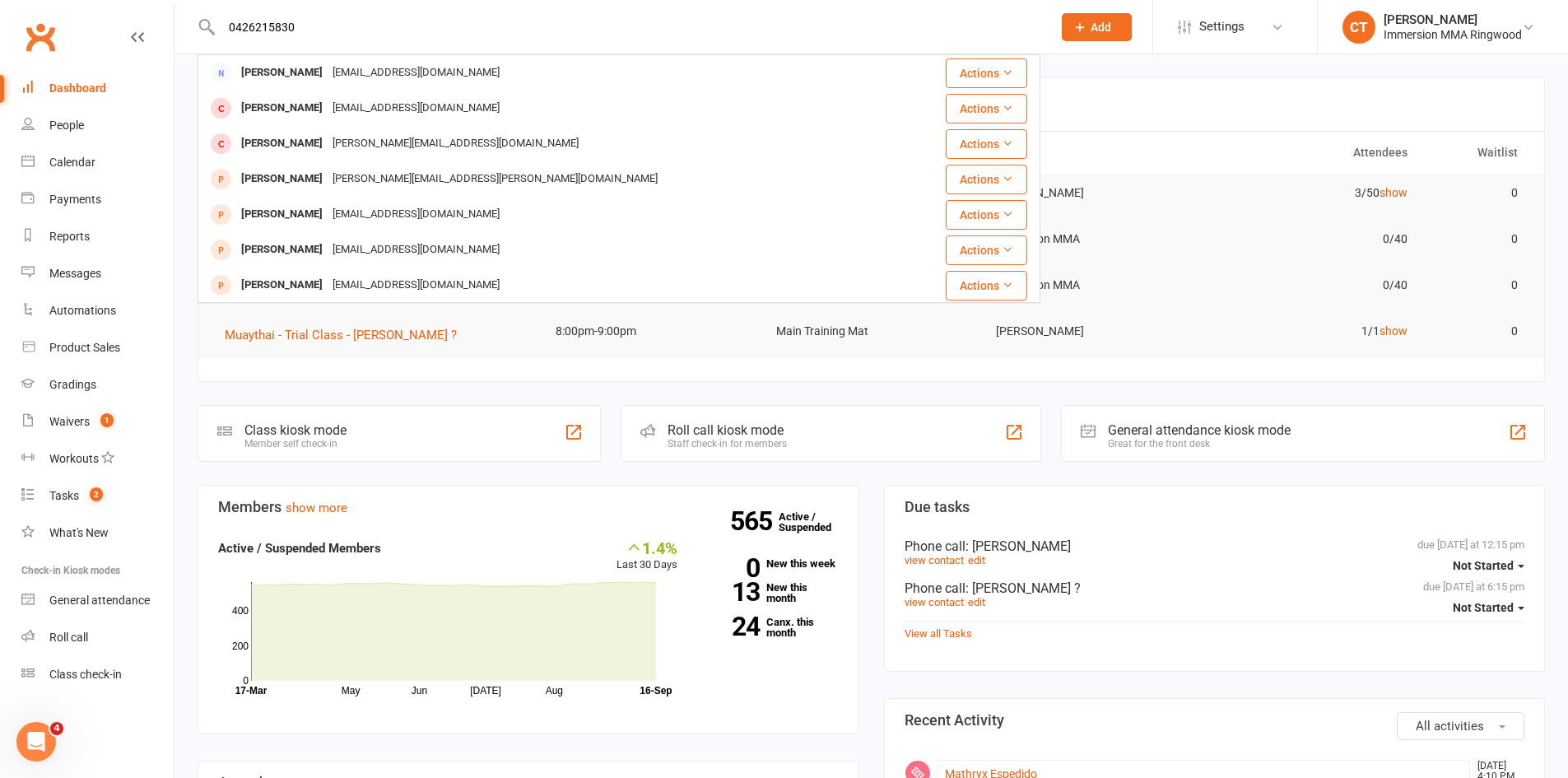
type input "0426215830"
click at [67, 179] on link "Calendar" at bounding box center [97, 163] width 152 height 37
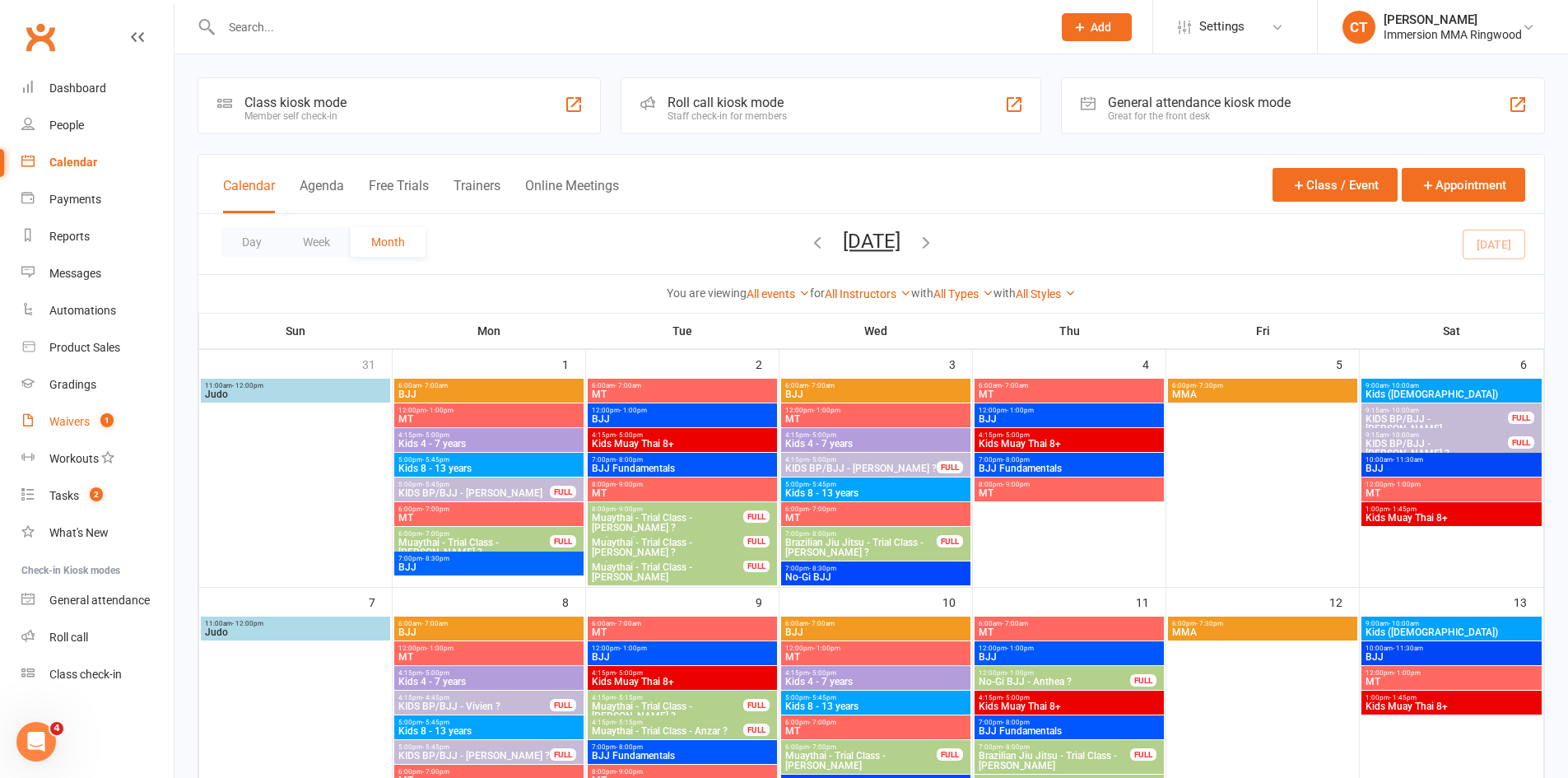
click at [57, 420] on div "Waivers" at bounding box center [69, 422] width 41 height 13
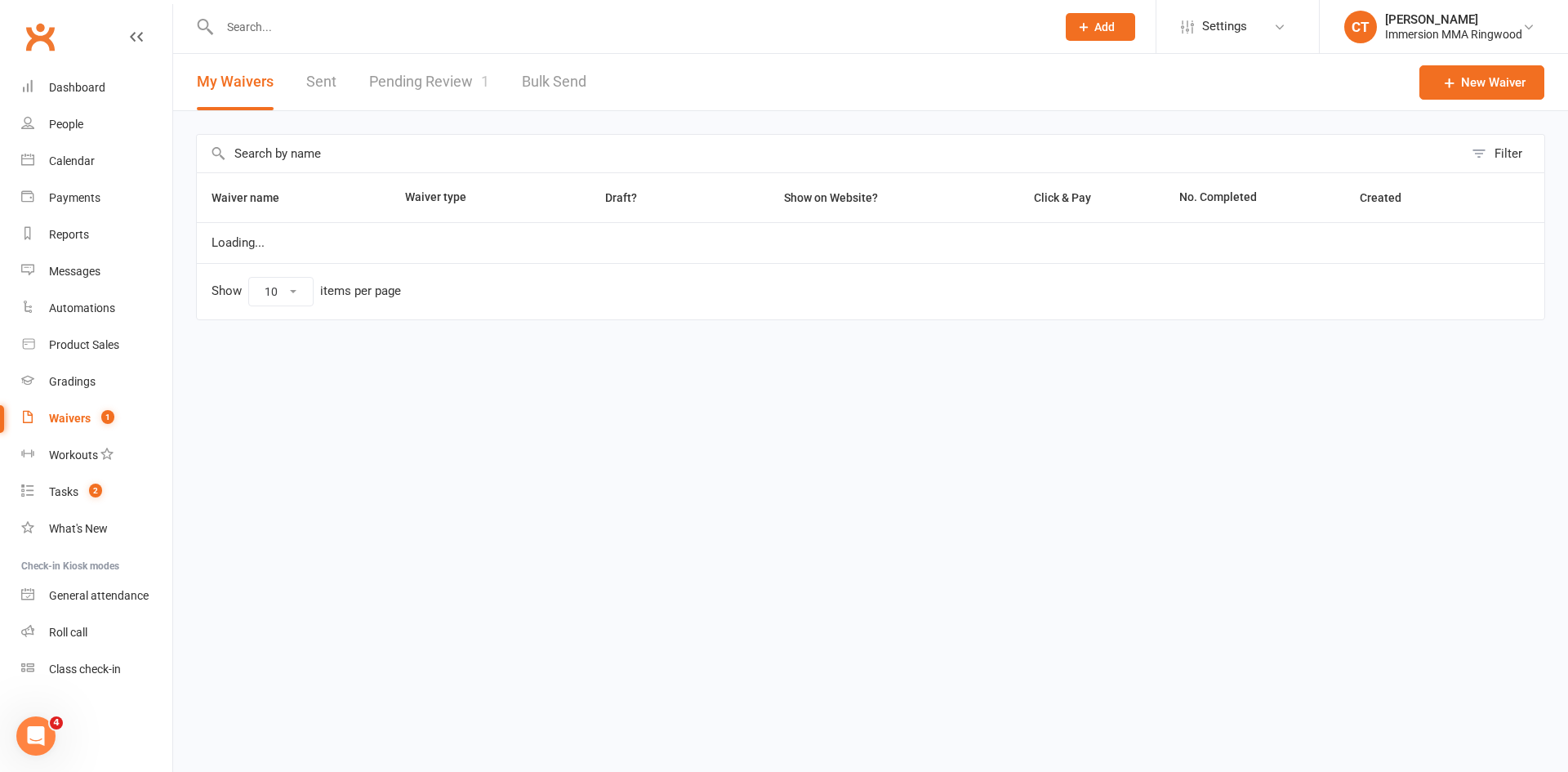
select select "25"
click at [395, 54] on link "Pending Review 1" at bounding box center [429, 82] width 120 height 56
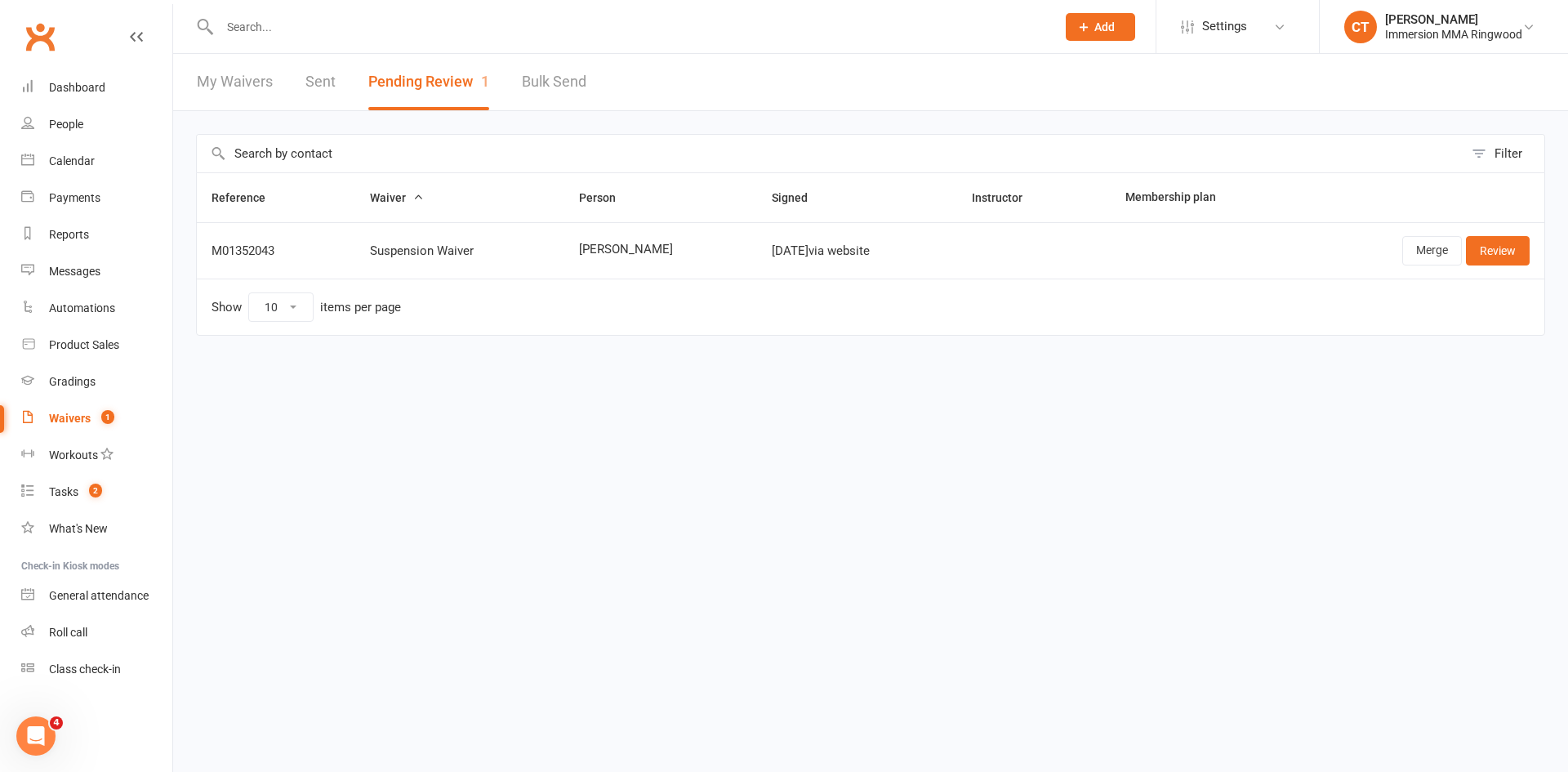
click at [608, 249] on span "Marc Bajcic" at bounding box center [660, 249] width 164 height 14
copy span "Marc Bajcic"
click at [1400, 257] on div "Merge Review" at bounding box center [1421, 251] width 217 height 30
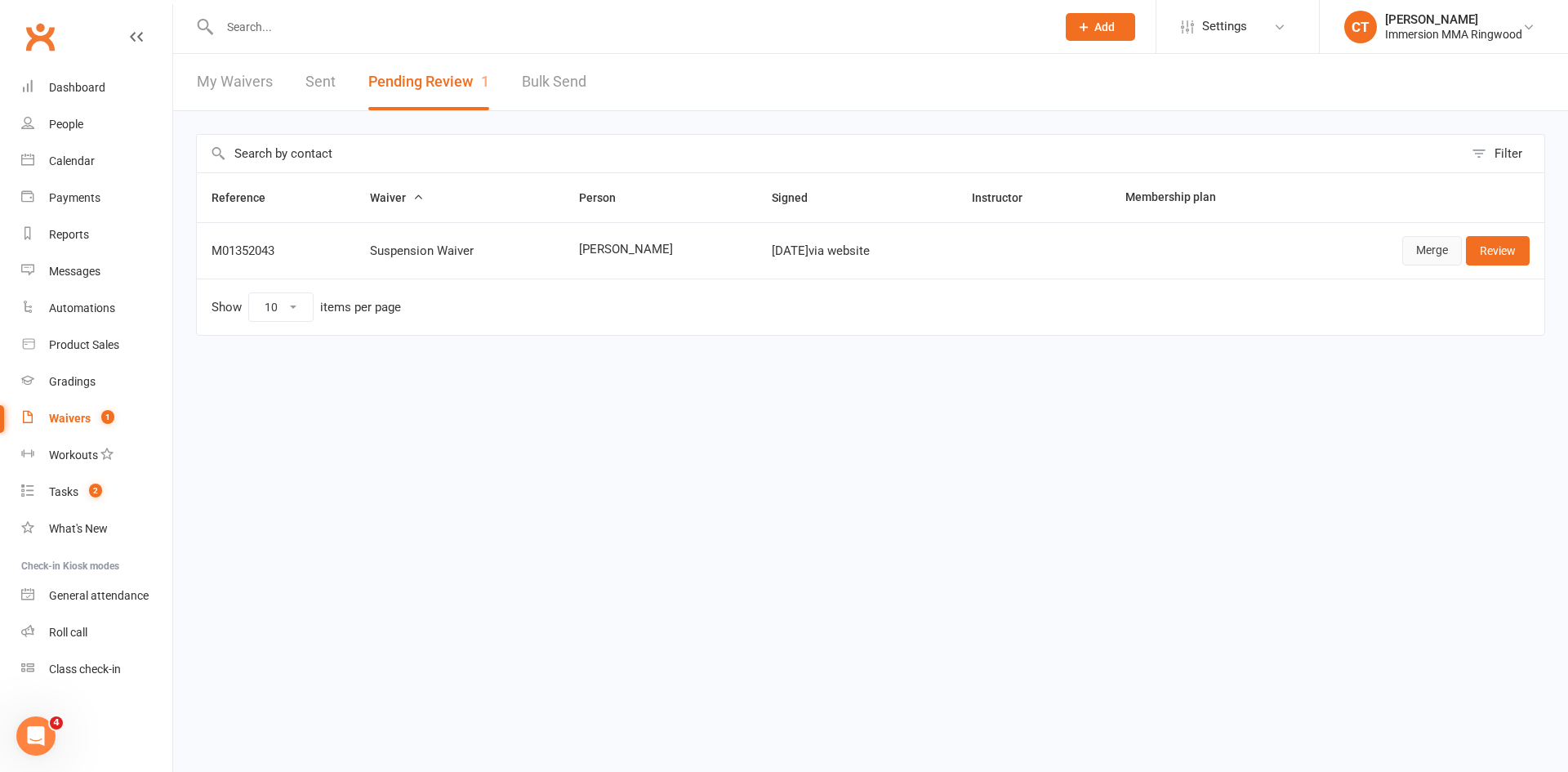
click at [1409, 257] on link "Merge" at bounding box center [1432, 251] width 59 height 30
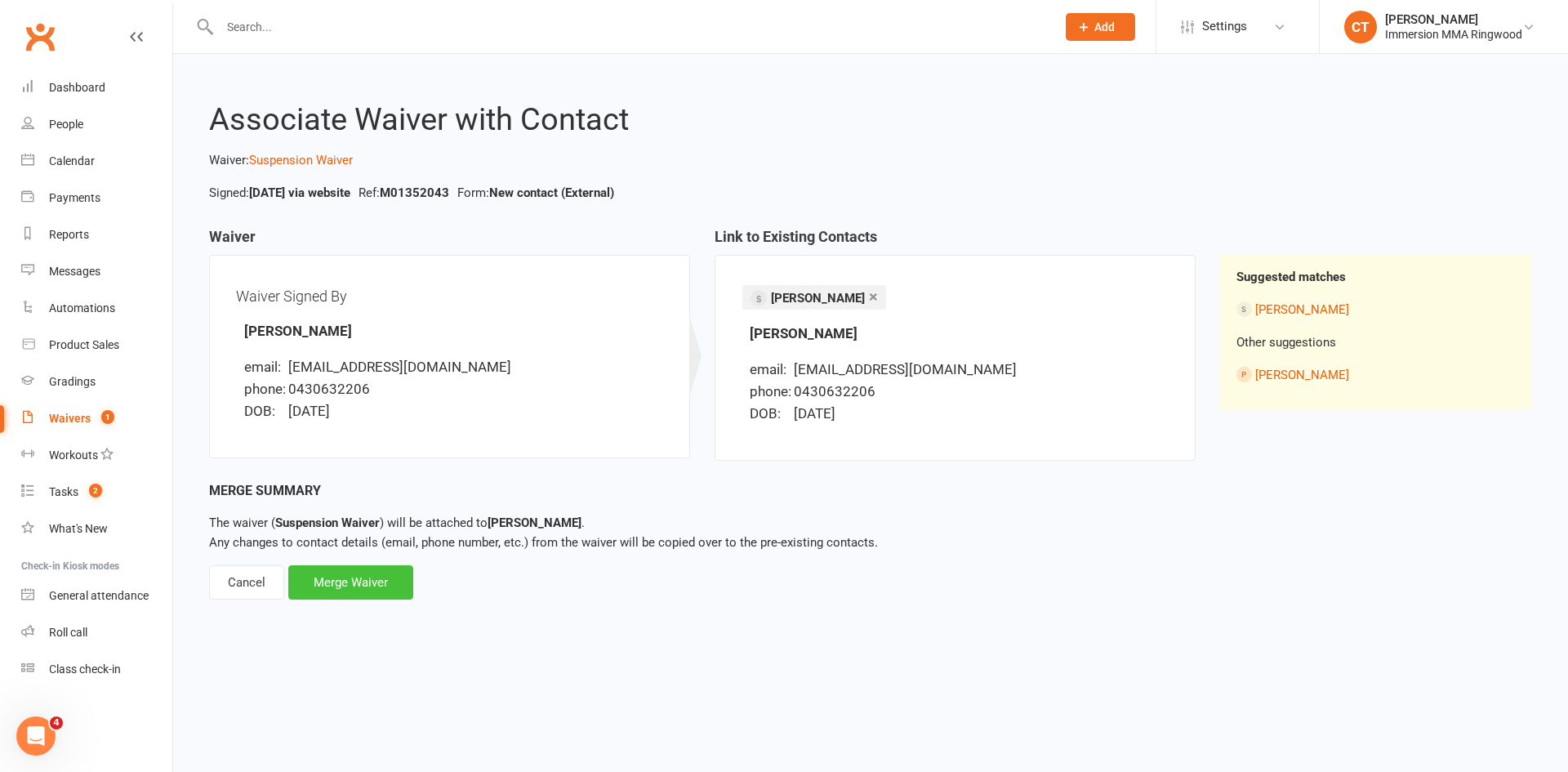
click at [388, 578] on div "Merge Waiver" at bounding box center [351, 583] width 125 height 35
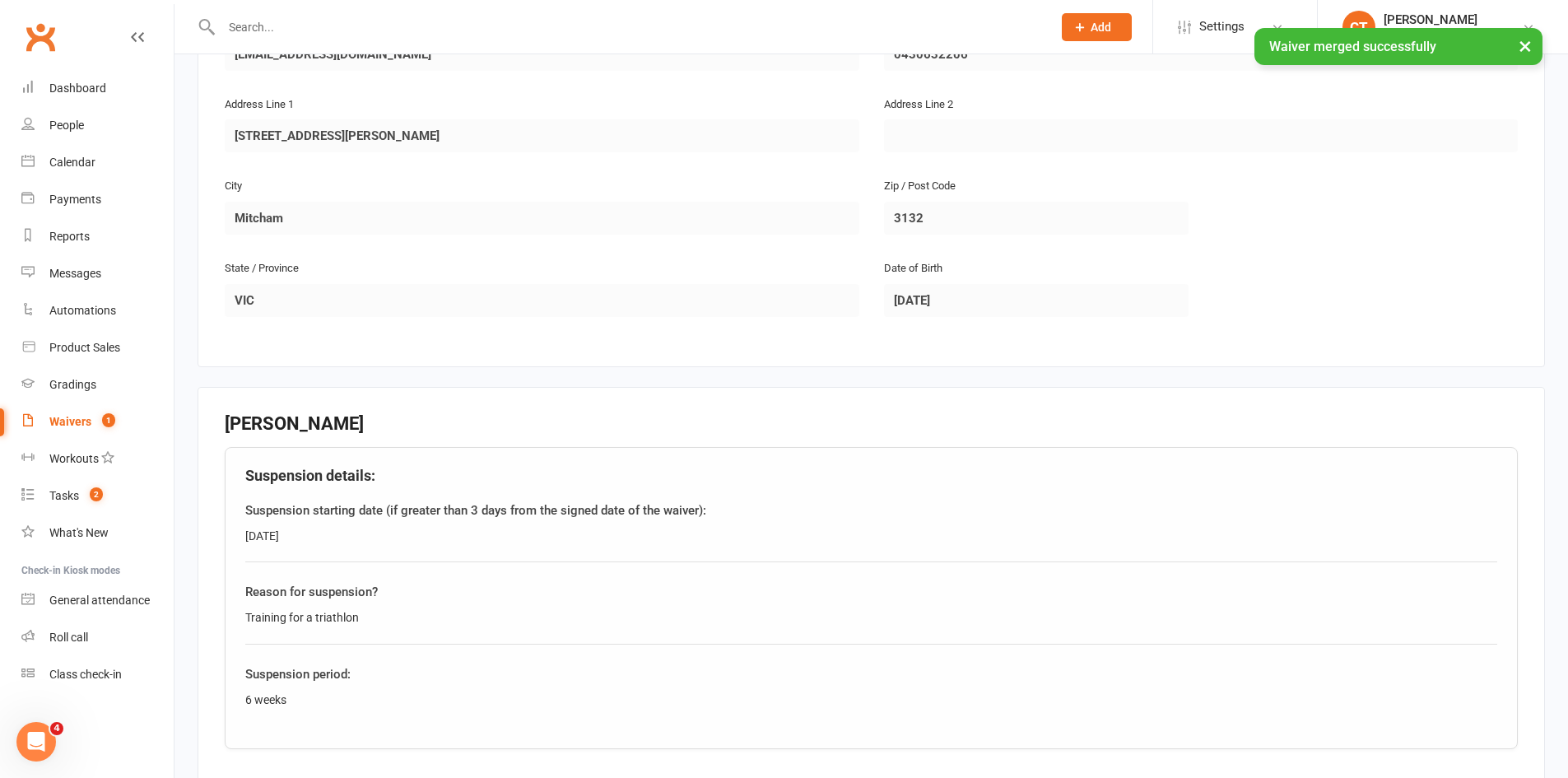
scroll to position [769, 0]
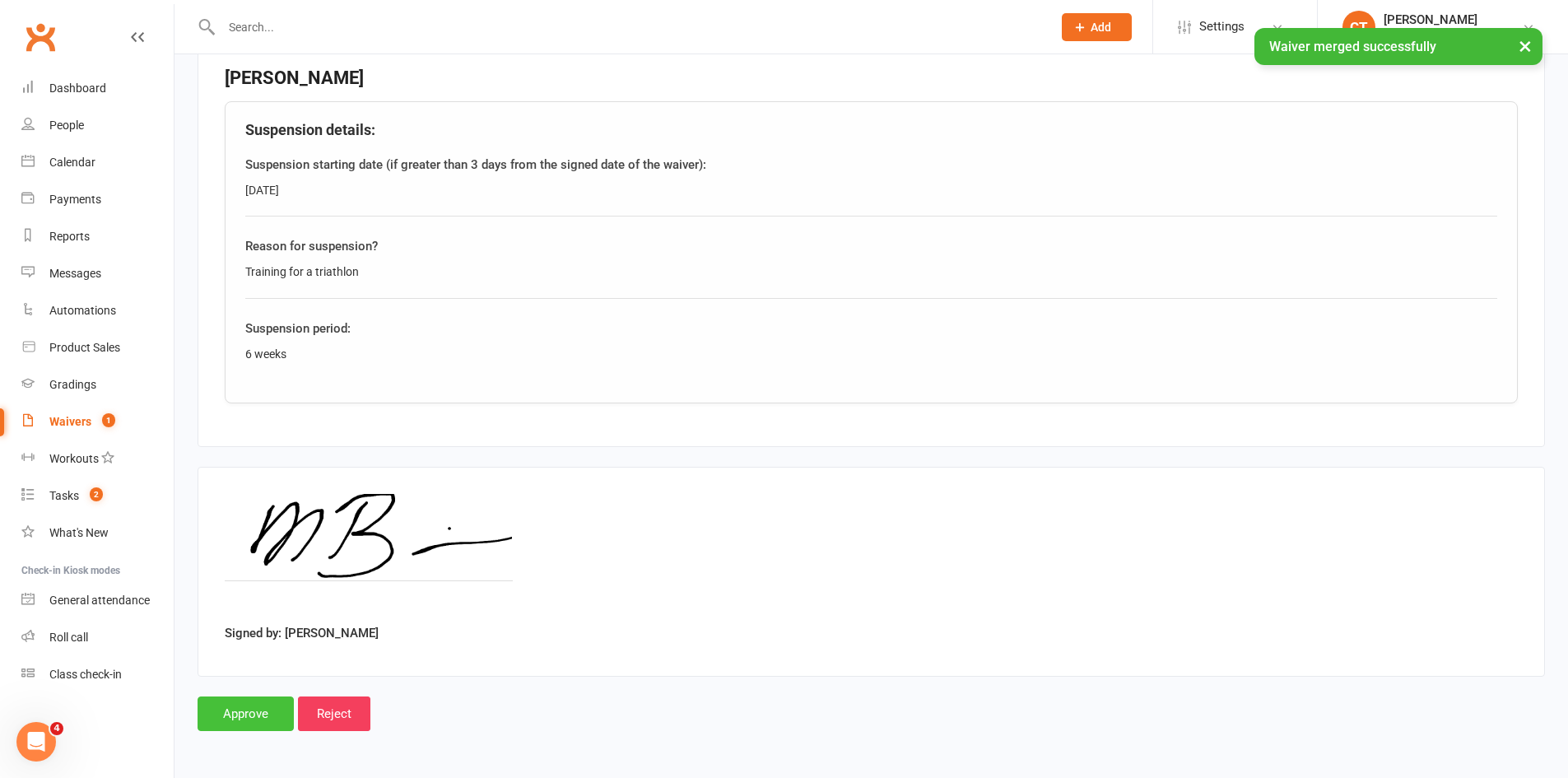
click at [242, 717] on input "Approve" at bounding box center [246, 714] width 96 height 35
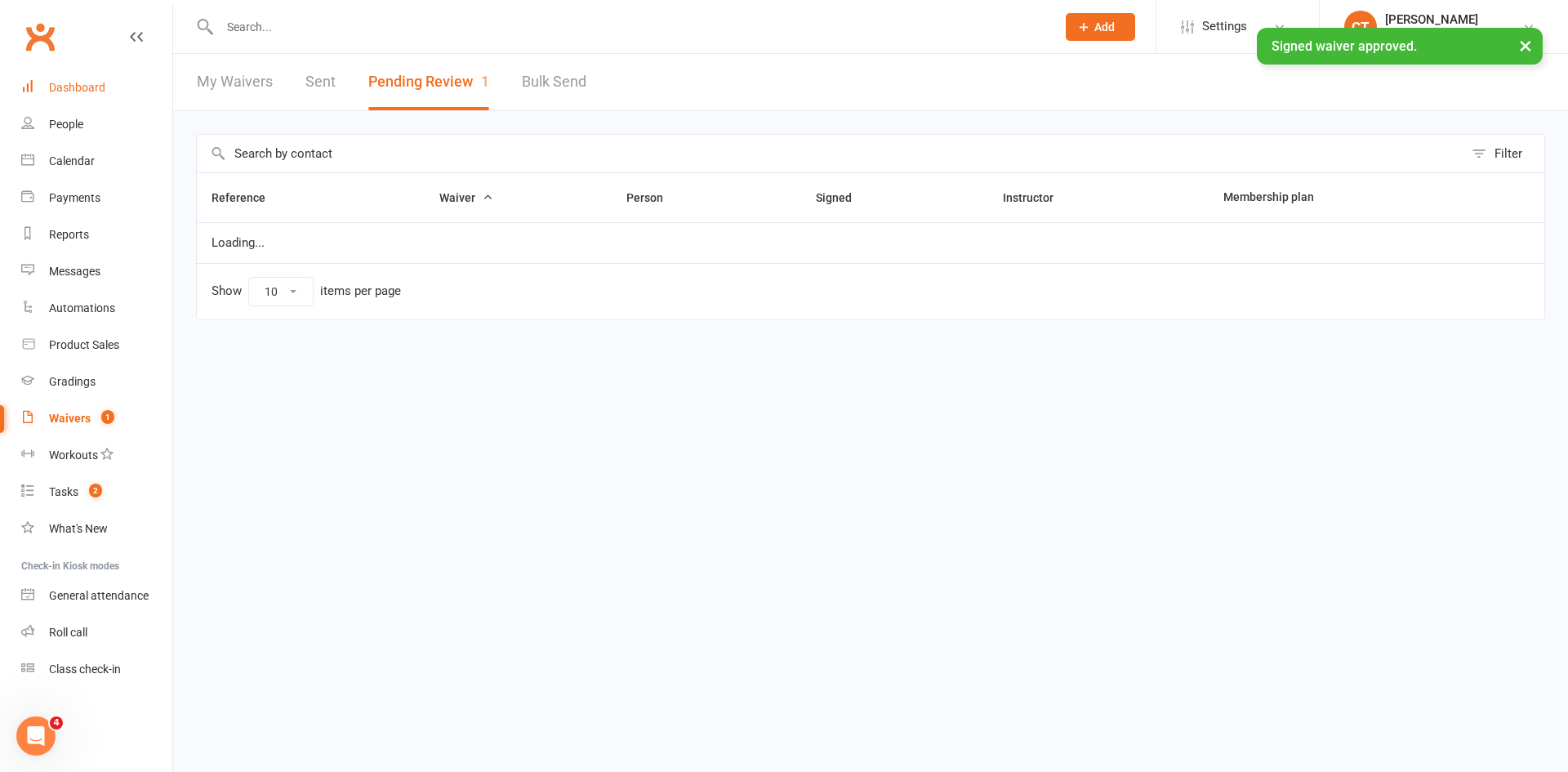
click at [68, 96] on link "Dashboard" at bounding box center [96, 87] width 151 height 37
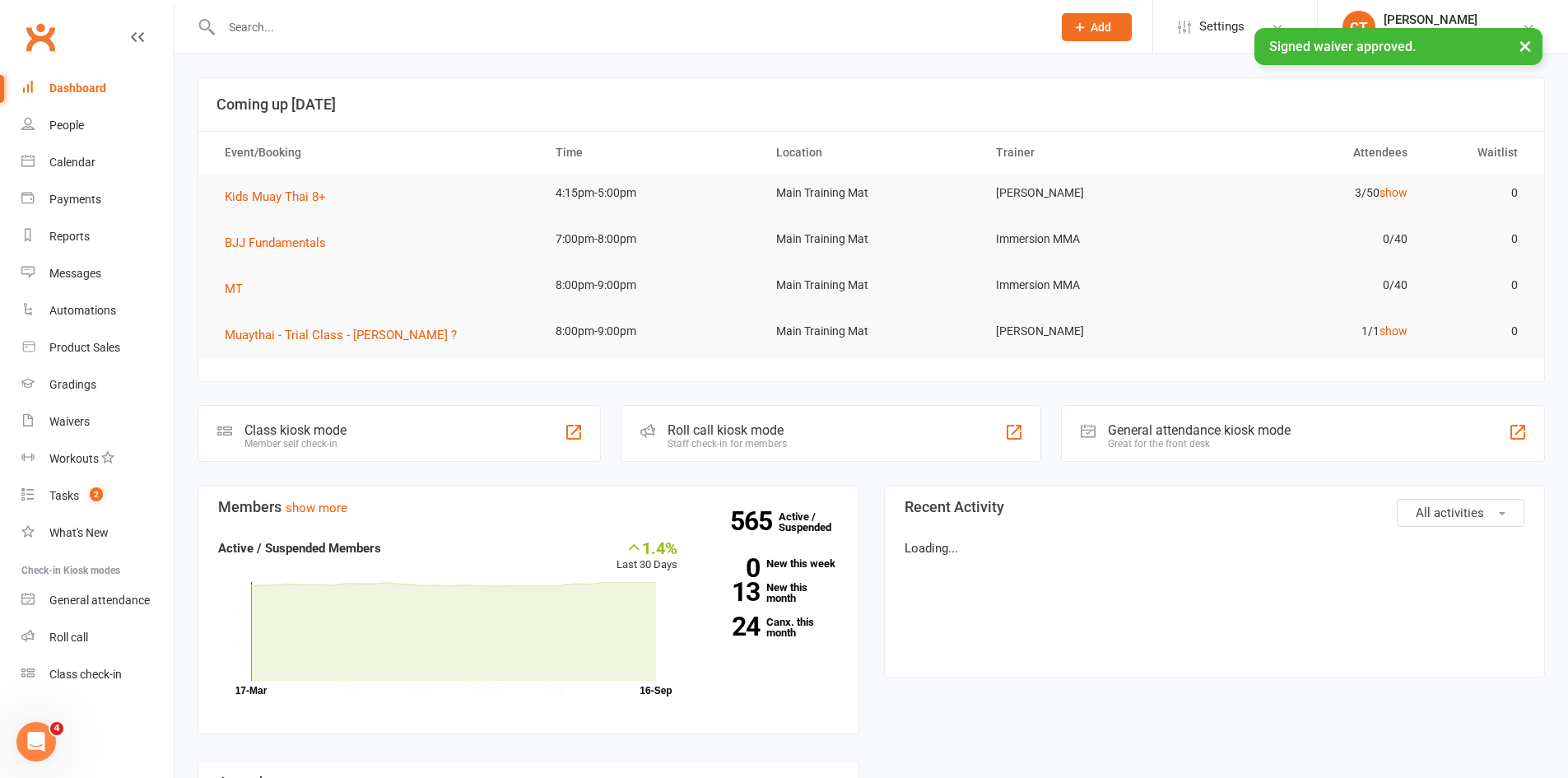
scroll to position [274, 0]
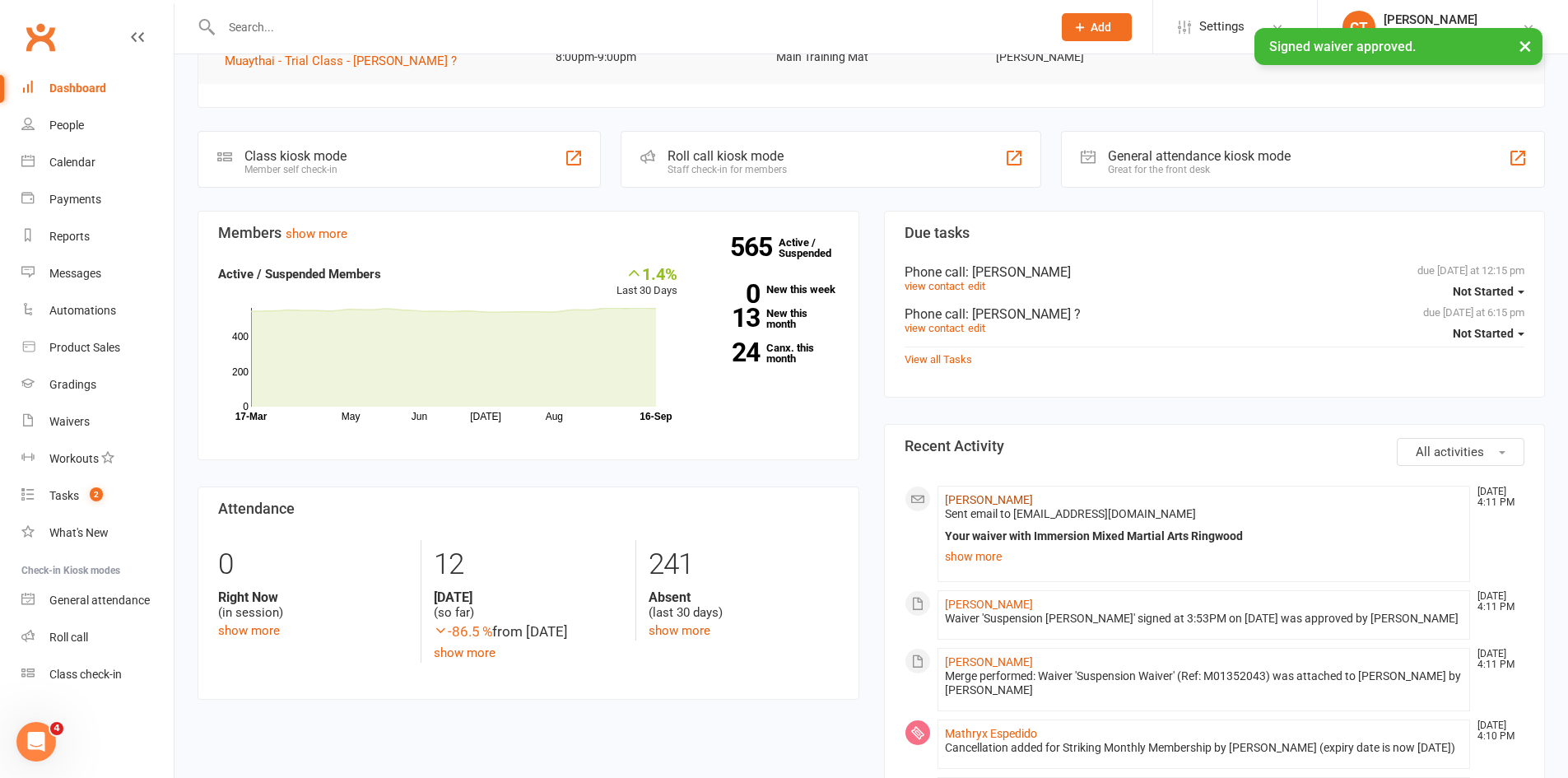
click at [984, 503] on link "Marc Bajcic" at bounding box center [989, 500] width 88 height 13
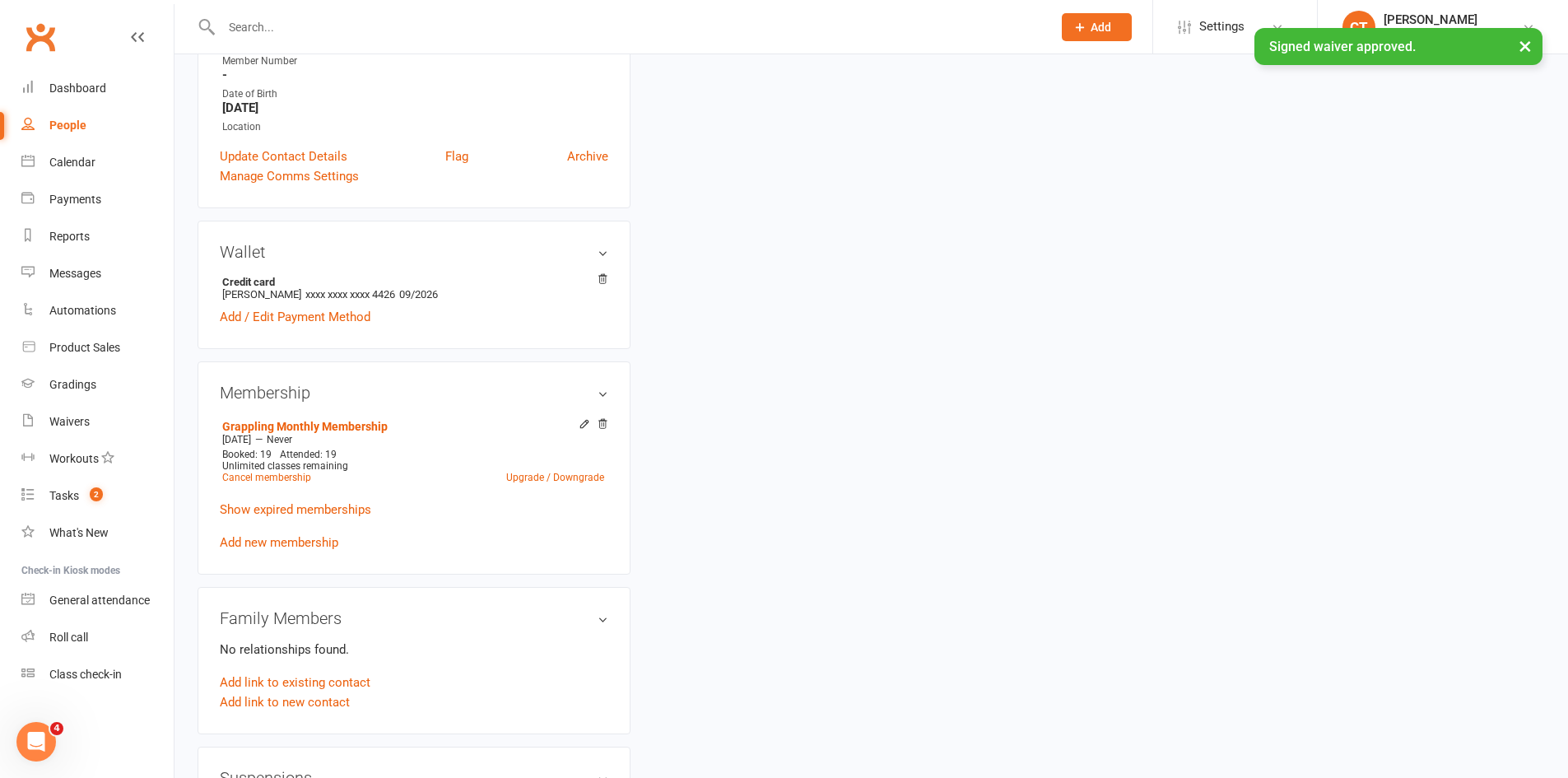
scroll to position [549, 0]
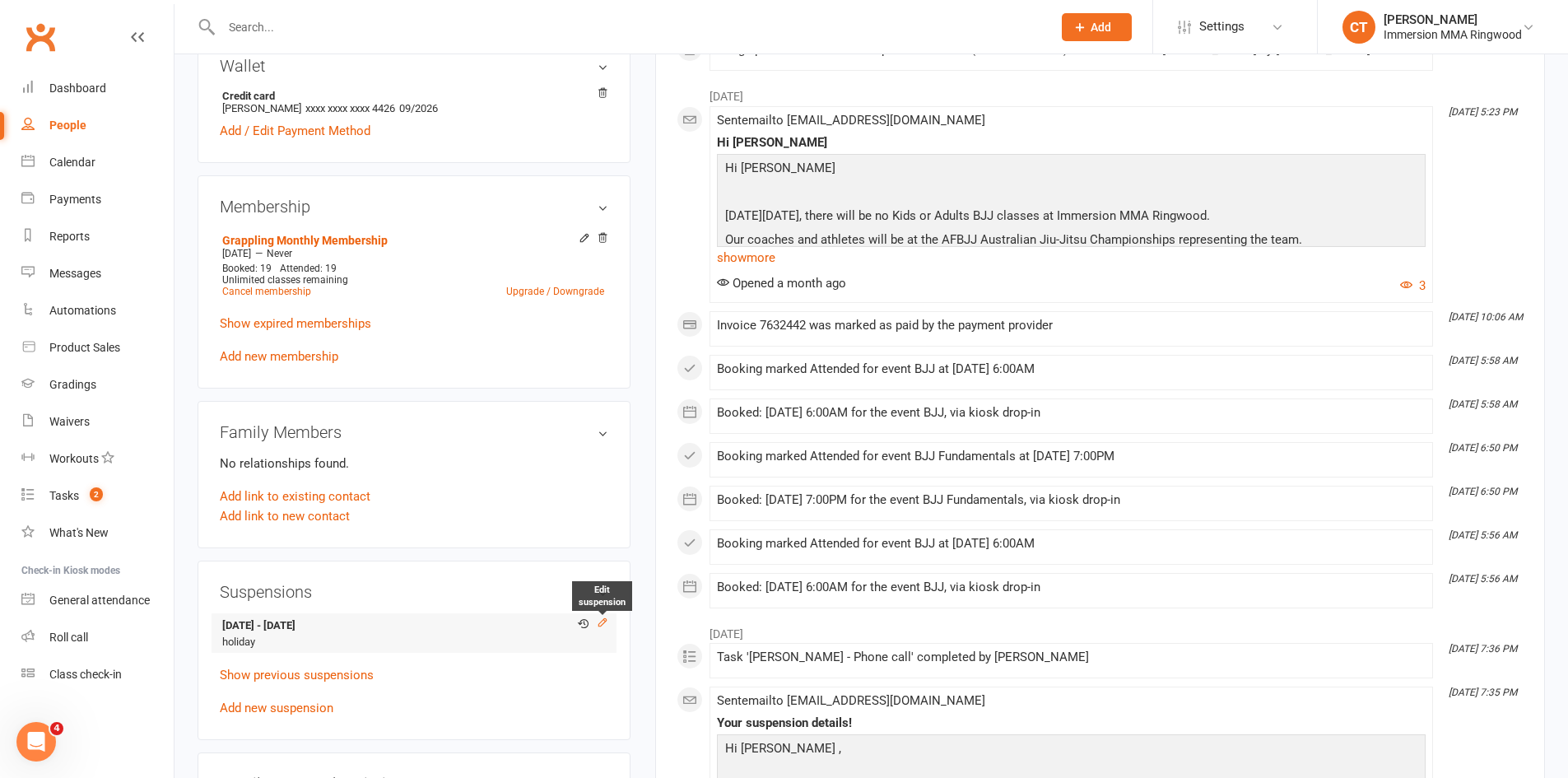
click at [602, 624] on icon at bounding box center [602, 622] width 7 height 7
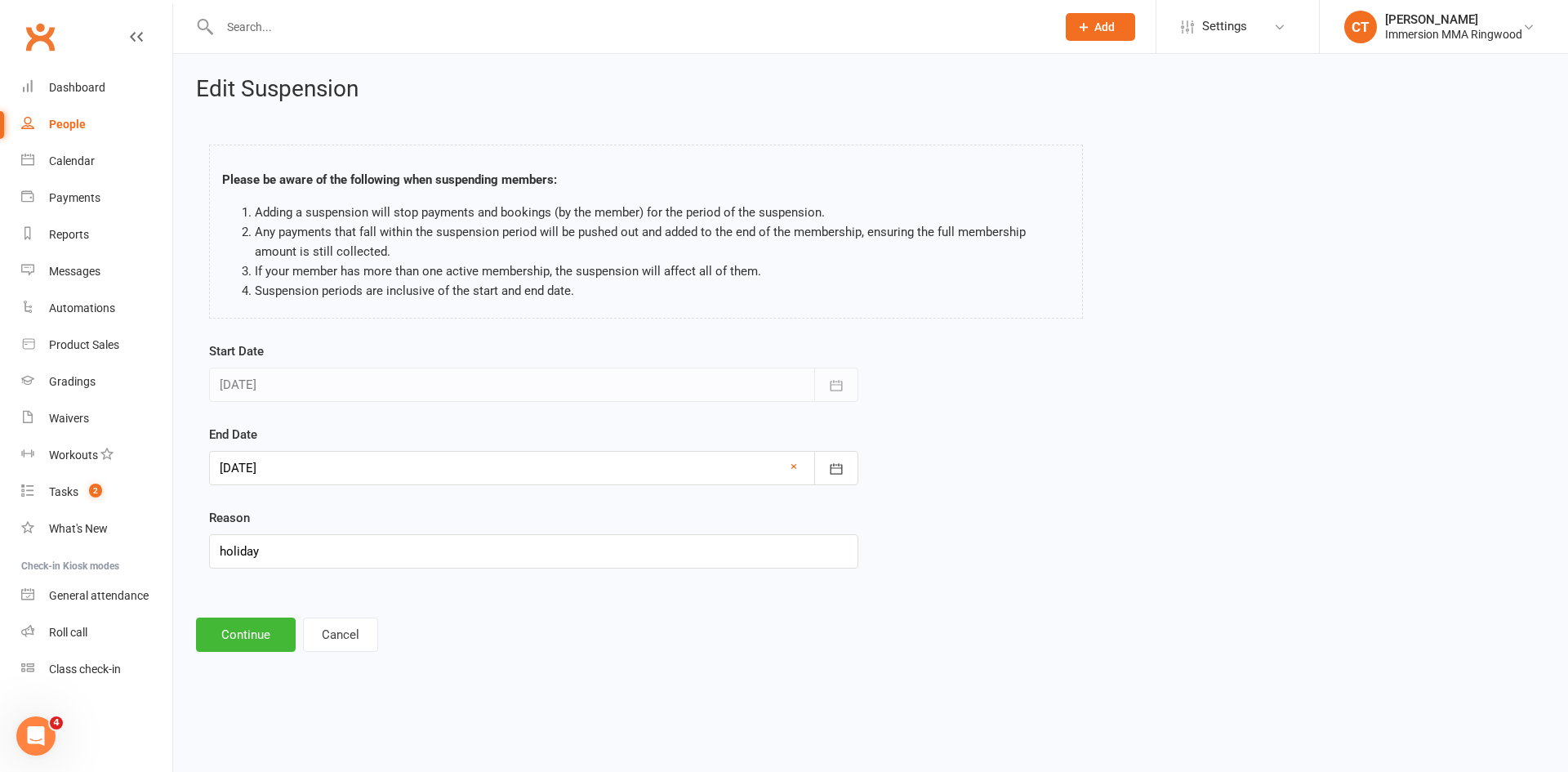
click at [357, 480] on div at bounding box center [534, 468] width 649 height 35
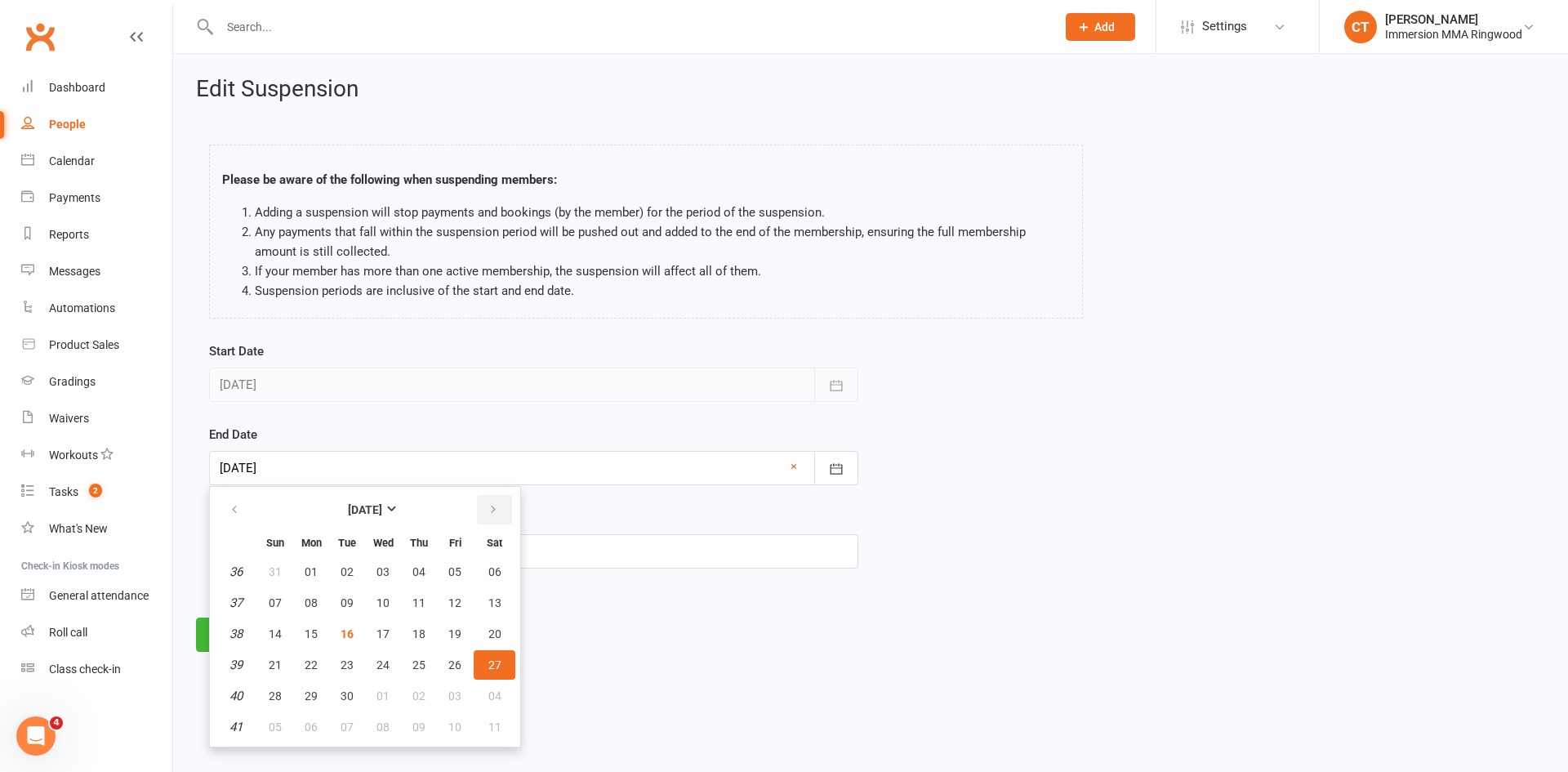
click at [500, 498] on button "button" at bounding box center [494, 510] width 35 height 30
click at [491, 724] on span "08" at bounding box center [495, 728] width 13 height 13
type input "08 Nov 2025"
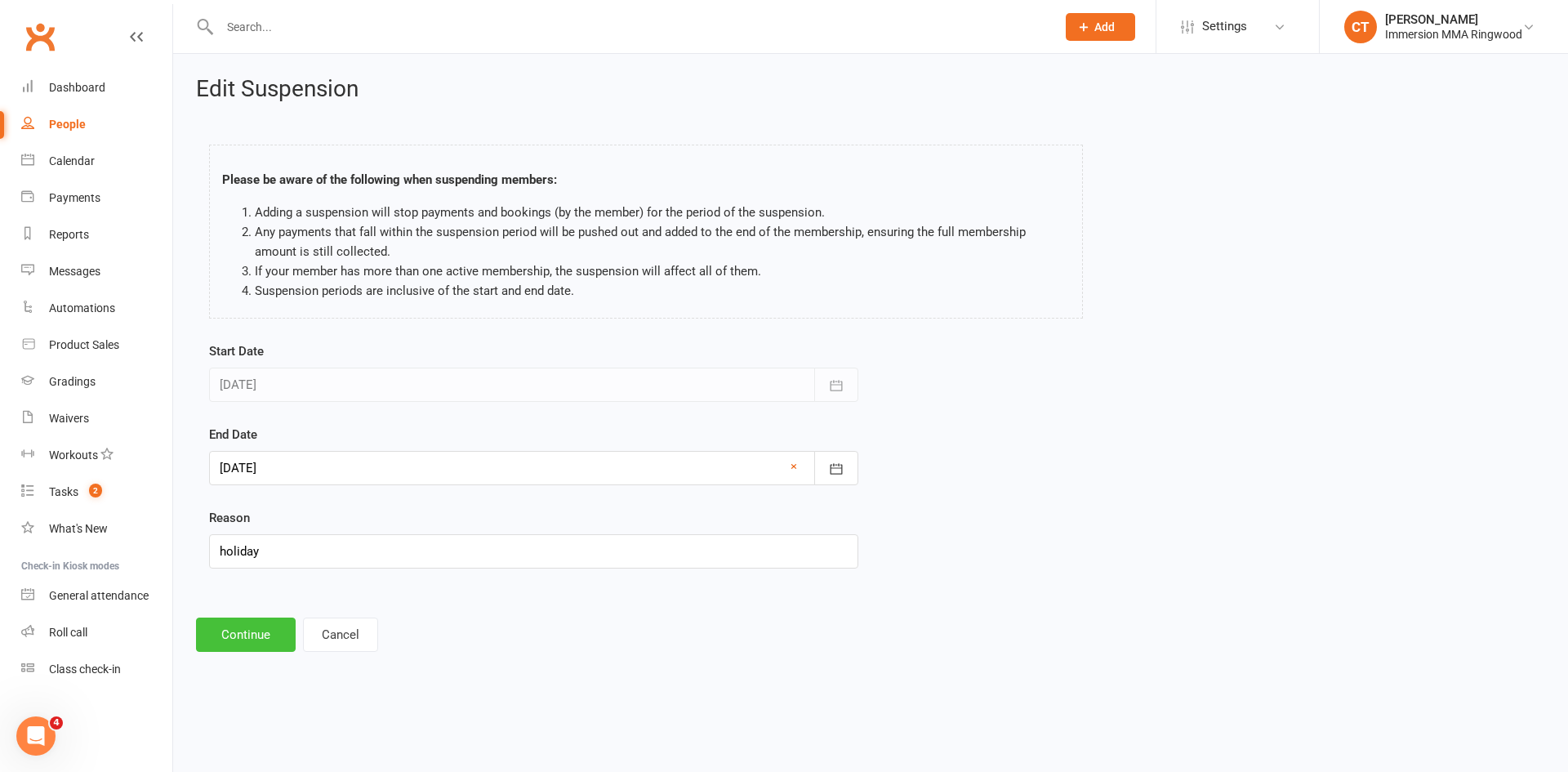
click at [248, 649] on button "Continue" at bounding box center [245, 635] width 100 height 35
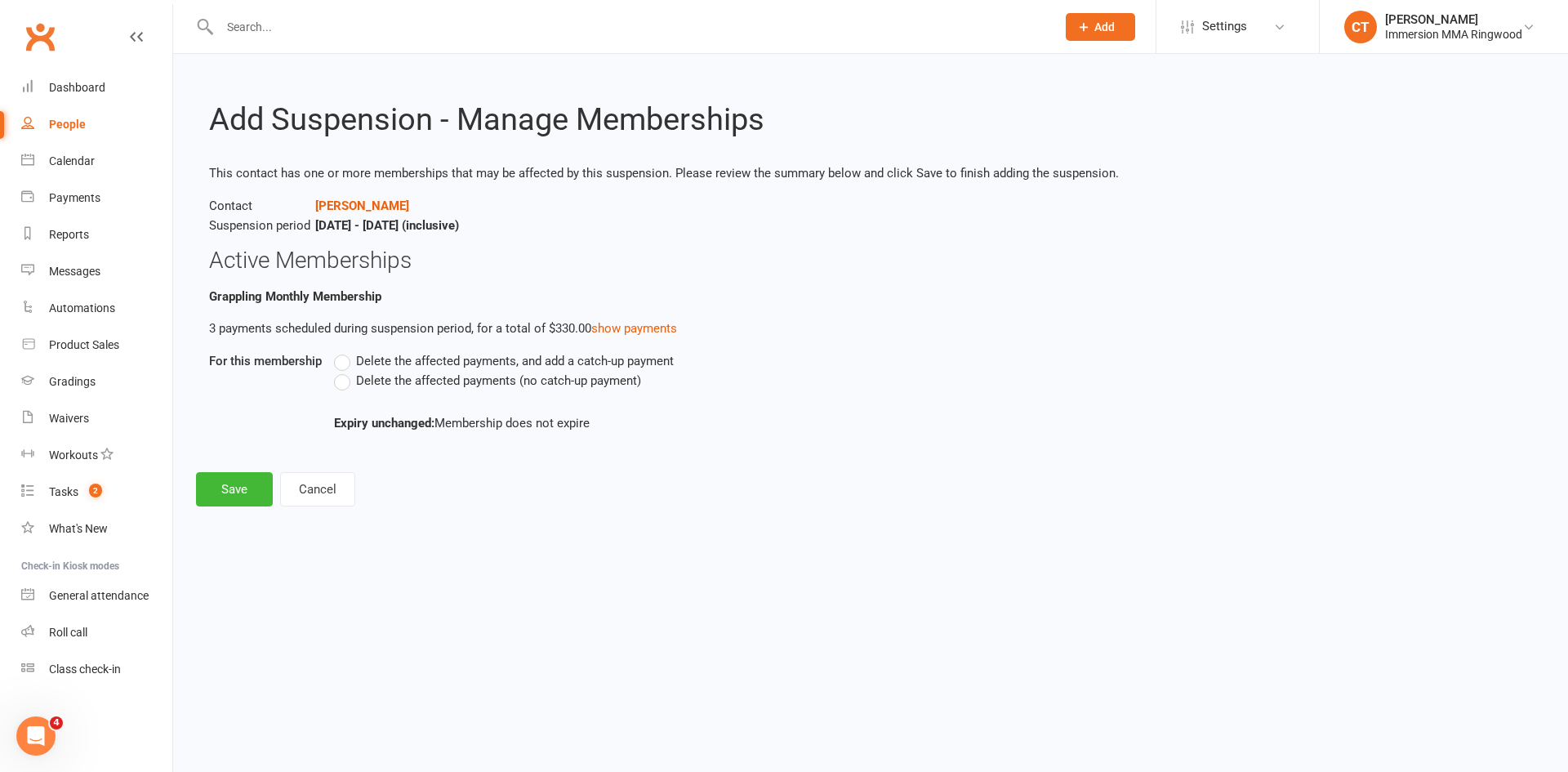
click at [353, 385] on label "Delete the affected payments (no catch-up payment)" at bounding box center [488, 381] width 307 height 20
click at [344, 371] on input "Delete the affected payments (no catch-up payment)" at bounding box center [339, 371] width 11 height 0
click at [245, 478] on button "Save" at bounding box center [234, 489] width 77 height 35
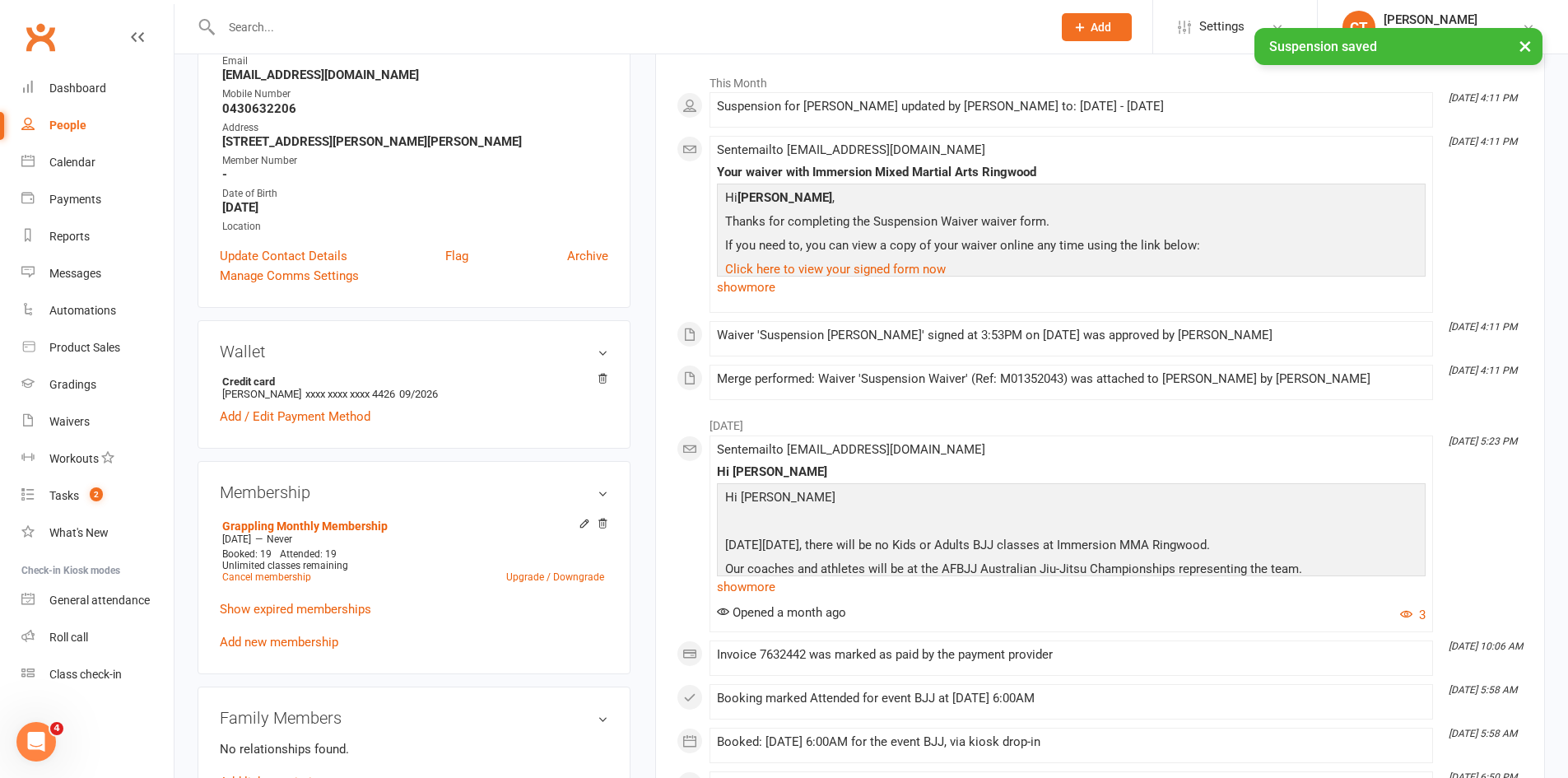
scroll to position [549, 0]
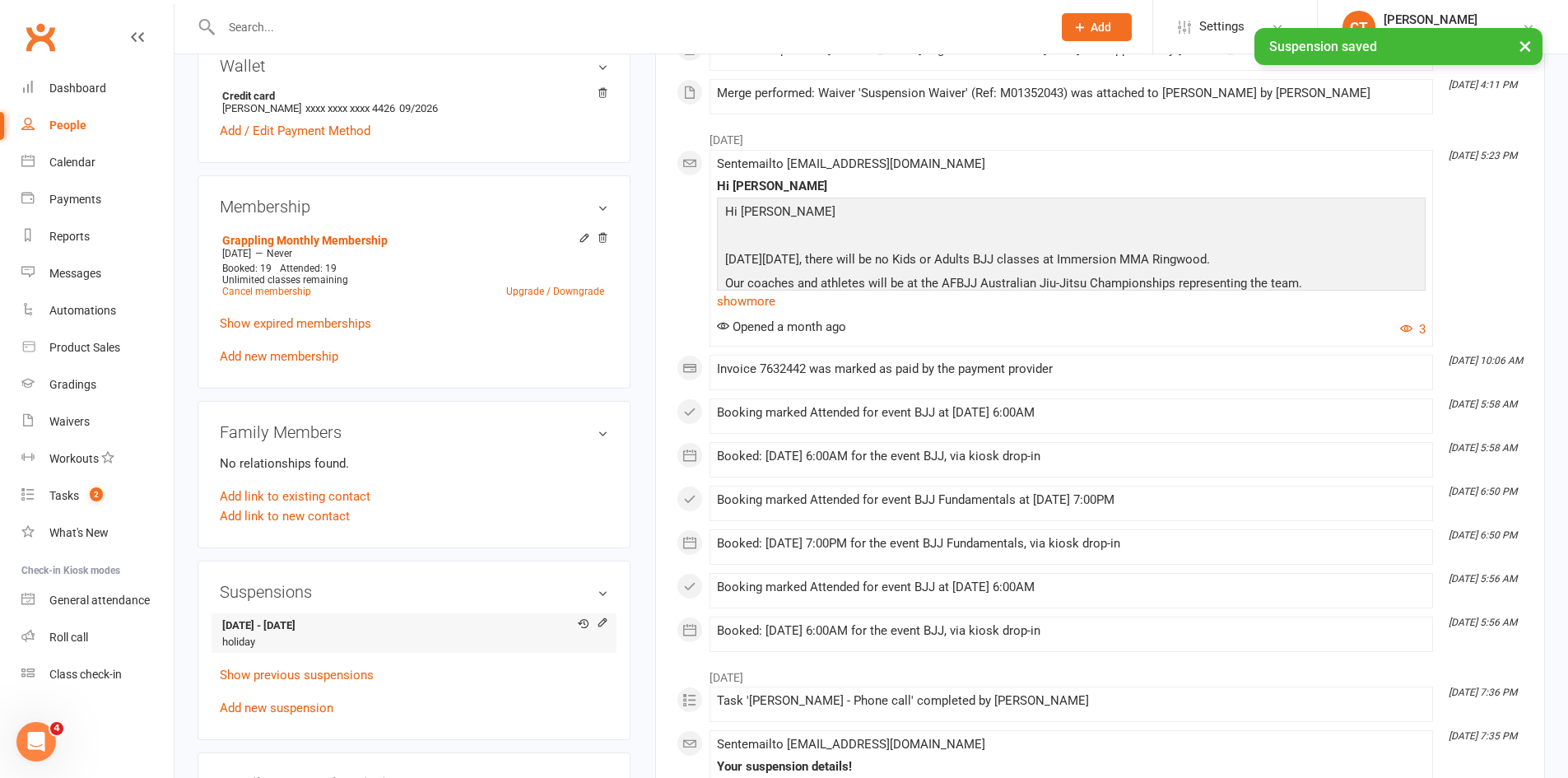
drag, startPoint x: 295, startPoint y: 624, endPoint x: 410, endPoint y: 624, distance: 115.0
click at [410, 624] on strong "16 Aug 2025 - 8 Nov 2025" at bounding box center [411, 626] width 378 height 17
copy strong "8 Nov 2025"
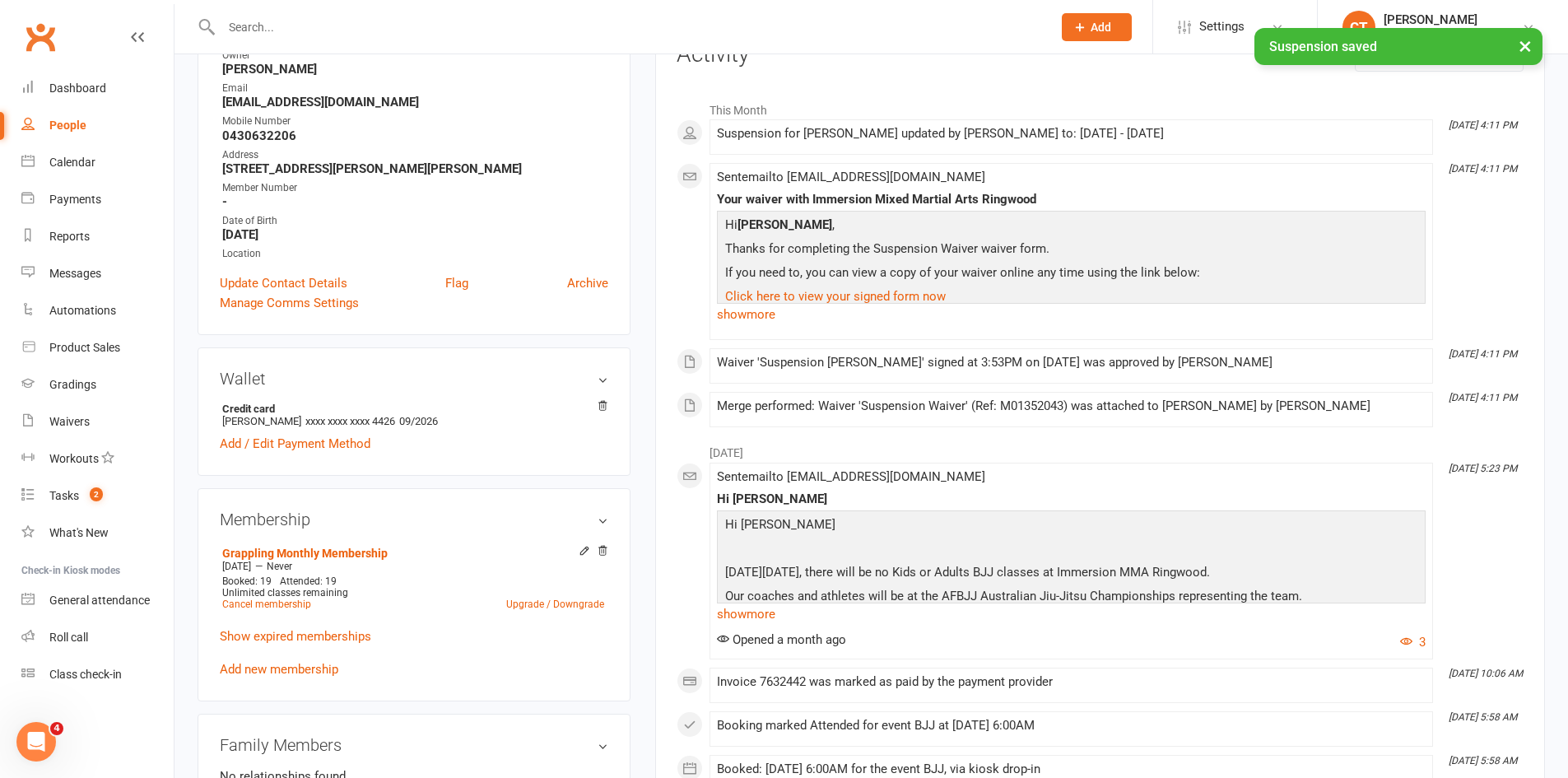
scroll to position [0, 0]
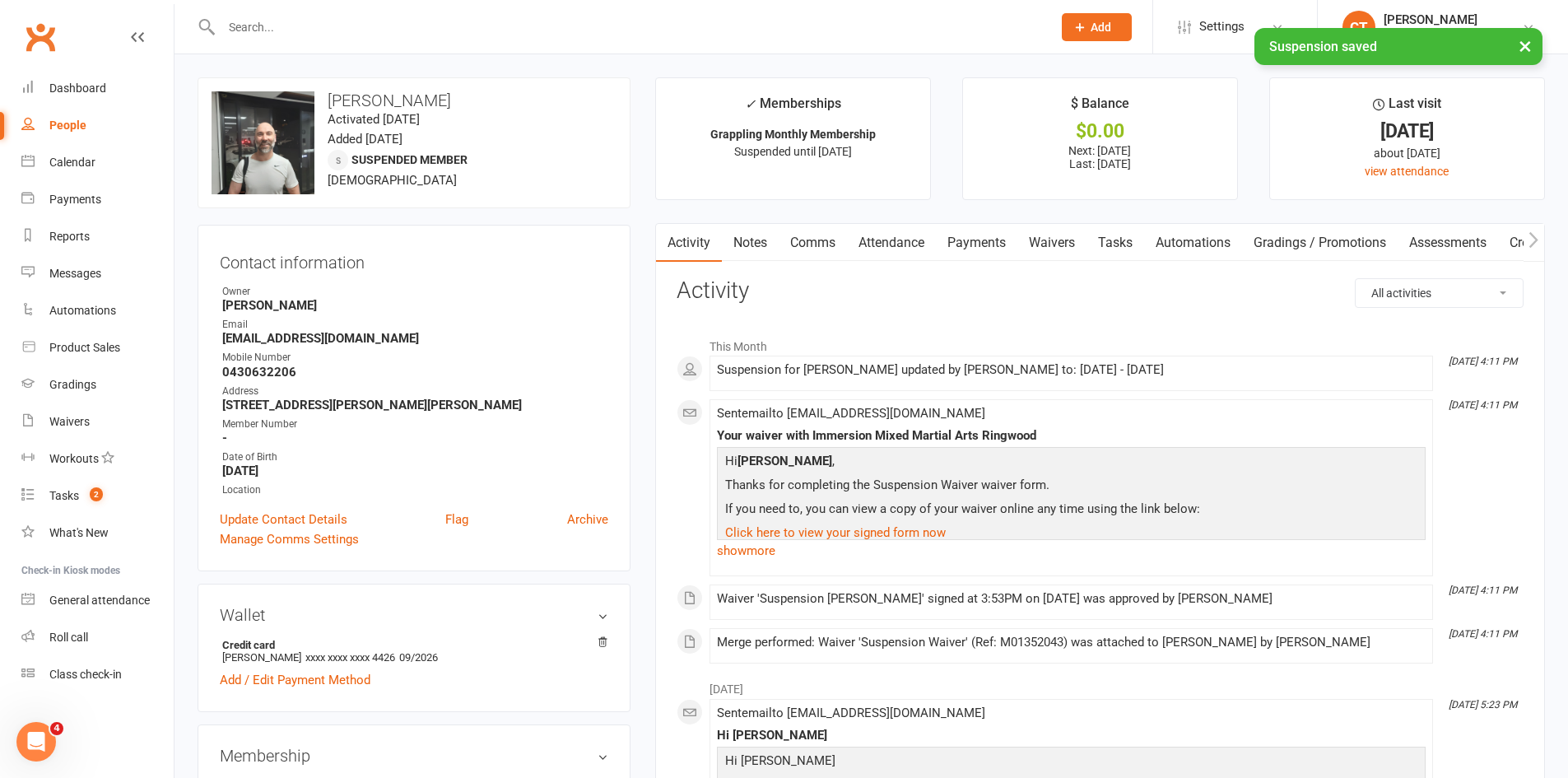
click at [828, 233] on link "Comms" at bounding box center [813, 243] width 68 height 38
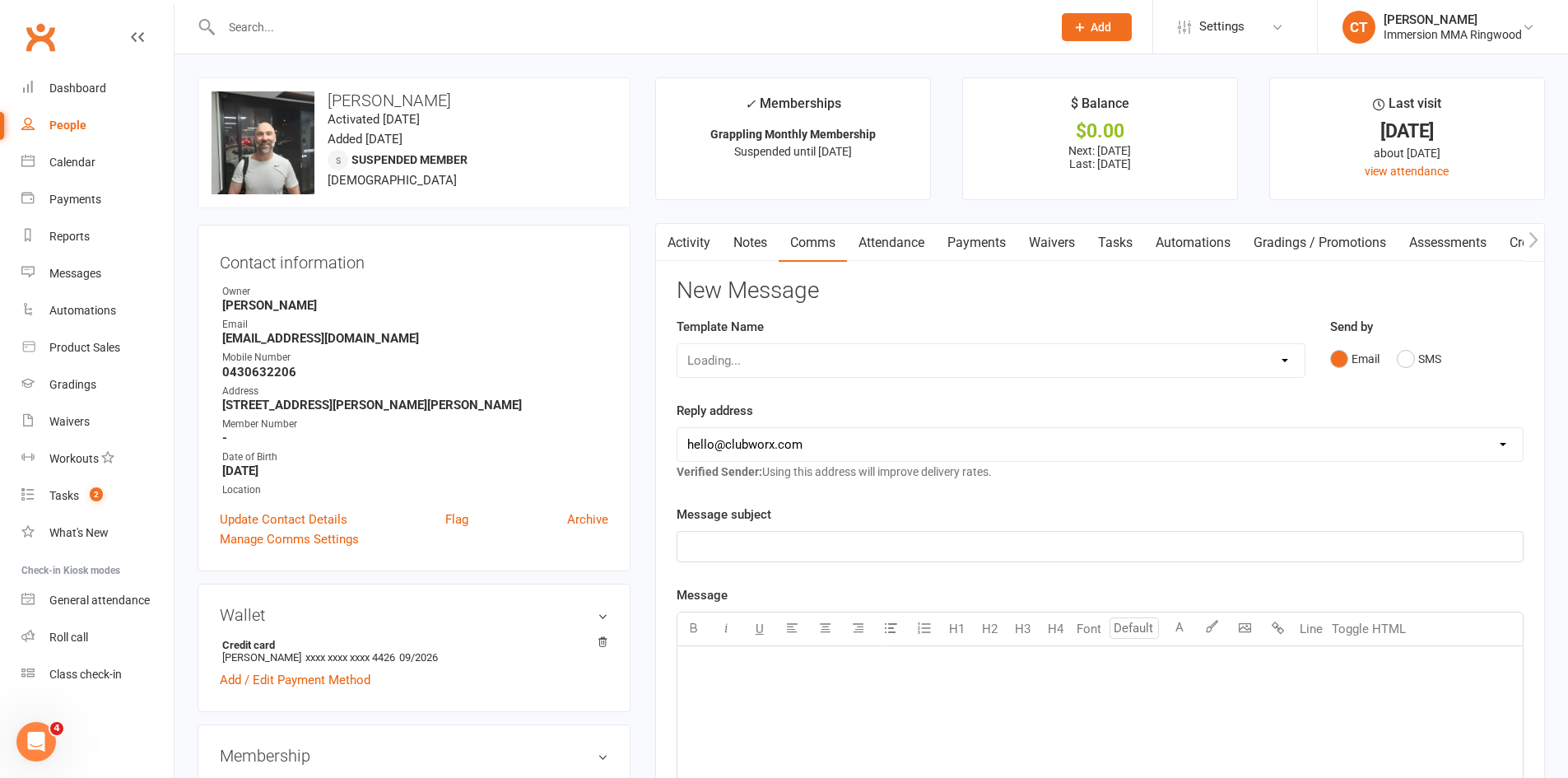
click at [764, 361] on div "Loading..." at bounding box center [991, 360] width 629 height 35
click at [764, 361] on select "Select Template [SMS] Chris - Call back message [SMS] Mark- Call back message […" at bounding box center [991, 360] width 628 height 33
select select "19"
click at [677, 344] on select "Select Template [SMS] Chris - Call back message [SMS] Mark- Call back message […" at bounding box center [991, 360] width 628 height 33
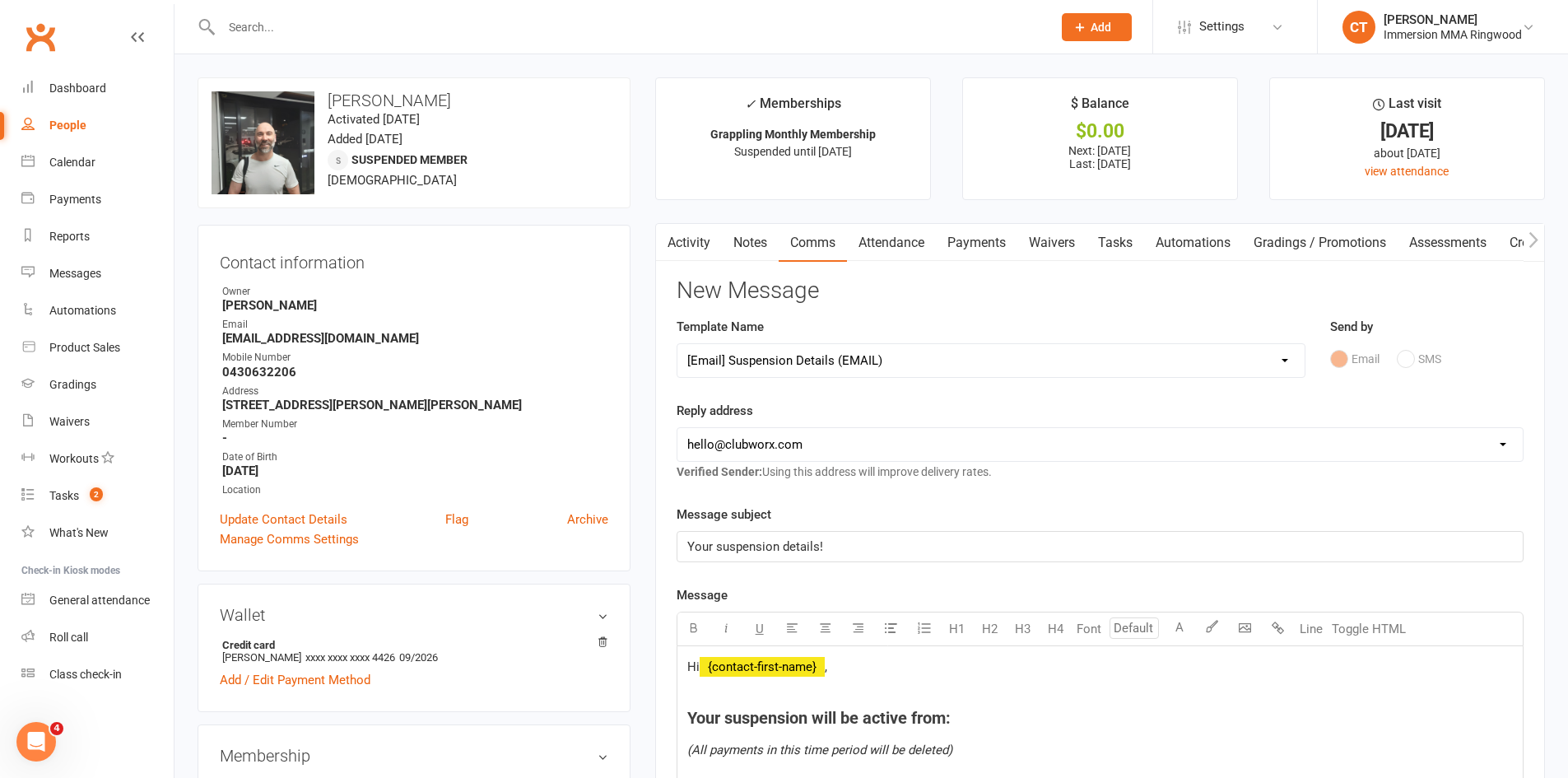
drag, startPoint x: 720, startPoint y: 437, endPoint x: 722, endPoint y: 457, distance: 20.1
click at [720, 437] on select "hello@clubworx.com ringwood@immersionmma.com.au david@immersionmma.com.au lee@i…" at bounding box center [1100, 445] width 845 height 33
select select "1"
click at [677, 428] on select "hello@clubworx.com ringwood@immersionmma.com.au david@immersionmma.com.au lee@i…" at bounding box center [1100, 445] width 845 height 33
drag, startPoint x: 916, startPoint y: 717, endPoint x: 941, endPoint y: 718, distance: 25.0
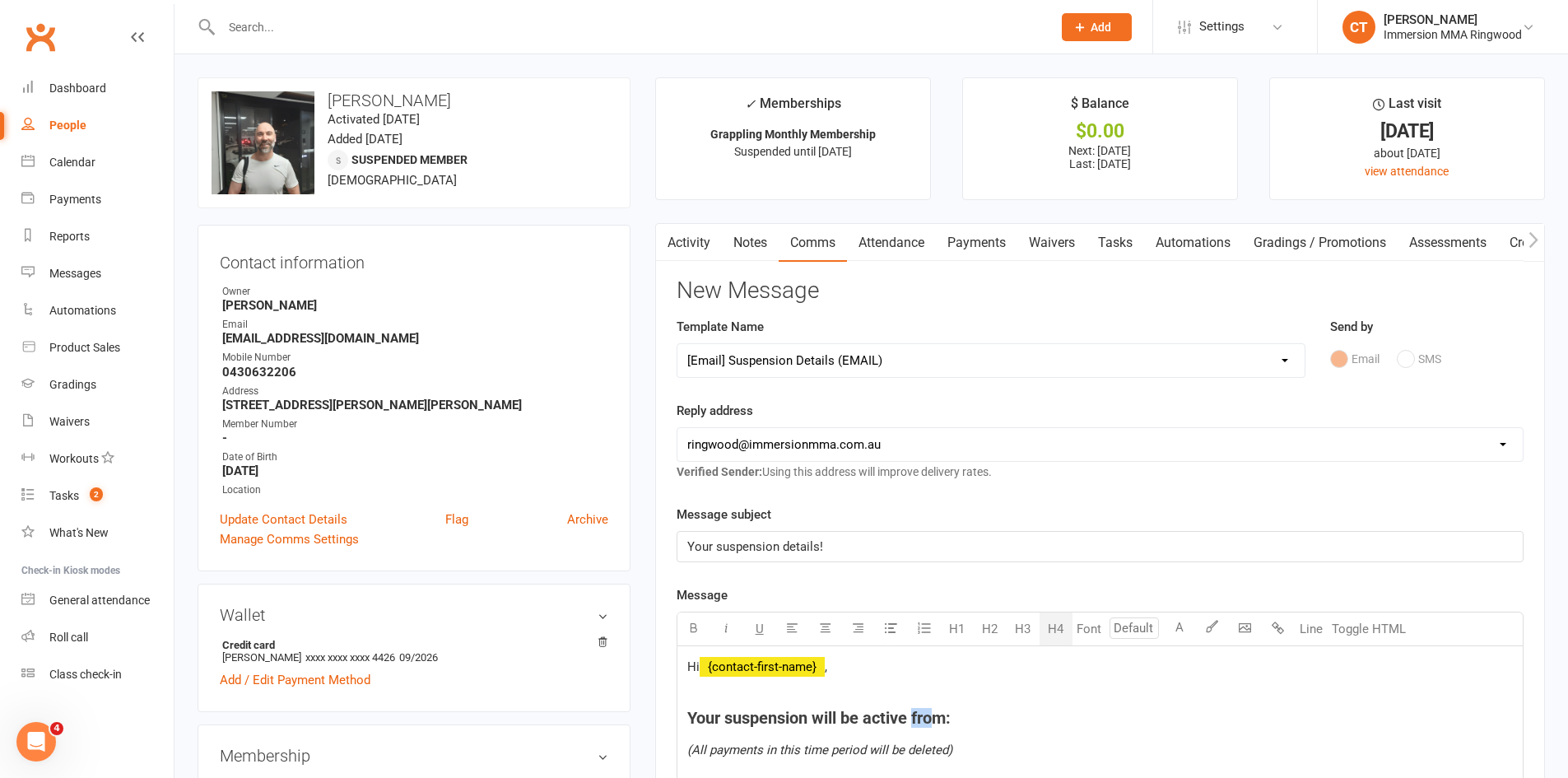
click at [941, 718] on span "Your suspension will be active from:" at bounding box center [818, 718] width 263 height 20
drag, startPoint x: 948, startPoint y: 719, endPoint x: 915, endPoint y: 715, distance: 33.2
click at [915, 715] on span "Your suspension will be active from:" at bounding box center [818, 718] width 263 height 20
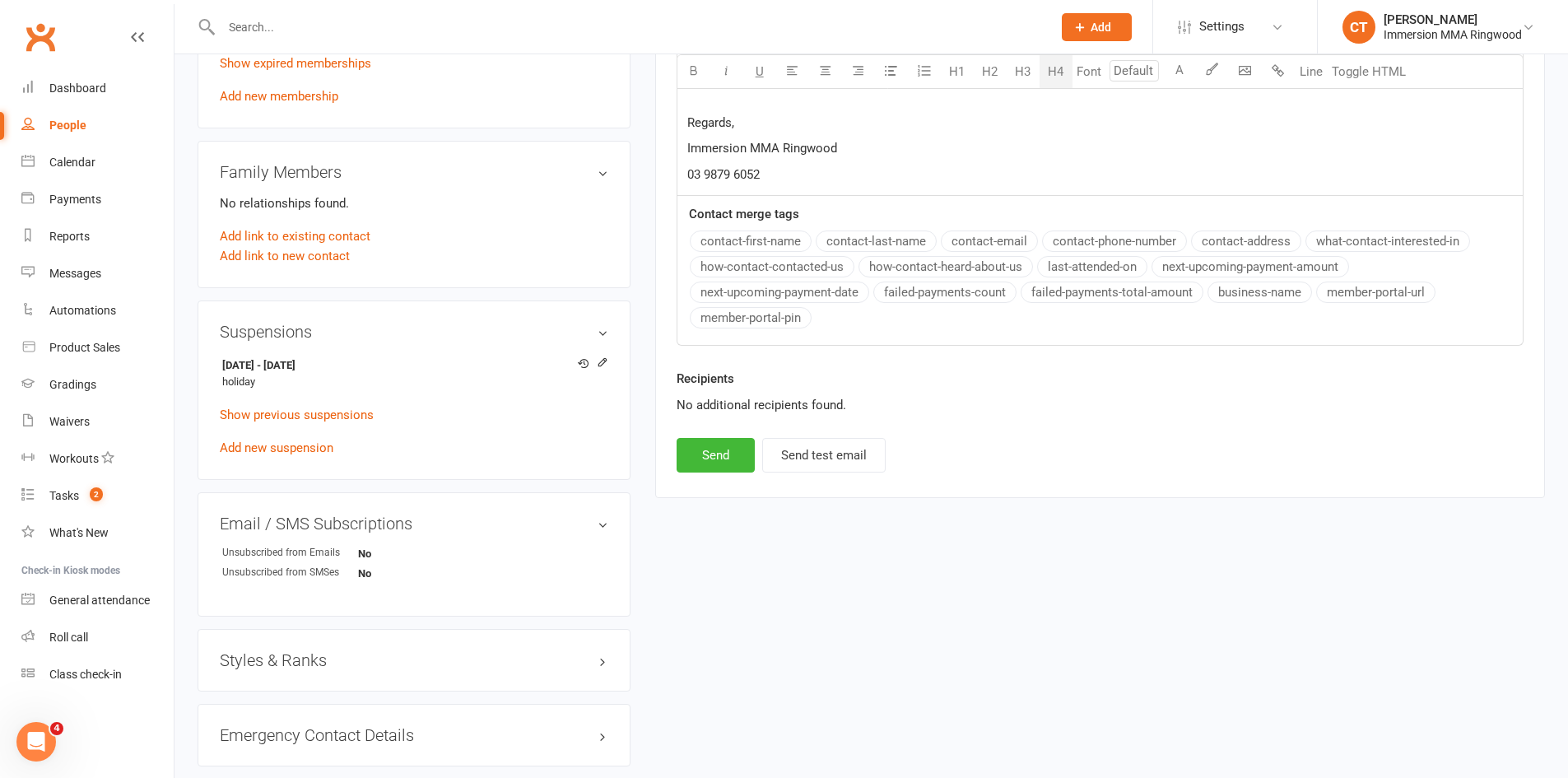
scroll to position [824, 0]
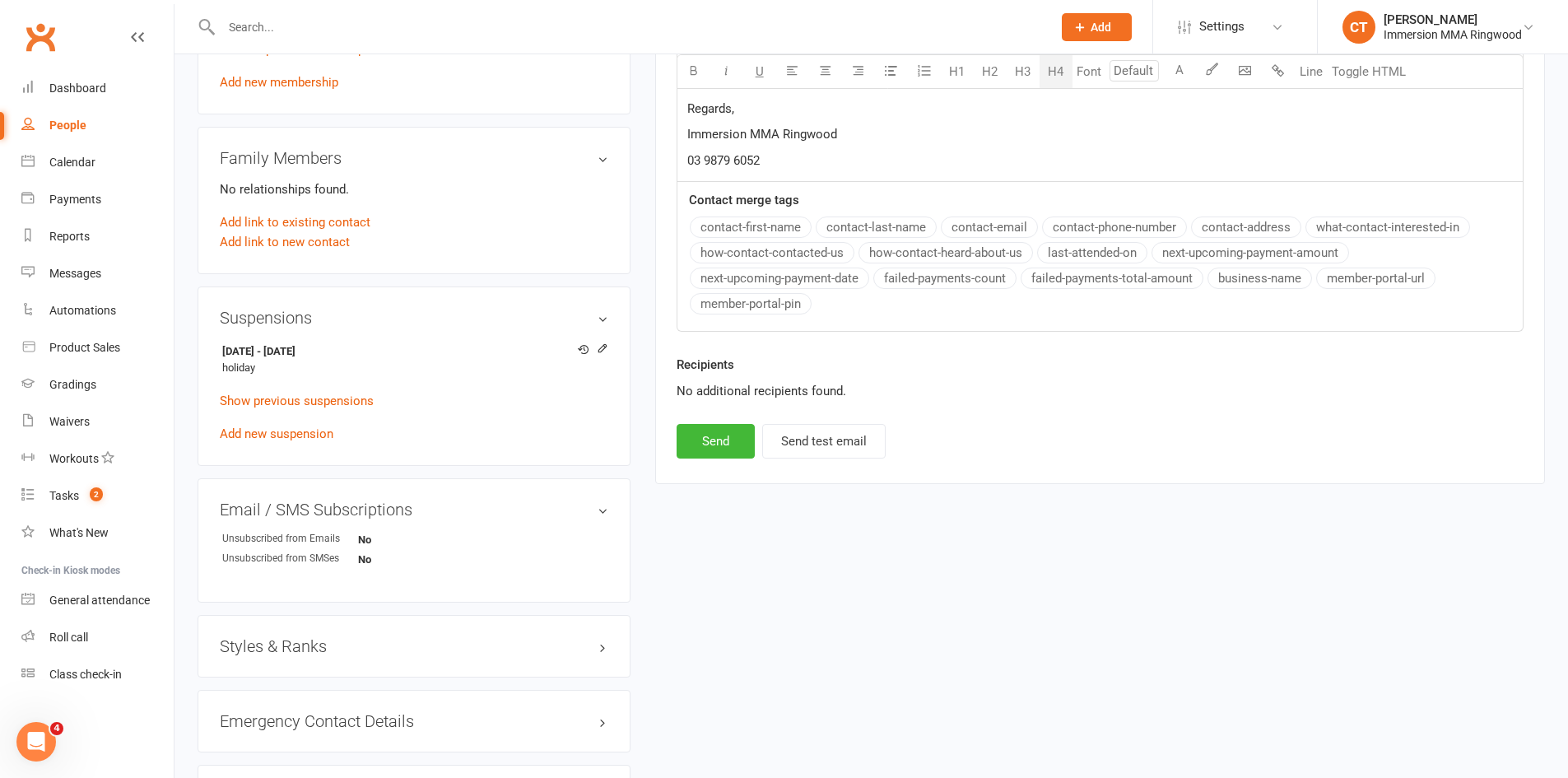
click at [710, 423] on div "Recipients No additional recipients found." at bounding box center [1100, 389] width 872 height 69
click at [724, 444] on button "Send" at bounding box center [716, 442] width 78 height 35
select select
select select "0"
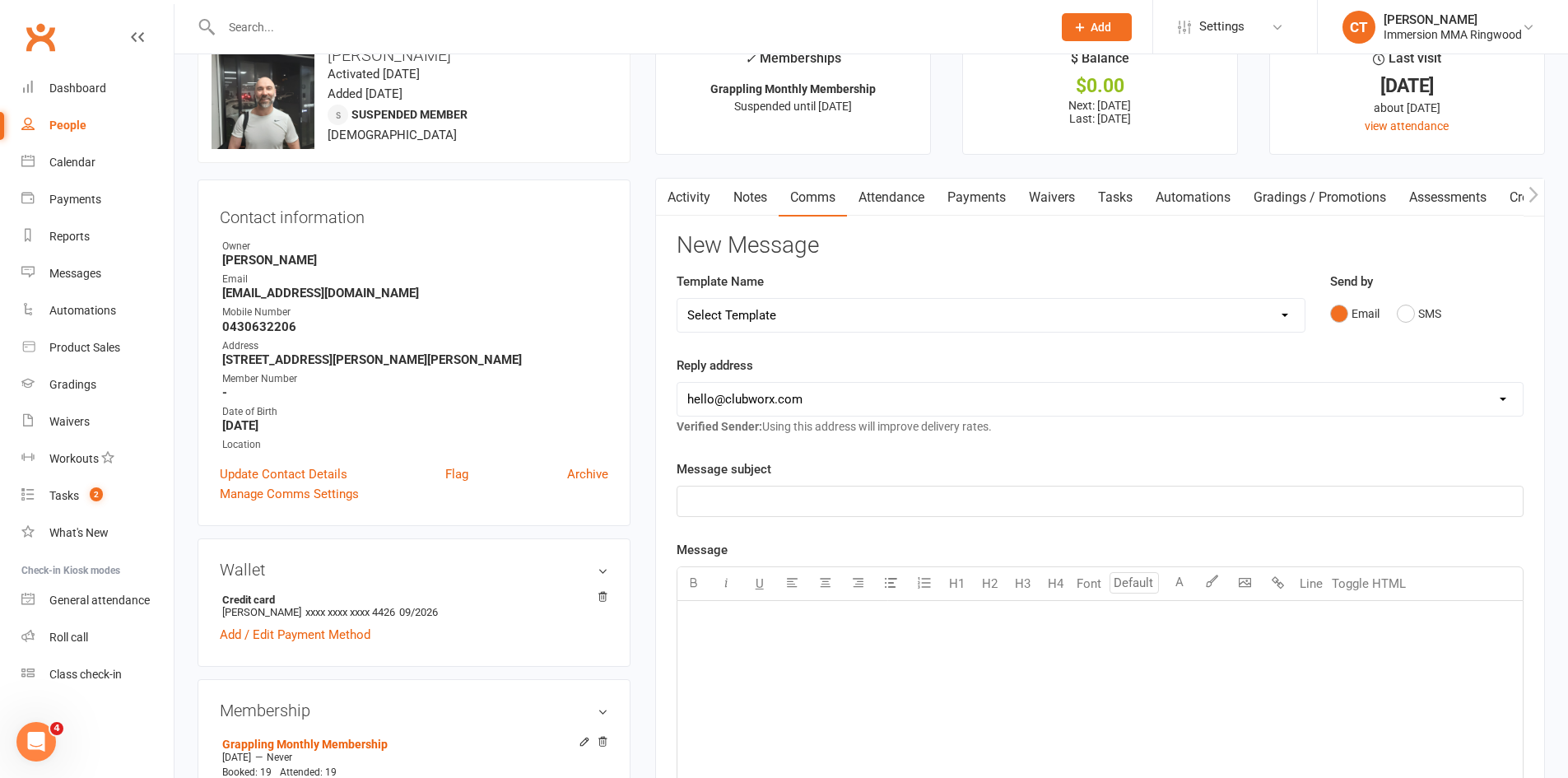
scroll to position [0, 0]
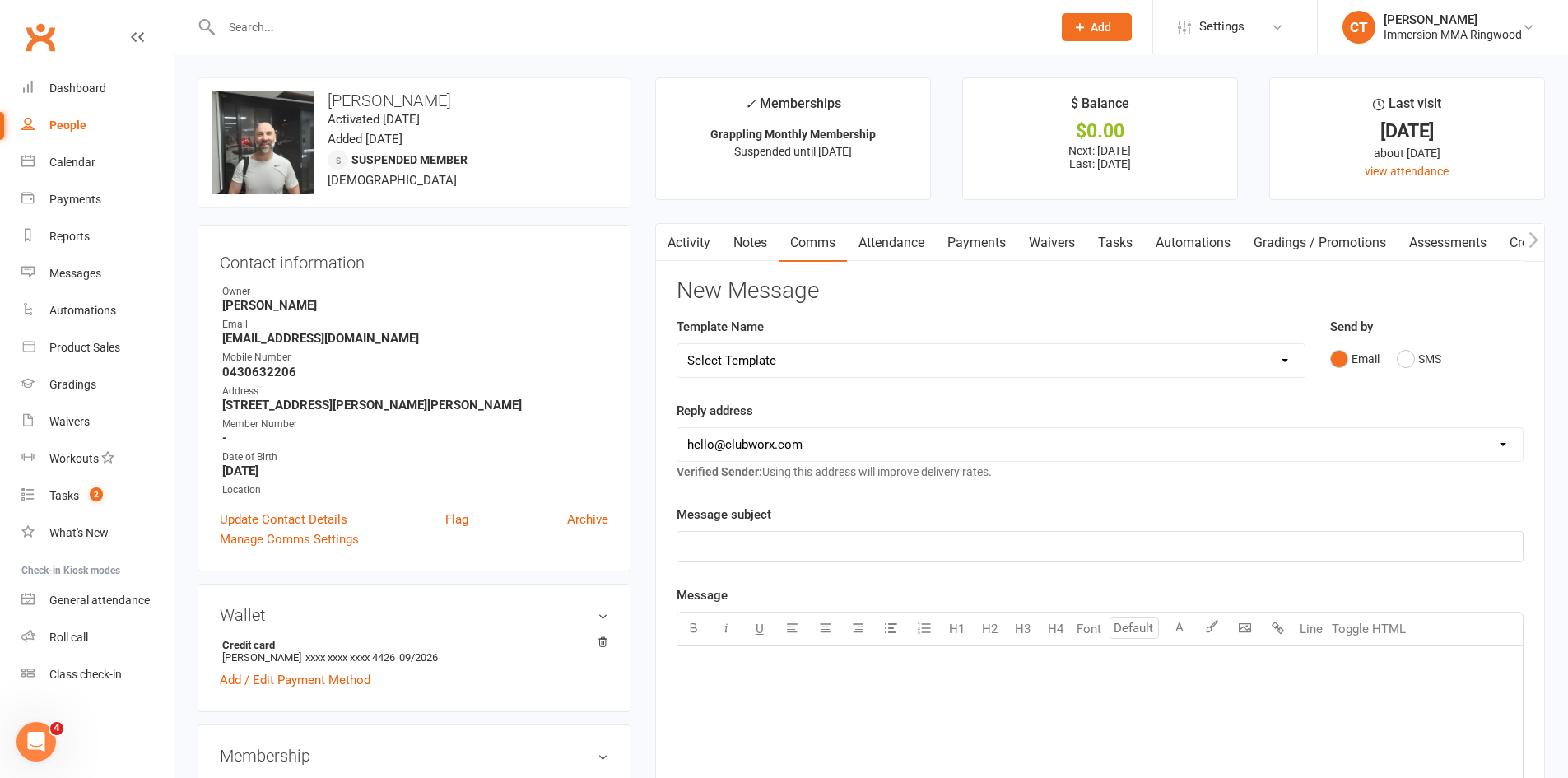
click at [749, 242] on link "Notes" at bounding box center [750, 243] width 56 height 38
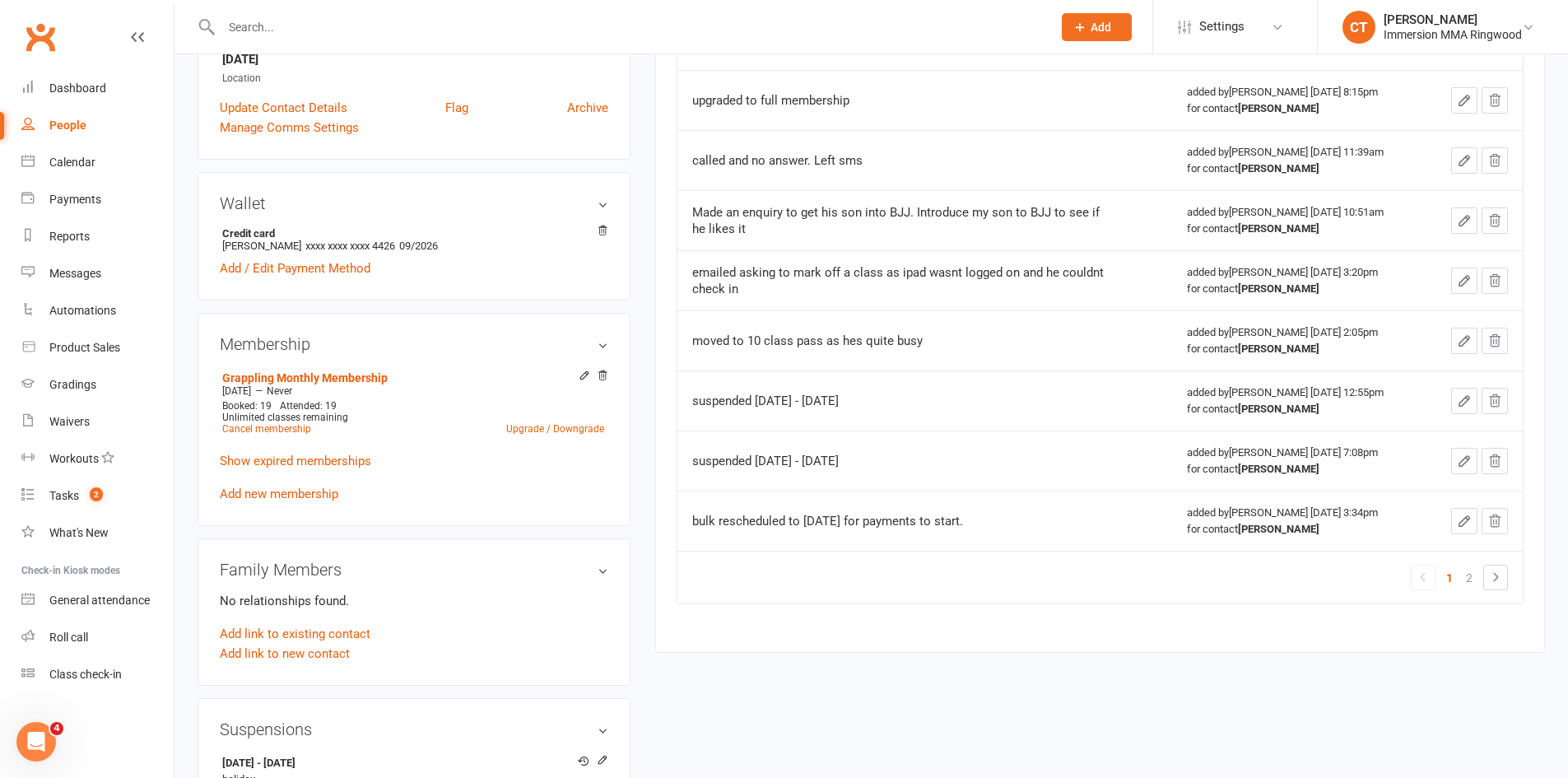
scroll to position [549, 0]
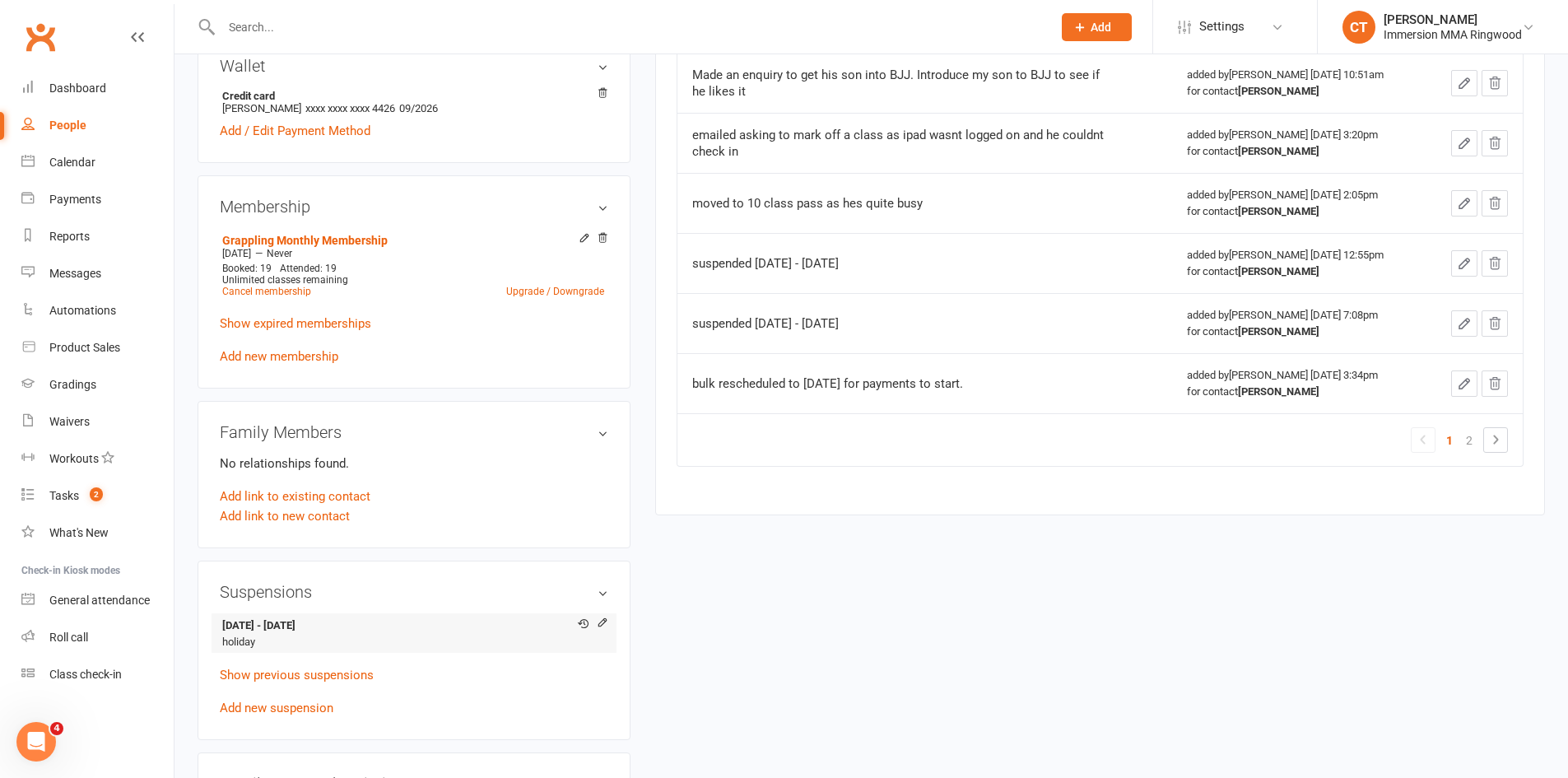
drag, startPoint x: 295, startPoint y: 628, endPoint x: 359, endPoint y: 624, distance: 64.1
click at [359, 624] on strong "16 Aug 2025 - 8 Nov 2025" at bounding box center [411, 626] width 378 height 17
copy strong "8 Nov 2025"
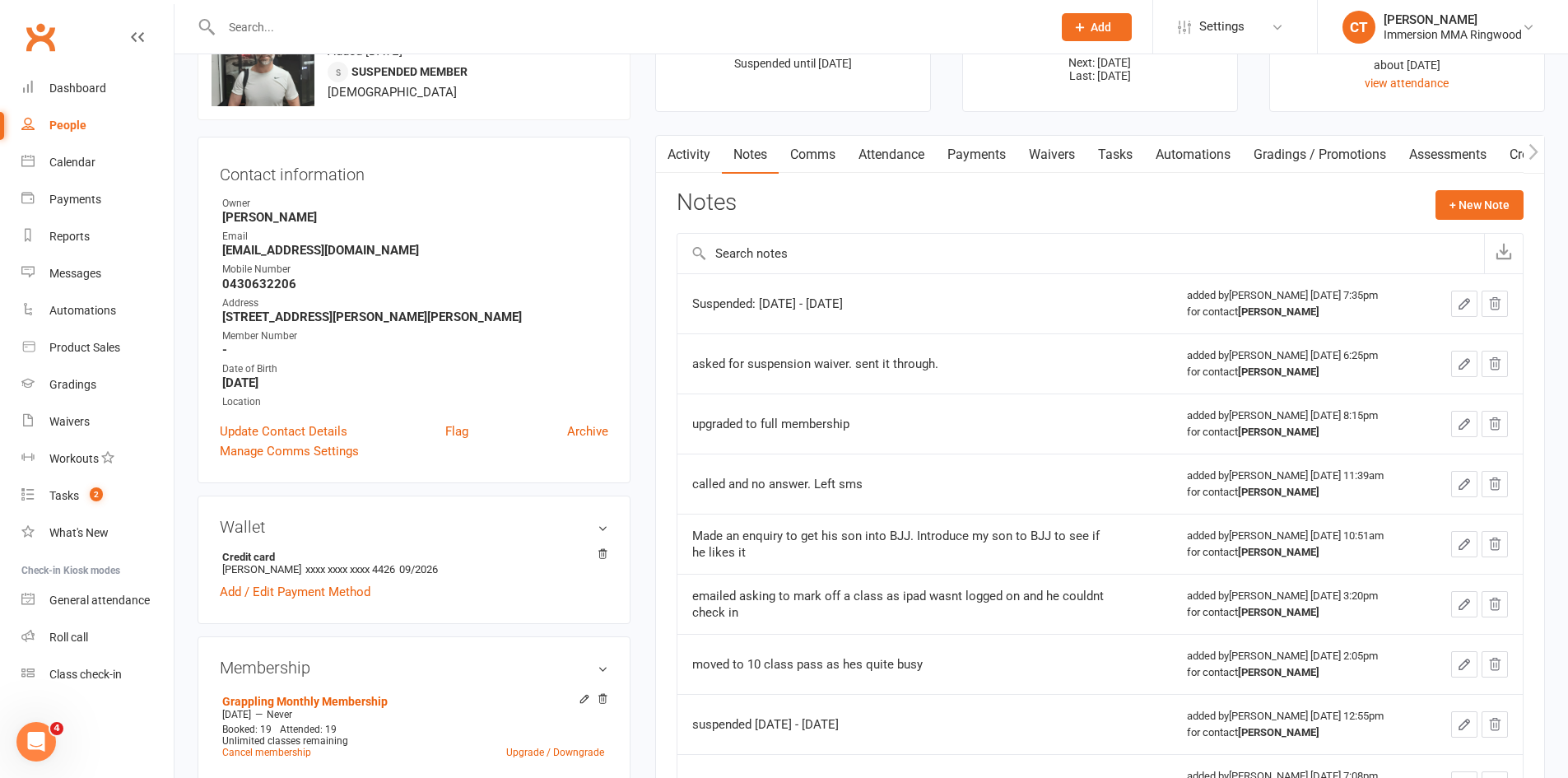
scroll to position [0, 0]
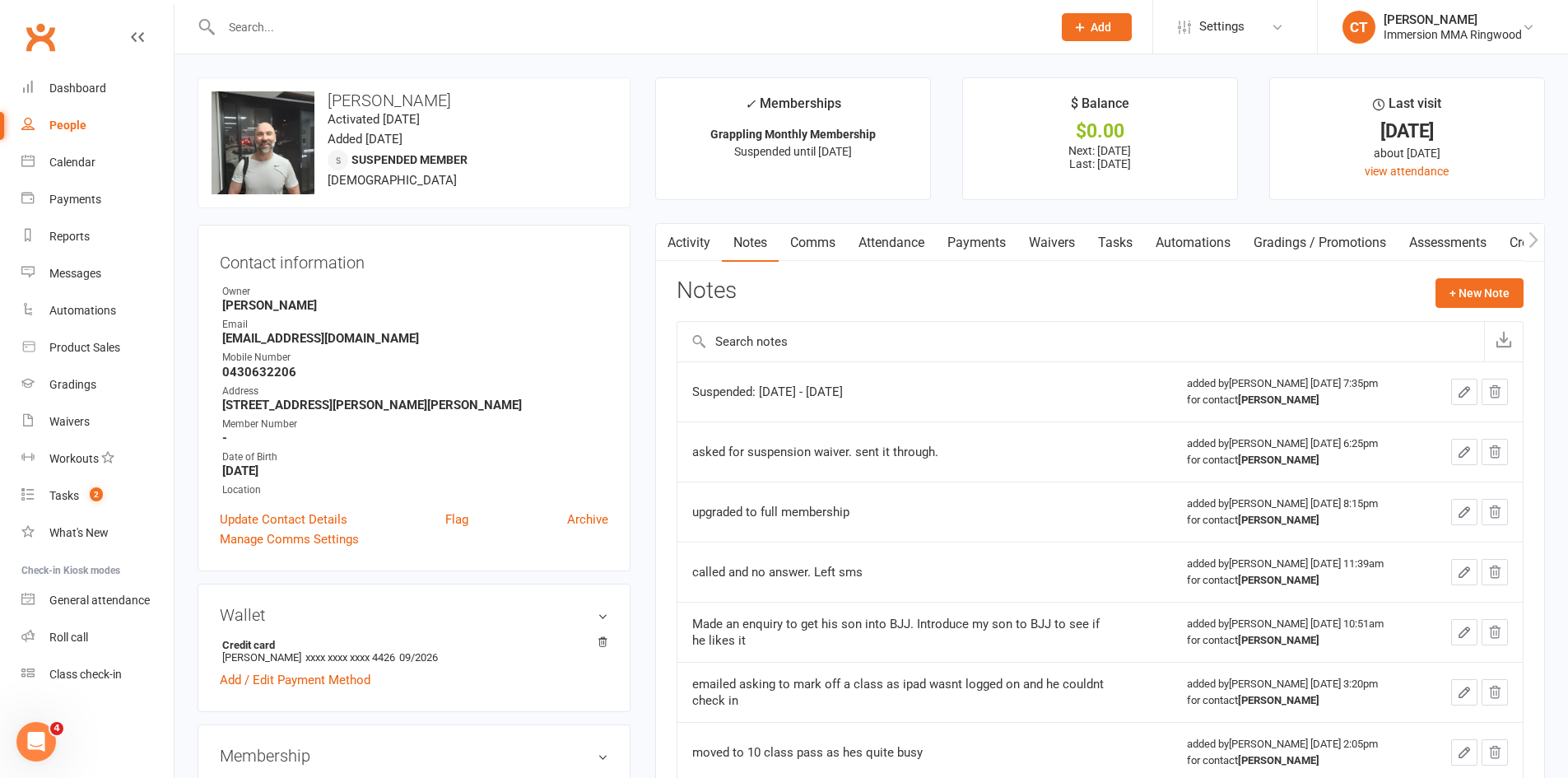
click at [692, 241] on link "Activity" at bounding box center [688, 243] width 66 height 38
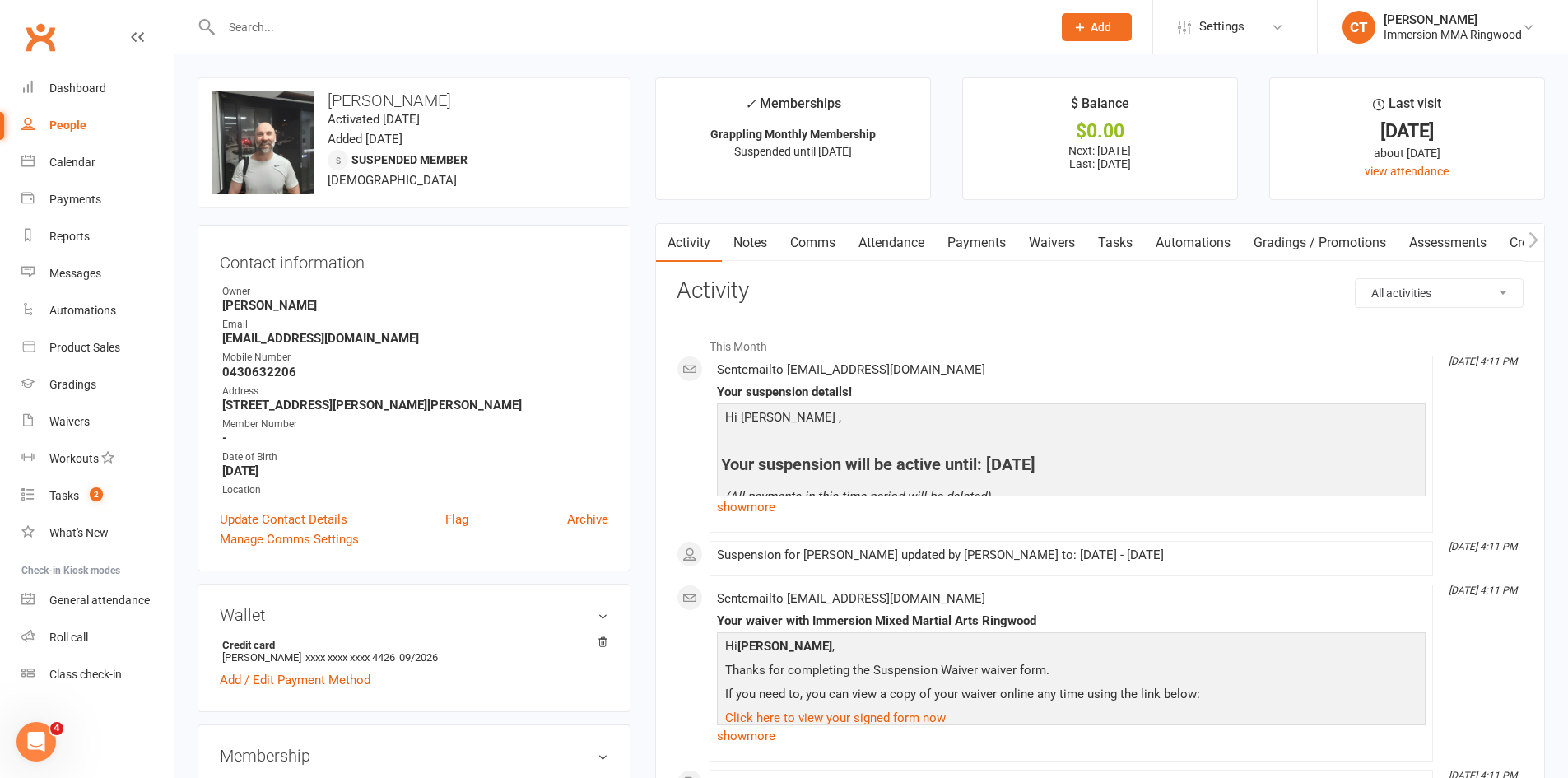
click at [813, 248] on link "Comms" at bounding box center [813, 243] width 68 height 38
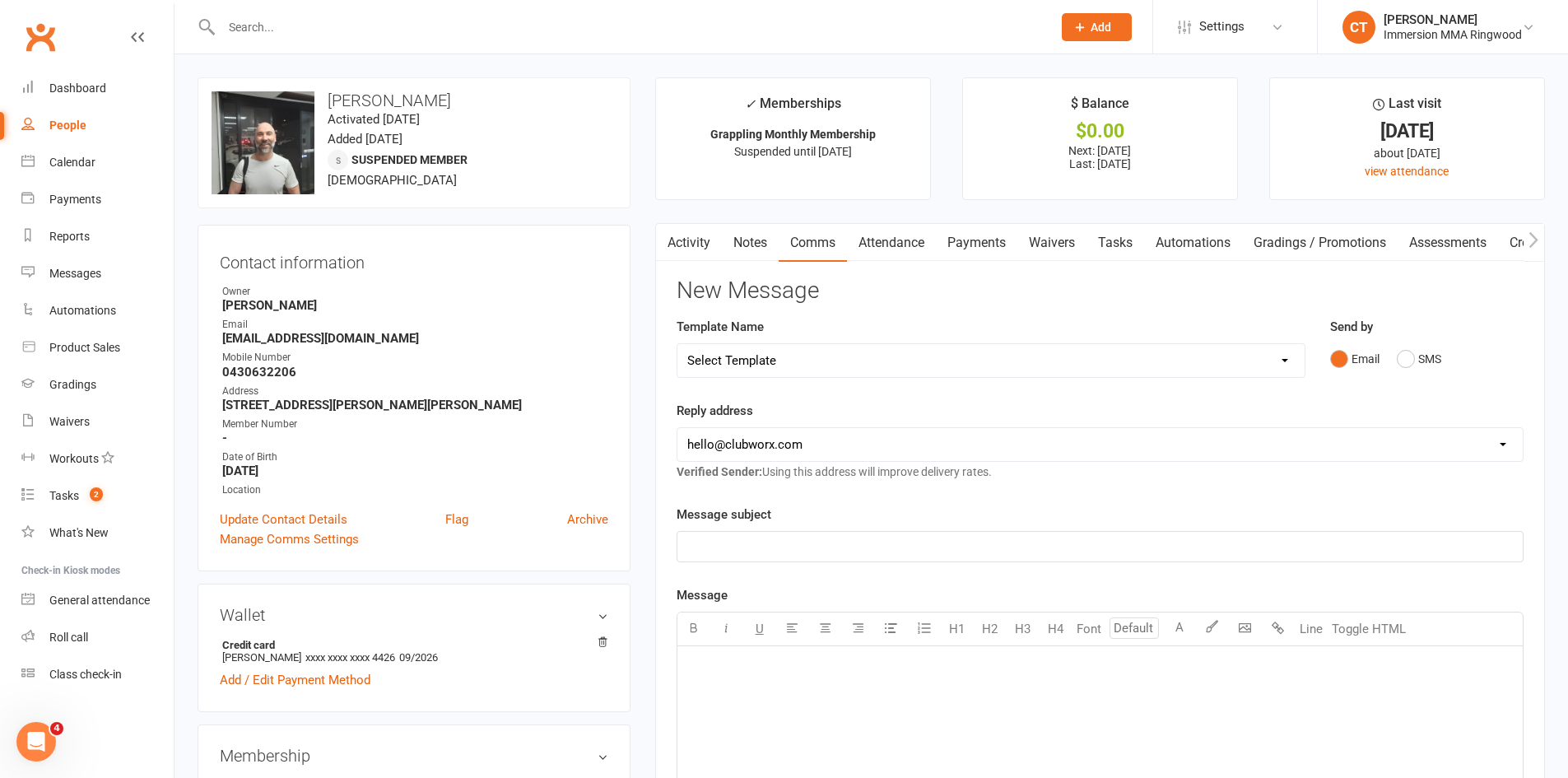
click at [760, 240] on link "Notes" at bounding box center [750, 243] width 56 height 38
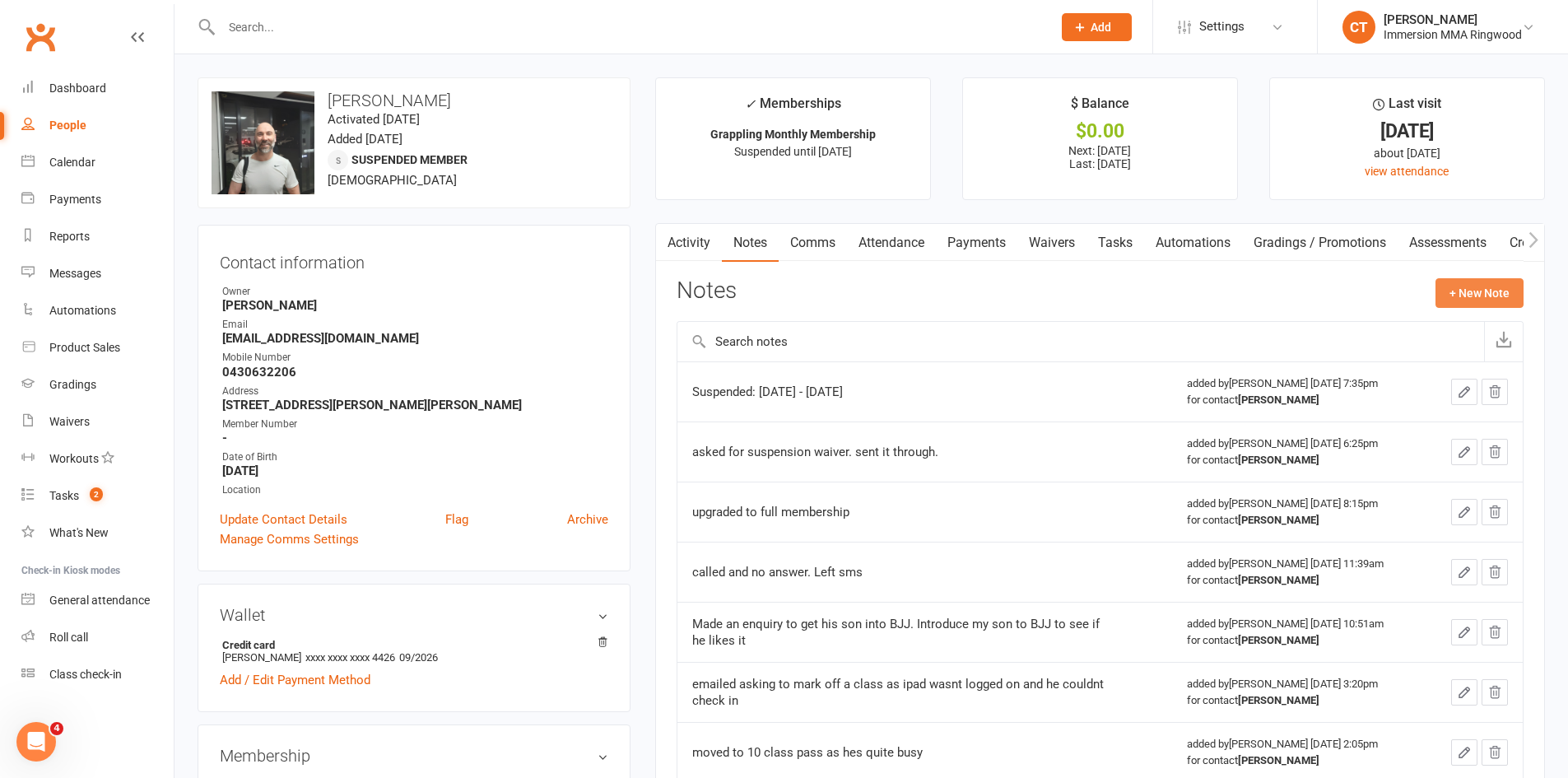
click at [1463, 299] on button "+ New Note" at bounding box center [1479, 293] width 88 height 30
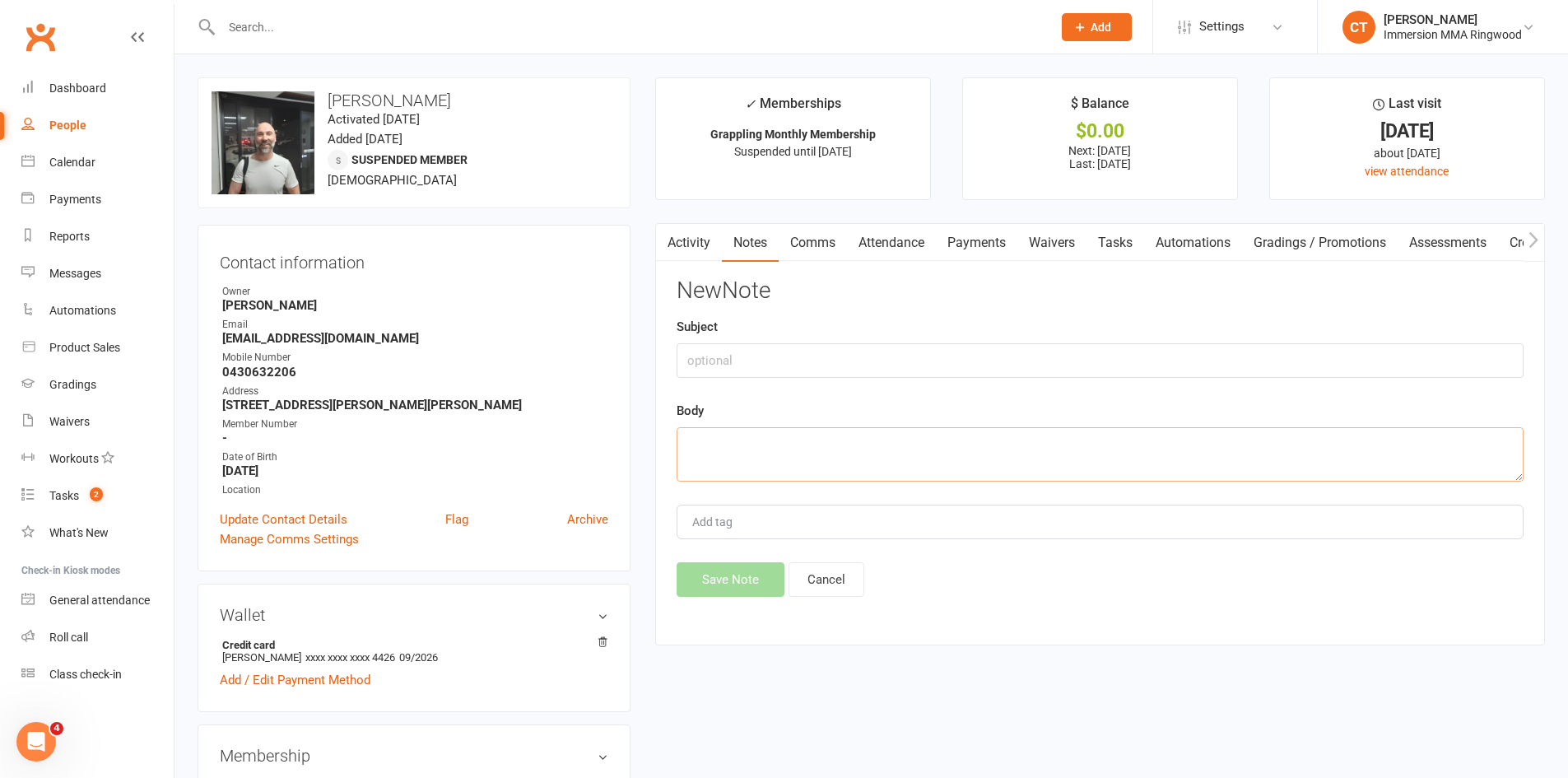
click at [1196, 470] on textarea at bounding box center [1100, 454] width 847 height 54
paste textarea "8 Nov 2025"
type textarea "extended suspension to 8 Nov 2025"
click at [725, 589] on button "Save Note" at bounding box center [730, 580] width 108 height 35
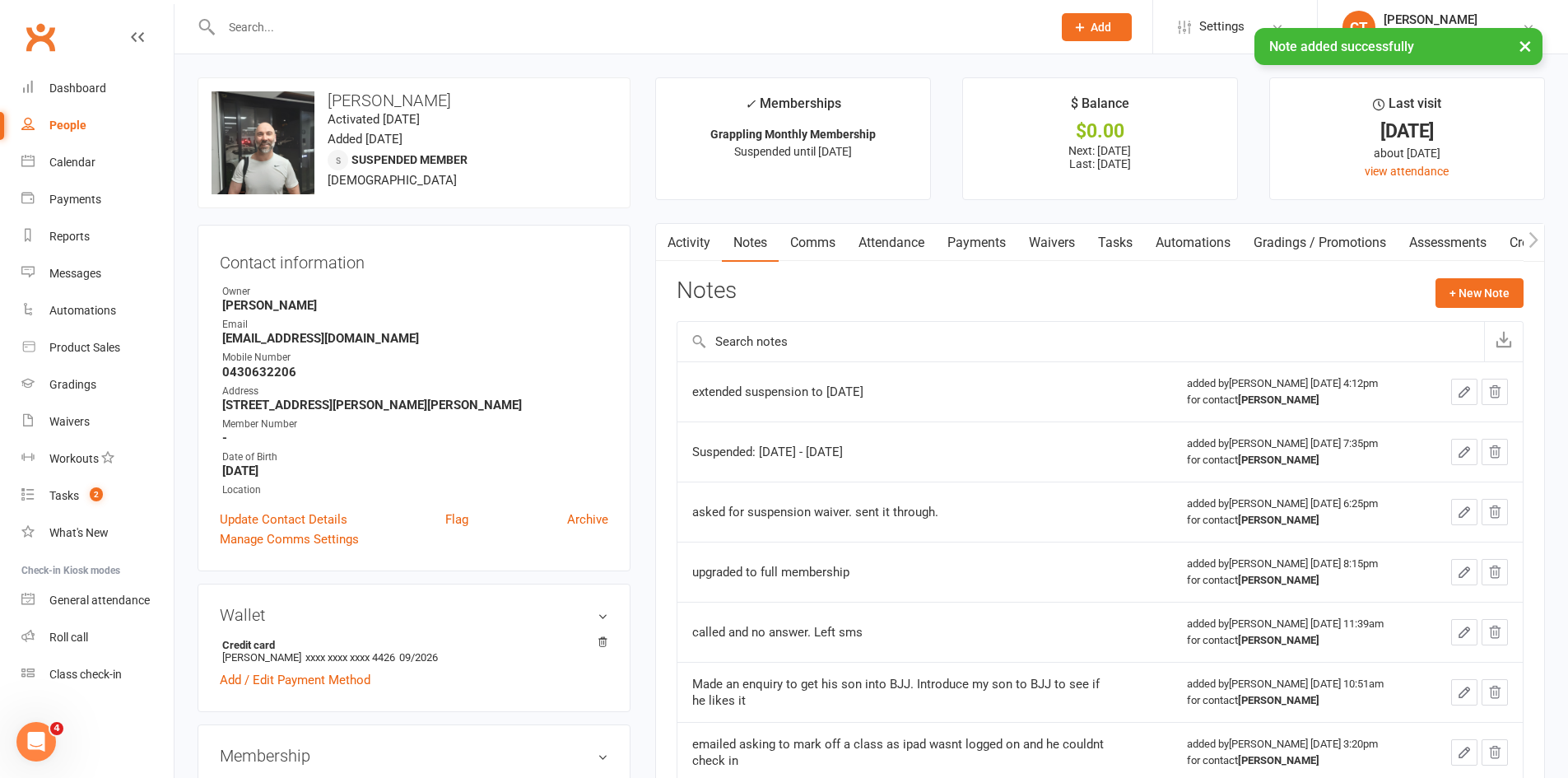
click at [1104, 251] on link "Tasks" at bounding box center [1115, 243] width 57 height 38
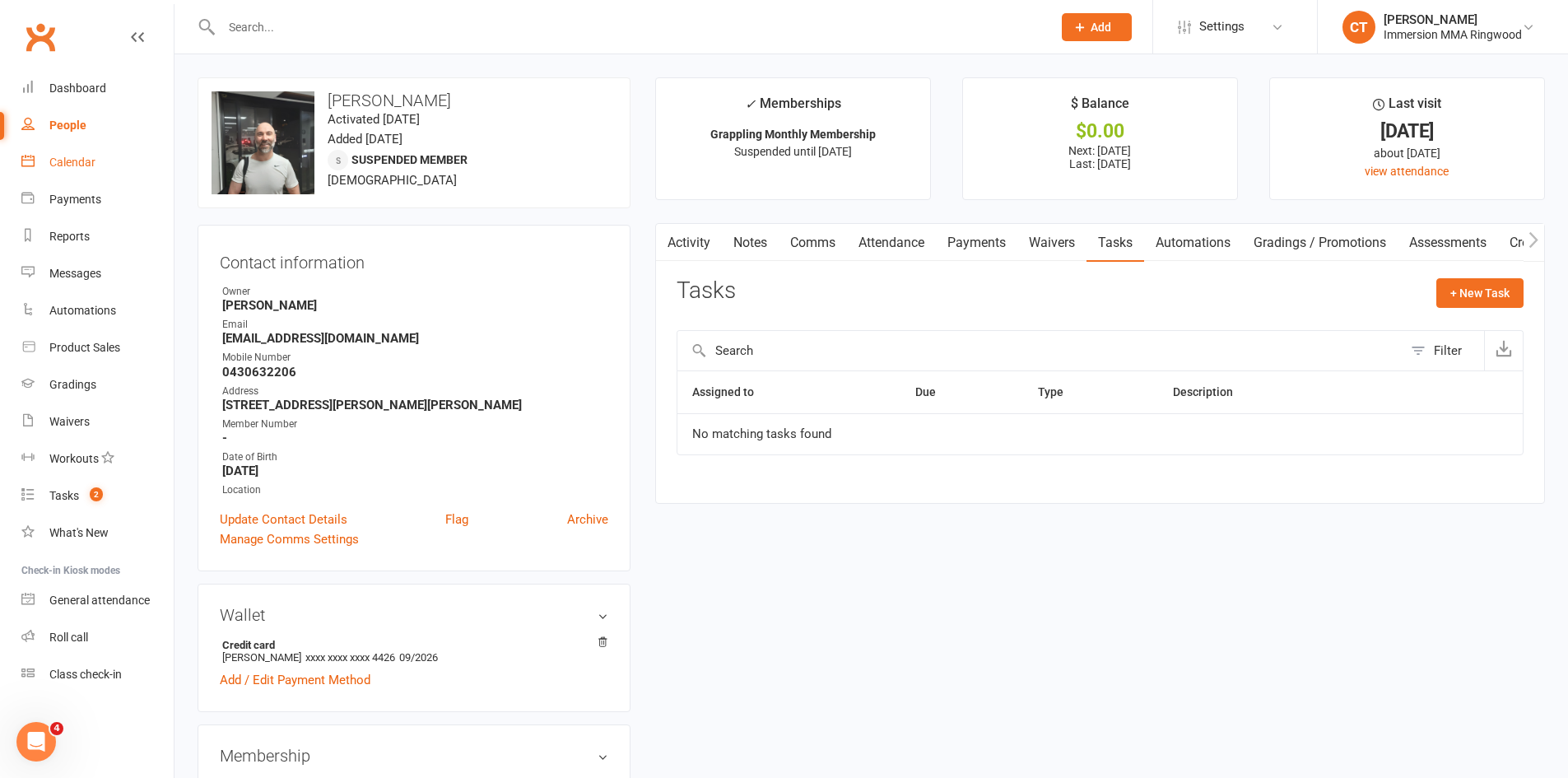
click at [110, 153] on link "Calendar" at bounding box center [97, 163] width 152 height 37
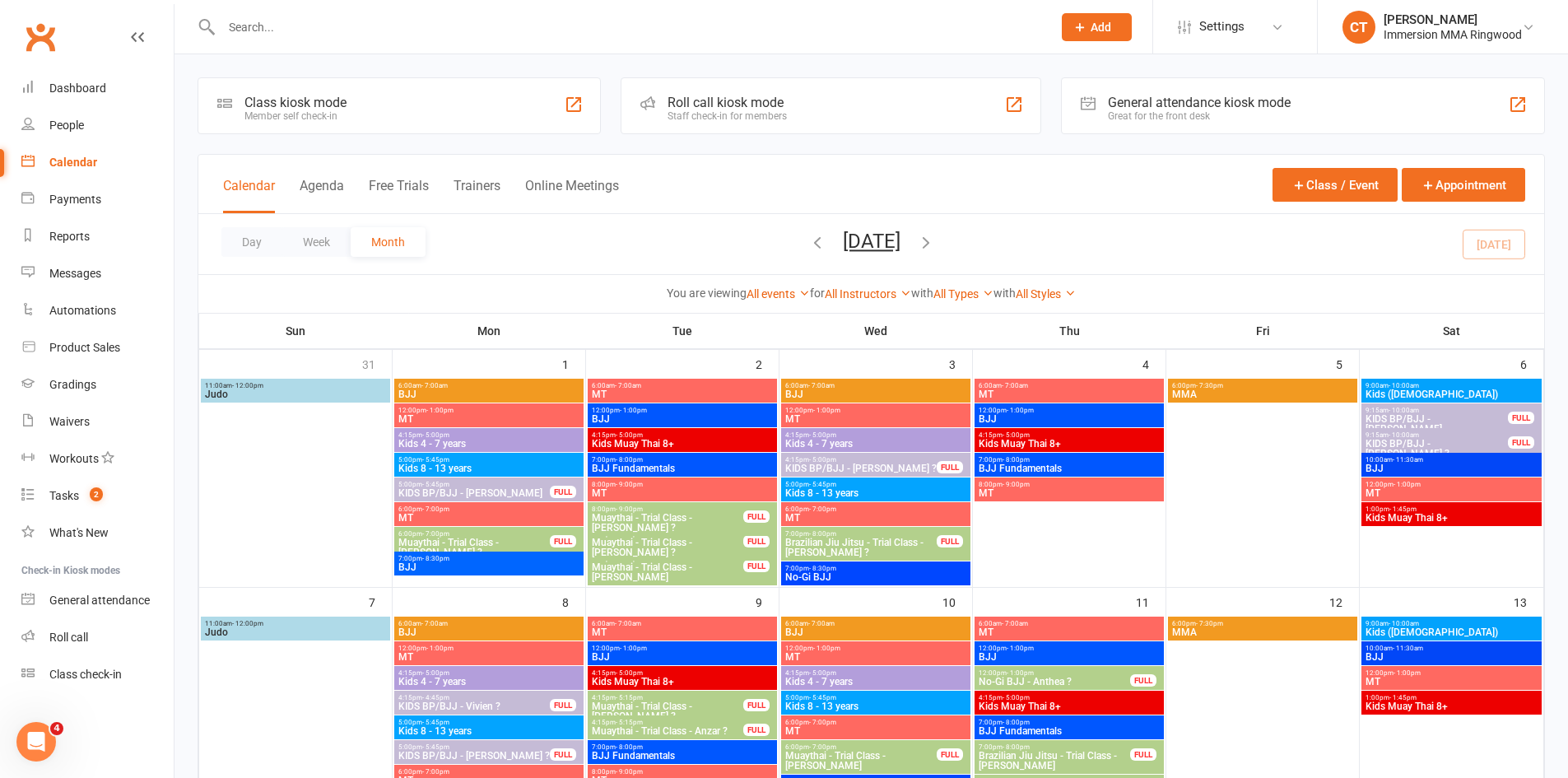
click at [252, 29] on input "text" at bounding box center [628, 27] width 824 height 23
click at [677, 330] on th "Tue" at bounding box center [682, 331] width 193 height 35
drag, startPoint x: 677, startPoint y: 330, endPoint x: 686, endPoint y: 329, distance: 9.1
click at [686, 329] on th "Tue" at bounding box center [682, 331] width 193 height 35
drag, startPoint x: 882, startPoint y: 328, endPoint x: 894, endPoint y: 328, distance: 12.0
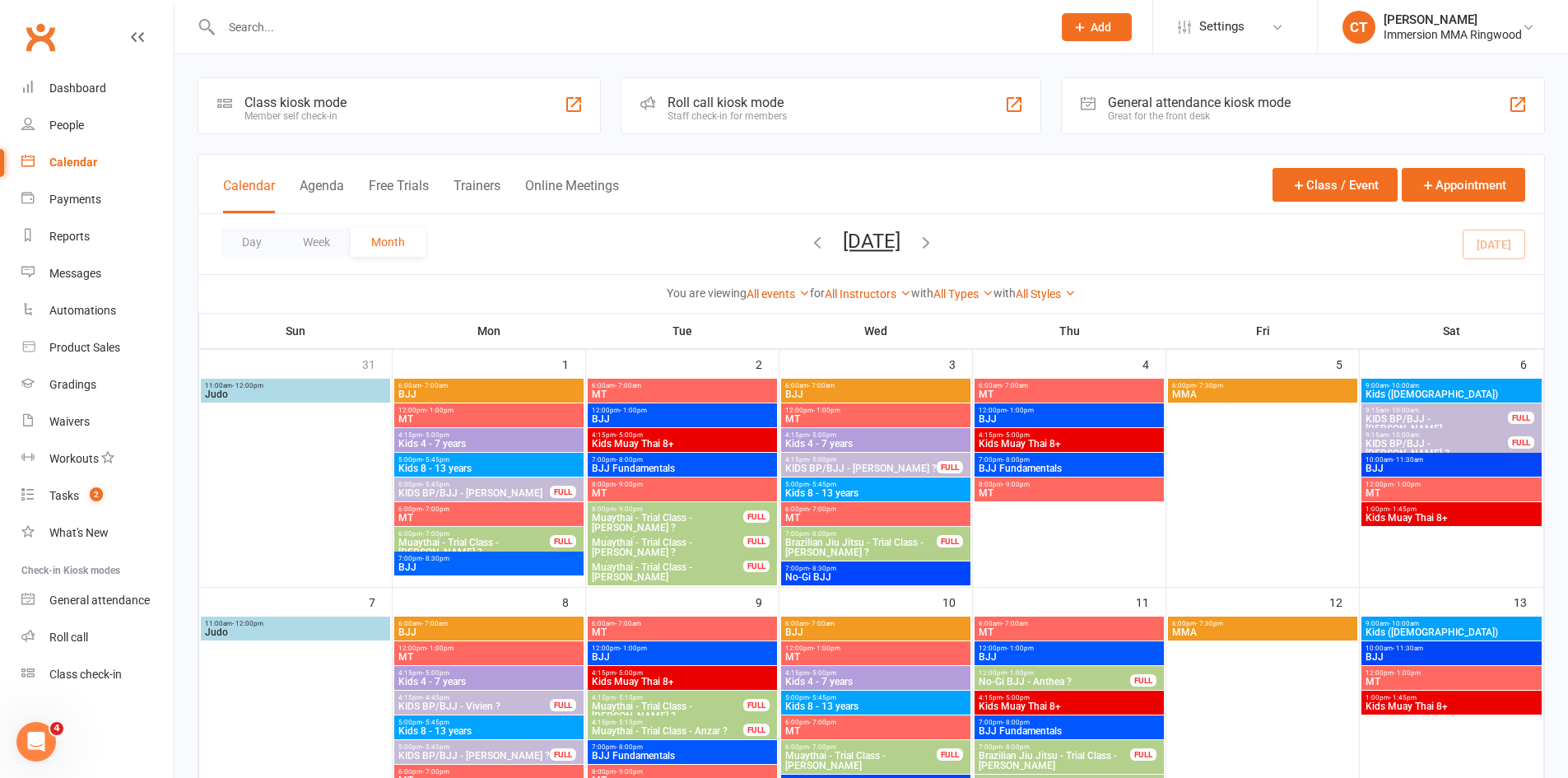
click at [894, 328] on th "Wed" at bounding box center [876, 331] width 193 height 35
click at [877, 330] on th "Wed" at bounding box center [876, 331] width 193 height 35
drag, startPoint x: 874, startPoint y: 330, endPoint x: 866, endPoint y: 329, distance: 8.1
click at [866, 329] on th "Wed" at bounding box center [876, 331] width 193 height 35
drag, startPoint x: 461, startPoint y: 27, endPoint x: 447, endPoint y: 26, distance: 14.0
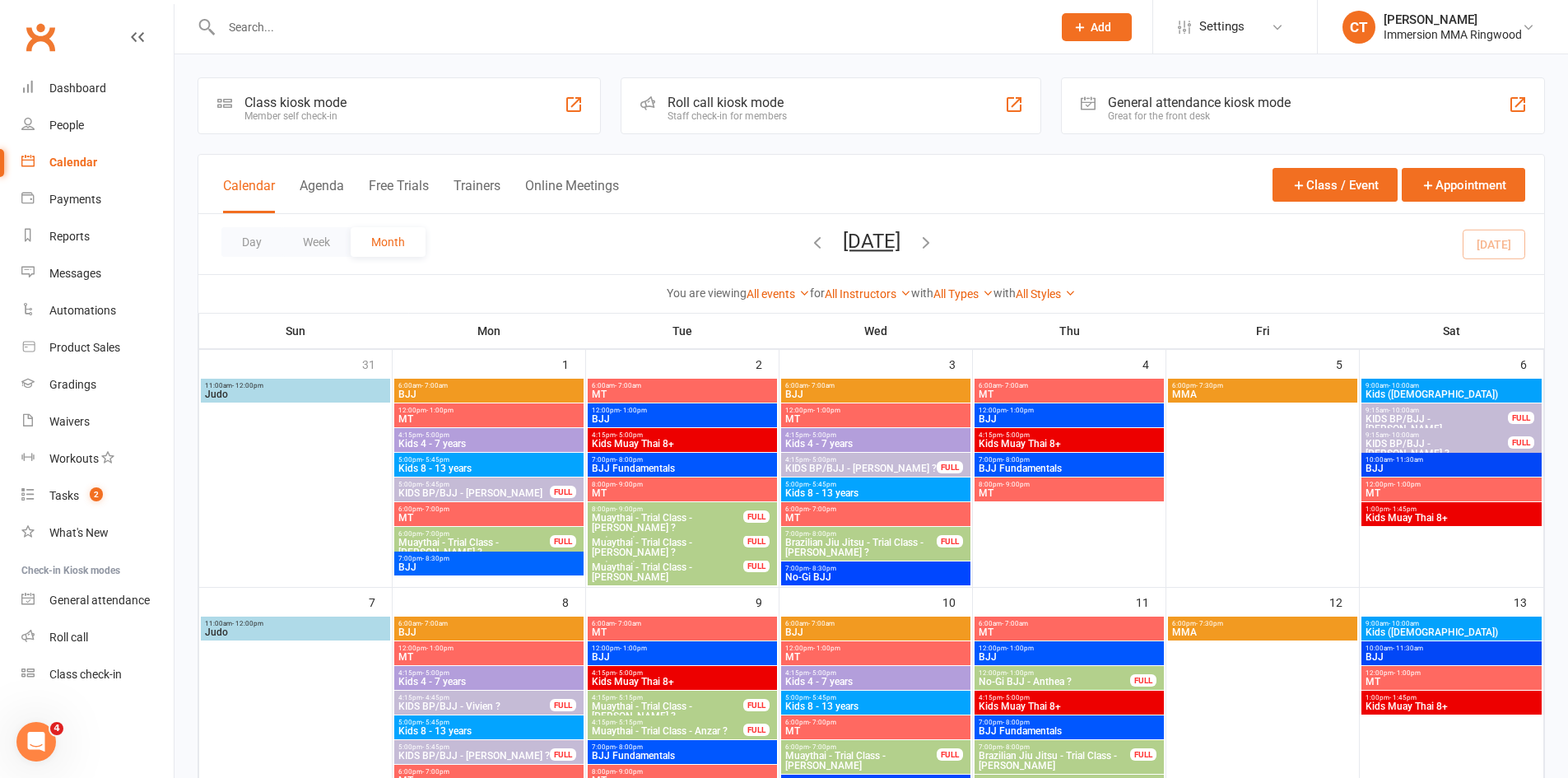
click at [461, 27] on input "text" at bounding box center [628, 27] width 824 height 23
click at [615, 31] on input "text" at bounding box center [628, 27] width 824 height 23
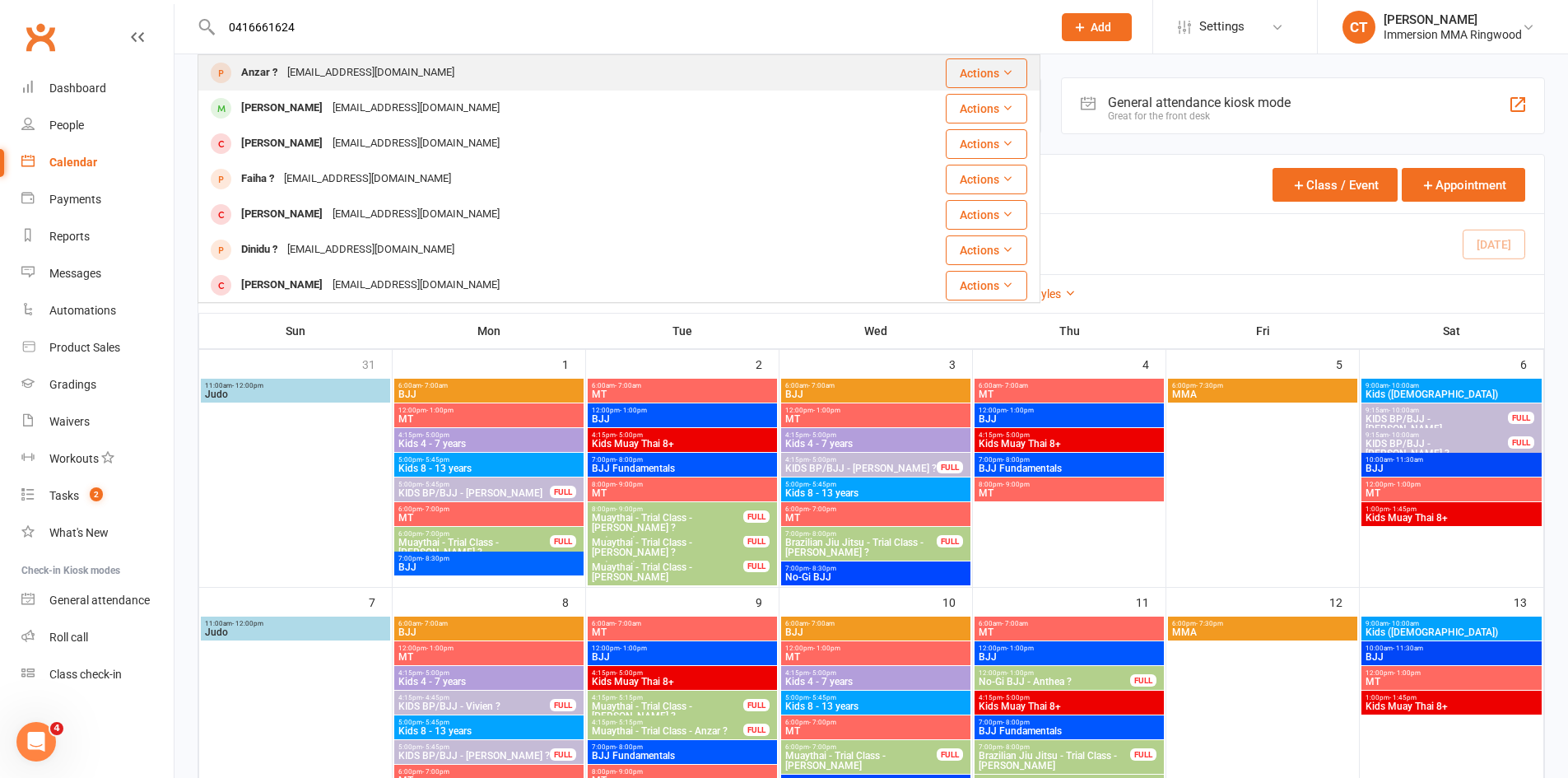
type input "0416661624"
click at [312, 82] on div "anzarhossain2011@gmail.com" at bounding box center [370, 72] width 177 height 24
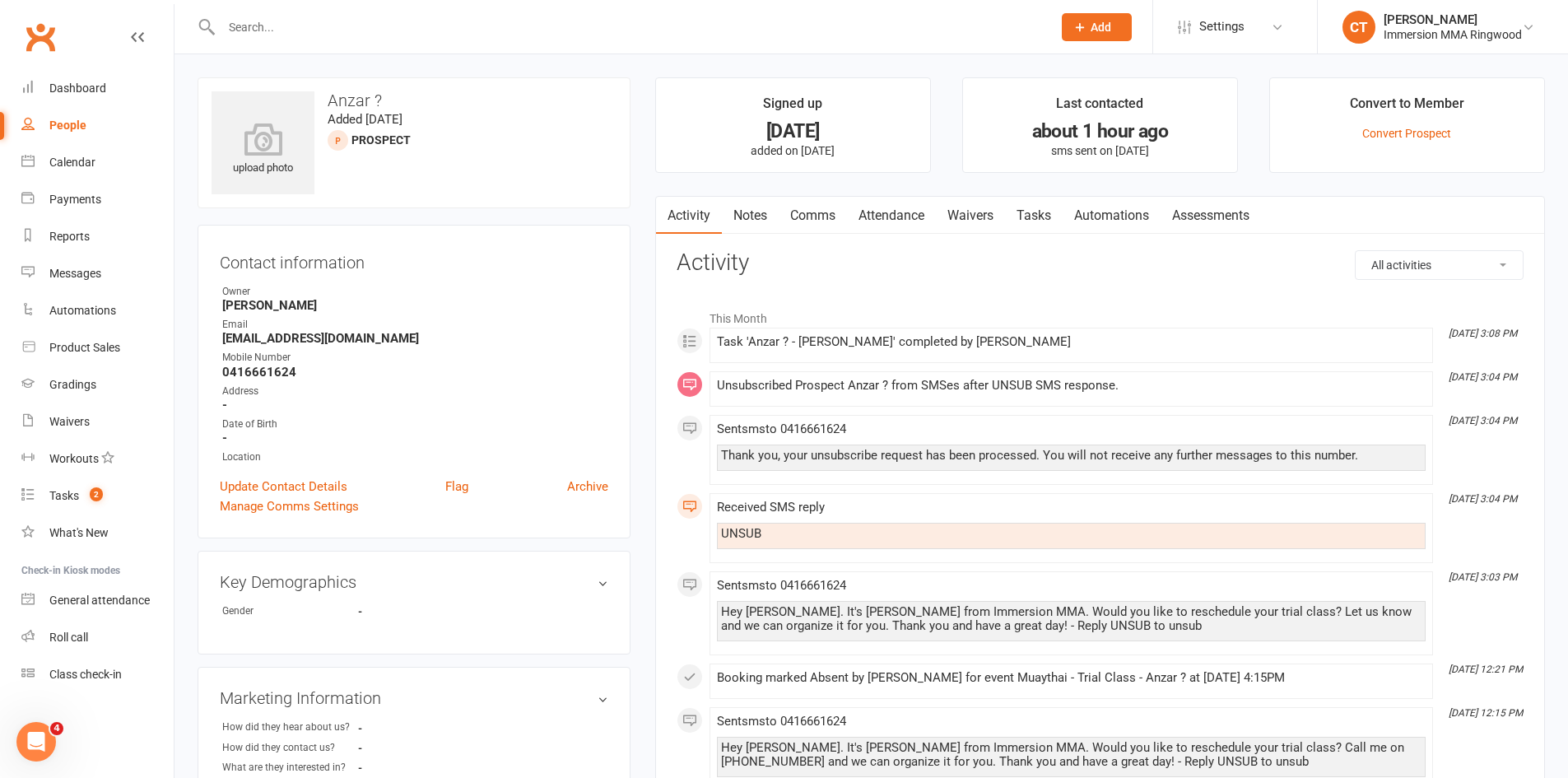
click at [640, 404] on div "upload photo Anzar ? Added 2 September, 2025 prospect Contact information Owner…" at bounding box center [413, 628] width 457 height 1101
click at [755, 221] on link "Notes" at bounding box center [750, 216] width 56 height 38
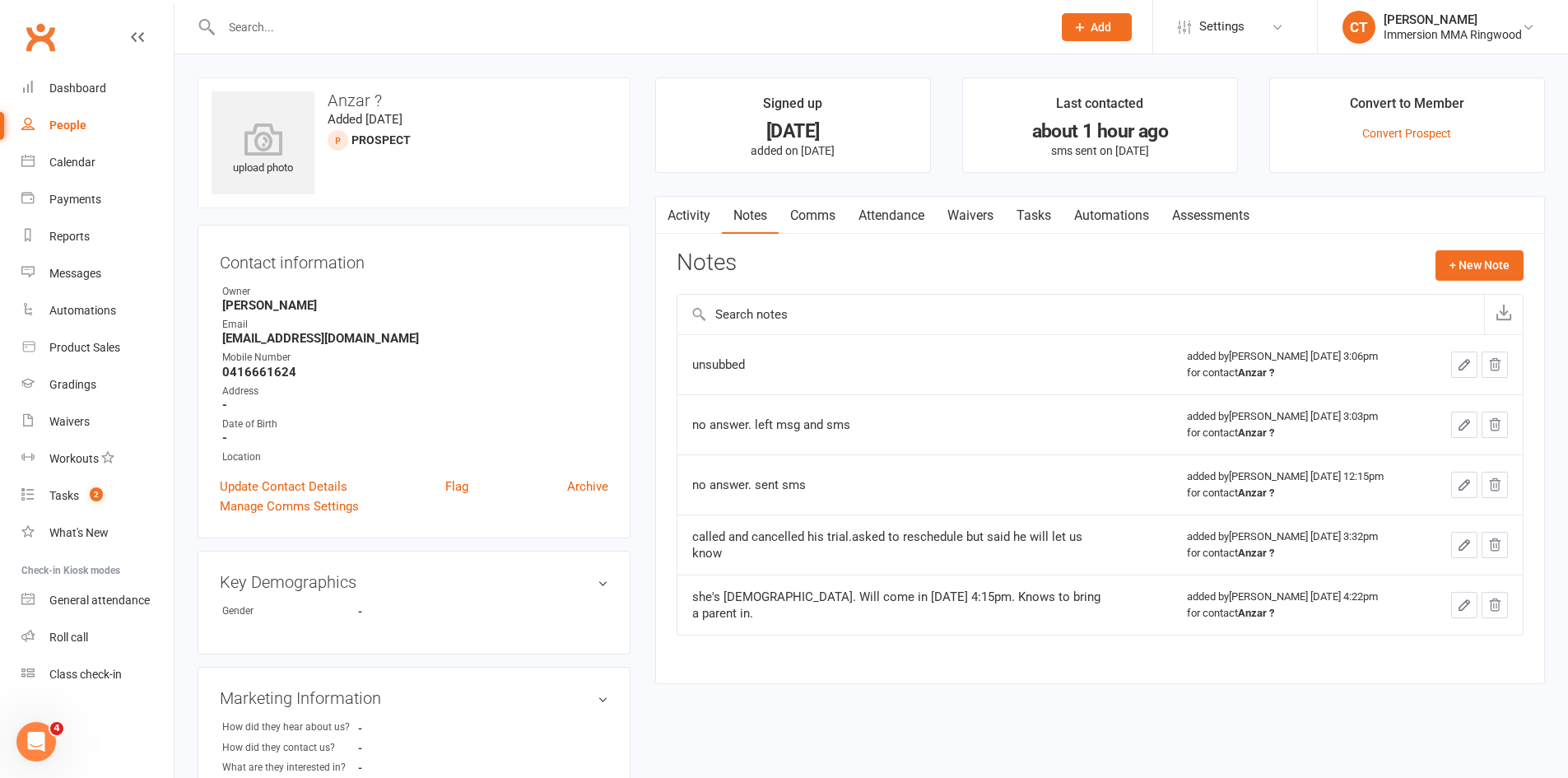
click at [1545, 456] on main "Signed up 14 days ago added on 2 Sep 2025 Last contacted about 1 hour ago sms s…" at bounding box center [1100, 389] width 915 height 624
click at [831, 214] on link "Comms" at bounding box center [813, 216] width 68 height 38
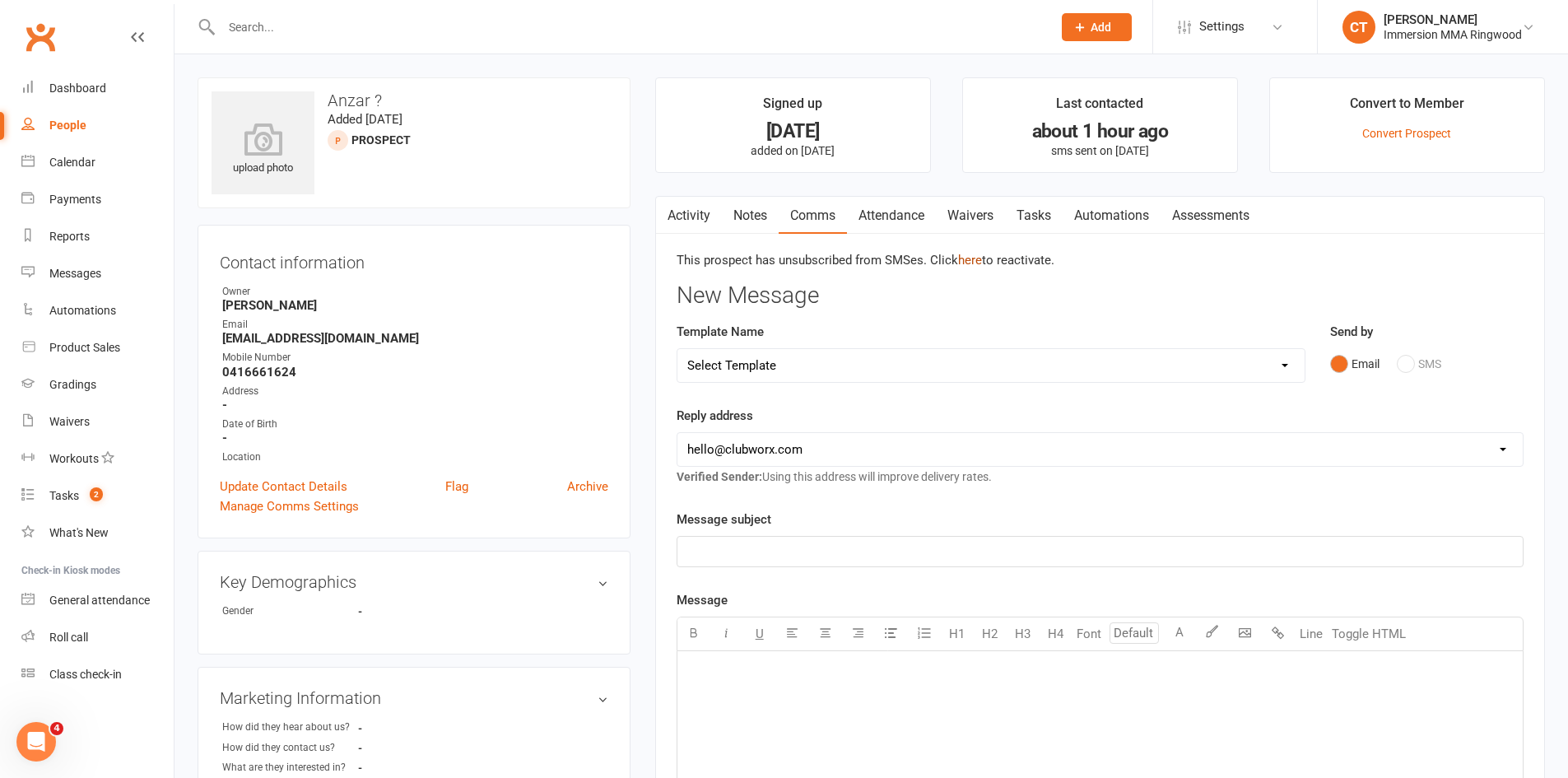
click at [965, 263] on link "here" at bounding box center [970, 260] width 24 height 15
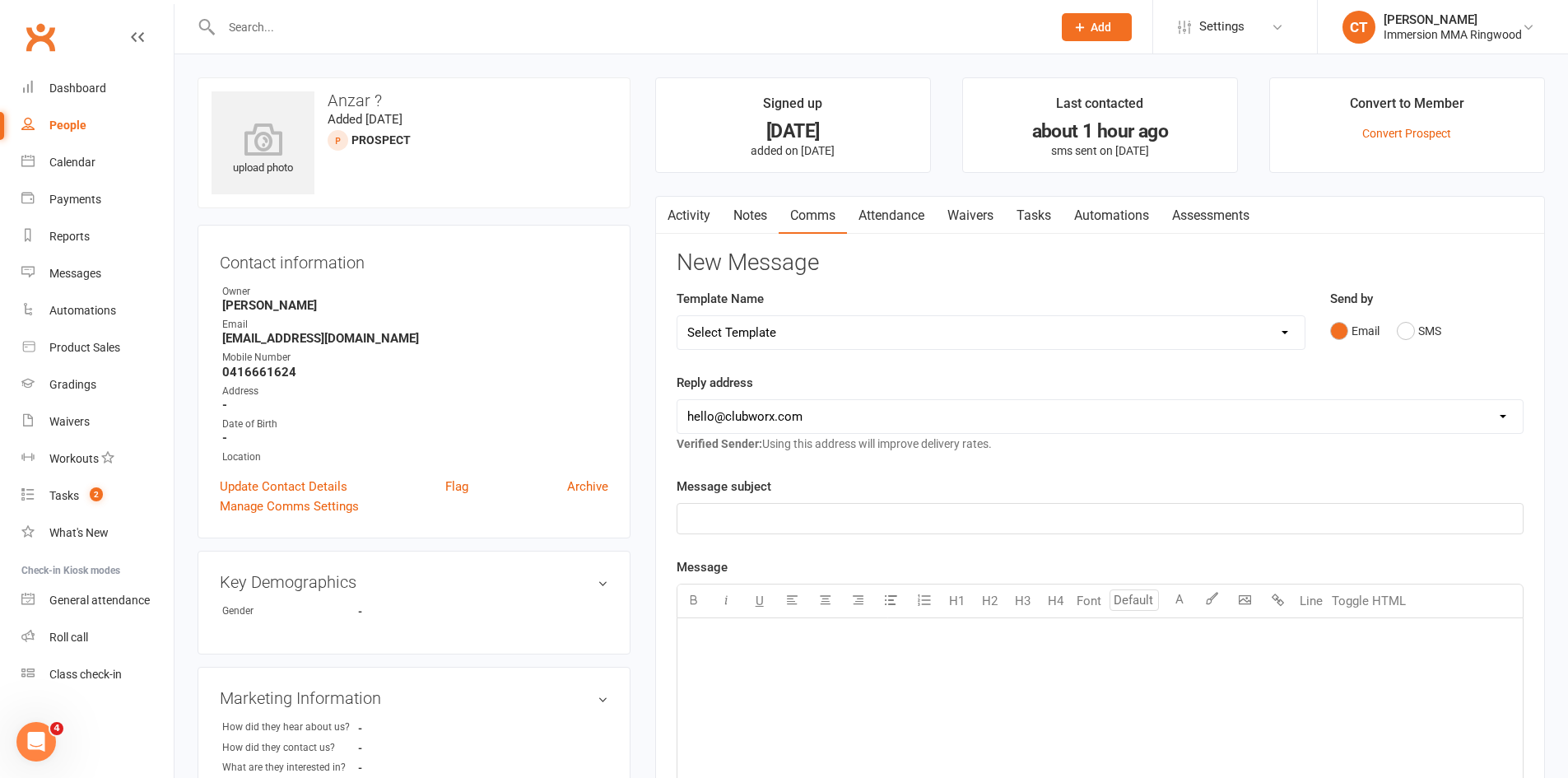
click at [686, 212] on link "Activity" at bounding box center [688, 216] width 66 height 38
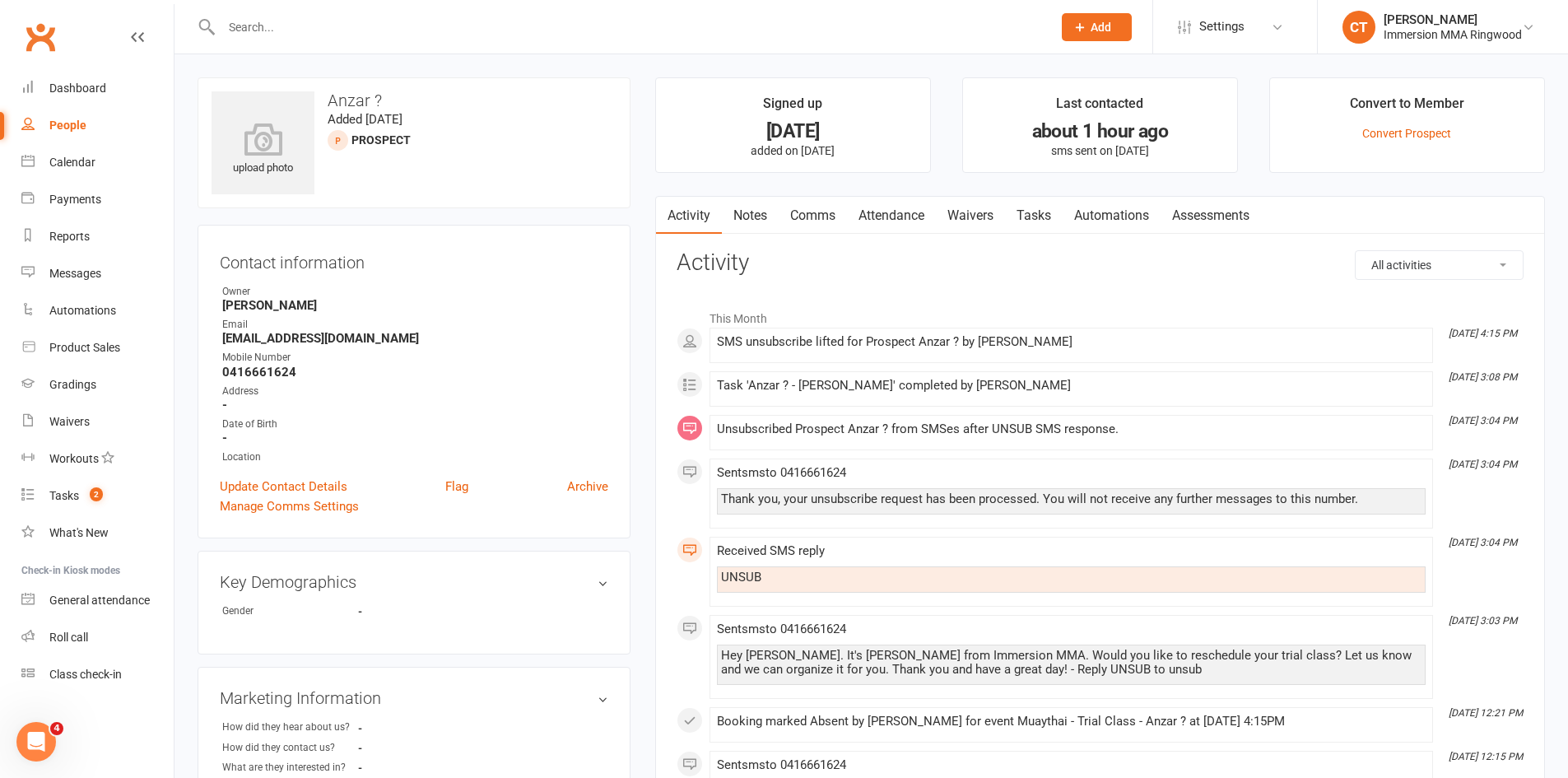
click at [752, 215] on link "Notes" at bounding box center [750, 216] width 56 height 38
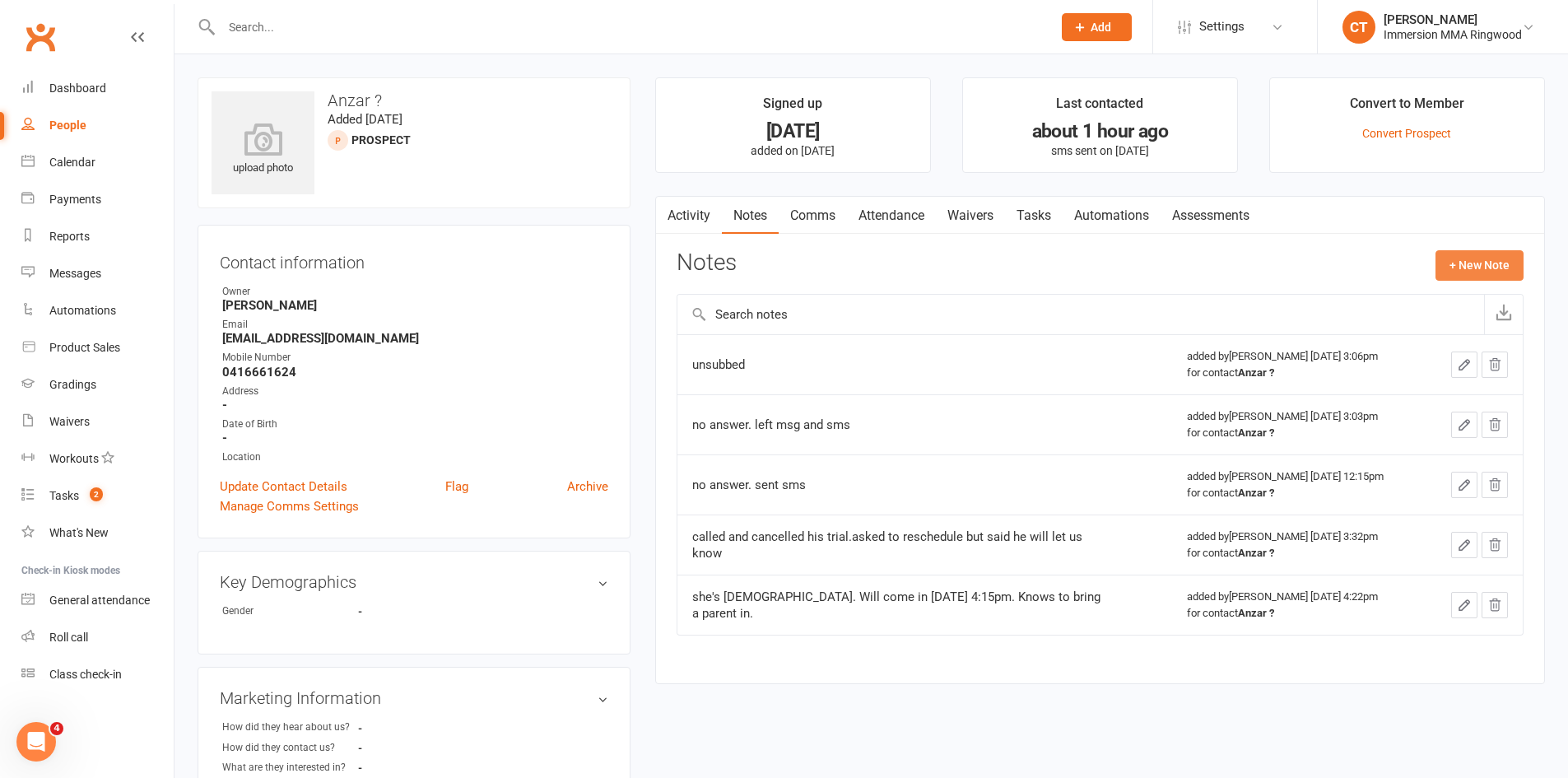
click at [1488, 257] on button "+ New Note" at bounding box center [1479, 265] width 88 height 30
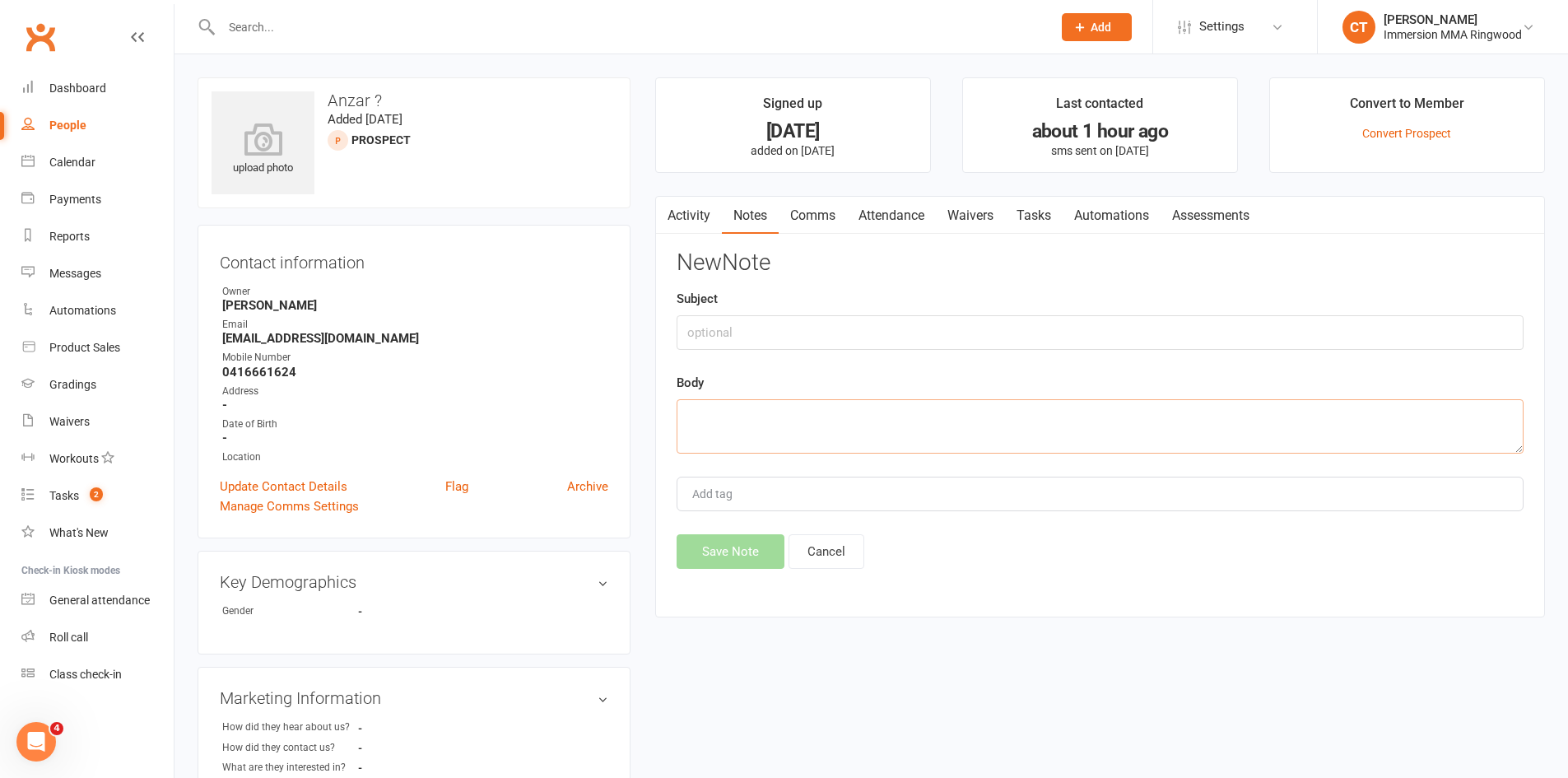
click at [1244, 428] on textarea at bounding box center [1100, 426] width 847 height 54
type textarea "called back"
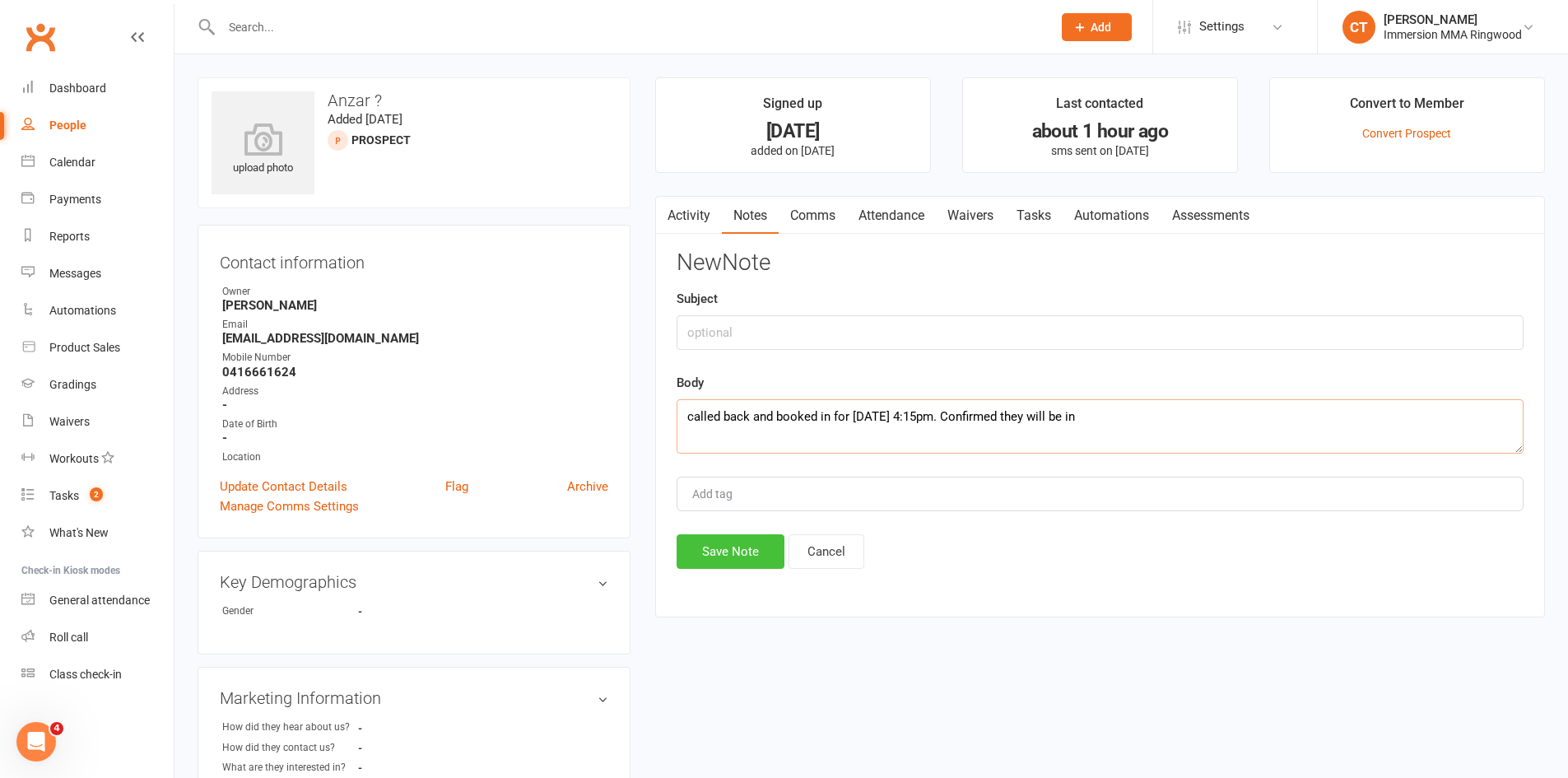
type textarea "called back and booked in for 7th of Oct 4:15pm. Confirmed they will be in"
click at [696, 561] on button "Save Note" at bounding box center [730, 552] width 108 height 35
click at [881, 221] on link "Attendance" at bounding box center [891, 216] width 89 height 38
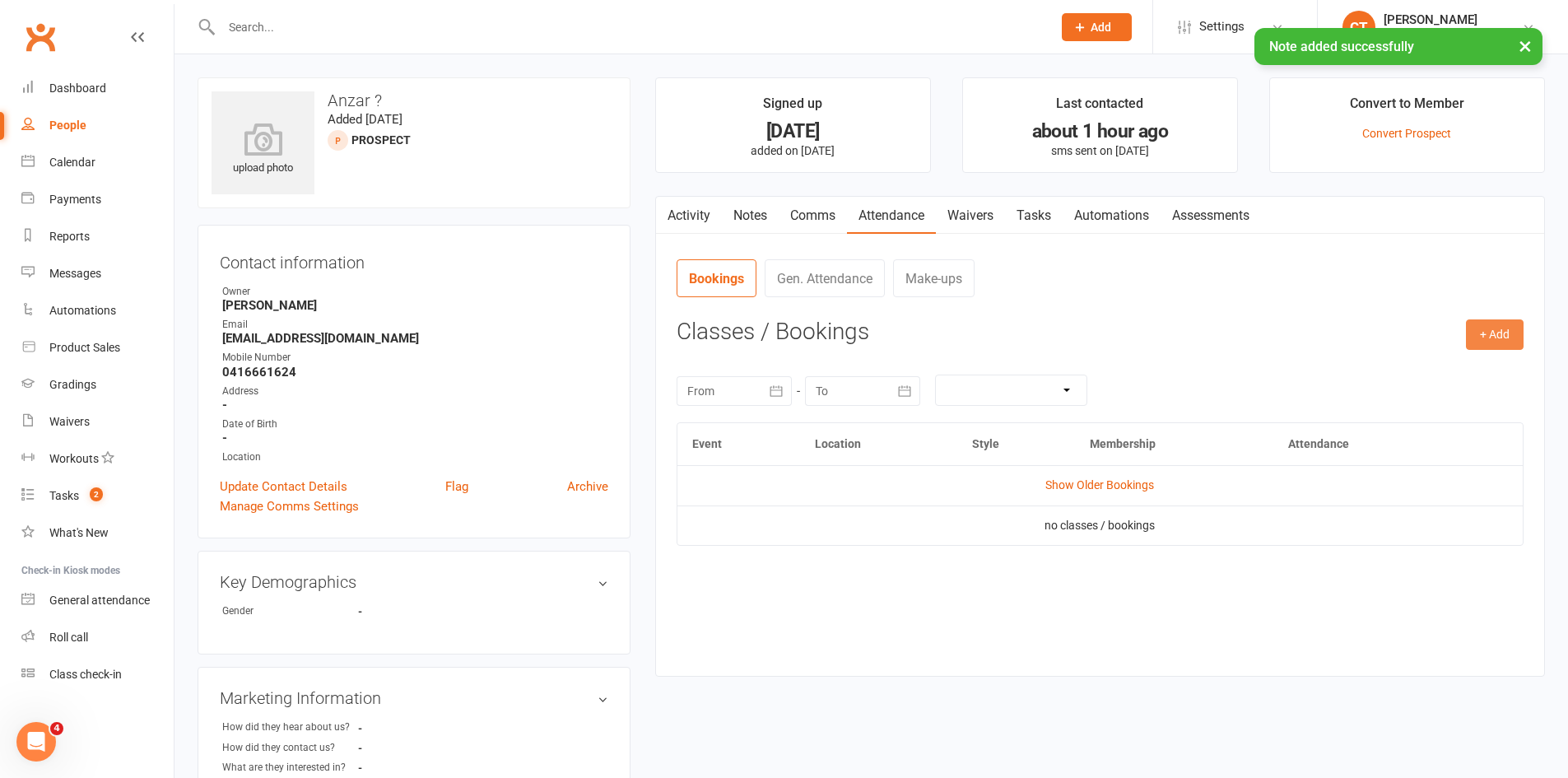
click at [1483, 330] on button "+ Add" at bounding box center [1494, 335] width 57 height 30
click at [1447, 402] on link "Add Appointment" at bounding box center [1441, 405] width 163 height 33
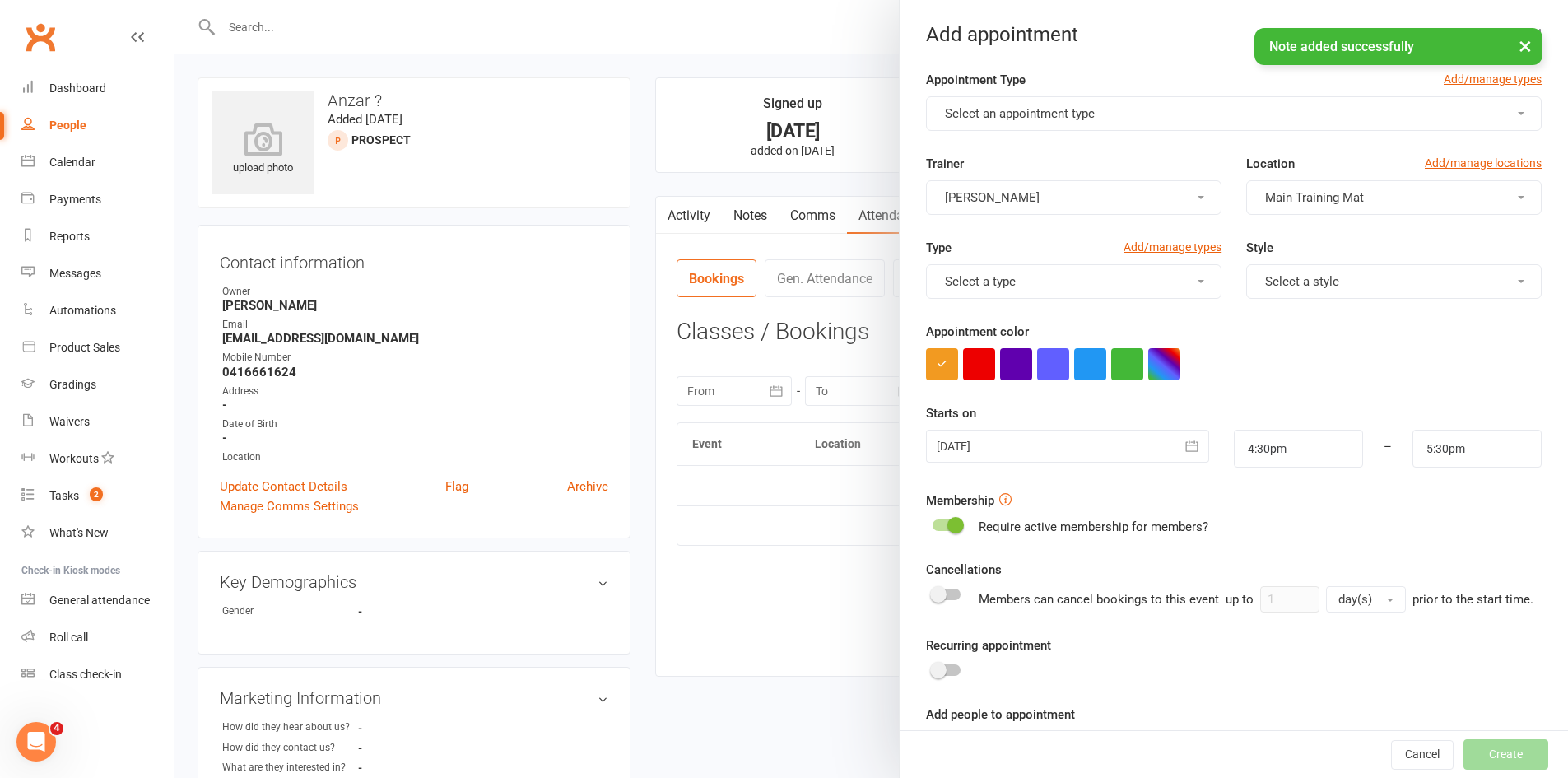
click at [1032, 97] on button "Select an appointment type" at bounding box center [1234, 114] width 616 height 35
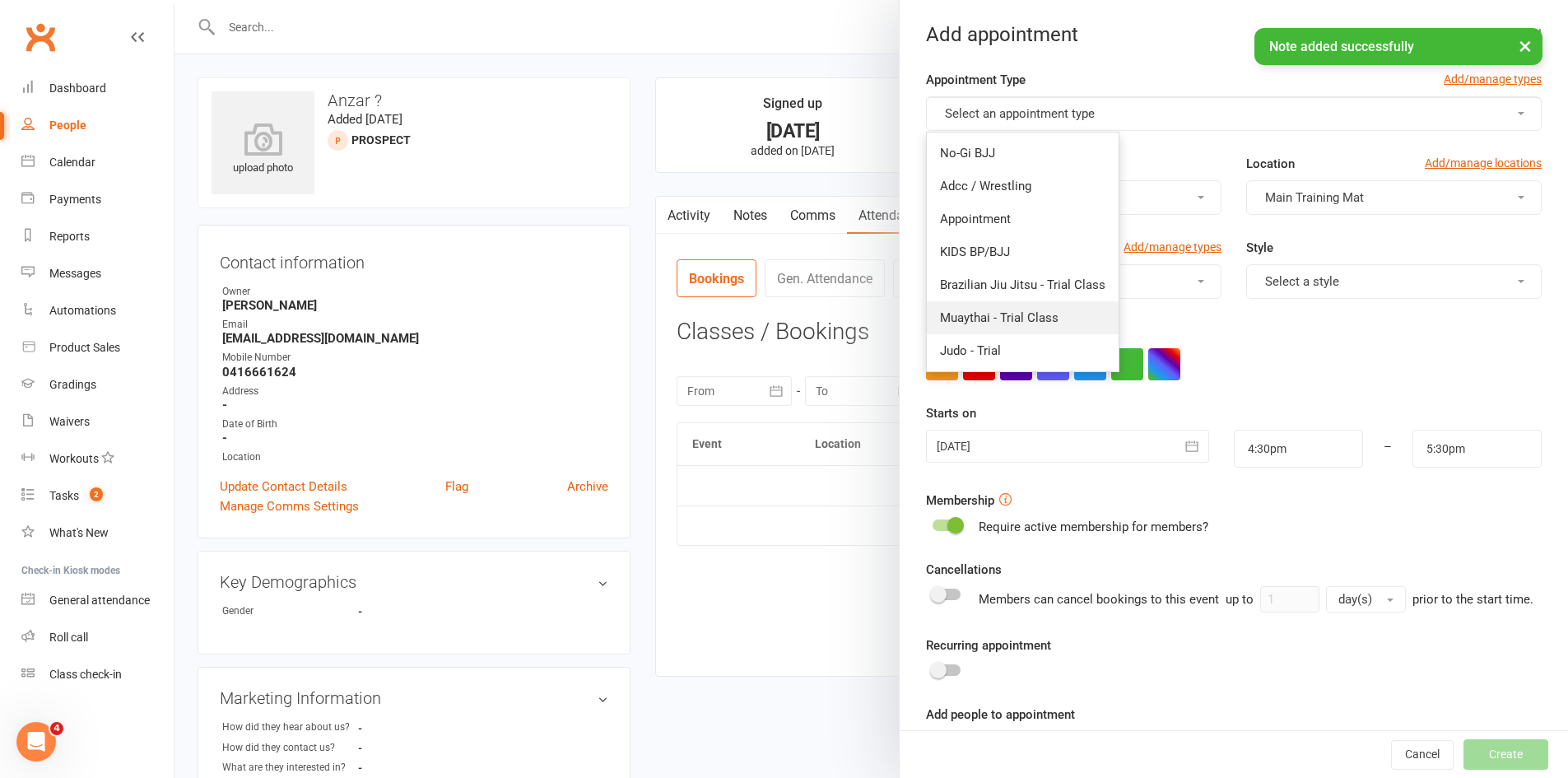
click at [999, 325] on link "Muaythai - Trial Class" at bounding box center [1022, 318] width 192 height 33
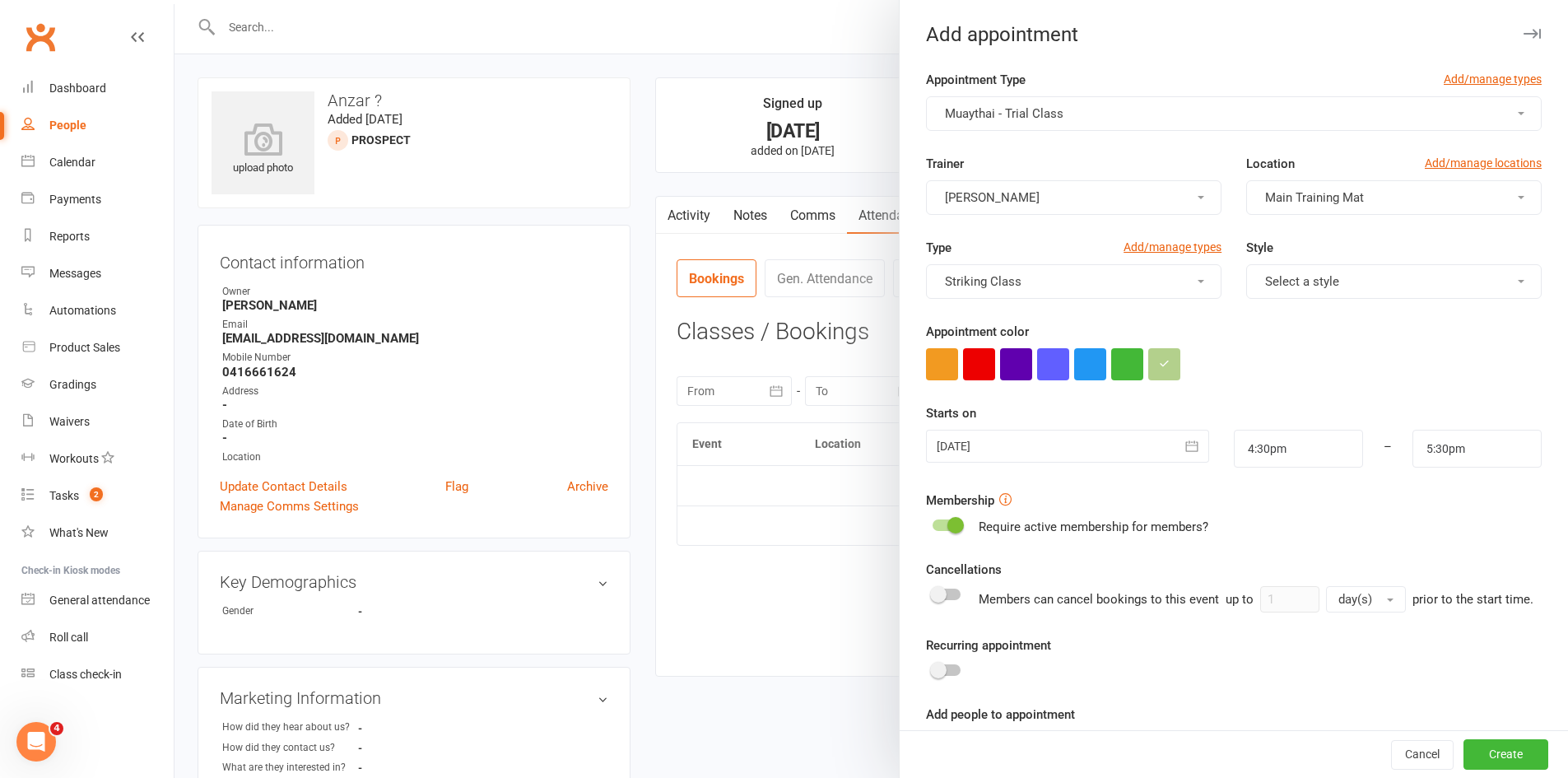
click at [984, 440] on div at bounding box center [1067, 447] width 282 height 33
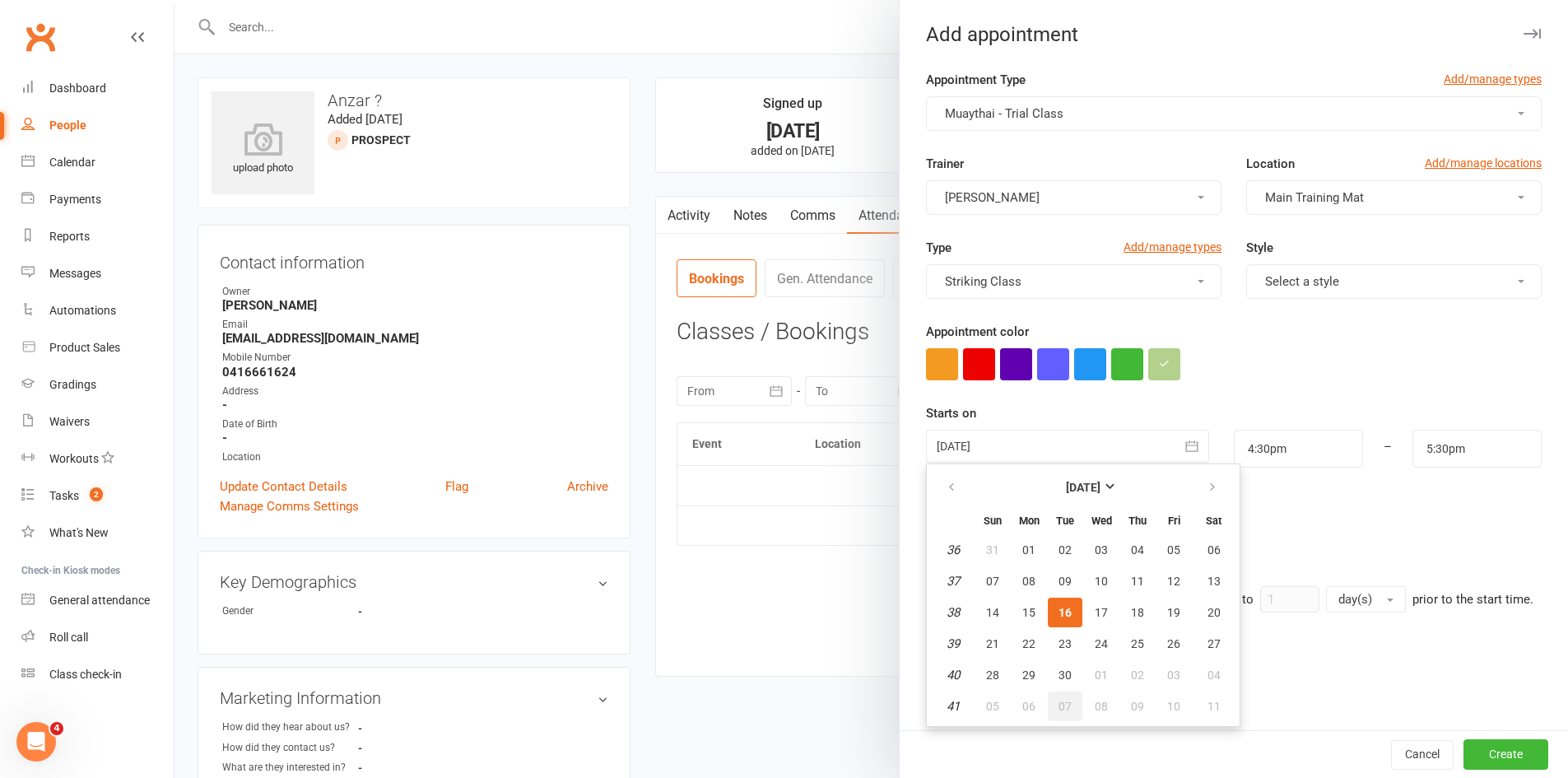
click at [1058, 704] on span "07" at bounding box center [1065, 707] width 13 height 13
type input "07 Oct 2025"
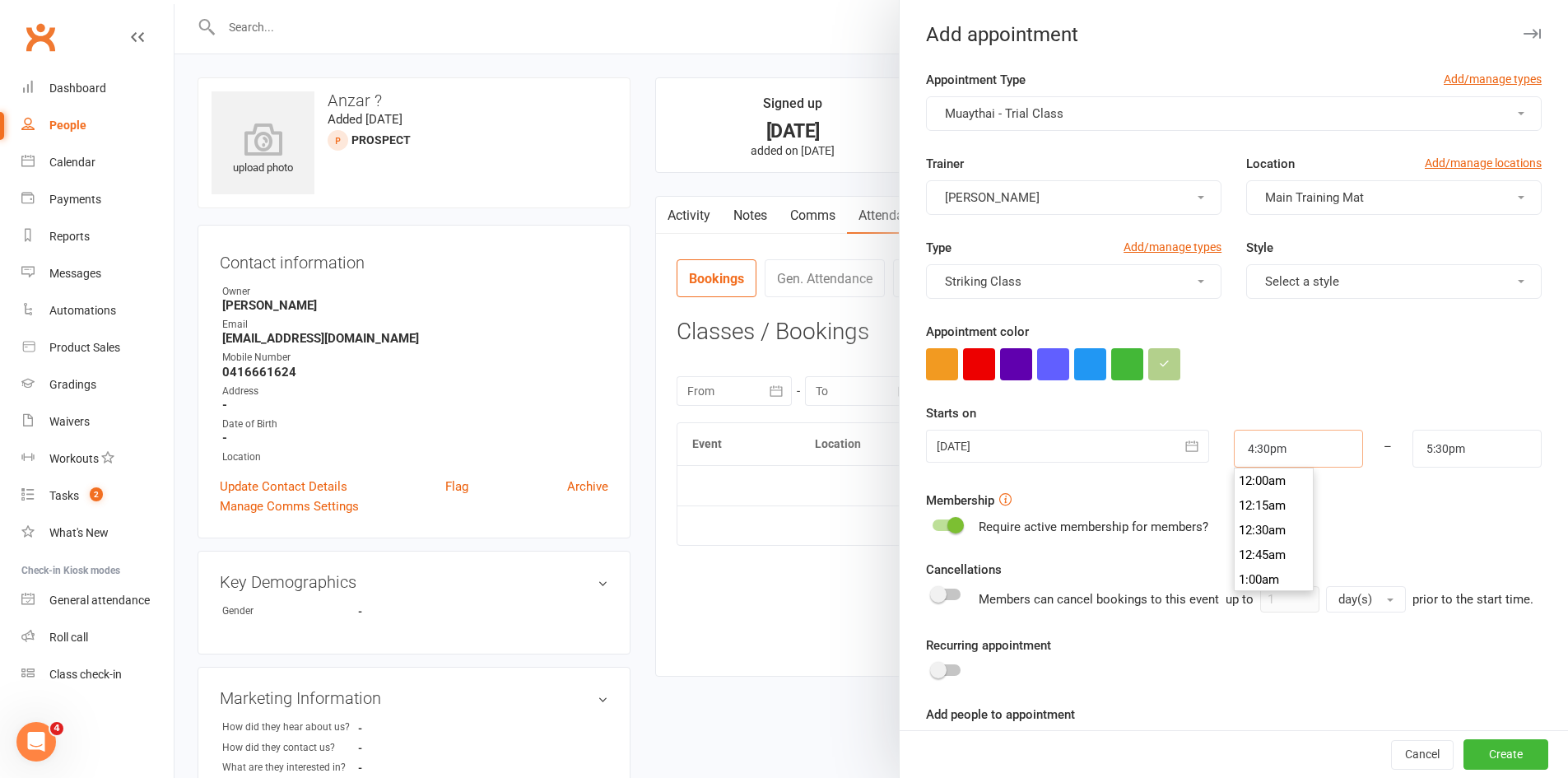
click at [1272, 438] on input "4:30pm" at bounding box center [1298, 449] width 129 height 38
type input "4:15pm"
type input "5:15pm"
click at [1249, 485] on li "4:15pm" at bounding box center [1273, 481] width 79 height 25
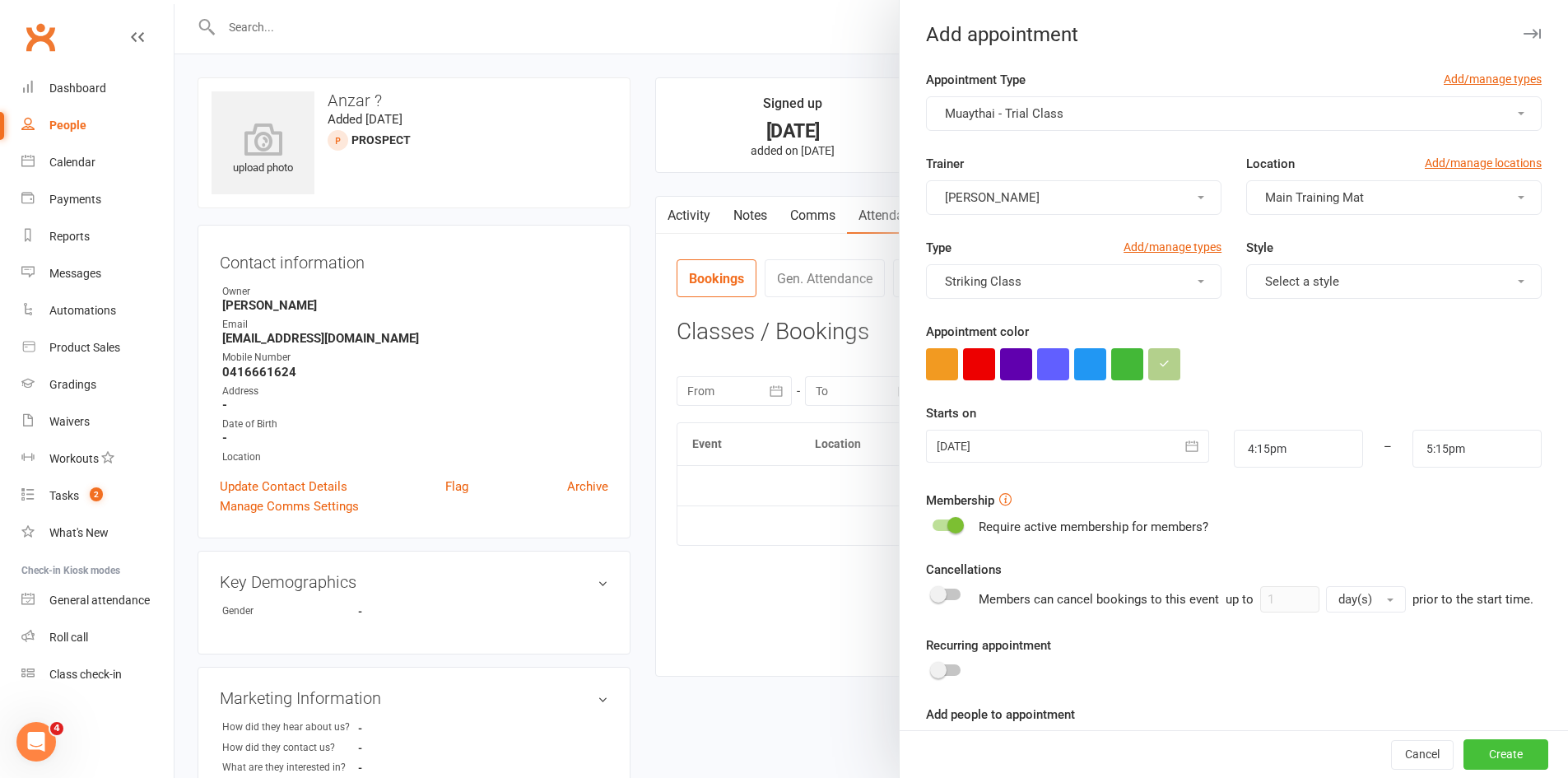
click at [1498, 756] on button "Create" at bounding box center [1506, 755] width 85 height 30
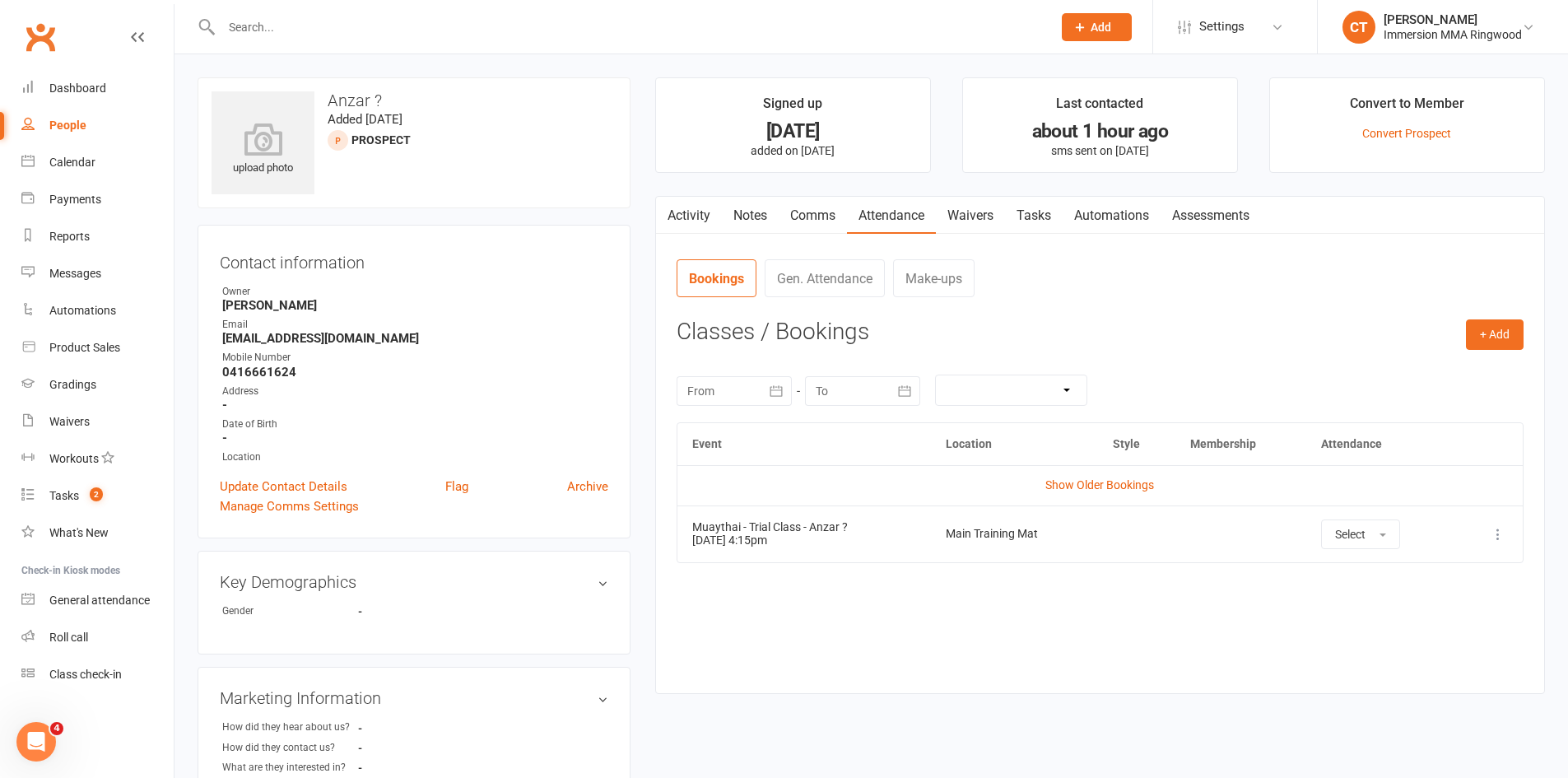
click at [802, 214] on link "Comms" at bounding box center [813, 216] width 68 height 38
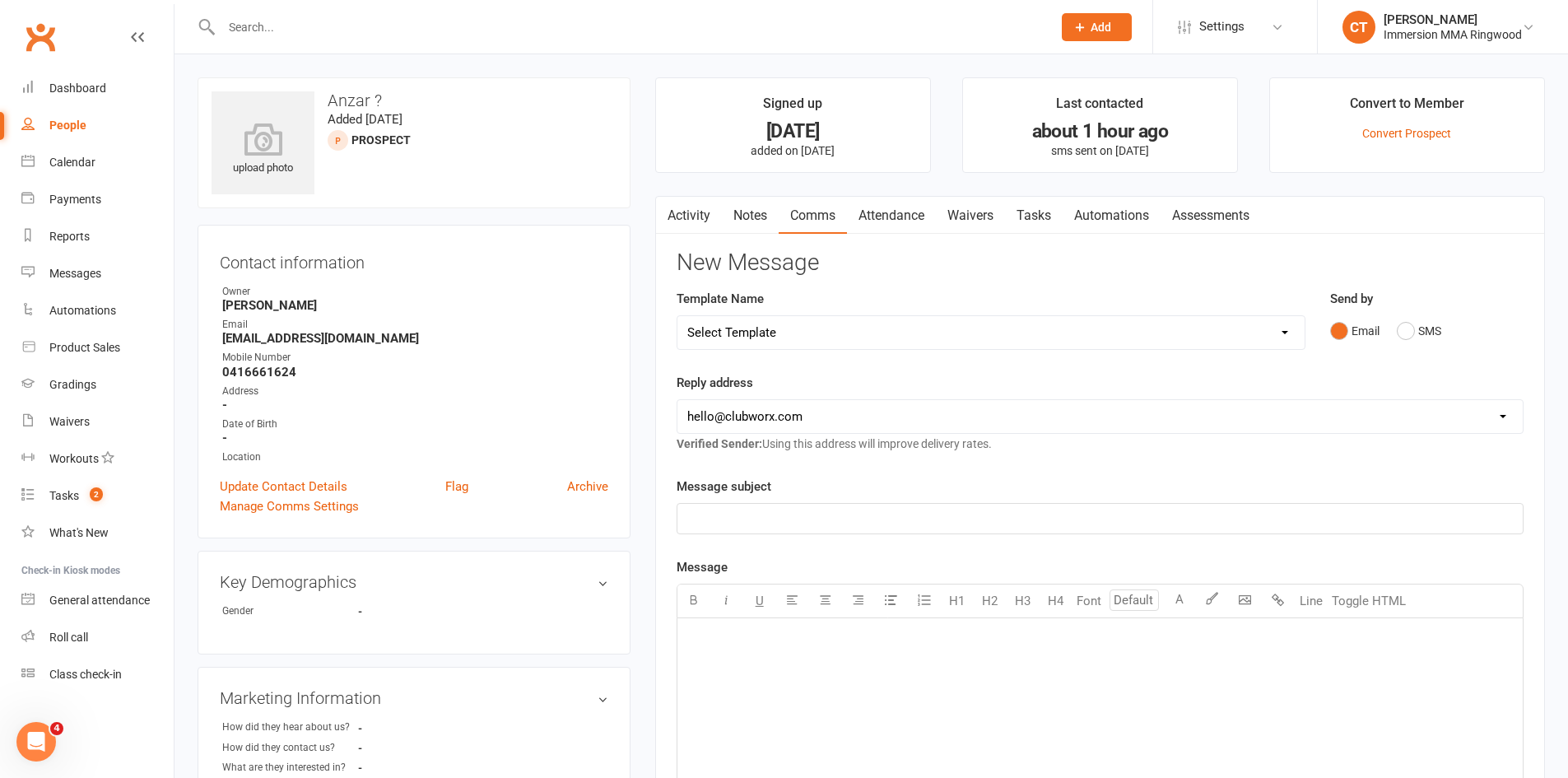
click at [856, 338] on select "Select Template [SMS] Chris - Call back message [SMS] Mark- Call back message […" at bounding box center [991, 333] width 628 height 33
select select "12"
click at [677, 316] on select "Select Template [SMS] Chris - Call back message [SMS] Mark- Call back message […" at bounding box center [991, 333] width 628 height 33
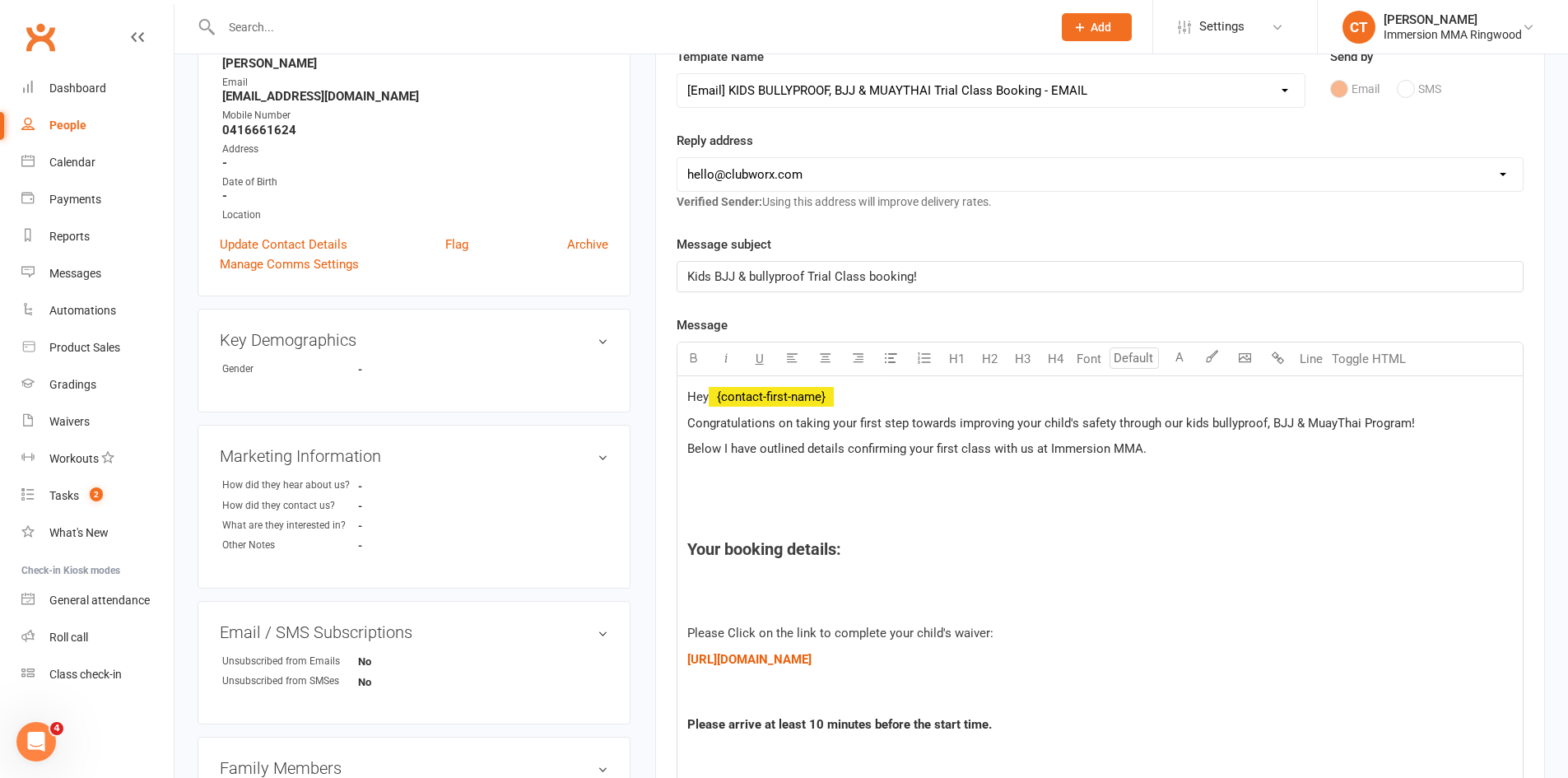
scroll to position [274, 0]
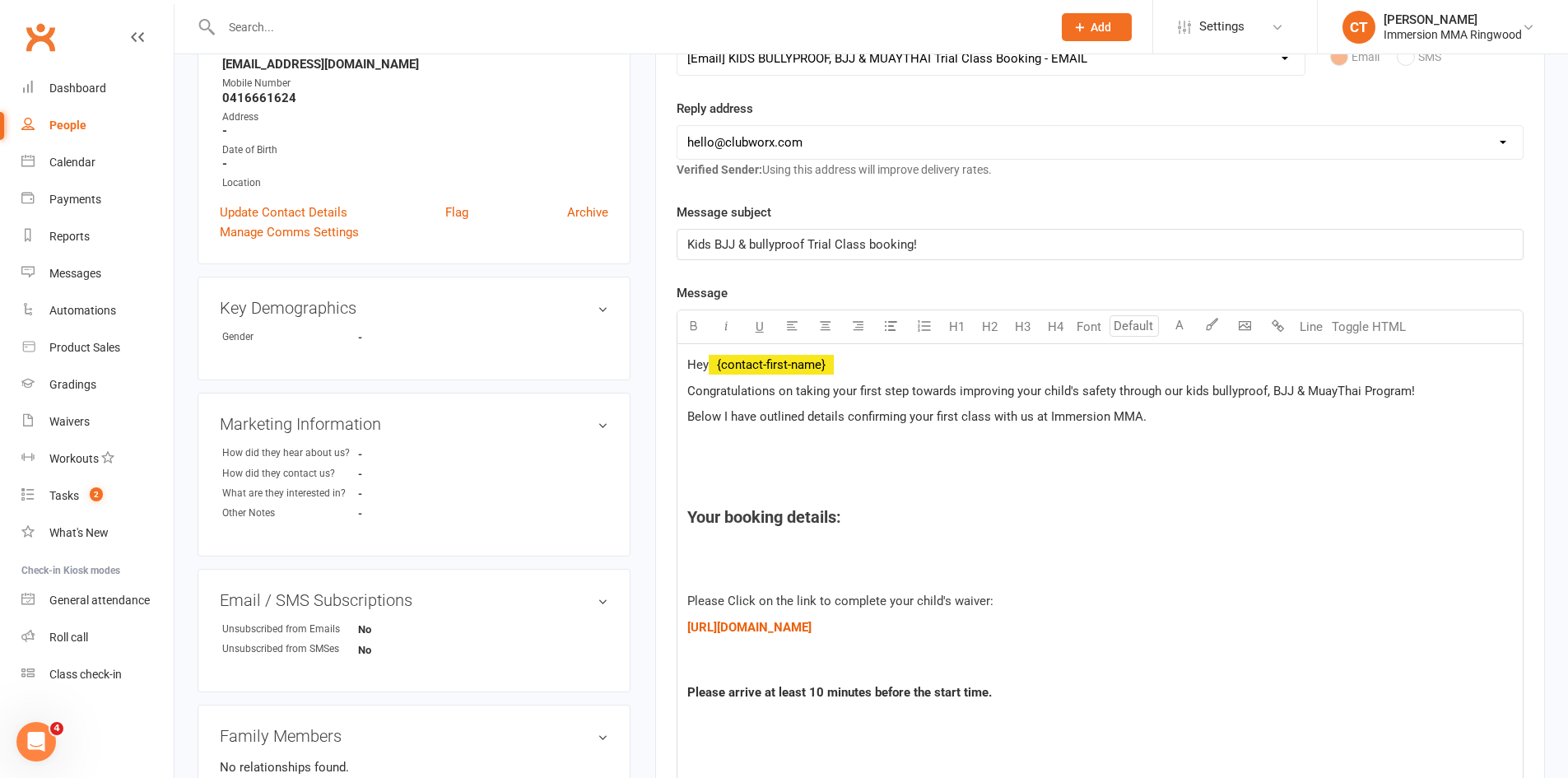
click at [871, 514] on h4 "Your booking details:" at bounding box center [1100, 517] width 826 height 18
drag, startPoint x: 1247, startPoint y: 520, endPoint x: 849, endPoint y: 515, distance: 398.0
click at [849, 515] on h4 "Your booking details: Kids Muay Thai class Tuesday 7th of October 4:15pm" at bounding box center [1100, 517] width 826 height 18
click at [863, 490] on h4 at bounding box center [1100, 477] width 826 height 37
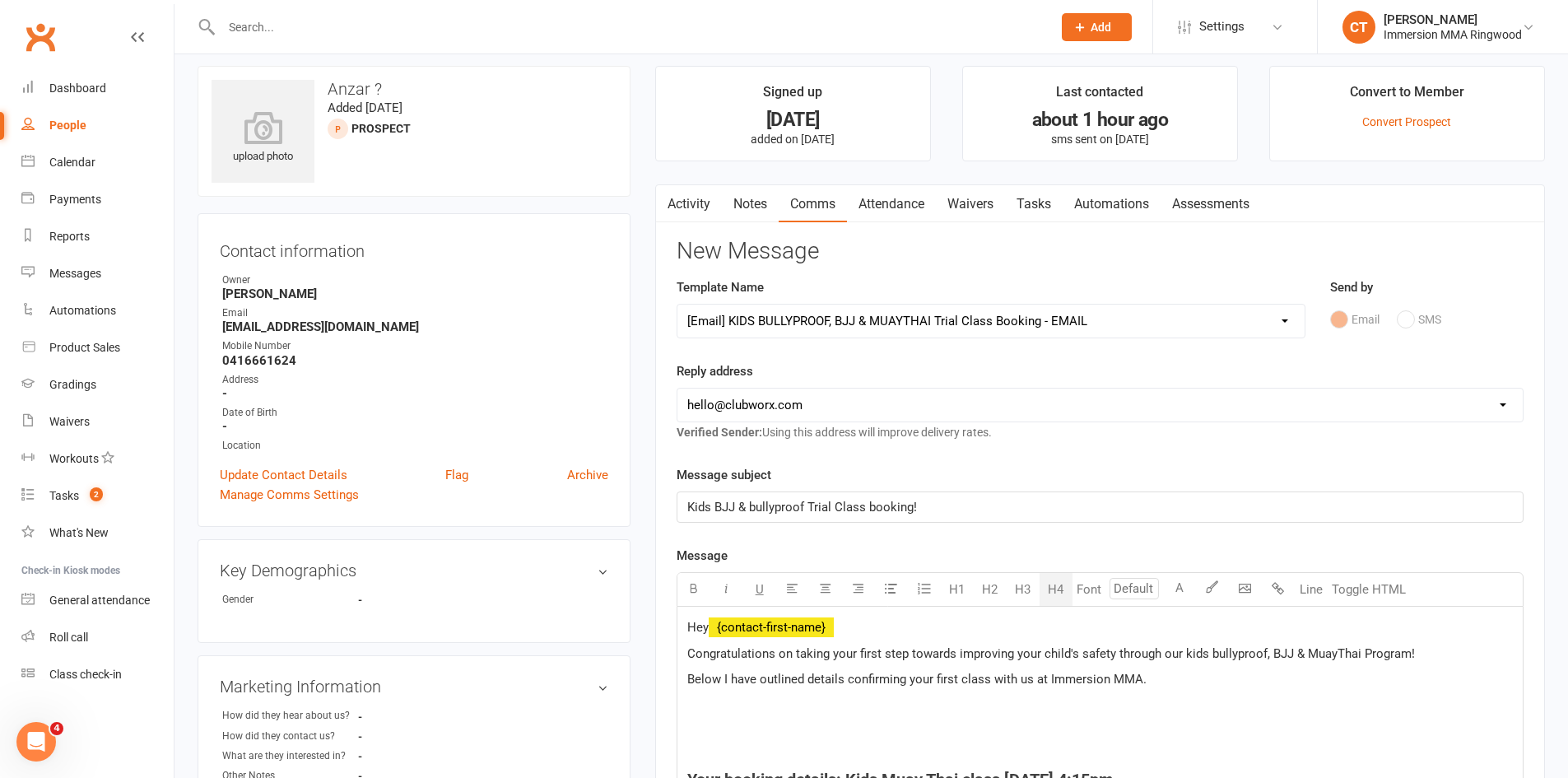
scroll to position [0, 0]
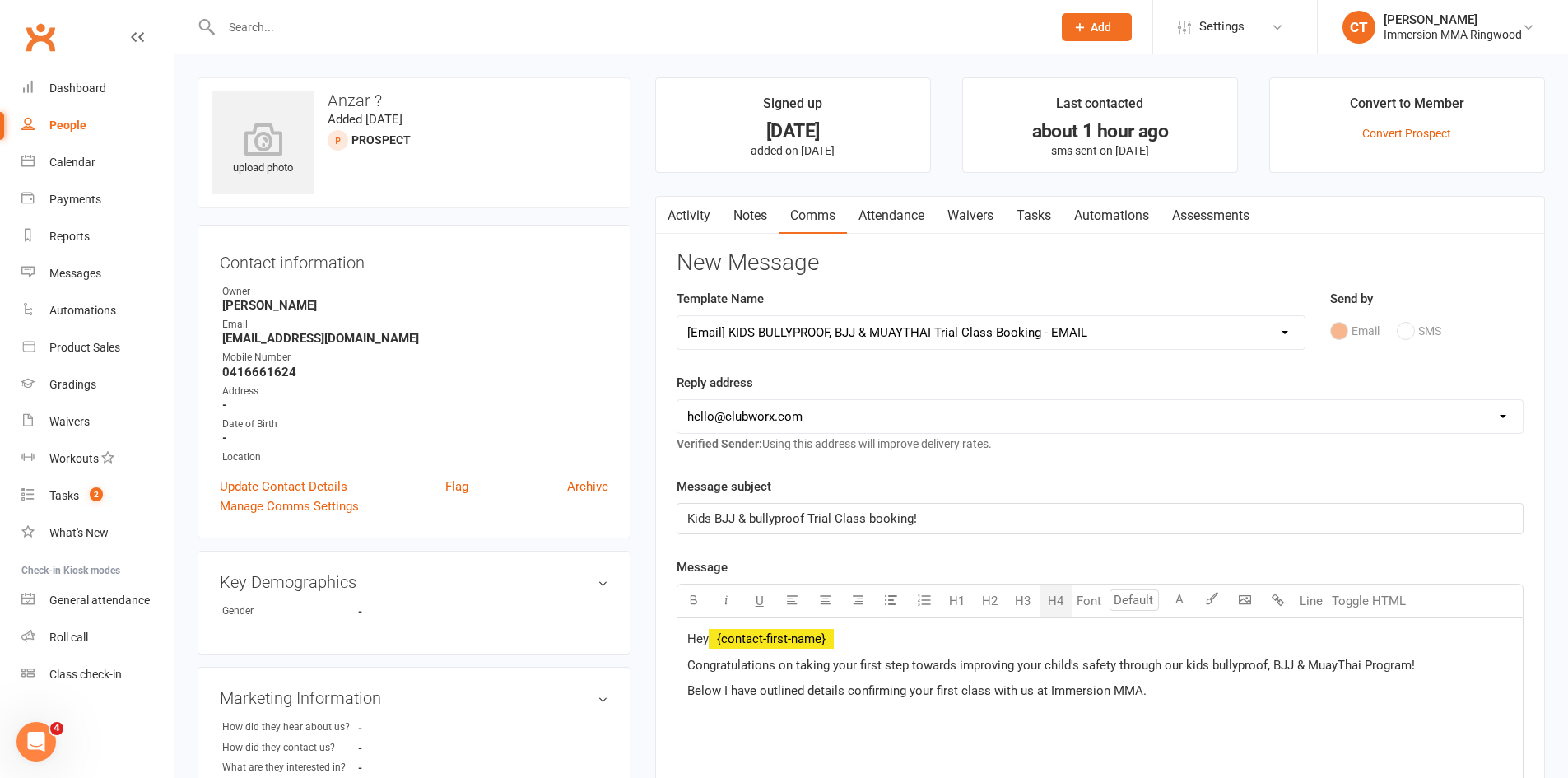
drag, startPoint x: 777, startPoint y: 416, endPoint x: 775, endPoint y: 431, distance: 15.1
click at [777, 416] on select "hello@clubworx.com ringwood@immersionmma.com.au david@immersionmma.com.au lee@i…" at bounding box center [1100, 417] width 845 height 33
select select "1"
click at [677, 400] on select "hello@clubworx.com ringwood@immersionmma.com.au david@immersionmma.com.au lee@i…" at bounding box center [1100, 417] width 845 height 33
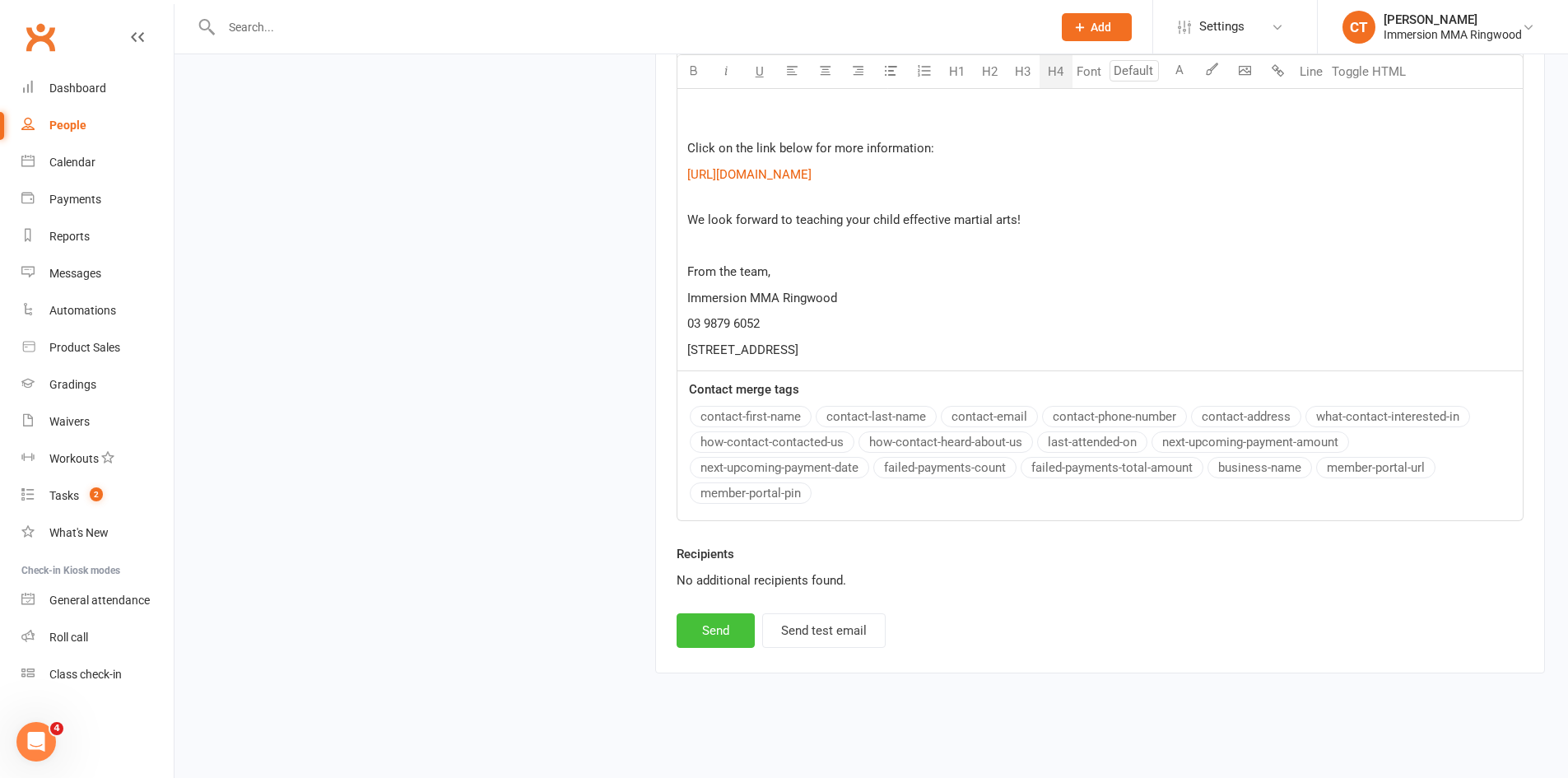
click at [716, 624] on button "Send" at bounding box center [716, 631] width 78 height 35
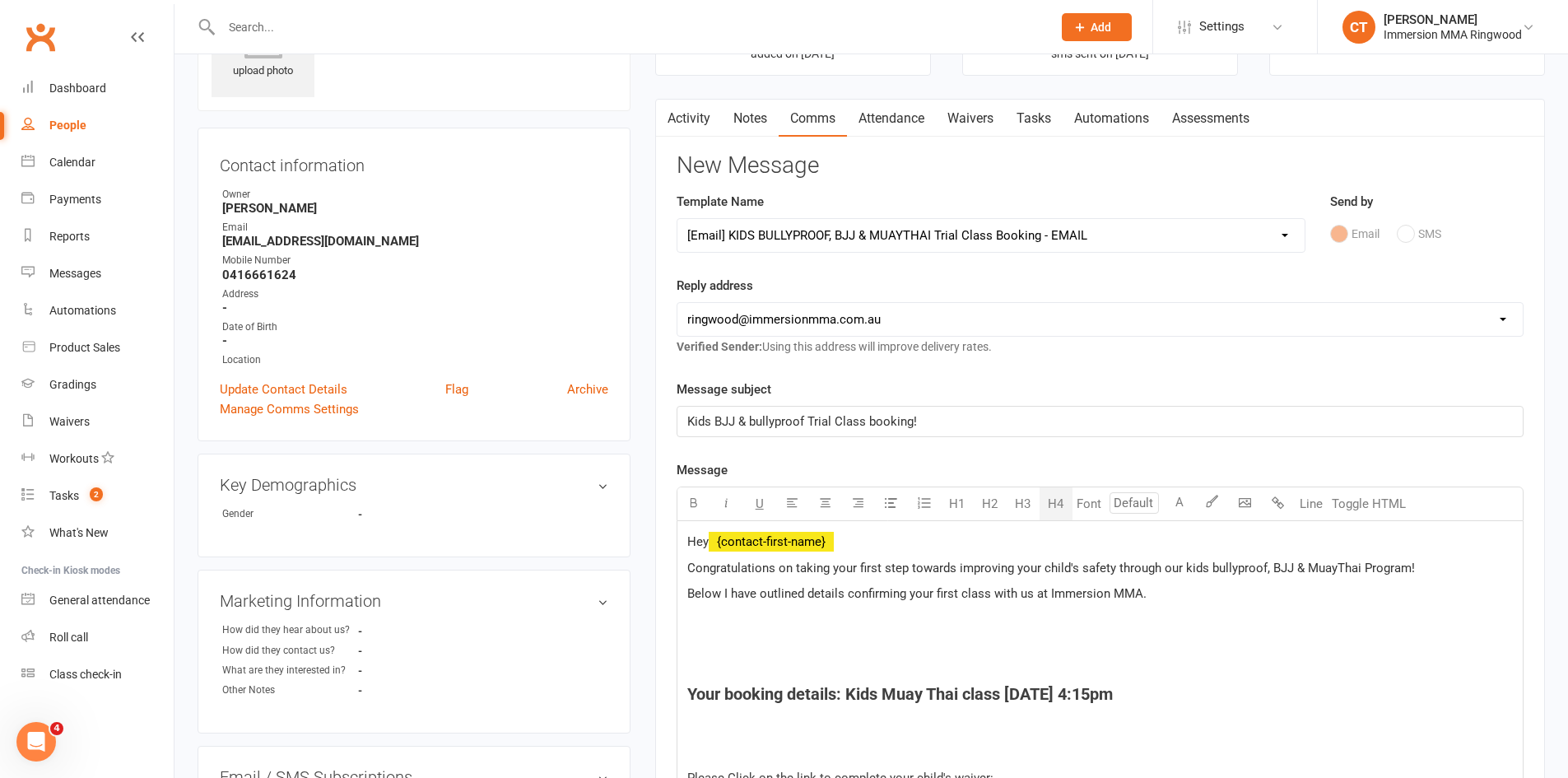
select select
select select "0"
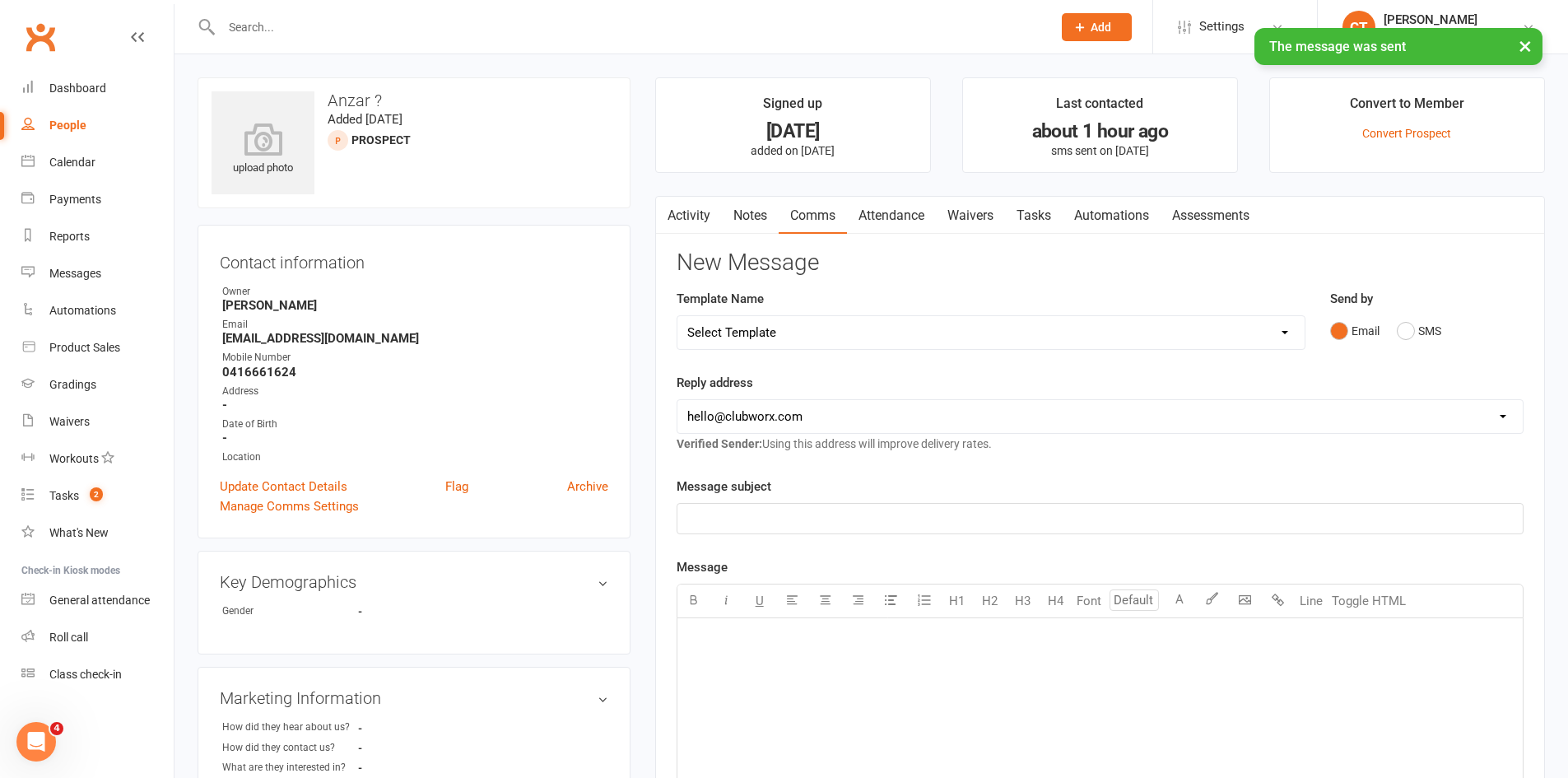
click at [1048, 211] on link "Tasks" at bounding box center [1033, 216] width 57 height 38
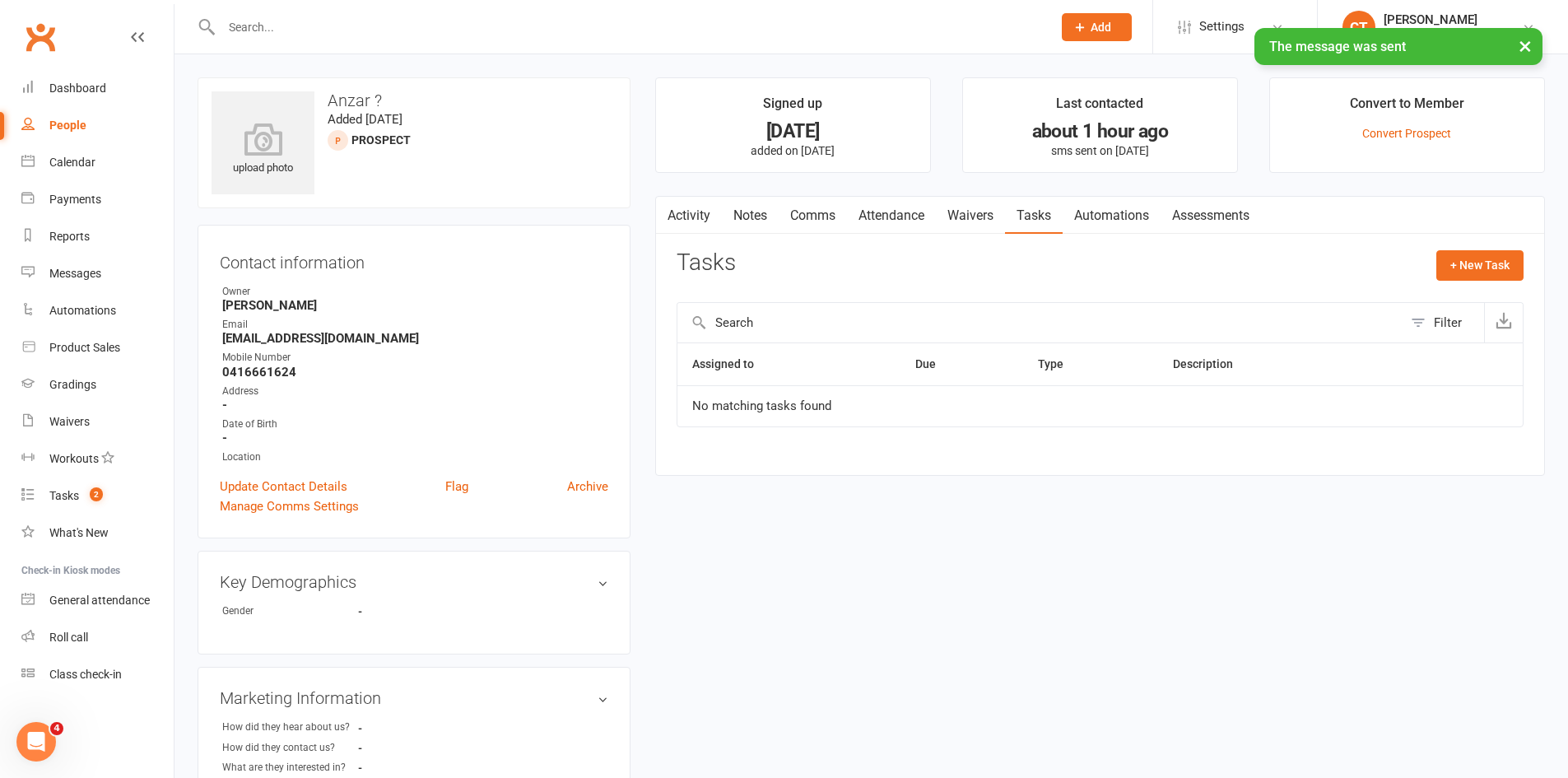
click at [759, 213] on link "Notes" at bounding box center [750, 216] width 56 height 38
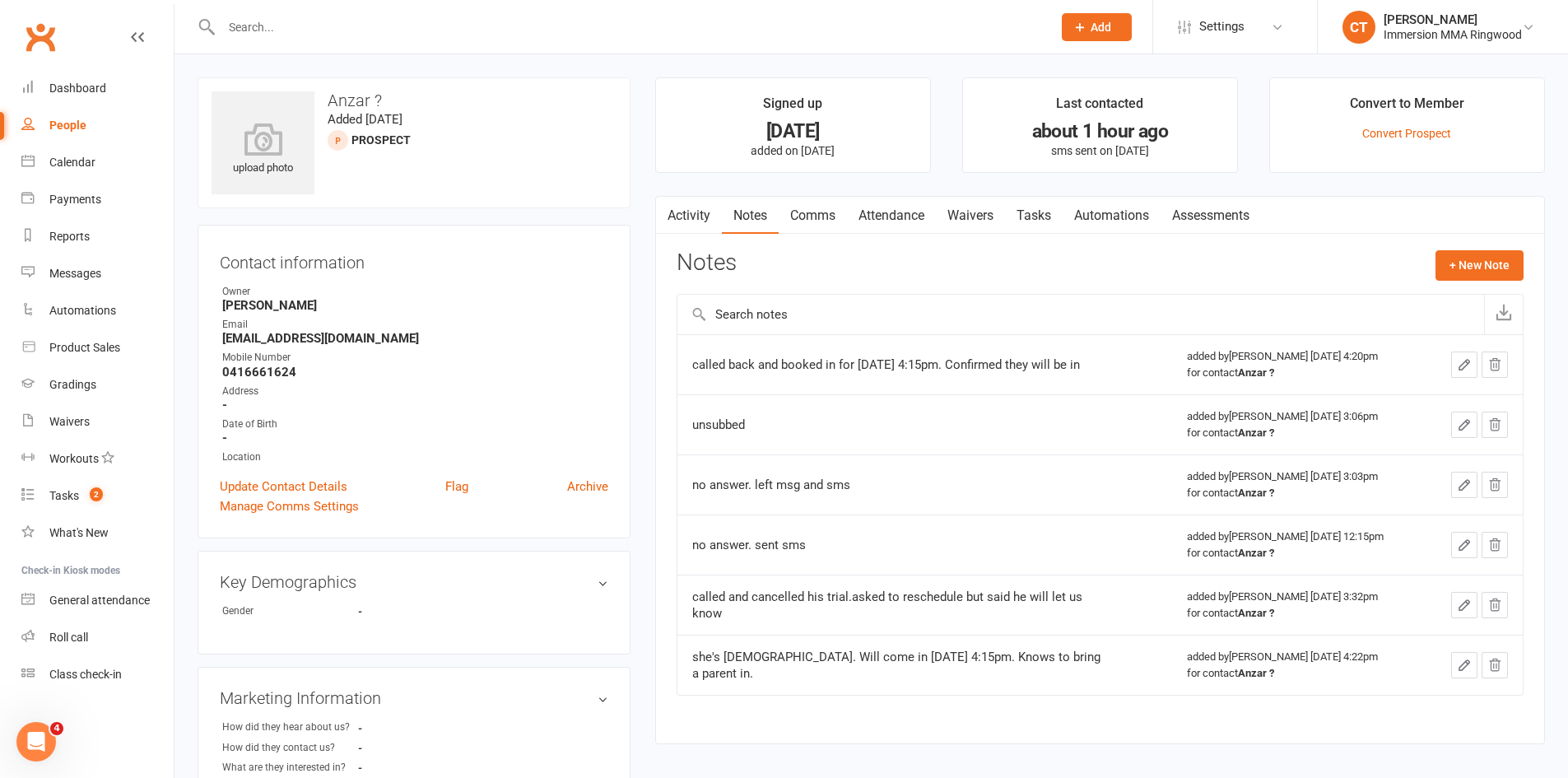
click at [1031, 220] on link "Tasks" at bounding box center [1033, 216] width 57 height 38
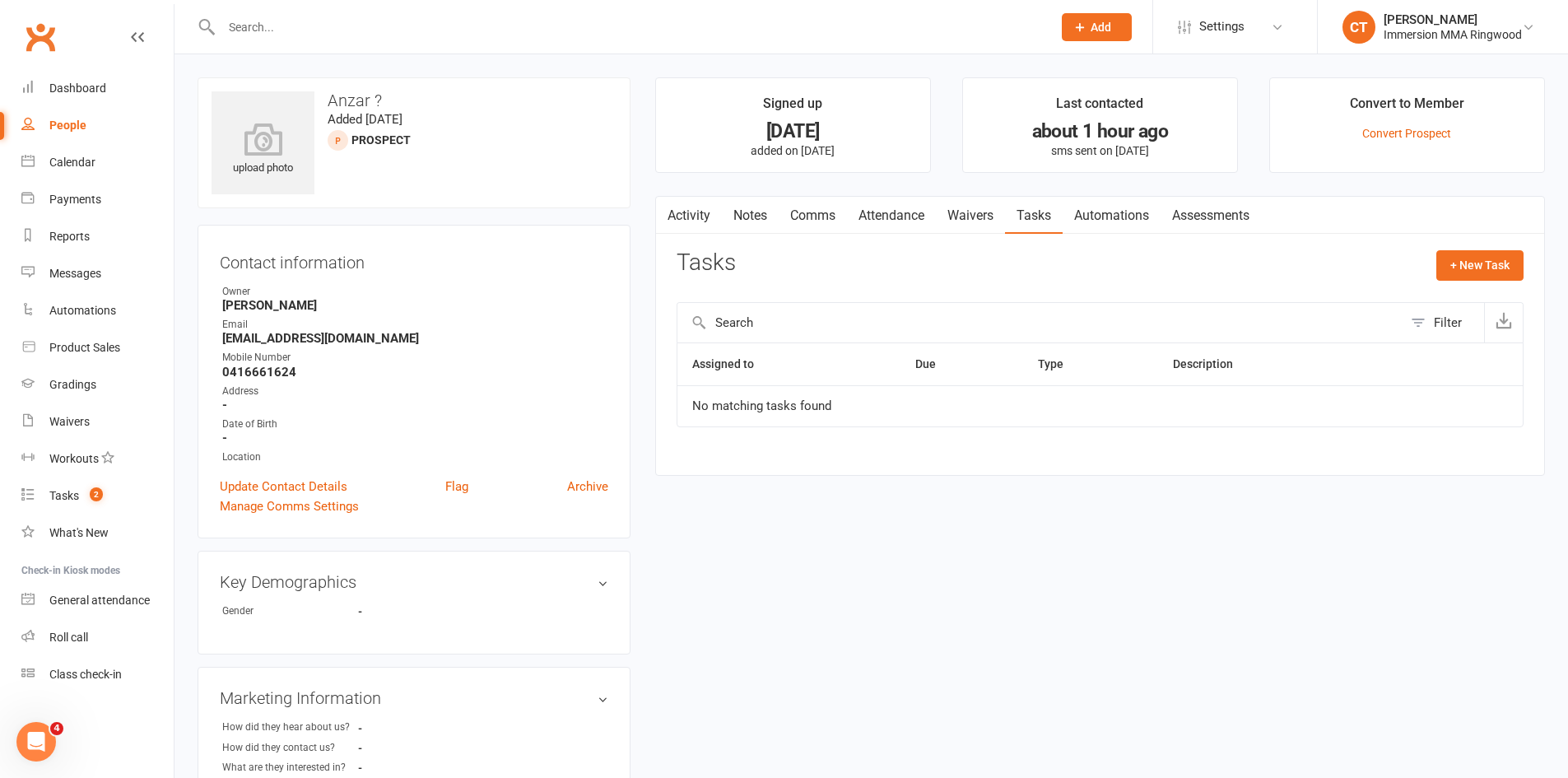
click at [740, 217] on link "Notes" at bounding box center [750, 216] width 56 height 38
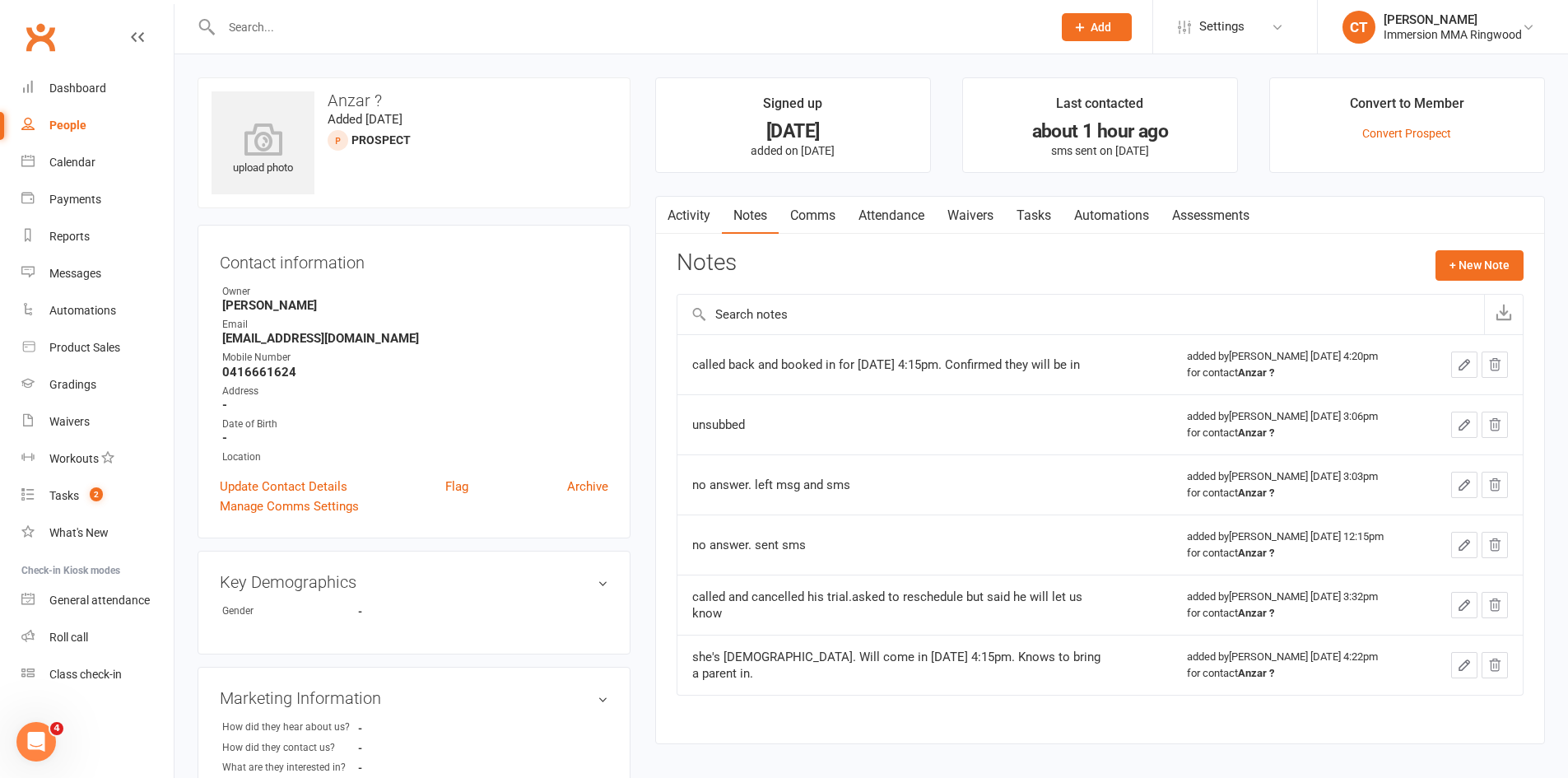
click at [988, 208] on link "Waivers" at bounding box center [970, 216] width 69 height 38
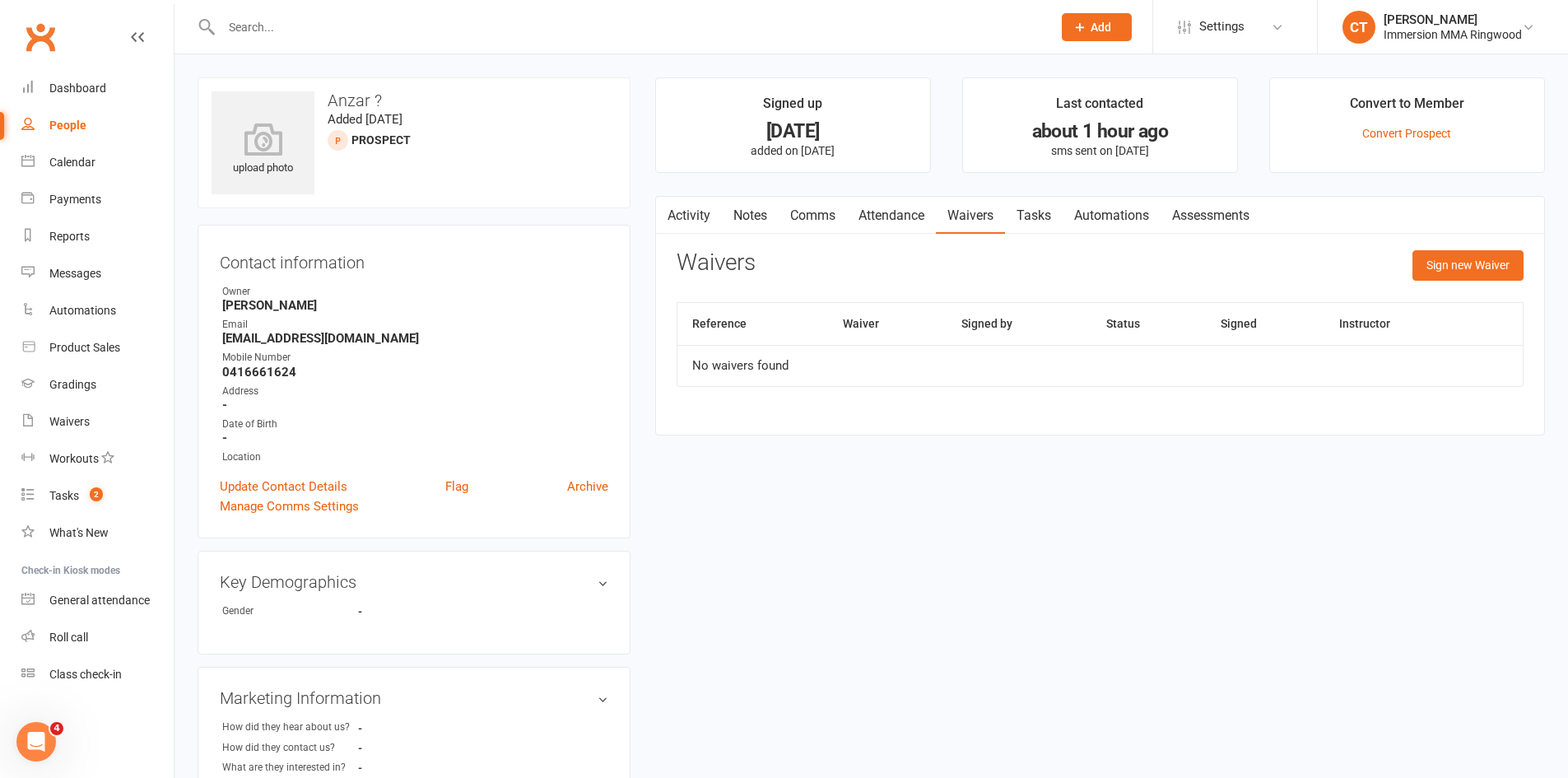
click at [1044, 211] on link "Tasks" at bounding box center [1033, 216] width 57 height 38
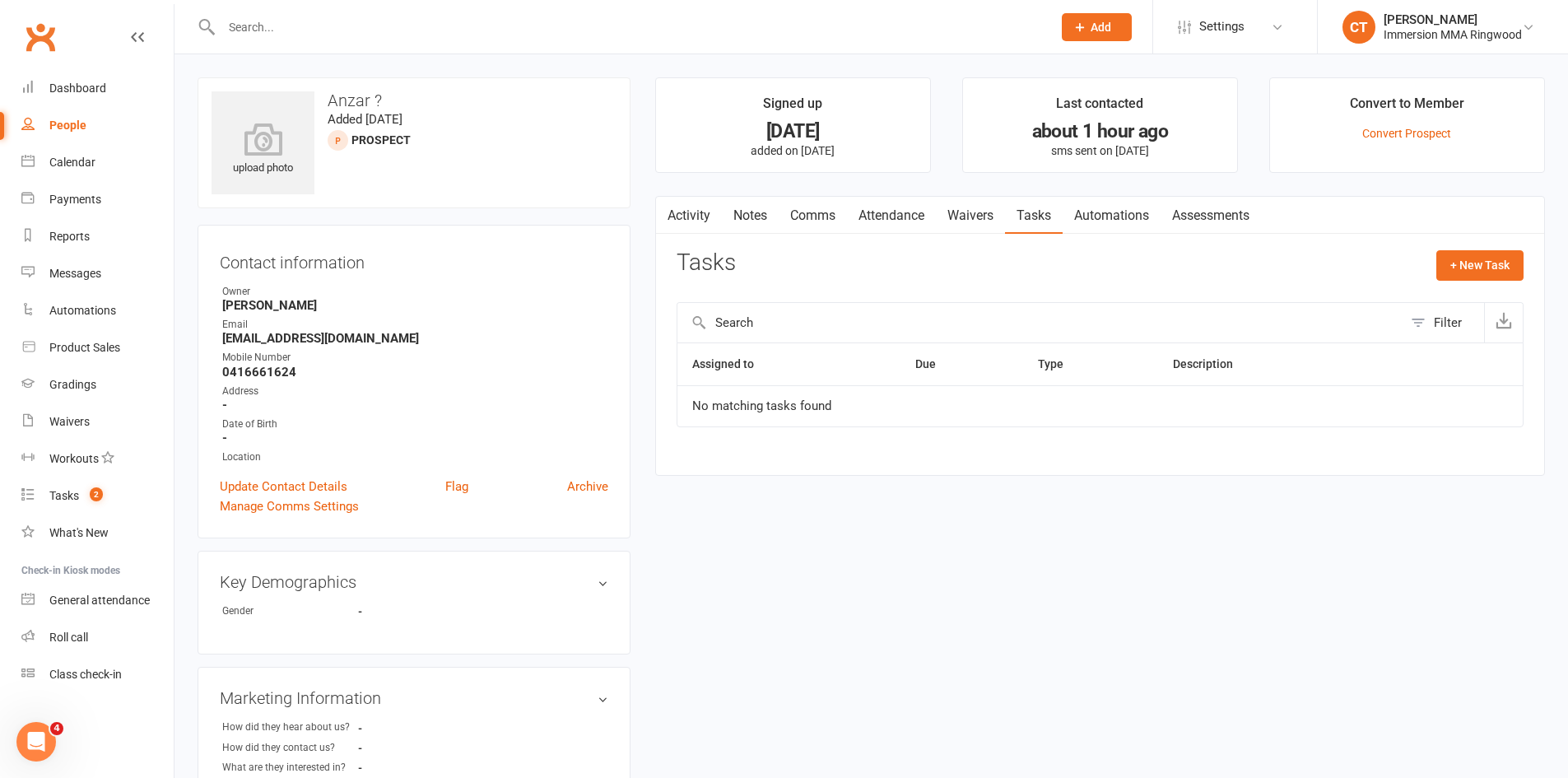
click at [749, 216] on link "Notes" at bounding box center [750, 216] width 56 height 38
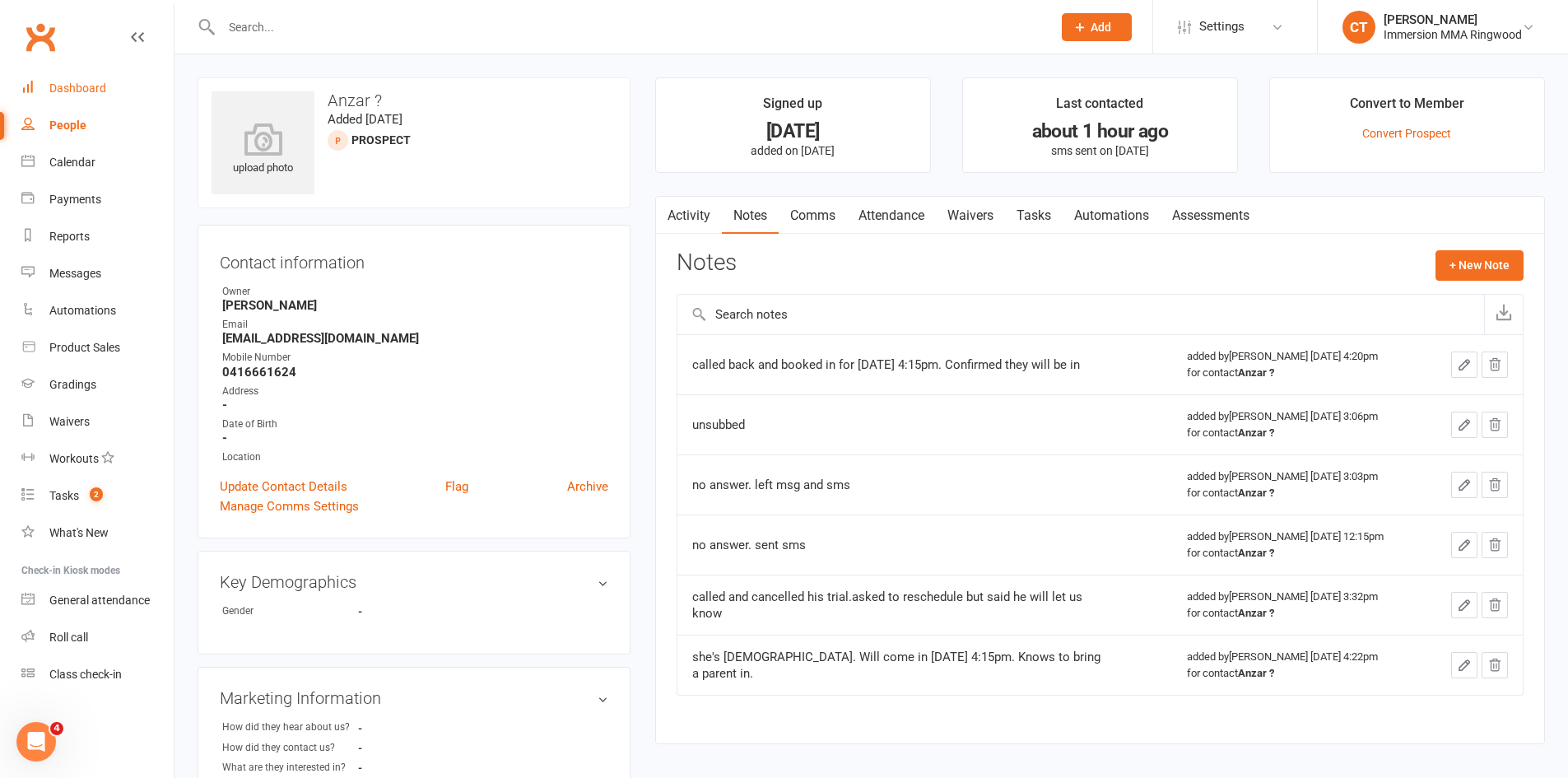
click at [46, 95] on link "Dashboard" at bounding box center [97, 88] width 152 height 37
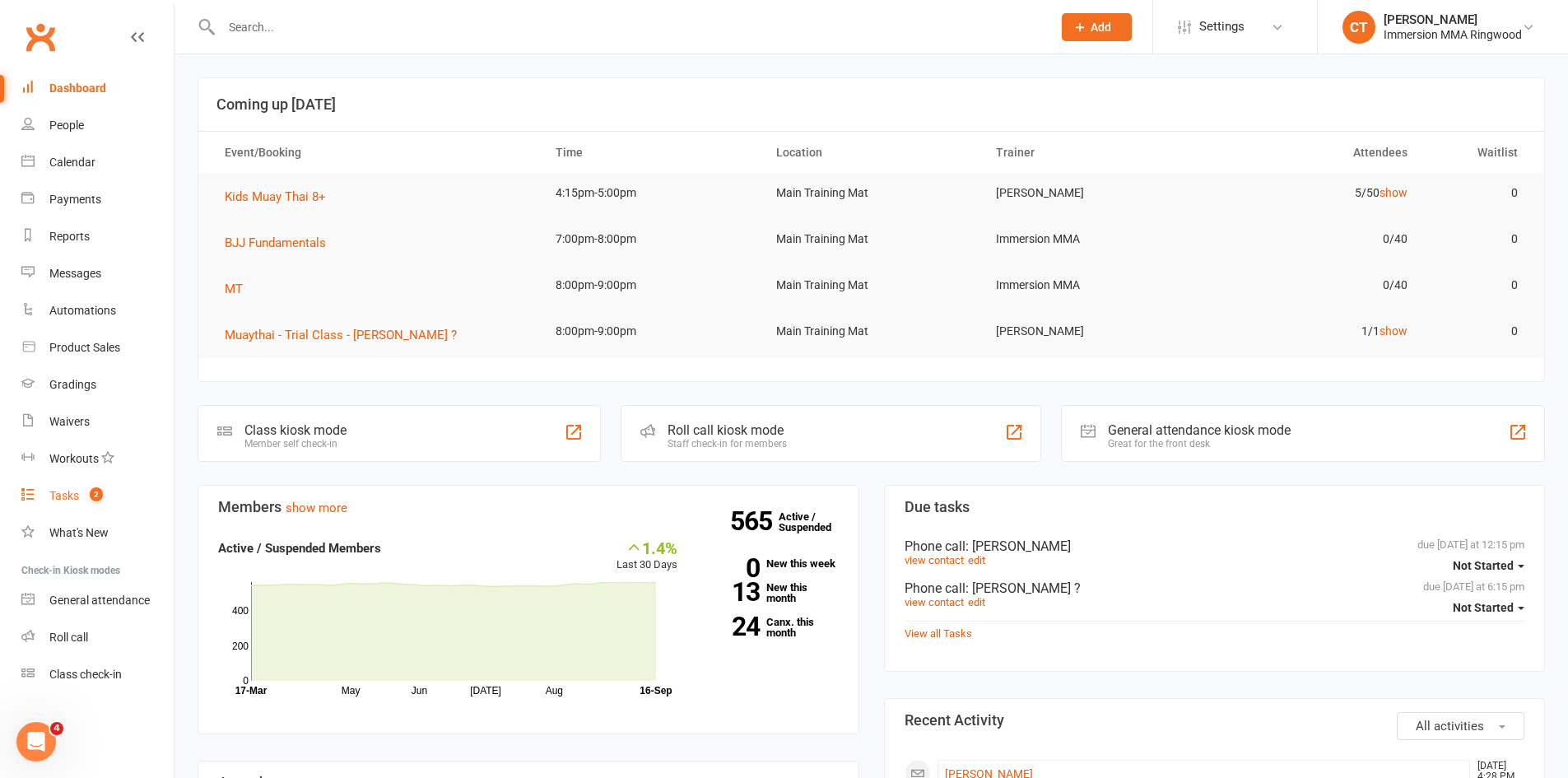
click at [71, 500] on div "Tasks" at bounding box center [64, 496] width 30 height 13
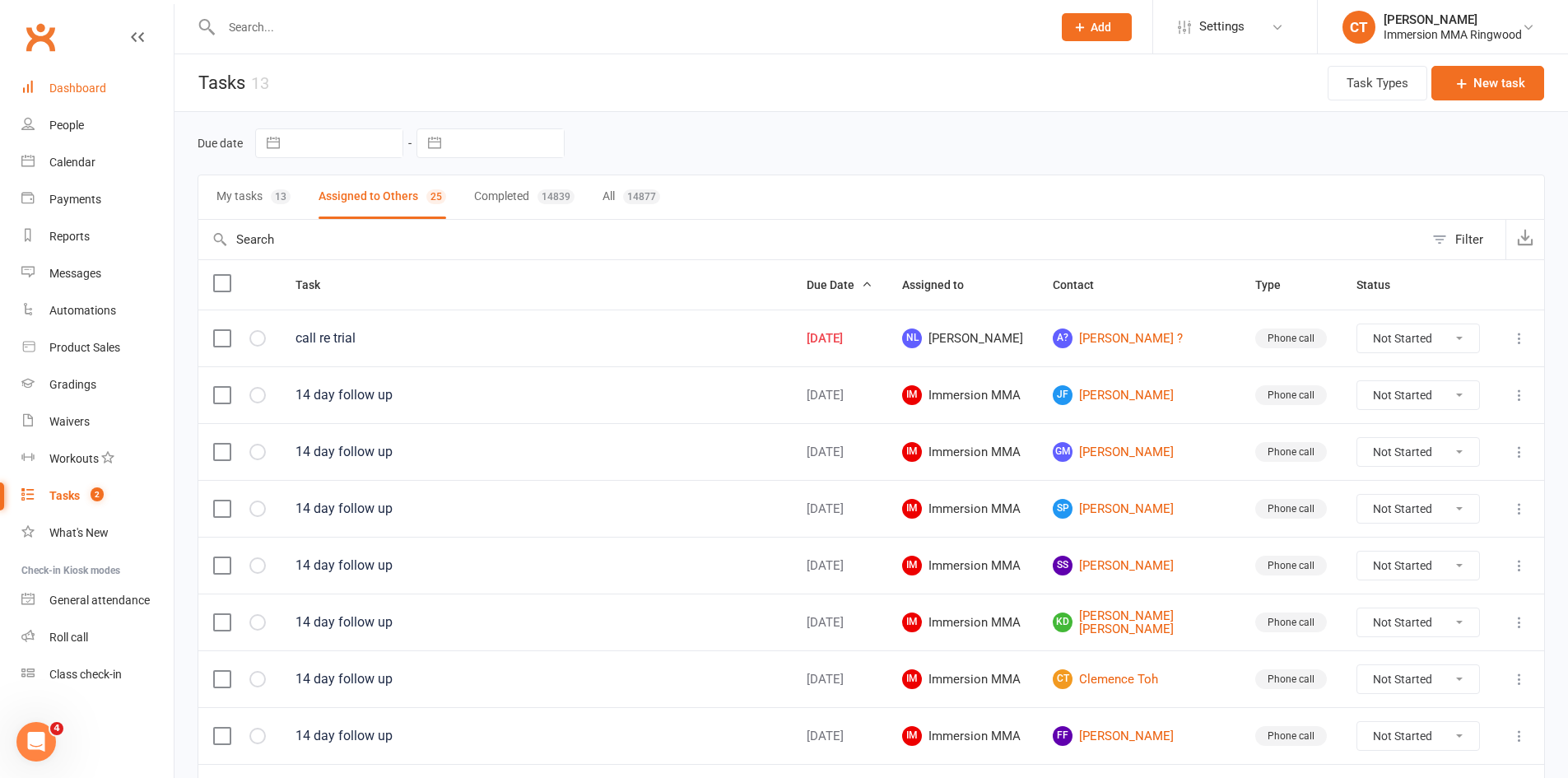
click at [89, 84] on div "Dashboard" at bounding box center [77, 88] width 56 height 13
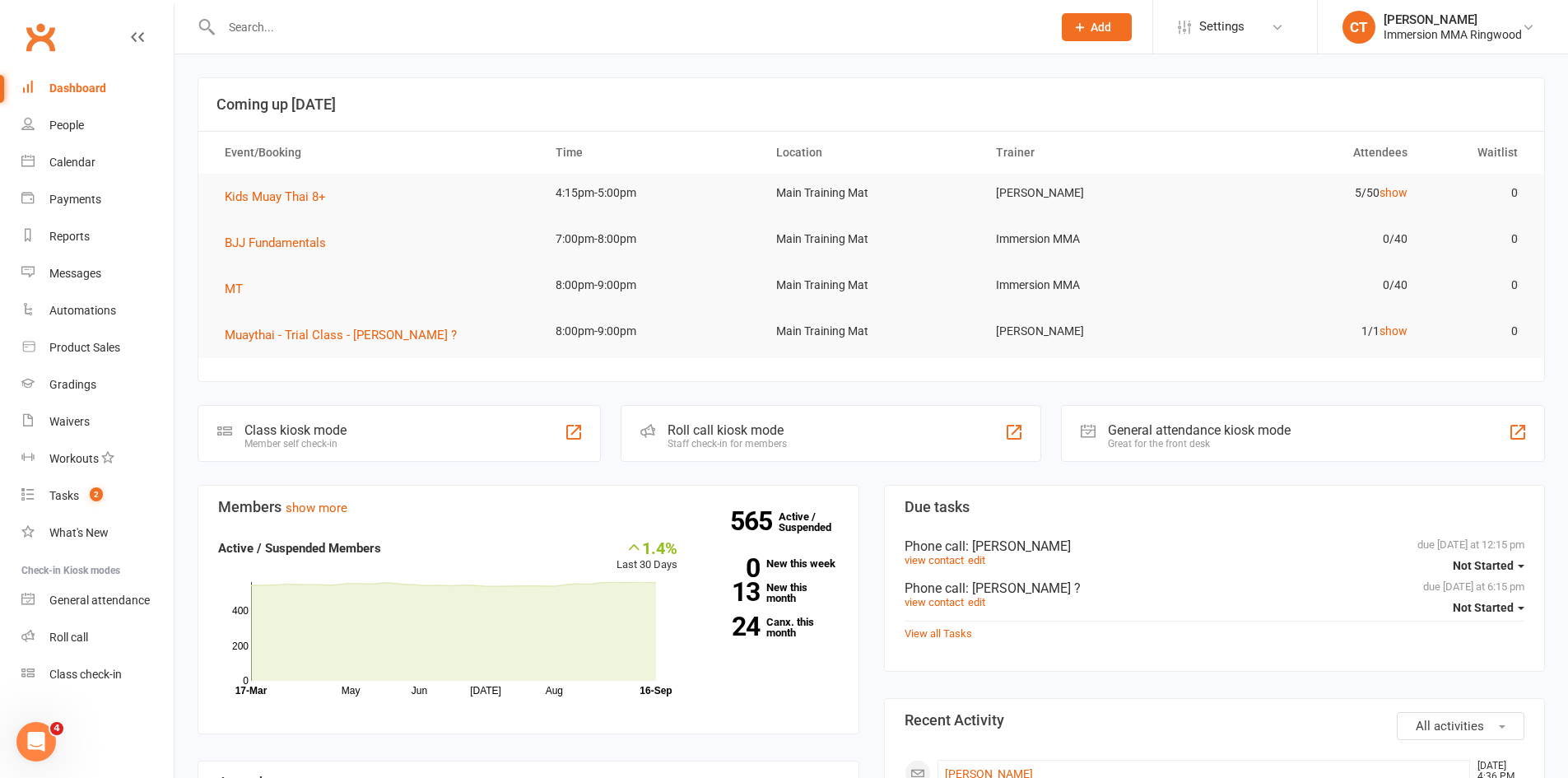
scroll to position [274, 0]
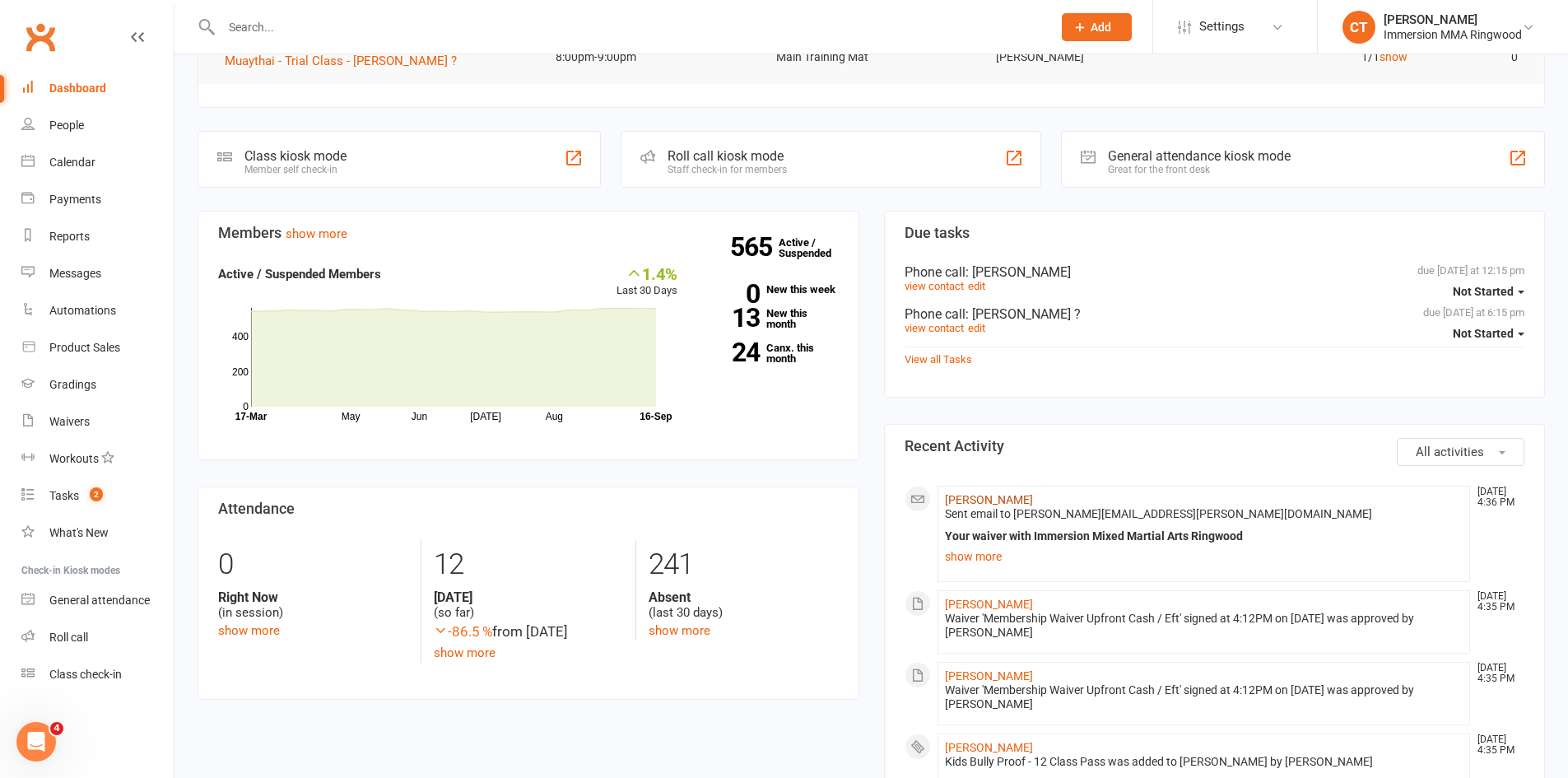
click at [966, 502] on link "[PERSON_NAME]" at bounding box center [989, 500] width 88 height 13
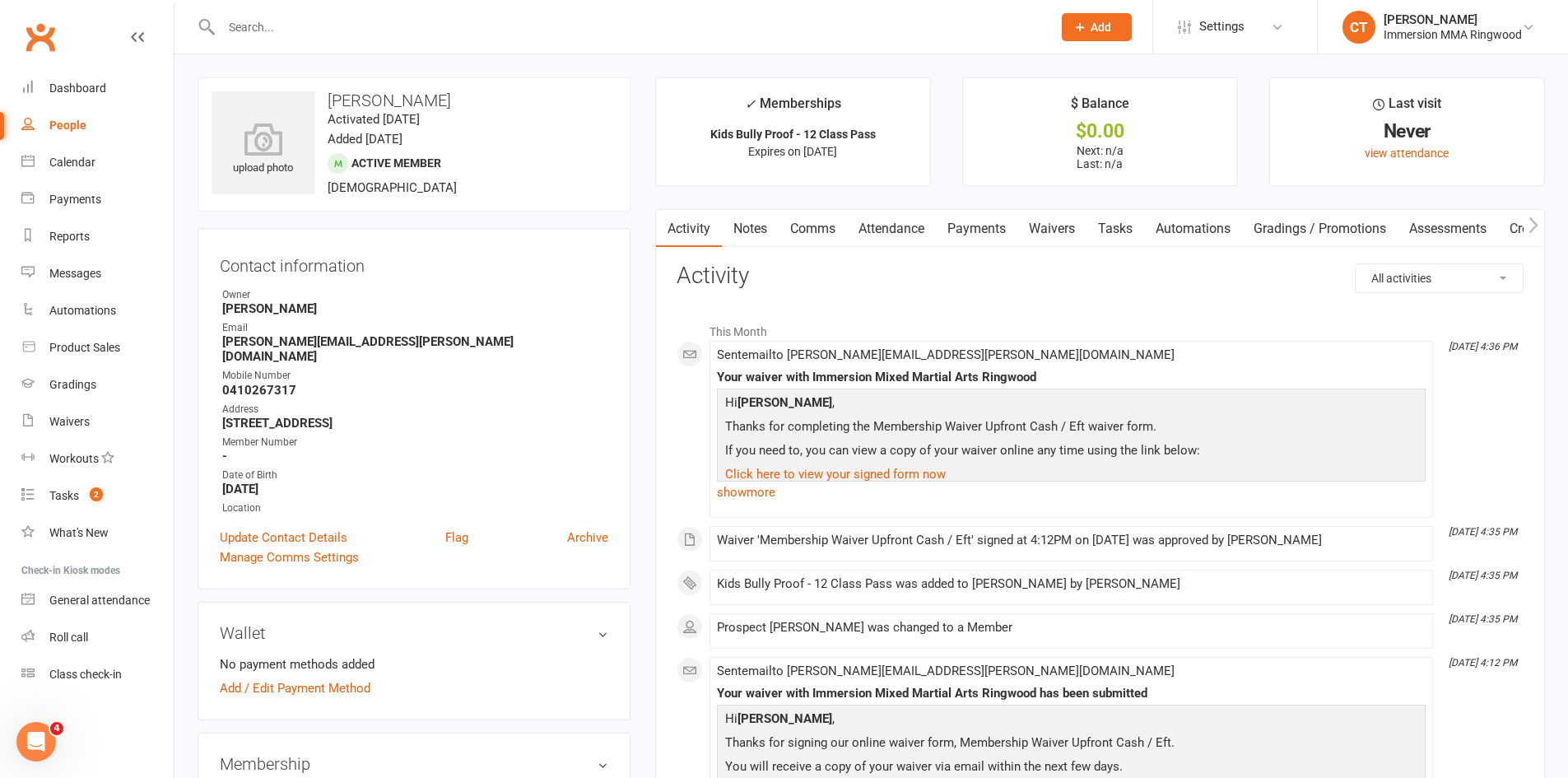
click at [962, 223] on link "Payments" at bounding box center [976, 229] width 81 height 38
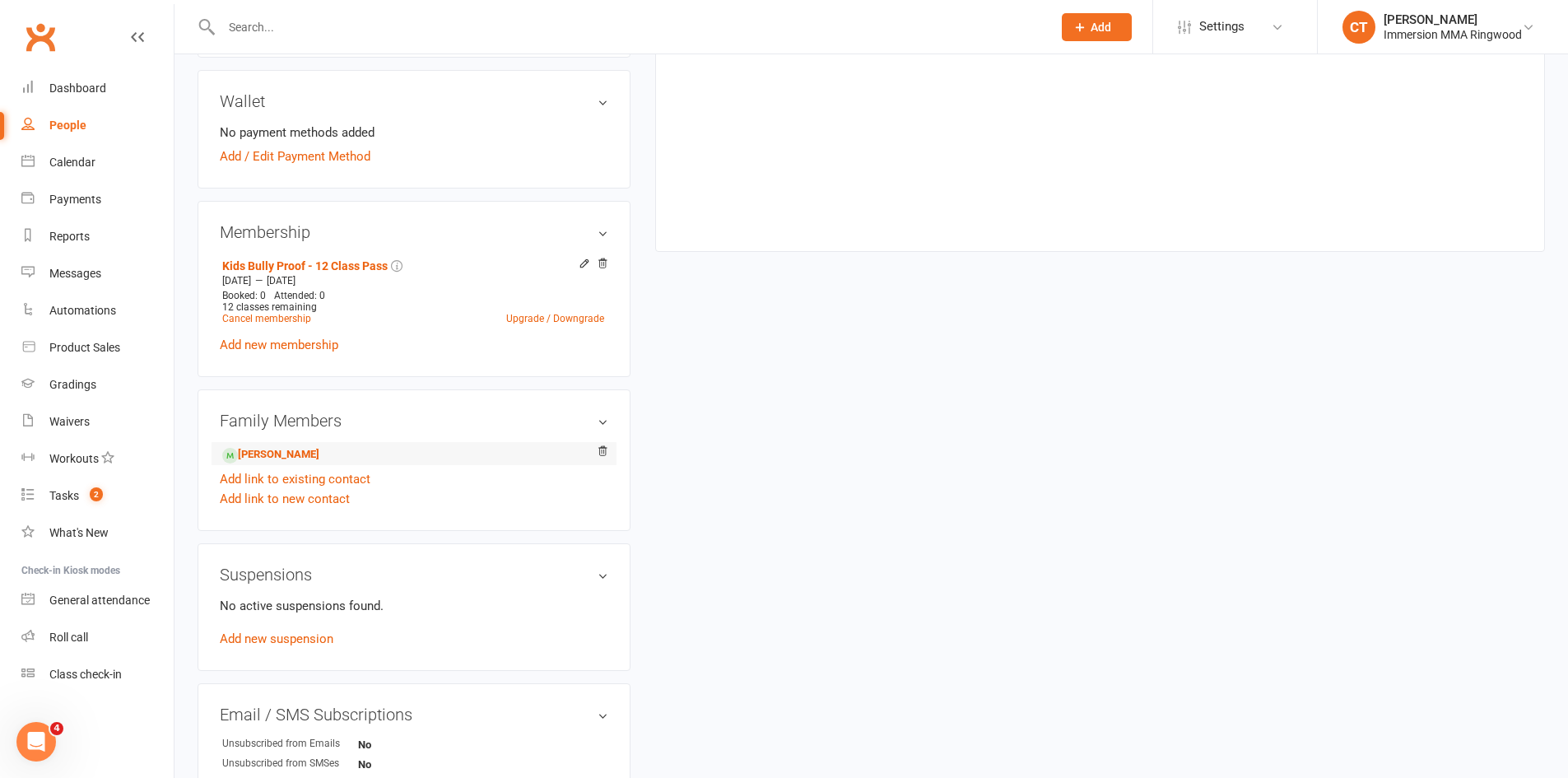
scroll to position [549, 0]
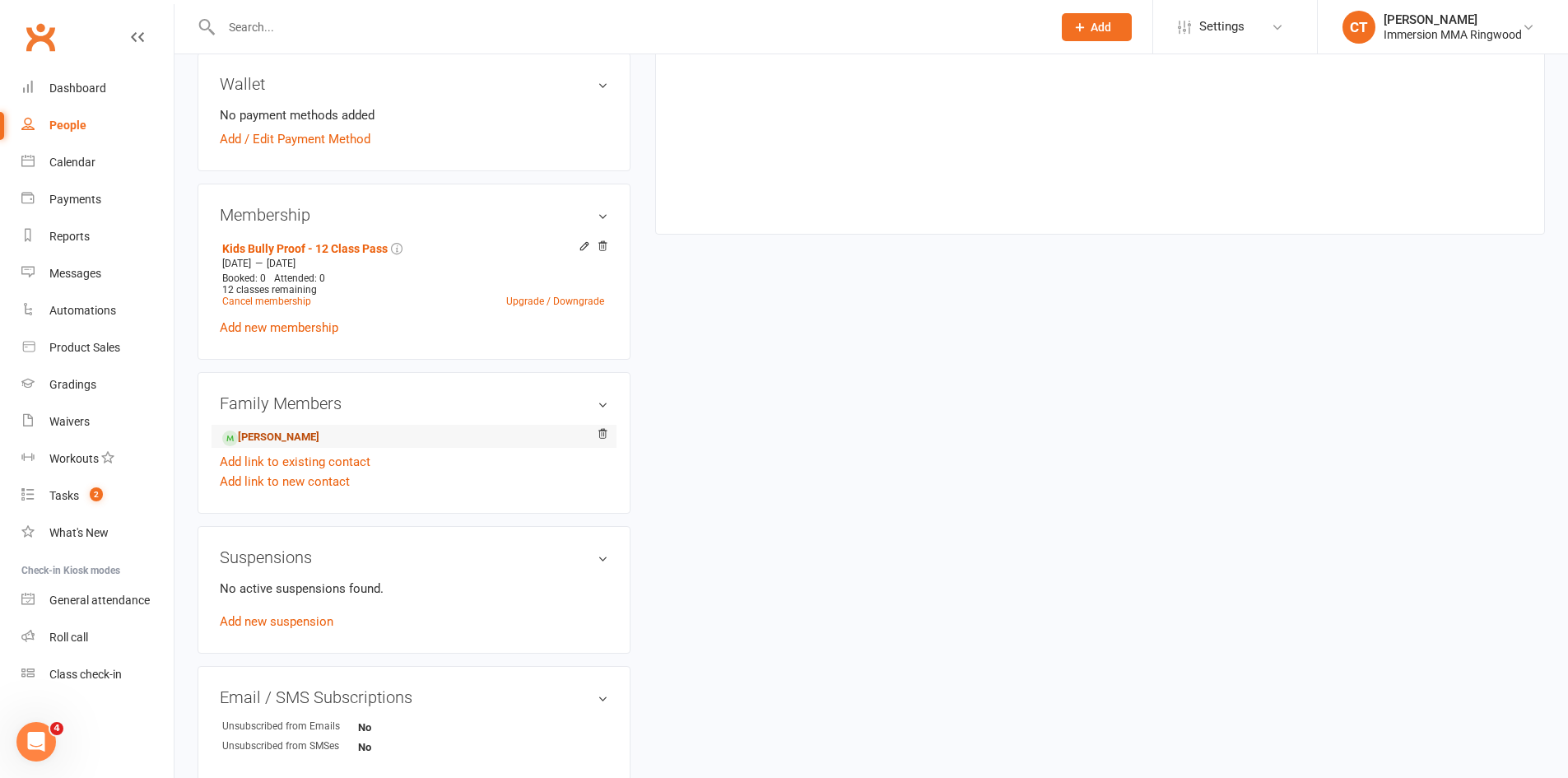
click at [273, 429] on link "[PERSON_NAME]" at bounding box center [271, 438] width 97 height 17
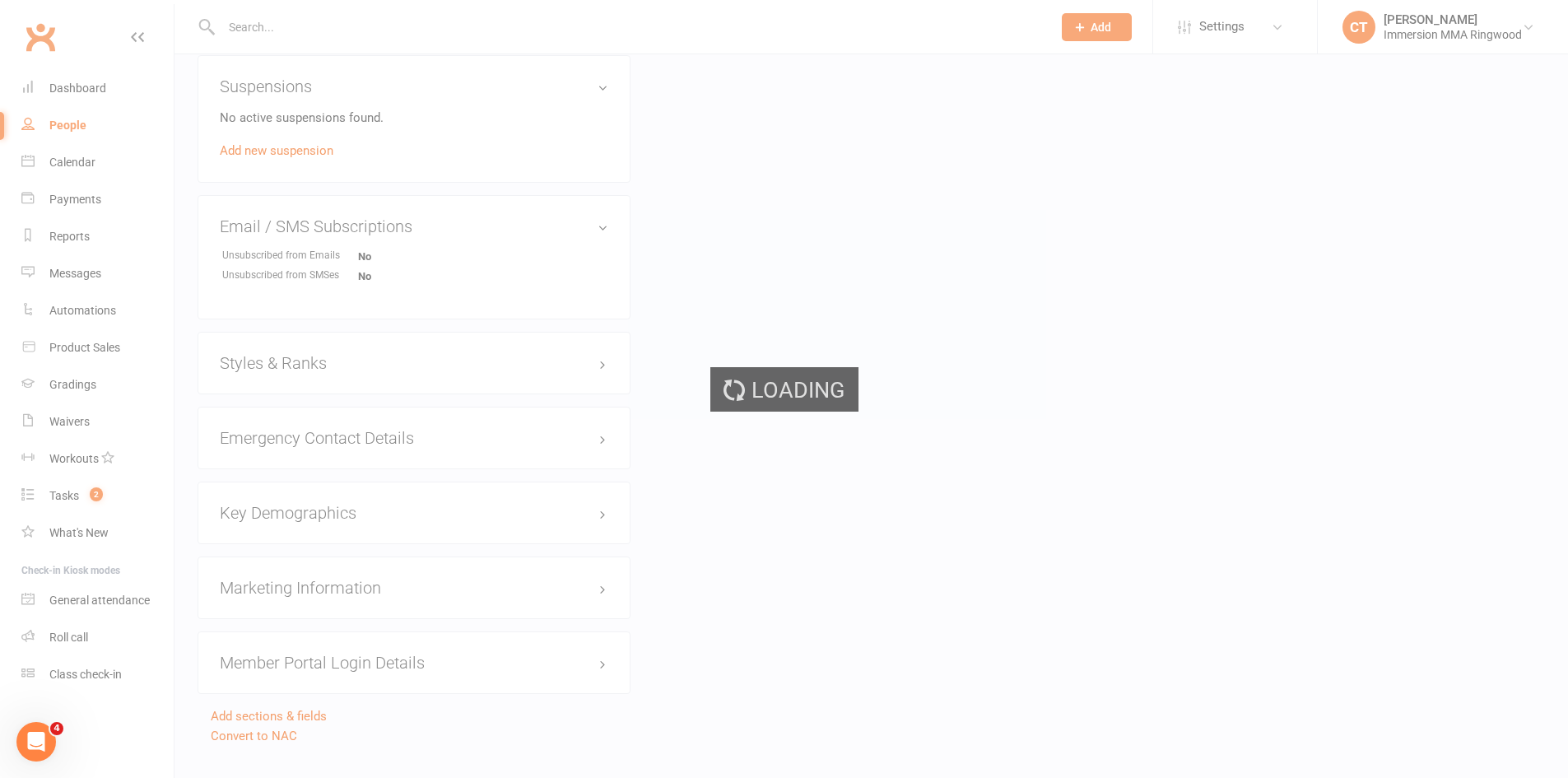
scroll to position [1038, 0]
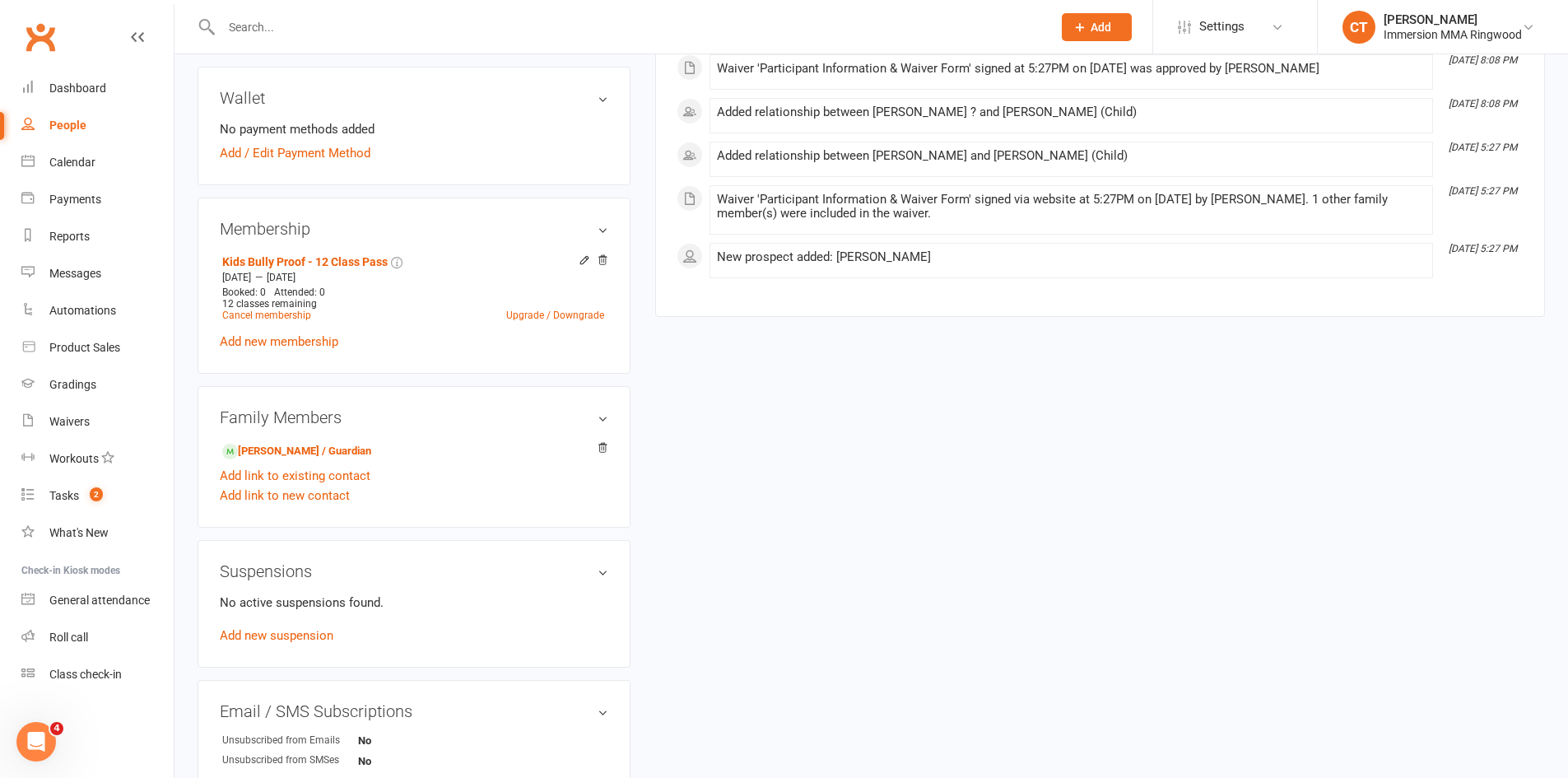
scroll to position [549, 0]
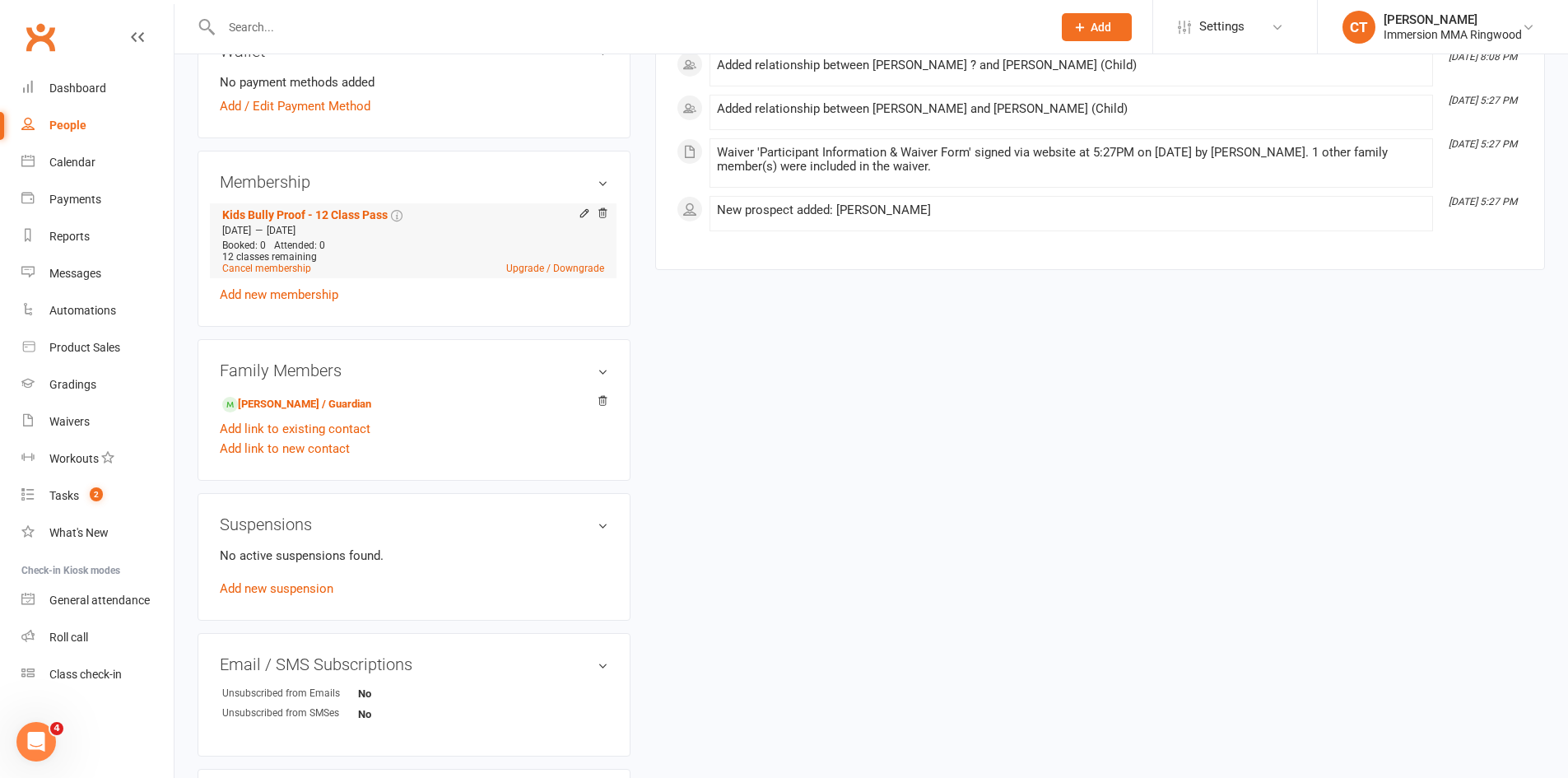
click at [584, 208] on icon at bounding box center [584, 215] width 12 height 13
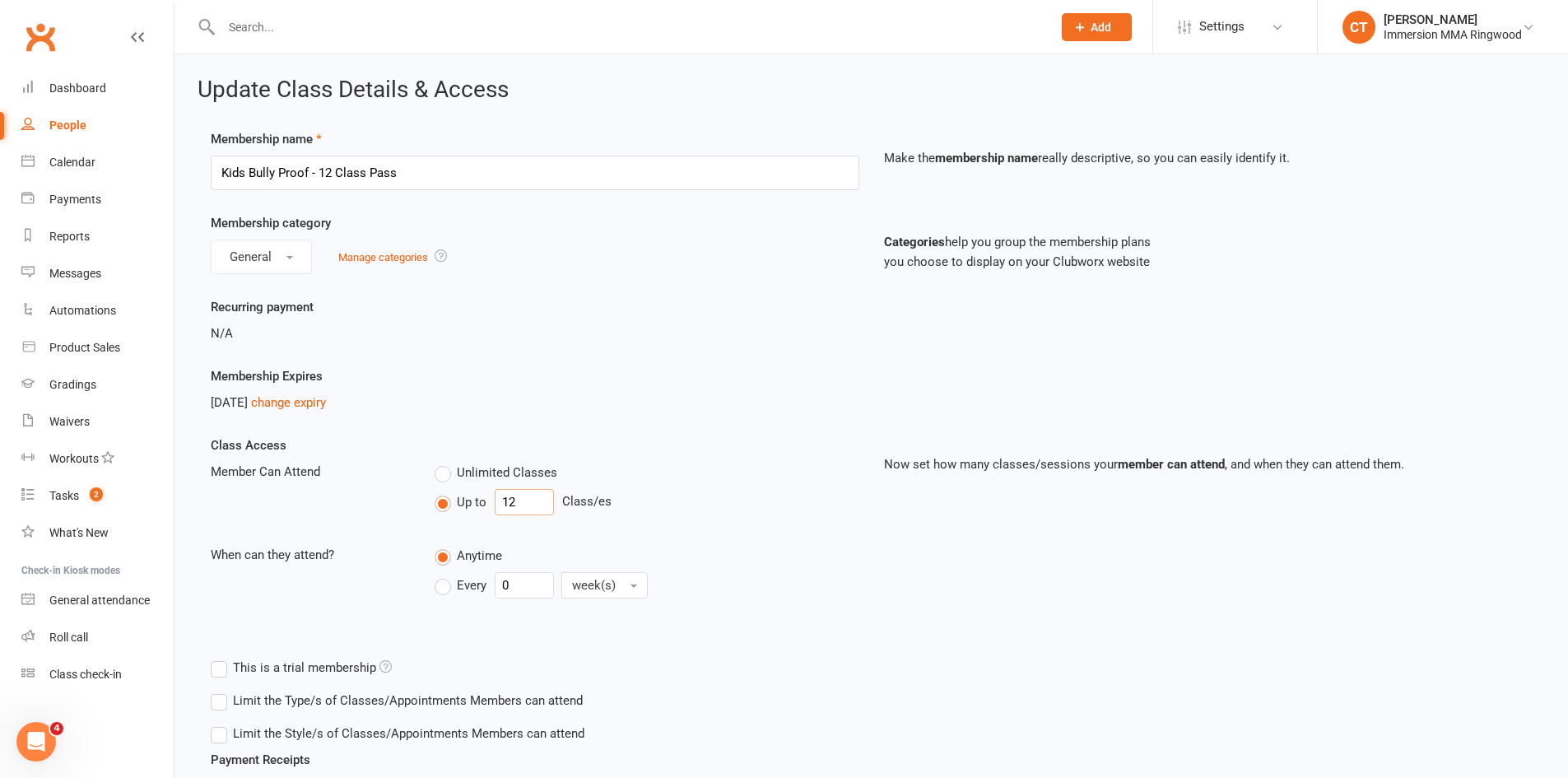
drag, startPoint x: 519, startPoint y: 511, endPoint x: 510, endPoint y: 509, distance: 9.2
click at [510, 509] on input "12" at bounding box center [524, 502] width 59 height 27
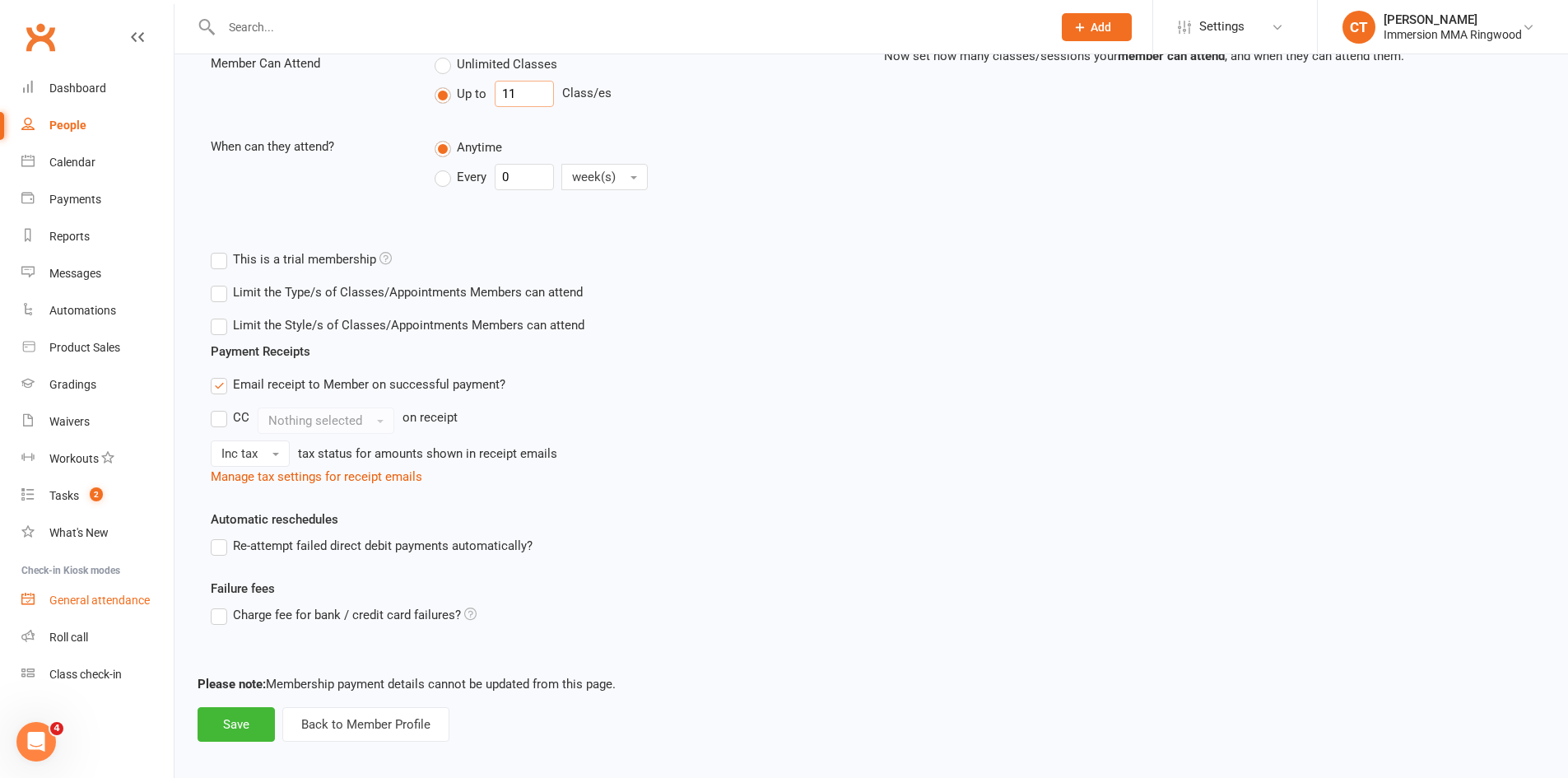
scroll to position [419, 0]
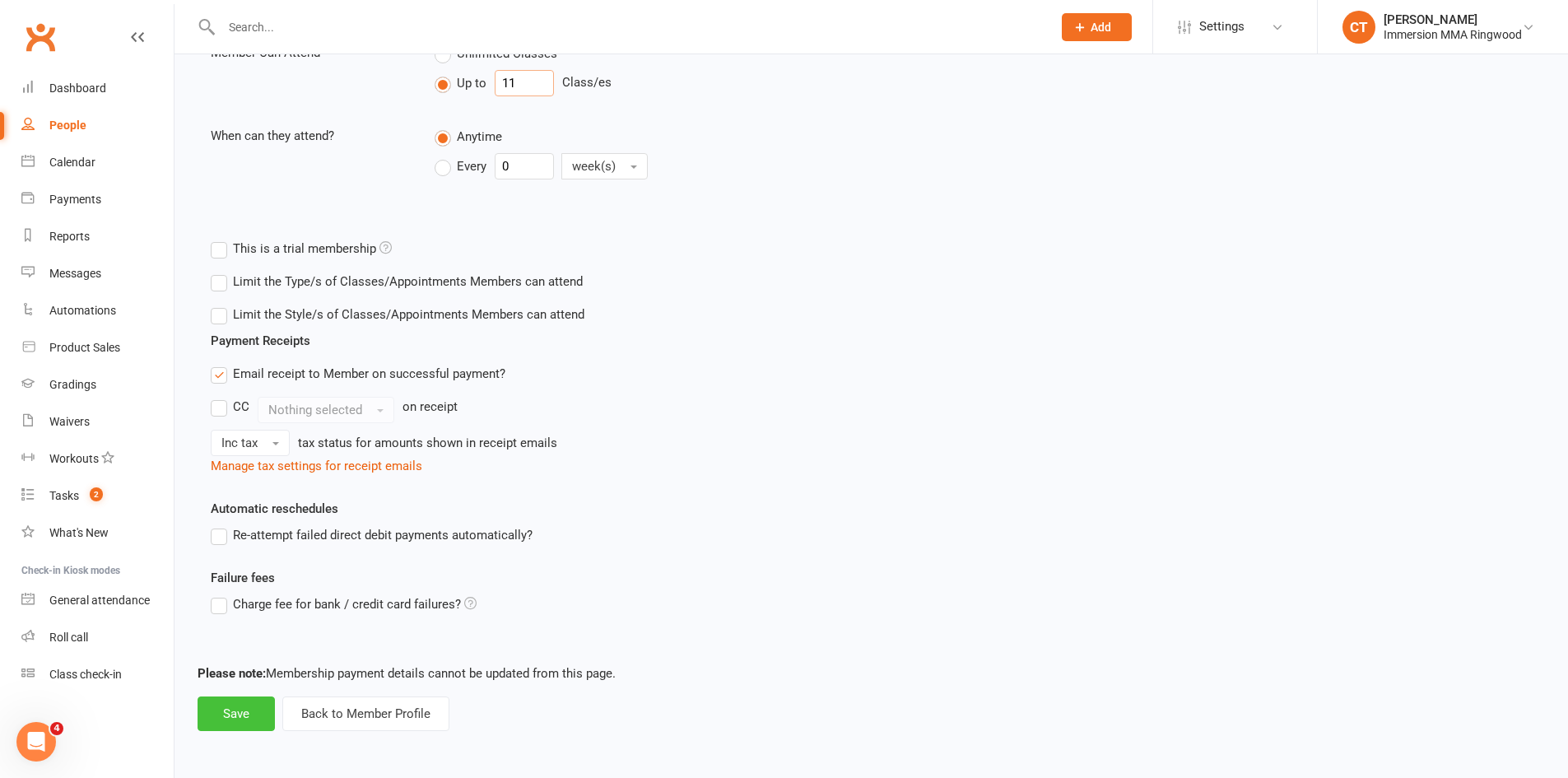
type input "11"
click at [227, 717] on button "Save" at bounding box center [236, 714] width 77 height 35
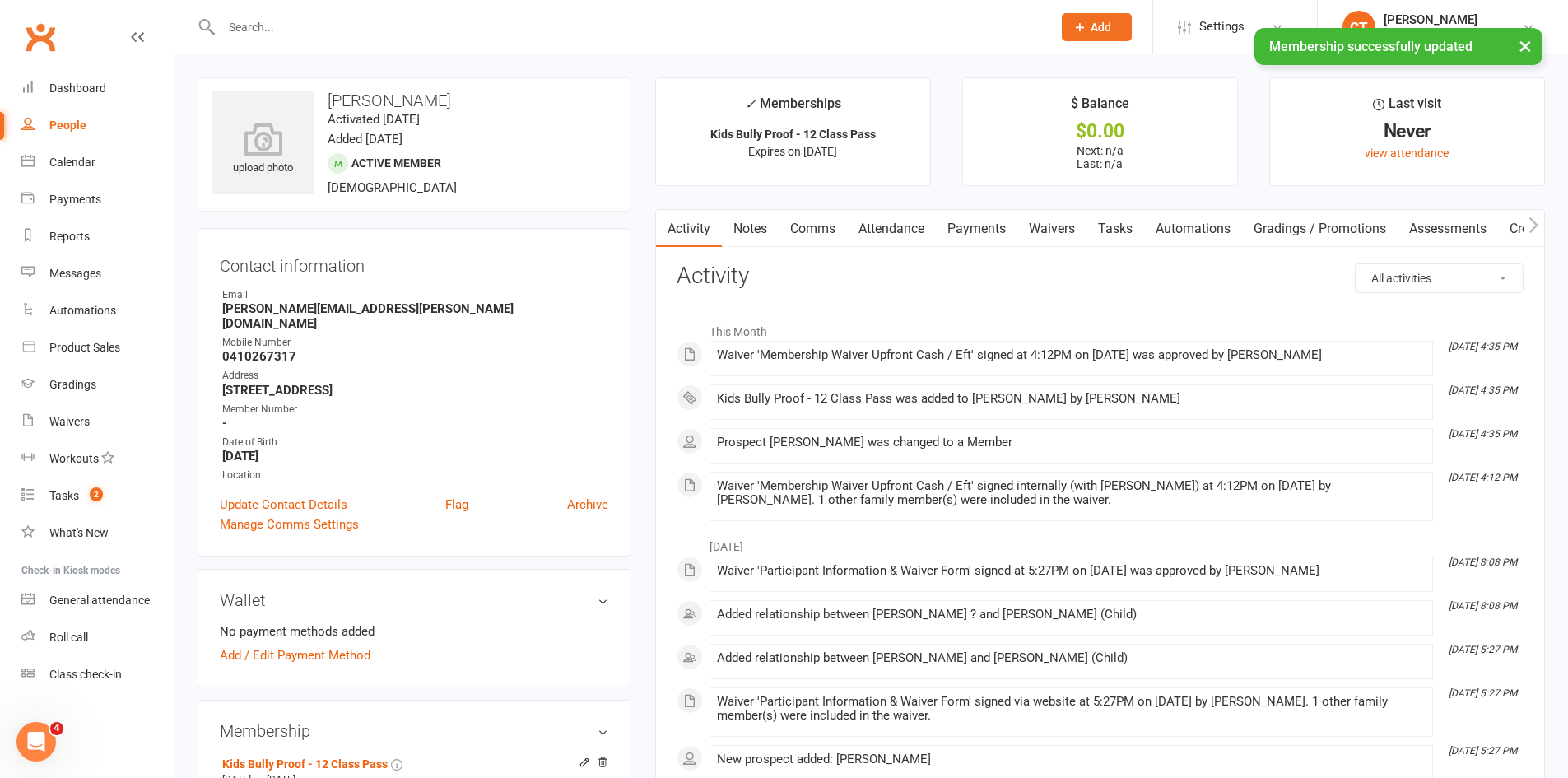
click at [996, 224] on link "Payments" at bounding box center [976, 229] width 81 height 38
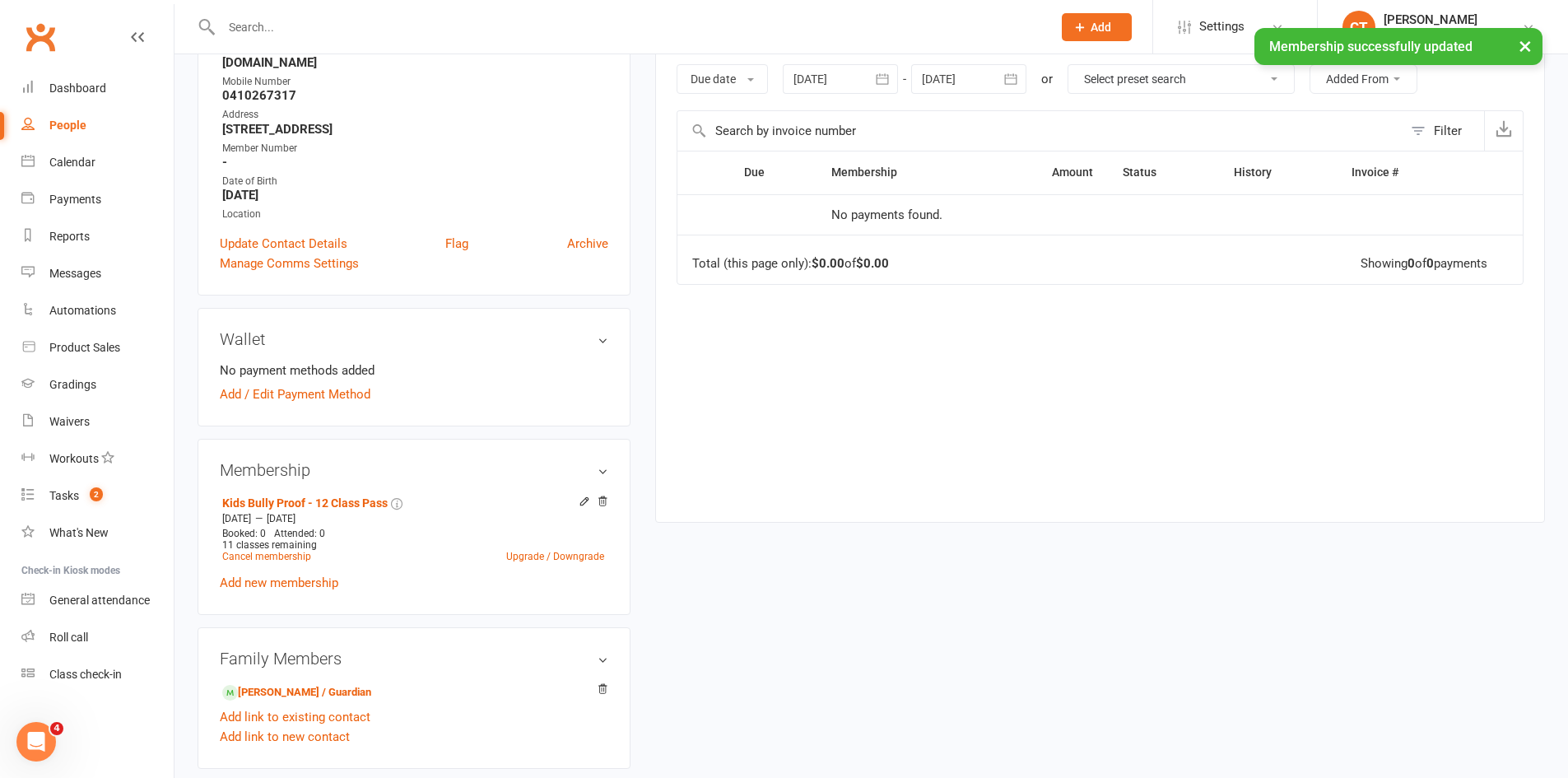
scroll to position [274, 0]
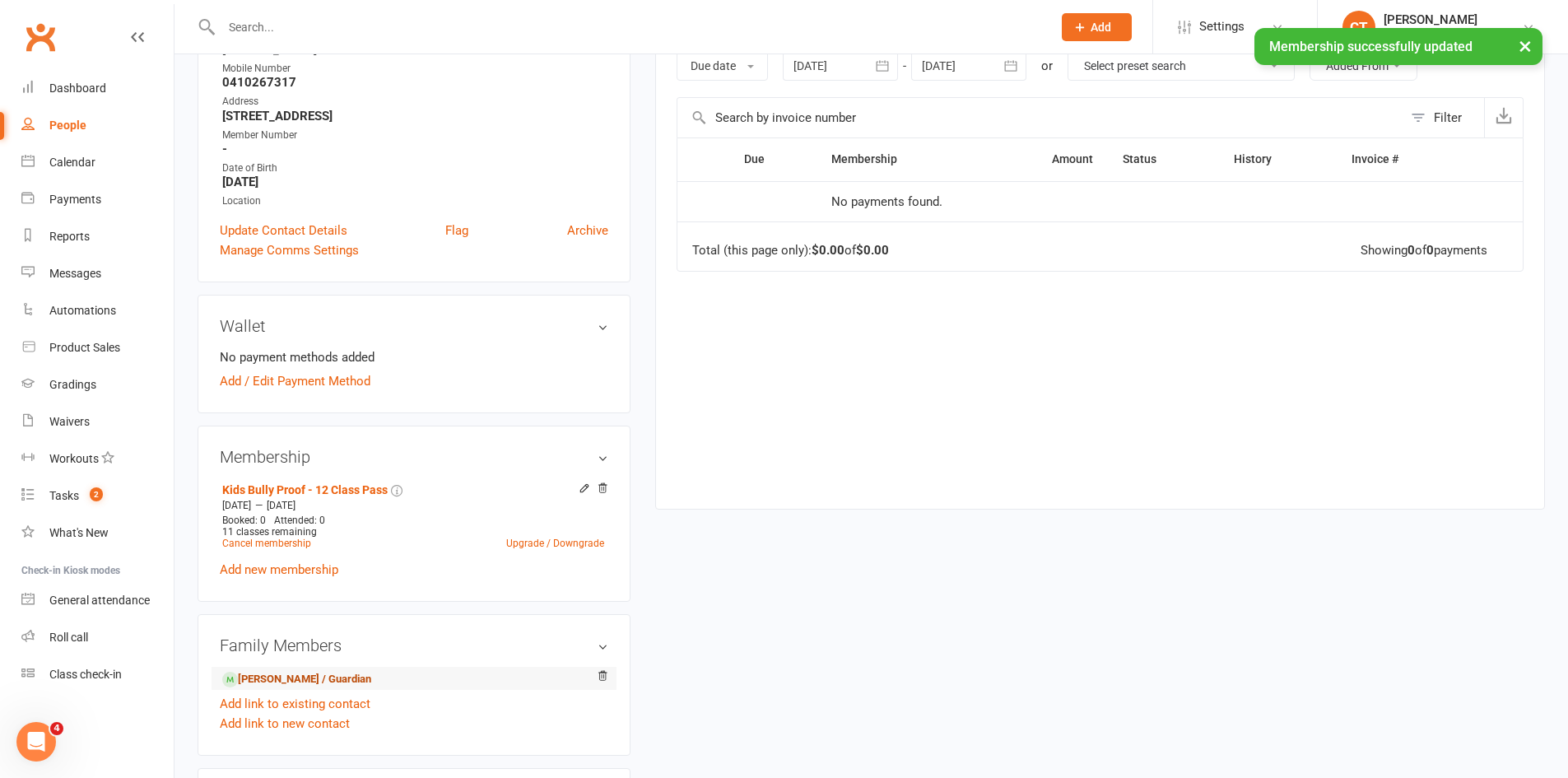
click at [317, 671] on link "Amy O’Connell - Parent / Guardian" at bounding box center [296, 679] width 149 height 17
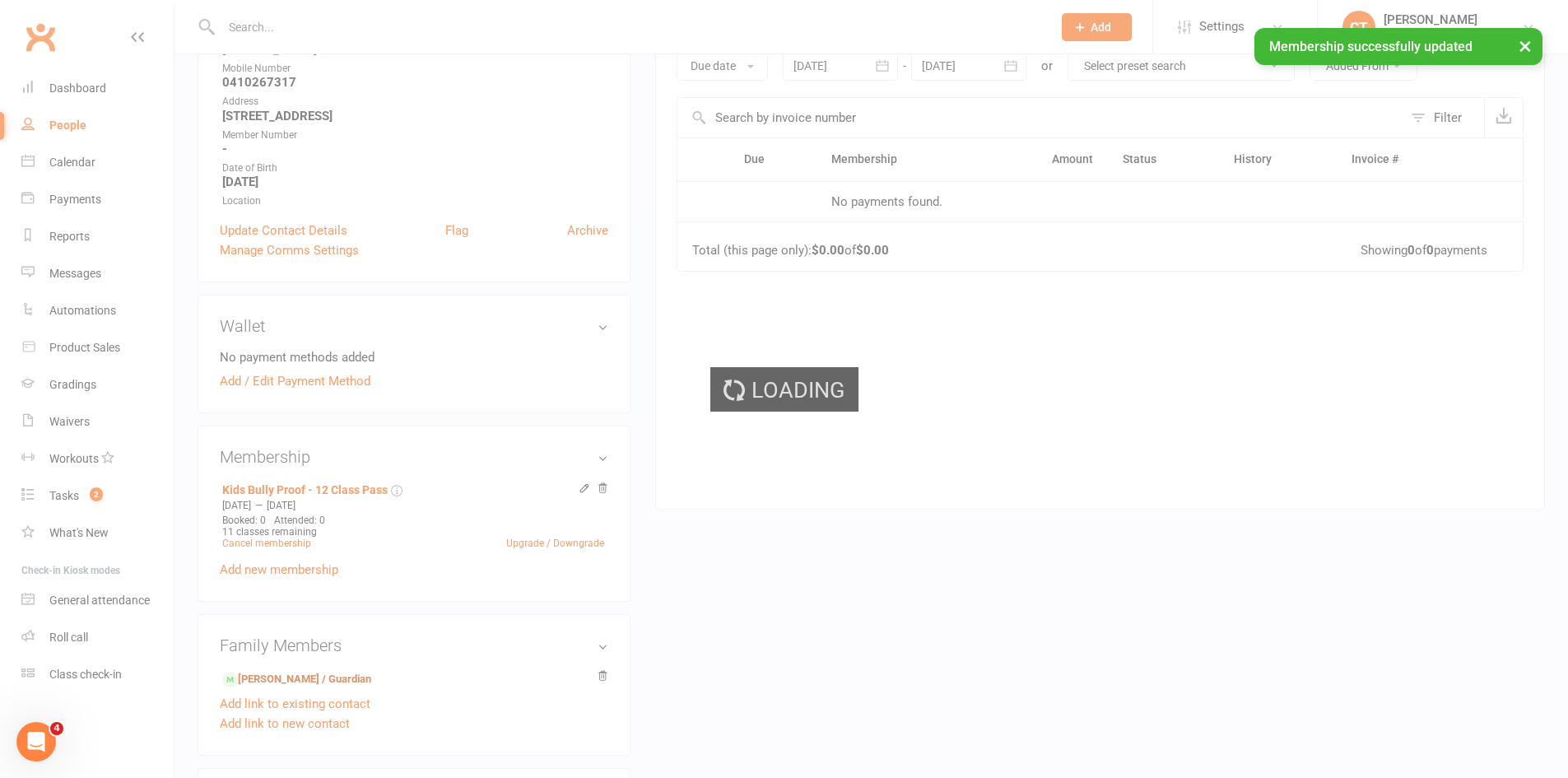
scroll to position [0, 0]
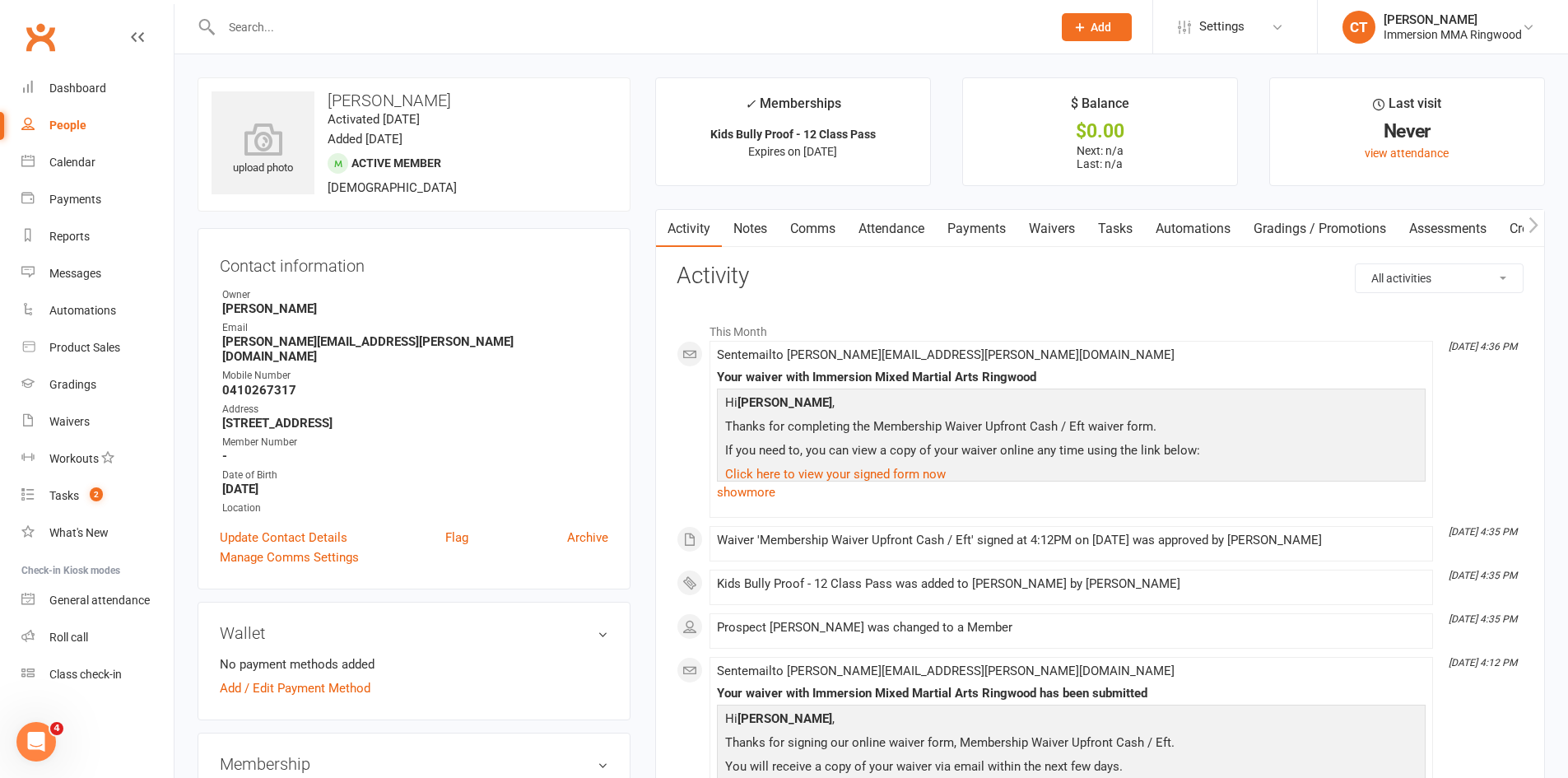
click at [997, 235] on link "Payments" at bounding box center [976, 229] width 81 height 38
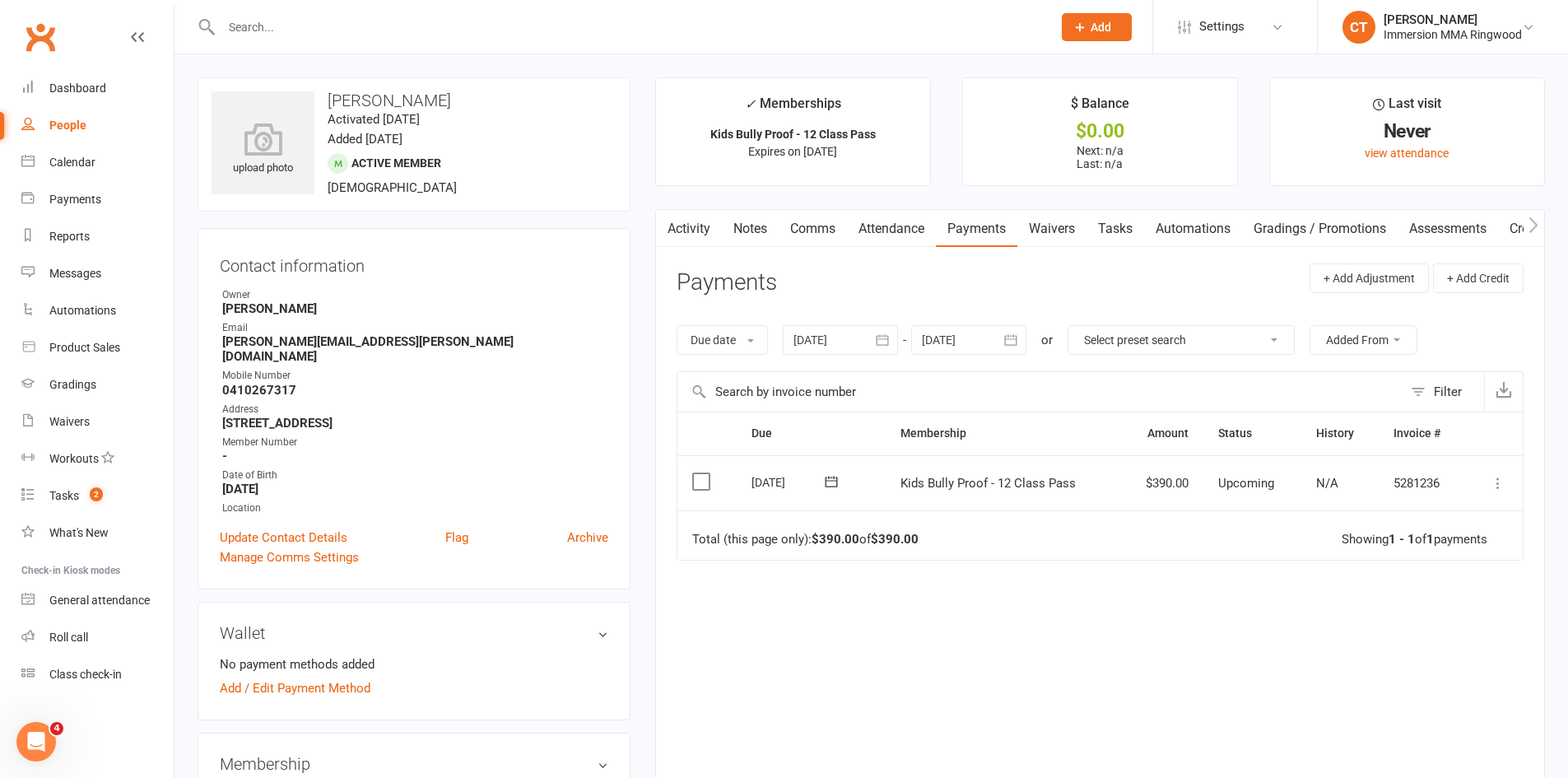
click at [1499, 479] on icon at bounding box center [1498, 483] width 17 height 17
click at [1444, 550] on link "Mark as Paid (POS)" at bounding box center [1425, 549] width 163 height 33
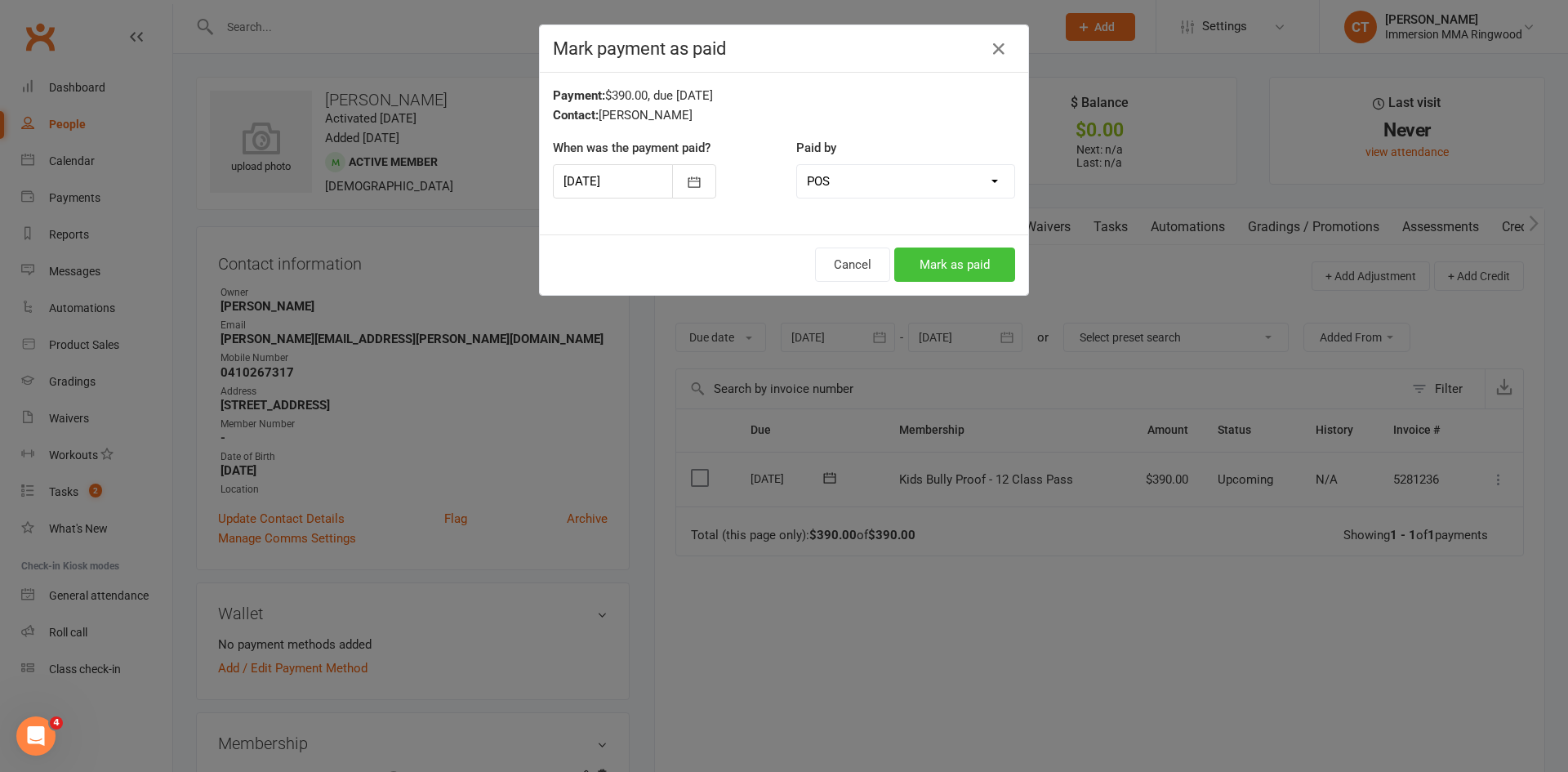
click at [950, 272] on button "Mark as paid" at bounding box center [954, 264] width 121 height 35
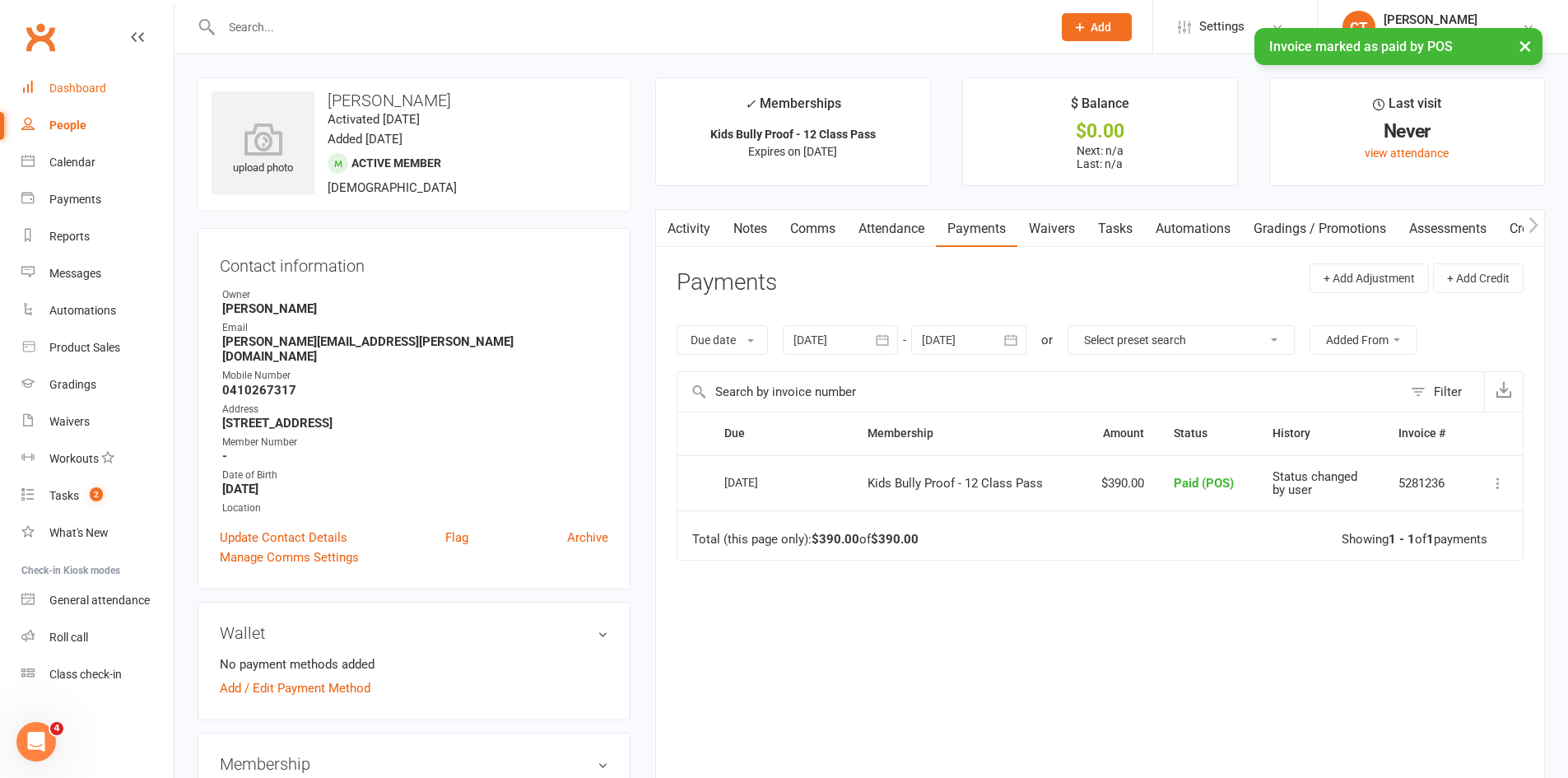
click at [76, 93] on div "Dashboard" at bounding box center [77, 88] width 56 height 13
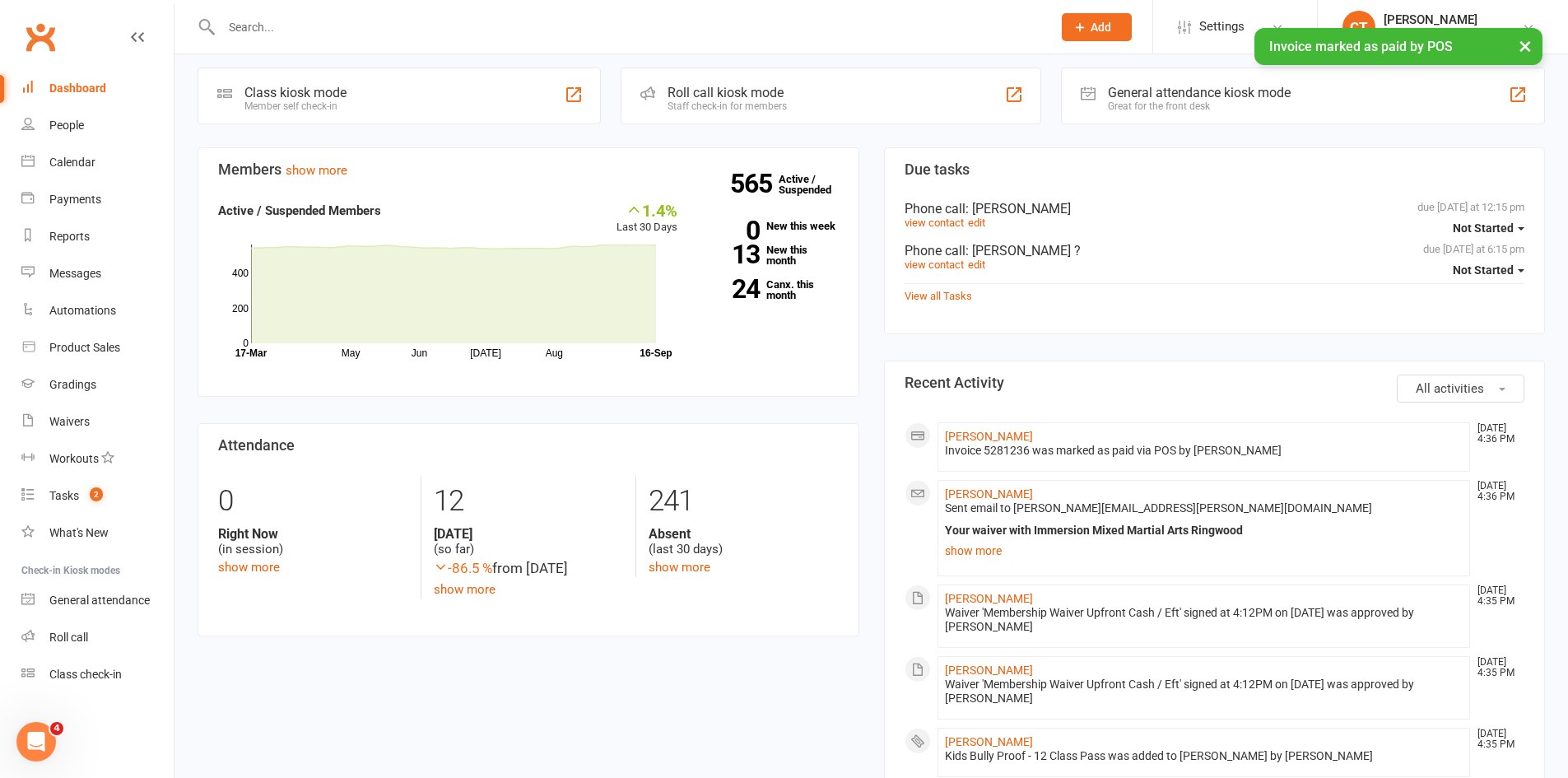
scroll to position [549, 0]
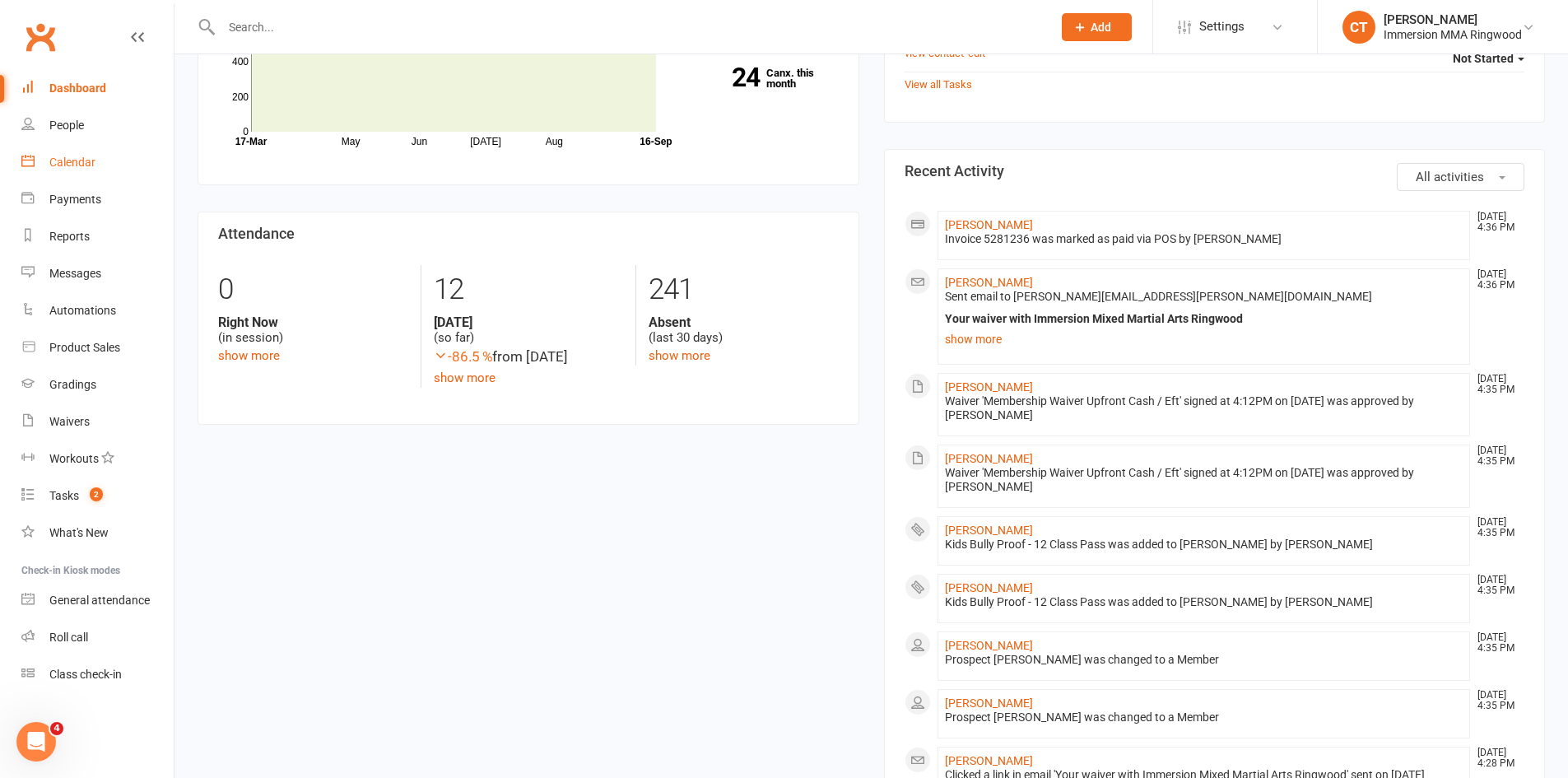
click at [73, 169] on div "Calendar" at bounding box center [72, 162] width 46 height 13
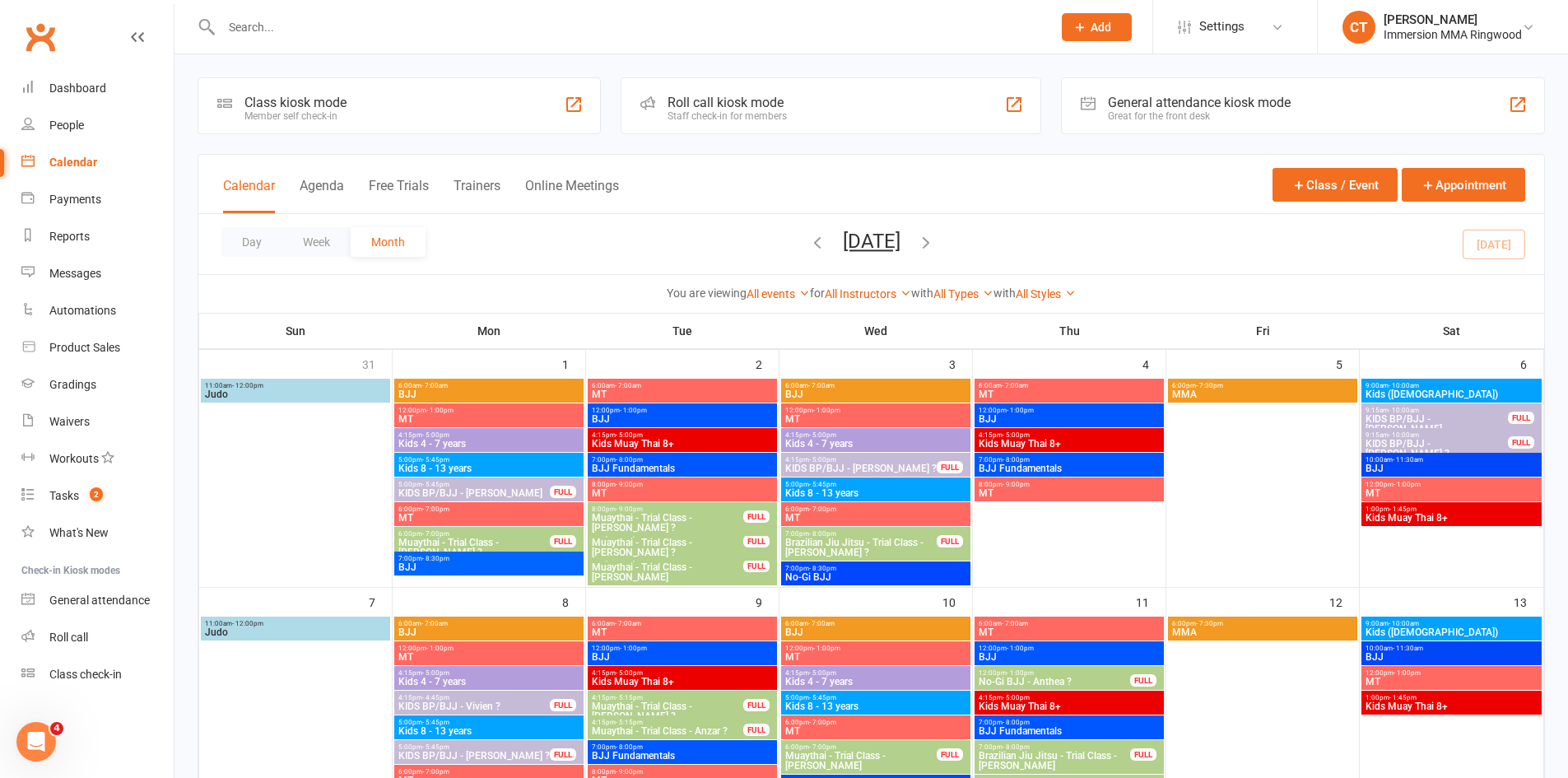
click at [447, 24] on input "text" at bounding box center [628, 27] width 824 height 23
click at [120, 79] on link "Dashboard" at bounding box center [97, 88] width 152 height 37
